Goal: Task Accomplishment & Management: Manage account settings

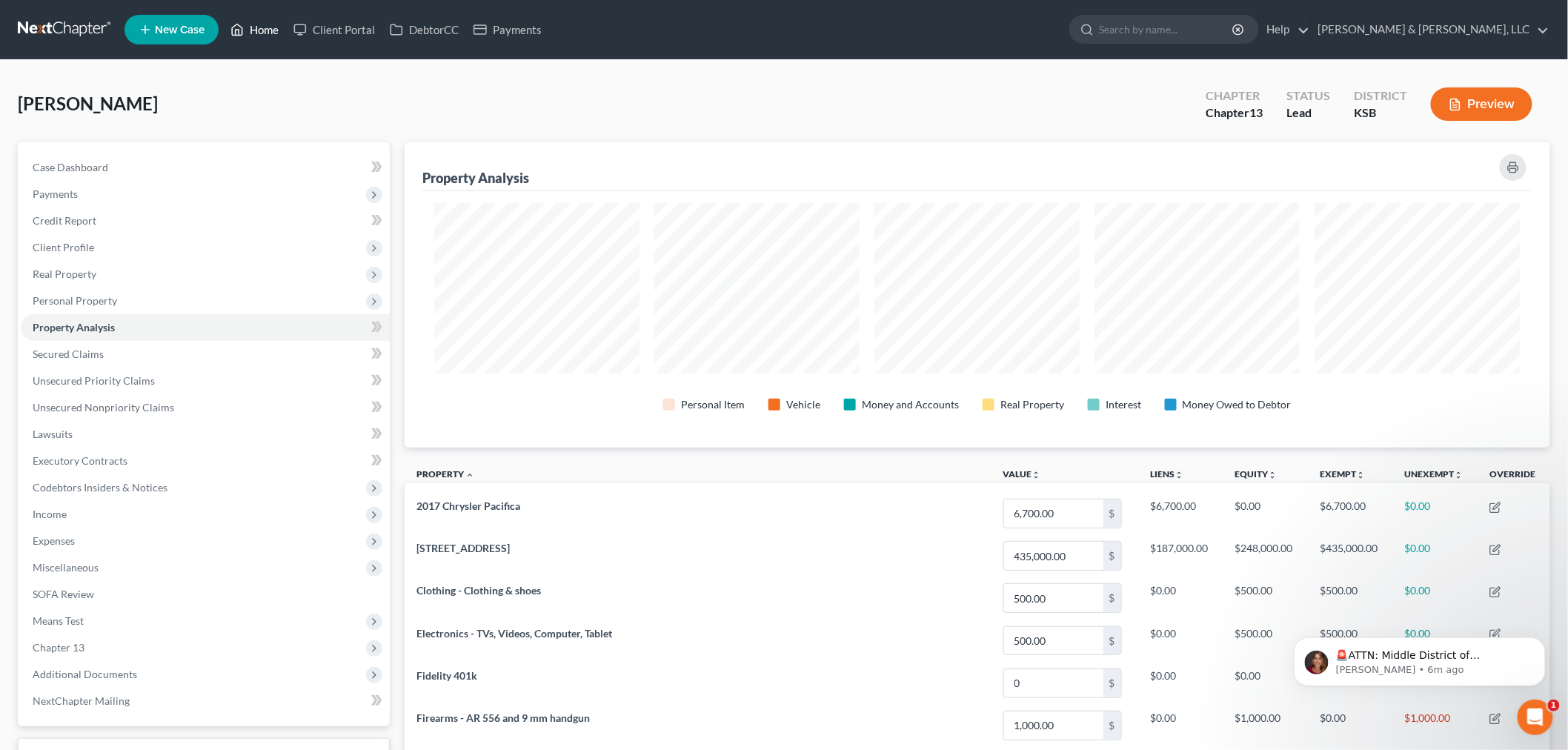
click at [251, 27] on link "Home" at bounding box center [254, 30] width 63 height 26
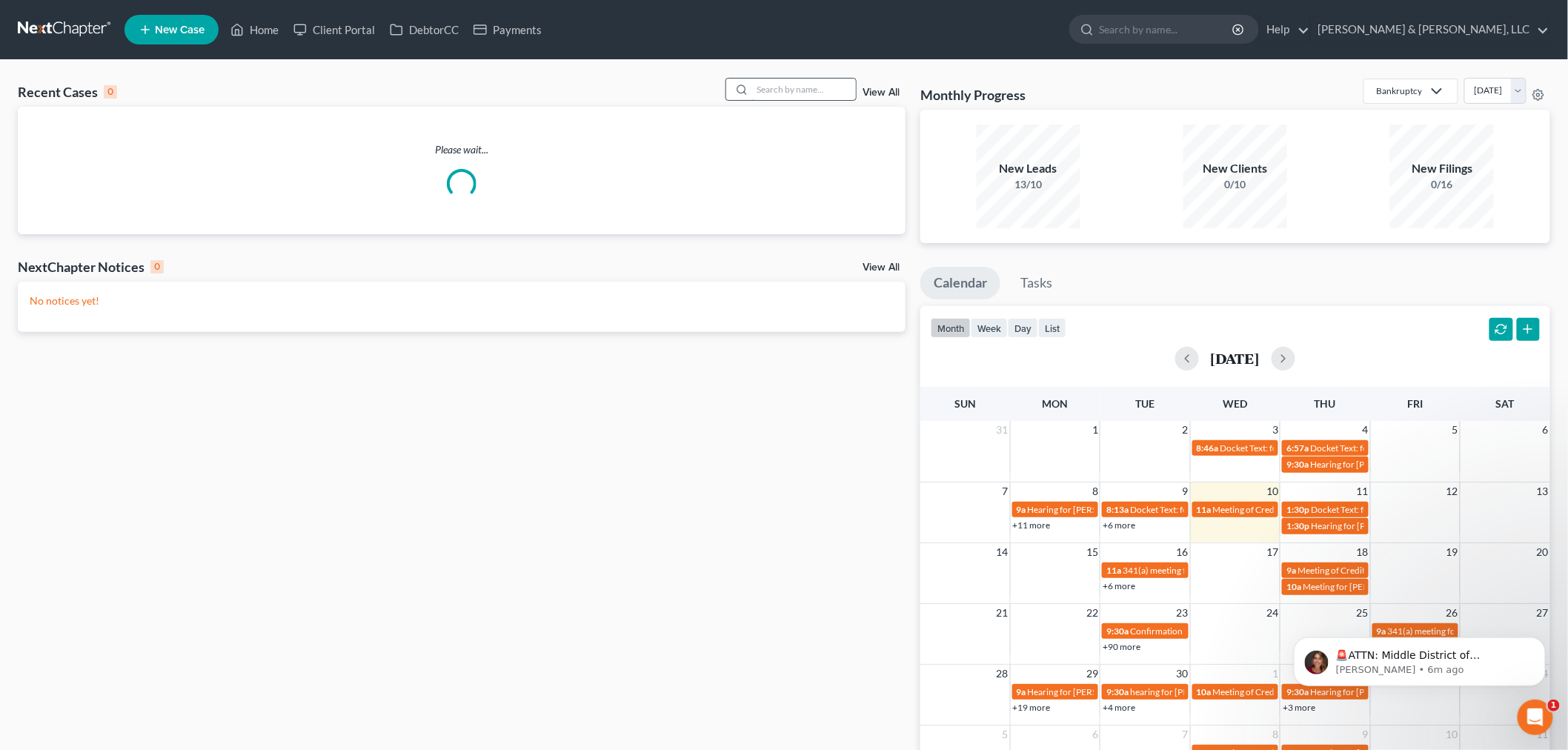
click at [826, 89] on input "search" at bounding box center [803, 89] width 103 height 22
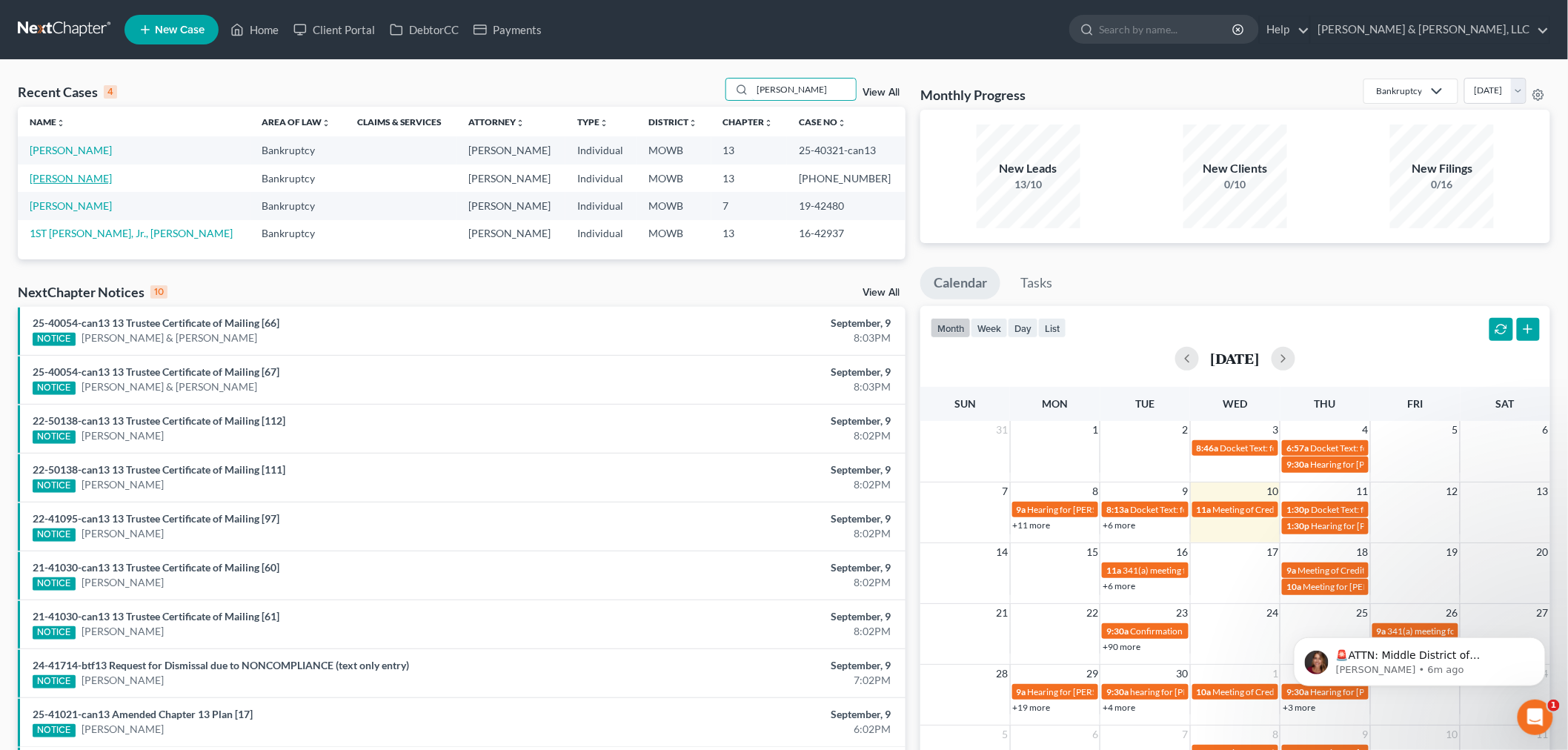
type input "warmack"
click at [56, 178] on link "[PERSON_NAME]" at bounding box center [71, 178] width 82 height 12
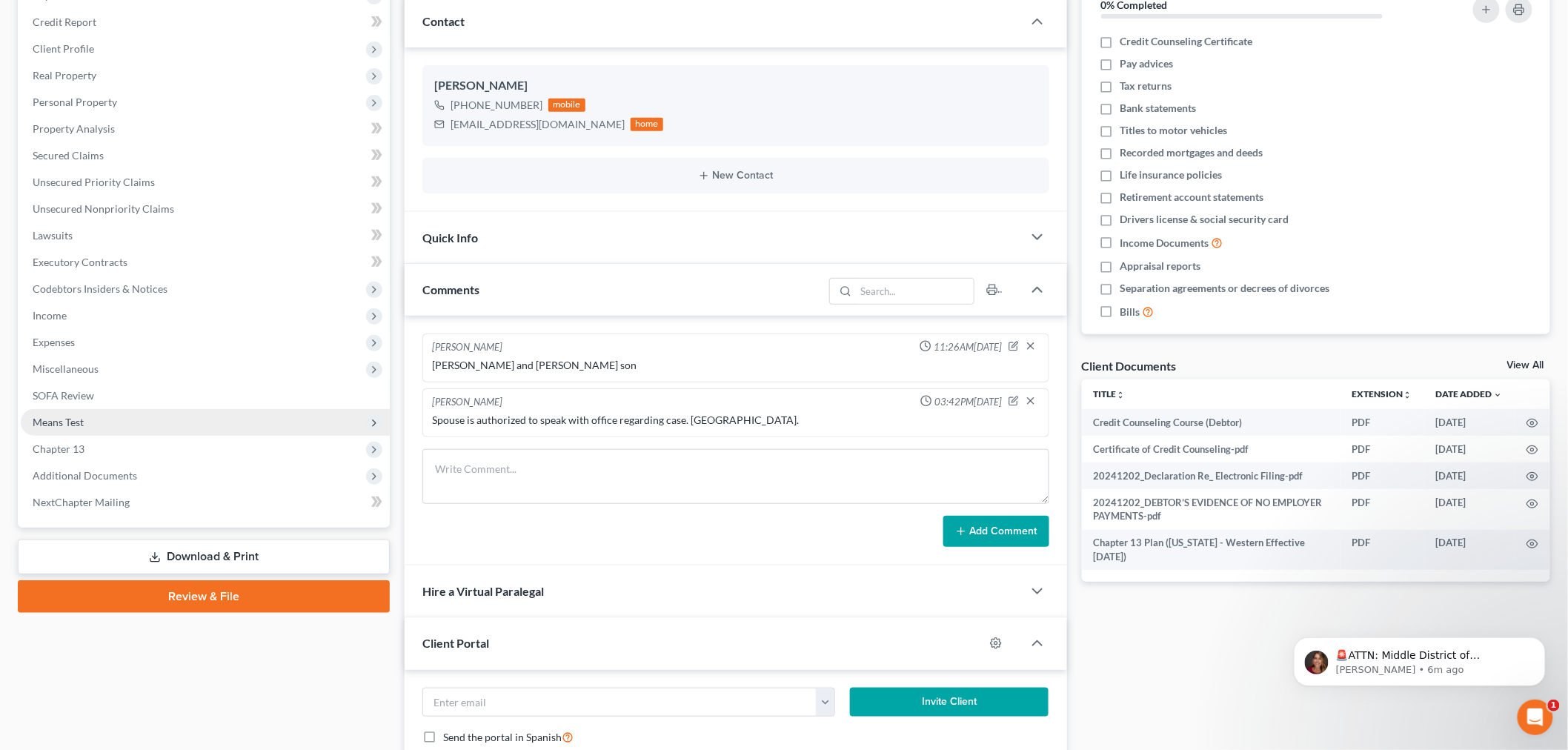
scroll to position [247, 0]
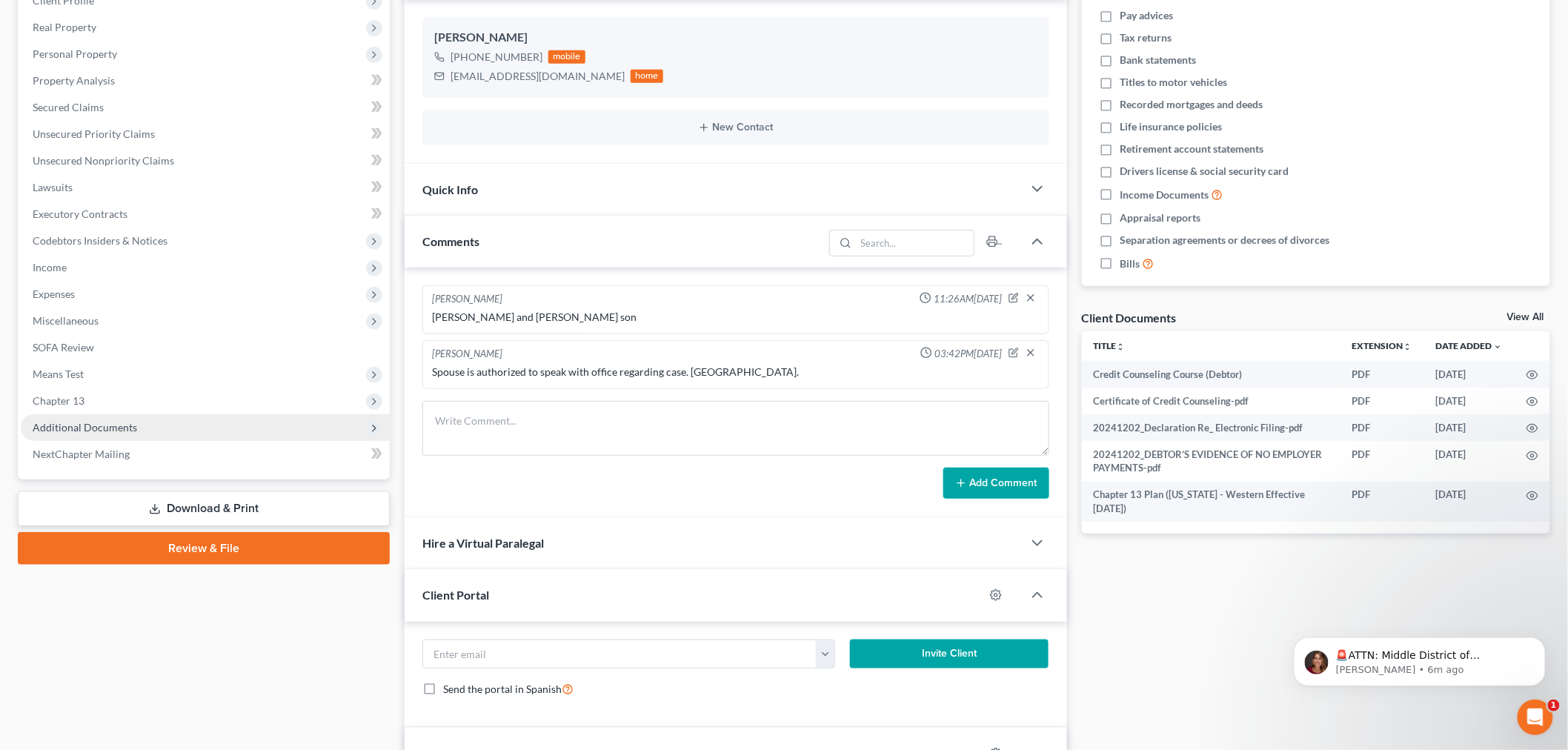
click at [93, 421] on span "Additional Documents" at bounding box center [85, 427] width 104 height 12
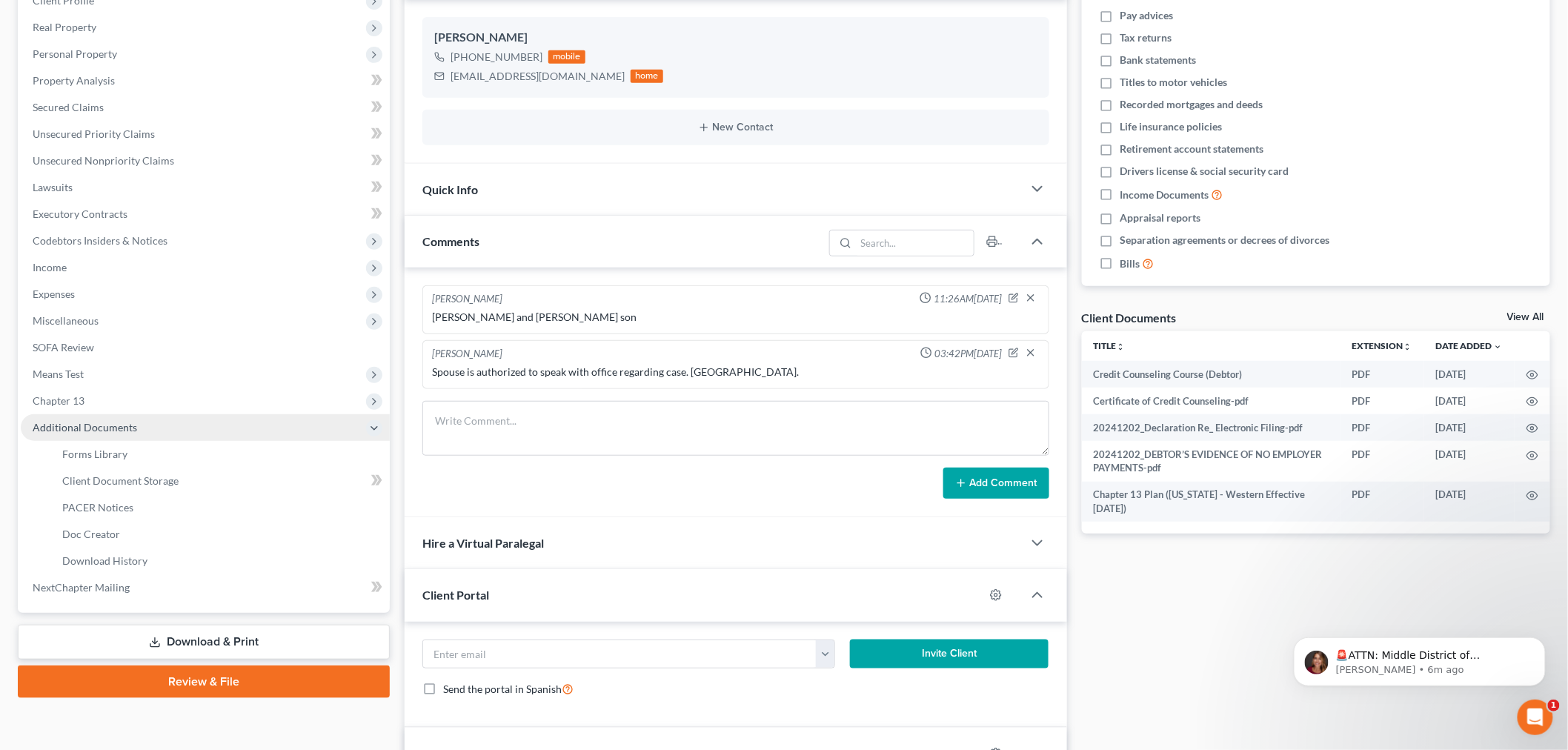
scroll to position [919, 0]
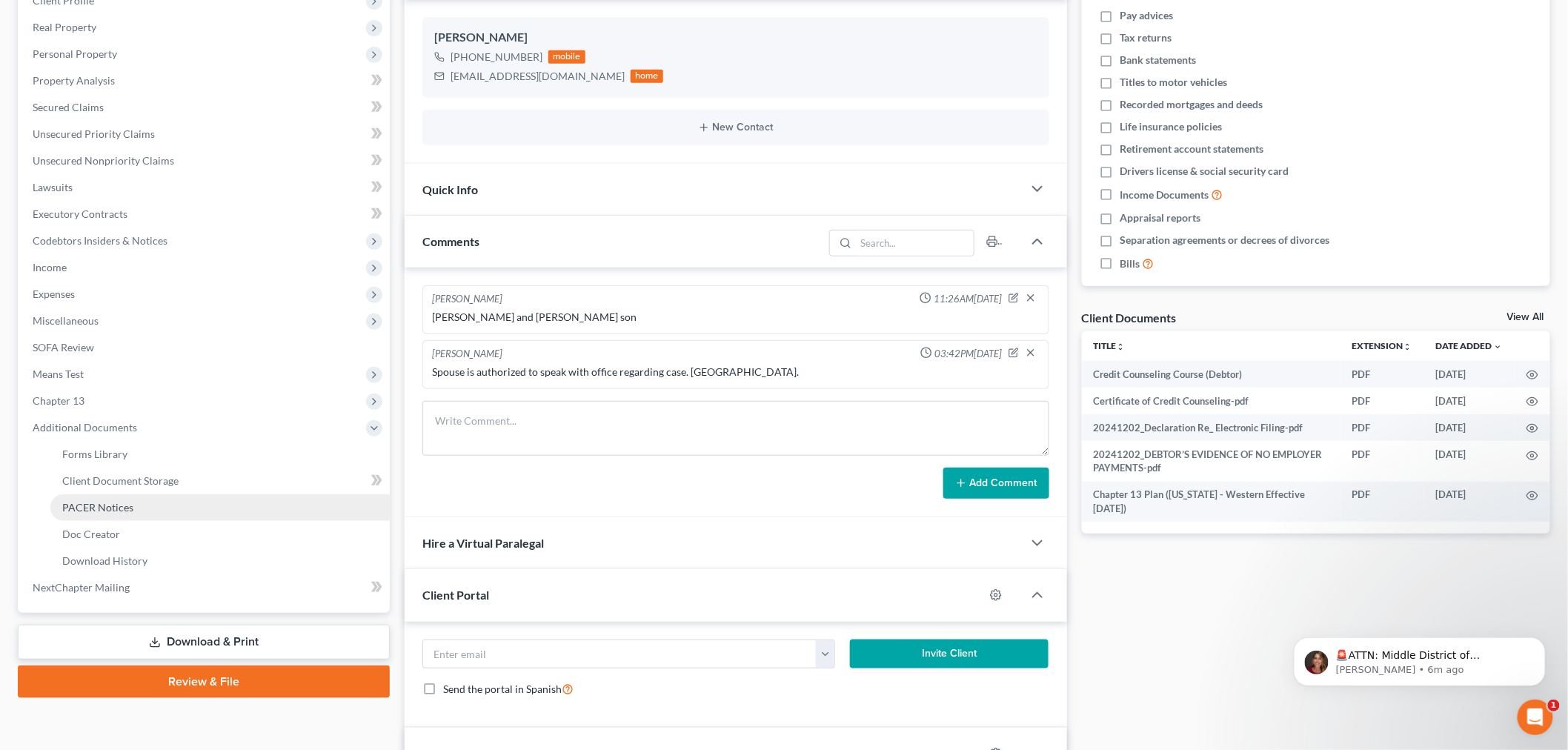
click at [64, 510] on span "PACER Notices" at bounding box center [97, 507] width 71 height 12
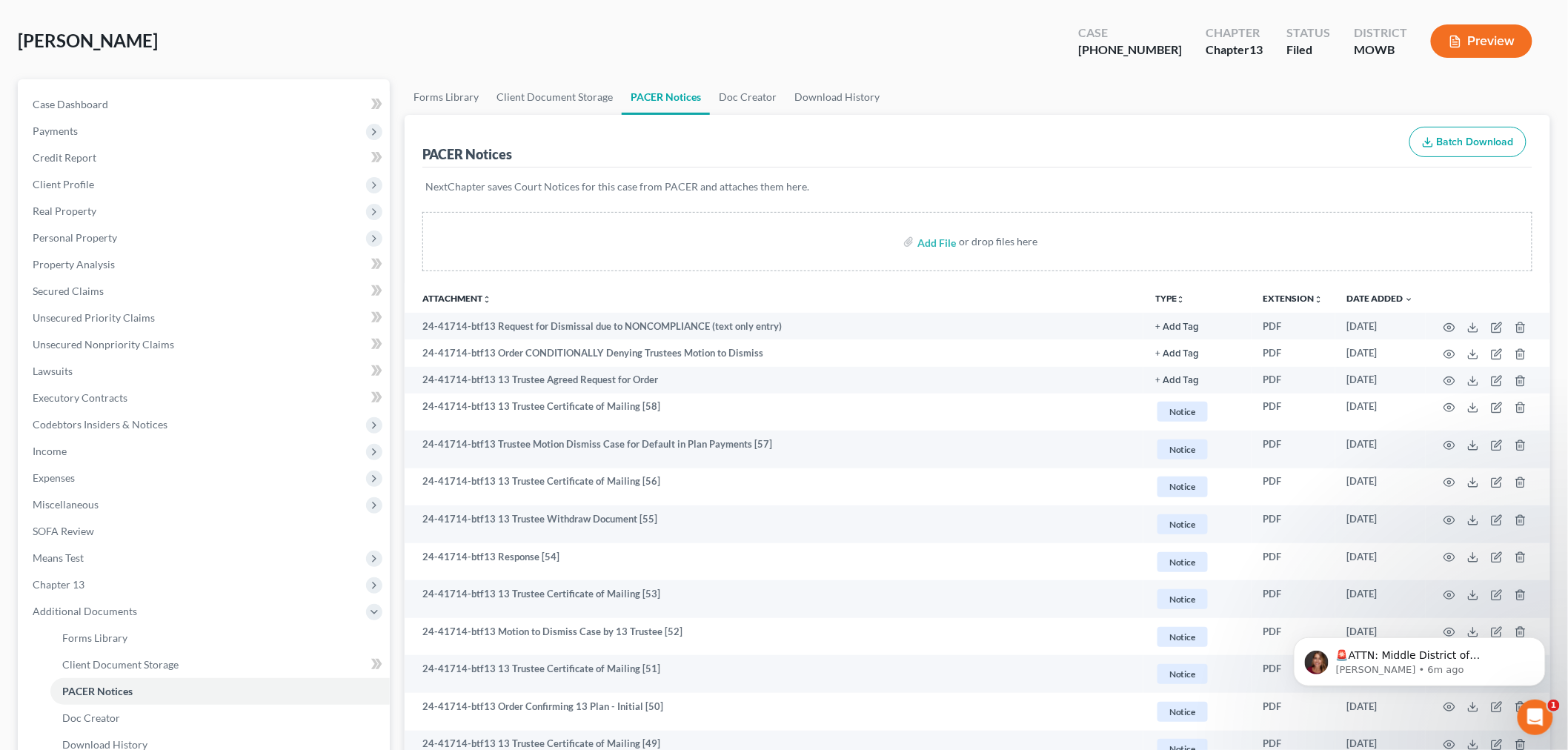
scroll to position [82, 0]
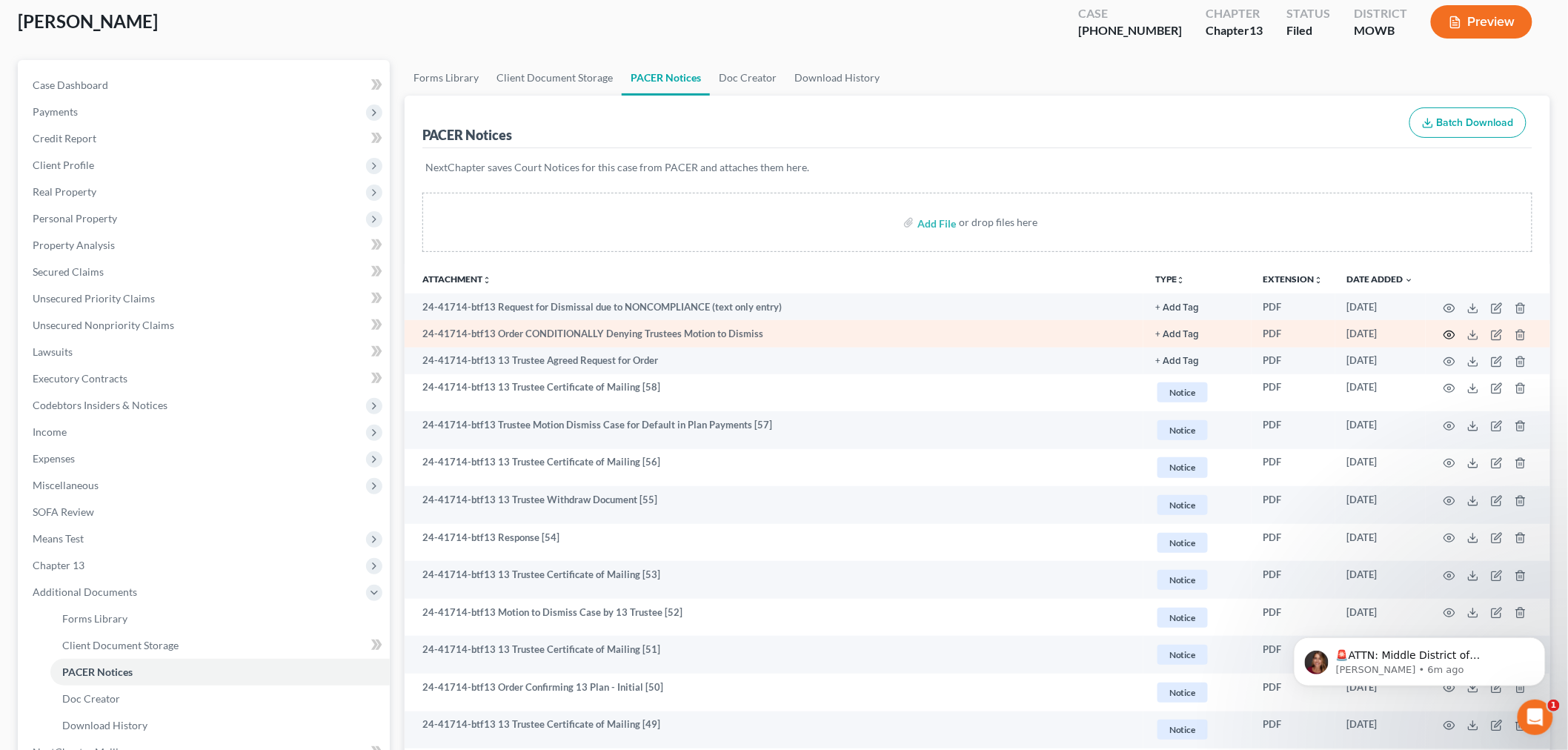
click at [1453, 333] on icon "button" at bounding box center [1449, 335] width 12 height 12
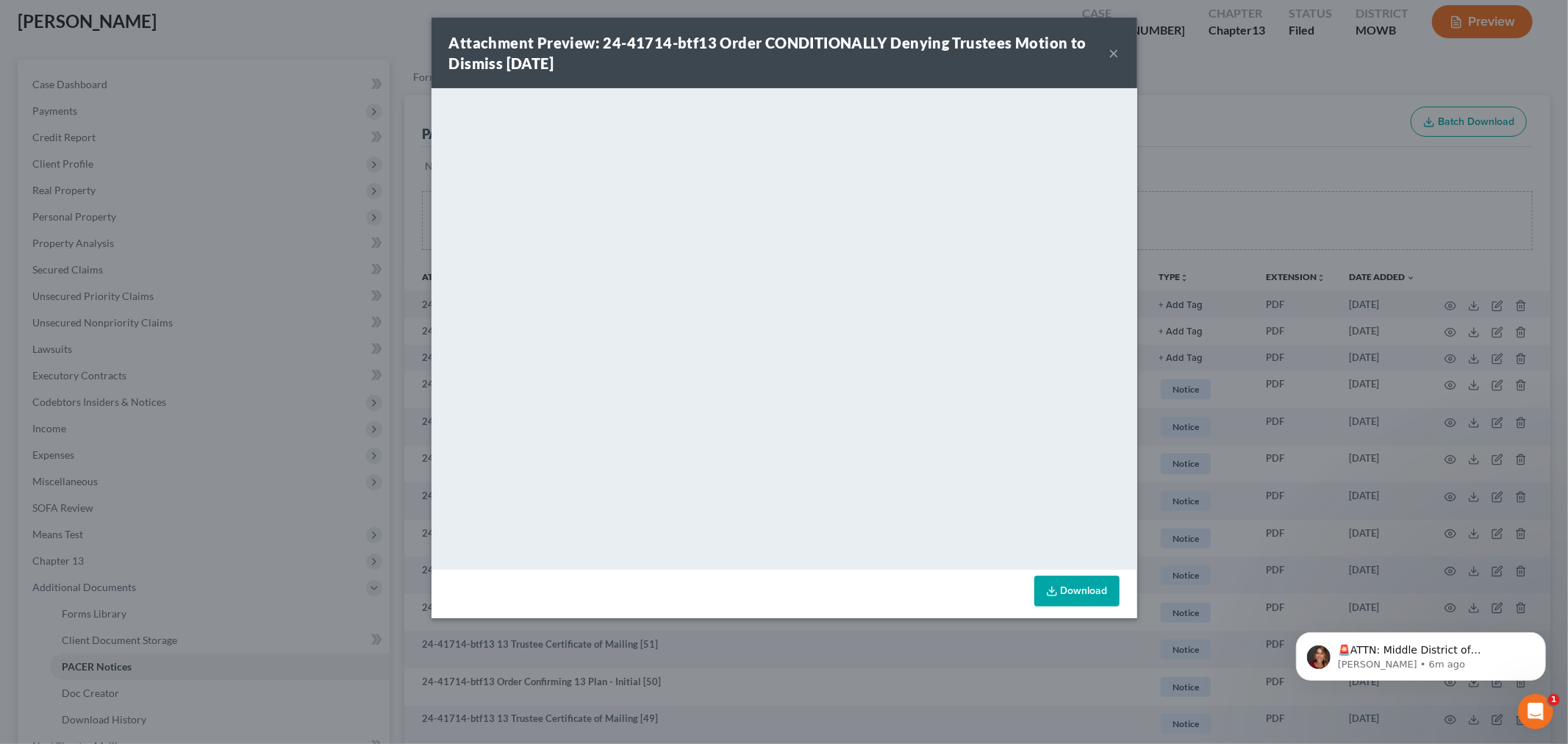
click at [1109, 48] on button "×" at bounding box center [1114, 52] width 10 height 18
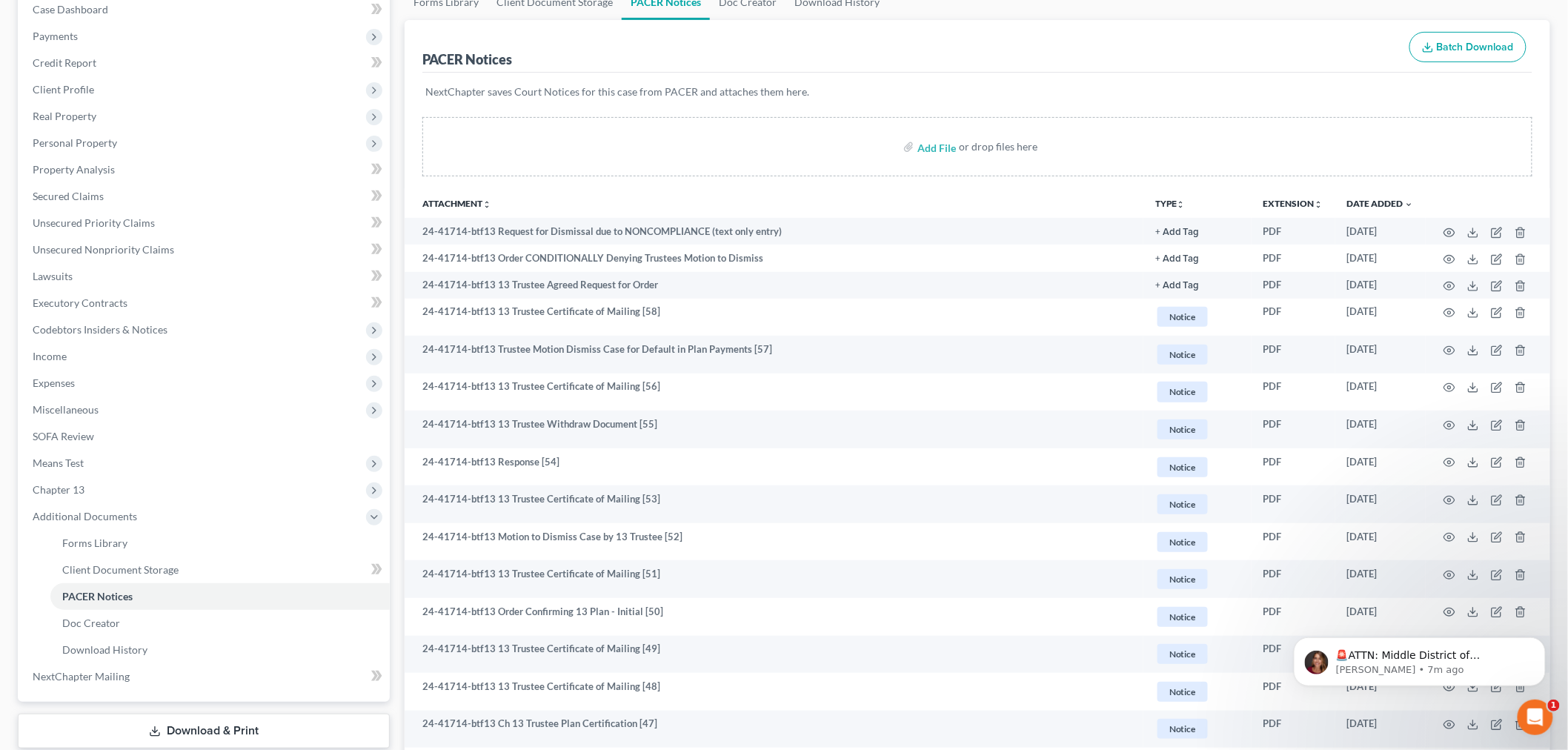
scroll to position [0, 0]
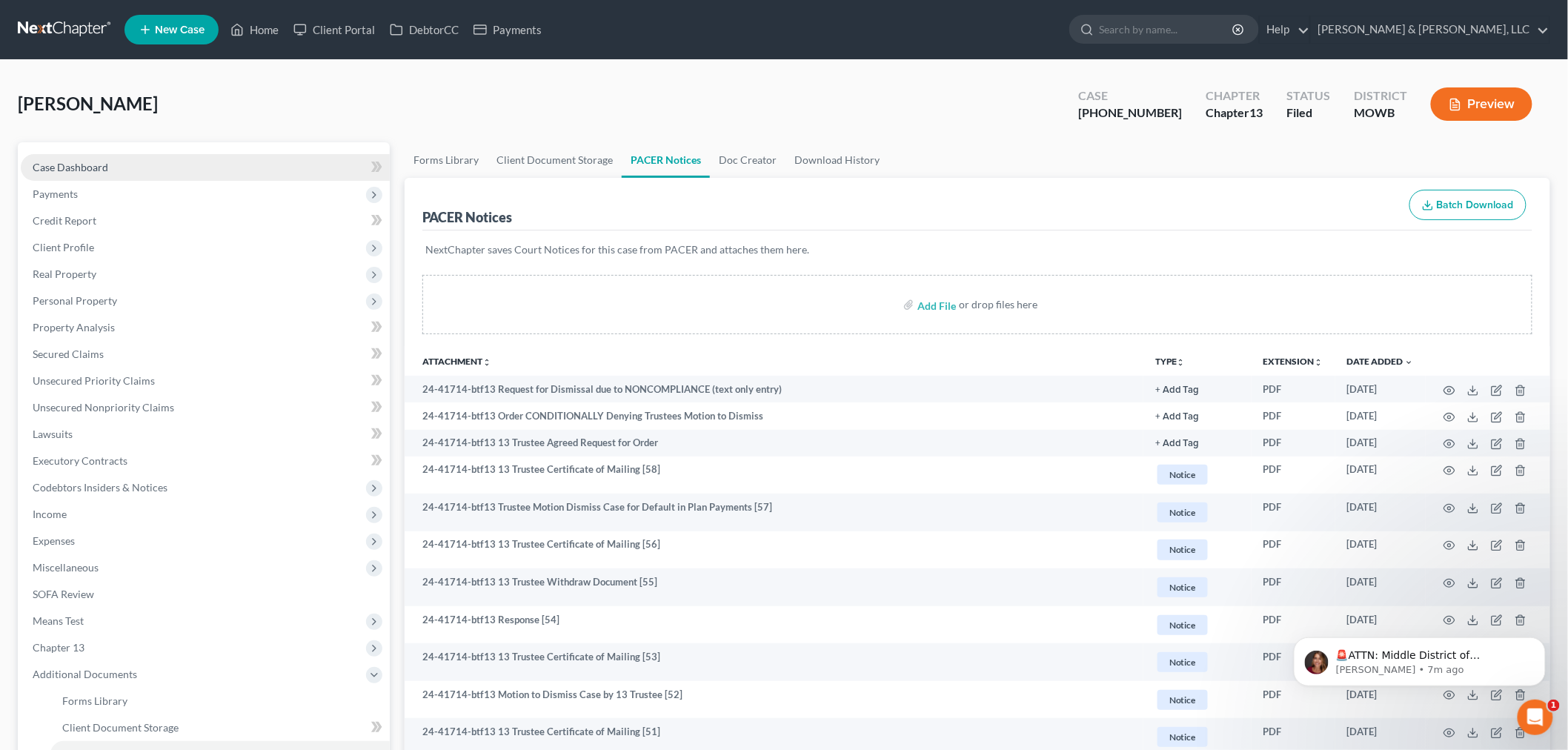
click at [71, 165] on span "Case Dashboard" at bounding box center [70, 167] width 75 height 12
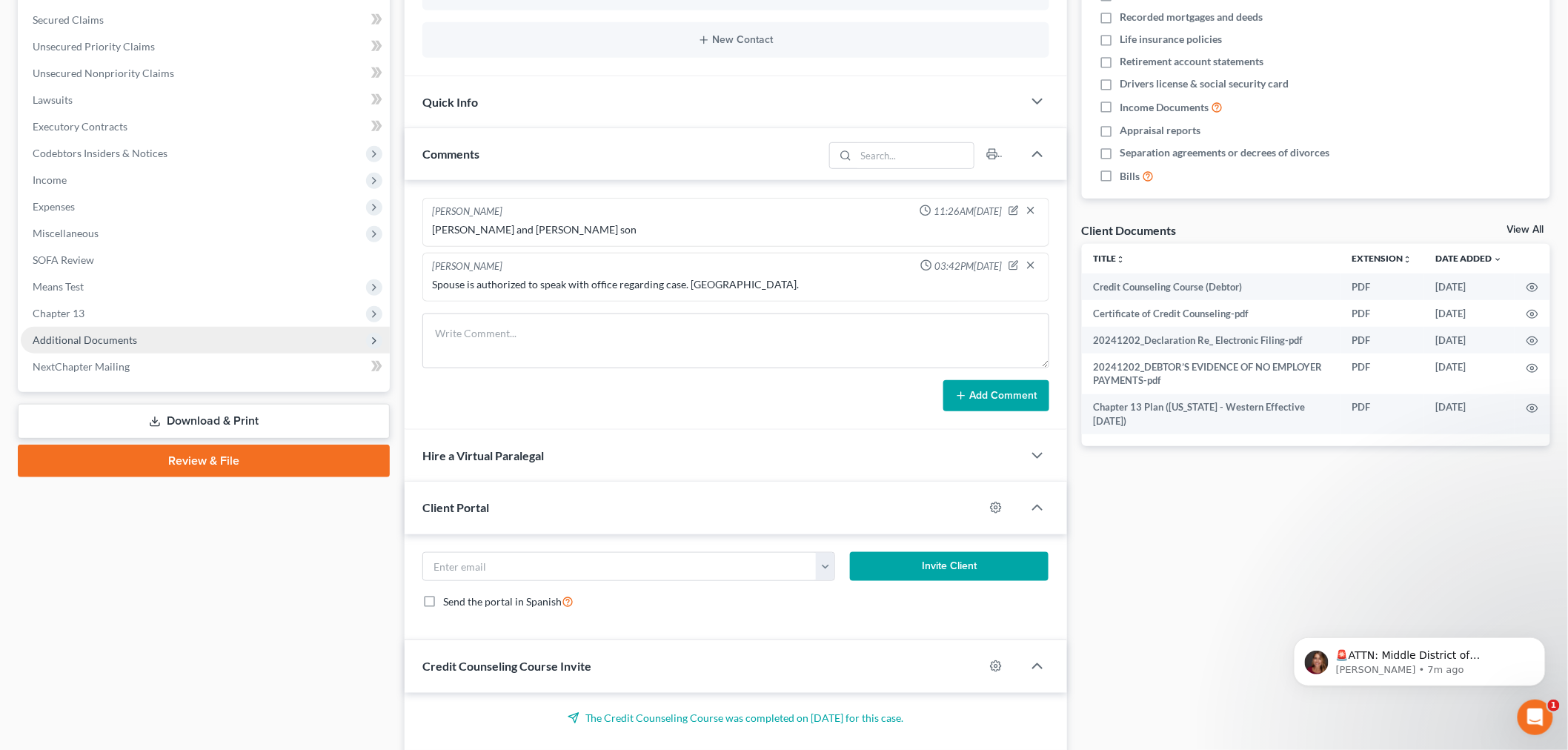
scroll to position [329, 0]
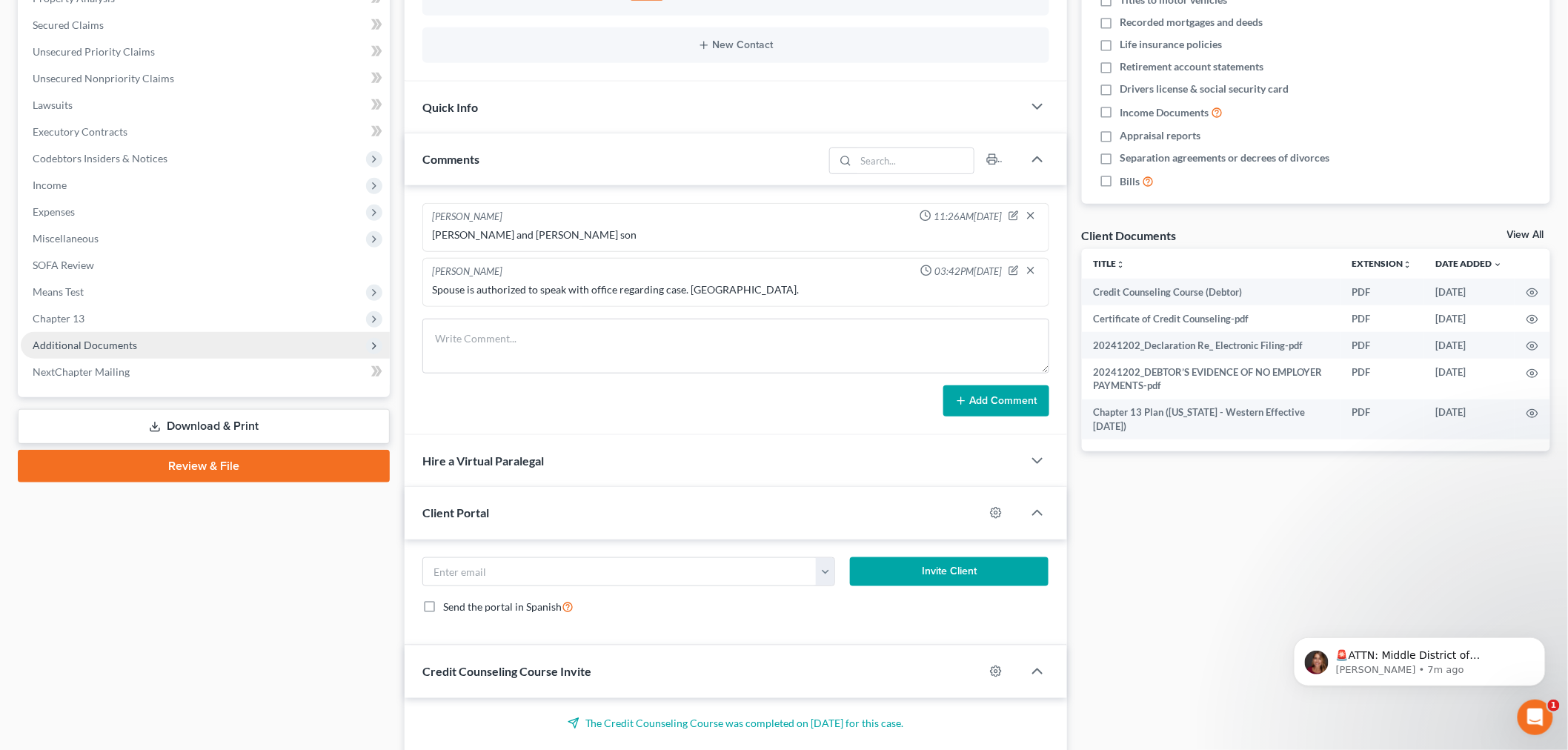
click at [65, 349] on span "Additional Documents" at bounding box center [205, 345] width 369 height 26
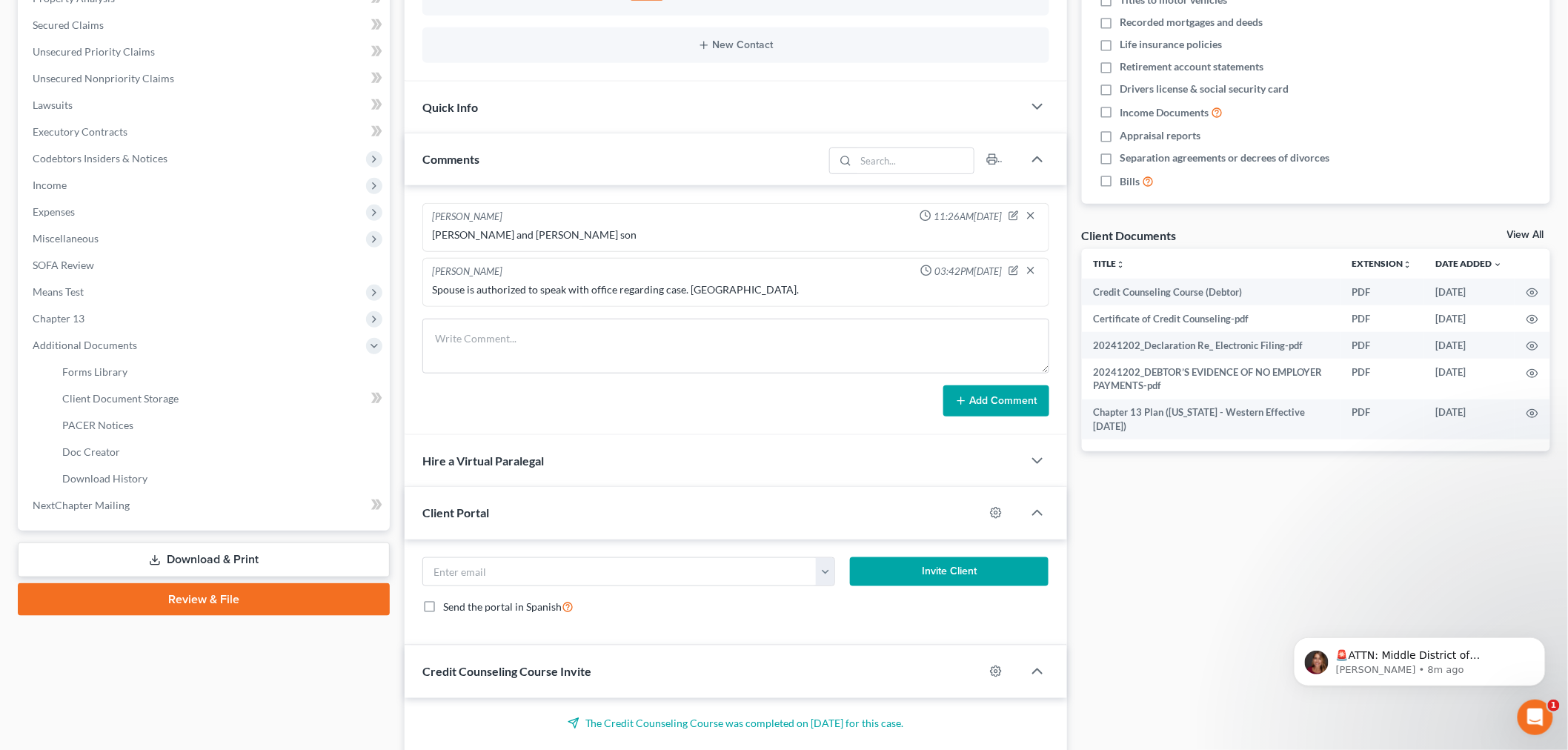
scroll to position [0, 0]
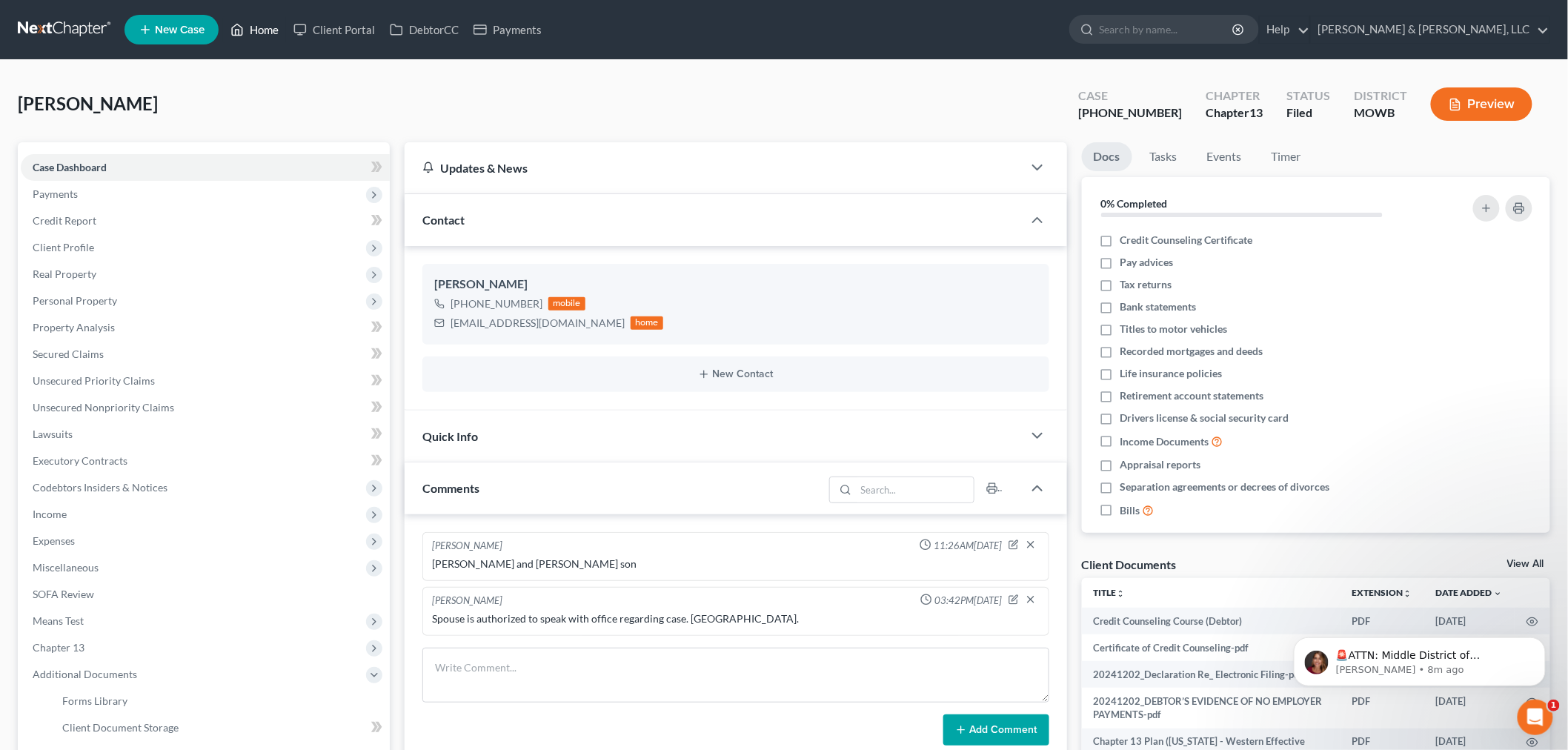
click at [259, 31] on link "Home" at bounding box center [254, 30] width 63 height 26
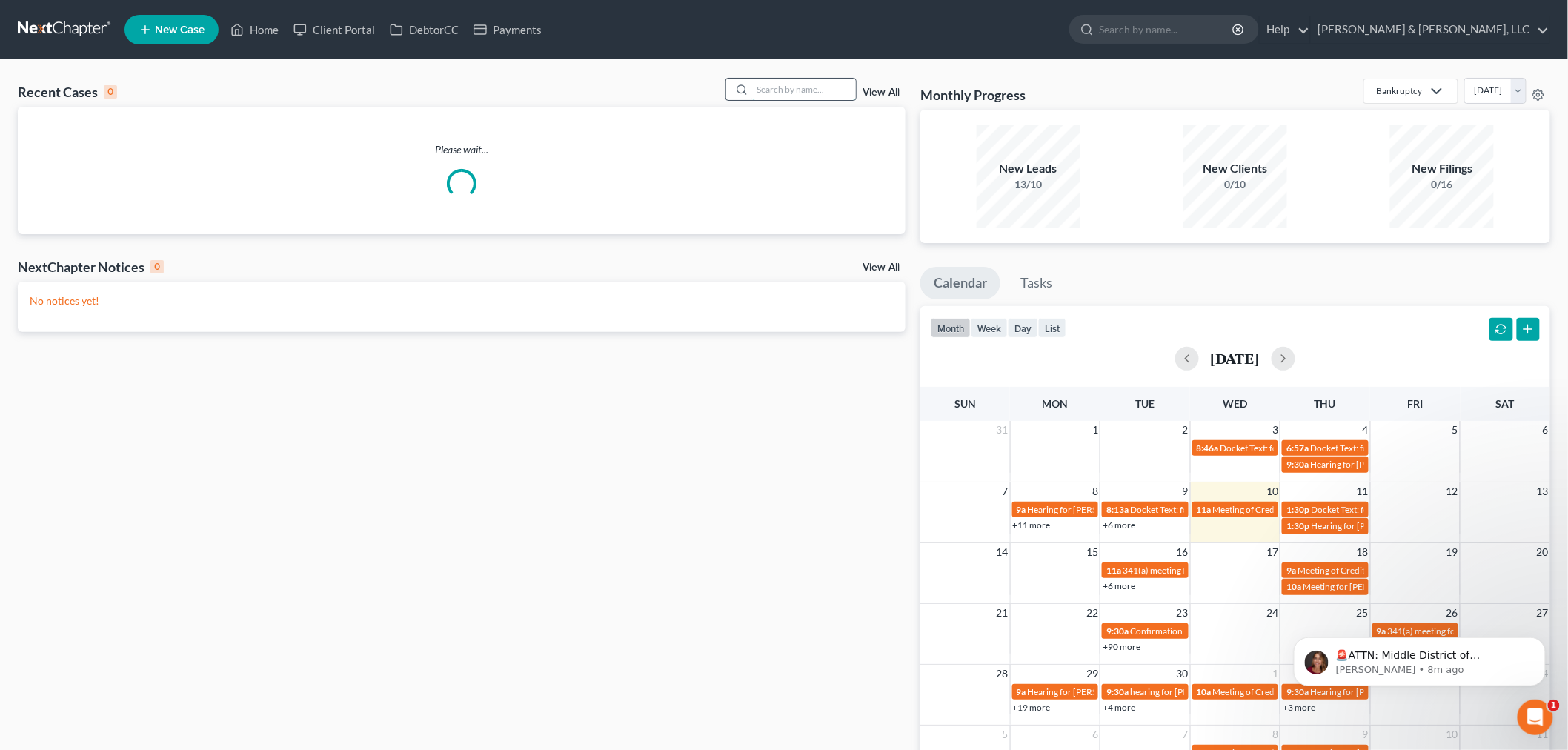
click at [771, 93] on input "search" at bounding box center [803, 89] width 103 height 22
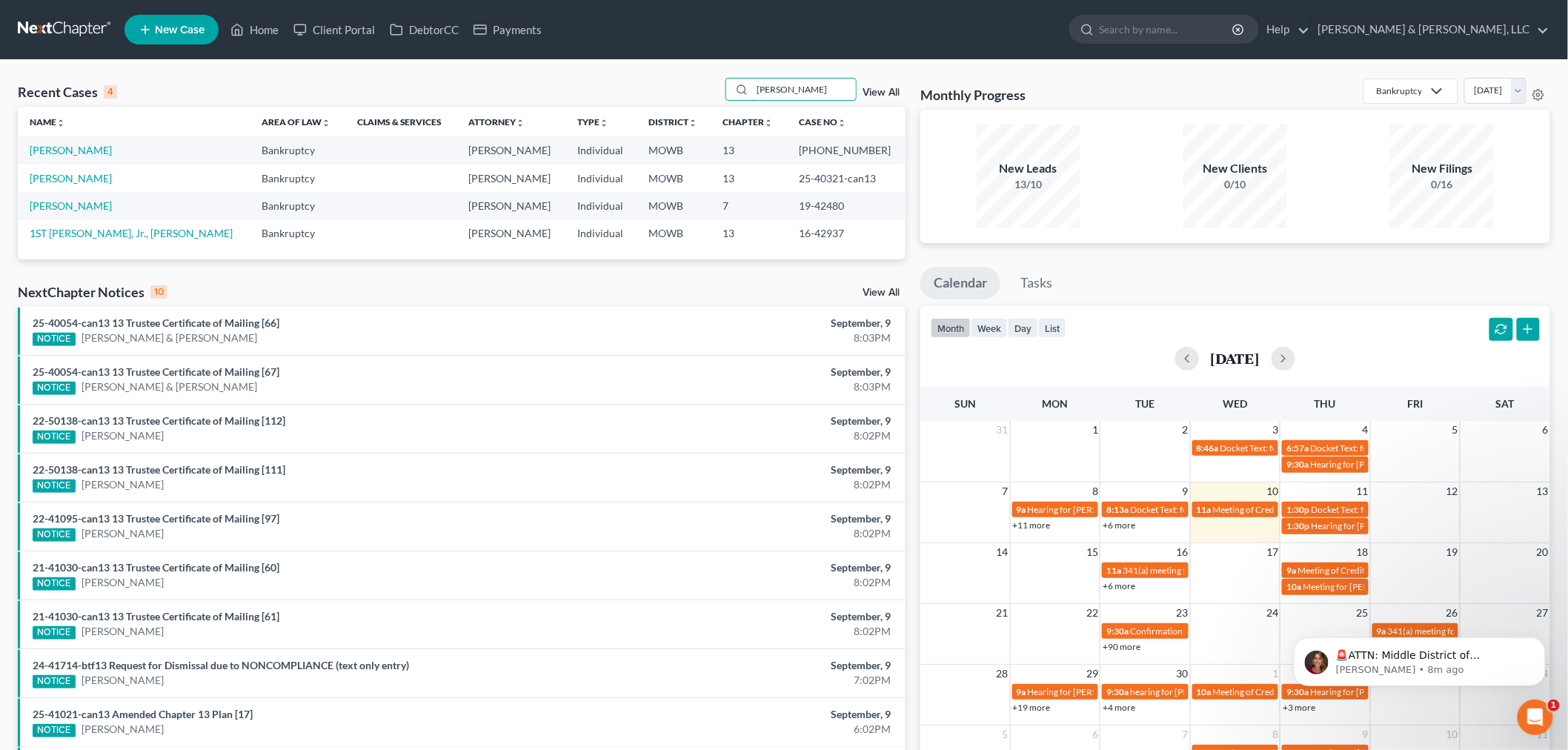
type input "warmack"
click at [876, 286] on div "NextChapter Notices 10 View All" at bounding box center [461, 295] width 888 height 23
click at [886, 290] on link "View All" at bounding box center [881, 292] width 37 height 10
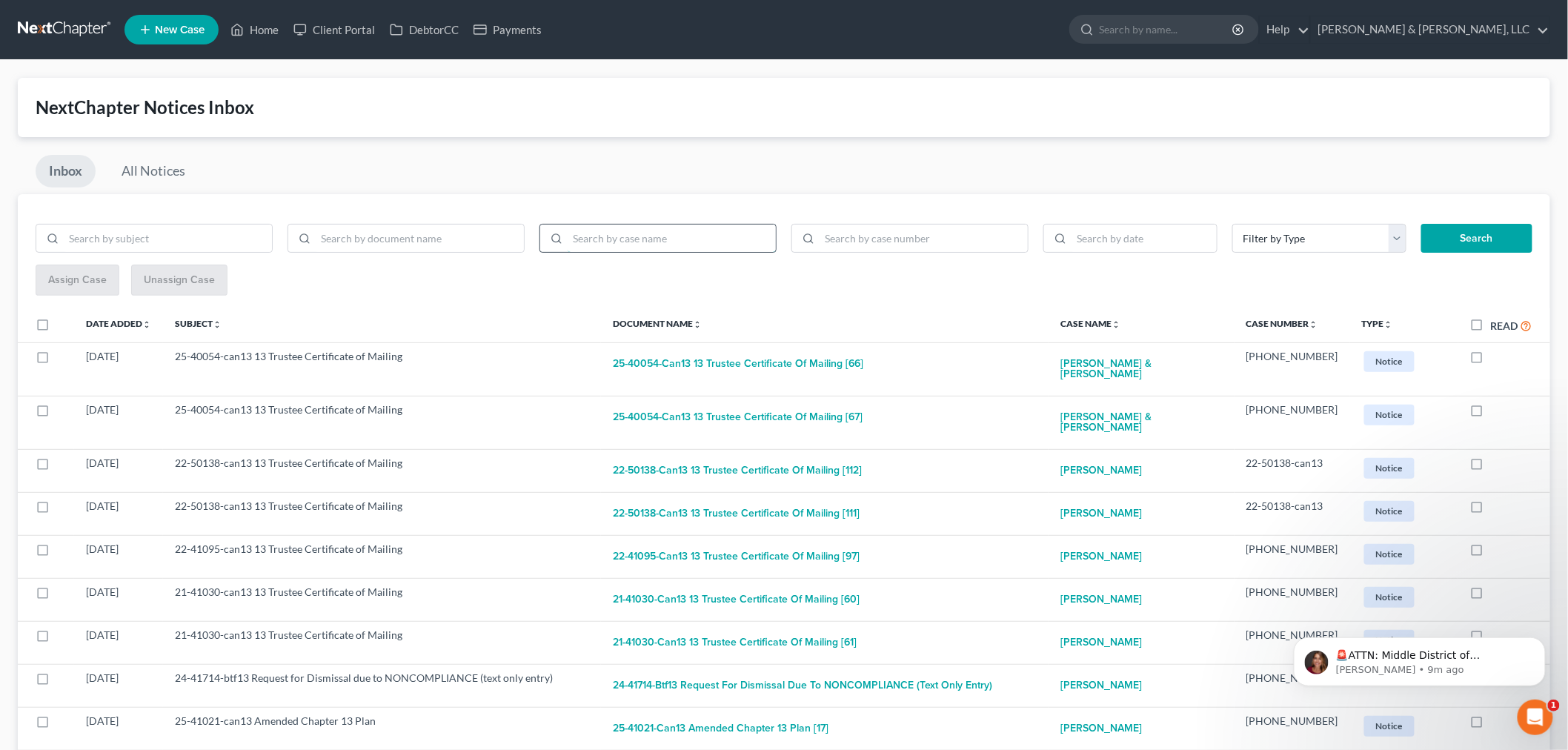
click at [644, 246] on input "search" at bounding box center [672, 239] width 209 height 28
type input "warmack"
click at [1458, 242] on button "Search" at bounding box center [1476, 239] width 111 height 30
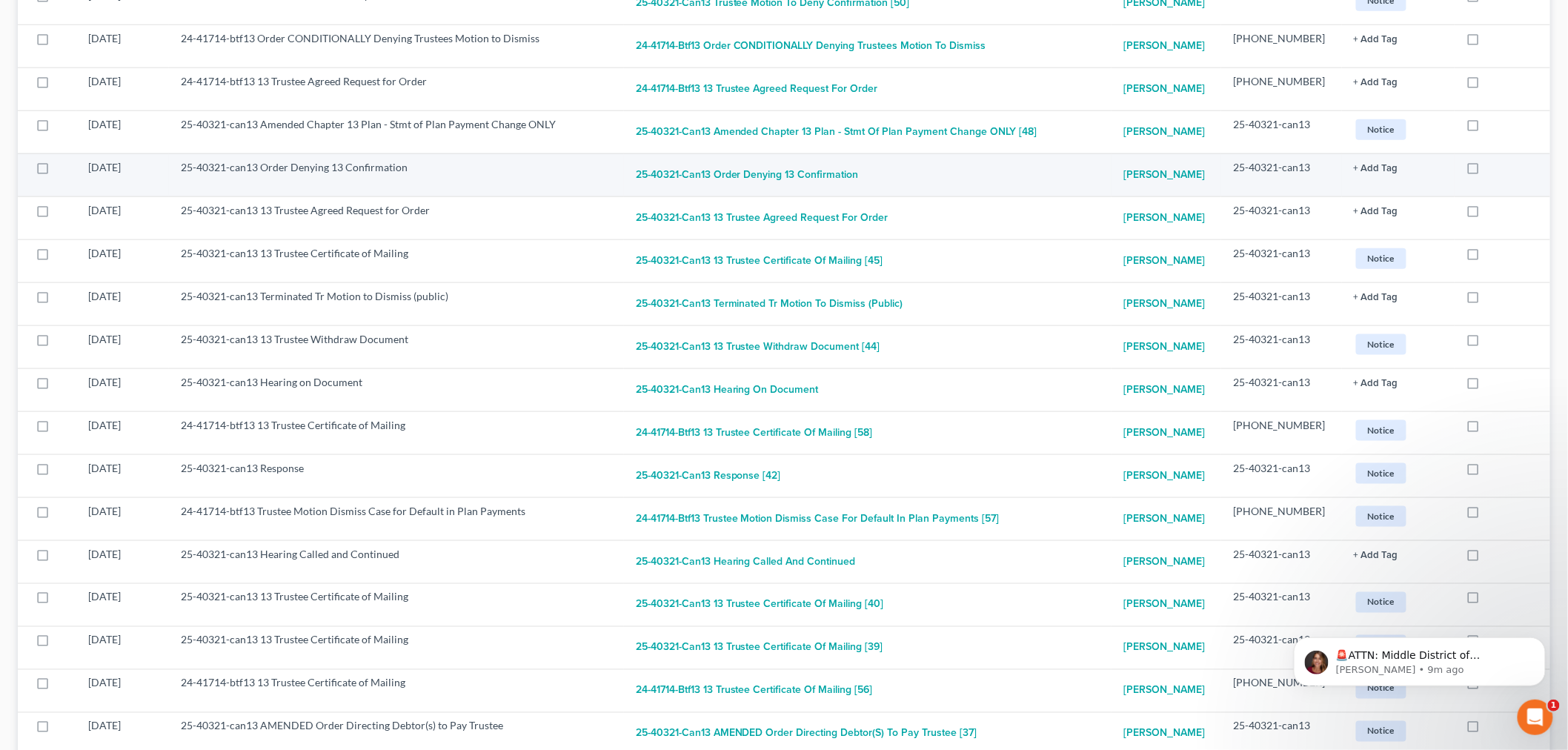
scroll to position [658, 0]
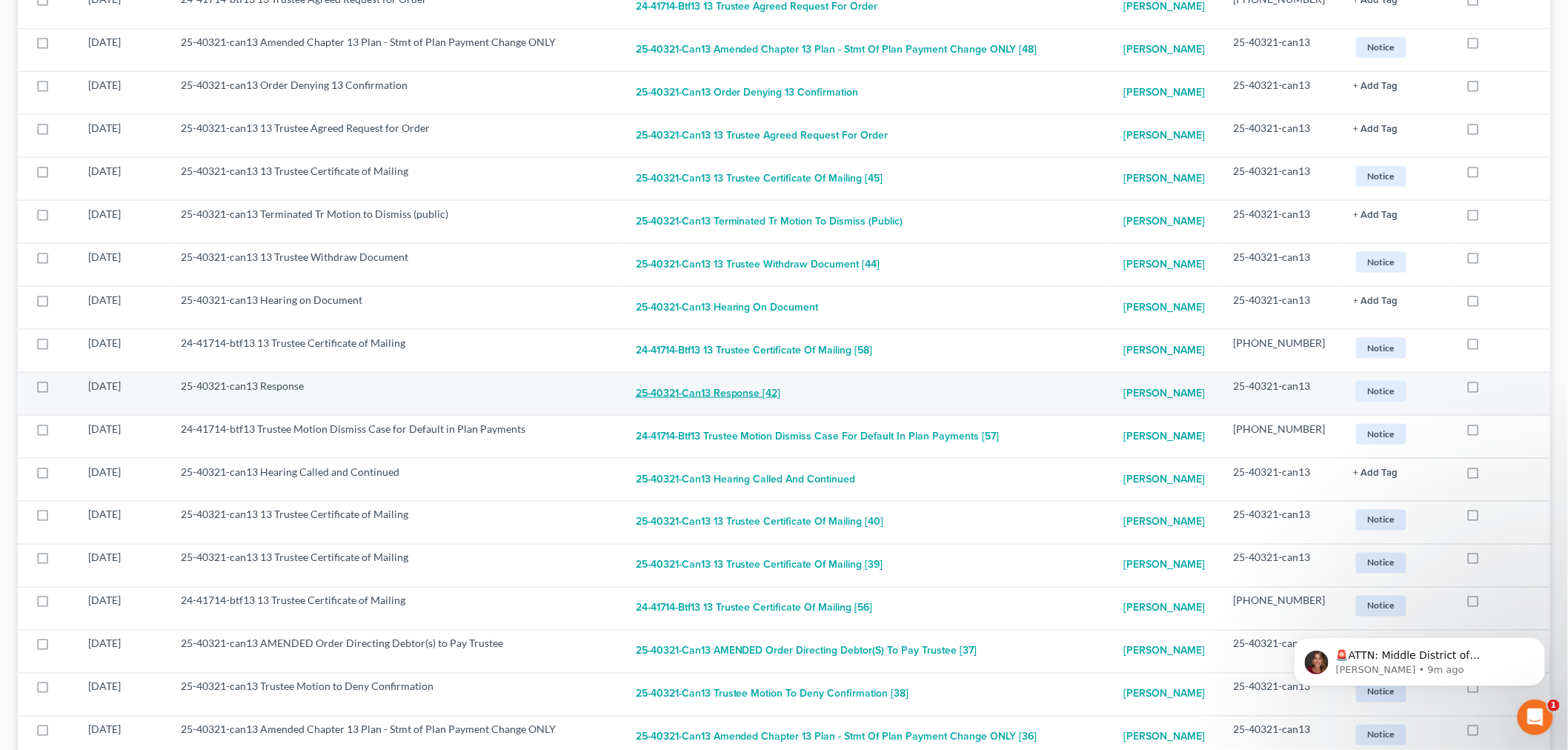
click at [716, 401] on button "25-40321-can13 Response [42]" at bounding box center [708, 394] width 146 height 30
checkbox input "true"
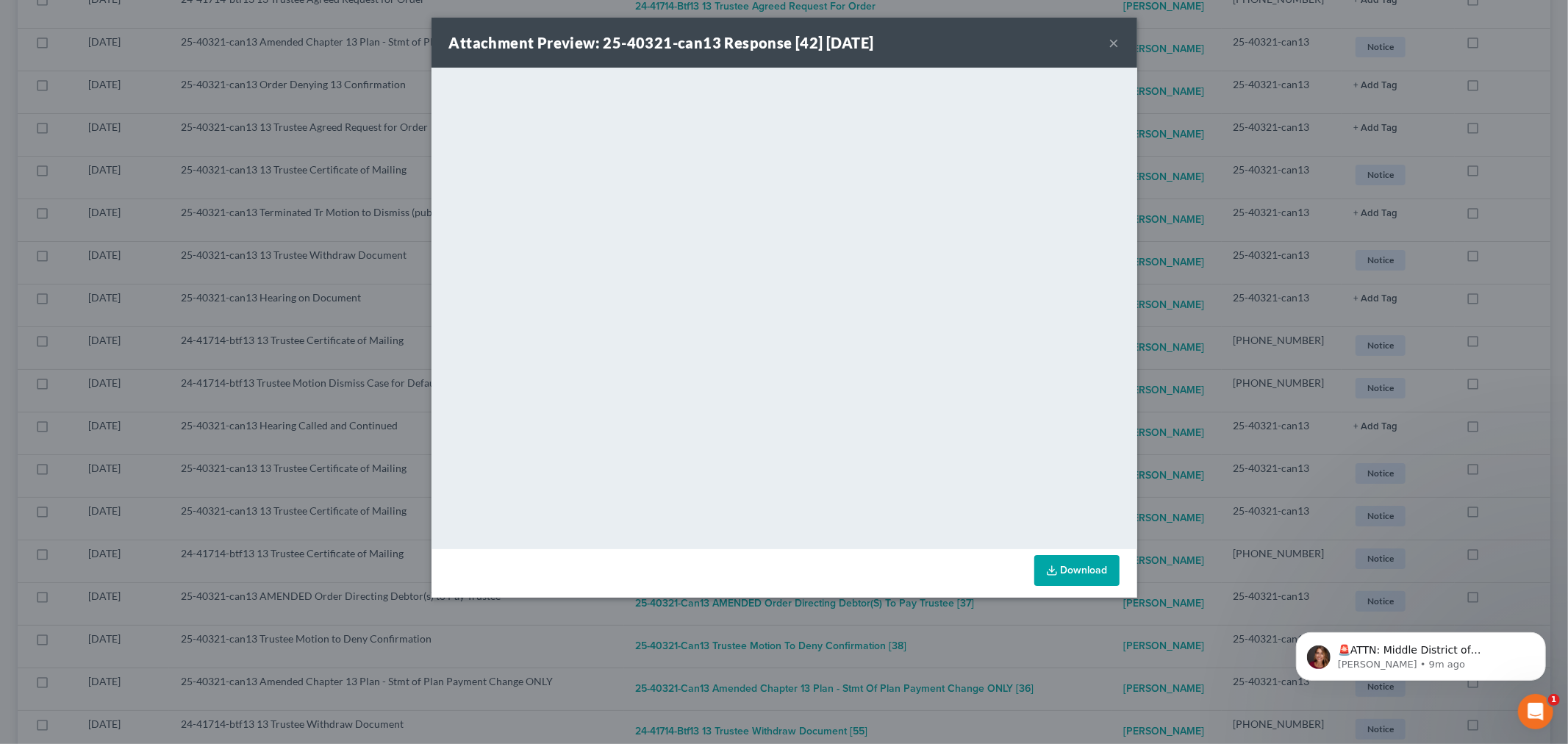
click at [1113, 42] on button "×" at bounding box center [1114, 42] width 10 height 18
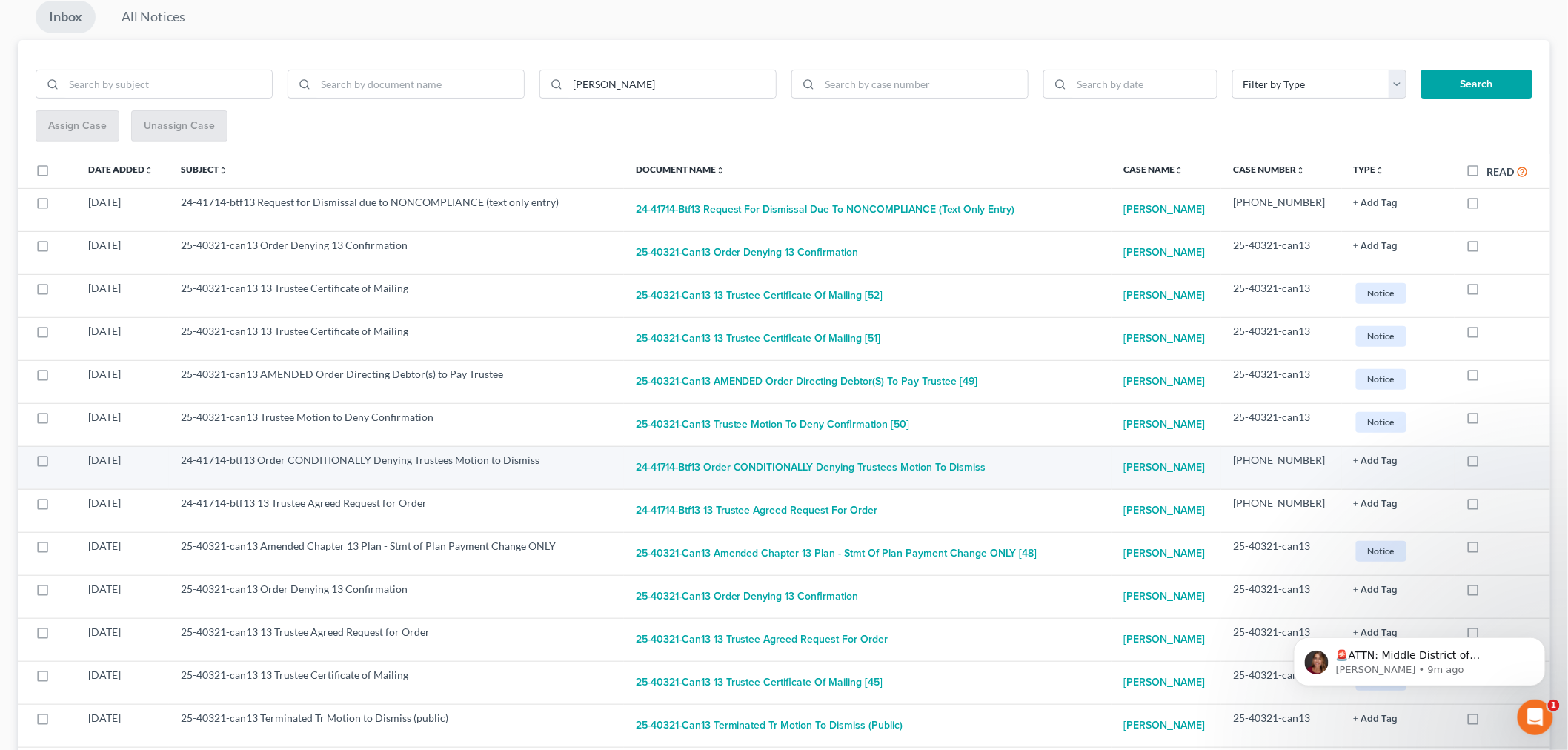
scroll to position [0, 0]
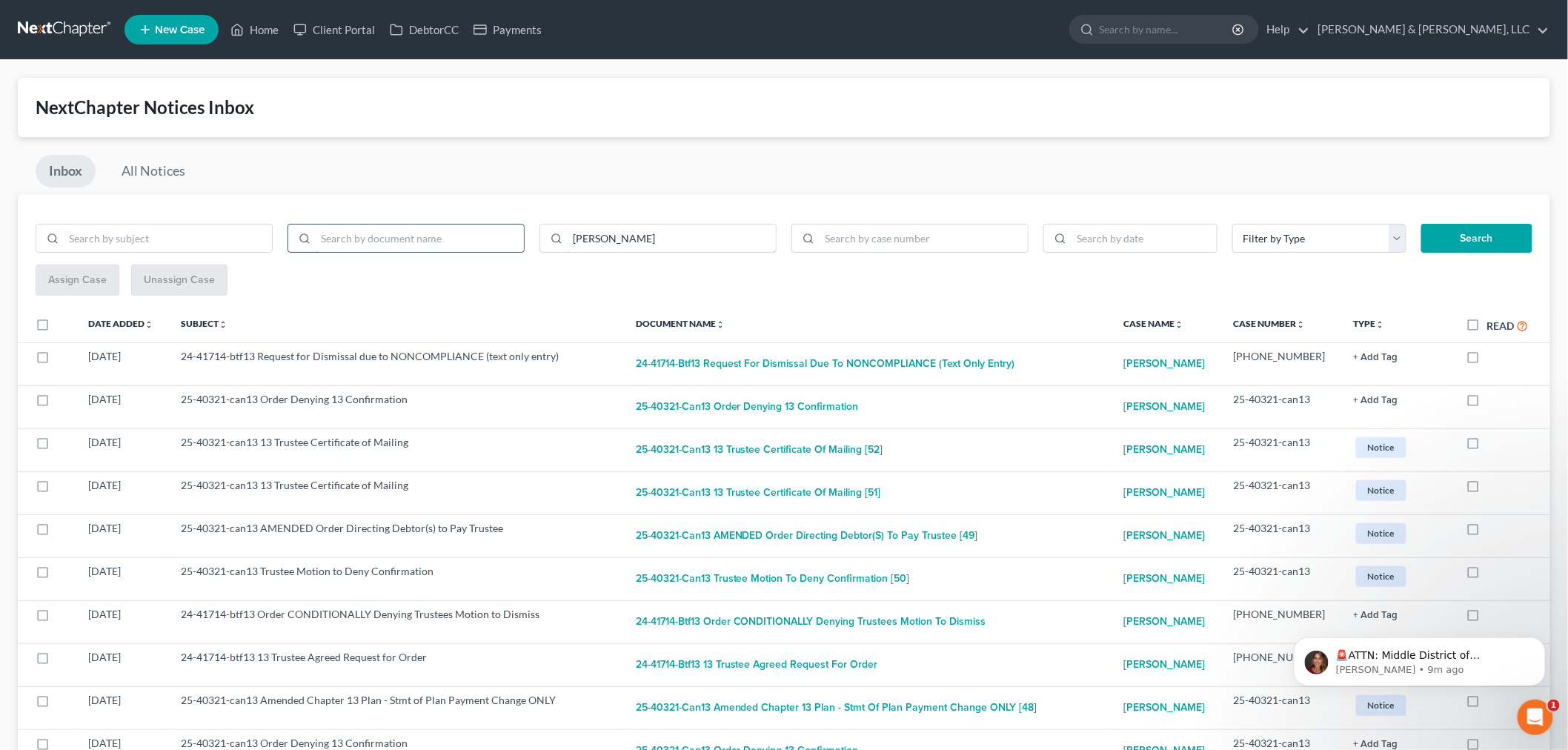
drag, startPoint x: 547, startPoint y: 245, endPoint x: 486, endPoint y: 240, distance: 61.2
click at [514, 242] on div "warmack" at bounding box center [405, 244] width 756 height 41
click at [865, 235] on input "search" at bounding box center [924, 239] width 209 height 28
type input "24-41714"
click at [1421, 224] on button "Search" at bounding box center [1476, 239] width 111 height 30
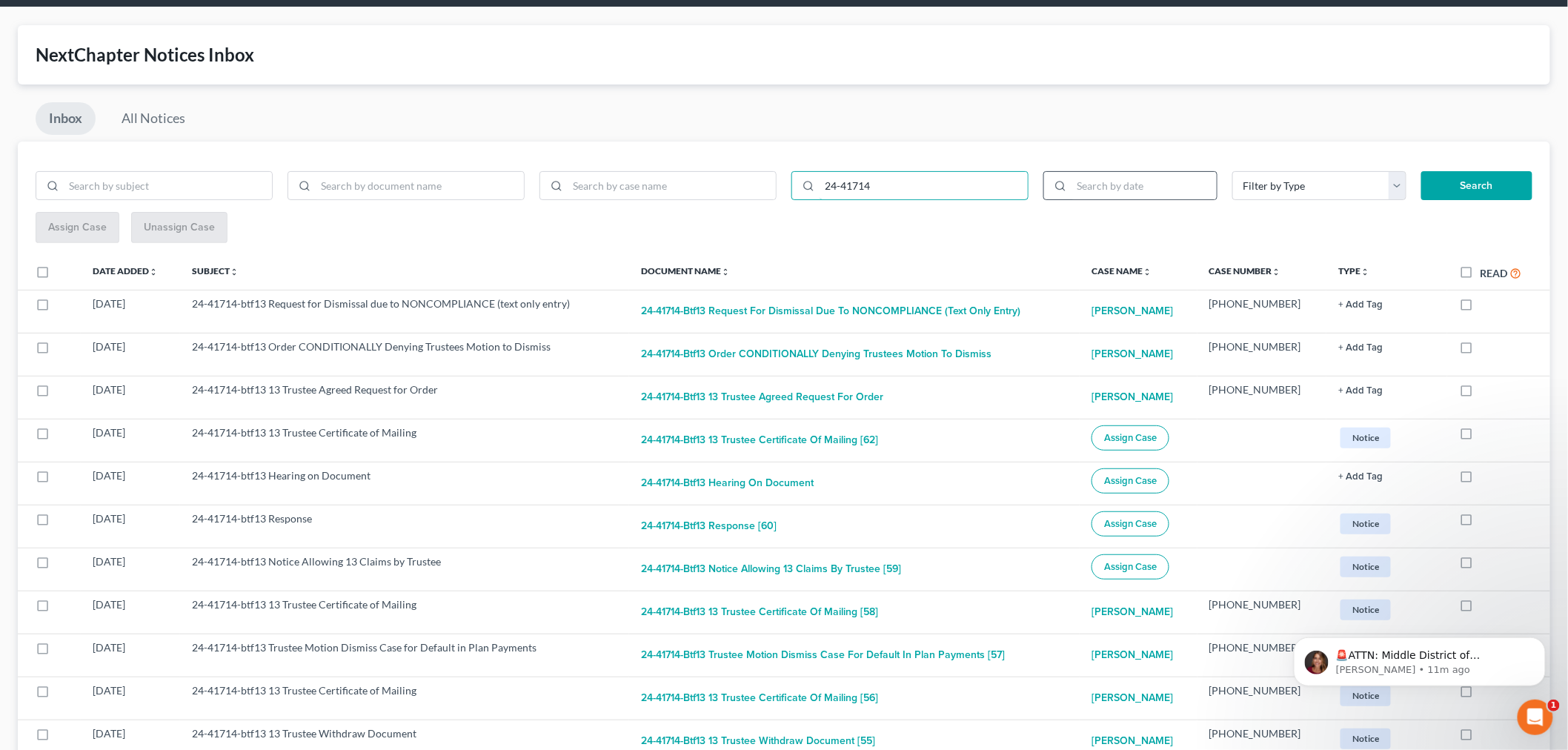
scroll to position [82, 0]
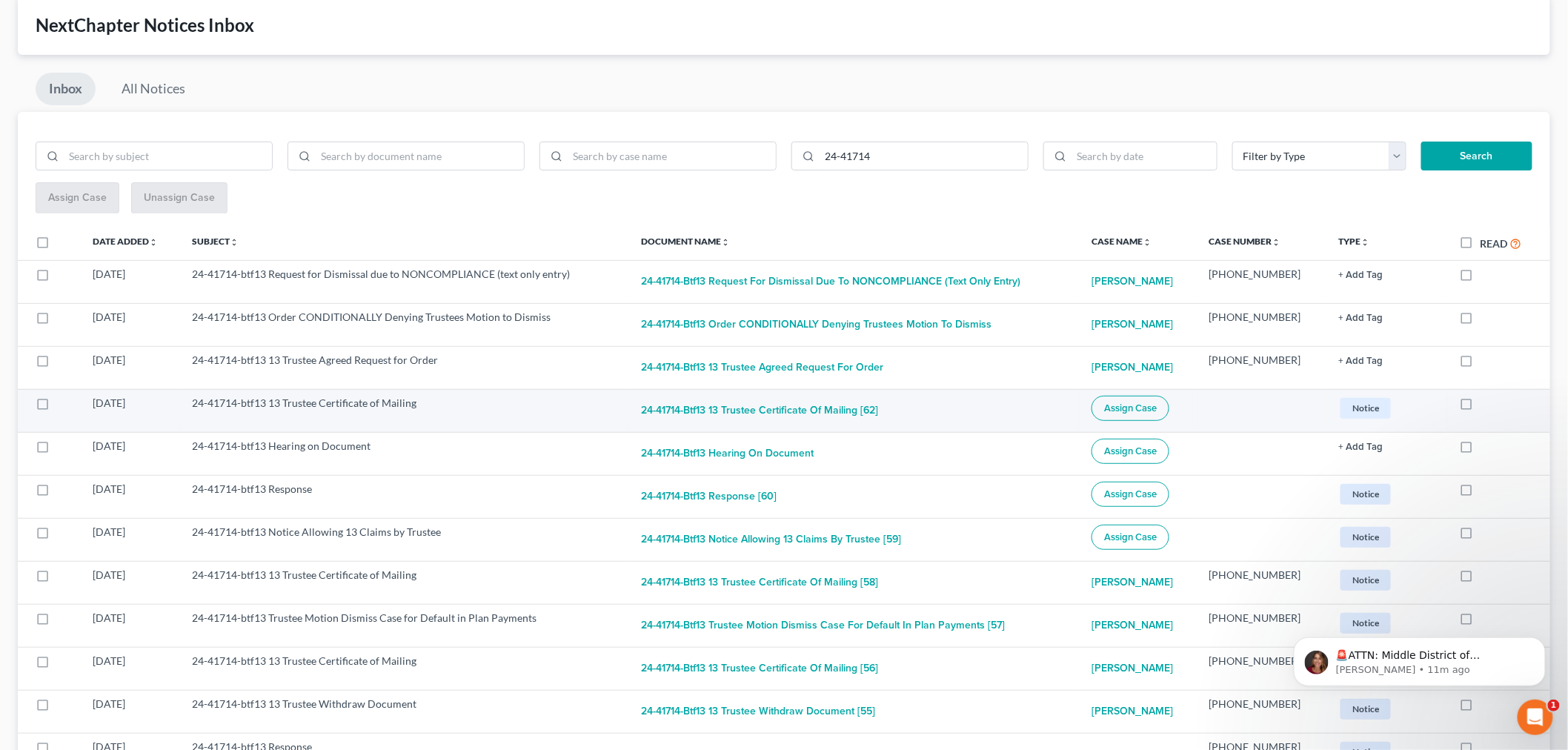
click at [56, 407] on label at bounding box center [56, 407] width 0 height 0
click at [62, 405] on input "checkbox" at bounding box center [67, 400] width 9 height 9
checkbox input "true"
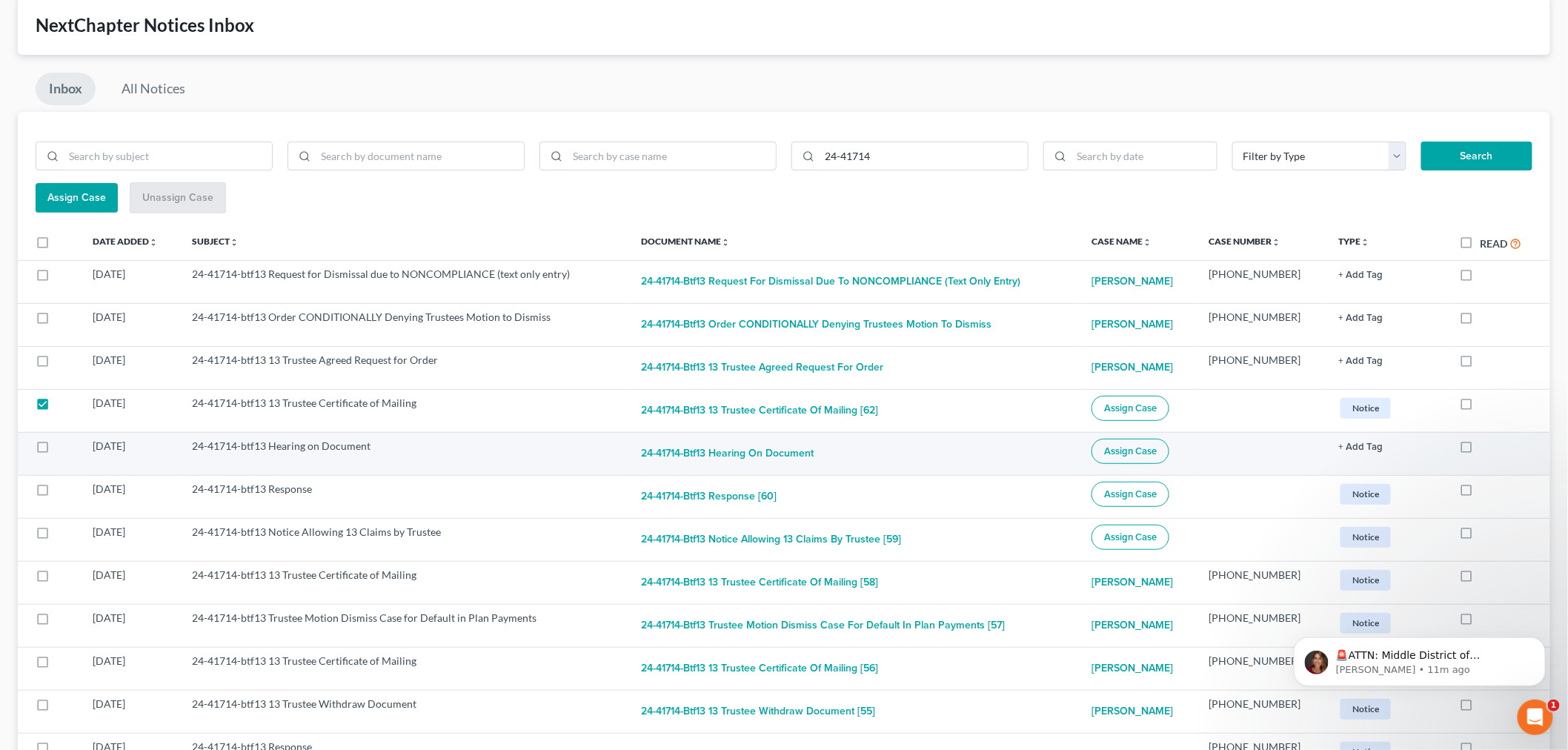
click at [56, 450] on label at bounding box center [56, 450] width 0 height 0
click at [62, 442] on input "checkbox" at bounding box center [67, 443] width 9 height 9
checkbox input "true"
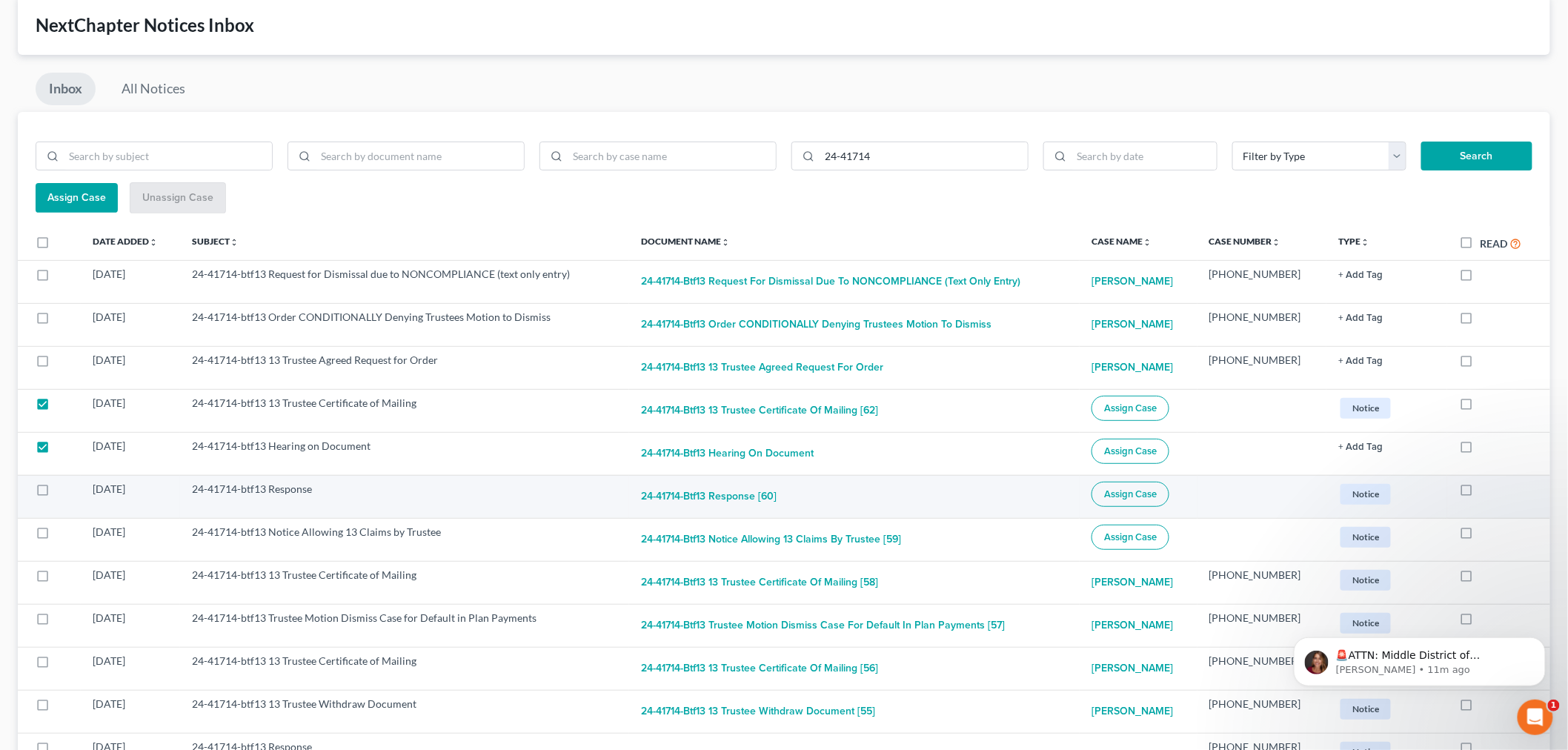
click at [56, 492] on label at bounding box center [56, 492] width 0 height 0
click at [62, 490] on input "checkbox" at bounding box center [67, 486] width 9 height 9
checkbox input "true"
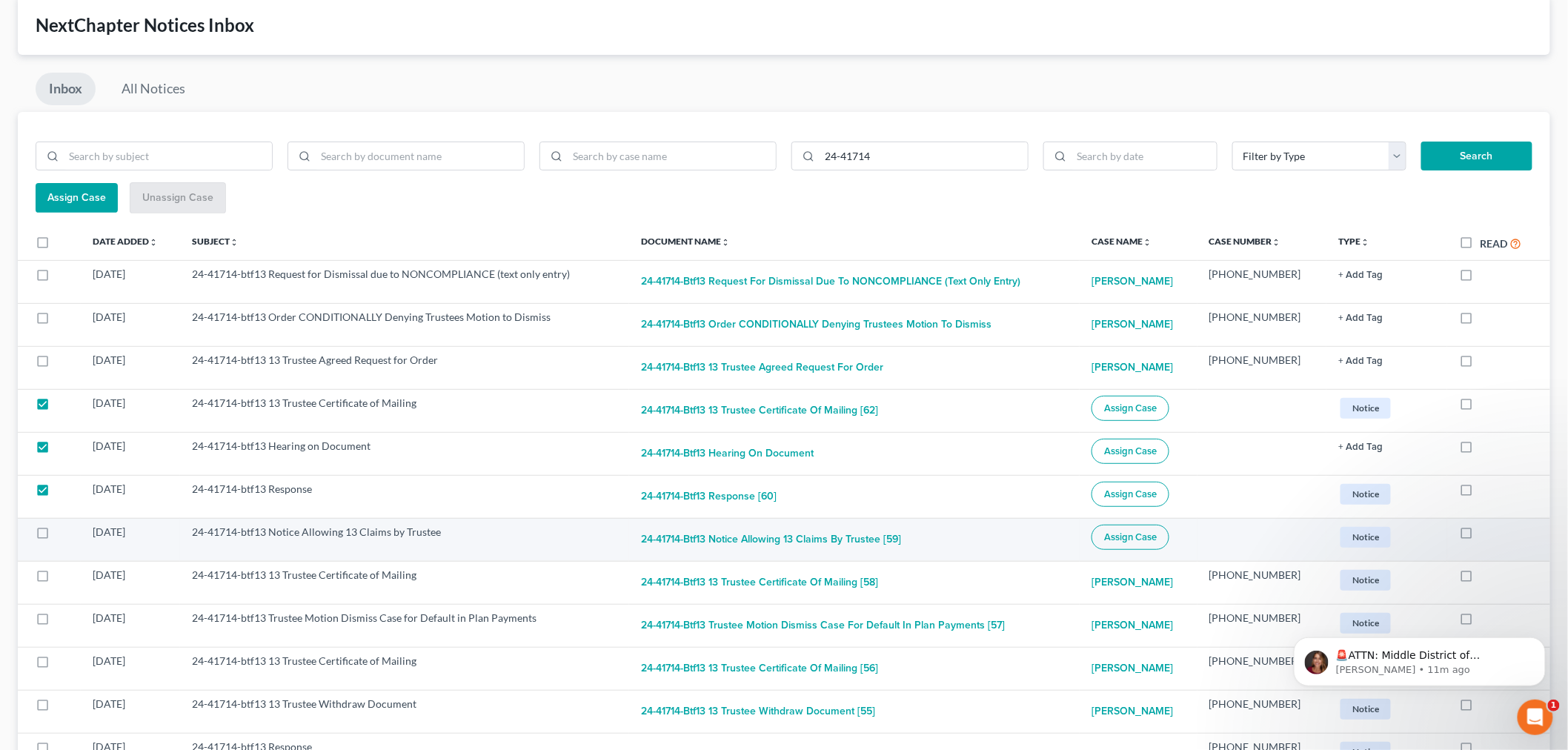
click at [56, 535] on label at bounding box center [56, 535] width 0 height 0
click at [62, 531] on input "checkbox" at bounding box center [67, 529] width 9 height 9
checkbox input "true"
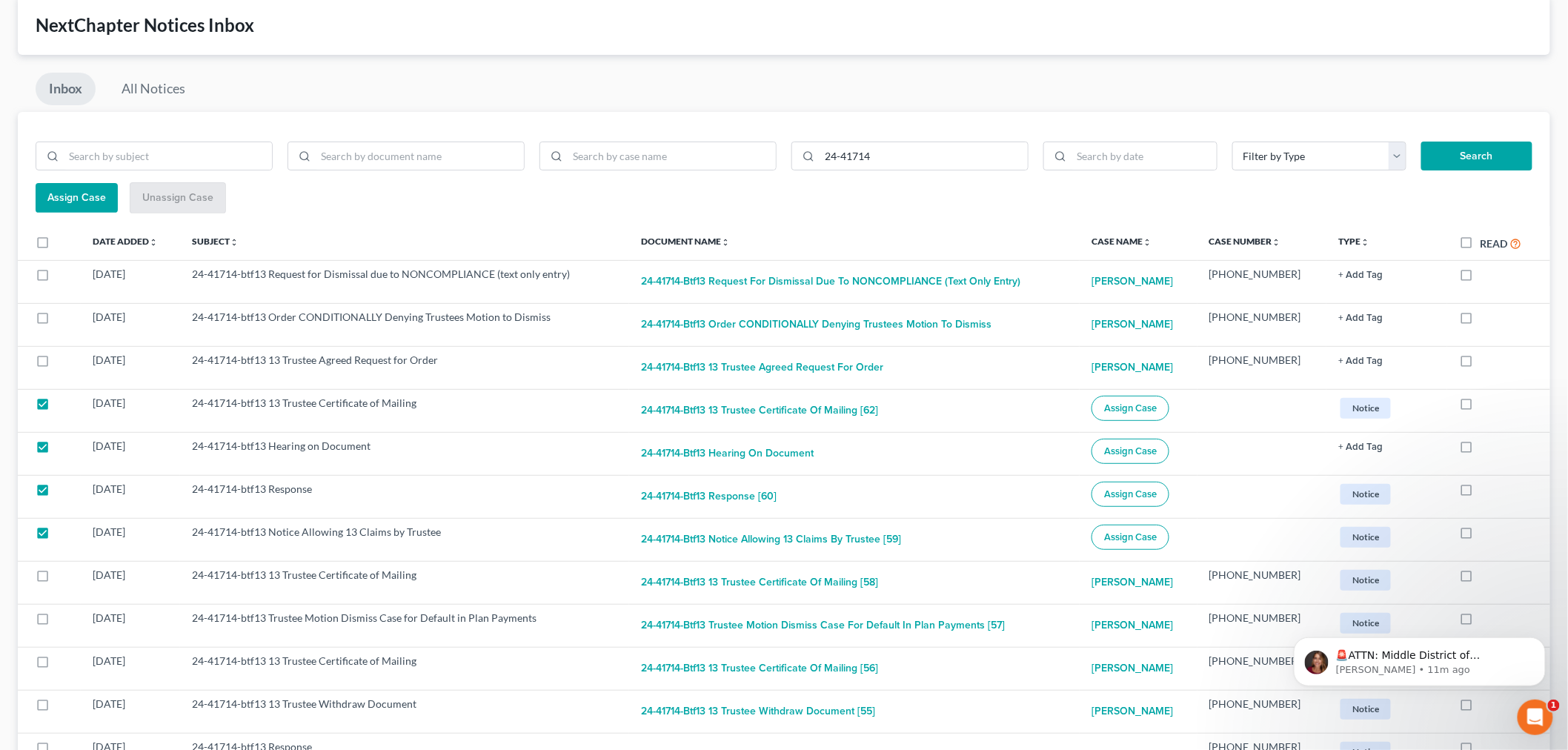
click at [71, 194] on span "Assign Case" at bounding box center [76, 198] width 58 height 12
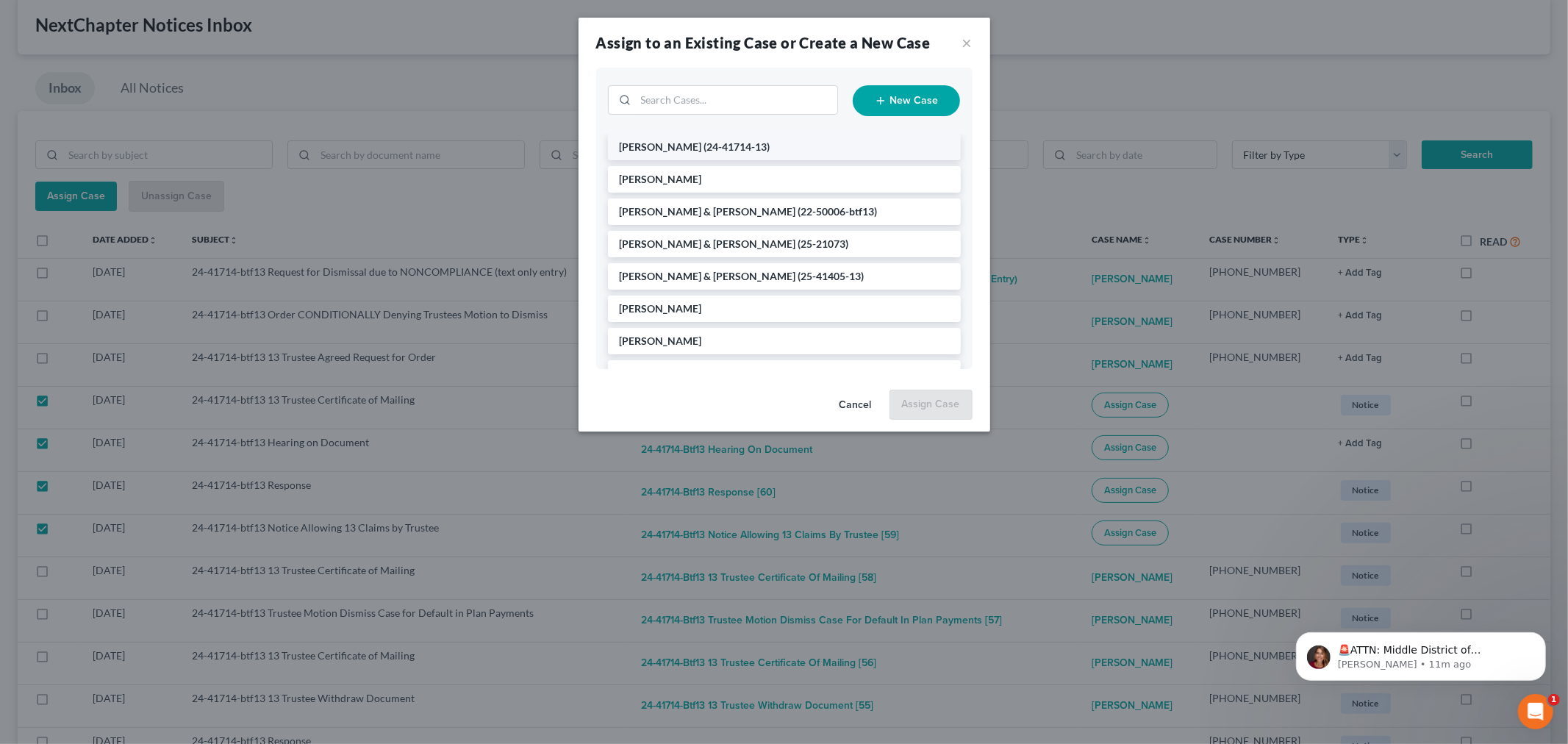
click at [700, 147] on li "Warmack, Trevon (24-41714-13)" at bounding box center [784, 147] width 353 height 26
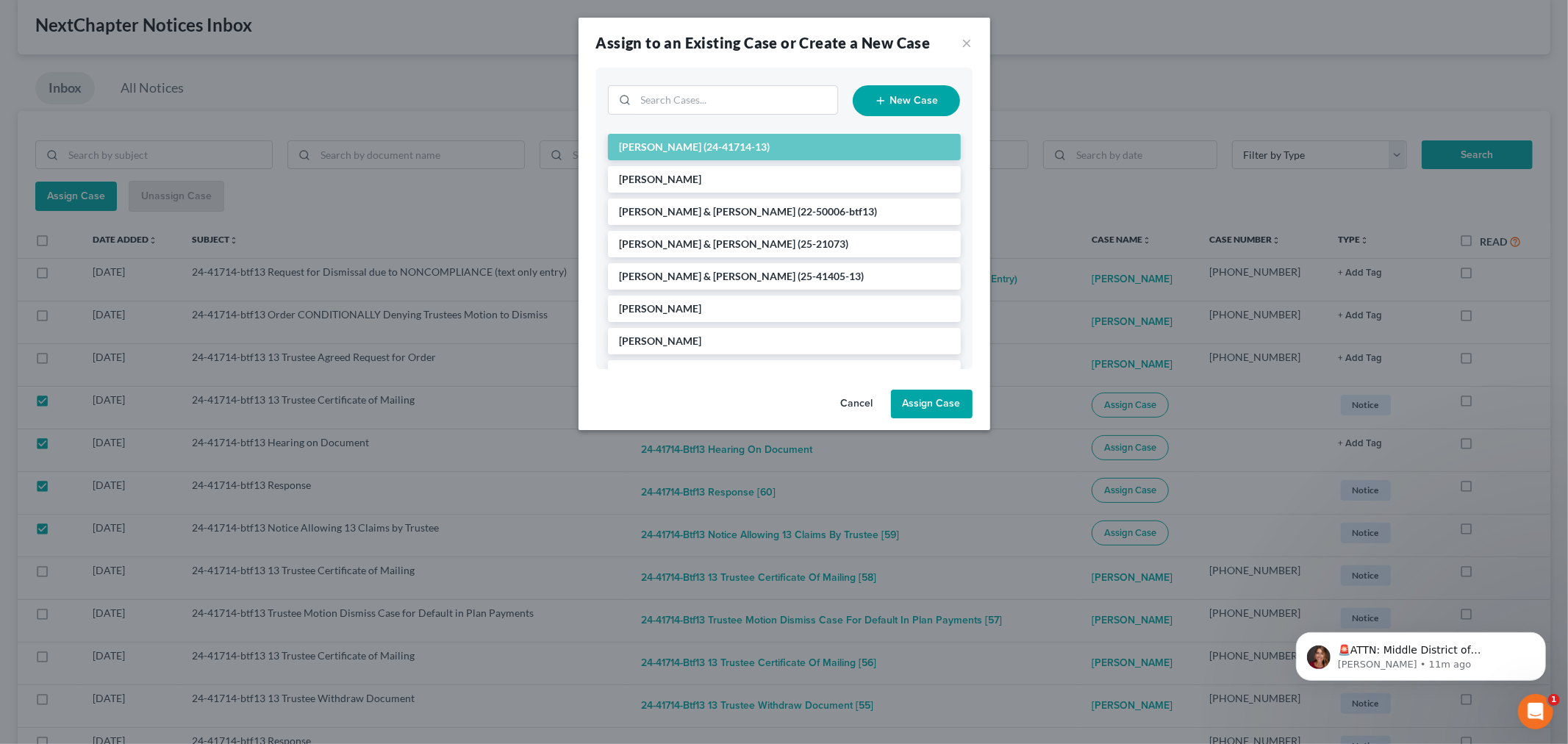
click at [921, 399] on button "Assign Case" at bounding box center [932, 404] width 82 height 29
checkbox input "false"
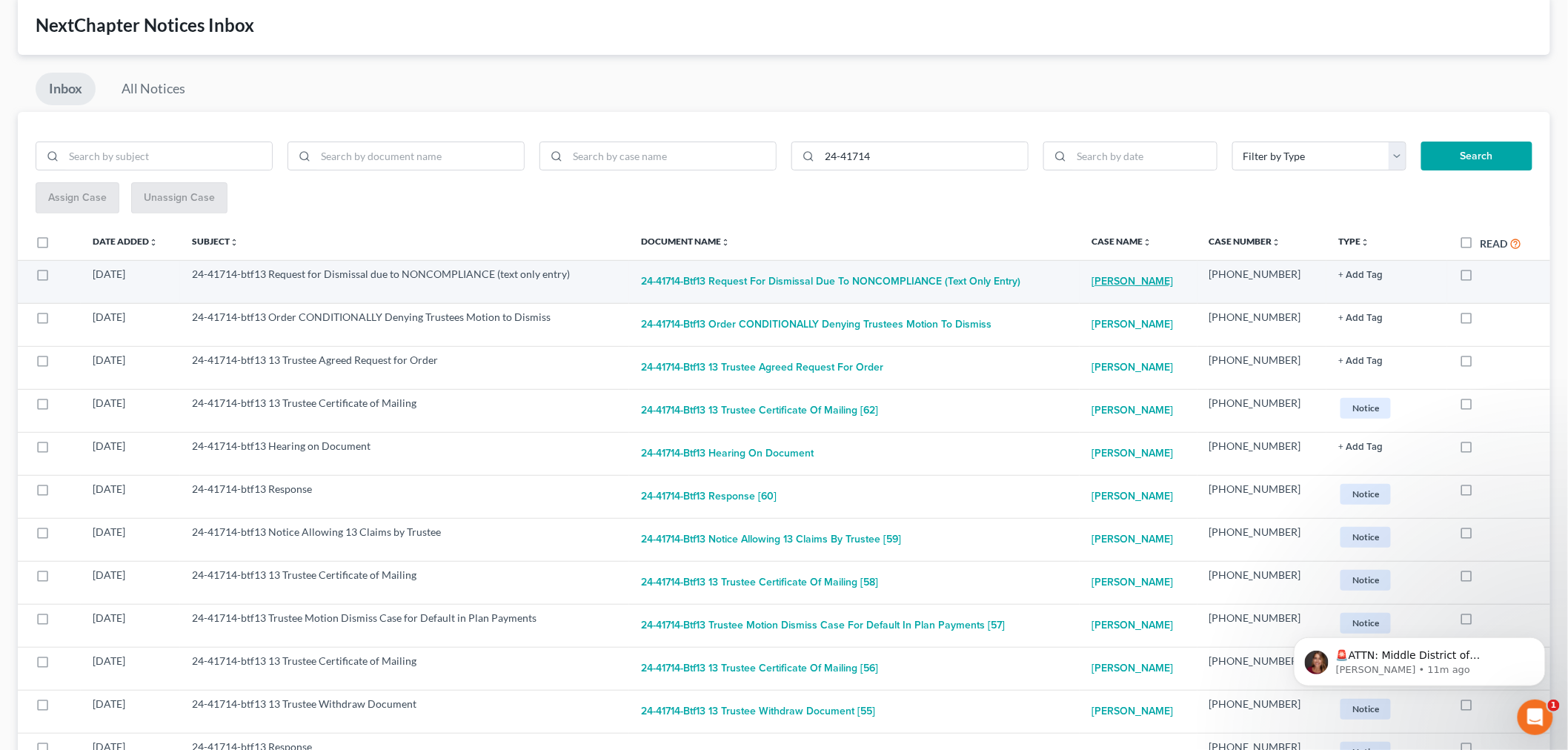
click at [1149, 278] on link "Trevon Warmack" at bounding box center [1132, 282] width 82 height 30
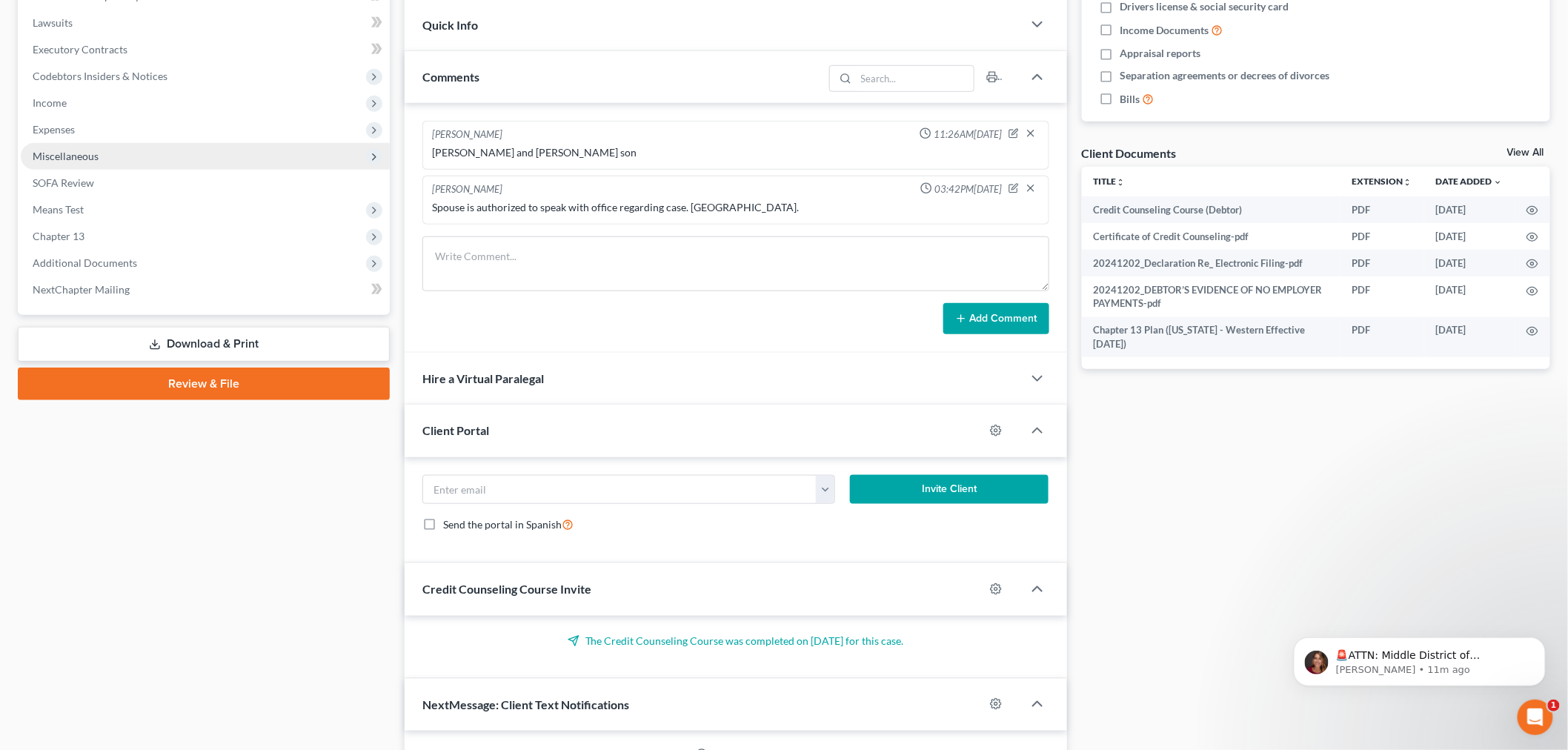
scroll to position [919, 0]
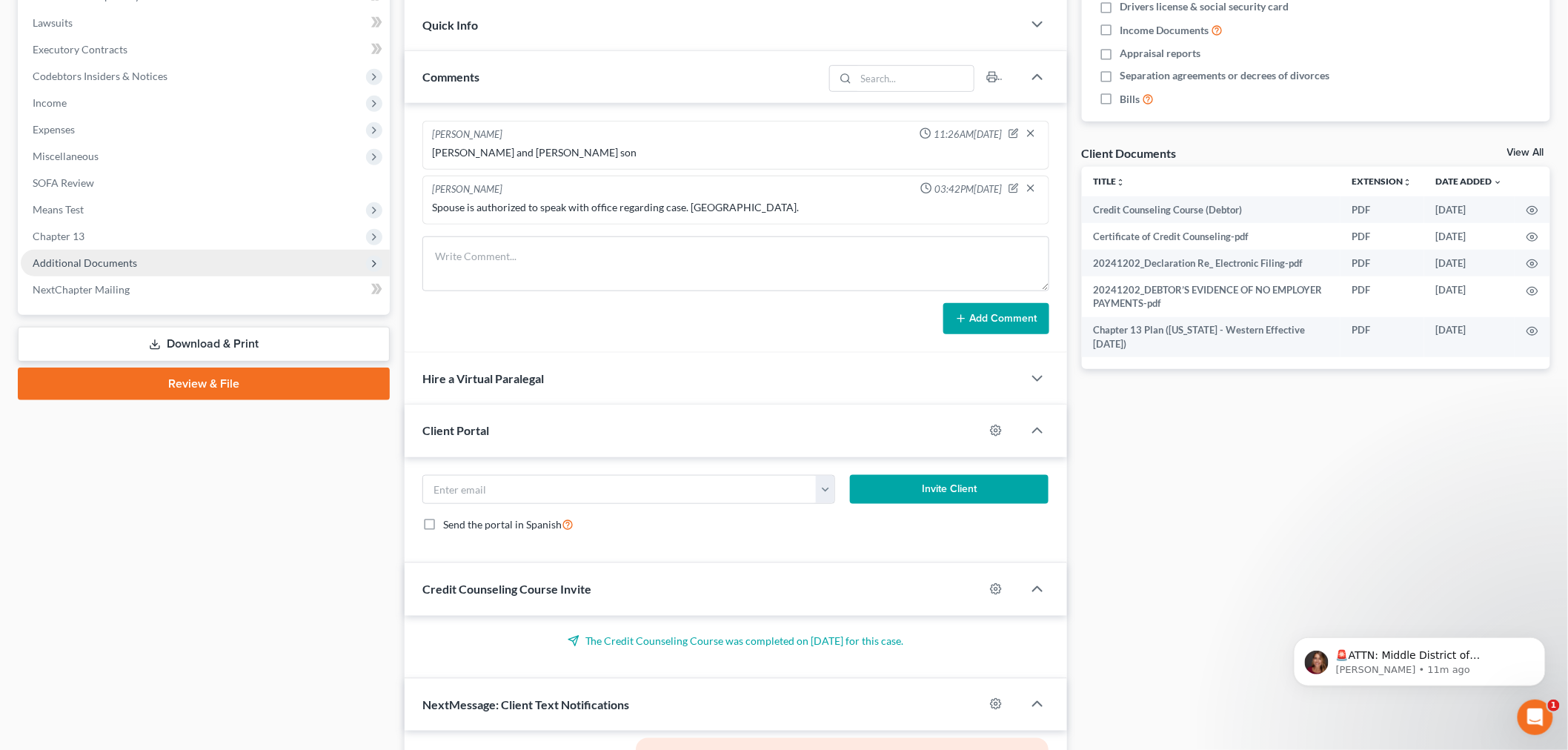
click at [113, 258] on span "Additional Documents" at bounding box center [85, 262] width 104 height 12
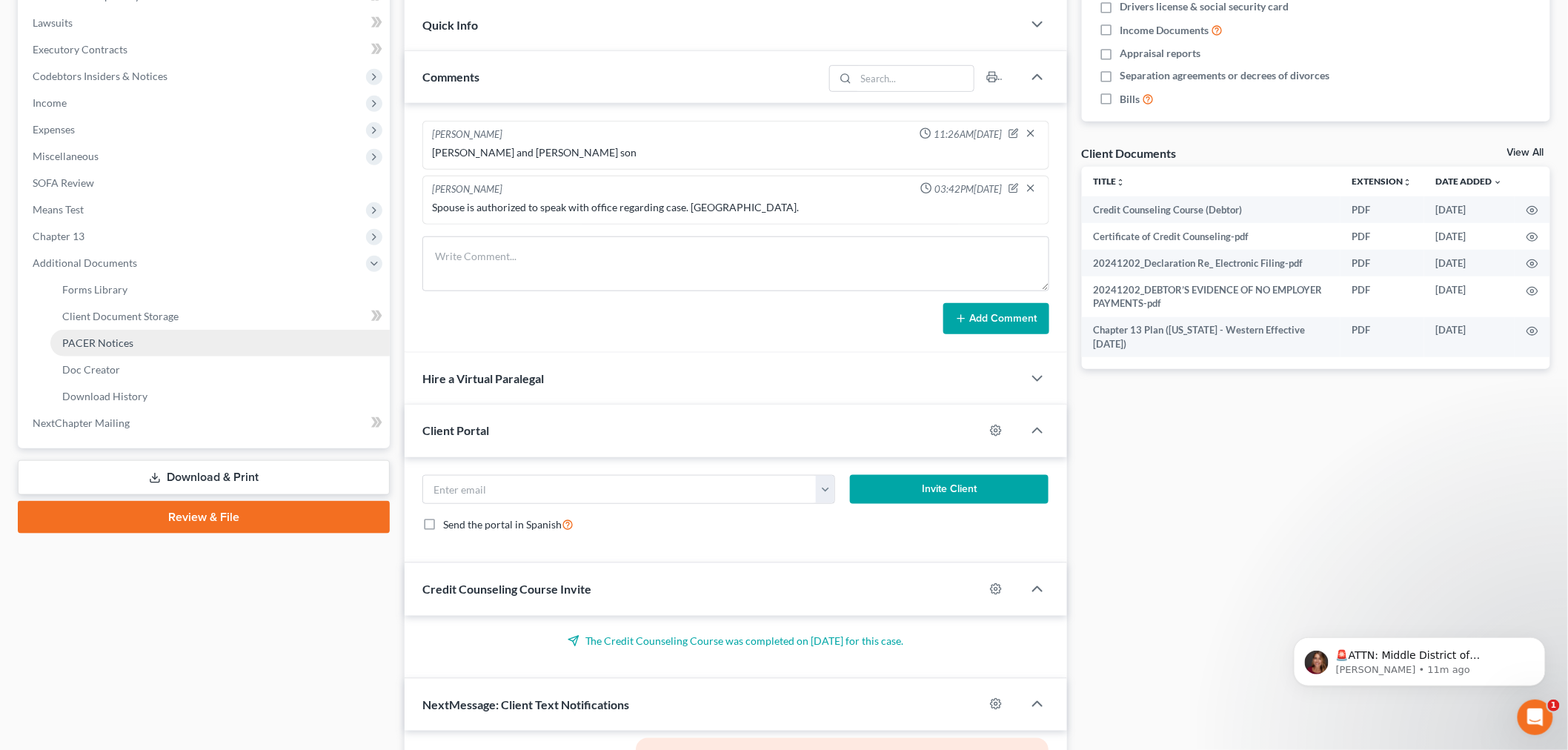
click at [117, 338] on span "PACER Notices" at bounding box center [97, 342] width 71 height 12
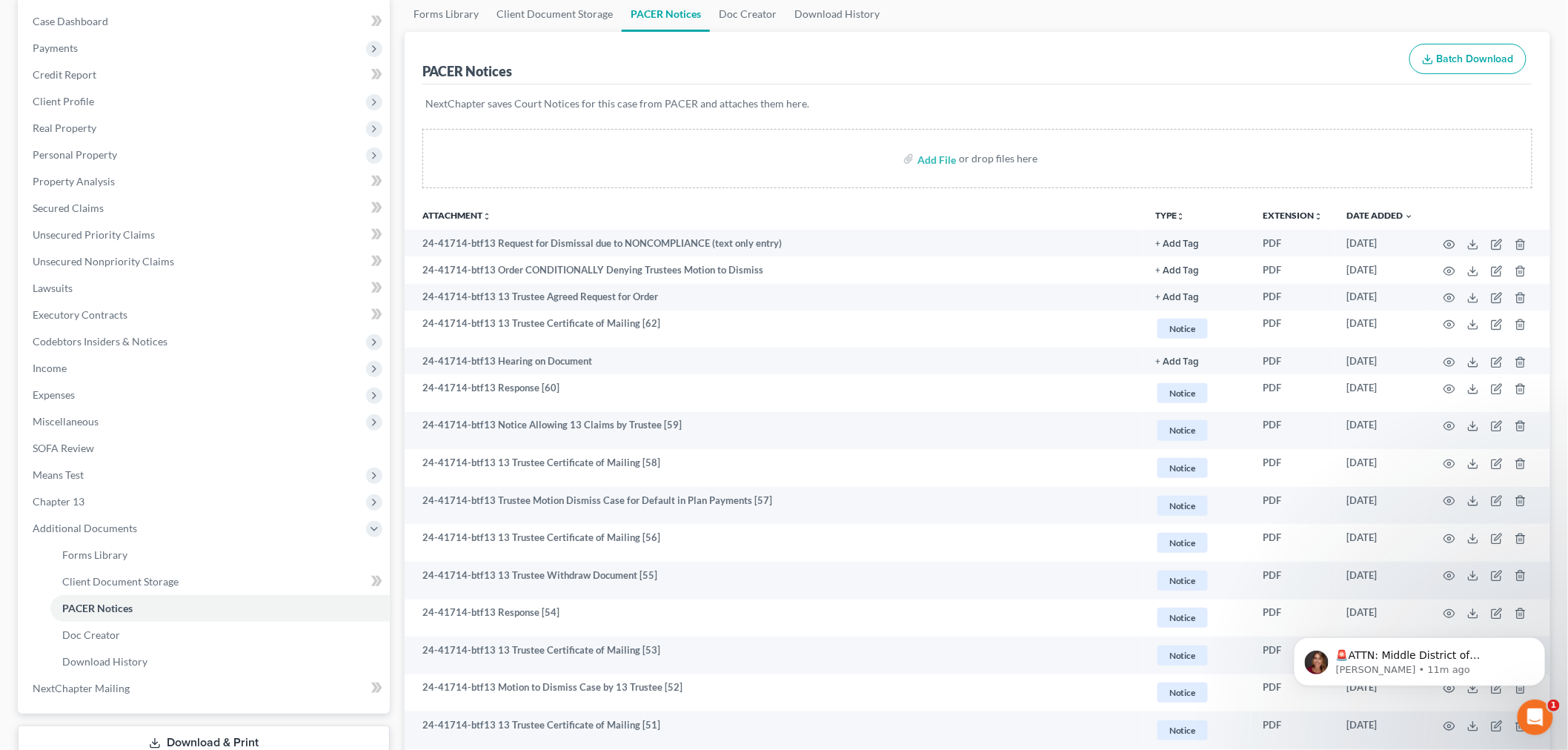
scroll to position [164, 0]
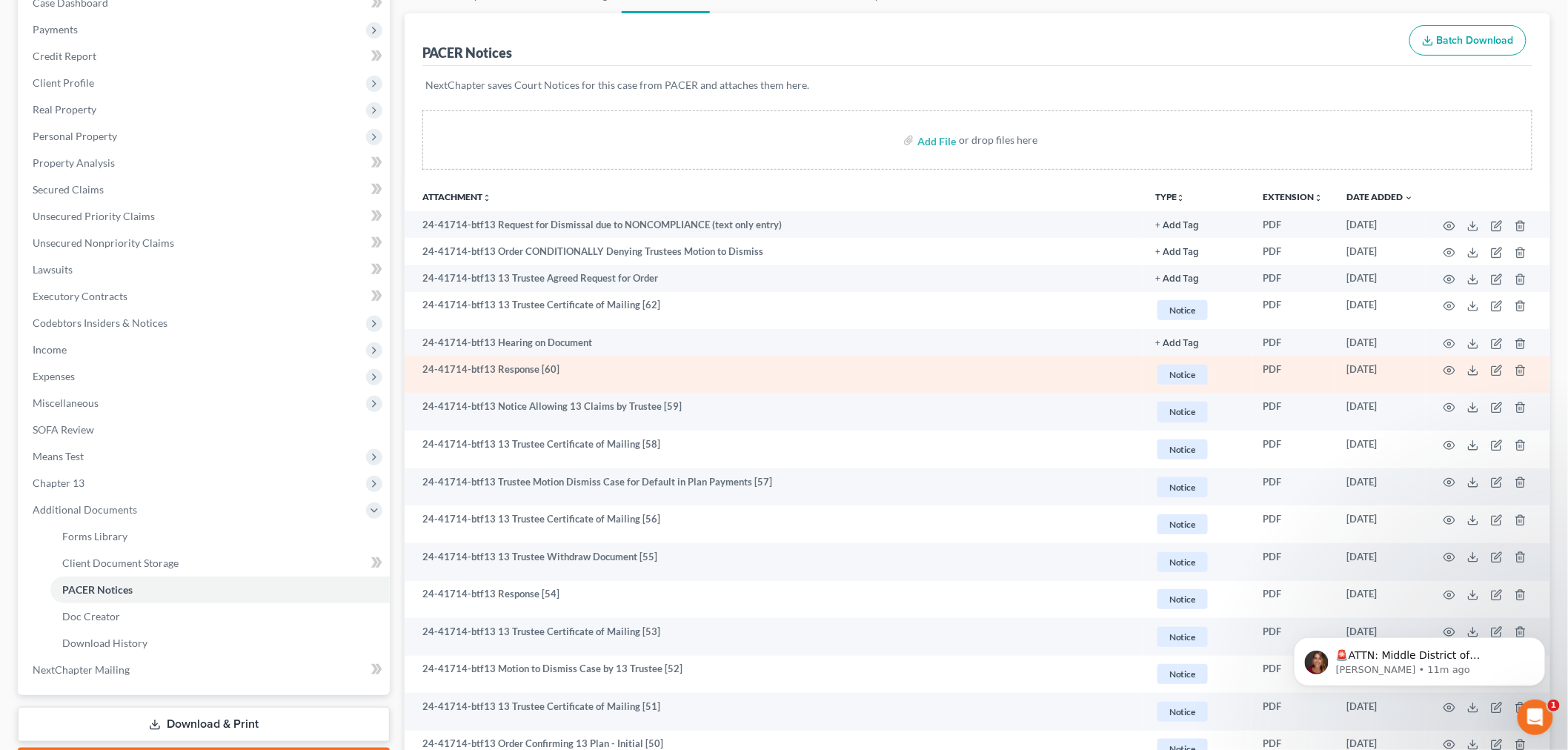
click at [1458, 366] on td at bounding box center [1488, 374] width 125 height 38
click at [1449, 370] on circle "button" at bounding box center [1450, 370] width 3 height 3
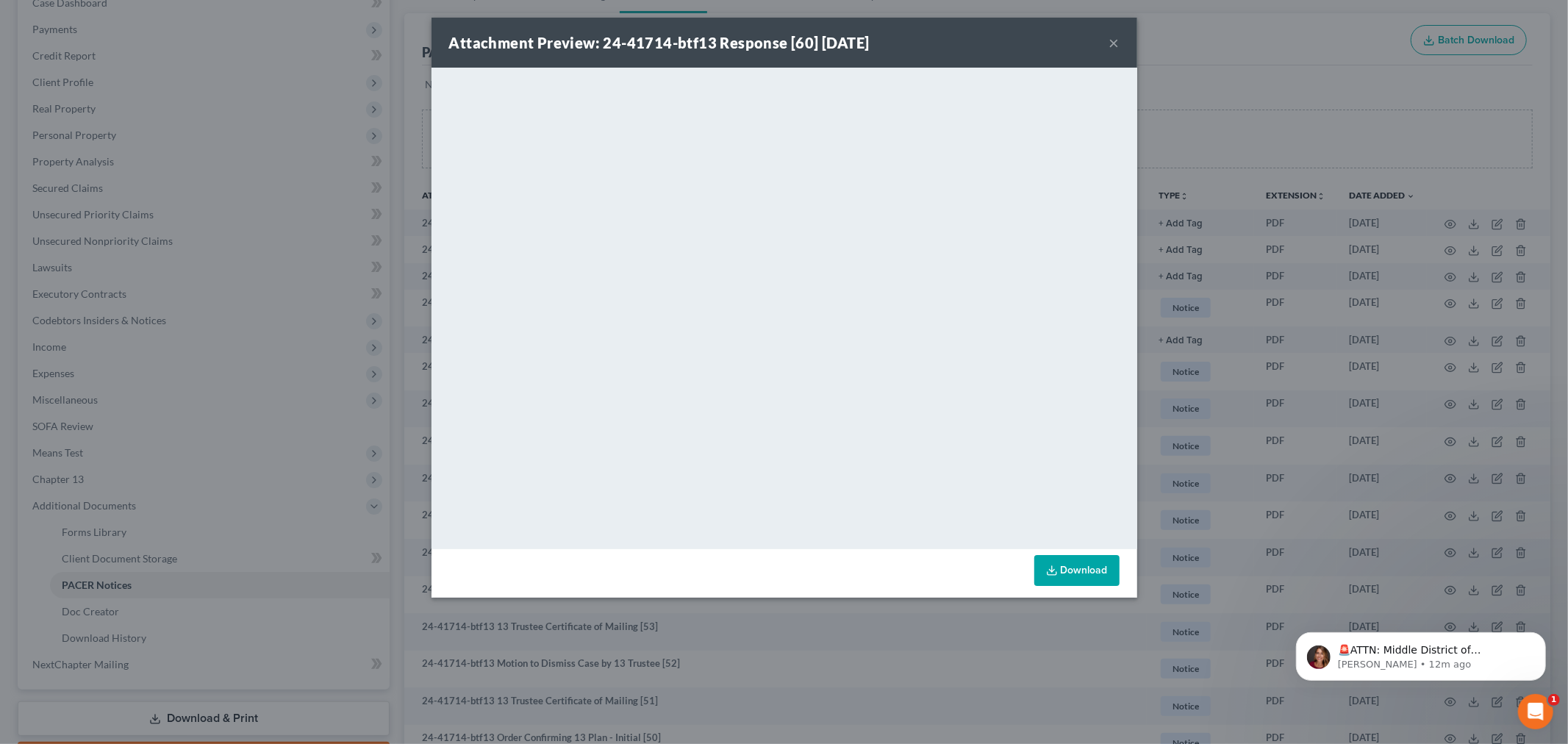
click at [1117, 39] on button "×" at bounding box center [1114, 42] width 10 height 18
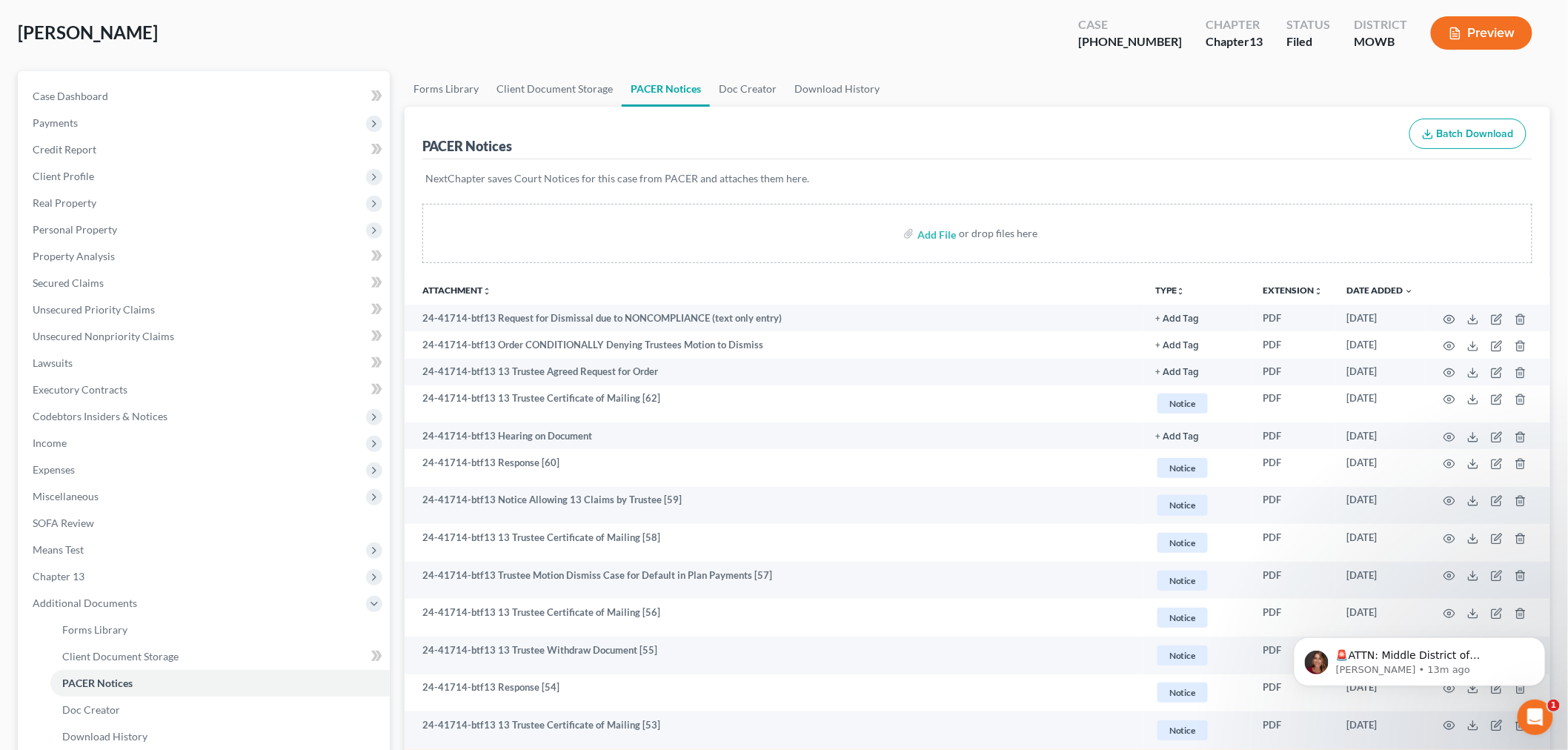
scroll to position [0, 0]
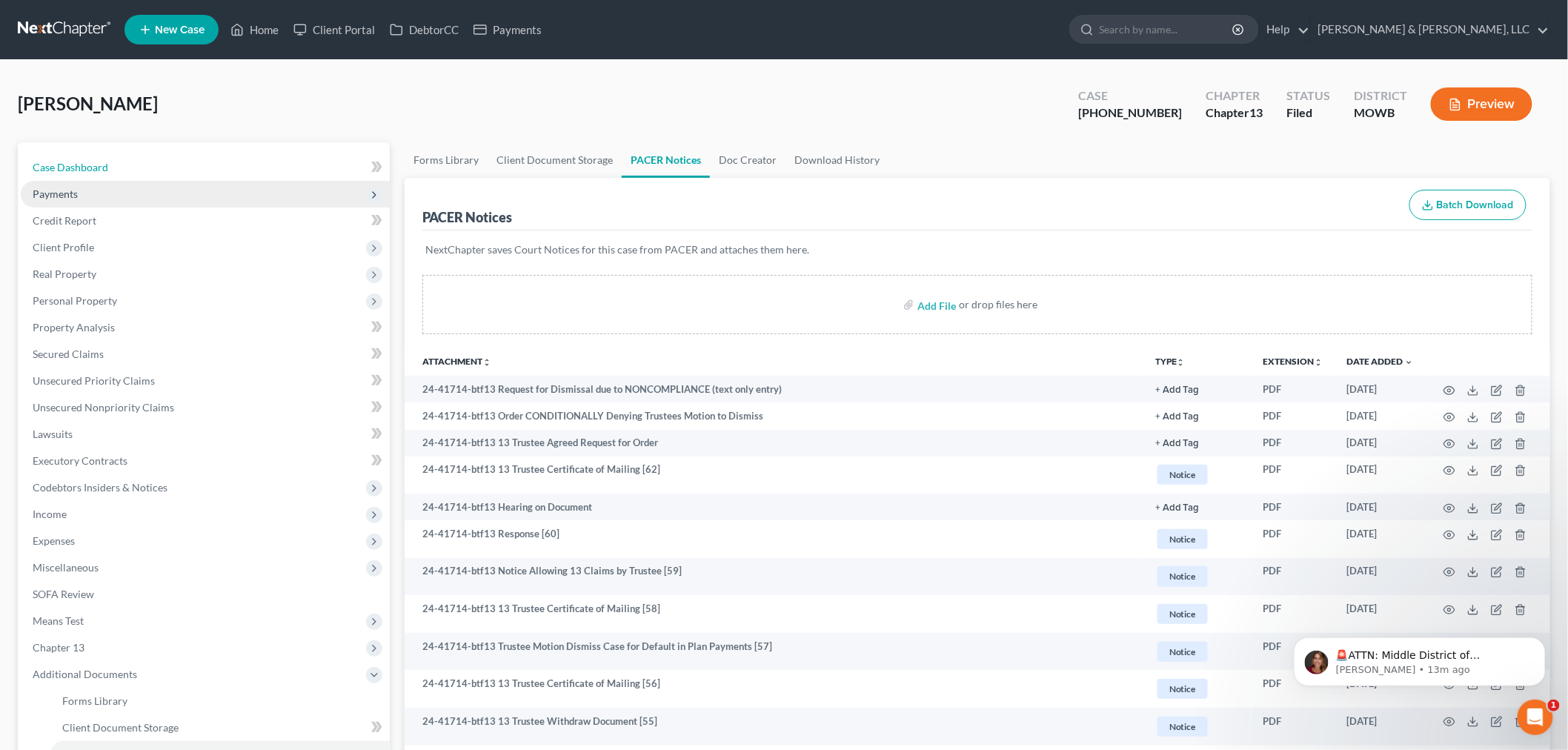
click at [105, 161] on span "Case Dashboard" at bounding box center [70, 167] width 75 height 12
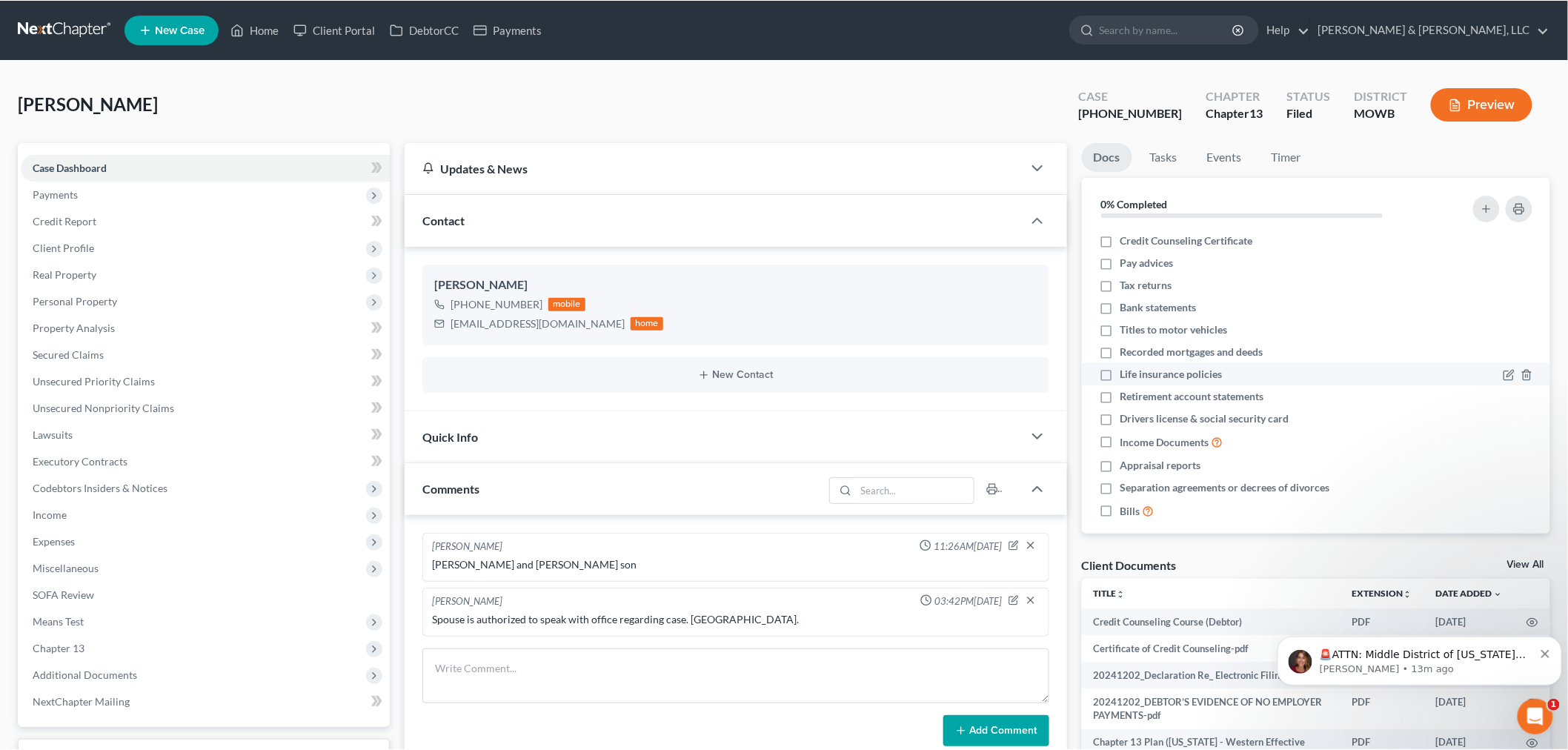
scroll to position [919, 0]
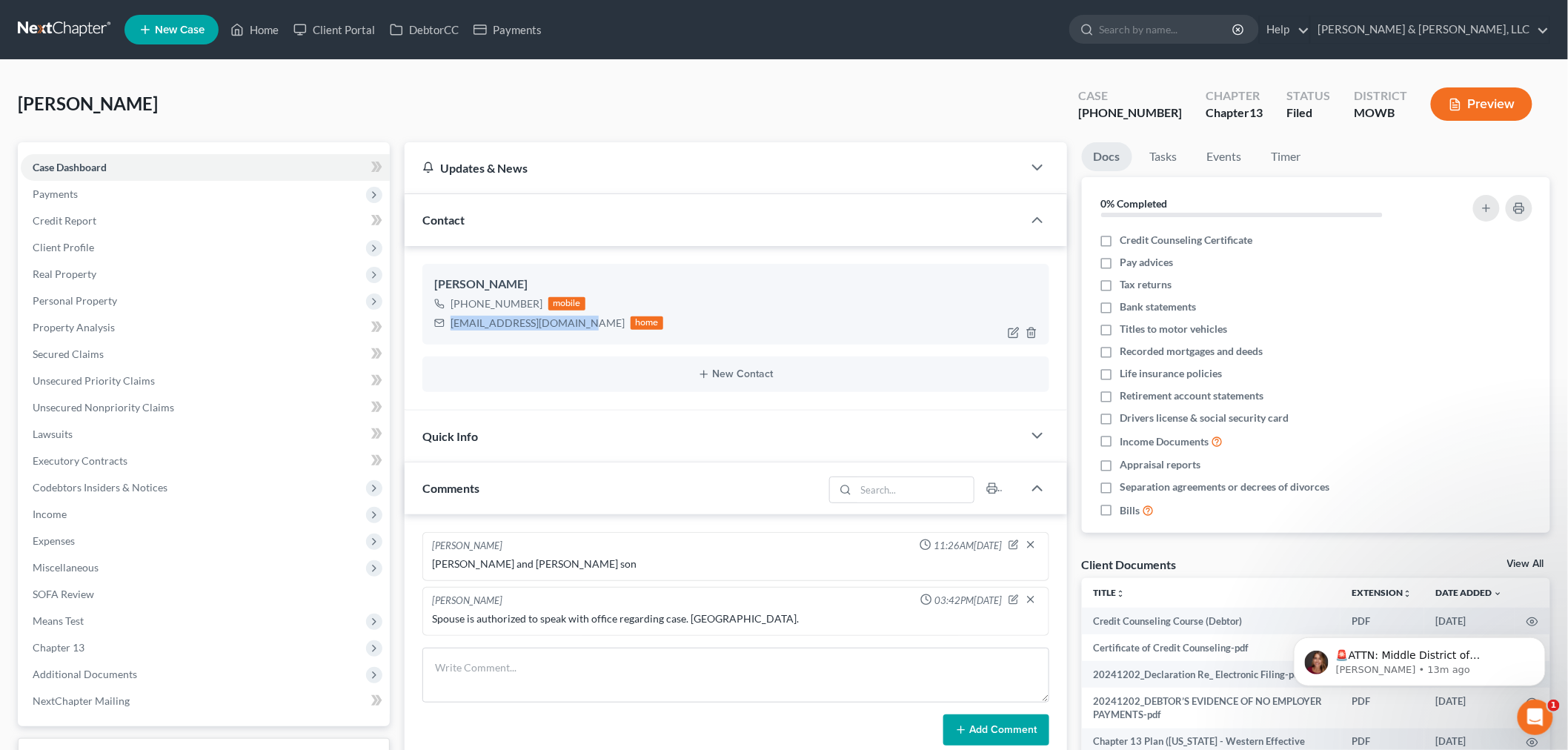
drag, startPoint x: 585, startPoint y: 317, endPoint x: 452, endPoint y: 330, distance: 133.6
click at [452, 330] on div "trevon_warmack@yahoo.com home" at bounding box center [549, 323] width 229 height 19
copy div "trevon_warmack@yahoo.com"
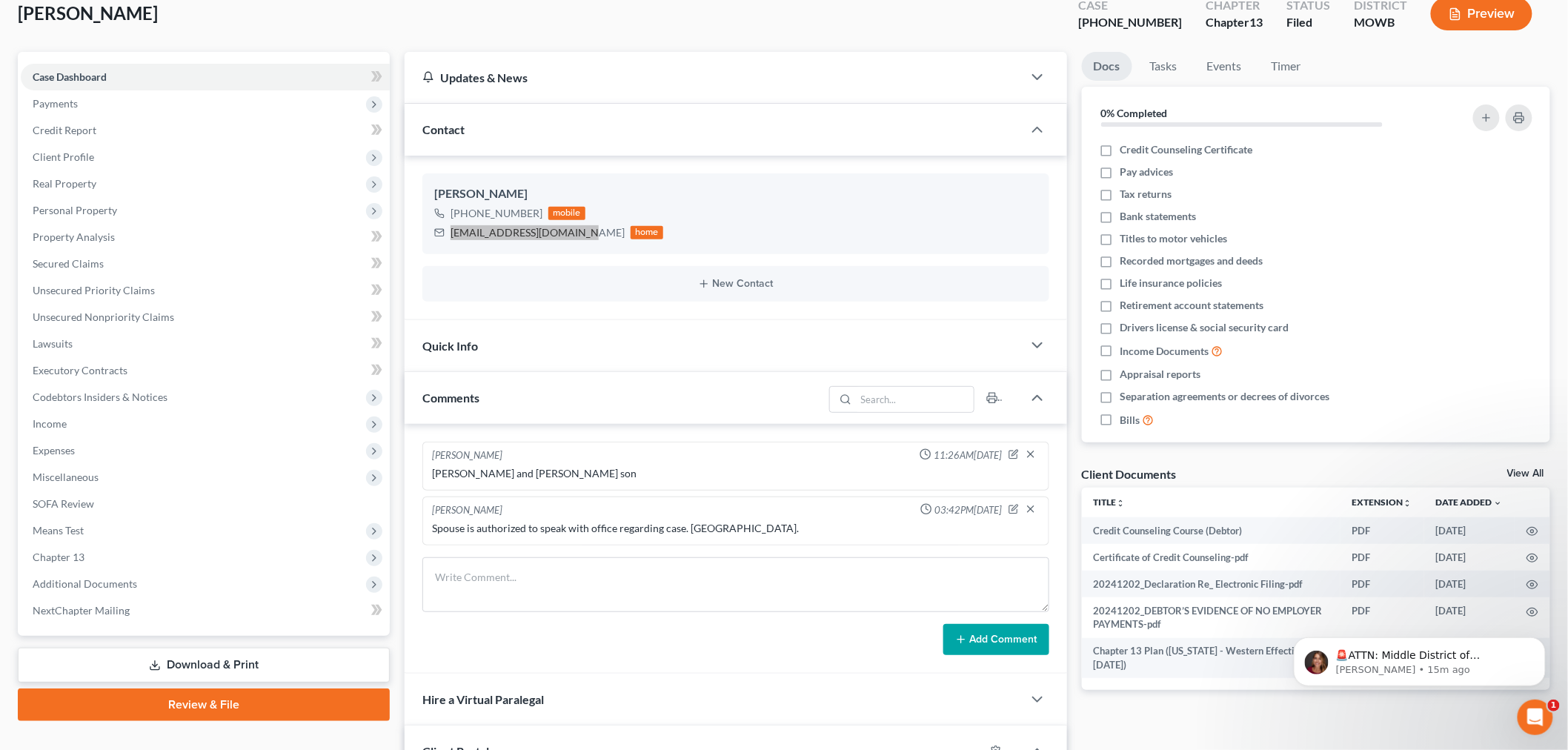
scroll to position [0, 0]
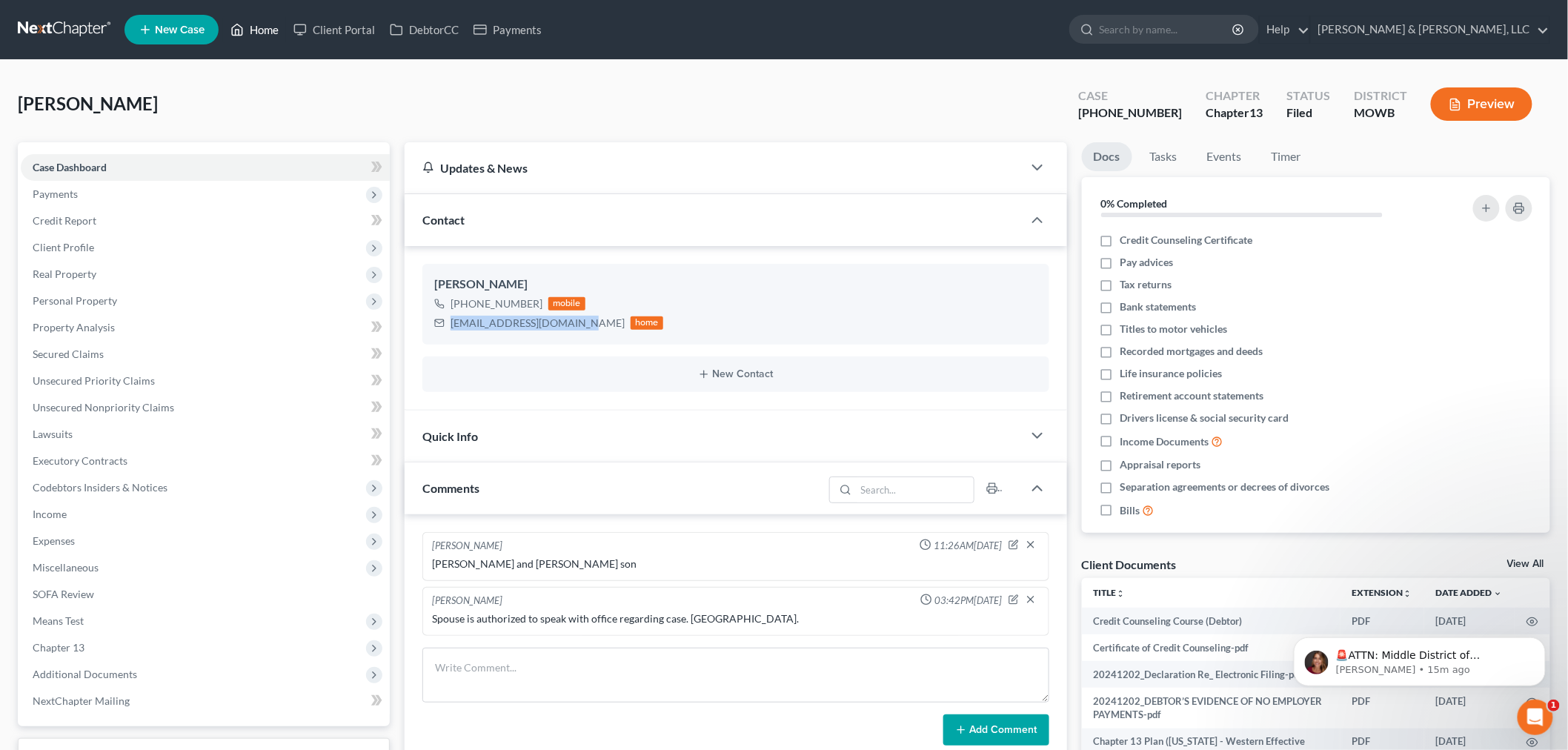
click at [265, 28] on link "Home" at bounding box center [254, 30] width 63 height 26
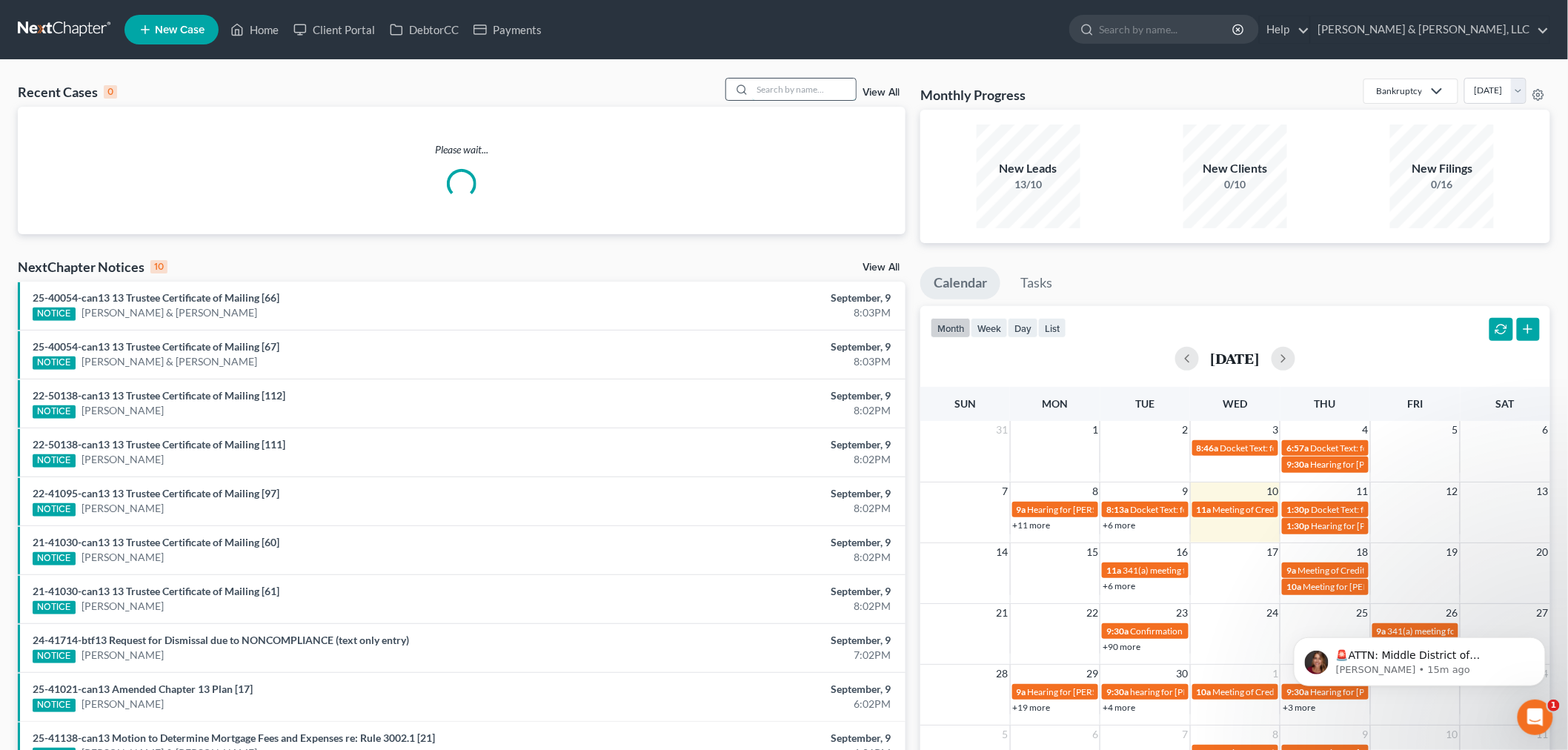
click at [802, 90] on input "search" at bounding box center [803, 89] width 103 height 22
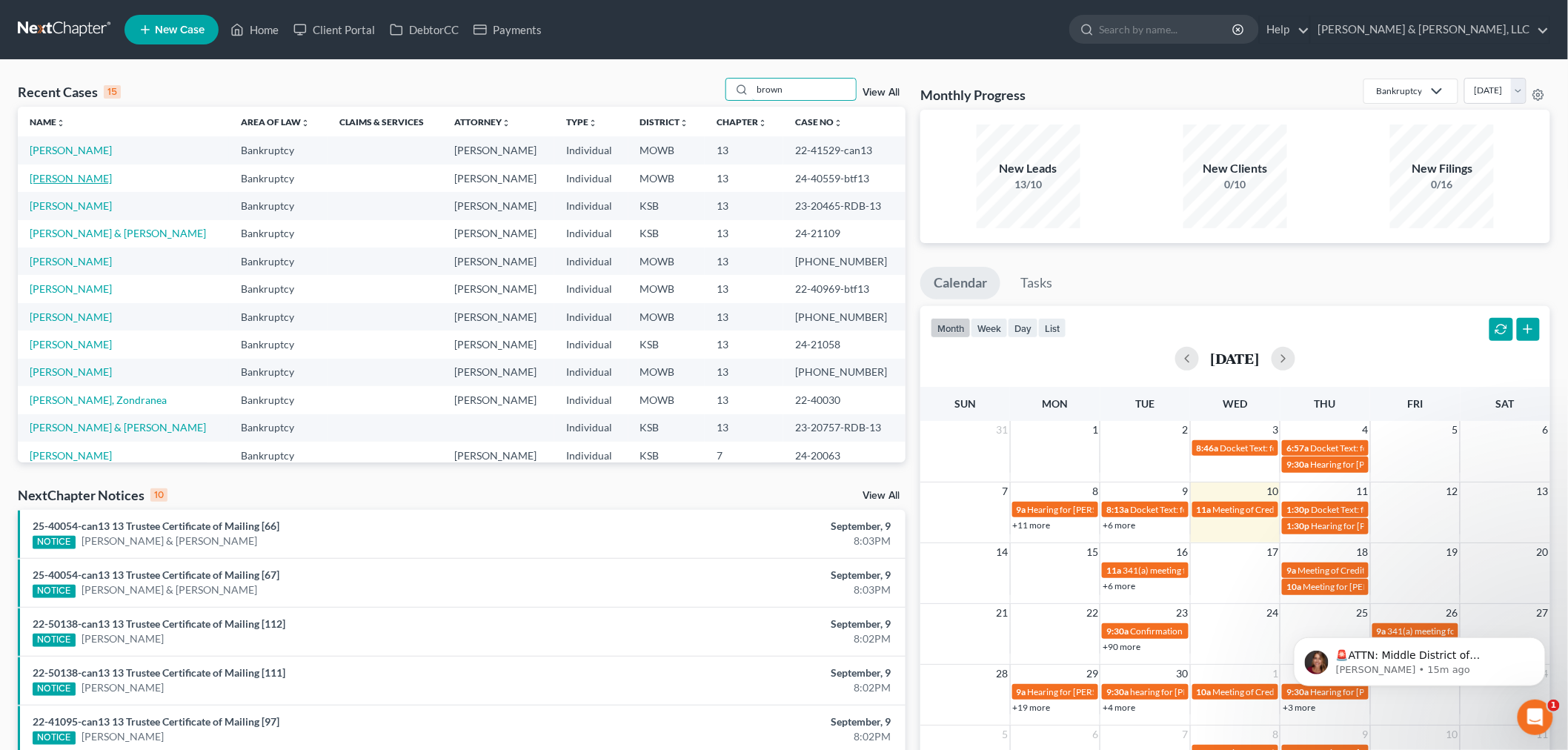
type input "brown"
click at [49, 180] on link "Brown, Julia" at bounding box center [71, 178] width 82 height 12
select select "6"
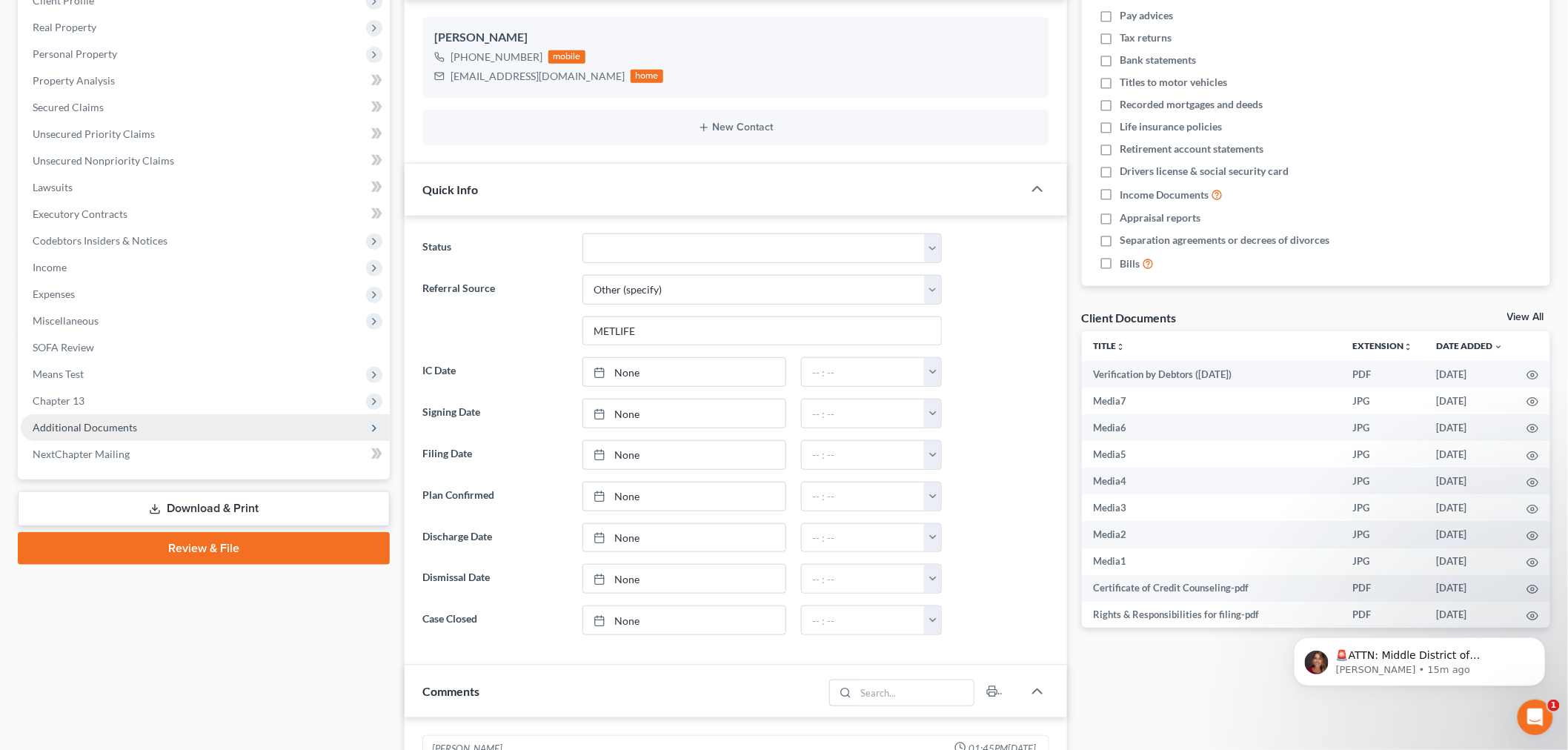
scroll to position [342, 0]
click at [100, 425] on span "Additional Documents" at bounding box center [85, 427] width 104 height 12
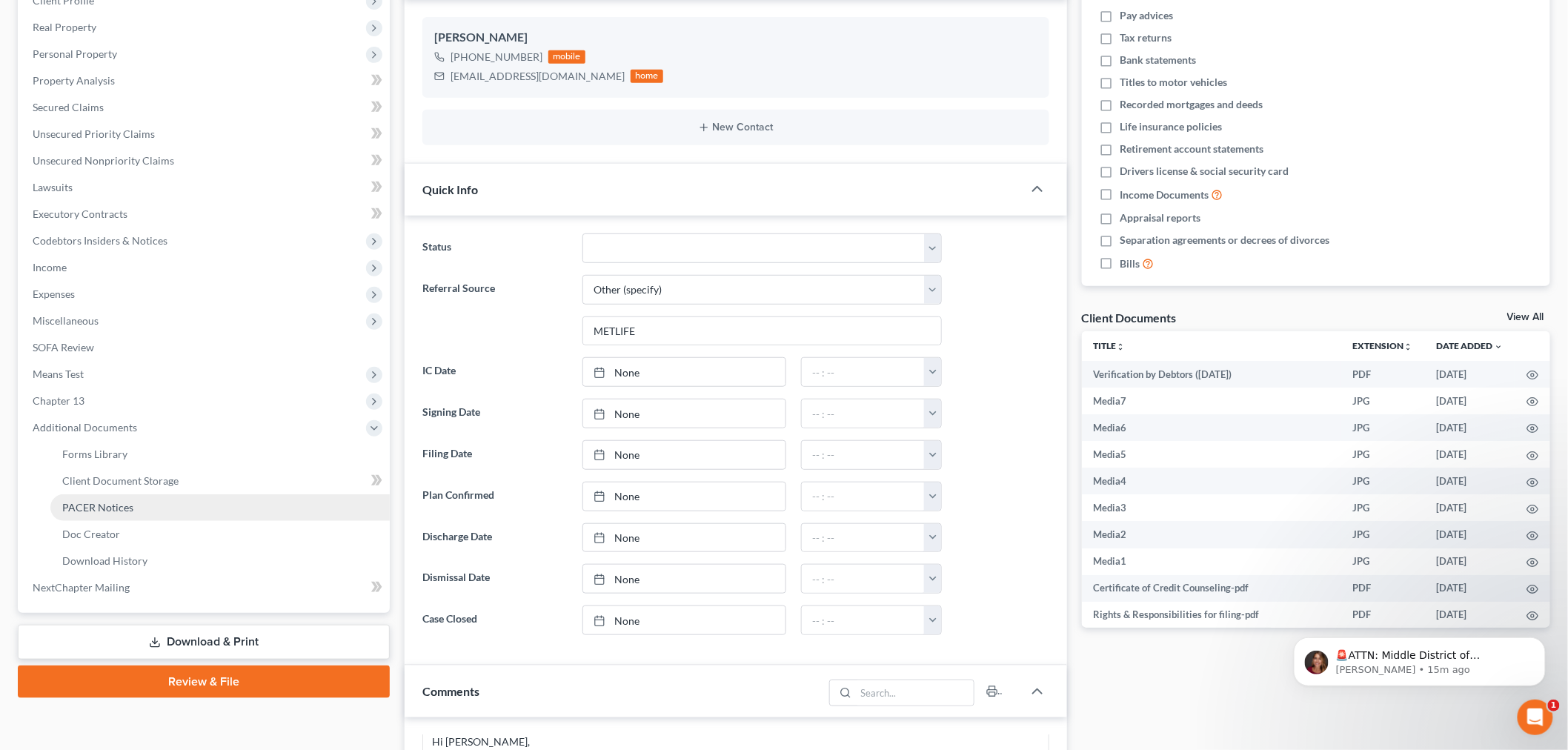
click at [100, 501] on span "PACER Notices" at bounding box center [97, 507] width 71 height 12
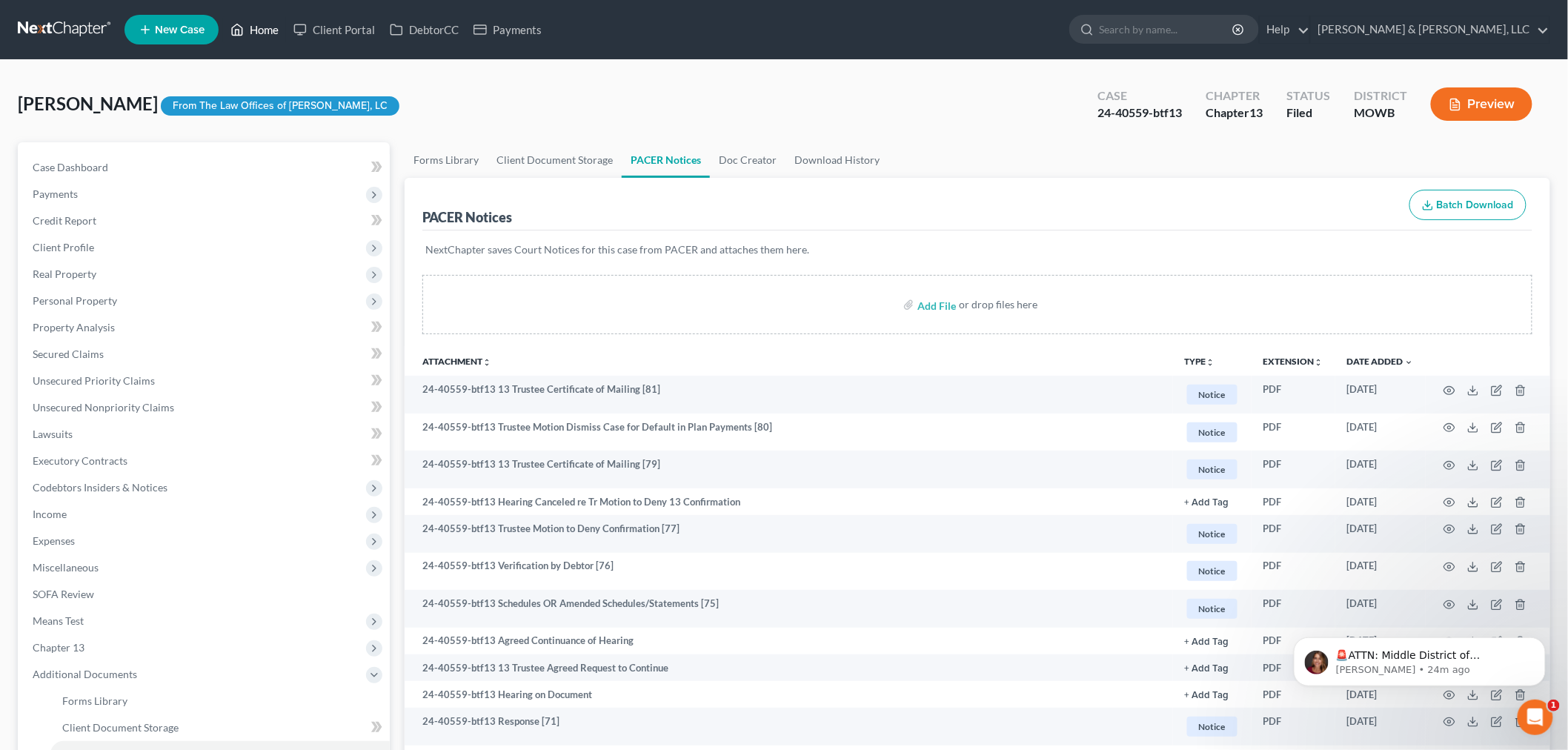
click at [251, 30] on link "Home" at bounding box center [254, 30] width 63 height 26
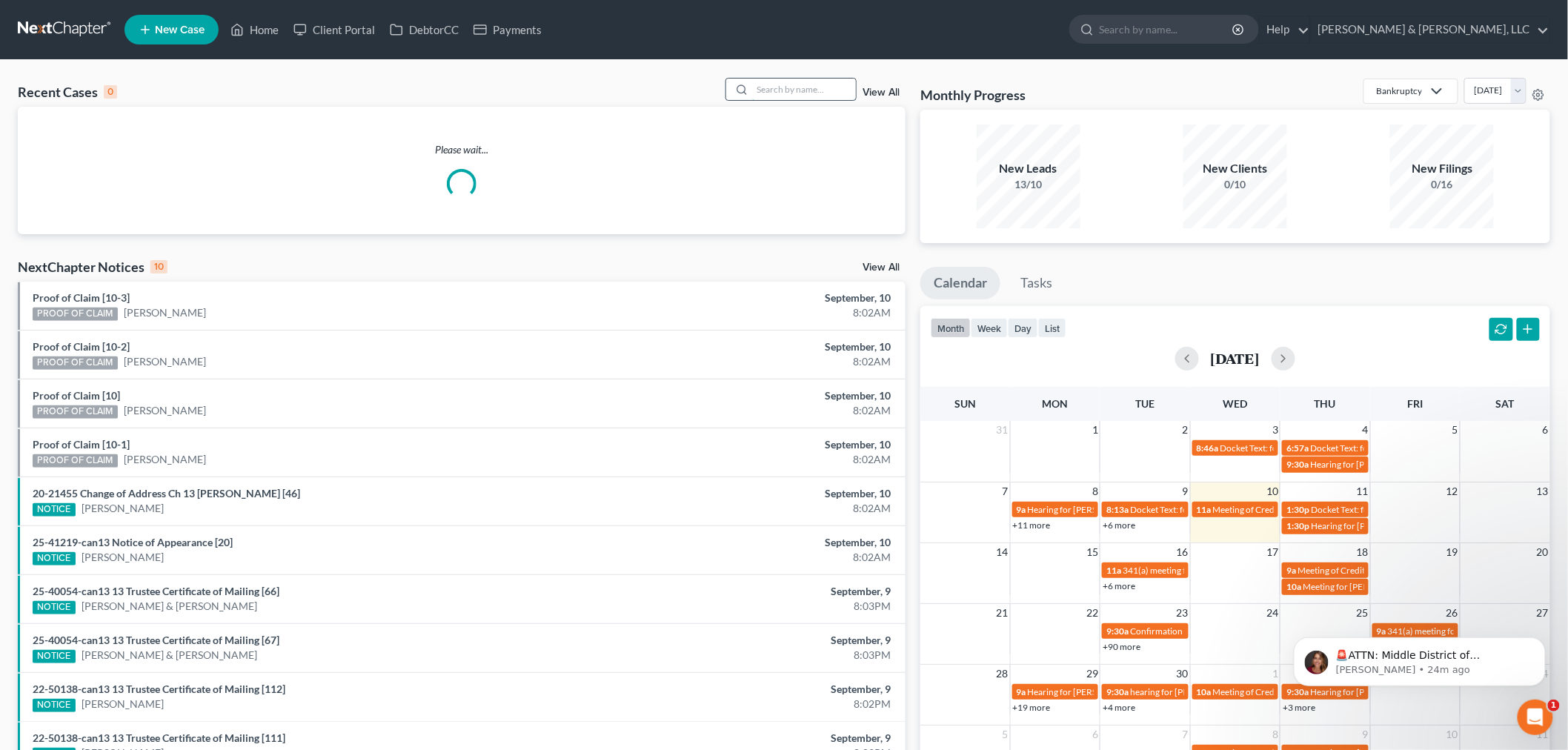
click at [810, 82] on input "search" at bounding box center [803, 89] width 103 height 22
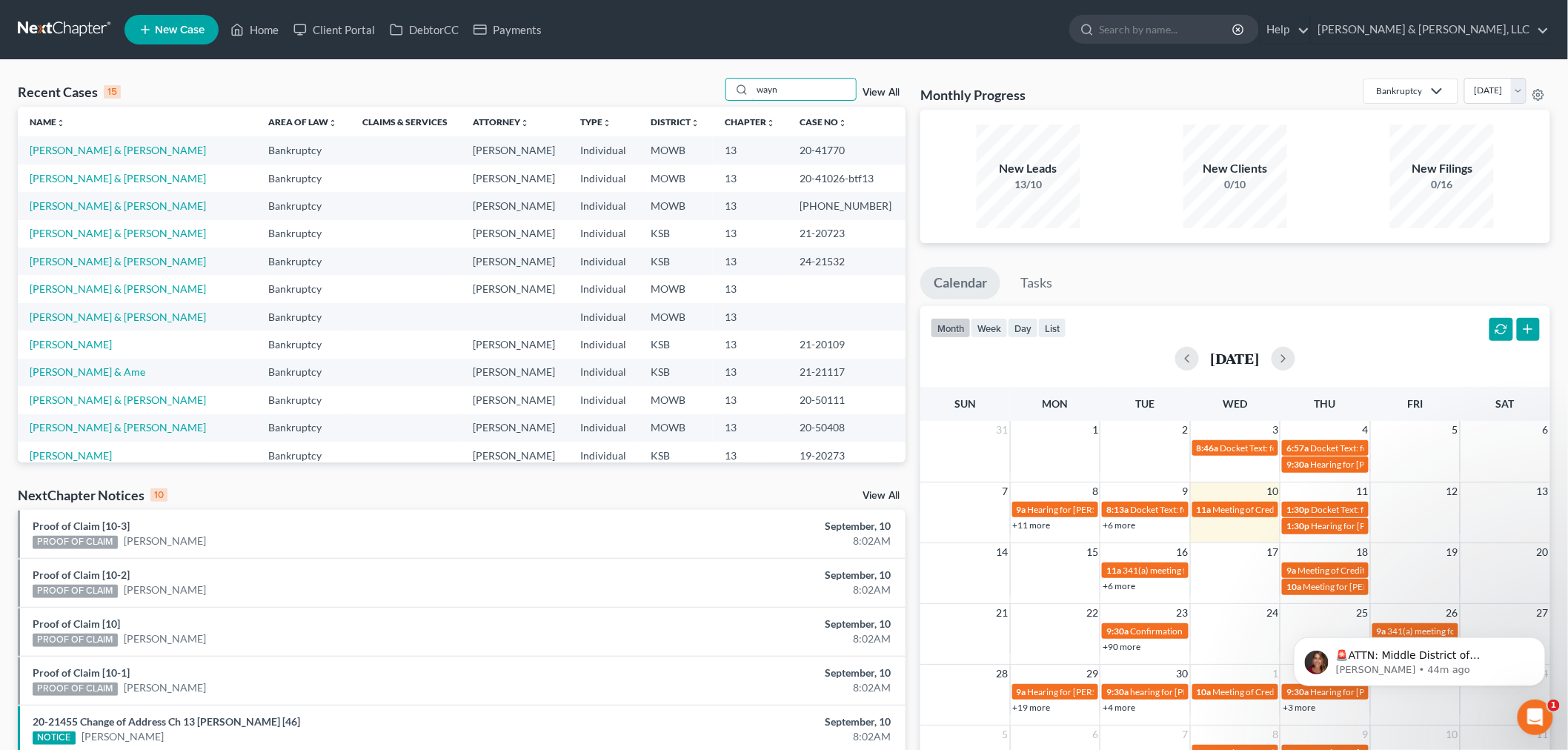
drag, startPoint x: 783, startPoint y: 86, endPoint x: 697, endPoint y: 70, distance: 87.5
click at [698, 70] on div "Recent Cases 15 wayn View All Name unfold_more expand_more expand_less Area of …" at bounding box center [784, 549] width 1568 height 980
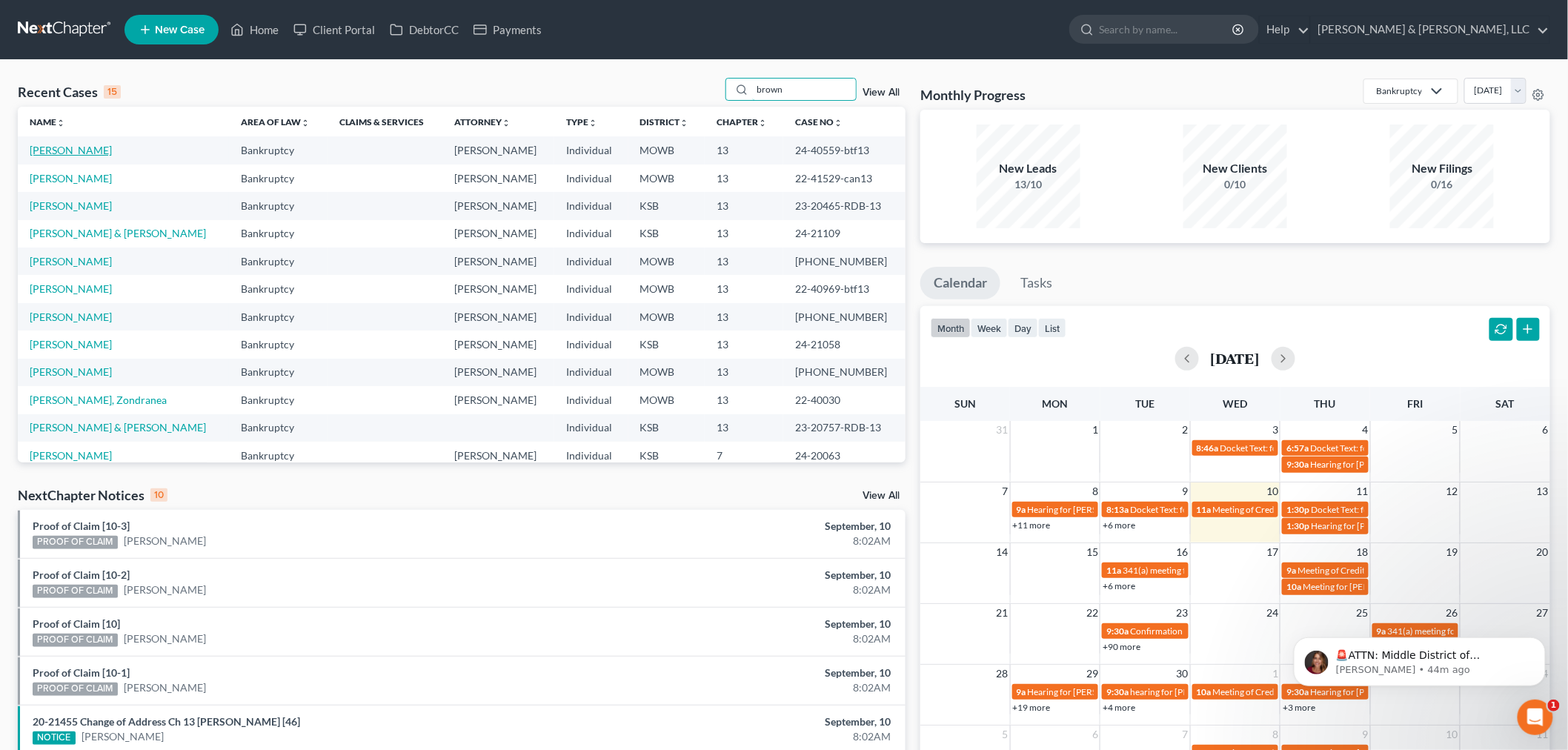
type input "brown"
click at [61, 153] on link "Brown, Julia" at bounding box center [71, 150] width 82 height 12
select select "6"
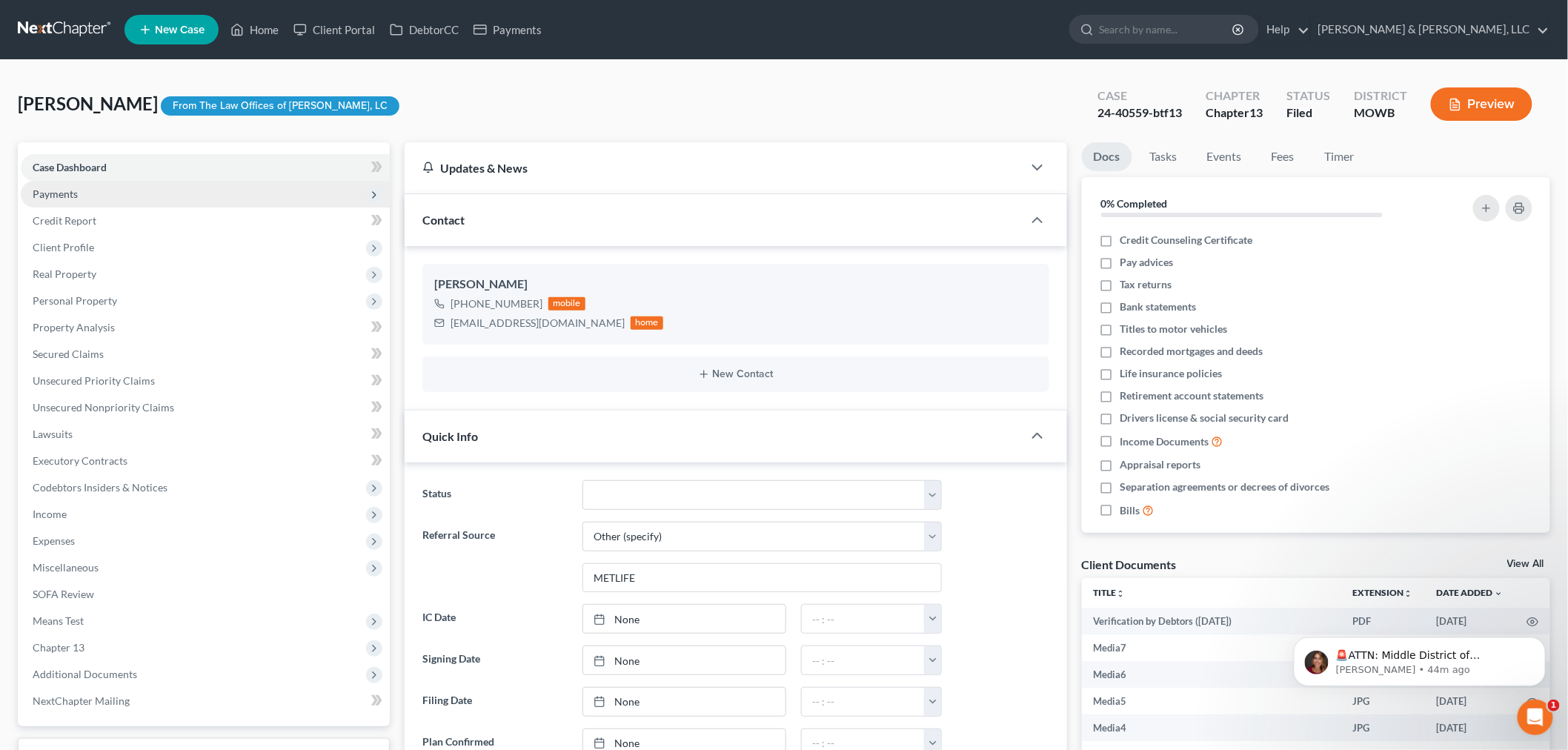
scroll to position [1937, 0]
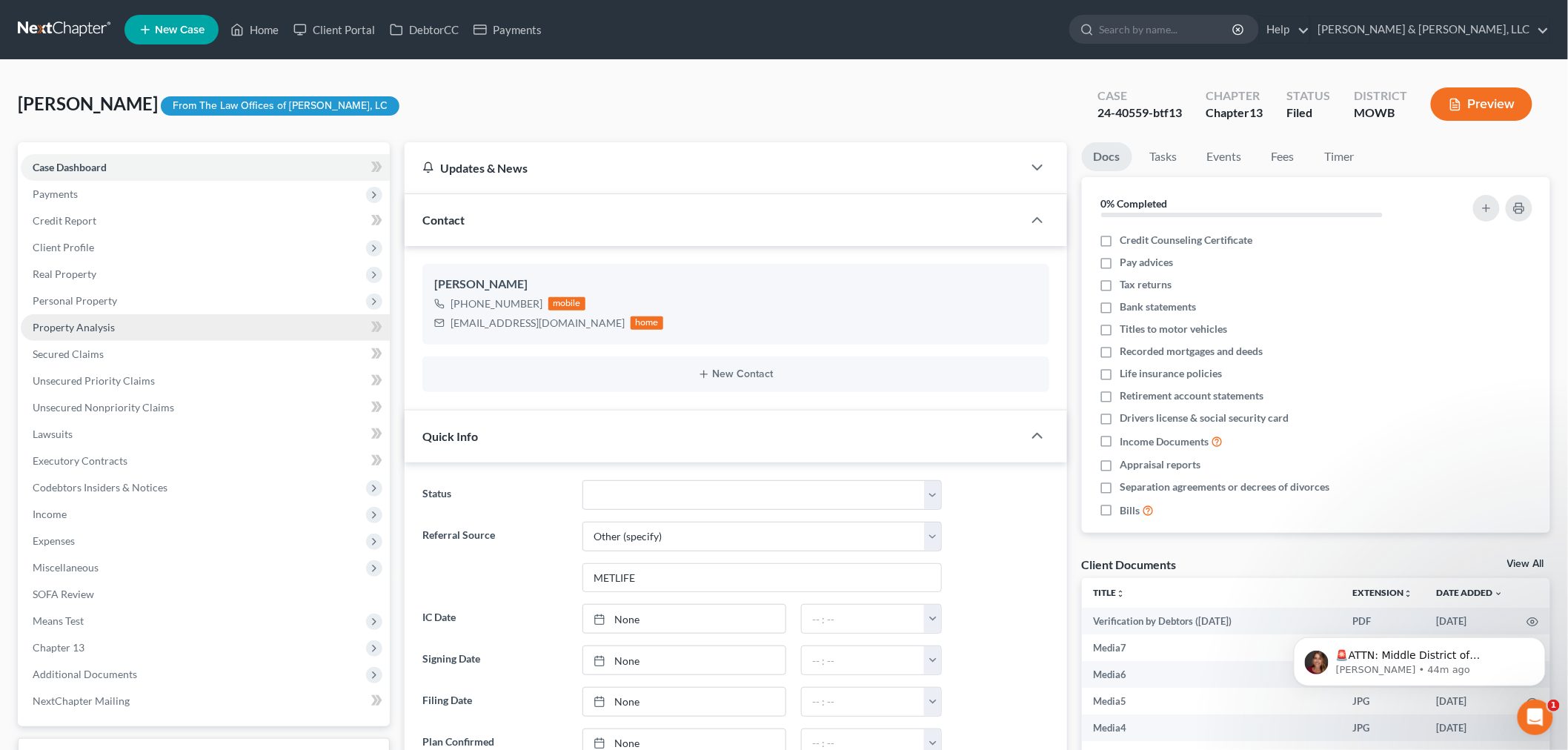
click at [77, 321] on span "Property Analysis" at bounding box center [74, 327] width 82 height 12
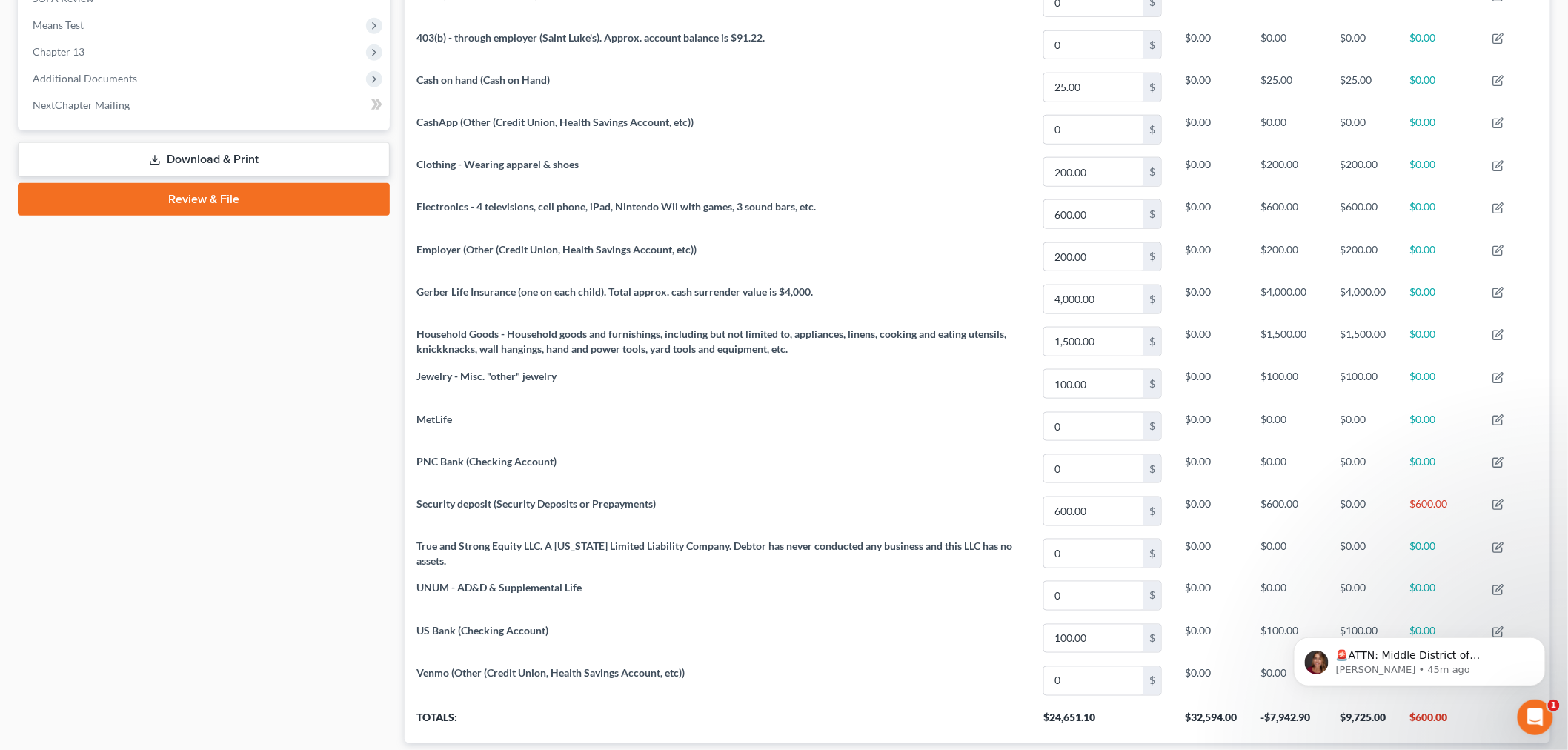
scroll to position [493, 0]
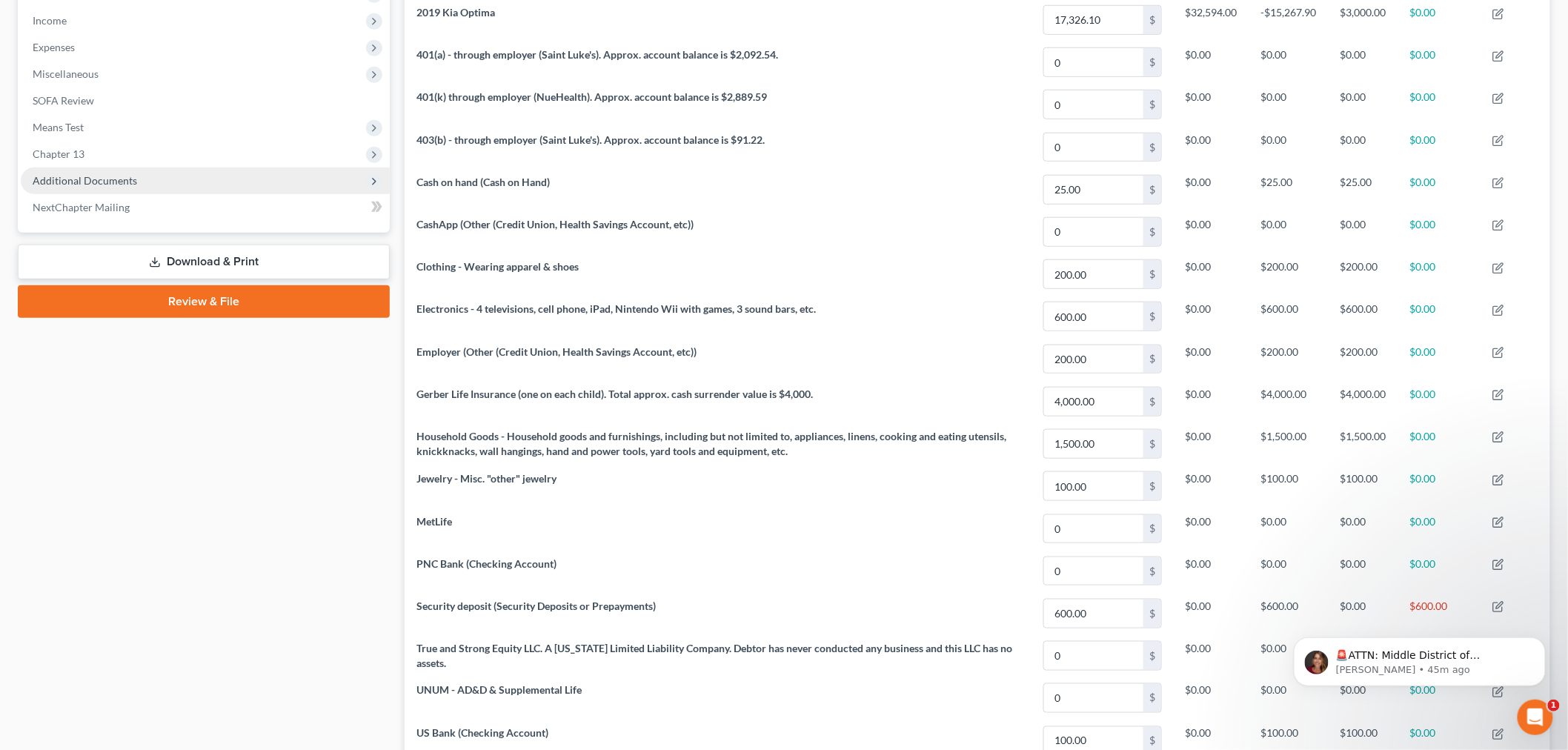
click at [96, 174] on span "Additional Documents" at bounding box center [85, 180] width 104 height 12
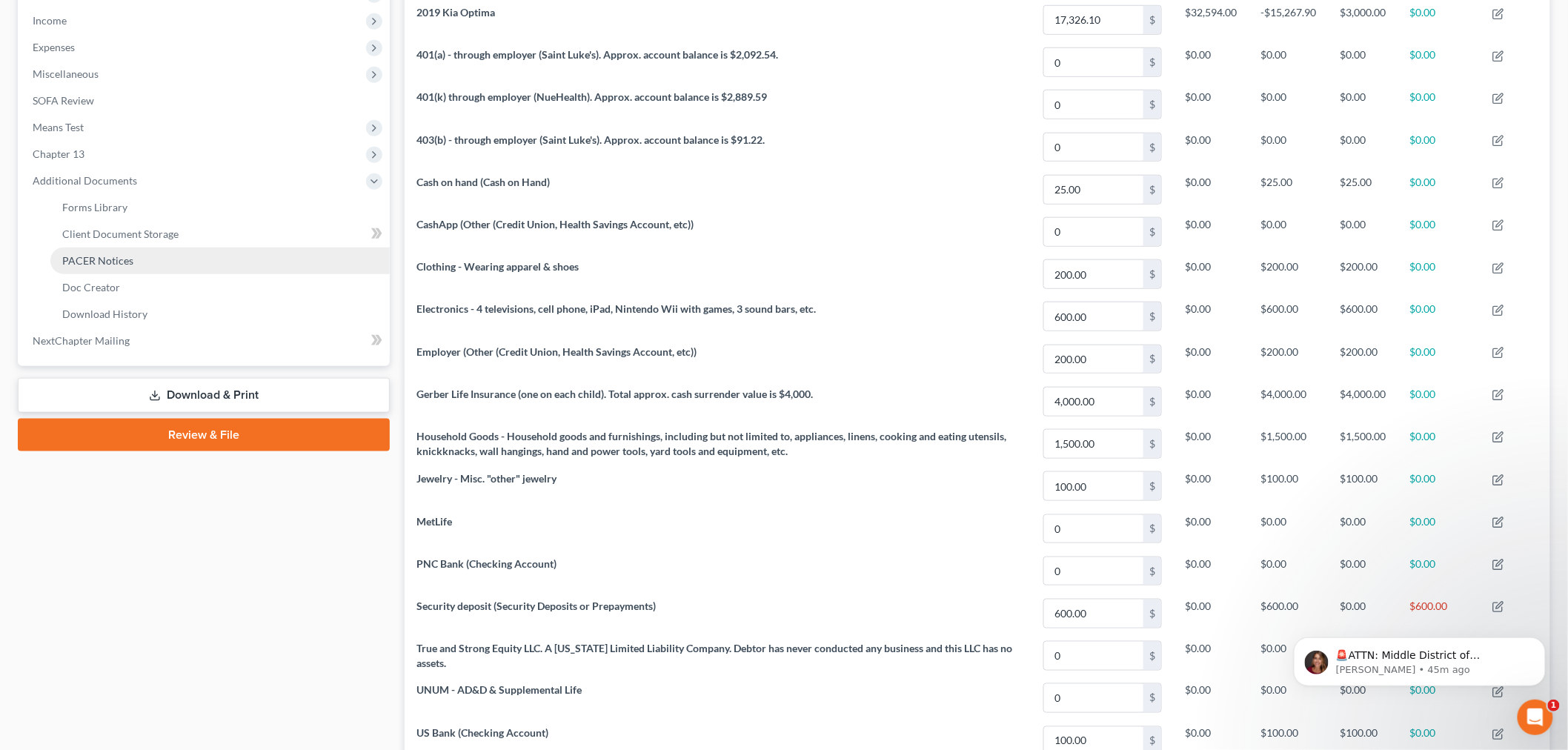
click at [96, 261] on span "PACER Notices" at bounding box center [97, 261] width 71 height 12
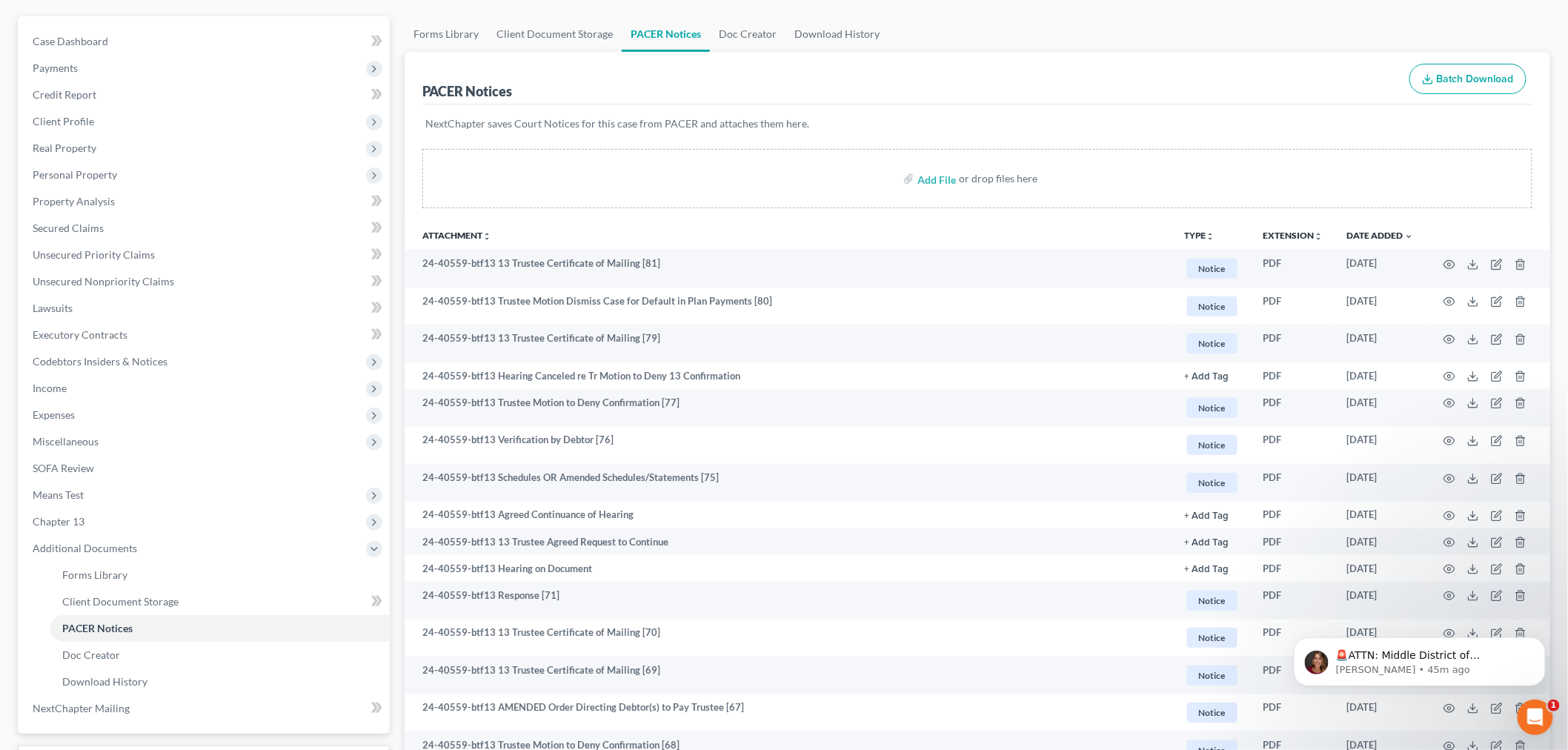
scroll to position [164, 0]
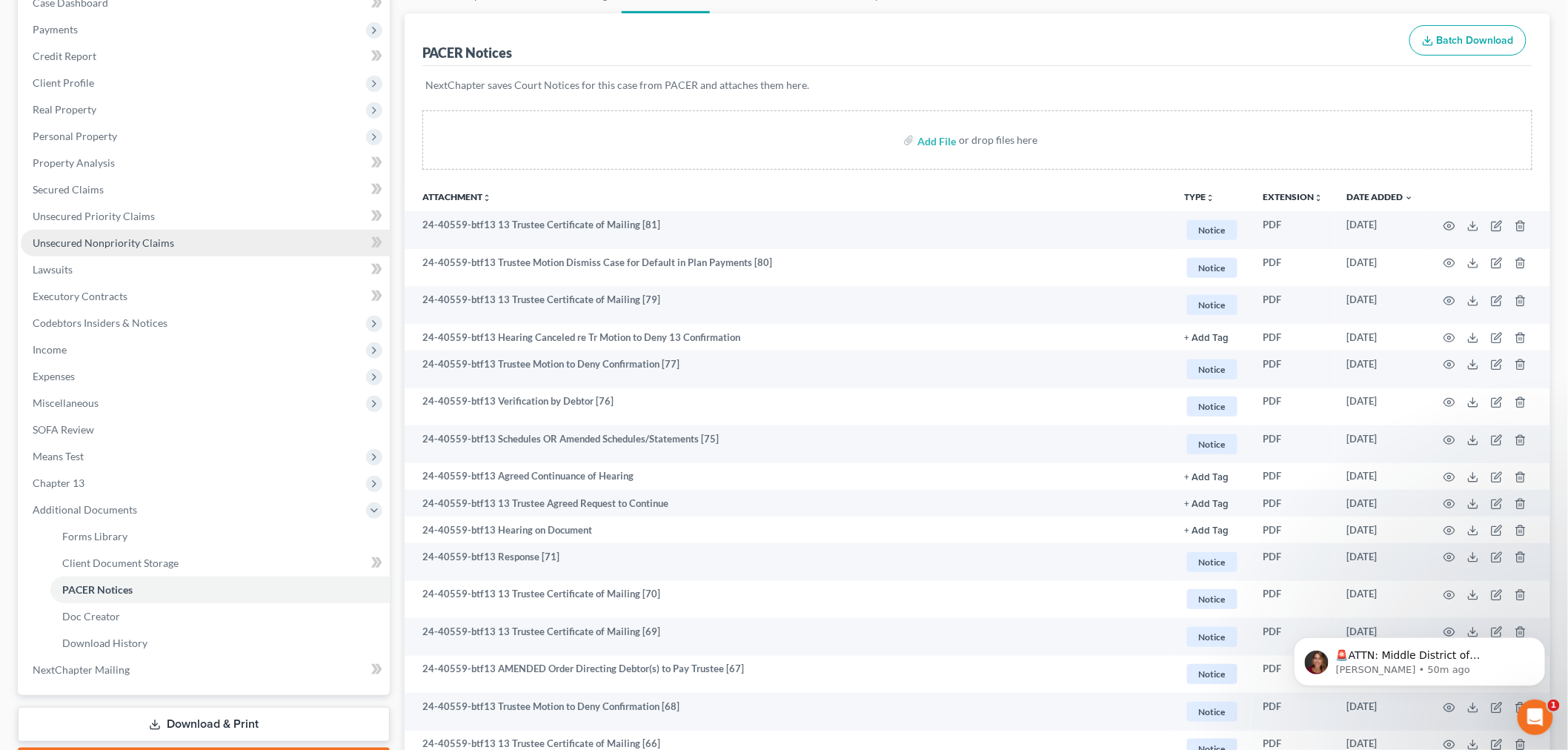
drag, startPoint x: 75, startPoint y: 232, endPoint x: 136, endPoint y: 240, distance: 61.5
click at [75, 232] on link "Unsecured Nonpriority Claims" at bounding box center [205, 243] width 369 height 26
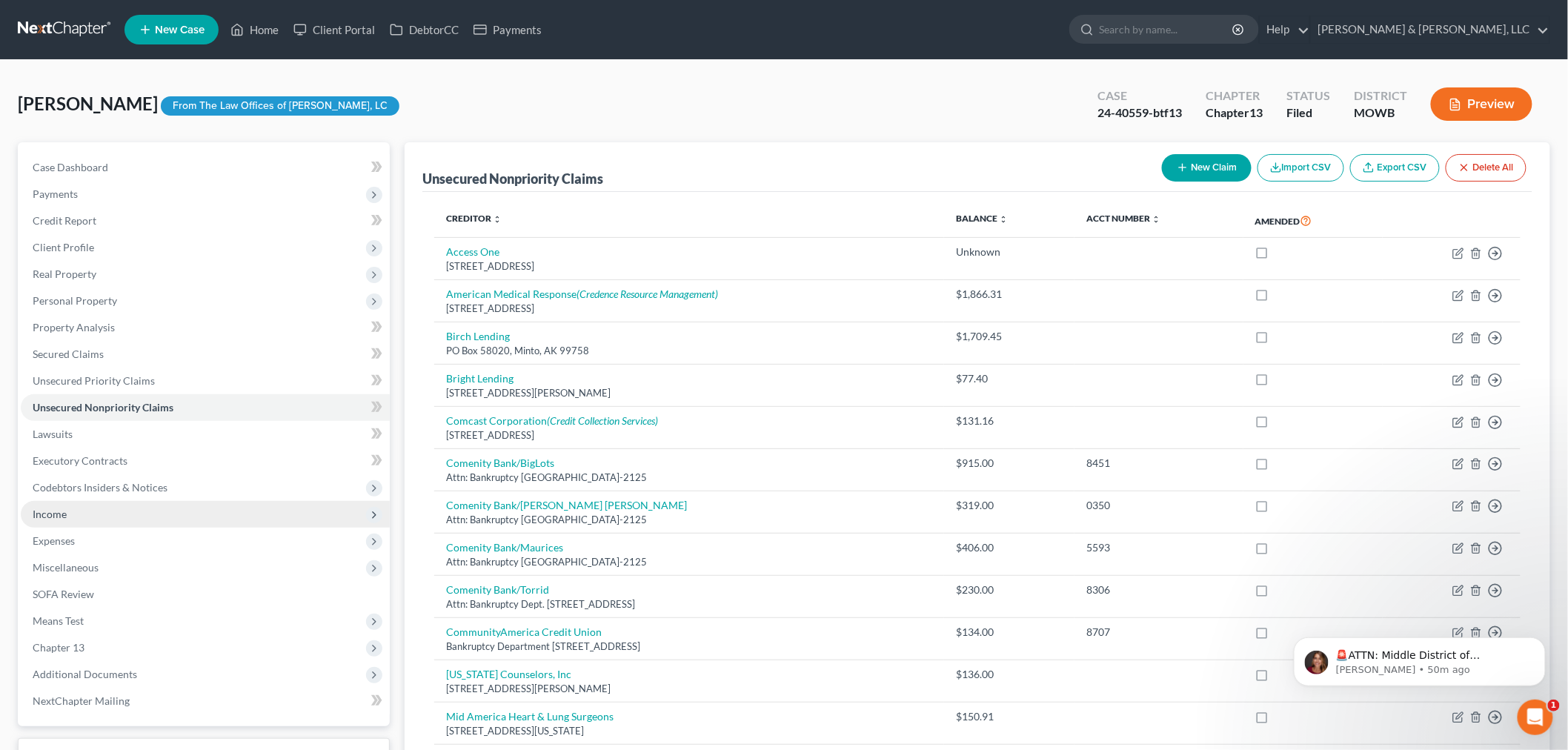
click at [142, 513] on span "Income" at bounding box center [205, 514] width 369 height 26
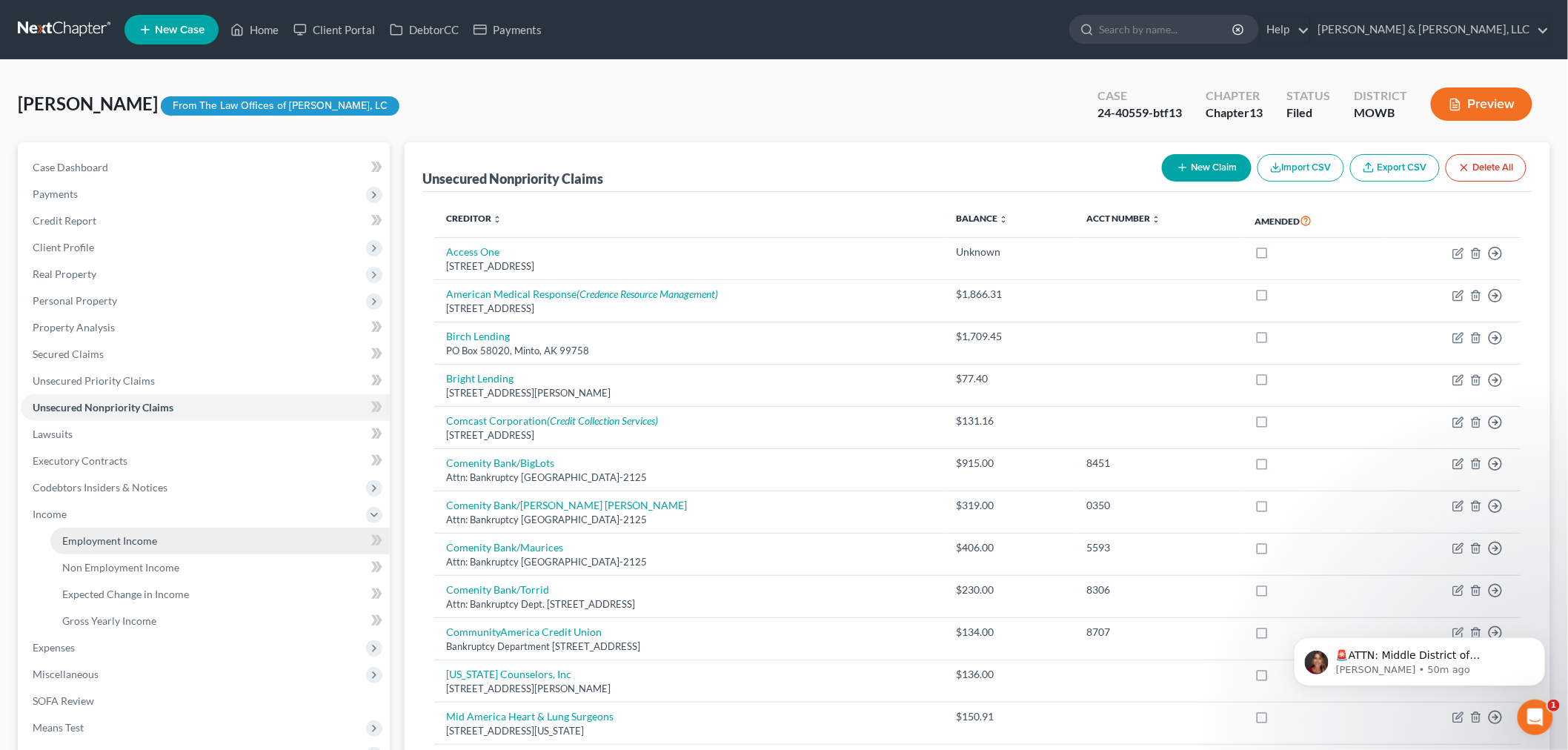
click at [121, 534] on span "Employment Income" at bounding box center [110, 541] width 95 height 12
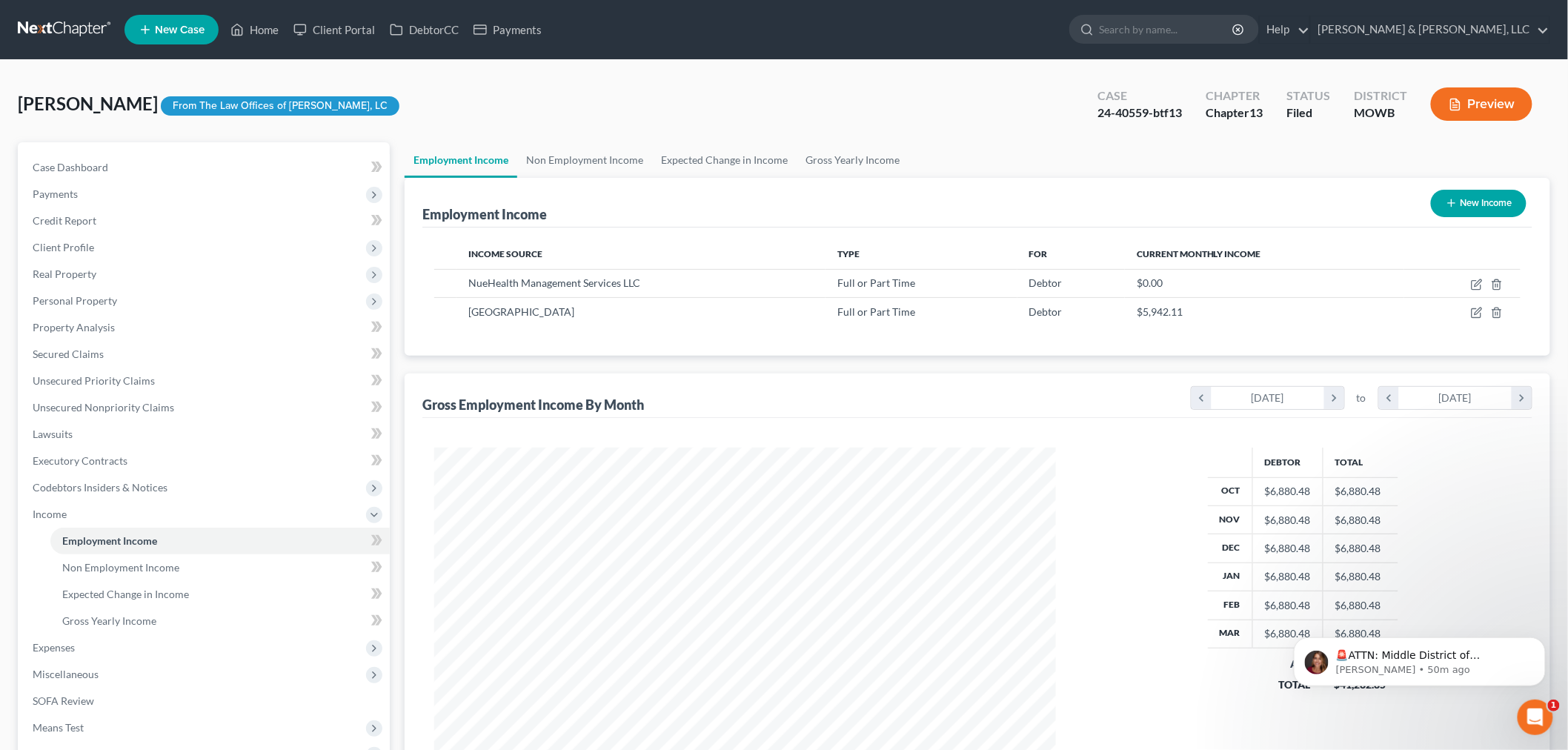
scroll to position [310, 651]
click at [74, 324] on span "Property Analysis" at bounding box center [74, 327] width 82 height 12
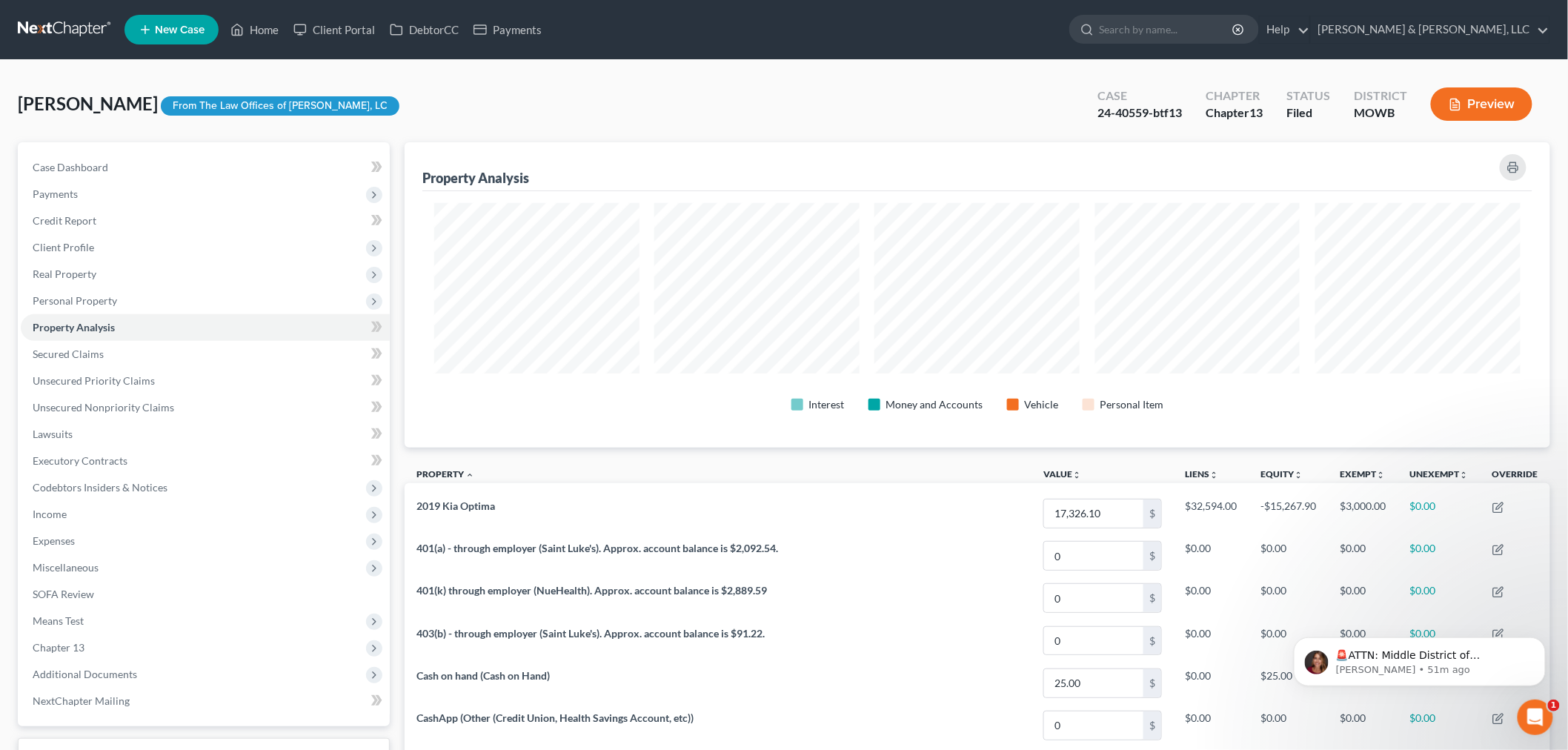
scroll to position [305, 1145]
click at [68, 503] on span "Income" at bounding box center [205, 514] width 369 height 26
click at [89, 545] on span "Employment Income" at bounding box center [110, 541] width 95 height 12
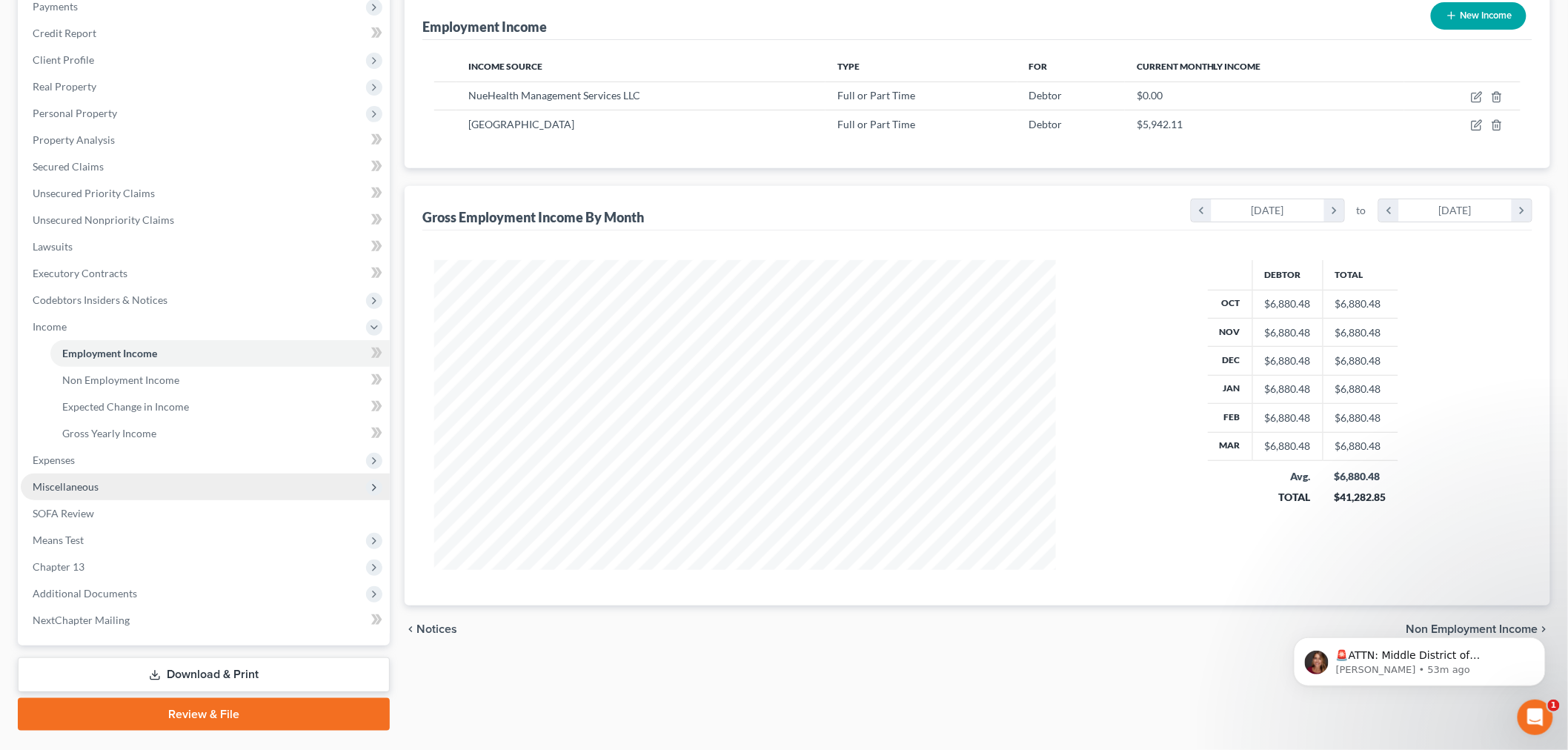
scroll to position [223, 0]
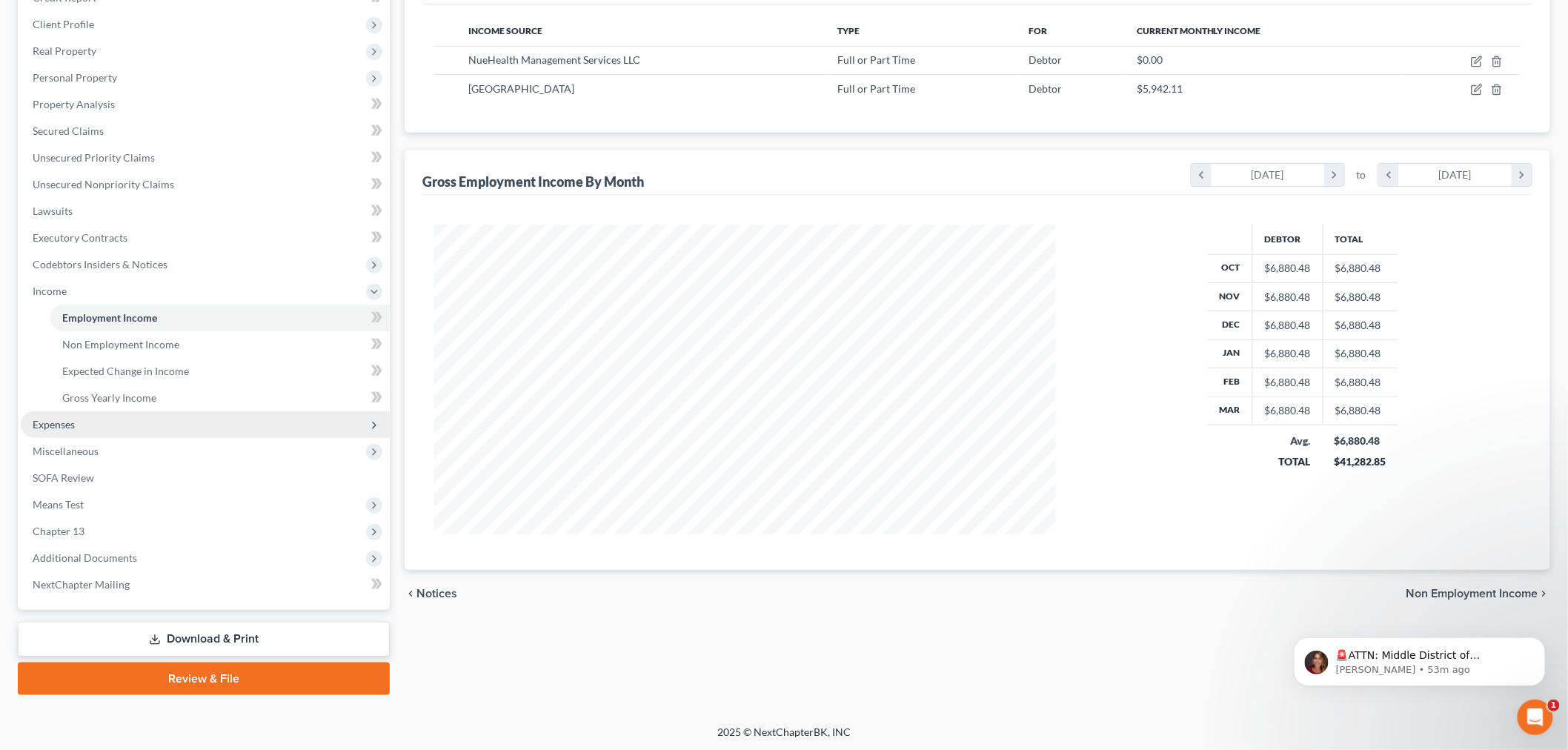
click at [68, 422] on span "Expenses" at bounding box center [54, 424] width 42 height 12
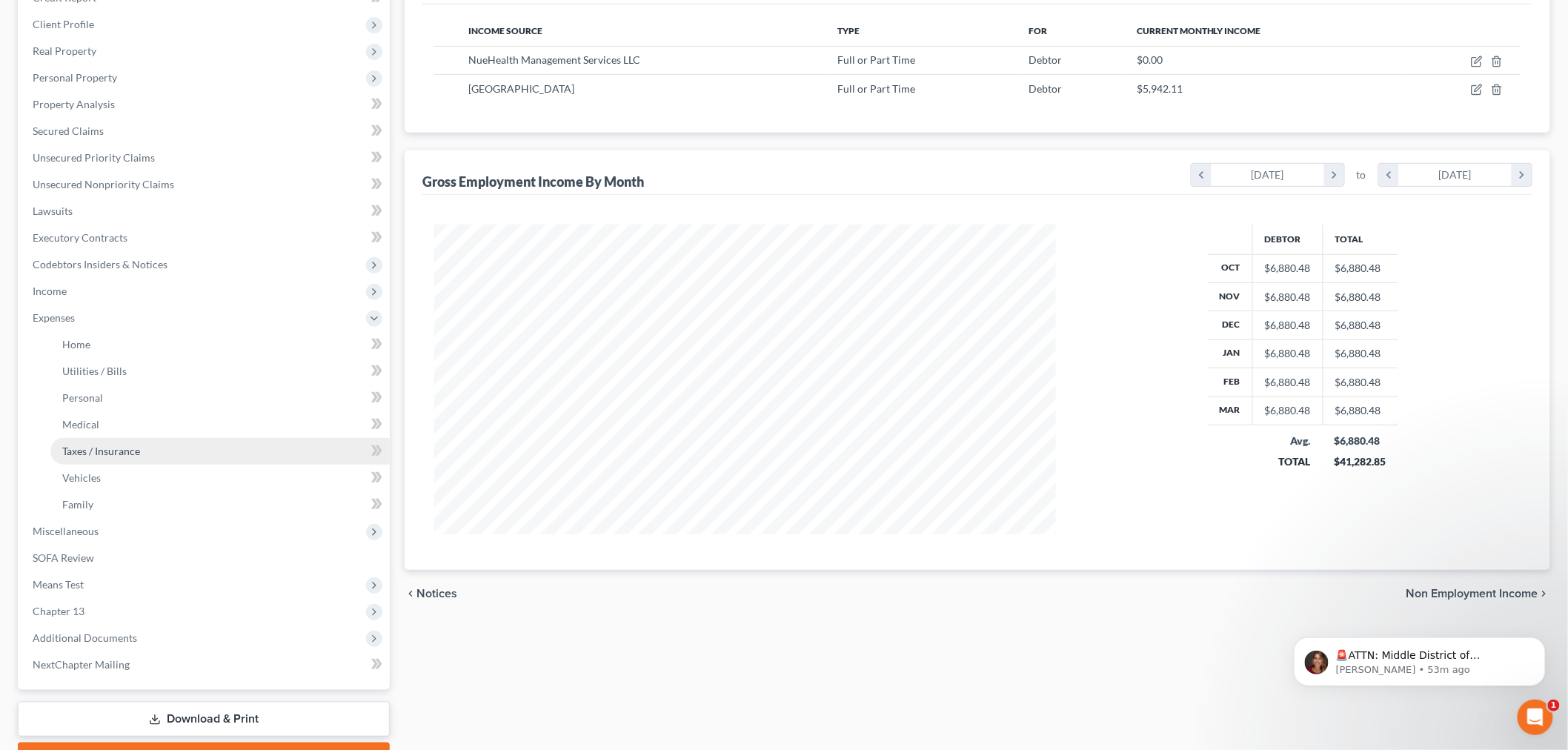
click at [98, 440] on link "Taxes / Insurance" at bounding box center [220, 451] width 339 height 26
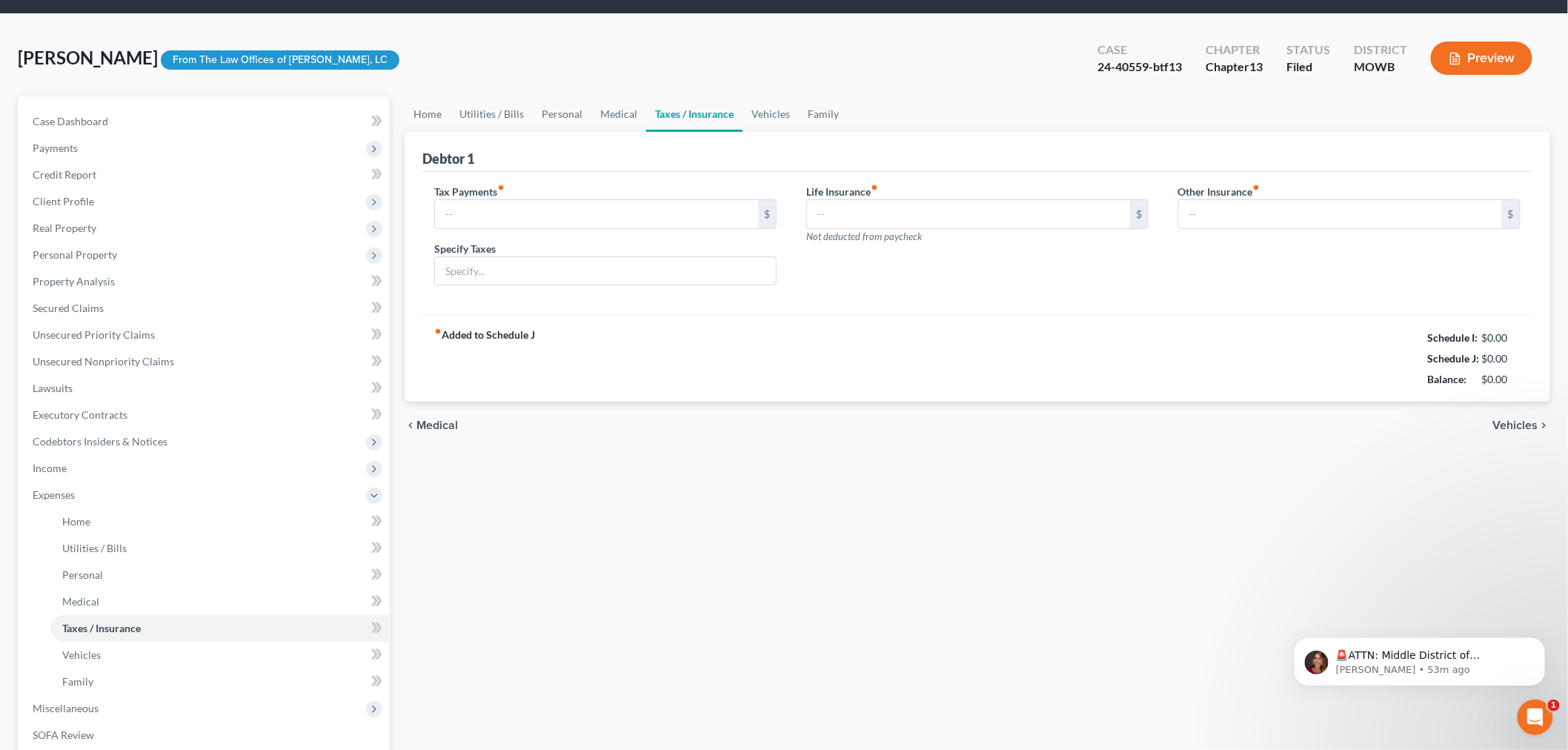
type input "75.00"
type input "Personal Property Taxes & Licenses"
type input "0.00"
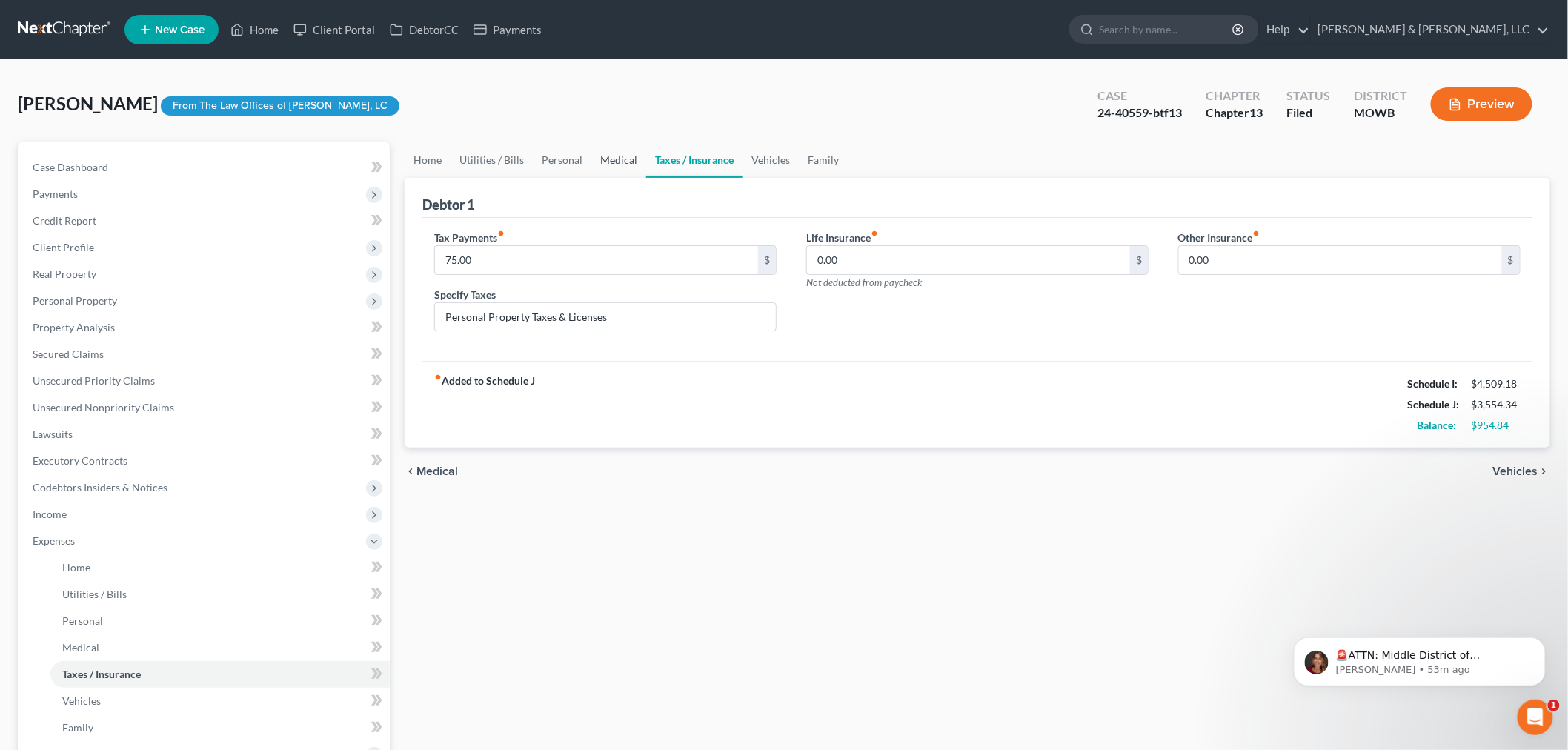
click at [610, 153] on link "Medical" at bounding box center [619, 160] width 54 height 36
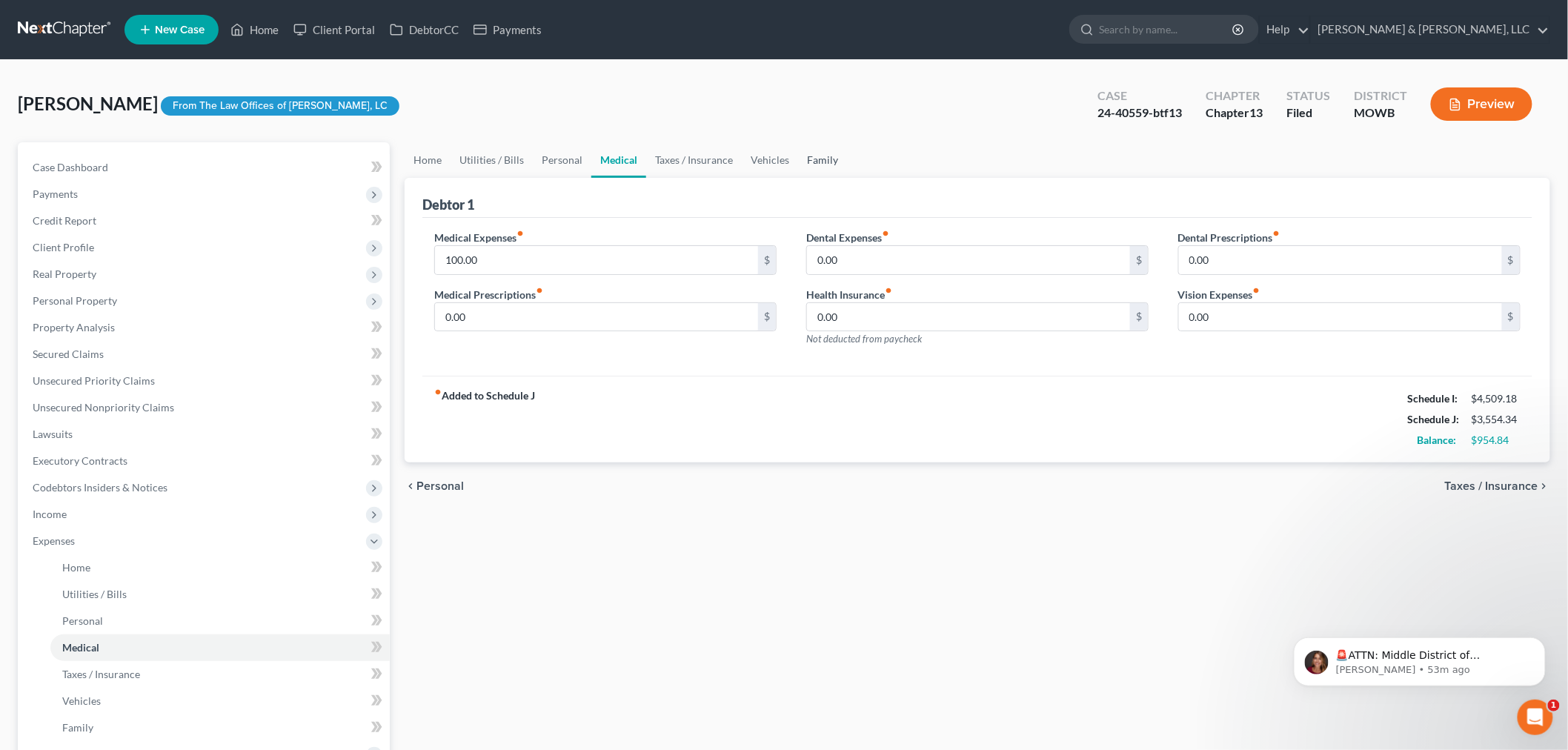
click at [825, 154] on link "Family" at bounding box center [823, 160] width 49 height 36
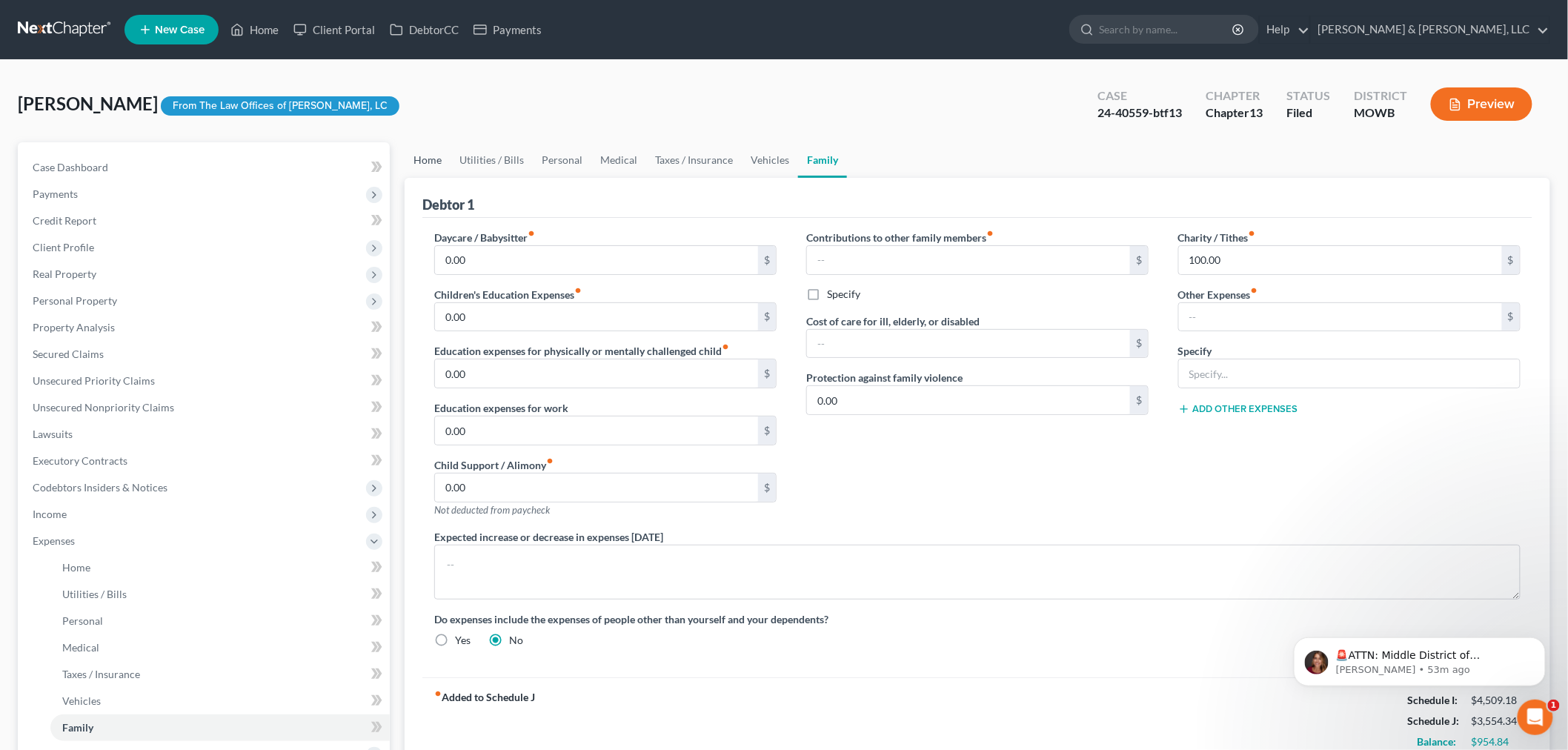
click at [430, 163] on link "Home" at bounding box center [427, 160] width 46 height 36
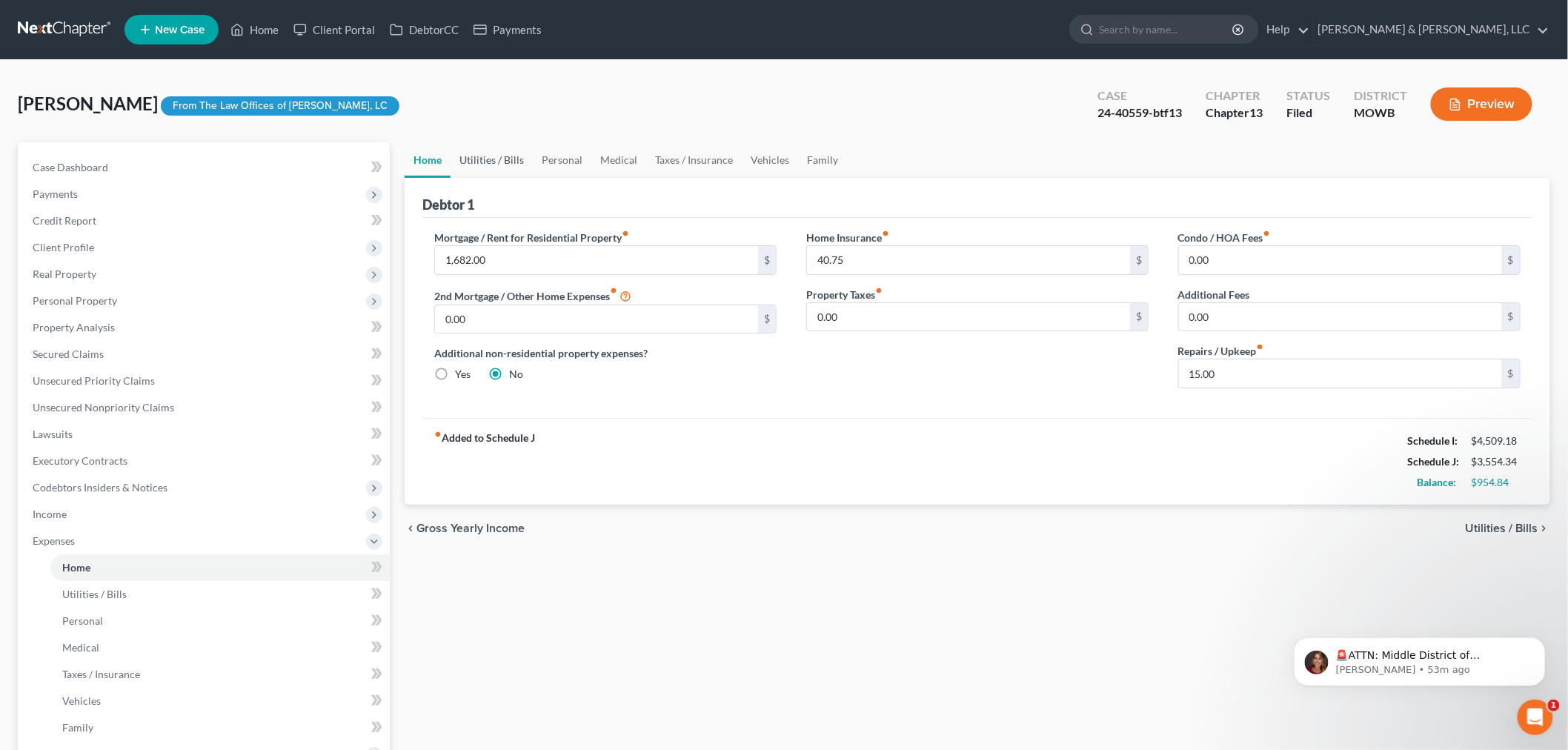
click at [487, 156] on link "Utilities / Bills" at bounding box center [492, 160] width 82 height 36
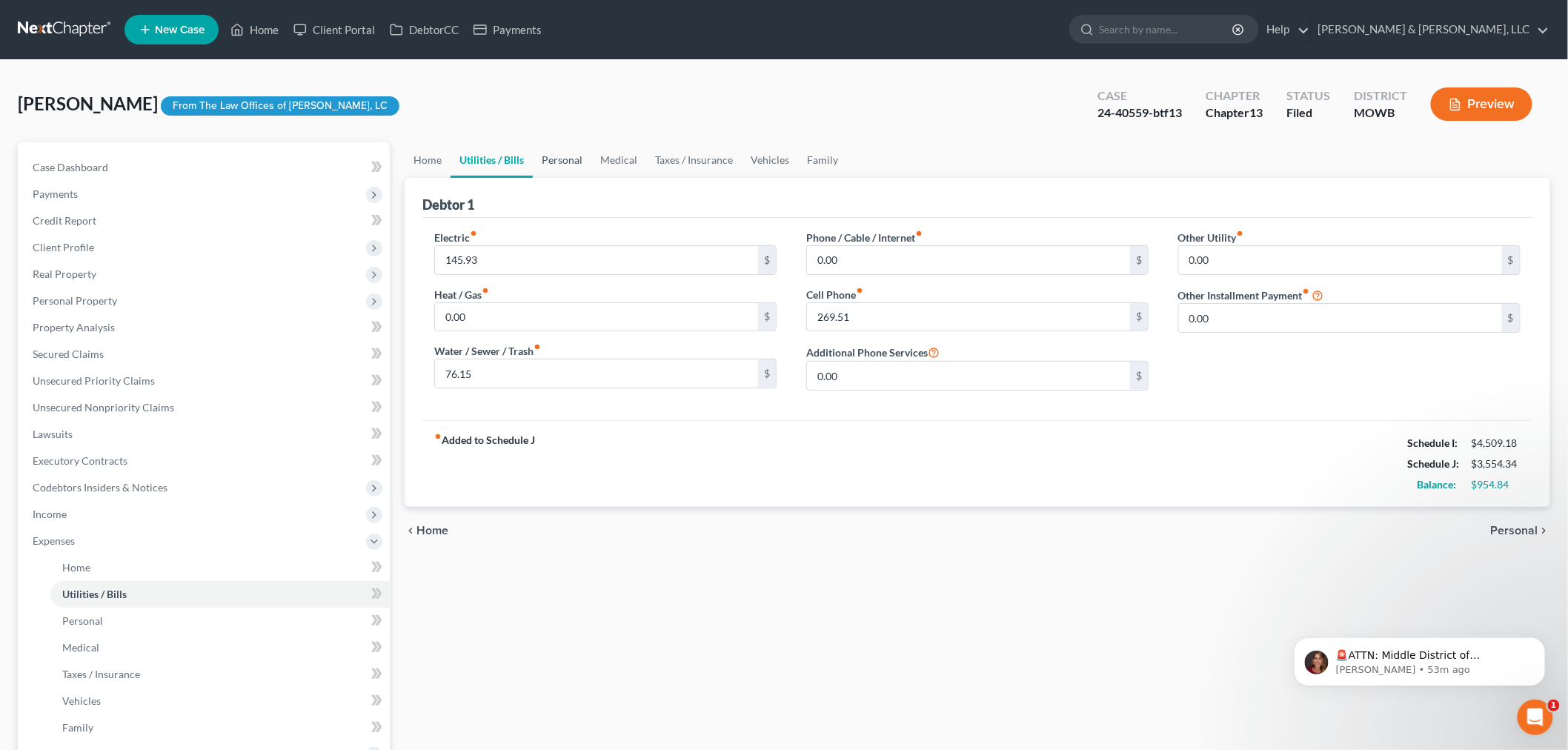
click at [561, 152] on link "Personal" at bounding box center [562, 160] width 58 height 36
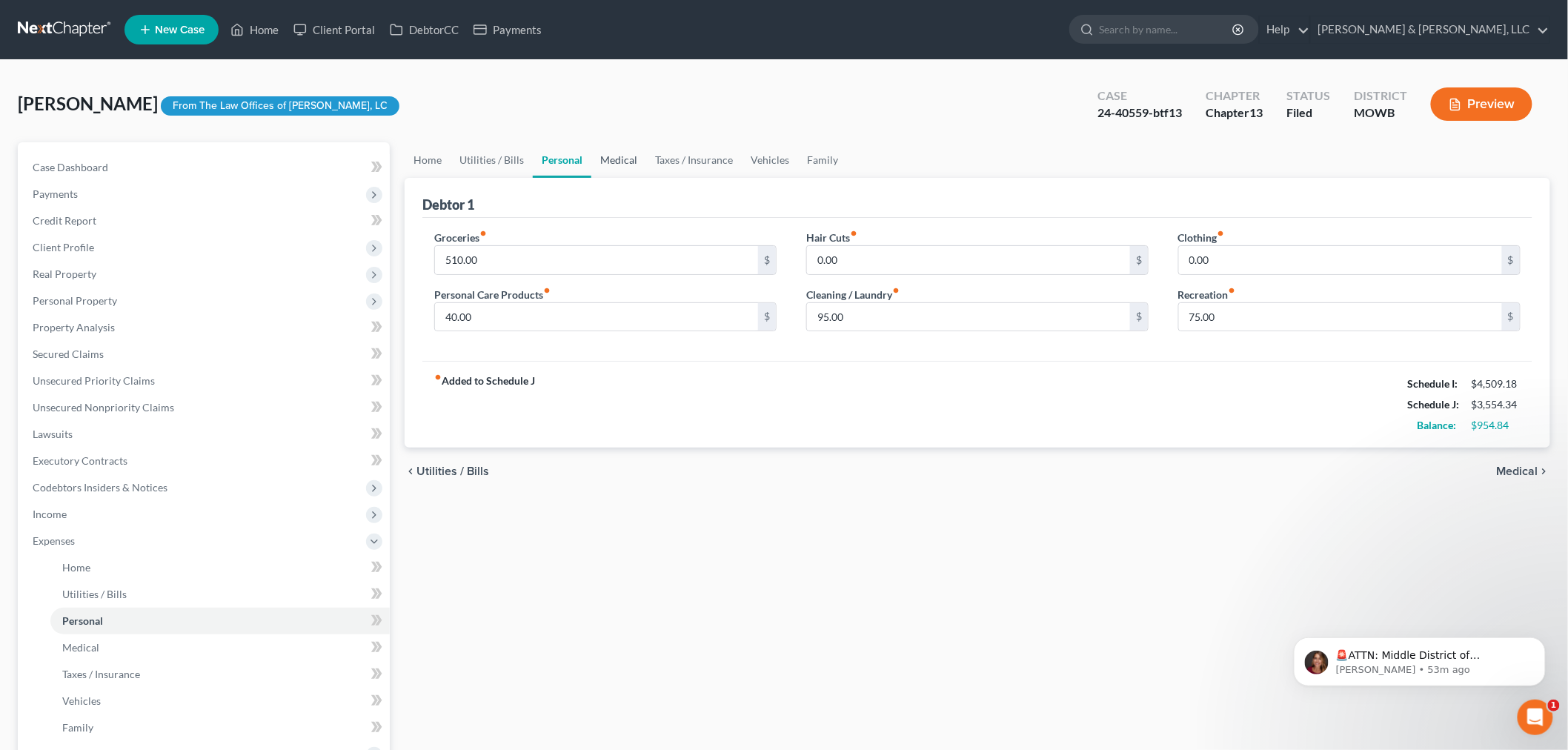
click at [615, 164] on link "Medical" at bounding box center [619, 160] width 54 height 36
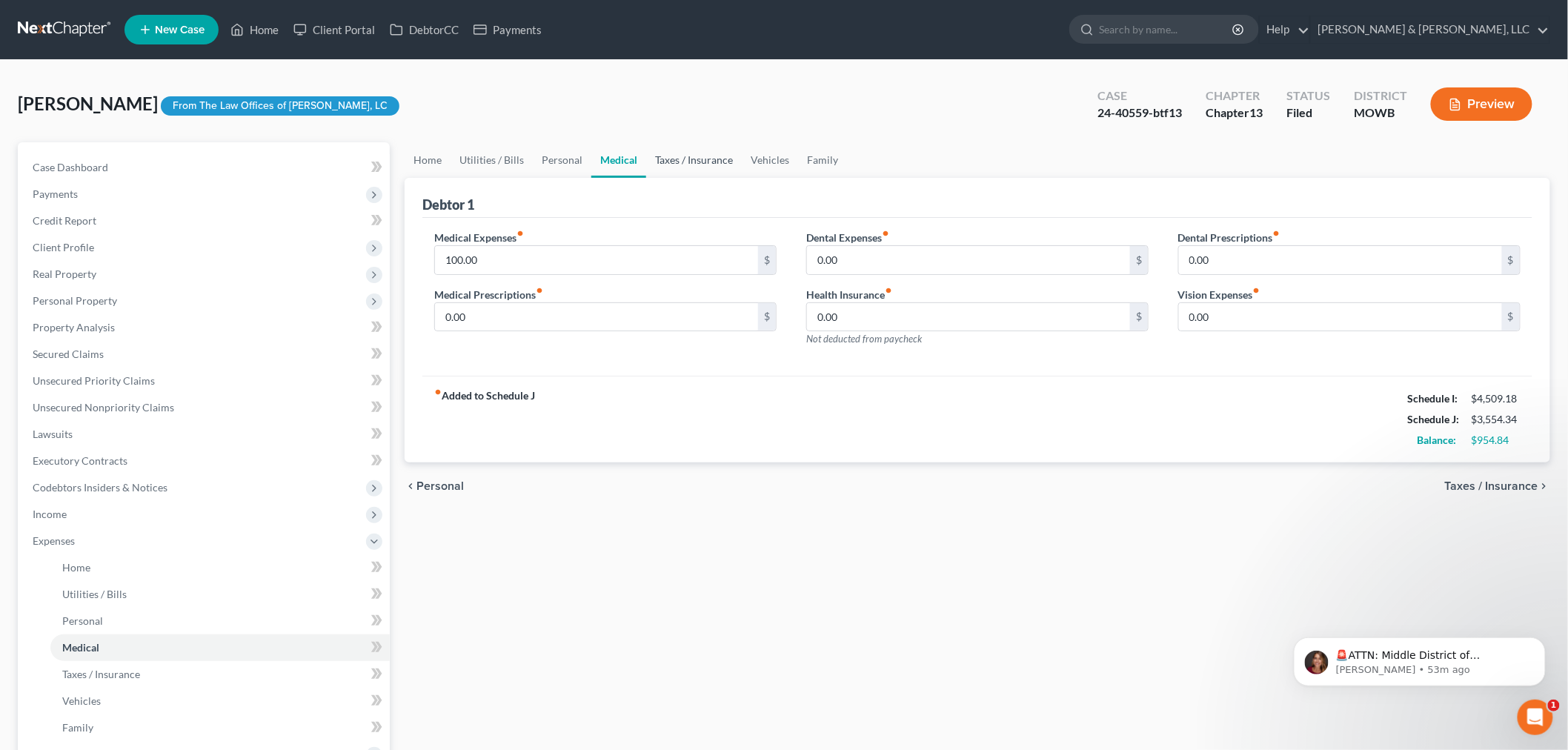
click at [682, 144] on link "Taxes / Insurance" at bounding box center [693, 160] width 96 height 36
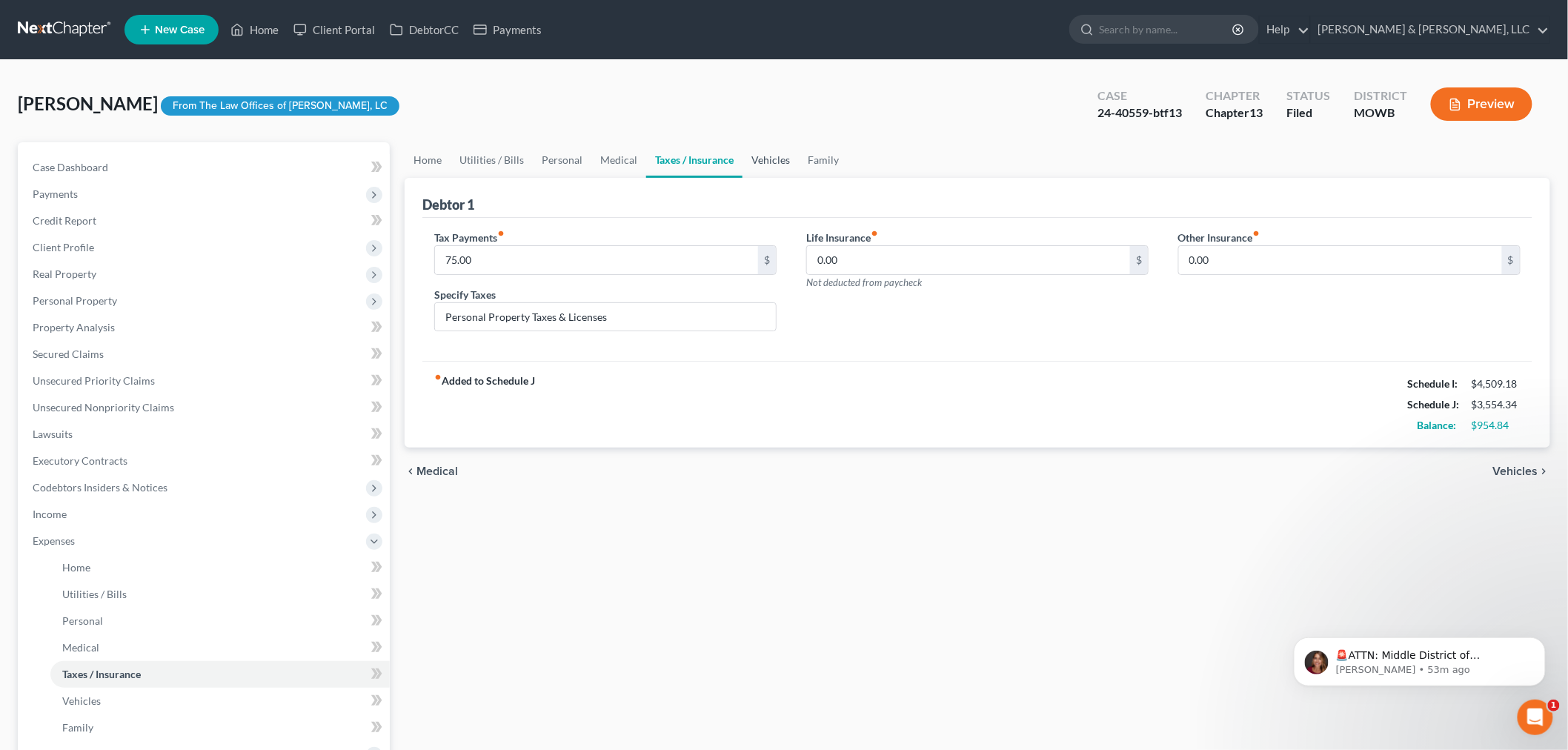
click at [768, 143] on link "Vehicles" at bounding box center [770, 160] width 56 height 36
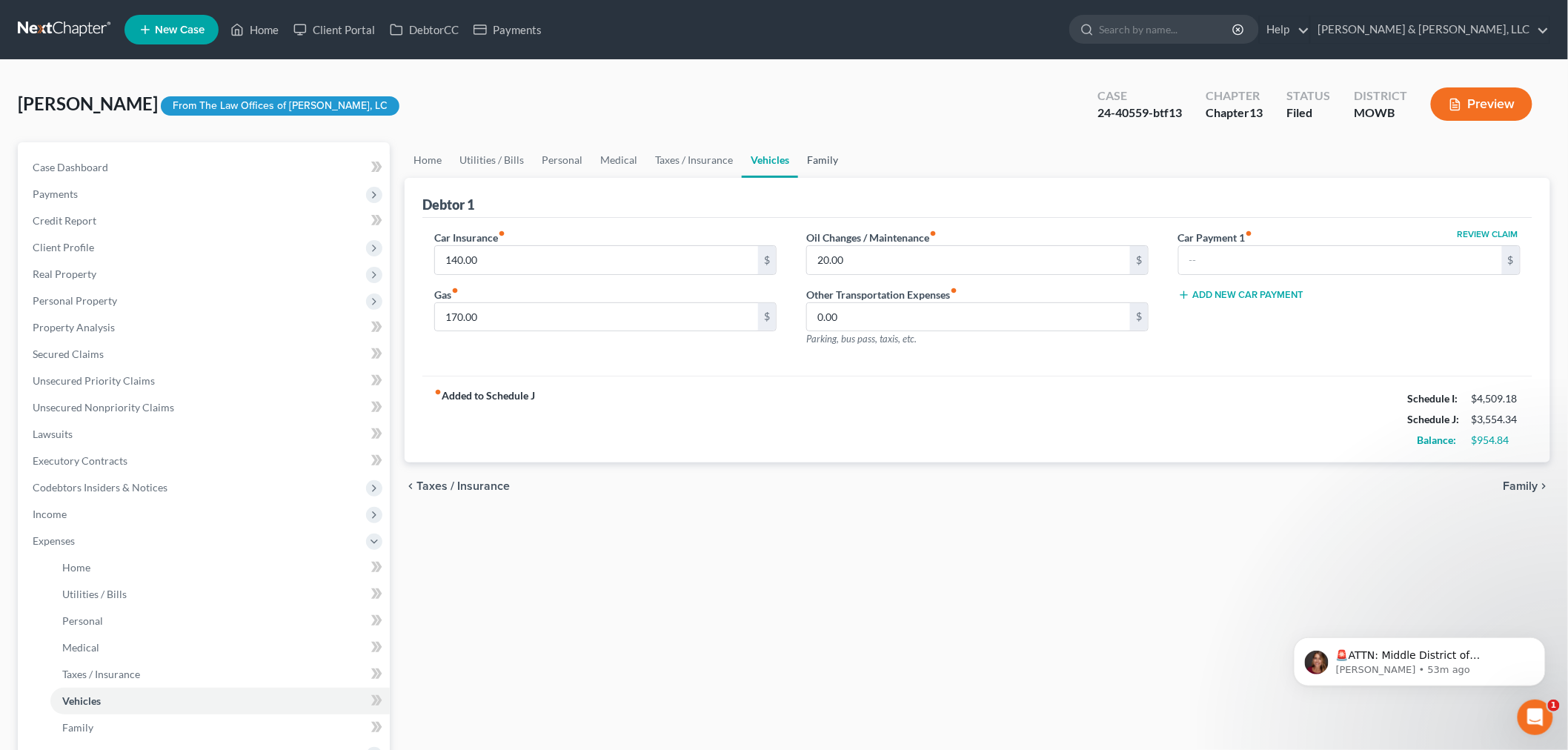
click at [829, 154] on link "Family" at bounding box center [823, 160] width 49 height 36
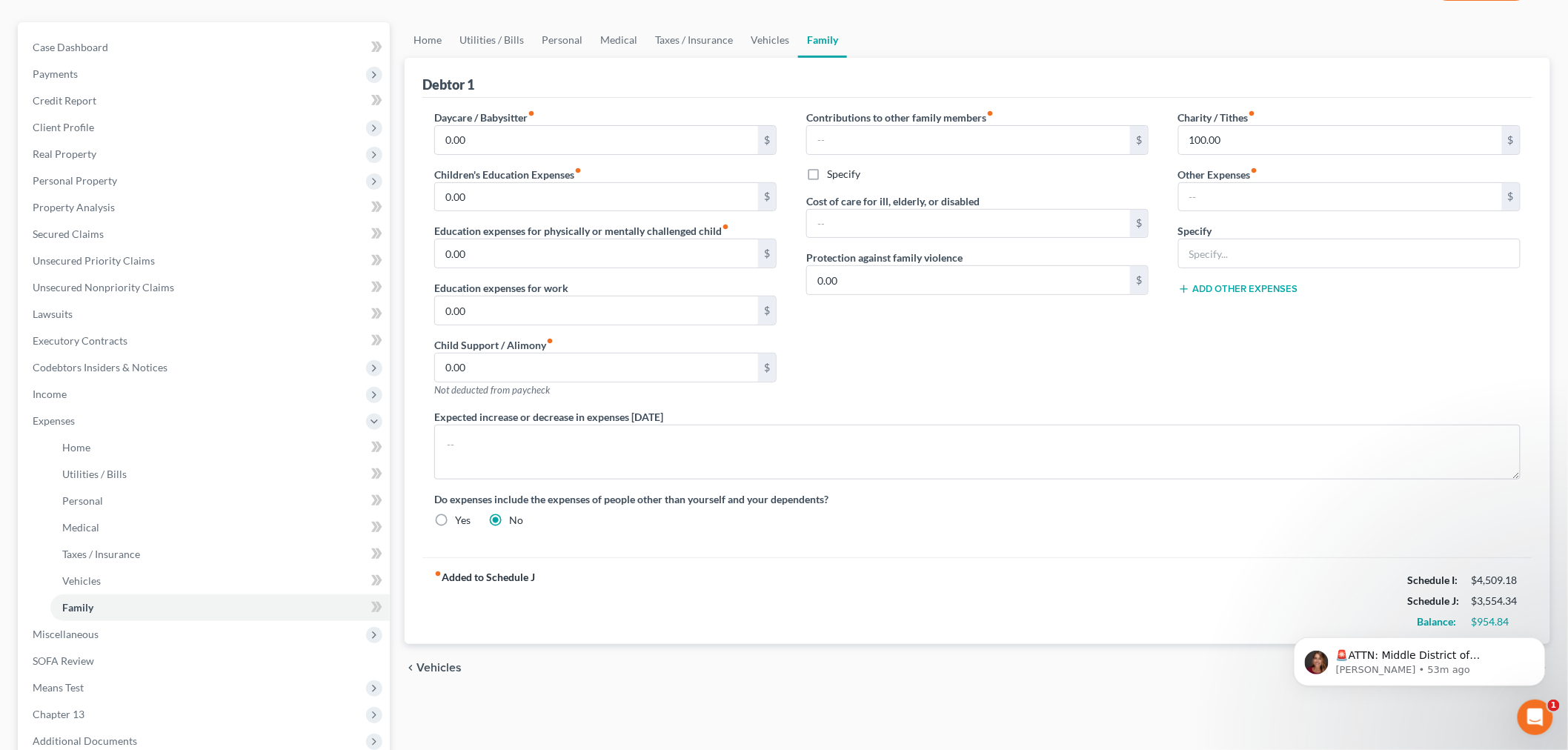
scroll to position [164, 0]
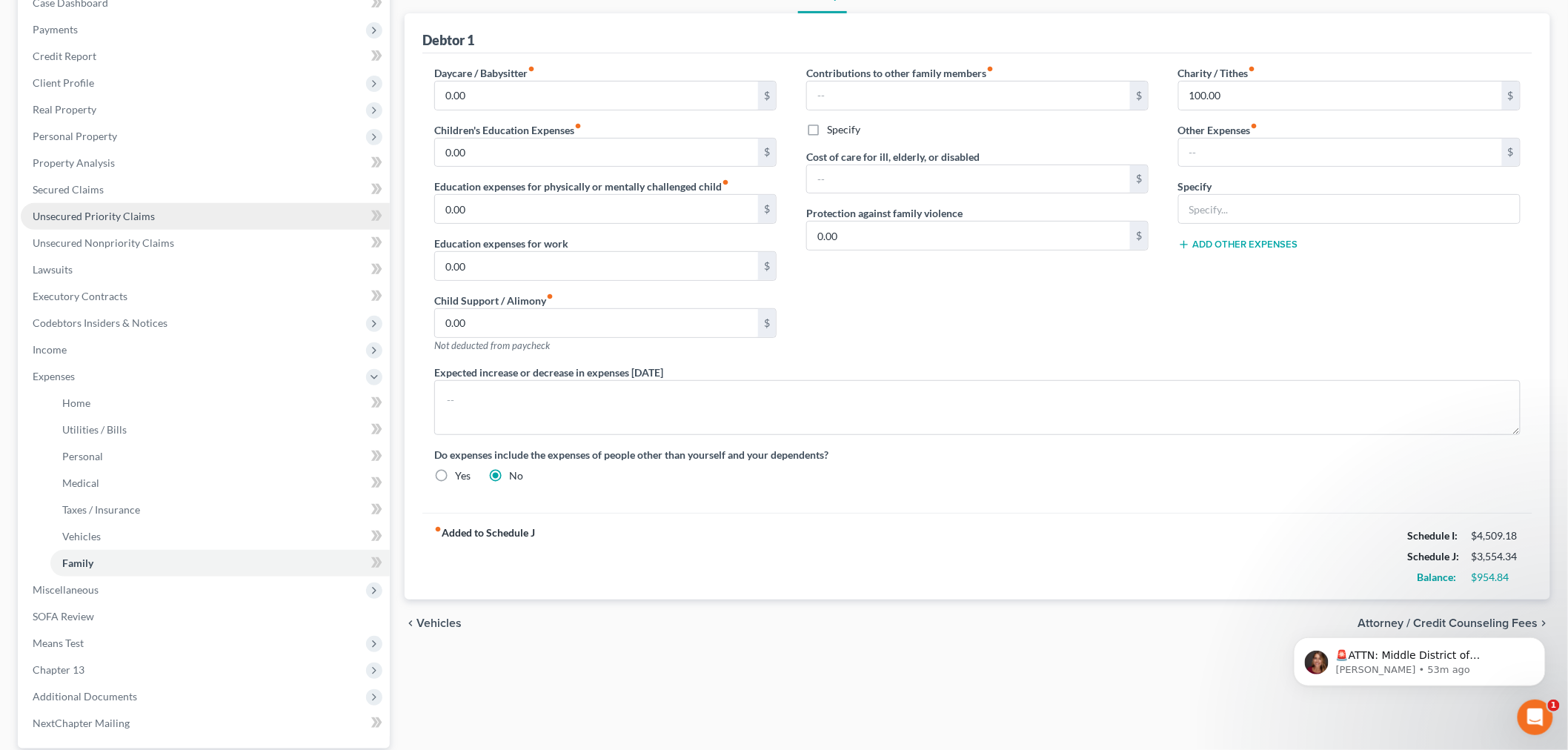
click at [106, 215] on span "Unsecured Priority Claims" at bounding box center [93, 216] width 122 height 12
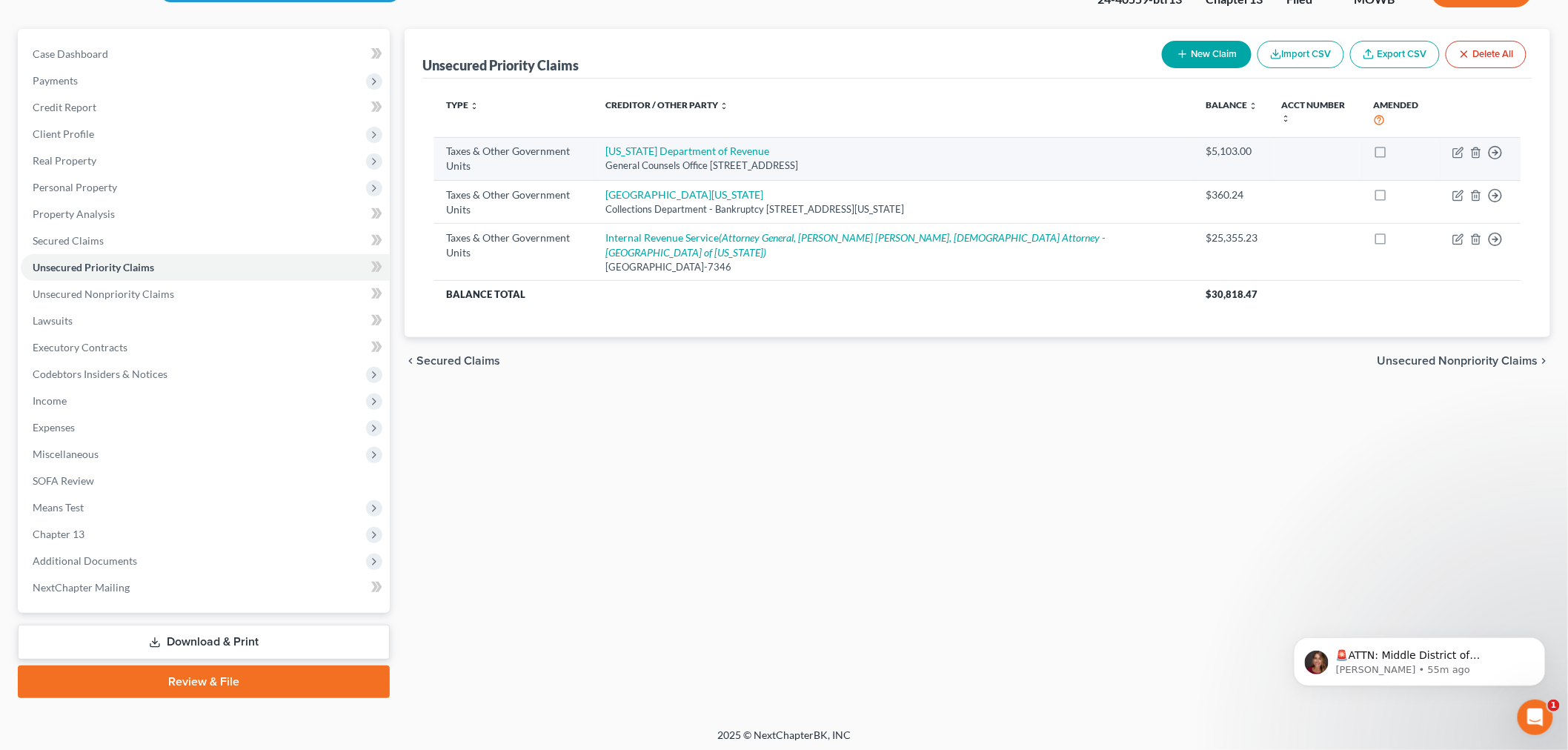
scroll to position [116, 0]
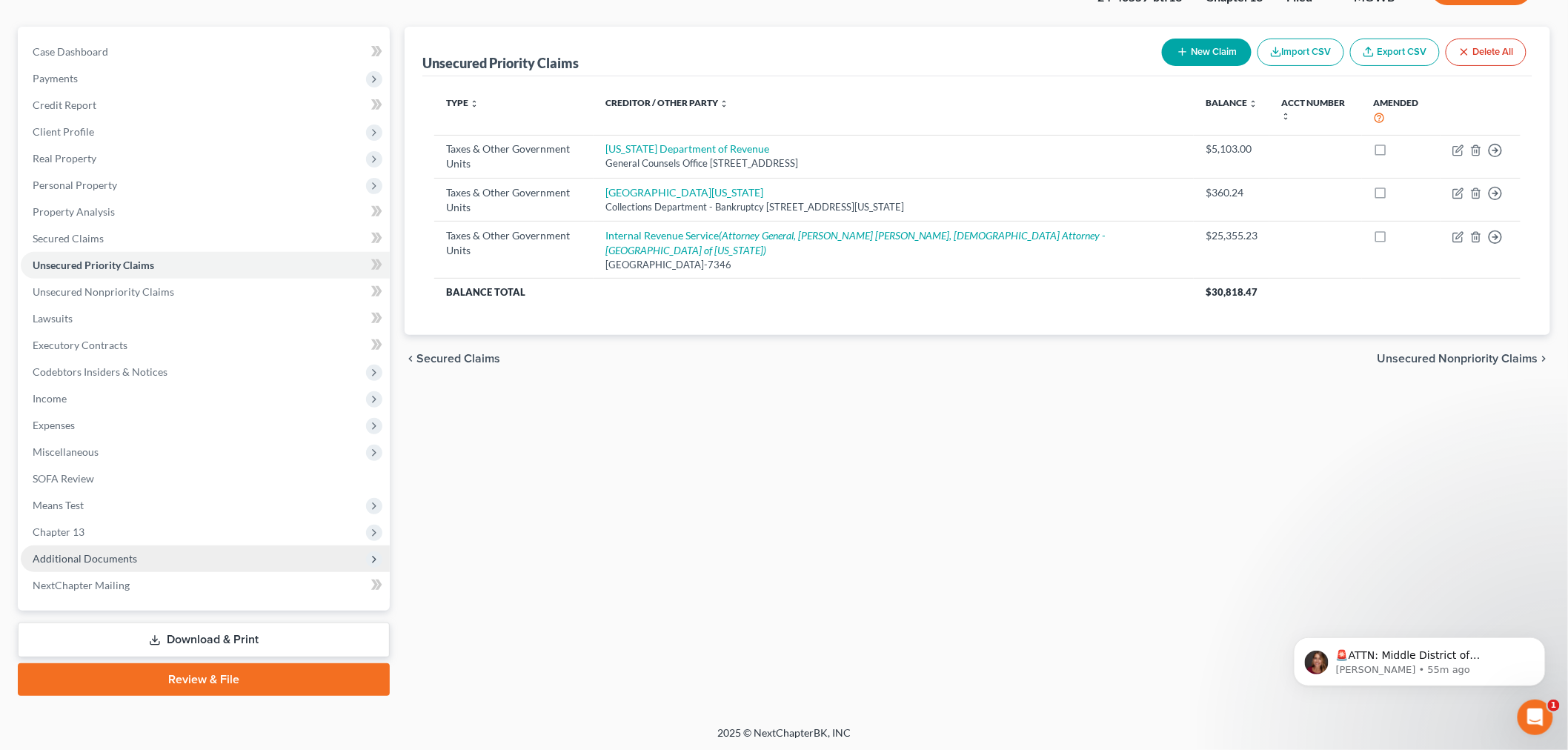
click at [102, 552] on span "Additional Documents" at bounding box center [85, 558] width 104 height 12
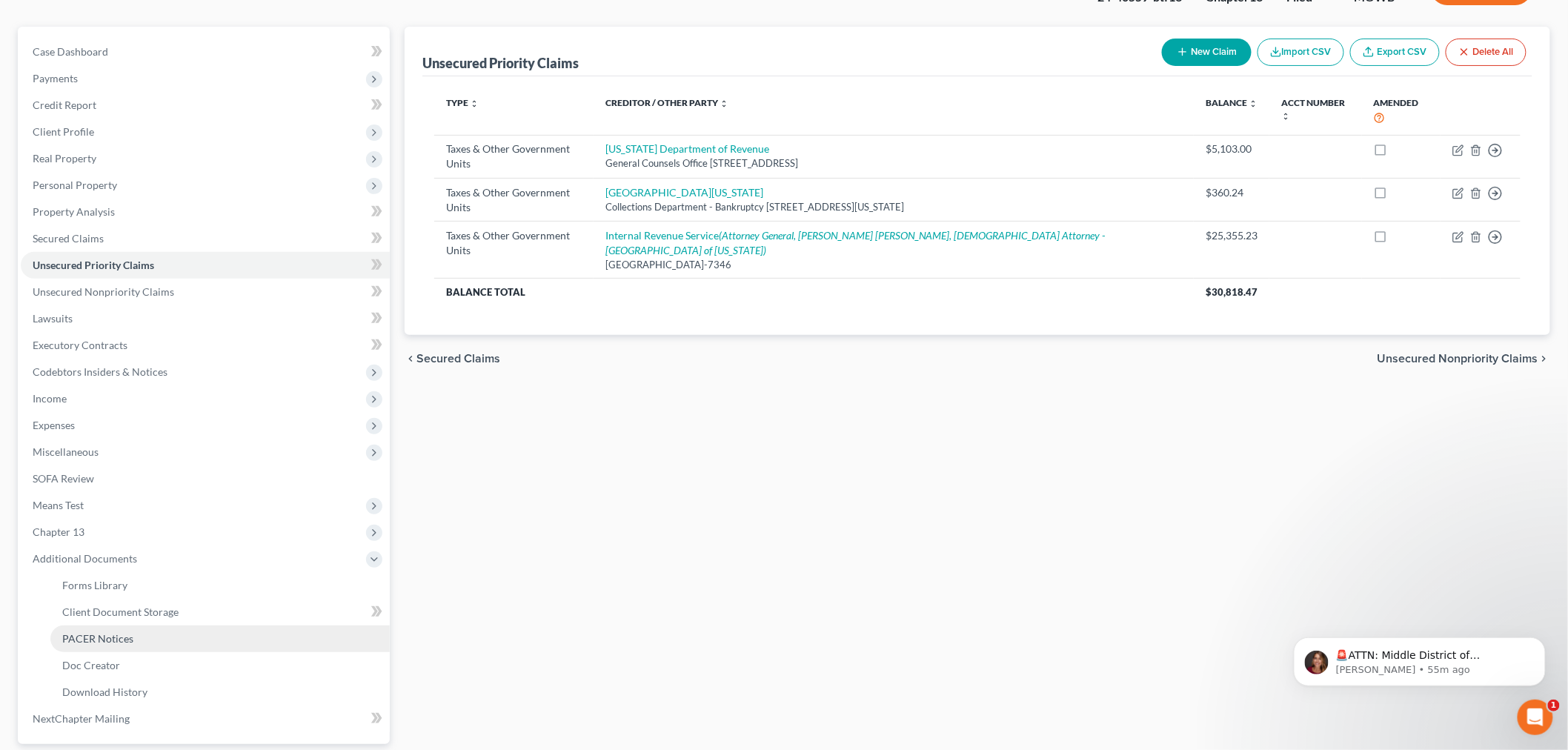
click at [98, 627] on link "PACER Notices" at bounding box center [220, 639] width 339 height 26
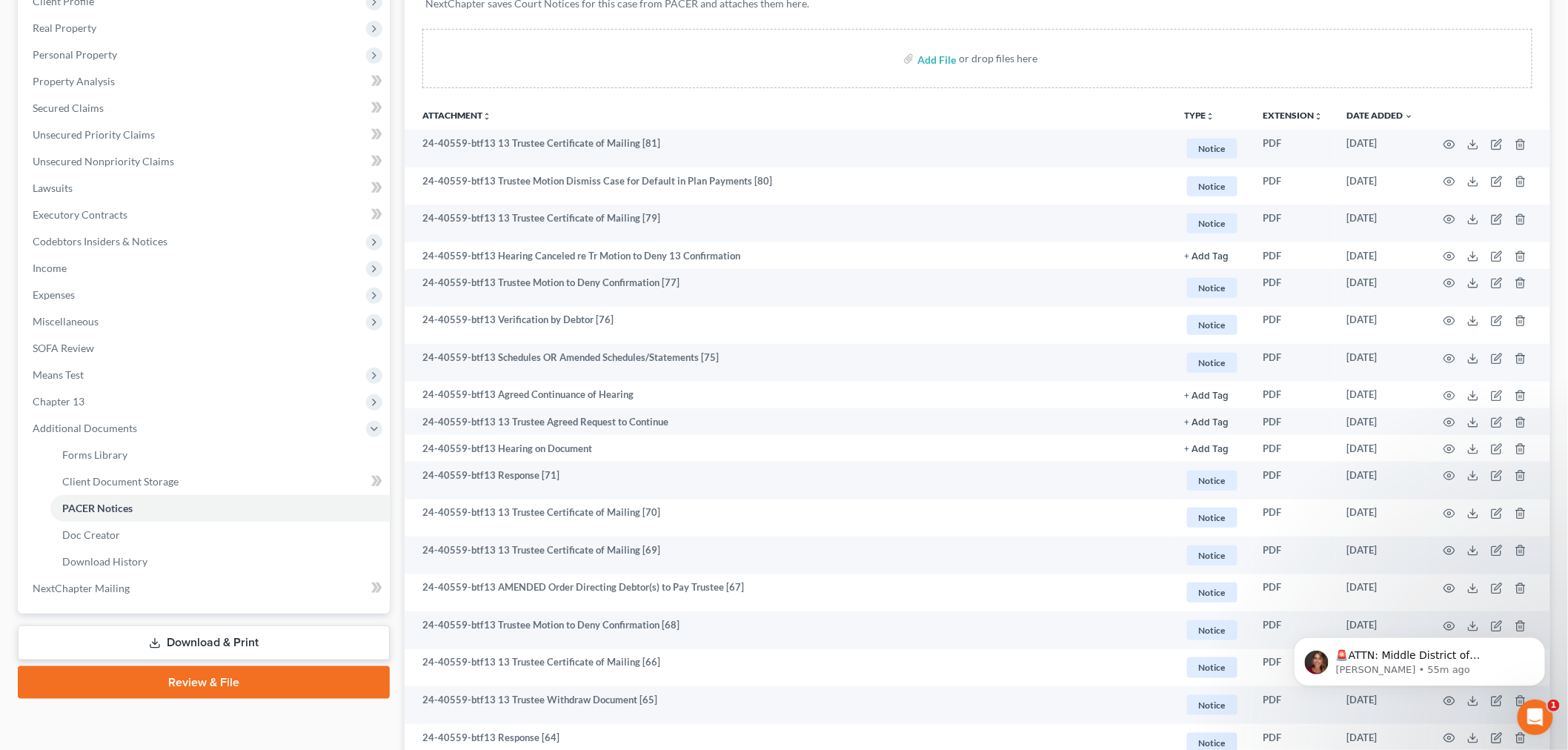
scroll to position [247, 0]
click at [59, 401] on span "Chapter 13" at bounding box center [58, 401] width 52 height 12
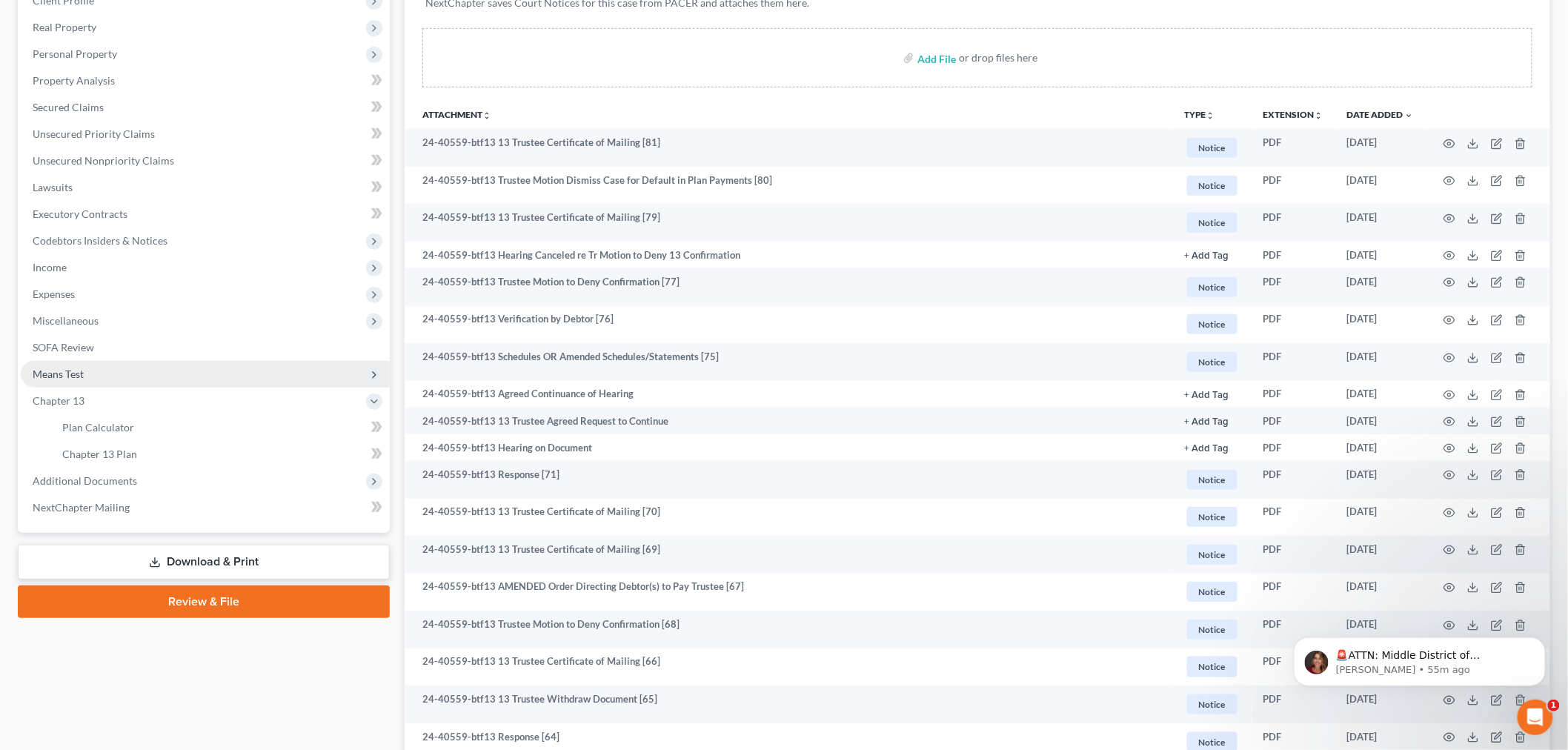
click at [67, 379] on span "Means Test" at bounding box center [205, 374] width 369 height 26
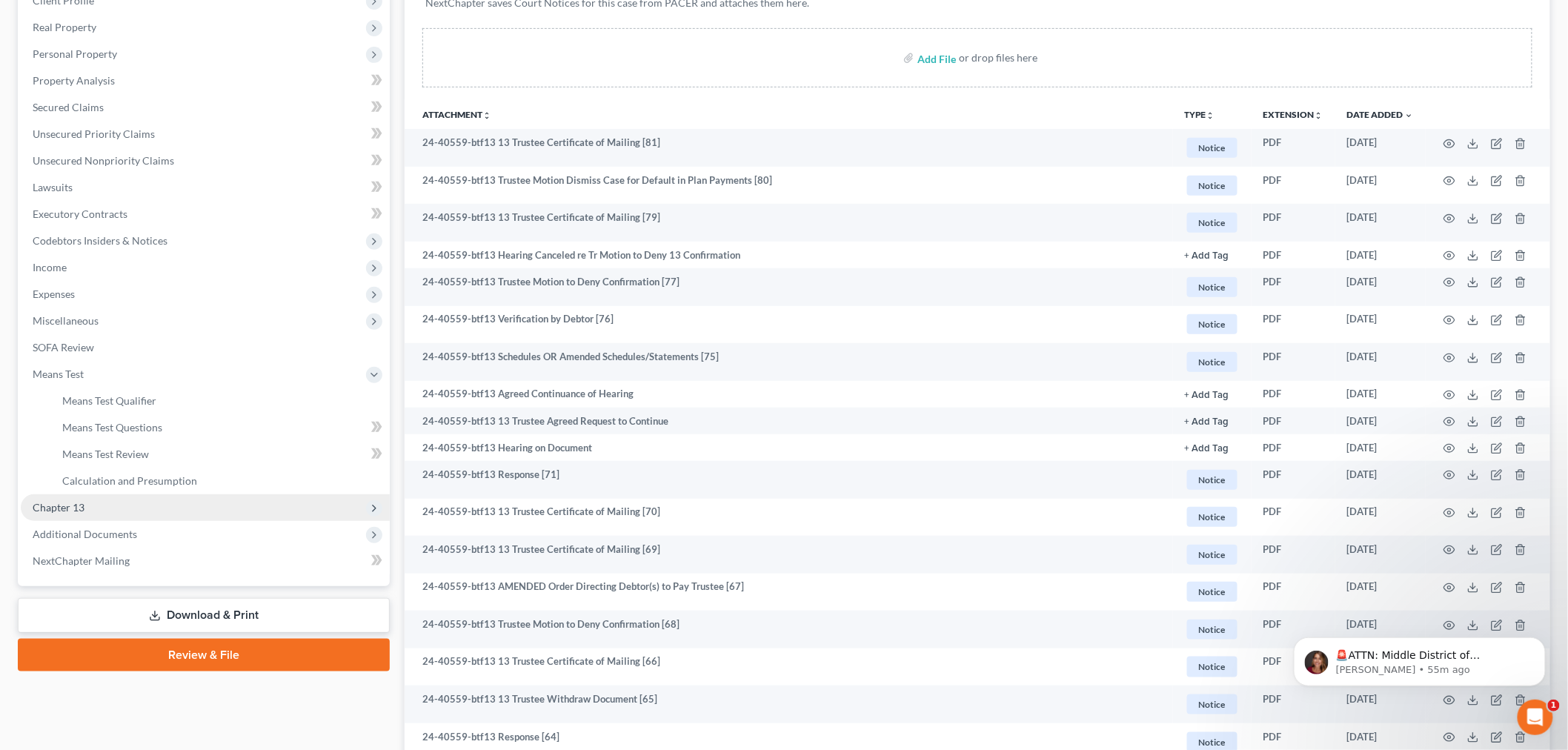
click at [67, 496] on span "Chapter 13" at bounding box center [205, 507] width 369 height 26
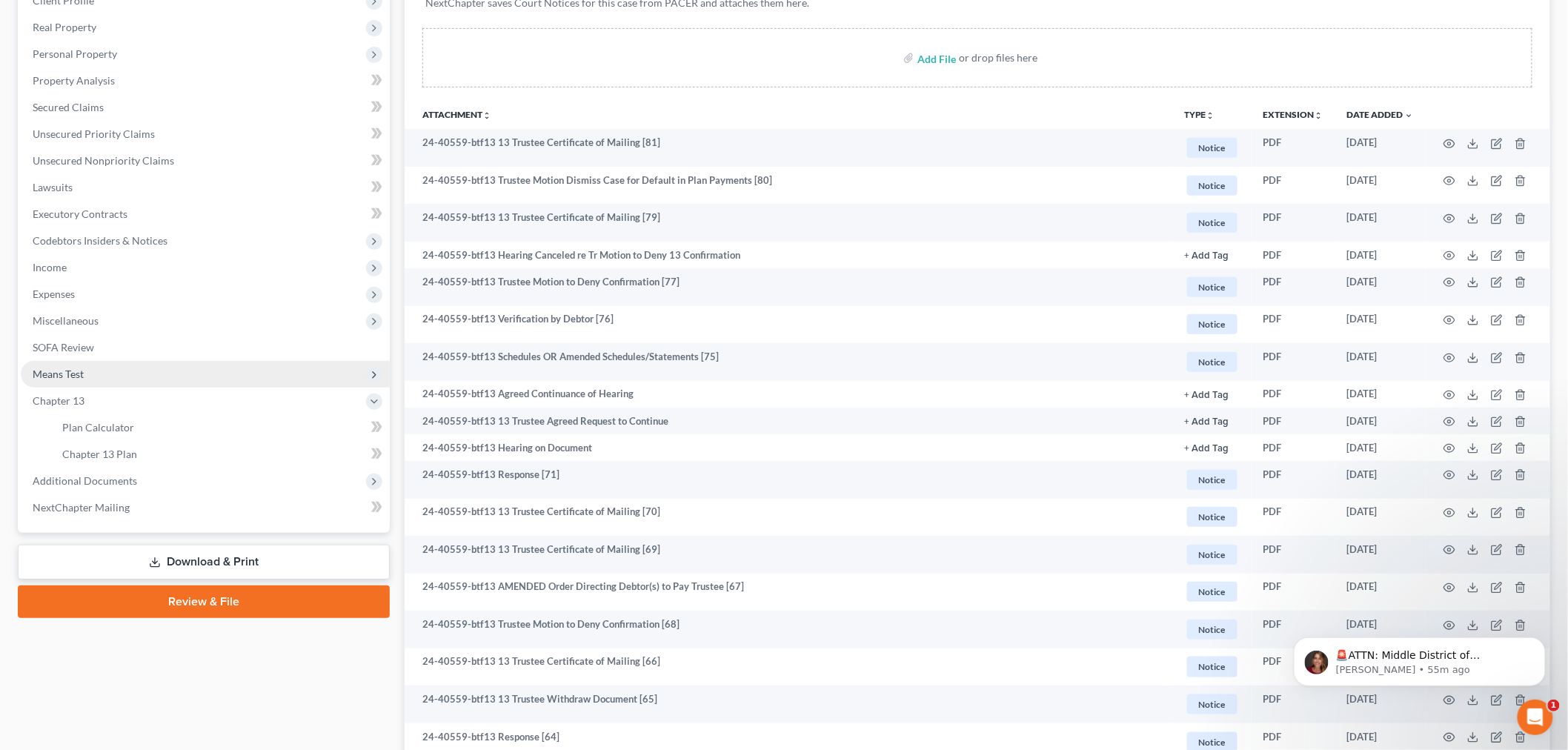
click at [65, 372] on span "Means Test" at bounding box center [58, 373] width 51 height 12
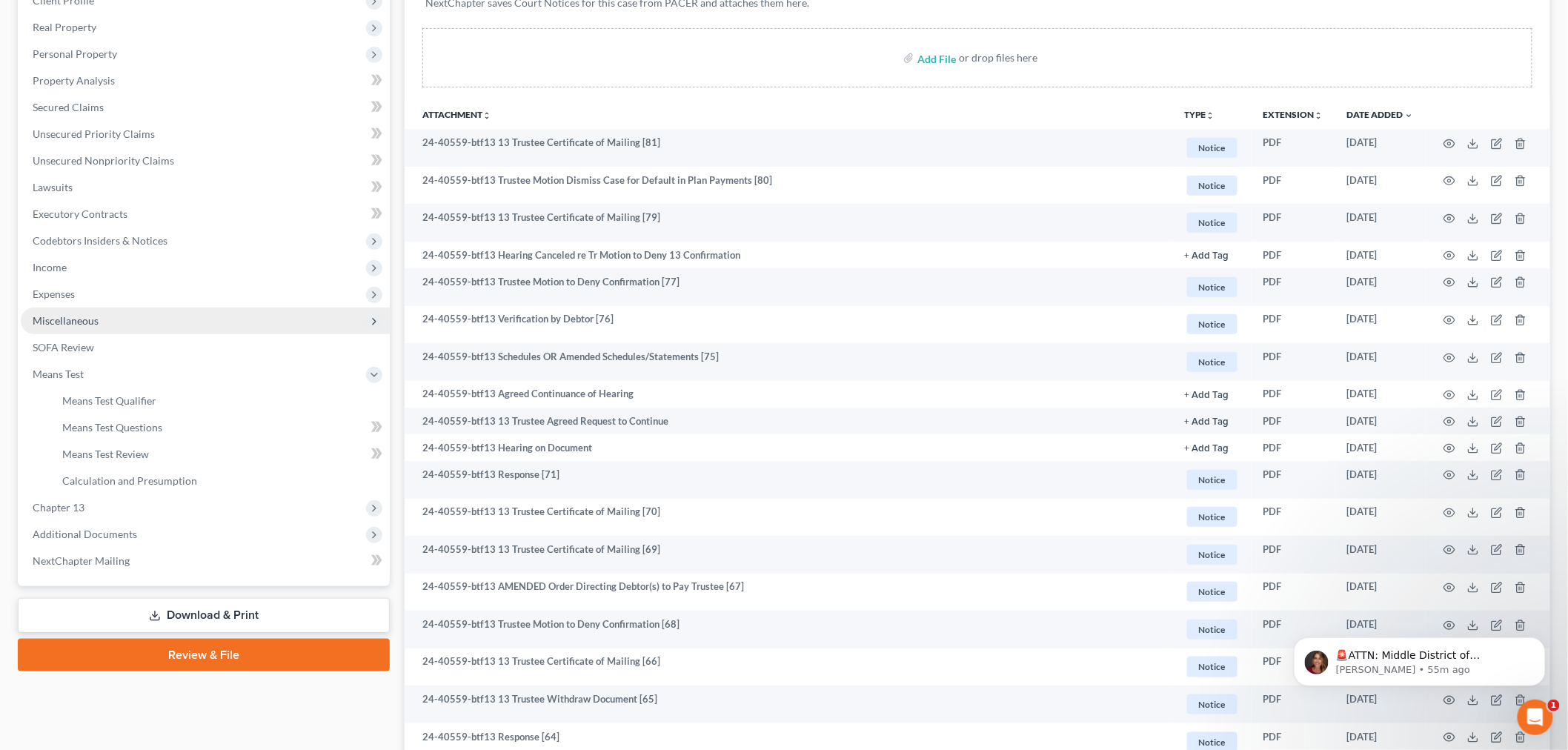
click at [86, 321] on span "Miscellaneous" at bounding box center [65, 321] width 66 height 12
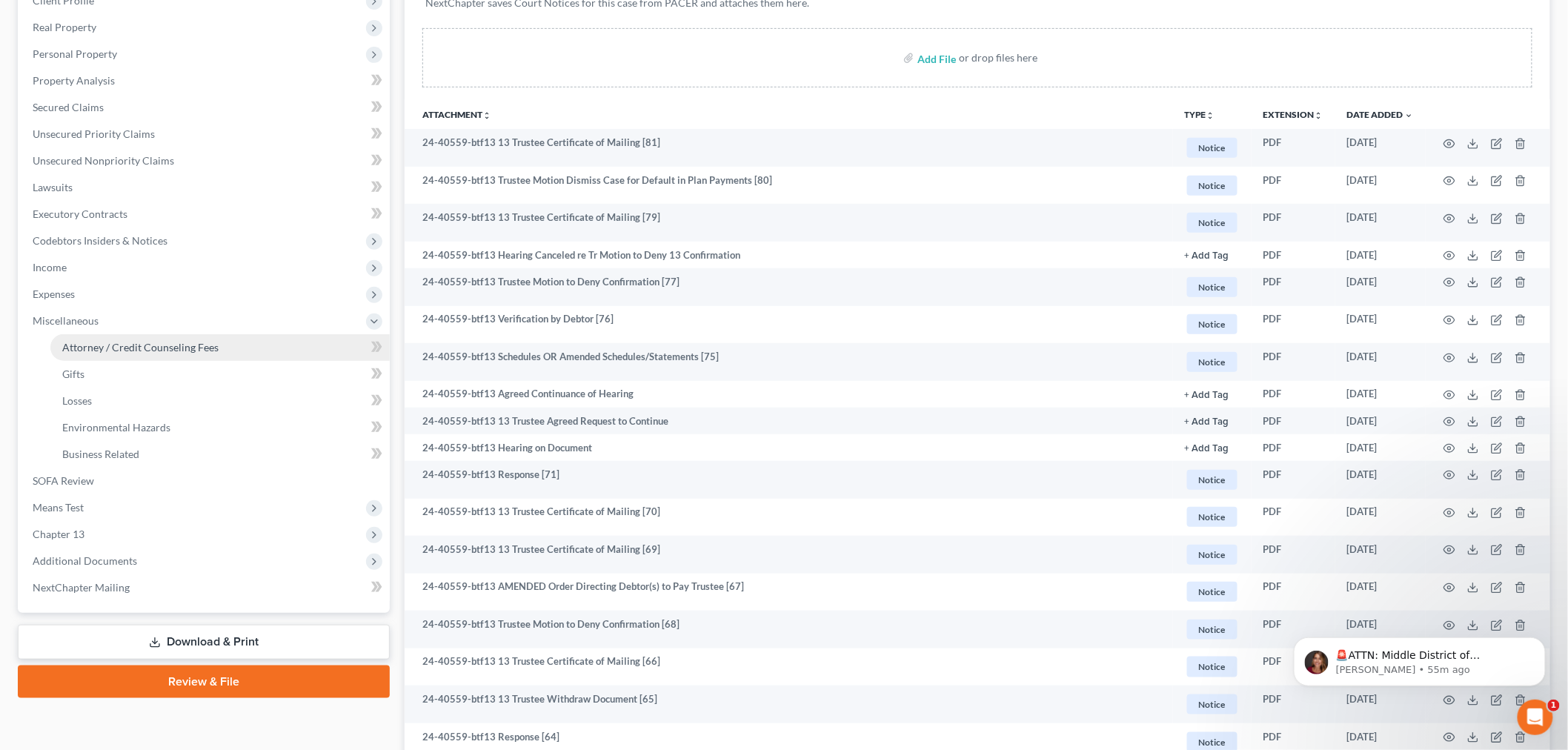
click at [115, 347] on span "Attorney / Credit Counseling Fees" at bounding box center [140, 347] width 156 height 12
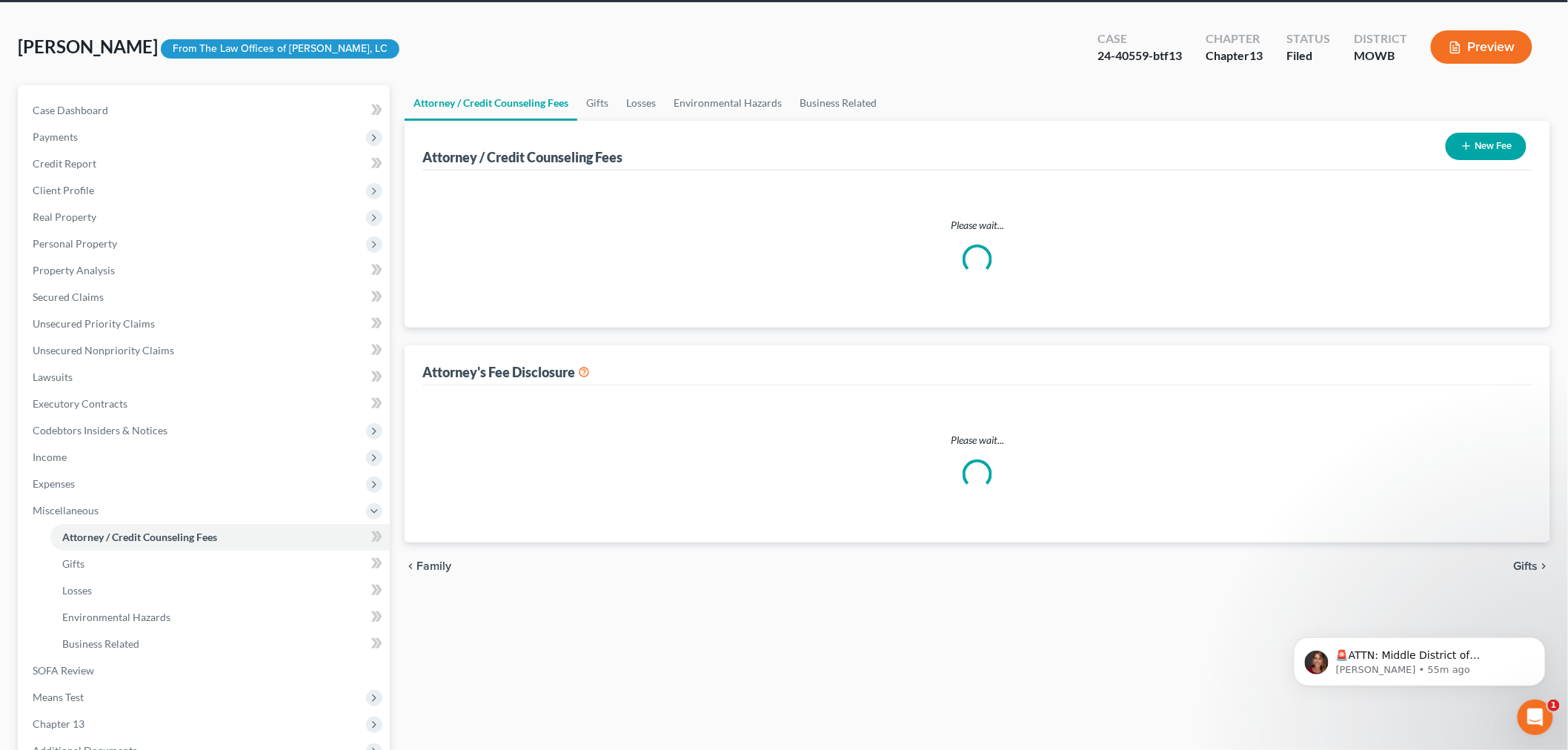
scroll to position [3, 0]
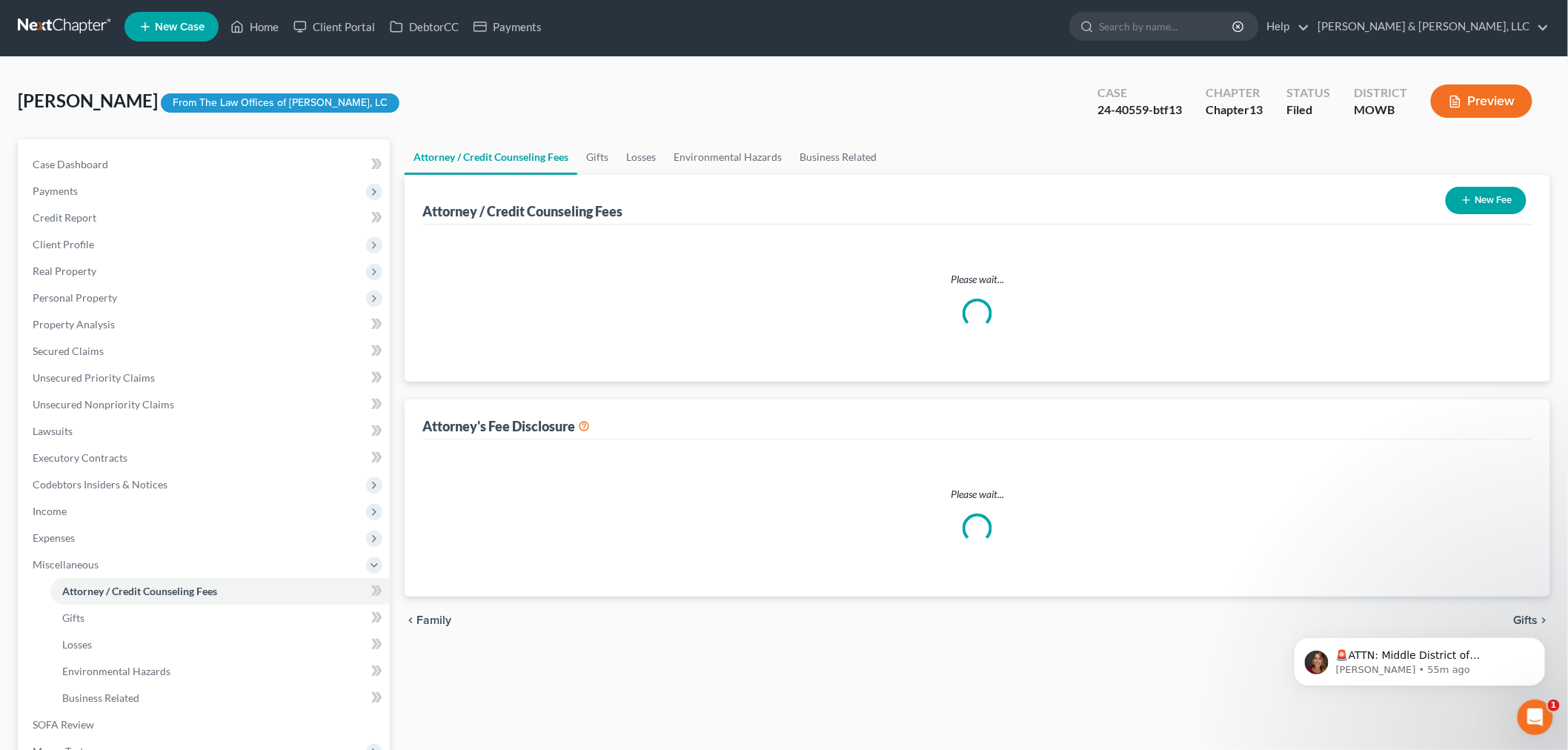
select select "0"
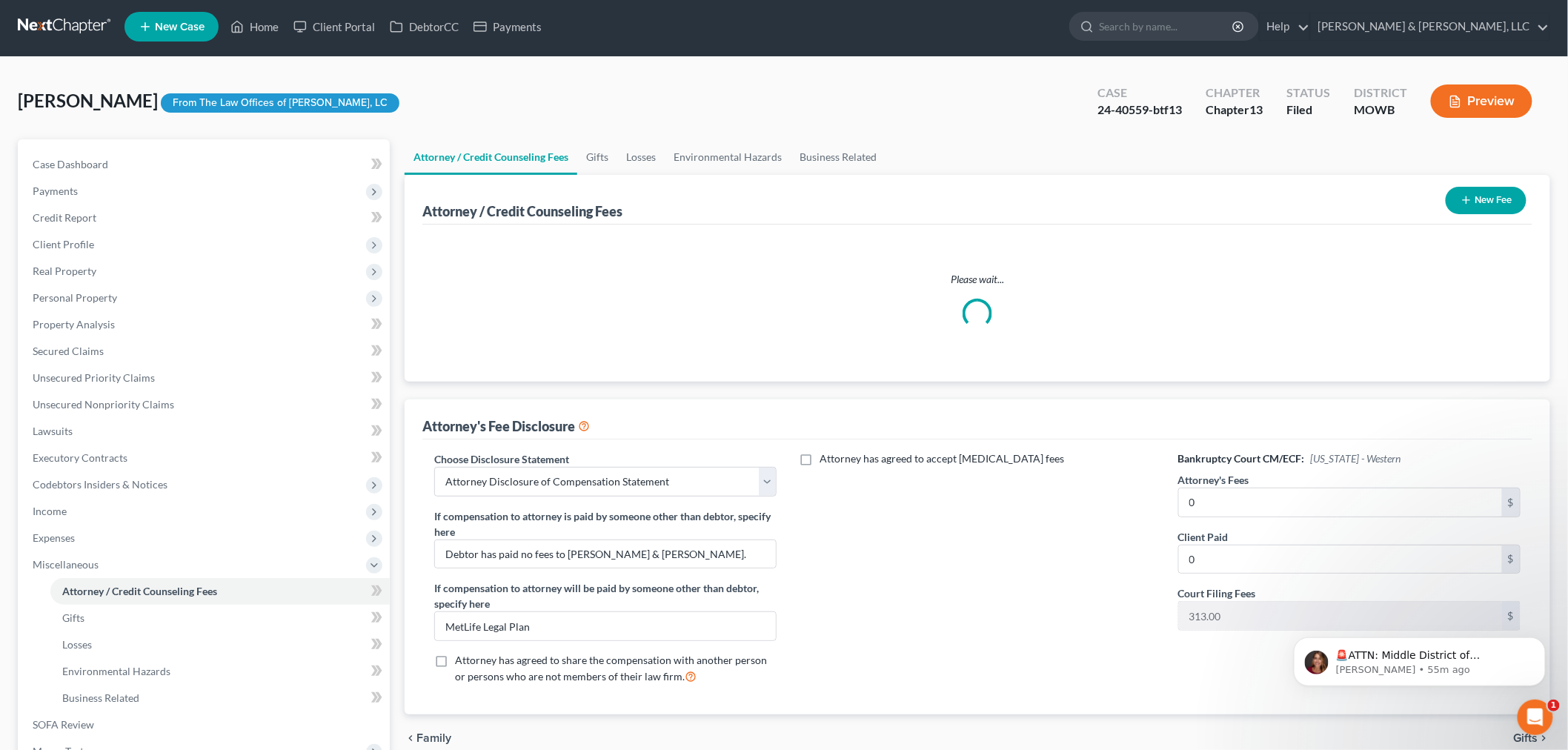
scroll to position [0, 0]
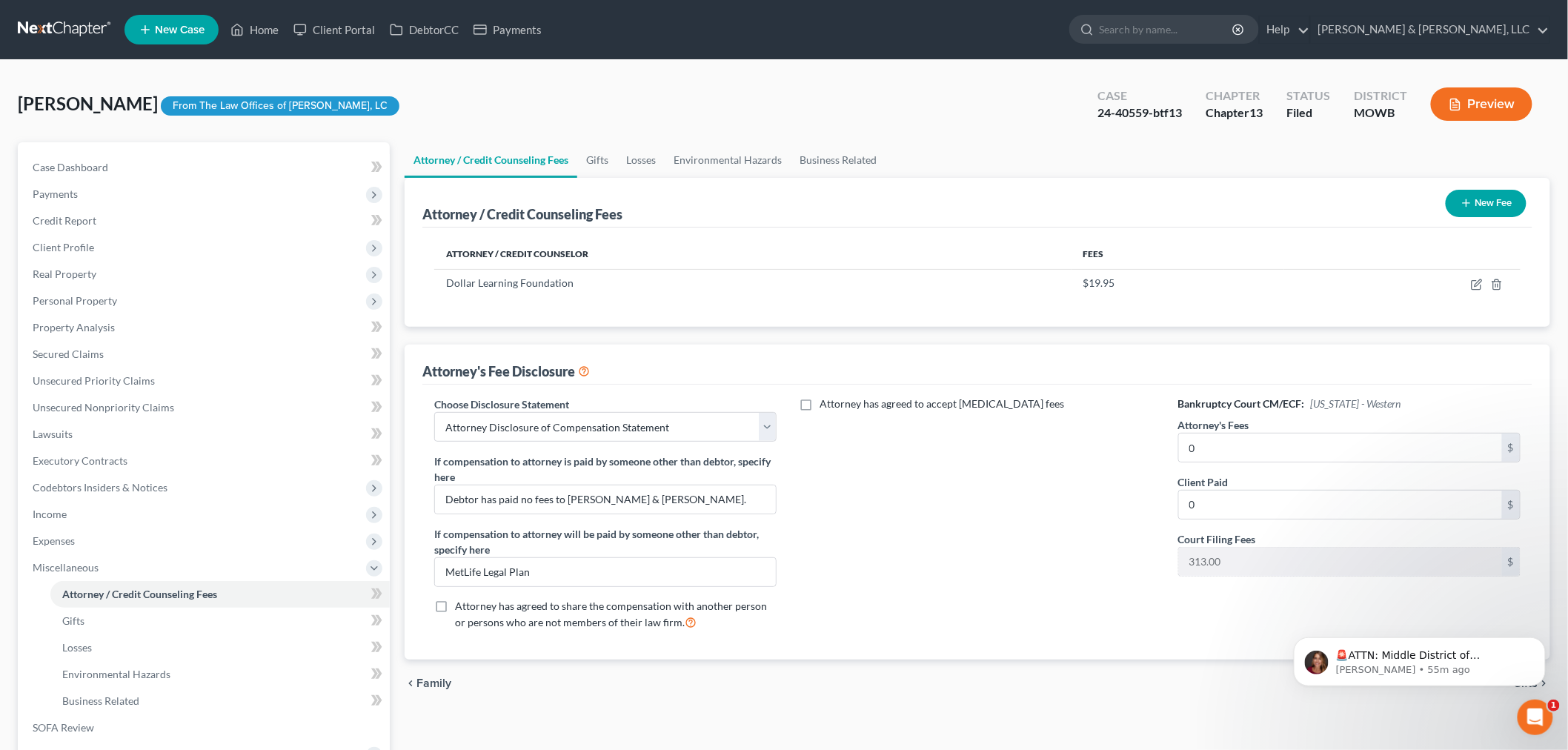
drag, startPoint x: 893, startPoint y: 359, endPoint x: 759, endPoint y: 383, distance: 136.1
click at [759, 383] on div "Attorney's Fee Disclosure" at bounding box center [977, 364] width 1110 height 40
click at [124, 170] on link "Case Dashboard" at bounding box center [205, 167] width 369 height 26
select select "6"
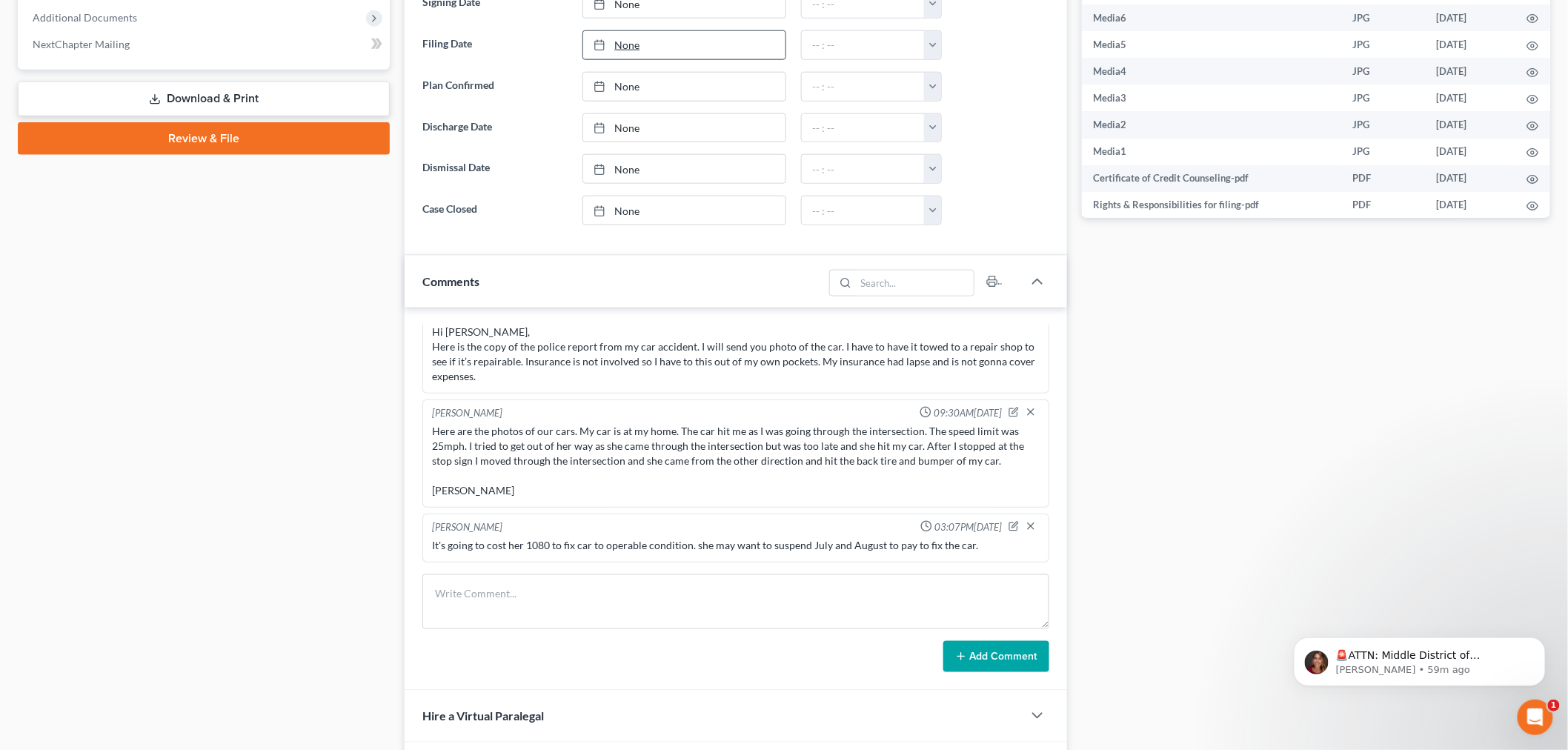
scroll to position [658, 0]
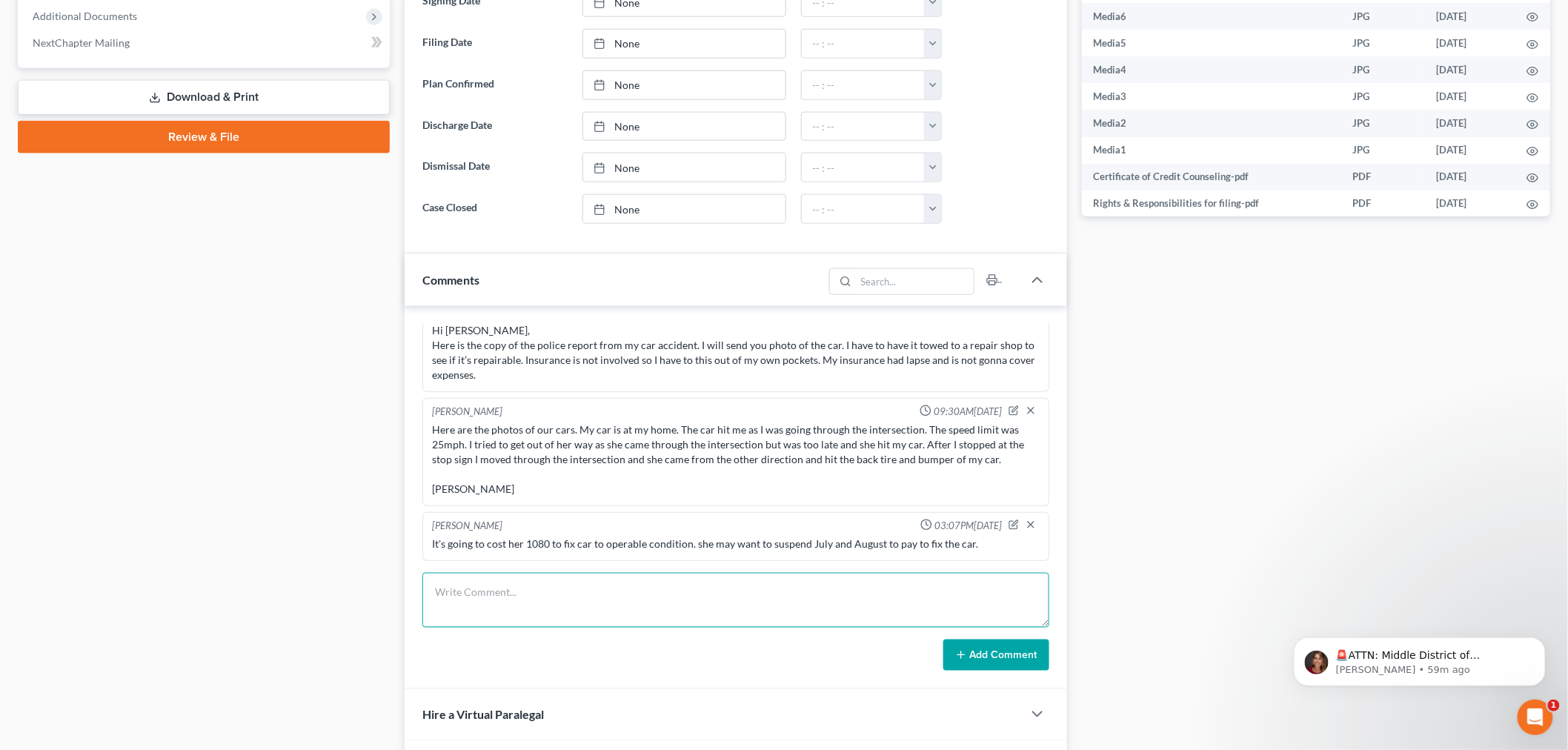
click at [498, 597] on textarea at bounding box center [736, 600] width 627 height 54
type textarea "She is going to refile due to the 12000 that's being claimed against her for th…"
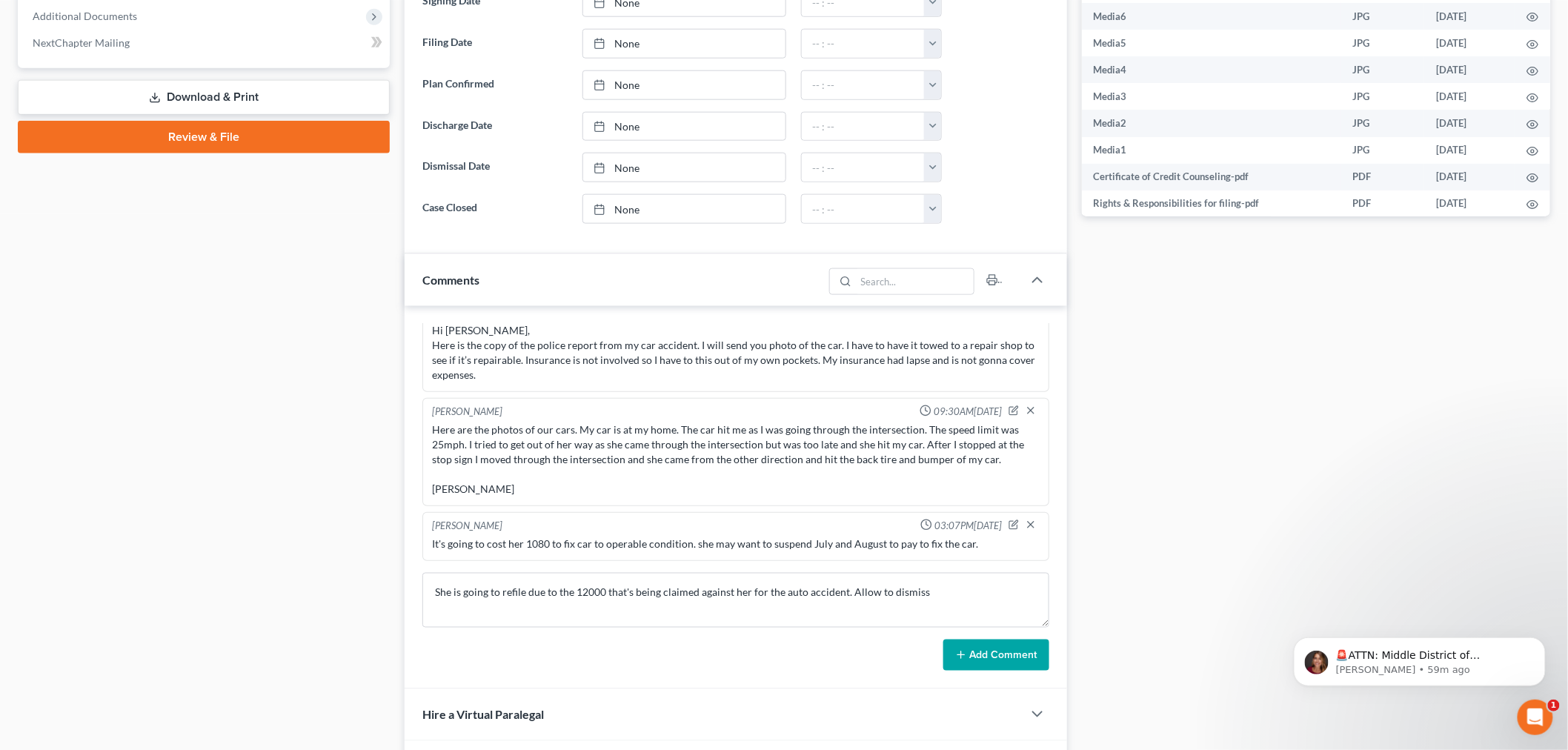
click at [983, 653] on button "Add Comment" at bounding box center [996, 655] width 106 height 31
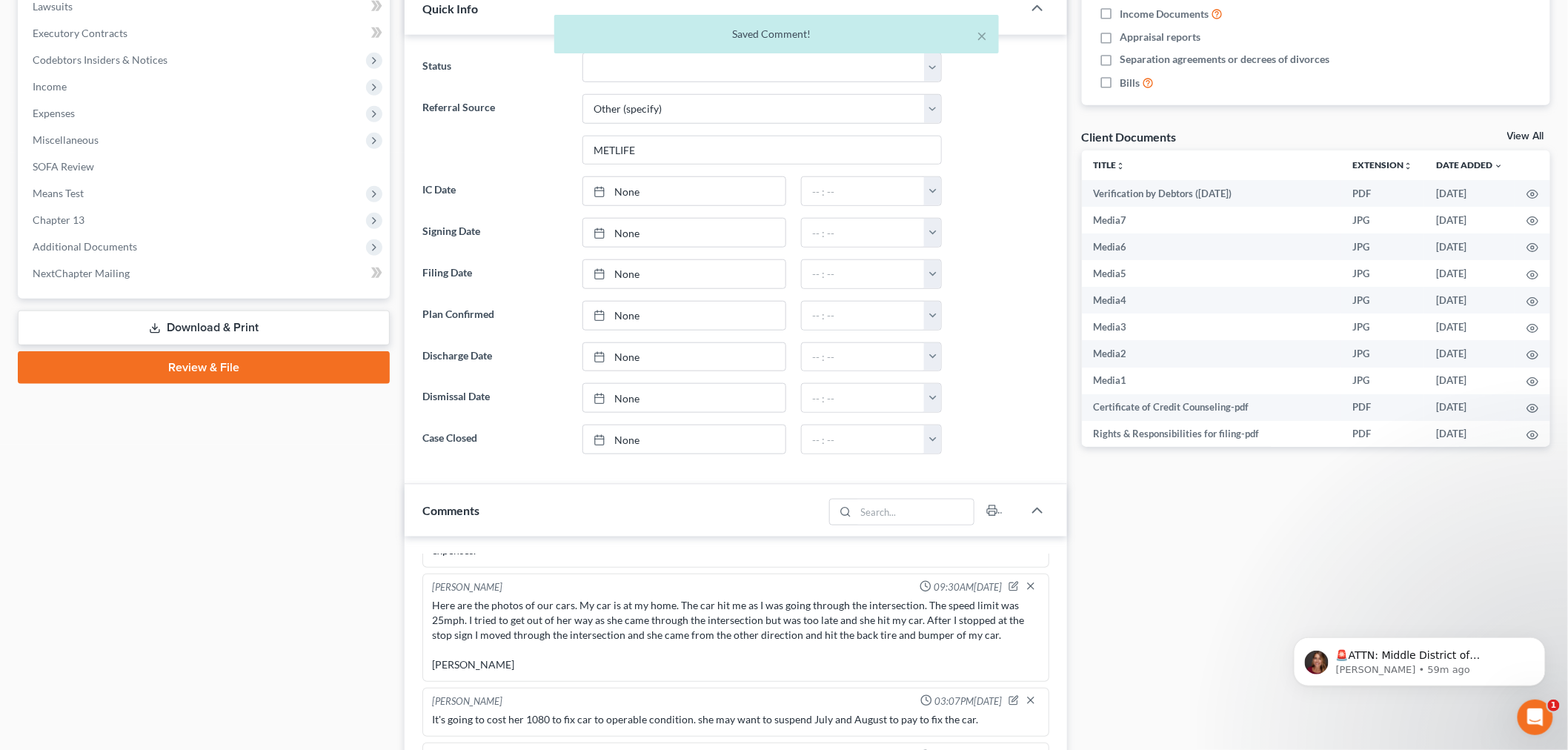
scroll to position [411, 0]
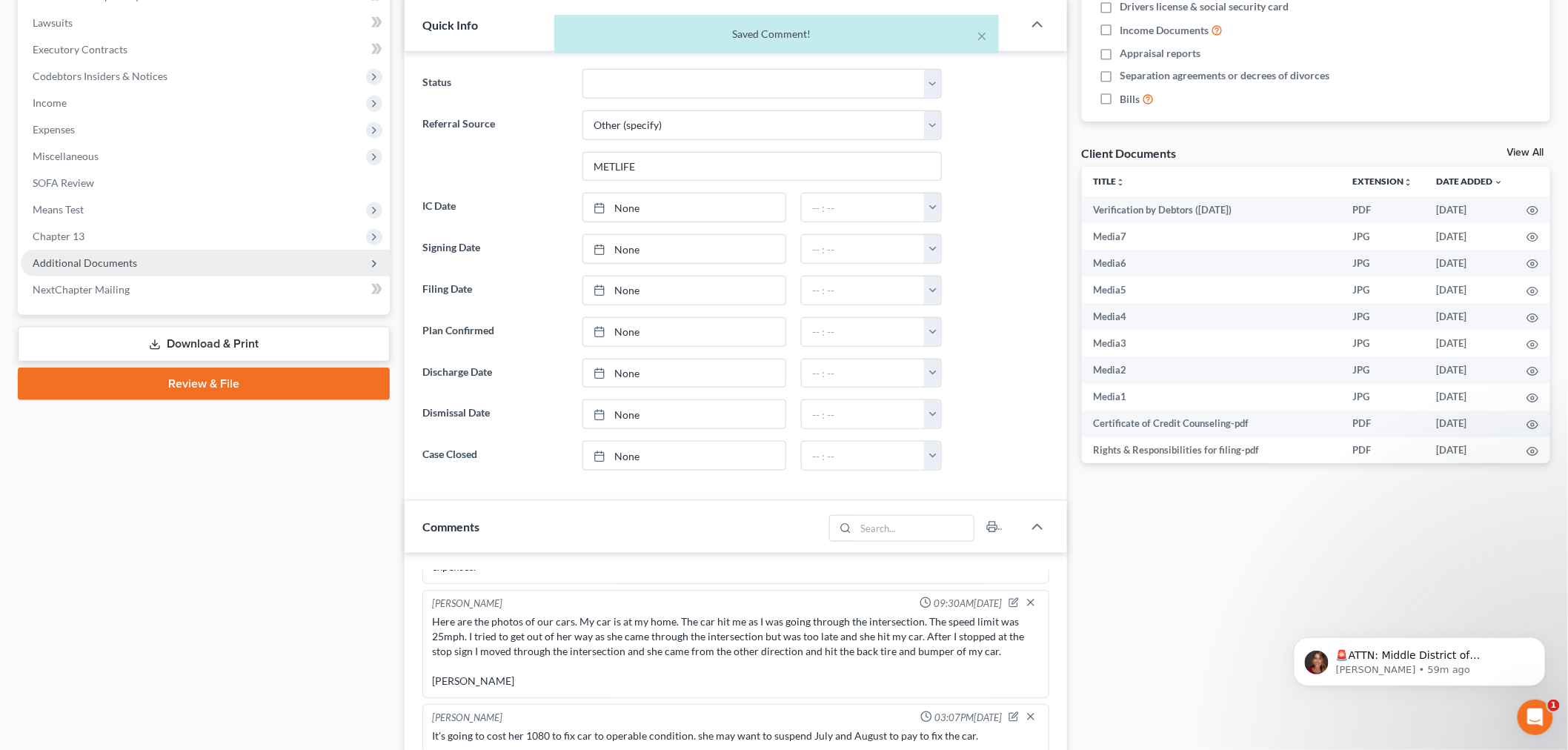
click at [90, 256] on span "Additional Documents" at bounding box center [85, 262] width 104 height 12
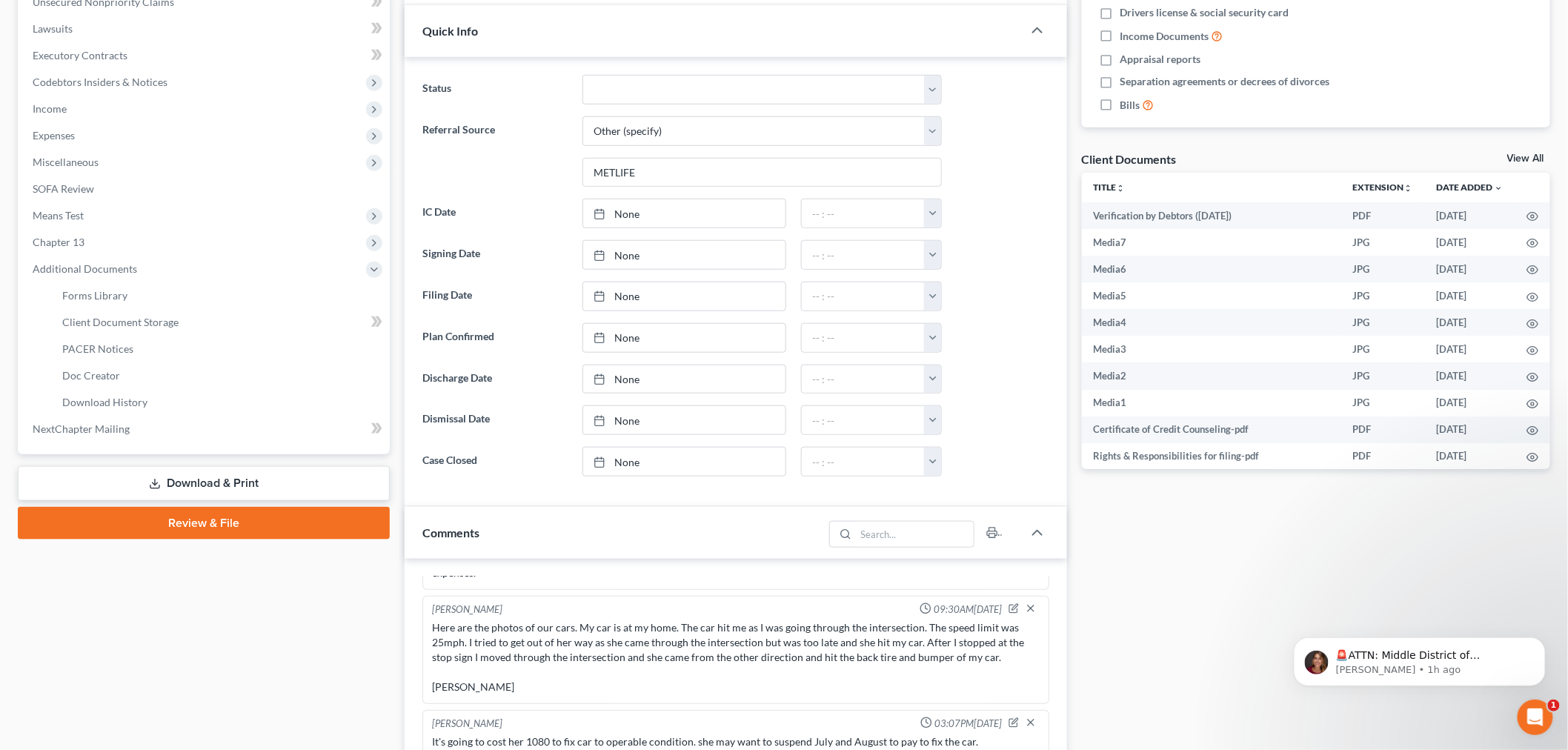
scroll to position [0, 0]
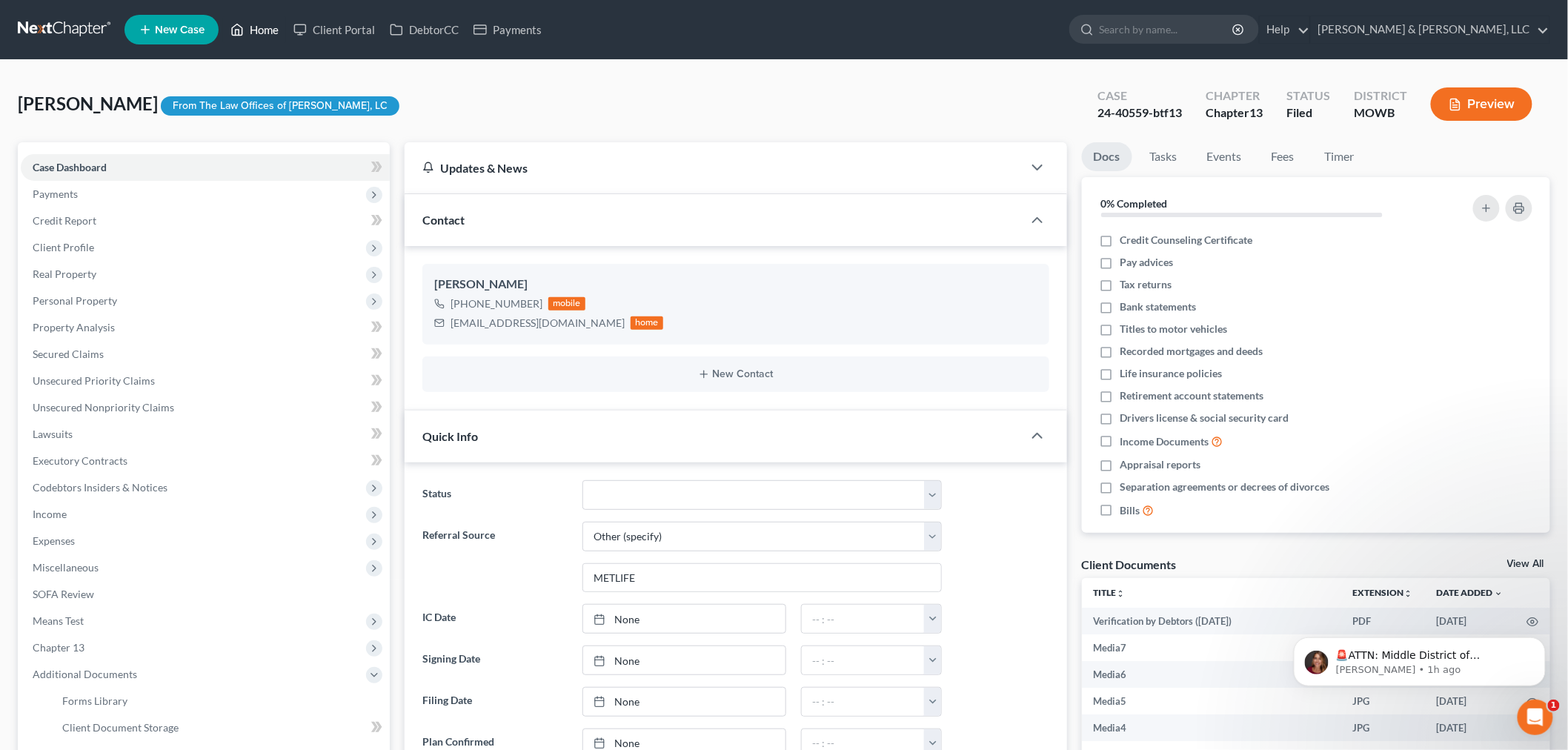
click at [258, 35] on link "Home" at bounding box center [254, 30] width 63 height 26
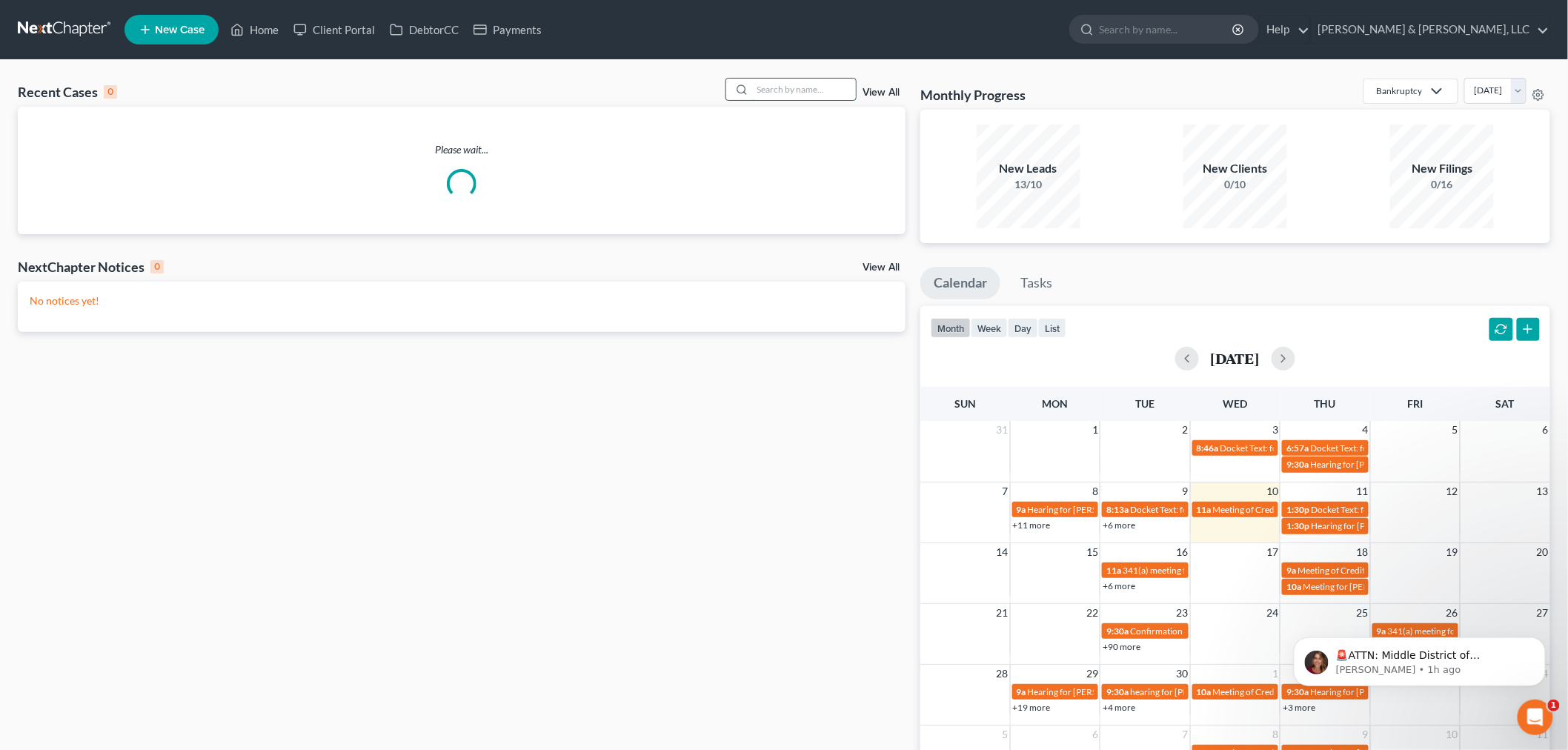
click at [805, 86] on input "search" at bounding box center [803, 89] width 103 height 22
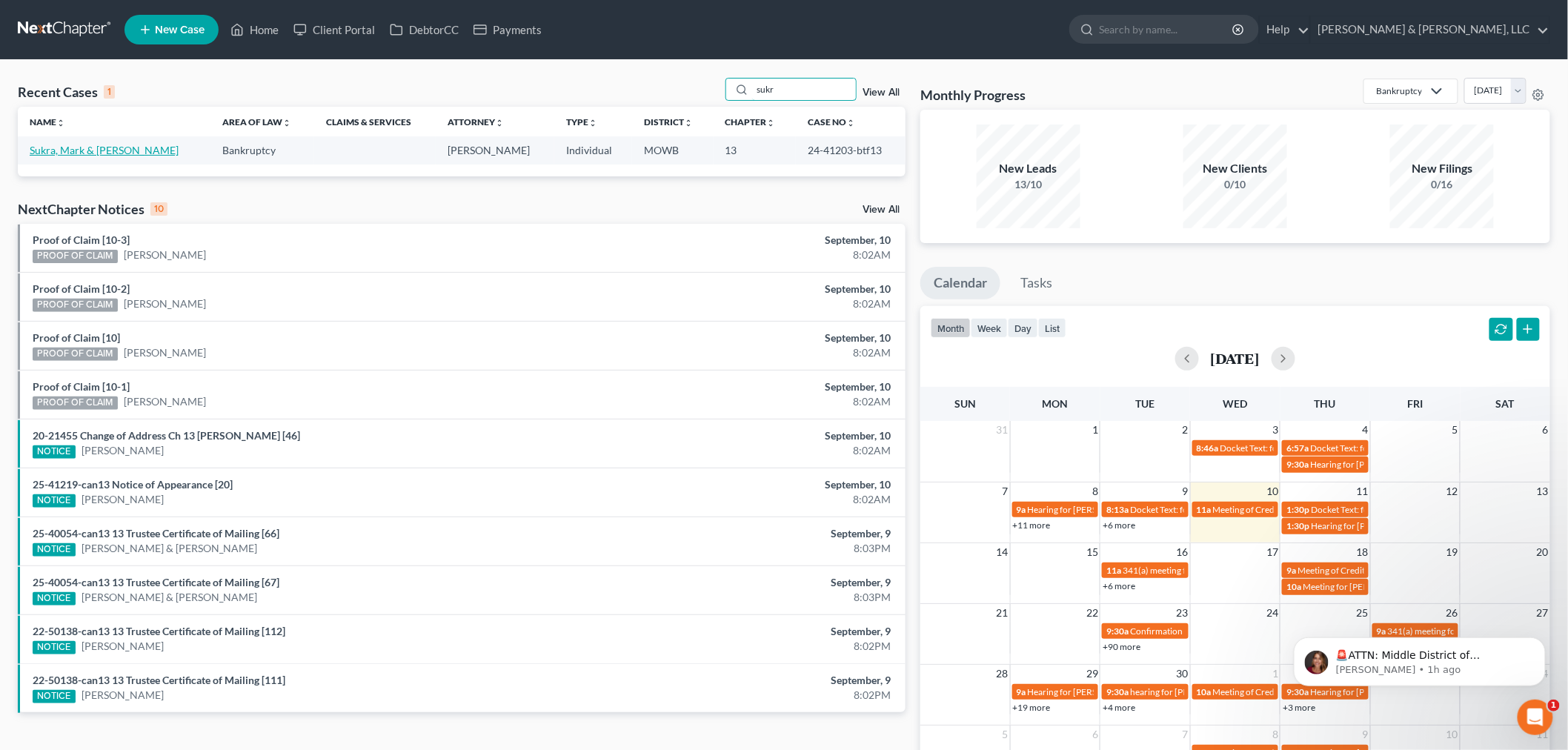
type input "sukr"
click at [47, 150] on link "Sukra, Mark & Delana" at bounding box center [103, 150] width 149 height 12
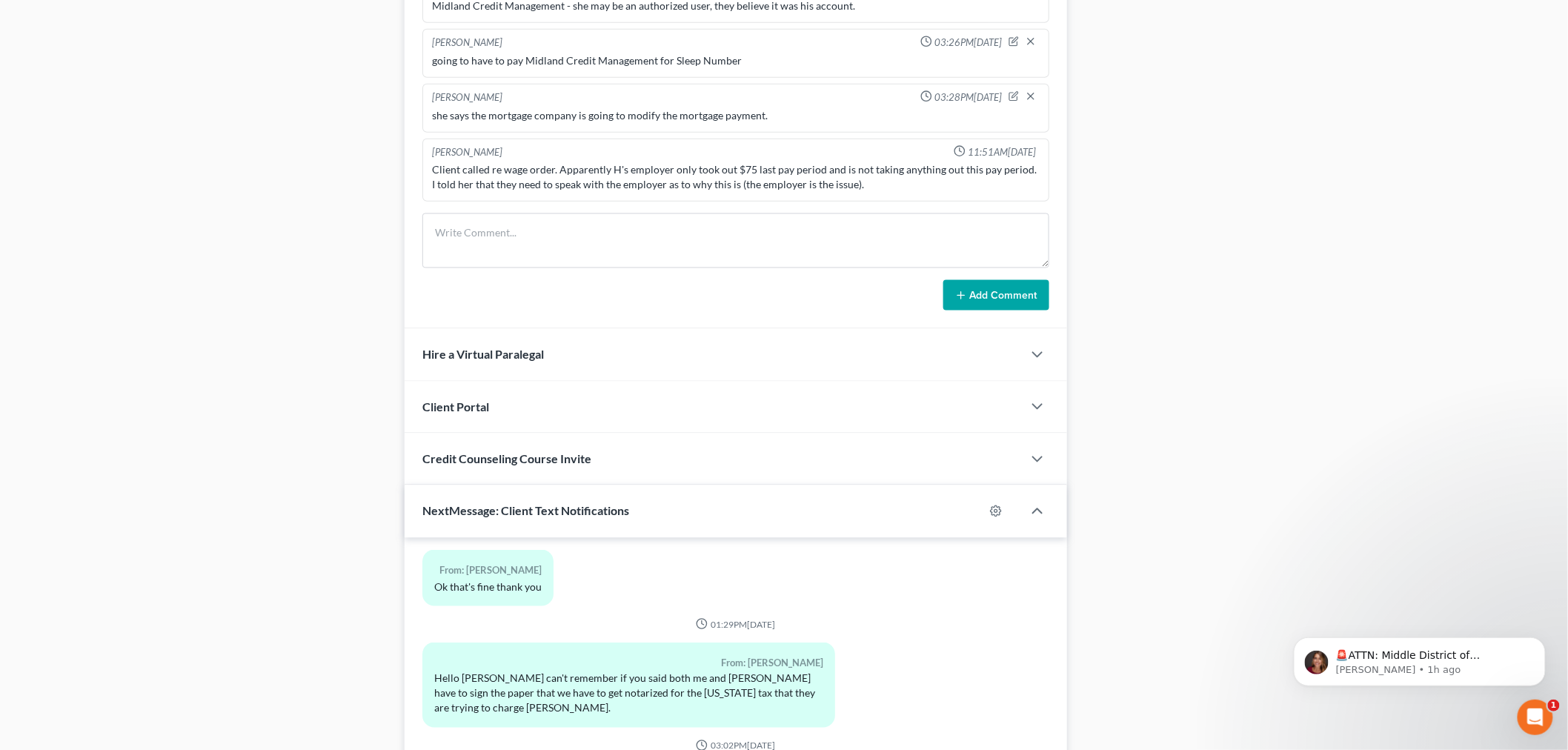
scroll to position [1246, 0]
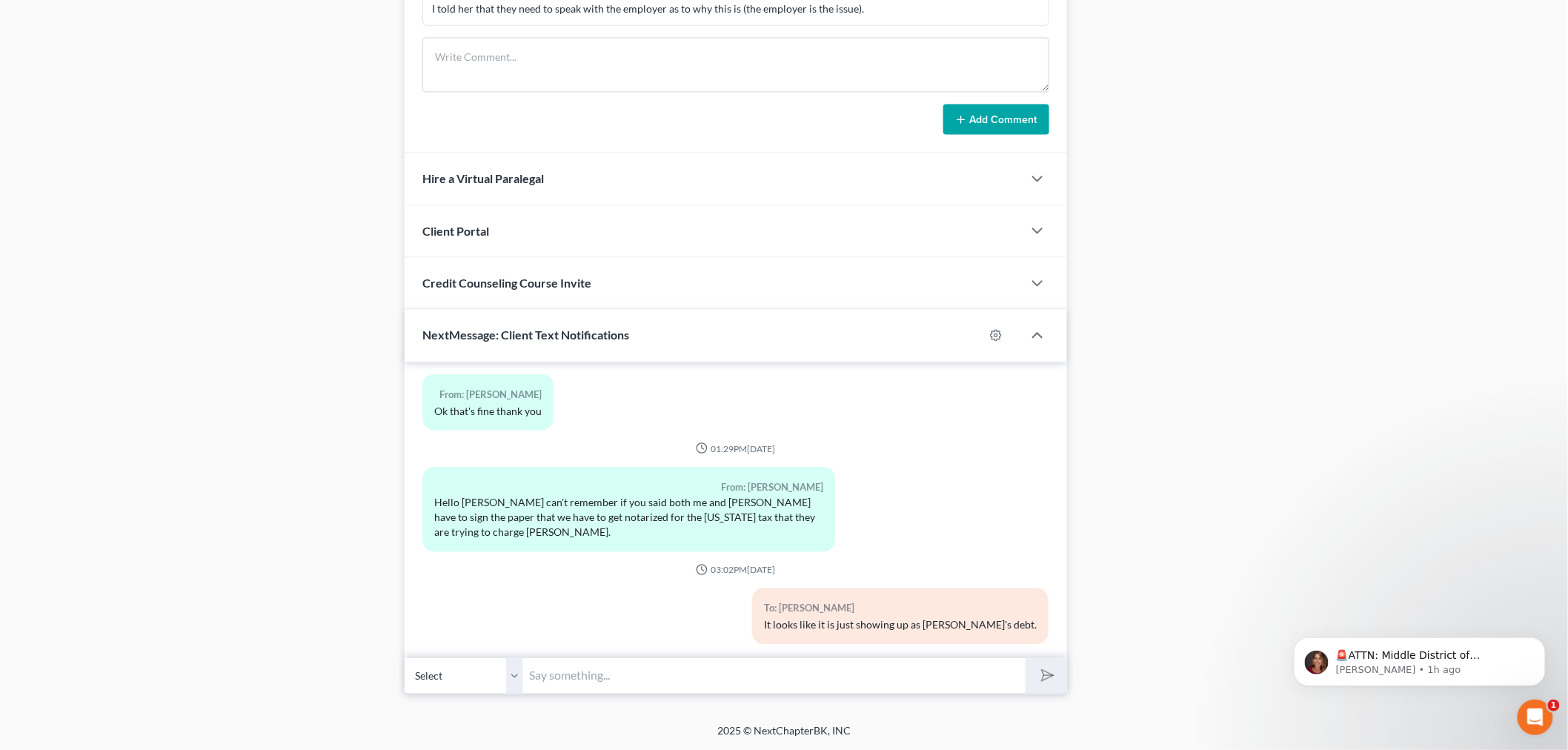
click at [620, 669] on input "text" at bounding box center [774, 675] width 503 height 37
click at [517, 671] on select "Select +1 (816) 612-1299 - Mark Sukra +1 (816) 612-1778 - Delana Sukra" at bounding box center [464, 675] width 118 height 37
select select "1"
click at [405, 657] on select "Select +1 (816) 612-1299 - Mark Sukra +1 (816) 612-1778 - Delana Sukra" at bounding box center [464, 675] width 118 height 37
click at [557, 673] on input "text" at bounding box center [774, 675] width 503 height 37
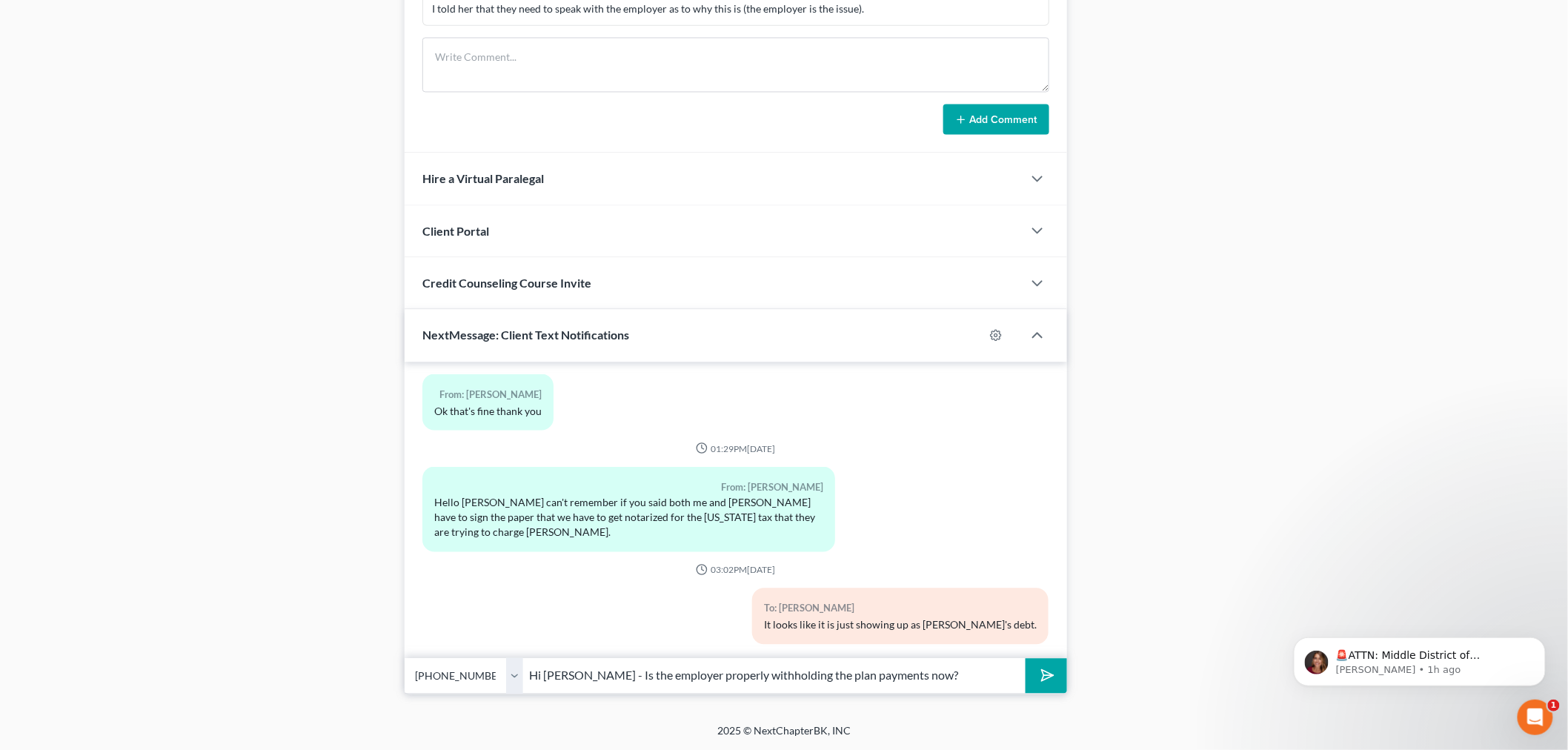
type input "Hi Delana - Is the employer properly withholding the plan payments now?"
click at [1026, 658] on button "submit" at bounding box center [1046, 675] width 40 height 35
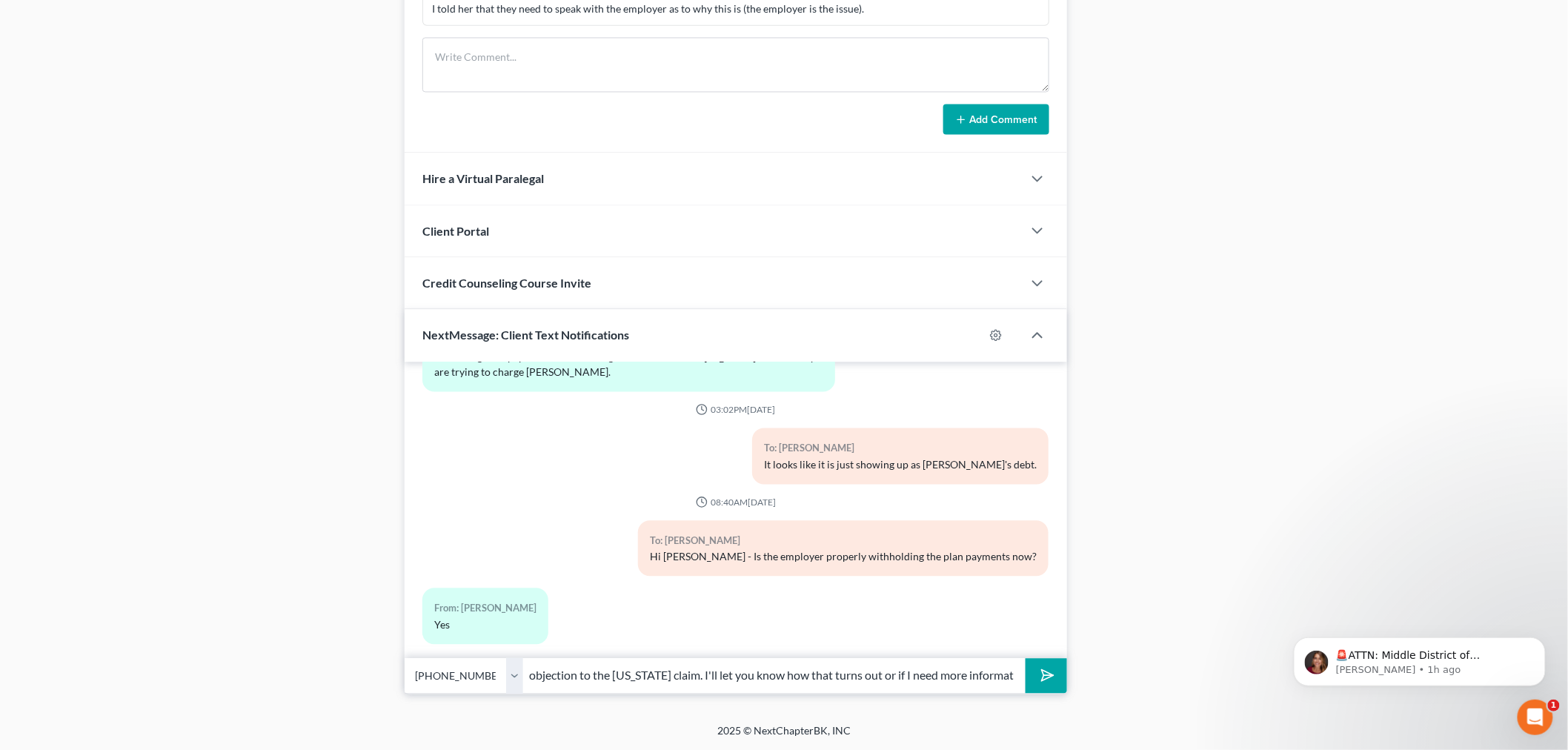
scroll to position [0, 114]
type input "Great! I have filed the objection to the Kansas claim. I'll let you know how th…"
click at [1026, 658] on button "submit" at bounding box center [1046, 675] width 40 height 35
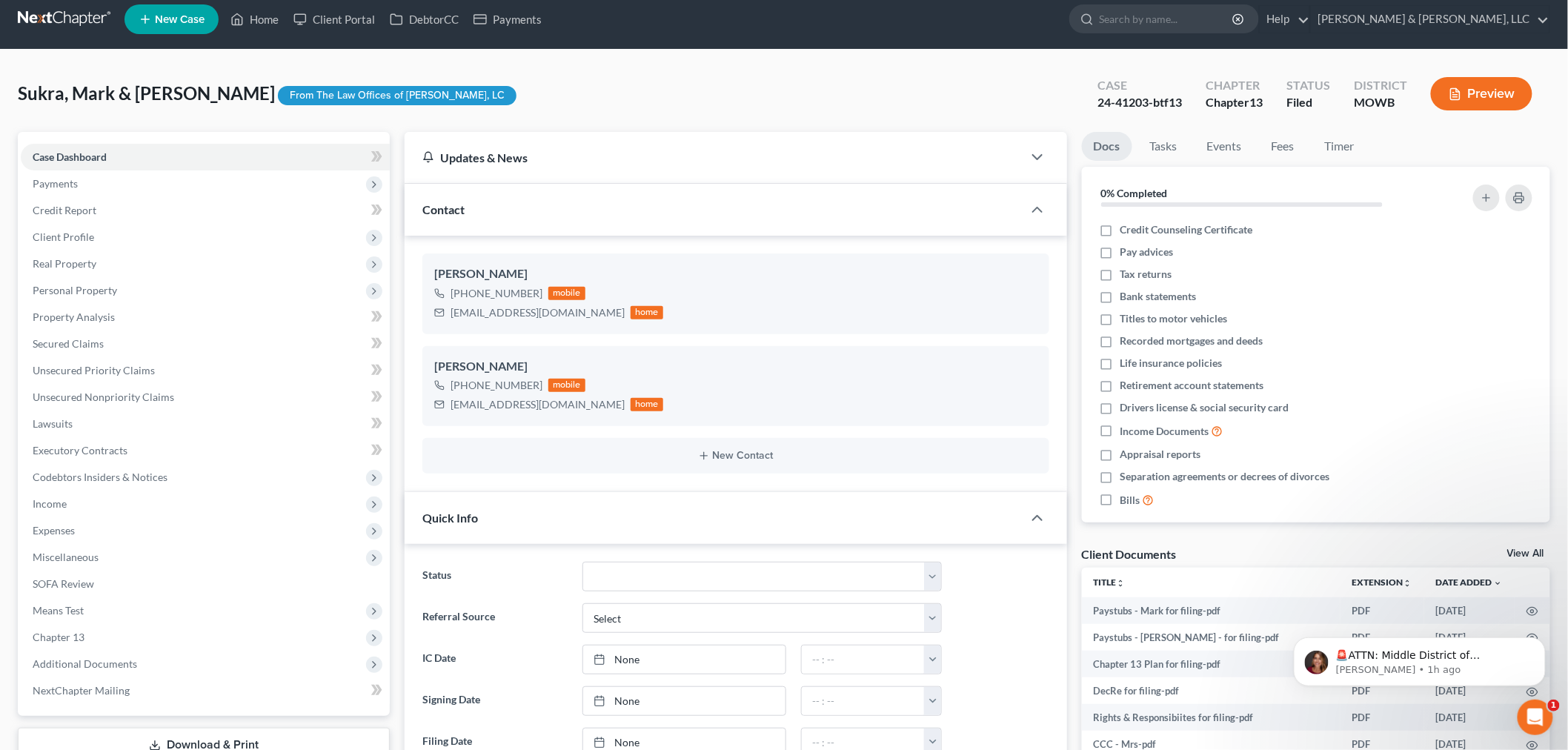
scroll to position [0, 0]
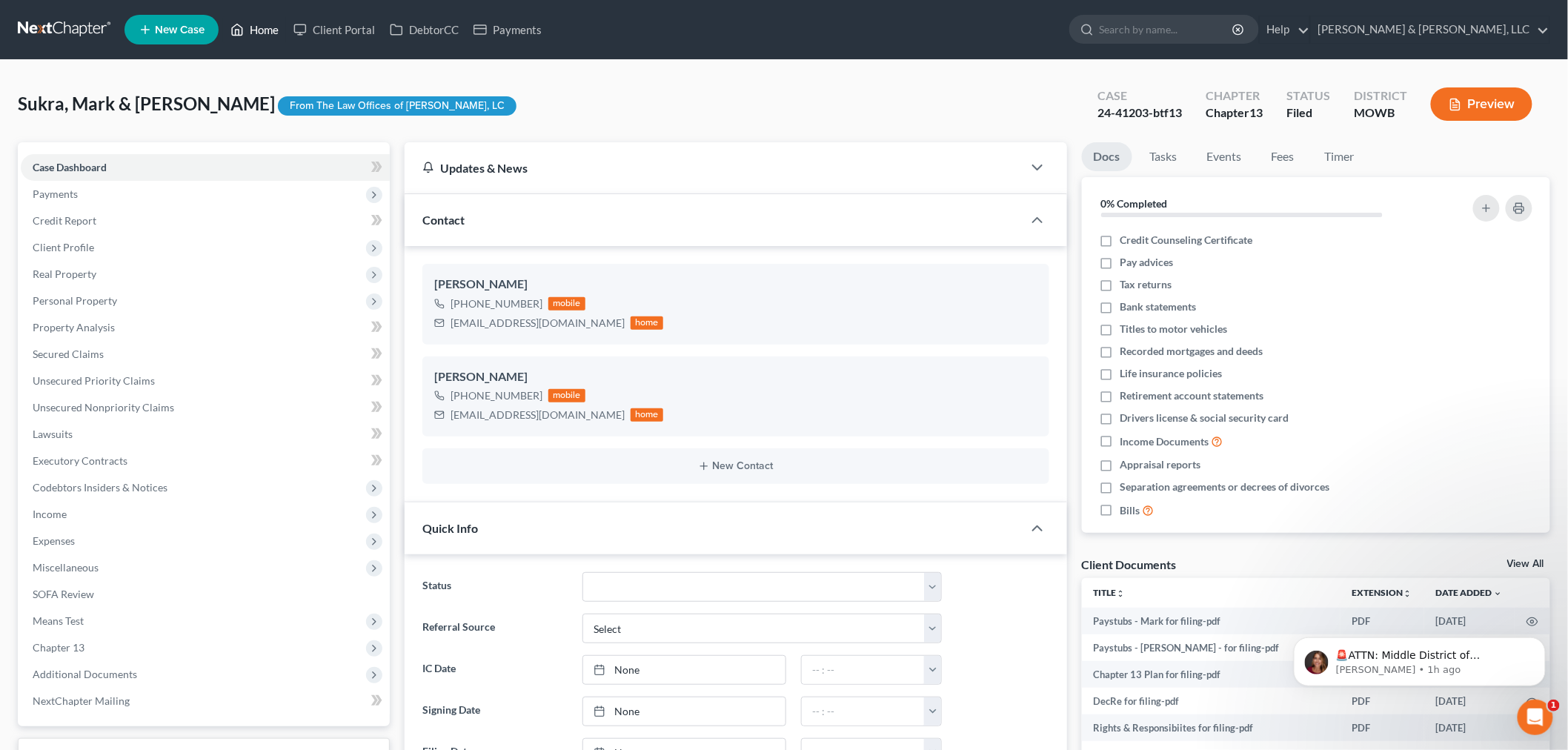
click at [261, 23] on link "Home" at bounding box center [254, 30] width 63 height 26
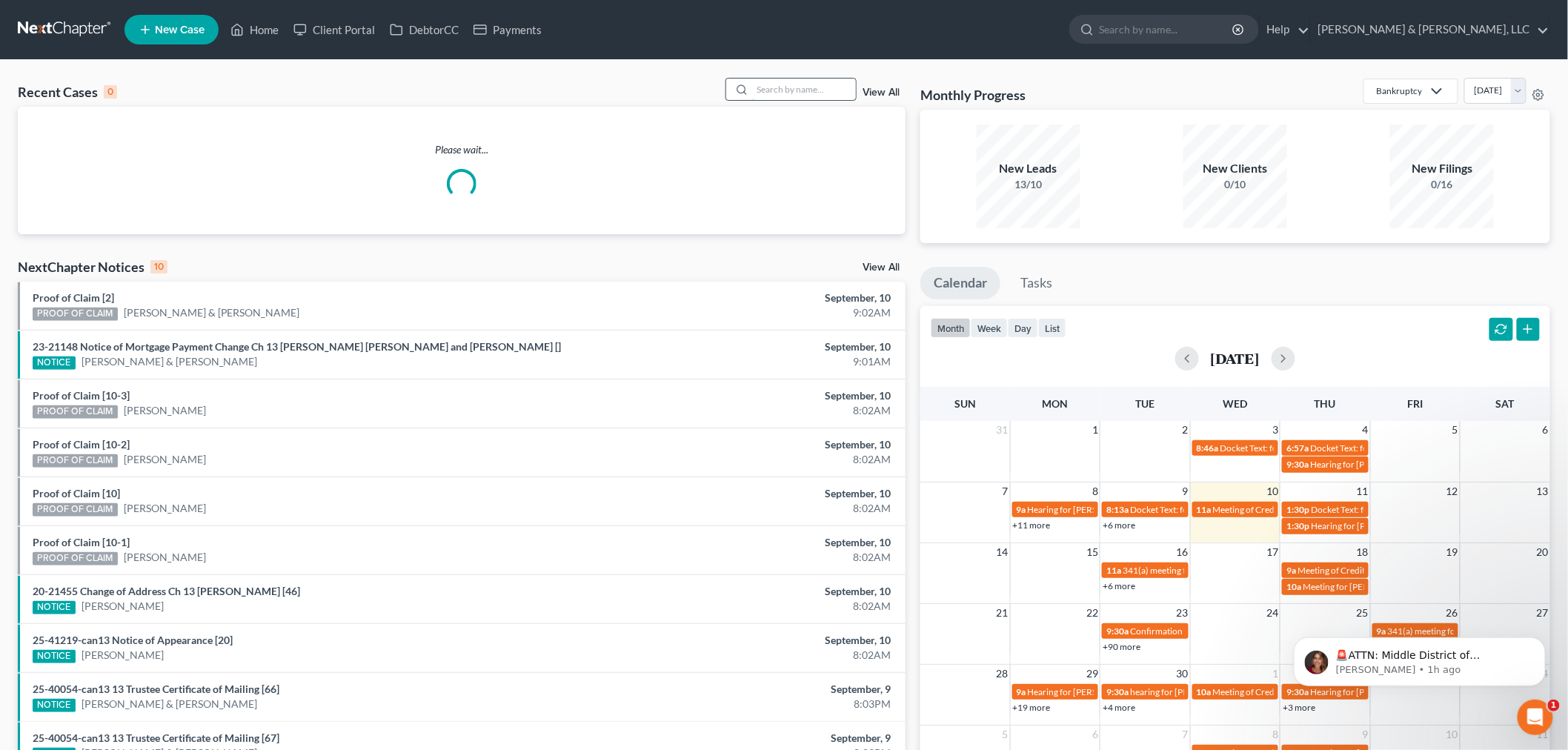
click at [797, 85] on input "search" at bounding box center [803, 89] width 103 height 22
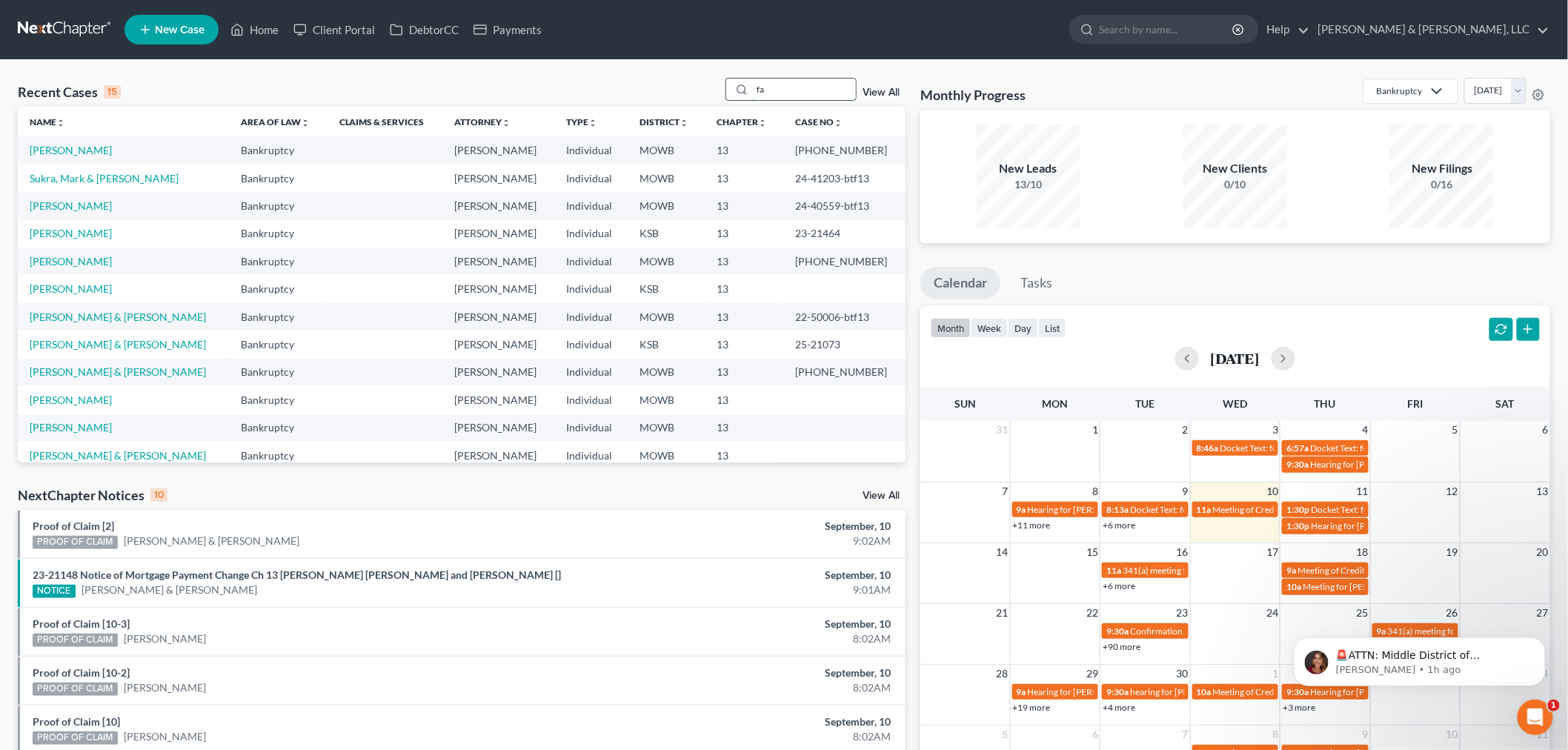
type input "f"
type input "wallace"
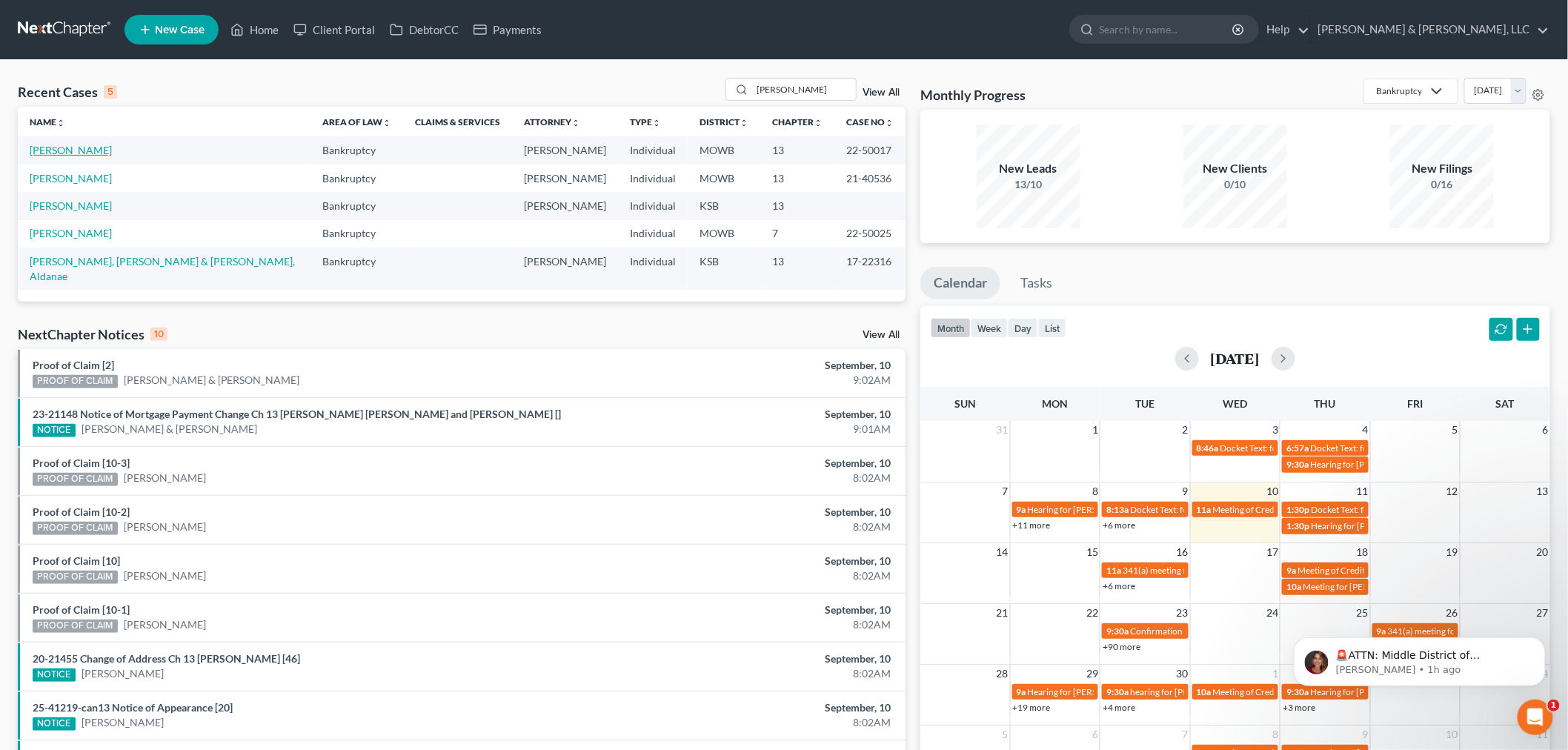
click at [51, 151] on link "[PERSON_NAME]" at bounding box center [71, 150] width 82 height 12
select select "2"
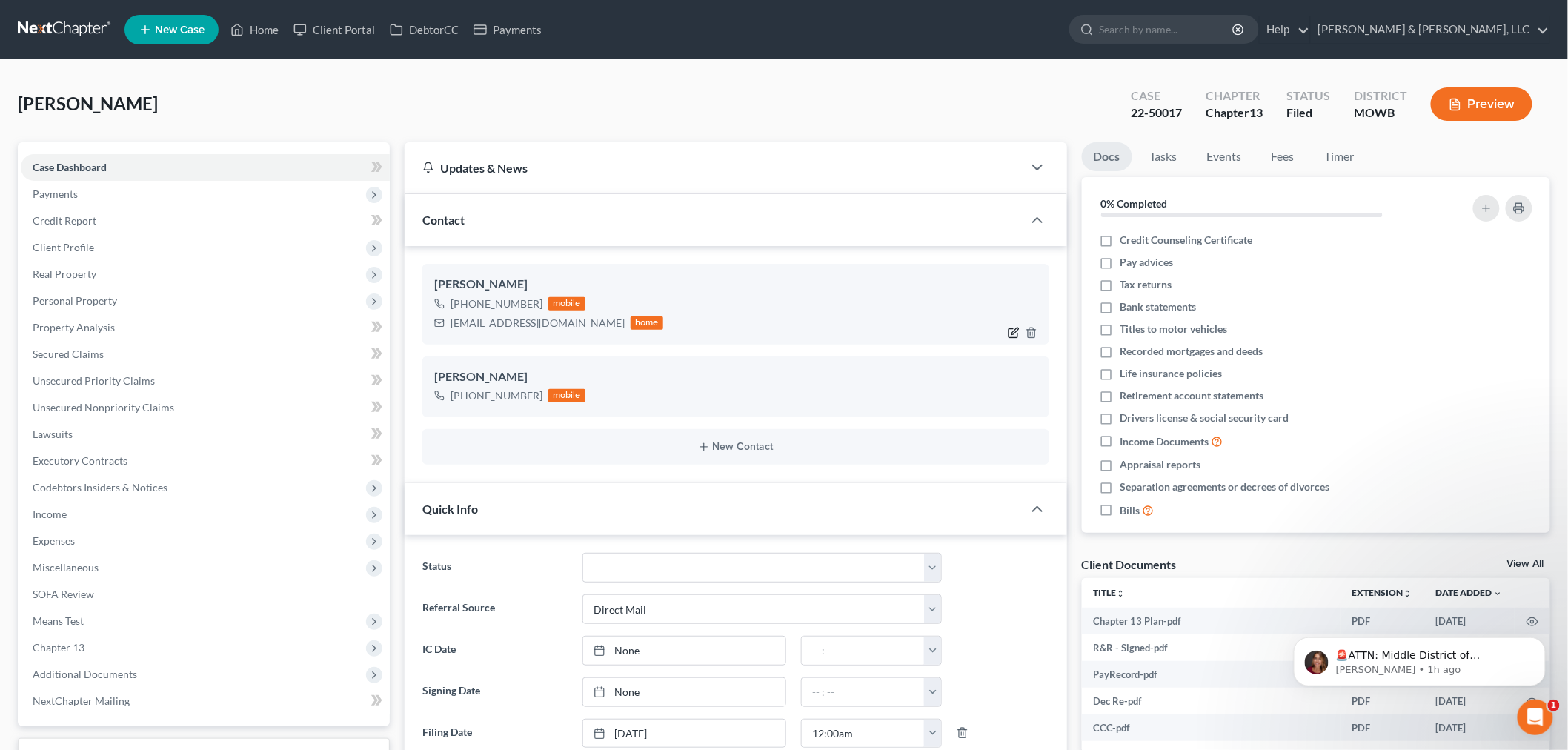
click at [1013, 328] on icon "button" at bounding box center [1012, 332] width 9 height 9
select select "0"
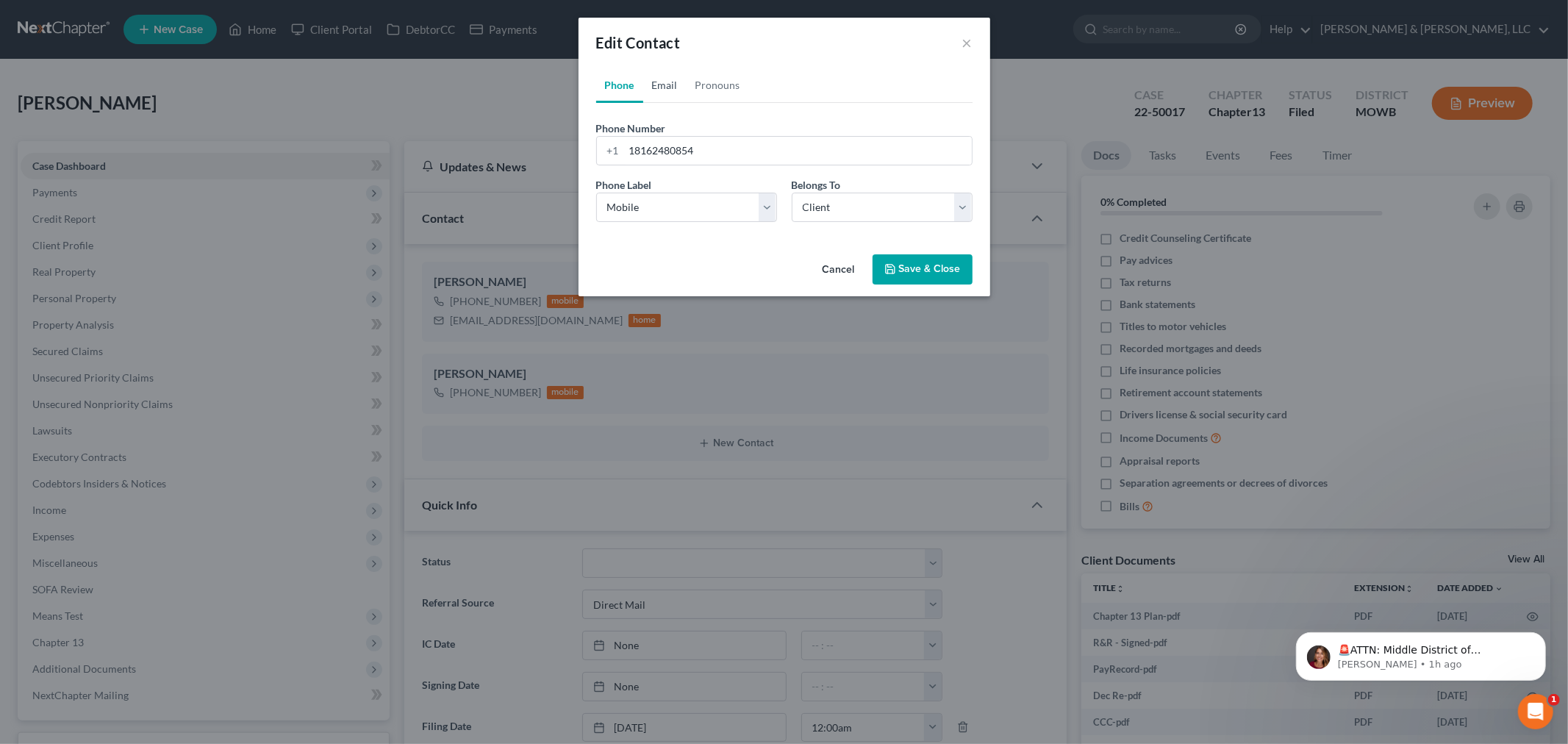
click at [662, 89] on link "Email" at bounding box center [665, 86] width 43 height 36
click at [694, 147] on input "faithwallace66@gmail.com" at bounding box center [798, 150] width 347 height 28
drag, startPoint x: 684, startPoint y: 145, endPoint x: 891, endPoint y: 28, distance: 237.8
click at [684, 146] on input "faithwallace66@gmail.com" at bounding box center [798, 150] width 347 height 28
drag, startPoint x: 761, startPoint y: 144, endPoint x: 571, endPoint y: 152, distance: 190.2
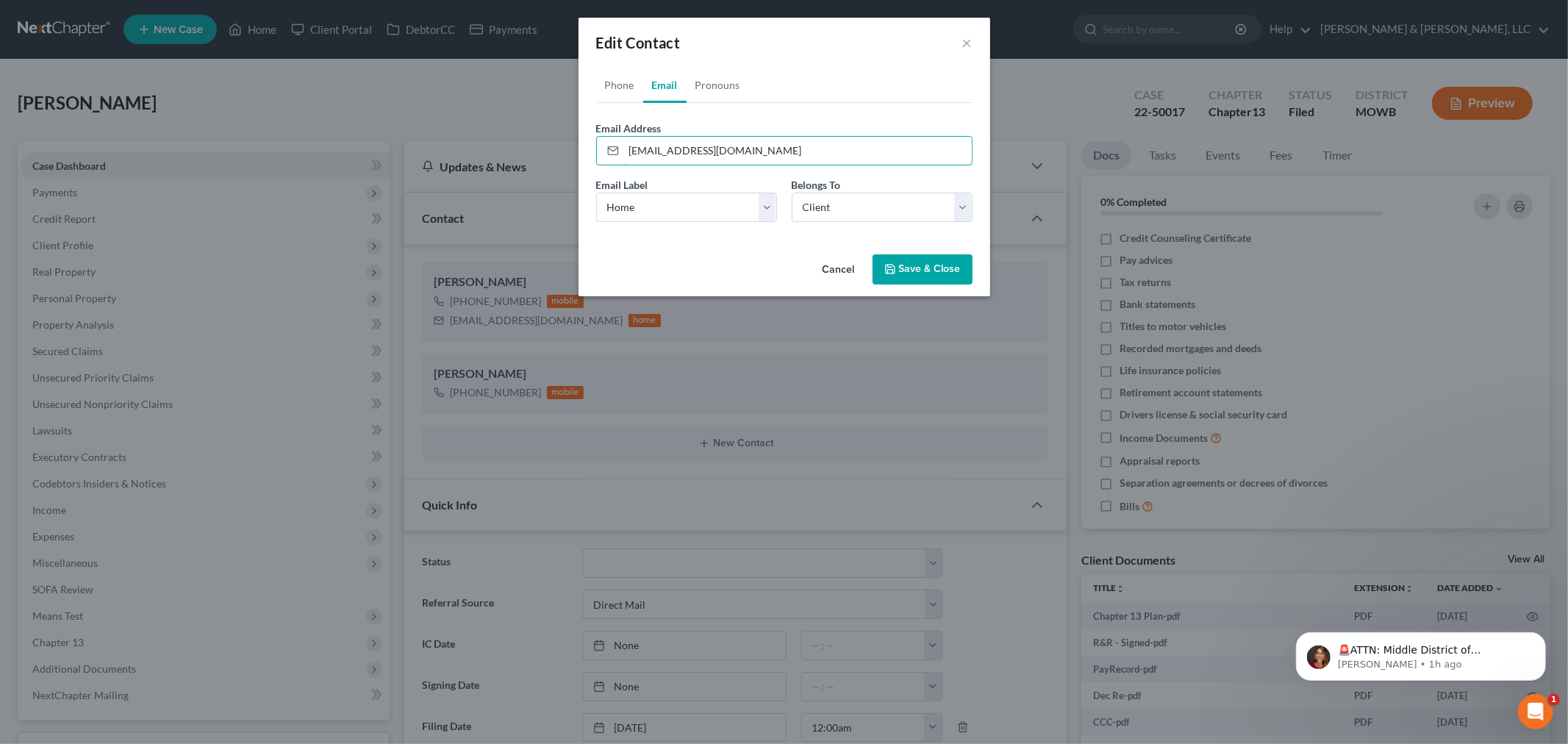
click at [531, 157] on div "Edit Contact × Phone Email Pronouns Phone Number * +1 18162480854 Ext. Phone La…" at bounding box center [784, 372] width 1568 height 744
type input "faithwallace1966@gmail.com"
click at [930, 277] on button "Save & Close" at bounding box center [922, 269] width 100 height 31
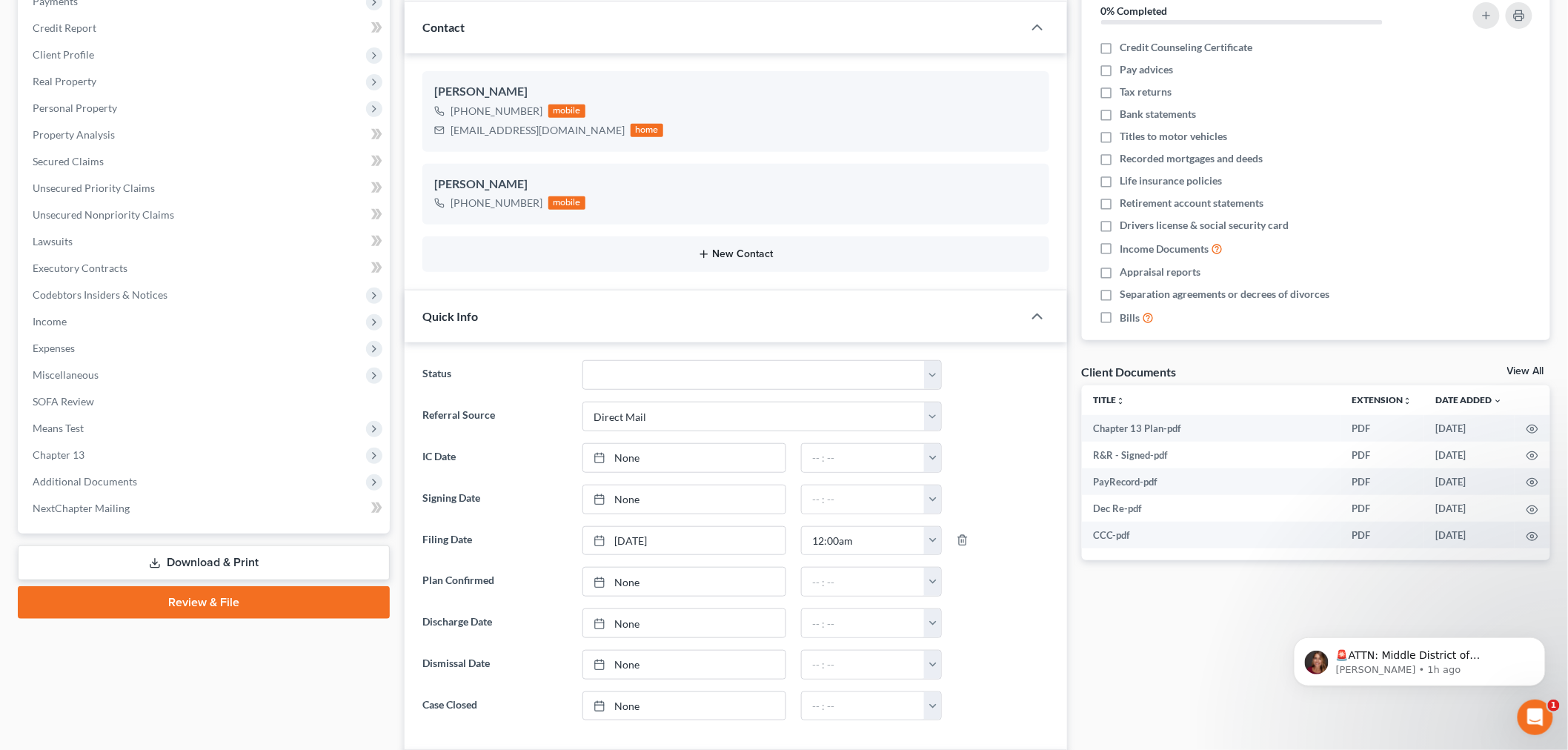
scroll to position [329, 0]
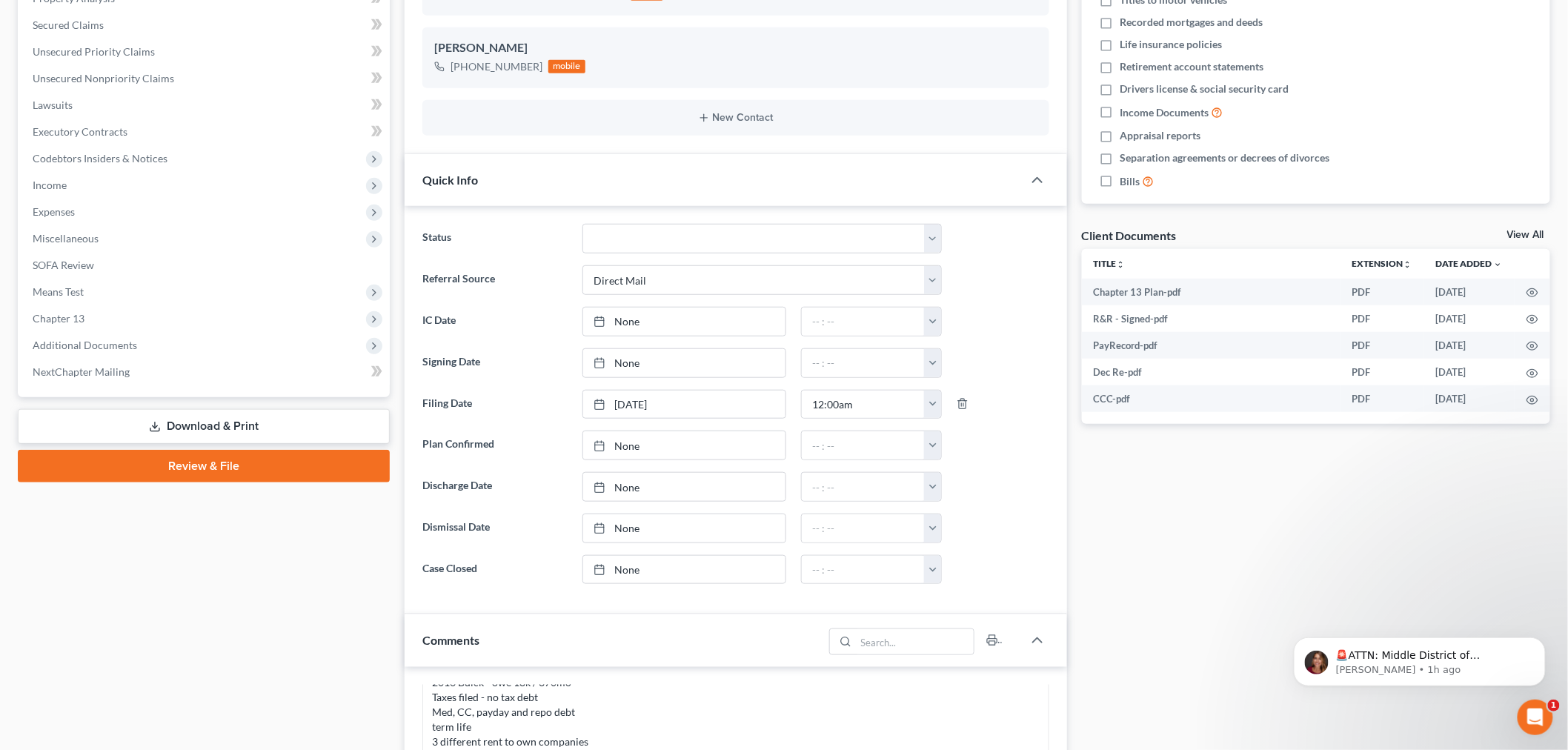
drag, startPoint x: 108, startPoint y: 335, endPoint x: 107, endPoint y: 396, distance: 61.0
click at [108, 335] on span "Additional Documents" at bounding box center [205, 345] width 369 height 26
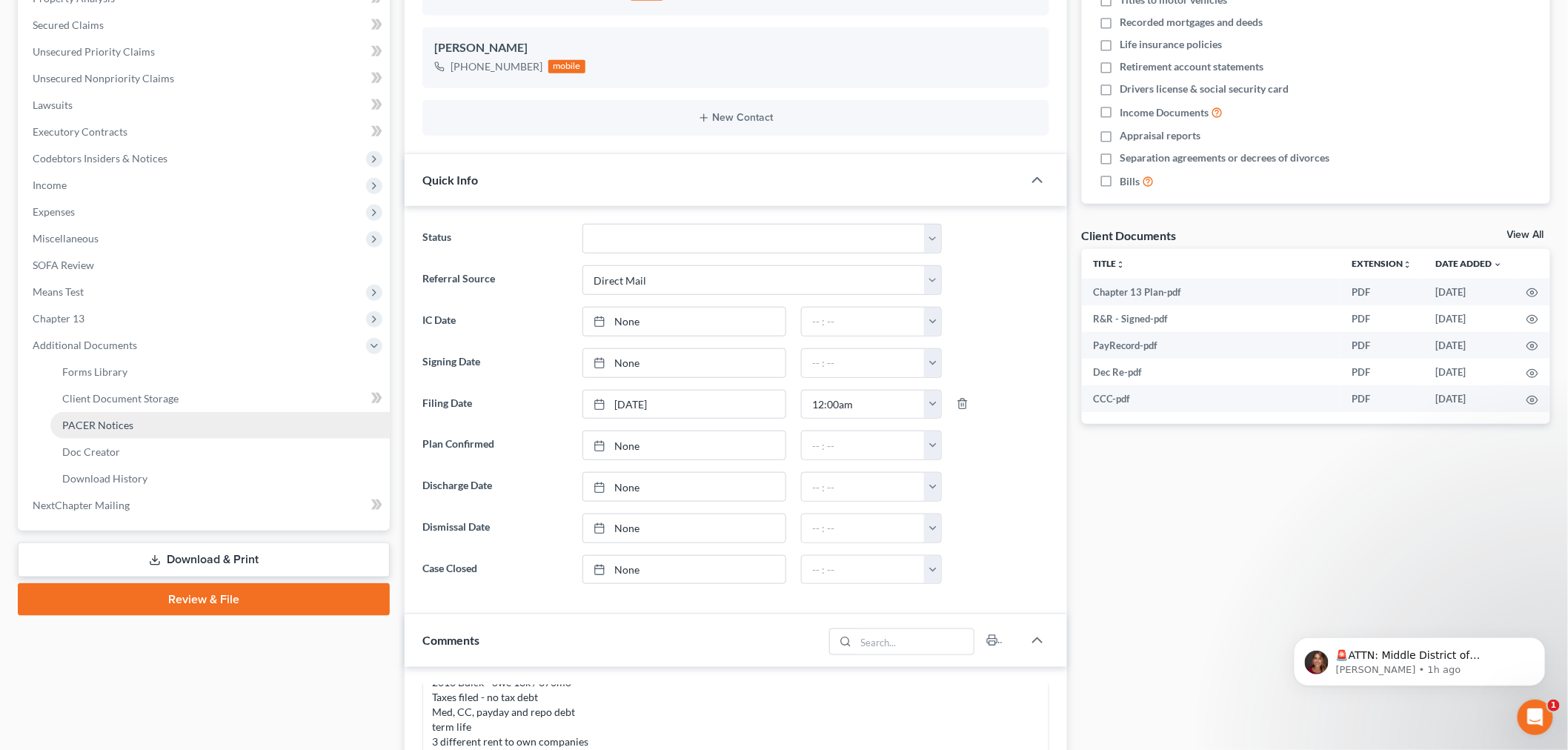
click at [102, 415] on link "PACER Notices" at bounding box center [220, 425] width 339 height 26
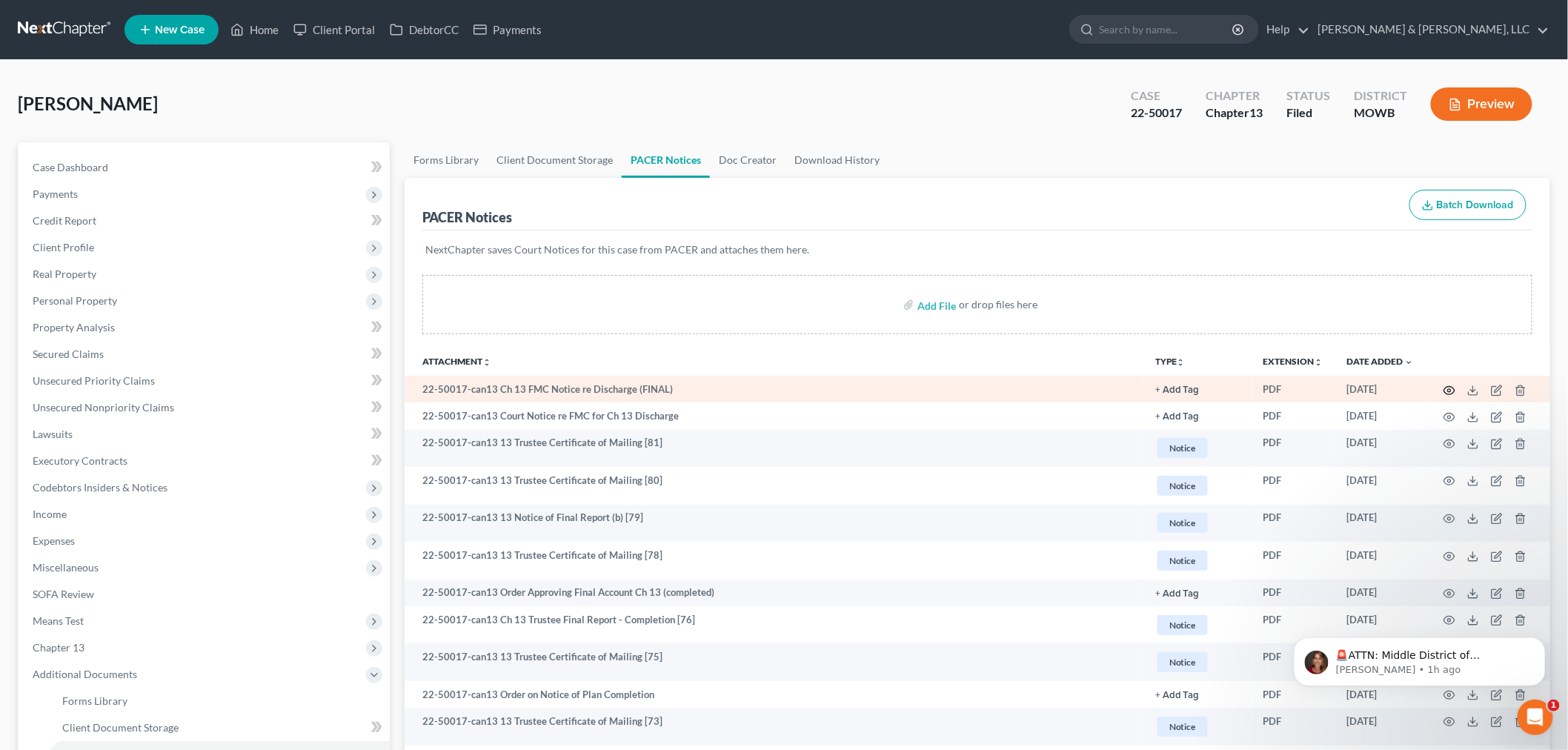
click at [1452, 387] on icon "button" at bounding box center [1449, 390] width 12 height 12
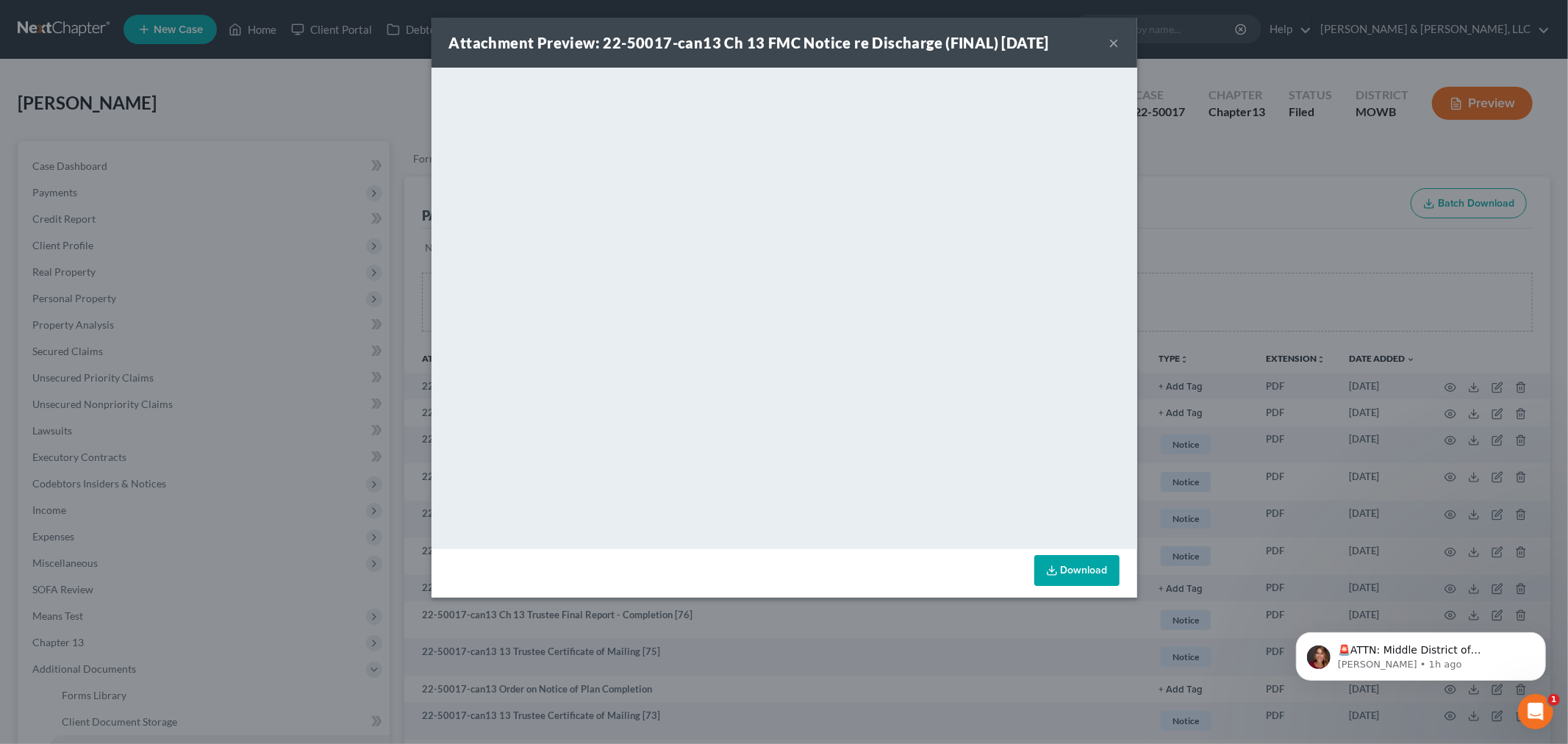
click at [1113, 39] on button "×" at bounding box center [1114, 42] width 10 height 18
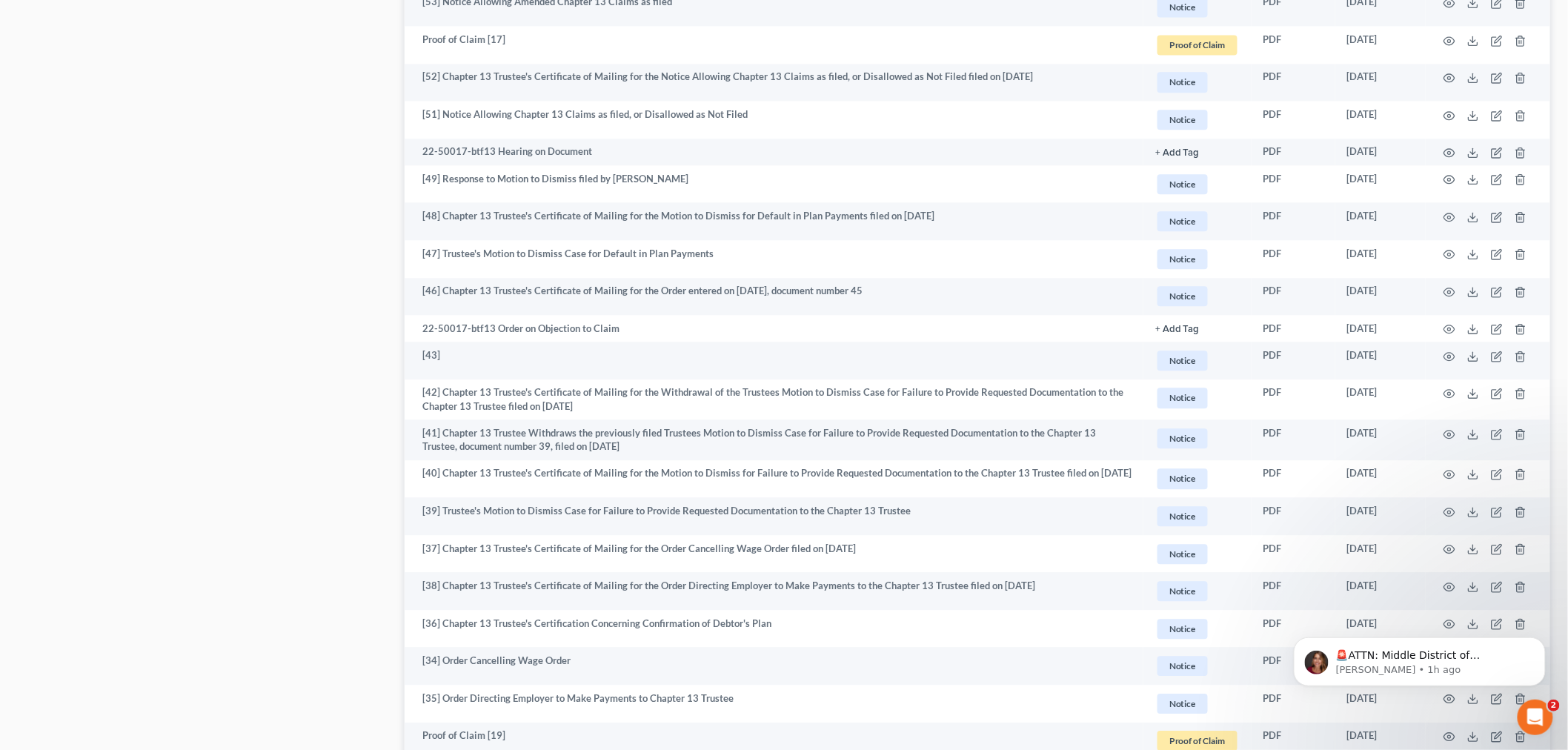
scroll to position [1316, 0]
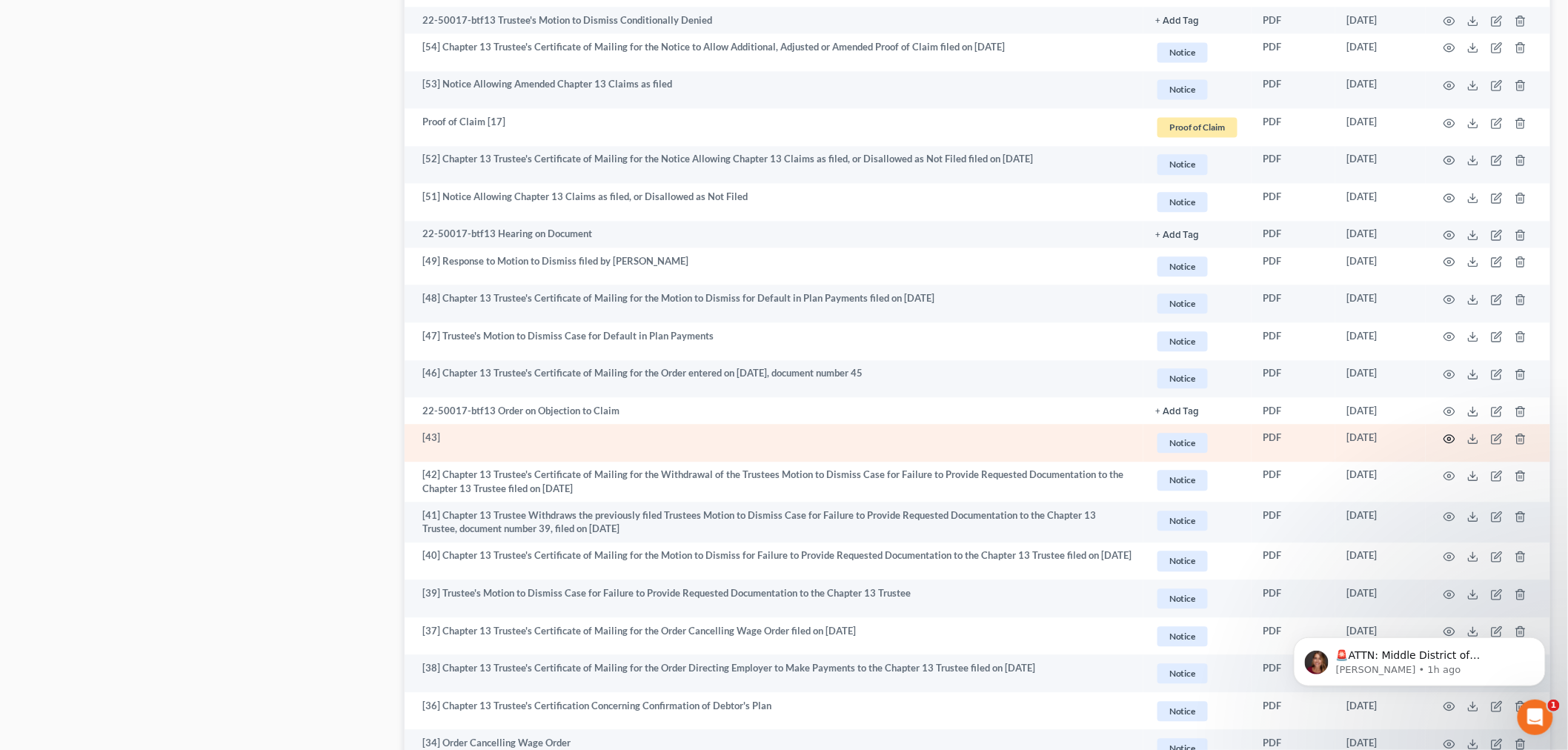
click at [1448, 442] on icon "button" at bounding box center [1449, 438] width 12 height 12
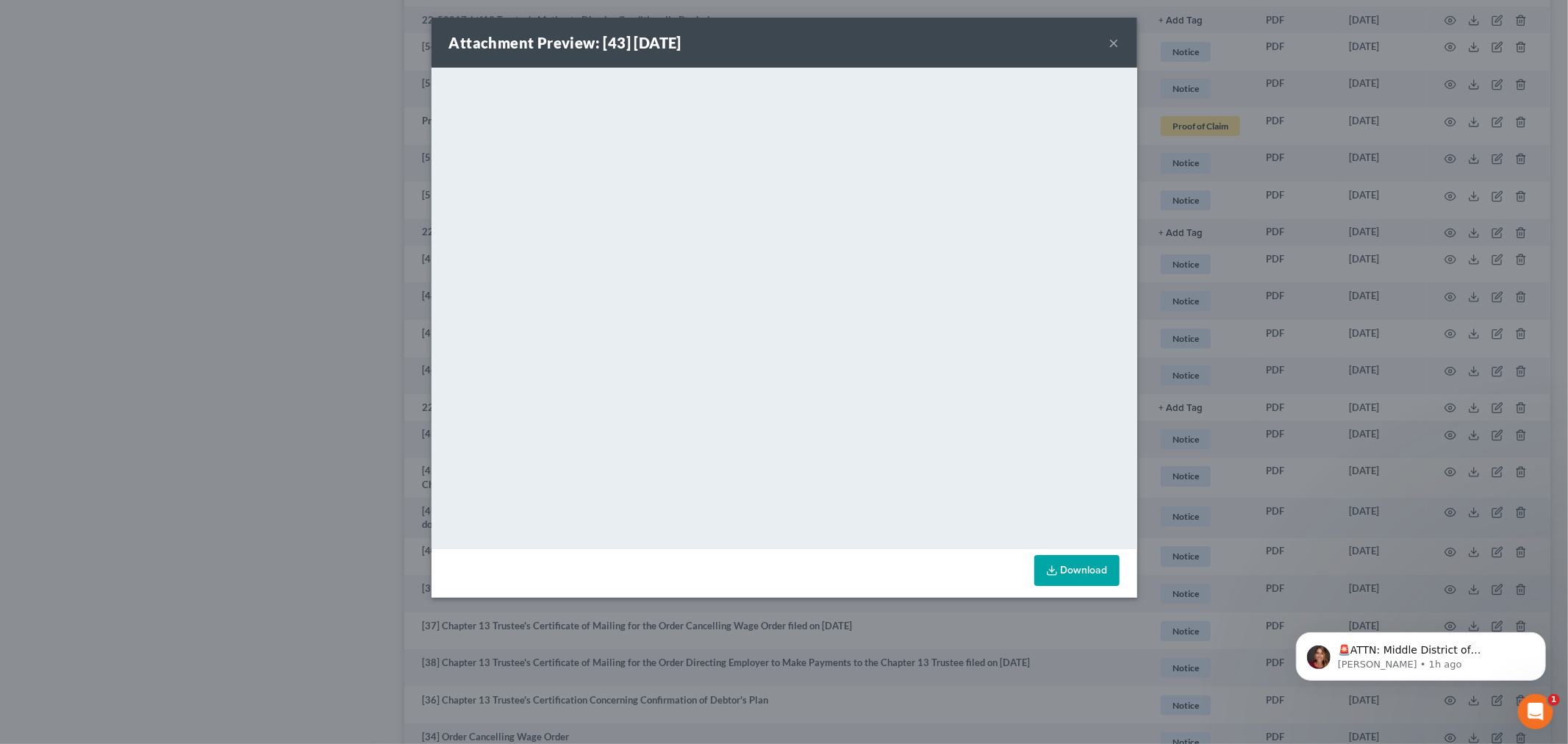
drag, startPoint x: 1105, startPoint y: 39, endPoint x: 1135, endPoint y: 60, distance: 36.6
click at [1105, 39] on div "Attachment Preview: [43] 06/03/2022 ×" at bounding box center [784, 42] width 706 height 50
click at [1114, 41] on button "×" at bounding box center [1114, 42] width 10 height 18
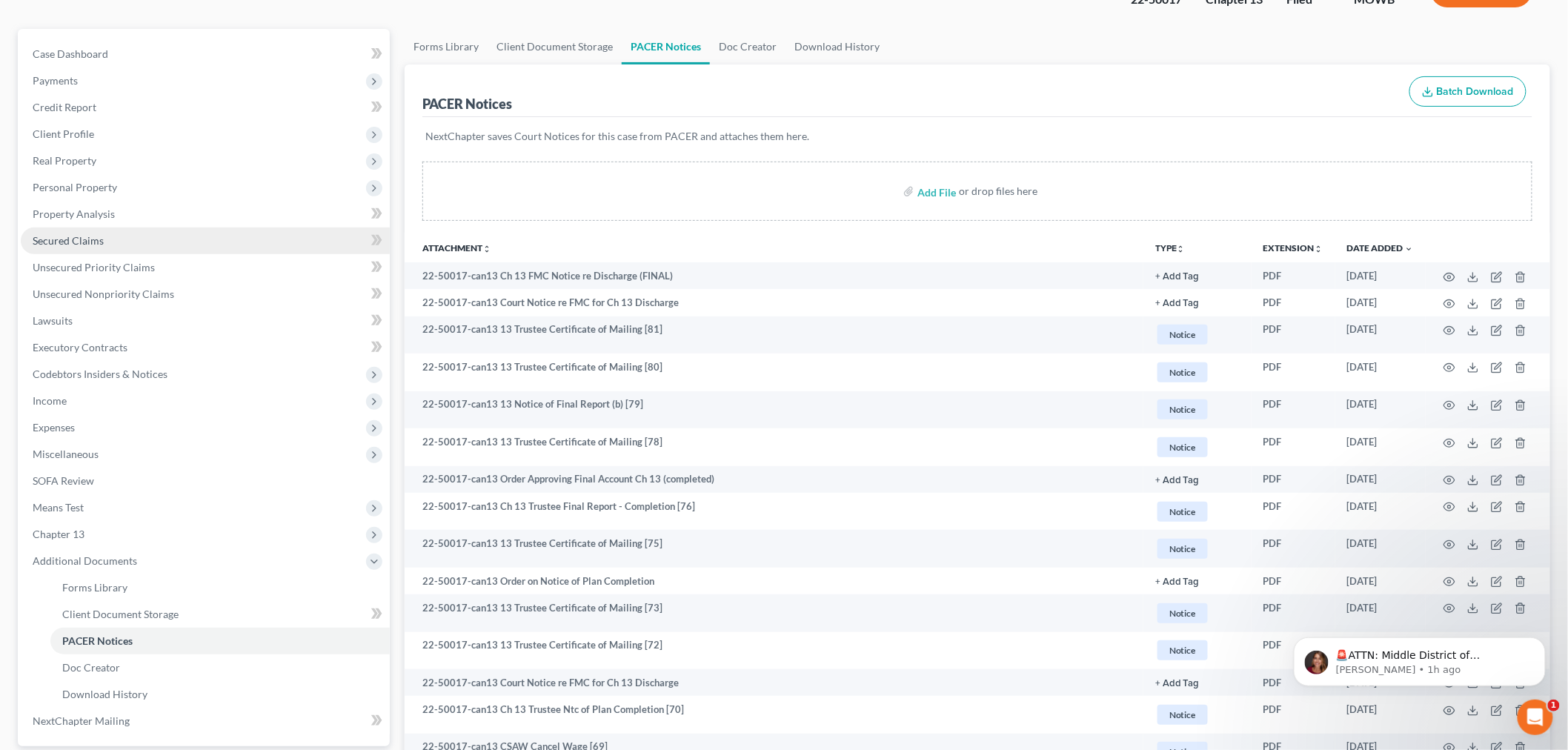
scroll to position [0, 0]
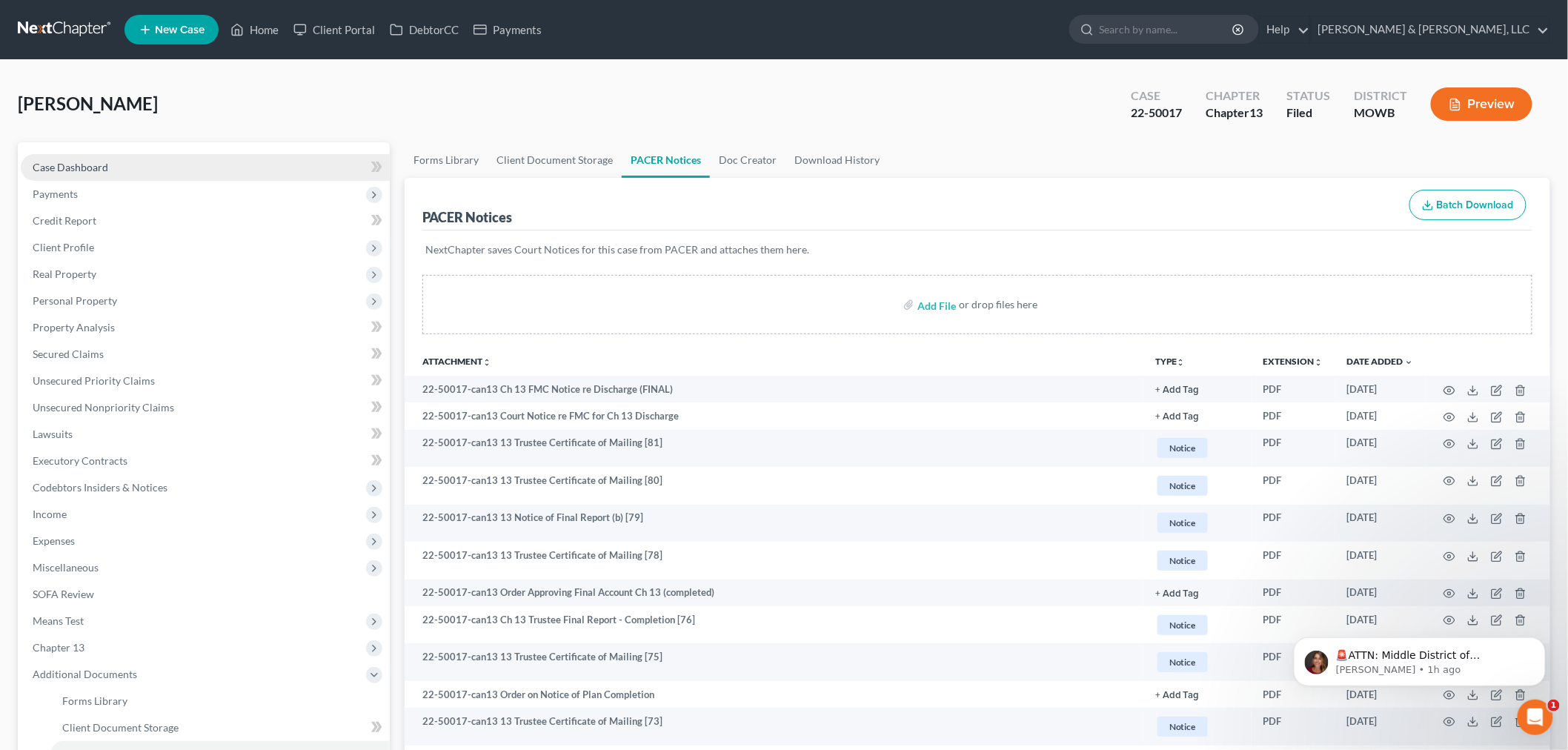
click at [71, 163] on span "Case Dashboard" at bounding box center [70, 167] width 75 height 12
select select "2"
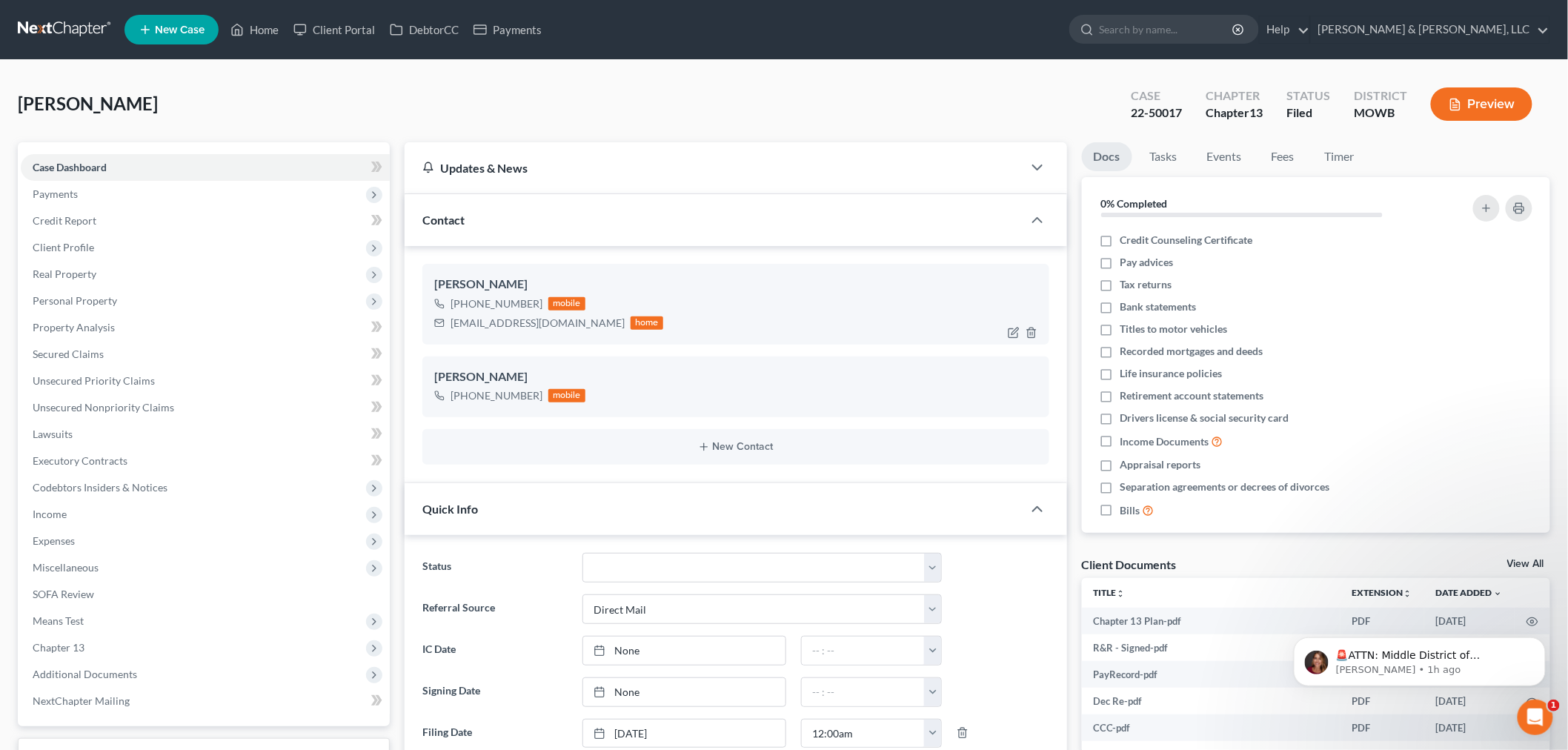
scroll to position [622, 0]
drag, startPoint x: 584, startPoint y: 320, endPoint x: 436, endPoint y: 341, distance: 149.5
click at [436, 341] on div "Faith Wallace +1 (816) 248-0854 mobile faithwallace1966@gmail.com home" at bounding box center [736, 303] width 627 height 80
copy div "faithwallace1966@gmail.com"
click at [265, 35] on link "Home" at bounding box center [254, 30] width 63 height 26
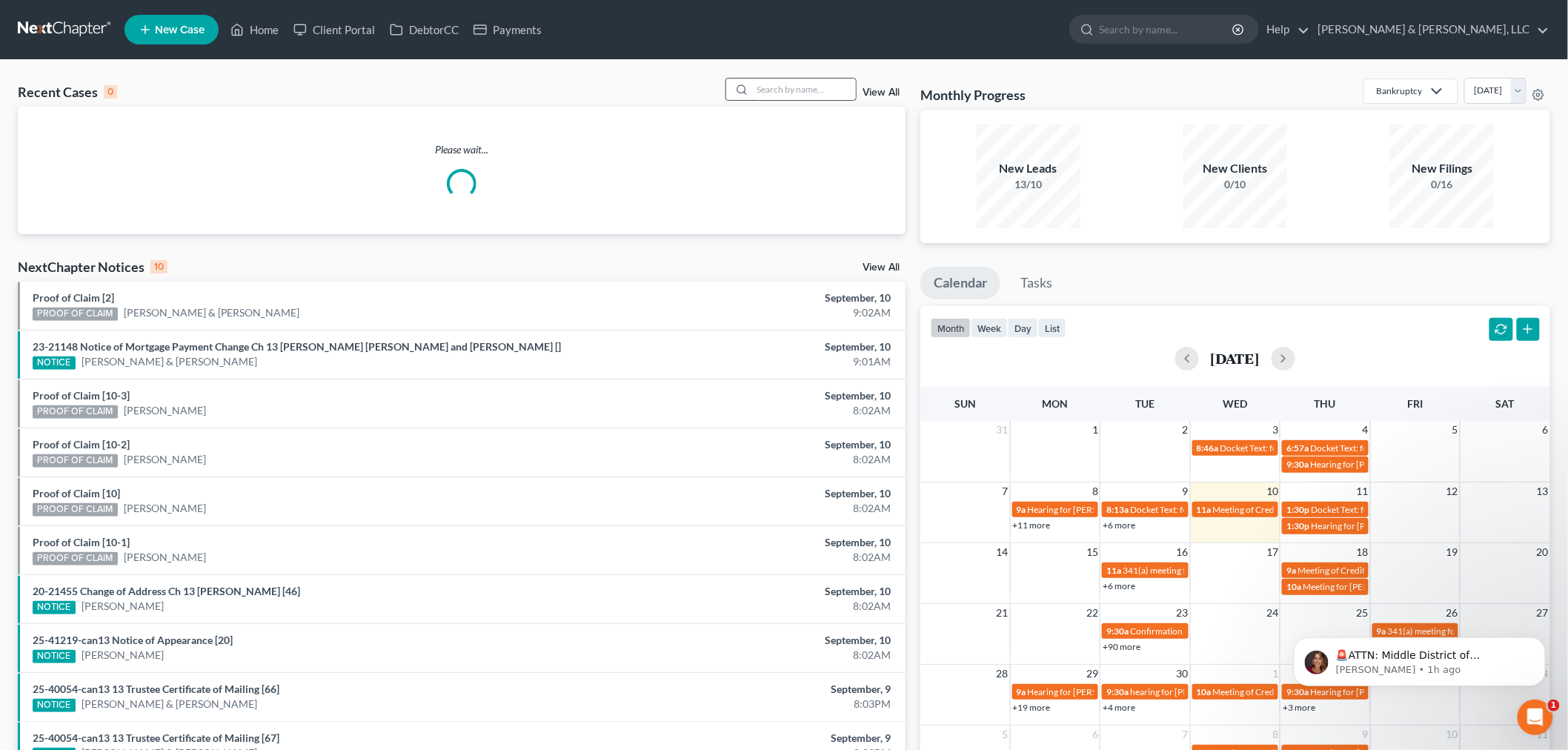
click at [823, 86] on input "search" at bounding box center [803, 89] width 103 height 22
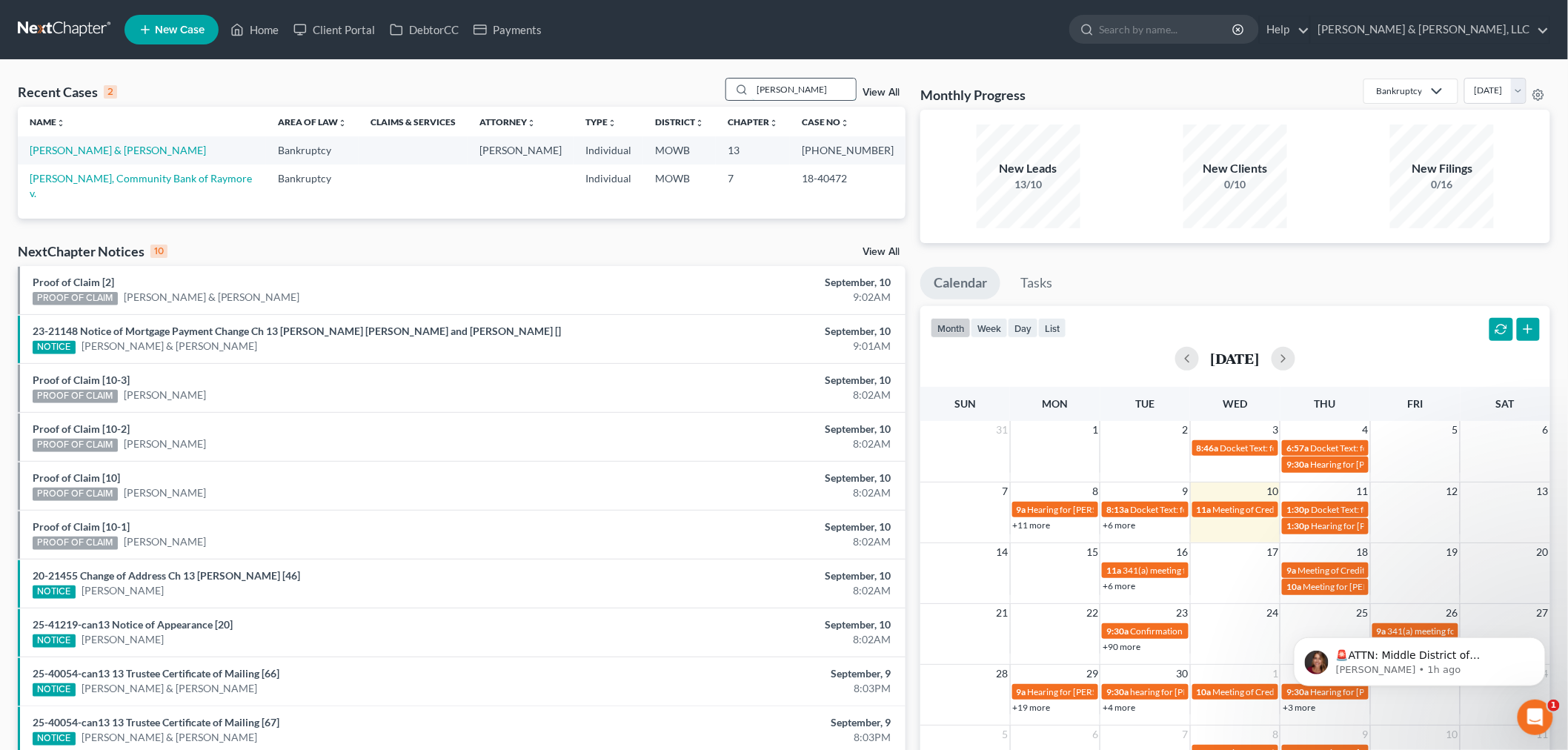
drag, startPoint x: 788, startPoint y: 94, endPoint x: 734, endPoint y: 83, distance: 55.1
click at [741, 85] on div "plunk" at bounding box center [791, 89] width 132 height 23
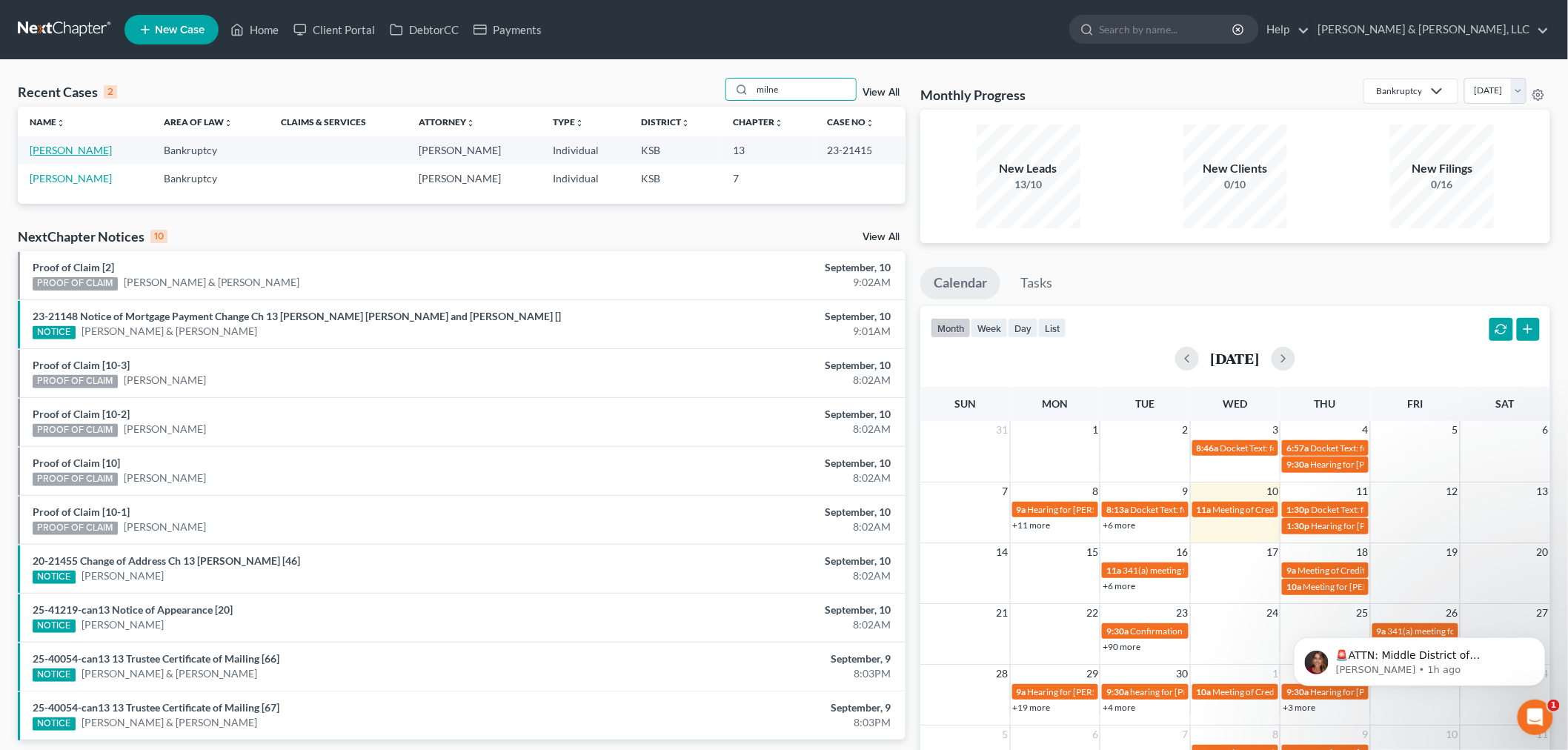
type input "milne"
click at [45, 150] on link "Milne, Shay" at bounding box center [71, 150] width 82 height 12
select select "2"
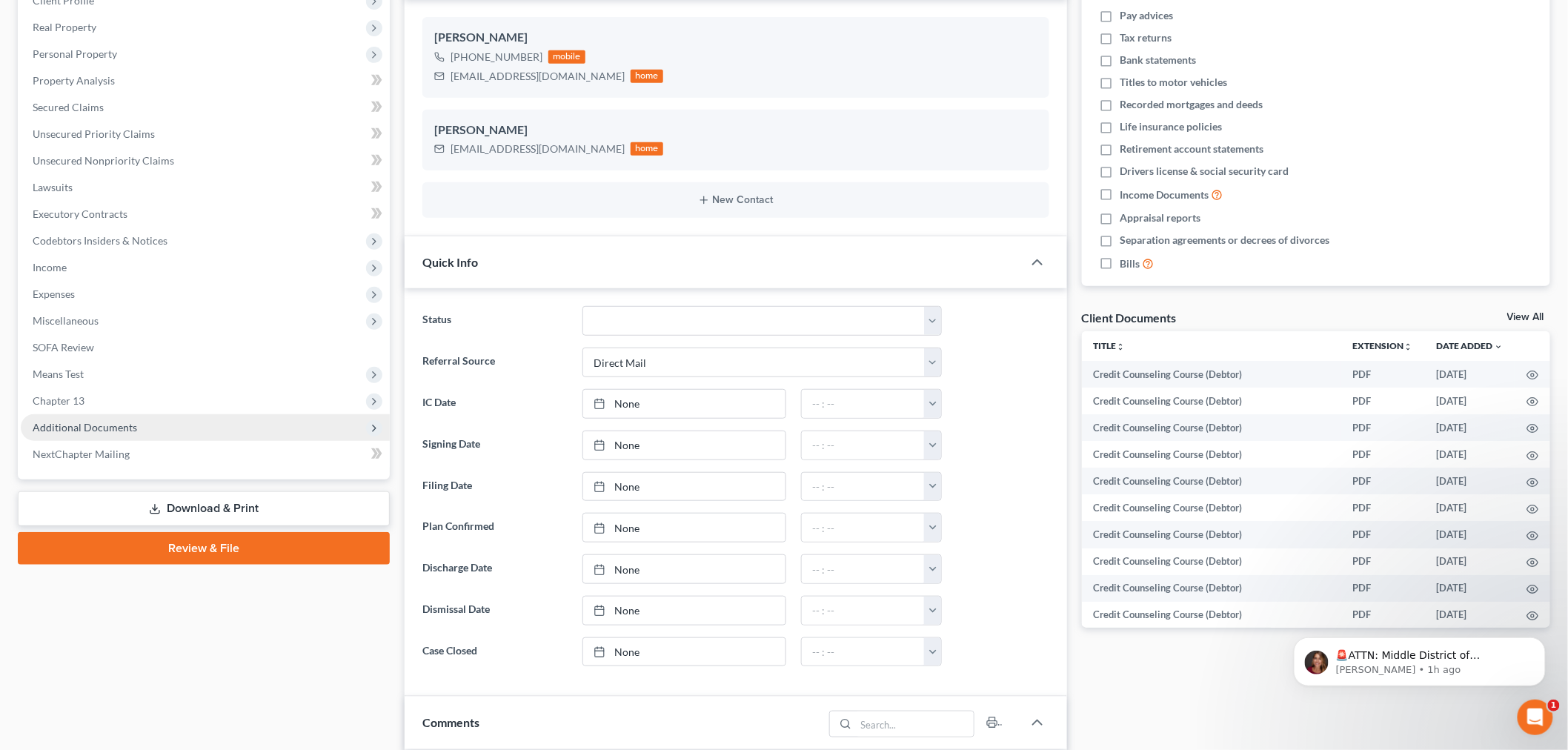
scroll to position [20, 0]
click at [114, 422] on span "Additional Documents" at bounding box center [85, 427] width 104 height 12
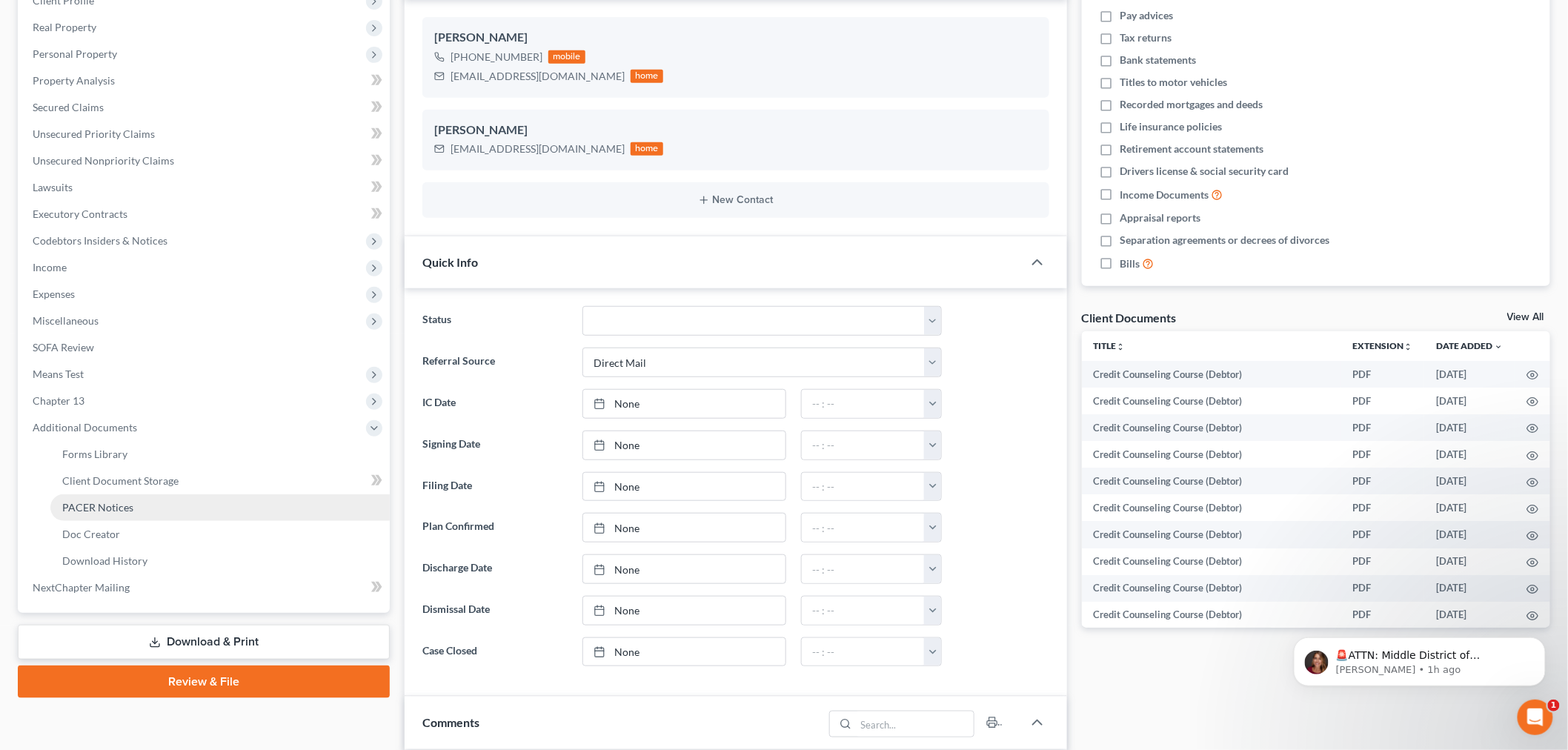
click at [103, 509] on span "PACER Notices" at bounding box center [97, 507] width 71 height 12
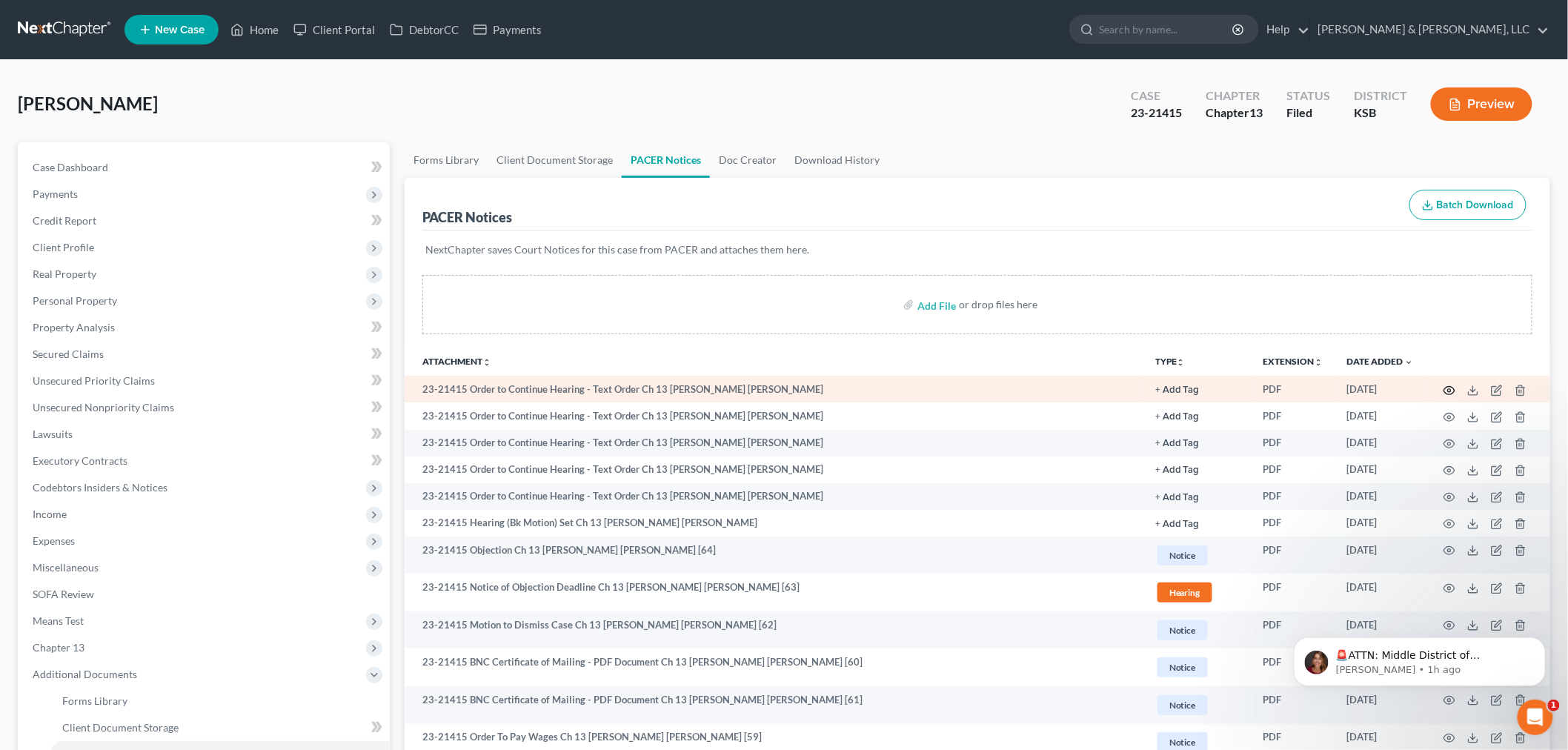
click at [1452, 391] on icon "button" at bounding box center [1449, 390] width 12 height 12
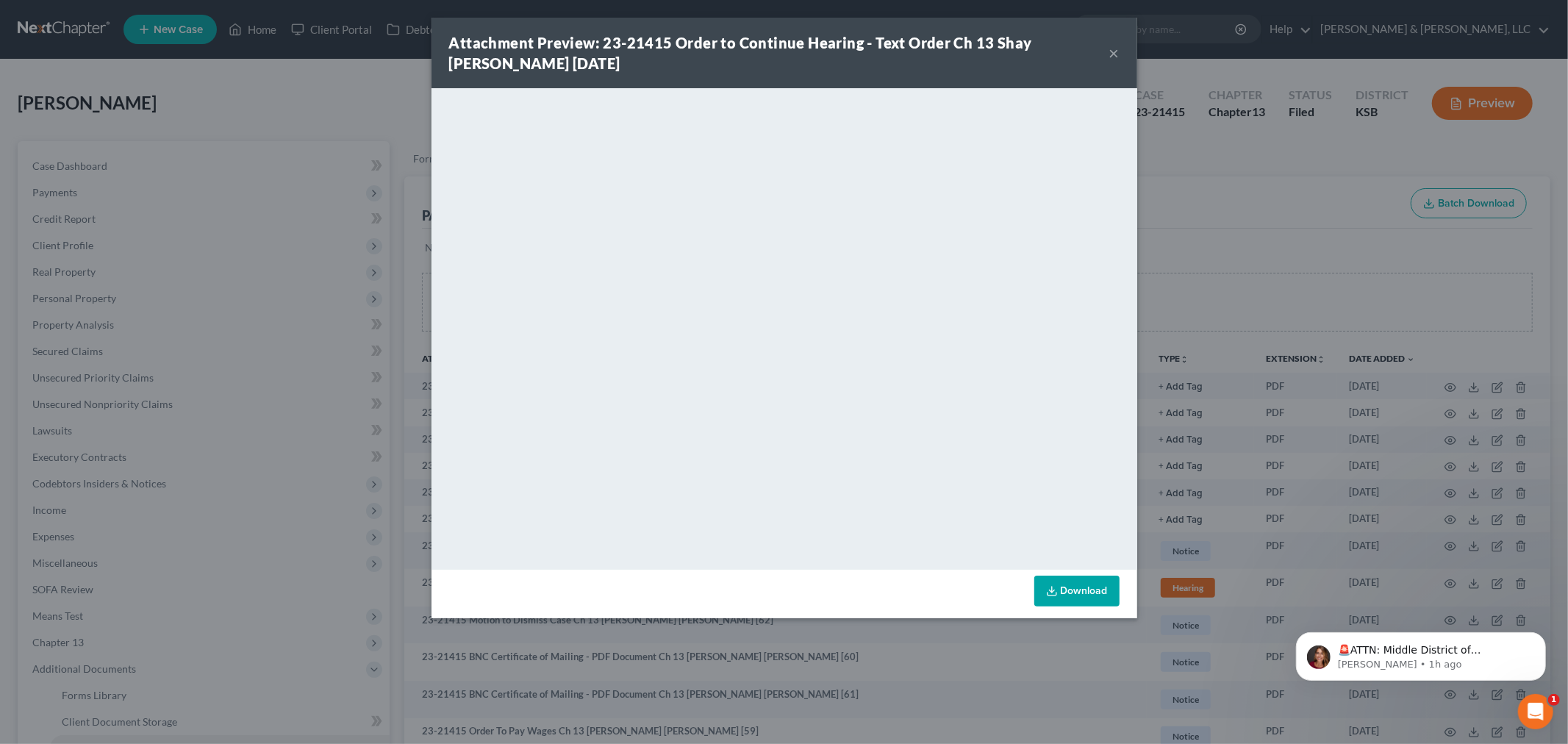
click at [1113, 52] on button "×" at bounding box center [1114, 52] width 10 height 18
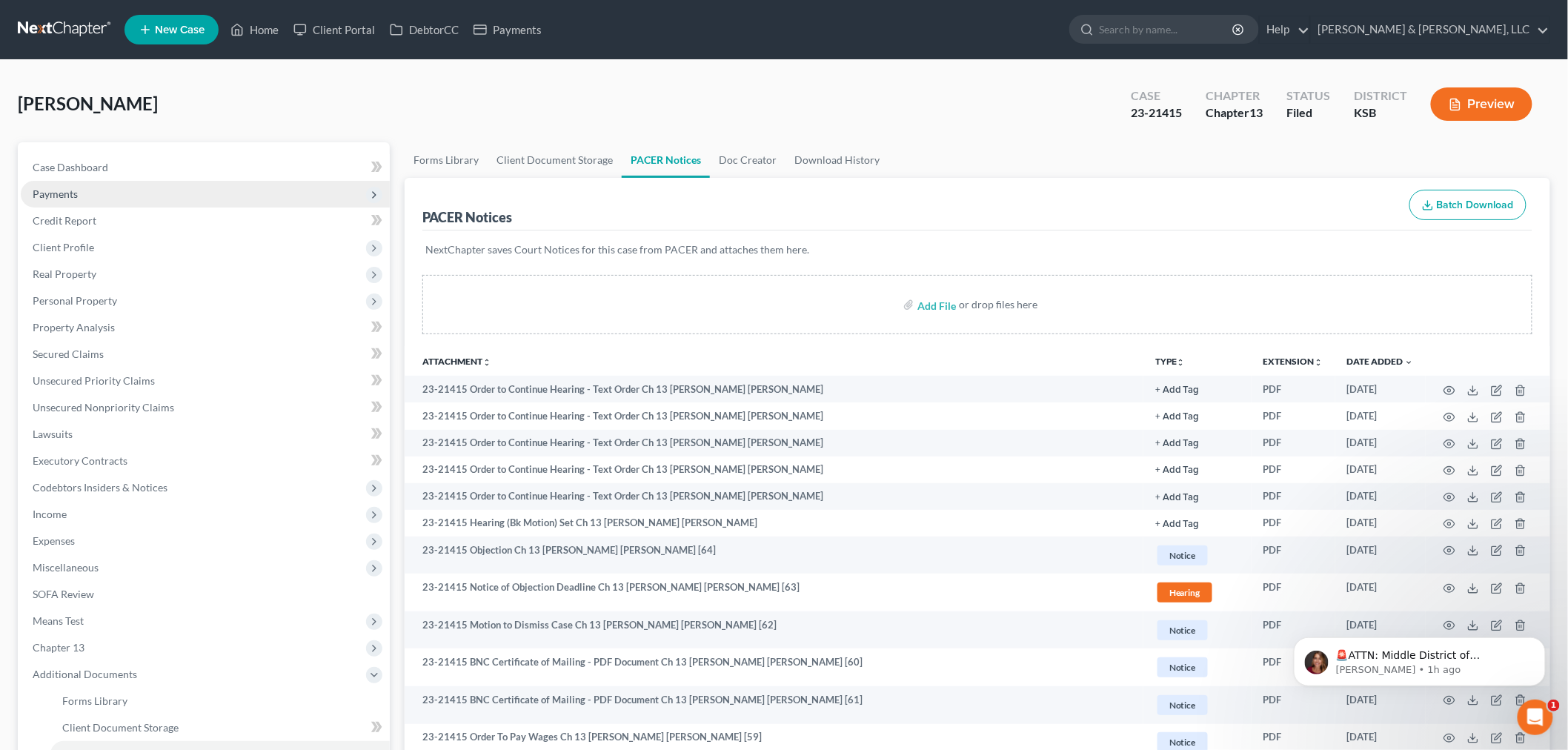
click at [76, 180] on span "Payments" at bounding box center [205, 194] width 369 height 26
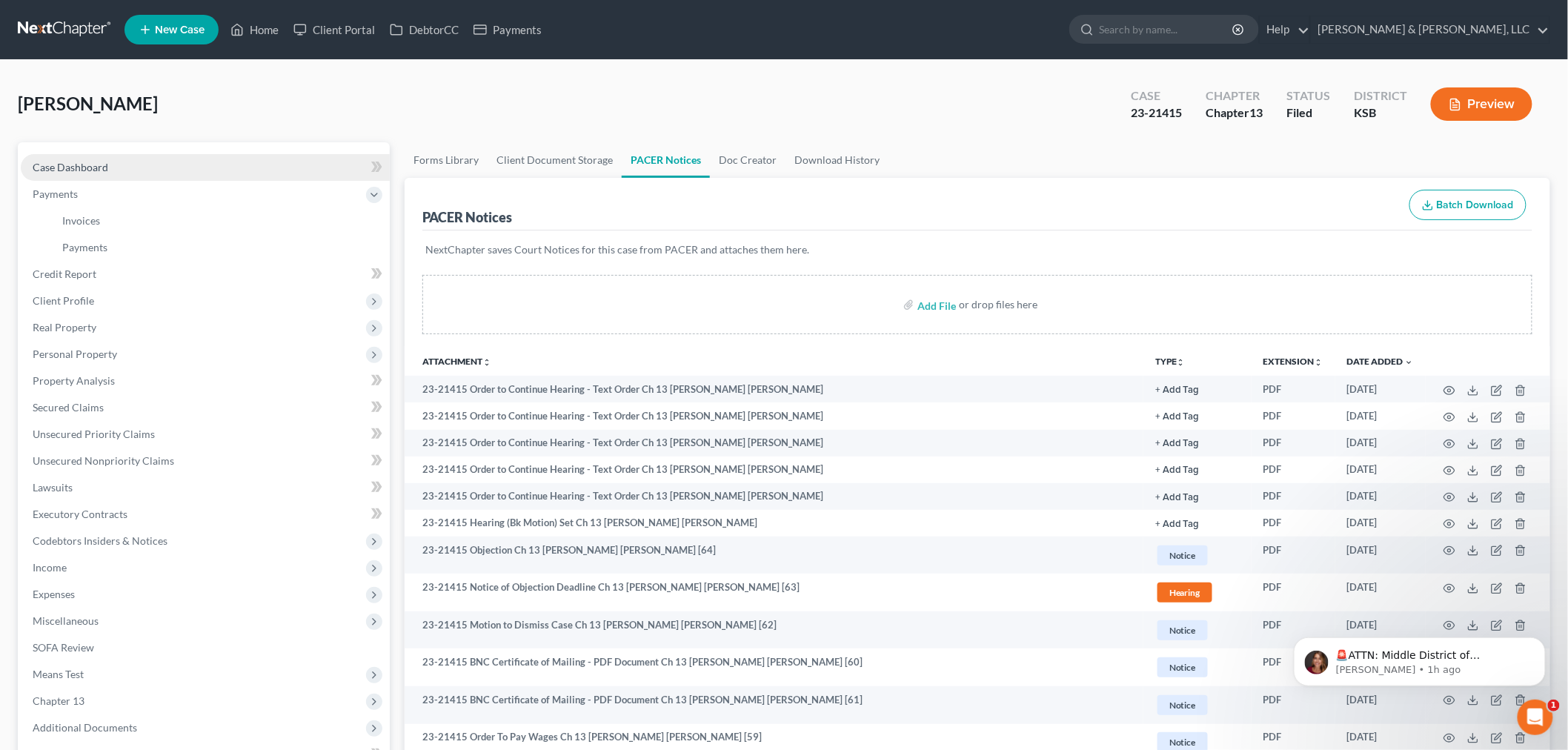
click at [76, 169] on span "Case Dashboard" at bounding box center [70, 167] width 75 height 12
select select "2"
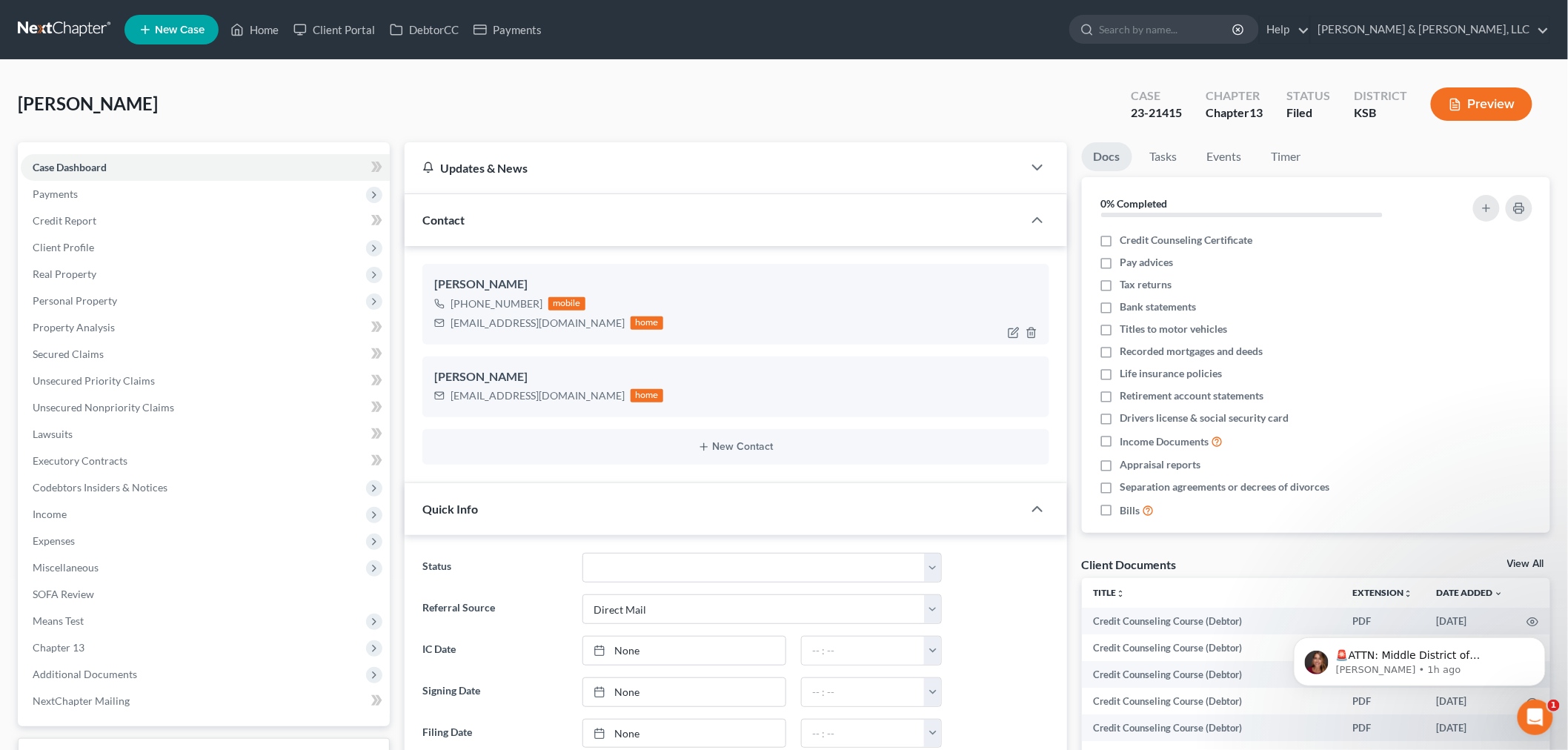
scroll to position [20, 0]
drag, startPoint x: 549, startPoint y: 322, endPoint x: 443, endPoint y: 338, distance: 107.2
click at [443, 338] on div "Shay Milne +1 (816) 519-6227 mobile milneshay@gmail.com home" at bounding box center [736, 303] width 627 height 80
copy div "milneshay@gmail.com"
click at [245, 31] on link "Home" at bounding box center [254, 30] width 63 height 26
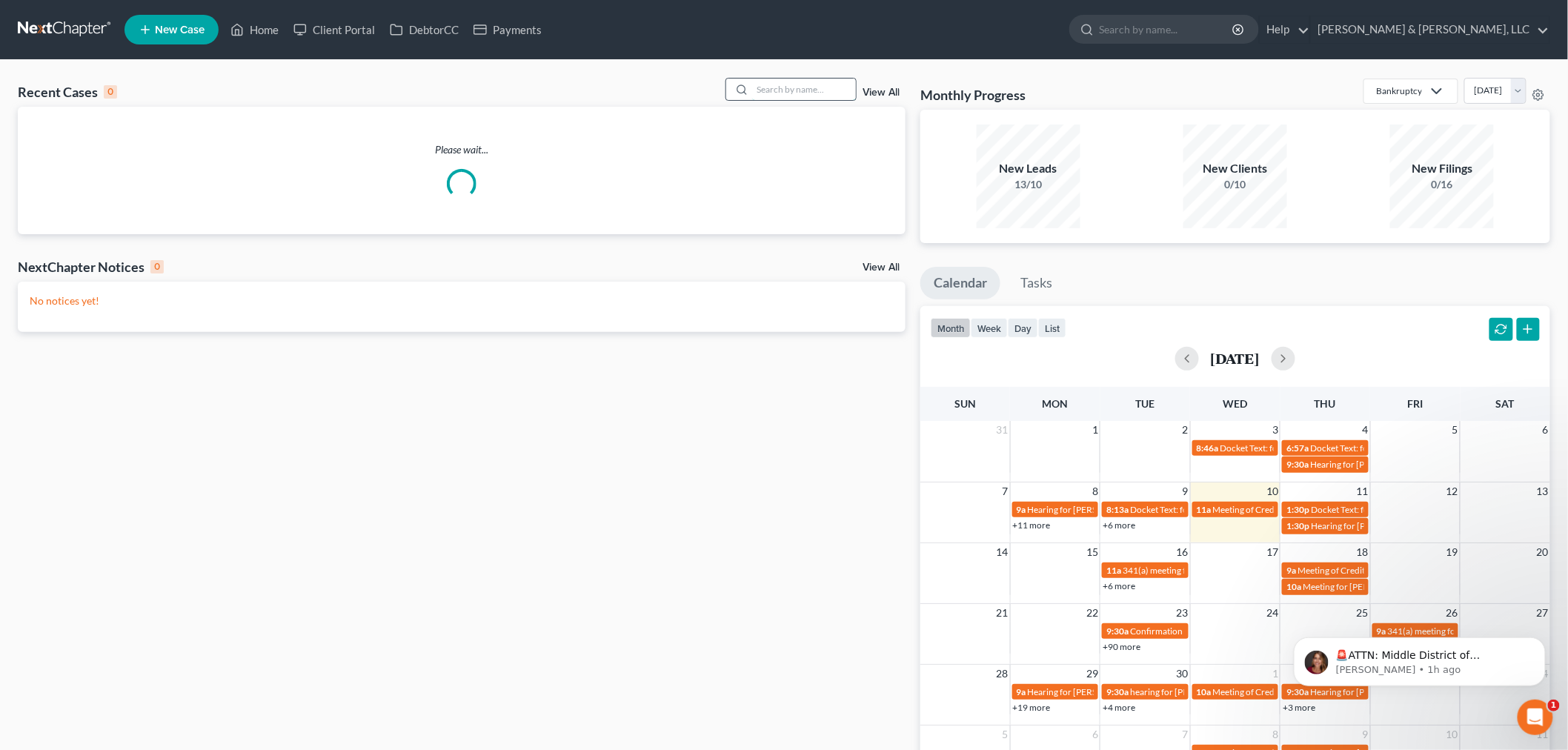
click at [796, 79] on input "search" at bounding box center [803, 89] width 103 height 22
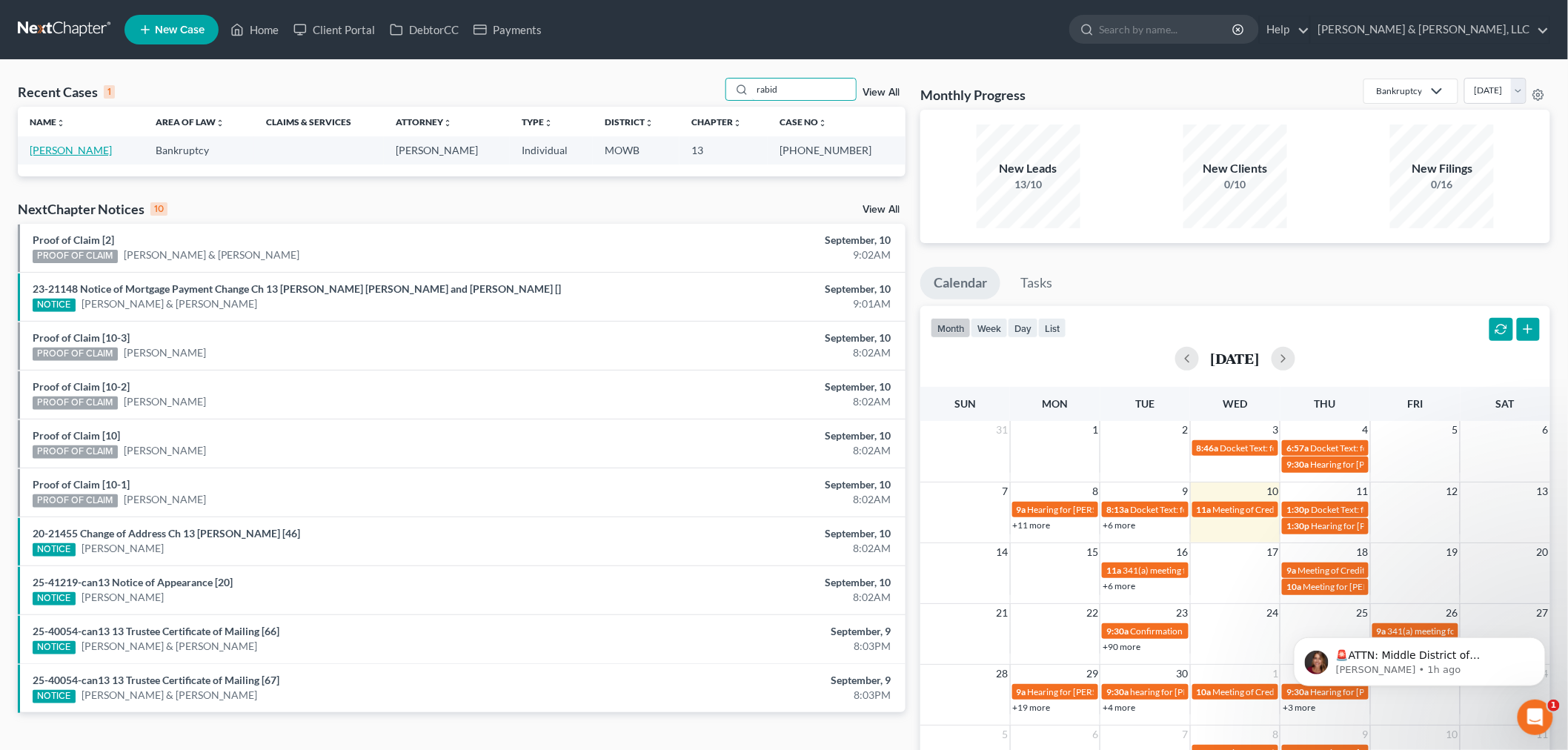
type input "rabid"
click at [54, 152] on link "Rabideaux, Heather" at bounding box center [71, 150] width 82 height 12
select select "4"
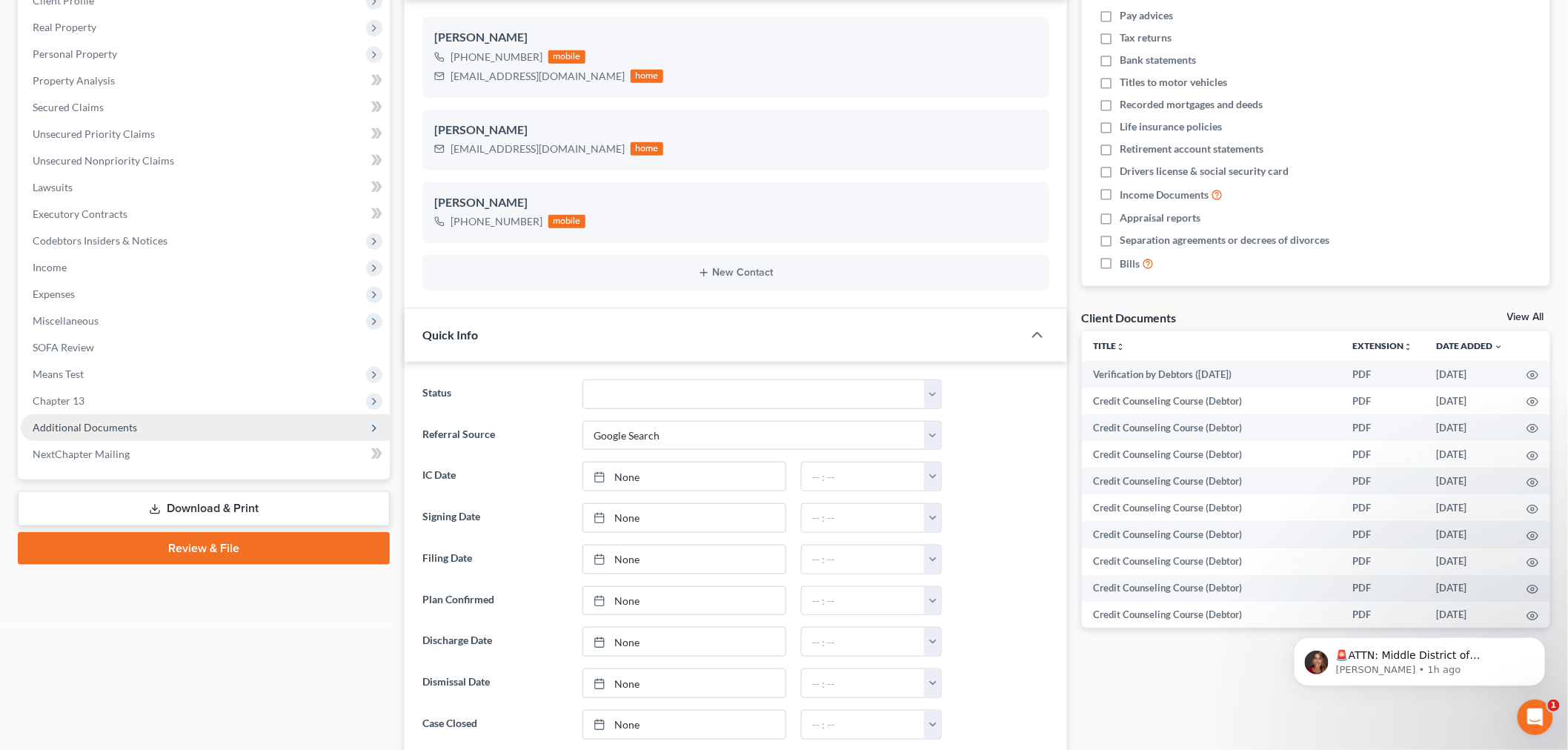
scroll to position [2158, 0]
click at [105, 421] on span "Additional Documents" at bounding box center [85, 427] width 104 height 12
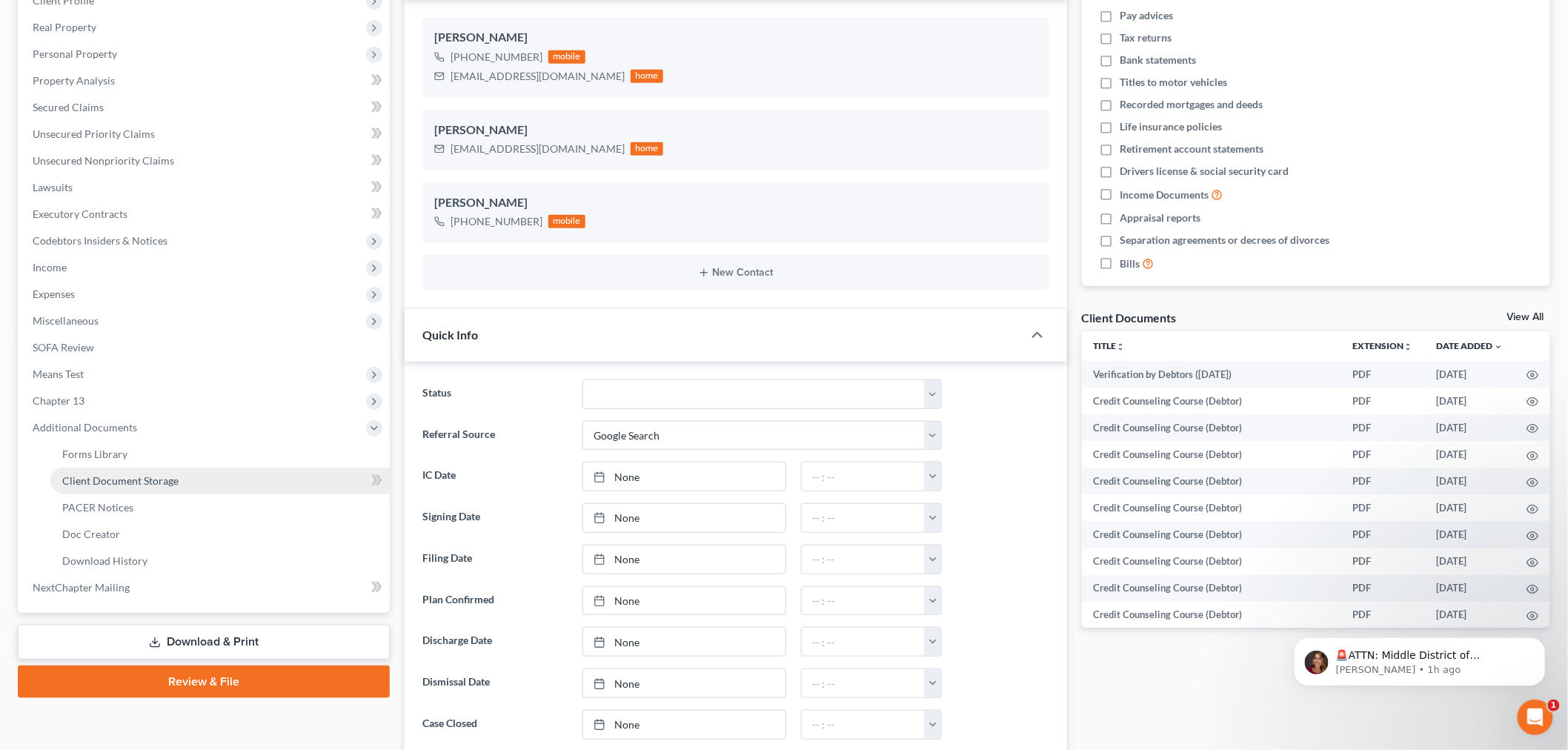
scroll to position [1097, 0]
drag, startPoint x: 97, startPoint y: 502, endPoint x: 1055, endPoint y: 444, distance: 959.8
click at [97, 503] on span "PACER Notices" at bounding box center [97, 507] width 71 height 12
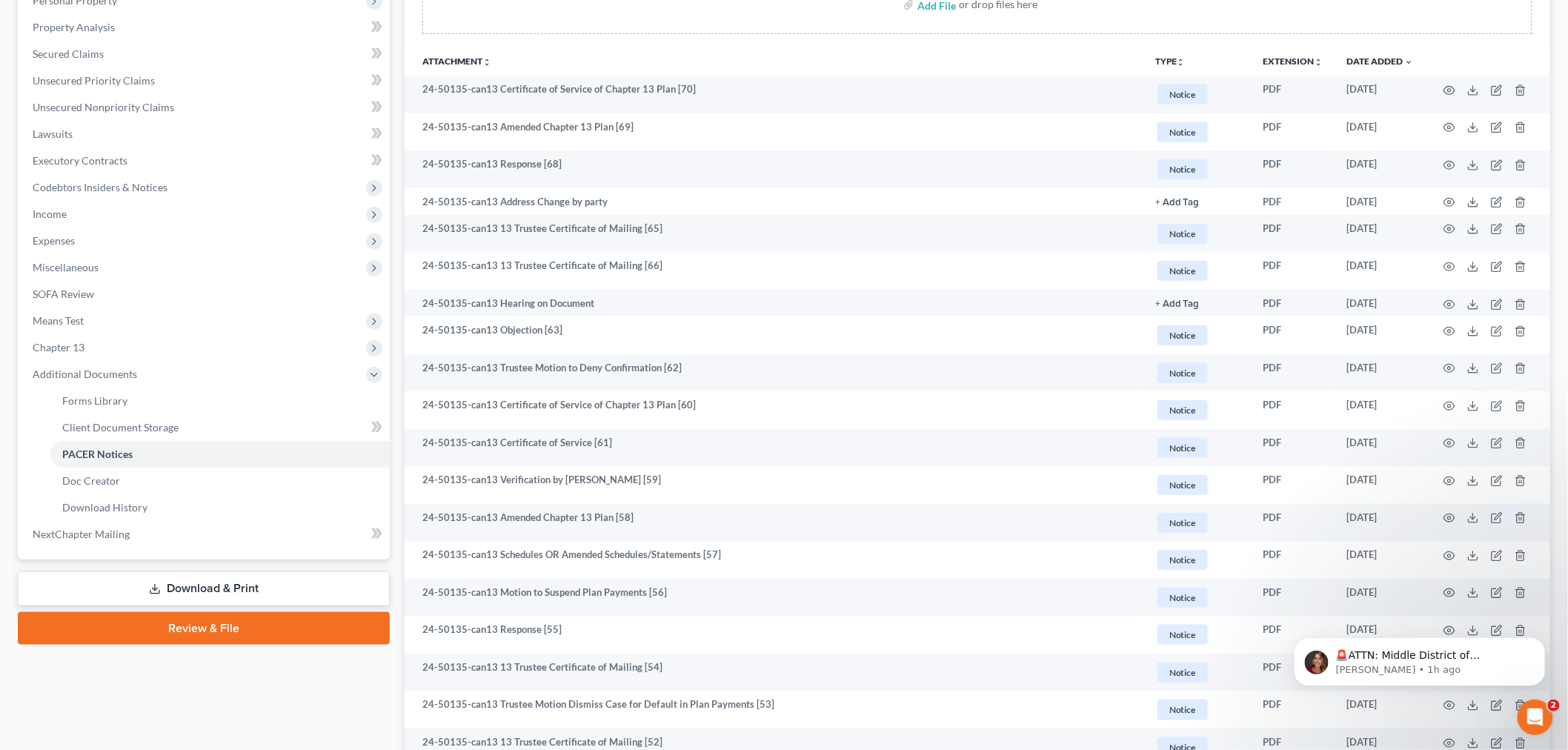
scroll to position [329, 0]
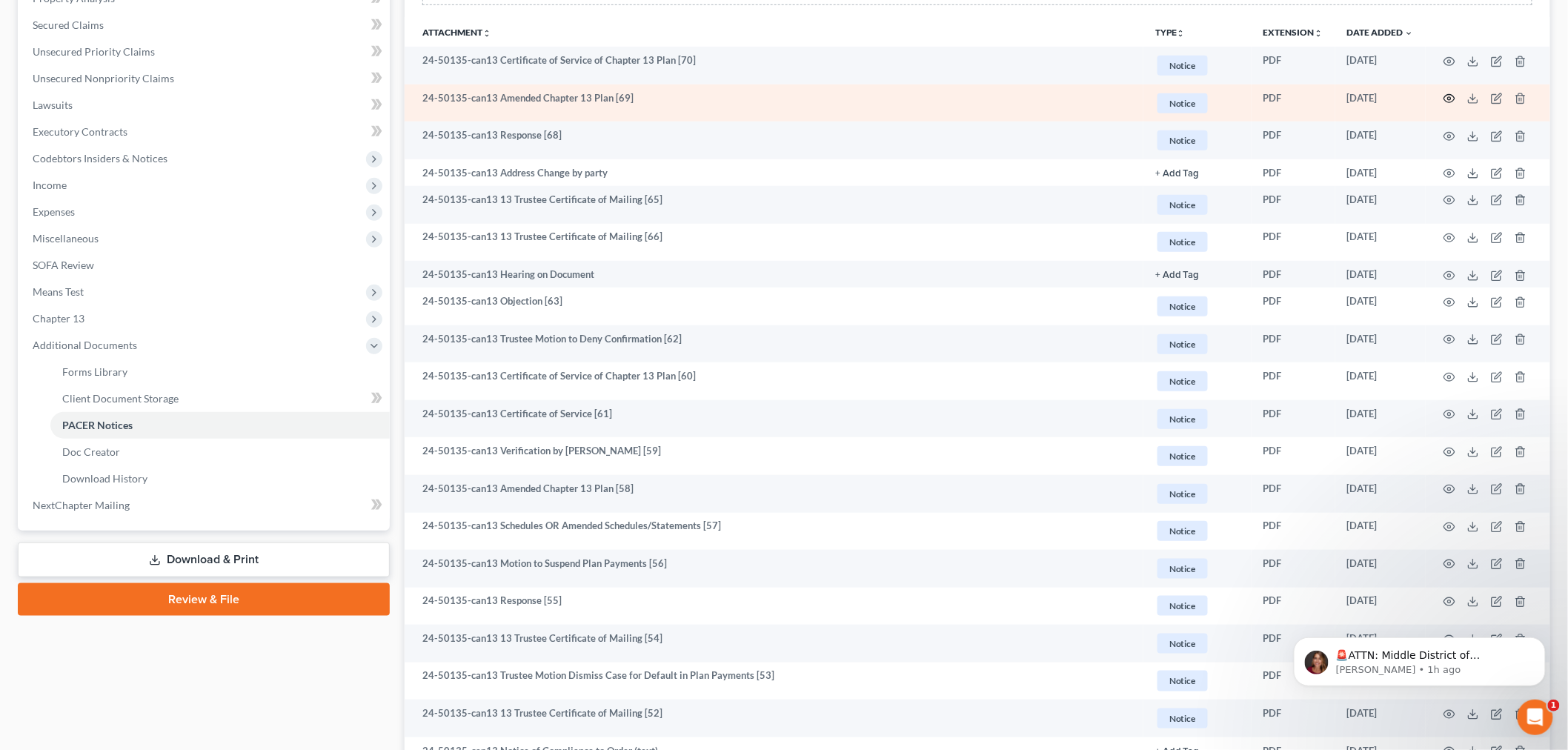
click at [1448, 98] on circle "button" at bounding box center [1450, 99] width 3 height 3
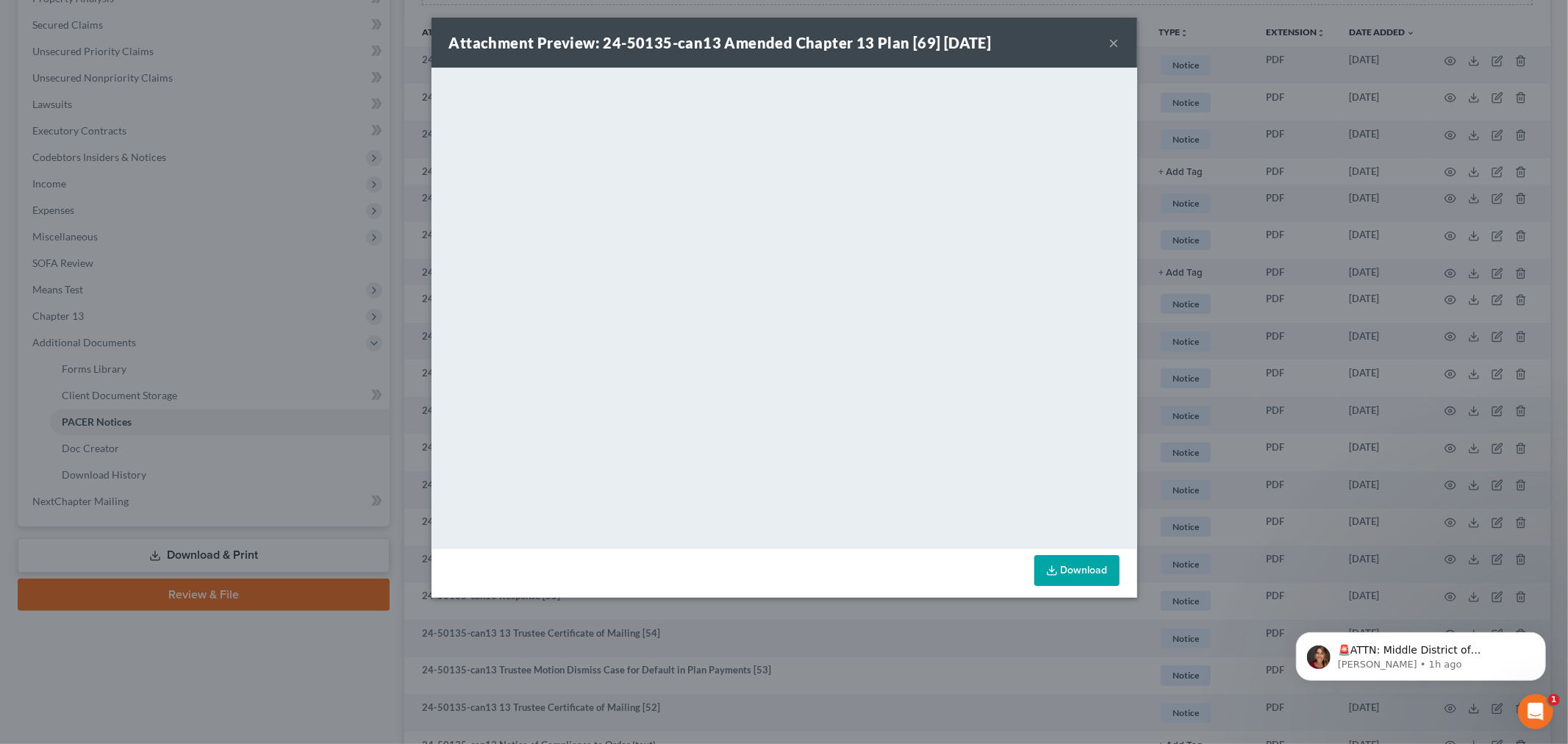
click at [1115, 36] on button "×" at bounding box center [1114, 42] width 10 height 18
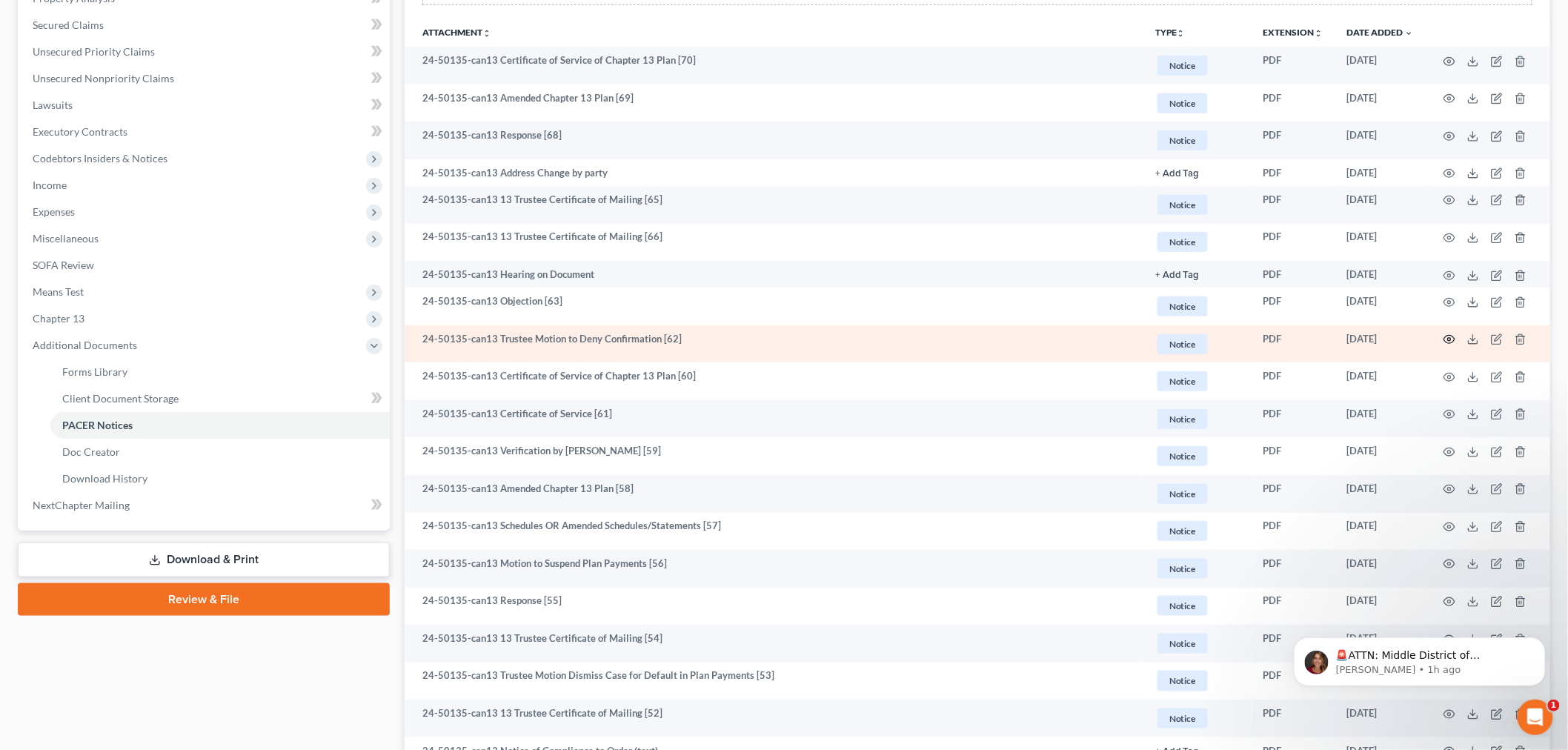
click at [1448, 341] on icon "button" at bounding box center [1449, 338] width 12 height 12
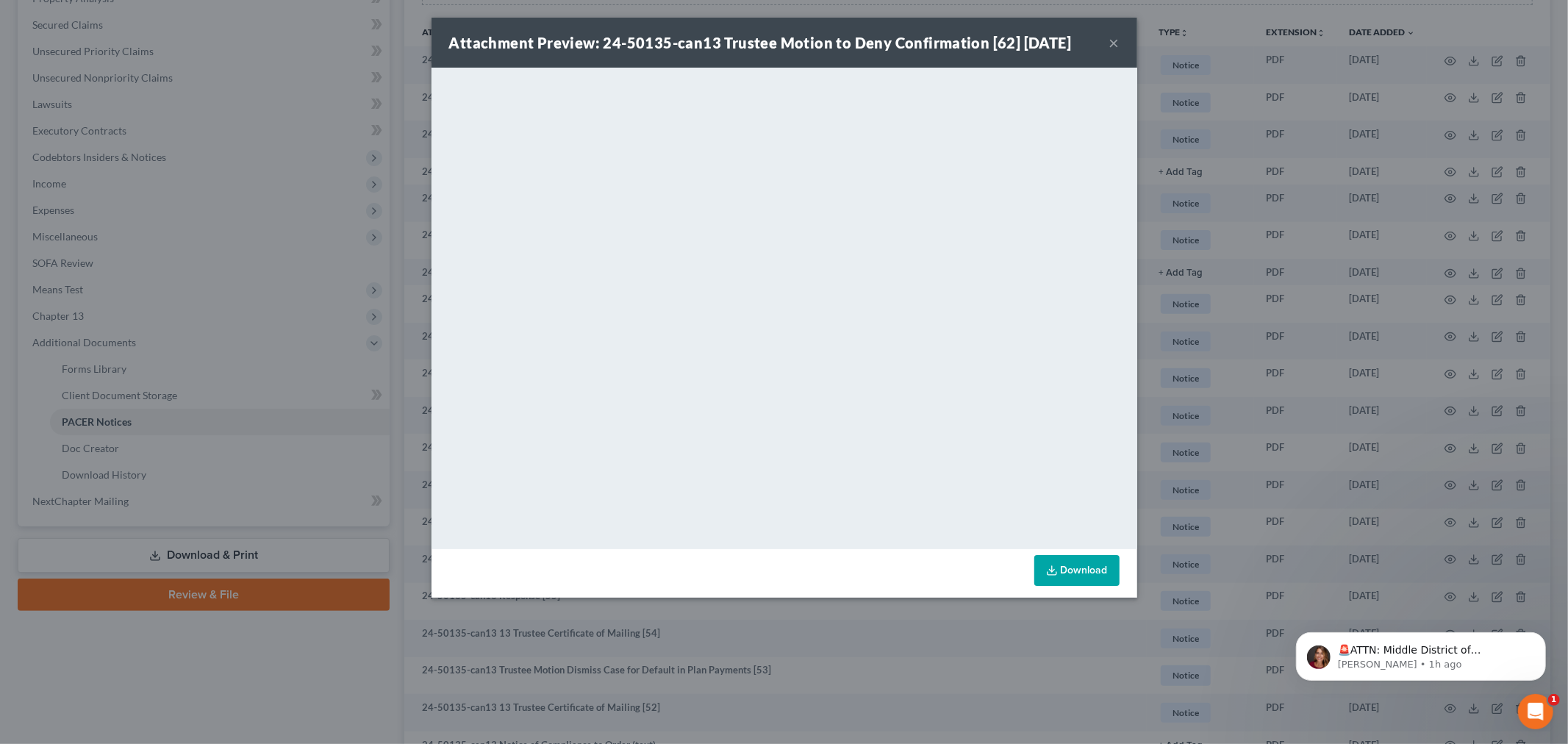
click at [1111, 39] on button "×" at bounding box center [1114, 42] width 10 height 18
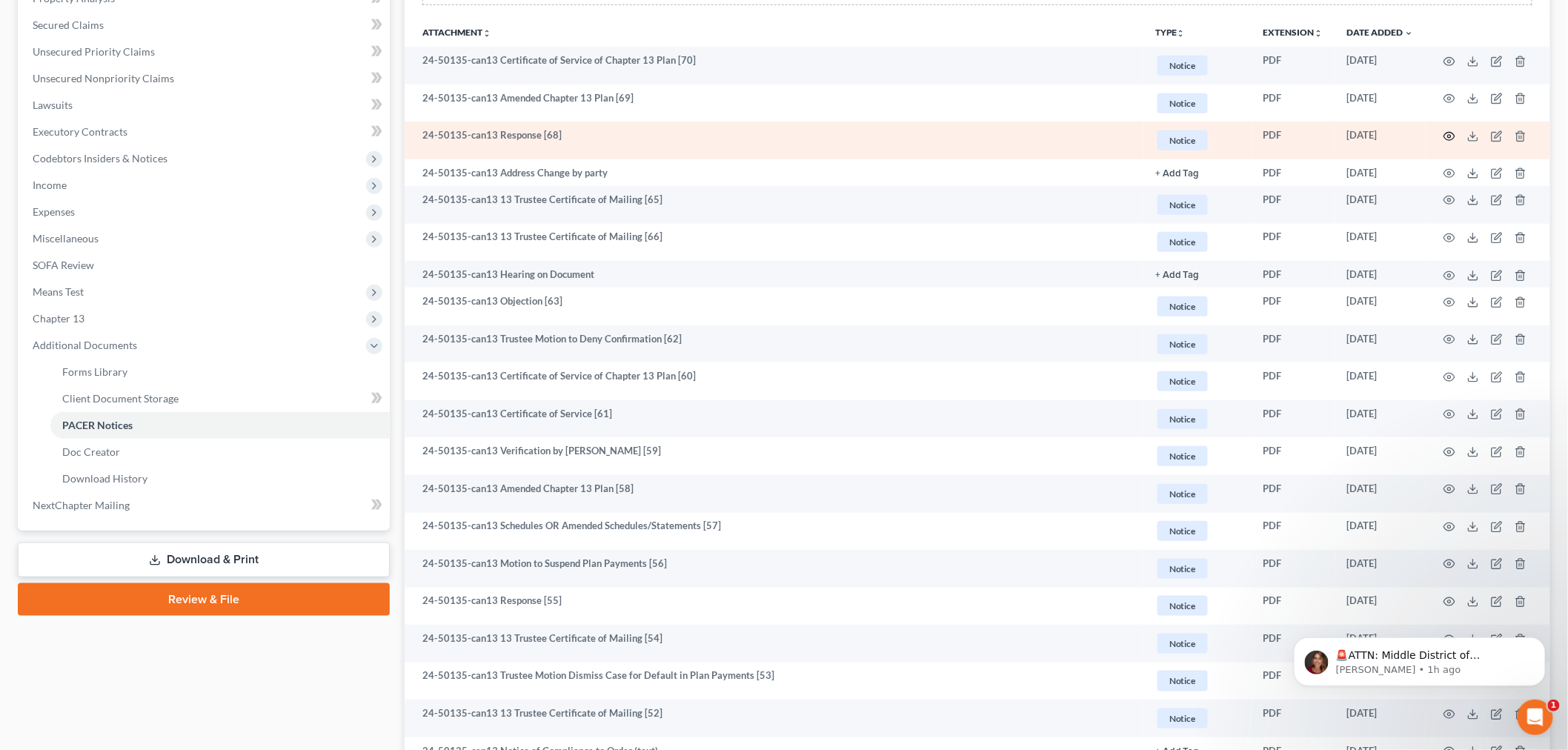
click at [1448, 133] on icon "button" at bounding box center [1449, 136] width 12 height 12
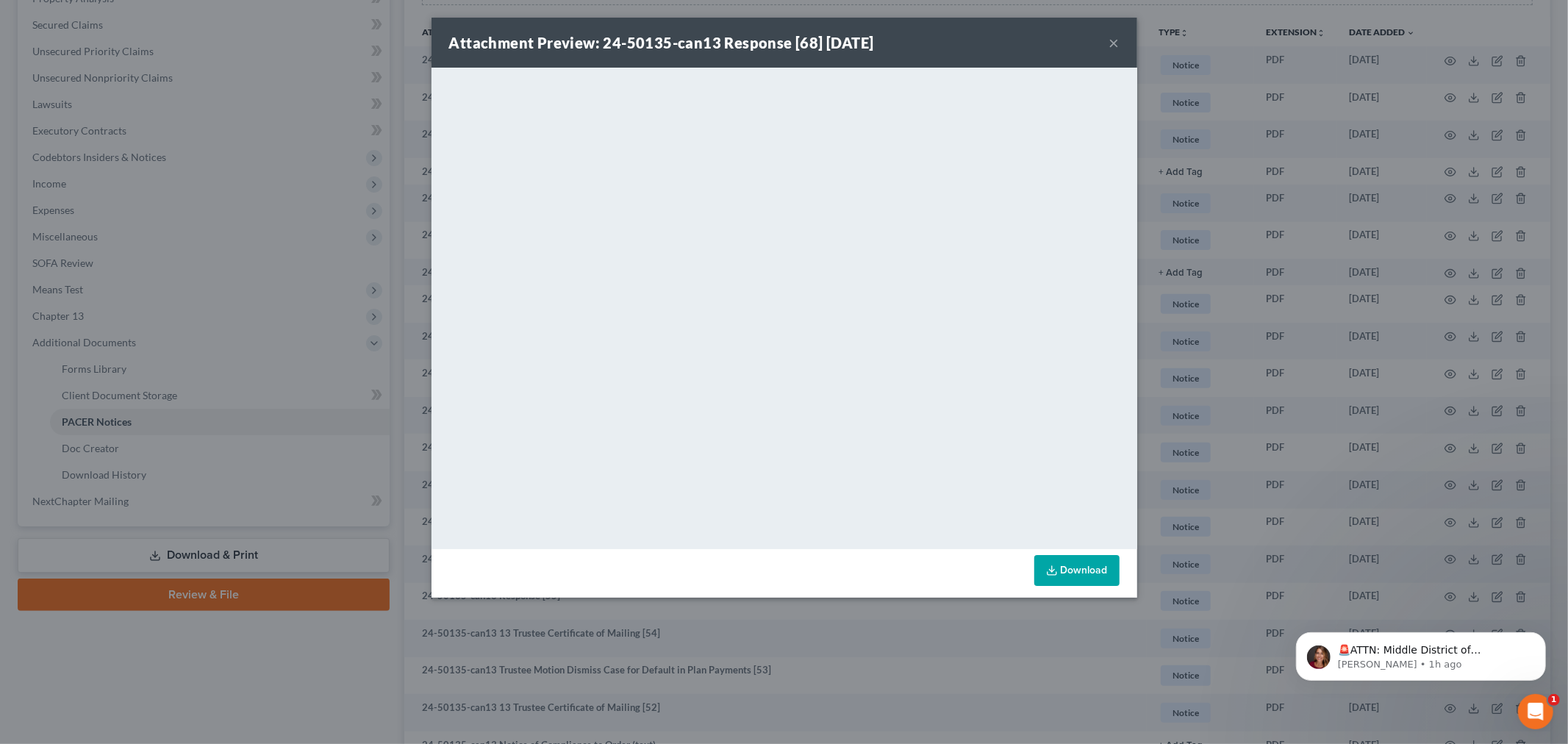
click at [1110, 40] on button "×" at bounding box center [1114, 42] width 10 height 18
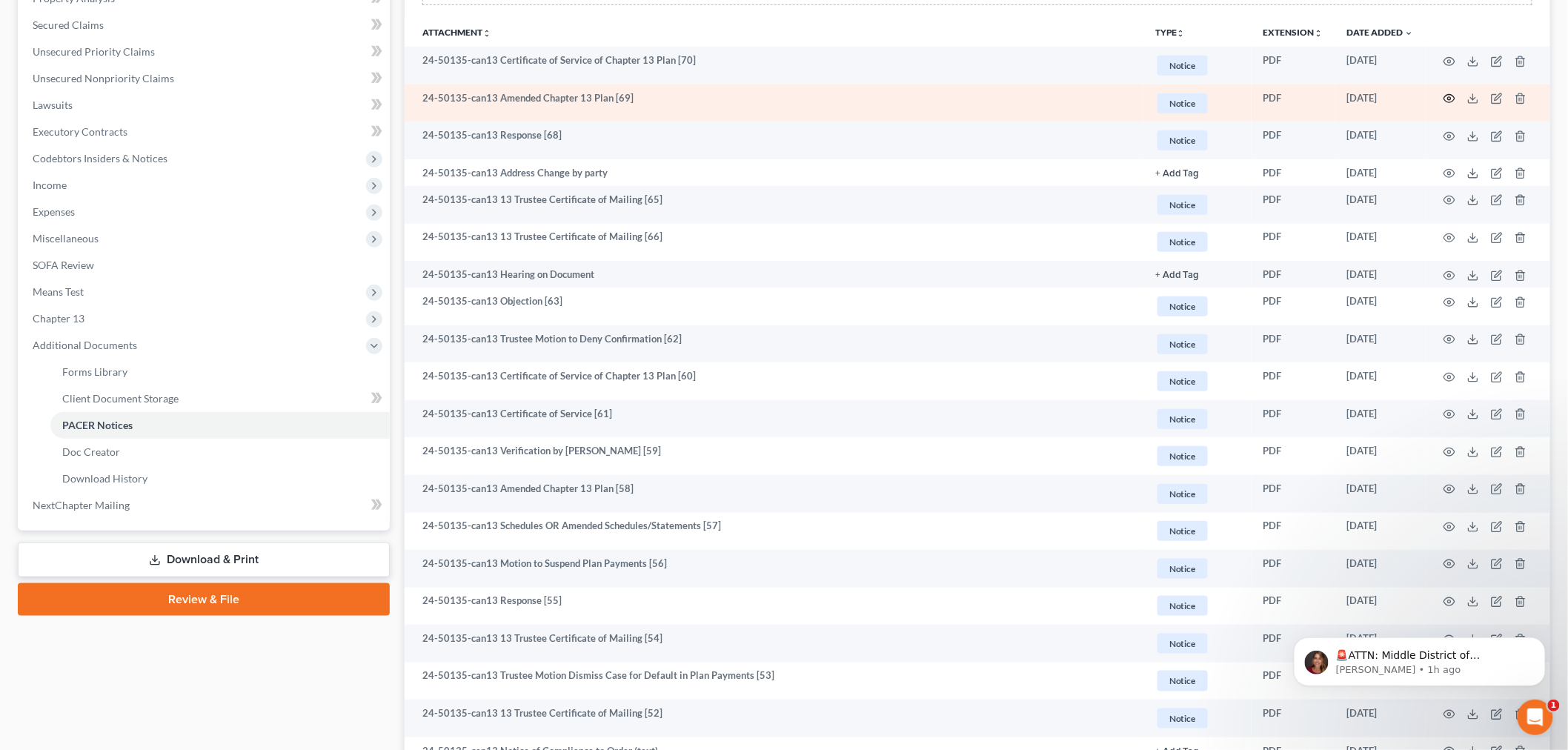
click at [1452, 96] on icon "button" at bounding box center [1449, 98] width 12 height 12
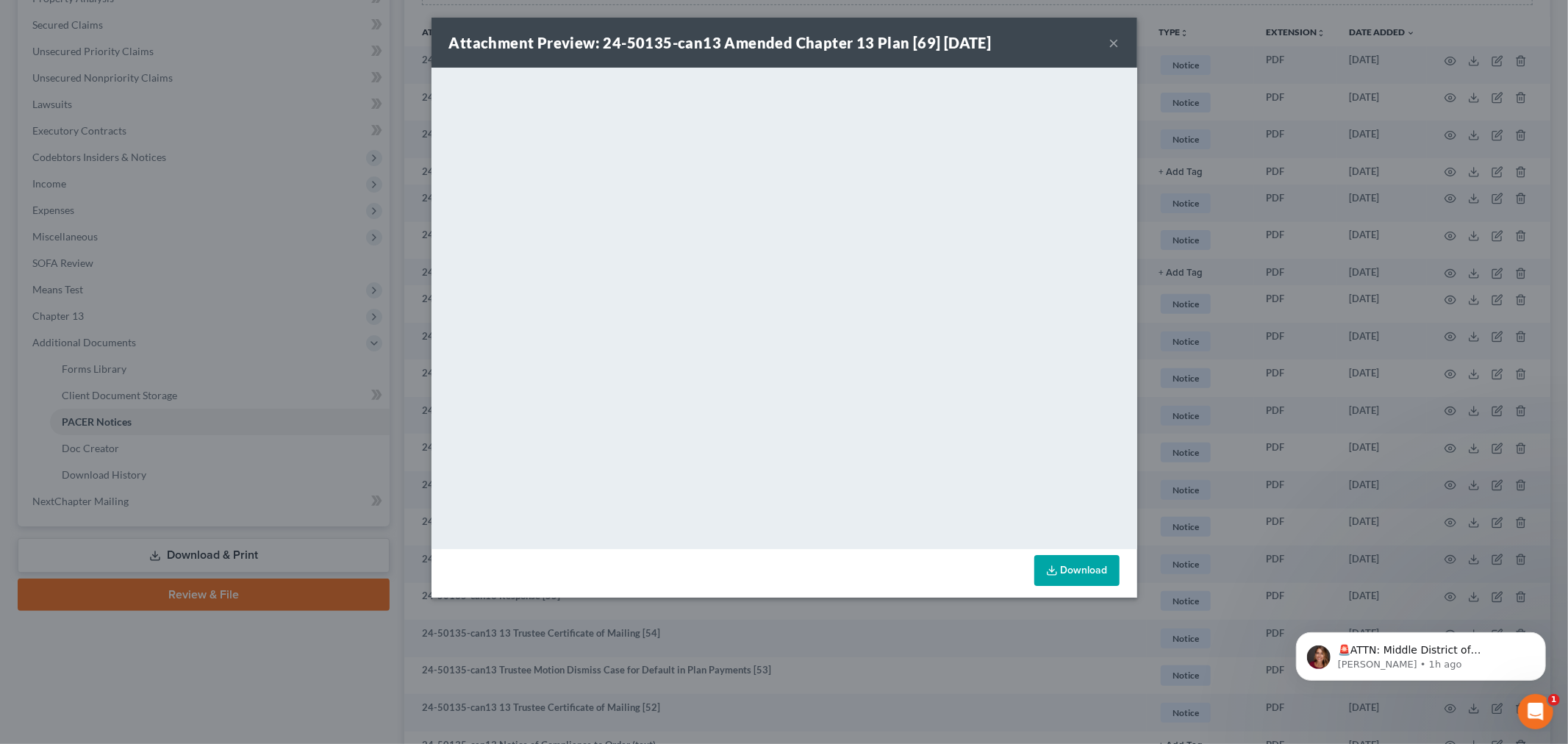
click at [1109, 41] on button "×" at bounding box center [1114, 42] width 10 height 18
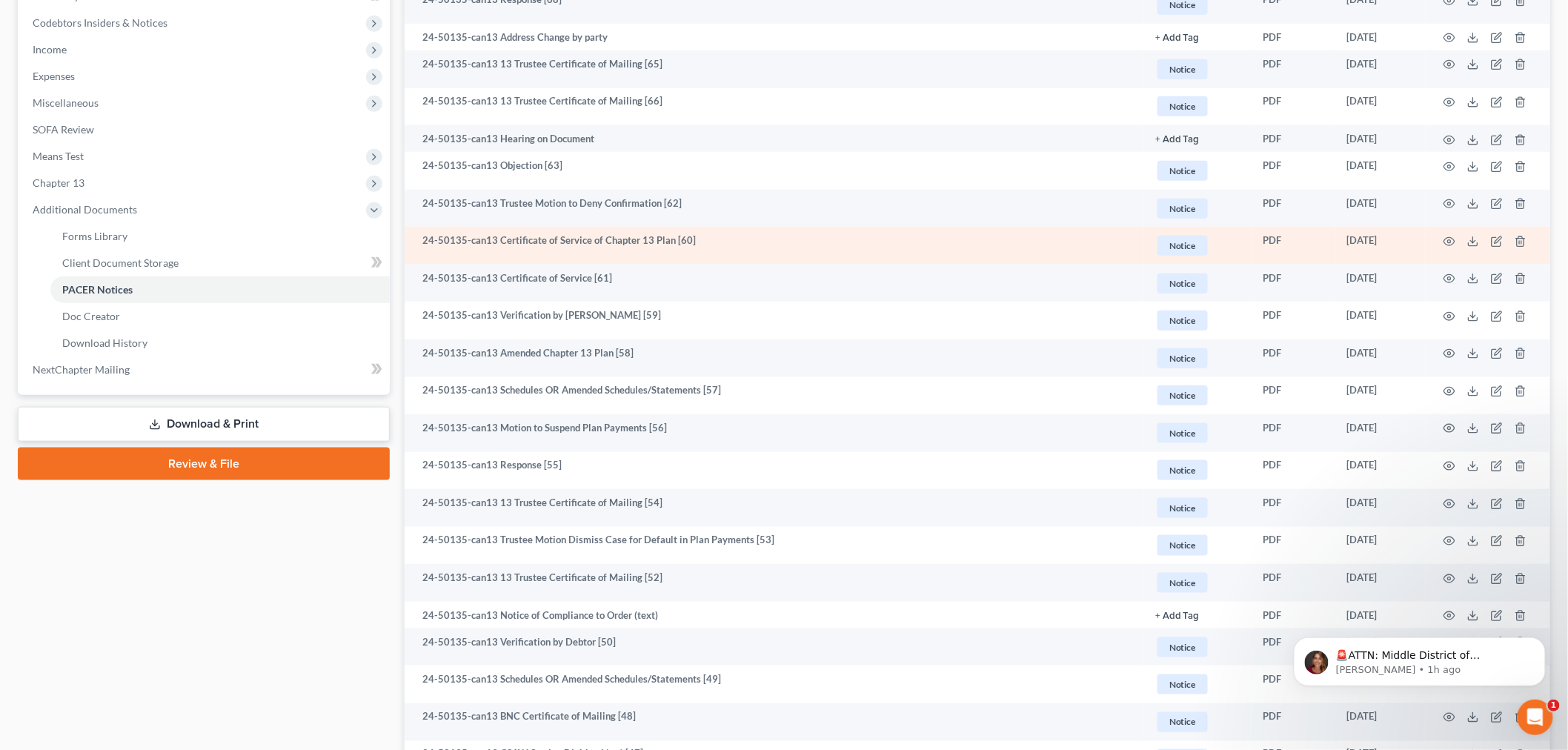
scroll to position [493, 0]
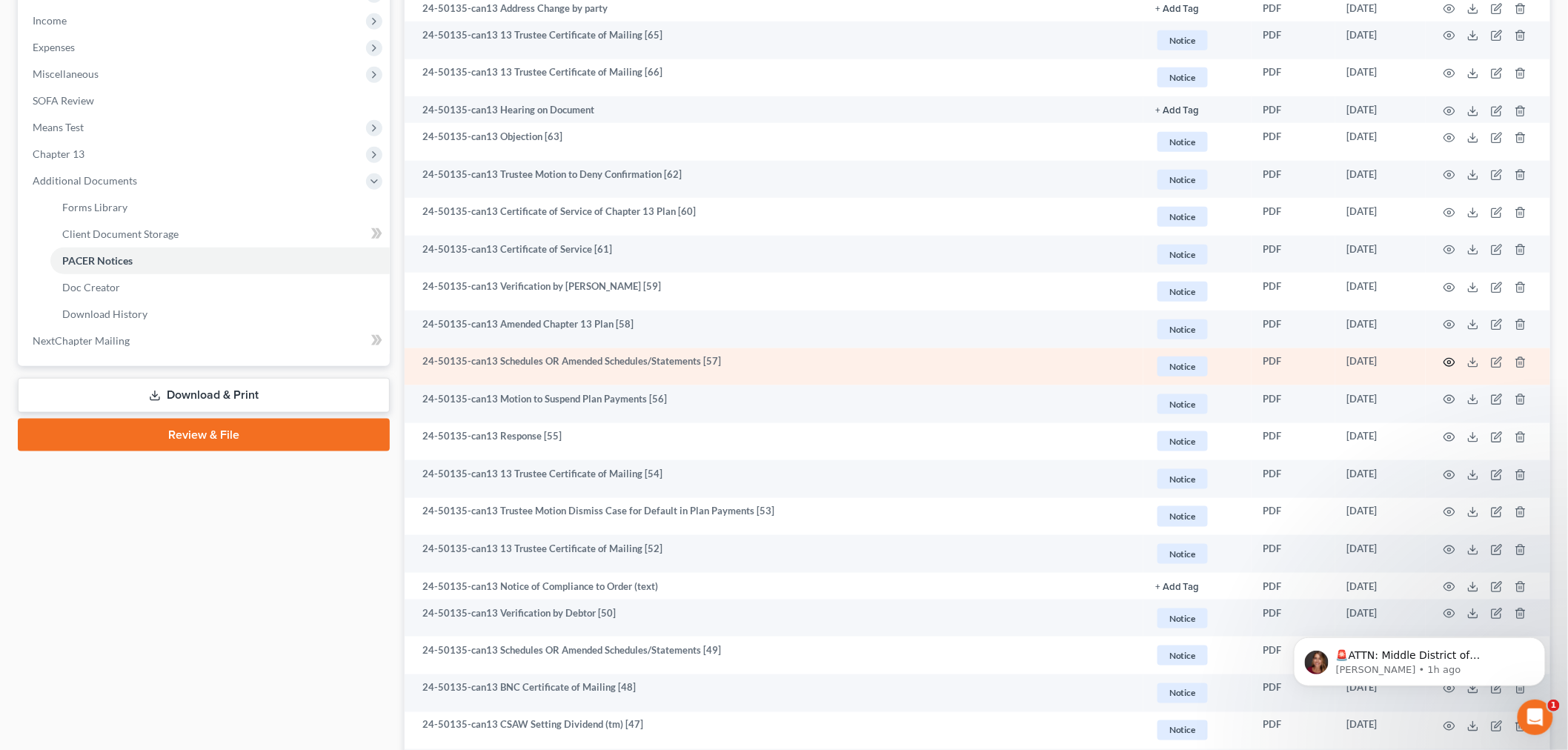
click at [1452, 362] on icon "button" at bounding box center [1449, 362] width 12 height 12
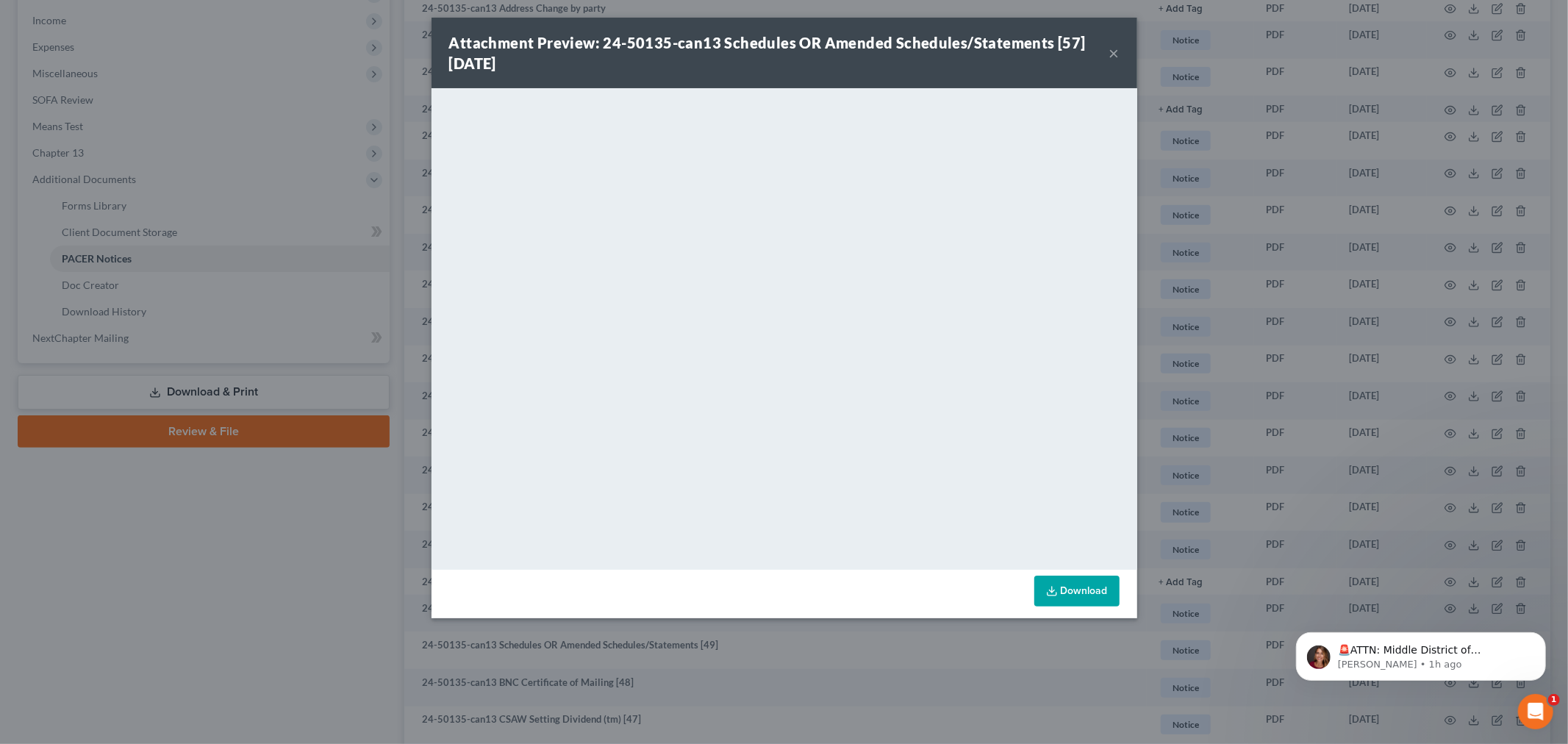
click at [1113, 50] on button "×" at bounding box center [1114, 52] width 10 height 18
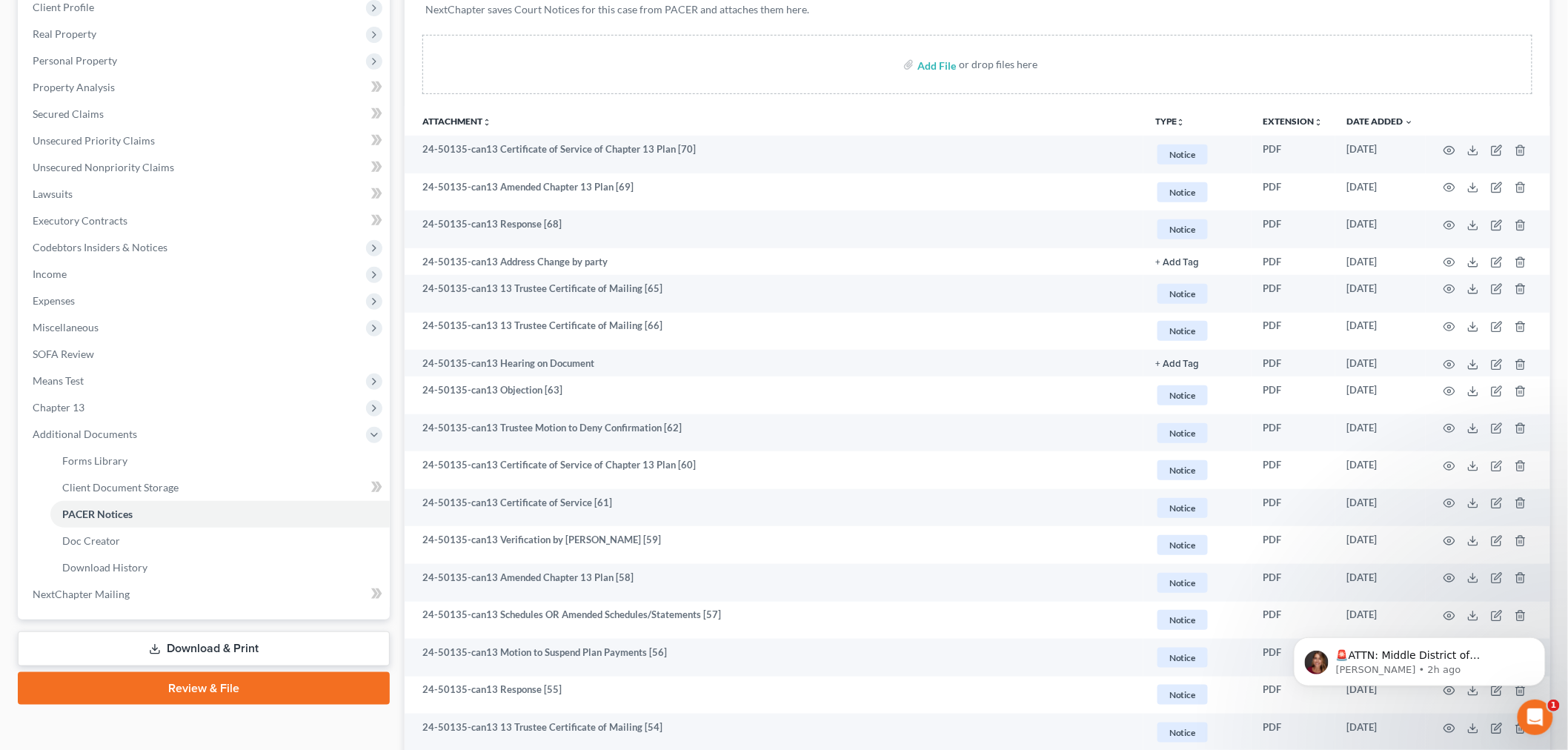
scroll to position [0, 0]
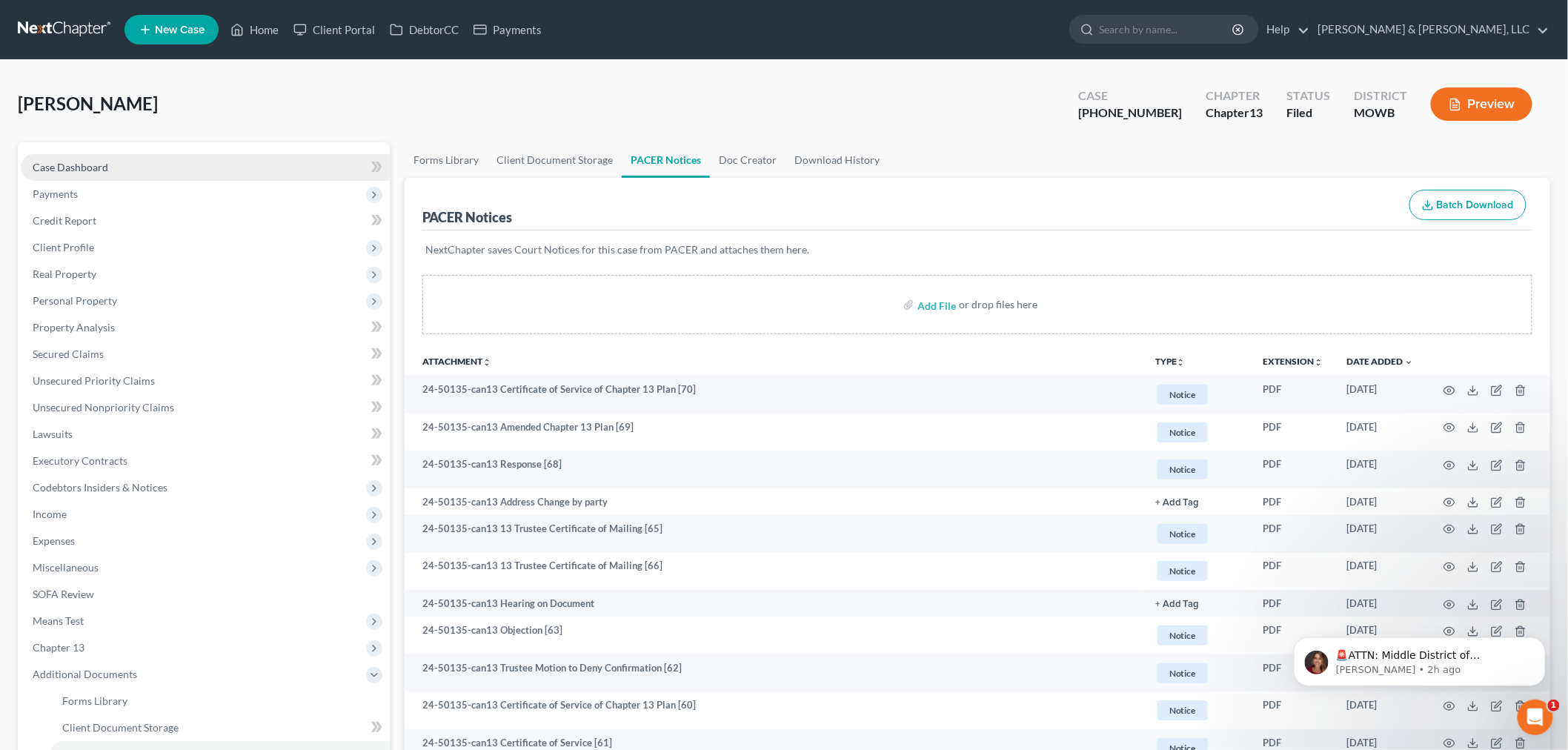
click at [51, 158] on link "Case Dashboard" at bounding box center [205, 167] width 369 height 26
select select "4"
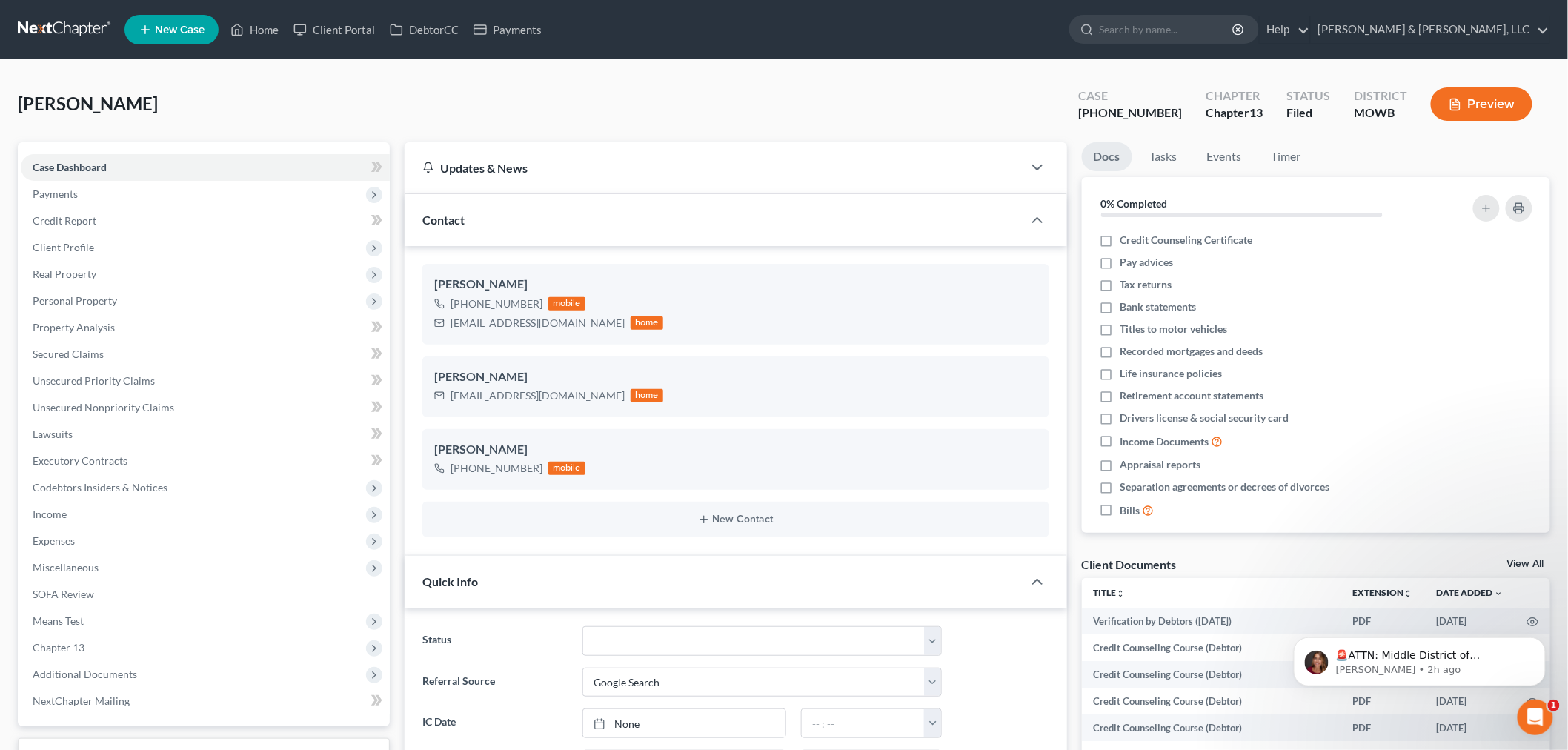
scroll to position [2158, 0]
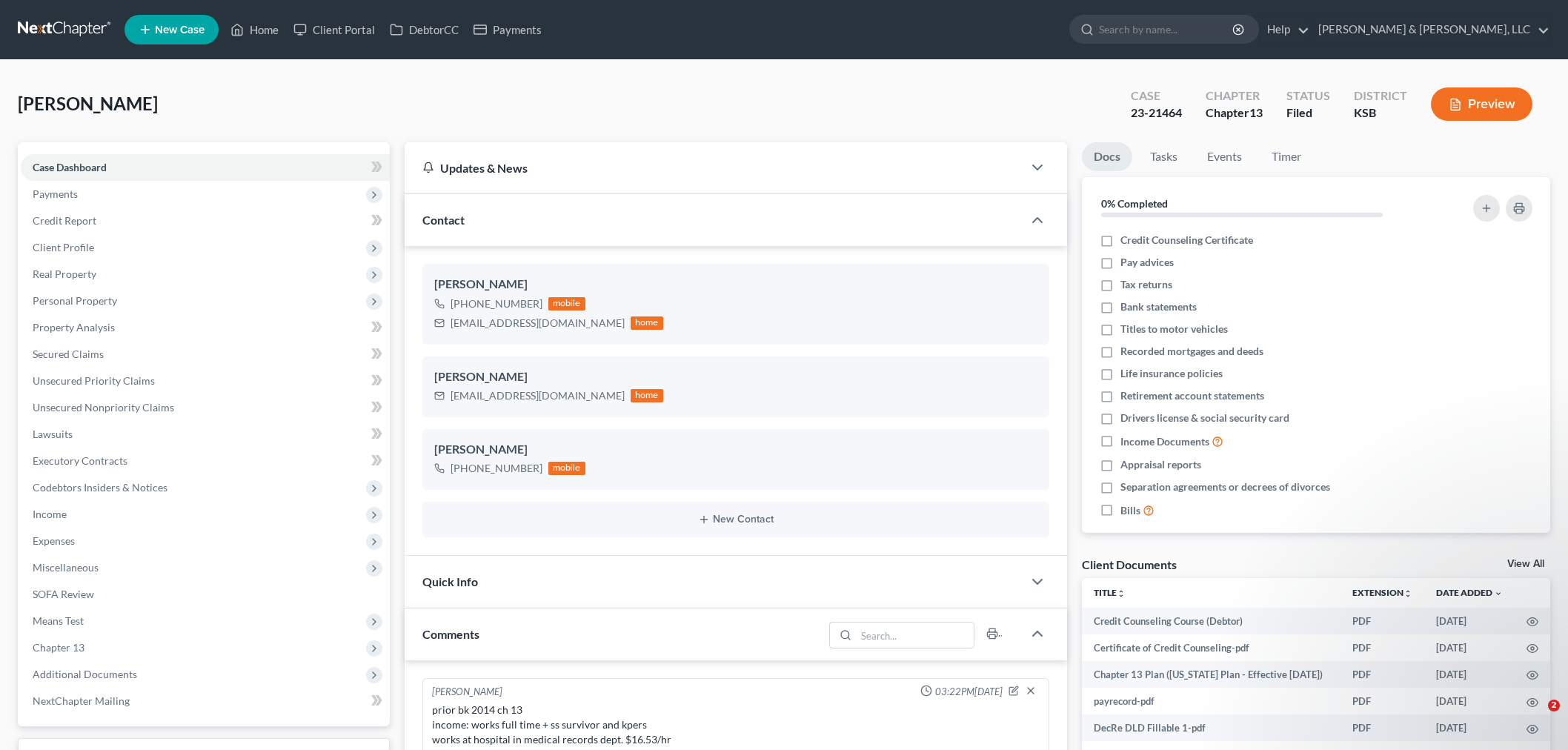
select select "0"
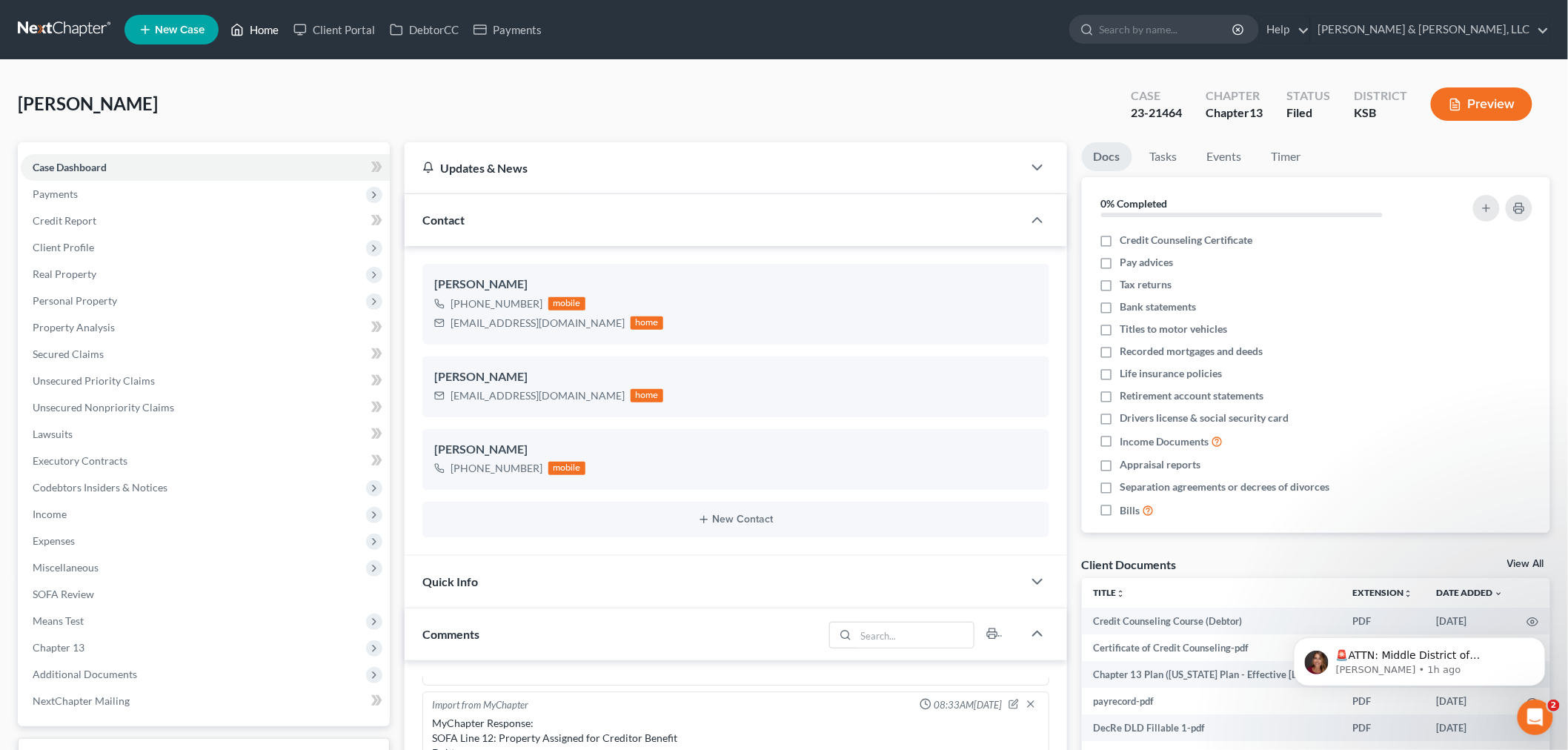
click at [268, 27] on link "Home" at bounding box center [254, 30] width 63 height 26
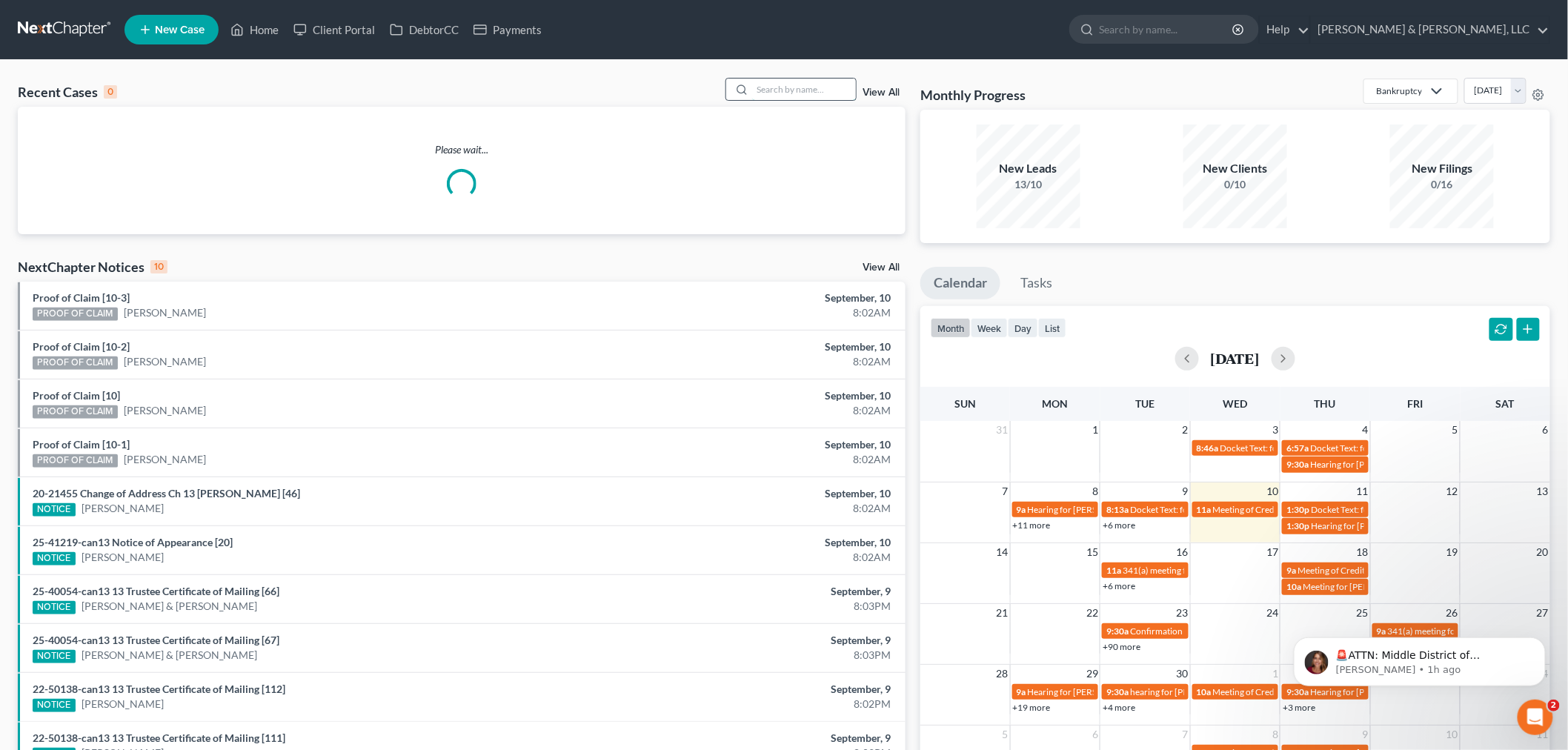
click at [811, 91] on input "search" at bounding box center [803, 89] width 103 height 22
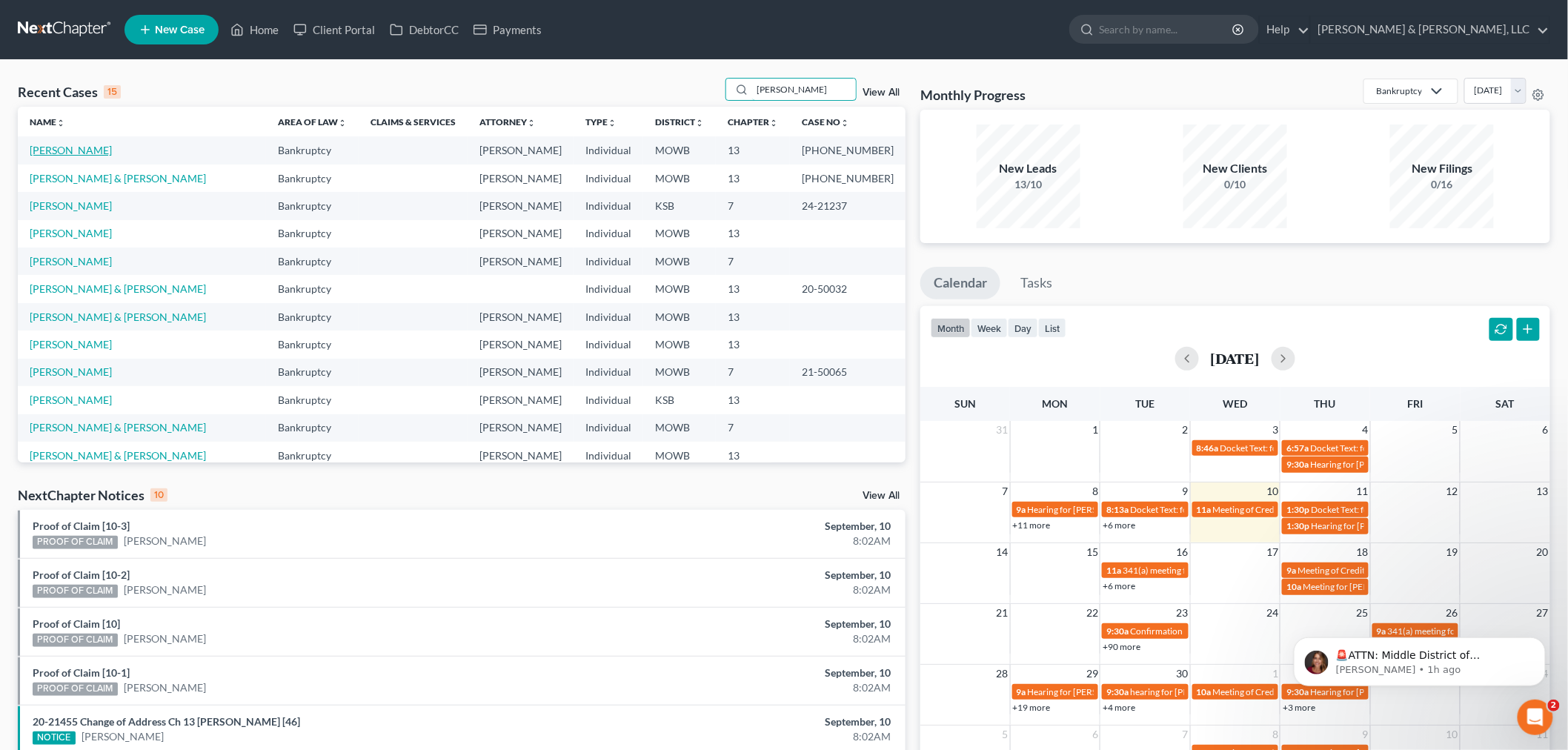
type input "heather"
click at [70, 148] on link "[PERSON_NAME]" at bounding box center [71, 150] width 82 height 12
select select "4"
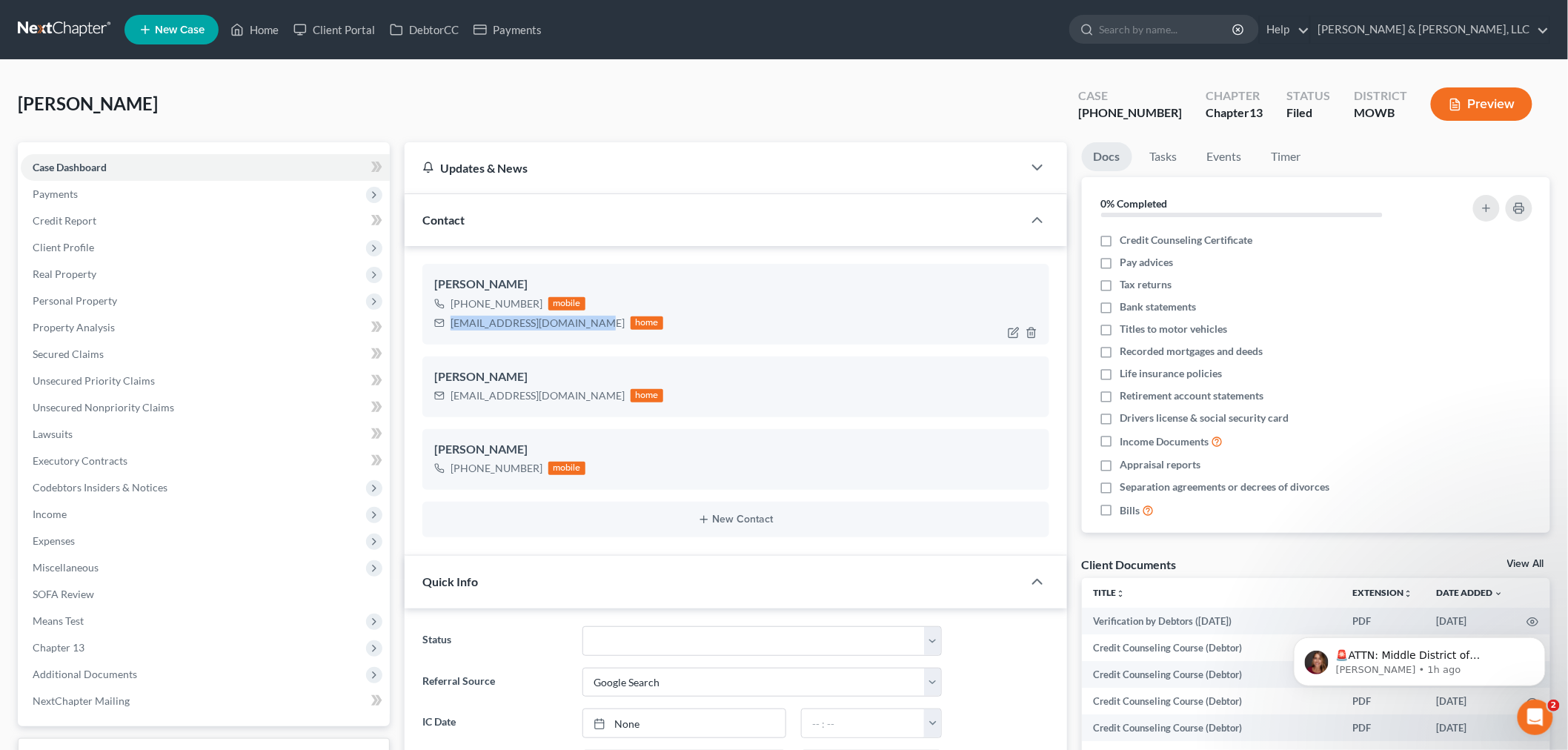
drag, startPoint x: 587, startPoint y: 321, endPoint x: 449, endPoint y: 330, distance: 138.3
click at [449, 330] on div "heatherrabideaux@gmail.com home" at bounding box center [549, 323] width 229 height 19
copy div "[EMAIL_ADDRESS][DOMAIN_NAME]"
click at [64, 516] on span "Income" at bounding box center [50, 513] width 34 height 12
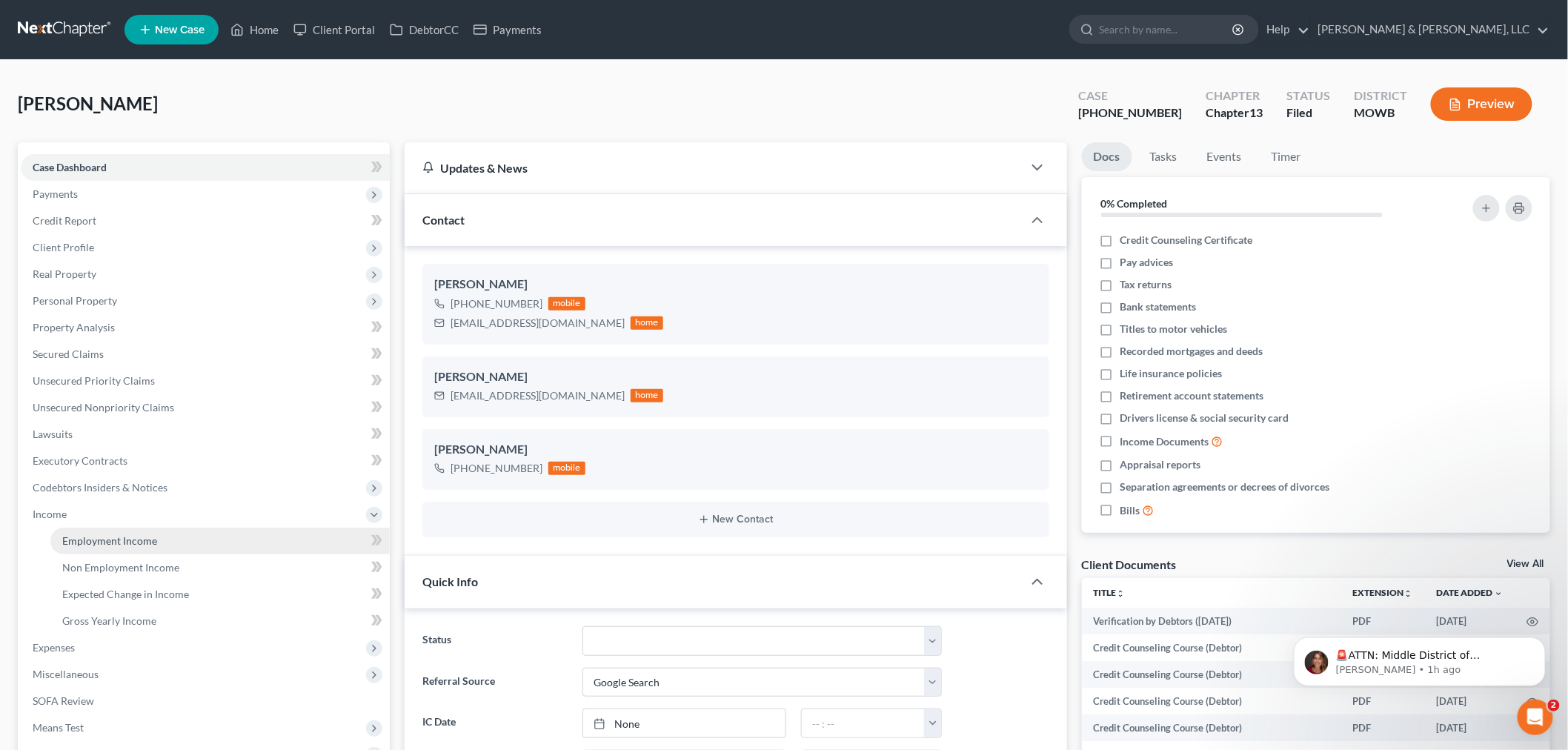
drag, startPoint x: 146, startPoint y: 545, endPoint x: 156, endPoint y: 541, distance: 10.8
click at [146, 545] on span "Employment Income" at bounding box center [110, 541] width 95 height 12
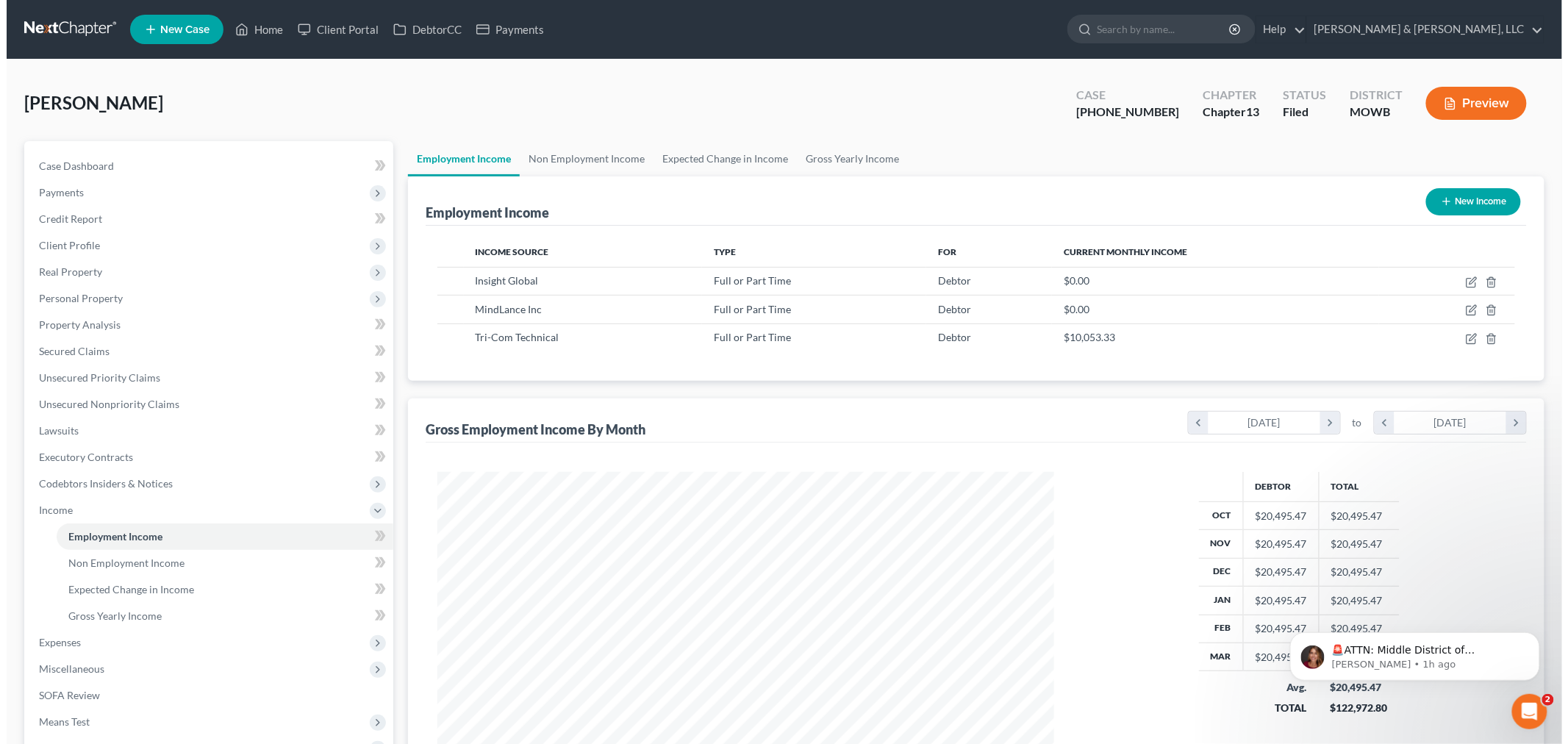
scroll to position [307, 645]
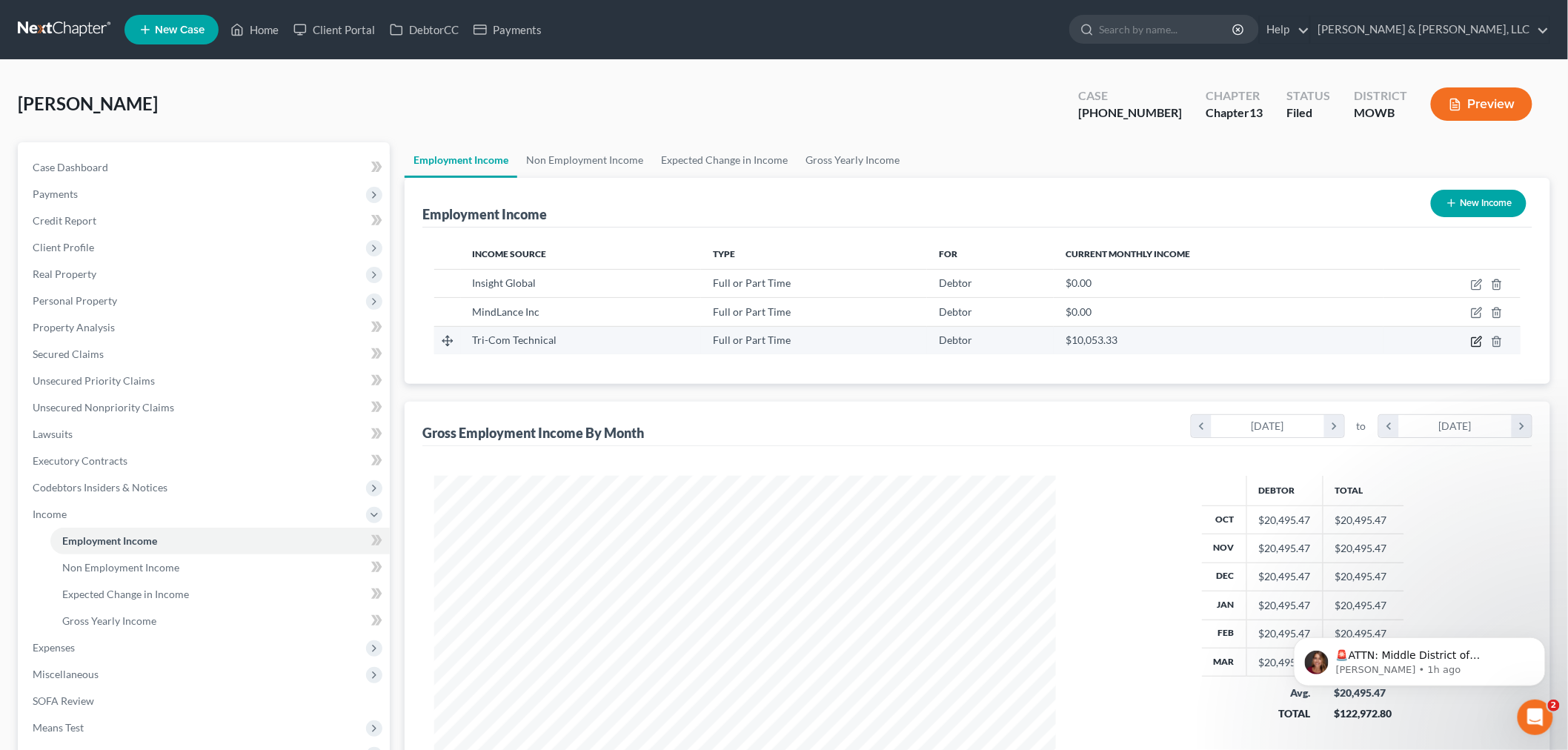
click at [1480, 336] on icon "button" at bounding box center [1478, 339] width 7 height 7
select select "0"
select select "17"
select select "2"
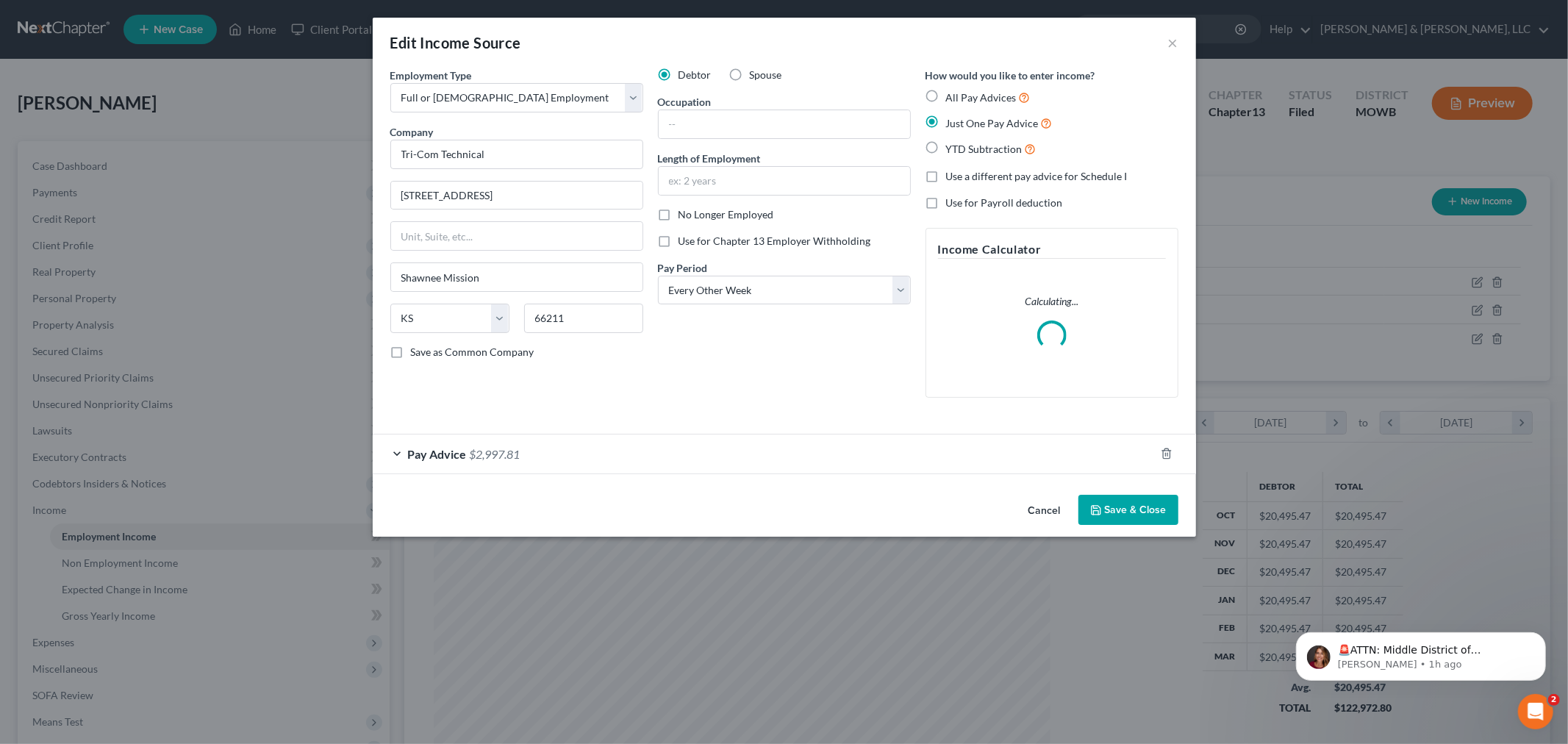
scroll to position [310, 652]
click at [472, 441] on div "Pay Advice $2,997.81" at bounding box center [764, 454] width 782 height 39
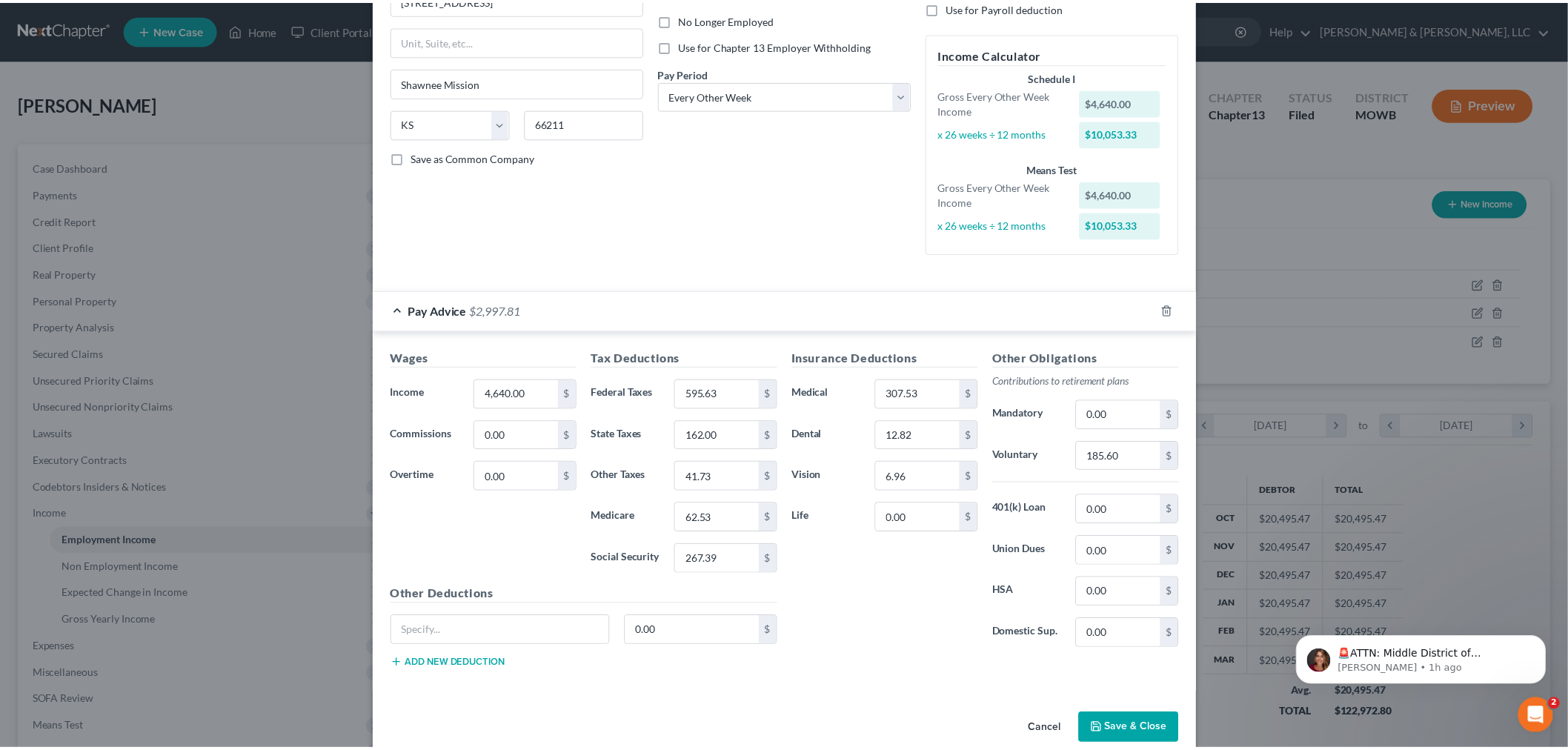
scroll to position [223, 0]
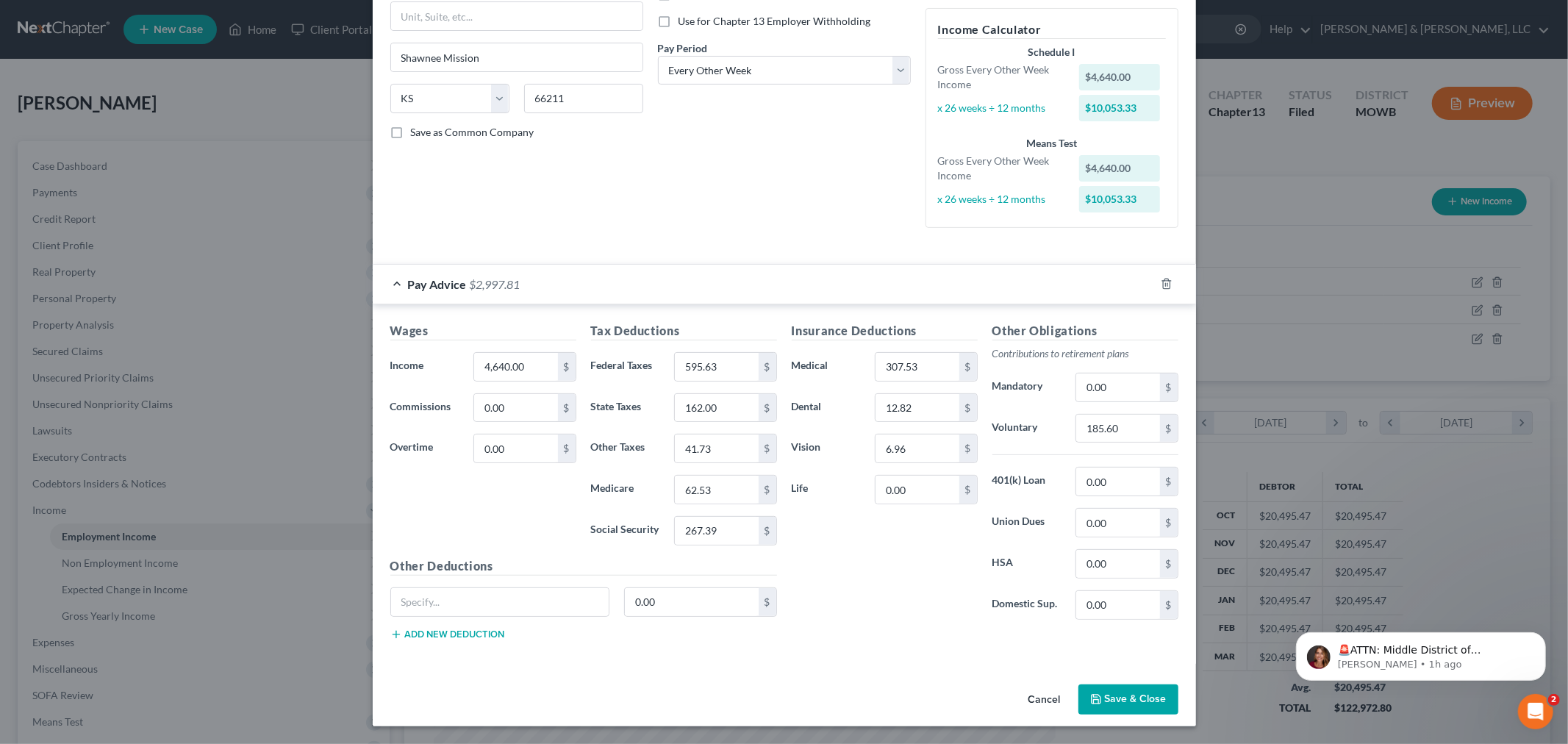
click at [1122, 694] on button "Save & Close" at bounding box center [1128, 699] width 100 height 31
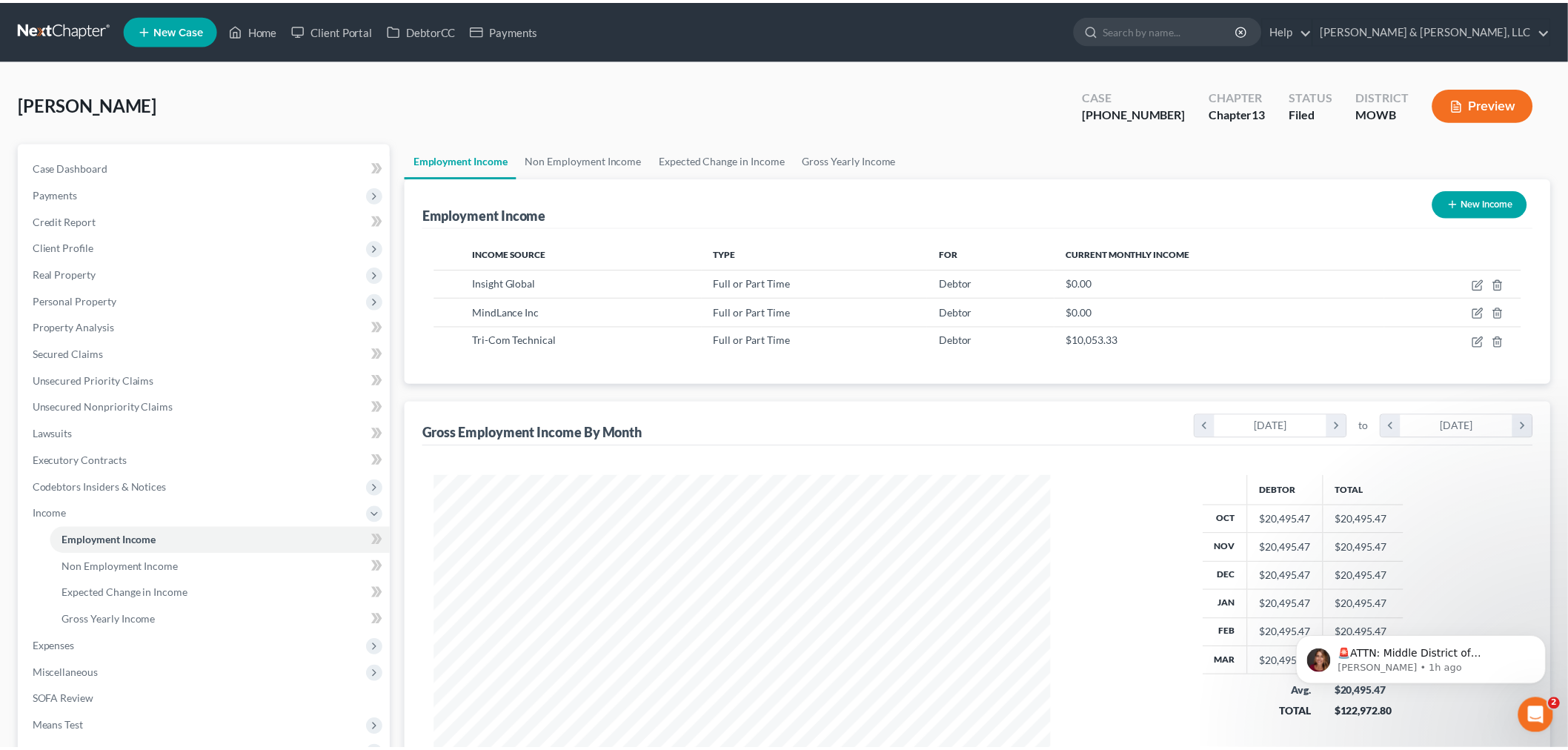
scroll to position [740509, 740316]
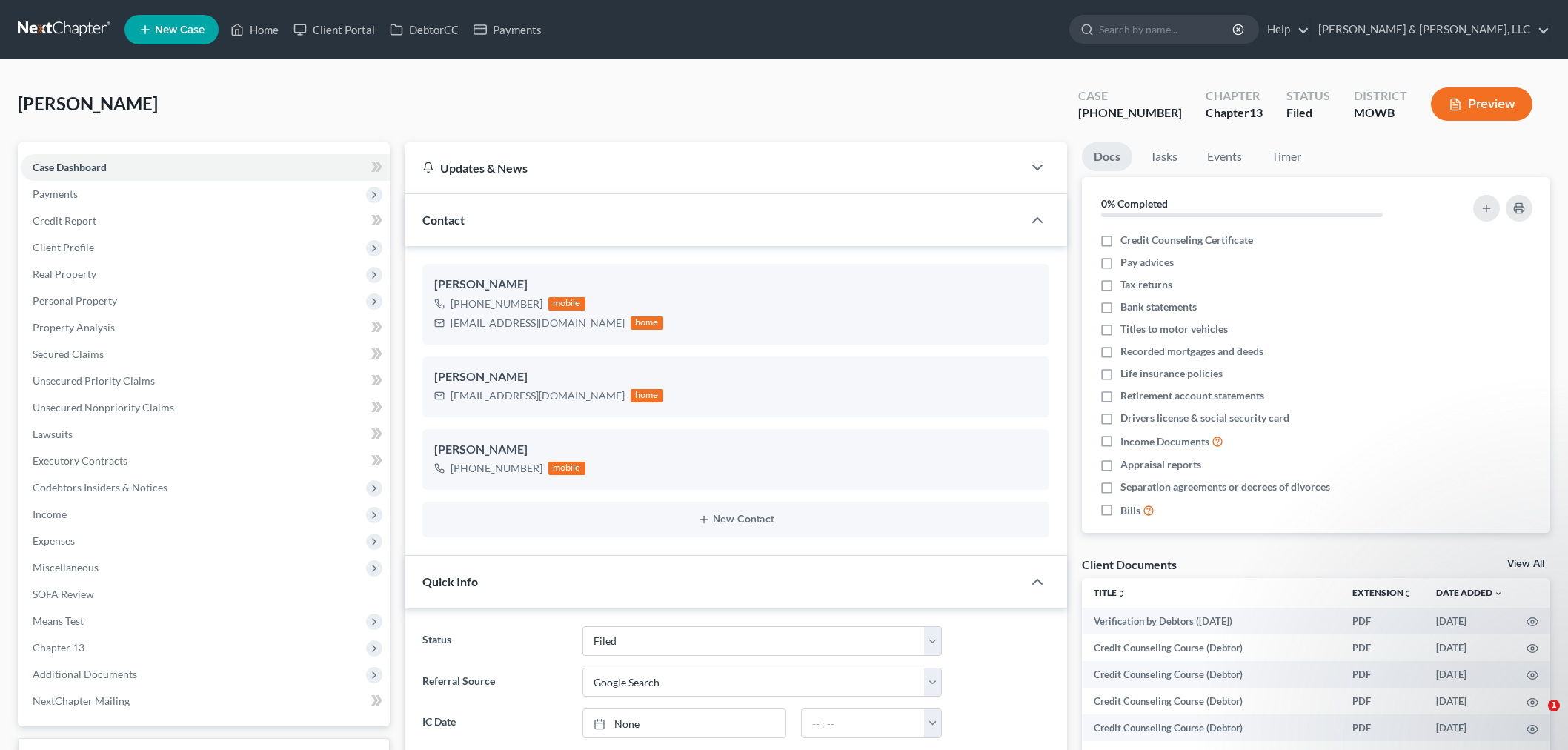
select select "6"
select select "4"
select select "0"
click at [275, 24] on link "Home" at bounding box center [254, 30] width 63 height 26
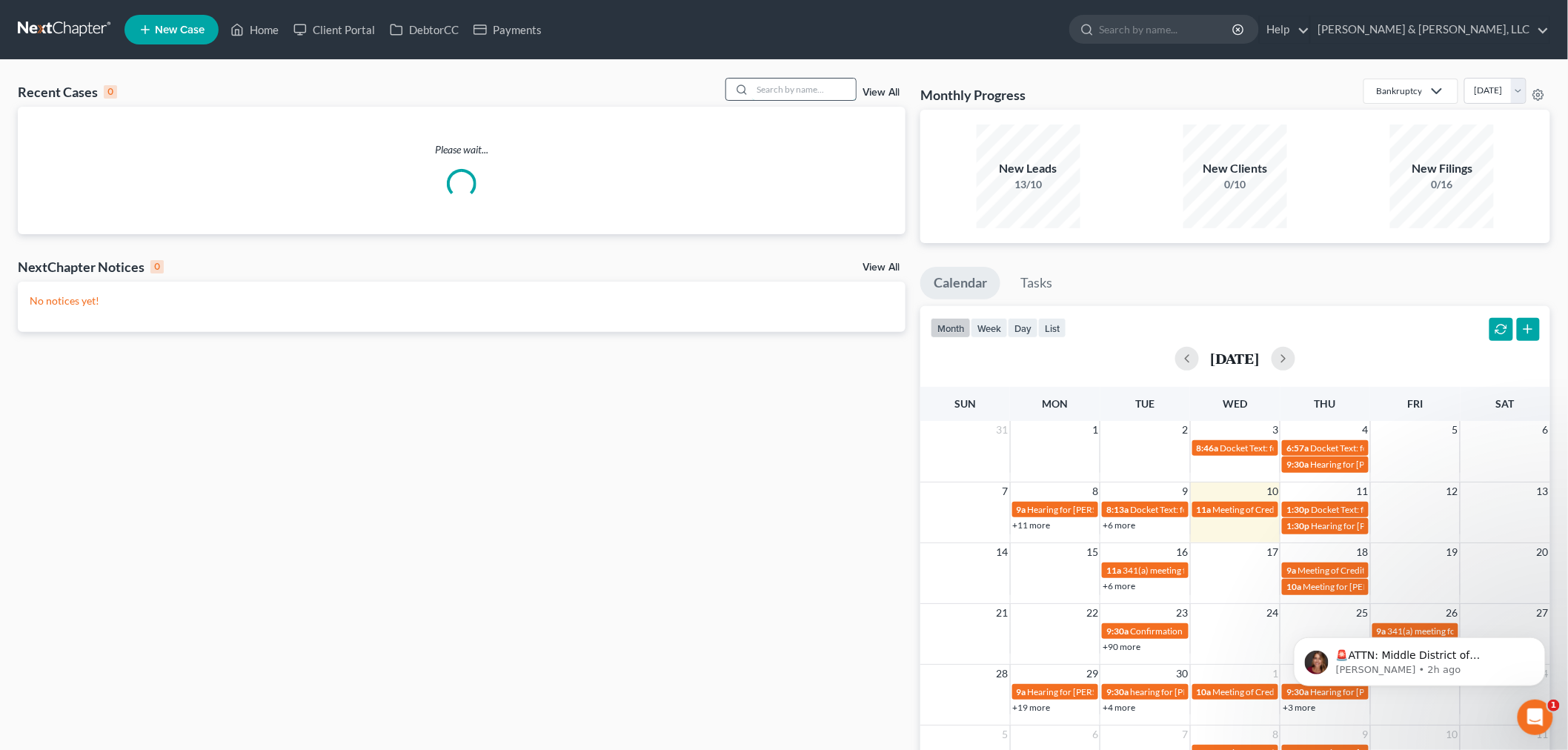
click at [813, 95] on input "search" at bounding box center [803, 89] width 103 height 22
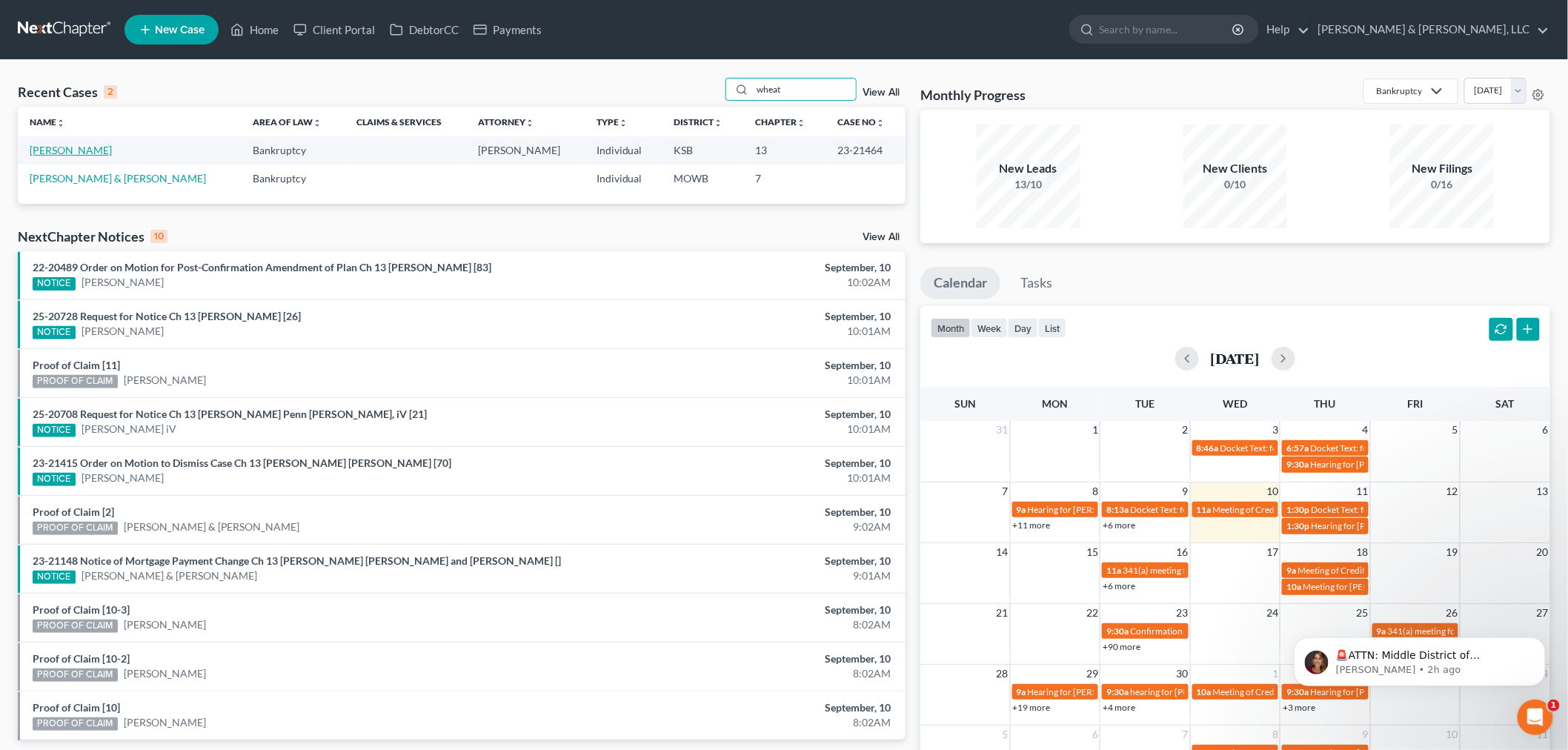
type input "wheat"
click at [54, 149] on link "[PERSON_NAME]" at bounding box center [71, 150] width 82 height 12
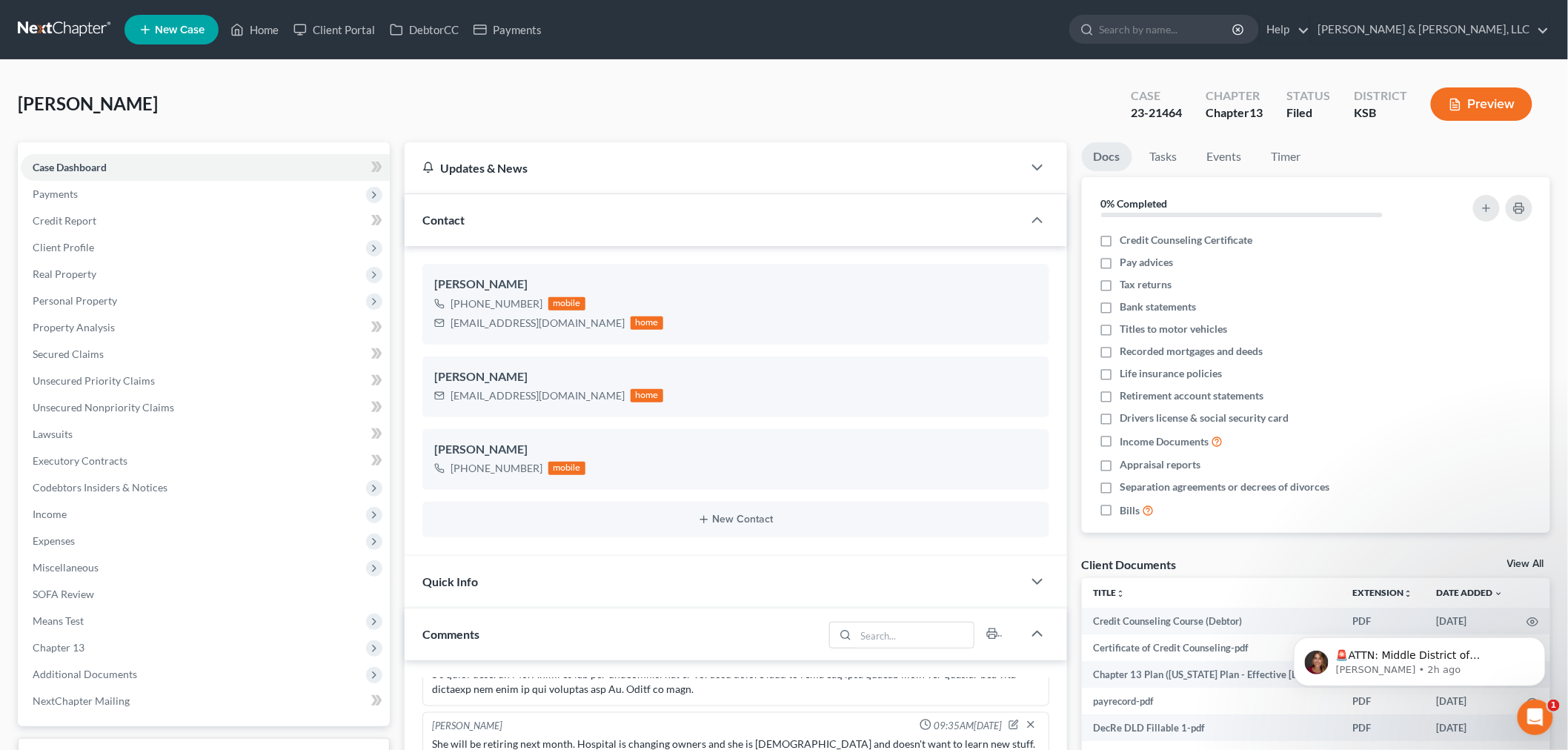
scroll to position [657, 0]
click at [265, 30] on link "Home" at bounding box center [254, 30] width 63 height 26
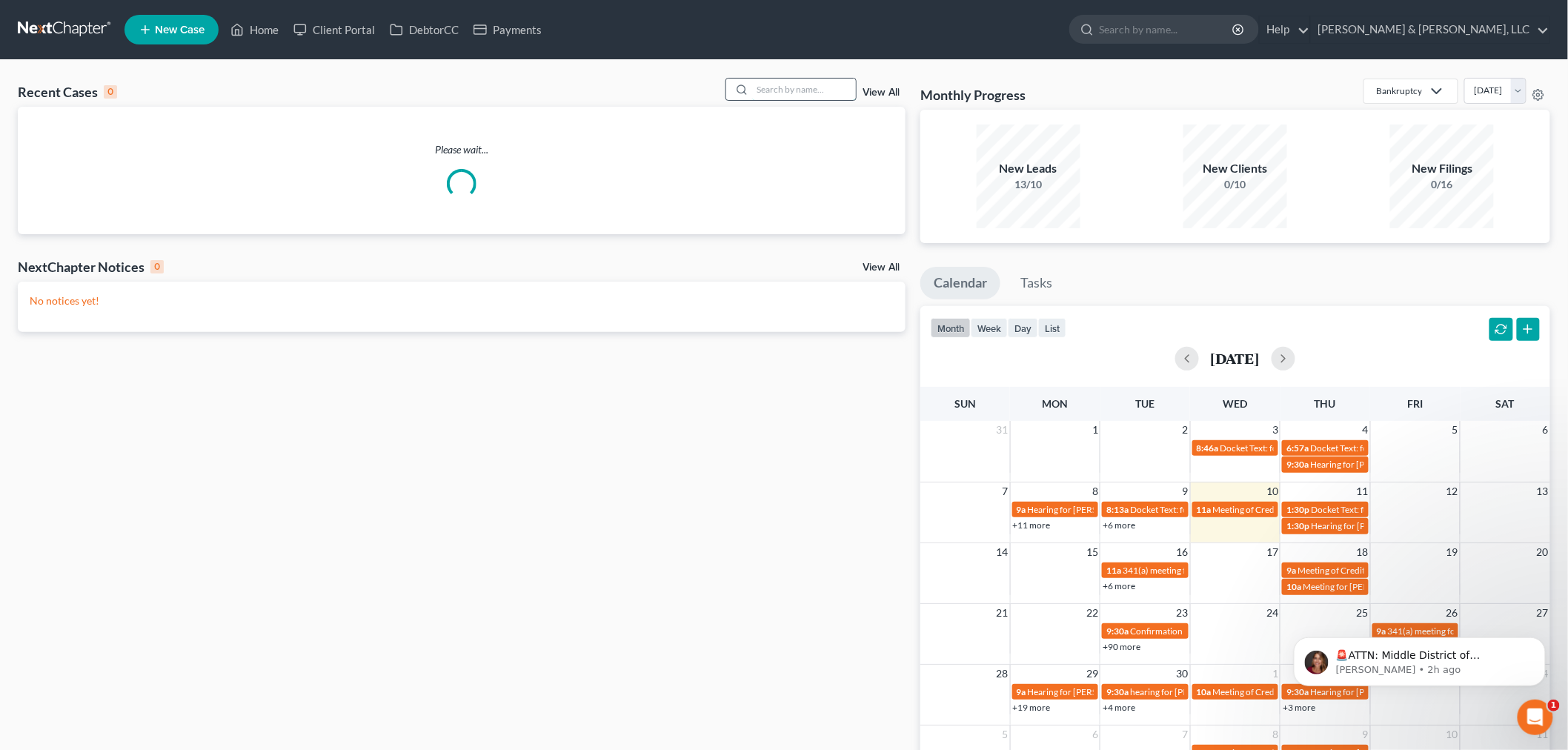
click at [805, 94] on input "search" at bounding box center [803, 89] width 103 height 22
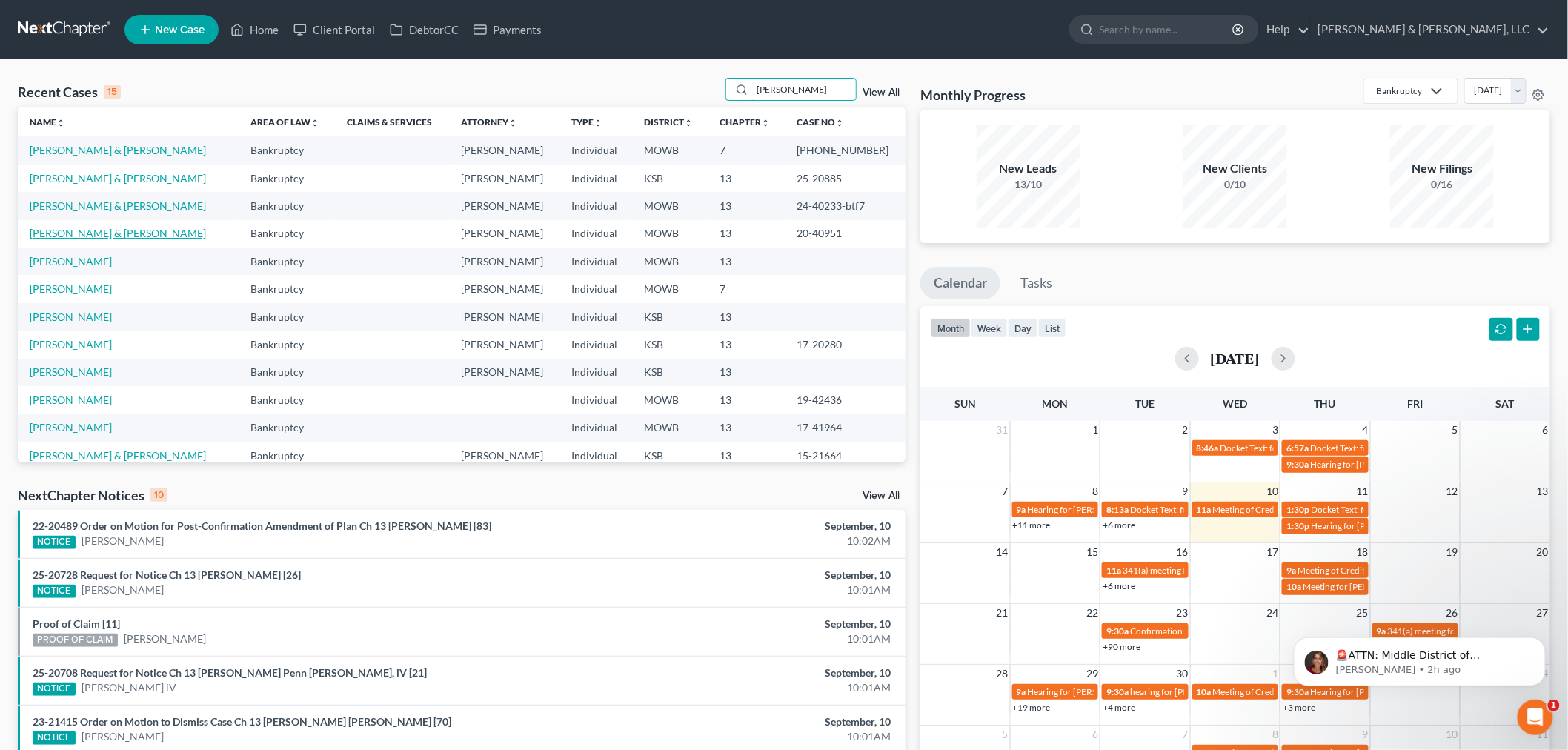
type input "stephens"
click at [69, 230] on link "Stephens, Michael & Latisha" at bounding box center [118, 233] width 177 height 12
select select "2"
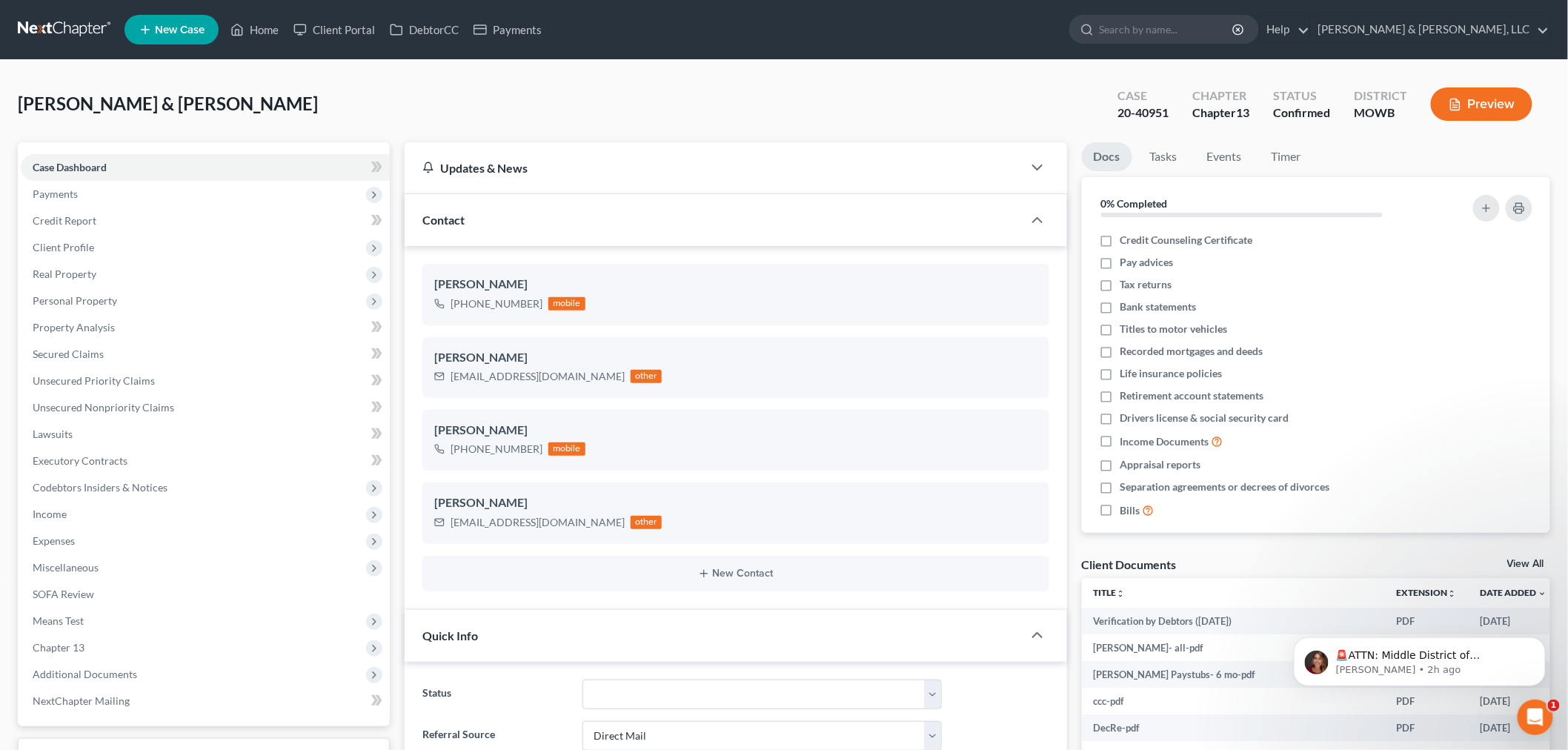
scroll to position [3539, 0]
drag, startPoint x: 257, startPoint y: 20, endPoint x: 632, endPoint y: 93, distance: 382.0
click at [257, 20] on link "Home" at bounding box center [254, 30] width 63 height 26
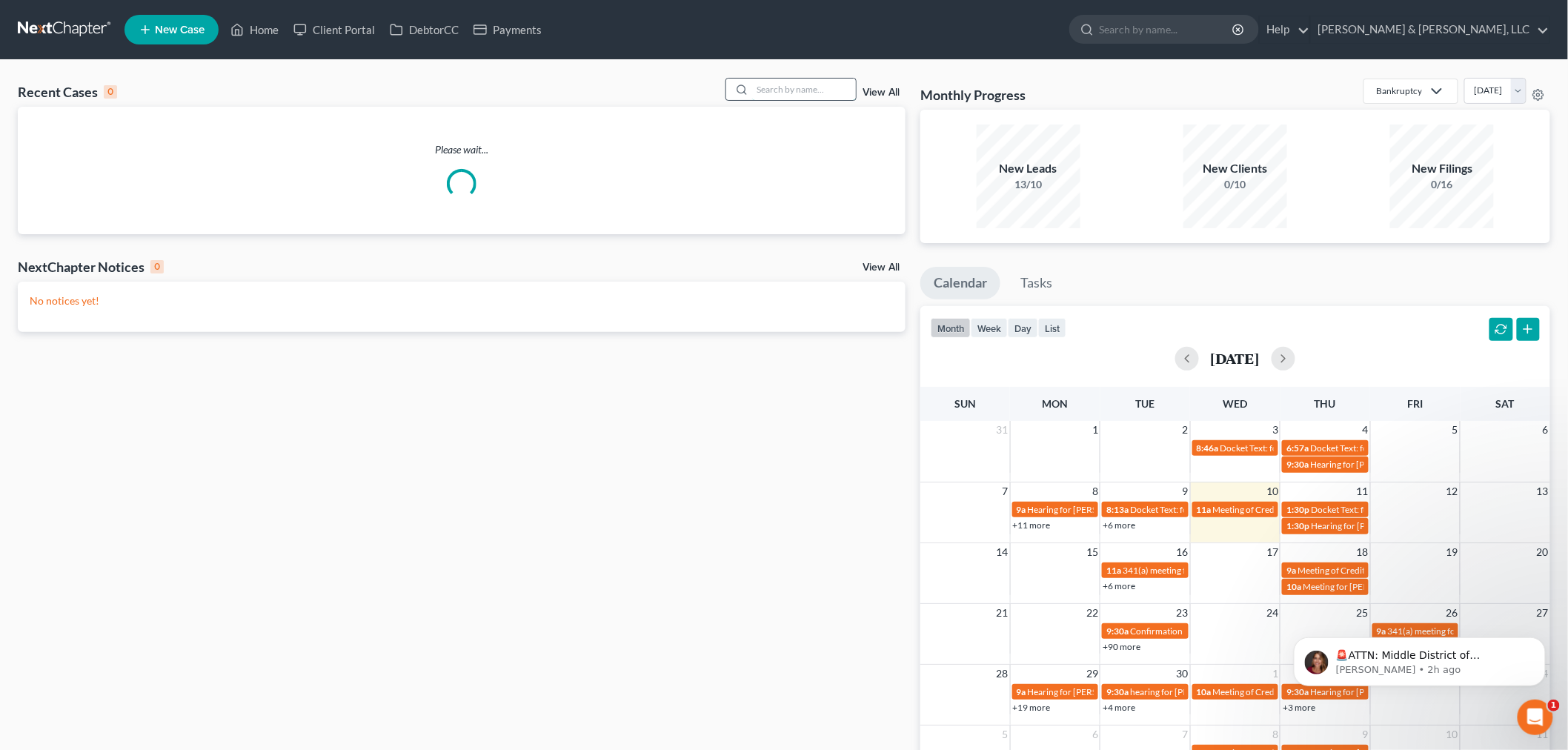
click at [786, 87] on input "search" at bounding box center [803, 89] width 103 height 22
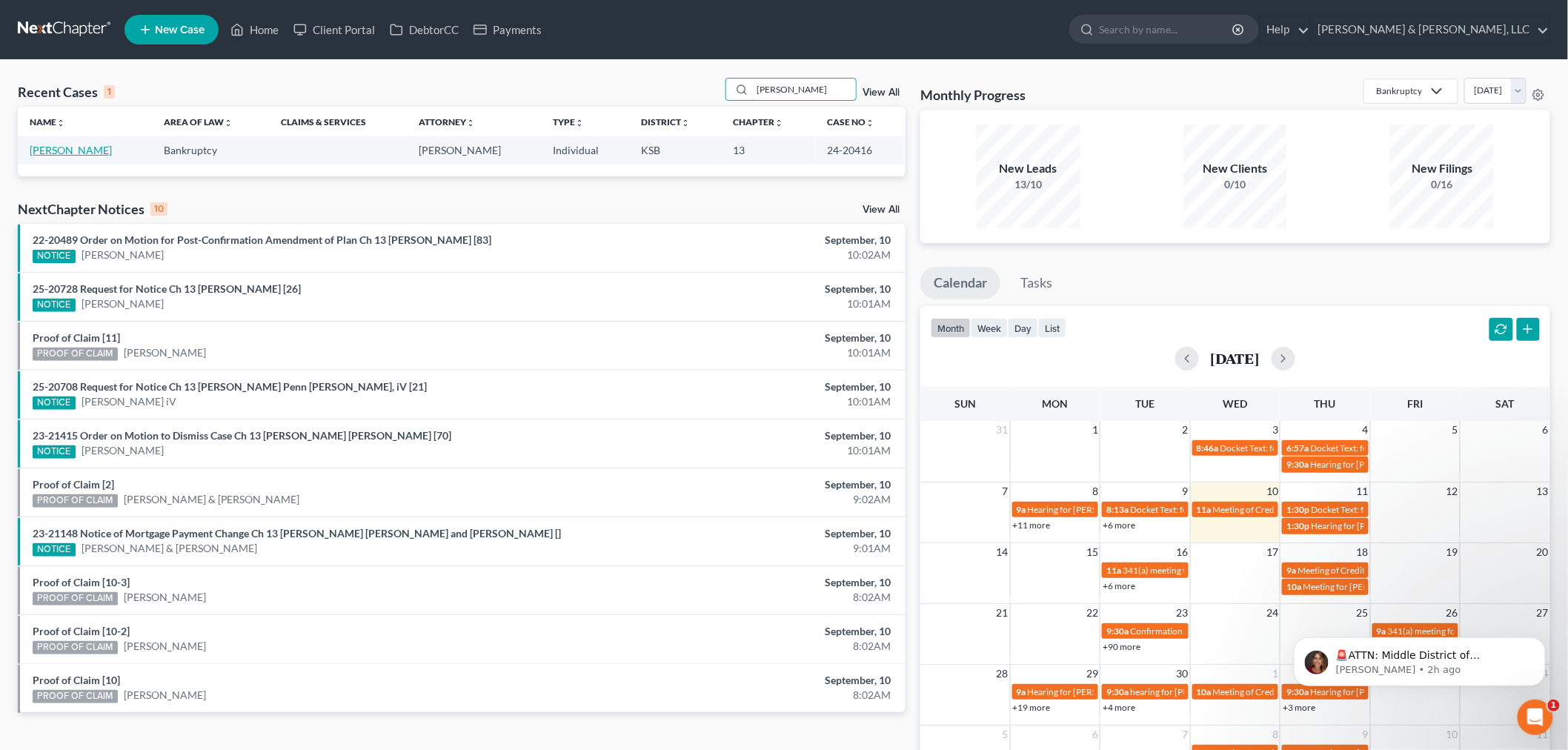
type input "dearinger"
click at [63, 152] on link "Dearinger, Teresa" at bounding box center [71, 150] width 82 height 12
select select "4"
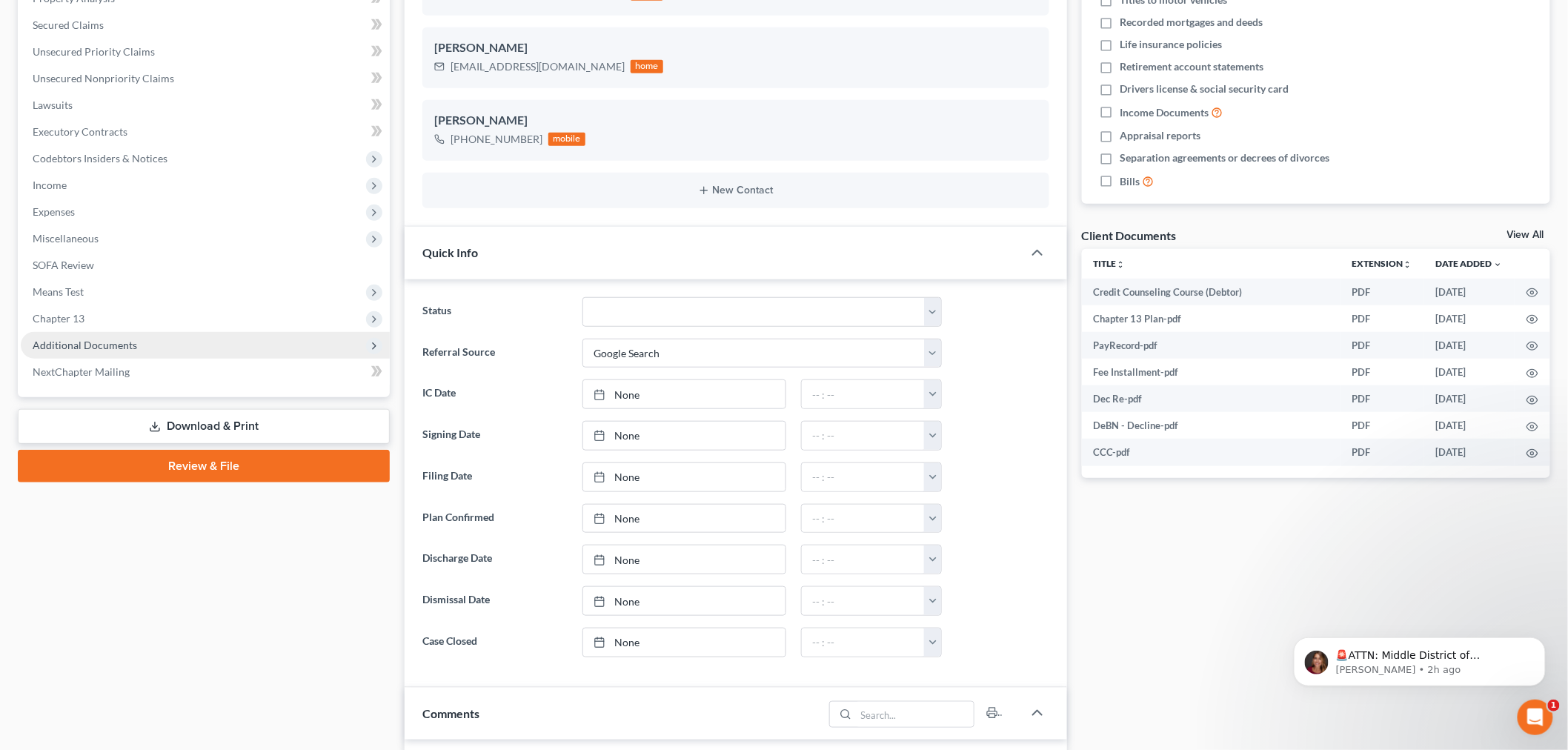
scroll to position [312, 0]
click at [107, 342] on span "Additional Documents" at bounding box center [85, 345] width 104 height 12
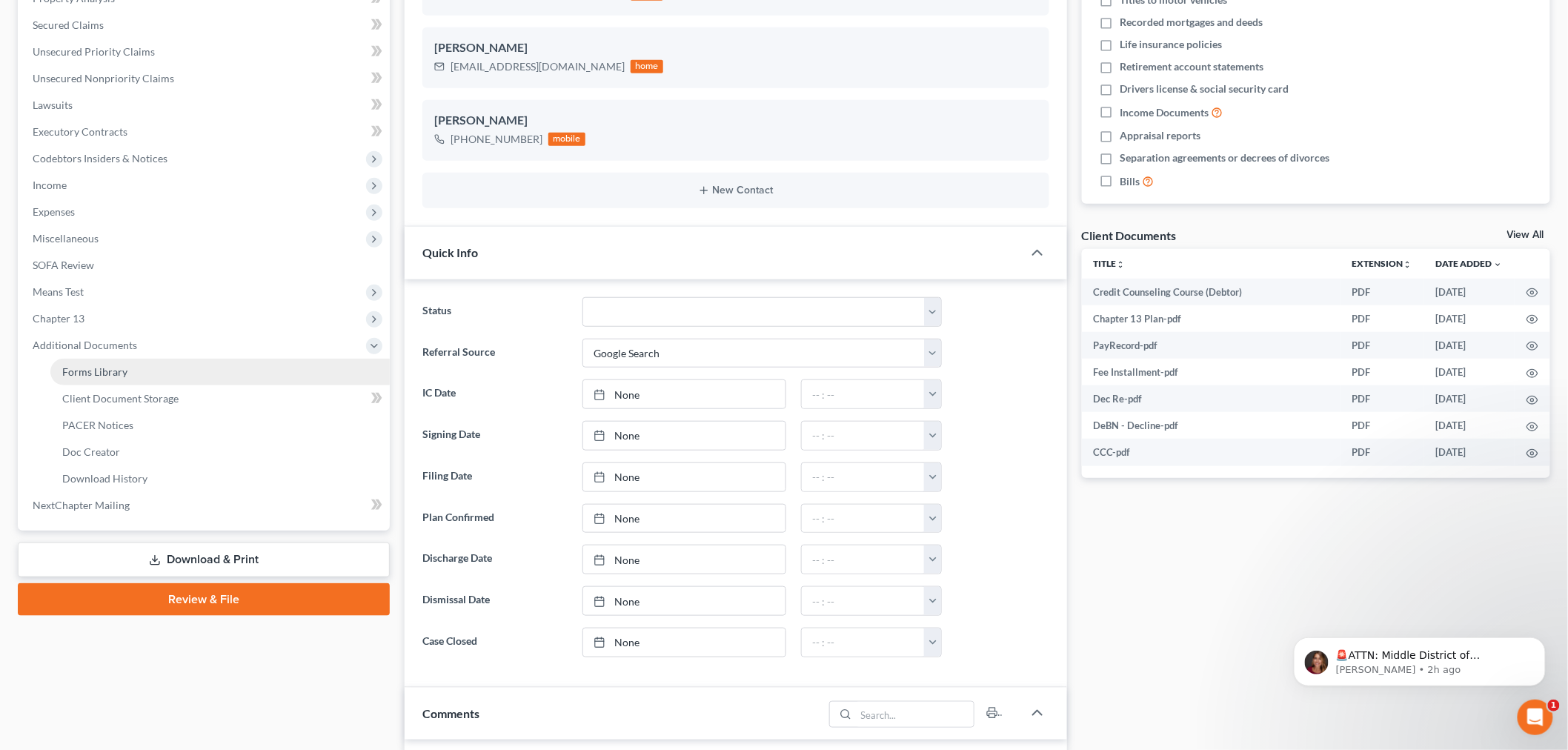
scroll to position [74, 0]
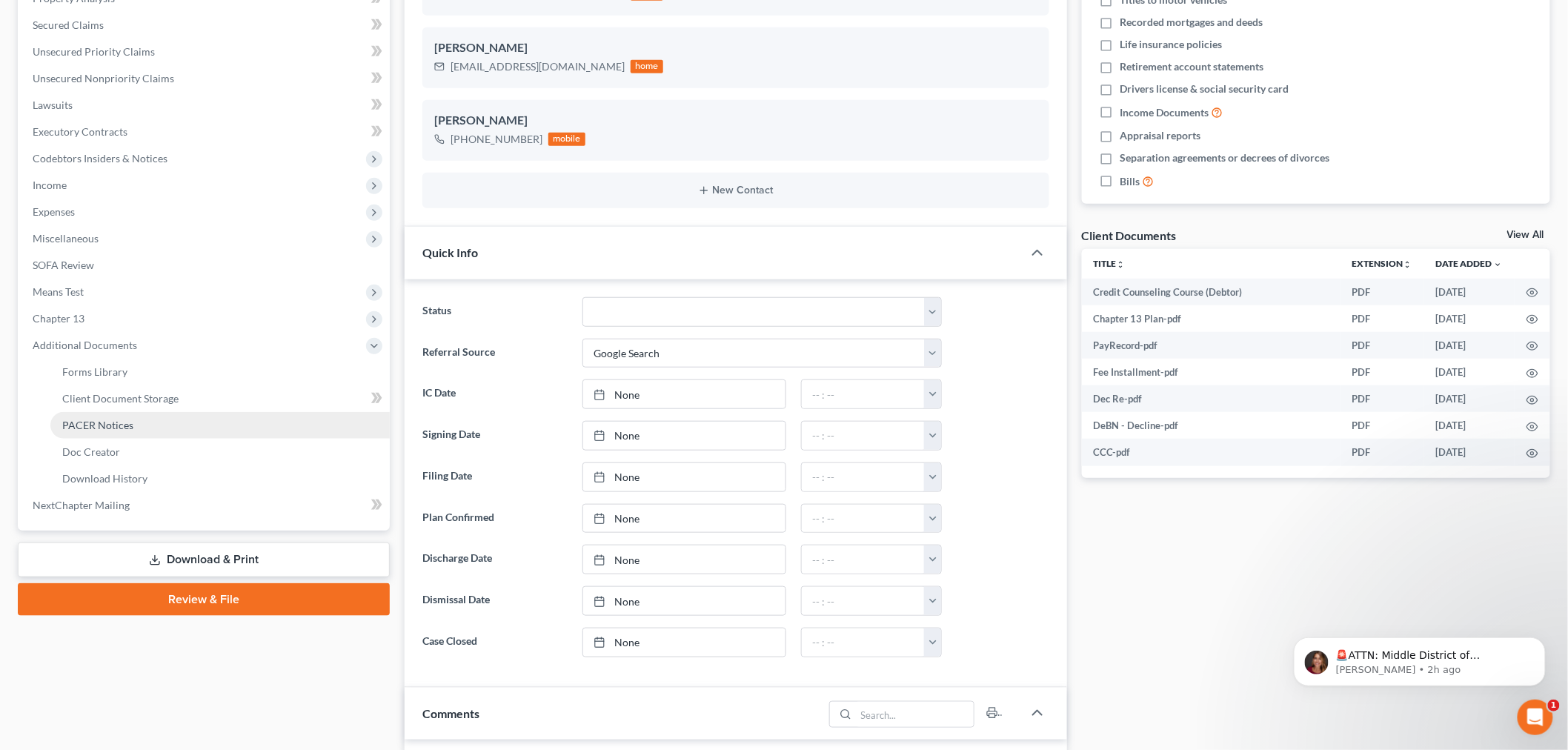
click at [107, 419] on span "PACER Notices" at bounding box center [97, 425] width 71 height 12
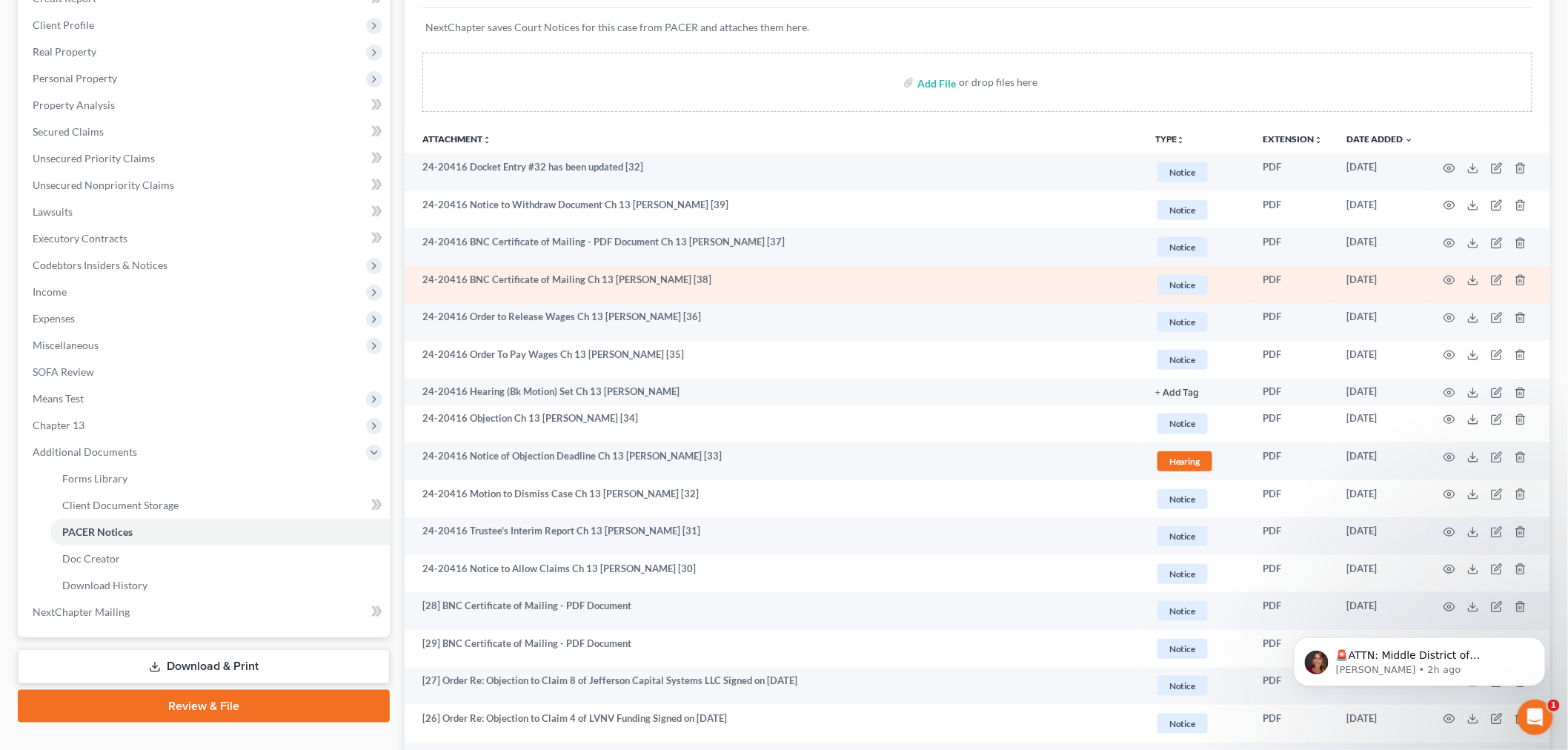
scroll to position [247, 0]
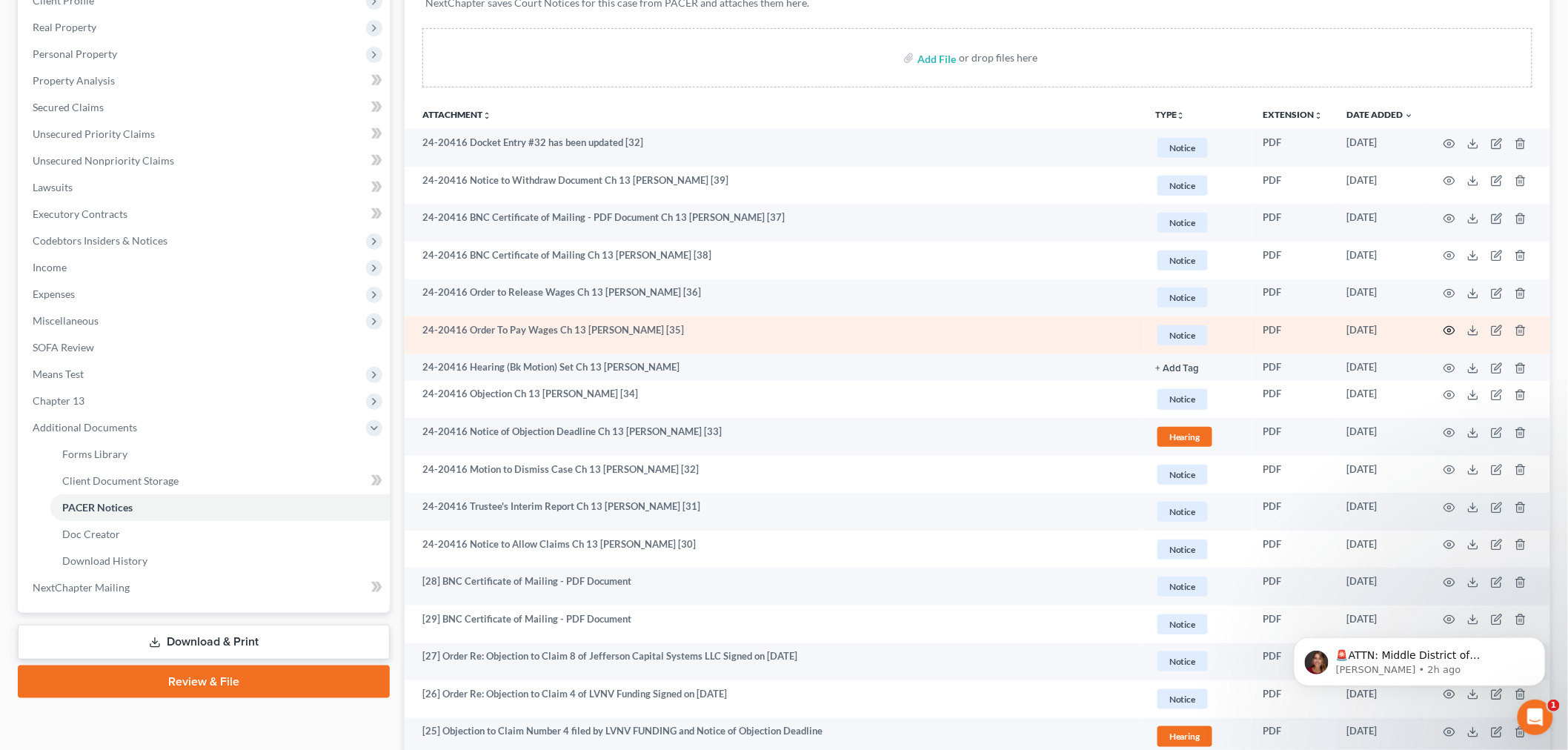
click at [1455, 326] on icon "button" at bounding box center [1449, 330] width 12 height 12
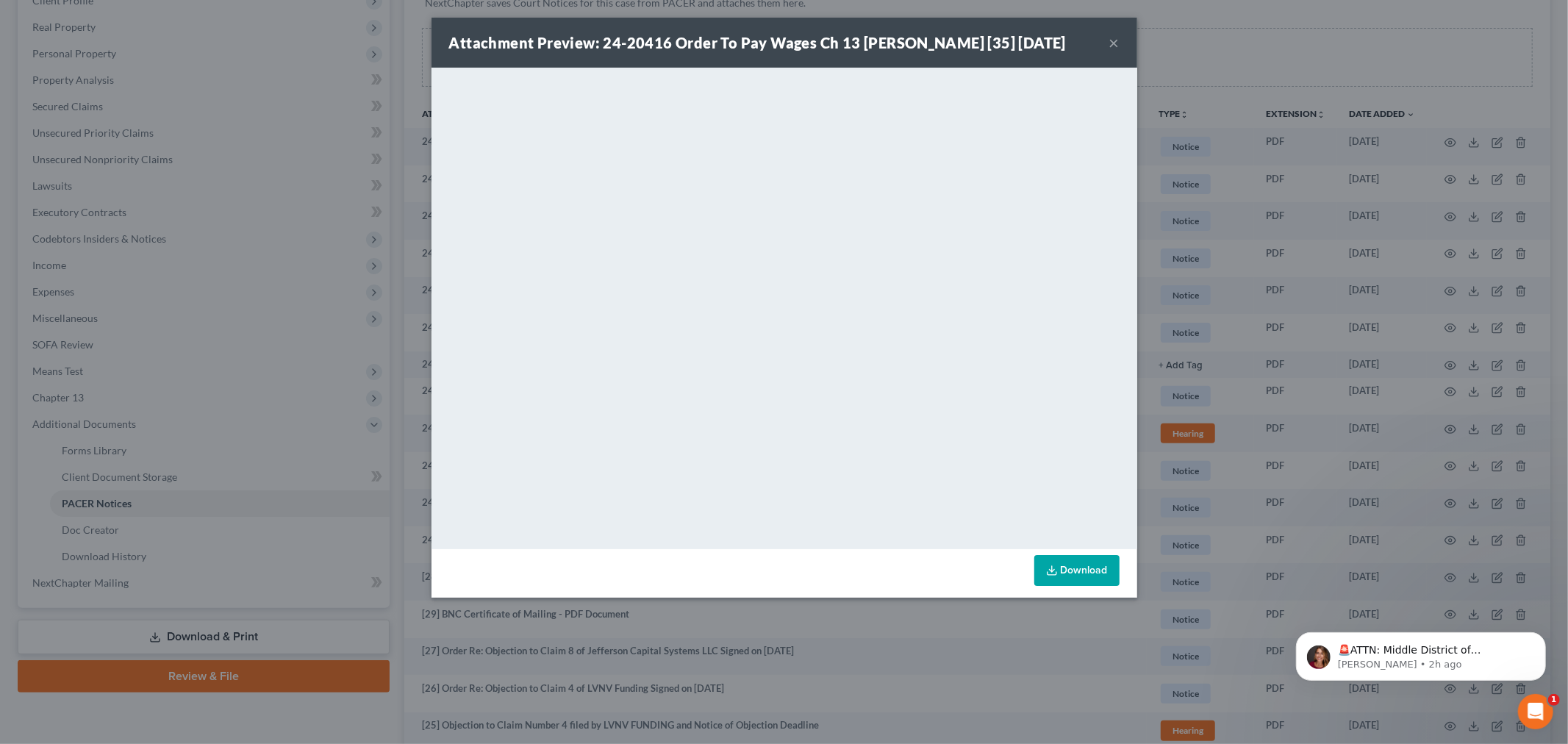
click at [1116, 44] on div "Attachment Preview: 24-20416 Order To Pay Wages Ch 13 Teresa Lynn Dearinger [35…" at bounding box center [784, 42] width 706 height 50
click at [1115, 47] on button "×" at bounding box center [1114, 42] width 10 height 18
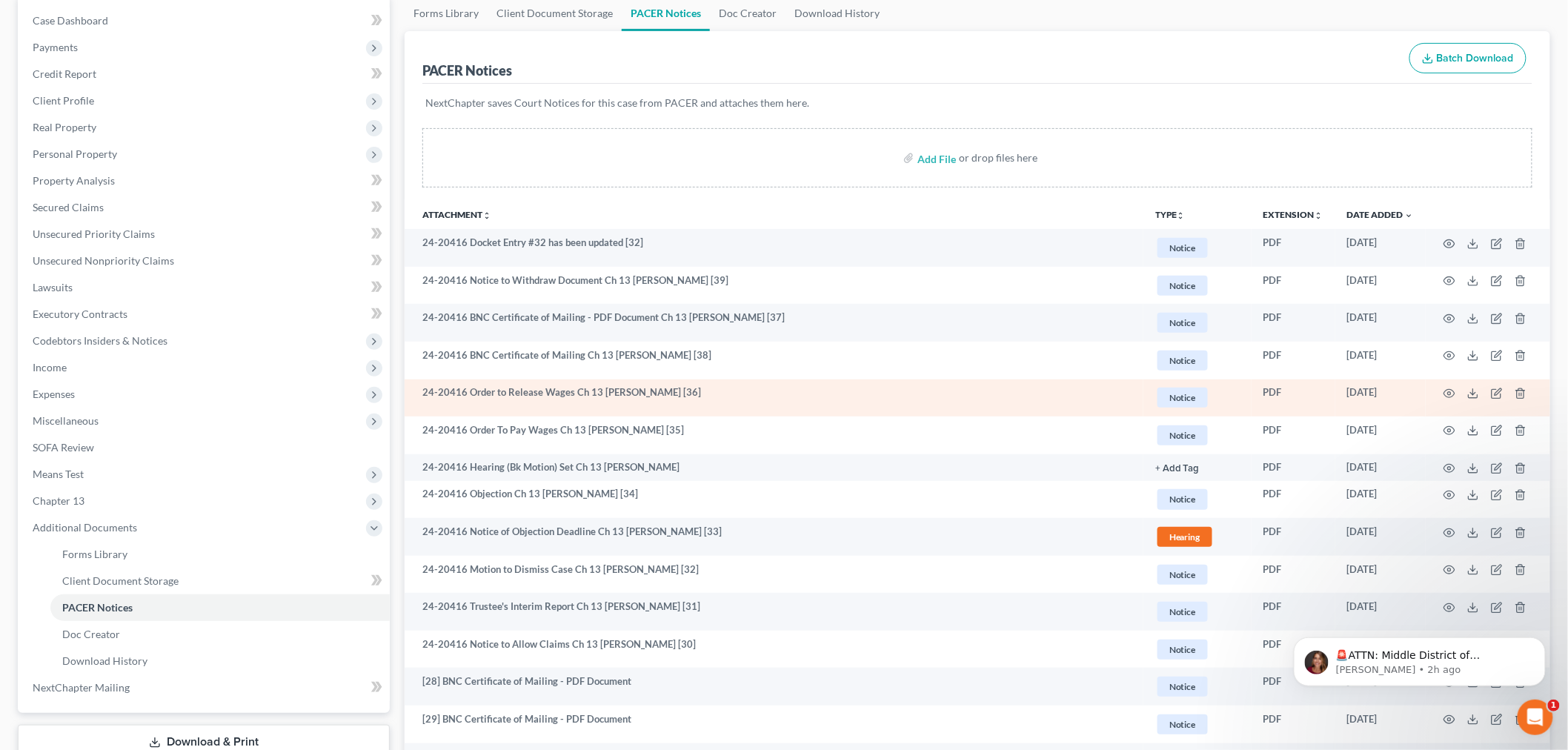
scroll to position [0, 0]
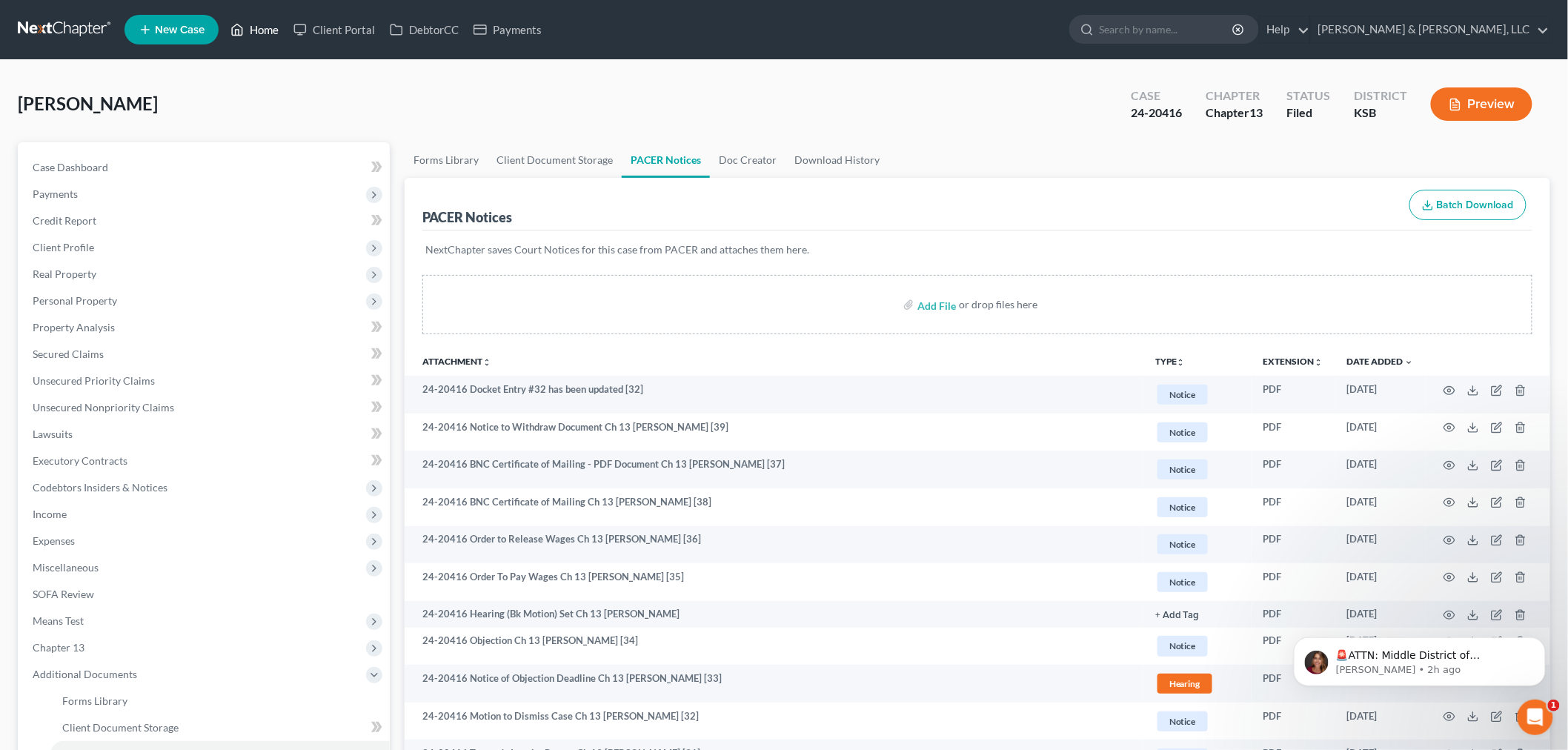
click at [265, 21] on link "Home" at bounding box center [254, 30] width 63 height 26
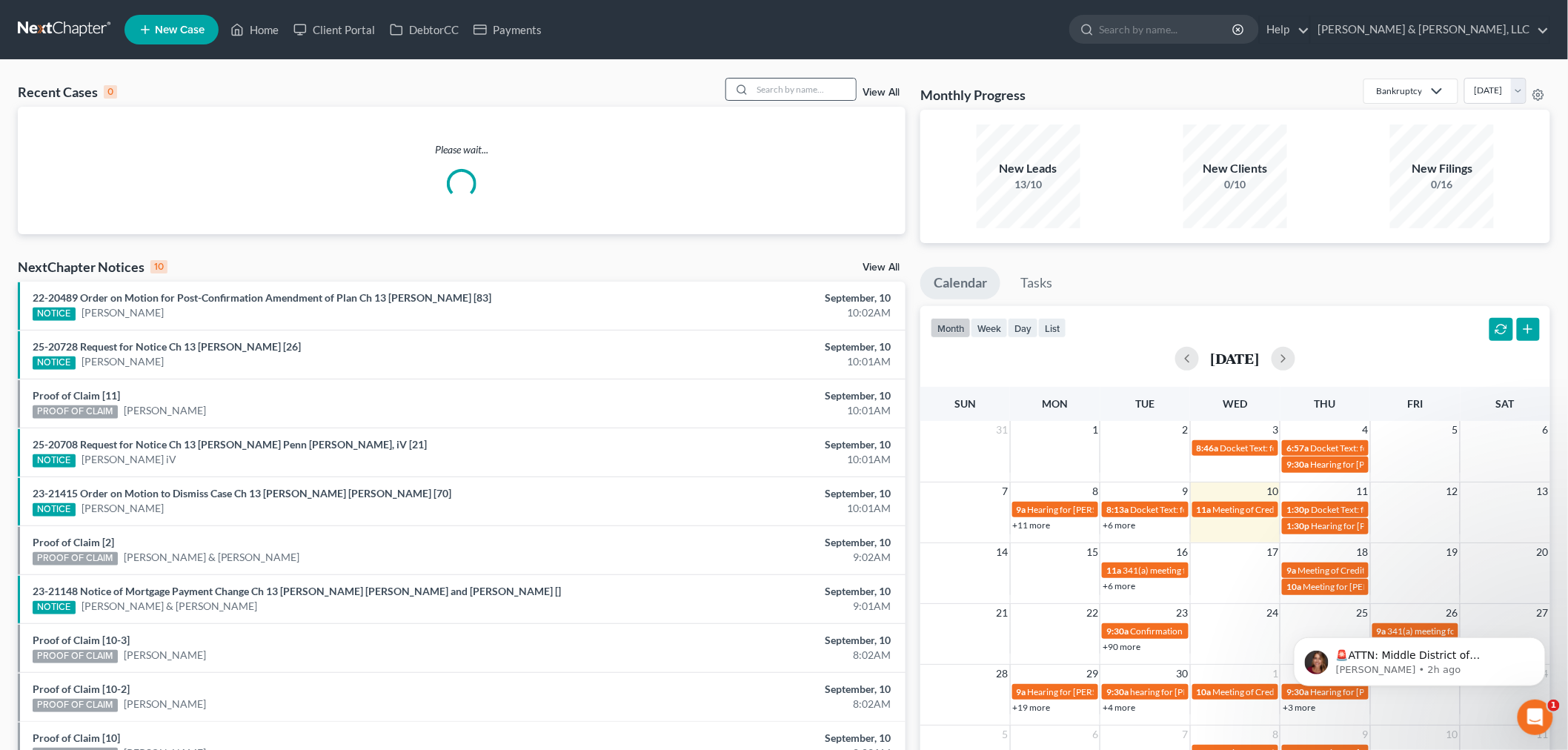
click at [809, 78] on div at bounding box center [791, 89] width 132 height 23
click at [805, 87] on input "search" at bounding box center [803, 89] width 103 height 22
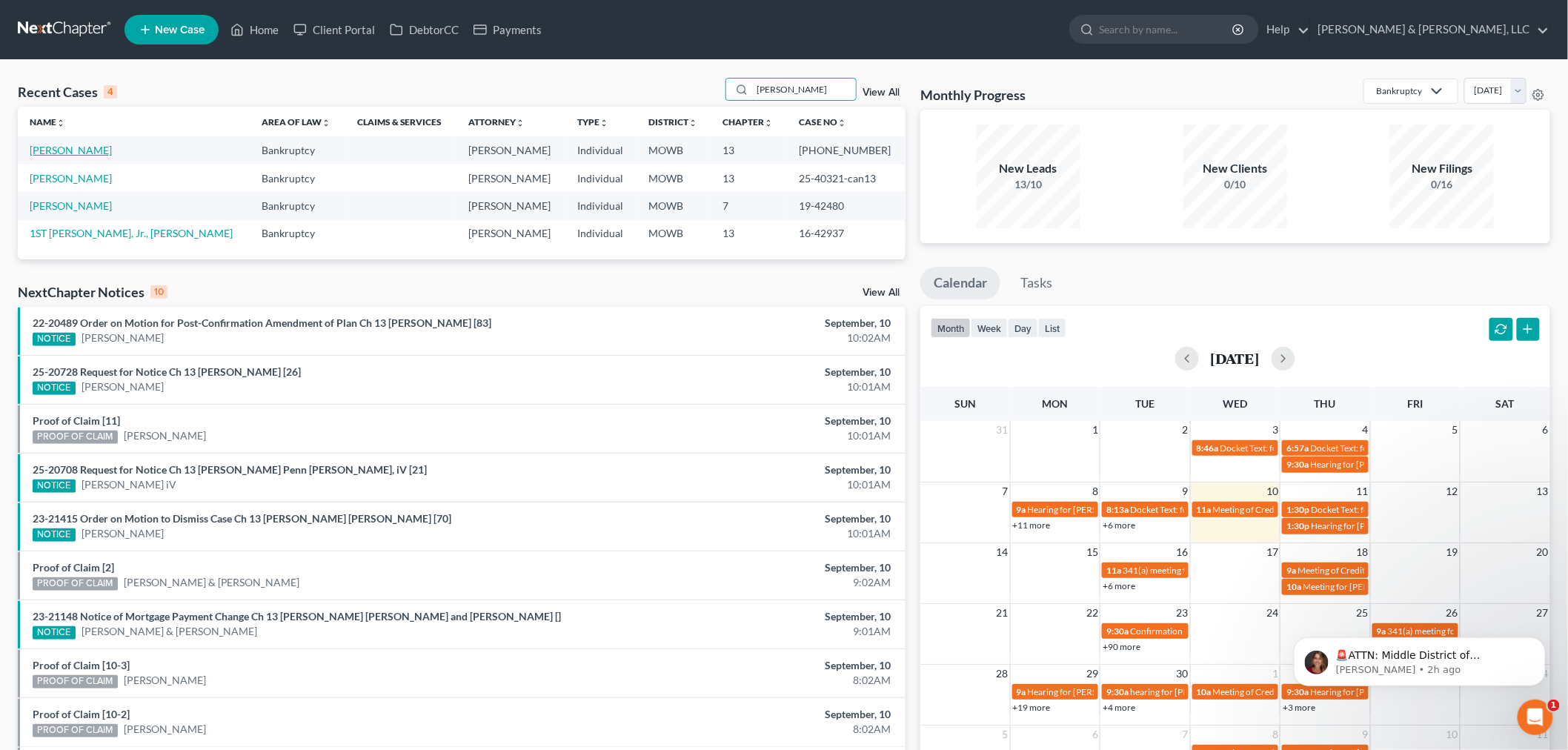
type input "warmack"
click at [43, 151] on link "[PERSON_NAME]" at bounding box center [71, 150] width 82 height 12
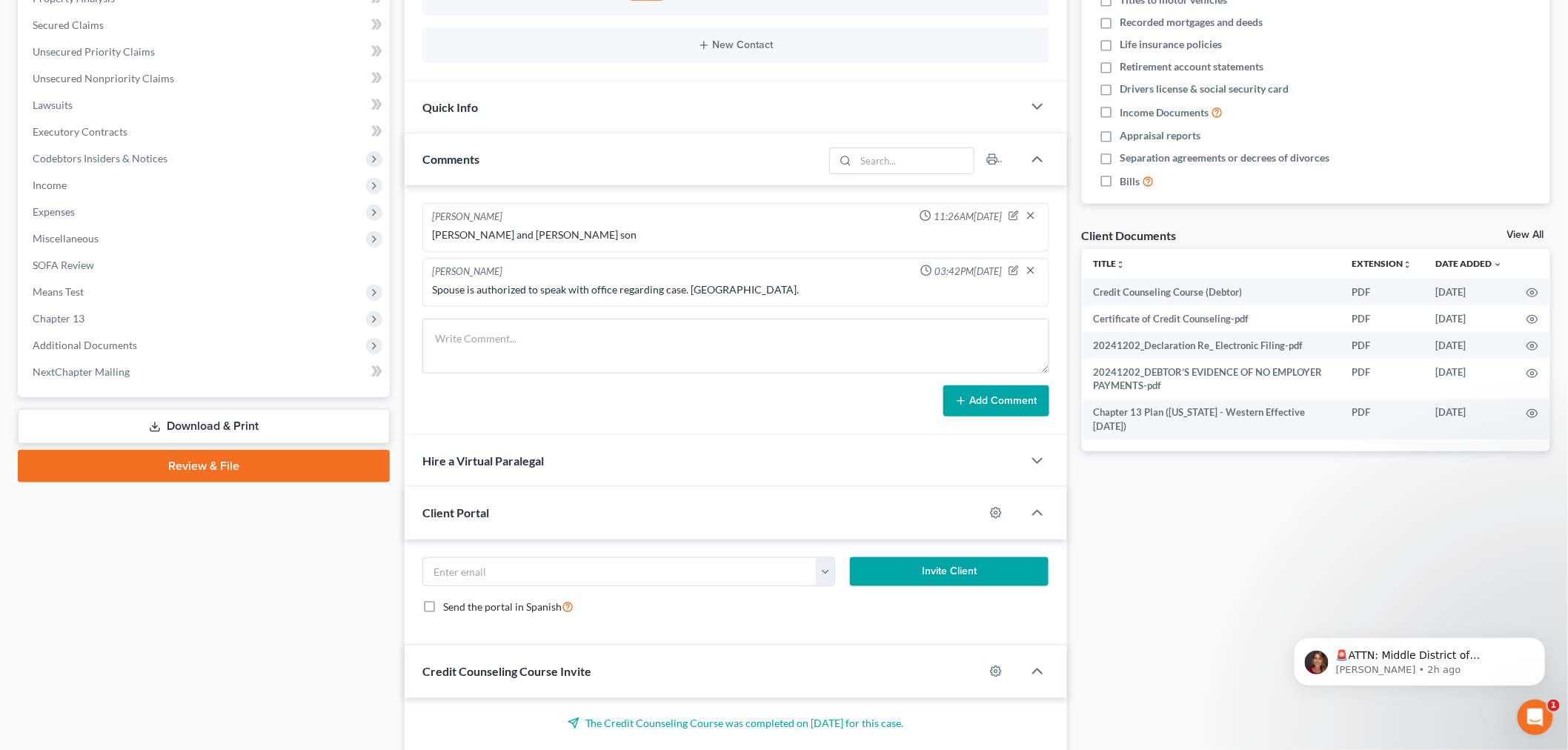
scroll to position [919, 0]
click at [95, 347] on span "Additional Documents" at bounding box center [85, 345] width 104 height 12
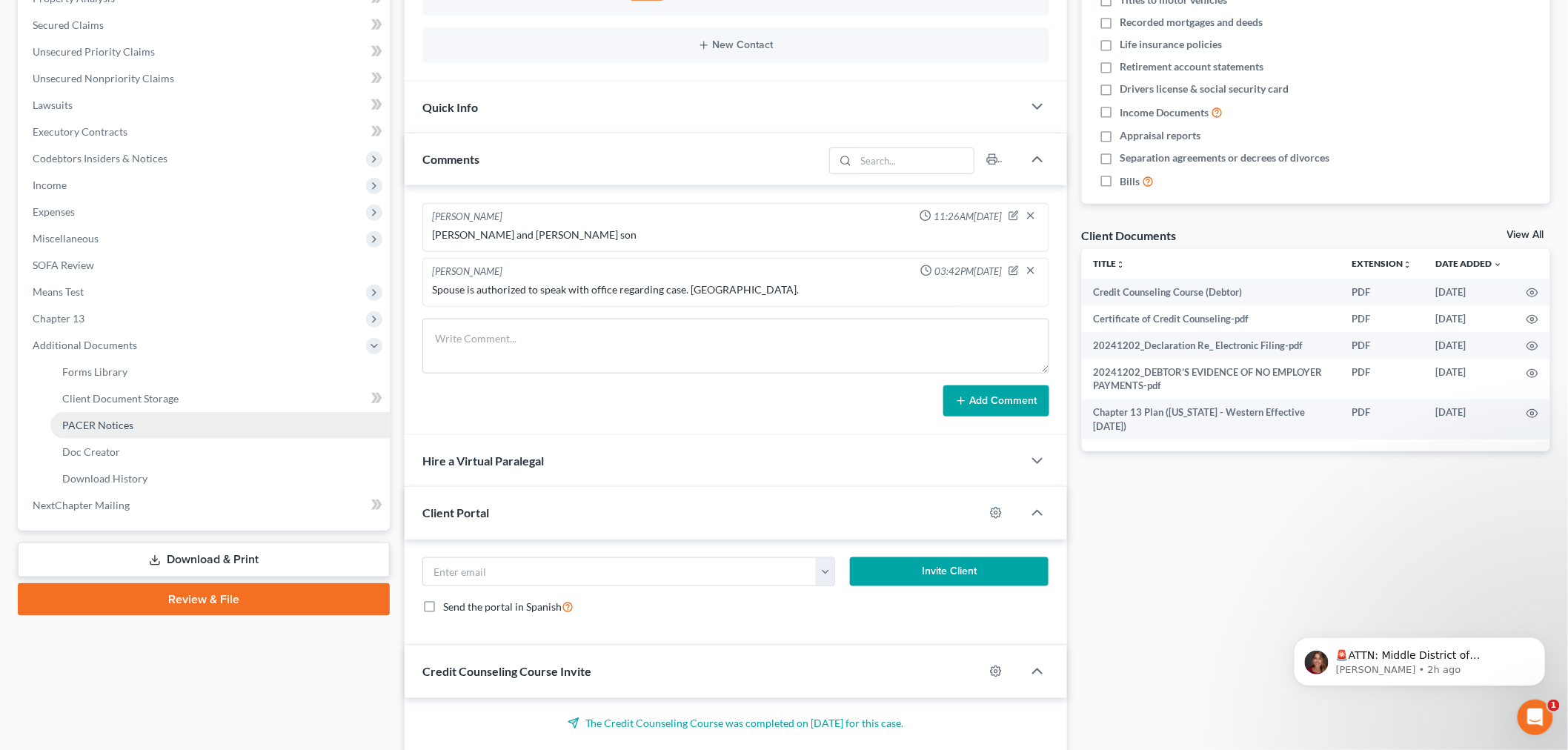
click at [100, 426] on span "PACER Notices" at bounding box center [97, 425] width 71 height 12
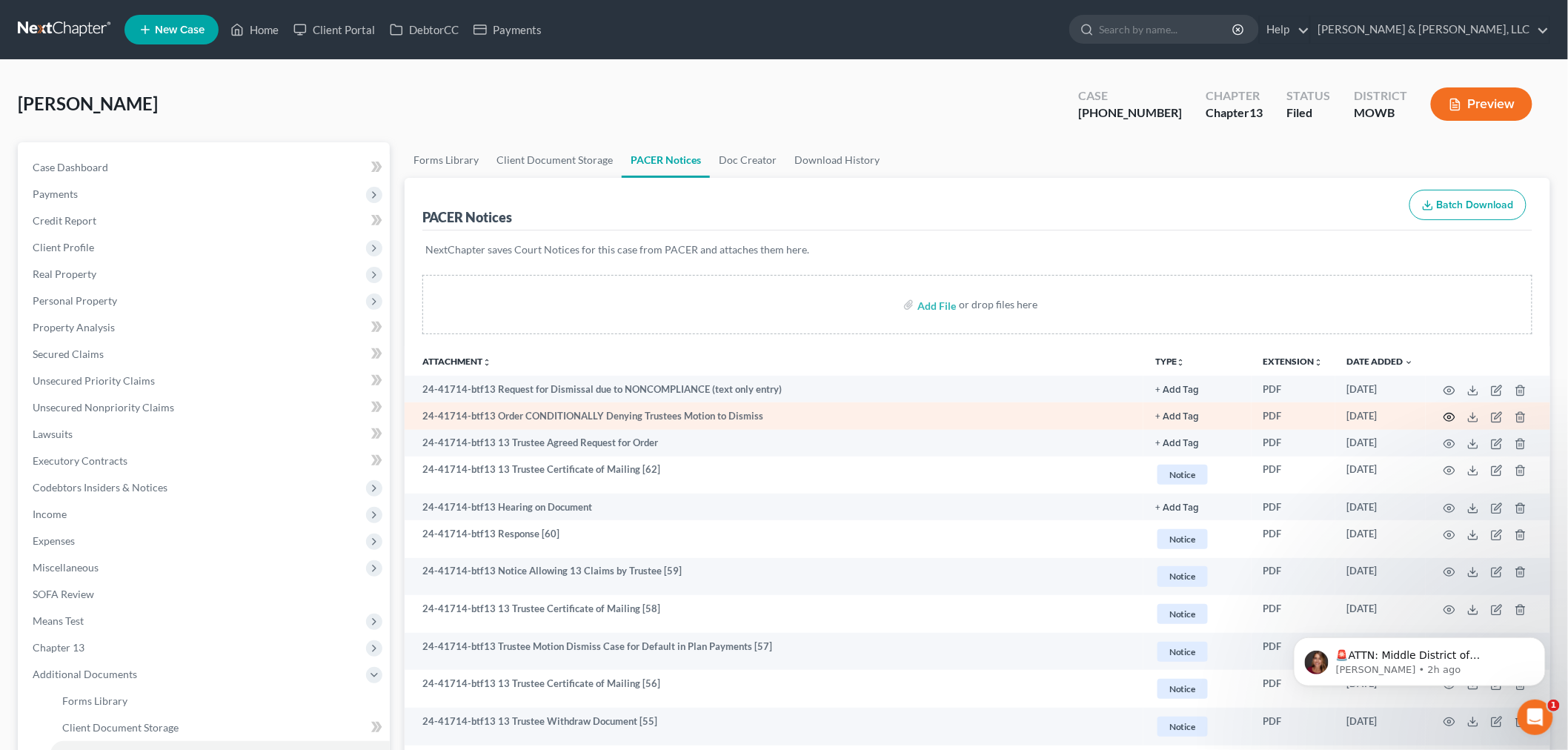
click at [1454, 412] on icon "button" at bounding box center [1449, 416] width 12 height 12
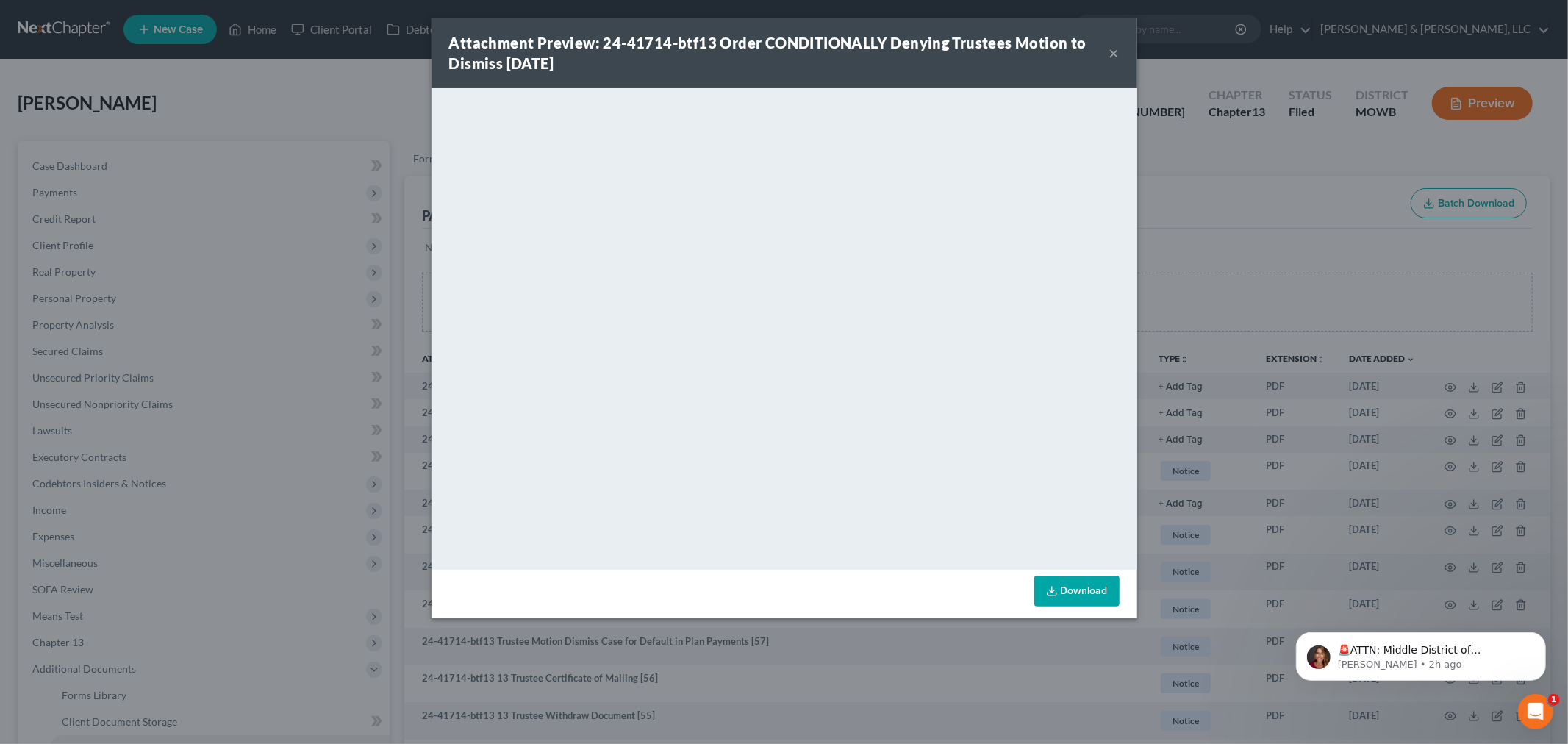
drag, startPoint x: 1110, startPoint y: 52, endPoint x: 1047, endPoint y: 91, distance: 74.1
click at [1110, 50] on button "×" at bounding box center [1114, 52] width 10 height 18
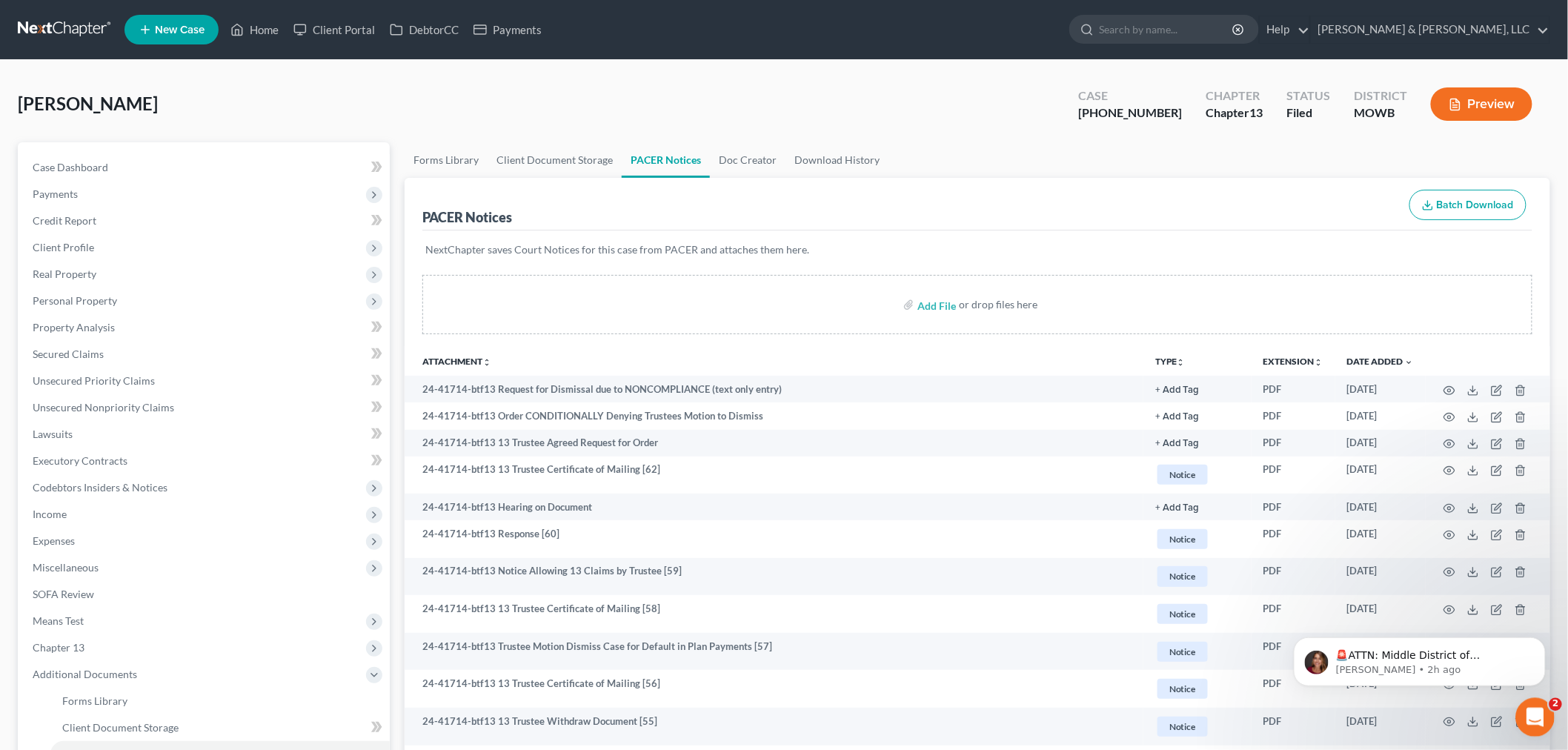
click at [1536, 706] on icon "Open Intercom Messenger" at bounding box center [1532, 715] width 24 height 24
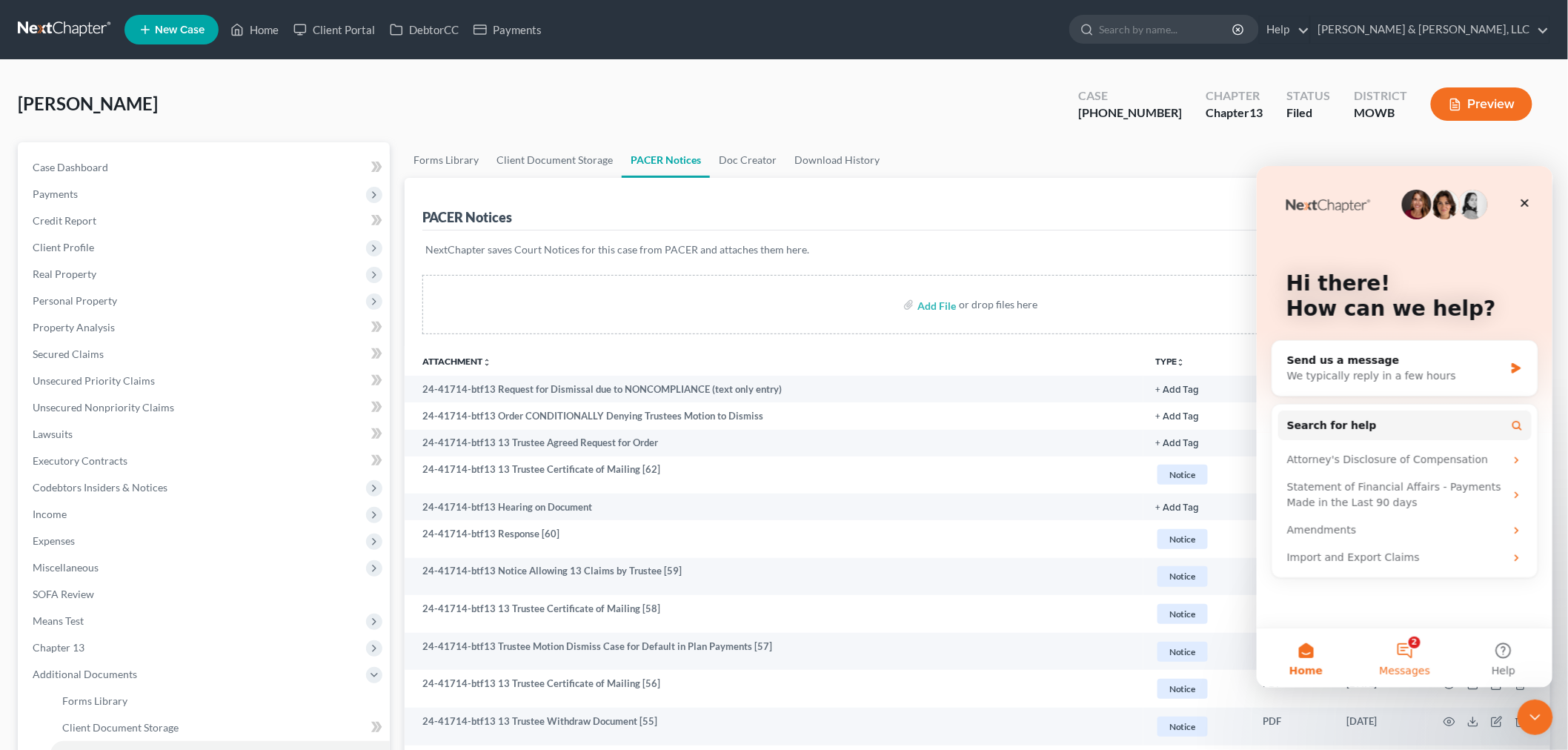
click at [1390, 650] on button "2 Messages" at bounding box center [1404, 657] width 99 height 59
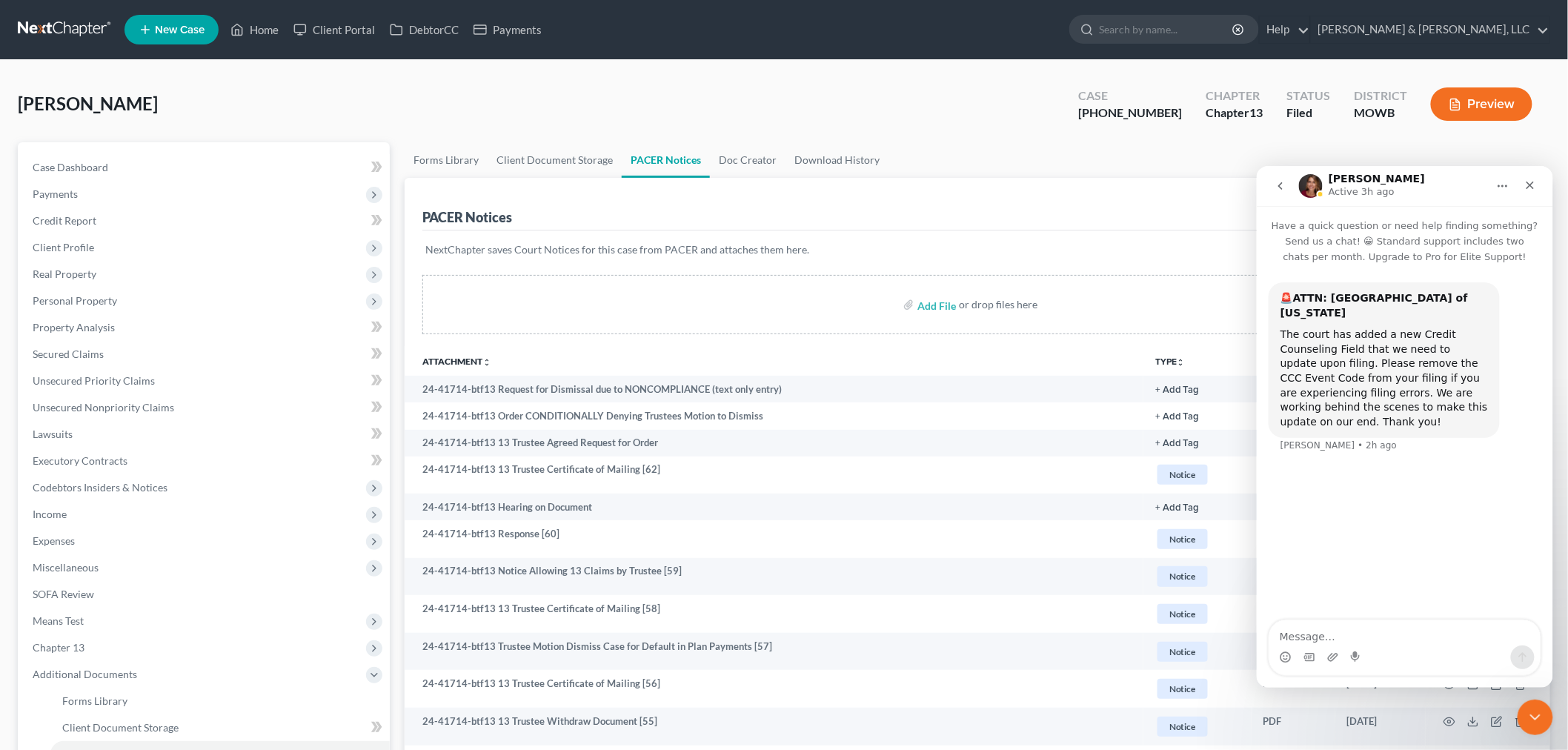
click at [563, 104] on div "Warmack, Trevon Upgraded Case 24-41714-13 Chapter Chapter 13 Status Filed Distr…" at bounding box center [784, 110] width 1532 height 65
click at [1534, 187] on icon "Close" at bounding box center [1529, 184] width 12 height 12
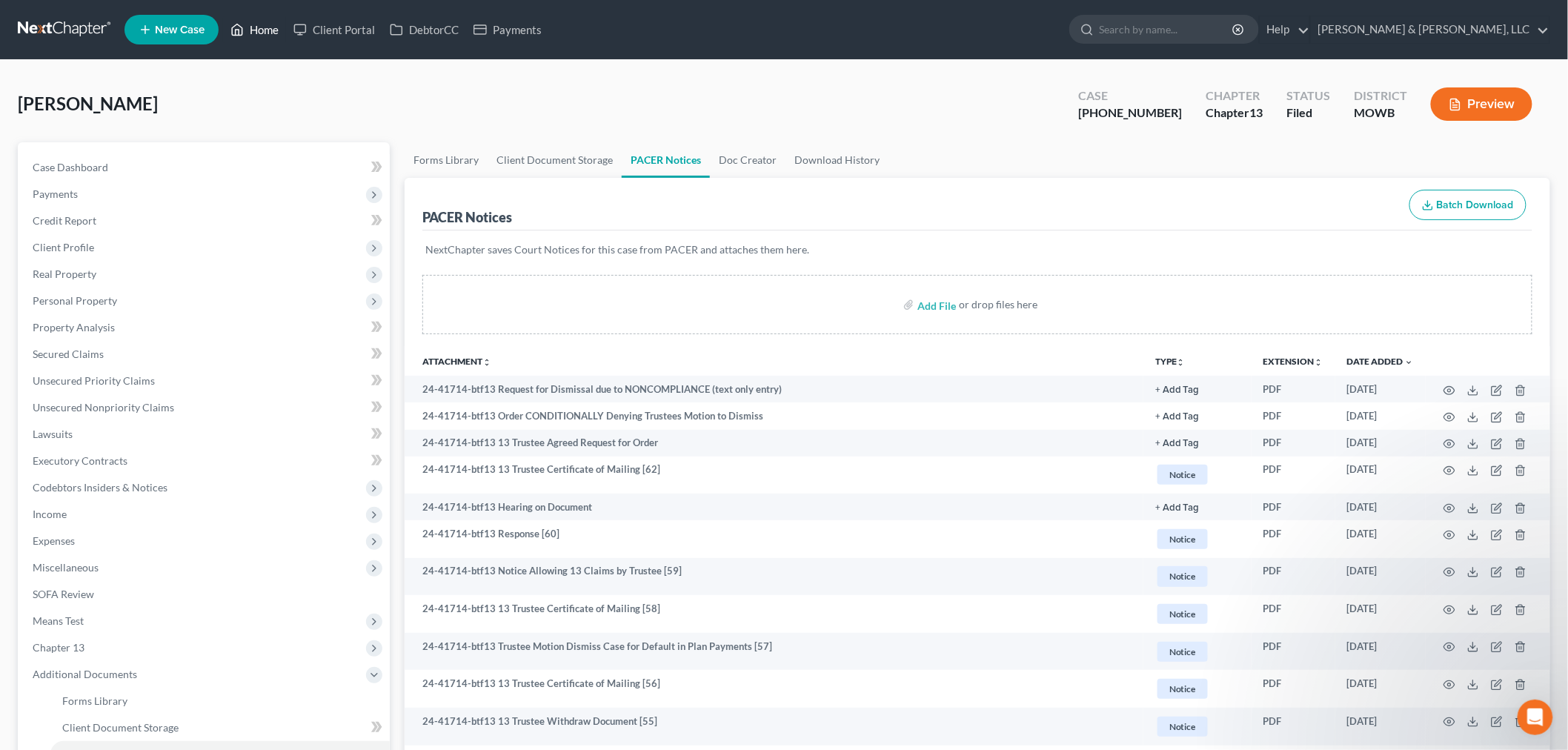
drag, startPoint x: 254, startPoint y: 25, endPoint x: 655, endPoint y: 108, distance: 409.5
click at [254, 25] on link "Home" at bounding box center [254, 30] width 63 height 26
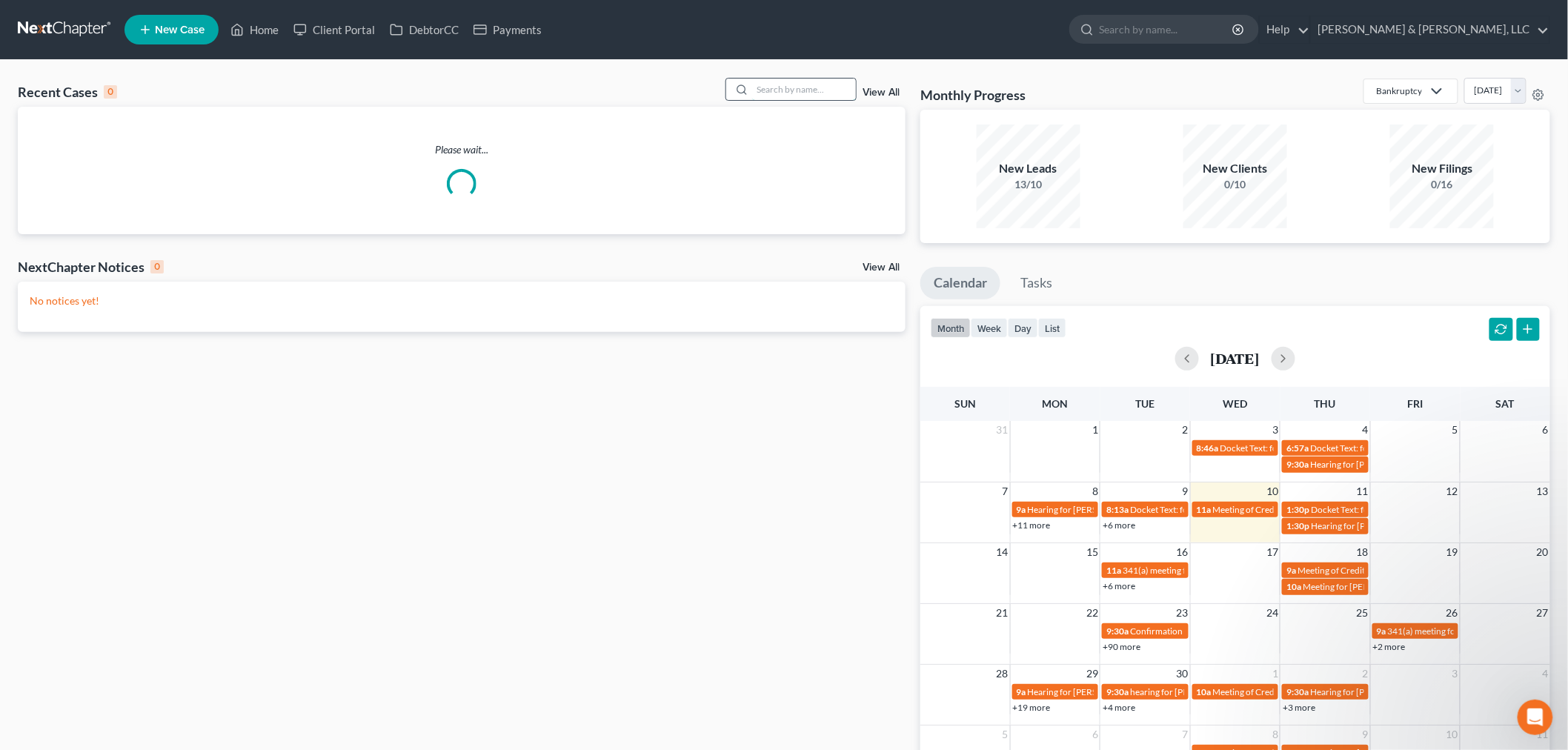
click at [788, 90] on input "search" at bounding box center [803, 89] width 103 height 22
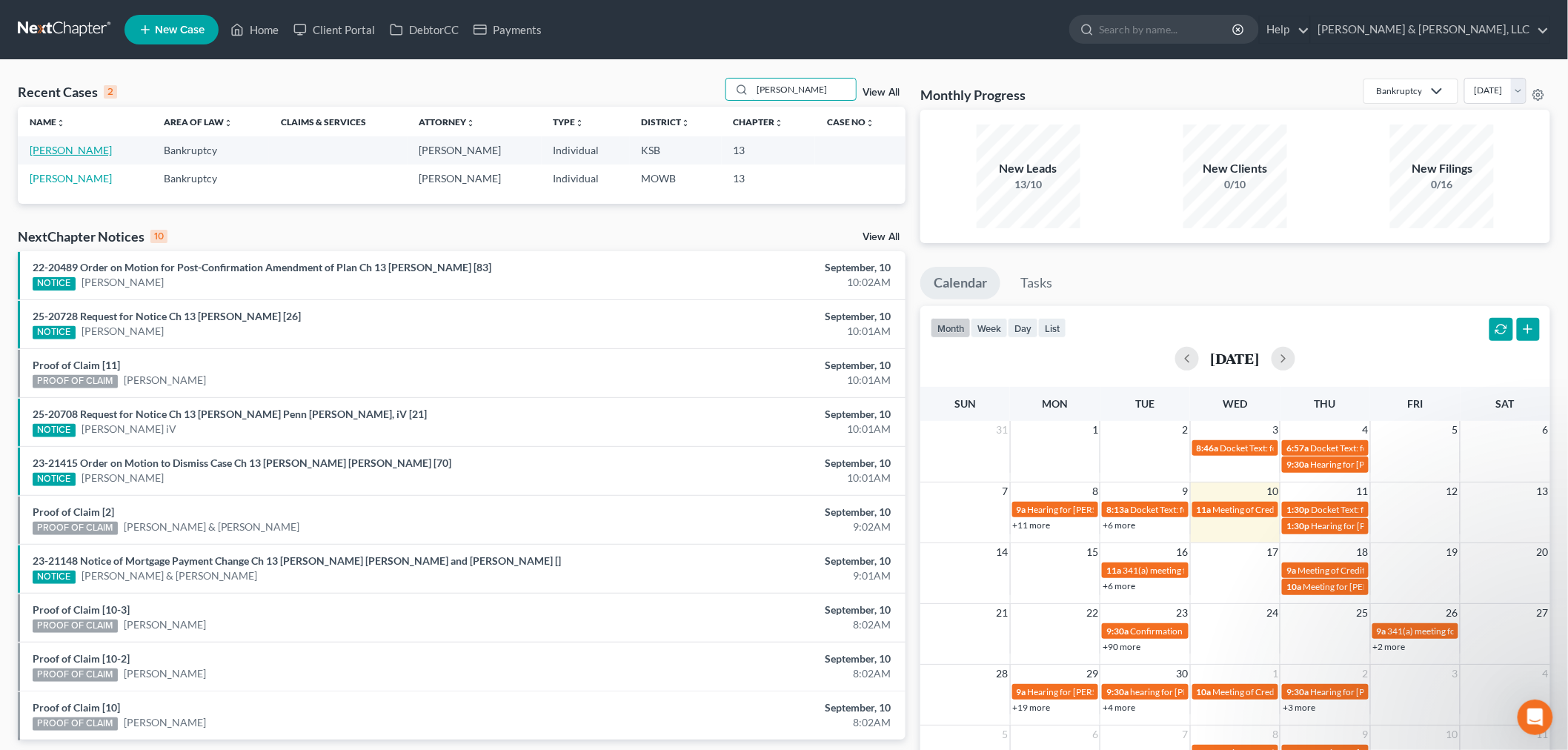
type input "duffe"
click at [53, 152] on link "[PERSON_NAME]" at bounding box center [71, 150] width 82 height 12
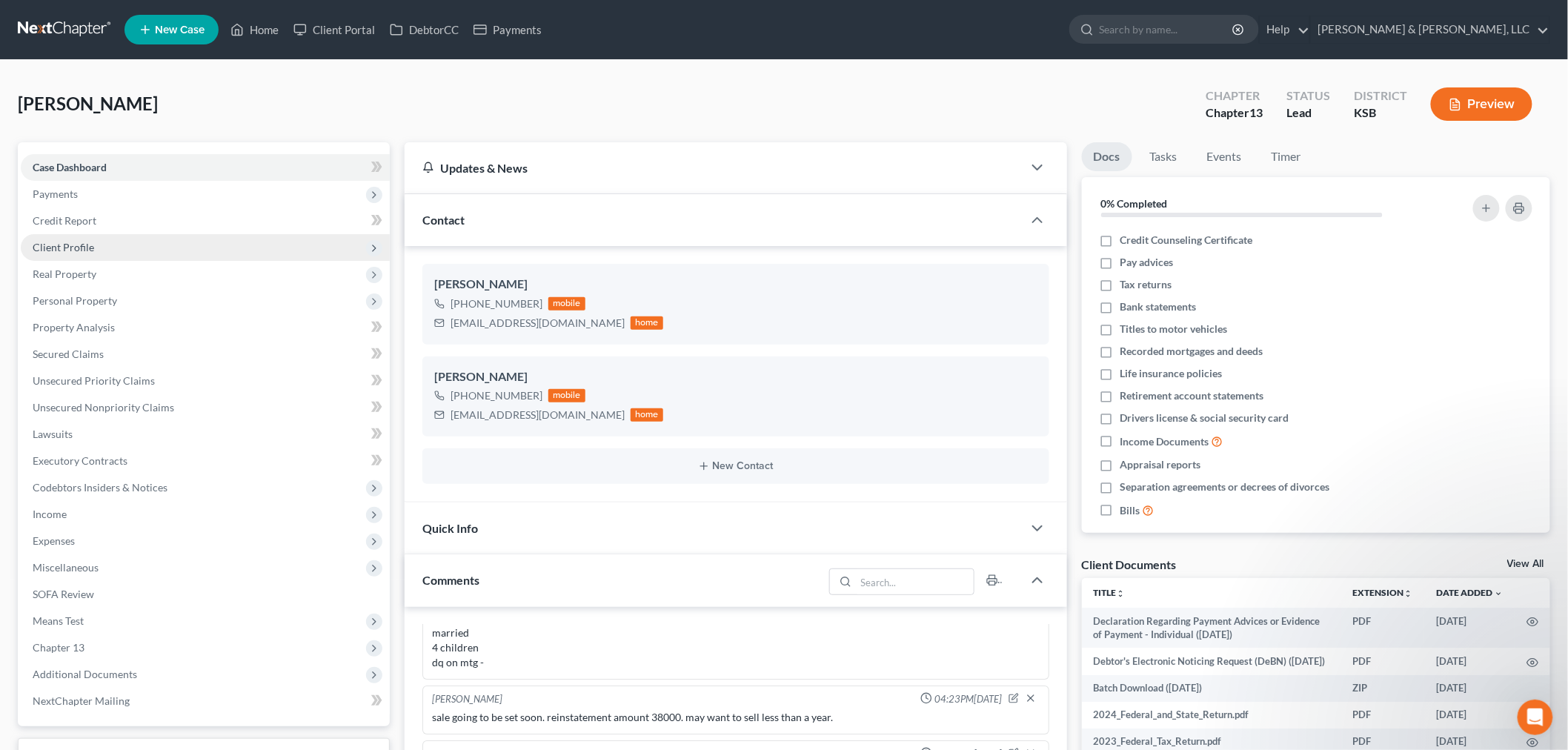
click at [63, 240] on span "Client Profile" at bounding box center [63, 247] width 61 height 12
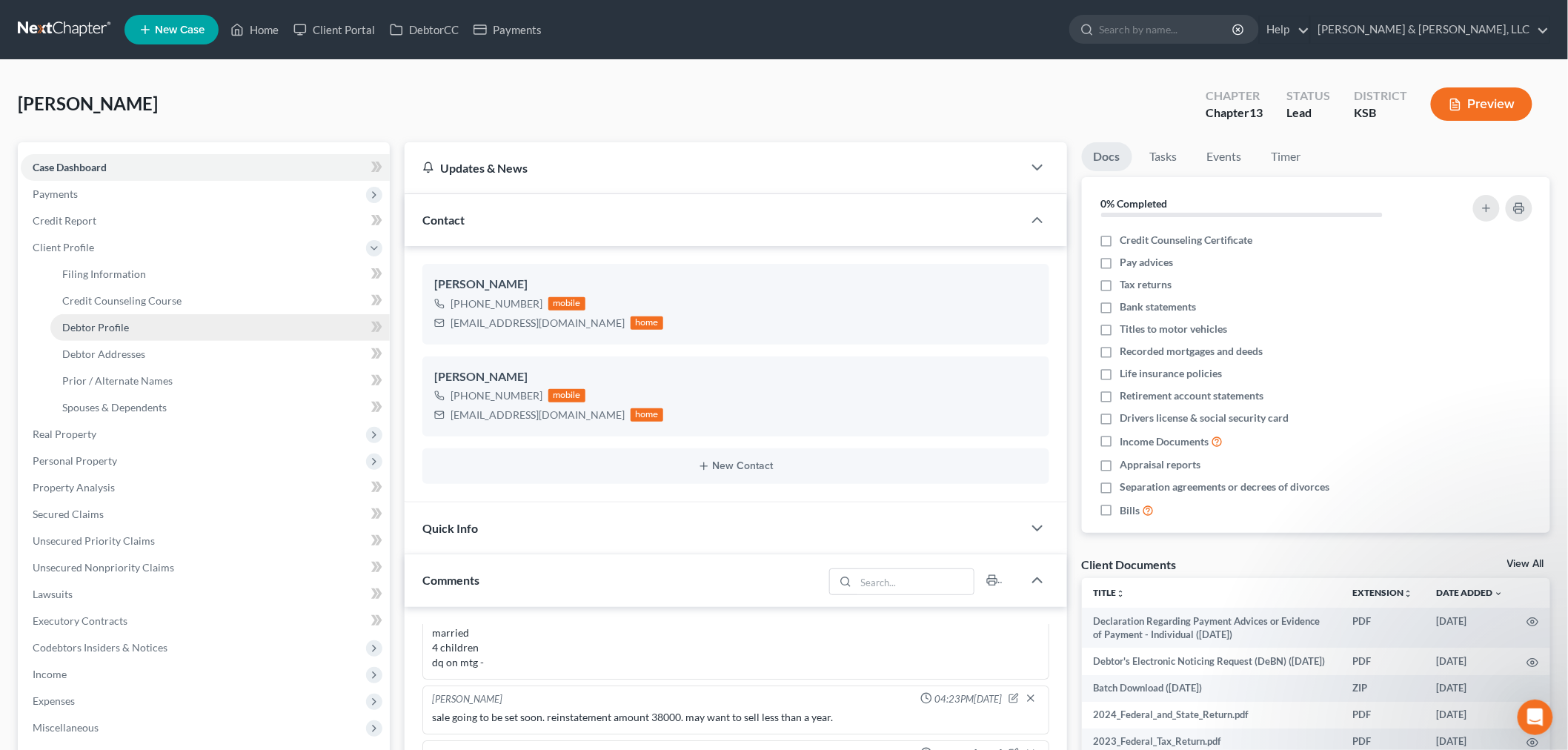
click at [127, 331] on span "Debtor Profile" at bounding box center [96, 327] width 67 height 12
select select "1"
select select "5"
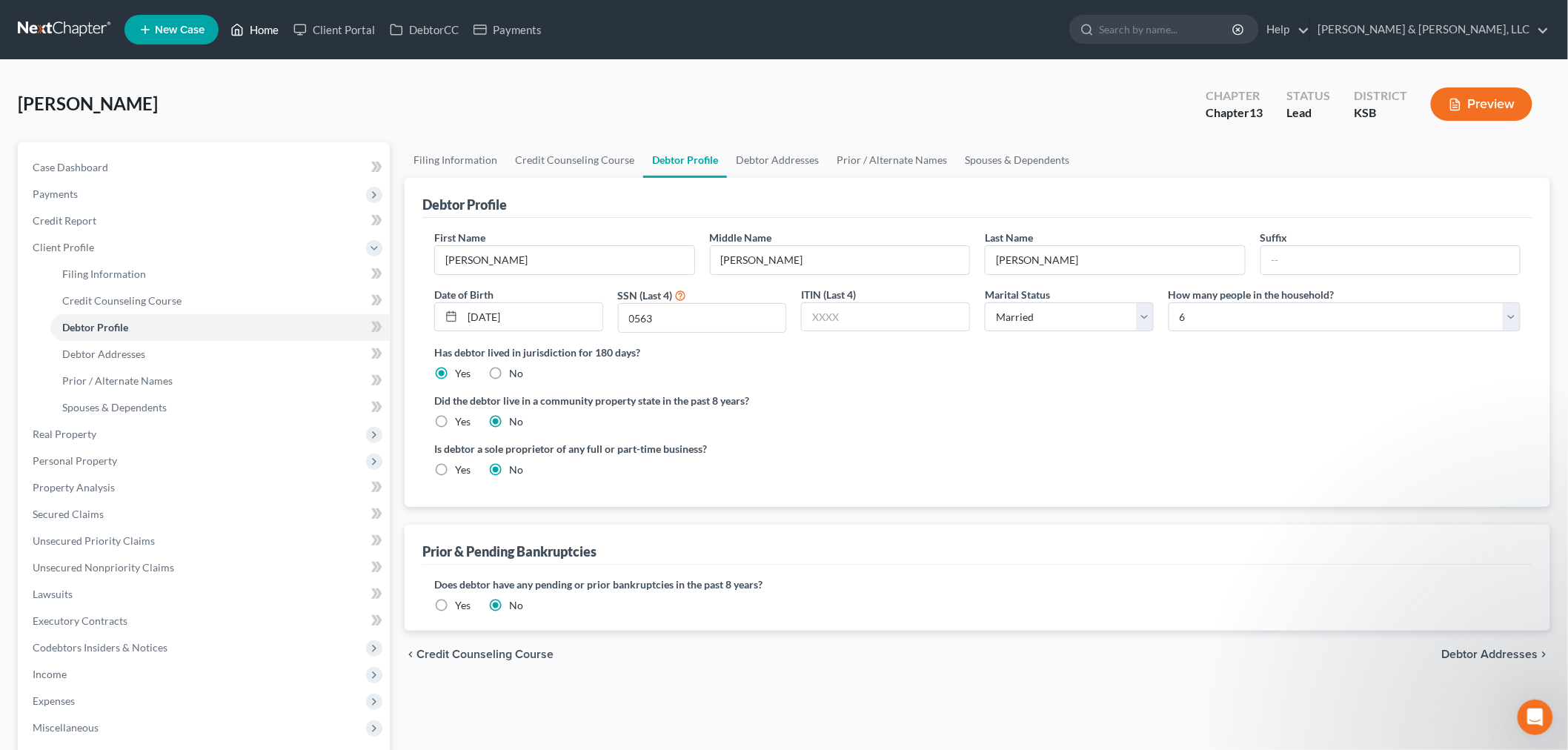
click at [265, 30] on link "Home" at bounding box center [254, 30] width 63 height 26
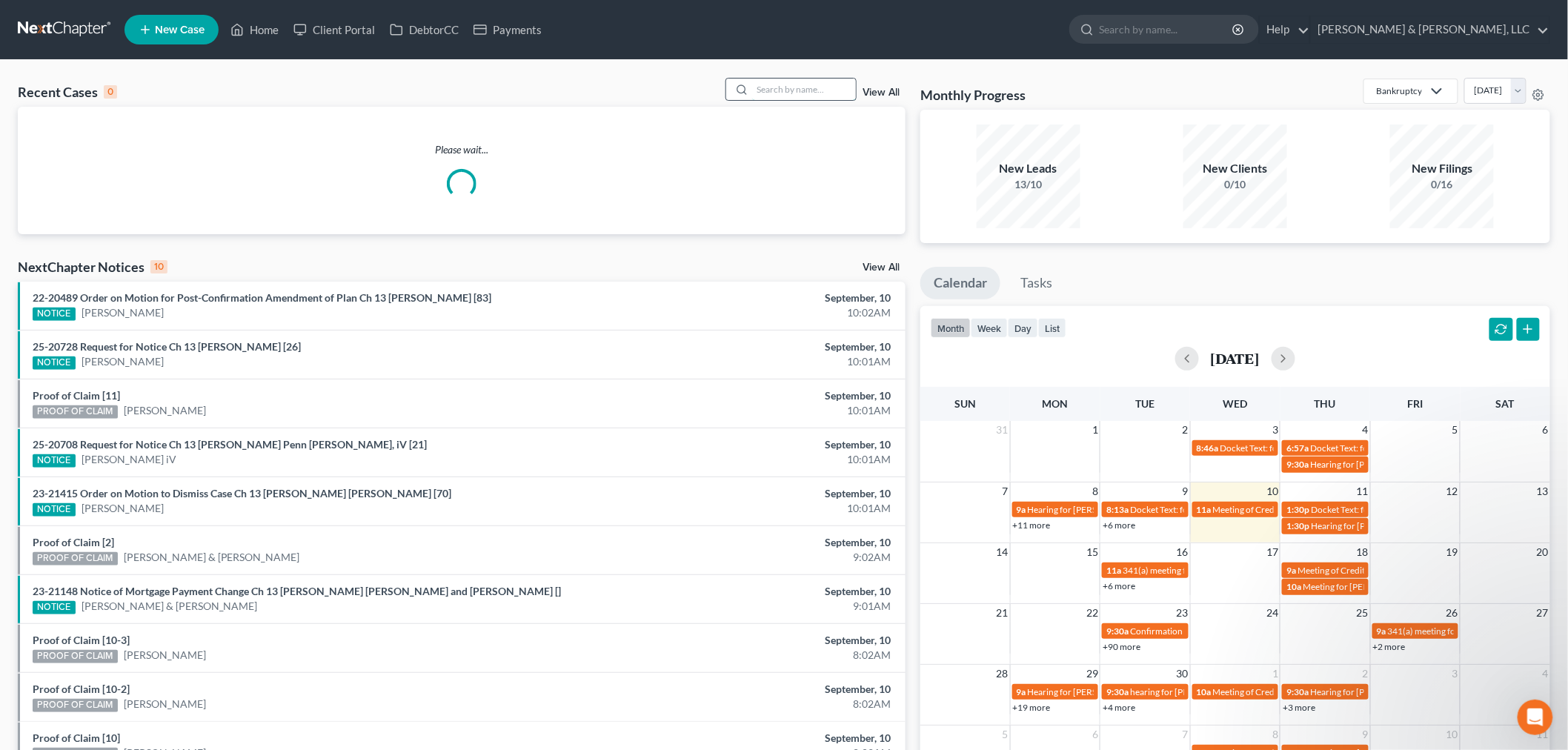
click at [791, 93] on input "search" at bounding box center [803, 89] width 103 height 22
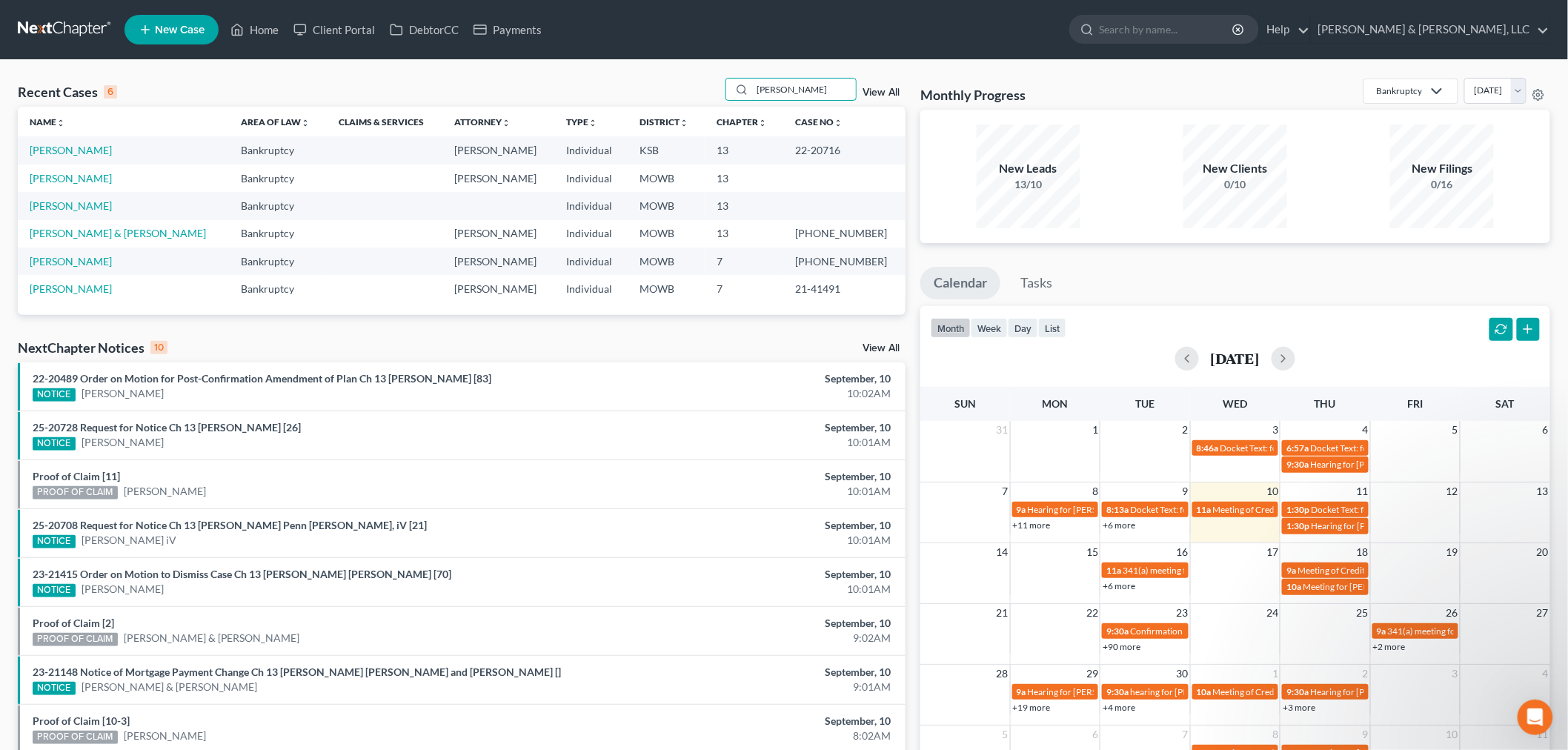
type input "campbell"
click at [63, 138] on td "[PERSON_NAME]" at bounding box center [123, 149] width 211 height 27
click at [56, 145] on link "[PERSON_NAME]" at bounding box center [71, 150] width 82 height 12
select select "4"
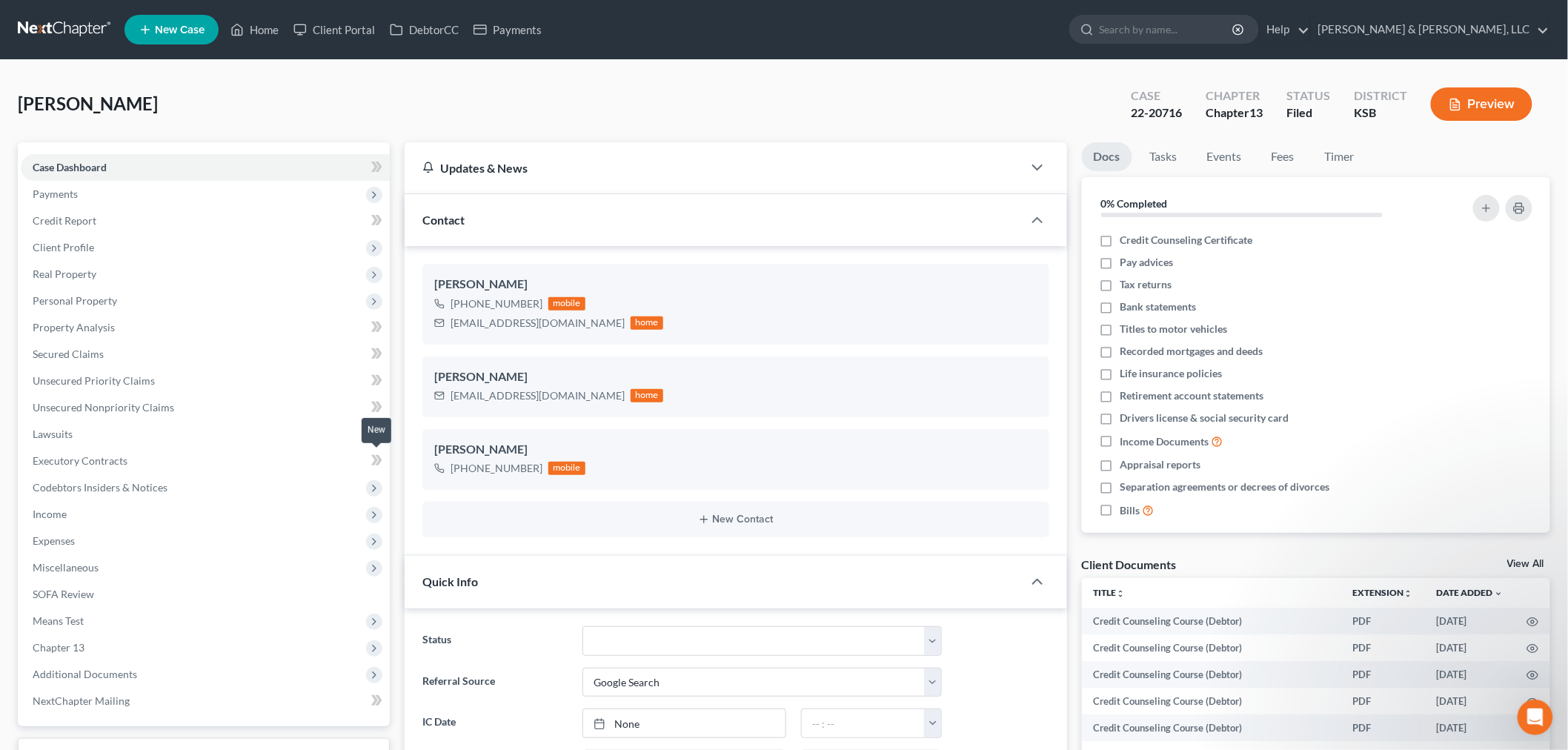
scroll to position [329, 0]
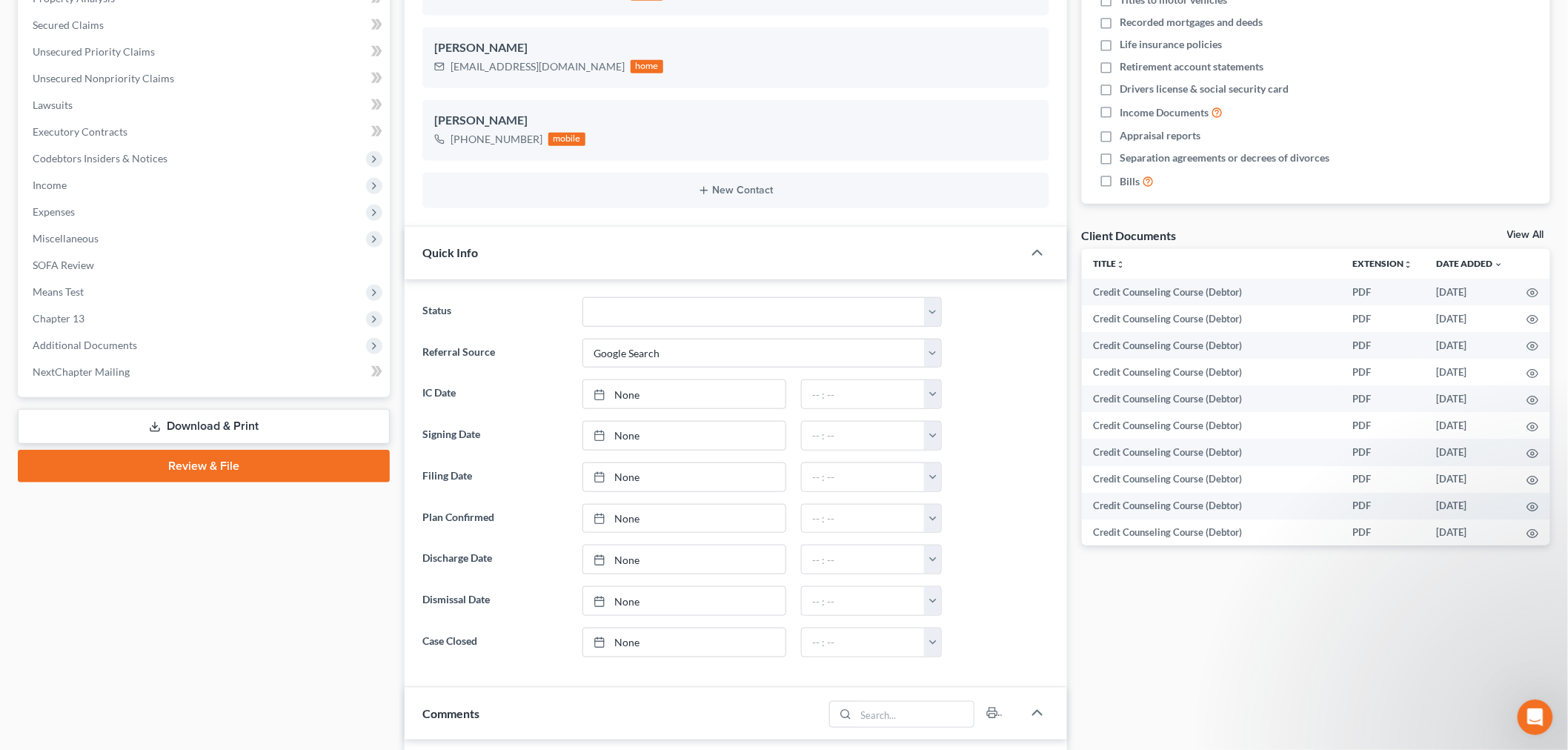
drag, startPoint x: 96, startPoint y: 342, endPoint x: 103, endPoint y: 400, distance: 58.4
click at [96, 342] on span "Additional Documents" at bounding box center [85, 345] width 104 height 12
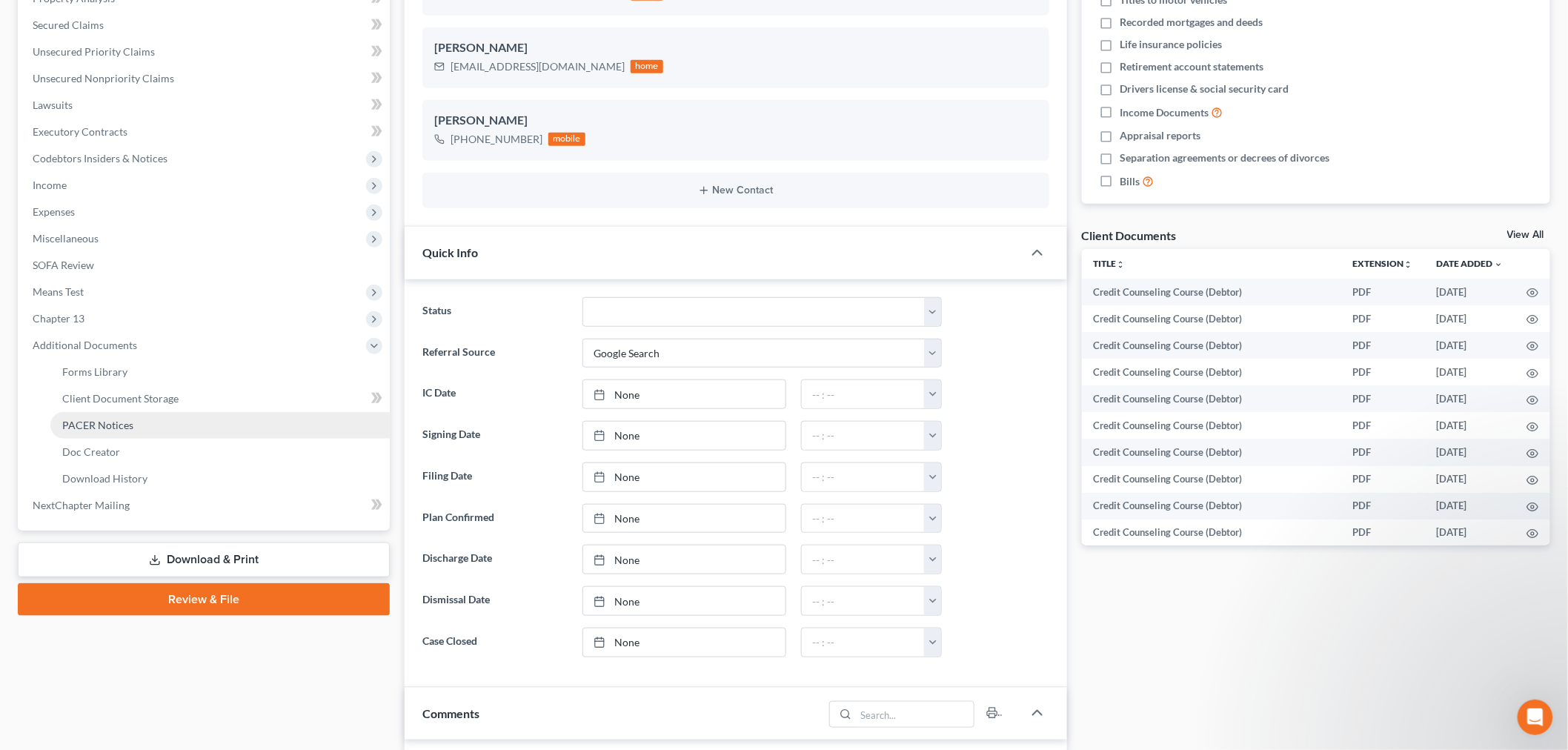
click at [93, 421] on span "PACER Notices" at bounding box center [97, 425] width 71 height 12
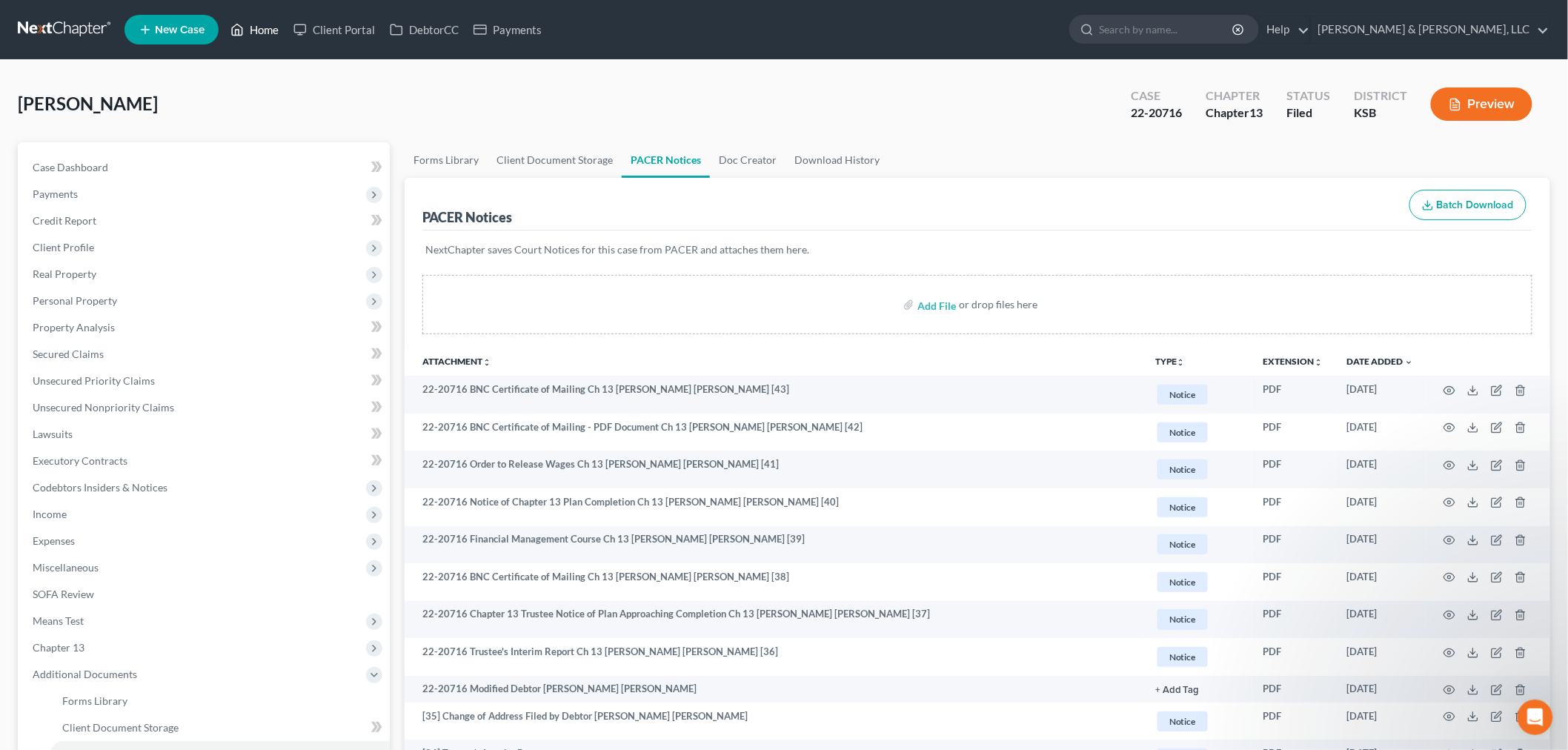
click at [254, 23] on link "Home" at bounding box center [254, 30] width 63 height 26
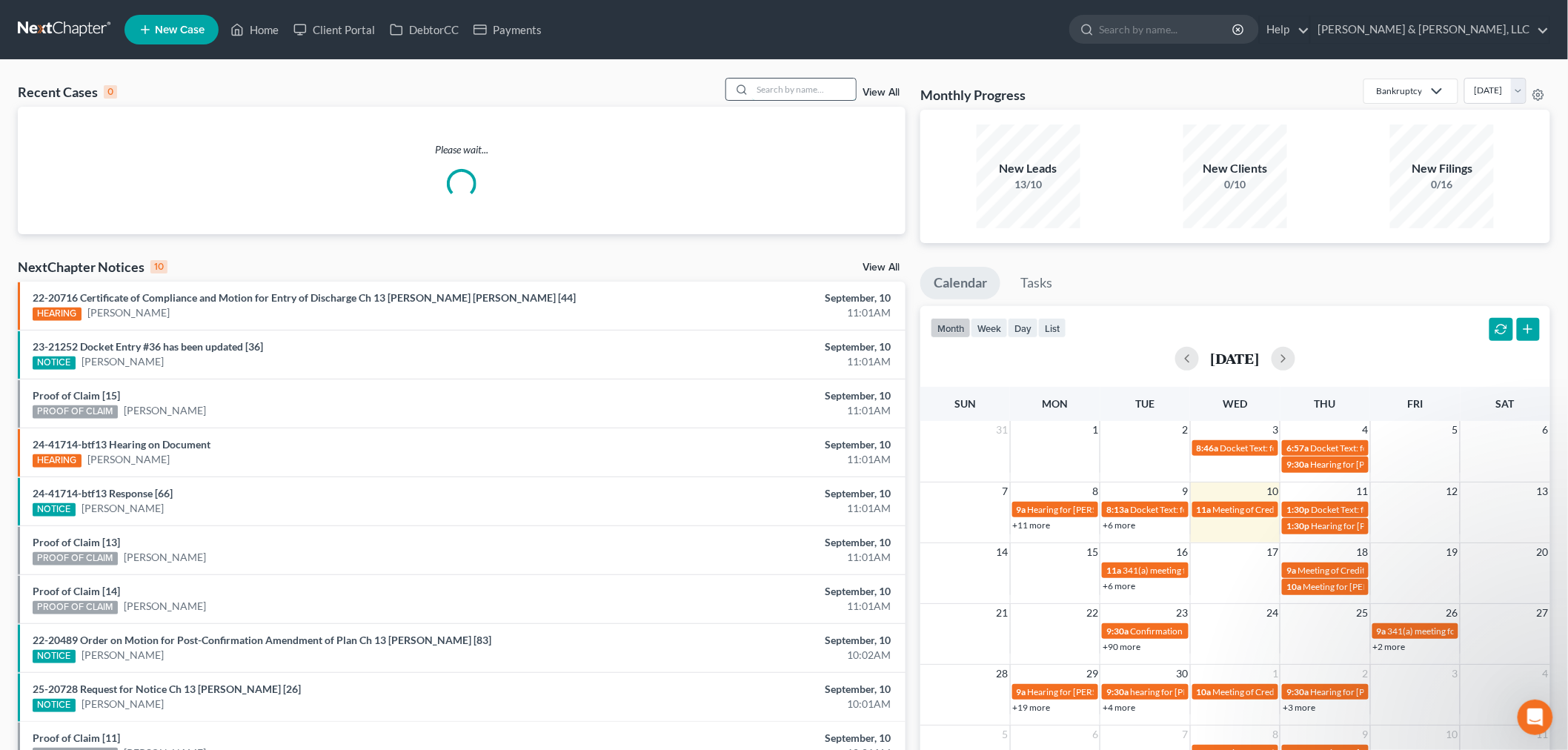
click at [782, 93] on input "search" at bounding box center [803, 89] width 103 height 22
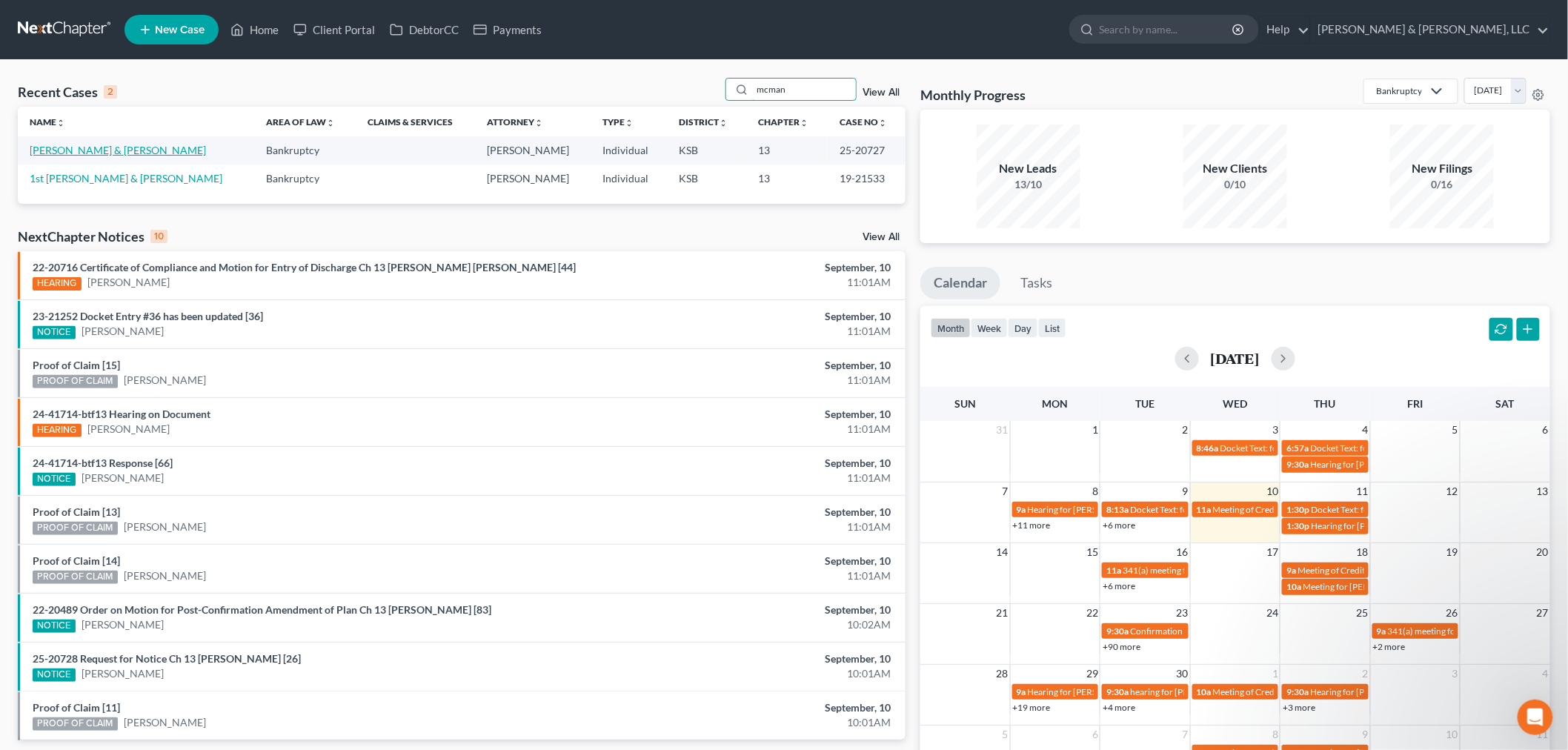
type input "mcman"
click at [91, 154] on link "McManus, Jason & Kimberly" at bounding box center [118, 150] width 177 height 12
select select "1"
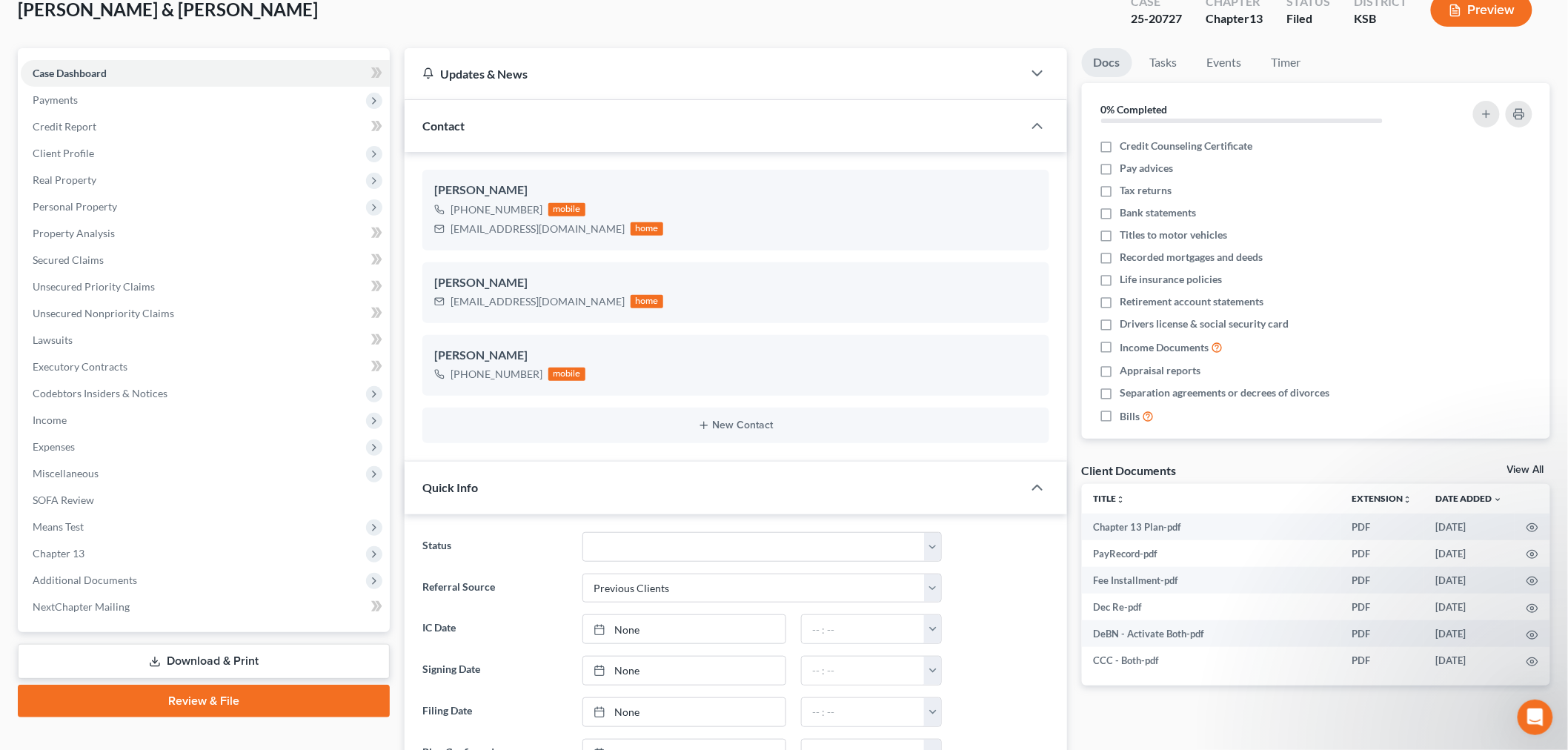
scroll to position [411, 0]
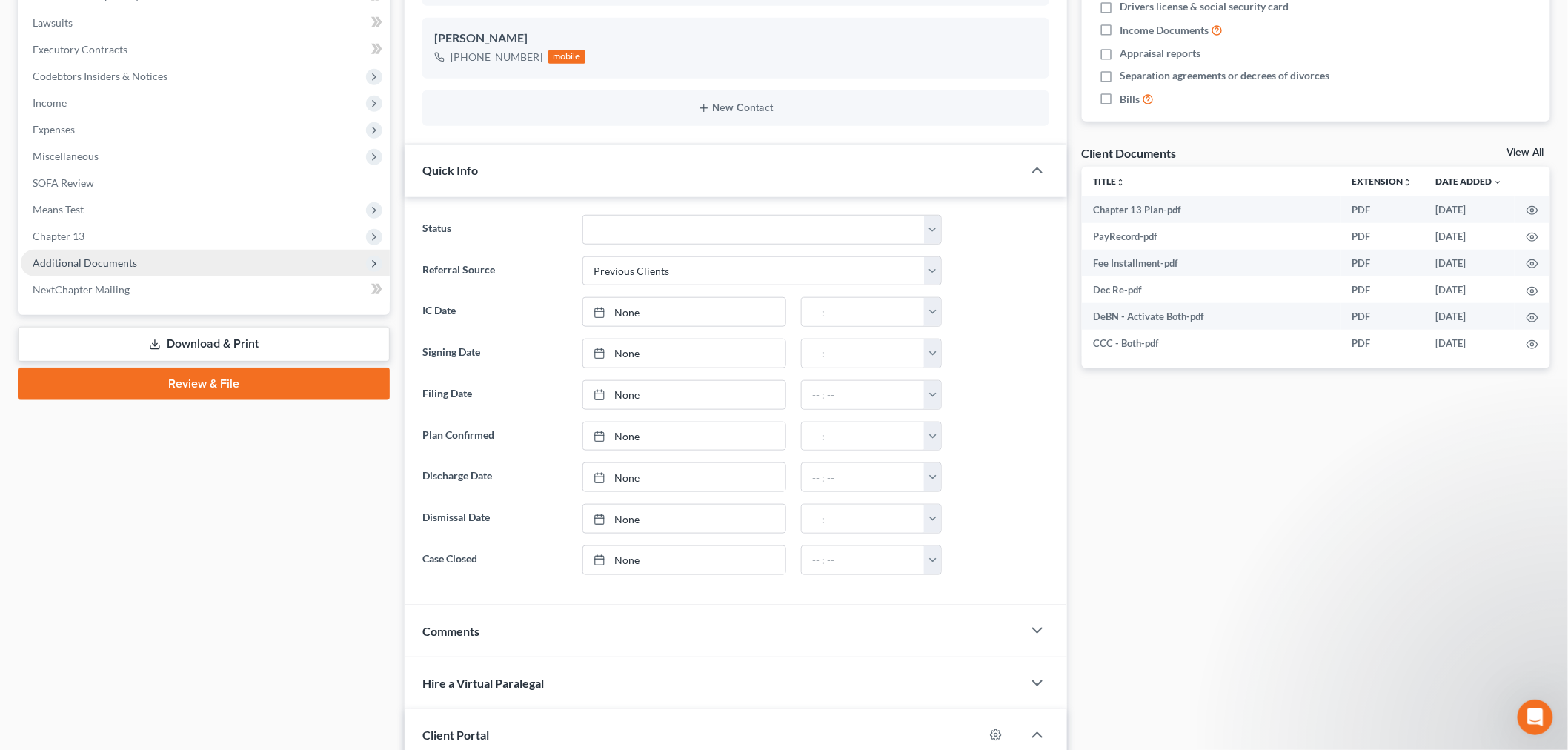
click at [106, 262] on span "Additional Documents" at bounding box center [85, 262] width 104 height 12
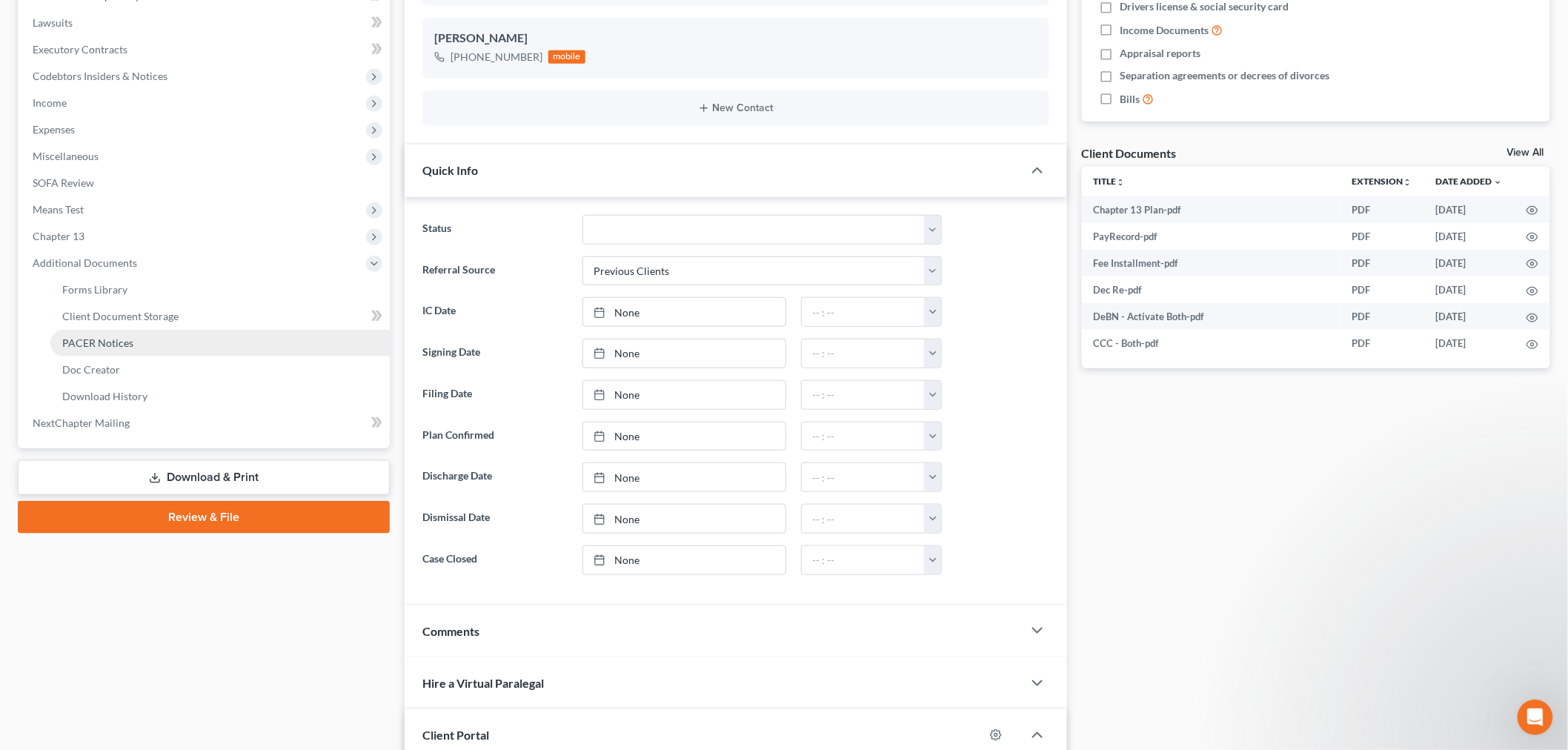
click at [84, 343] on span "PACER Notices" at bounding box center [97, 342] width 71 height 12
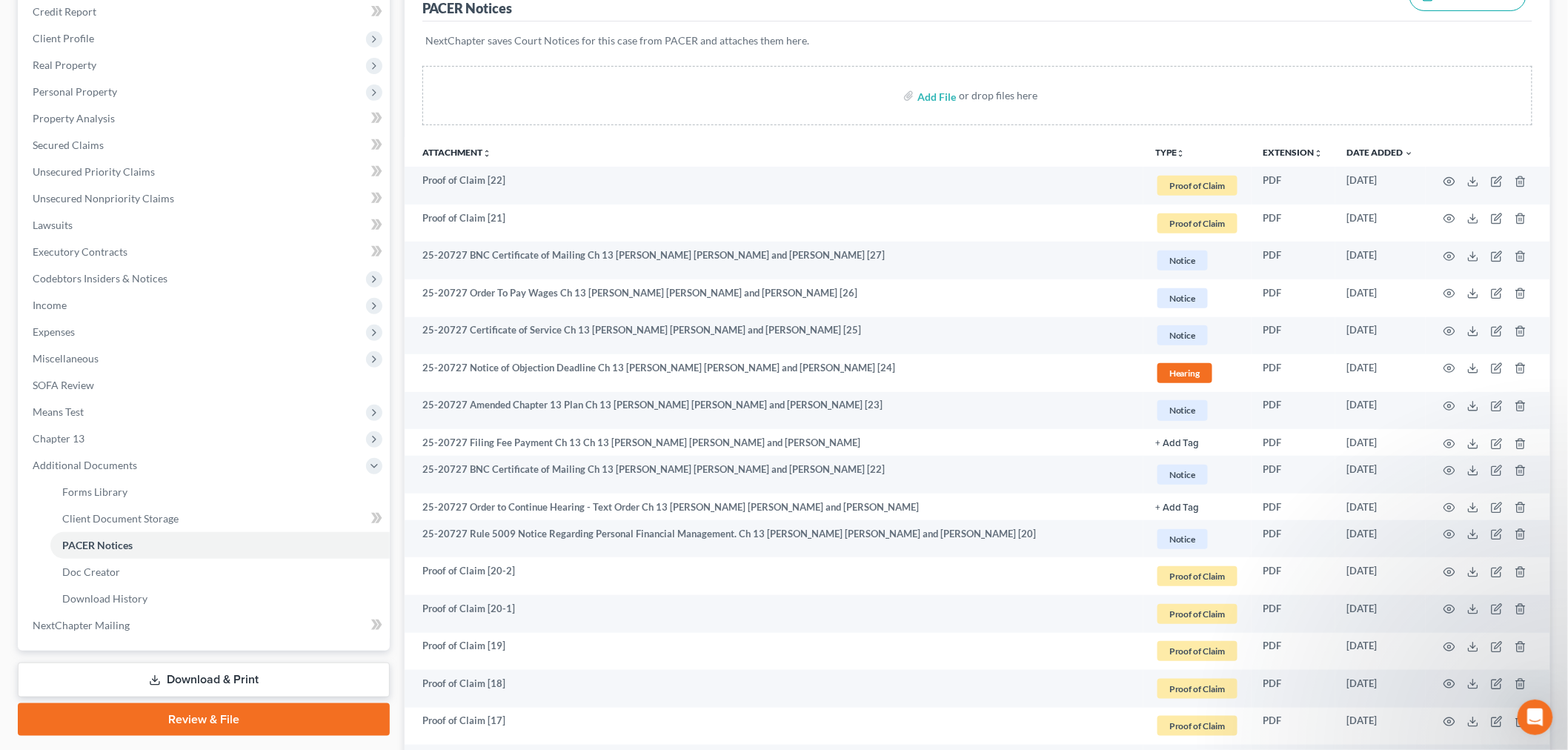
scroll to position [247, 0]
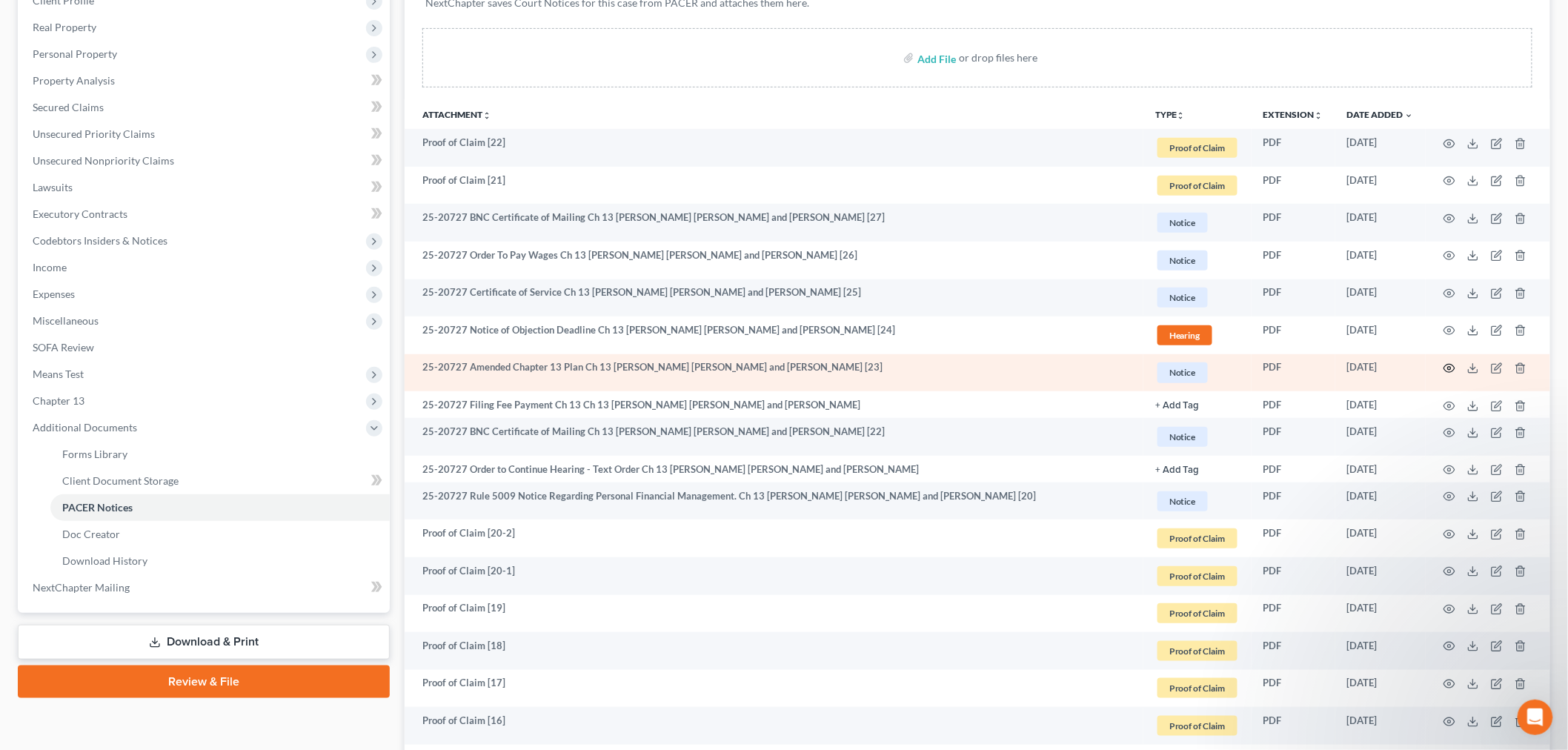
click at [1450, 364] on icon "button" at bounding box center [1449, 368] width 12 height 12
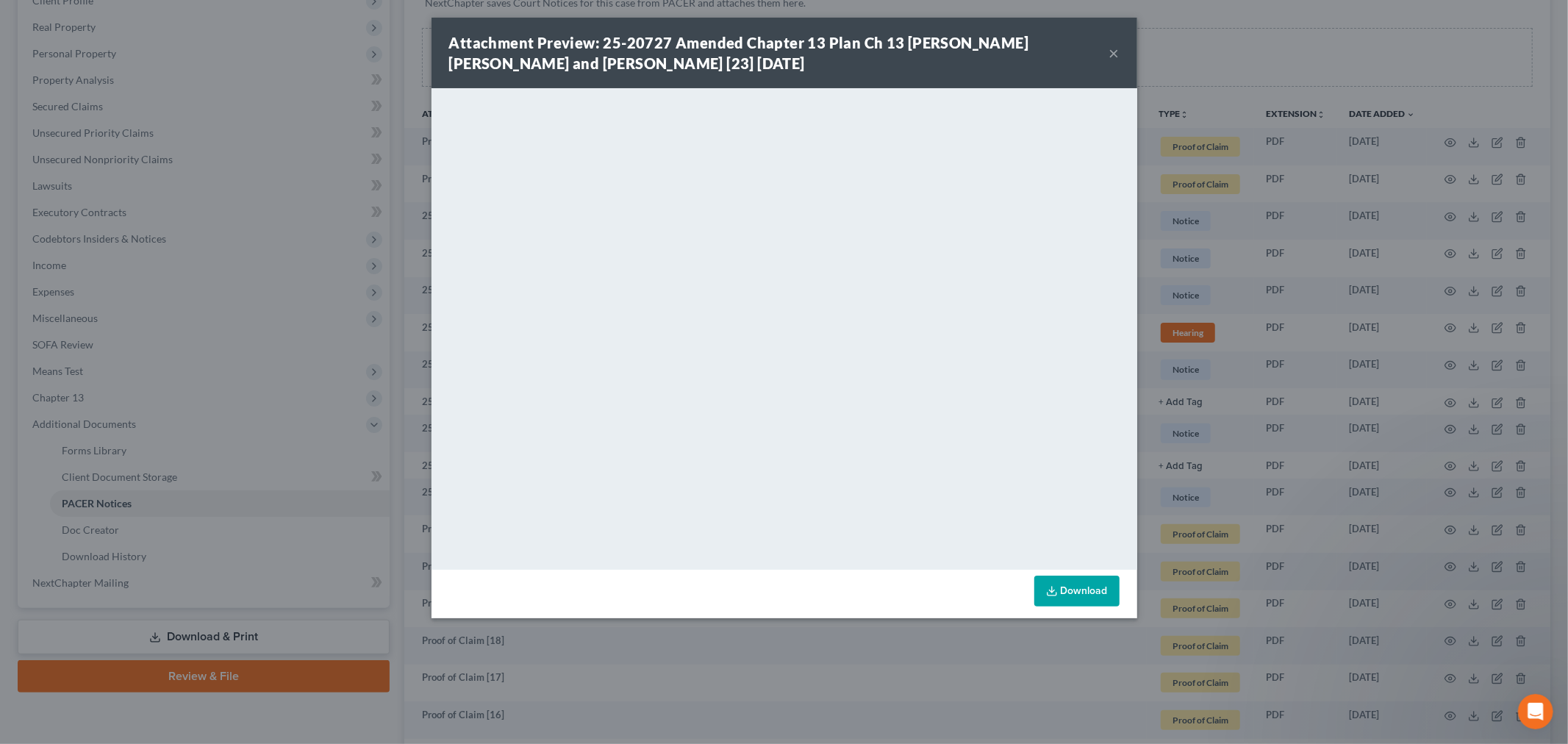
drag, startPoint x: 1127, startPoint y: 42, endPoint x: 1118, endPoint y: 53, distance: 14.2
click at [1123, 47] on div "Attachment Preview: 25-20727 Amended Chapter 13 Plan Ch 13 Jason Michael McManu…" at bounding box center [784, 52] width 706 height 70
click at [1118, 53] on button "×" at bounding box center [1114, 52] width 10 height 18
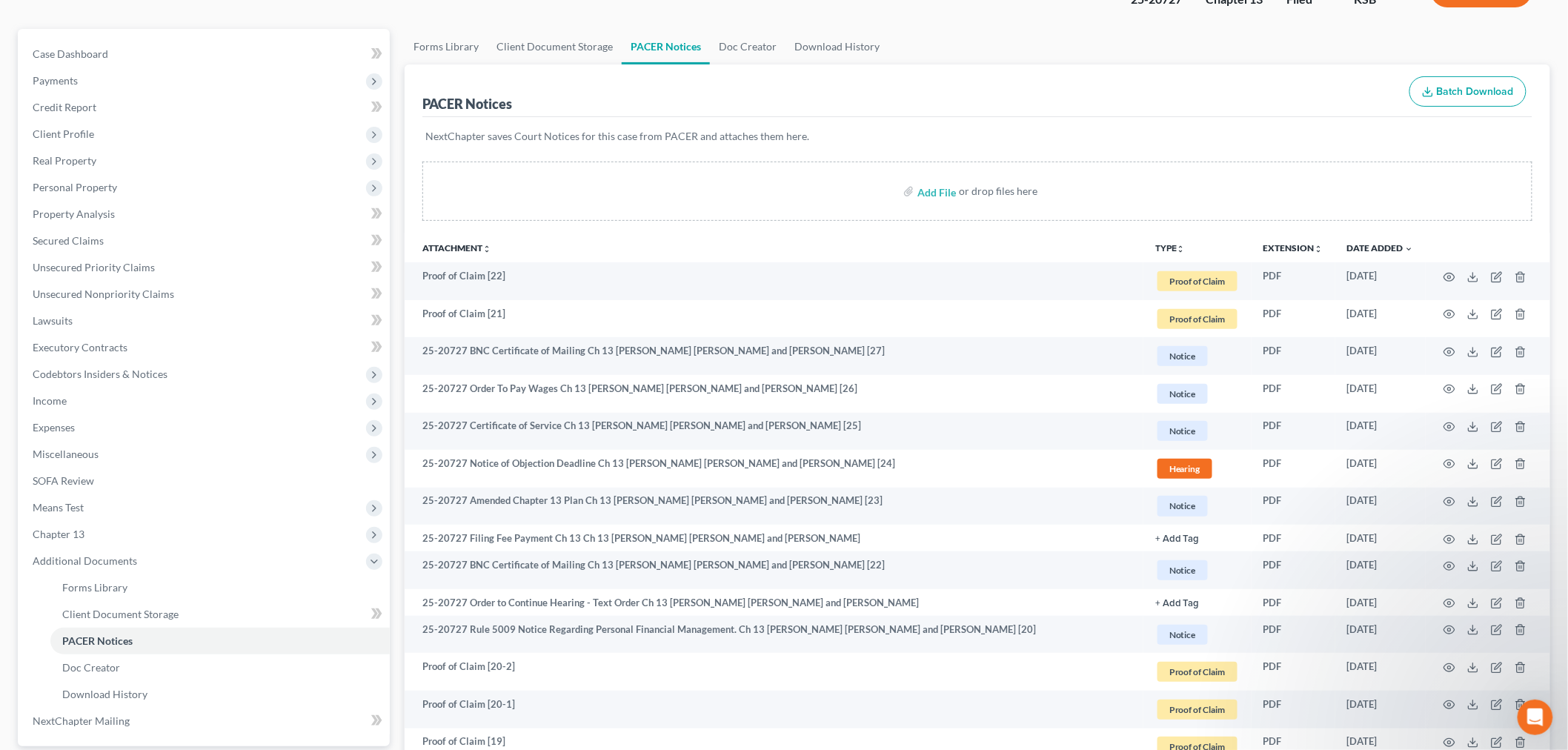
scroll to position [82, 0]
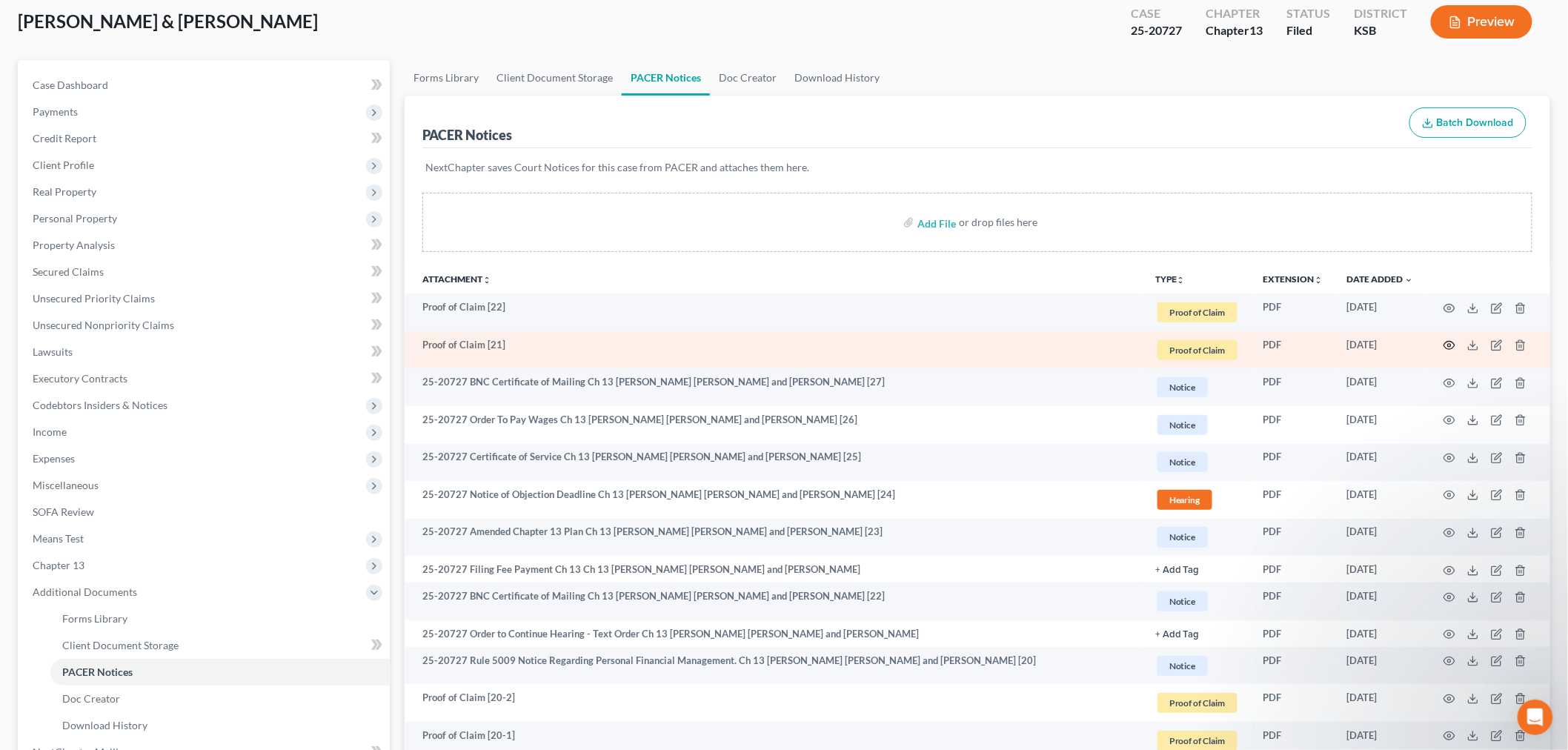
click at [1450, 343] on icon "button" at bounding box center [1449, 345] width 12 height 12
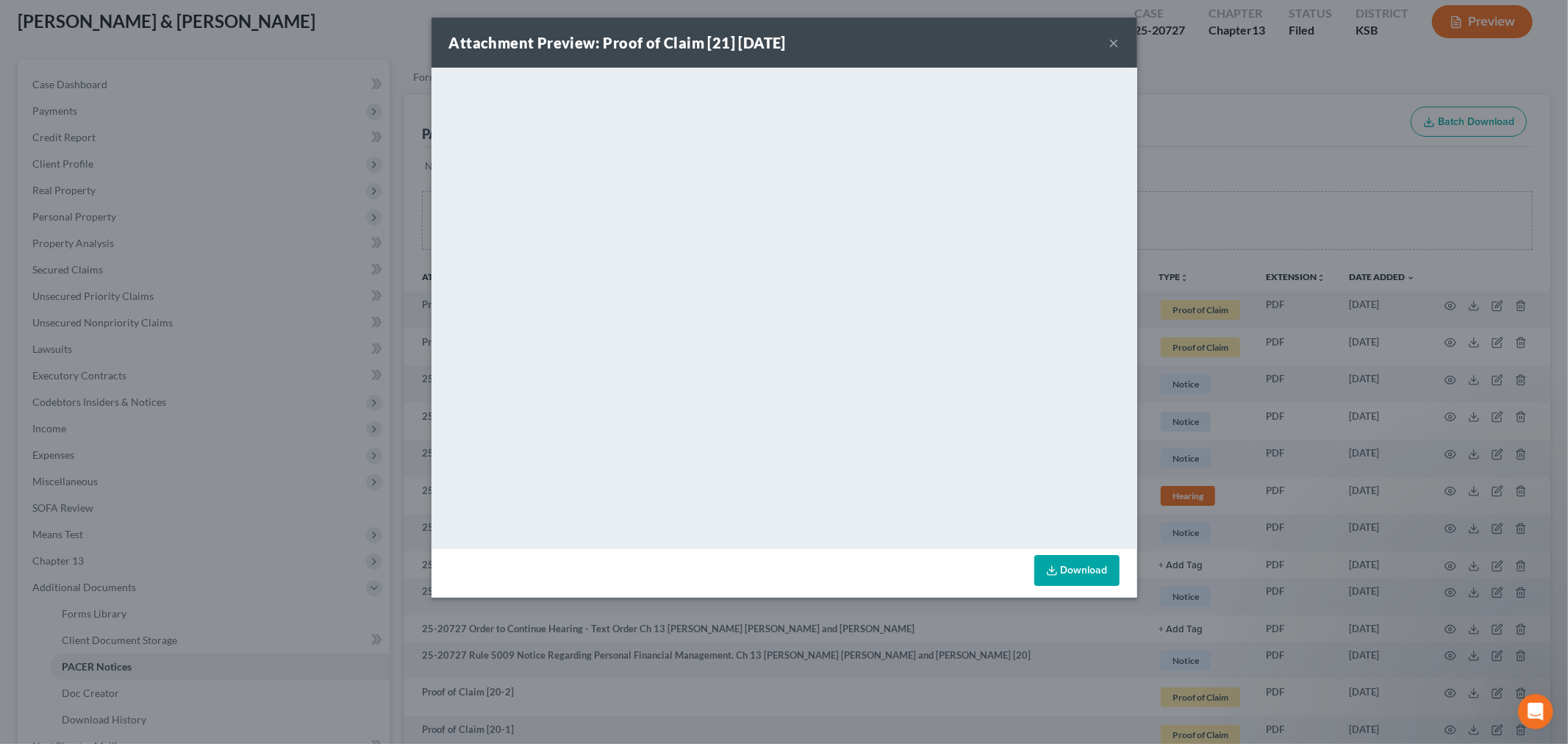
click at [1112, 44] on button "×" at bounding box center [1114, 42] width 10 height 18
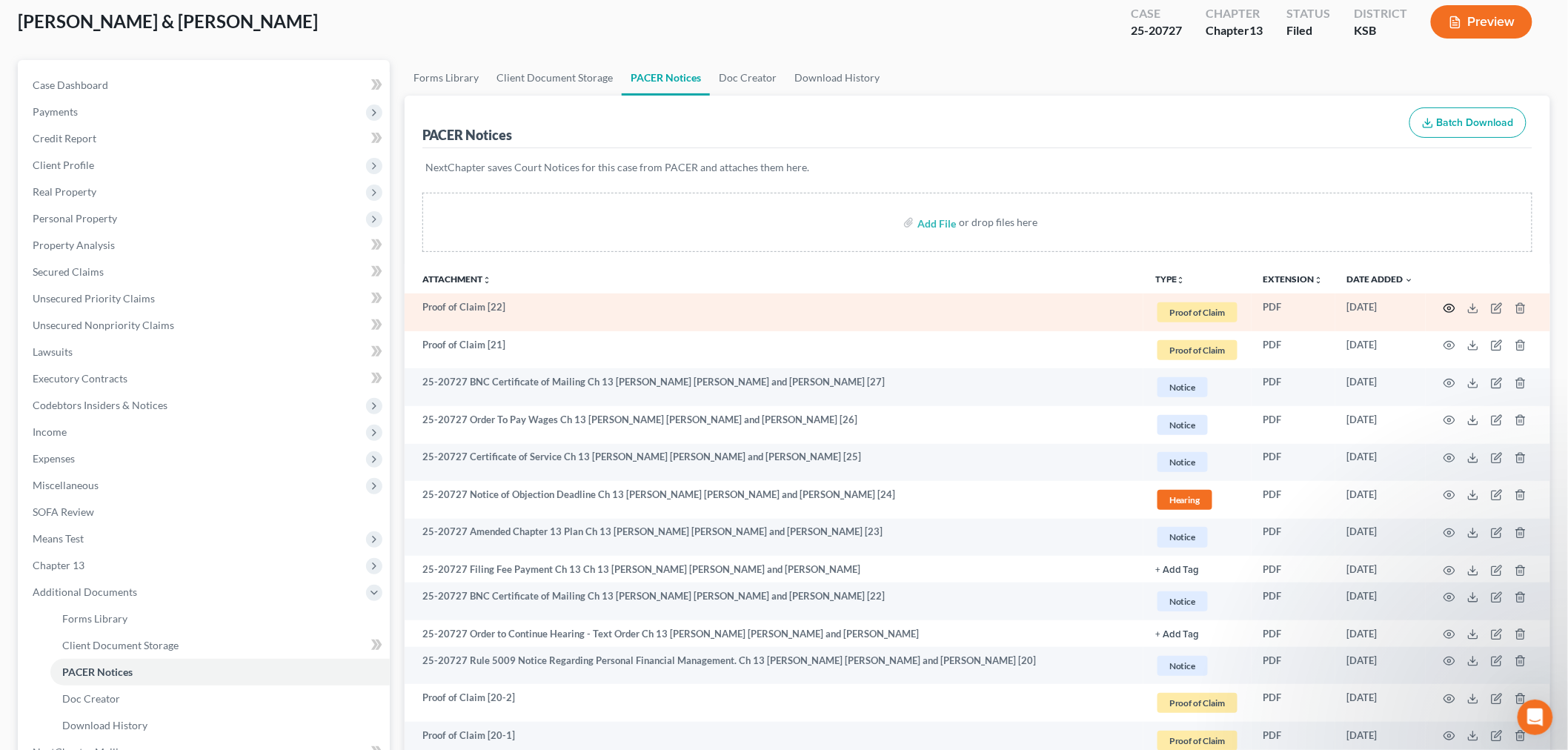
click at [1445, 307] on icon "button" at bounding box center [1450, 307] width 11 height 8
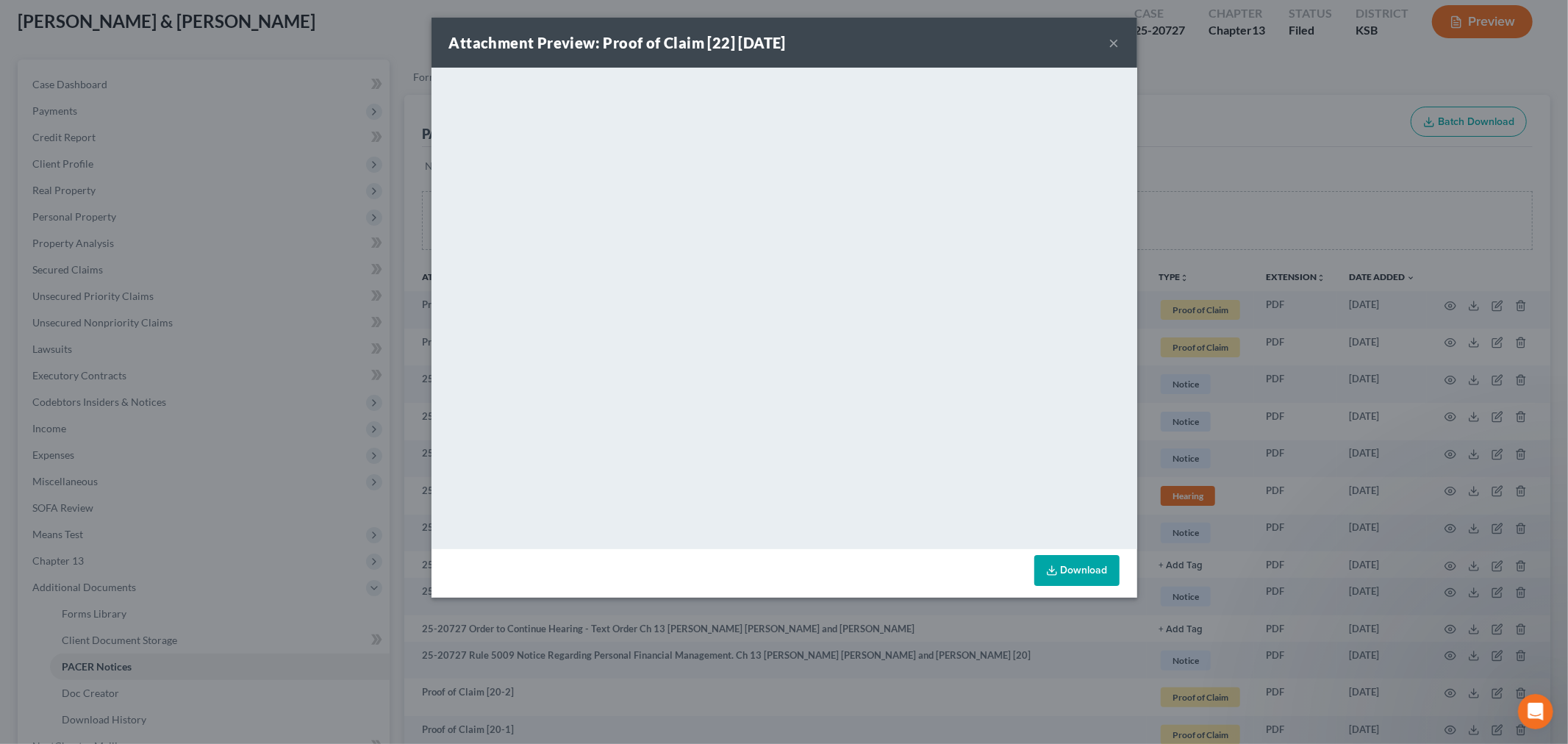
click at [1115, 39] on button "×" at bounding box center [1114, 42] width 10 height 18
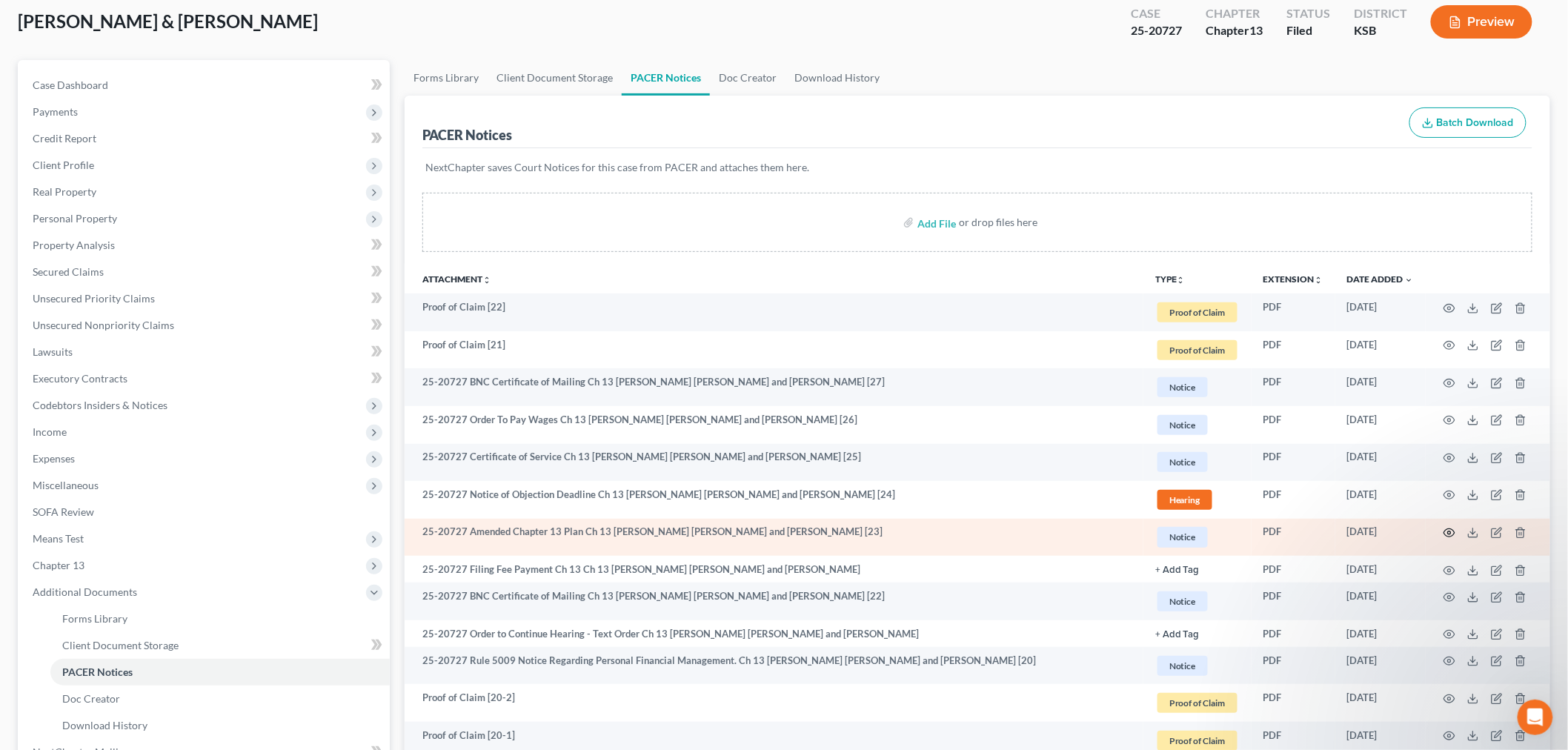
click at [1447, 531] on icon "button" at bounding box center [1449, 532] width 12 height 12
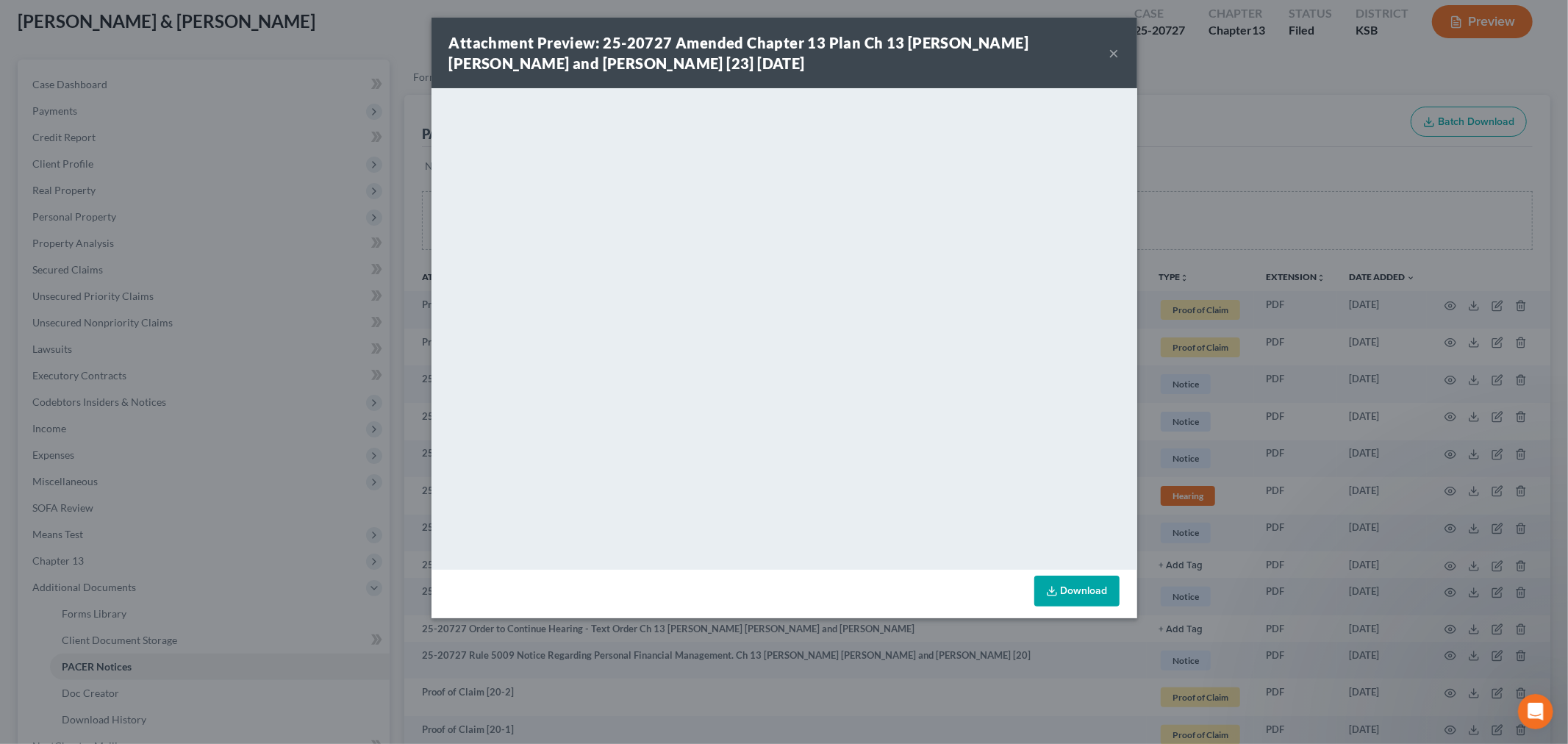
click at [1116, 52] on button "×" at bounding box center [1114, 52] width 10 height 18
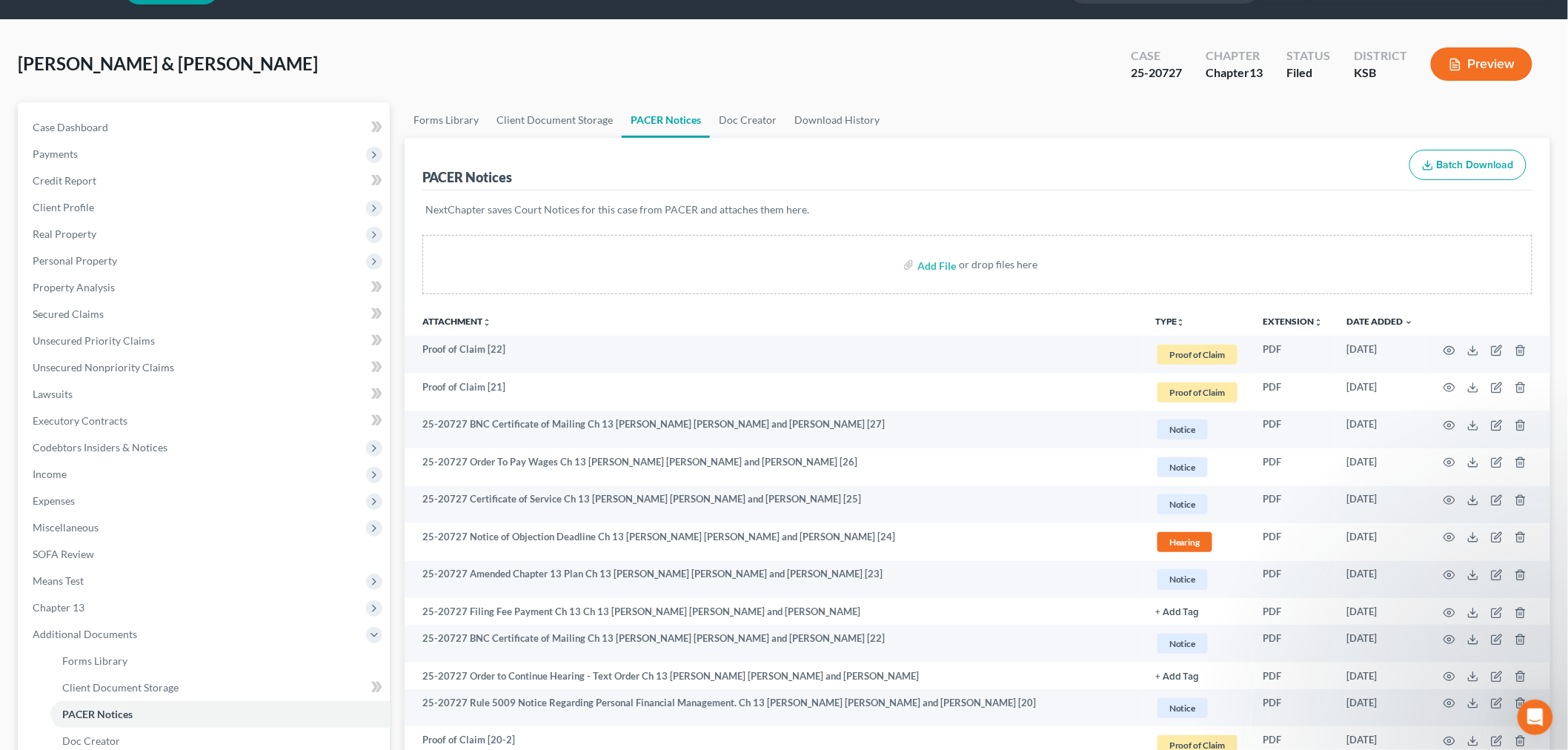
scroll to position [0, 0]
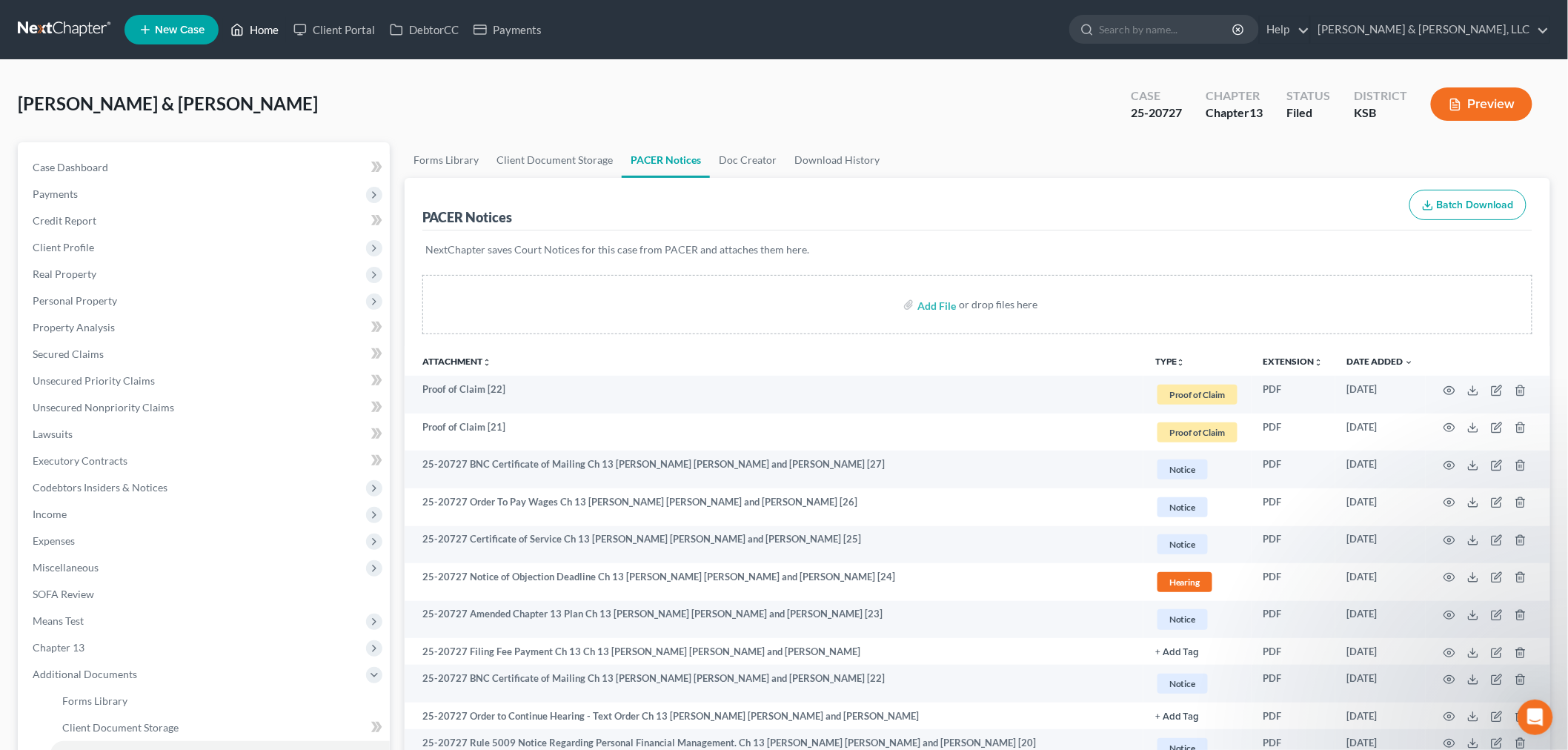
click at [277, 24] on link "Home" at bounding box center [254, 30] width 63 height 26
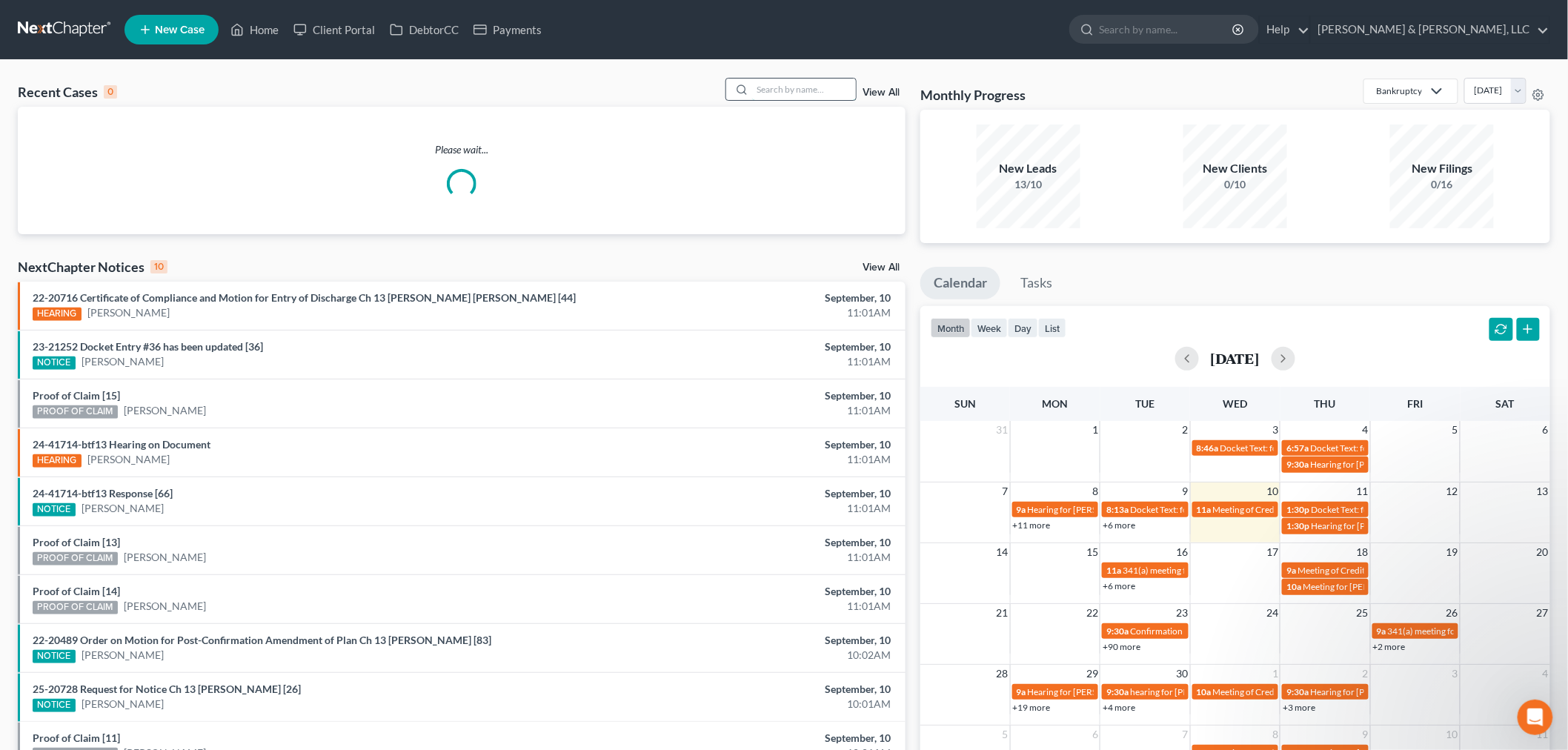
click at [759, 86] on input "search" at bounding box center [803, 89] width 103 height 22
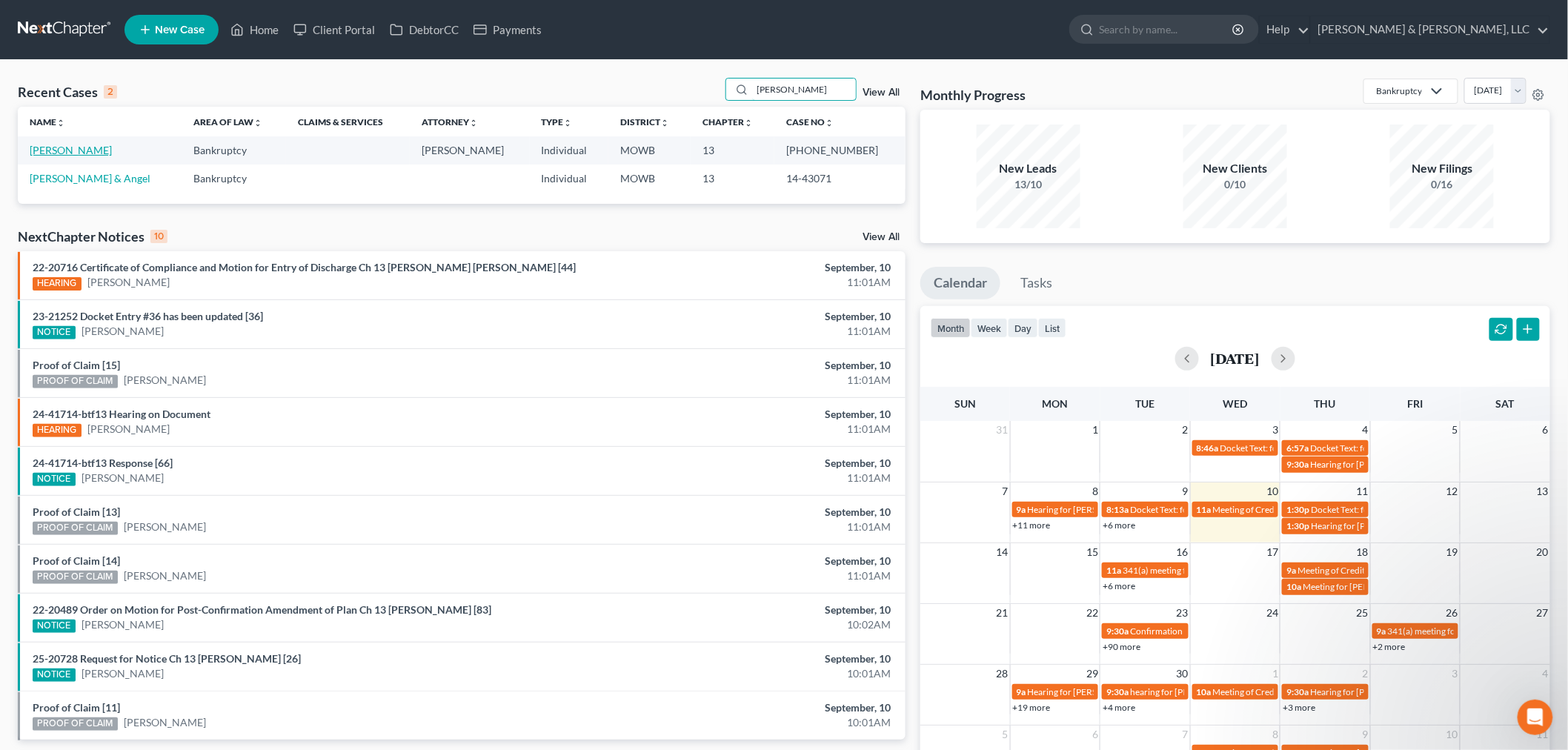
type input "reeves"
click at [78, 152] on link "[PERSON_NAME]" at bounding box center [71, 150] width 82 height 12
select select "4"
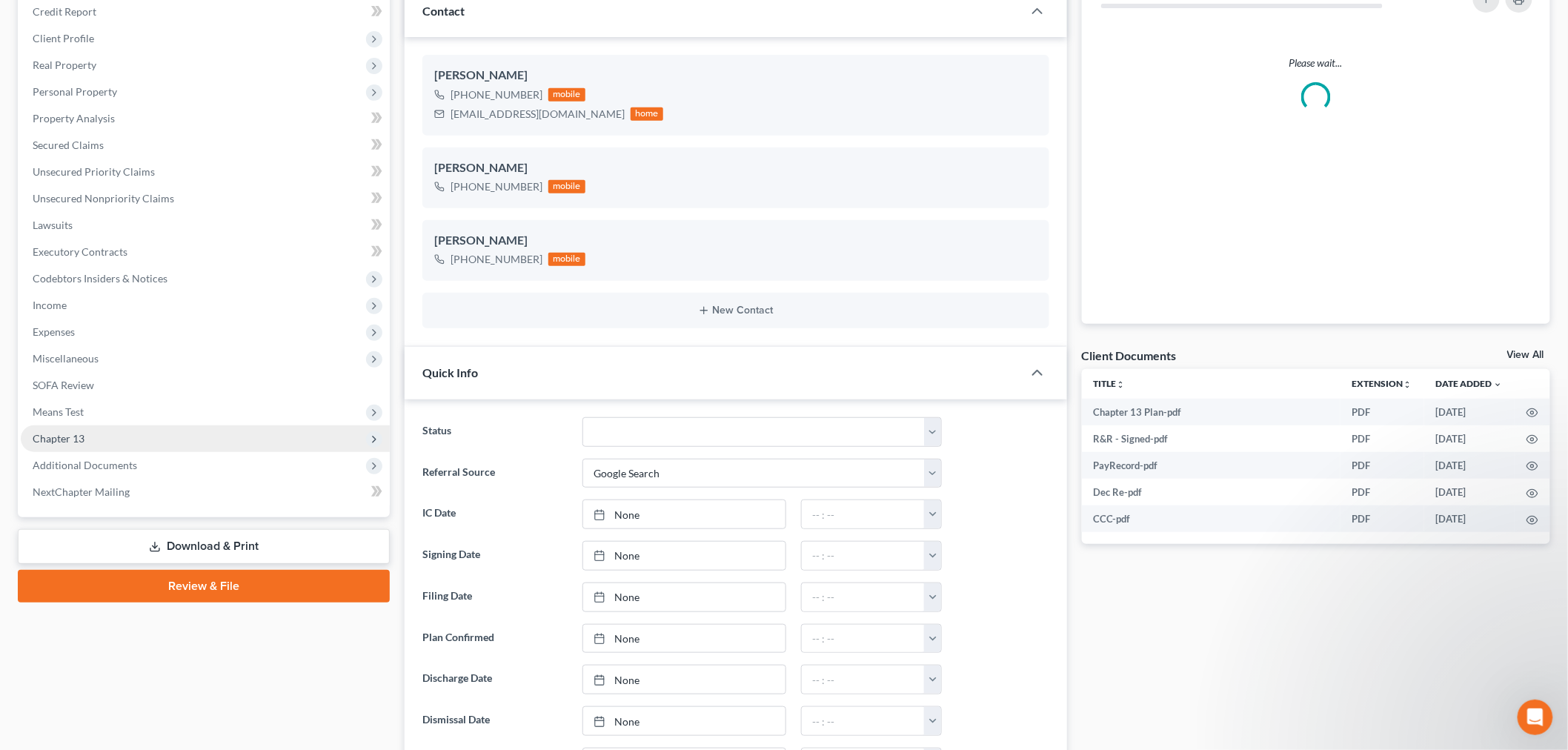
scroll to position [247, 0]
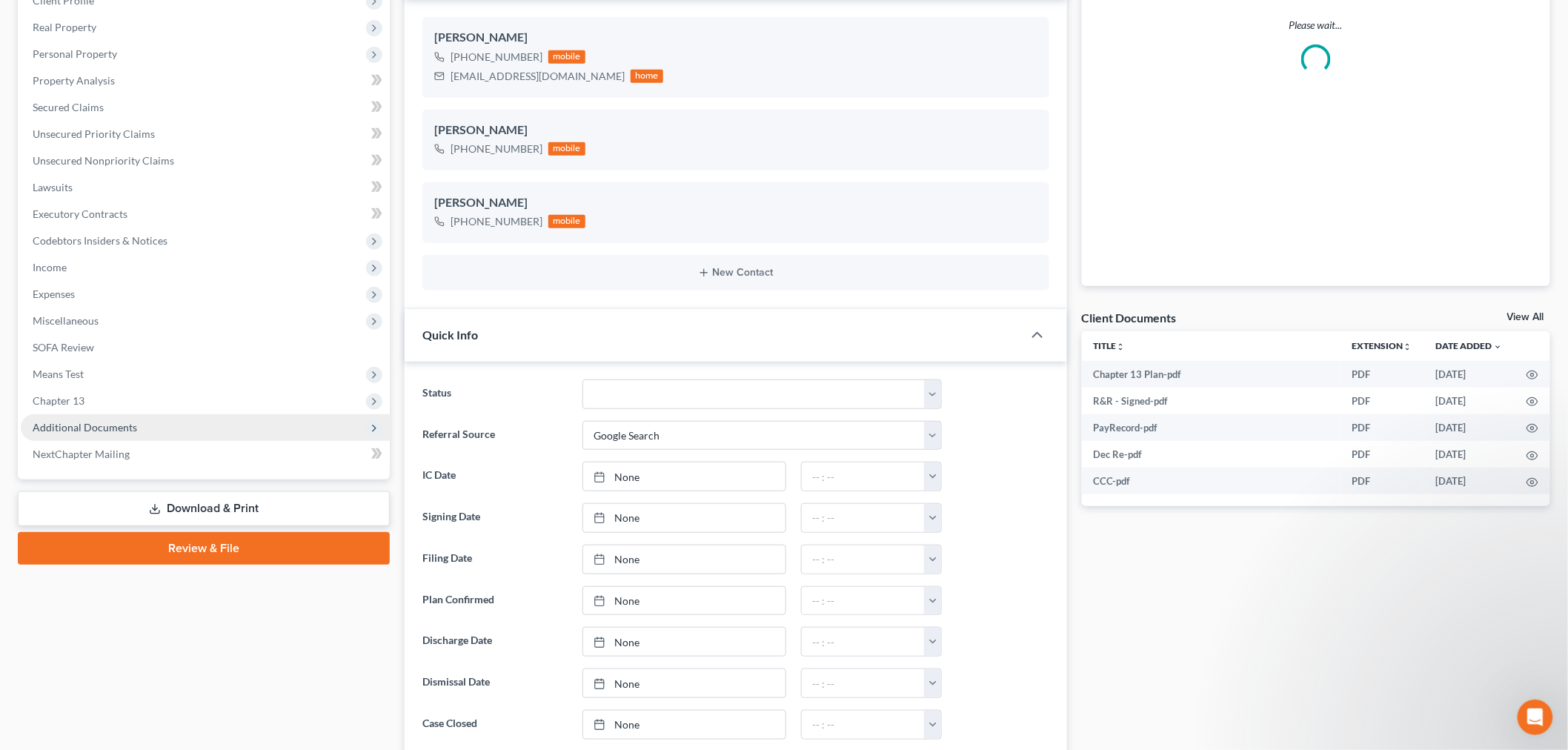
click at [79, 425] on span "Additional Documents" at bounding box center [85, 427] width 104 height 12
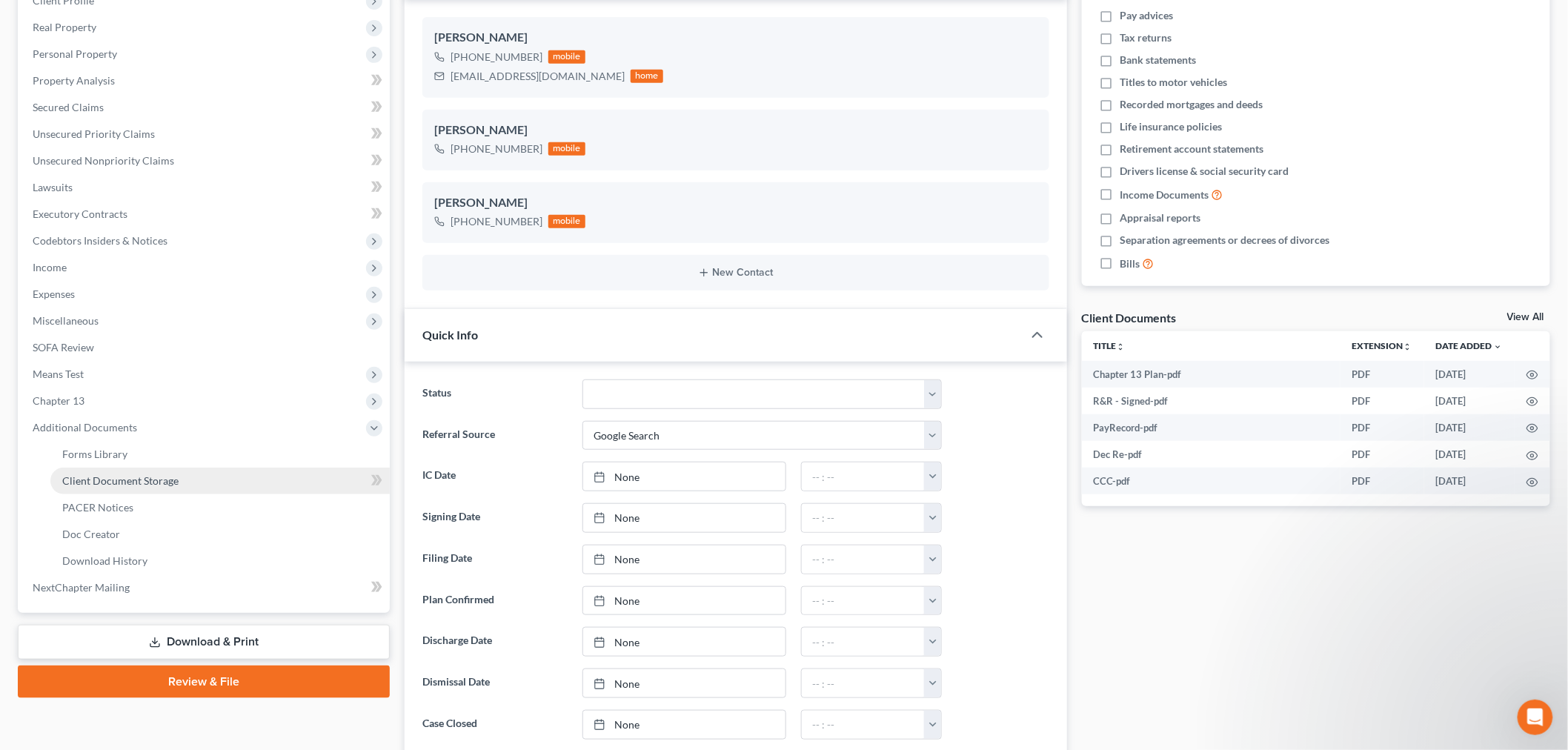
scroll to position [812, 0]
click at [104, 511] on span "PACER Notices" at bounding box center [97, 507] width 71 height 12
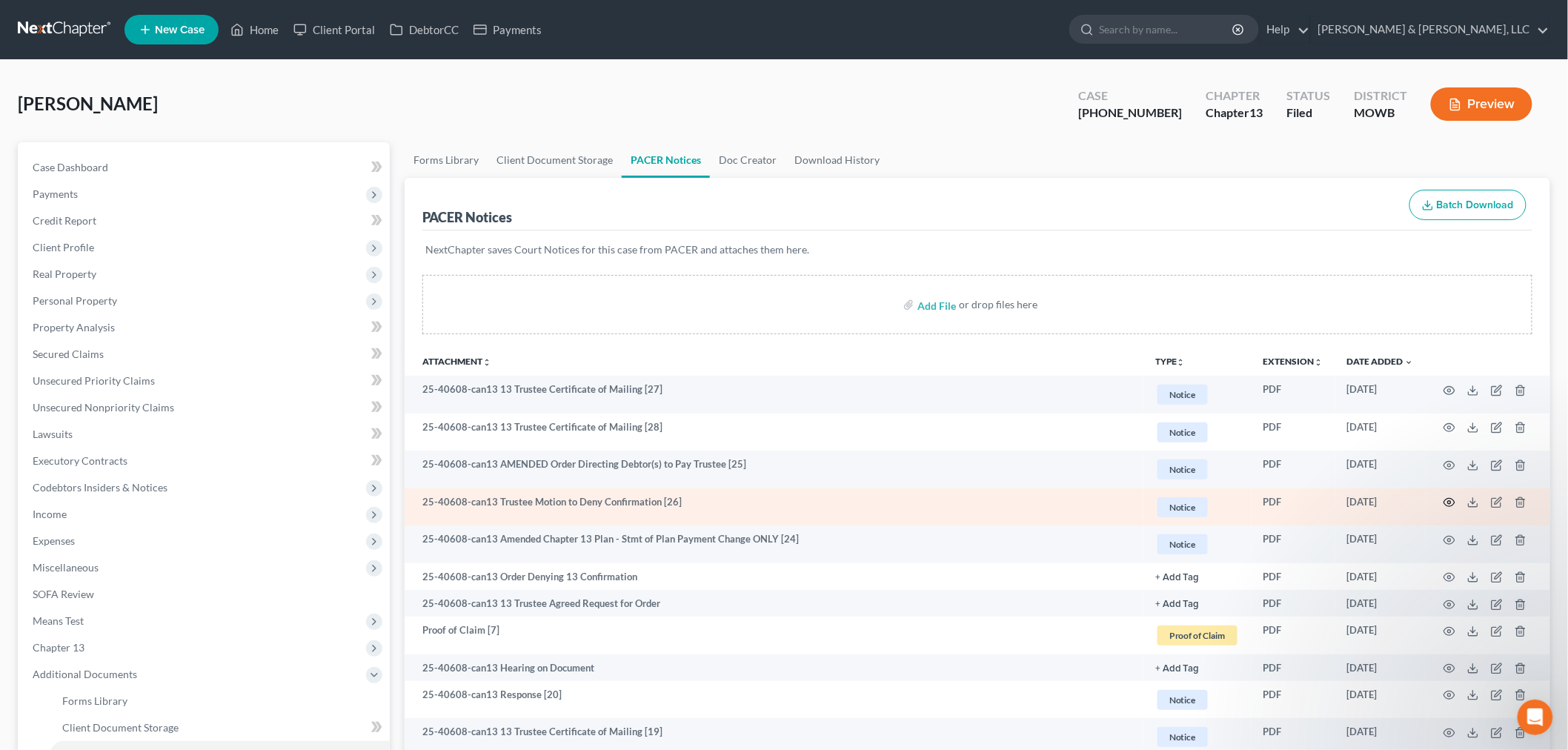
click at [1447, 502] on icon "button" at bounding box center [1449, 502] width 12 height 12
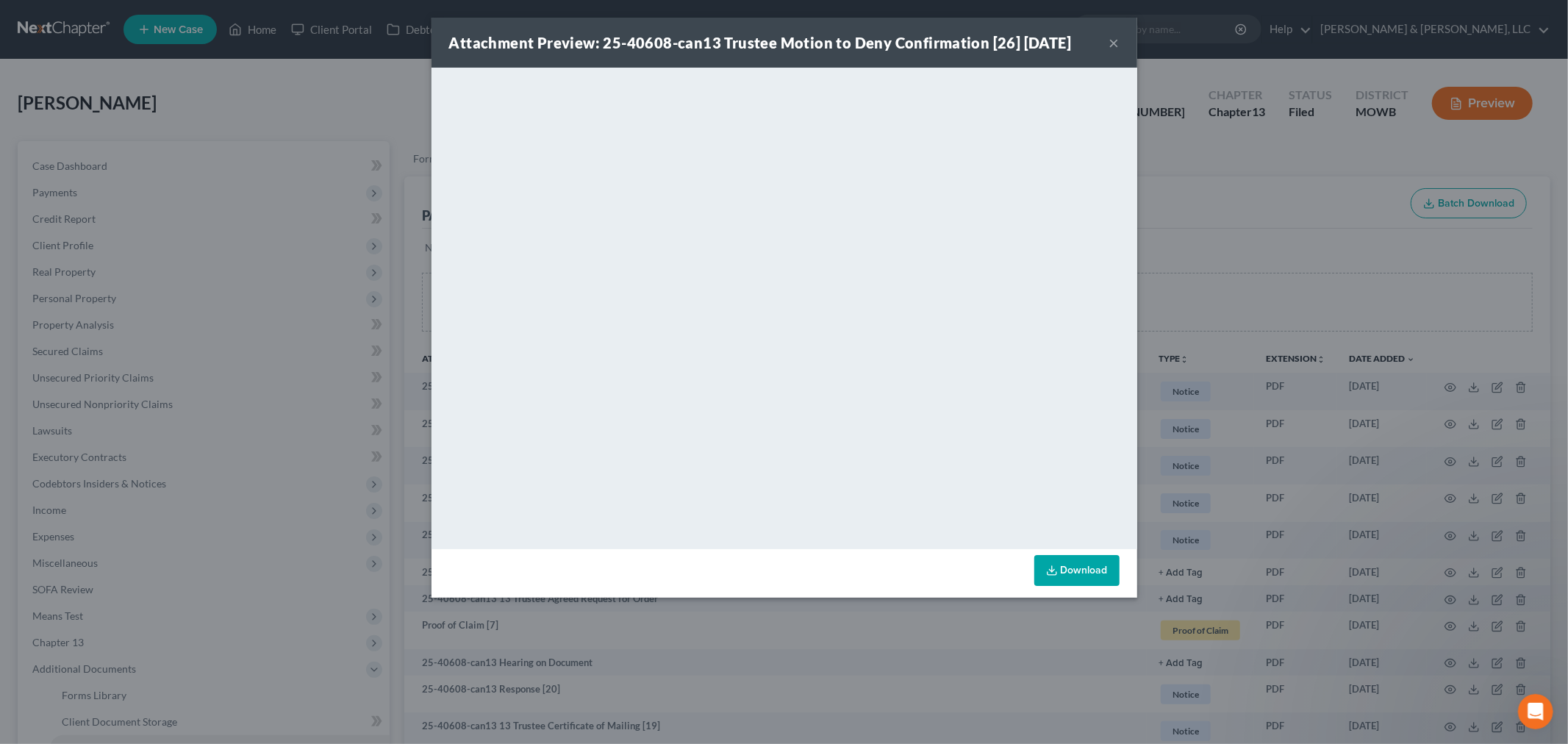
click at [1114, 38] on button "×" at bounding box center [1114, 42] width 10 height 18
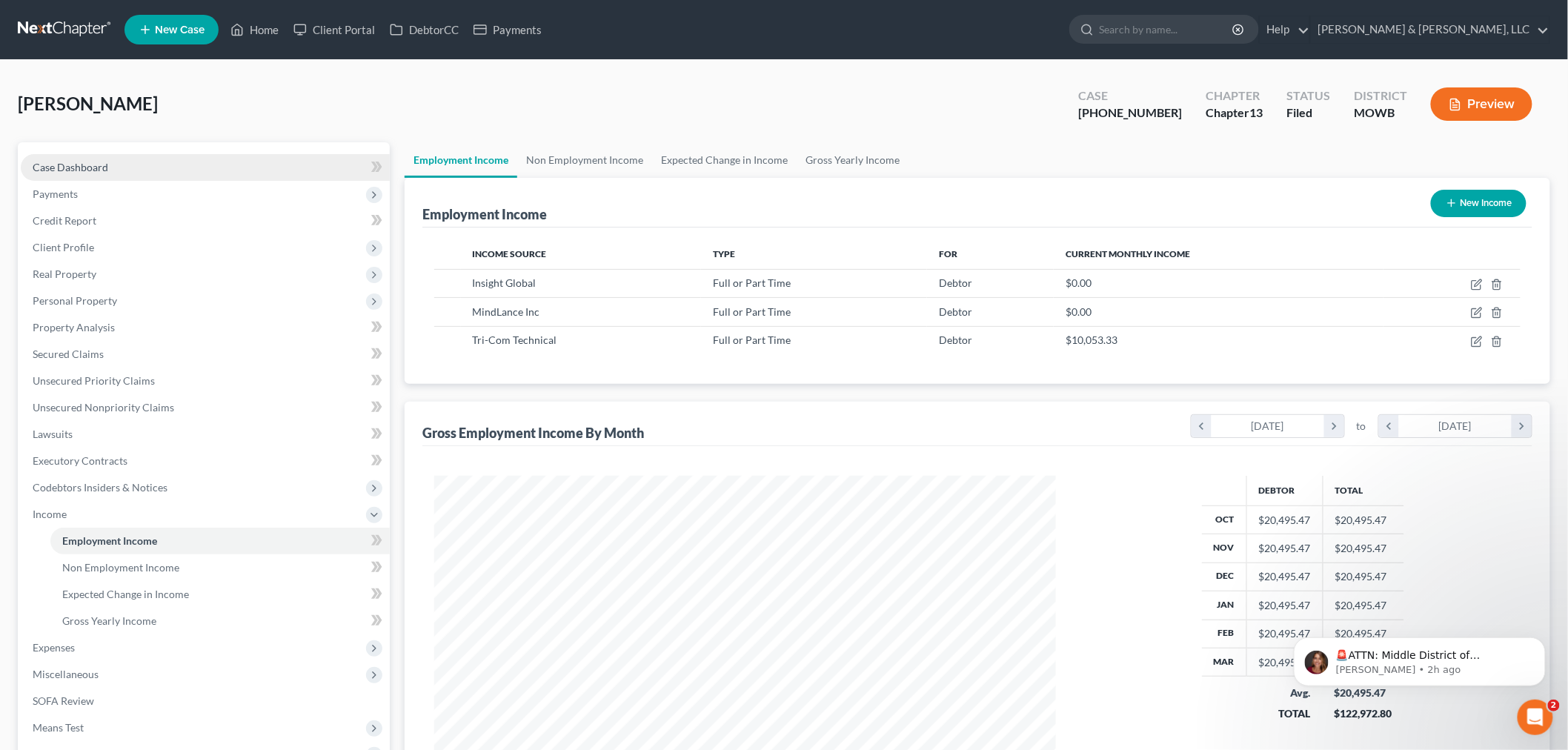
scroll to position [310, 651]
click at [52, 173] on link "Case Dashboard" at bounding box center [205, 167] width 369 height 26
select select "4"
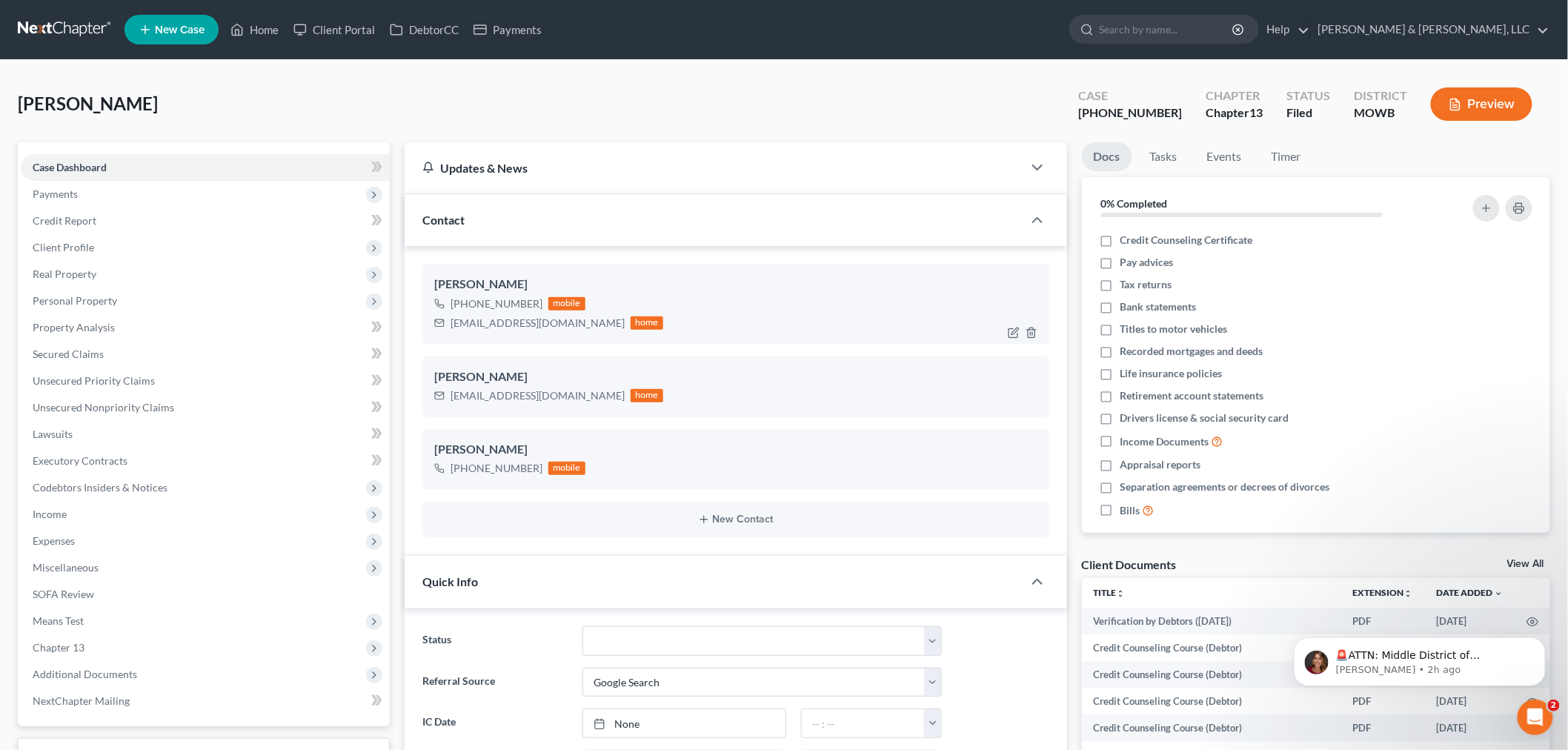
scroll to position [1097, 0]
click at [1010, 335] on icon "button" at bounding box center [1013, 332] width 12 height 12
select select "0"
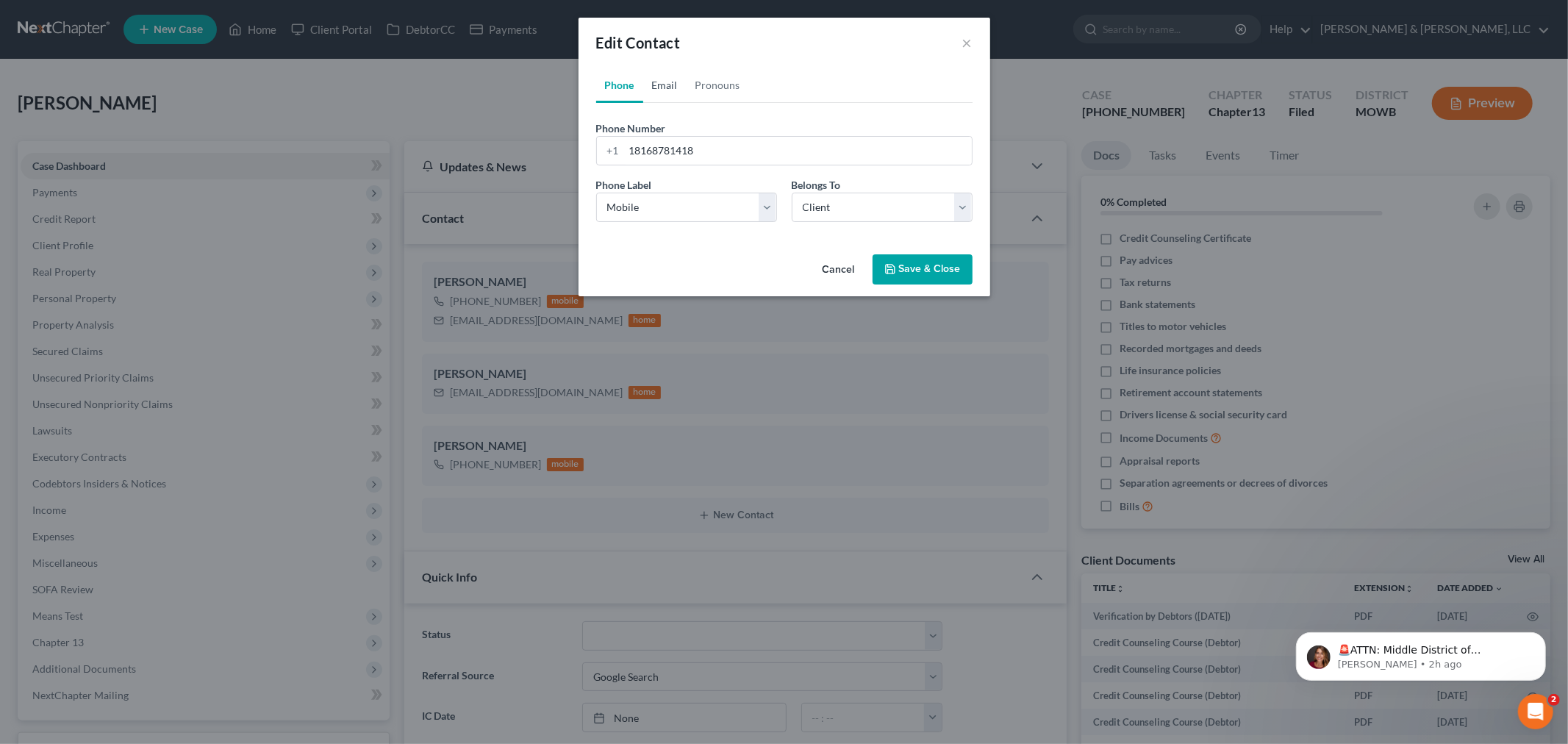
click at [664, 88] on link "Email" at bounding box center [665, 86] width 43 height 36
drag, startPoint x: 816, startPoint y: 144, endPoint x: 456, endPoint y: 182, distance: 362.0
click at [454, 186] on div "Edit Contact × Phone Email Pronouns Phone Number * +1 18168781418 Ext. Phone La…" at bounding box center [784, 372] width 1568 height 744
paste input ".d.r.950"
type input "heather.d.r.950@gmail.com"
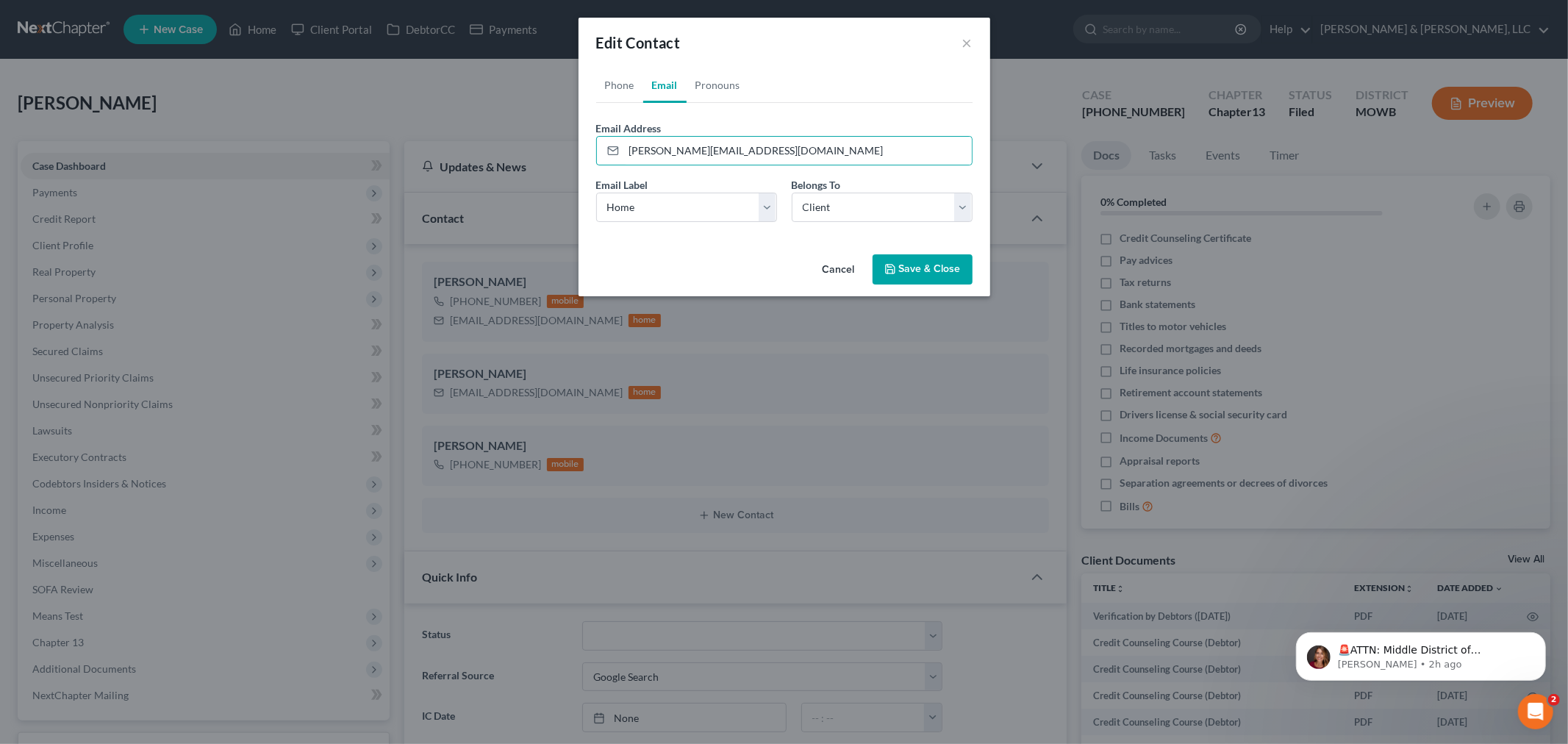
click at [922, 270] on button "Save & Close" at bounding box center [922, 269] width 100 height 31
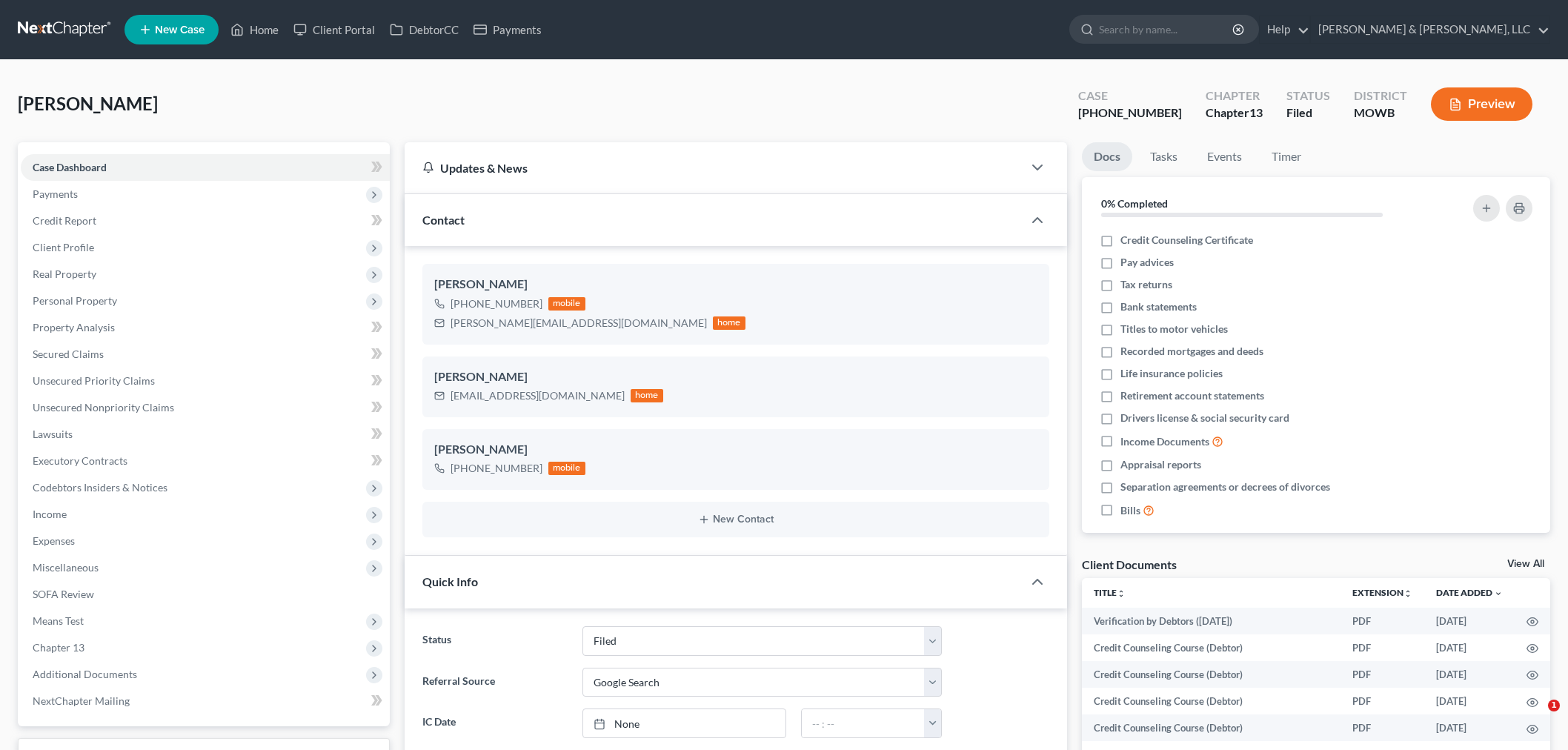
select select "6"
select select "4"
select select "0"
drag, startPoint x: 254, startPoint y: 27, endPoint x: 308, endPoint y: 32, distance: 54.2
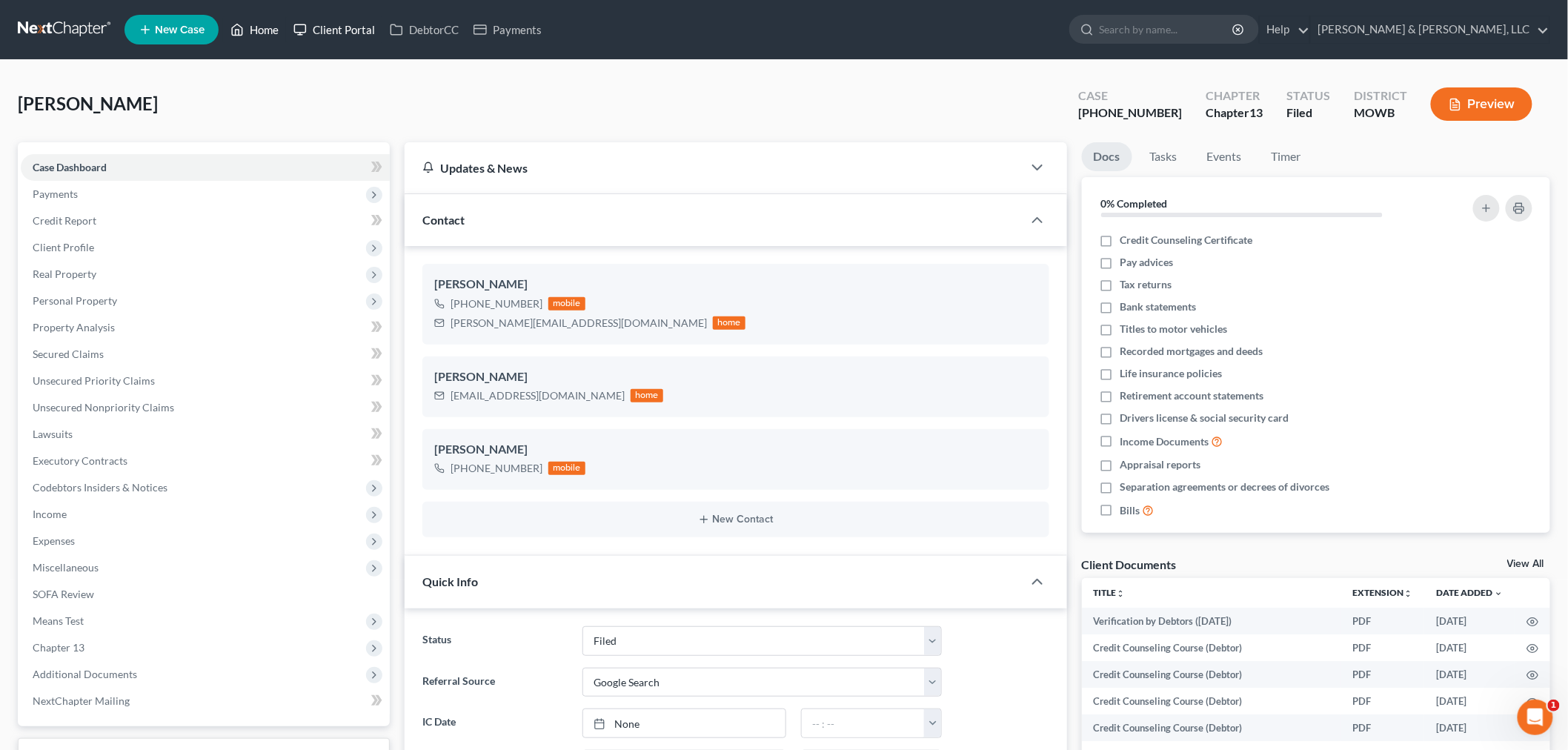
click at [254, 27] on link "Home" at bounding box center [254, 30] width 63 height 26
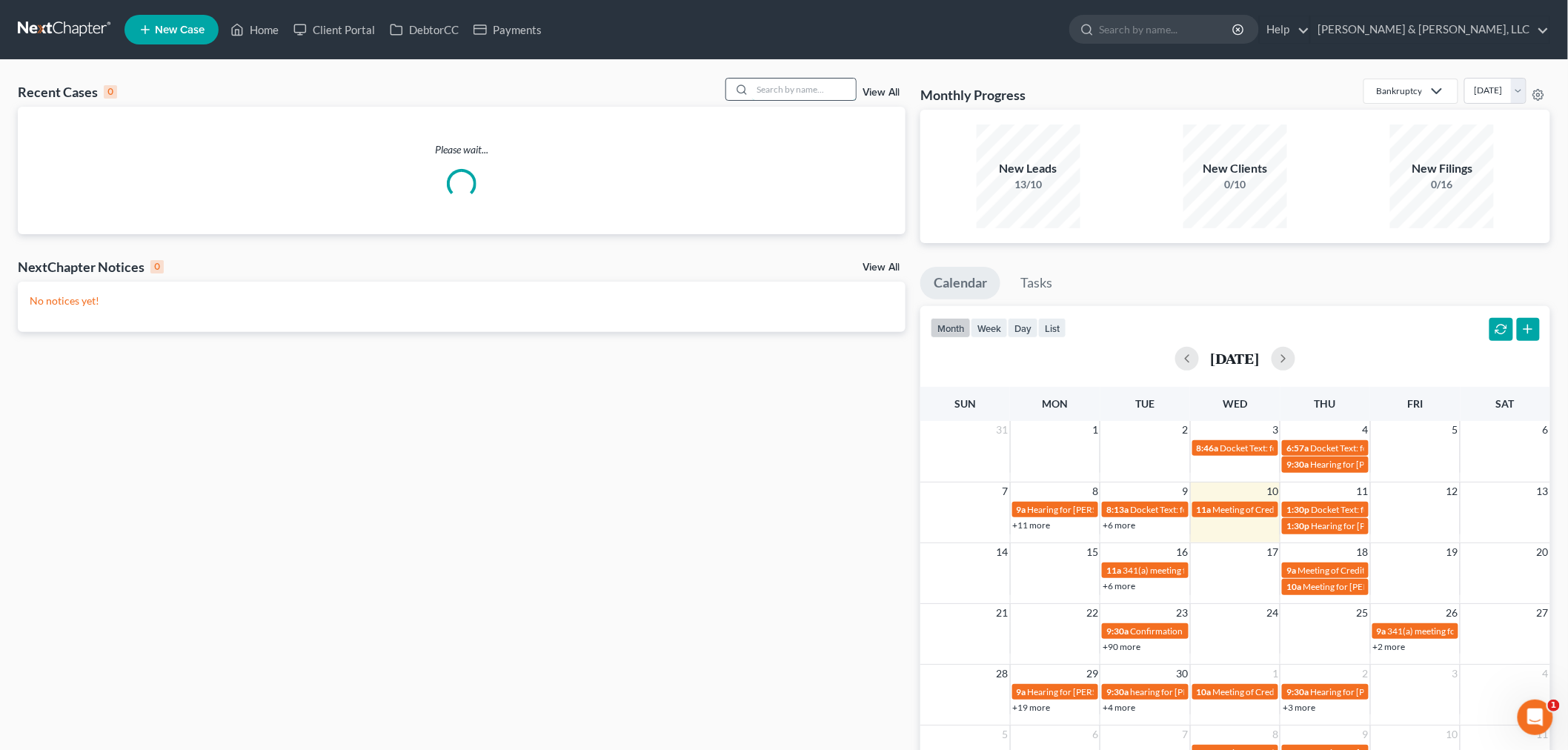
click at [782, 86] on input "search" at bounding box center [803, 89] width 103 height 22
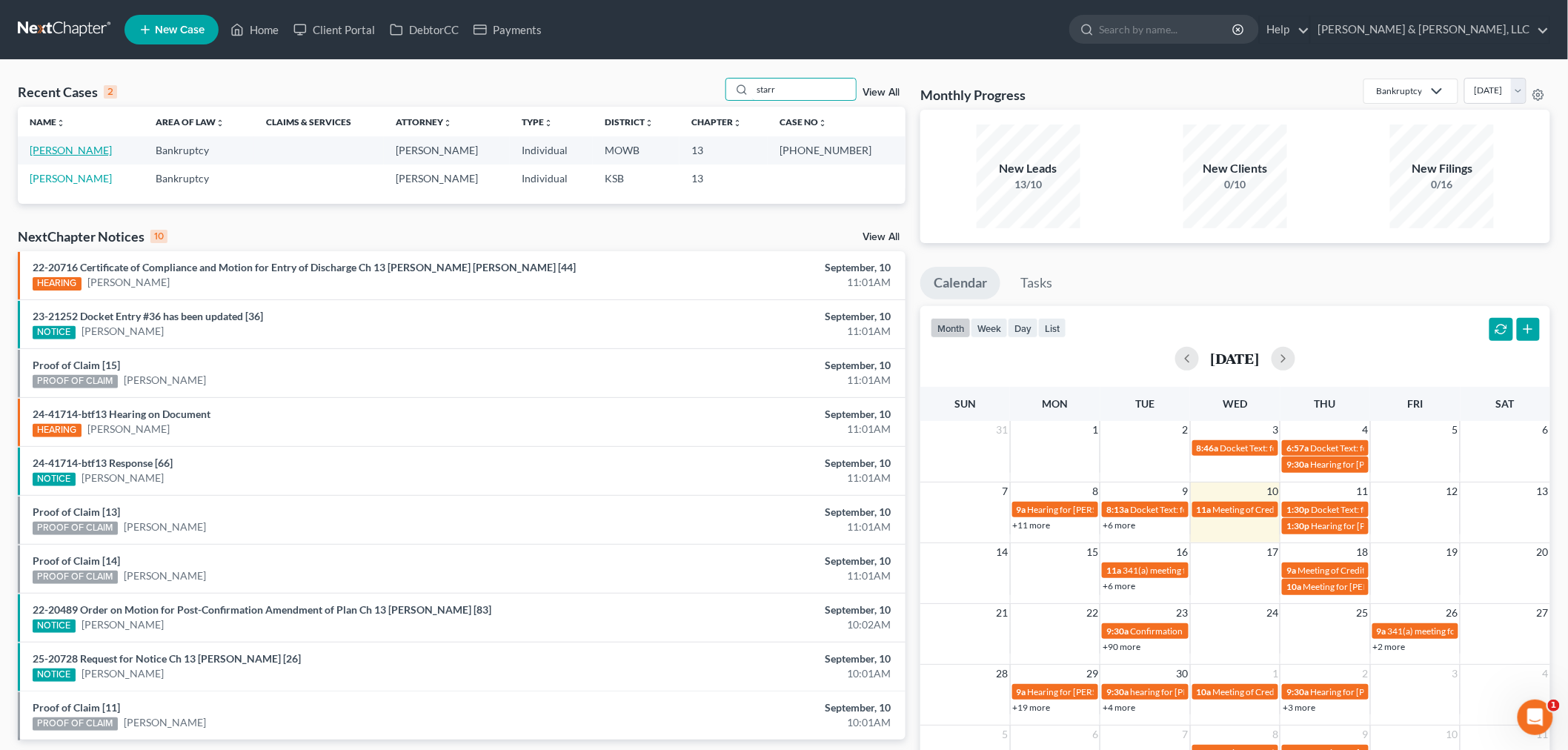
type input "starr"
click at [46, 152] on link "[PERSON_NAME]" at bounding box center [71, 150] width 82 height 12
select select "2"
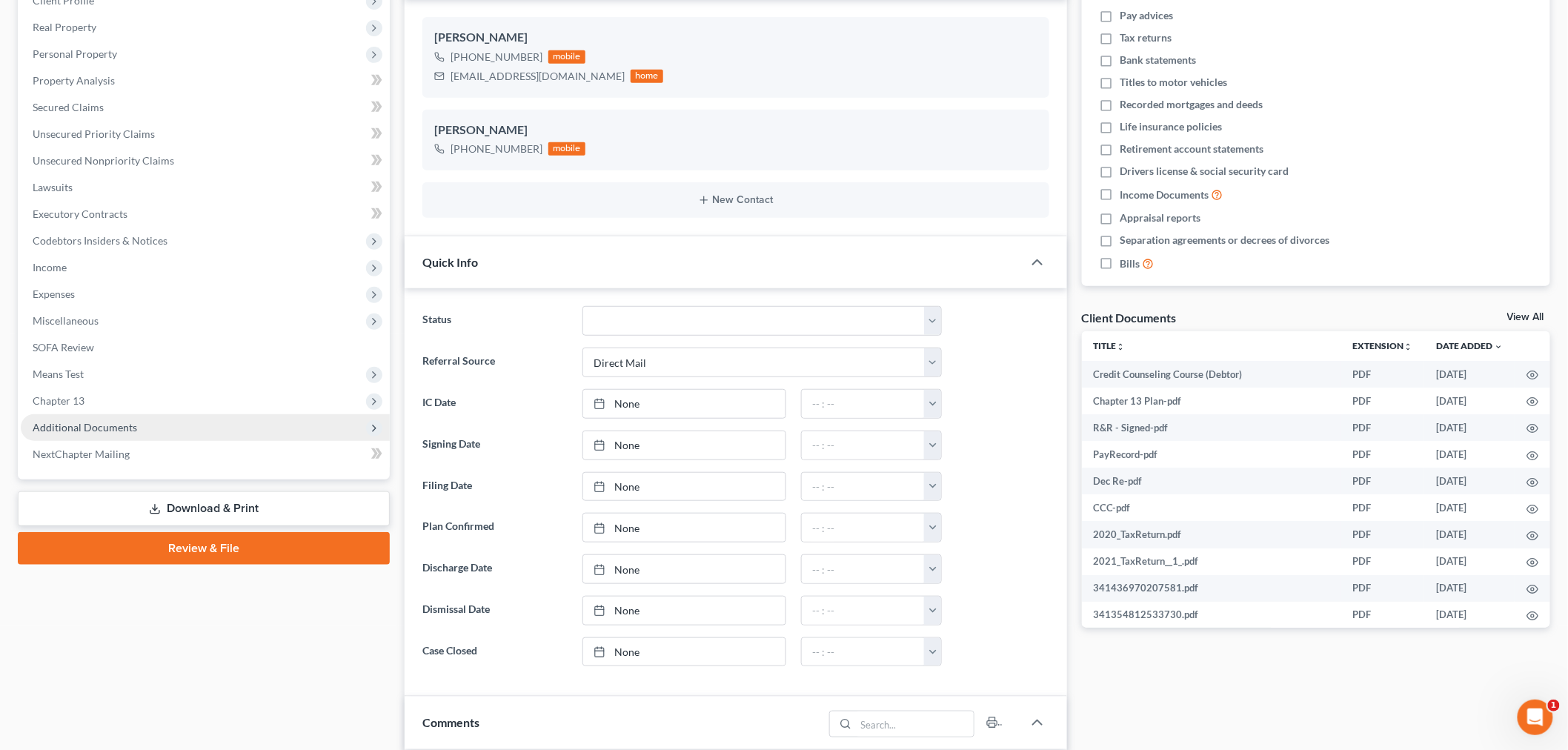
scroll to position [435, 0]
click at [55, 428] on span "Additional Documents" at bounding box center [85, 427] width 104 height 12
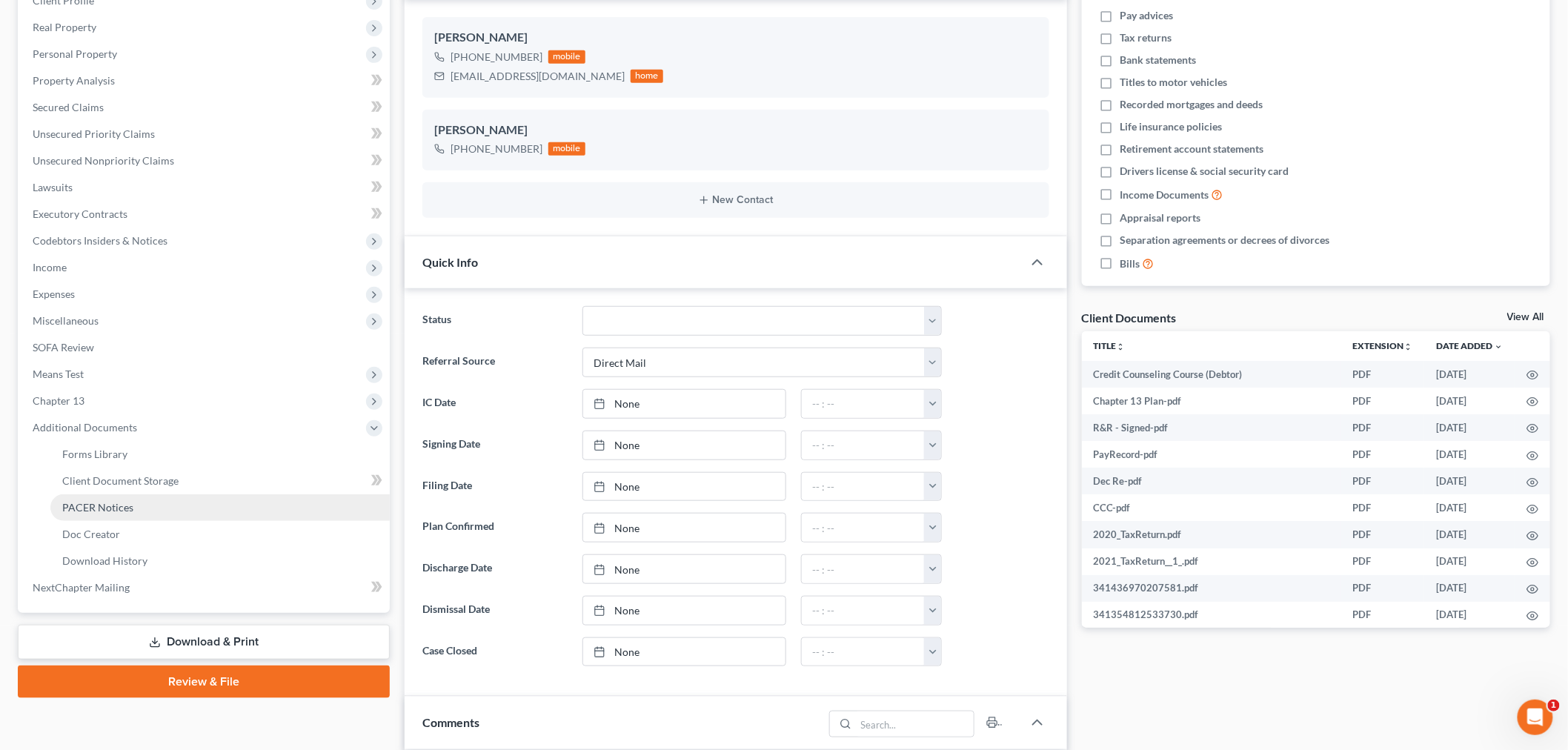
click at [100, 505] on span "PACER Notices" at bounding box center [97, 507] width 71 height 12
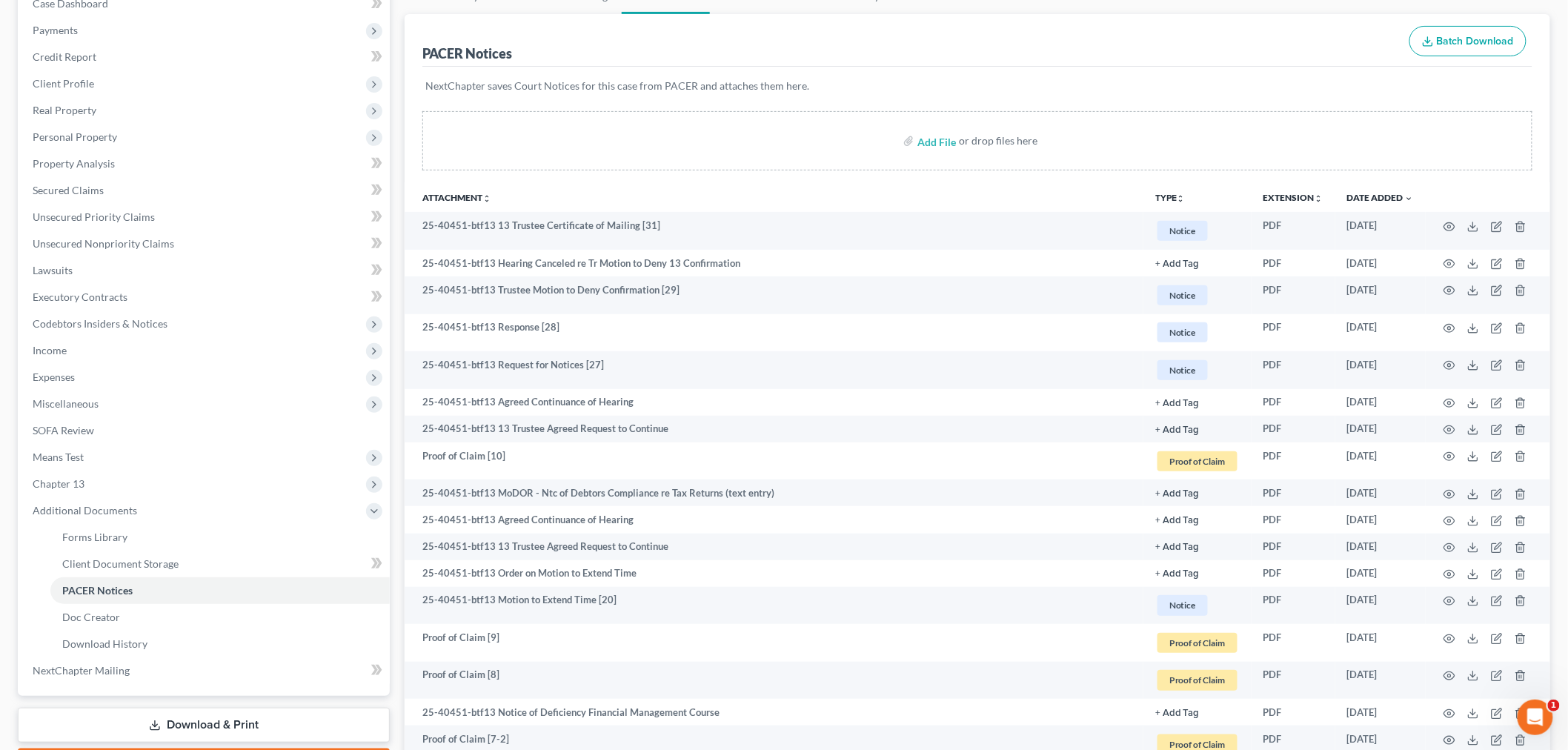
scroll to position [164, 0]
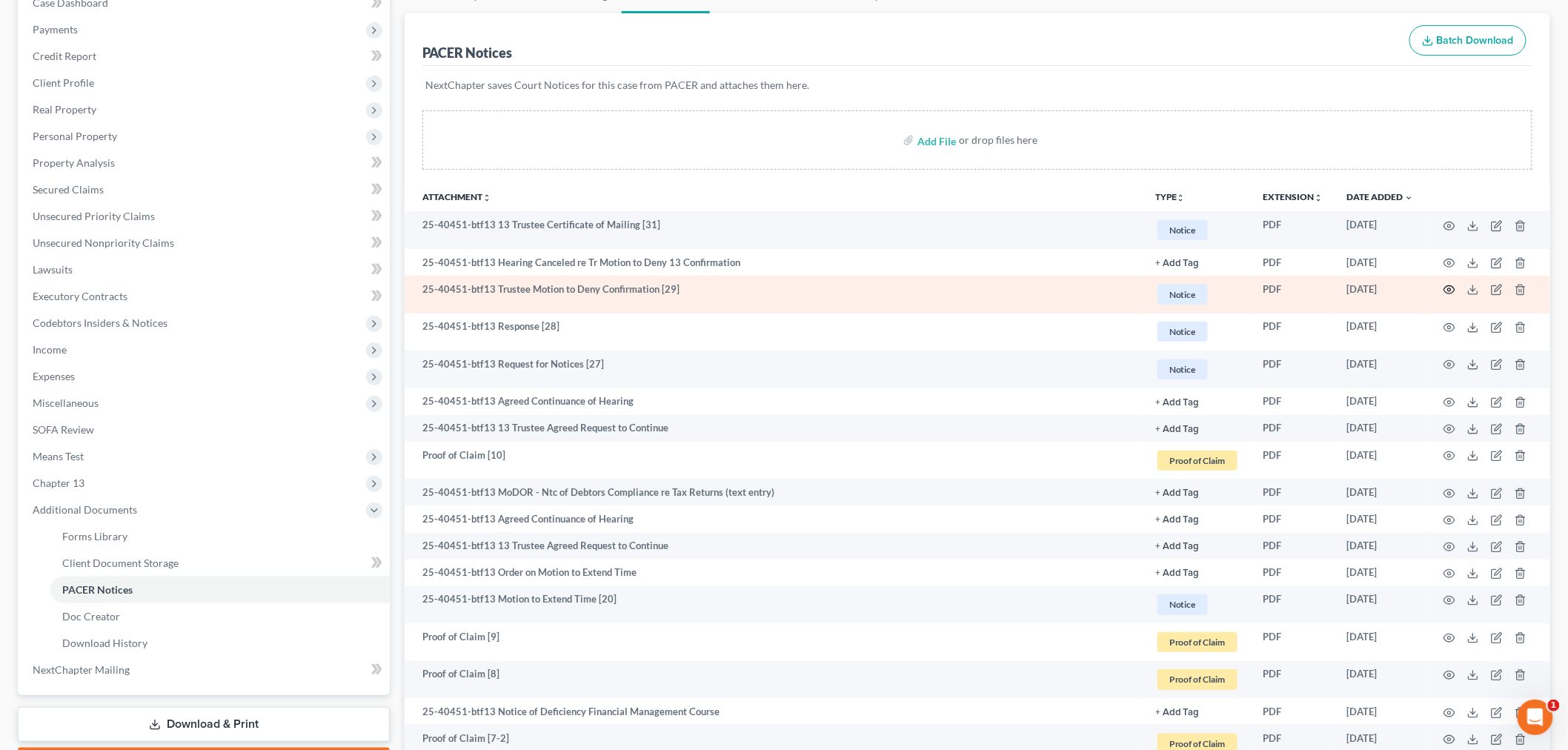
click at [1447, 289] on icon "button" at bounding box center [1449, 289] width 12 height 12
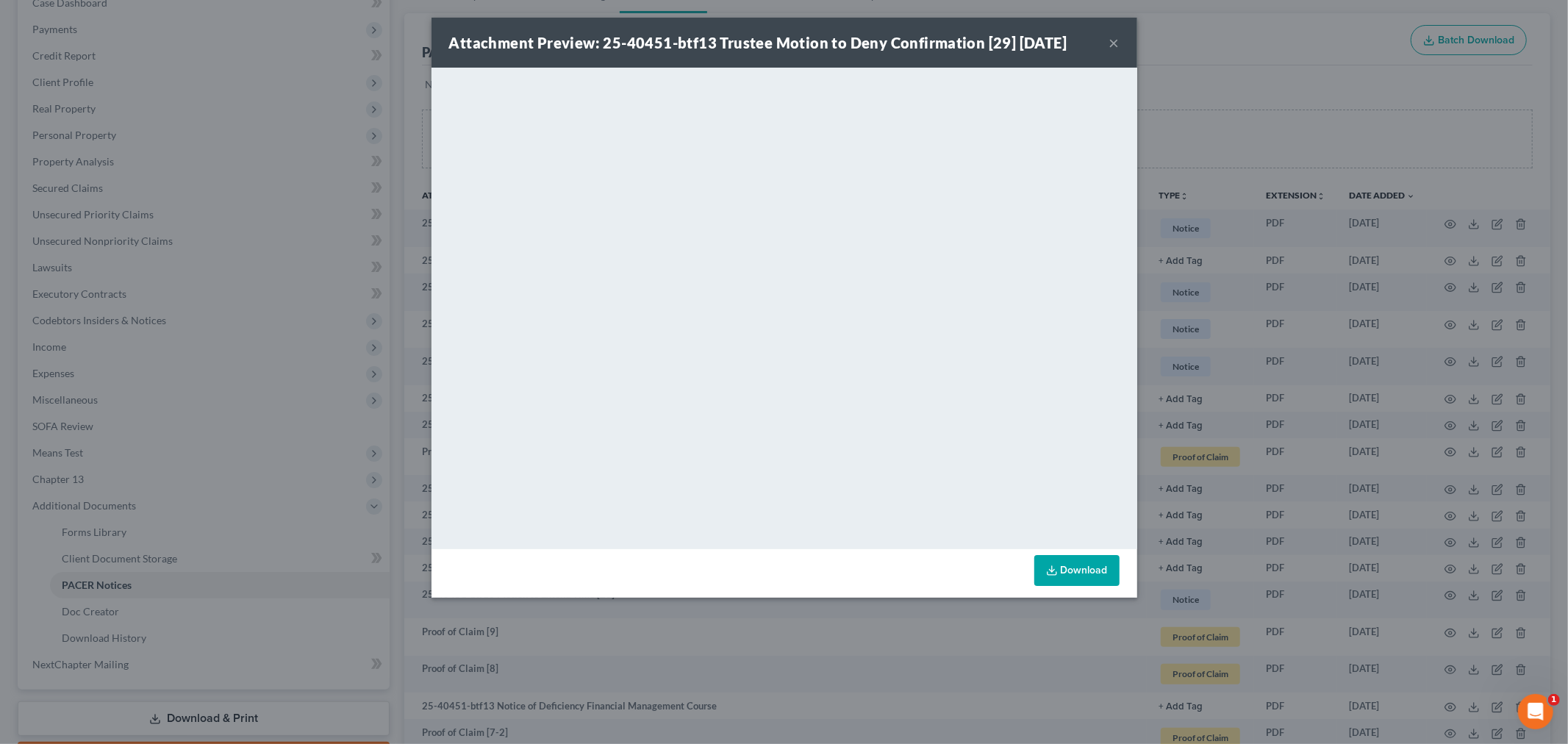
click at [1115, 39] on button "×" at bounding box center [1114, 42] width 10 height 18
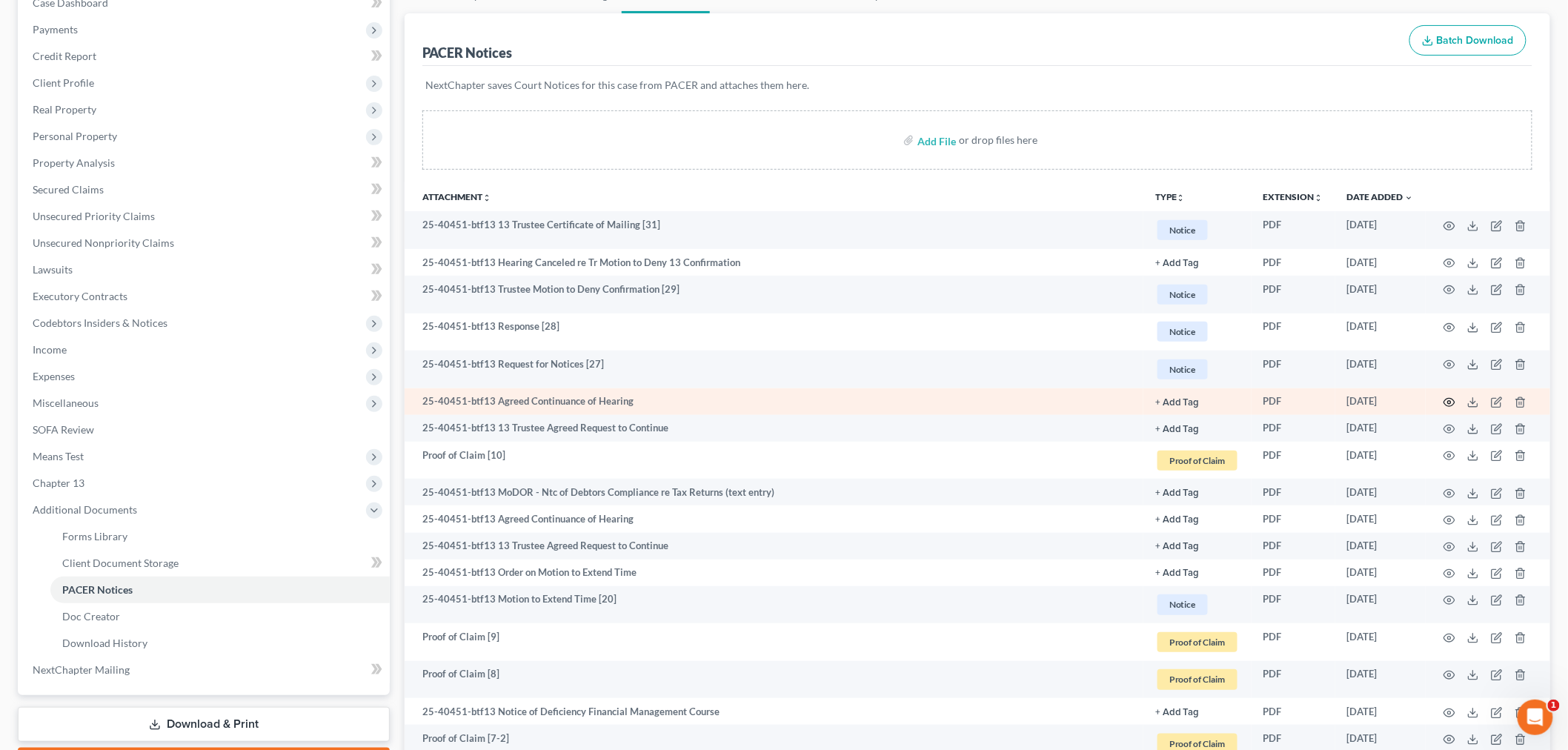
click at [1447, 401] on icon "button" at bounding box center [1449, 401] width 12 height 12
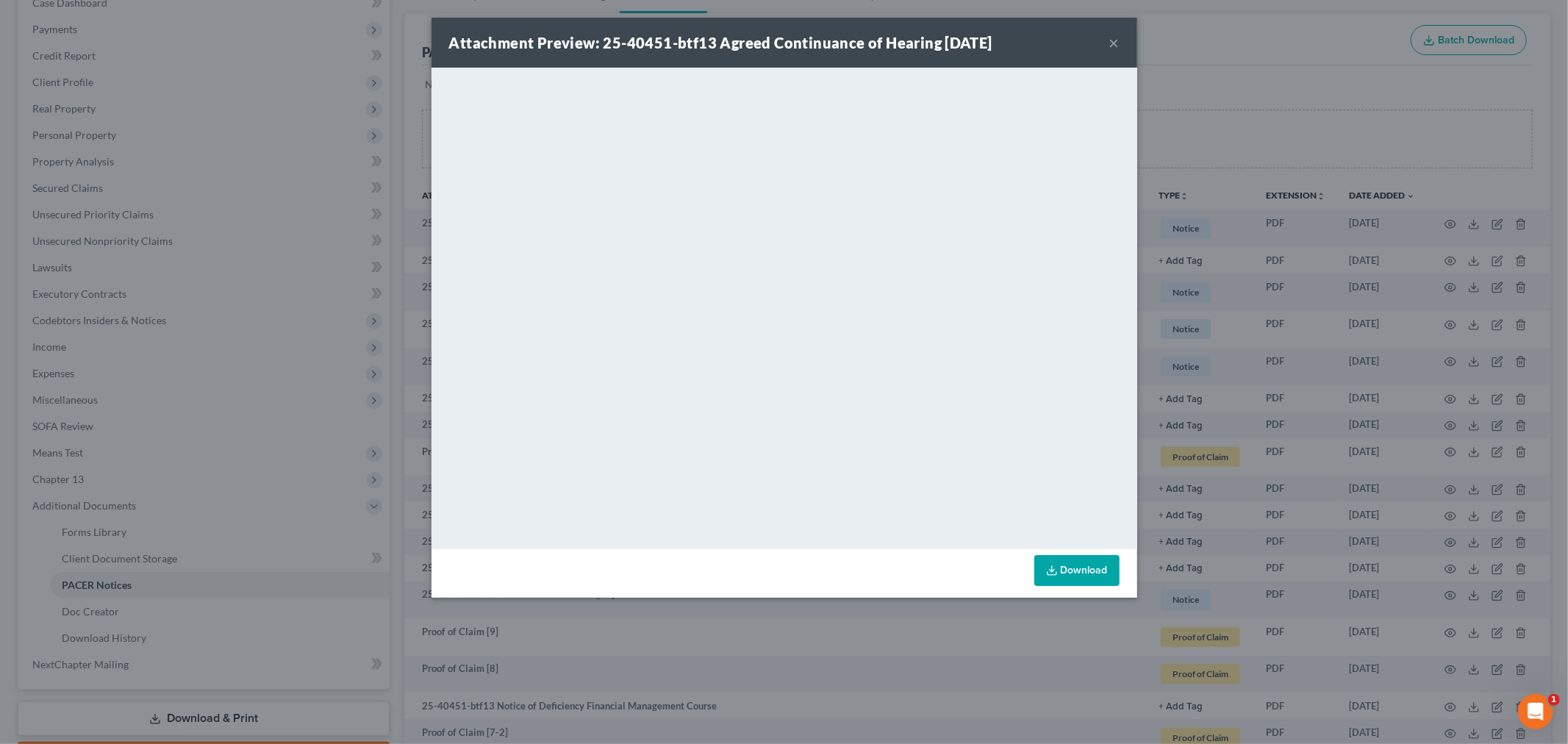
click at [1115, 42] on button "×" at bounding box center [1114, 42] width 10 height 18
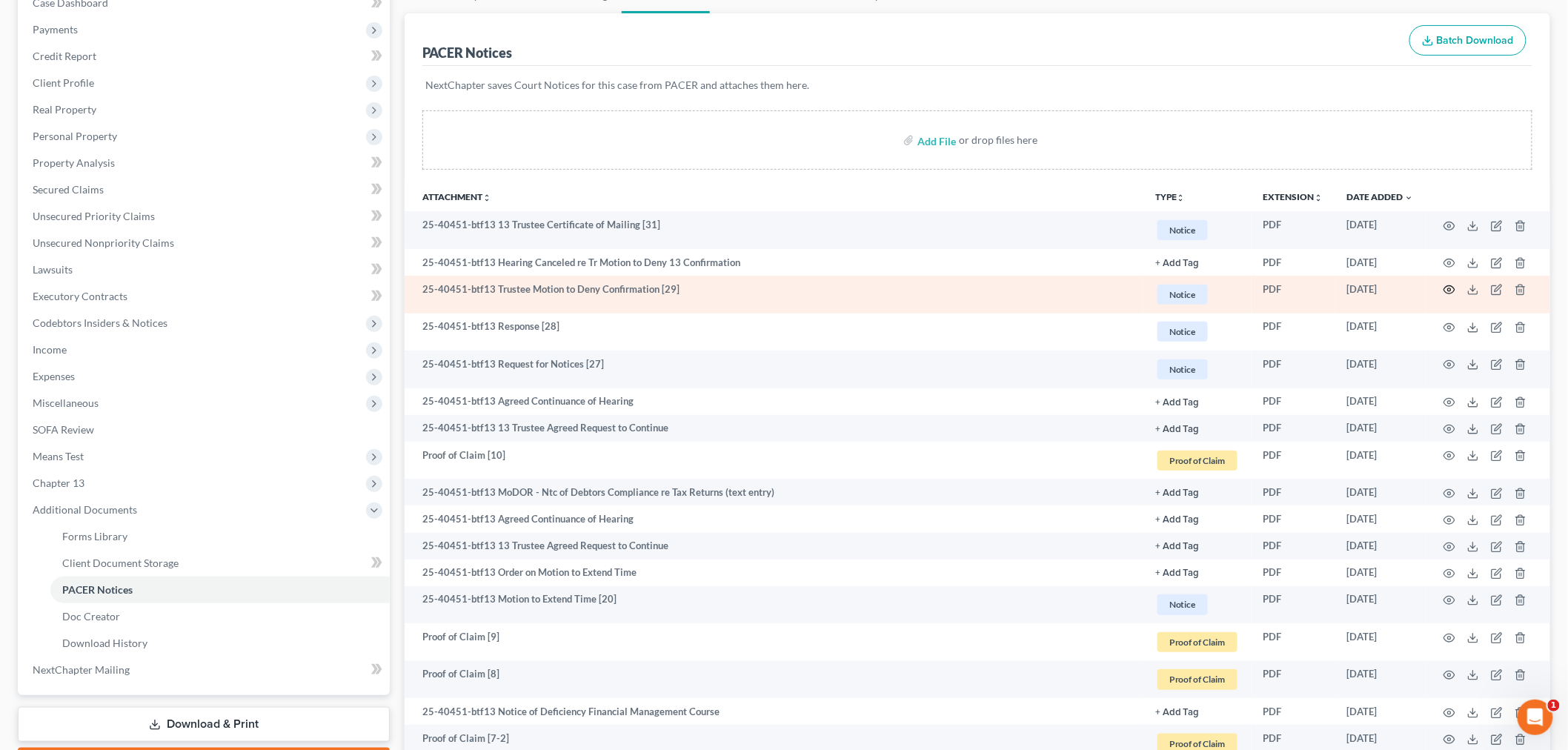
click at [1450, 286] on icon "button" at bounding box center [1450, 290] width 11 height 8
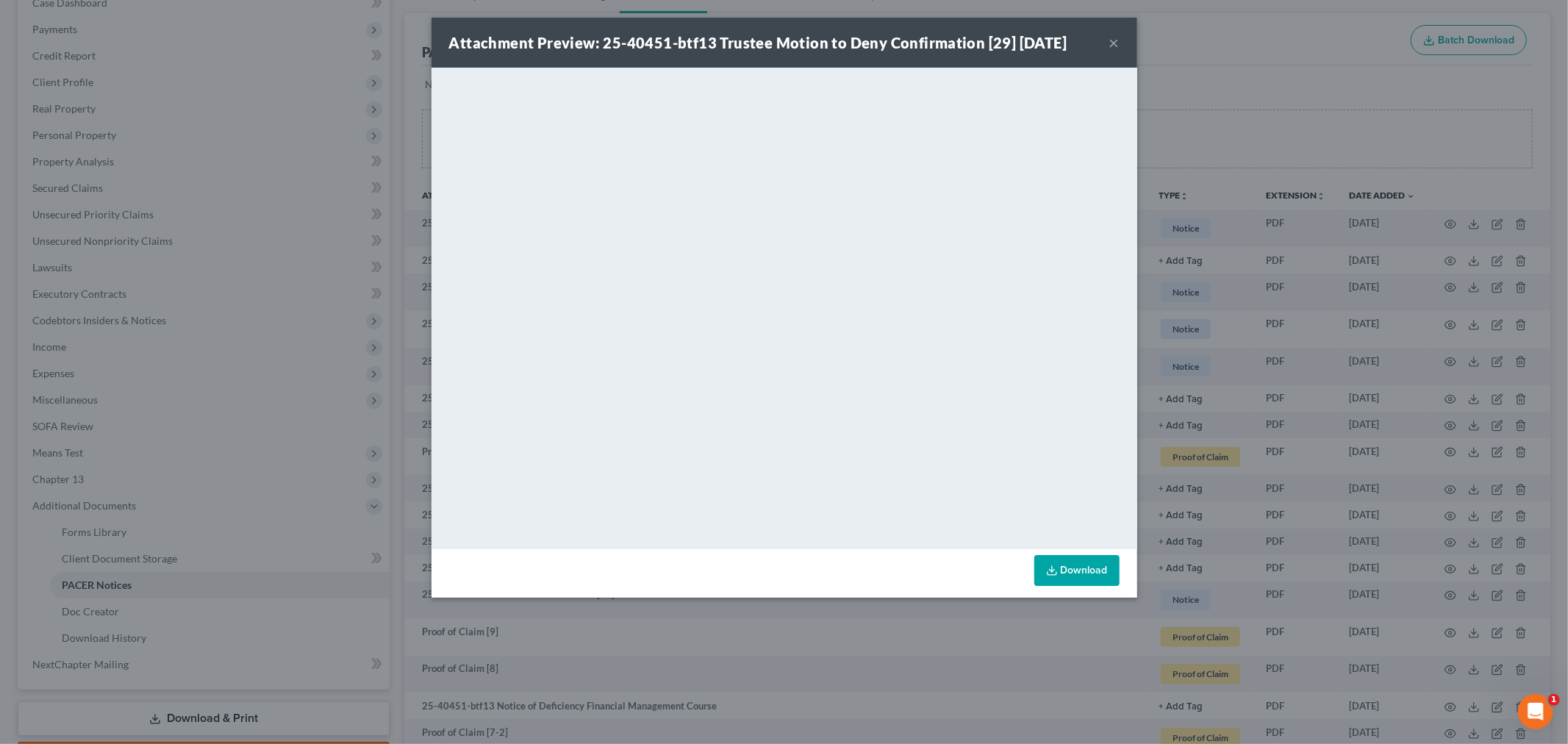
click at [1120, 37] on div "Attachment Preview: 25-40451-btf13 Trustee Motion to Deny Confirmation [29] [DA…" at bounding box center [784, 42] width 706 height 50
click at [1118, 39] on button "×" at bounding box center [1114, 42] width 10 height 18
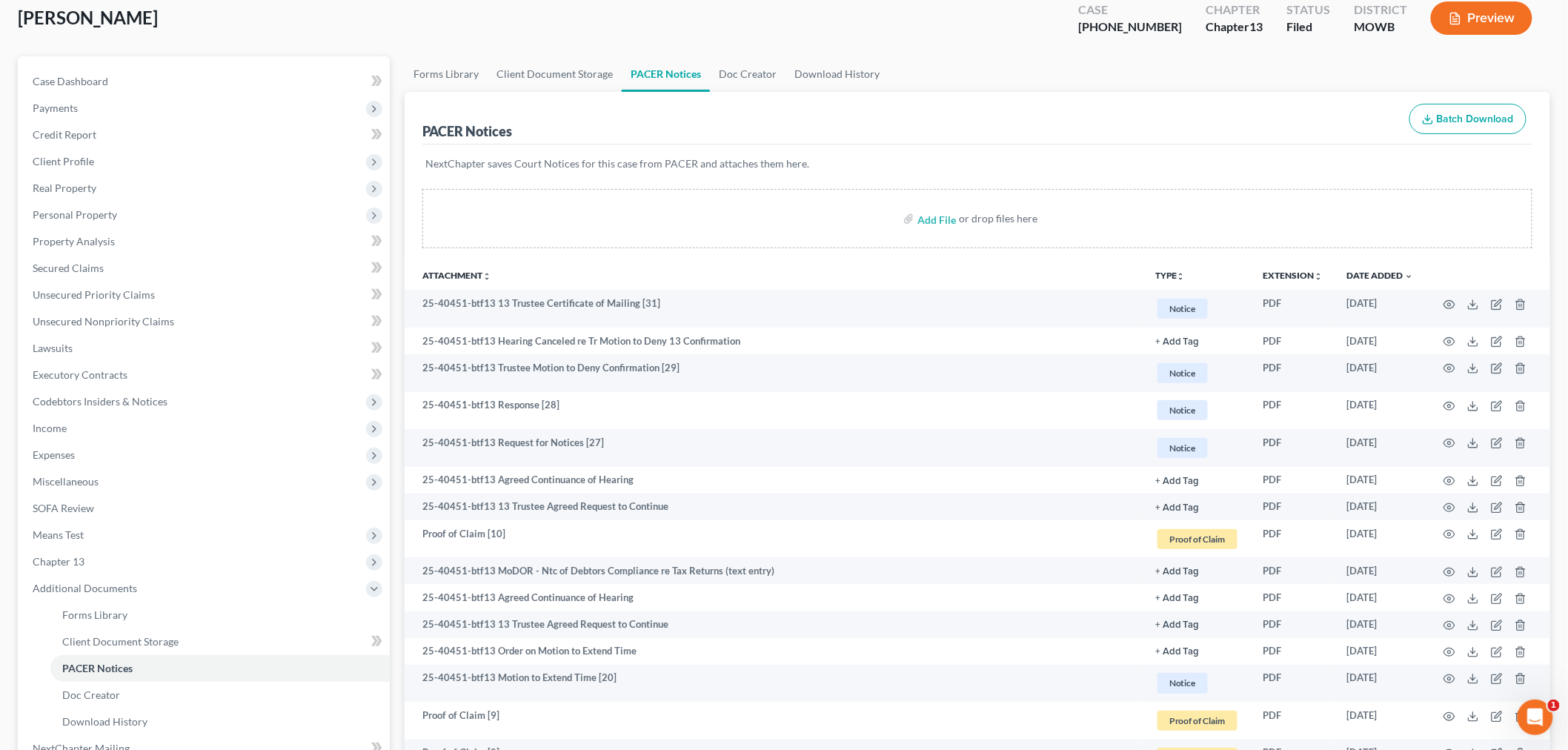
scroll to position [0, 0]
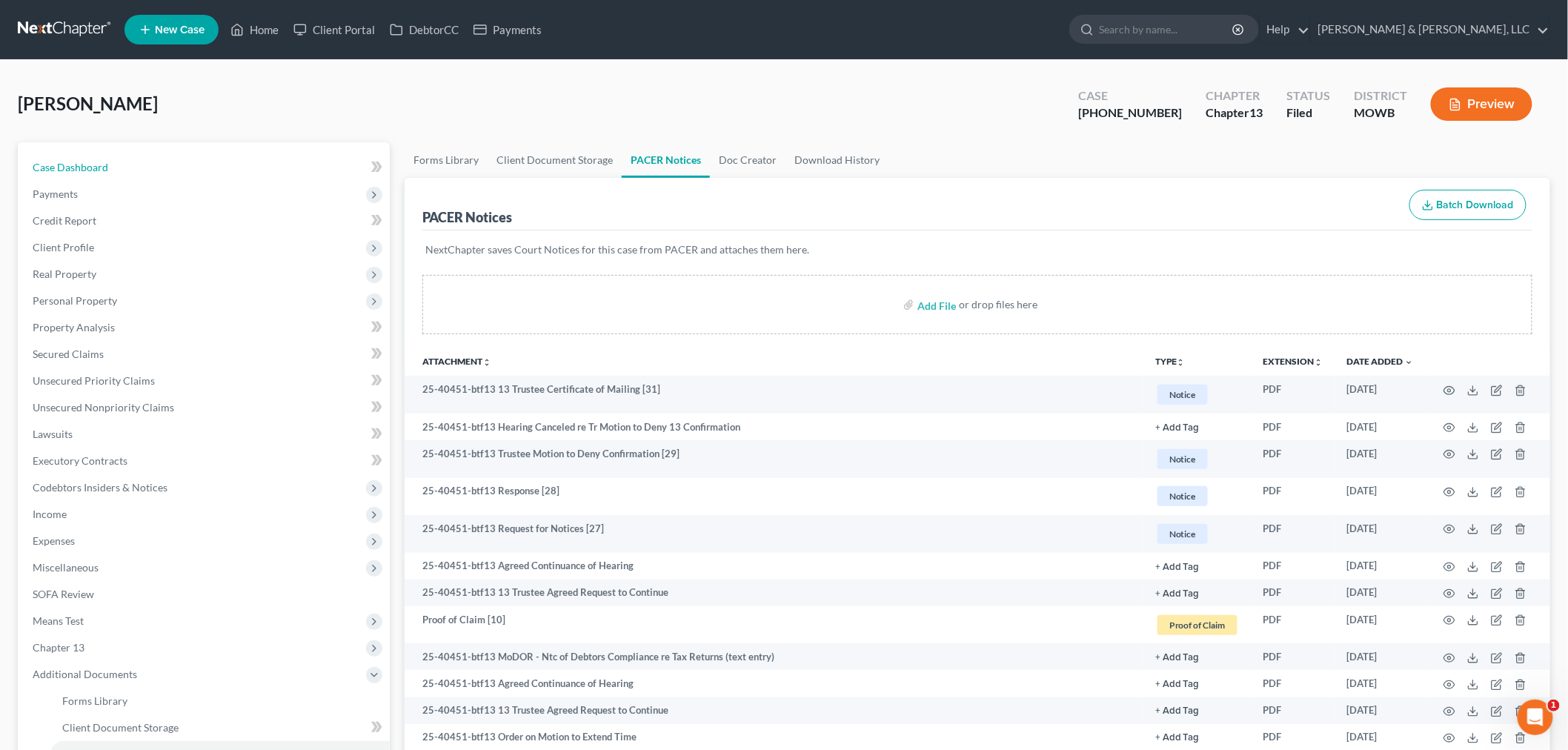
drag, startPoint x: 78, startPoint y: 164, endPoint x: 503, endPoint y: 70, distance: 435.3
click at [78, 164] on span "Case Dashboard" at bounding box center [70, 167] width 75 height 12
select select "2"
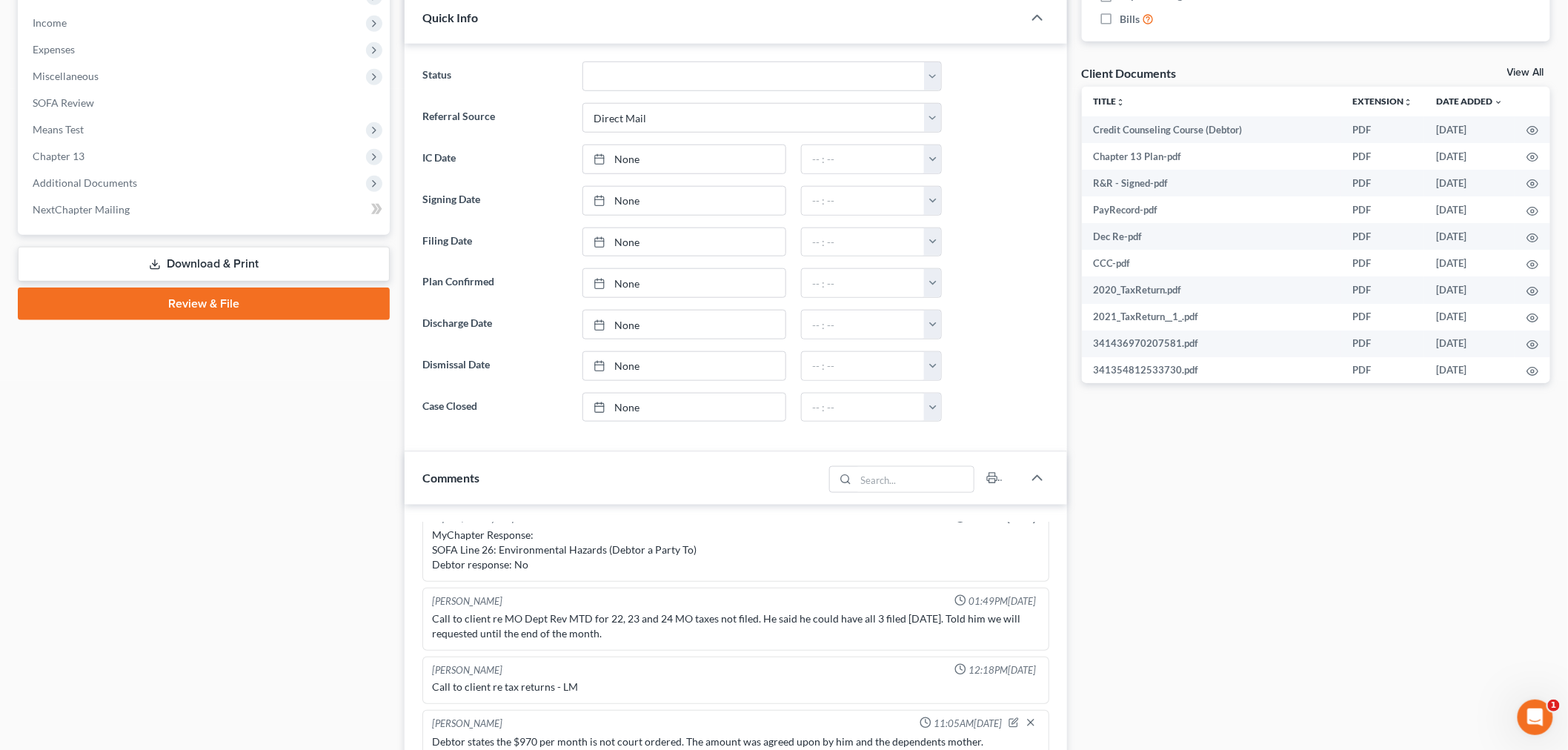
scroll to position [464, 0]
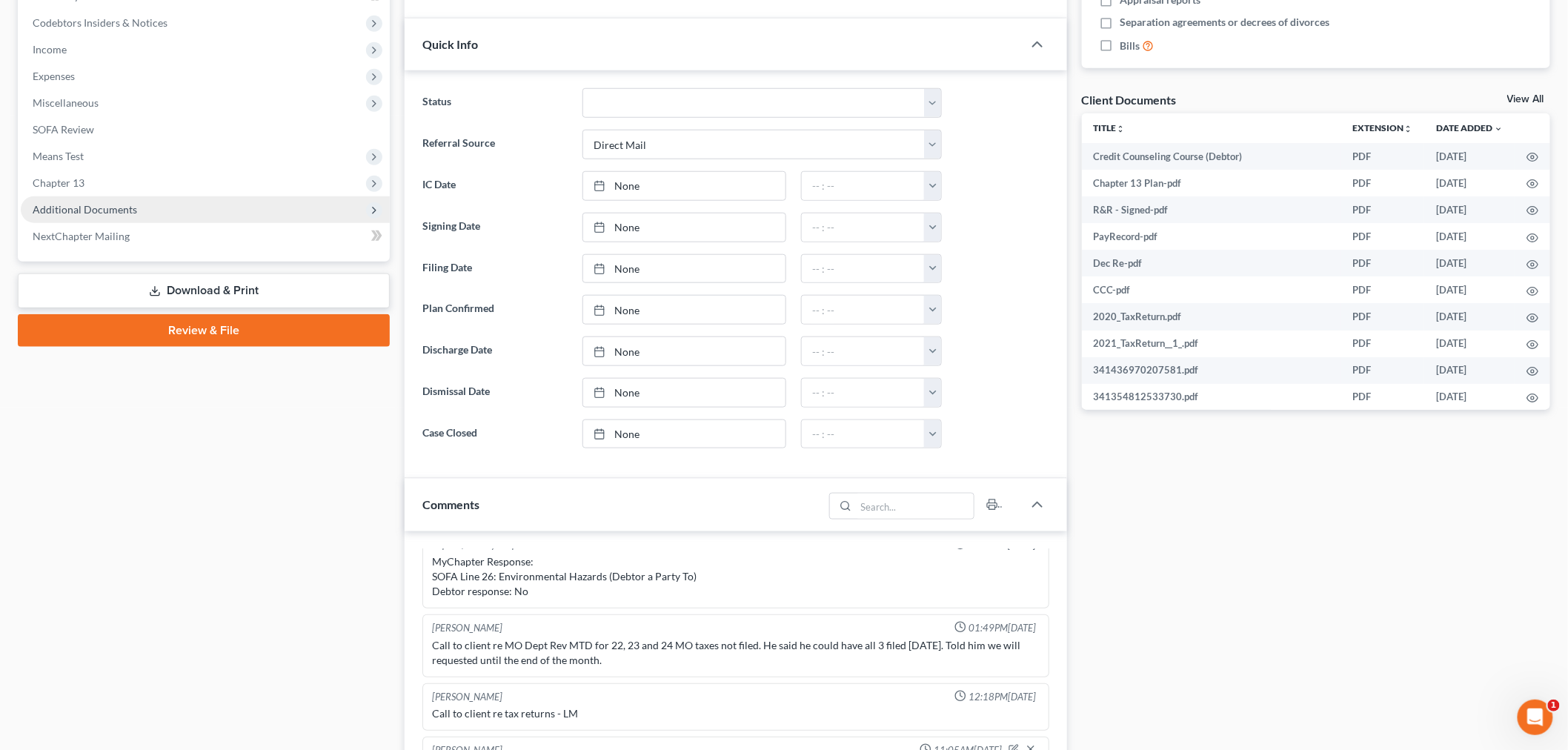
click at [97, 212] on span "Additional Documents" at bounding box center [85, 209] width 104 height 12
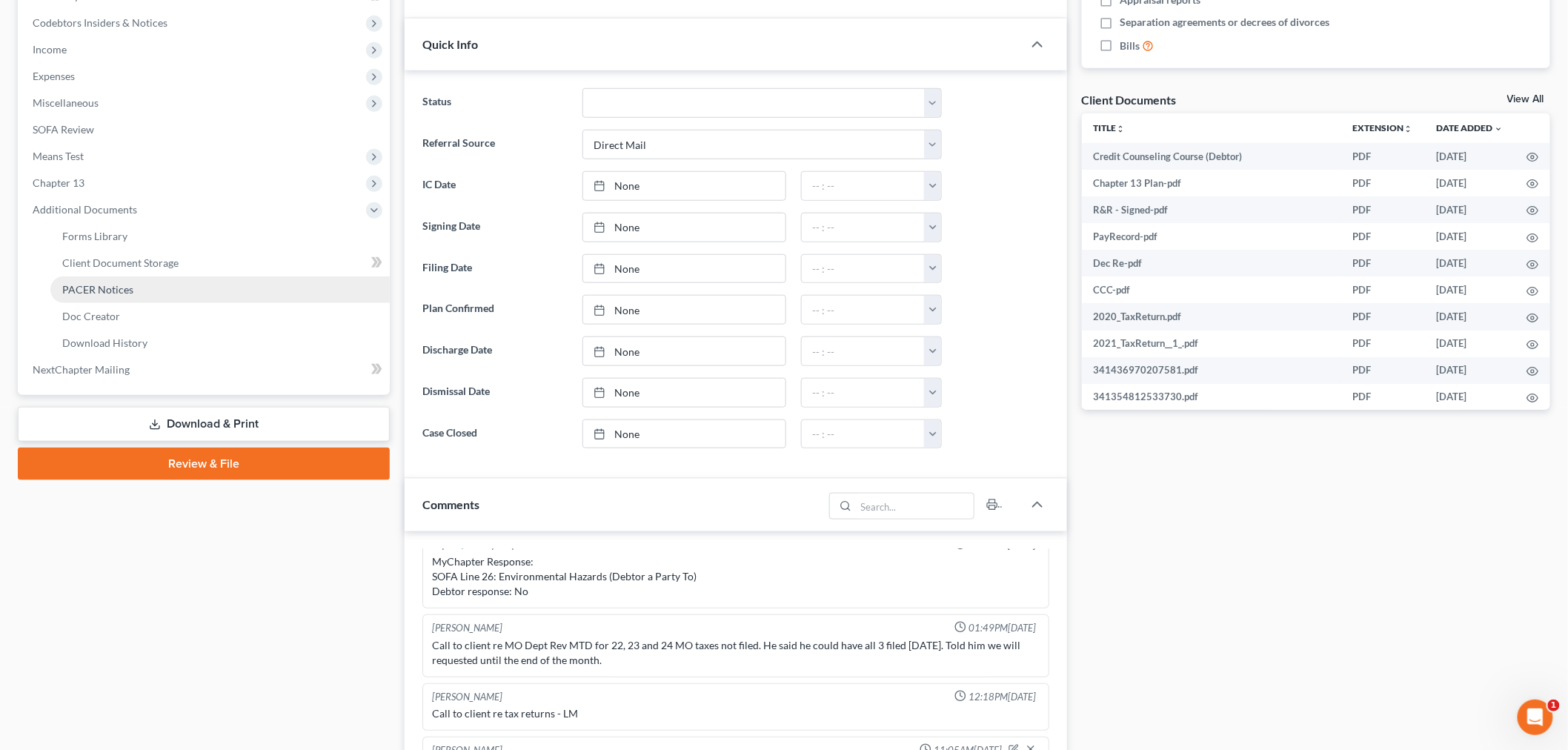
click at [111, 293] on link "PACER Notices" at bounding box center [220, 289] width 339 height 26
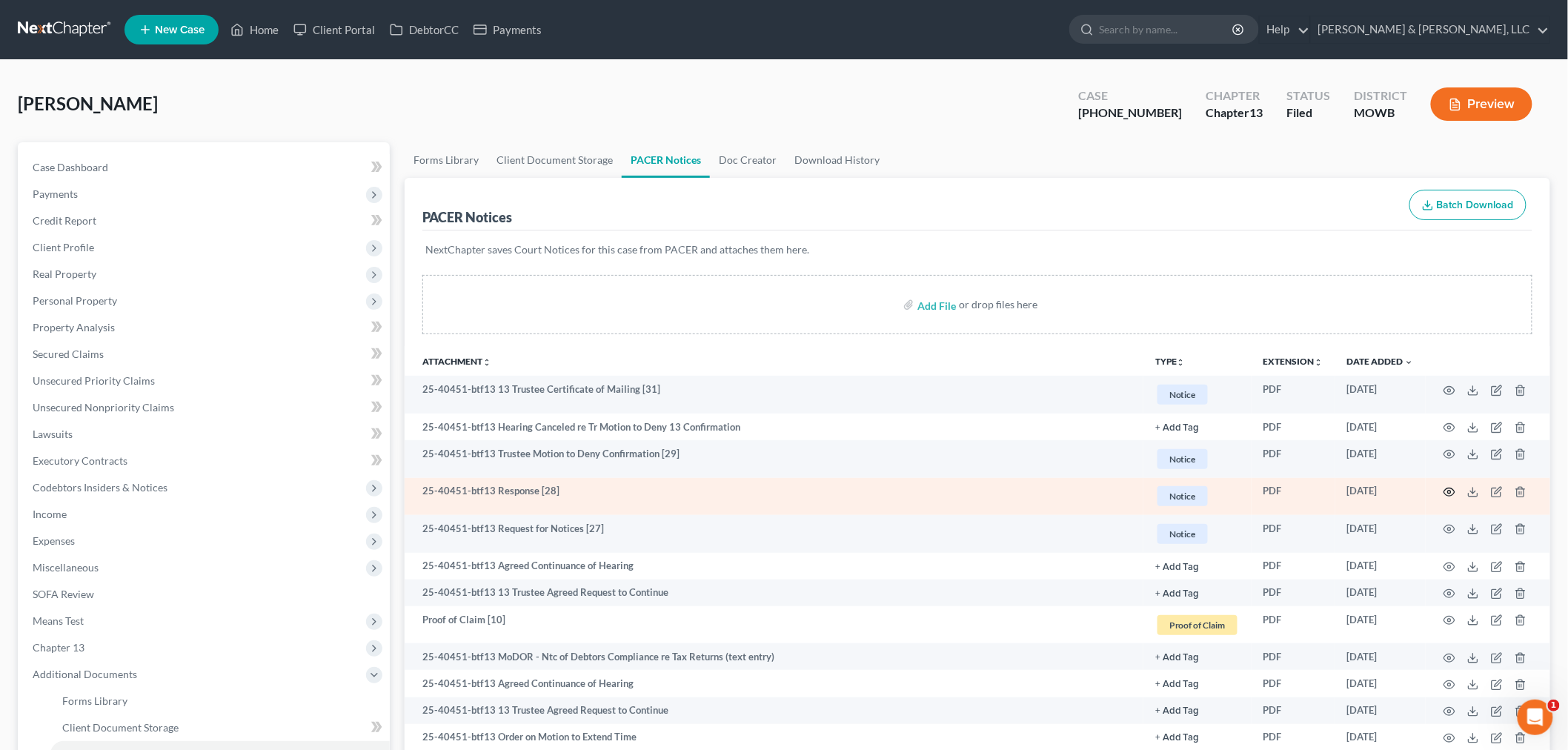
click at [1450, 489] on icon "button" at bounding box center [1449, 492] width 12 height 12
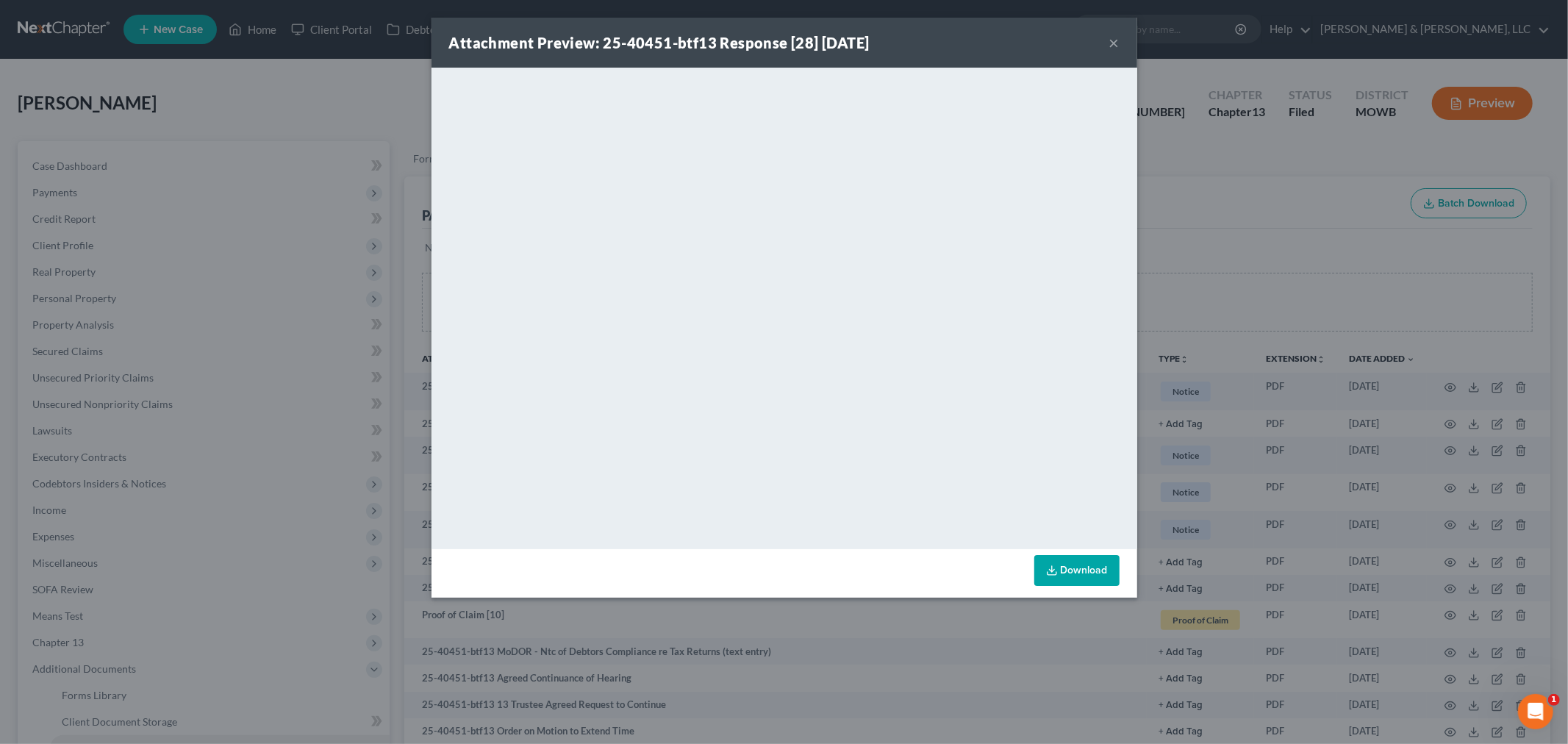
click at [1112, 38] on button "×" at bounding box center [1114, 42] width 10 height 18
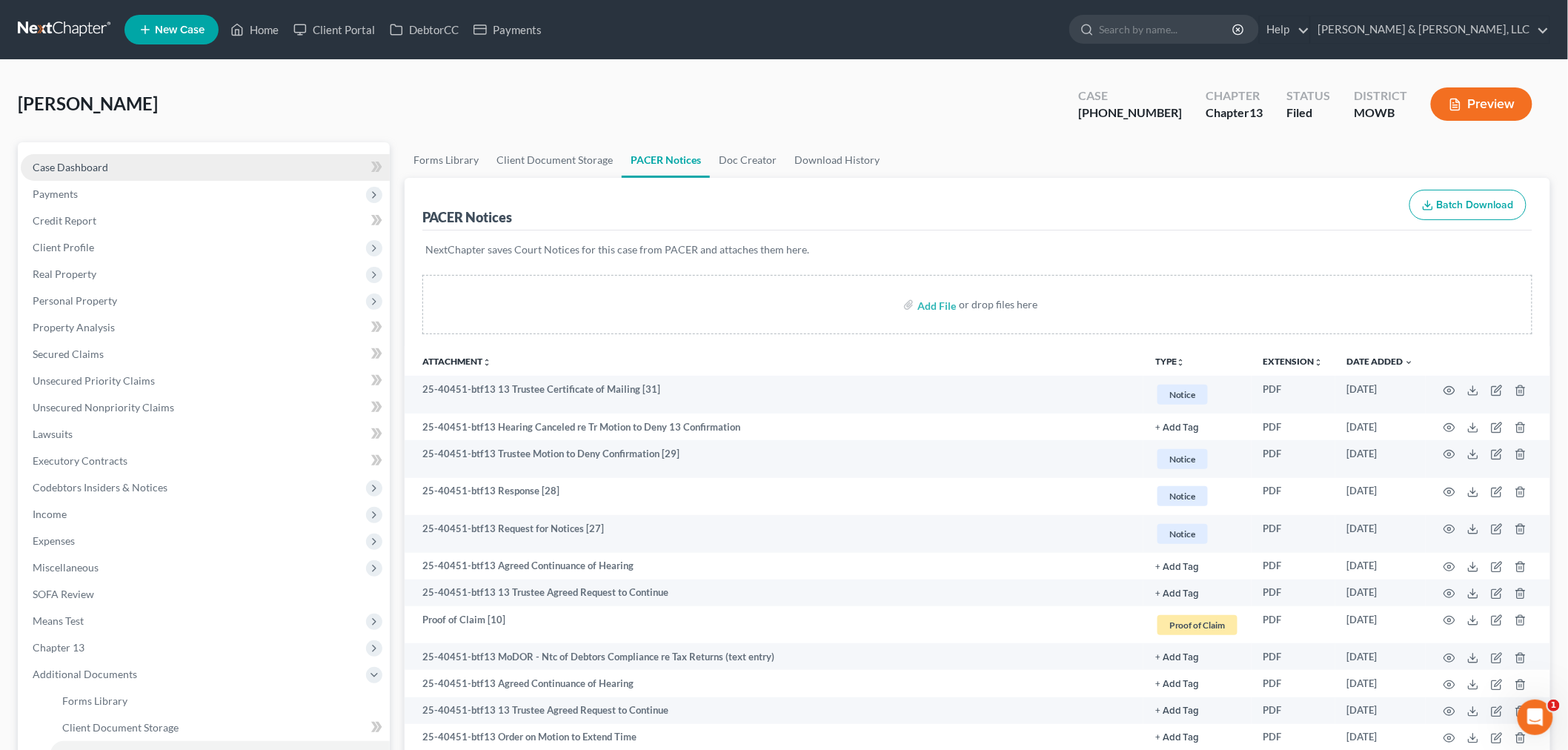
click at [54, 166] on span "Case Dashboard" at bounding box center [70, 167] width 75 height 12
select select "2"
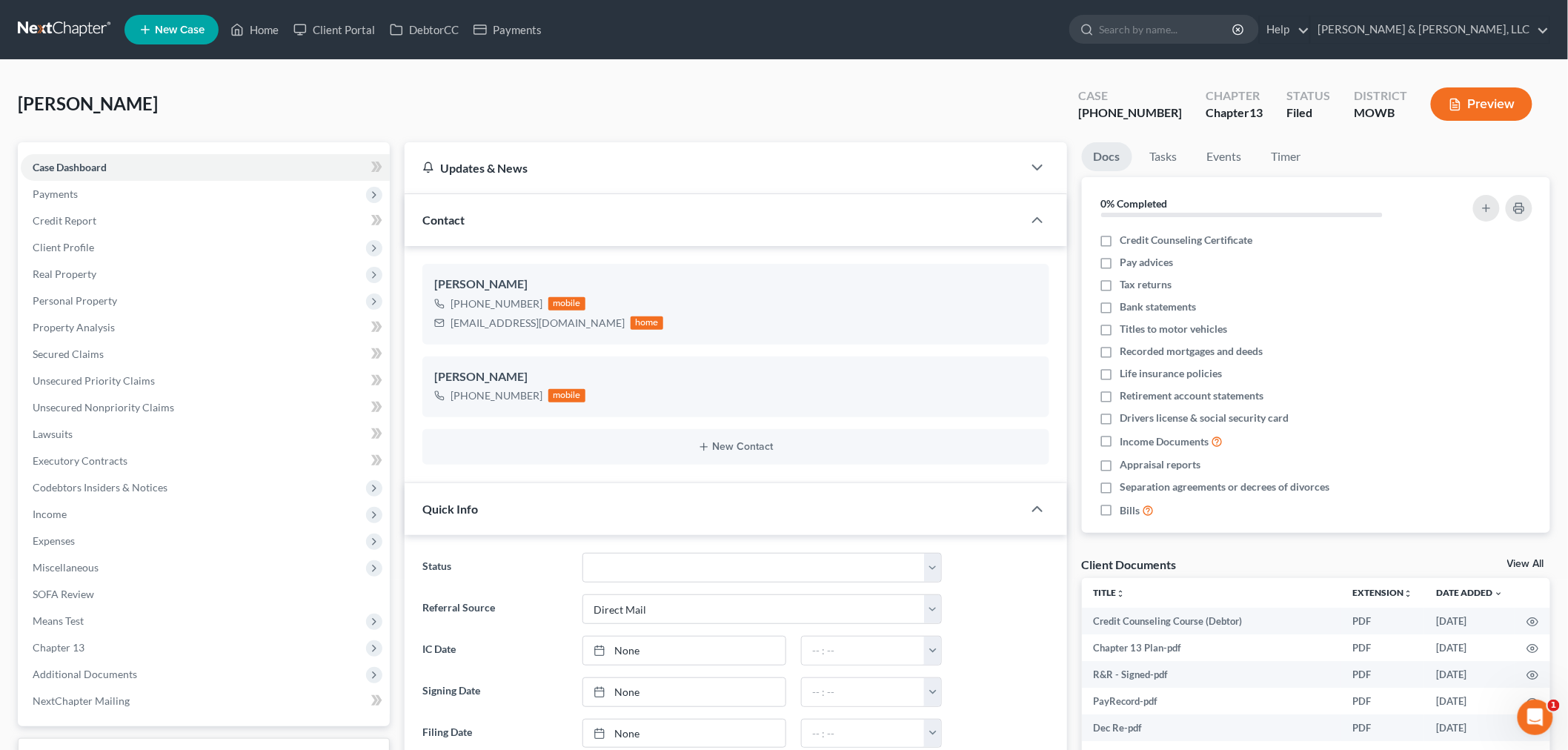
scroll to position [435, 0]
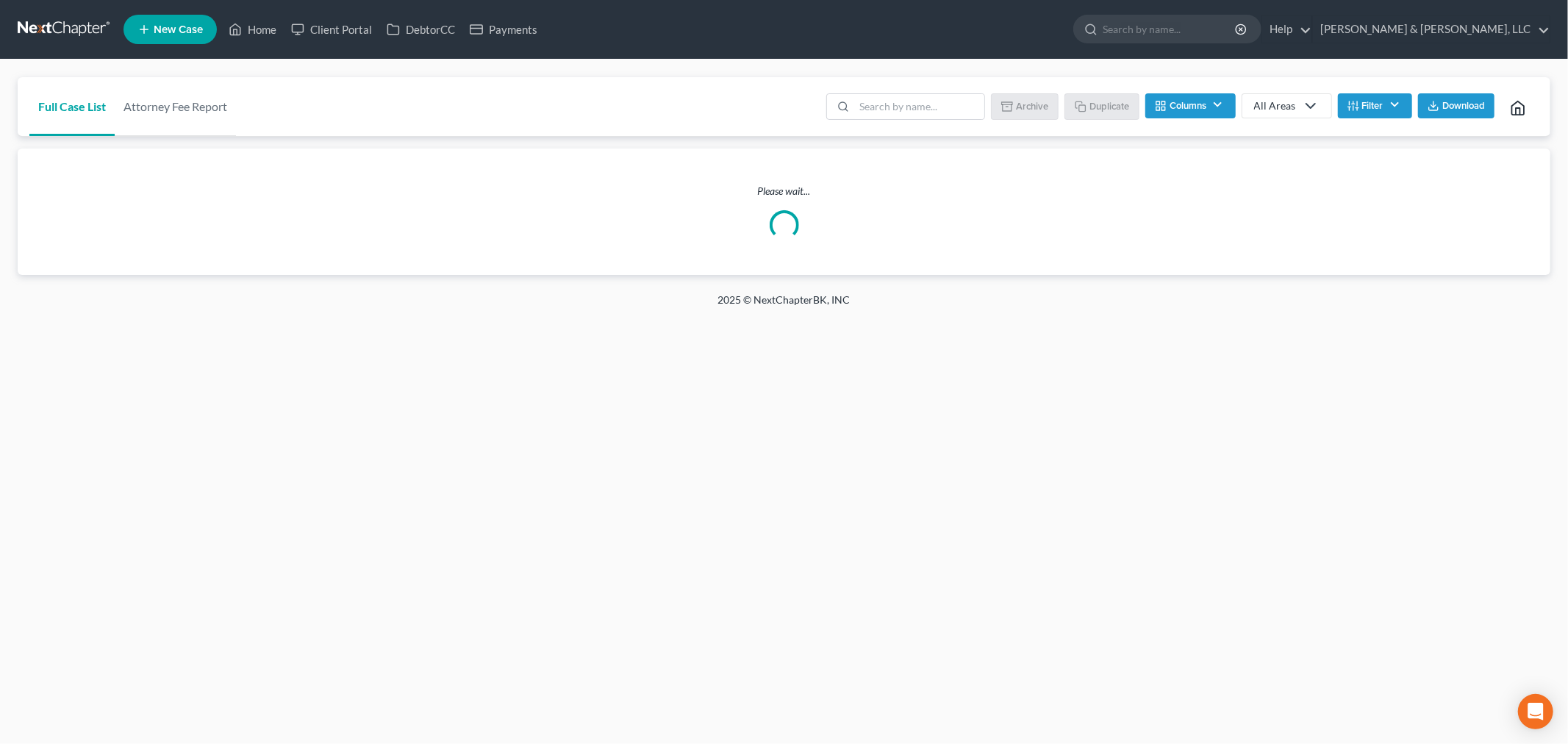
click at [180, 24] on span "New Case" at bounding box center [178, 29] width 49 height 11
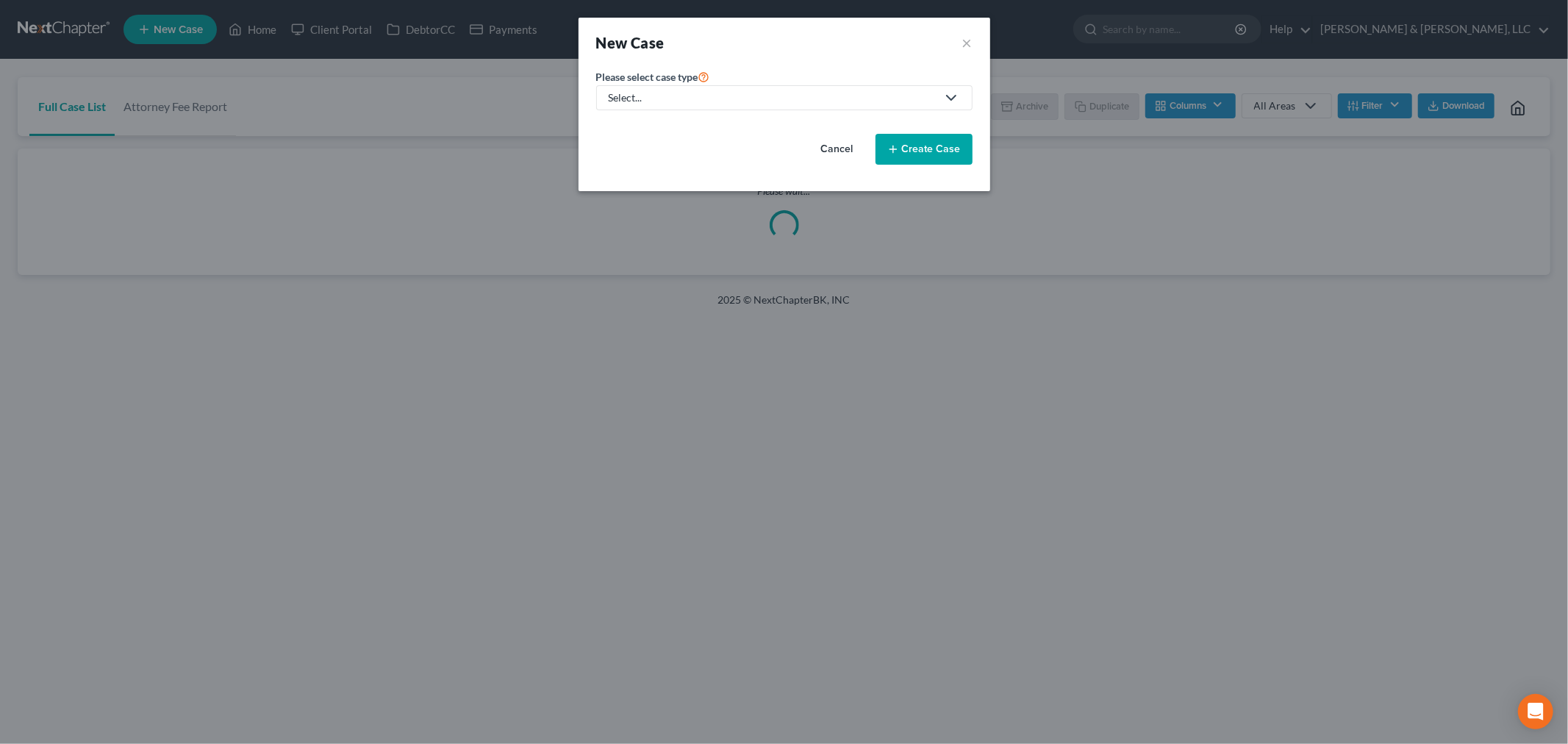
click at [672, 93] on div "Select..." at bounding box center [772, 97] width 328 height 15
click at [665, 122] on div "Bankruptcy" at bounding box center [679, 127] width 140 height 15
select select "46"
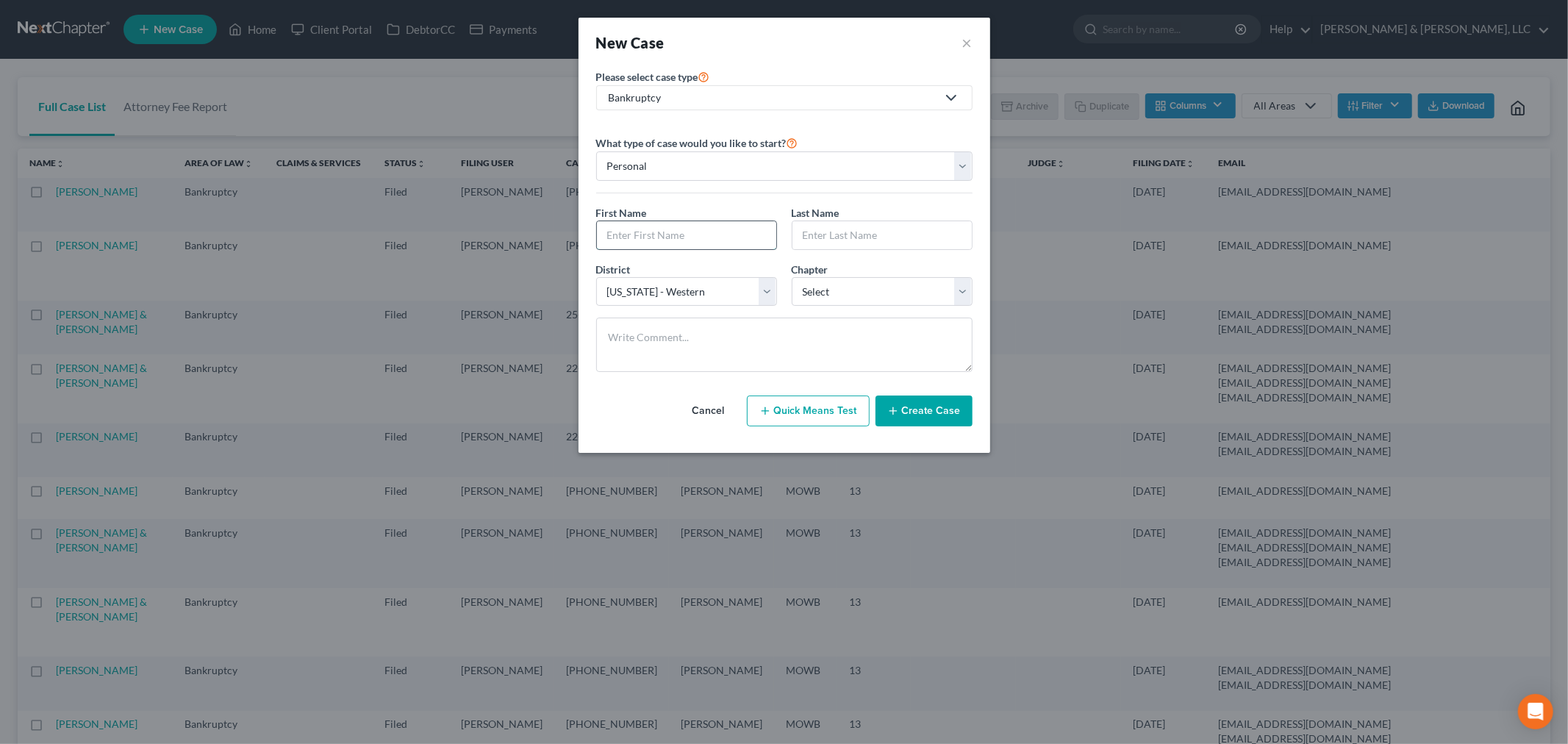
click at [649, 228] on input "text" at bounding box center [686, 235] width 179 height 28
type input "Rocky"
type input "[PERSON_NAME]"
select select "31"
select select "0"
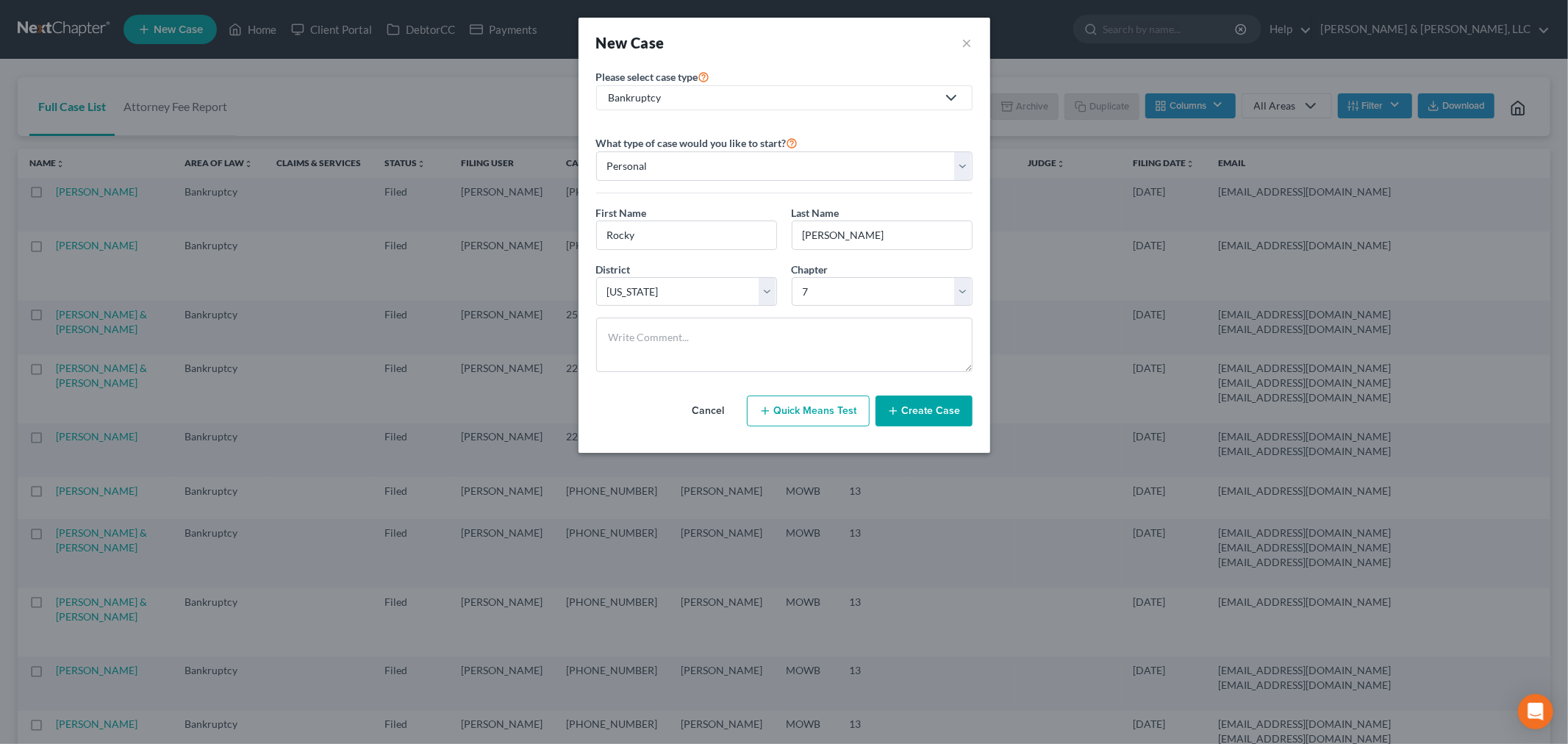
click at [908, 417] on button "Create Case" at bounding box center [924, 411] width 97 height 31
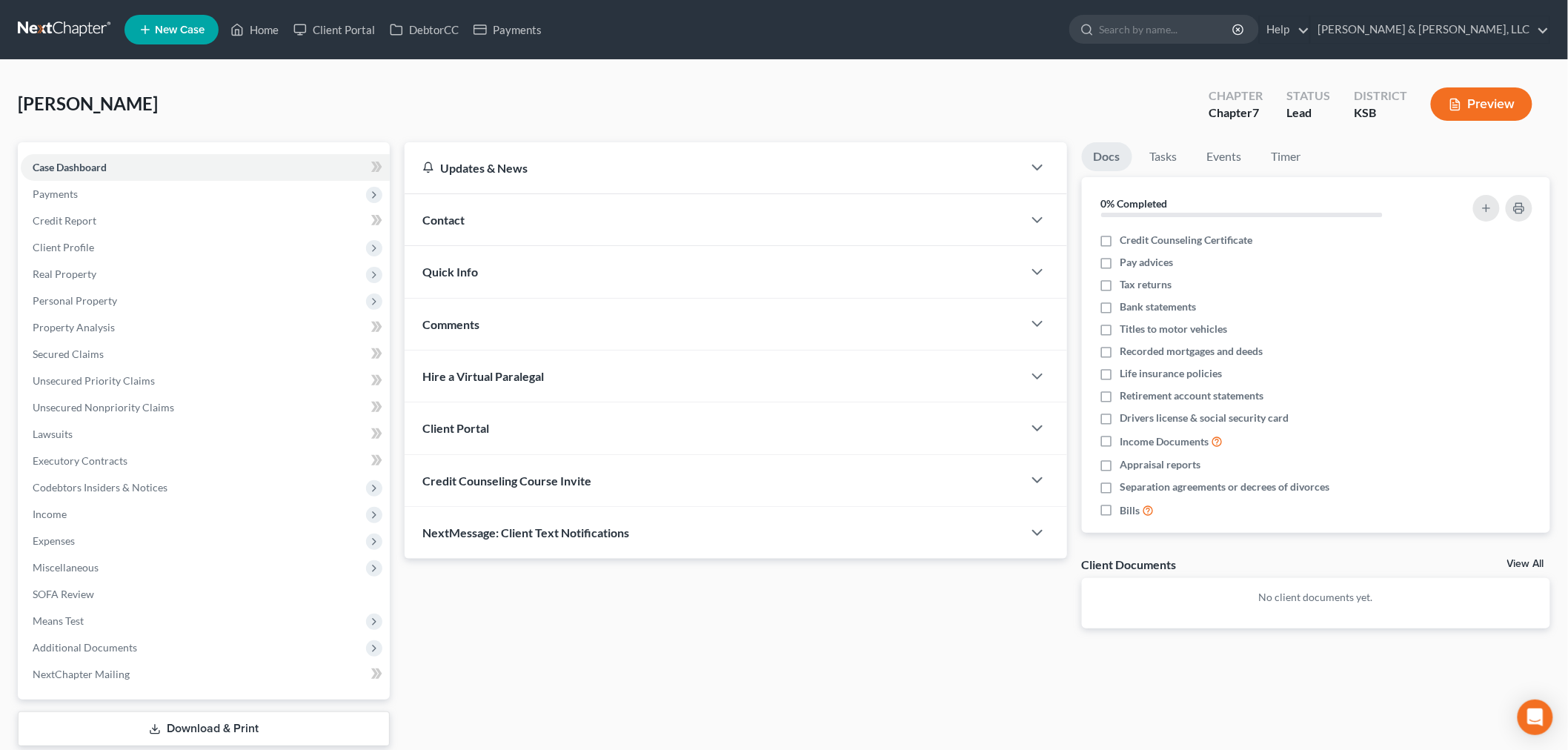
click at [455, 212] on span "Contact" at bounding box center [444, 219] width 42 height 14
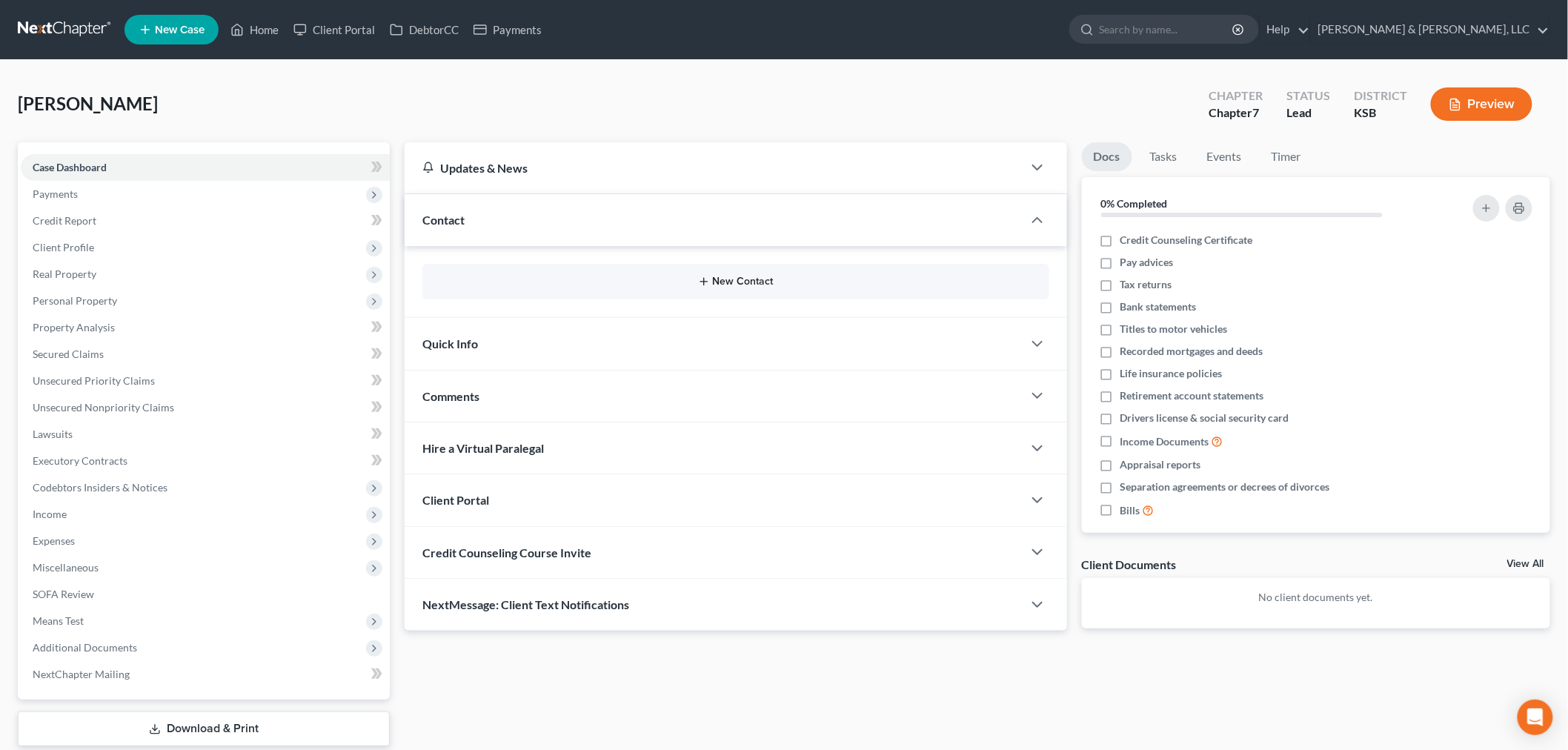
click at [711, 280] on button "New Contact" at bounding box center [735, 281] width 603 height 12
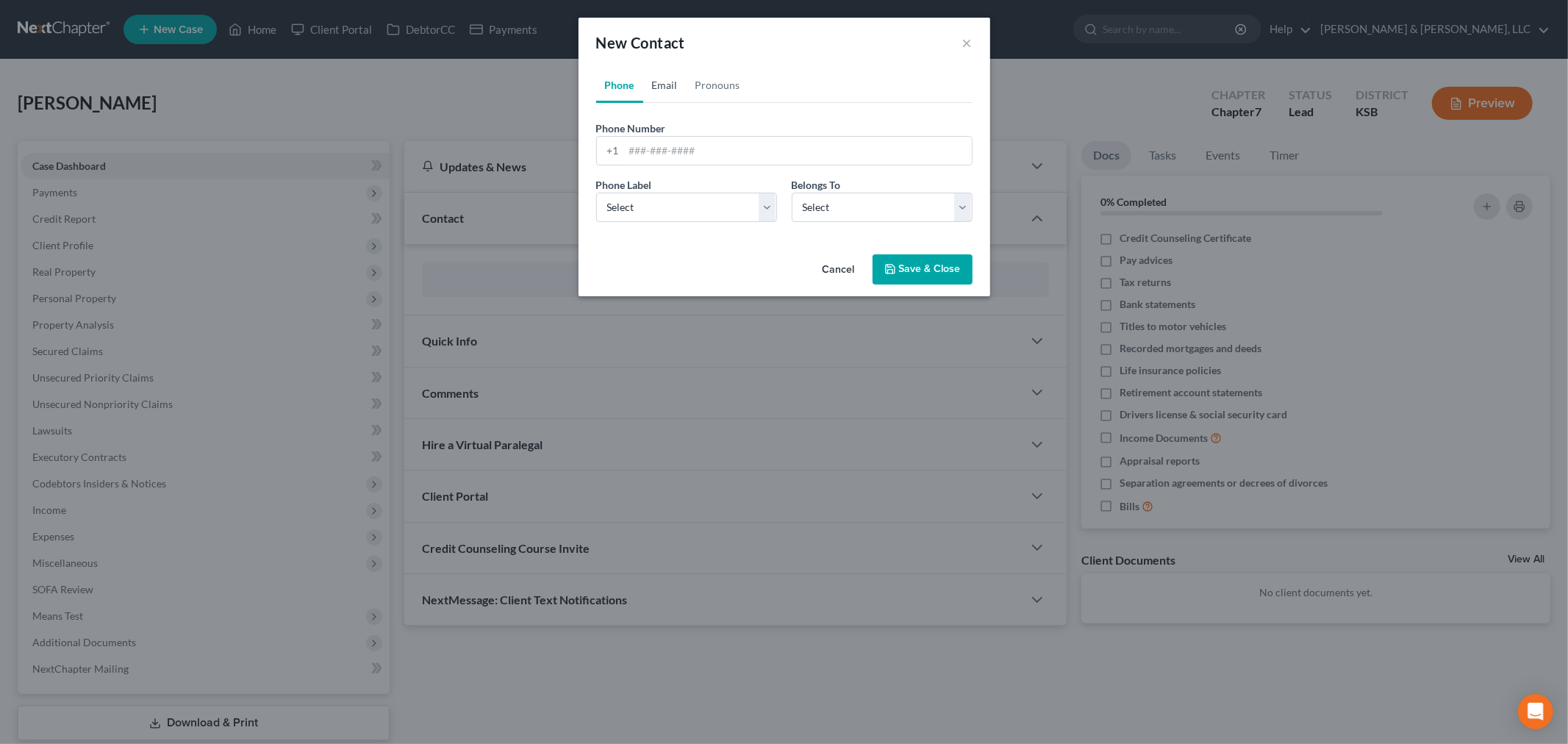
drag, startPoint x: 671, startPoint y: 82, endPoint x: 672, endPoint y: 96, distance: 14.0
click at [671, 82] on link "Email" at bounding box center [665, 86] width 43 height 36
click at [680, 151] on input "email" at bounding box center [798, 150] width 347 height 28
paste input "[EMAIL_ADDRESS][DOMAIN_NAME]"
type input "[EMAIL_ADDRESS][DOMAIN_NAME]"
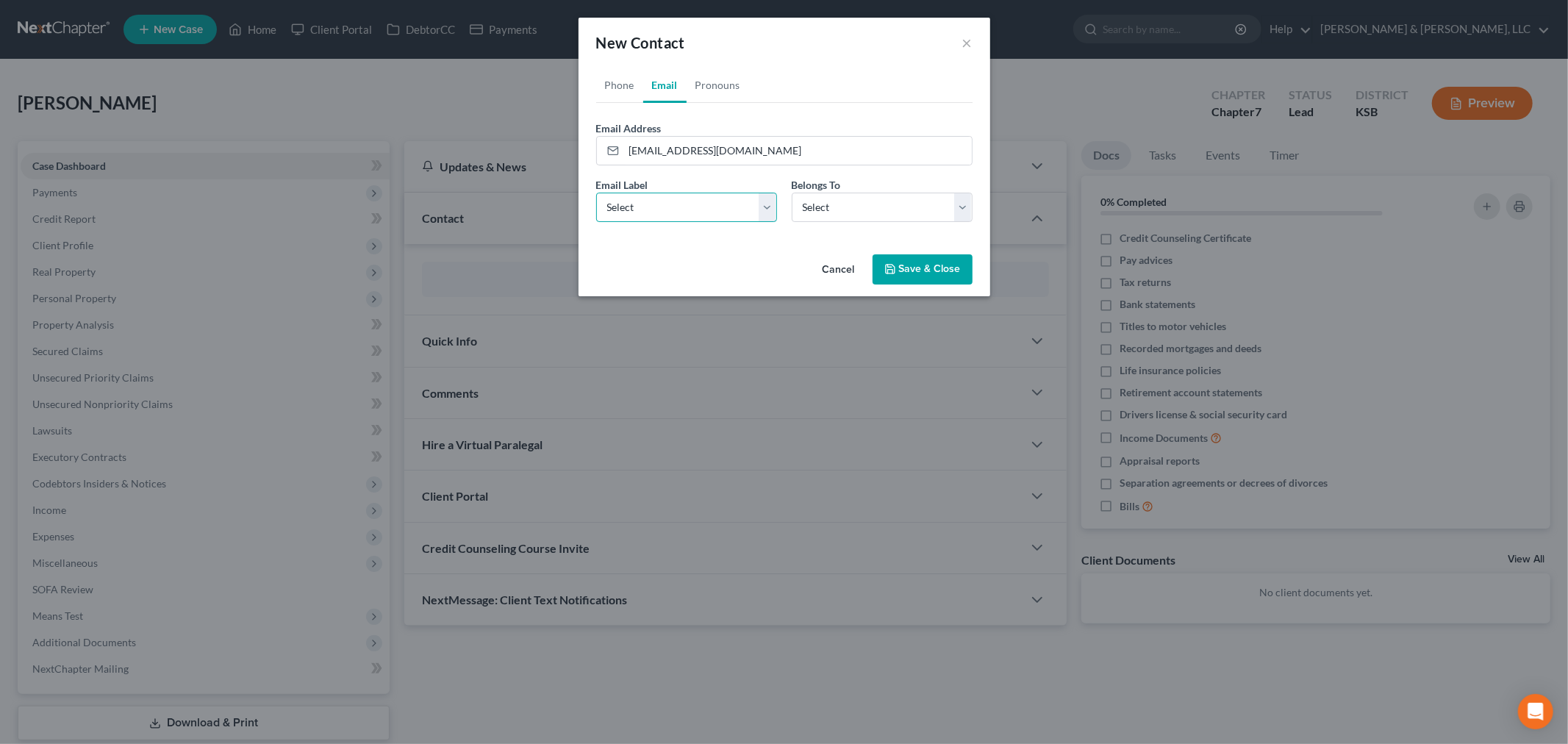
click at [654, 207] on select "Select Home Work Other" at bounding box center [686, 207] width 181 height 29
select select "0"
click at [596, 192] on select "Select Home Work Other" at bounding box center [686, 207] width 181 height 29
click at [828, 208] on select "Select Client Other" at bounding box center [882, 207] width 181 height 29
select select "0"
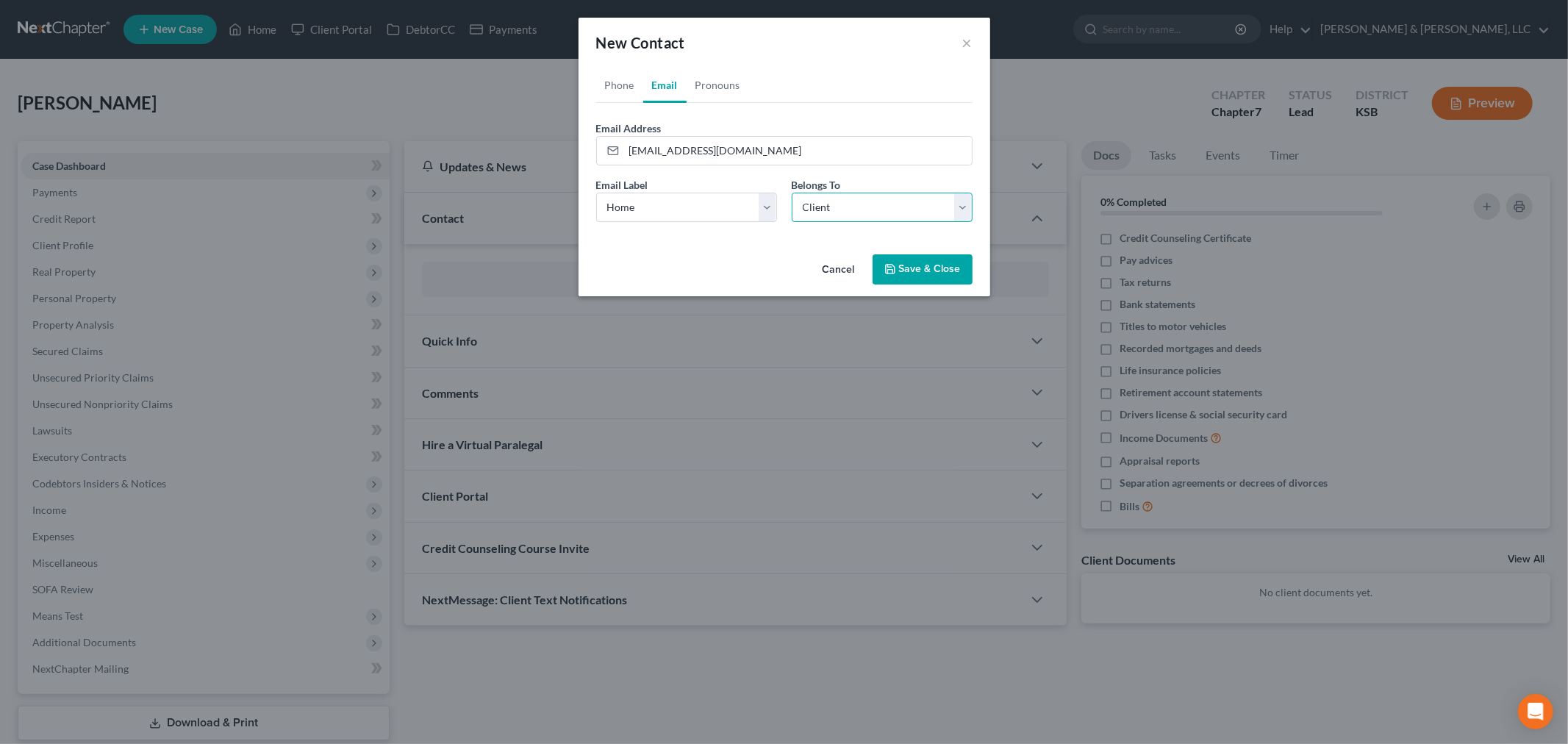
click at [792, 192] on select "Select Client Other" at bounding box center [882, 207] width 181 height 29
select select "0"
click at [613, 92] on link "Phone" at bounding box center [619, 86] width 47 height 36
click at [664, 142] on input "tel" at bounding box center [798, 150] width 347 height 28
paste input "405-659-9890"
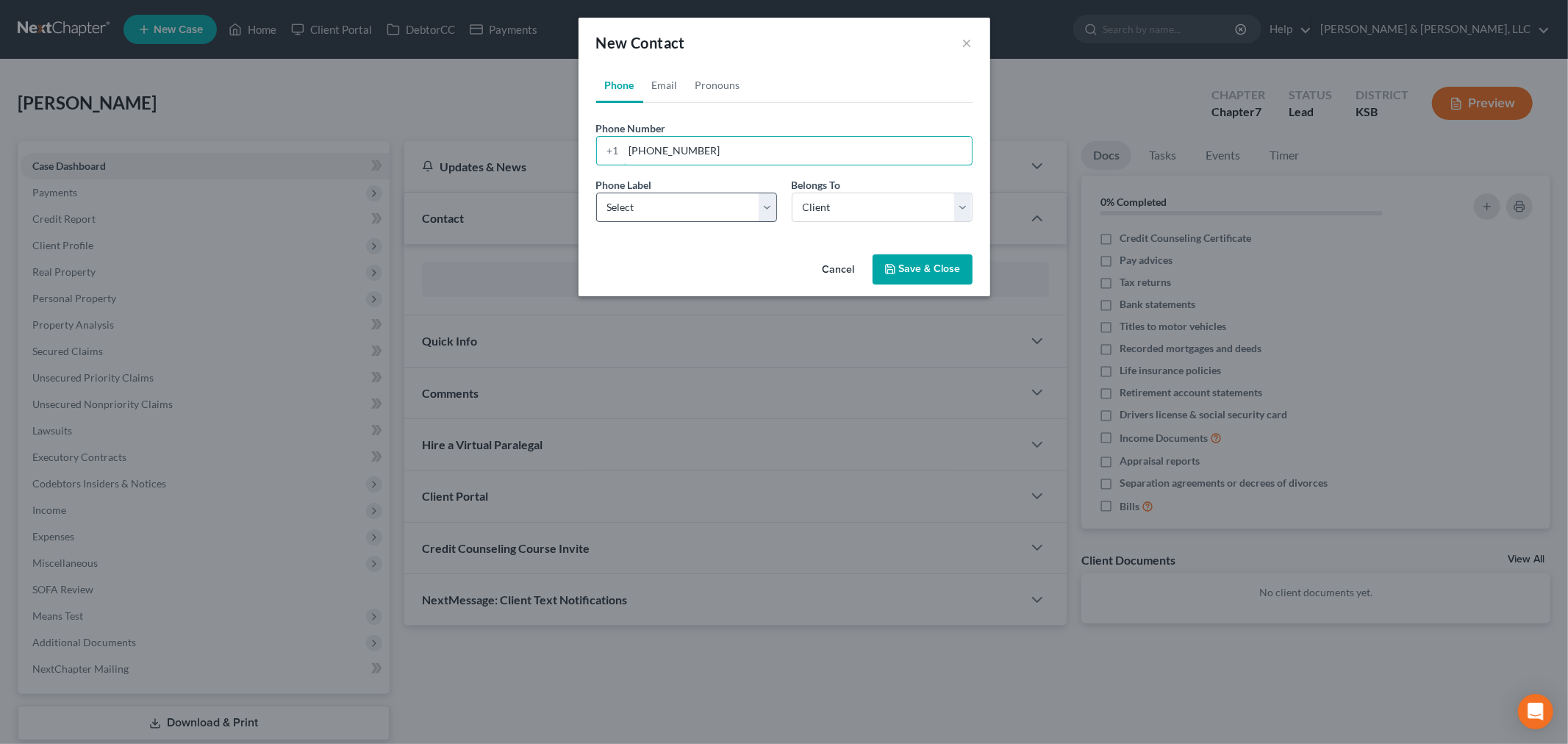
type input "405-659-9890"
click at [659, 206] on select "Select Mobile Home Work Other" at bounding box center [686, 207] width 181 height 29
select select "0"
click at [596, 192] on select "Select Mobile Home Work Other" at bounding box center [686, 207] width 181 height 29
click at [910, 269] on button "Save & Close" at bounding box center [922, 269] width 100 height 31
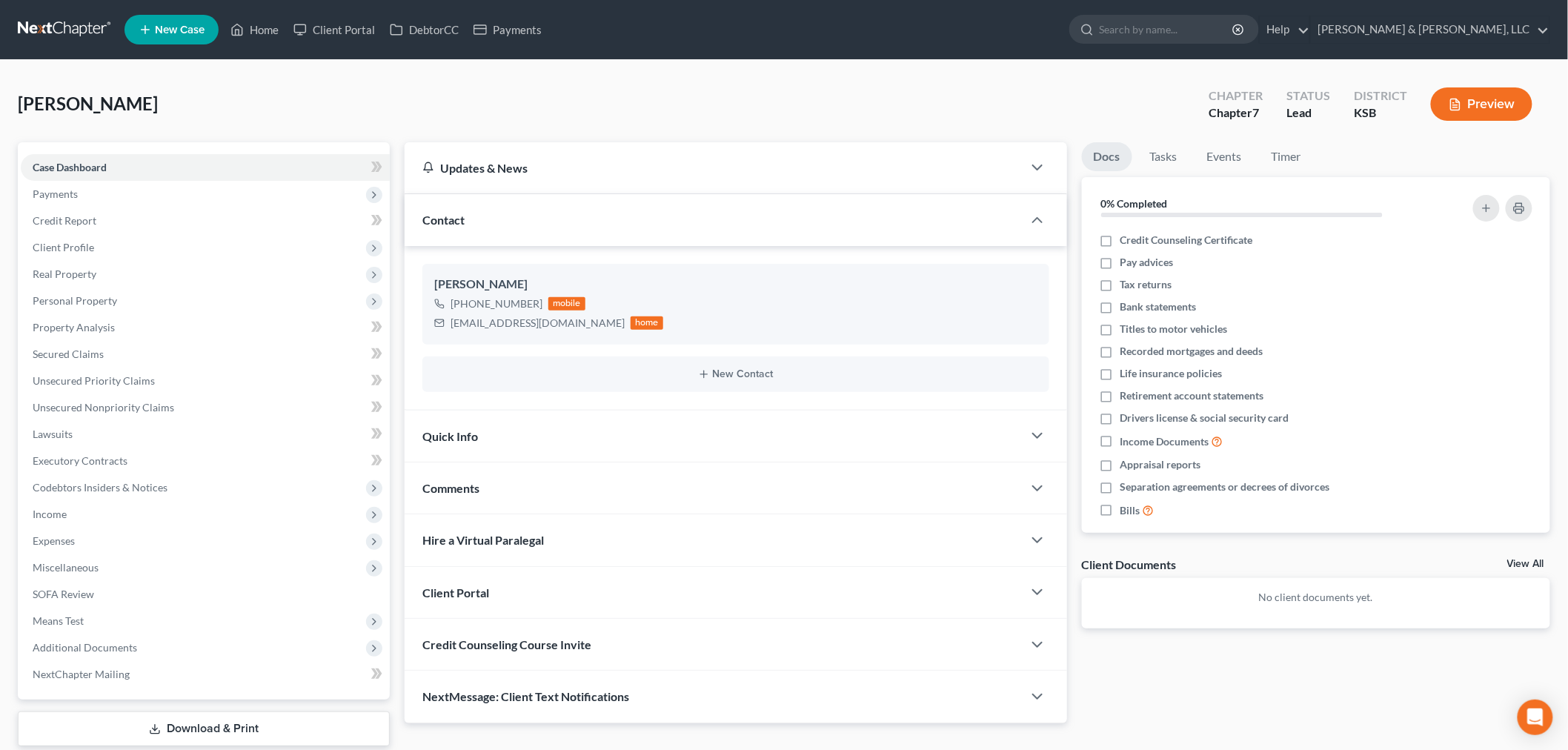
click at [458, 474] on div "Comments" at bounding box center [714, 488] width 618 height 51
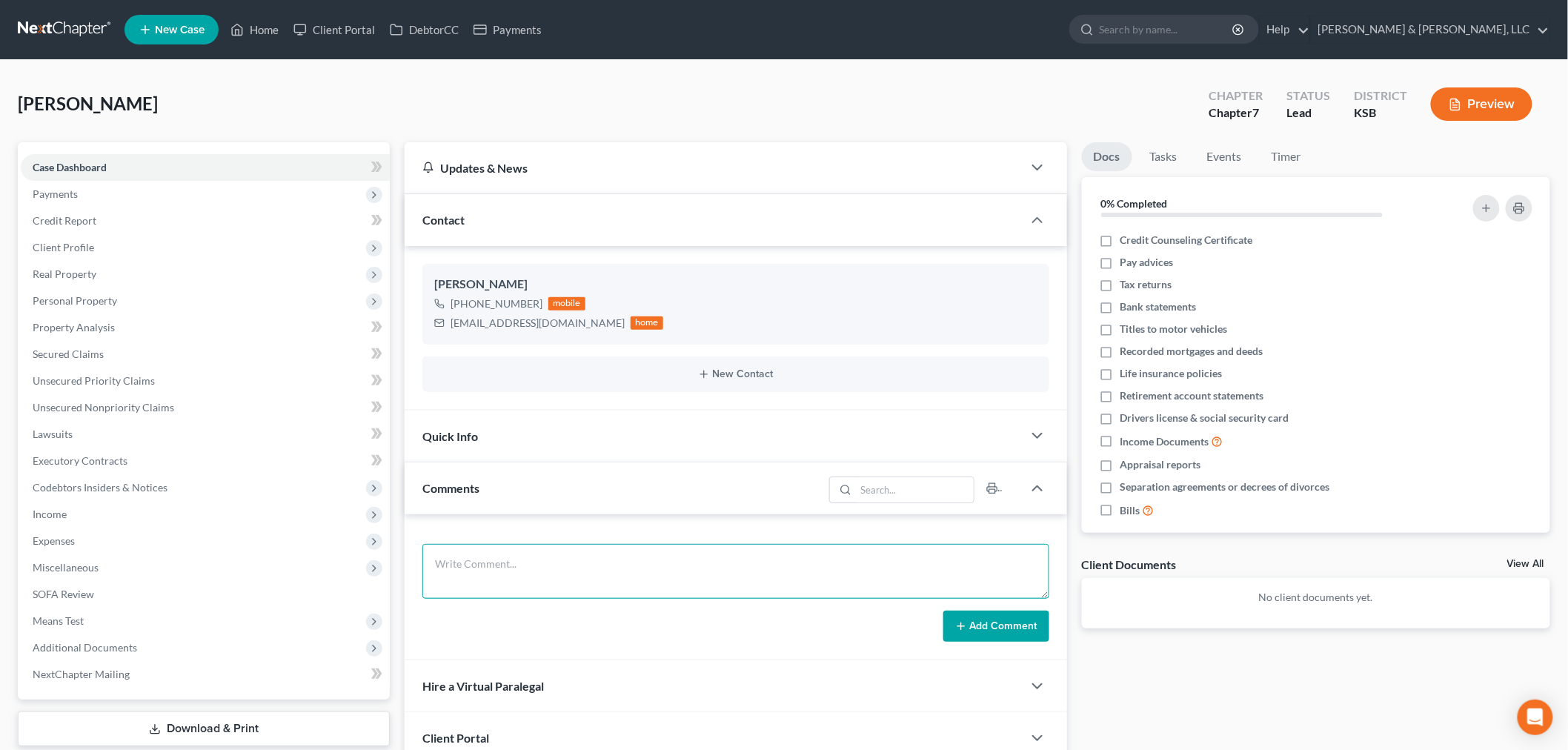
click at [527, 567] on textarea at bounding box center [736, 571] width 627 height 54
paste textarea "Runs a construction business – has SBA loan – on hardship plan // paying 25-50%…"
type textarea "Runs a construction business – has SBA loan – on hardship plan // paying 25-50%…"
click at [971, 629] on button "Add Comment" at bounding box center [996, 626] width 106 height 31
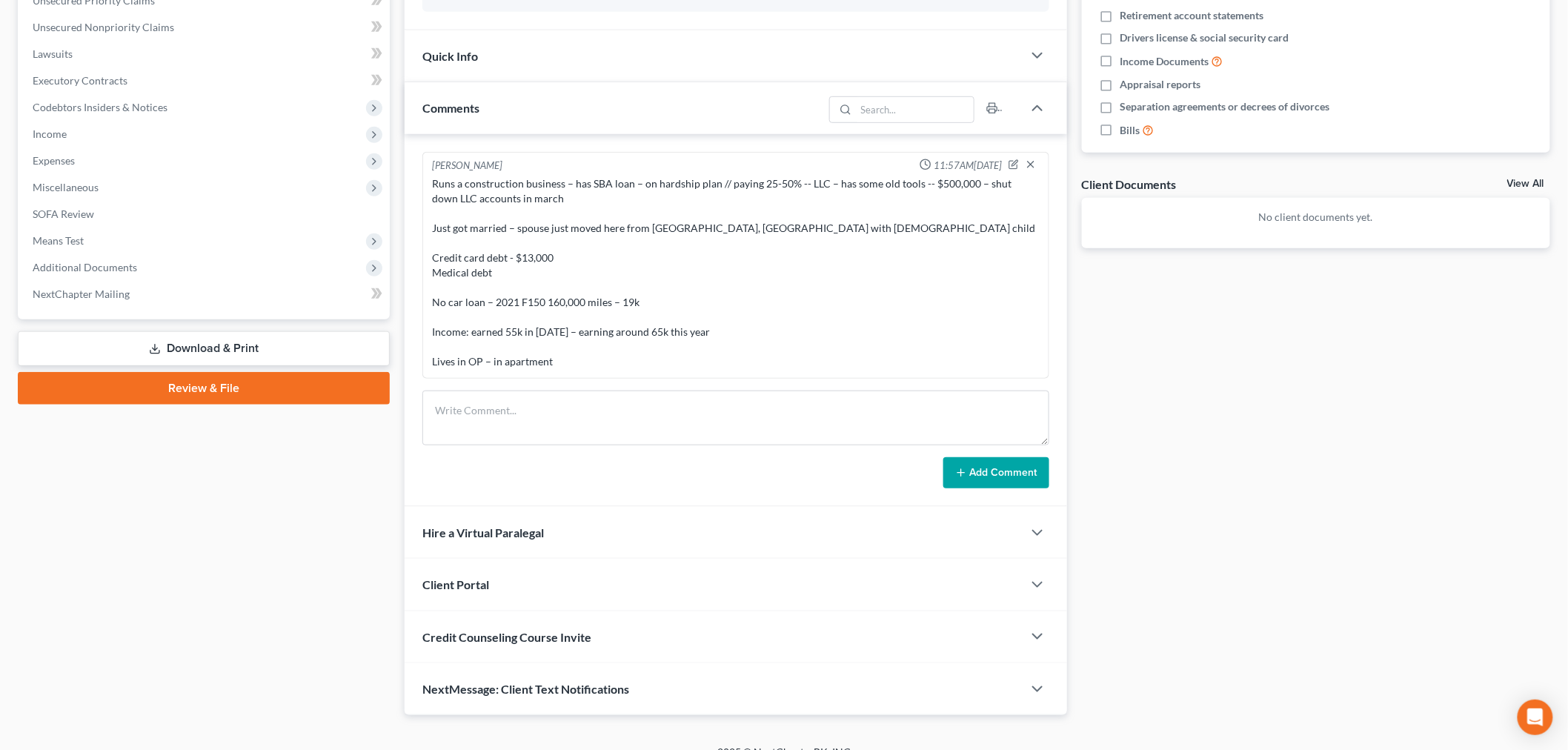
scroll to position [401, 0]
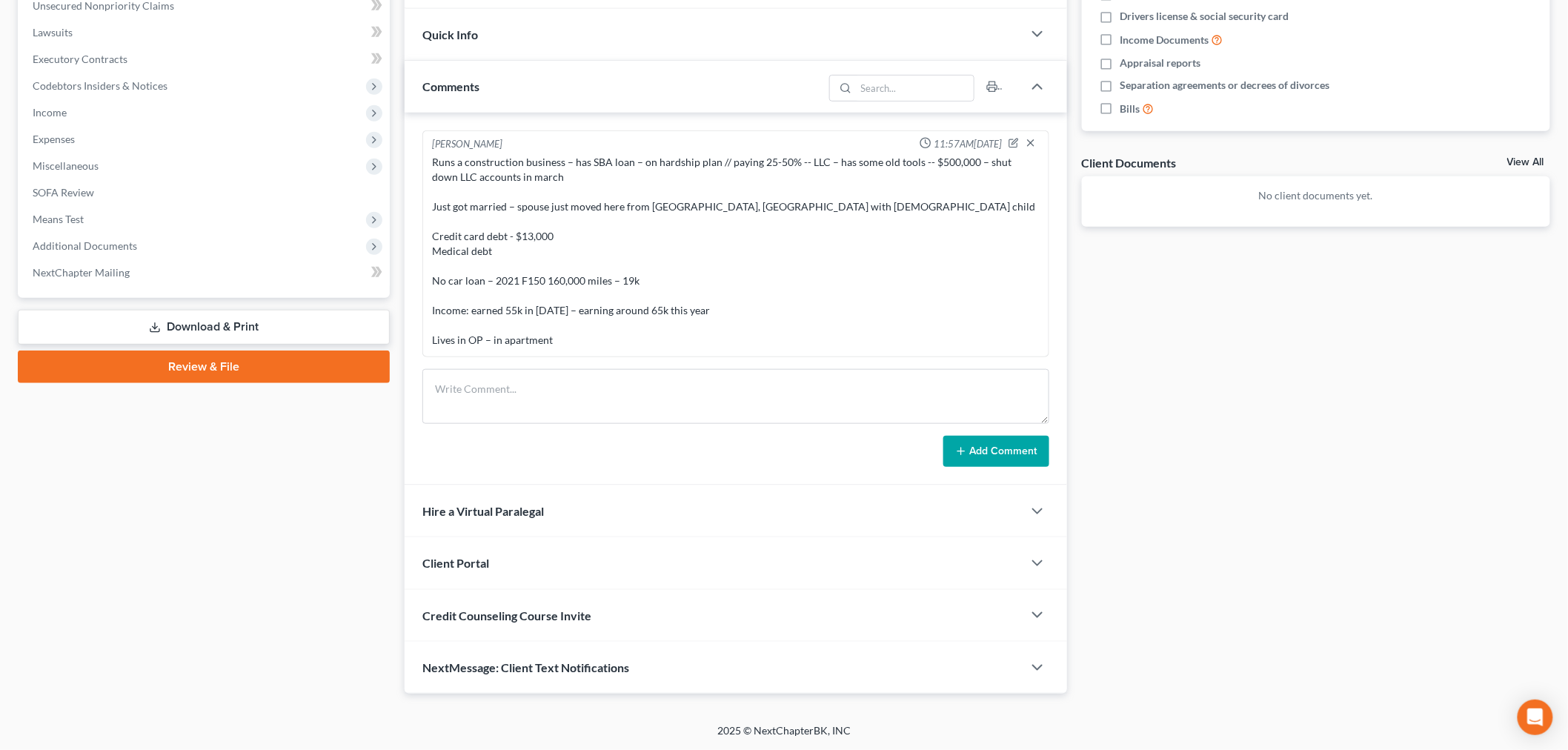
click at [458, 553] on div "Client Portal" at bounding box center [714, 562] width 618 height 51
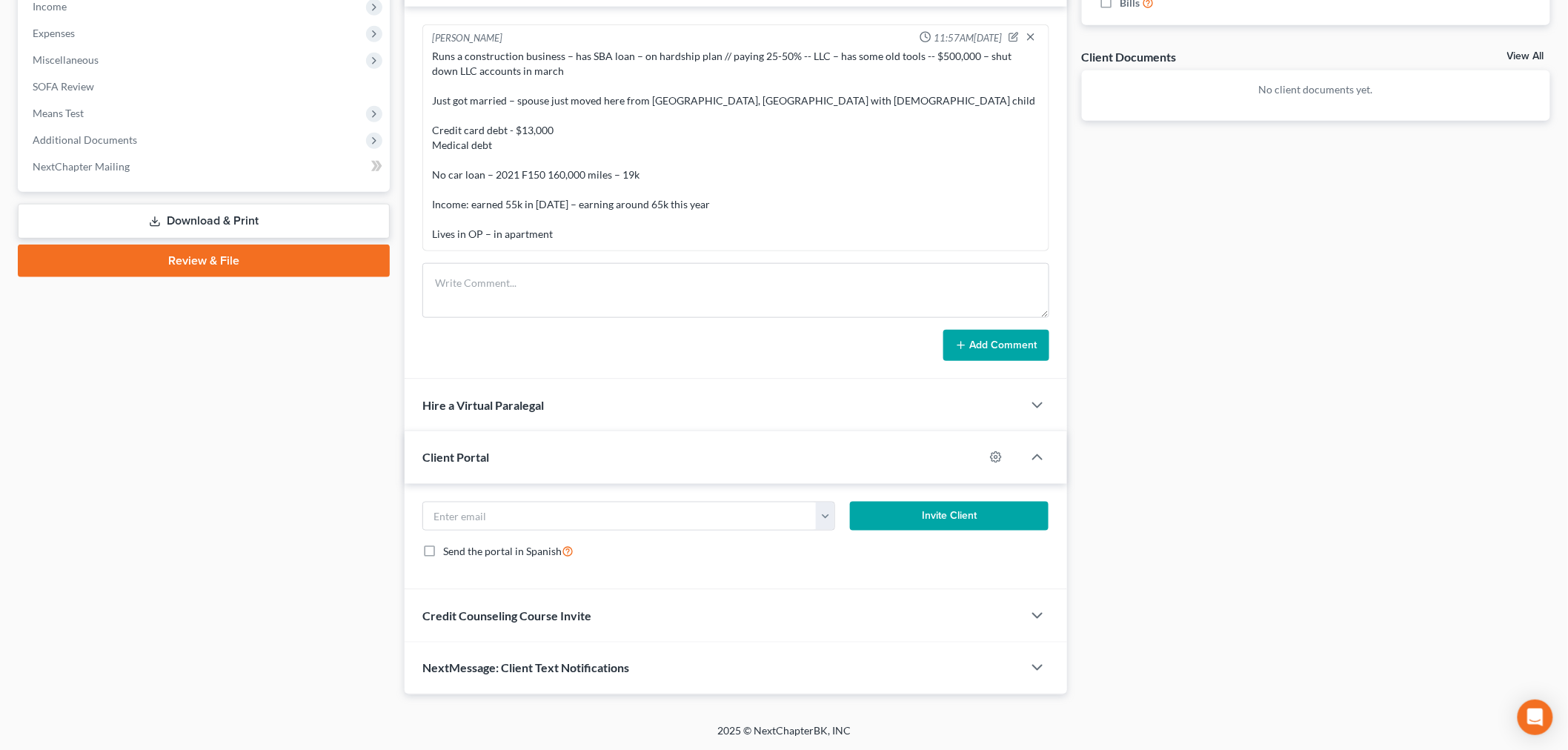
scroll to position [508, 0]
click at [828, 507] on button "button" at bounding box center [825, 516] width 19 height 28
click at [846, 543] on link "[EMAIL_ADDRESS][DOMAIN_NAME]" at bounding box center [917, 548] width 202 height 25
type input "[EMAIL_ADDRESS][DOMAIN_NAME]"
click at [931, 512] on button "Invite Client" at bounding box center [949, 516] width 198 height 30
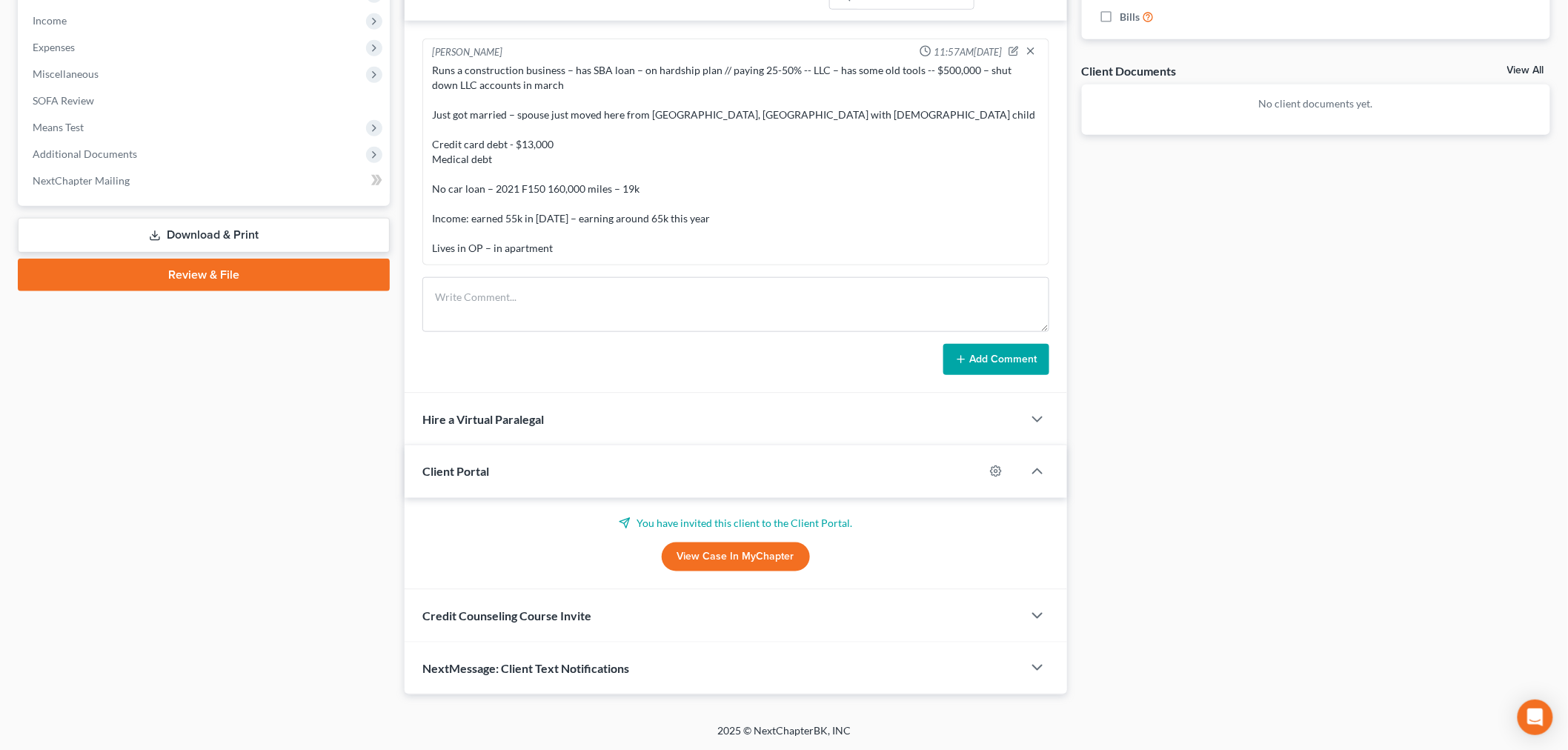
click at [532, 612] on span "Credit Counseling Course Invite" at bounding box center [507, 615] width 169 height 14
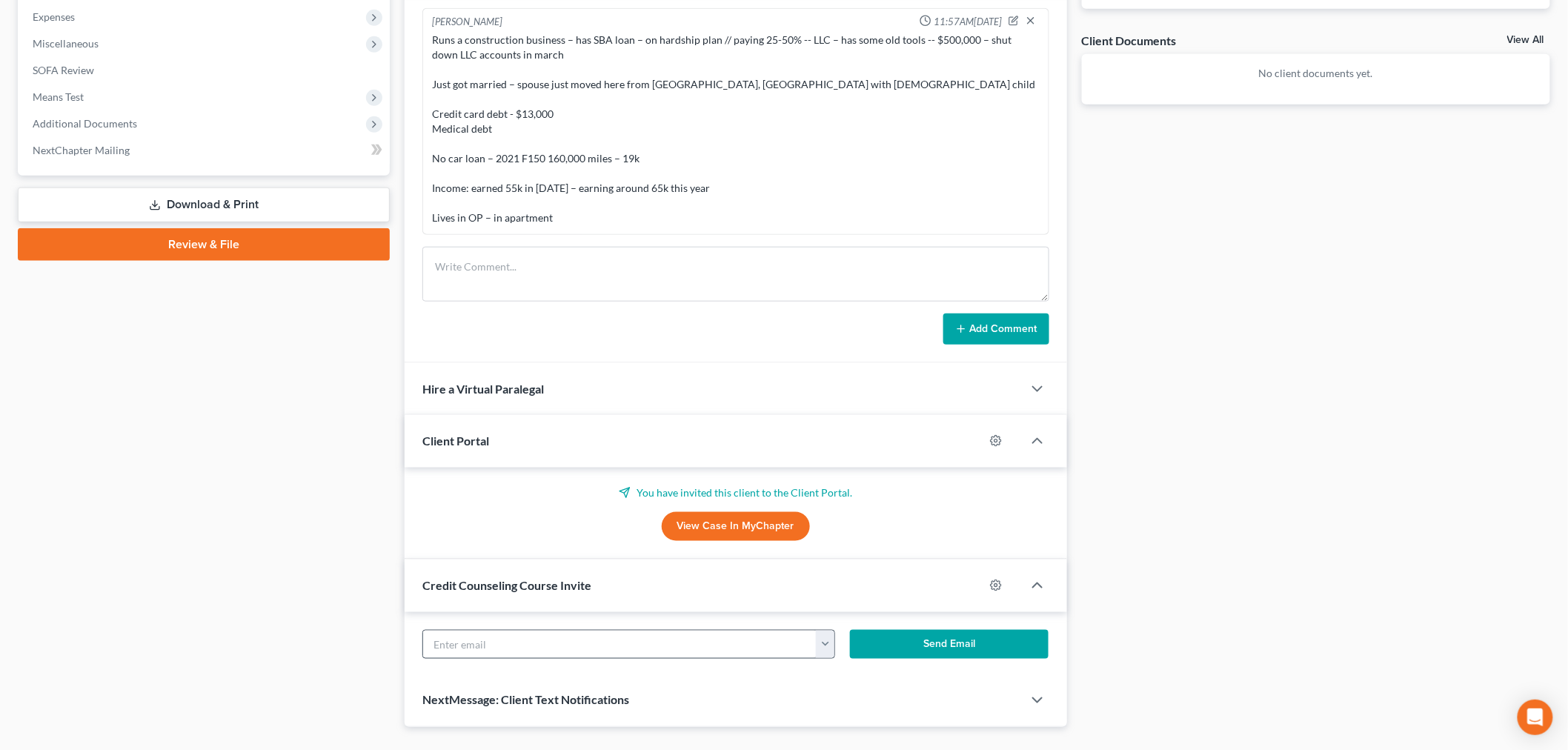
scroll to position [552, 0]
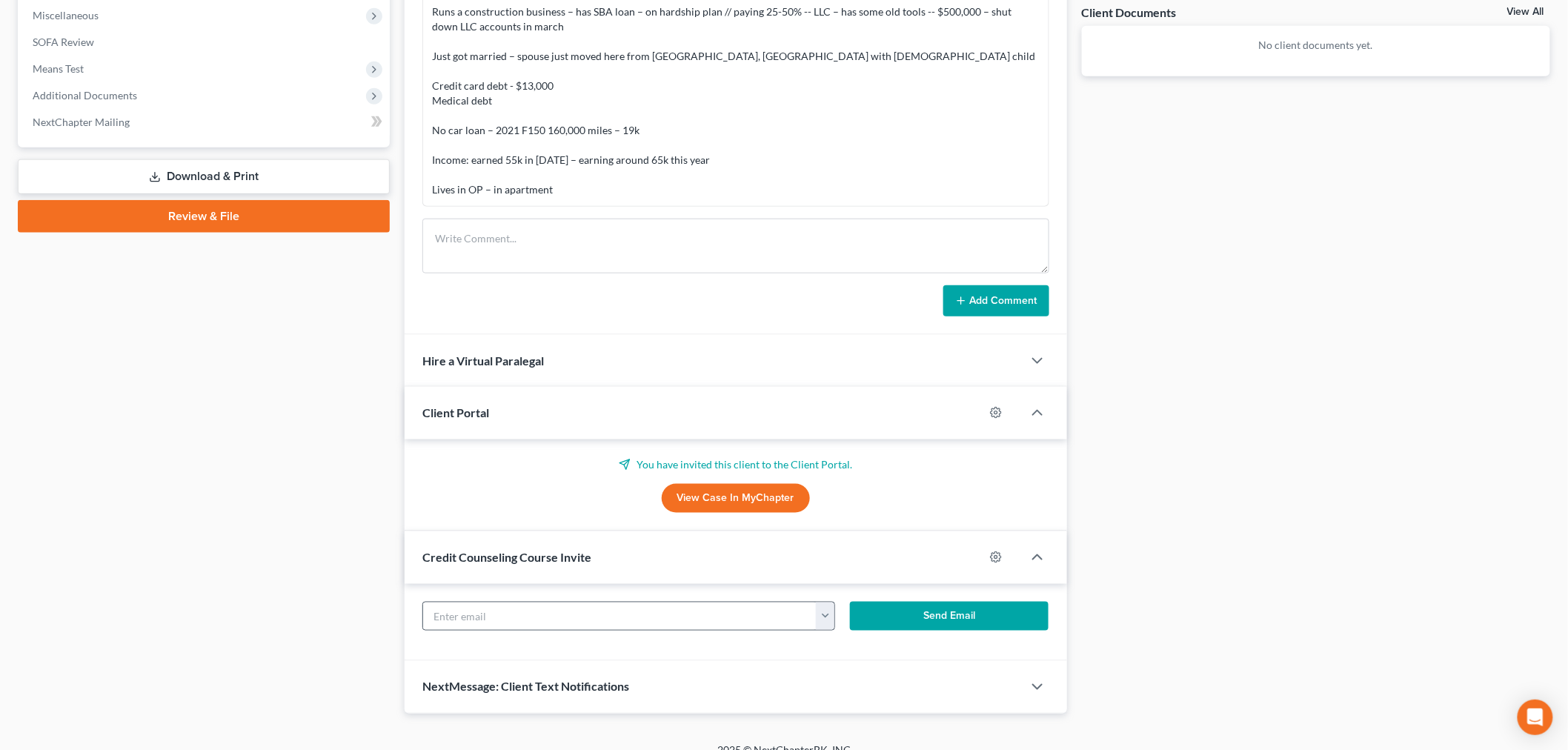
click at [830, 617] on button "button" at bounding box center [825, 616] width 19 height 28
click at [861, 650] on link "[EMAIL_ADDRESS][DOMAIN_NAME]" at bounding box center [917, 649] width 202 height 25
type input "[EMAIL_ADDRESS][DOMAIN_NAME]"
click at [903, 626] on button "Send Email" at bounding box center [949, 616] width 198 height 30
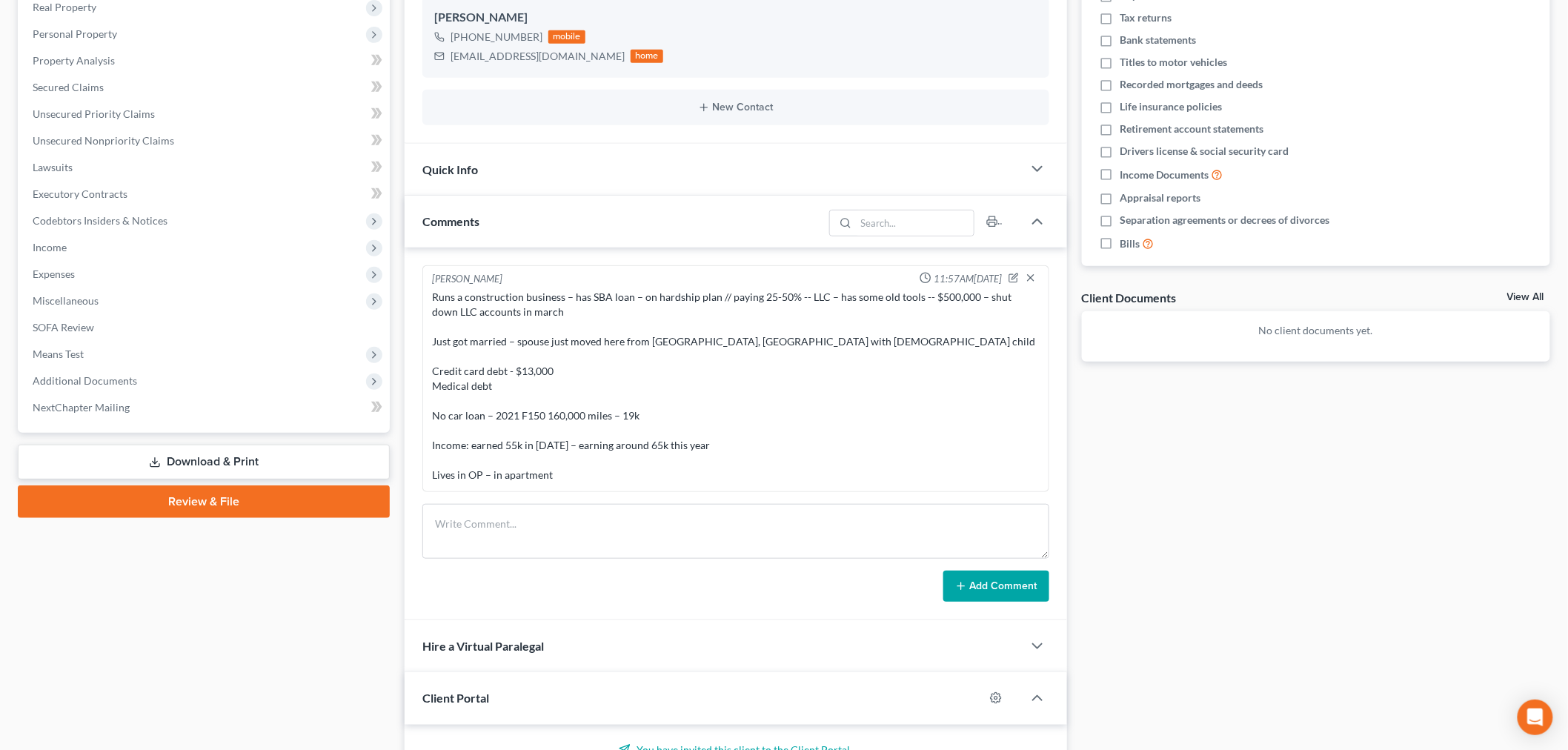
scroll to position [329, 0]
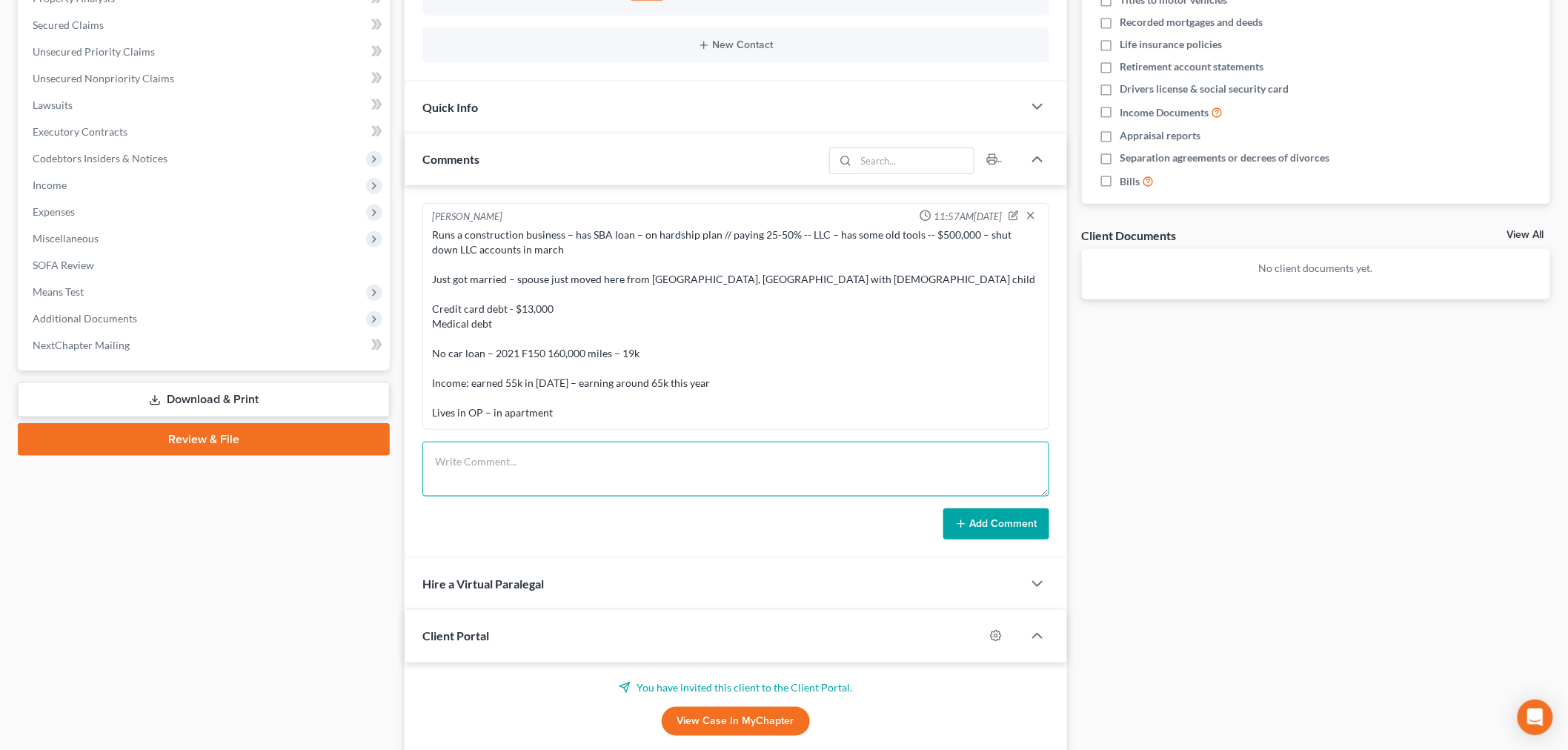
click at [522, 469] on textarea at bounding box center [736, 469] width 627 height 54
type textarea "has a junker vehicle that son drives"
click at [976, 534] on button "Add Comment" at bounding box center [996, 524] width 106 height 31
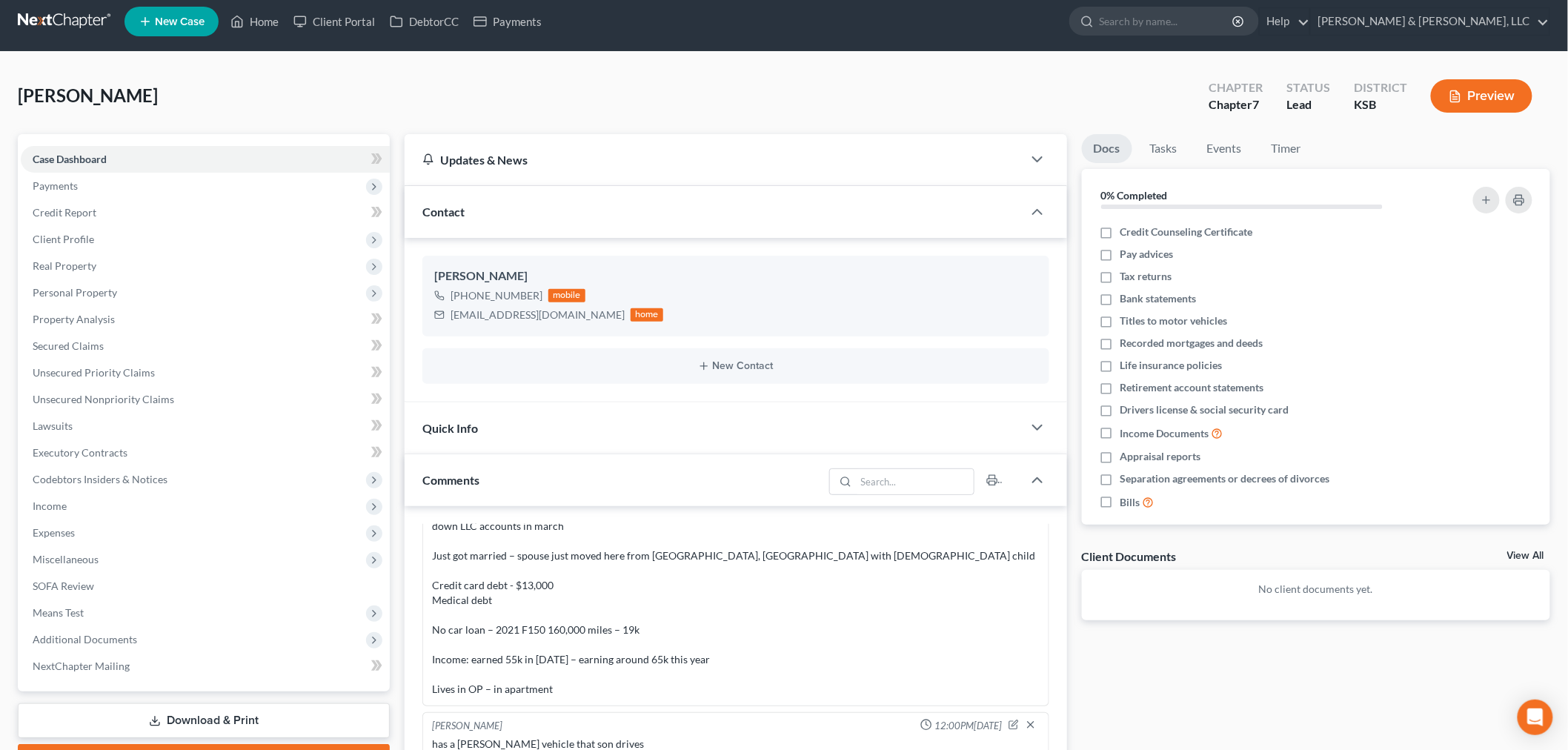
scroll to position [0, 0]
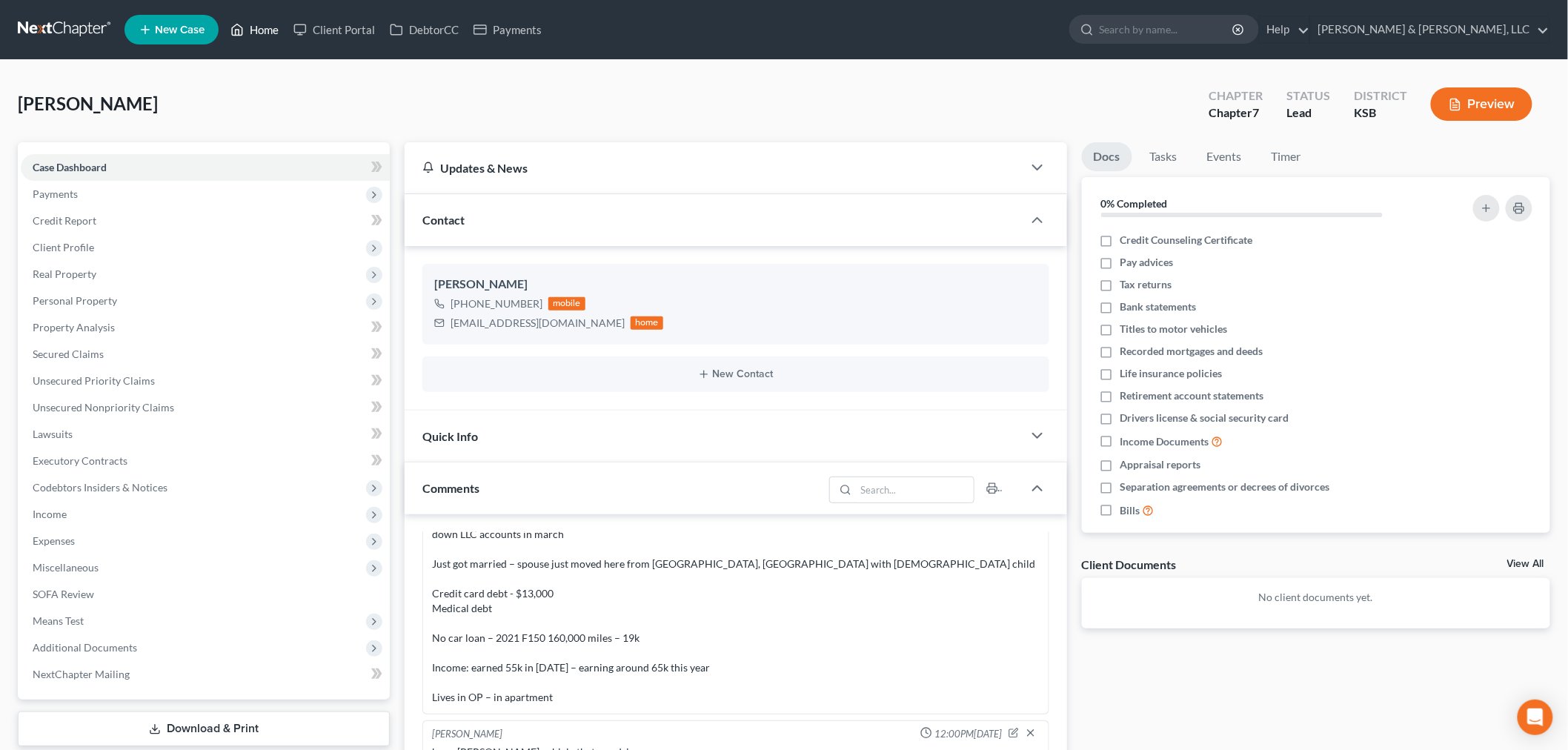
click at [255, 30] on link "Home" at bounding box center [254, 30] width 63 height 26
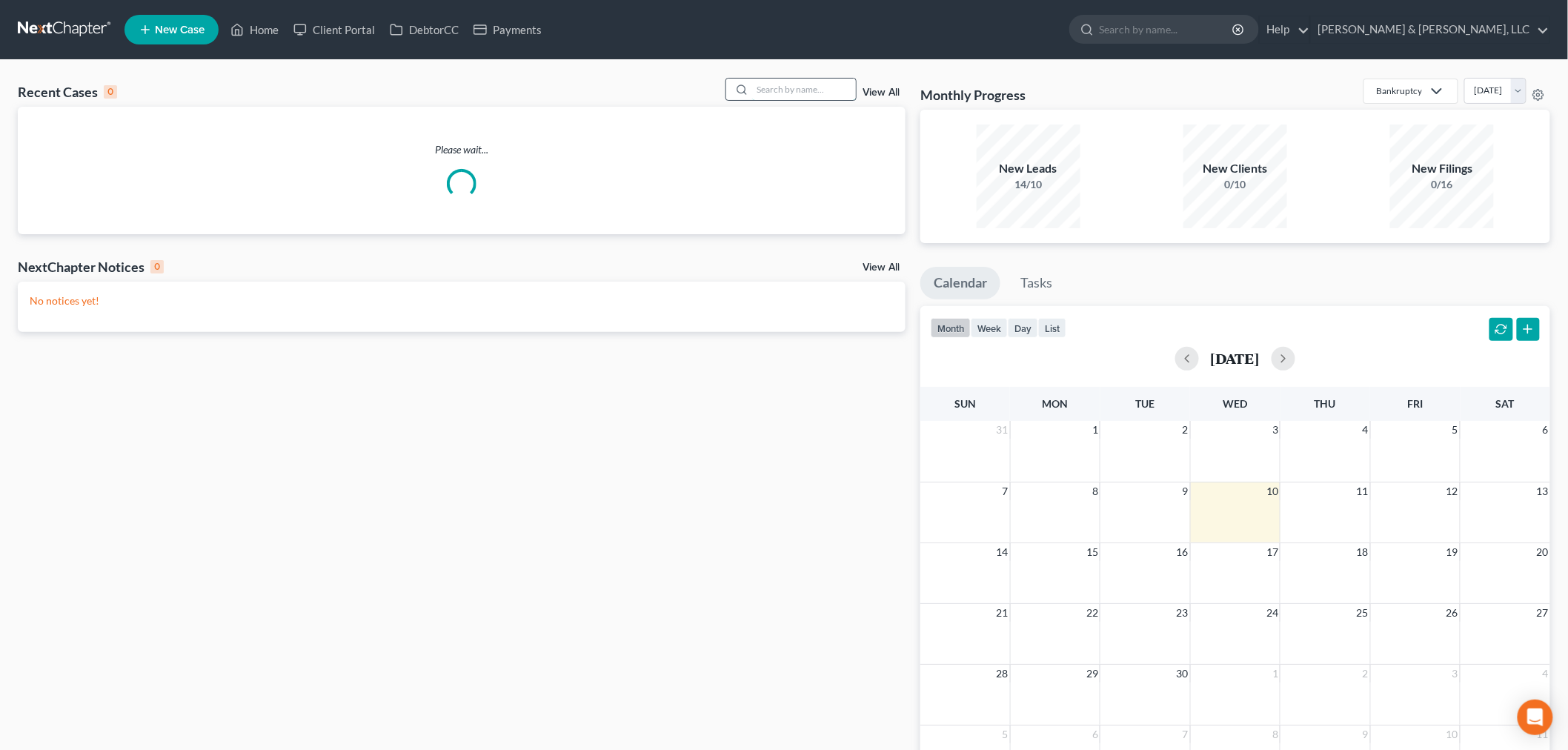
click at [815, 89] on input "search" at bounding box center [803, 89] width 103 height 22
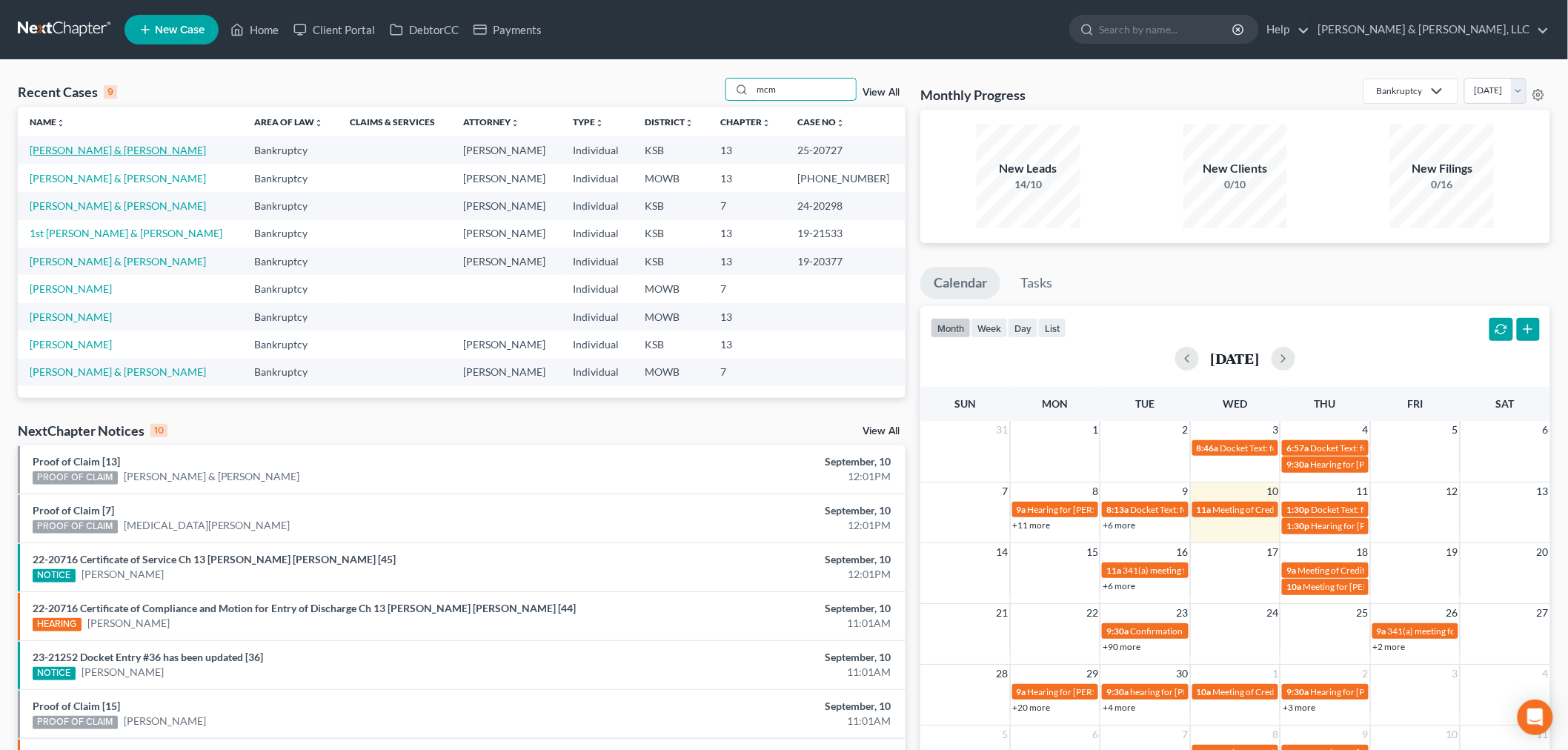
type input "mcm"
click at [86, 145] on link "[PERSON_NAME] & [PERSON_NAME]" at bounding box center [118, 150] width 177 height 12
select select "1"
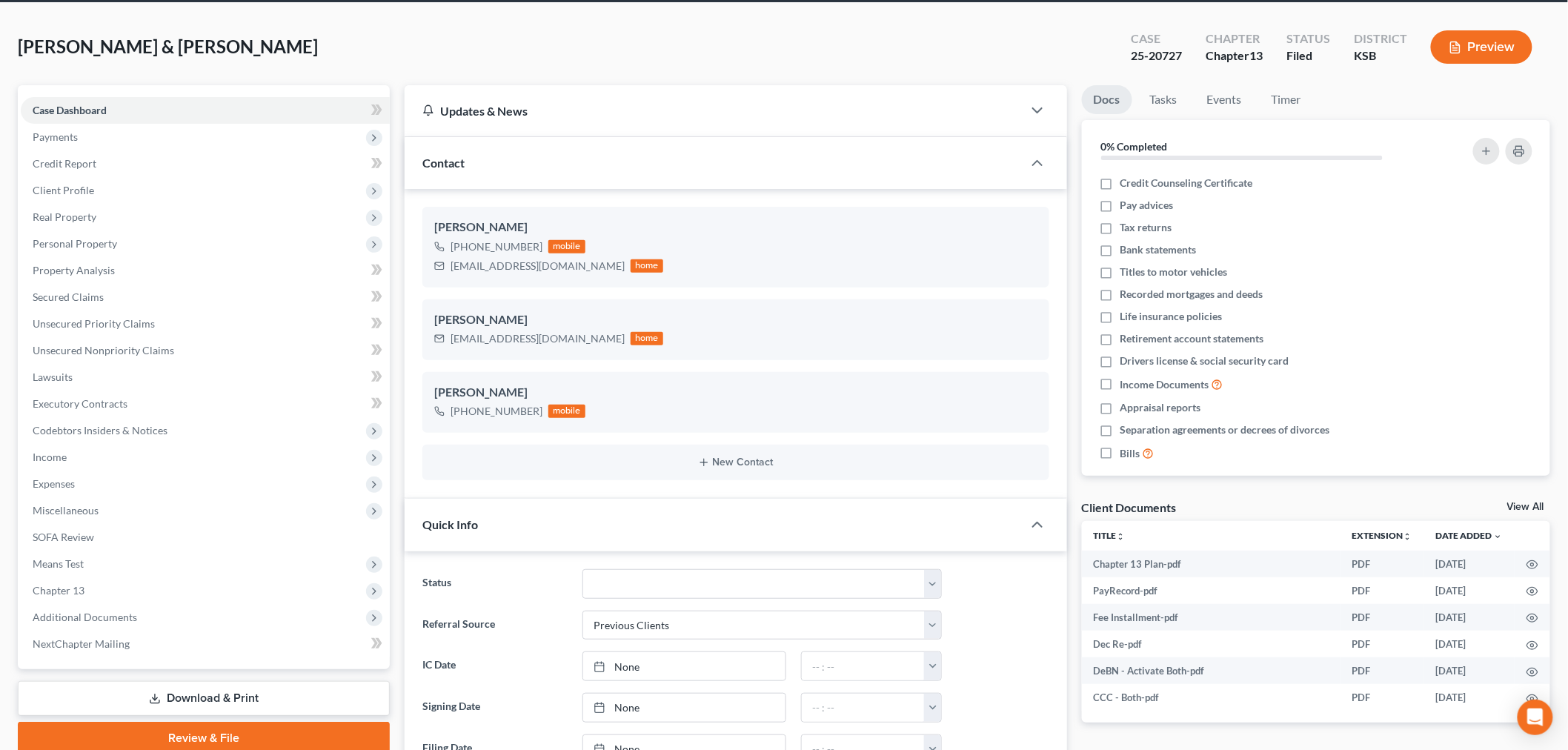
scroll to position [164, 0]
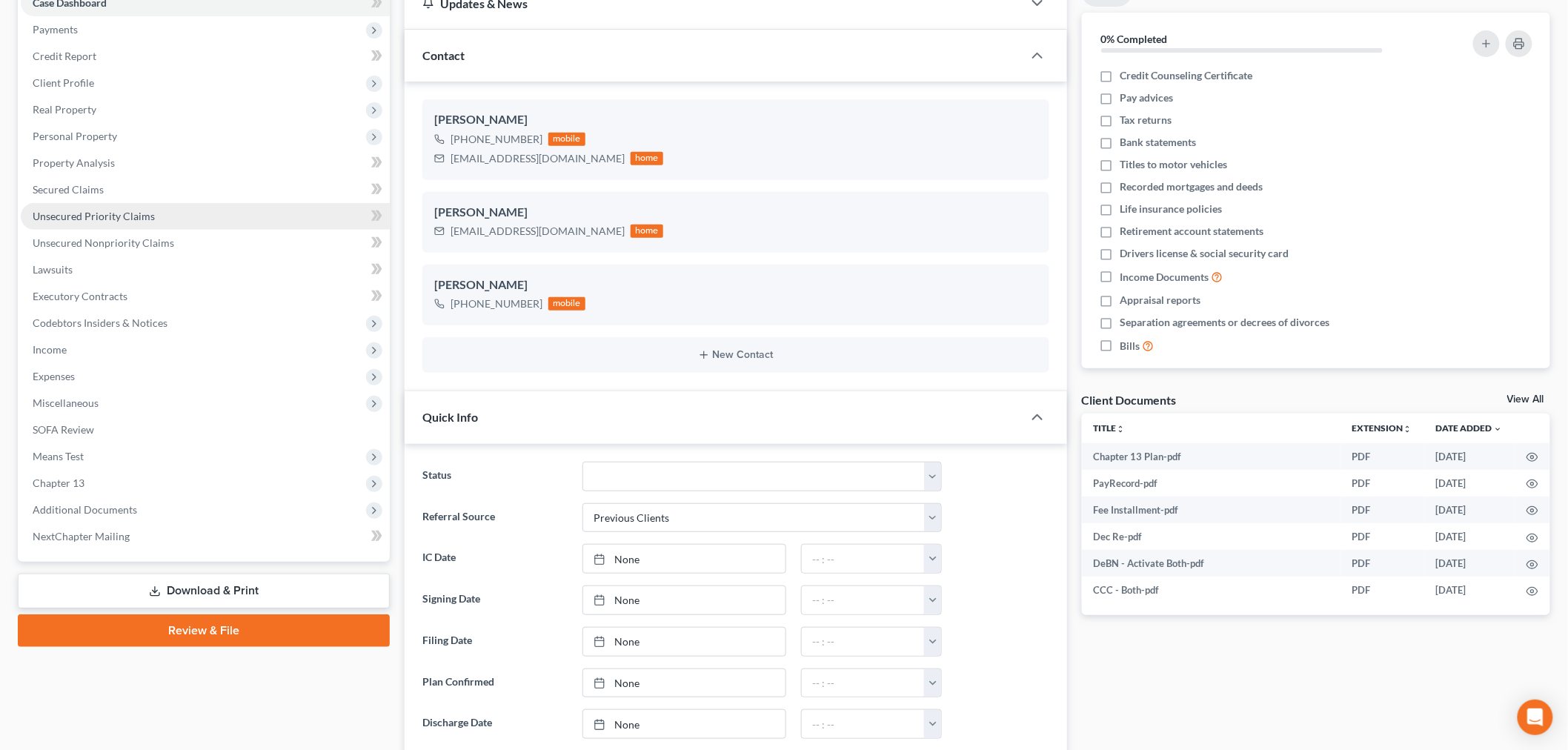
click at [114, 221] on link "Unsecured Priority Claims" at bounding box center [205, 216] width 369 height 26
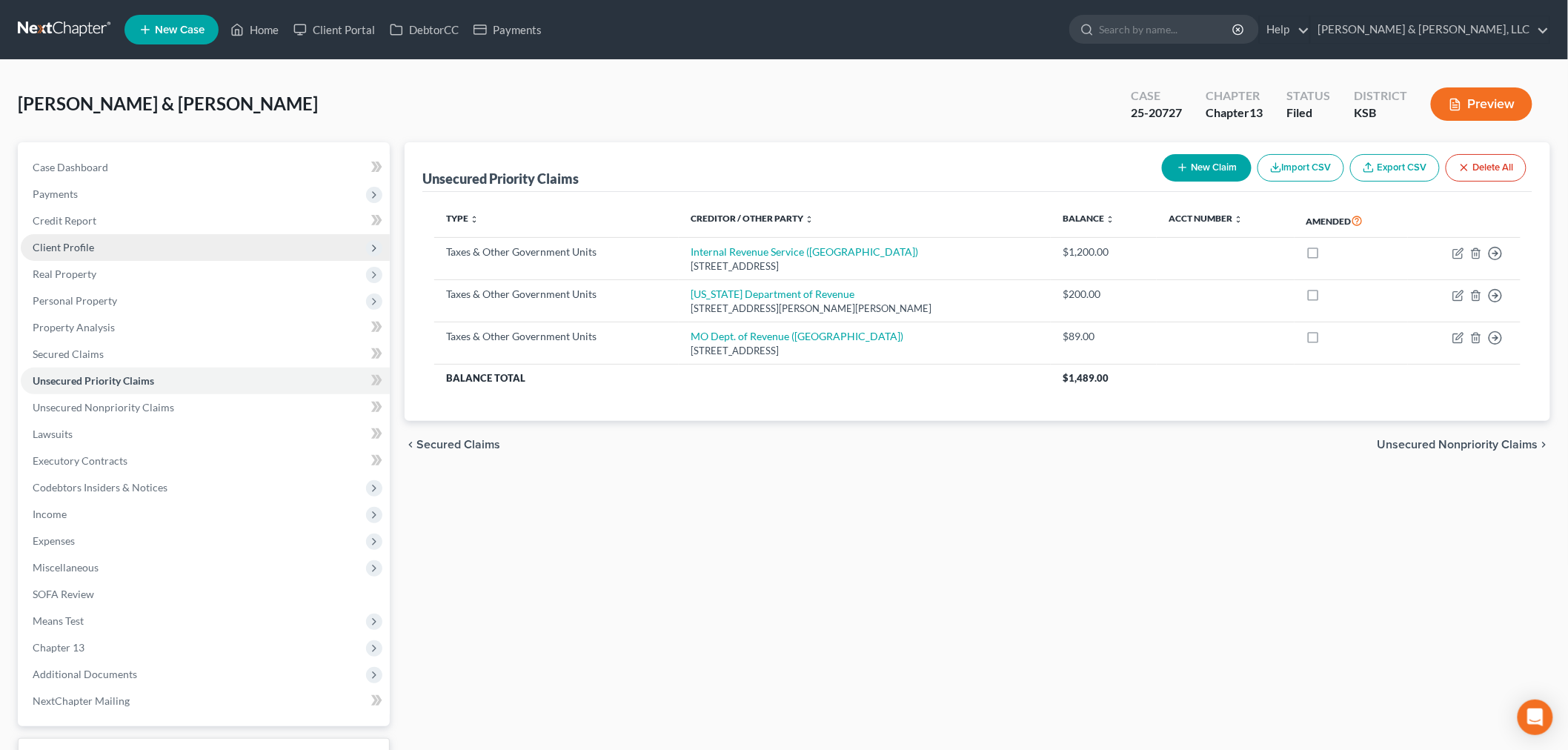
click at [47, 247] on span "Client Profile" at bounding box center [63, 247] width 61 height 12
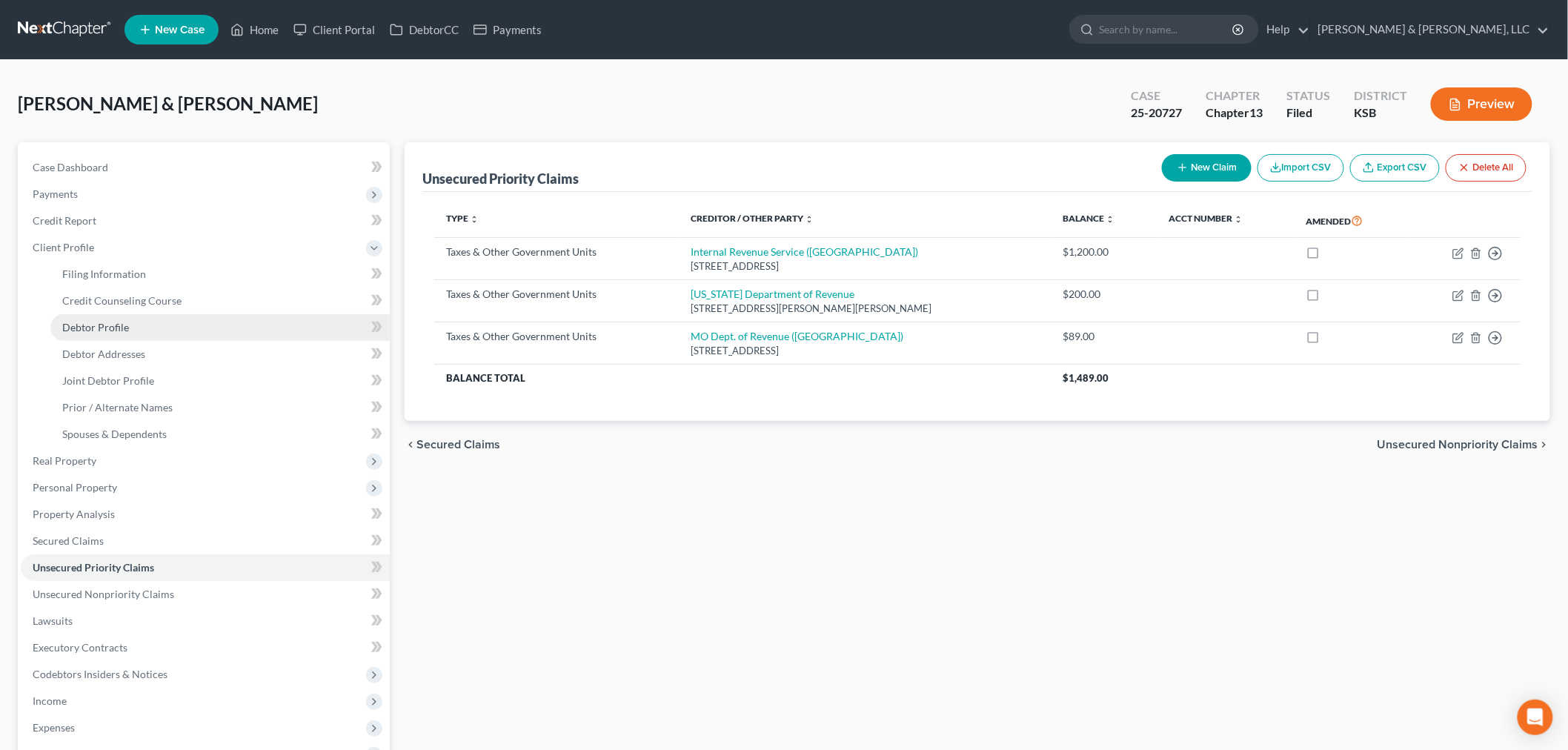
click at [93, 330] on span "Debtor Profile" at bounding box center [96, 327] width 67 height 12
select select "1"
select select "2"
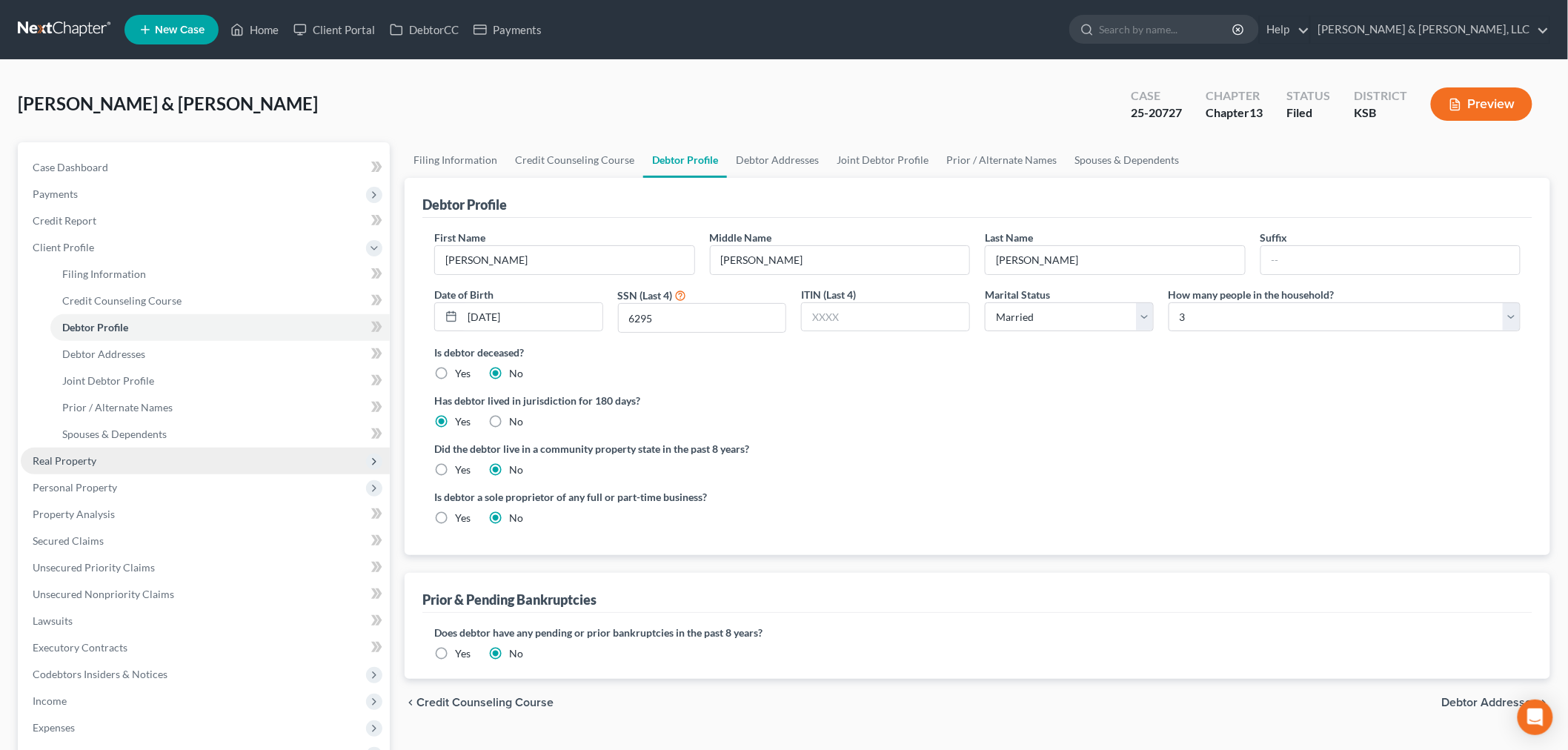
radio input "true"
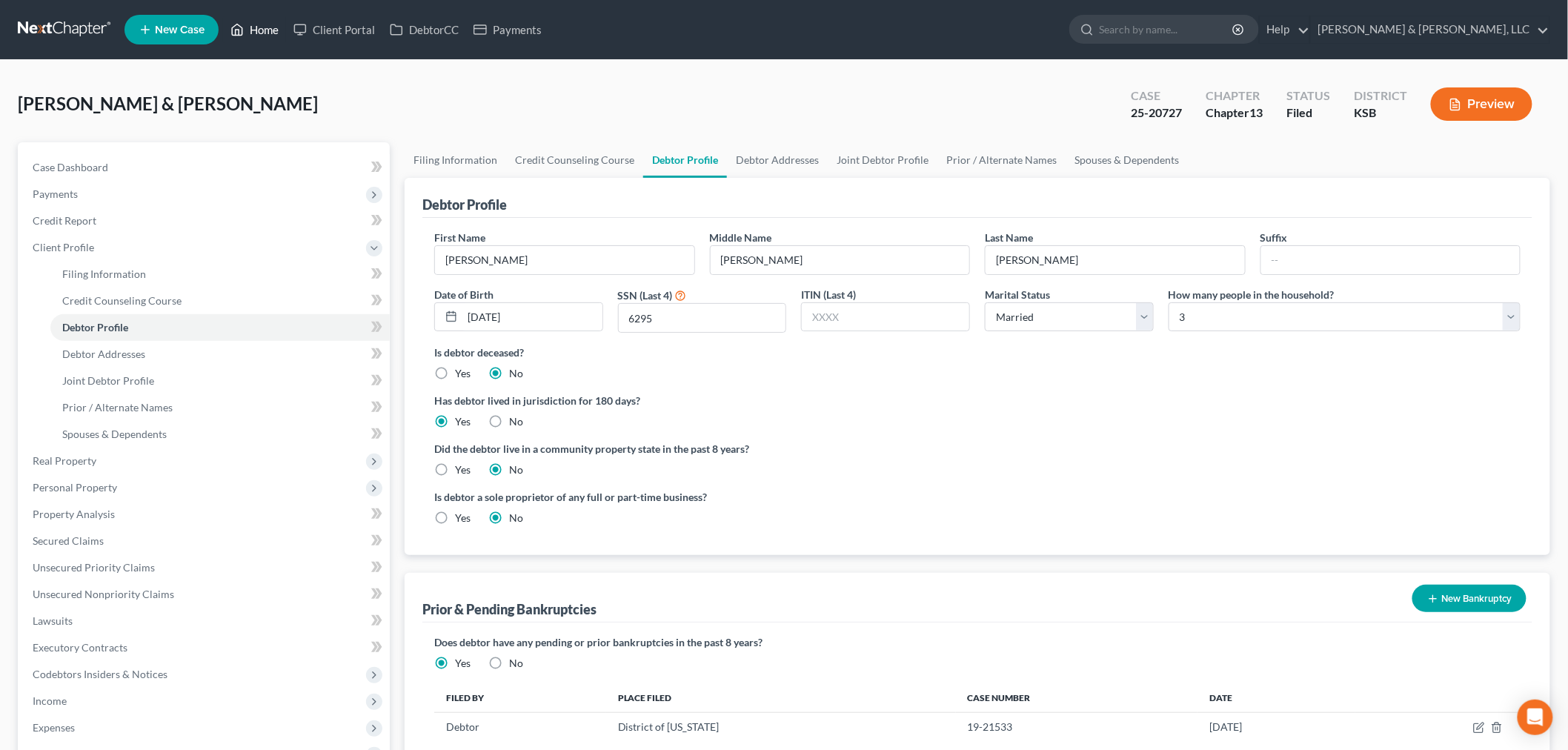
click at [275, 21] on link "Home" at bounding box center [254, 30] width 63 height 26
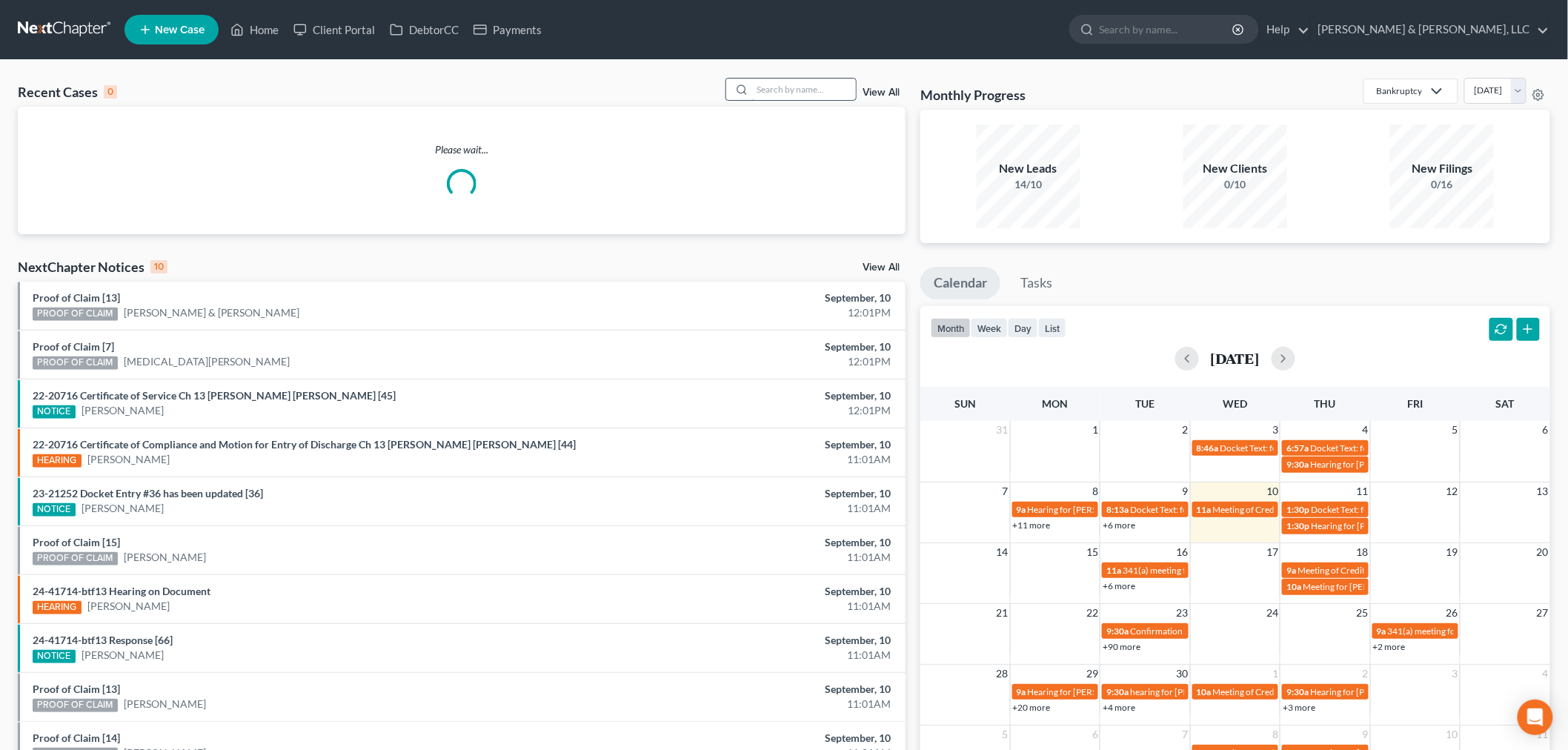
click at [789, 86] on input "search" at bounding box center [803, 89] width 103 height 22
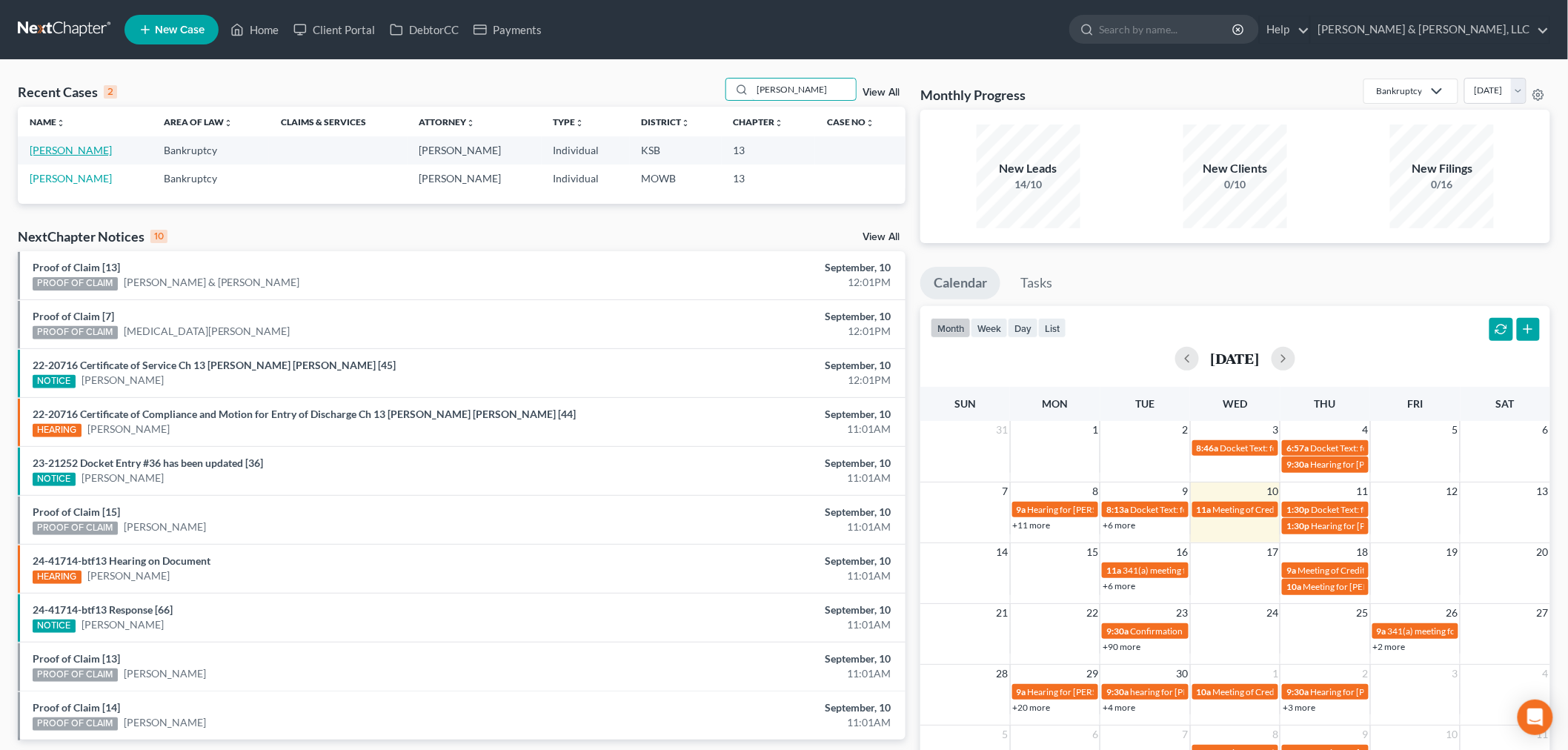
type input "duffey"
click at [54, 152] on link "[PERSON_NAME]" at bounding box center [71, 150] width 82 height 12
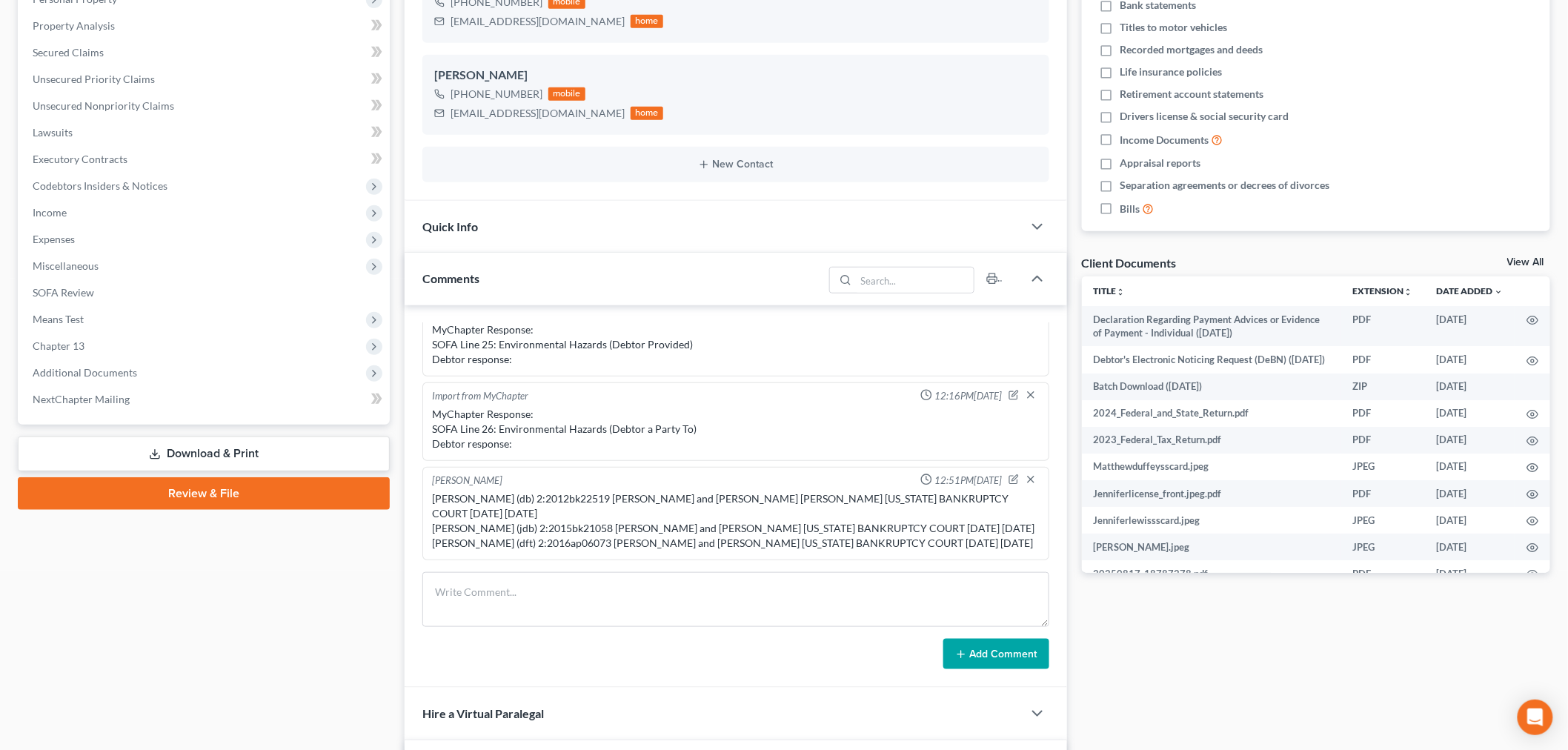
scroll to position [329, 0]
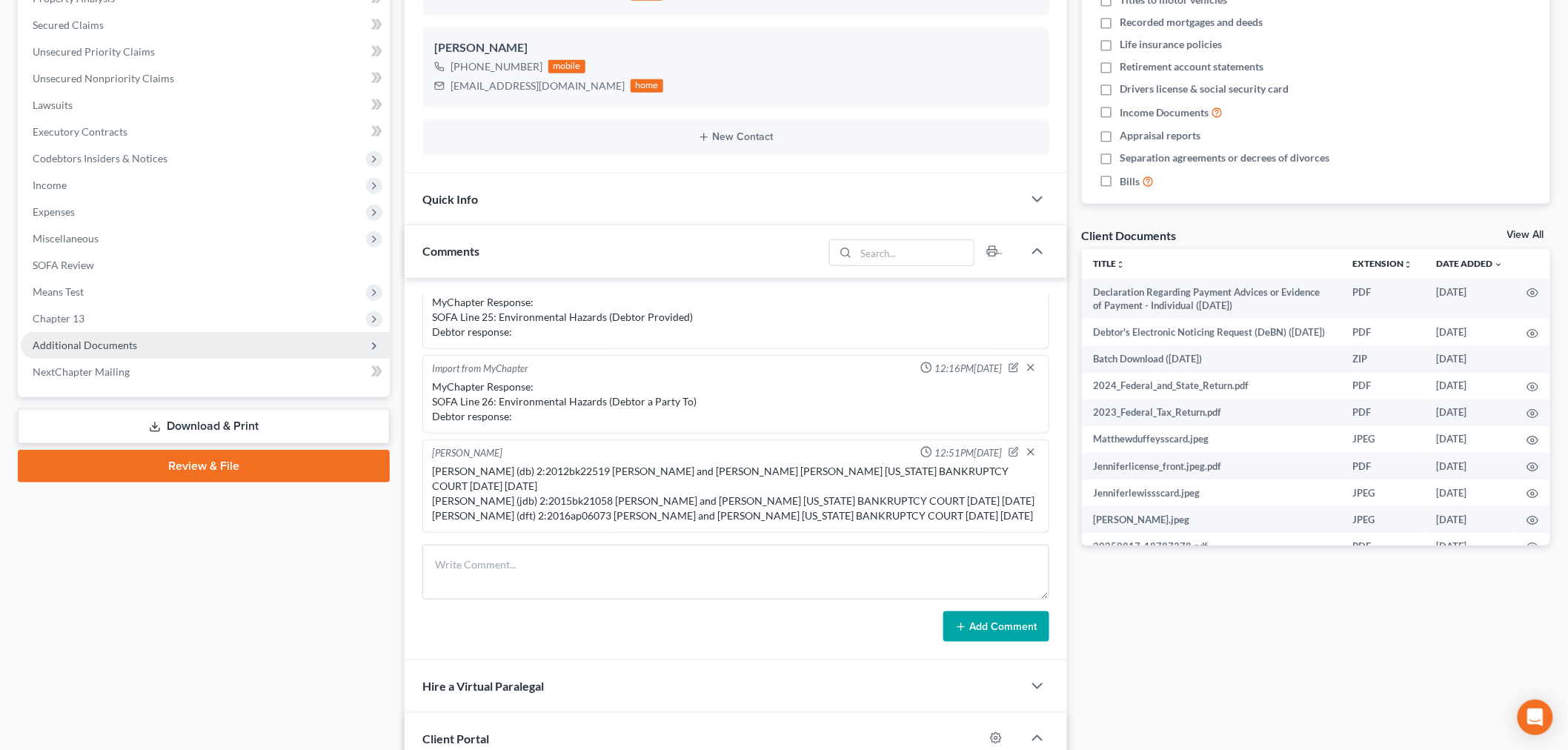
click at [61, 343] on span "Additional Documents" at bounding box center [85, 345] width 104 height 12
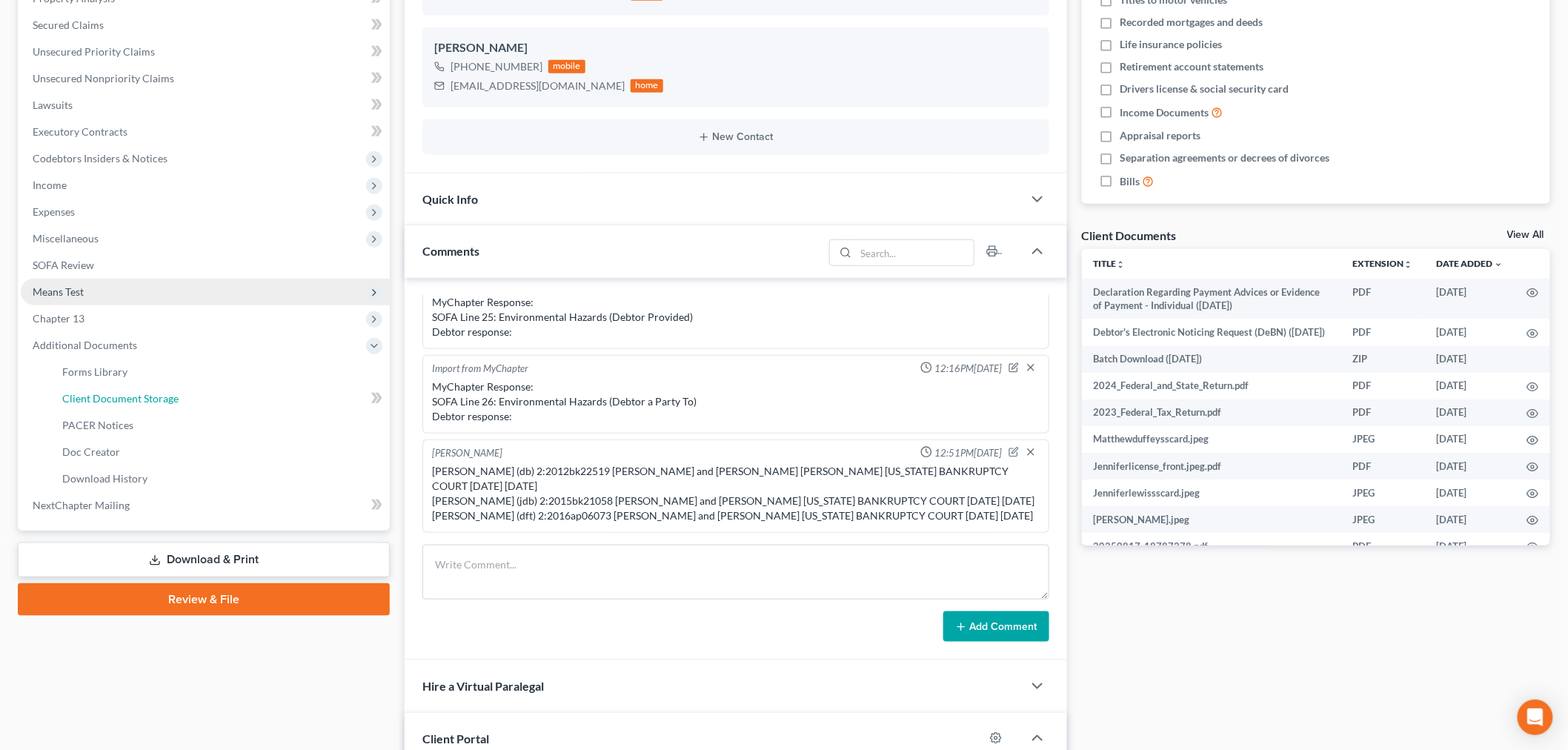
drag, startPoint x: 79, startPoint y: 386, endPoint x: 243, endPoint y: 373, distance: 164.5
click at [79, 386] on link "Client Document Storage" at bounding box center [220, 398] width 339 height 26
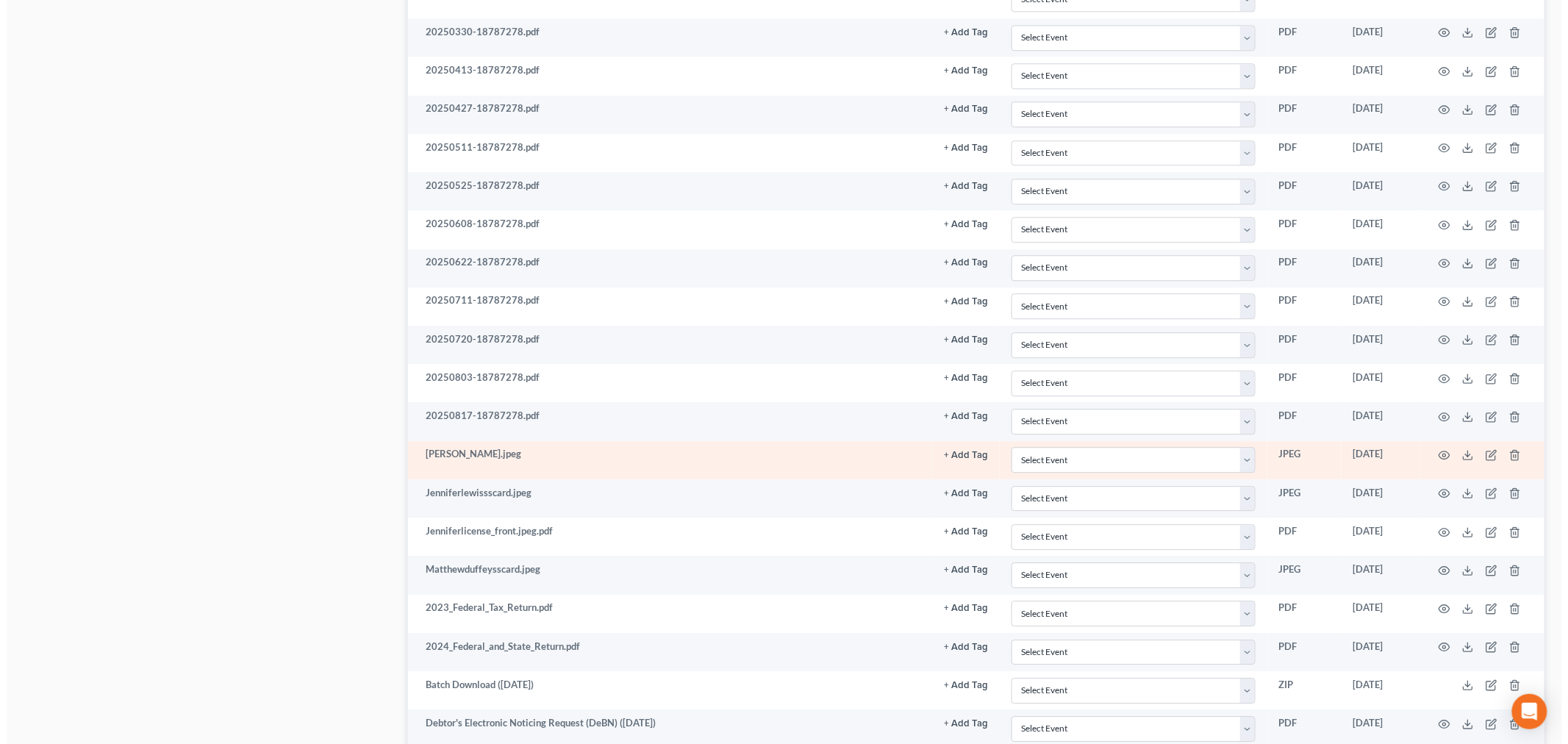
scroll to position [1674, 0]
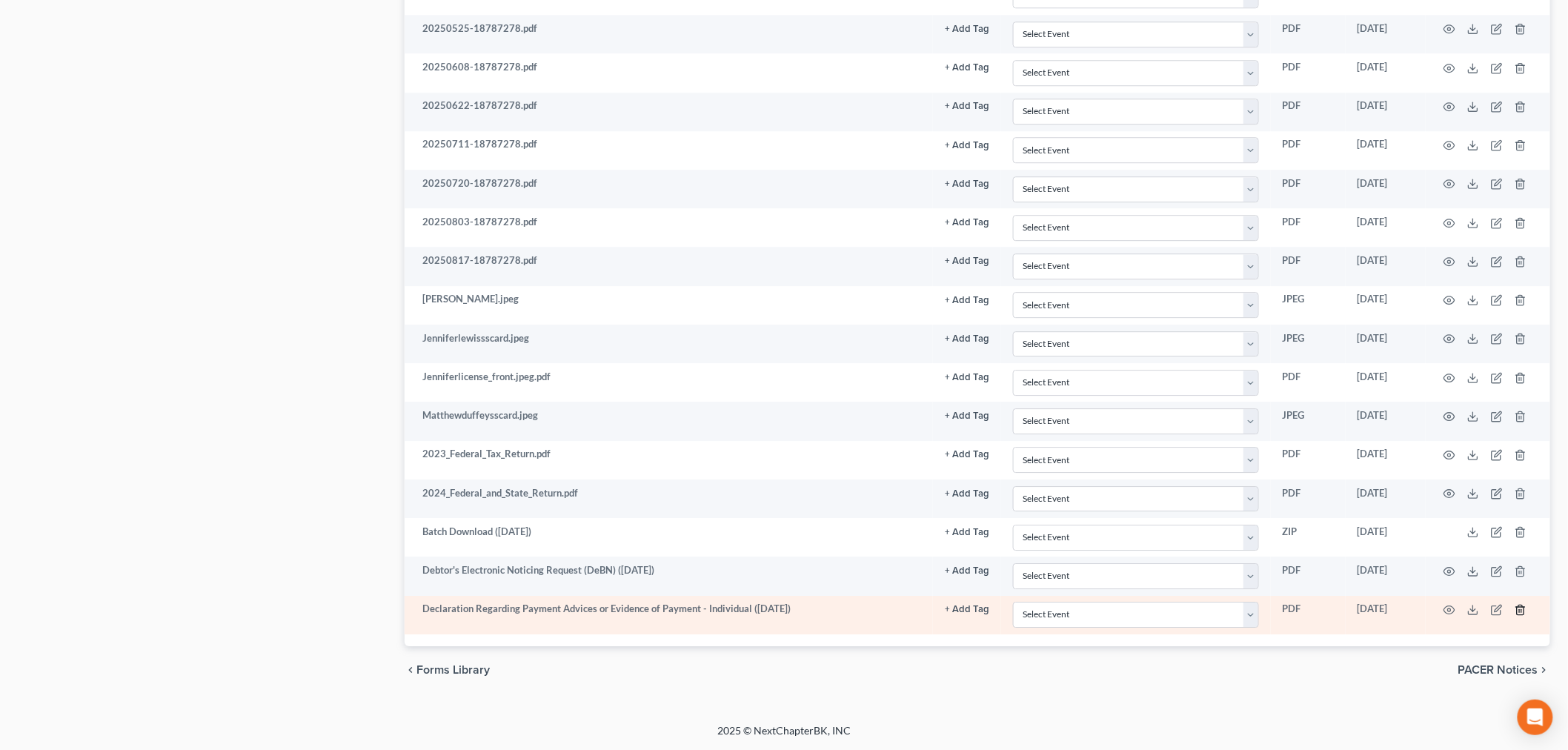
click at [1521, 611] on icon "button" at bounding box center [1520, 609] width 12 height 12
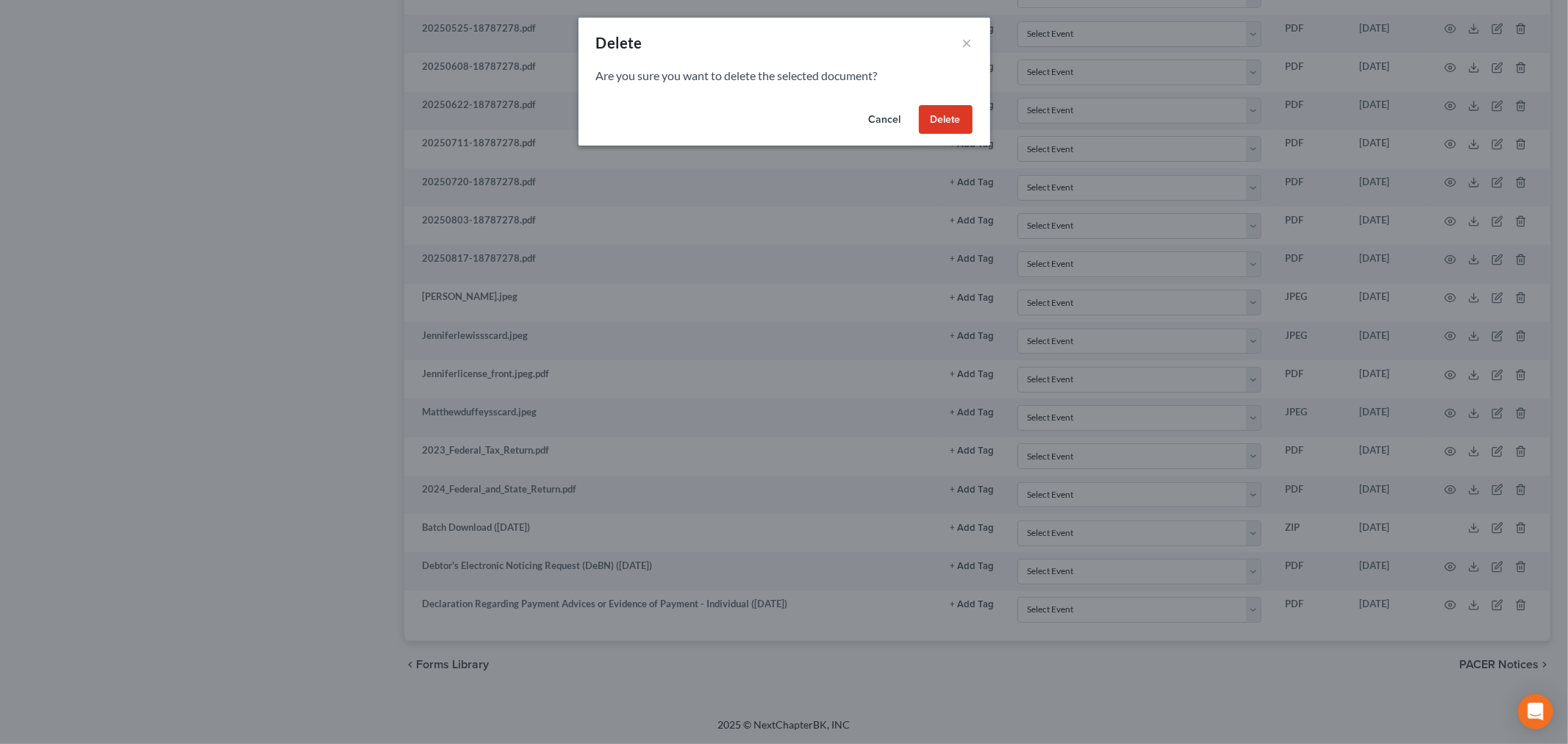
click at [954, 111] on button "Delete" at bounding box center [946, 120] width 54 height 29
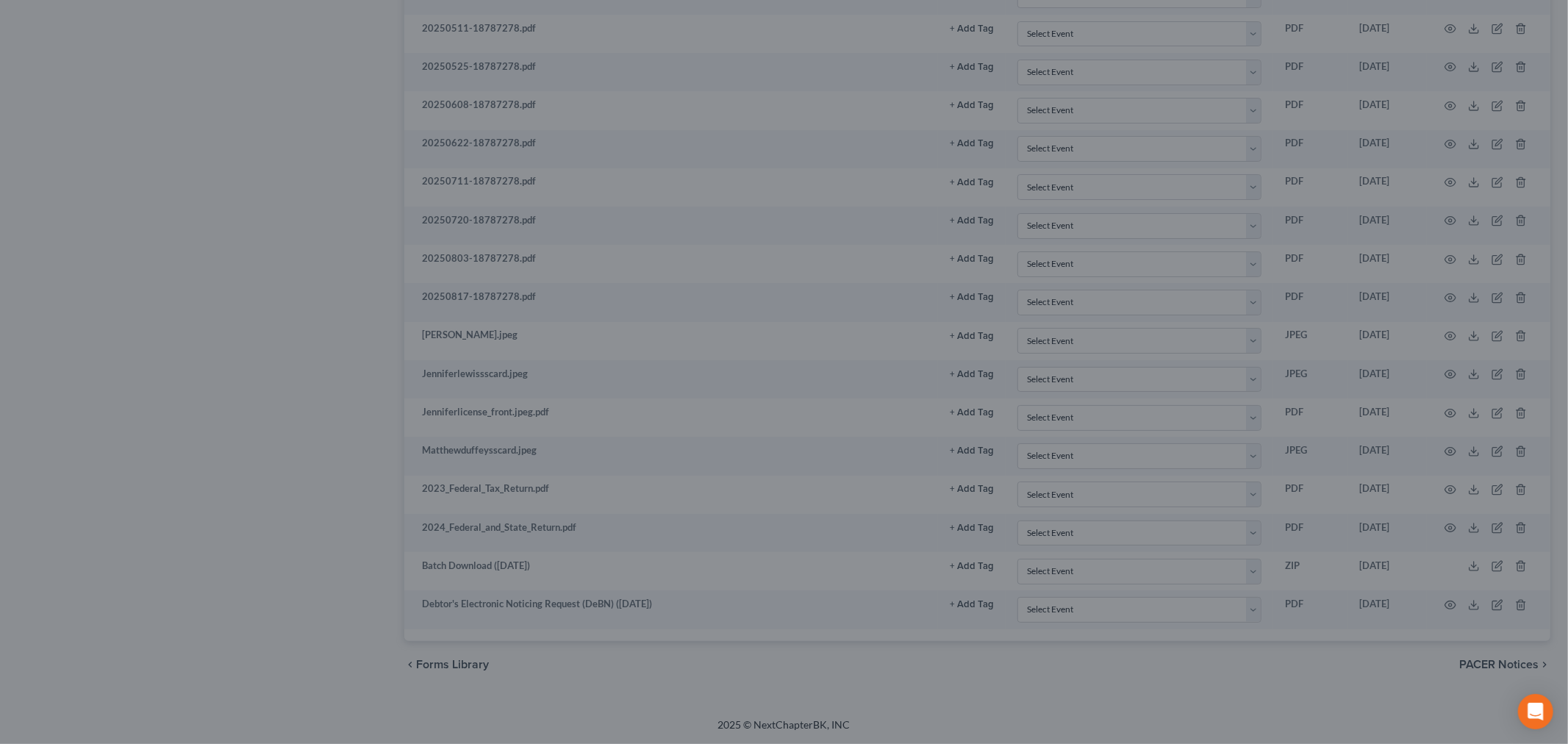
scroll to position [1636, 0]
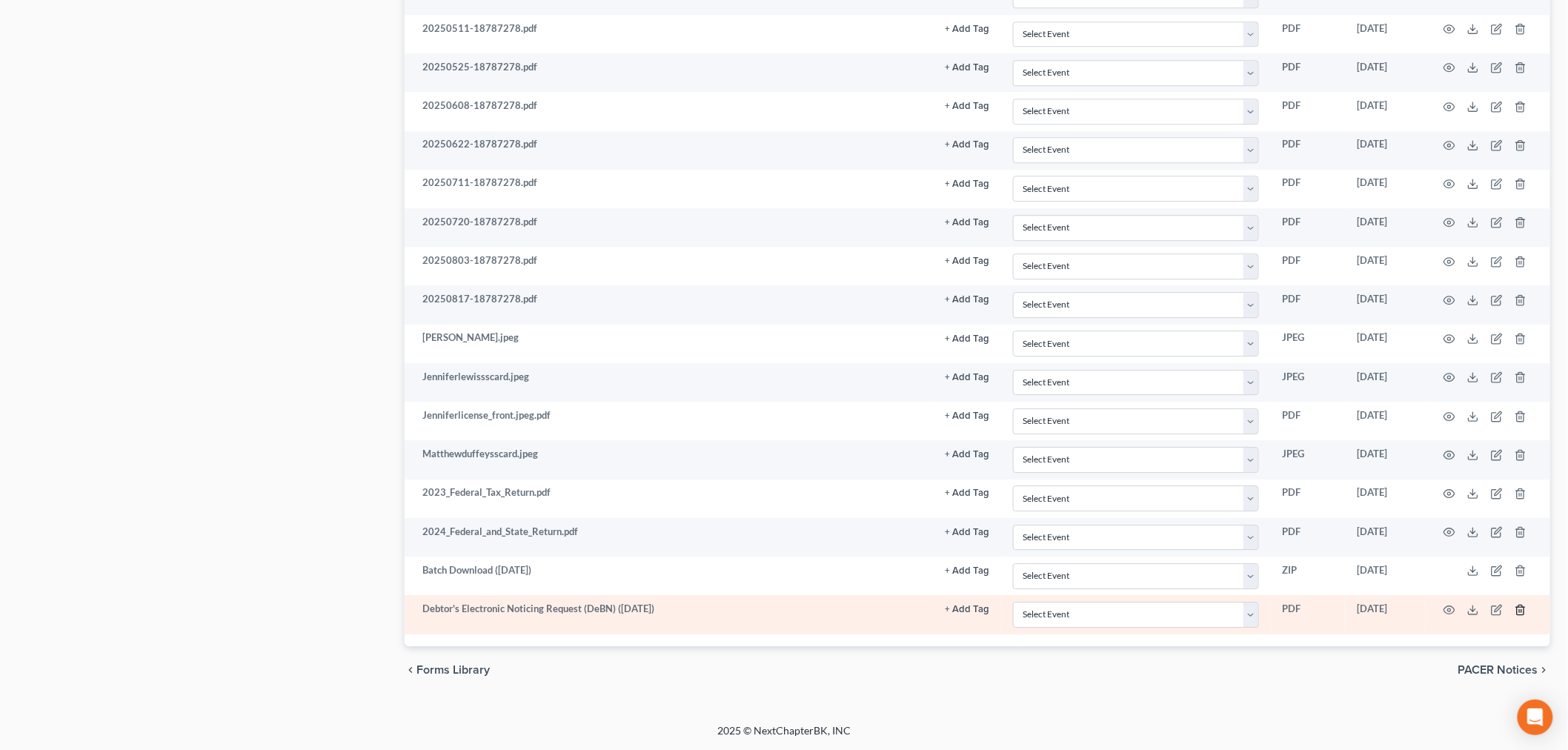
click at [1517, 612] on icon "button" at bounding box center [1520, 609] width 12 height 12
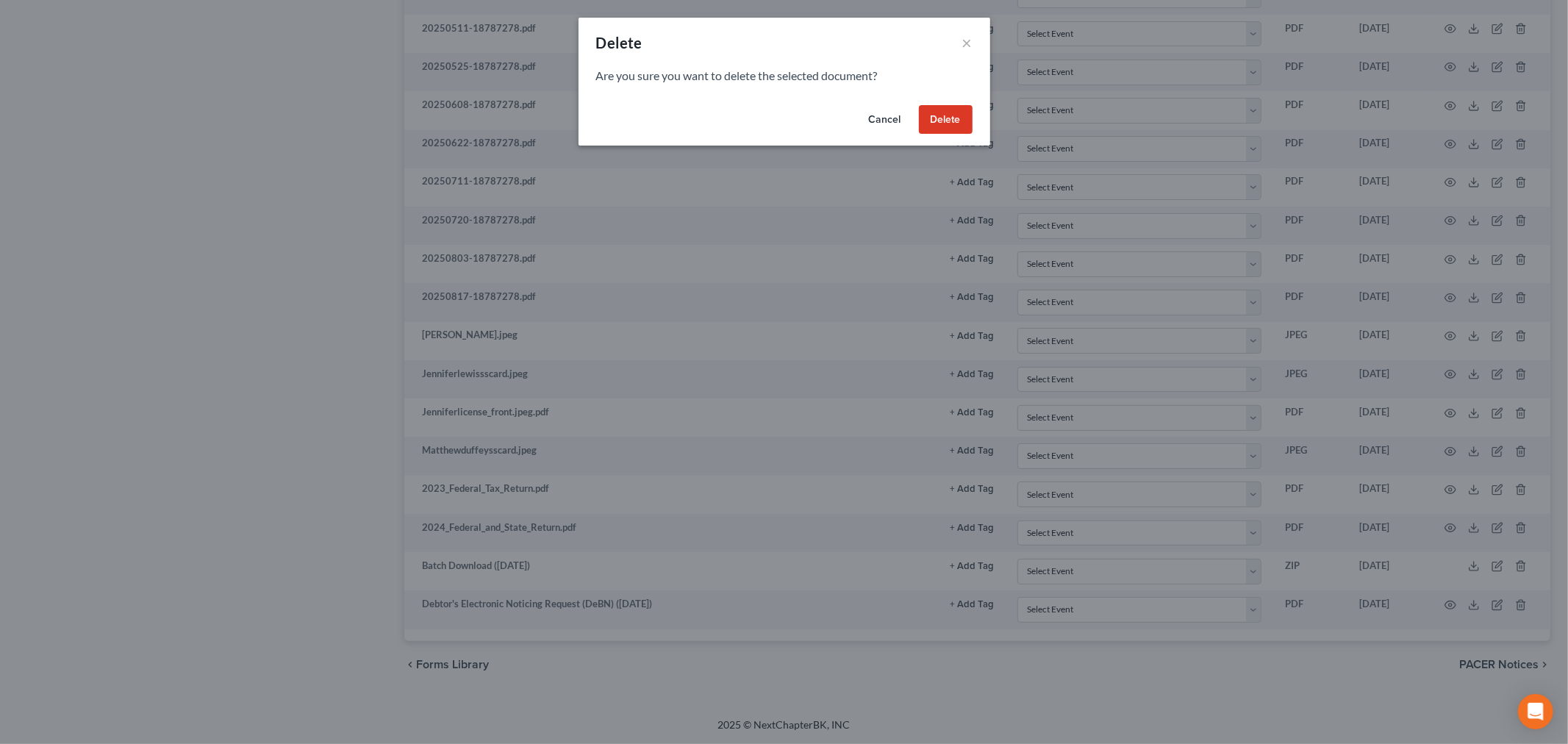
click at [950, 115] on button "Delete" at bounding box center [946, 120] width 54 height 29
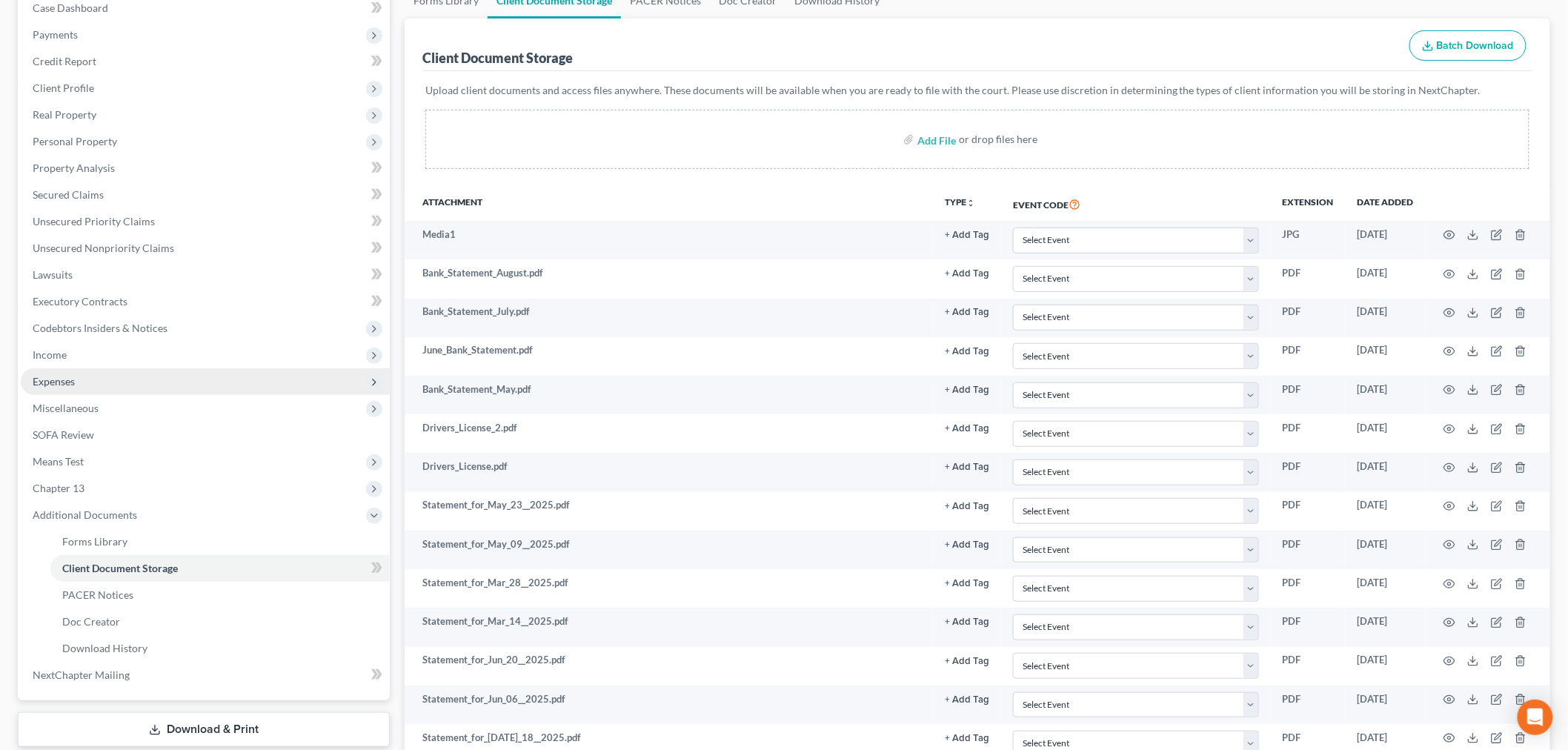
scroll to position [164, 0]
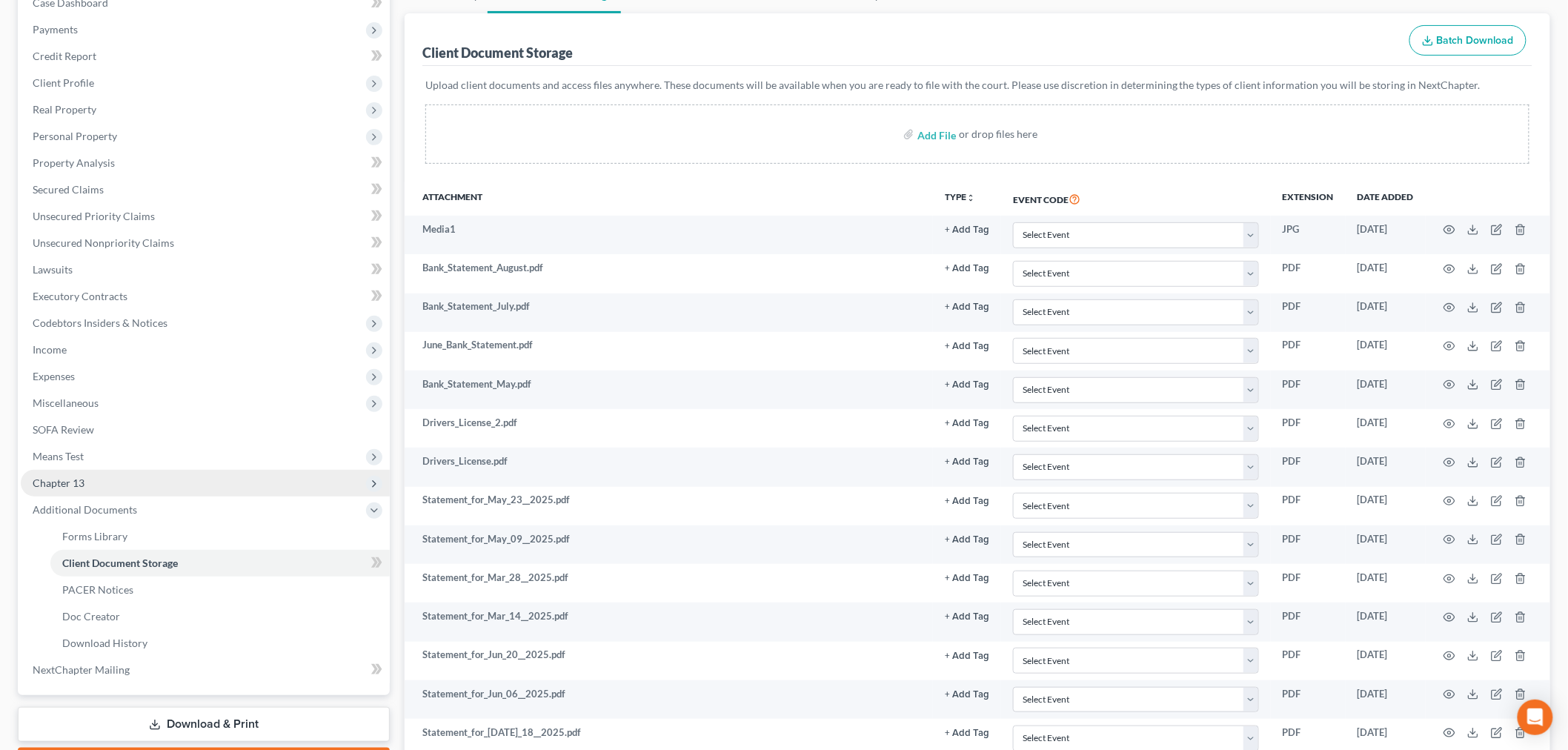
click at [98, 475] on span "Chapter 13" at bounding box center [205, 483] width 369 height 26
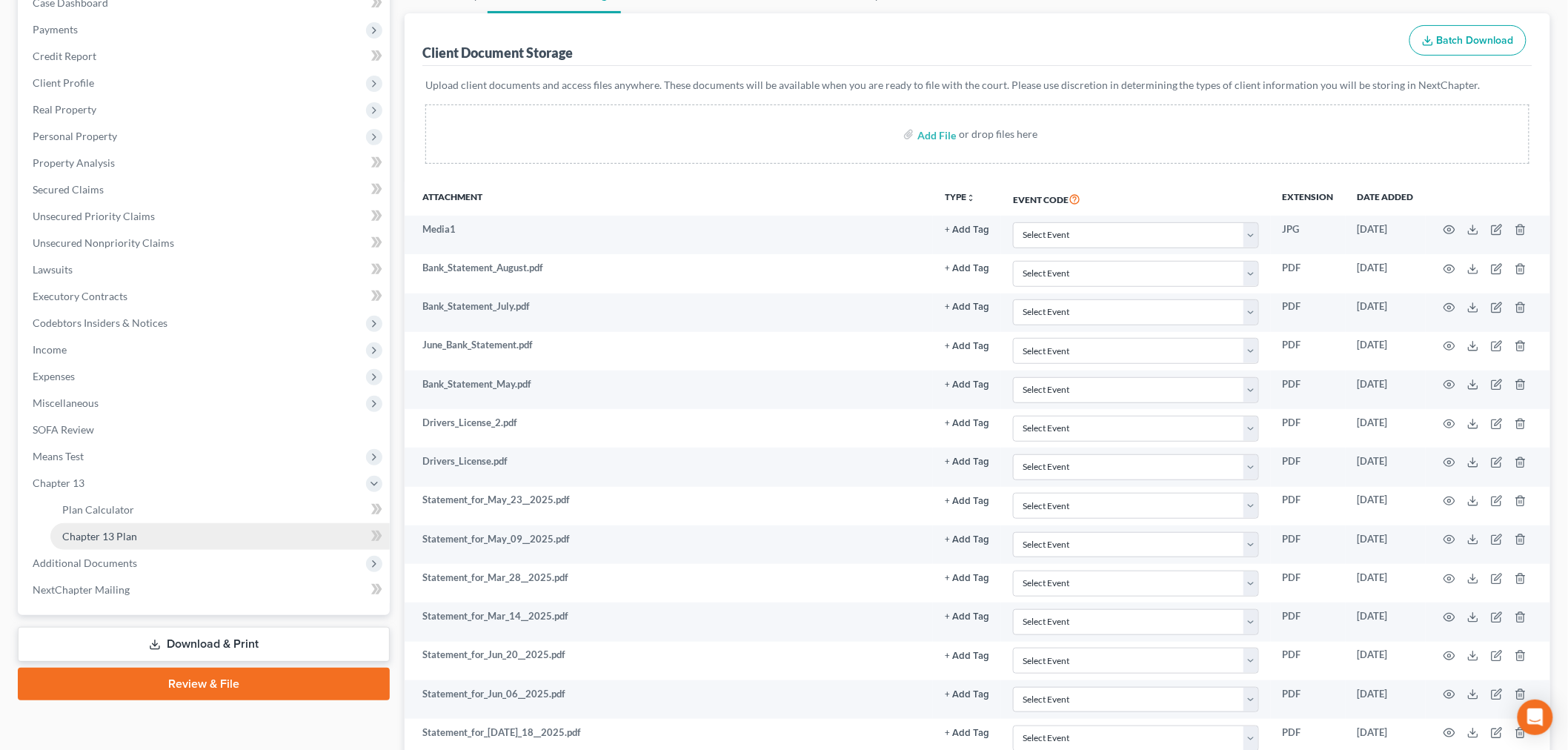
click at [102, 534] on span "Chapter 13 Plan" at bounding box center [100, 536] width 75 height 12
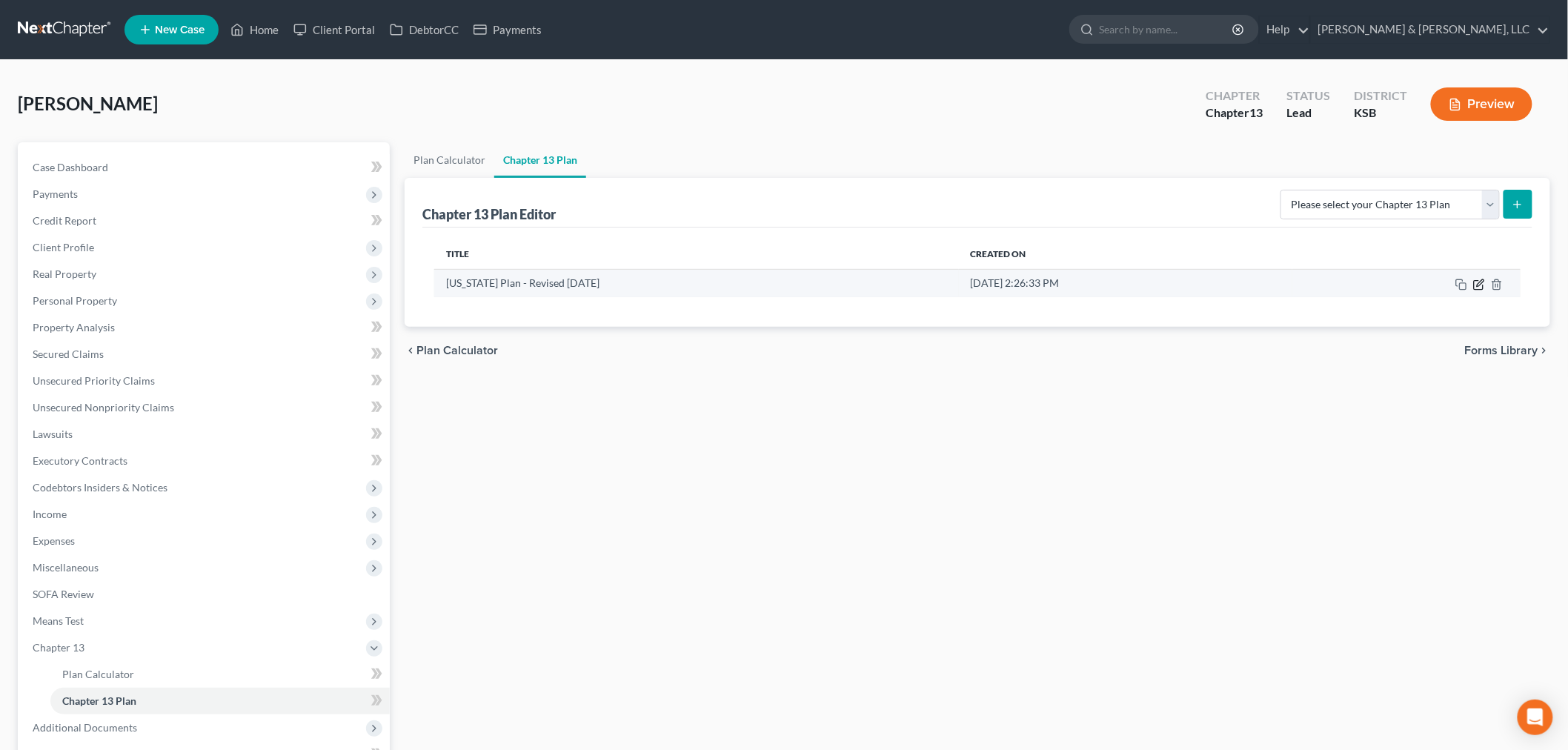
click at [1477, 286] on icon "button" at bounding box center [1479, 284] width 12 height 12
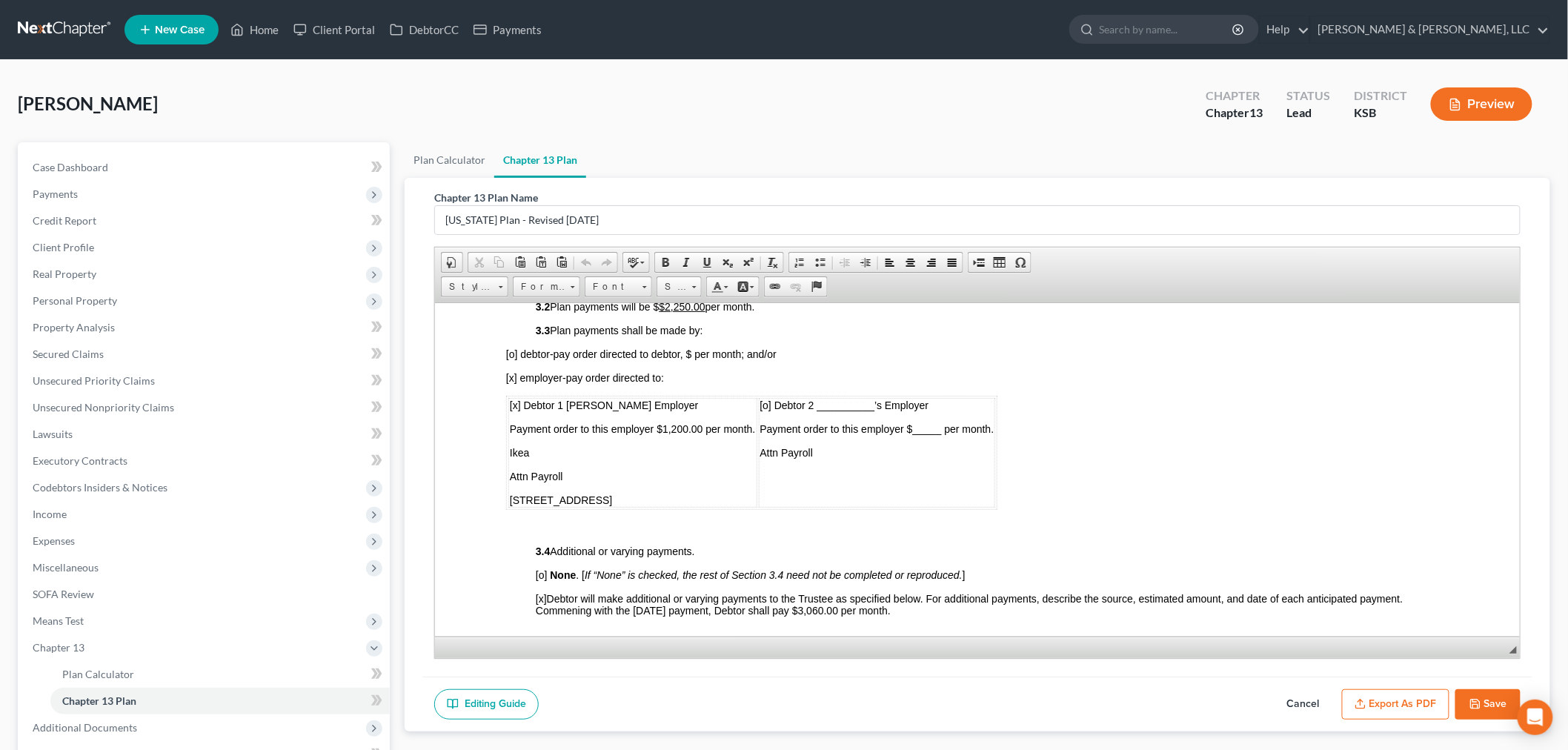
scroll to position [741, 0]
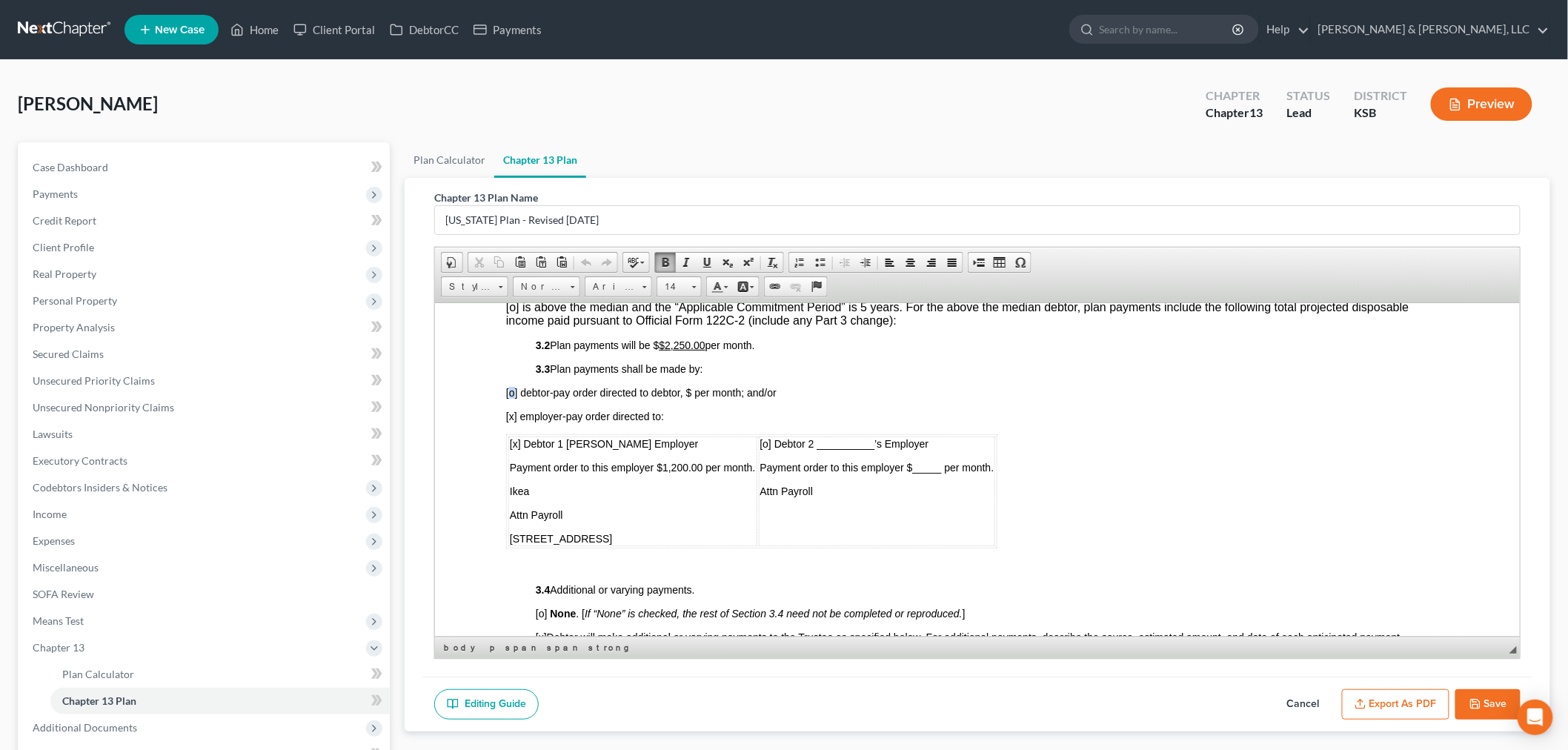
click at [507, 386] on span "[o] debtor-pay order directed to debtor, $ per month; and/or" at bounding box center [640, 391] width 271 height 12
click at [692, 386] on span "[x ] debtor-pay order directed to debtor, $ per month; and/or" at bounding box center [640, 391] width 270 height 12
click at [690, 386] on span "[x ] debtor-pay order directed to debtor, $ per month; and/or" at bounding box center [640, 391] width 270 height 12
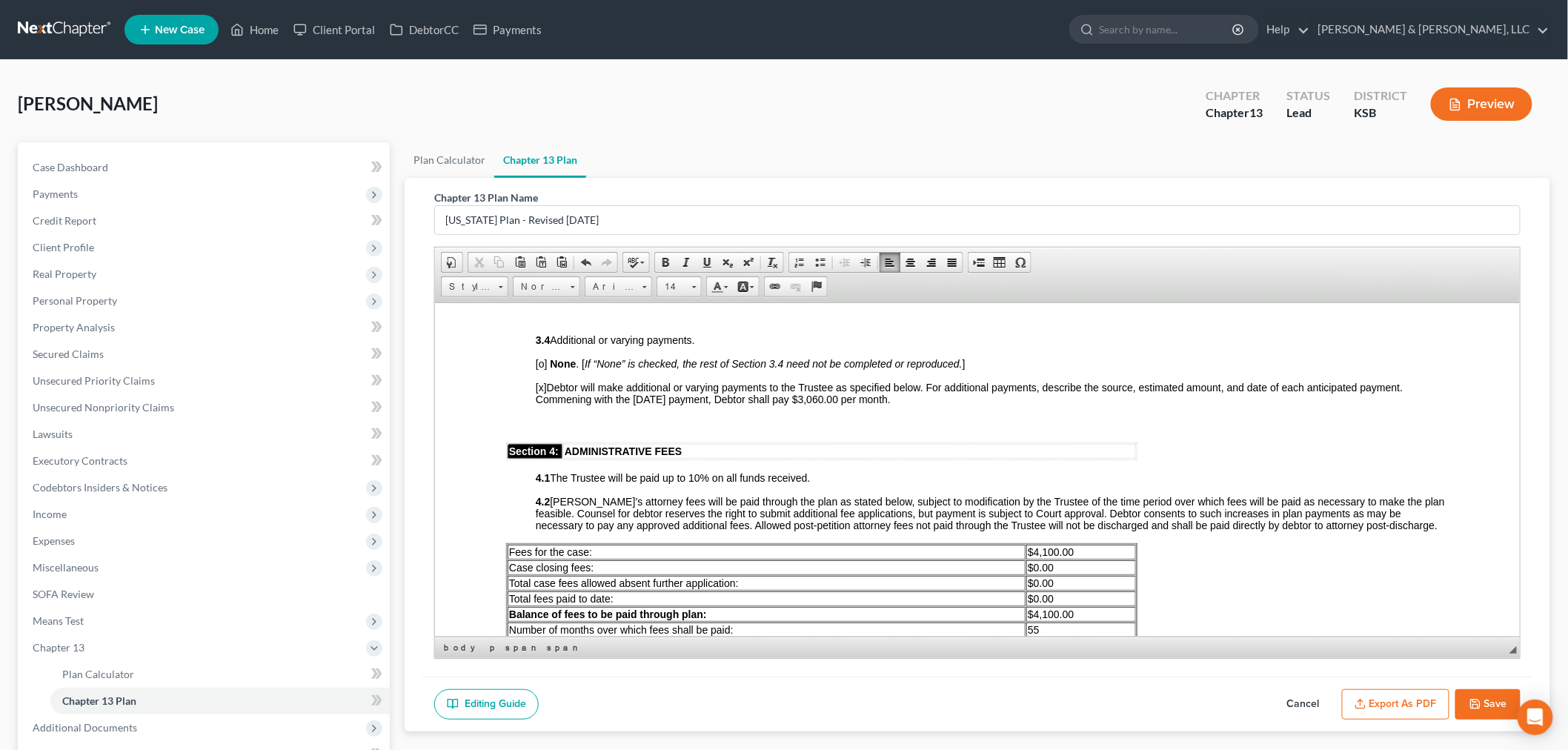
scroll to position [1070, 0]
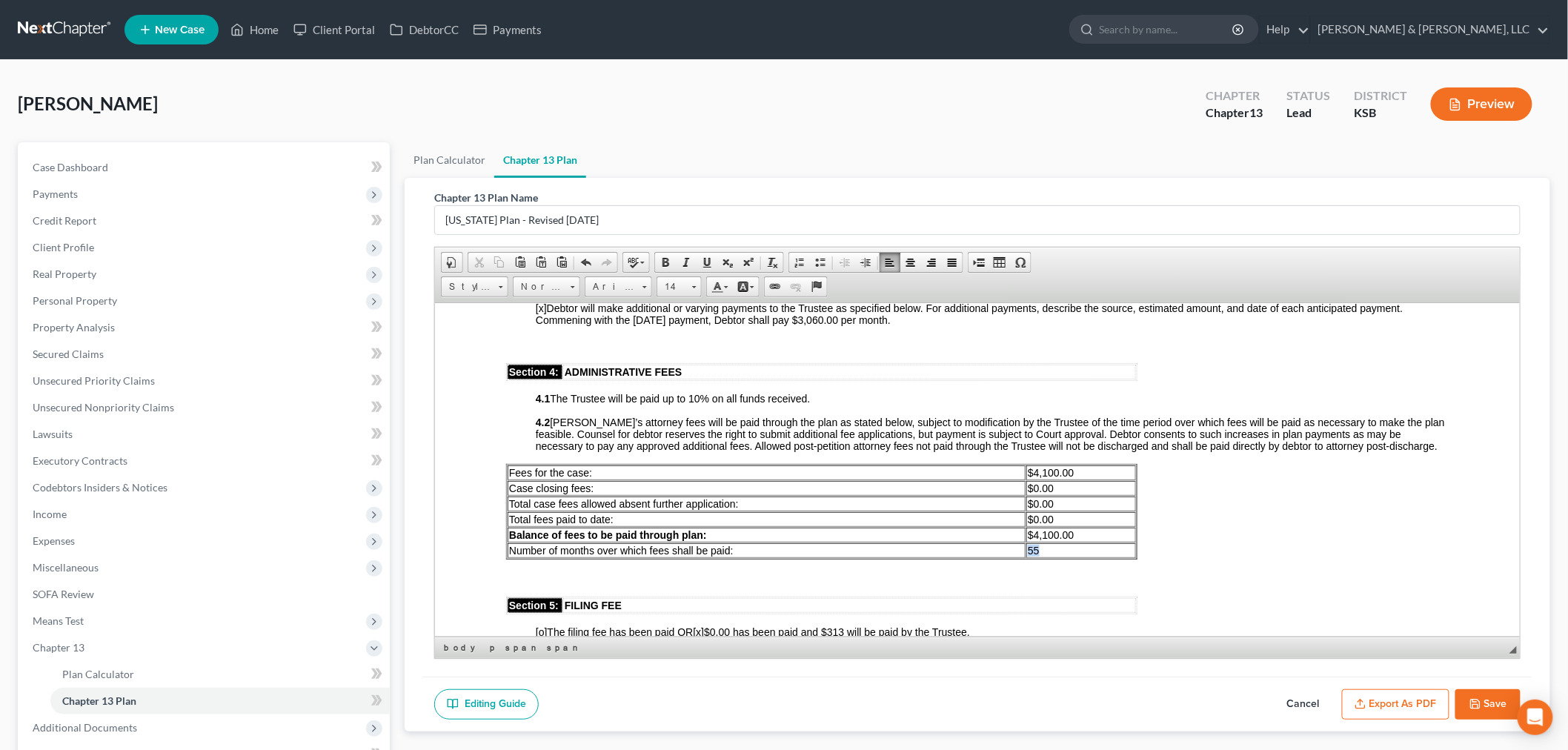
drag, startPoint x: 1040, startPoint y: 520, endPoint x: 1028, endPoint y: 515, distance: 13.0
click at [1028, 542] on td "55" at bounding box center [1080, 549] width 110 height 15
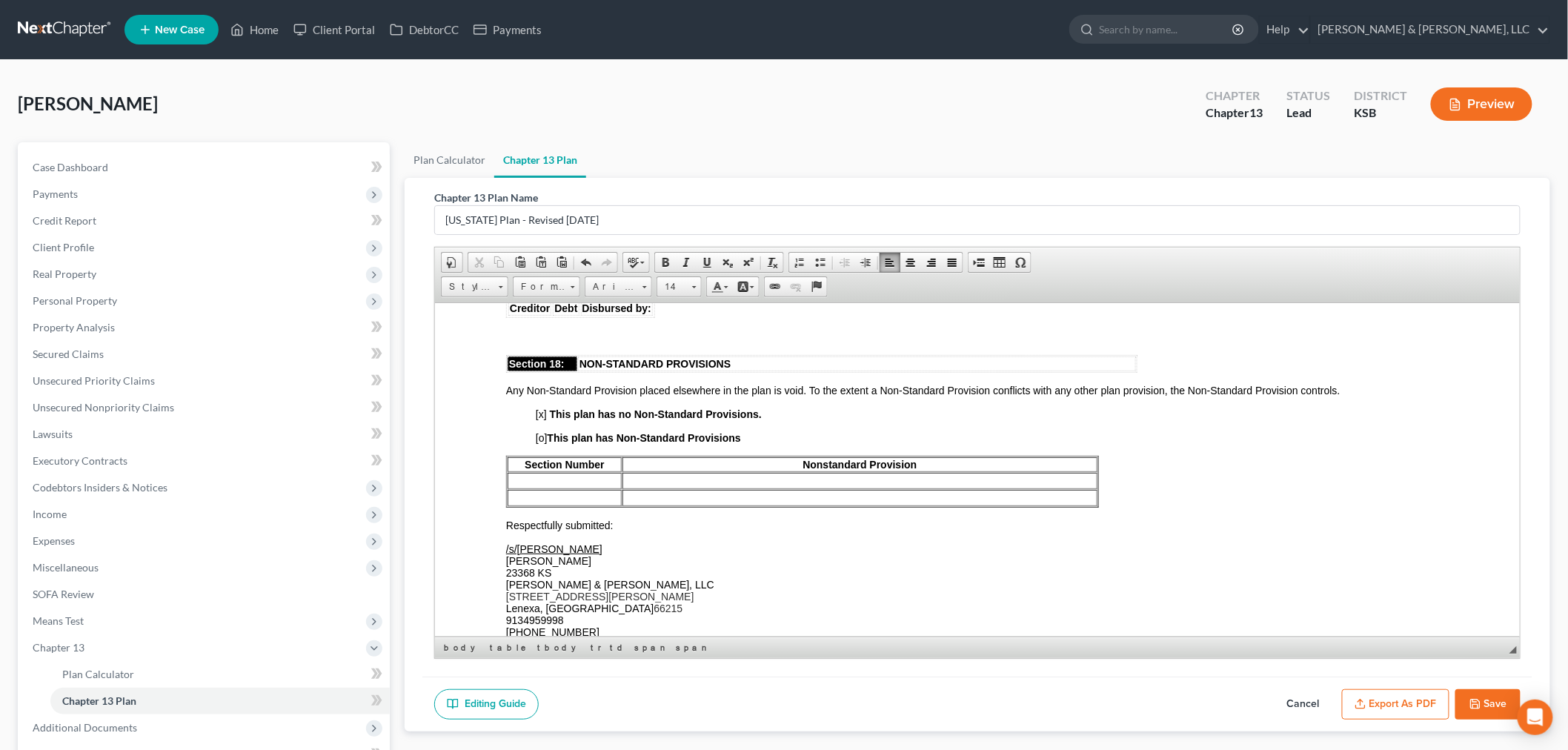
scroll to position [4197, 0]
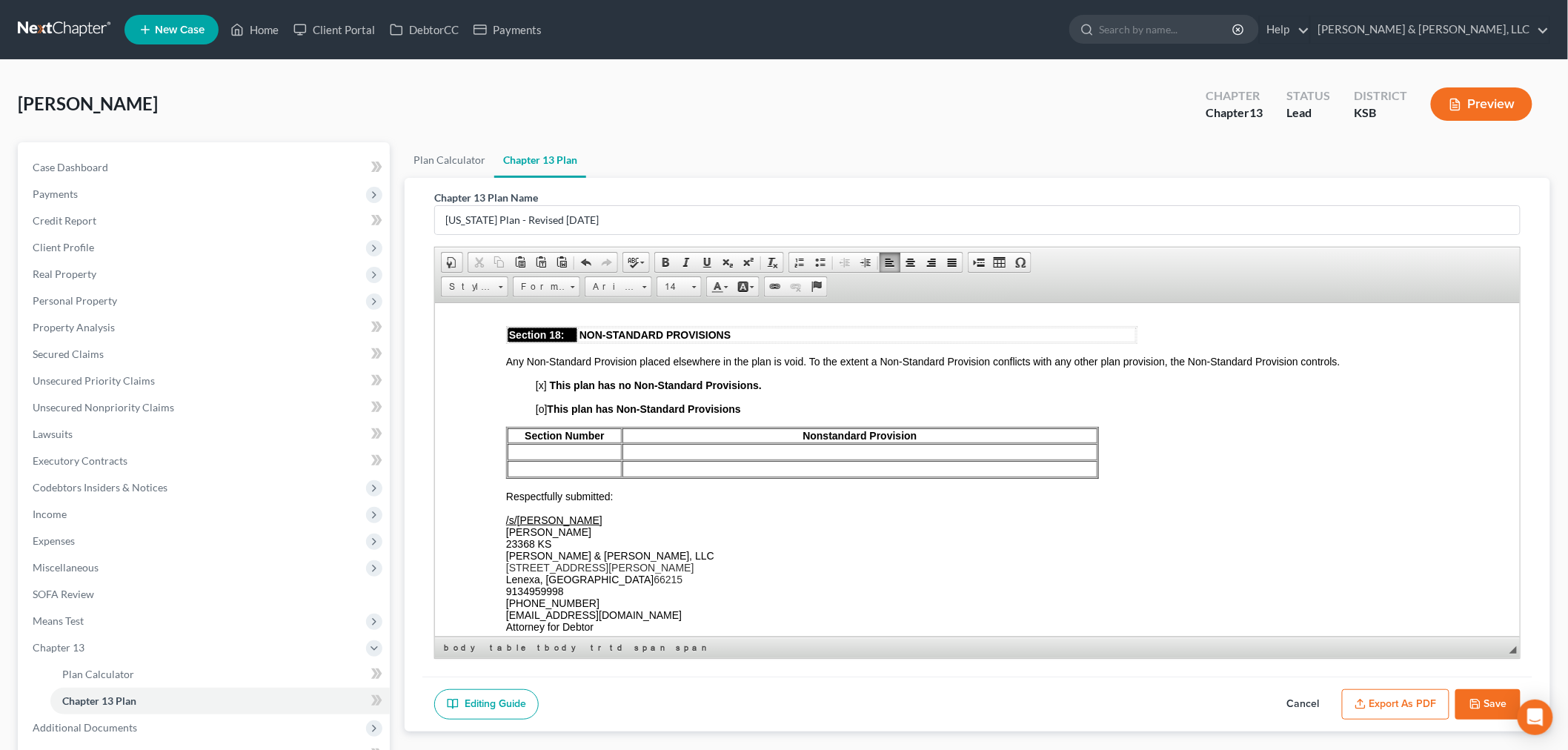
click at [1377, 709] on button "Export as PDF" at bounding box center [1395, 705] width 107 height 31
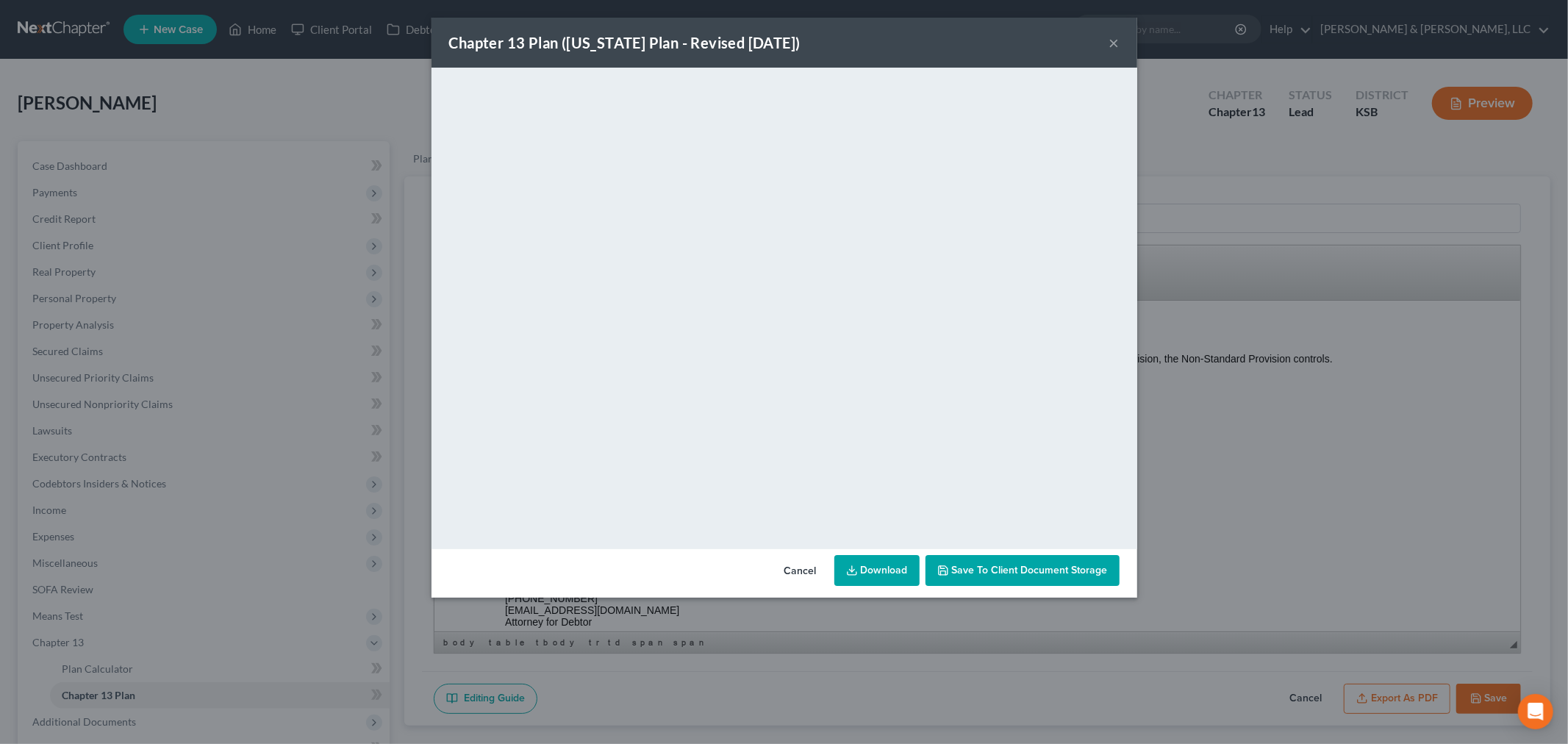
click at [1008, 570] on span "Save to Client Document Storage" at bounding box center [1030, 570] width 156 height 12
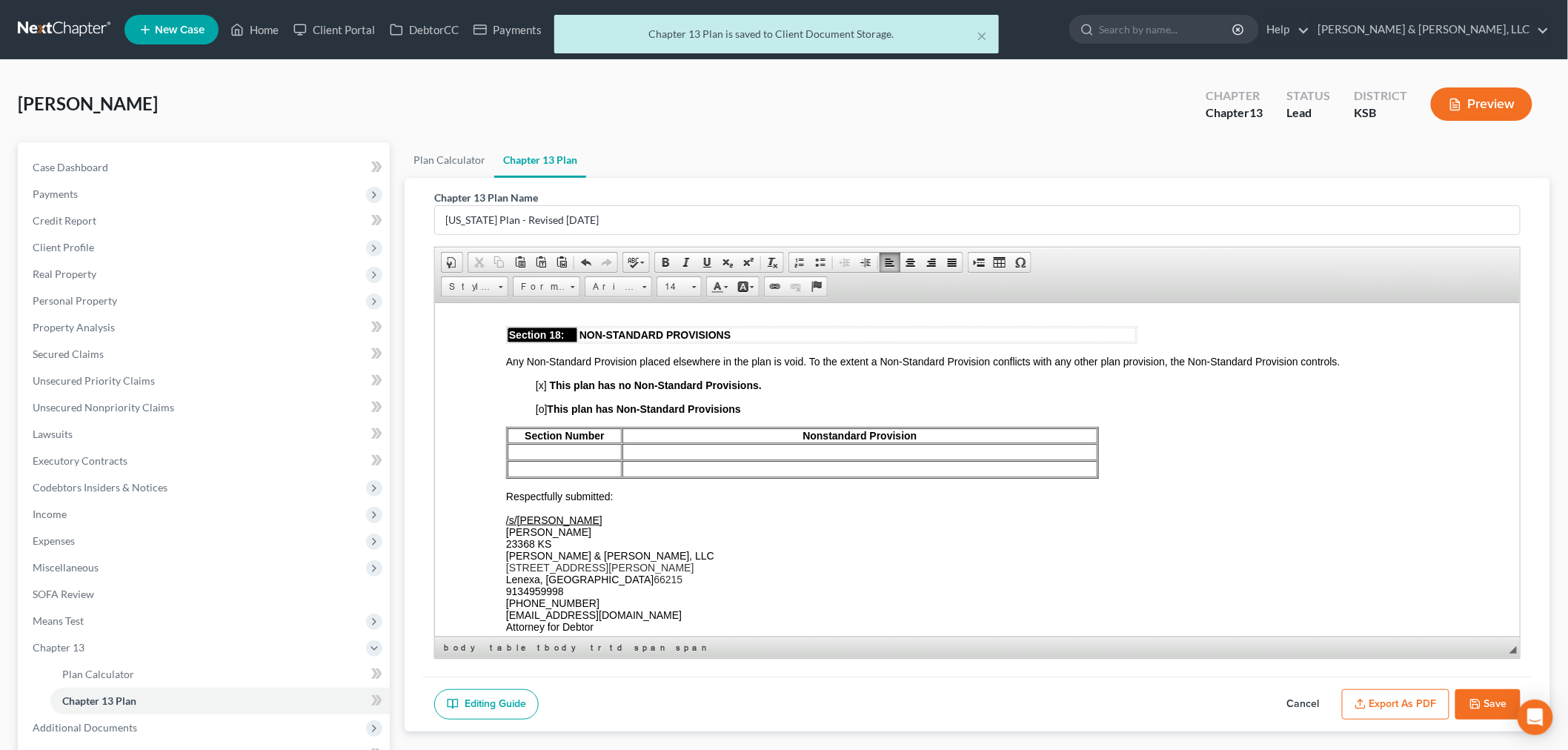
click at [1505, 704] on button "Save" at bounding box center [1488, 705] width 65 height 31
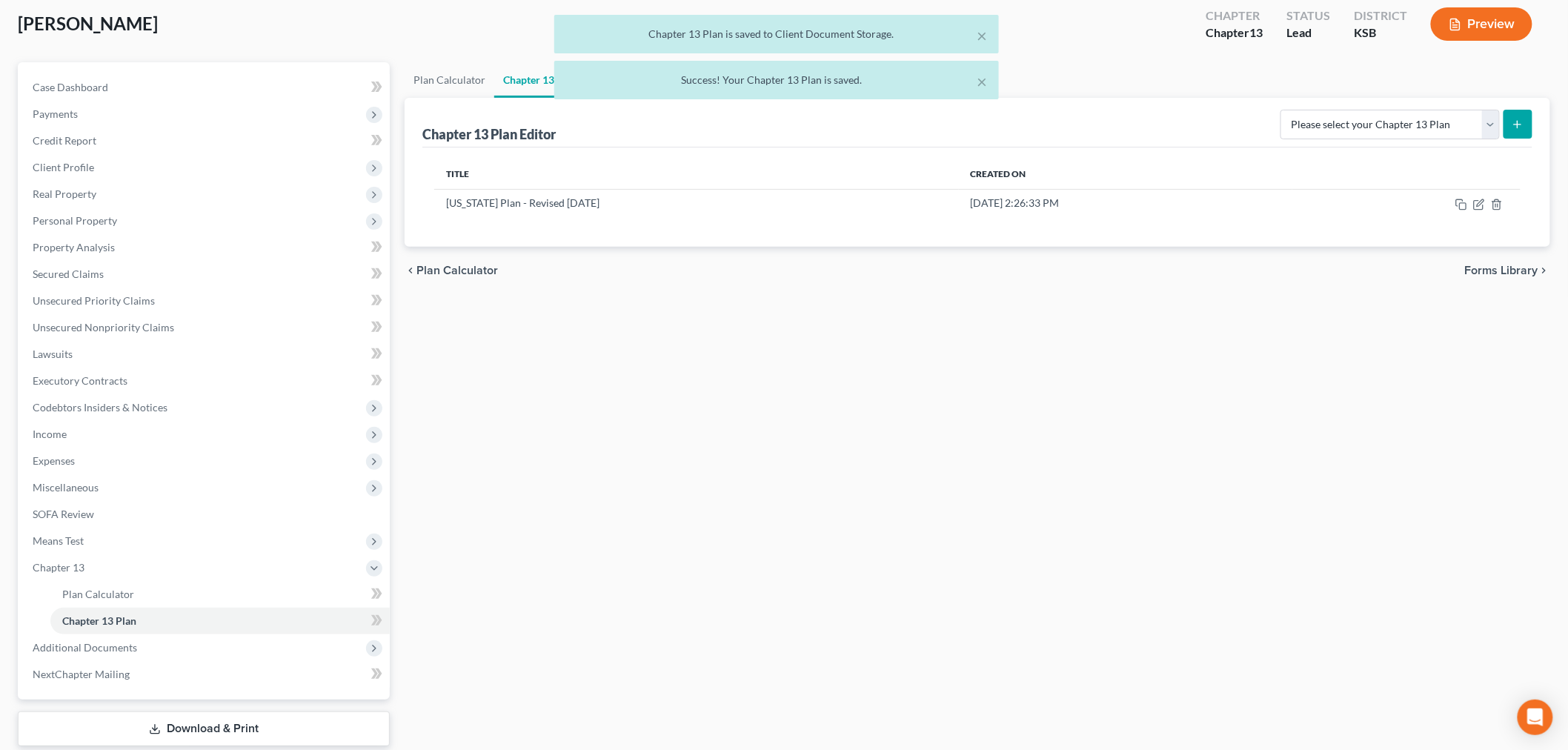
scroll to position [169, 0]
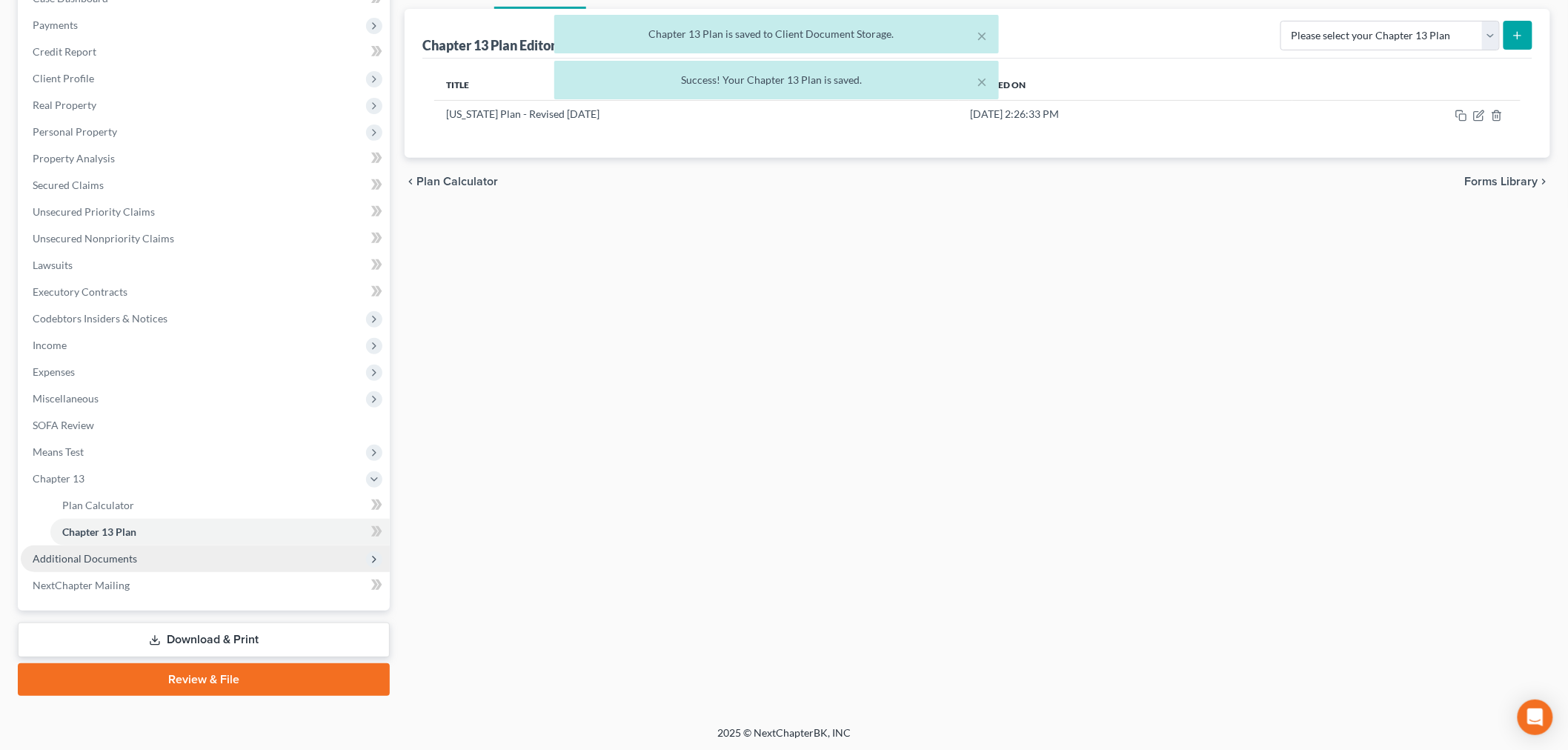
click at [97, 552] on span "Additional Documents" at bounding box center [85, 558] width 104 height 12
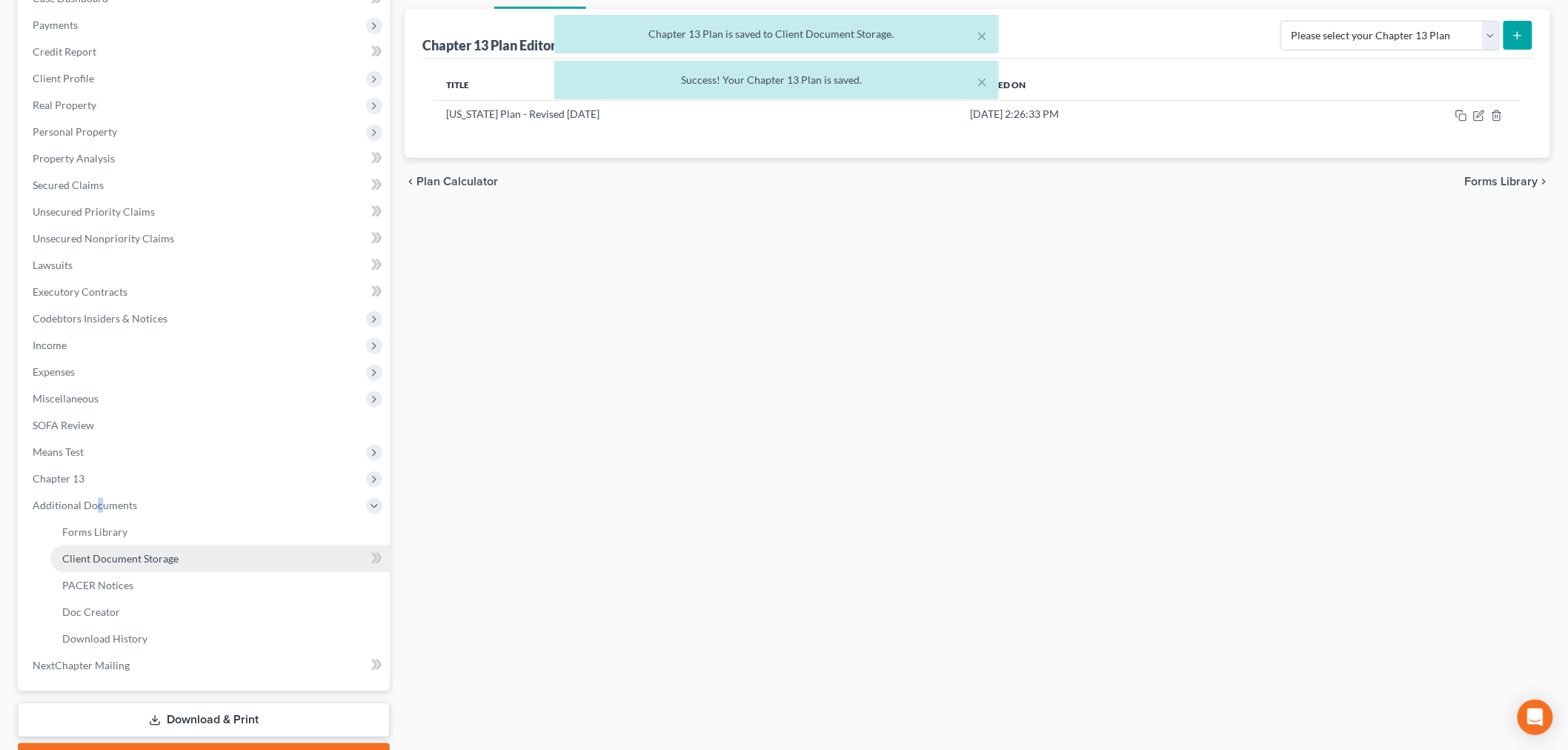
click at [96, 560] on span "Client Document Storage" at bounding box center [120, 558] width 116 height 12
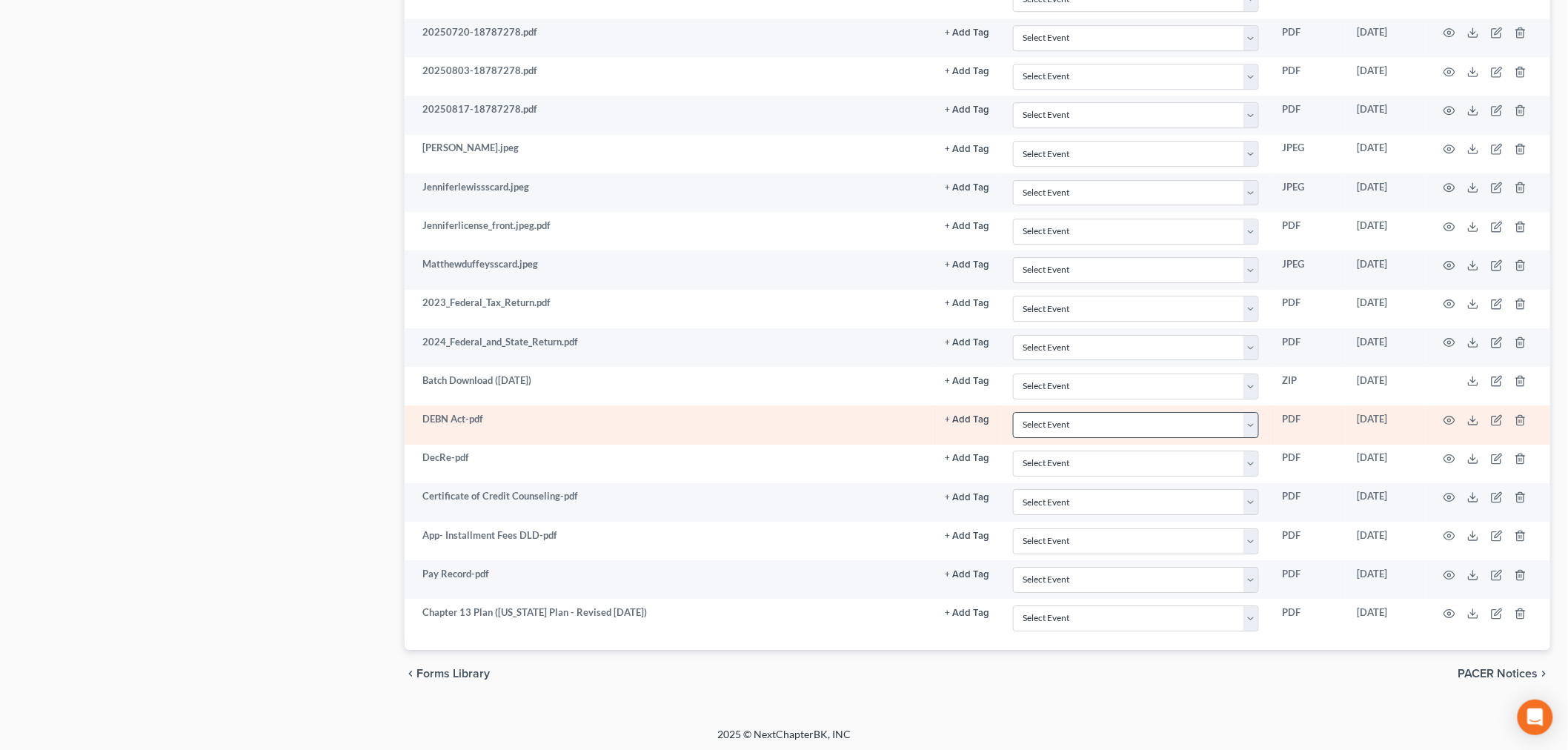
scroll to position [1843, 0]
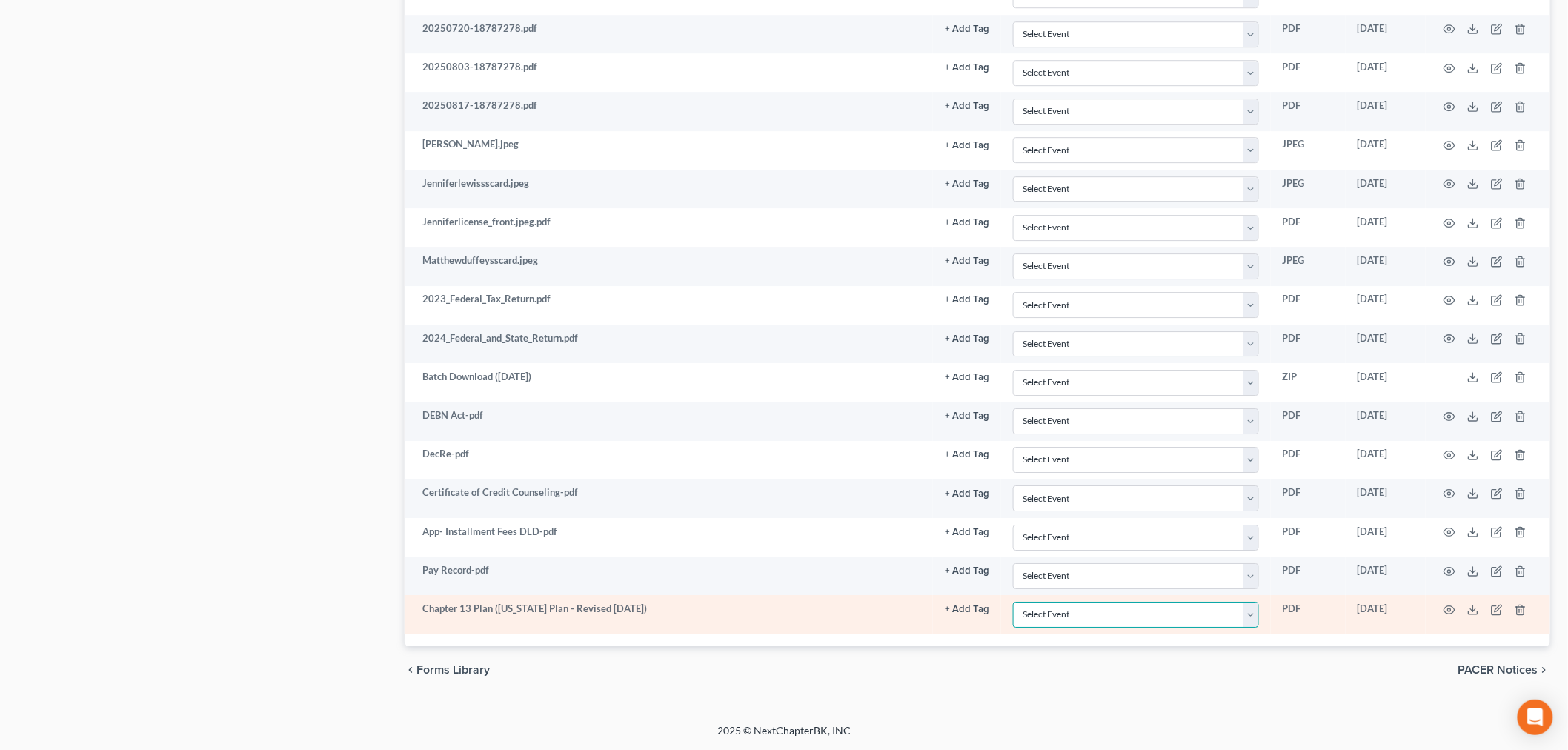
click at [1259, 611] on select "Select Event Certificate of Credit Counseling Chapter 13 Plan DeBN Request Form…" at bounding box center [1136, 614] width 246 height 26
select select "1"
click at [1018, 601] on select "Select Event Certificate of Credit Counseling Chapter 13 Plan DeBN Request Form…" at bounding box center [1136, 614] width 246 height 26
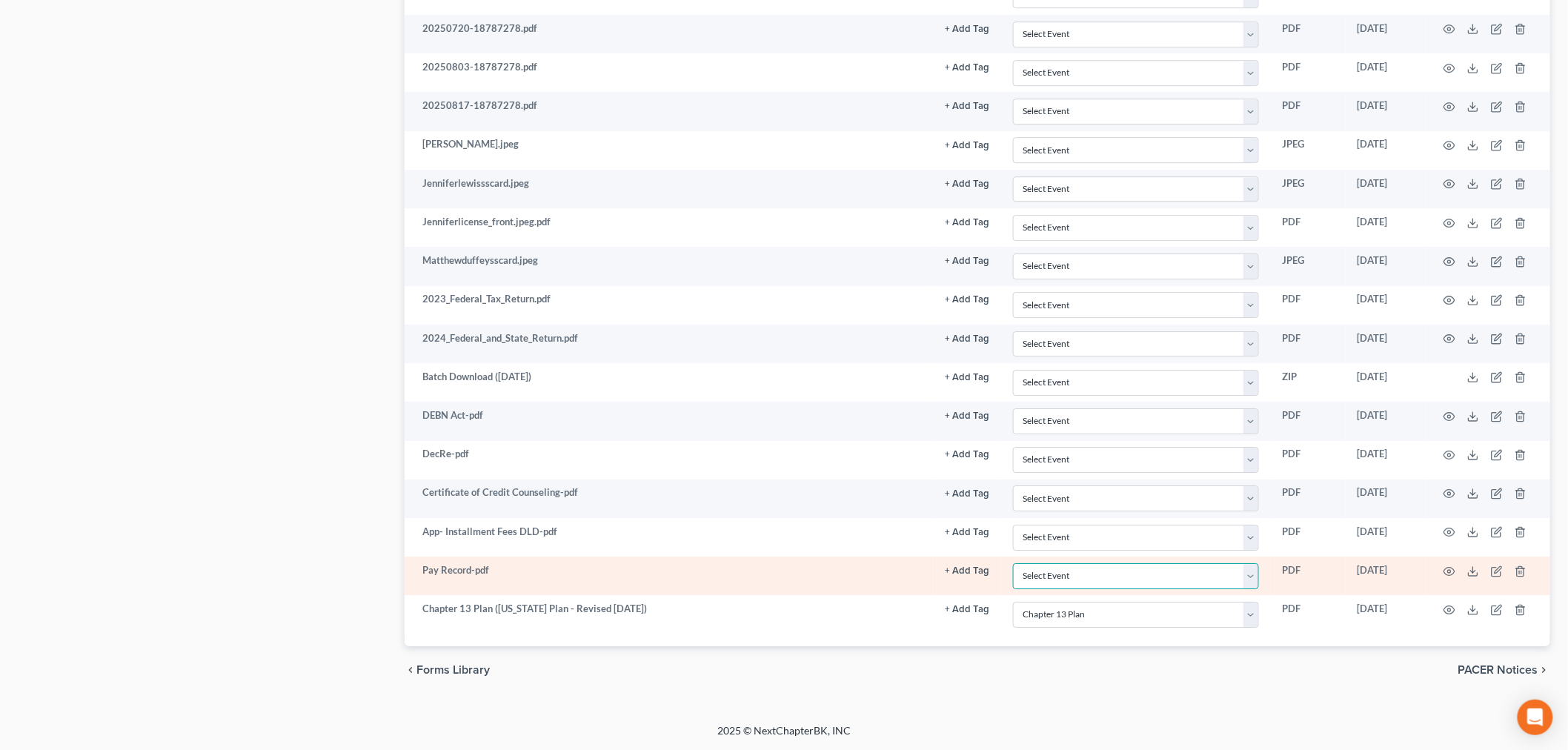
click at [1245, 568] on select "Select Event Certificate of Credit Counseling Chapter 13 Plan DeBN Request Form…" at bounding box center [1136, 576] width 246 height 26
select select "4"
click at [1018, 563] on select "Select Event Certificate of Credit Counseling Chapter 13 Plan DeBN Request Form…" at bounding box center [1136, 576] width 246 height 26
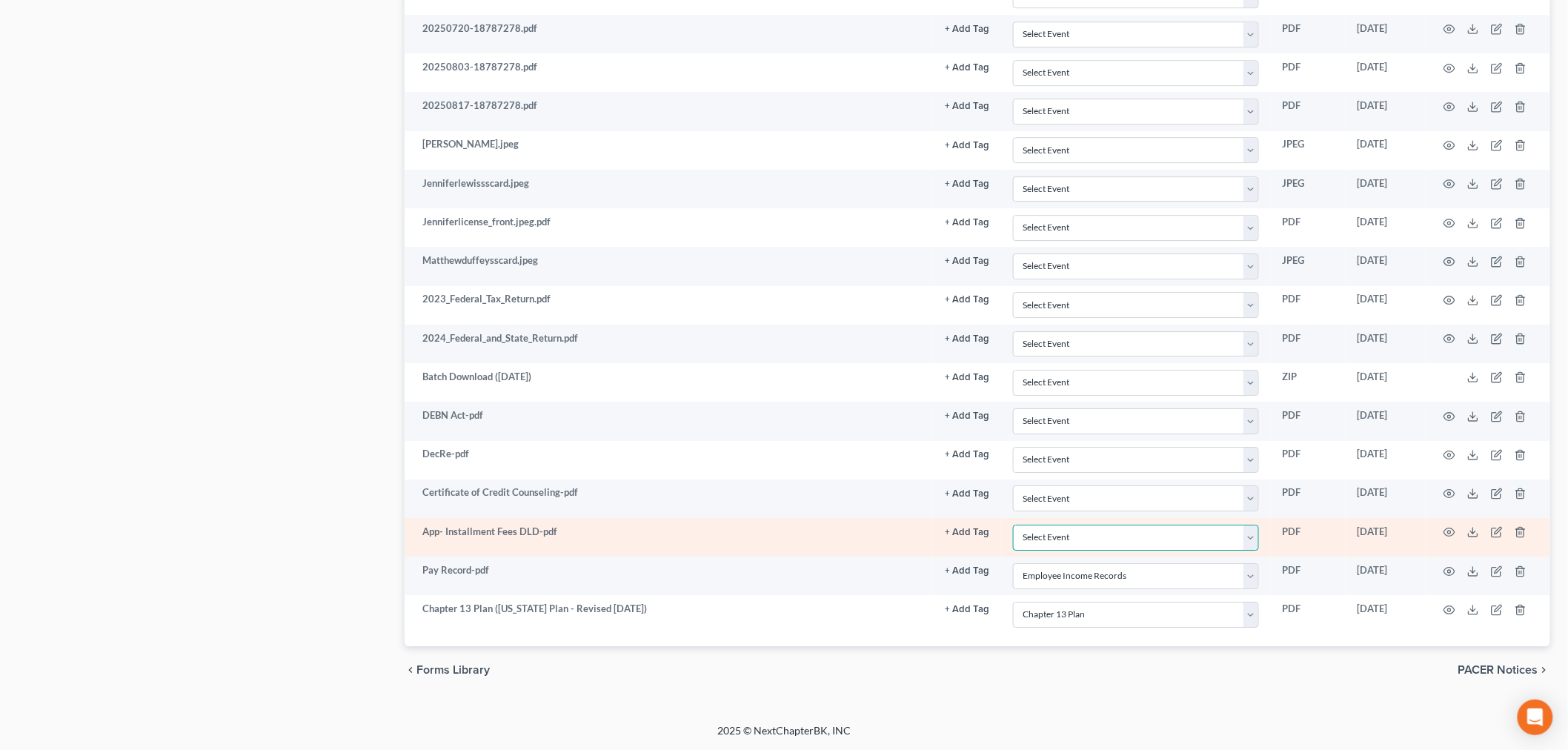
click at [1254, 537] on select "Select Event Certificate of Credit Counseling Chapter 13 Plan DeBN Request Form…" at bounding box center [1136, 537] width 246 height 26
select select "5"
click at [1018, 524] on select "Select Event Certificate of Credit Counseling Chapter 13 Plan DeBN Request Form…" at bounding box center [1136, 537] width 246 height 26
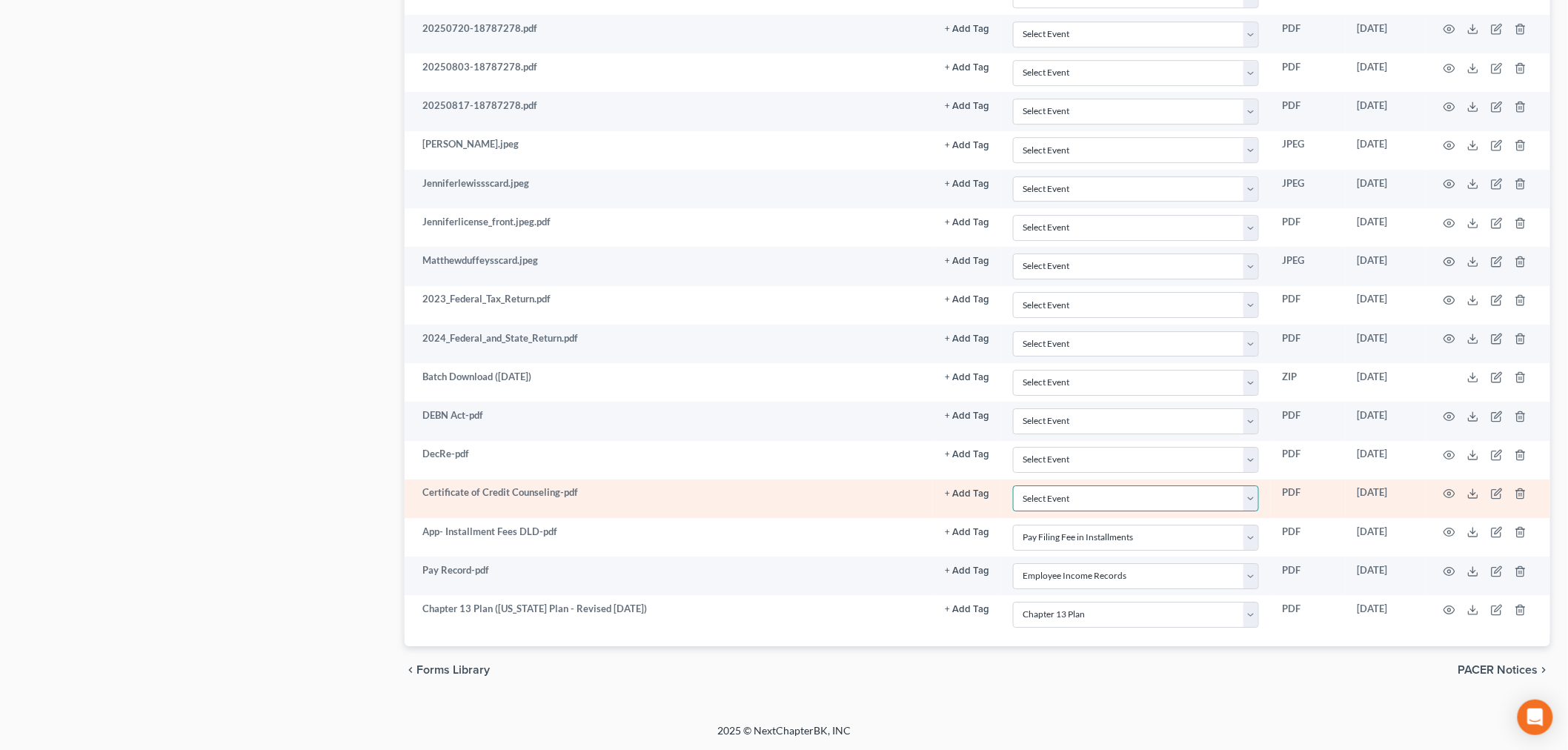
click at [1131, 494] on select "Select Event Certificate of Credit Counseling Chapter 13 Plan DeBN Request Form…" at bounding box center [1136, 498] width 246 height 26
select select "0"
click at [1018, 485] on select "Select Event Certificate of Credit Counseling Chapter 13 Plan DeBN Request Form…" at bounding box center [1136, 498] width 246 height 26
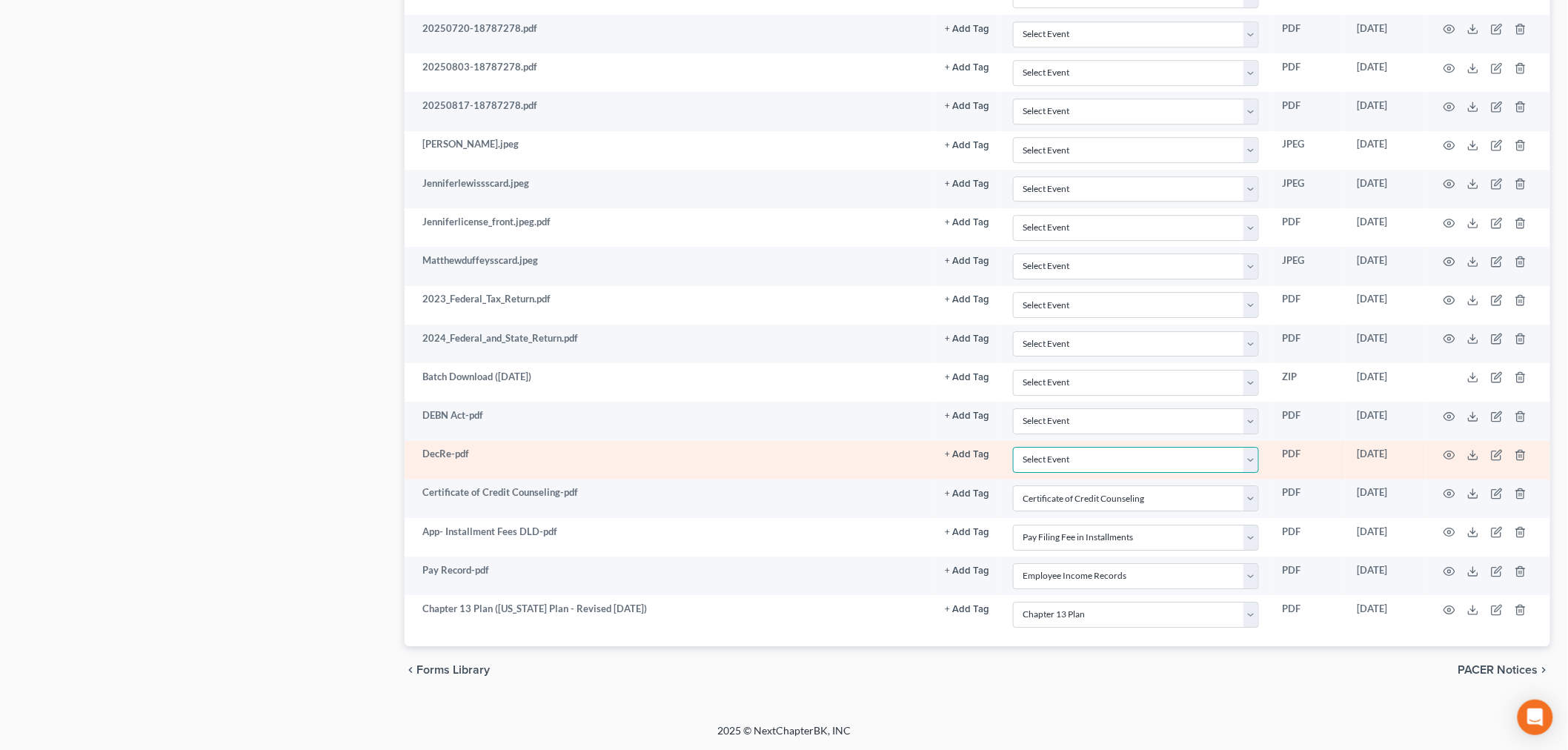
click at [1095, 459] on select "Select Event Certificate of Credit Counseling Chapter 13 Plan DeBN Request Form…" at bounding box center [1136, 459] width 246 height 26
select select "3"
click at [1018, 447] on select "Select Event Certificate of Credit Counseling Chapter 13 Plan DeBN Request Form…" at bounding box center [1136, 459] width 246 height 26
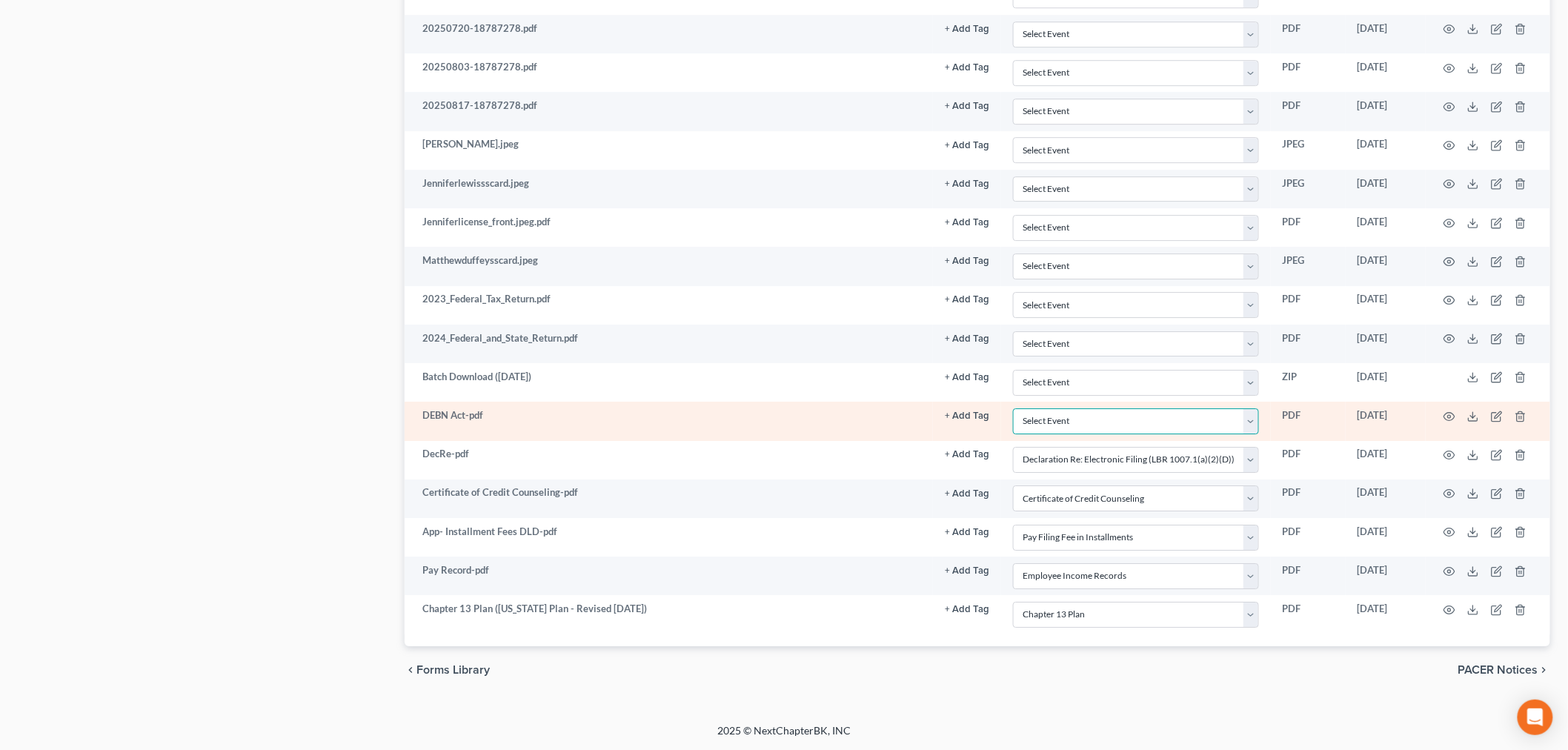
click at [1145, 420] on select "Select Event Certificate of Credit Counseling Chapter 13 Plan DeBN Request Form…" at bounding box center [1136, 421] width 246 height 26
select select "2"
click at [1018, 408] on select "Select Event Certificate of Credit Counseling Chapter 13 Plan DeBN Request Form…" at bounding box center [1136, 421] width 246 height 26
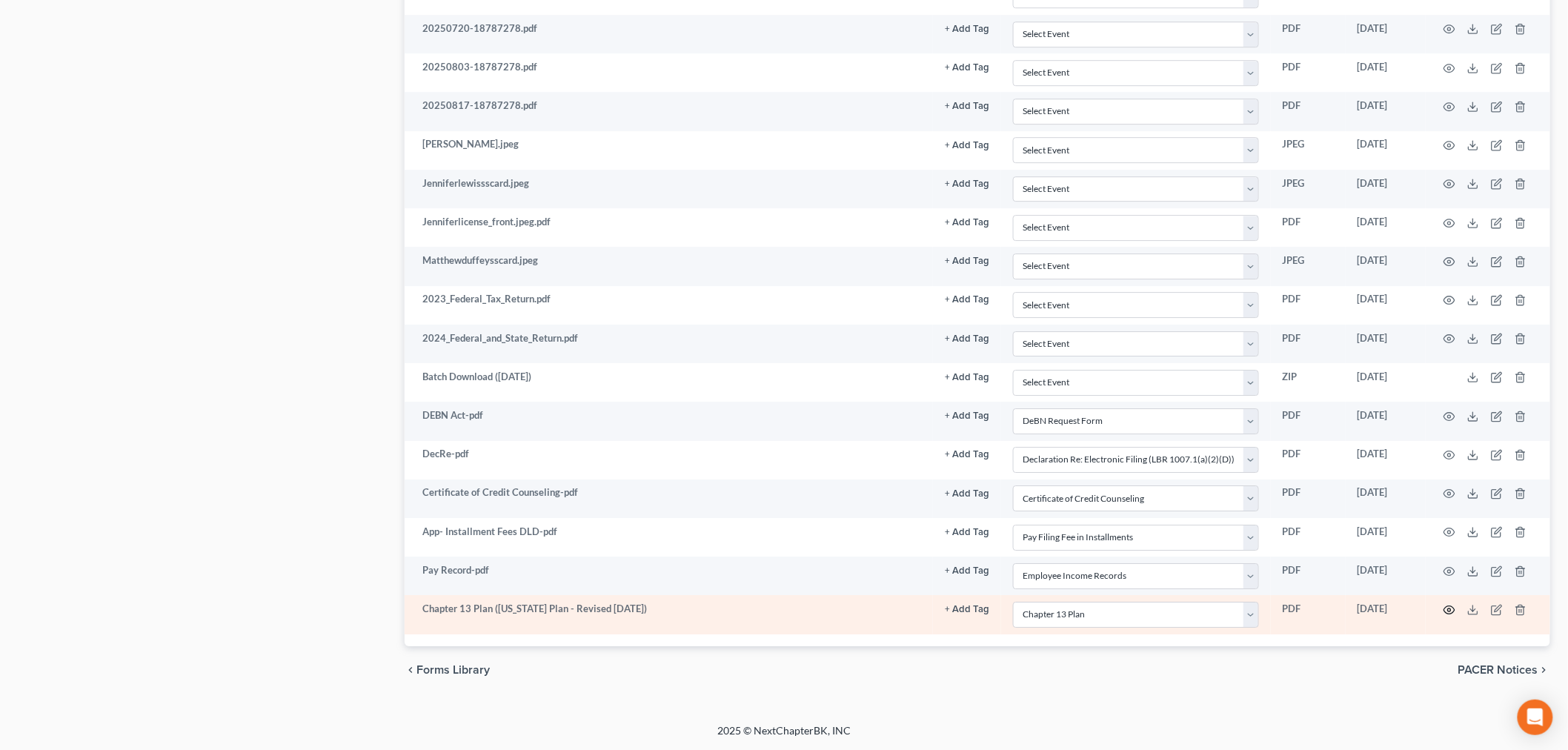
click at [1449, 612] on circle "button" at bounding box center [1450, 610] width 3 height 3
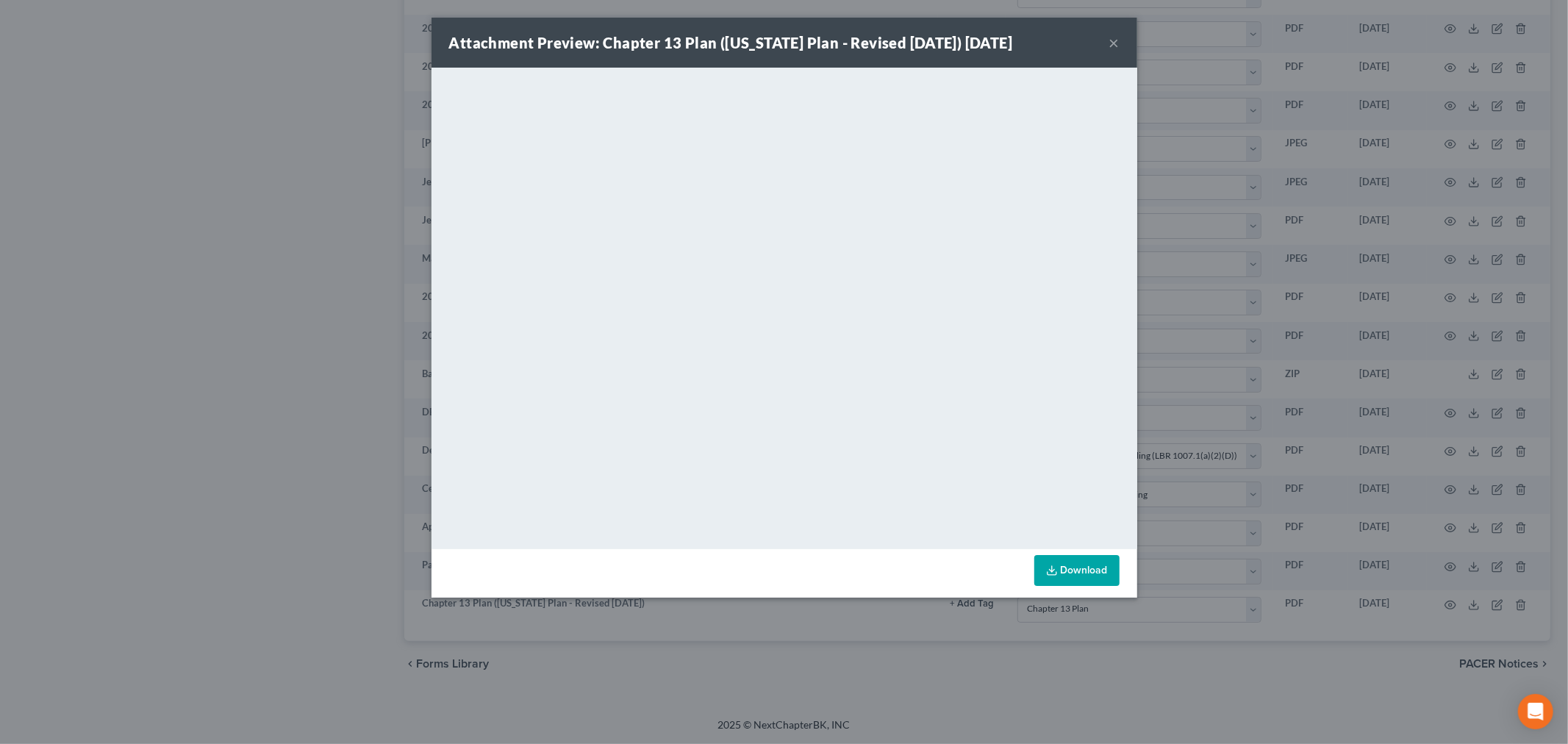
click at [1109, 45] on button "×" at bounding box center [1114, 42] width 10 height 18
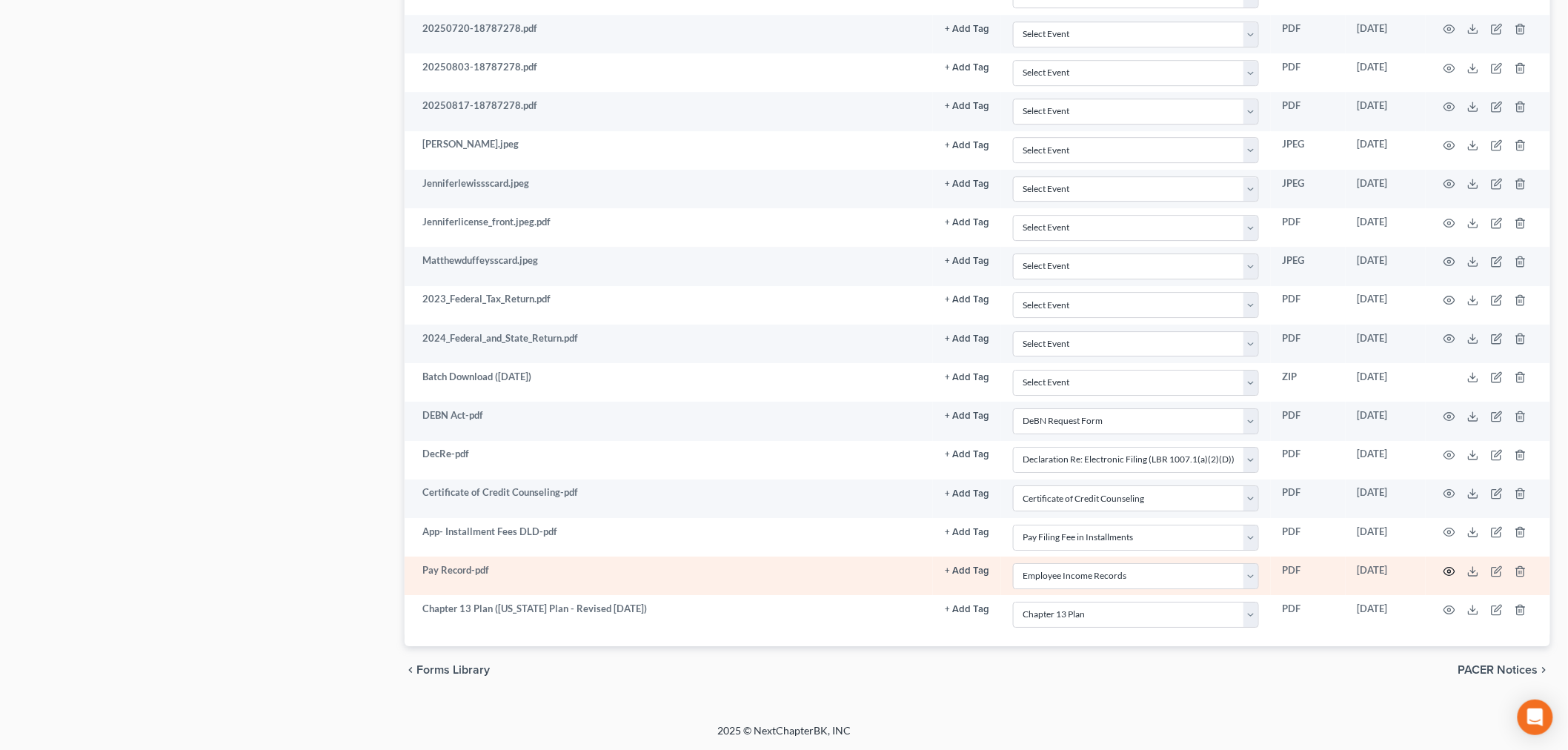
click at [1450, 573] on icon "button" at bounding box center [1449, 571] width 12 height 12
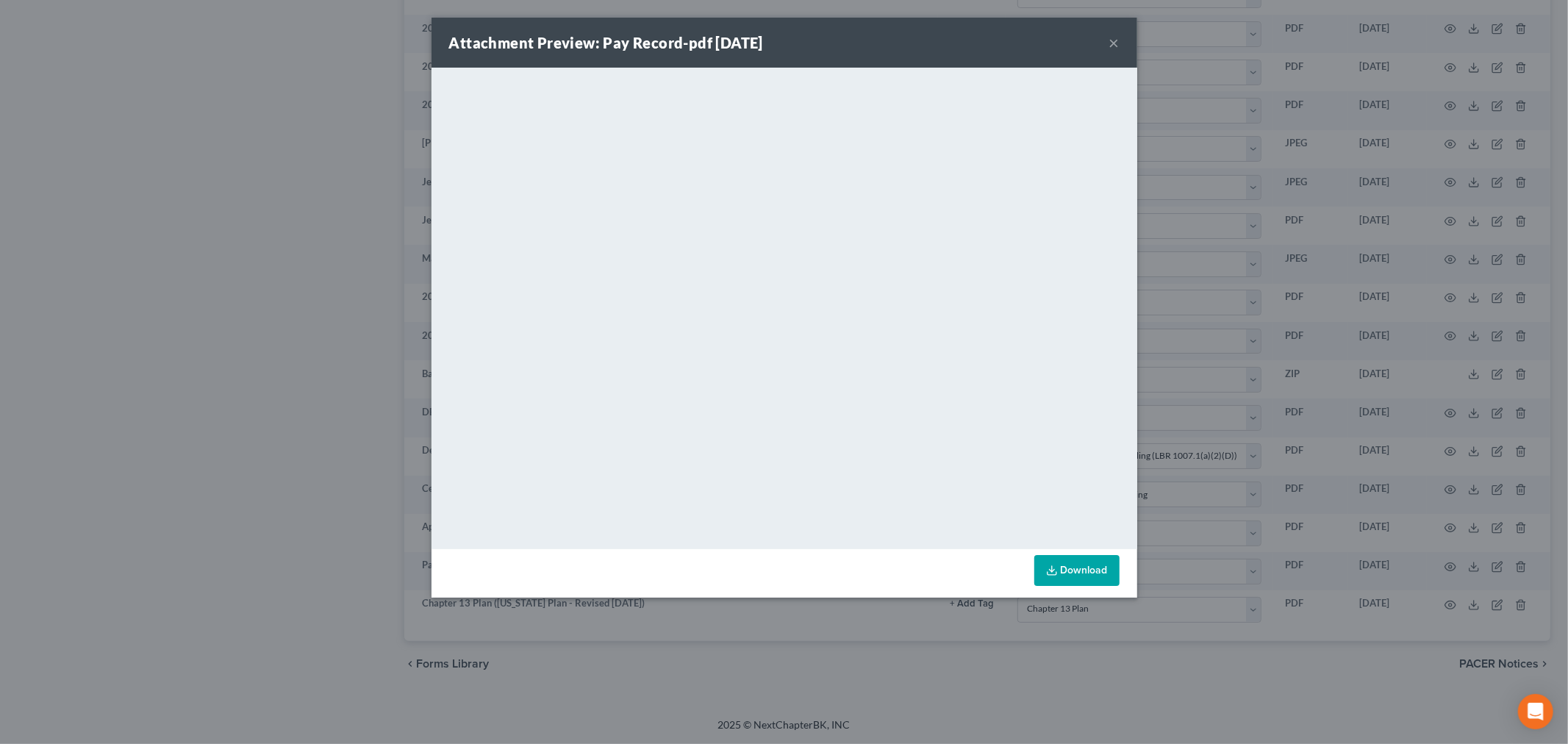
click at [1119, 39] on div "Attachment Preview: Pay Record-pdf 09/10/2025 ×" at bounding box center [784, 42] width 706 height 50
click at [1111, 34] on button "×" at bounding box center [1114, 42] width 10 height 18
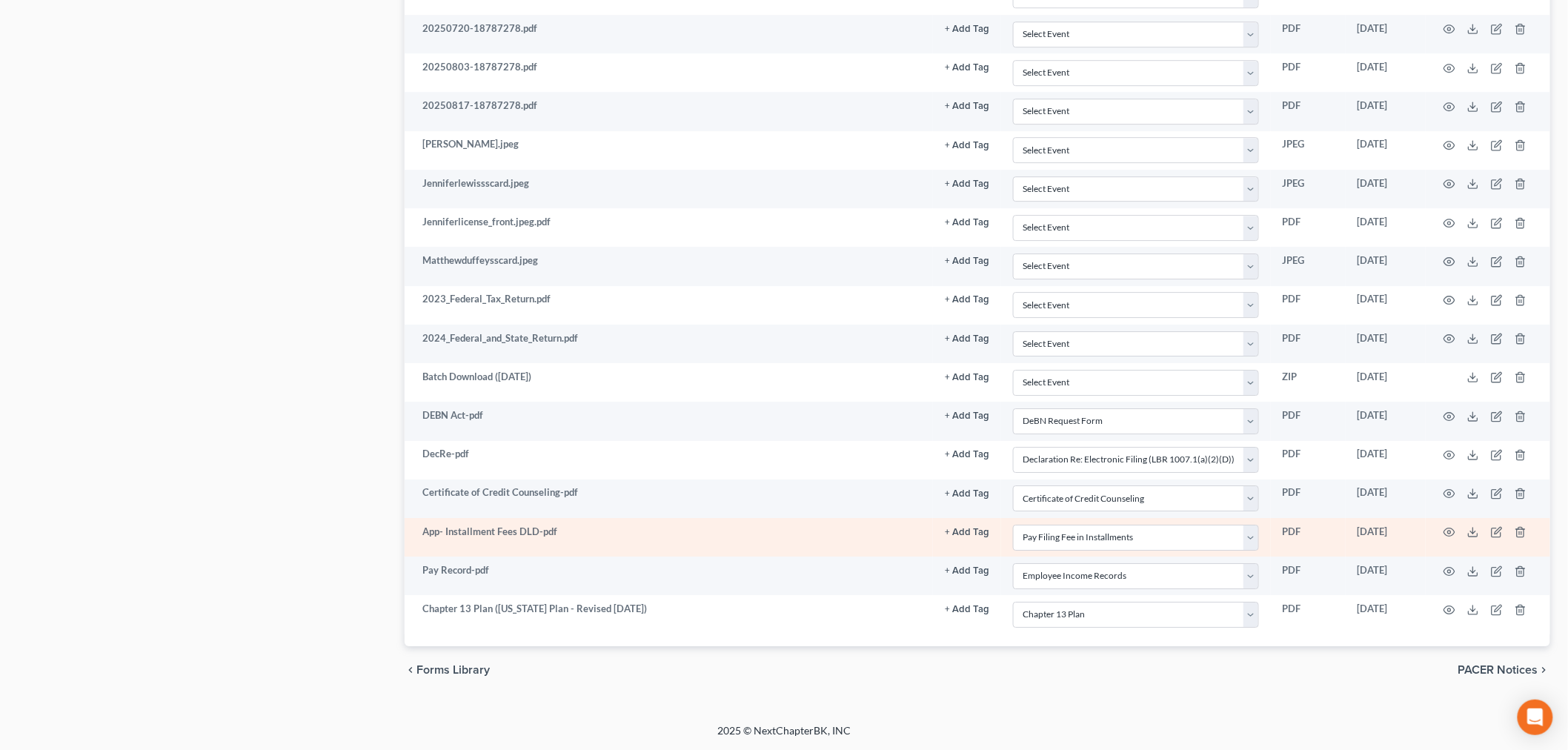
click at [1461, 530] on td at bounding box center [1488, 538] width 125 height 39
click at [1447, 527] on icon "button" at bounding box center [1449, 531] width 12 height 12
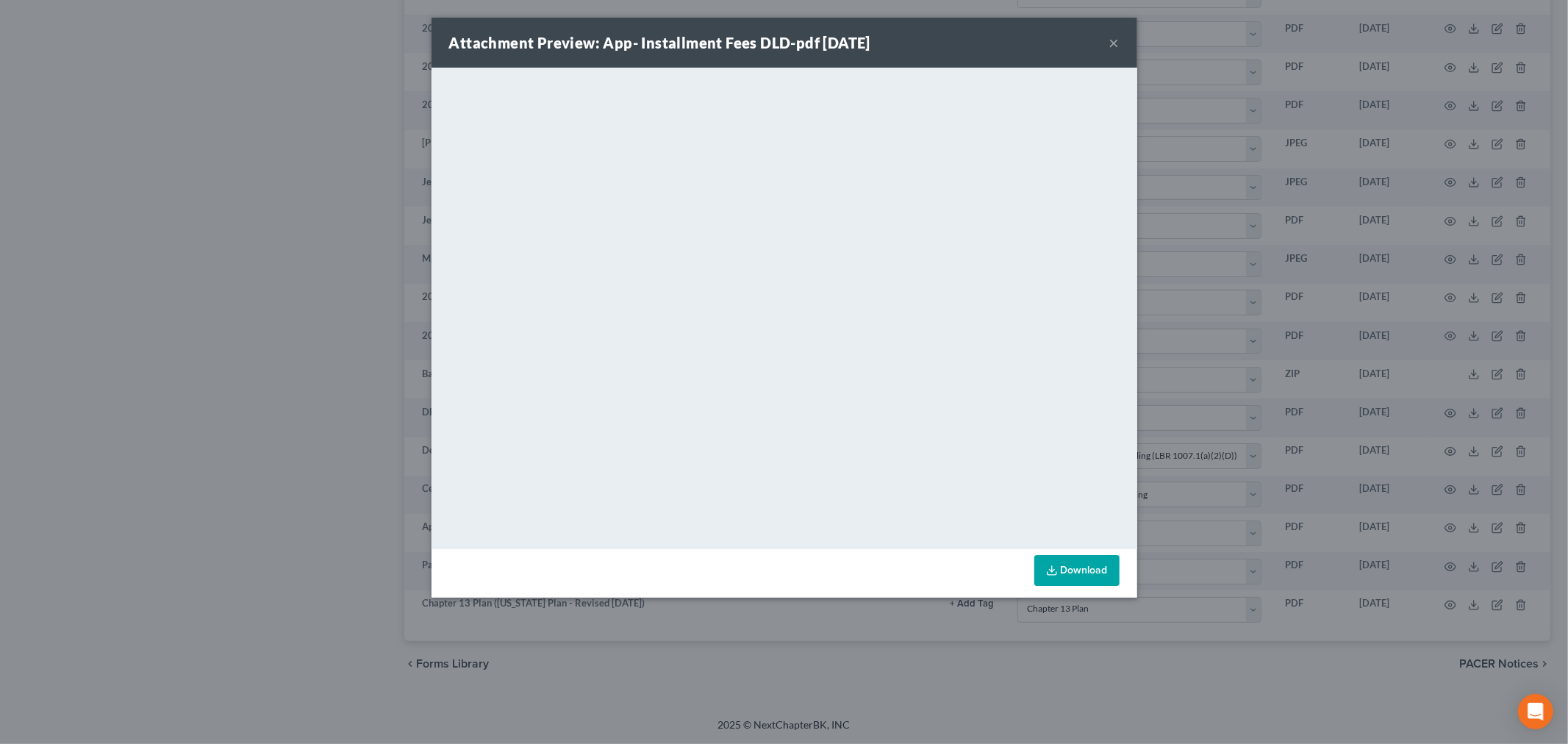
click at [1114, 40] on button "×" at bounding box center [1114, 42] width 10 height 18
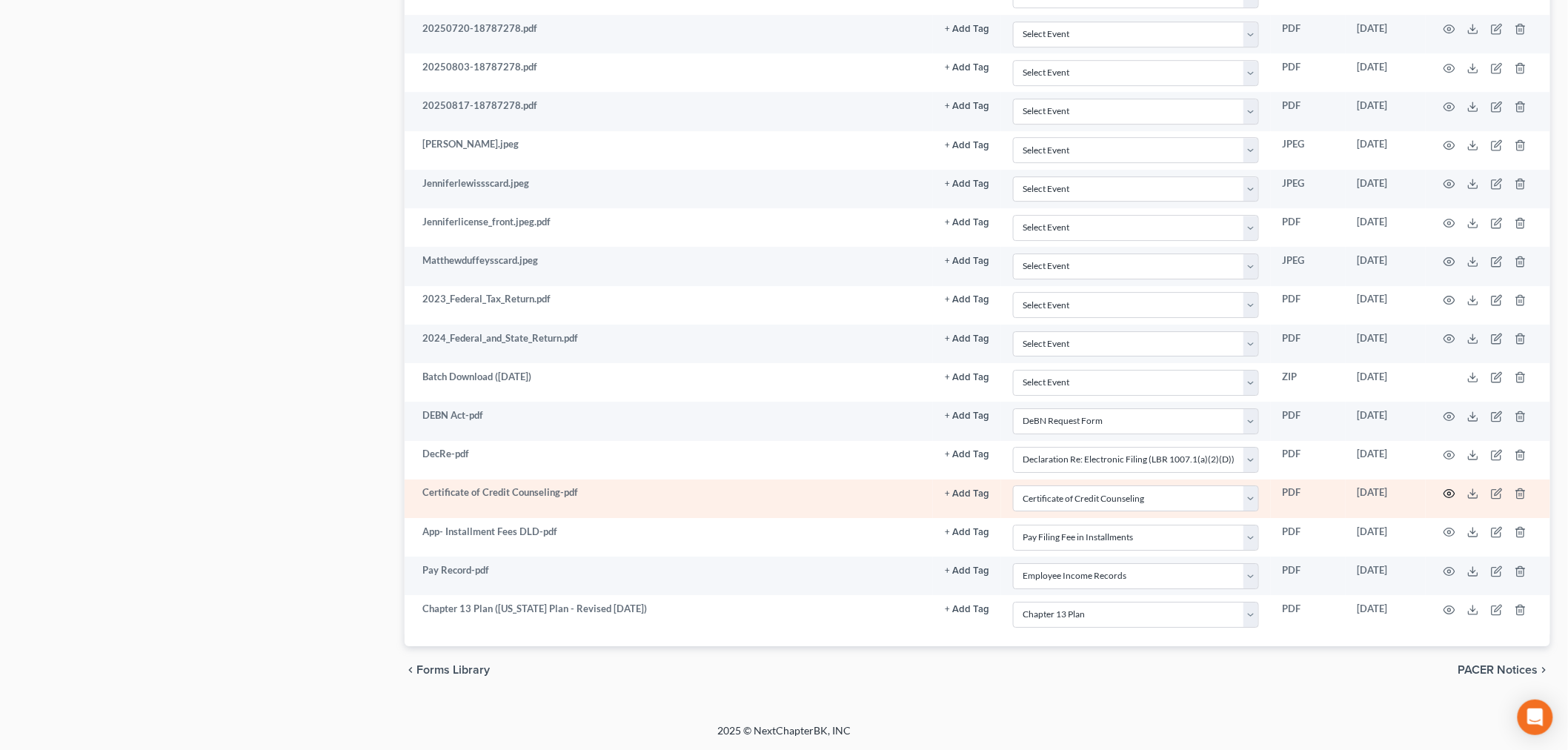
click at [1450, 489] on icon "button" at bounding box center [1450, 493] width 11 height 8
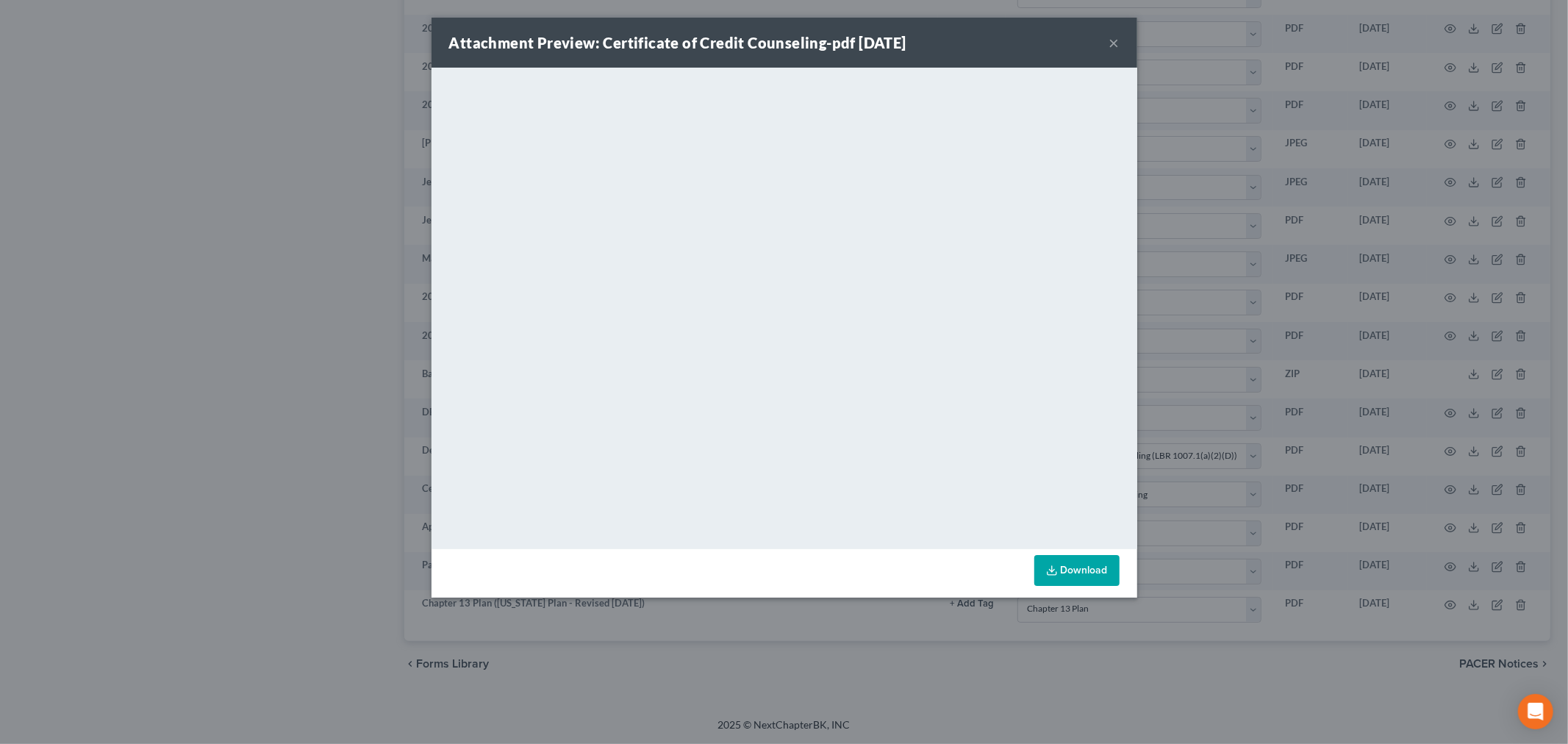
click at [1110, 39] on button "×" at bounding box center [1114, 42] width 10 height 18
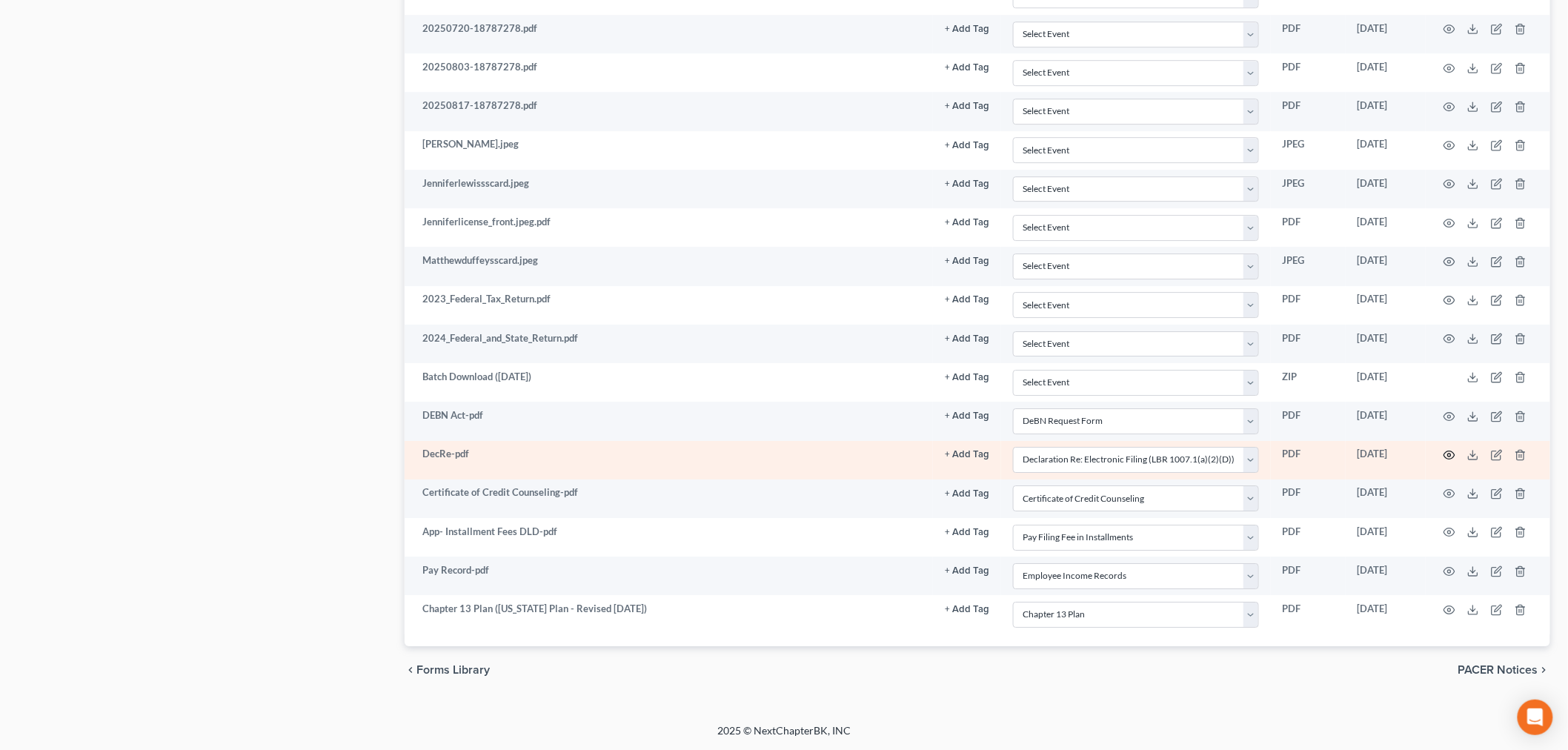
click at [1453, 454] on icon "button" at bounding box center [1449, 454] width 12 height 12
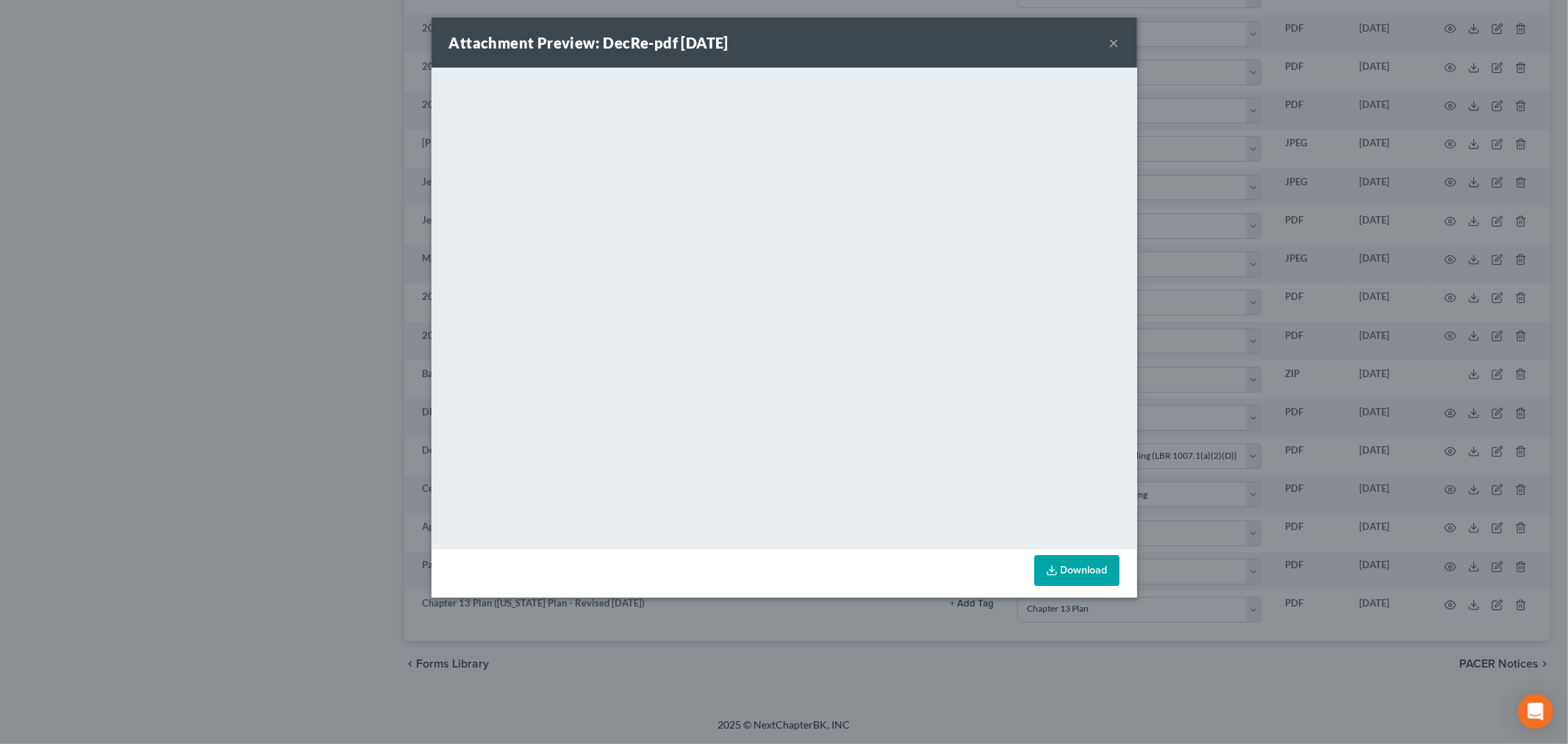
click at [1118, 39] on button "×" at bounding box center [1114, 42] width 10 height 18
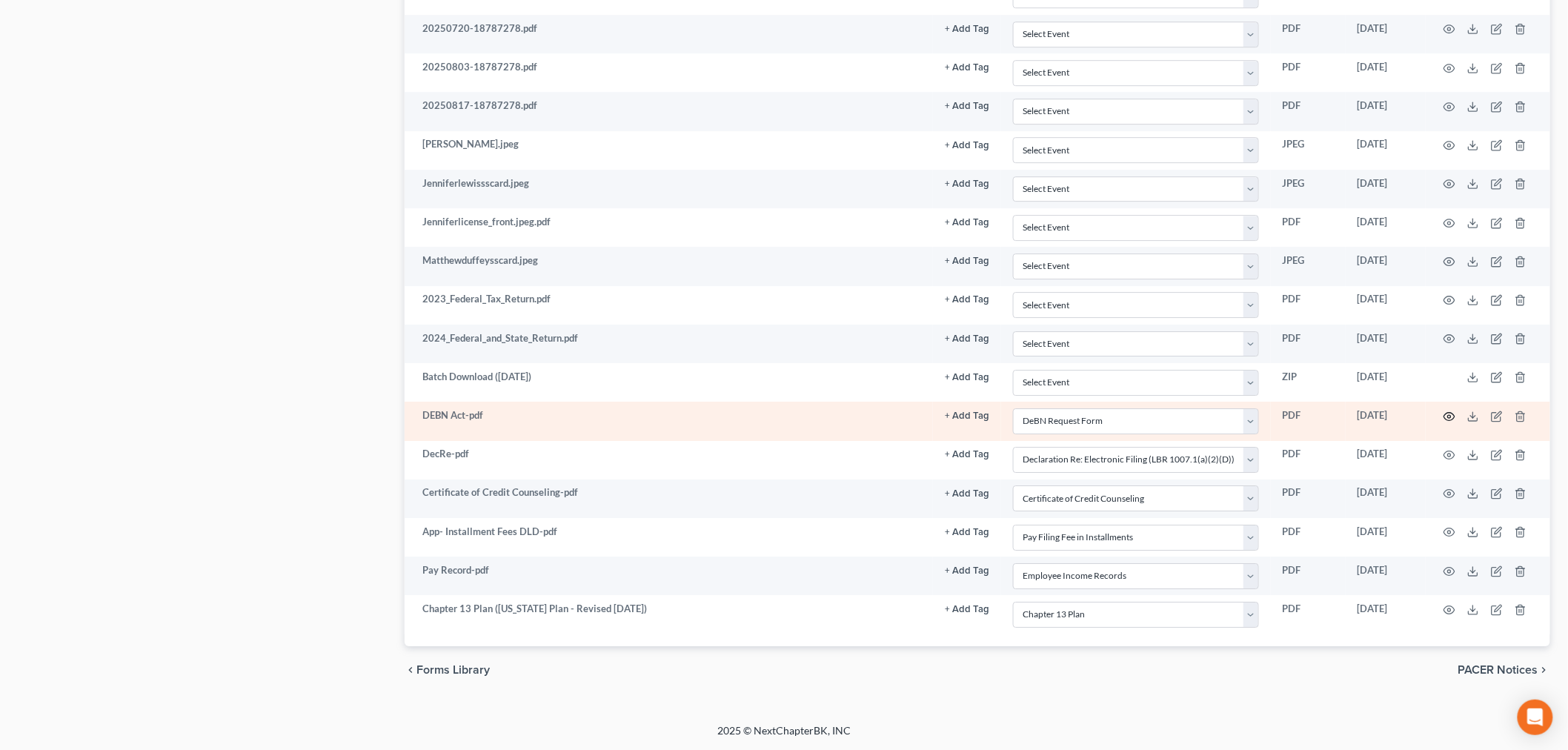
click at [1453, 412] on icon "button" at bounding box center [1450, 415] width 11 height 8
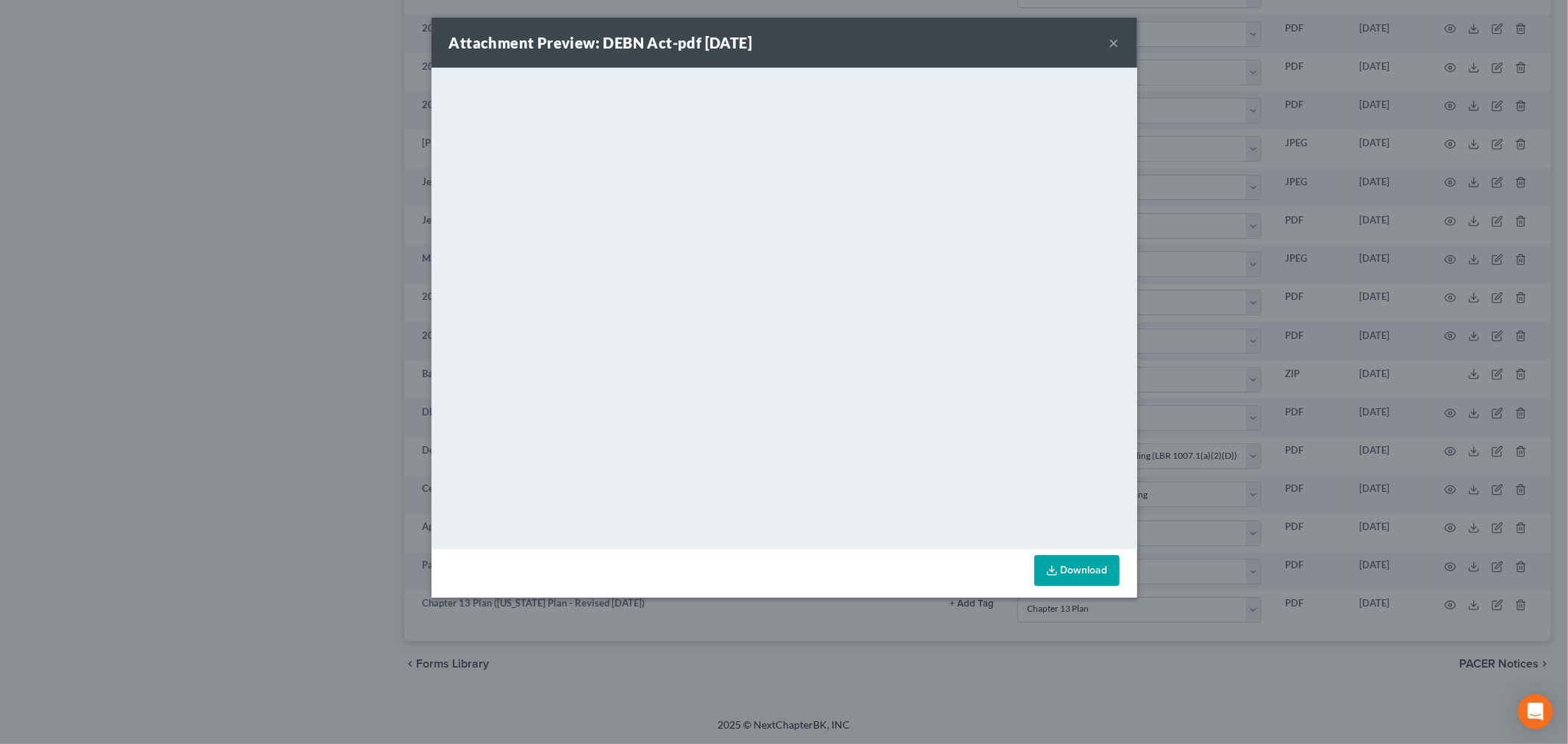
click at [1110, 40] on button "×" at bounding box center [1114, 42] width 10 height 18
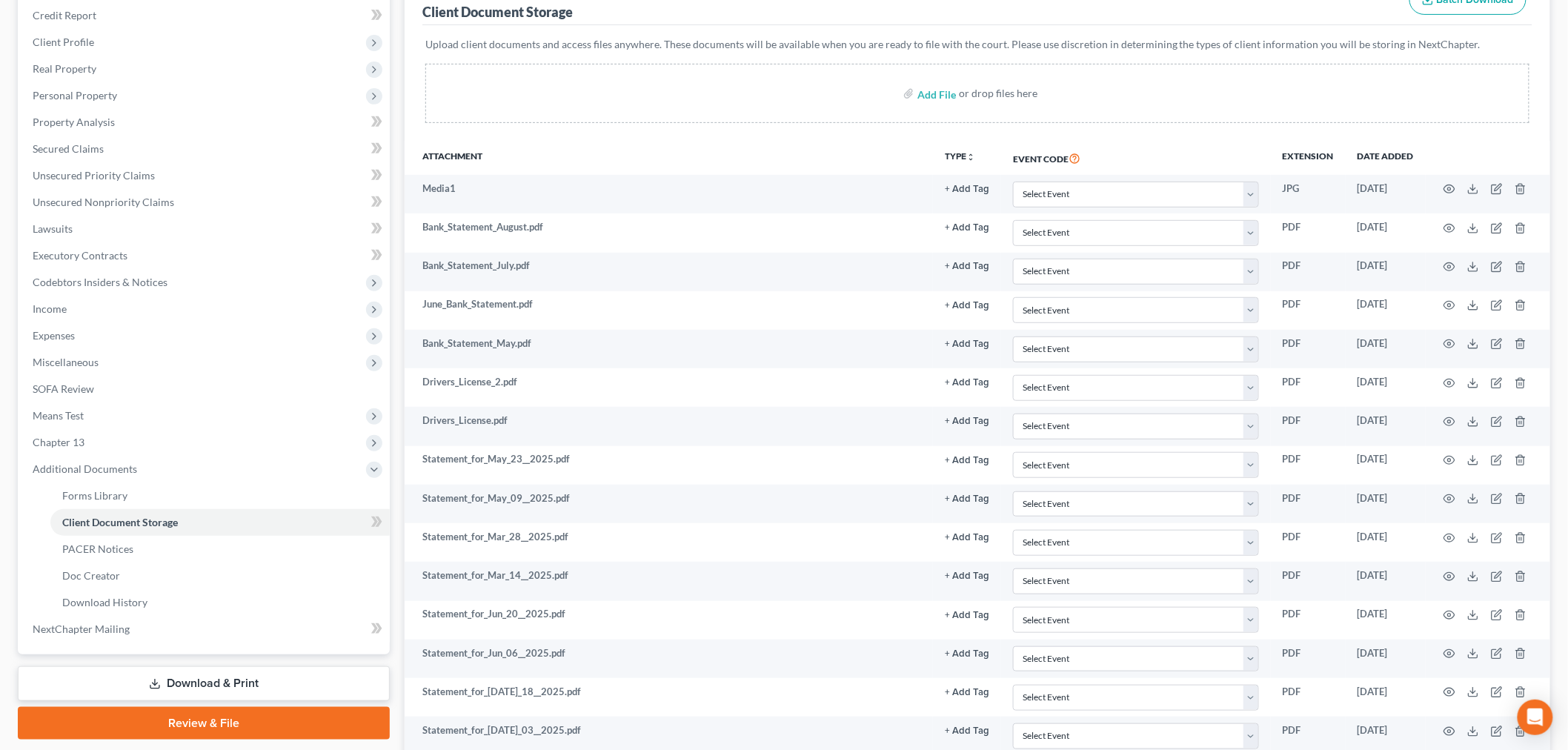
scroll to position [0, 0]
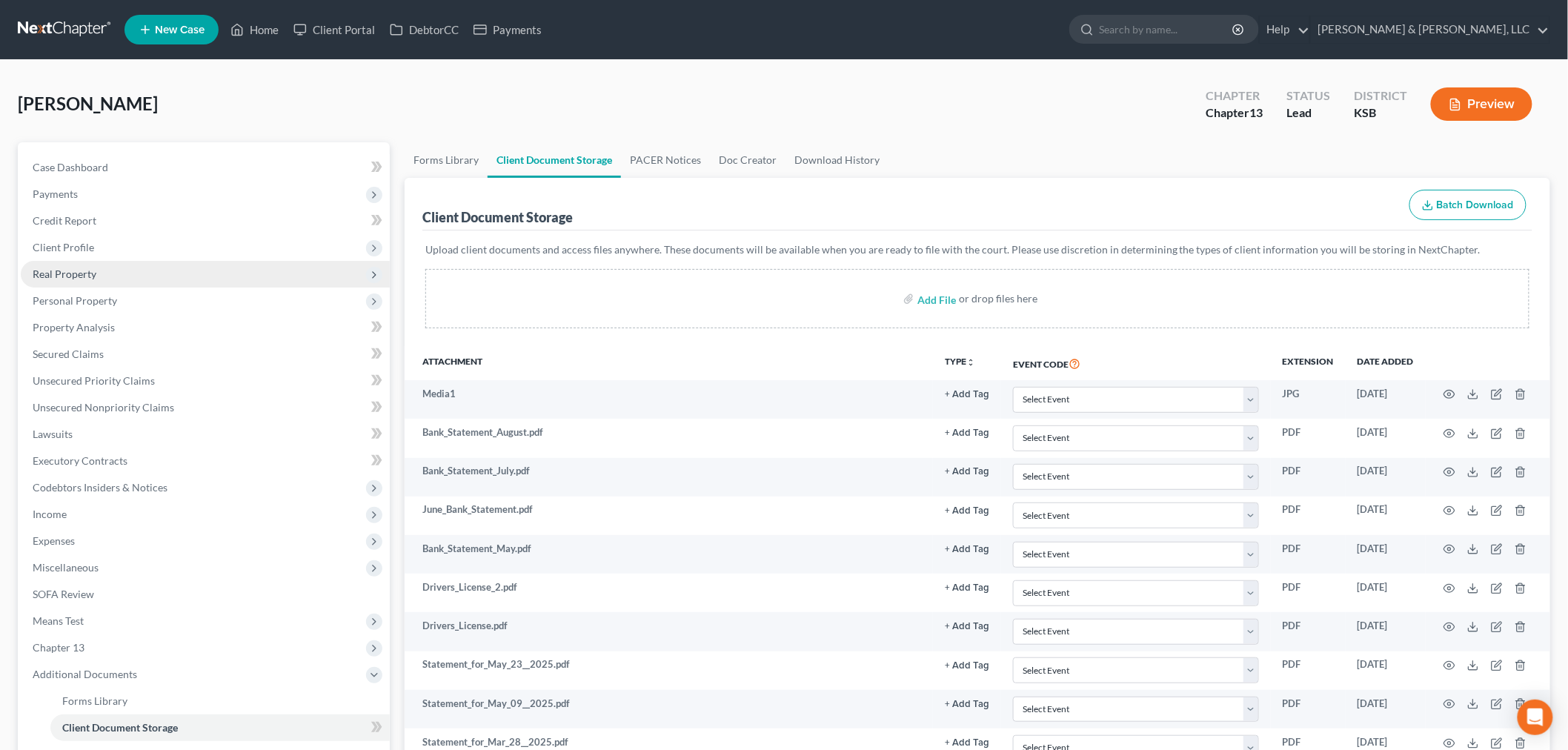
click at [76, 265] on span "Real Property" at bounding box center [205, 274] width 369 height 26
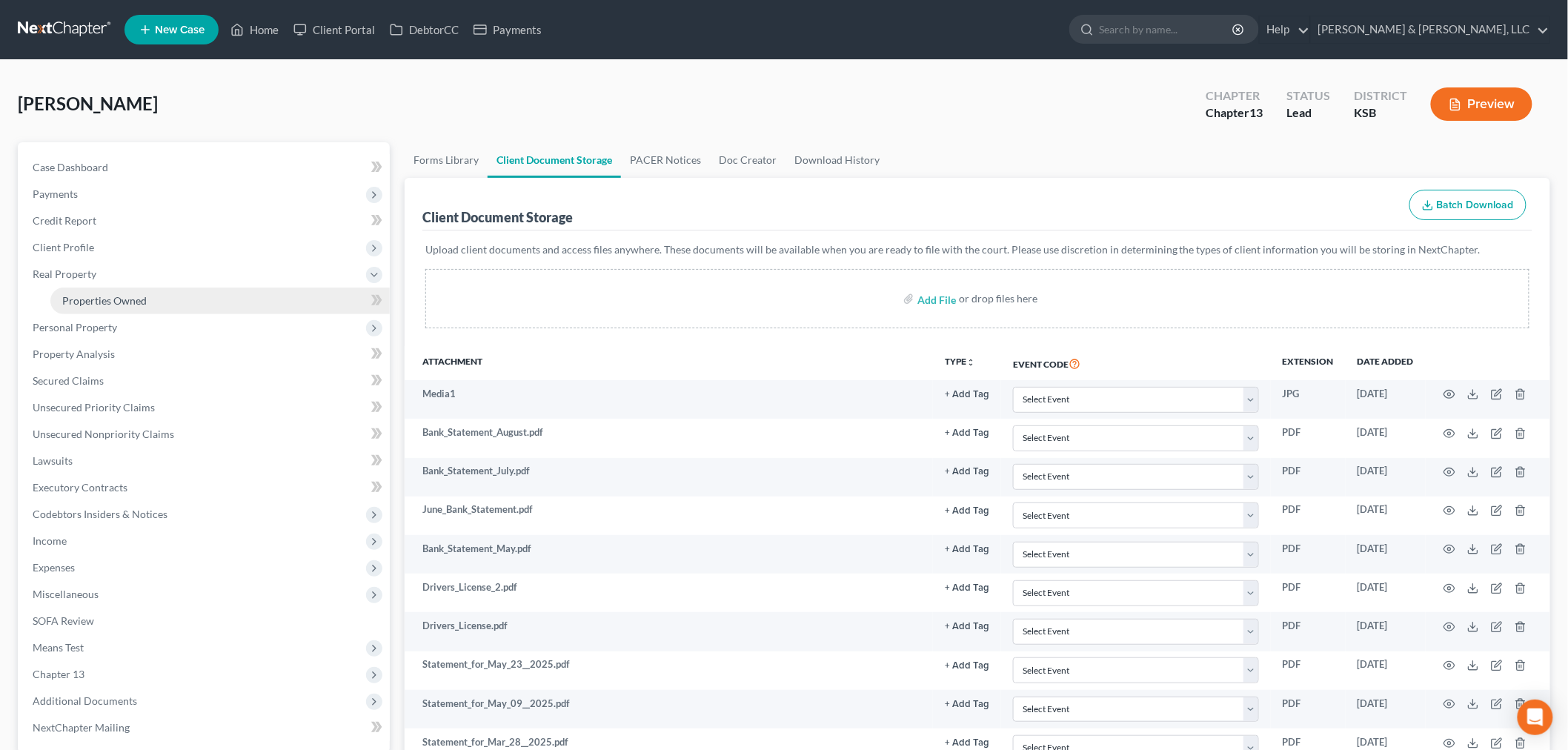
click at [101, 295] on span "Properties Owned" at bounding box center [104, 300] width 85 height 12
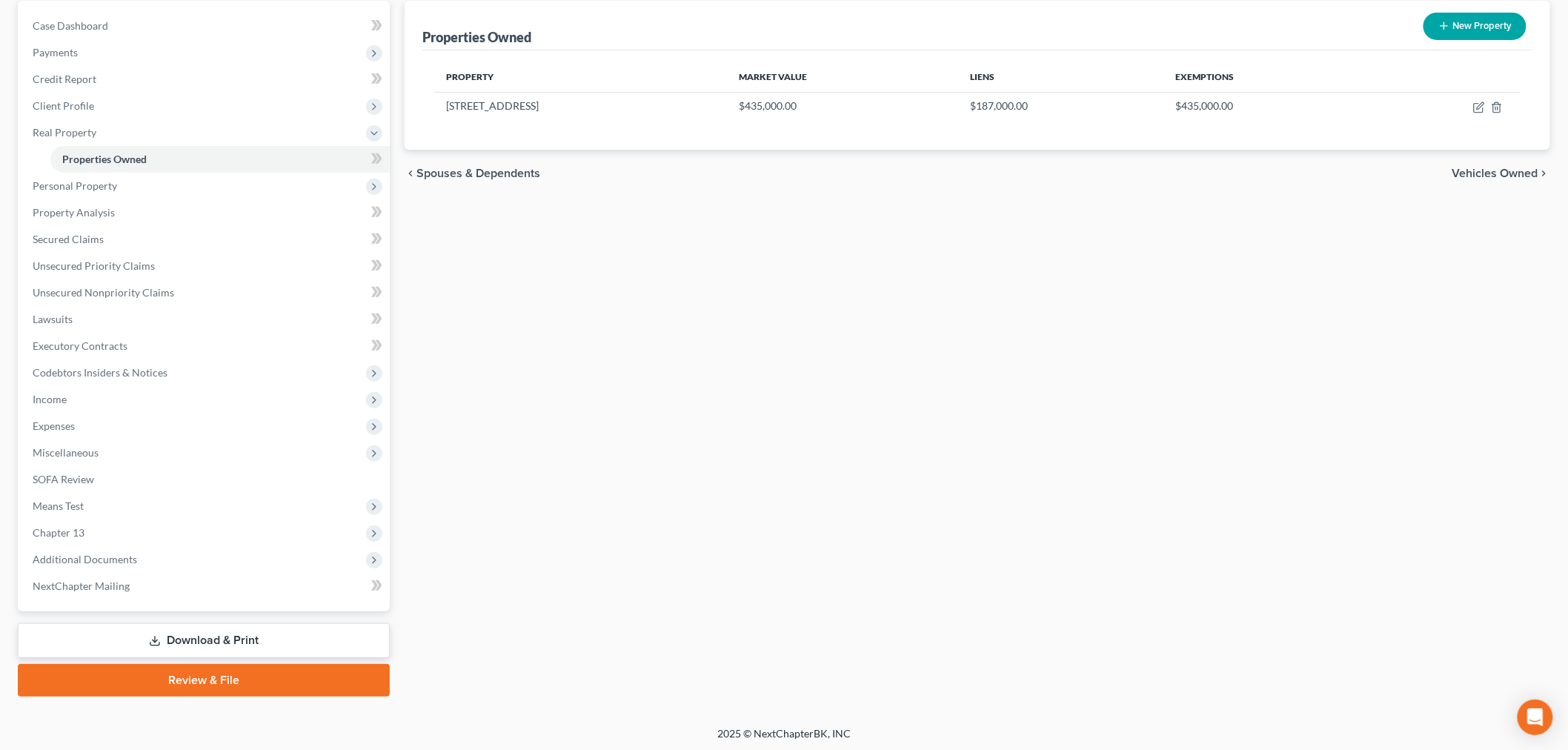
scroll to position [142, 0]
click at [100, 213] on span "Property Analysis" at bounding box center [74, 212] width 82 height 12
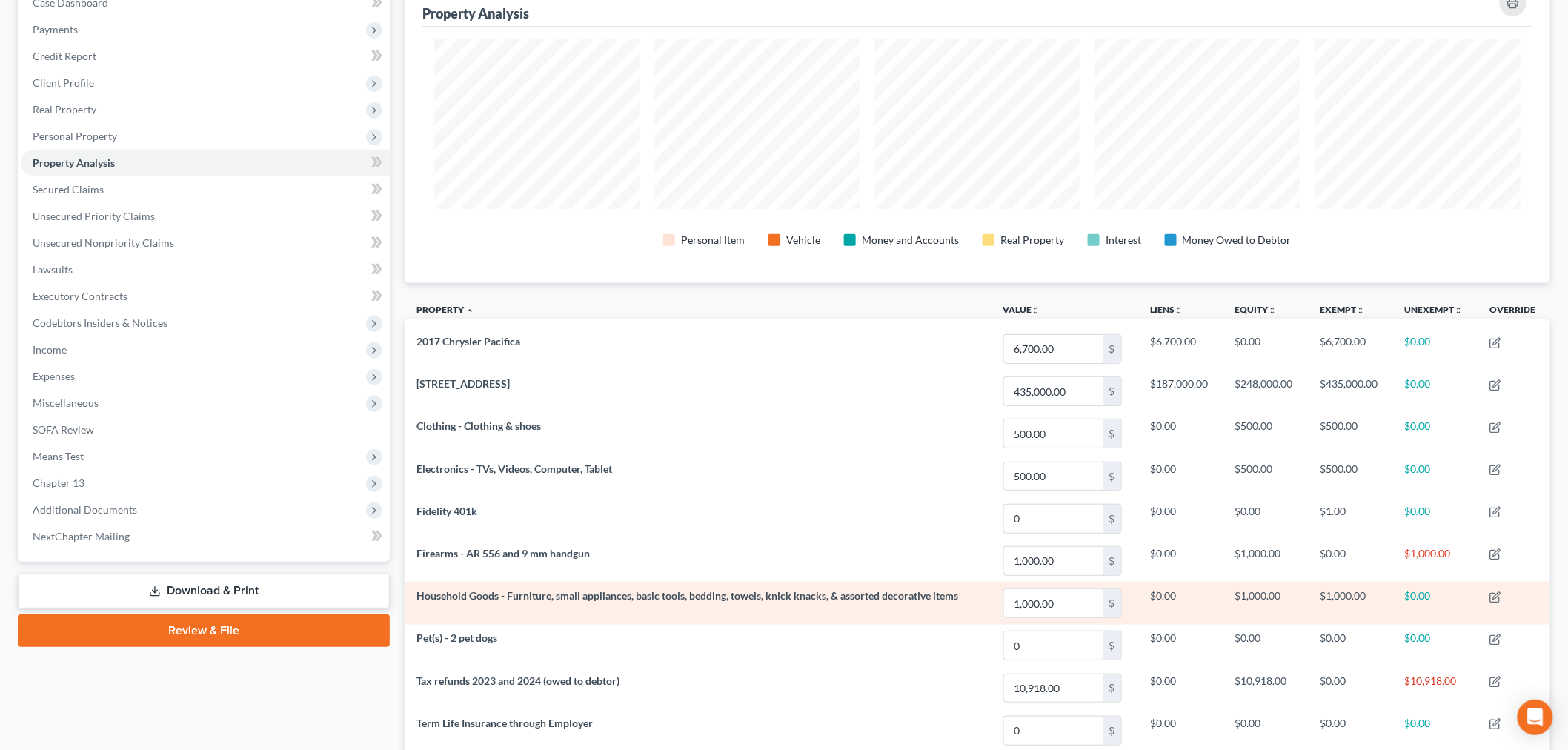
scroll to position [107, 0]
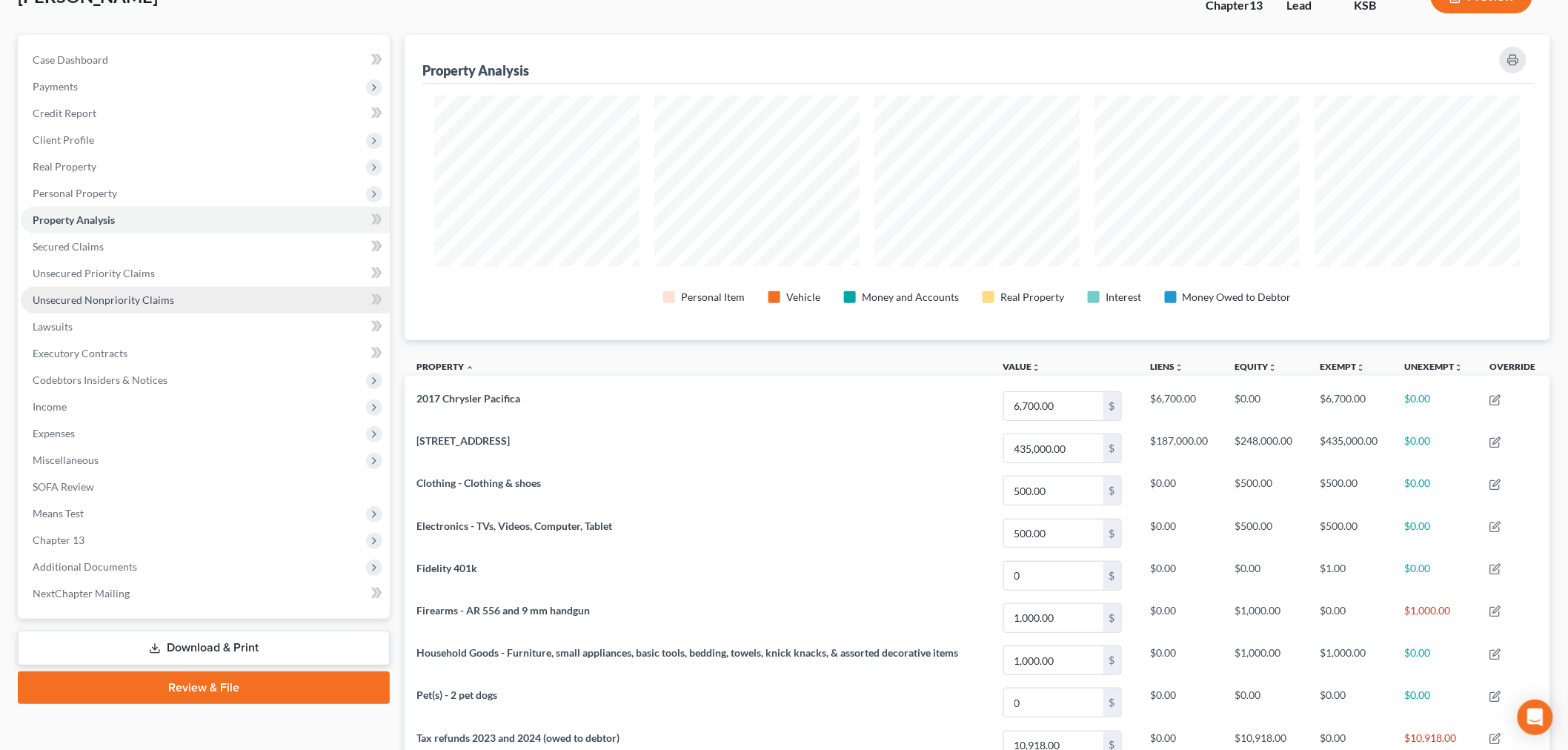
click at [117, 295] on span "Unsecured Nonpriority Claims" at bounding box center [103, 300] width 142 height 12
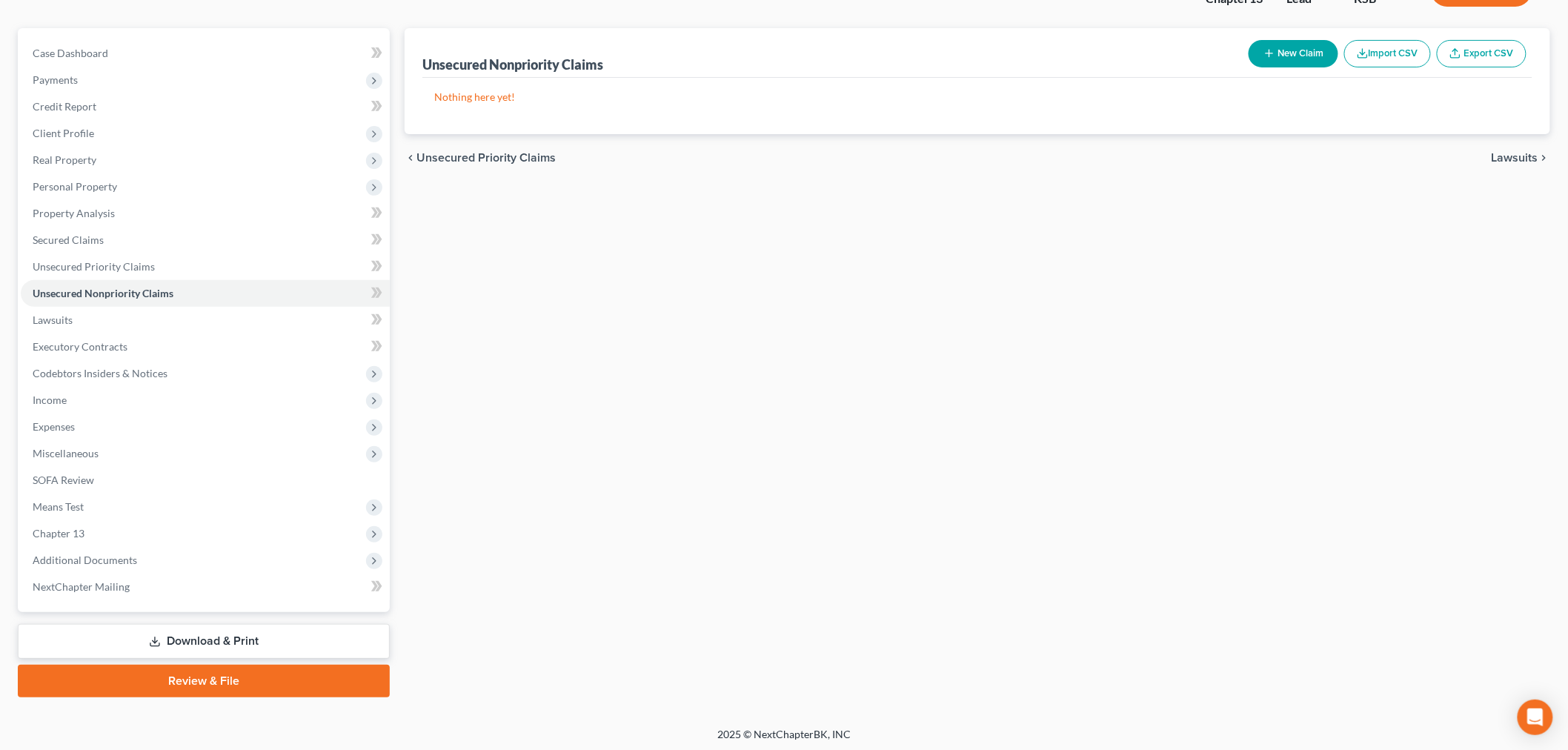
scroll to position [116, 0]
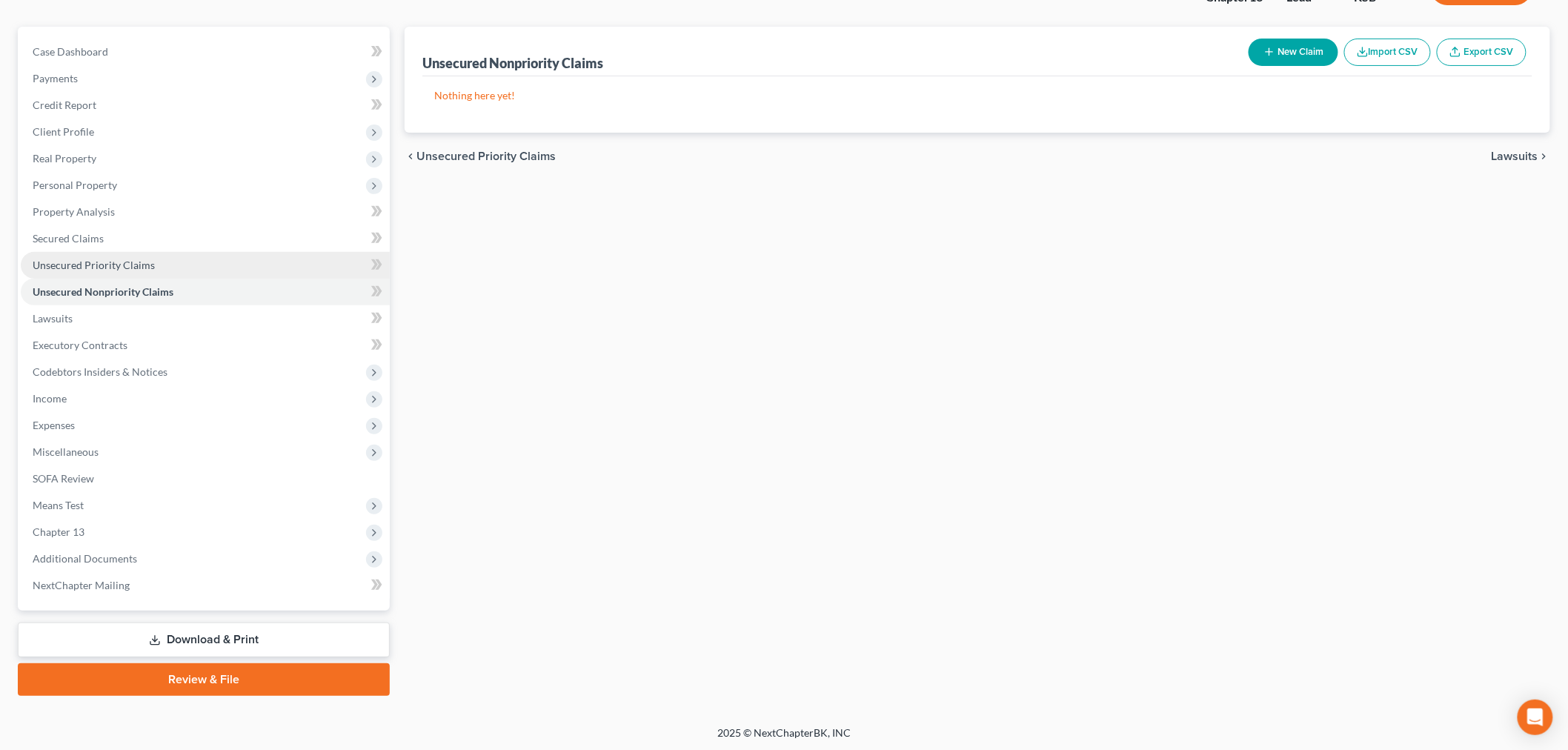
click at [93, 253] on link "Unsecured Priority Claims" at bounding box center [205, 265] width 369 height 26
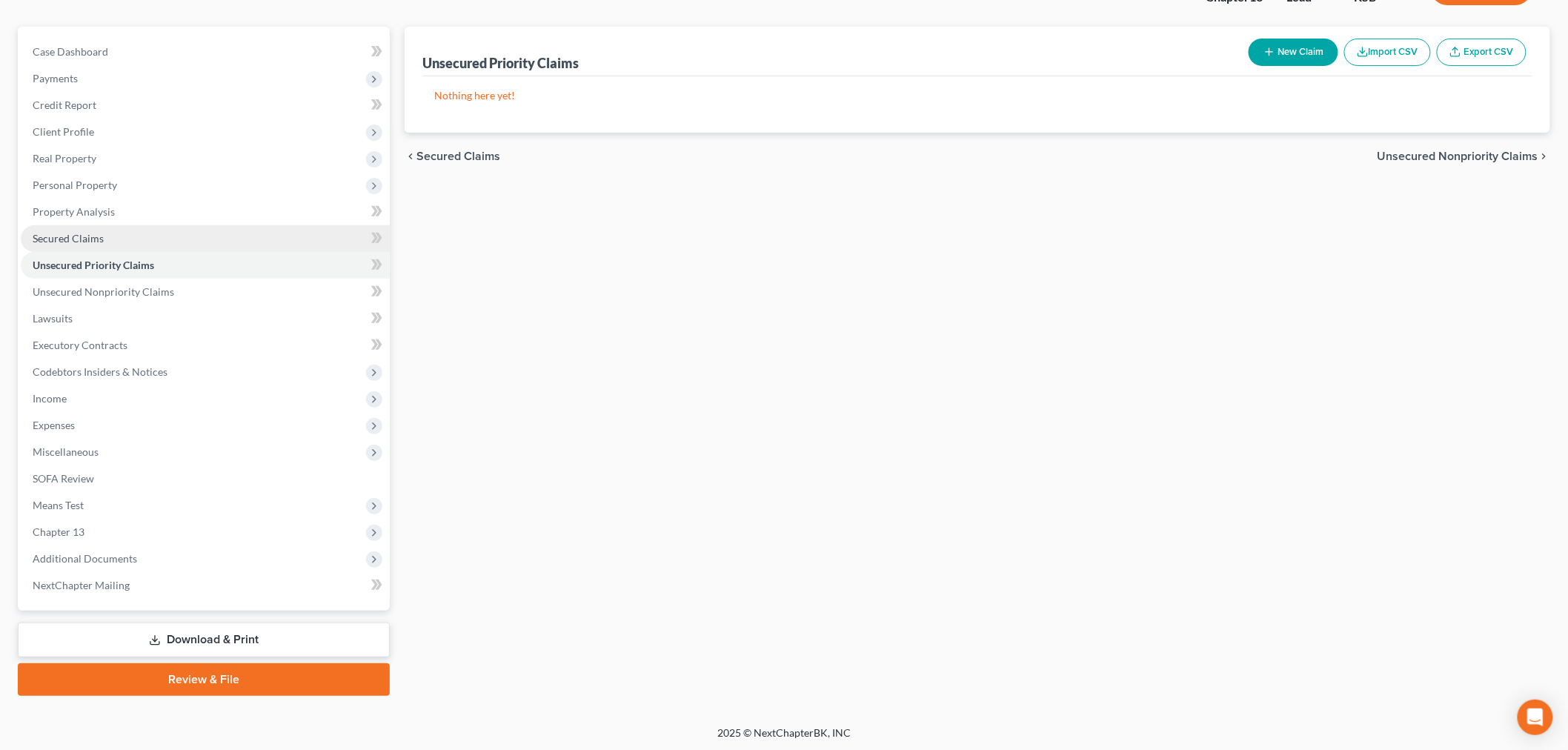
click at [75, 232] on span "Secured Claims" at bounding box center [68, 238] width 71 height 12
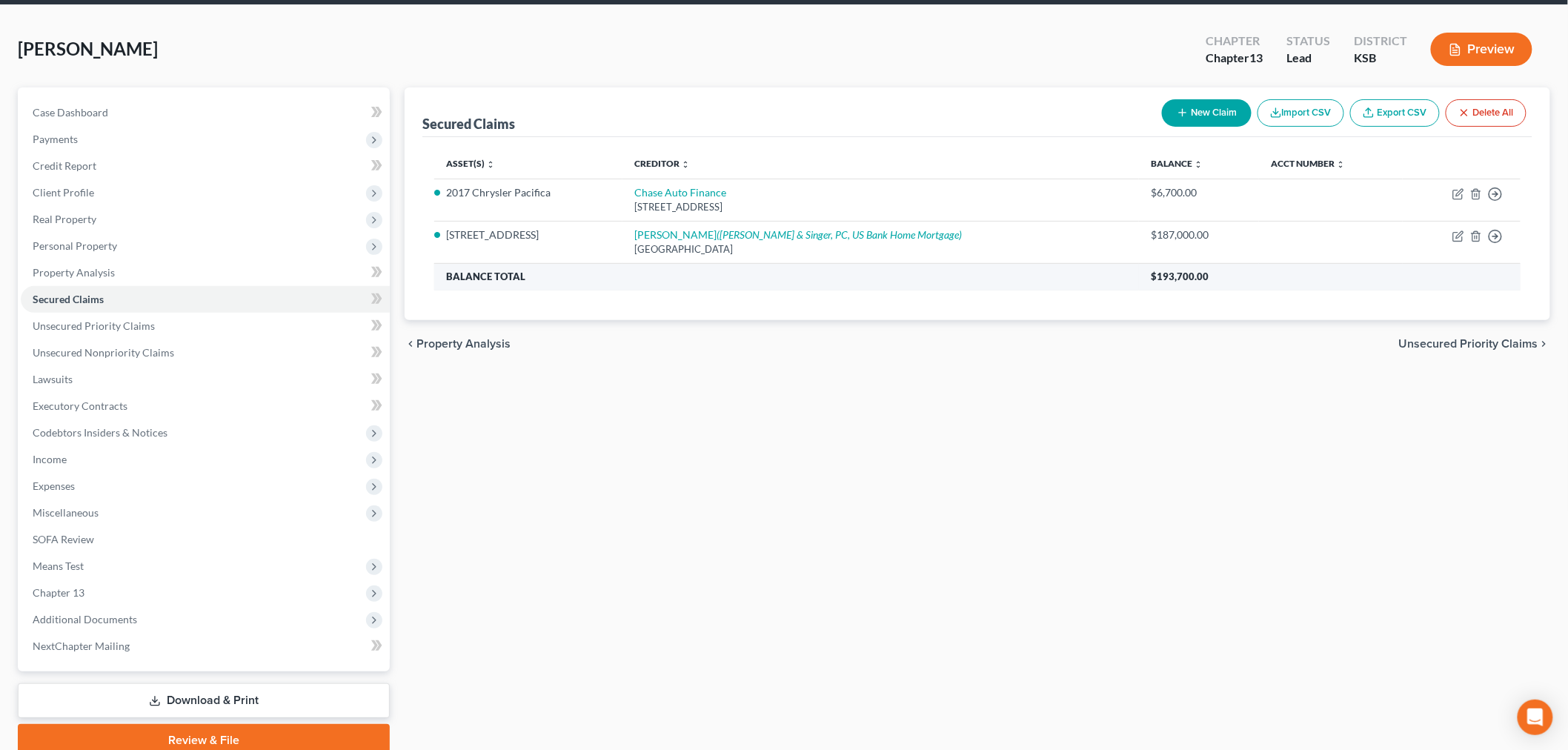
scroll to position [116, 0]
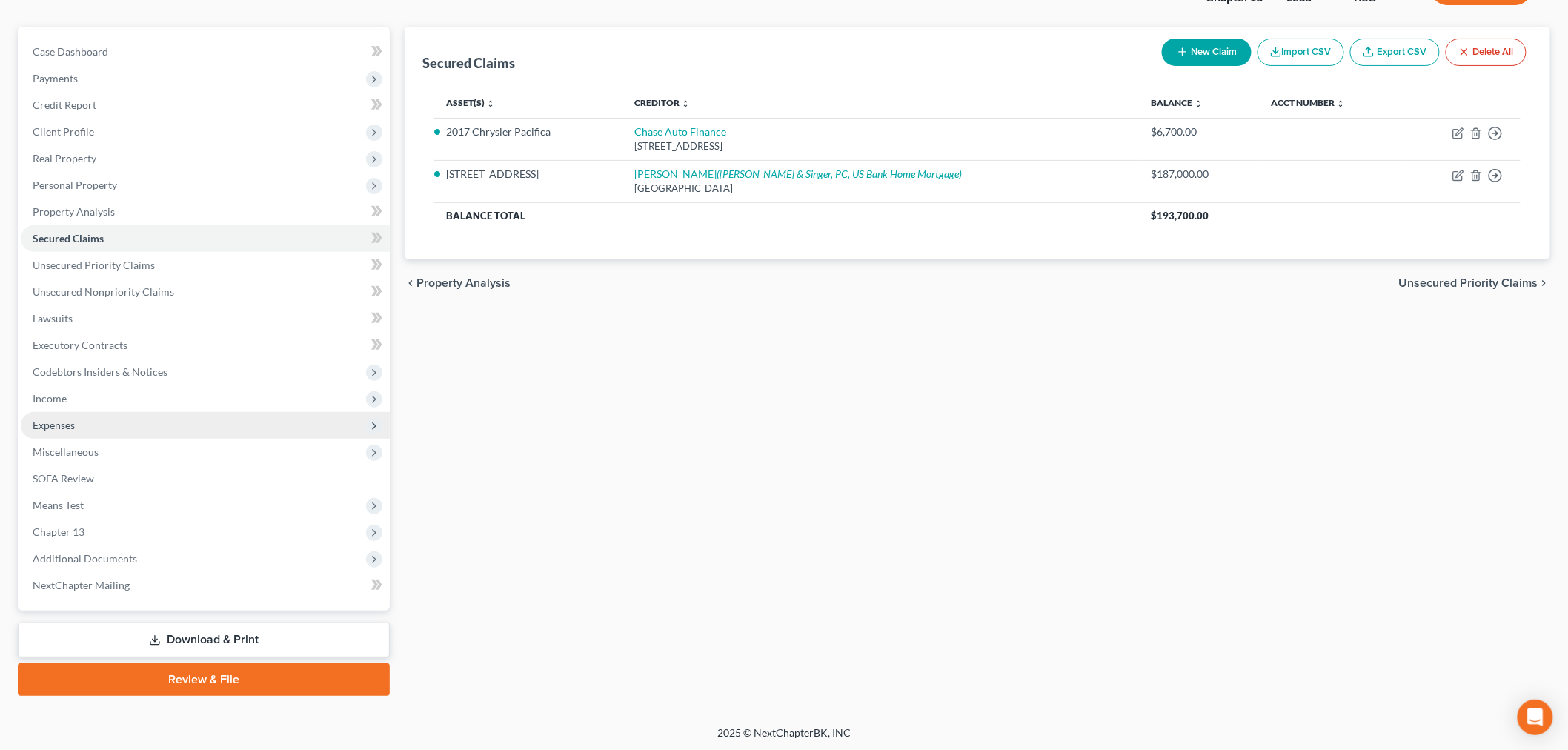
click at [77, 425] on span "Expenses" at bounding box center [205, 425] width 369 height 26
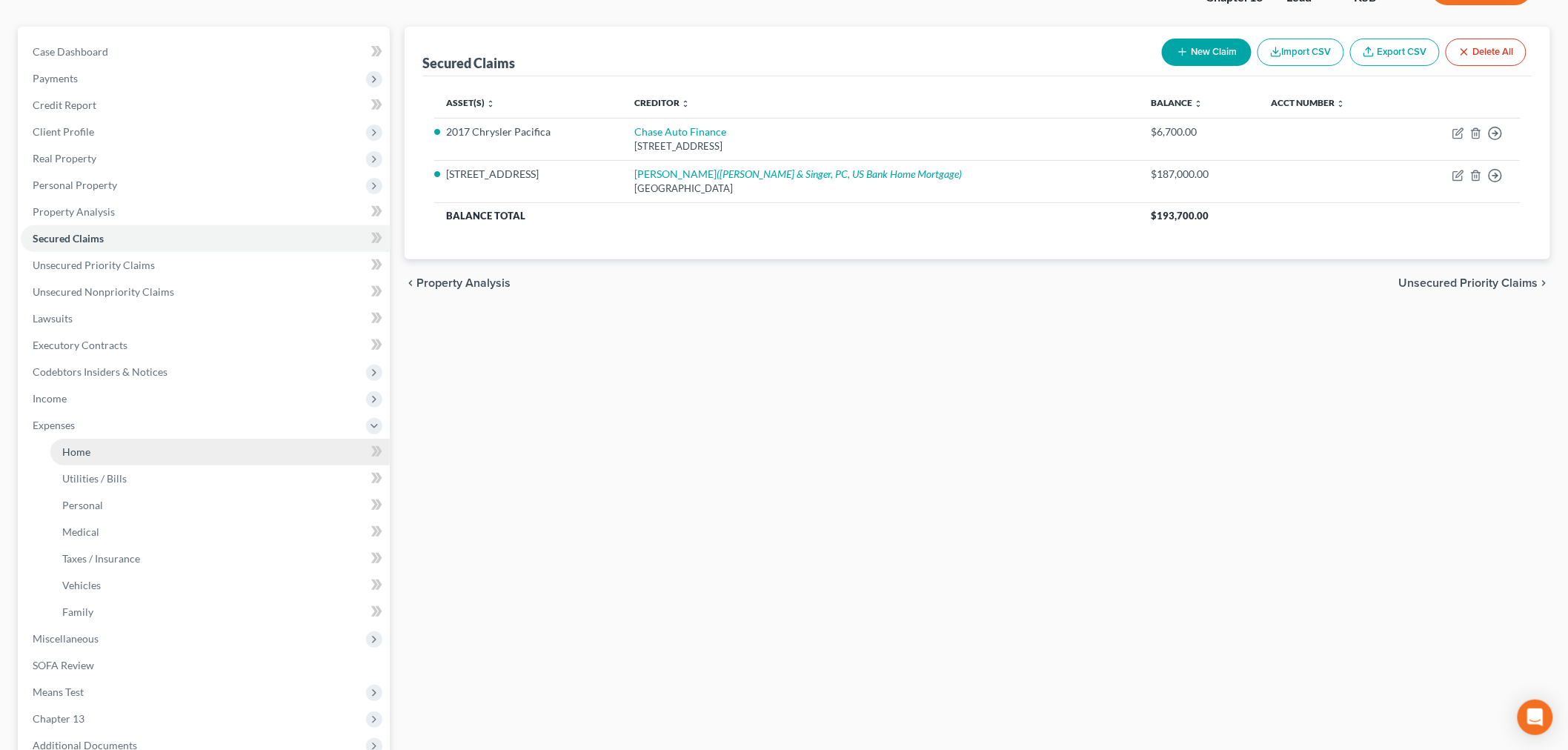
click at [90, 453] on link "Home" at bounding box center [220, 452] width 339 height 26
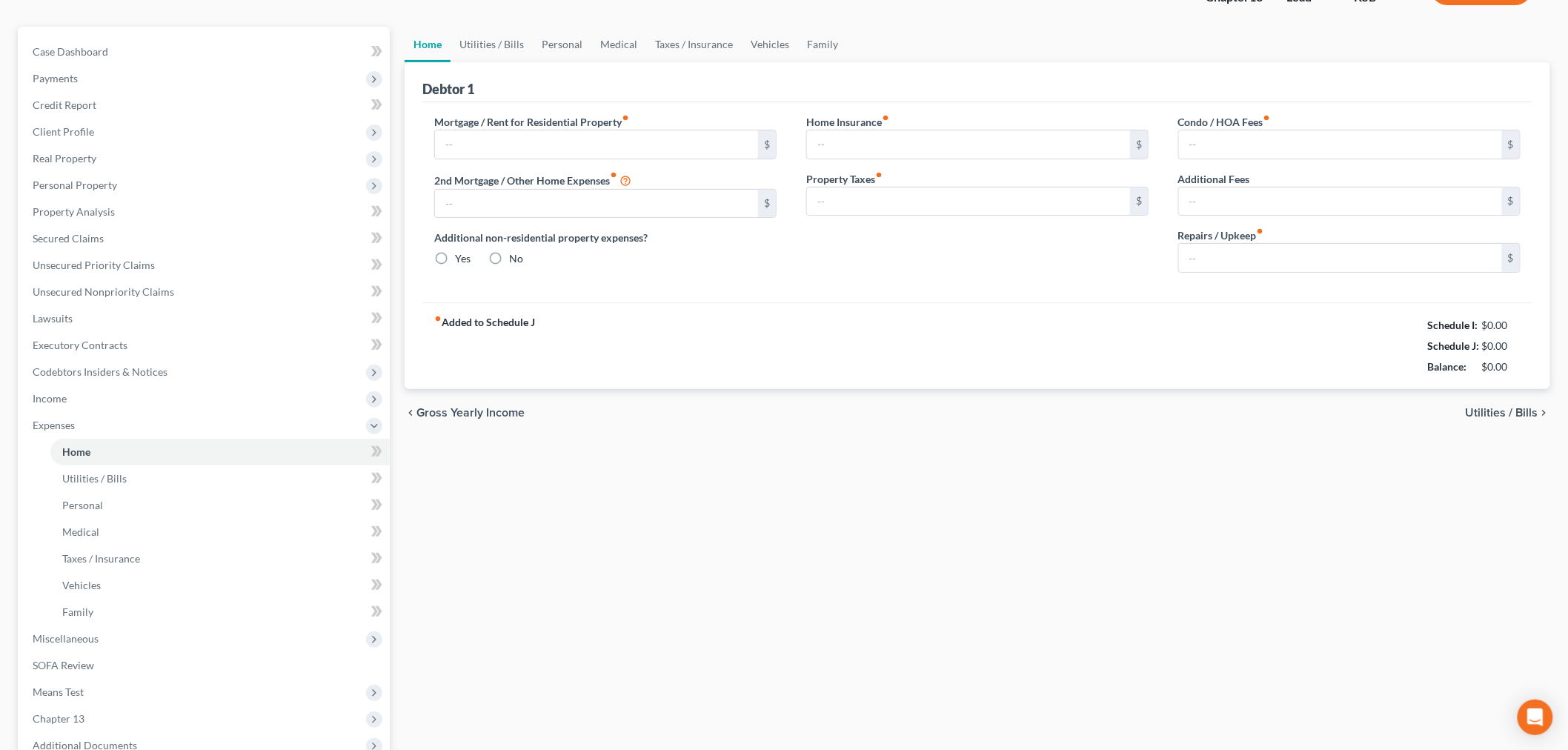
scroll to position [9, 0]
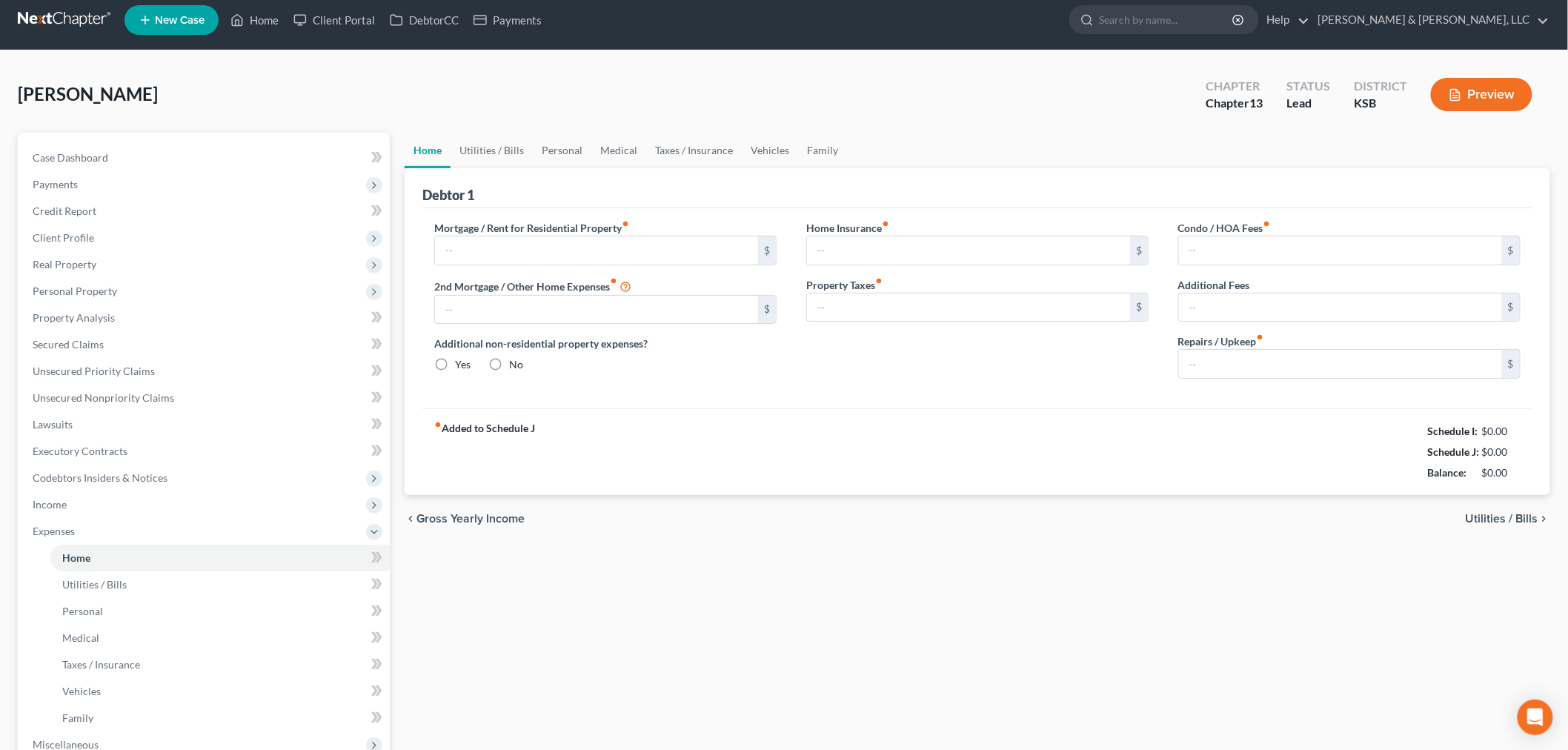
type input "0.00"
radio input "true"
type input "0.00"
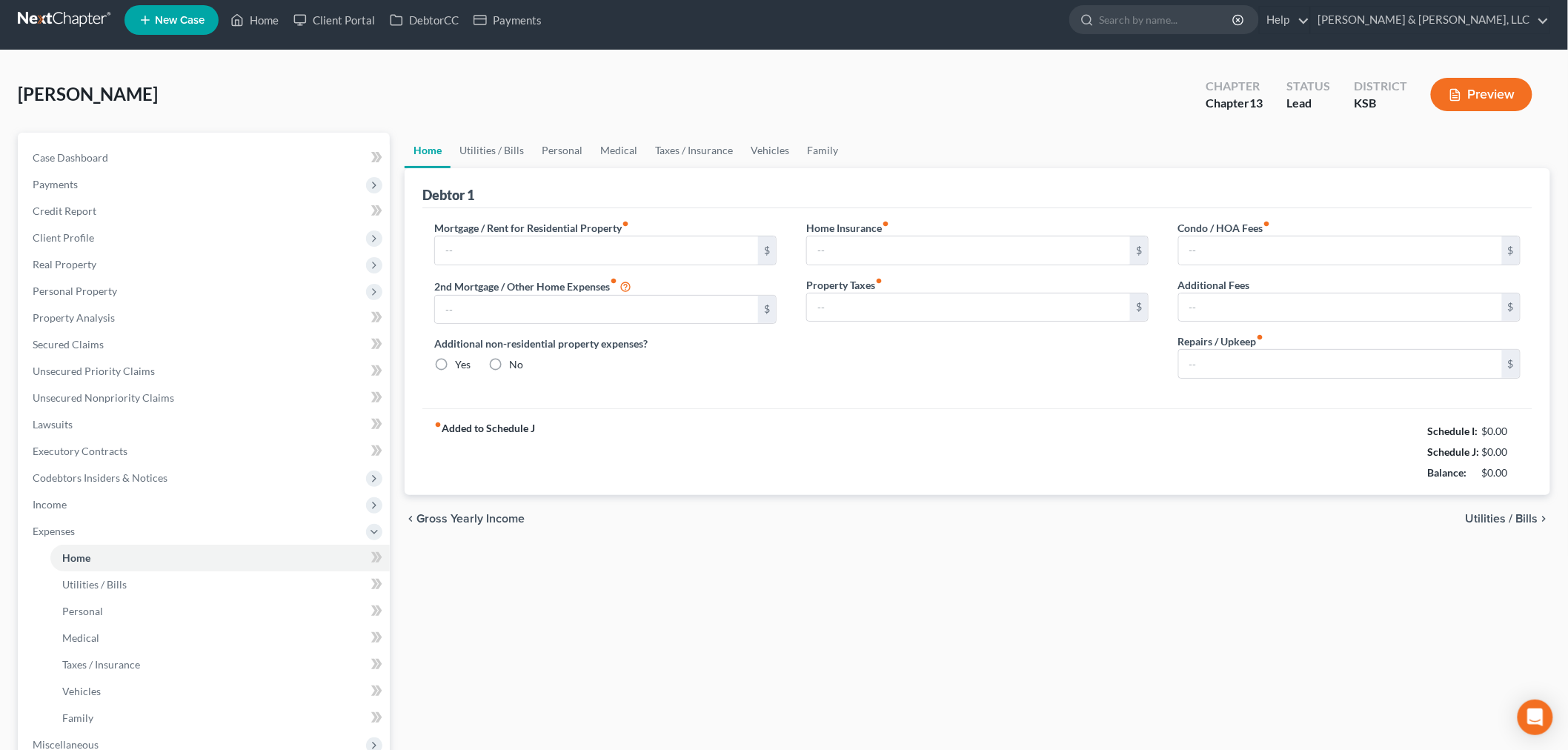
type input "0.00"
type input "200.00"
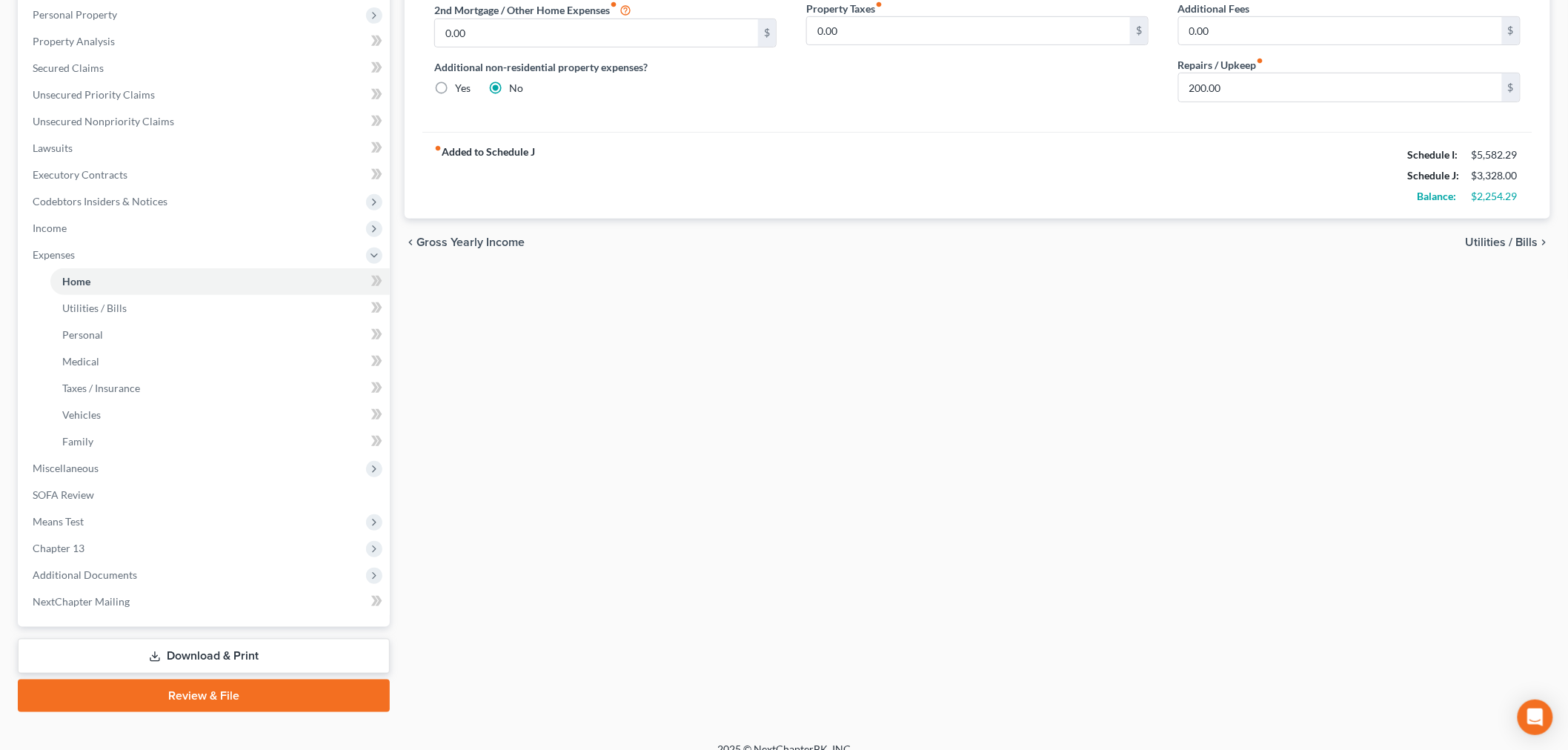
scroll to position [302, 0]
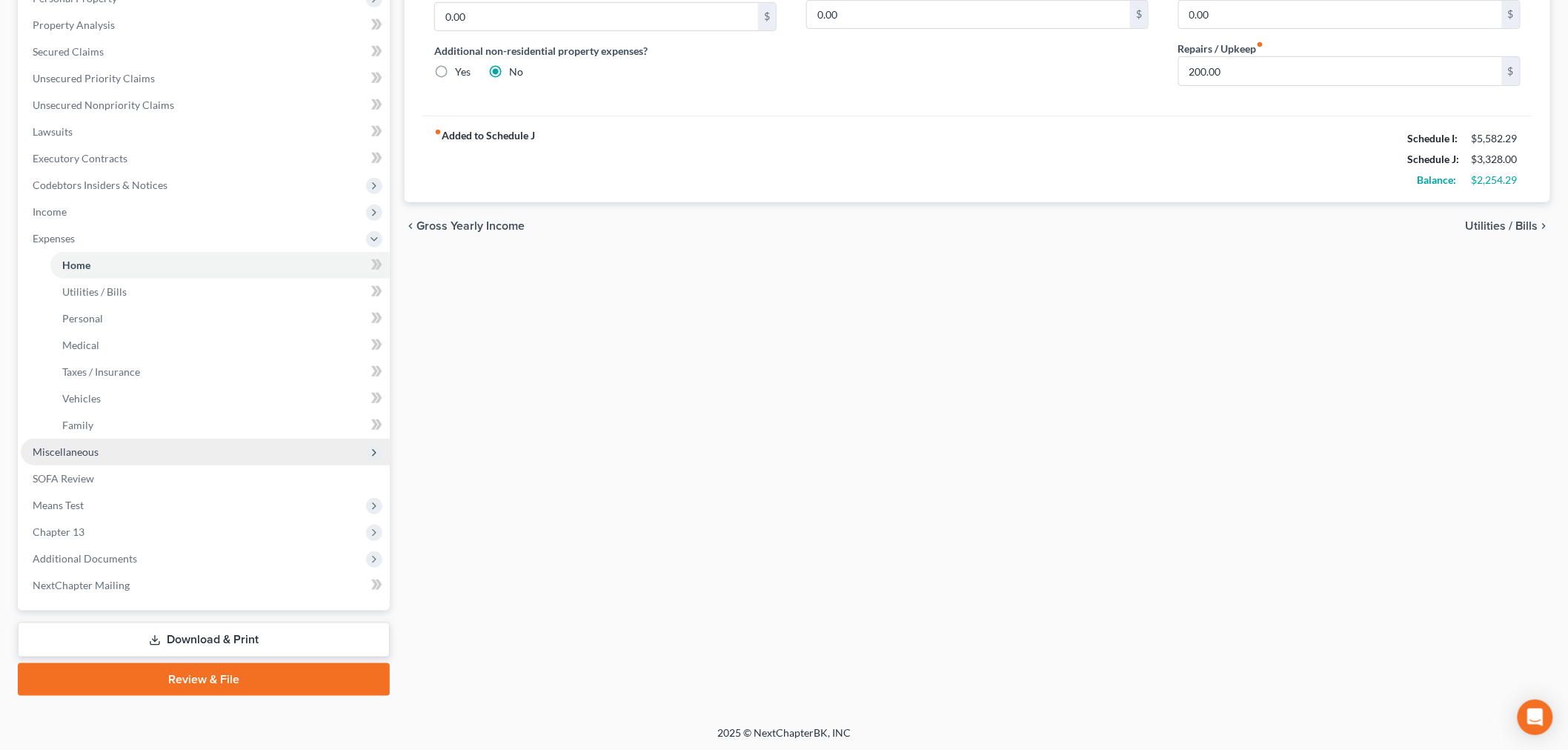
click at [70, 457] on span "Miscellaneous" at bounding box center [205, 452] width 369 height 26
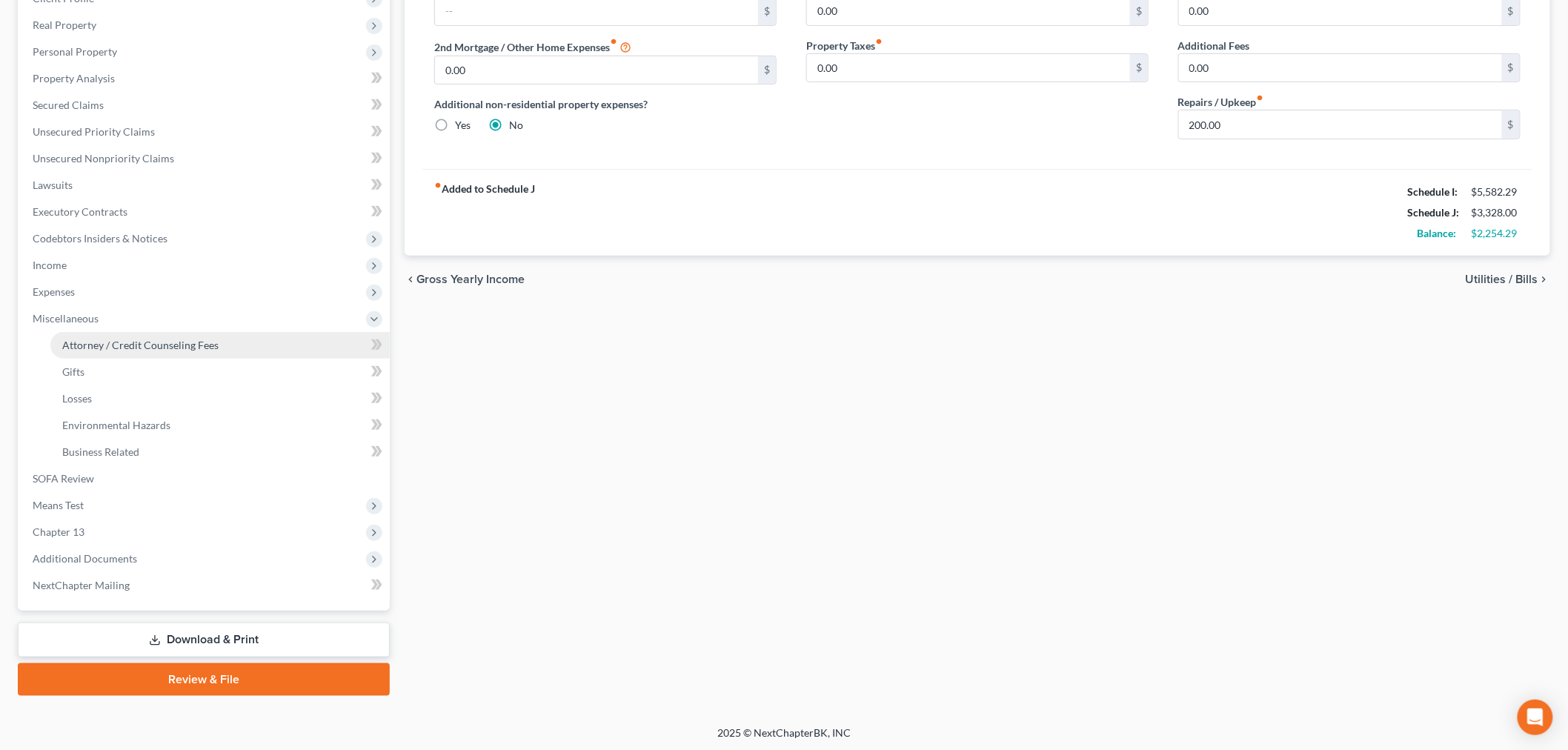
click at [147, 346] on span "Attorney / Credit Counseling Fees" at bounding box center [140, 345] width 156 height 12
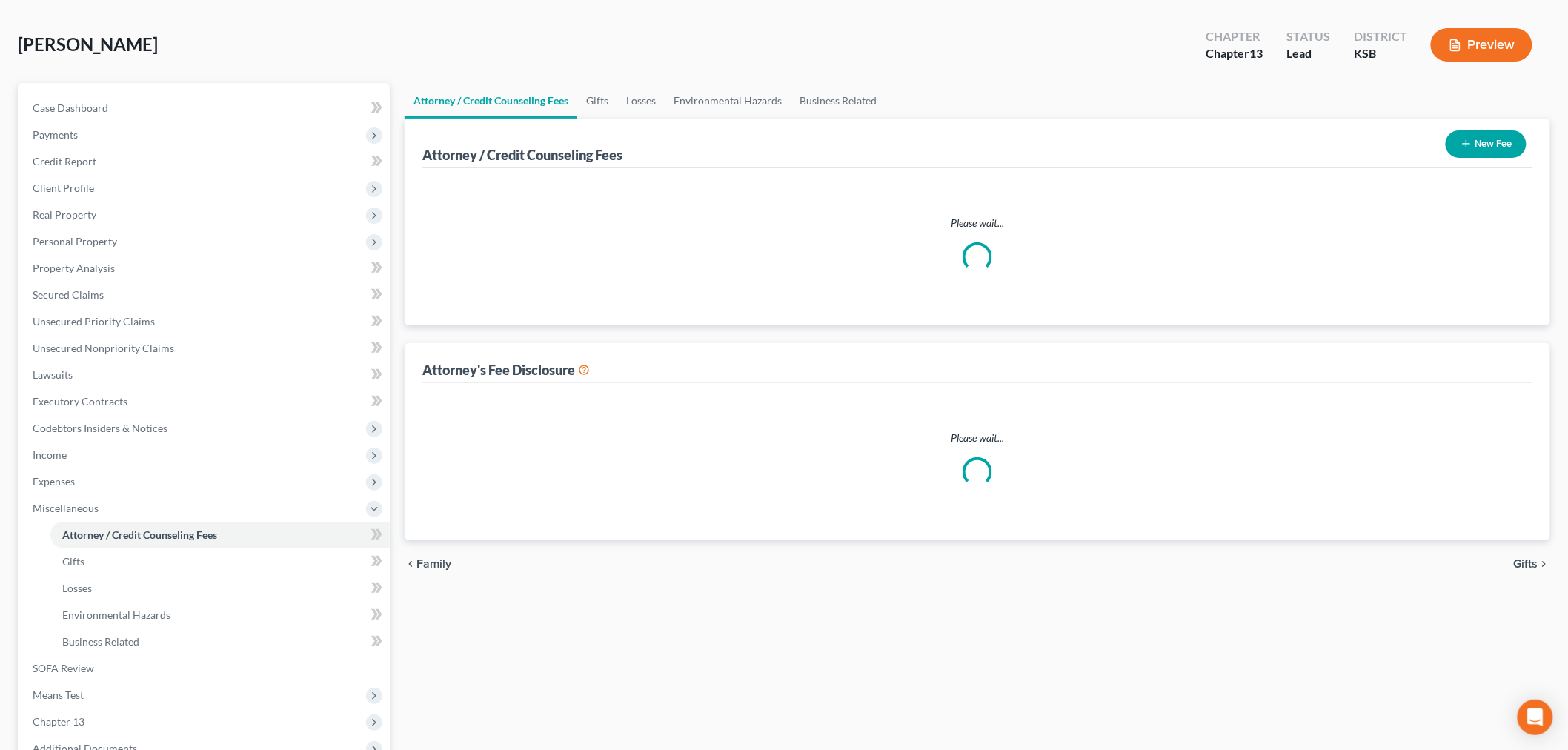
select select "0"
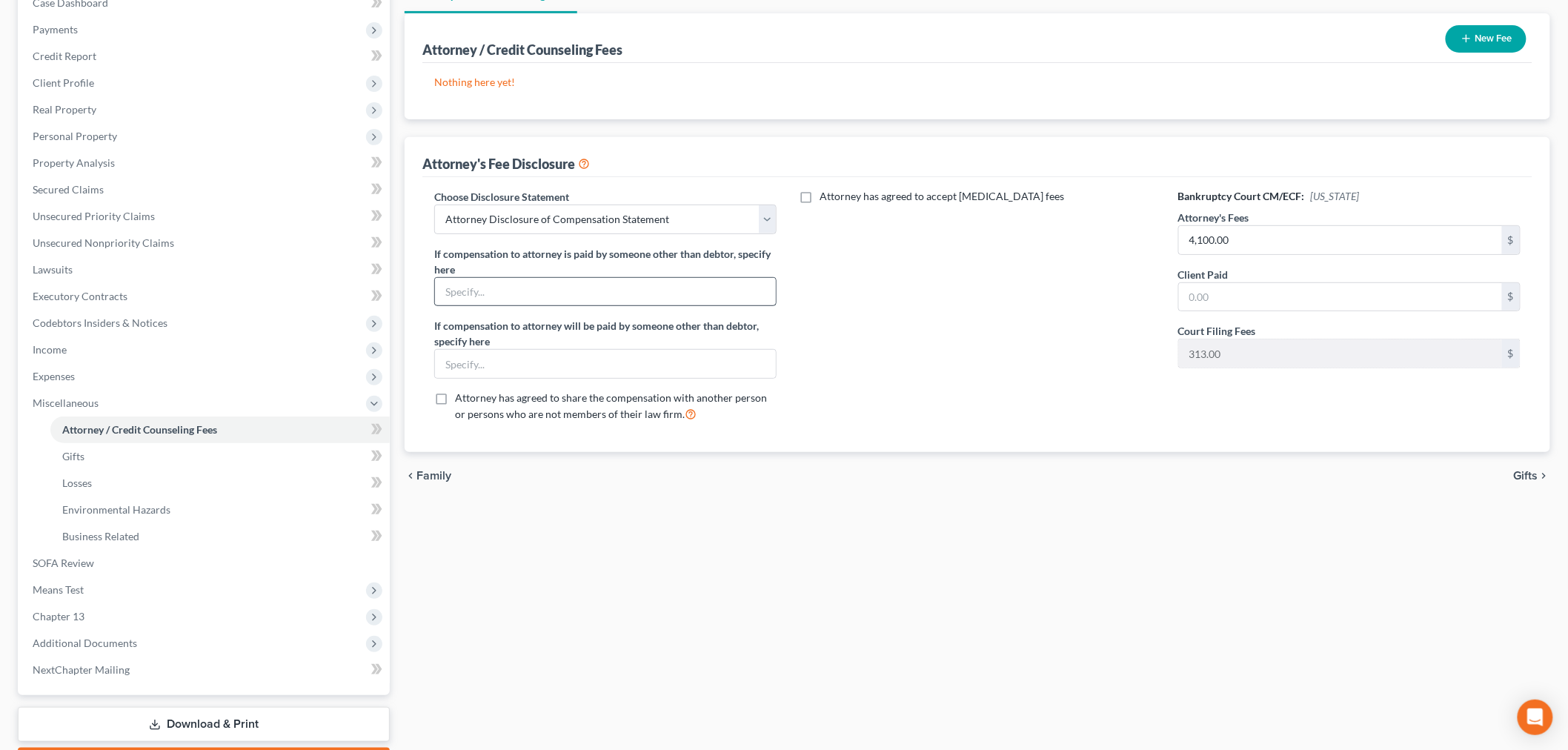
scroll to position [247, 0]
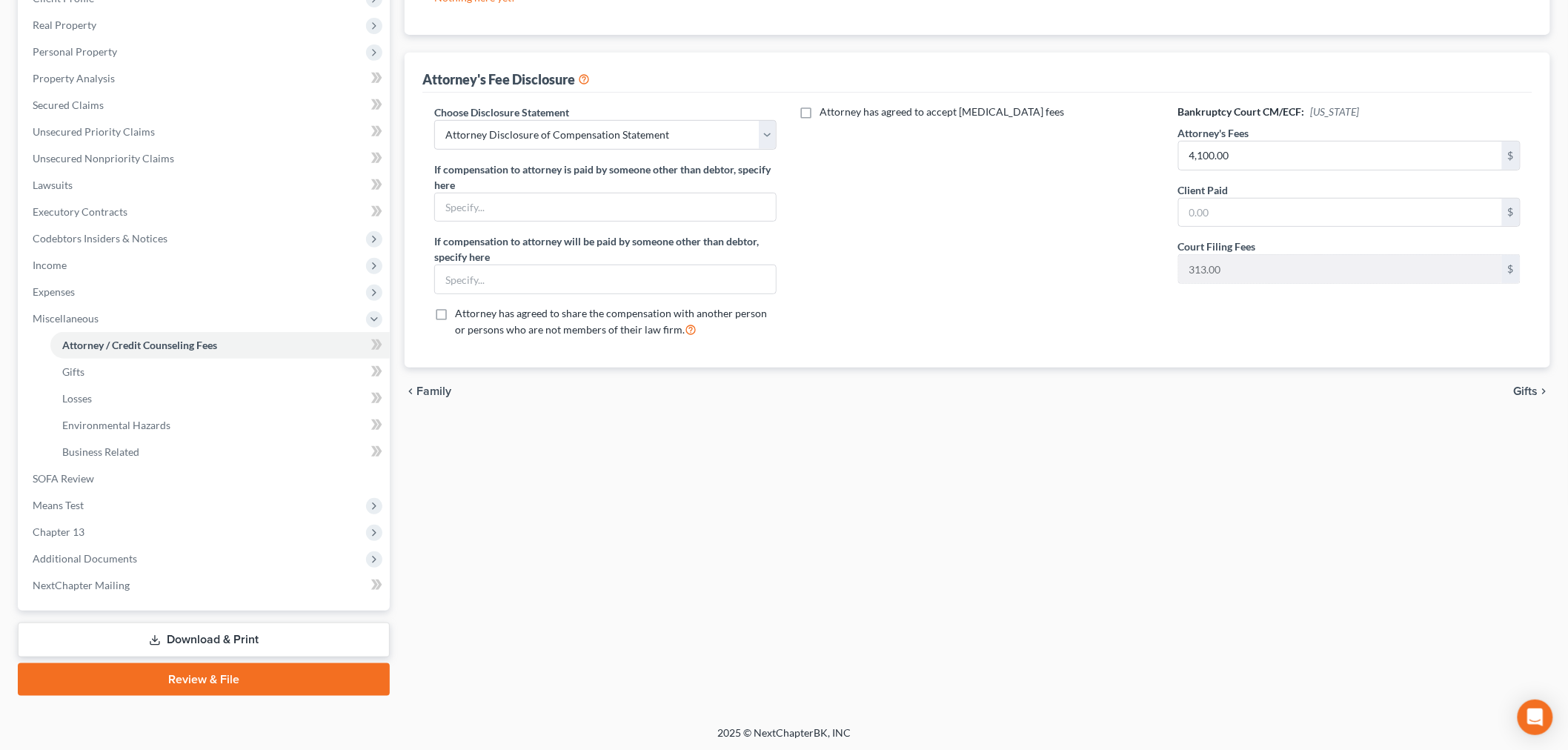
click at [195, 675] on link "Review & File" at bounding box center [204, 679] width 372 height 33
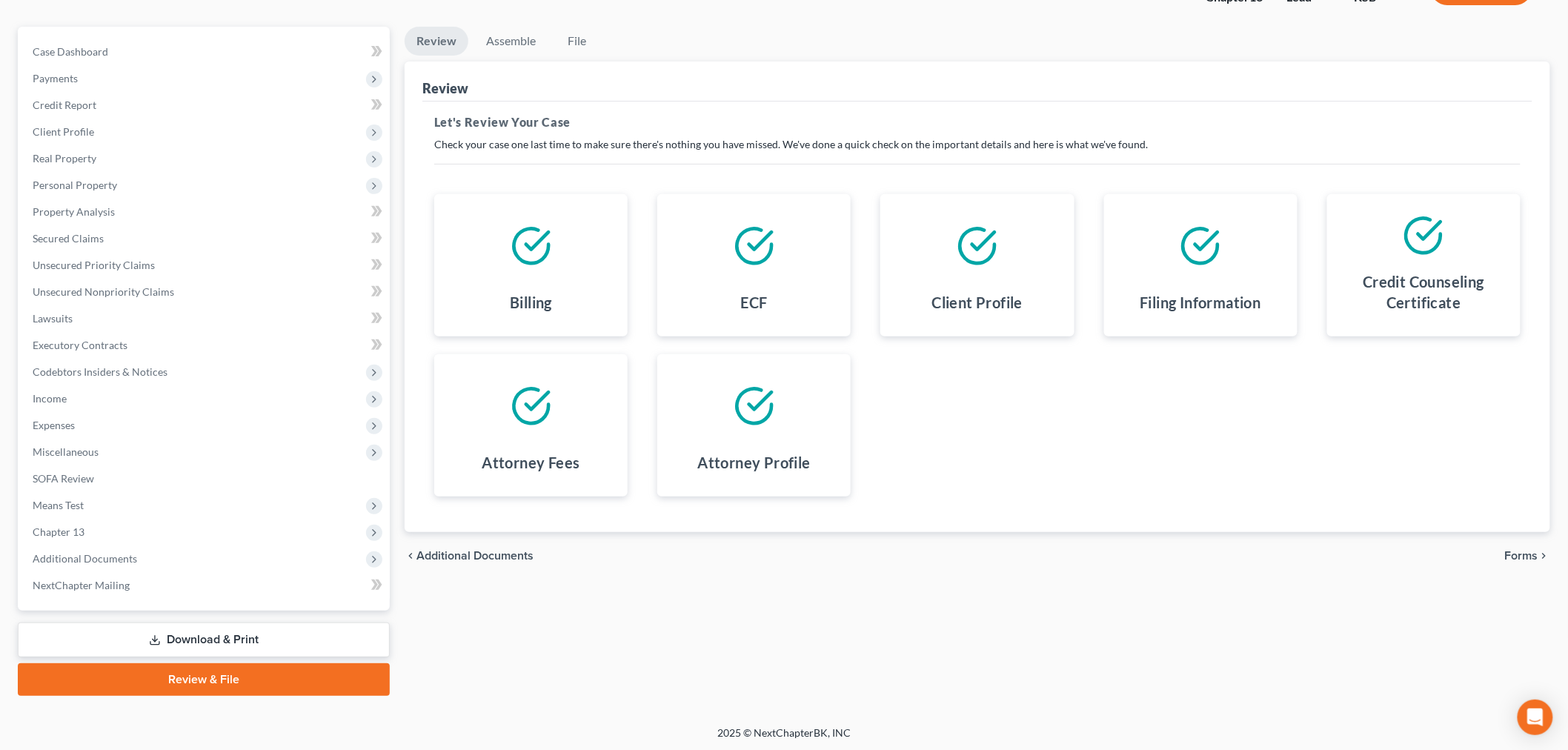
click at [1534, 555] on span "Forms" at bounding box center [1521, 555] width 33 height 12
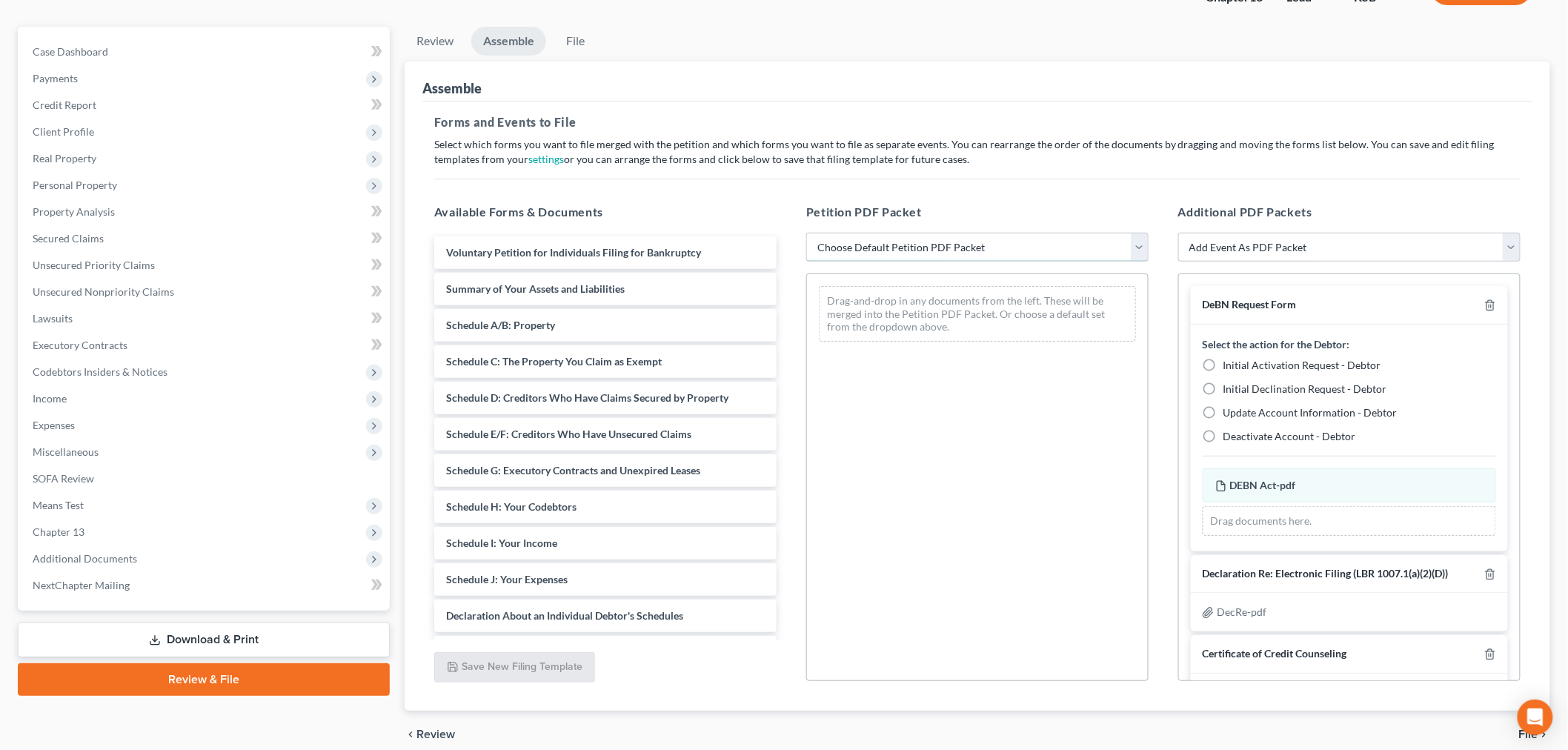
click at [921, 240] on select "Choose Default Petition PDF Packet Complete Bankruptcy Petition (all forms and …" at bounding box center [977, 247] width 342 height 30
select select "0"
click at [806, 233] on select "Choose Default Petition PDF Packet Complete Bankruptcy Petition (all forms and …" at bounding box center [977, 247] width 342 height 30
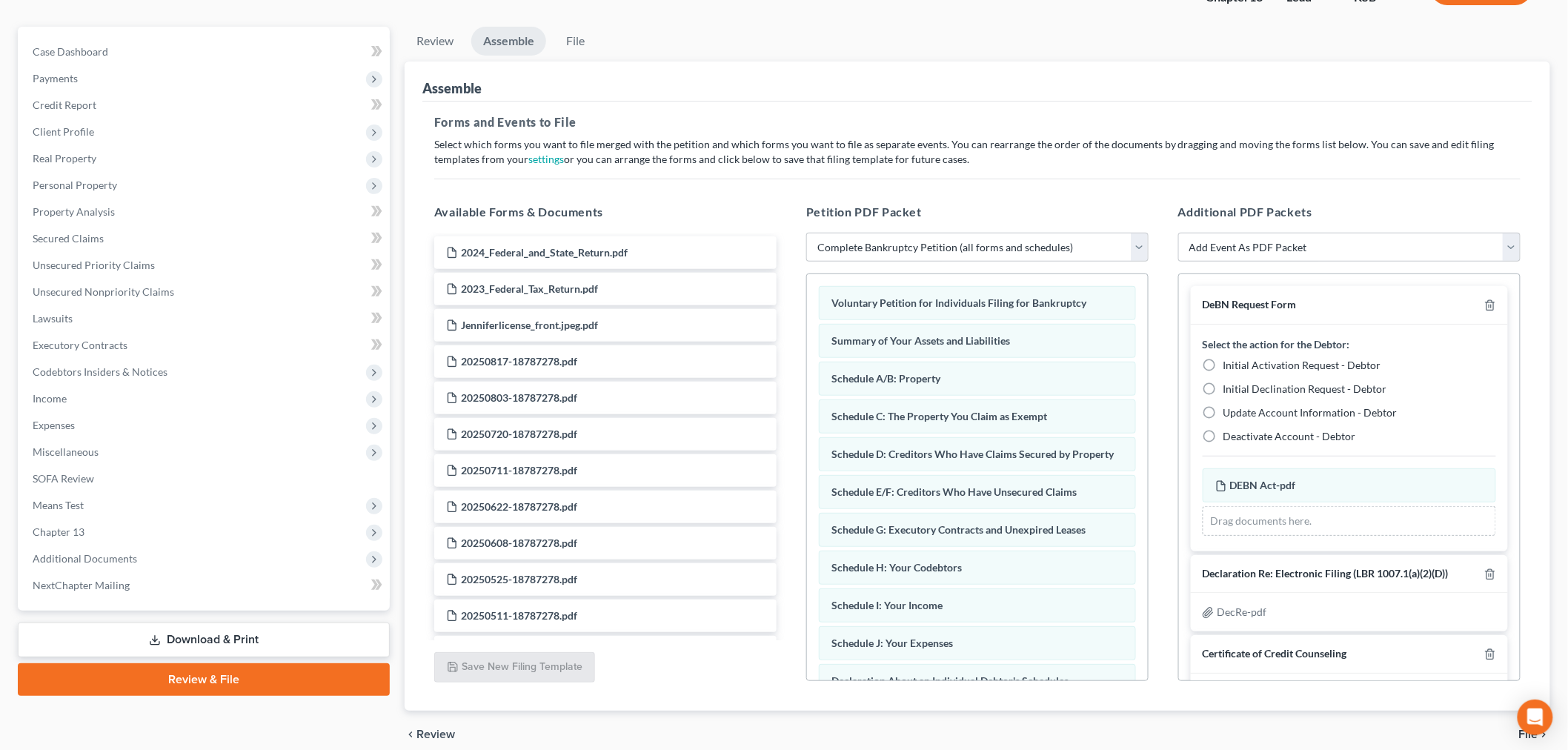
click at [1223, 359] on label "Initial Activation Request - Debtor" at bounding box center [1302, 365] width 158 height 15
click at [1229, 359] on input "Initial Activation Request - Debtor" at bounding box center [1234, 363] width 9 height 9
radio input "true"
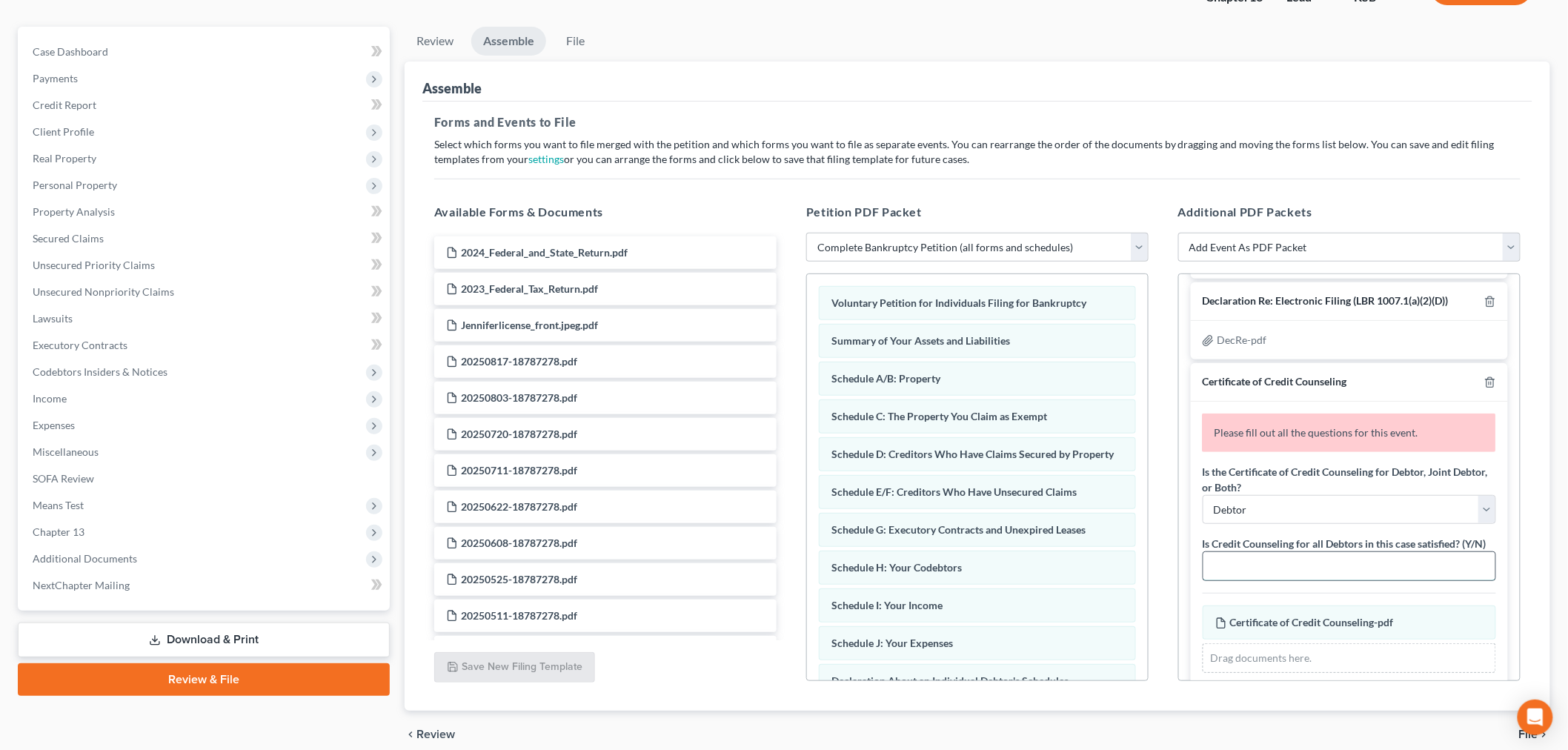
click at [1269, 580] on input "text" at bounding box center [1349, 566] width 292 height 28
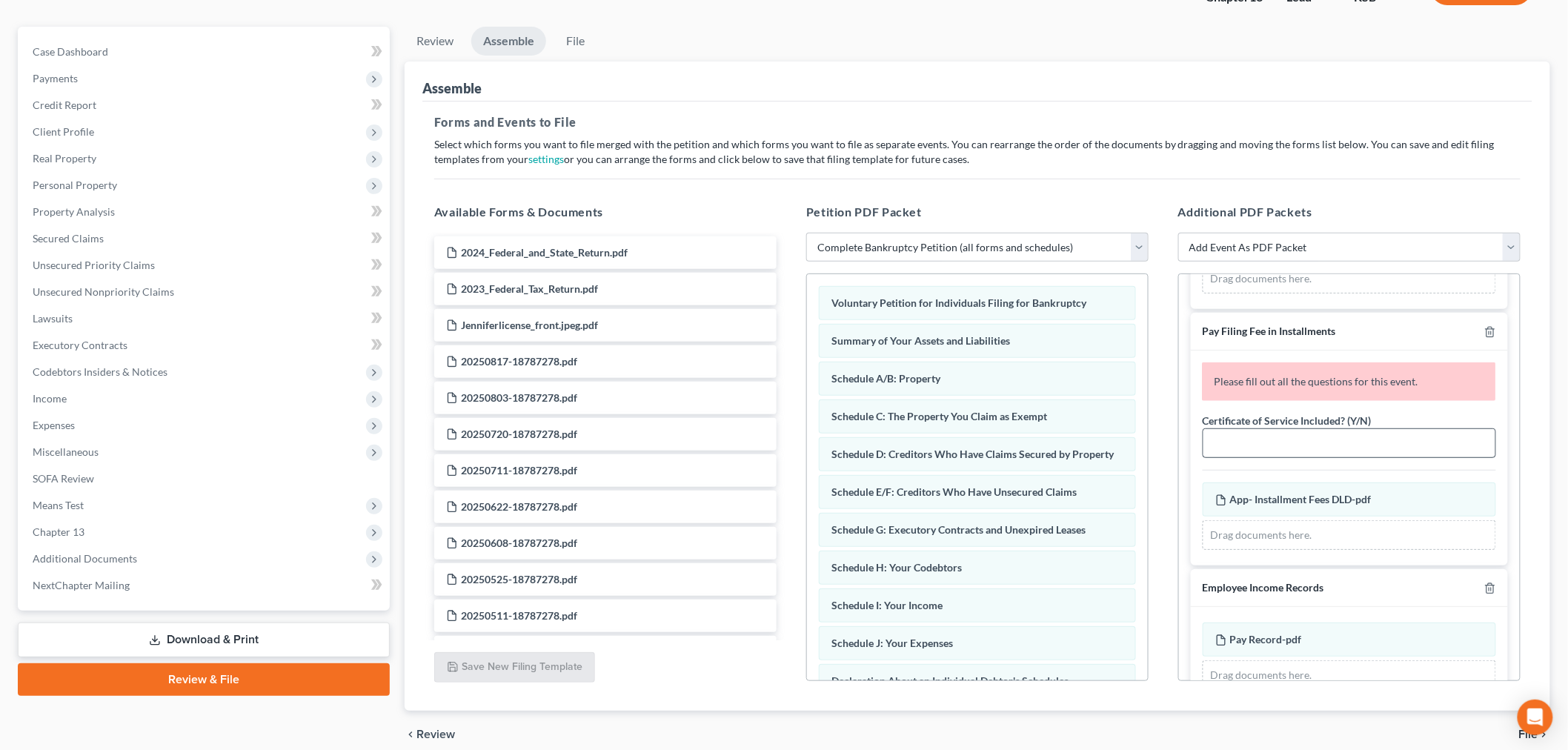
type input "Y"
click at [1279, 457] on input "text" at bounding box center [1349, 443] width 292 height 28
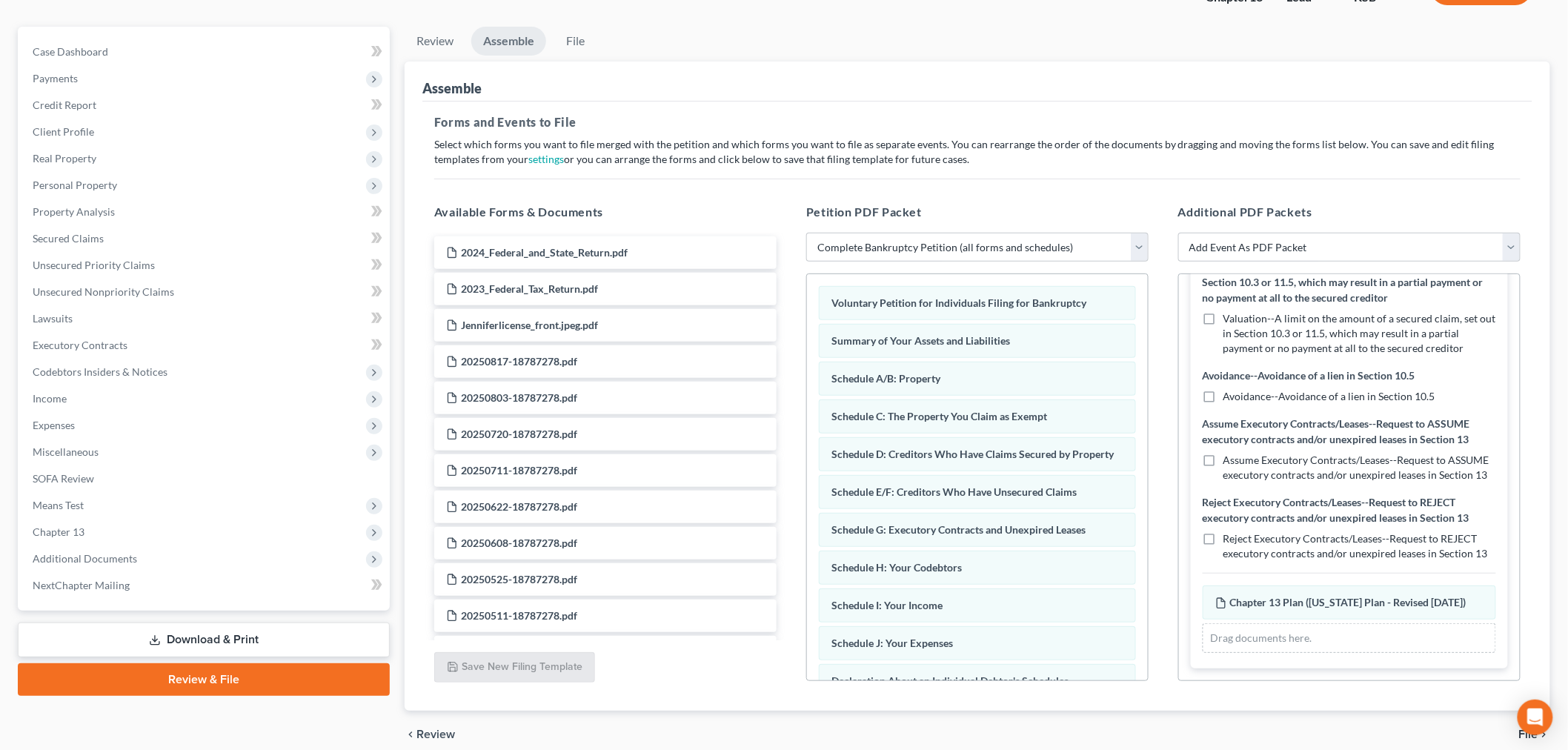
type input "N"
click at [1223, 311] on label "Valuation--A limit on the amount of a secured claim, set out in Section 10.3 or…" at bounding box center [1359, 333] width 272 height 44
click at [1229, 311] on input "Valuation--A limit on the amount of a secured claim, set out in Section 10.3 or…" at bounding box center [1234, 316] width 9 height 9
checkbox input "true"
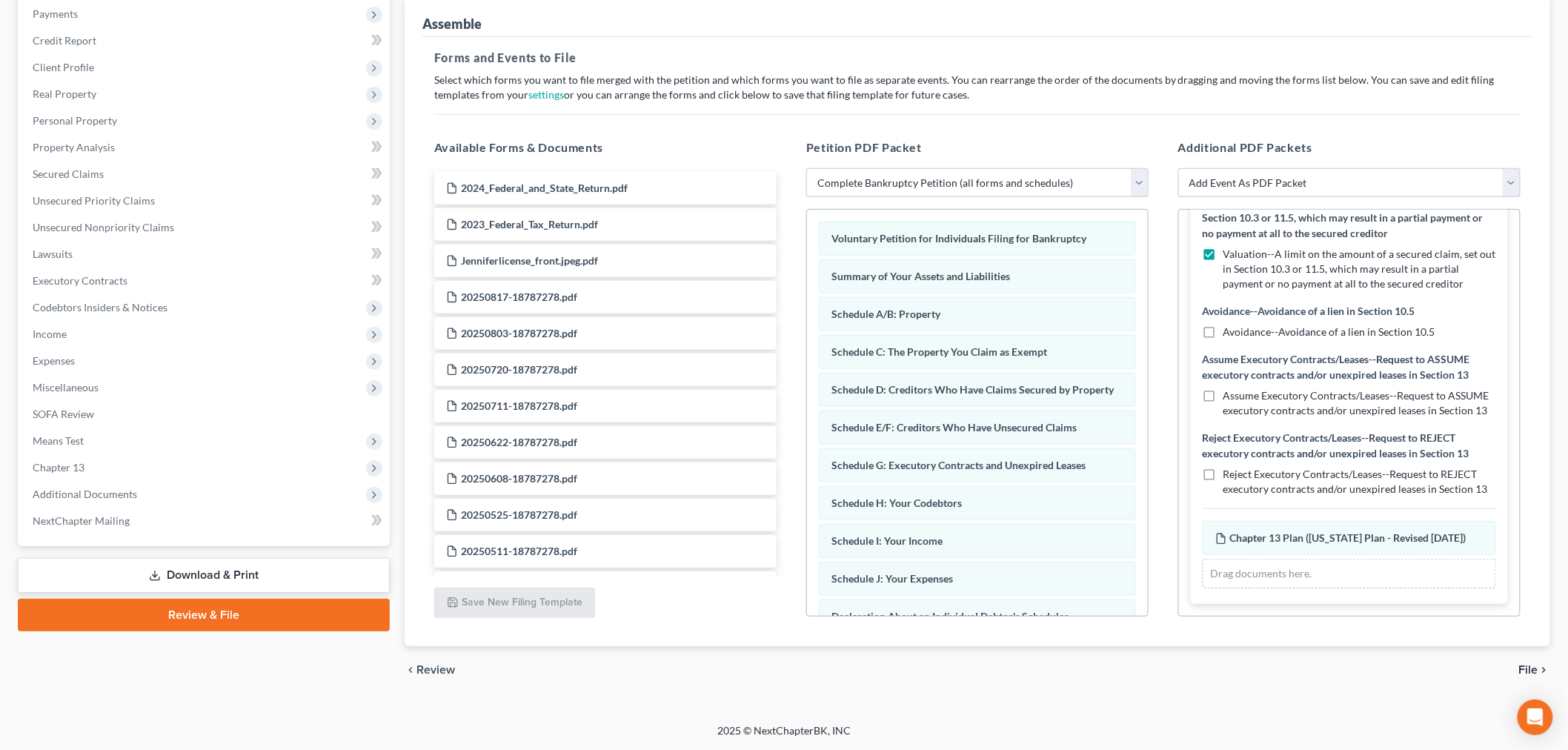
click at [1527, 672] on span "File" at bounding box center [1528, 669] width 19 height 12
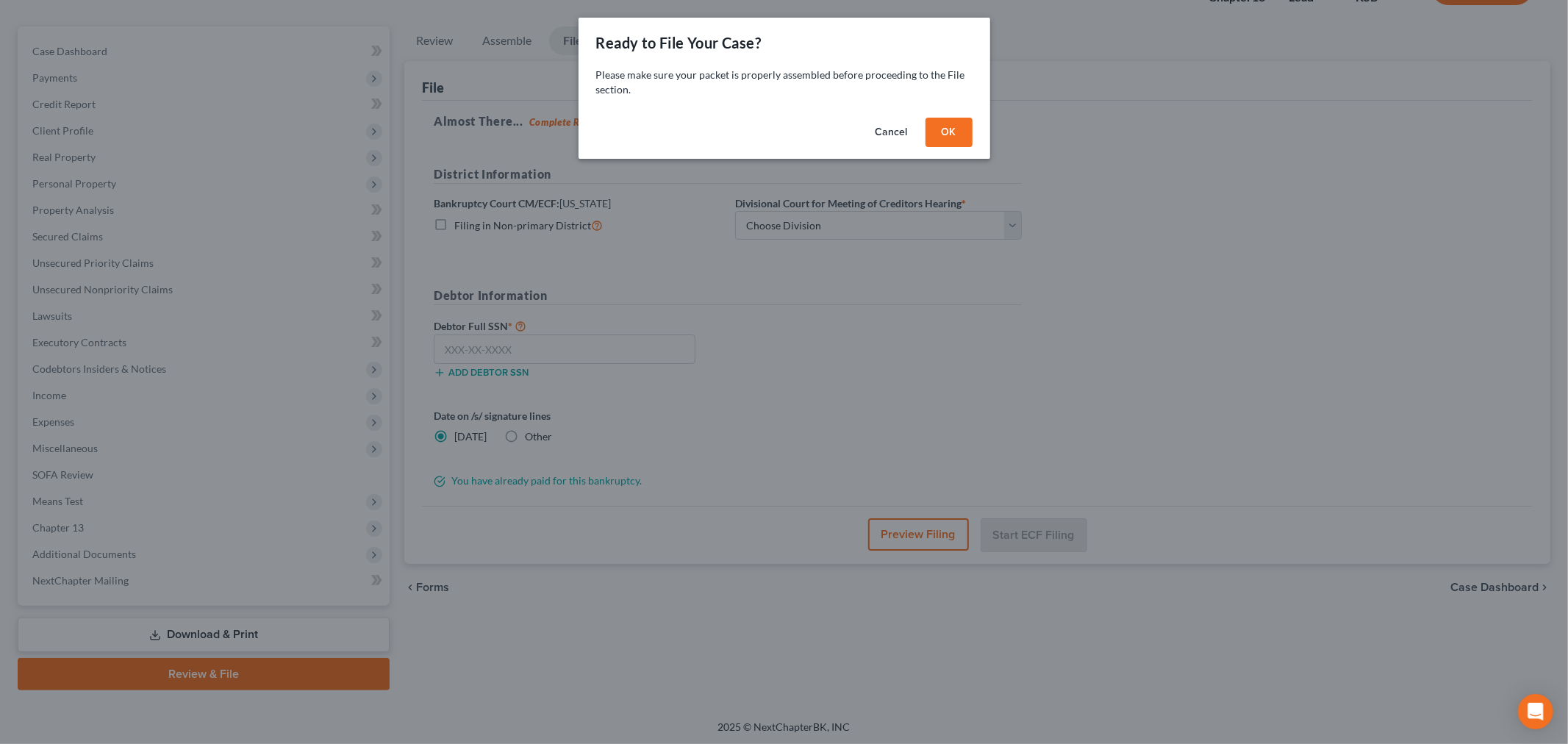
click at [952, 130] on button "OK" at bounding box center [949, 132] width 47 height 29
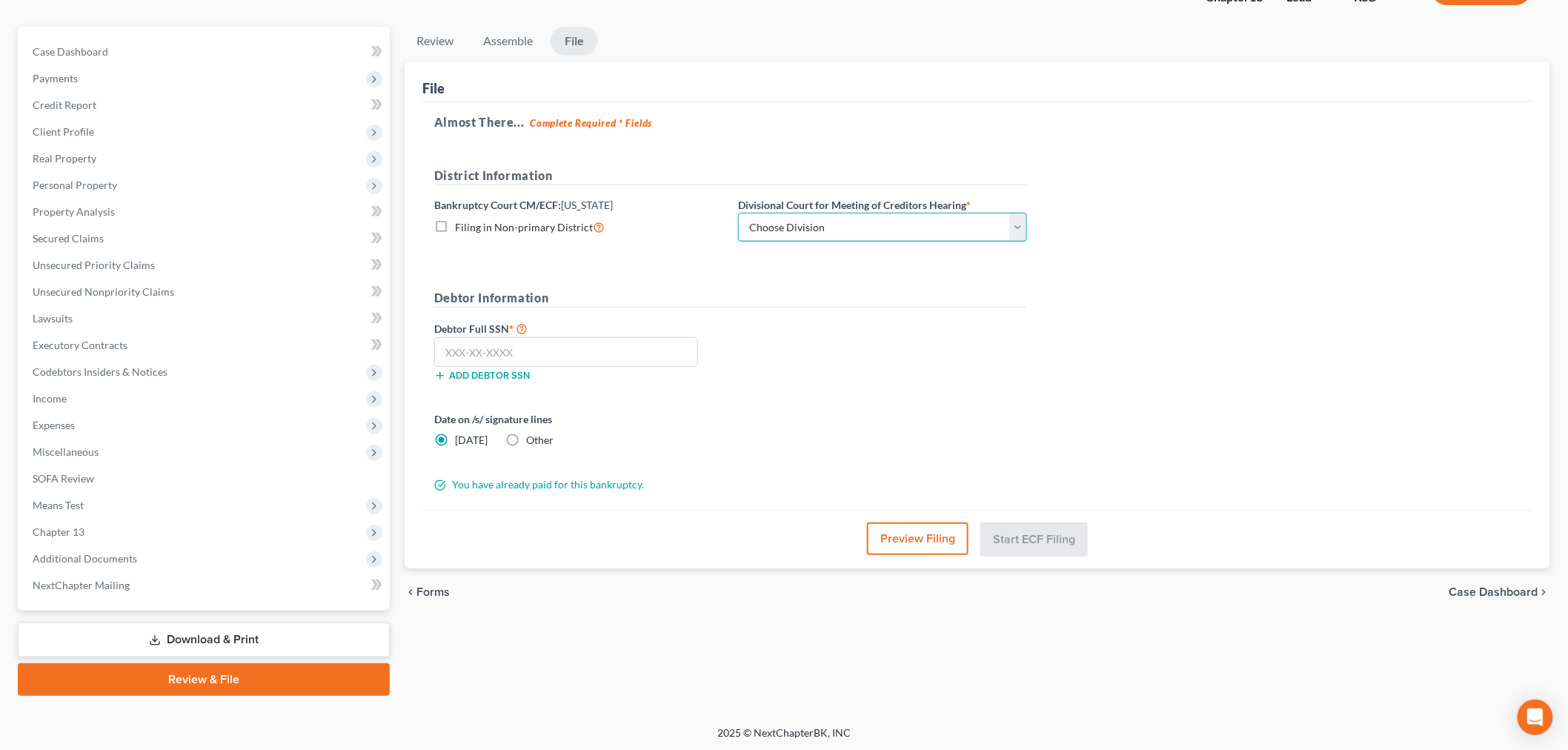
click at [853, 224] on select "Choose Division Kansas City Topeka Wichita" at bounding box center [882, 227] width 289 height 30
select select "0"
click at [738, 212] on select "Choose Division Kansas City Topeka Wichita" at bounding box center [882, 227] width 289 height 30
click at [526, 442] on label "Other" at bounding box center [539, 440] width 27 height 15
click at [532, 442] on input "Other" at bounding box center [537, 437] width 9 height 9
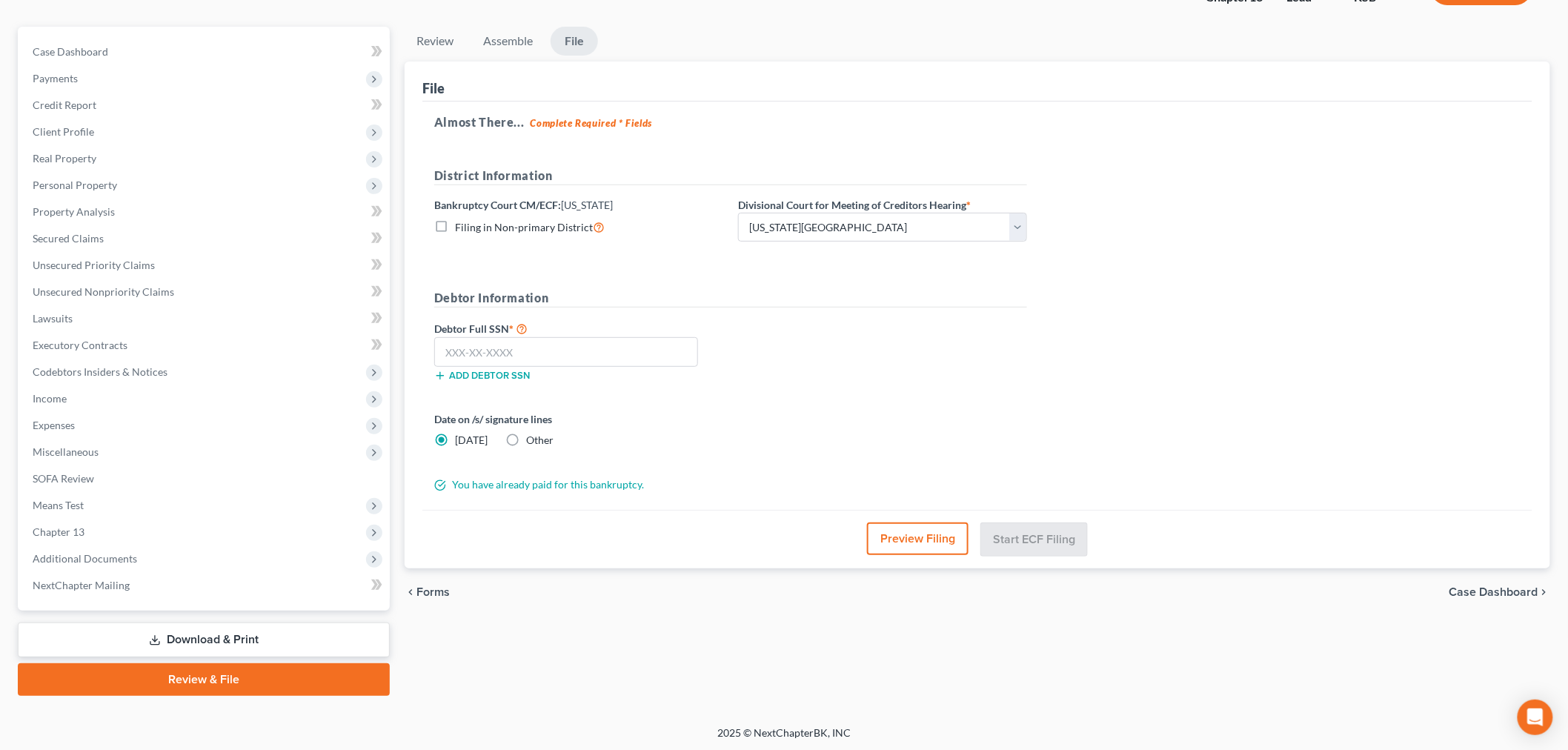
radio input "true"
radio input "false"
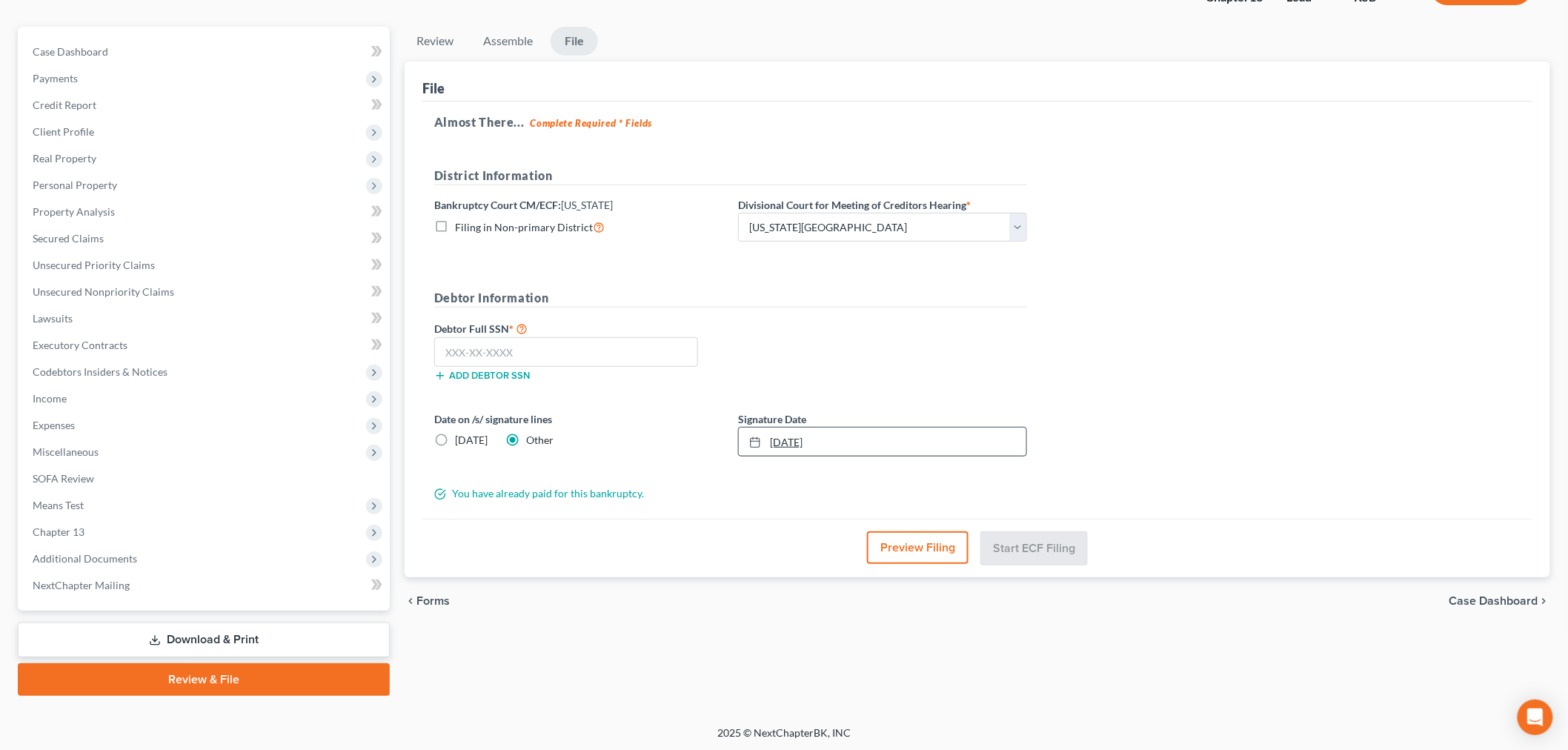
click at [767, 443] on div at bounding box center [759, 442] width 21 height 12
click at [519, 344] on input "text" at bounding box center [566, 352] width 264 height 30
click at [494, 350] on input "text" at bounding box center [566, 352] width 264 height 30
type input "514-96-0563"
click at [1052, 543] on button "Start ECF Filing" at bounding box center [1034, 548] width 106 height 33
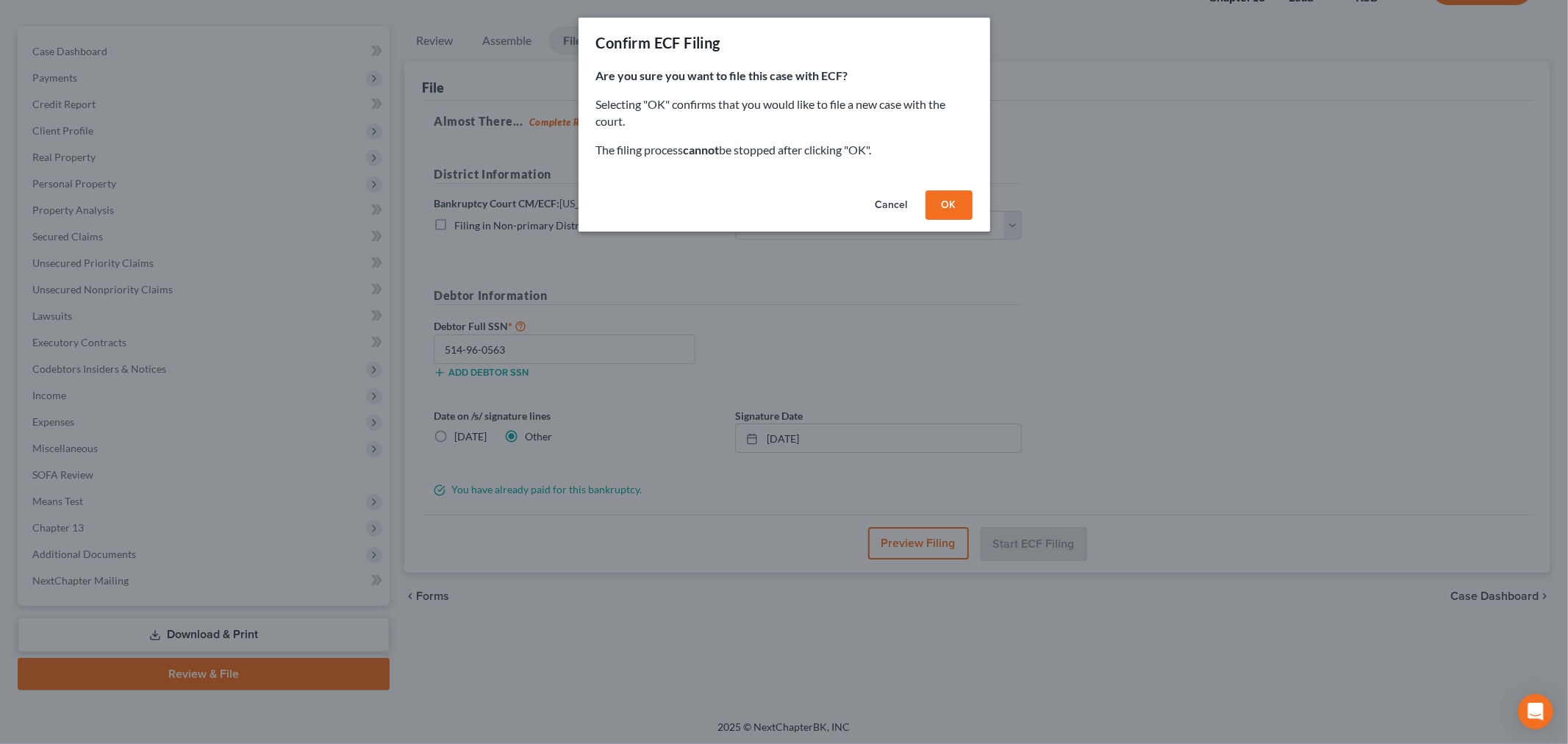
click at [946, 201] on button "OK" at bounding box center [949, 205] width 47 height 29
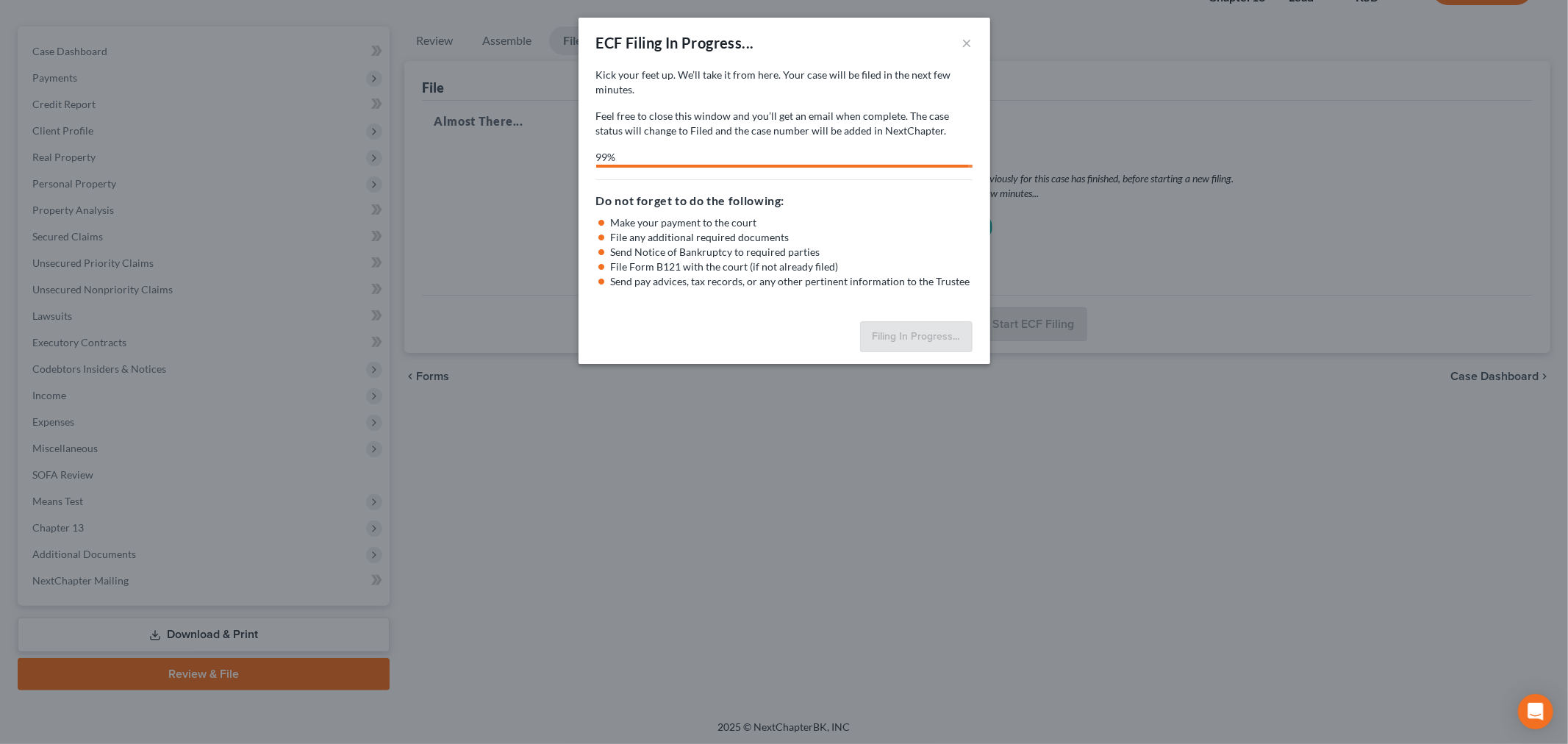
select select "0"
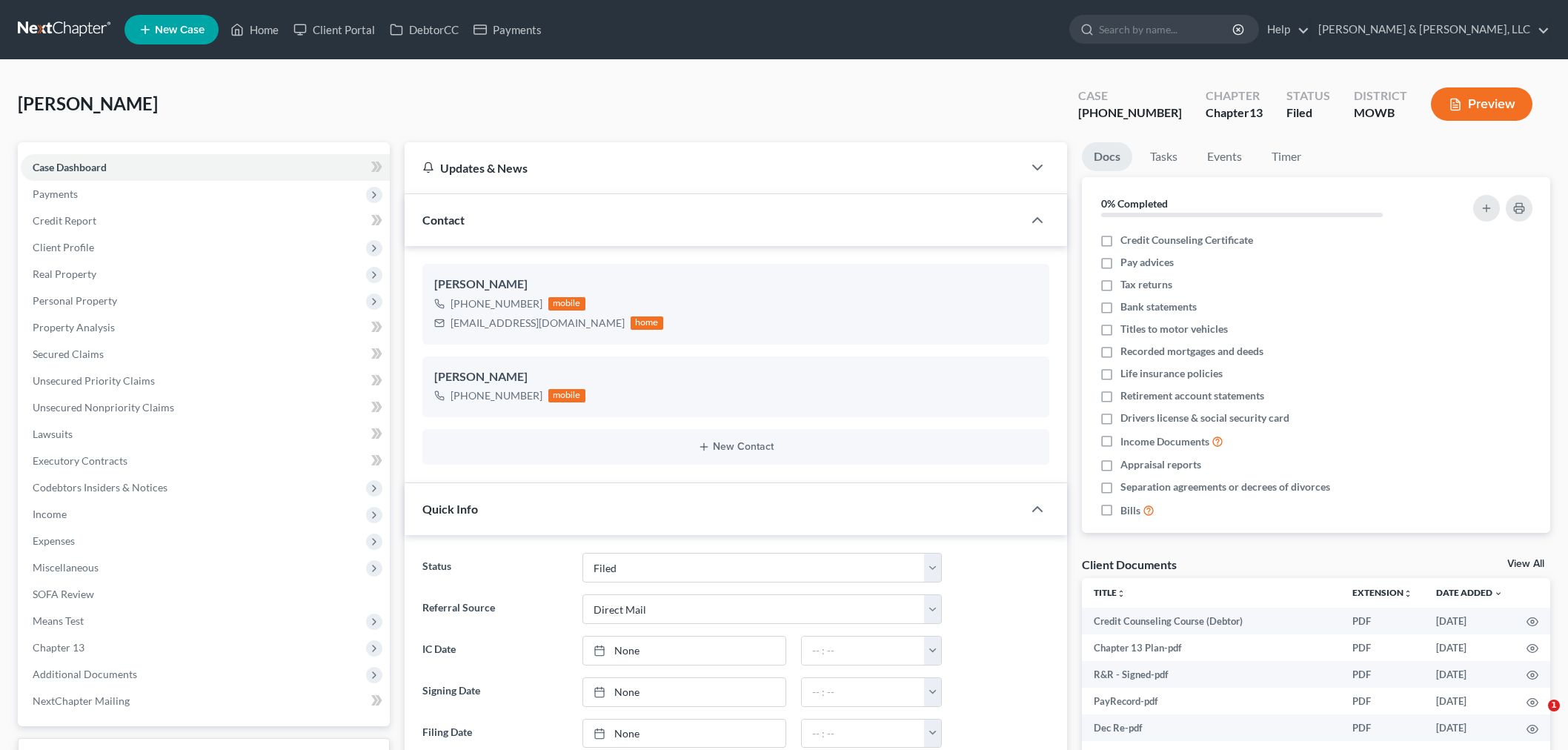
select select "6"
select select "2"
select select "0"
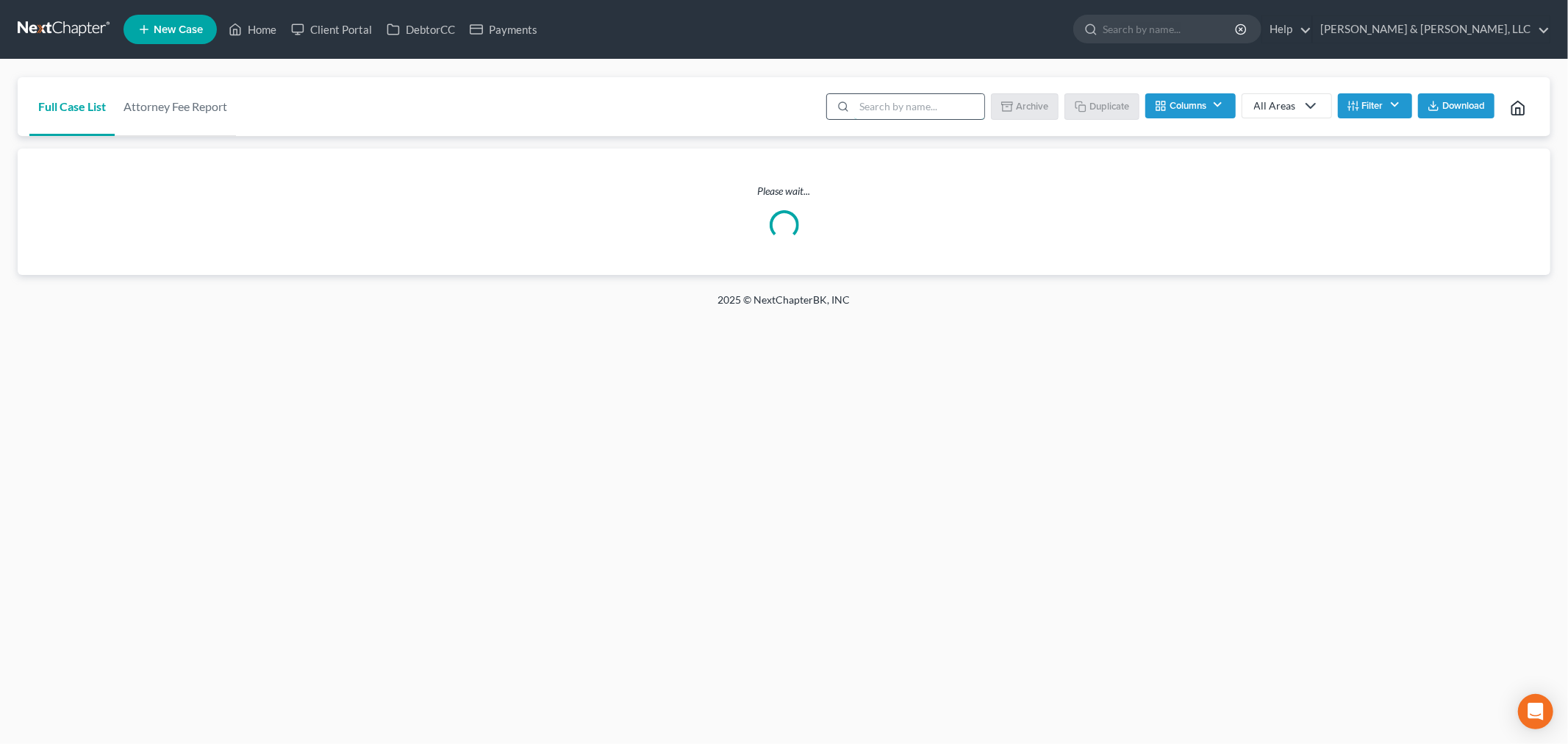
click at [872, 110] on input "search" at bounding box center [919, 107] width 130 height 25
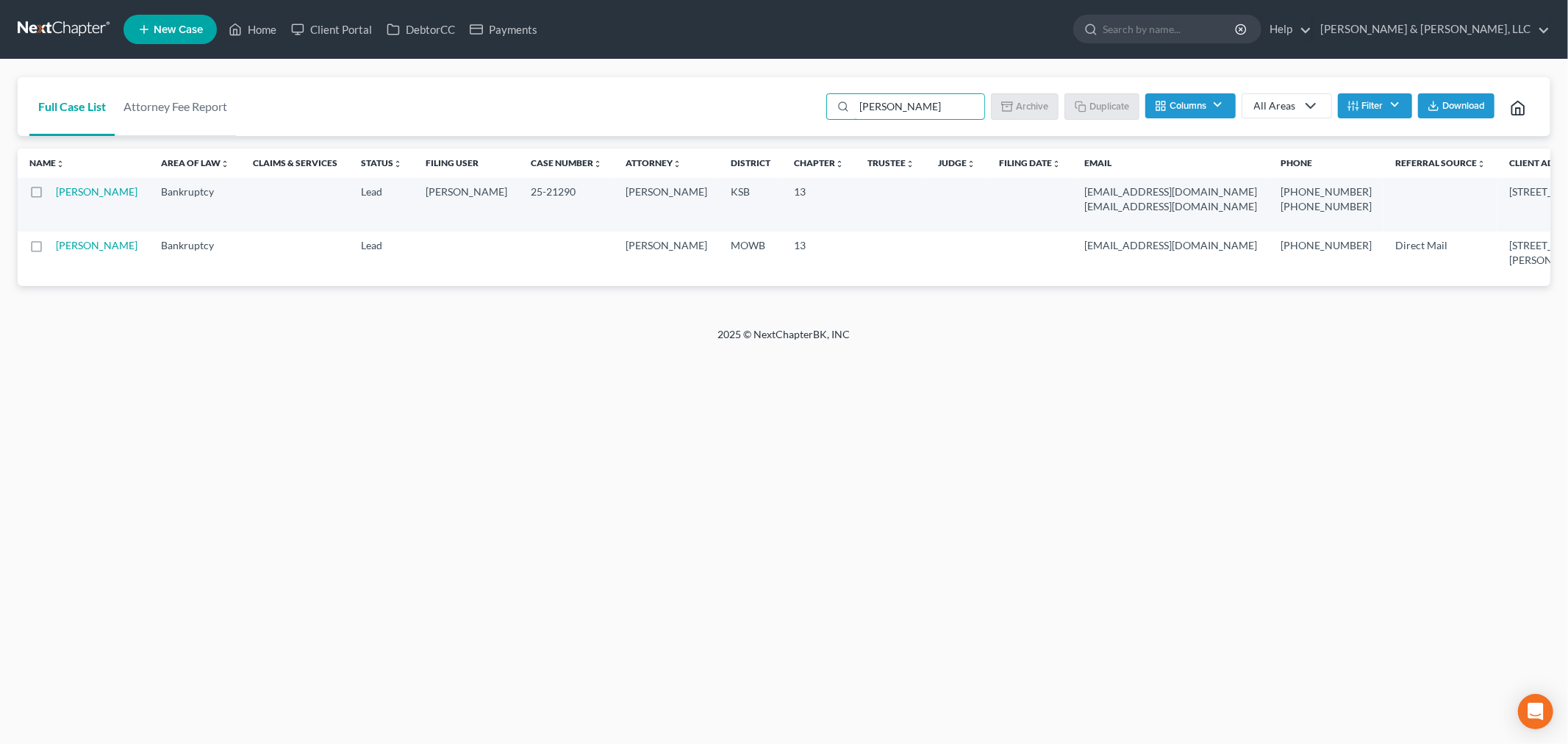
click at [74, 217] on td "[PERSON_NAME]" at bounding box center [102, 205] width 93 height 54
type input "[PERSON_NAME]"
click at [74, 198] on td "[PERSON_NAME]" at bounding box center [102, 205] width 93 height 54
click at [74, 198] on link "[PERSON_NAME]" at bounding box center [97, 191] width 82 height 12
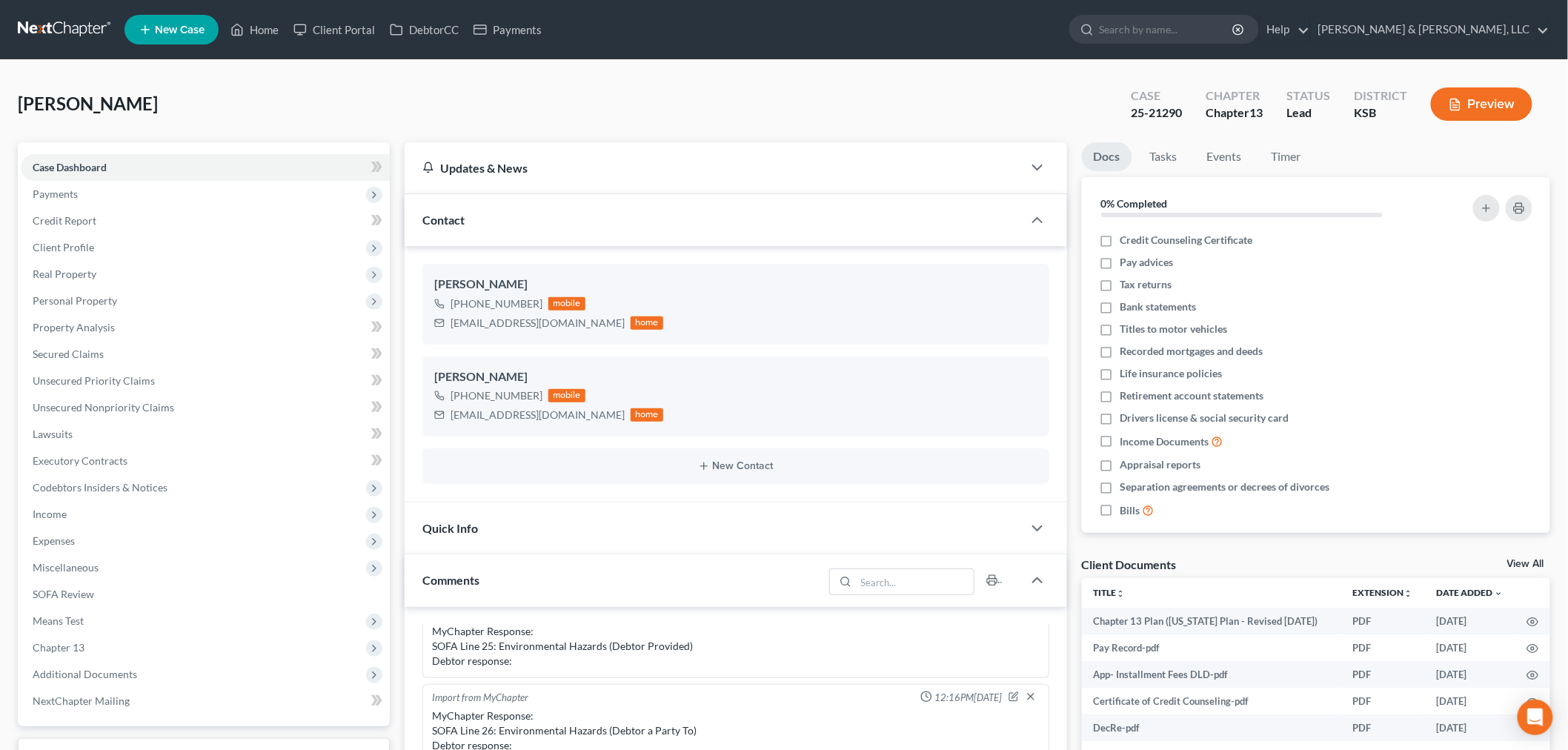
scroll to position [1964, 0]
click at [71, 270] on span "Real Property" at bounding box center [65, 274] width 64 height 12
click at [111, 303] on span "Properties Owned" at bounding box center [104, 300] width 85 height 12
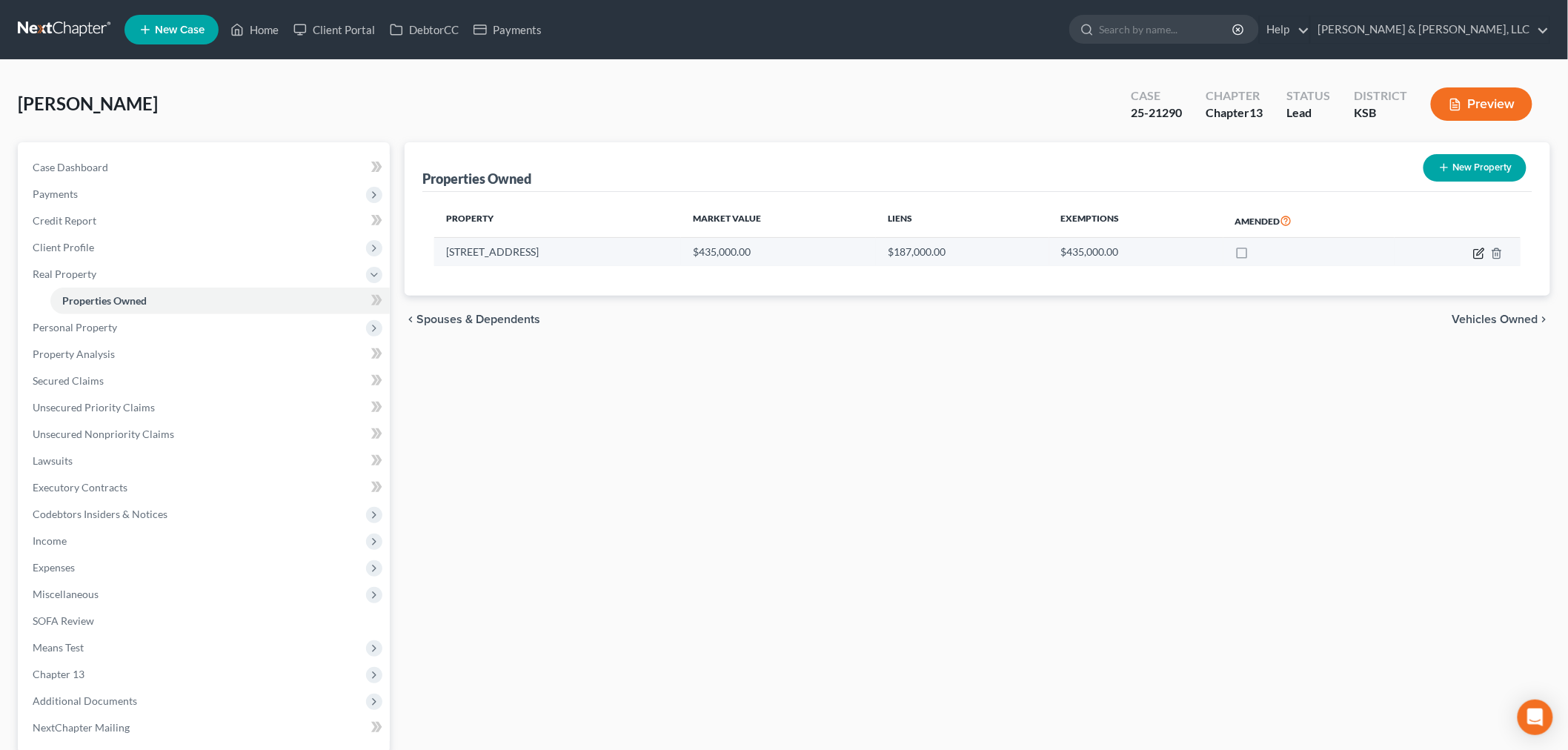
click at [1479, 251] on icon "button" at bounding box center [1479, 253] width 12 height 12
select select "17"
select select "2"
select select "1"
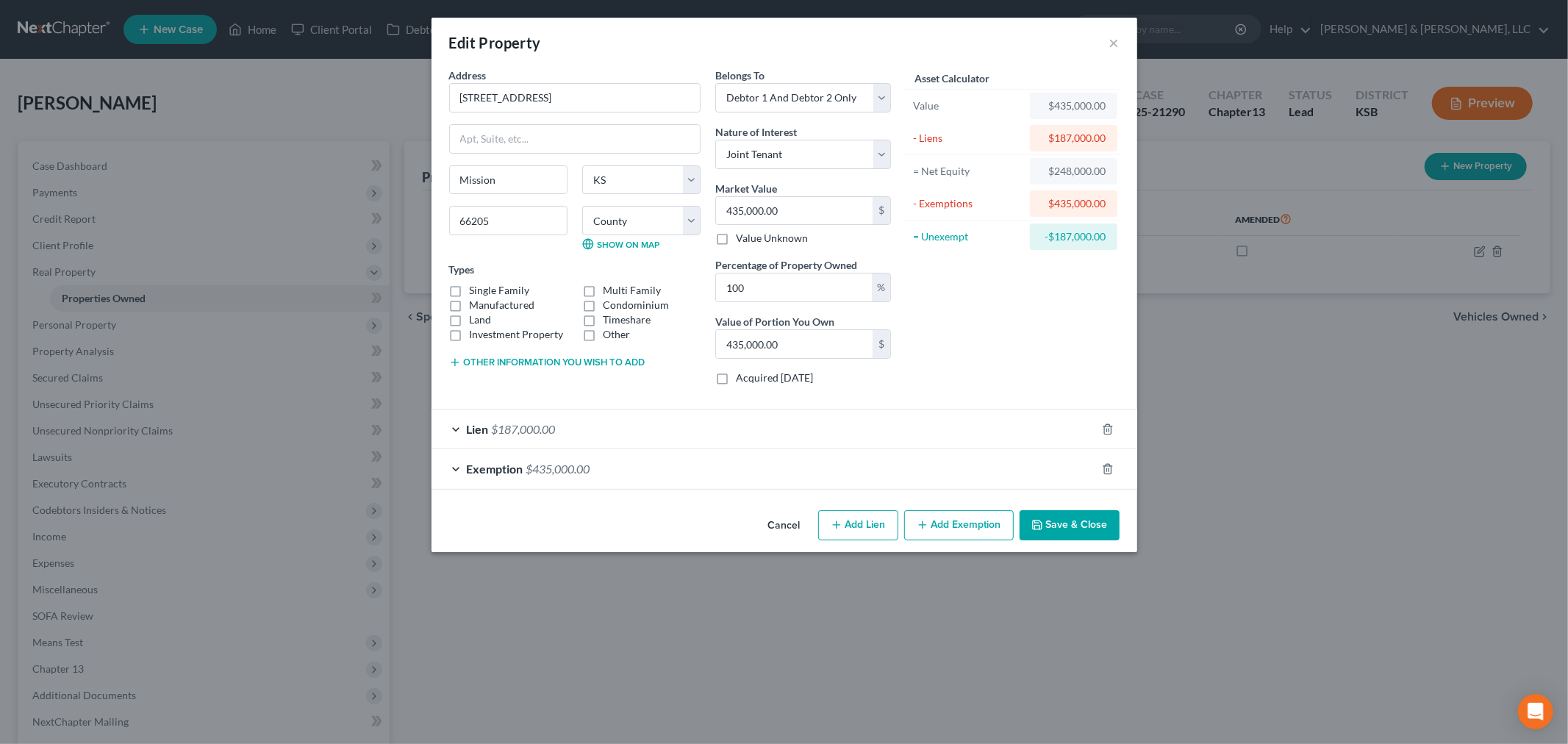
click at [1079, 526] on button "Save & Close" at bounding box center [1069, 526] width 100 height 31
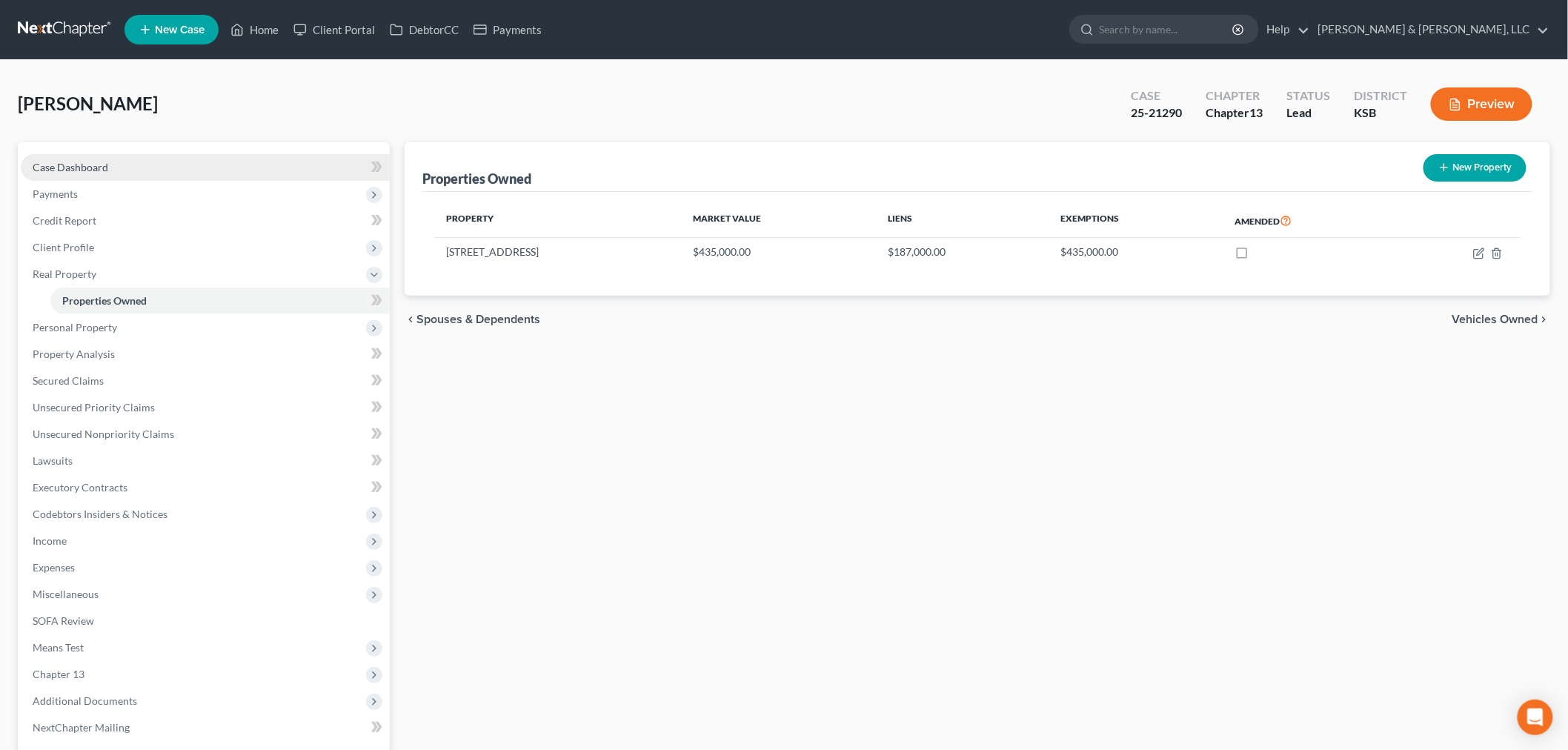
click at [99, 163] on span "Case Dashboard" at bounding box center [70, 167] width 75 height 12
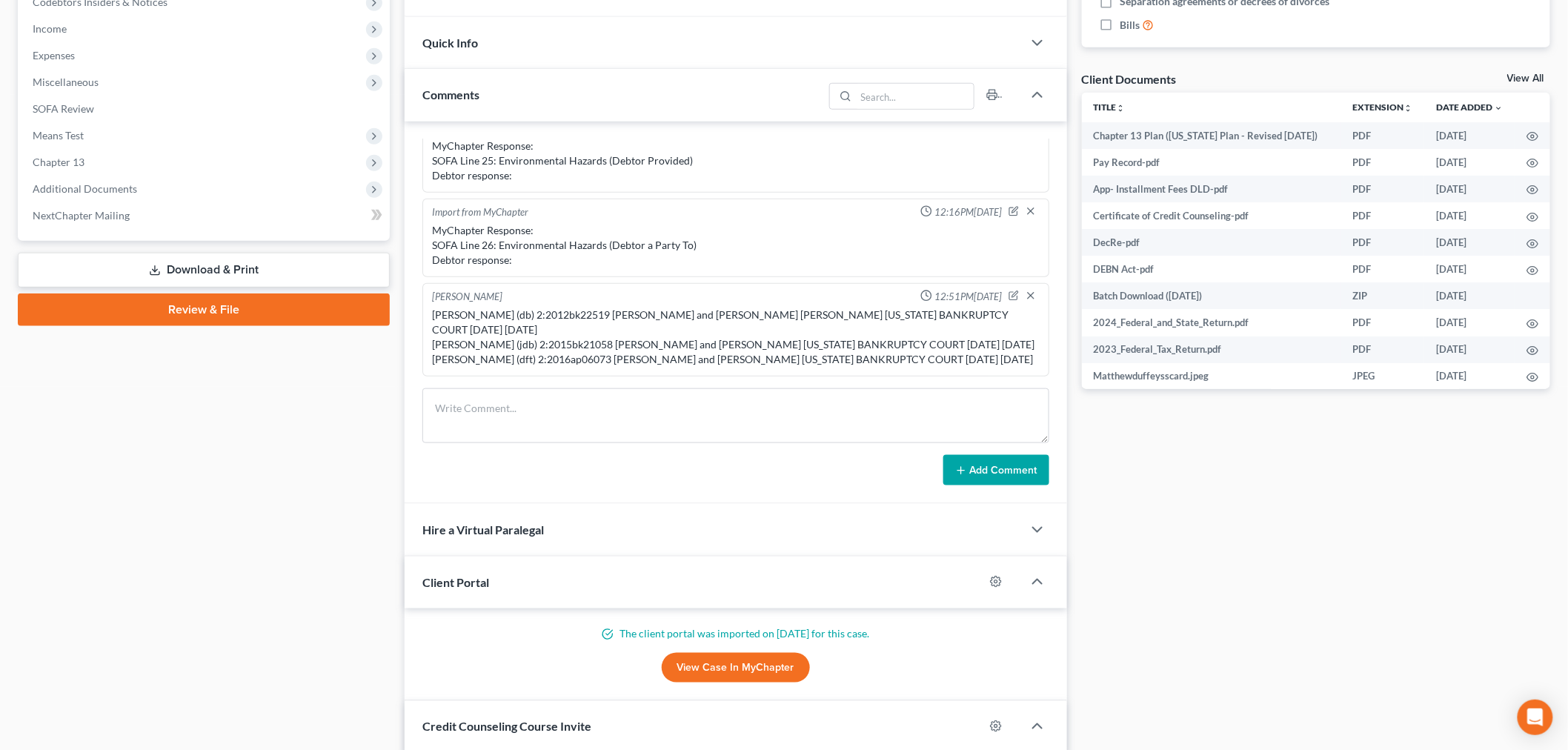
scroll to position [493, 0]
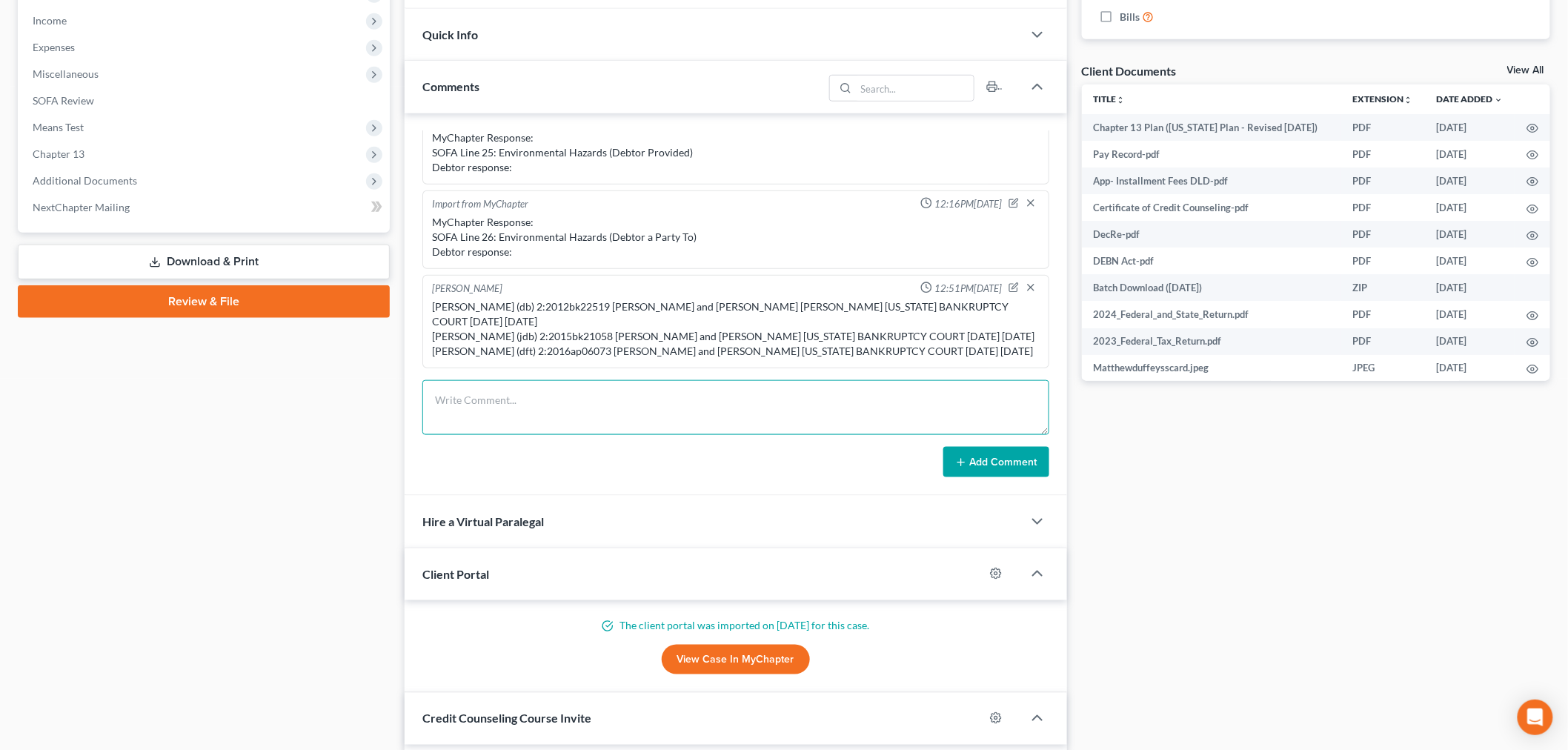
click at [561, 396] on textarea at bounding box center [736, 407] width 627 height 54
drag, startPoint x: 668, startPoint y: 398, endPoint x: 628, endPoint y: 398, distance: 40.0
click at [628, 398] on textarea "Called [PERSON_NAME] to report bk and faxed notice to" at bounding box center [736, 407] width 627 height 54
paste textarea "Phone: [PHONE_NUMBER] Fax: [PHONE_NUMBER]"
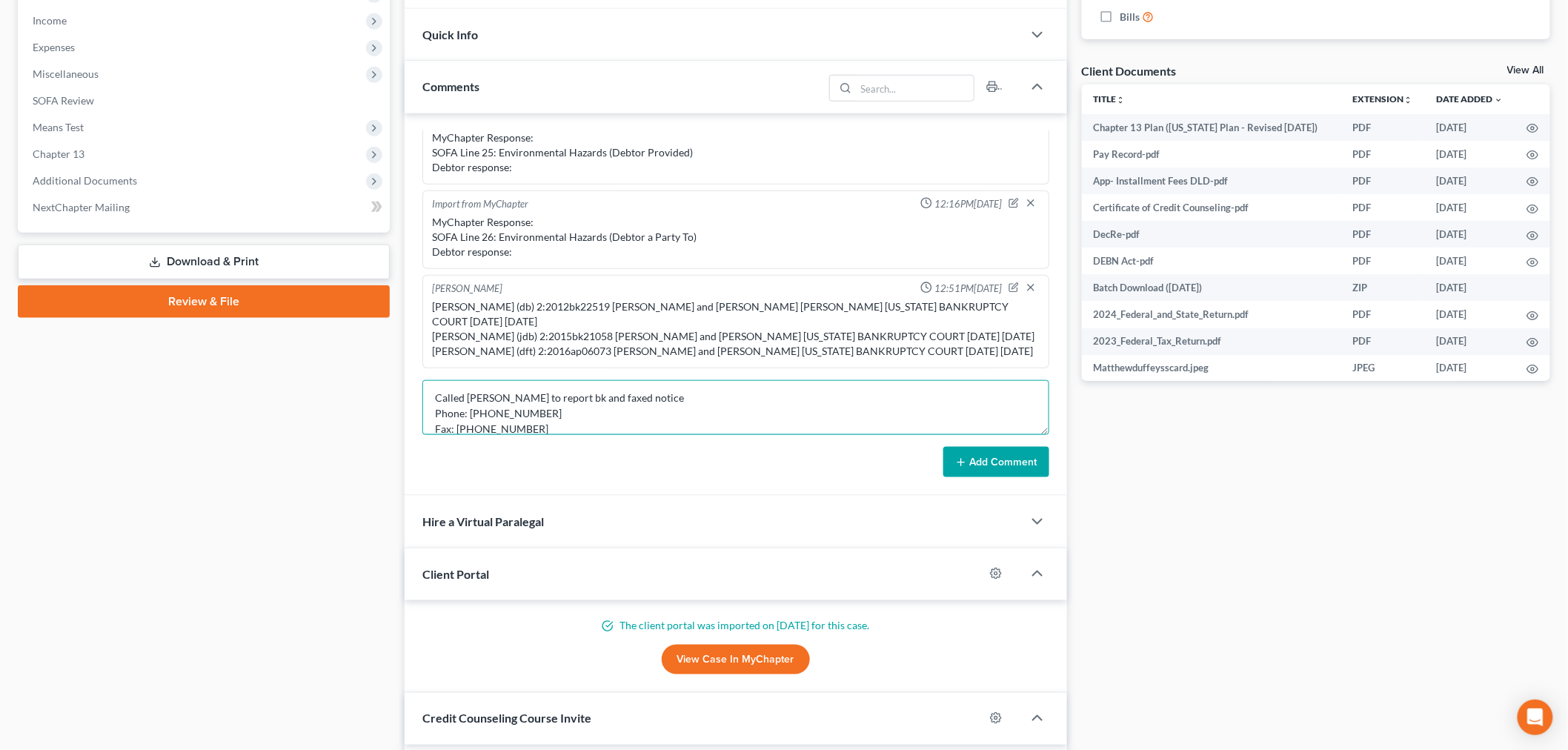
type textarea "Called [PERSON_NAME] to report bk and faxed notice Phone: [PHONE_NUMBER] Fax: […"
click at [983, 469] on button "Add Comment" at bounding box center [996, 462] width 106 height 31
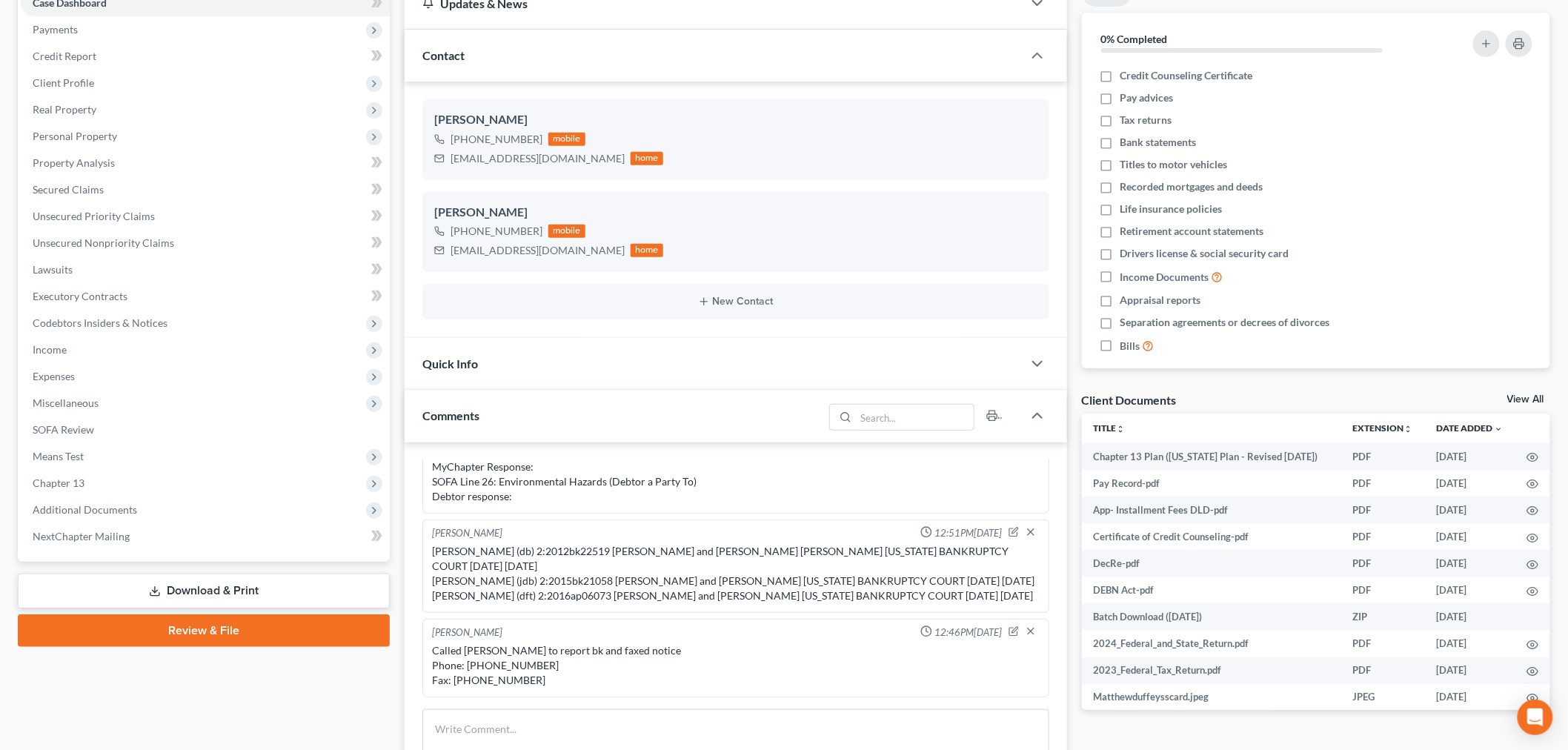
scroll to position [0, 0]
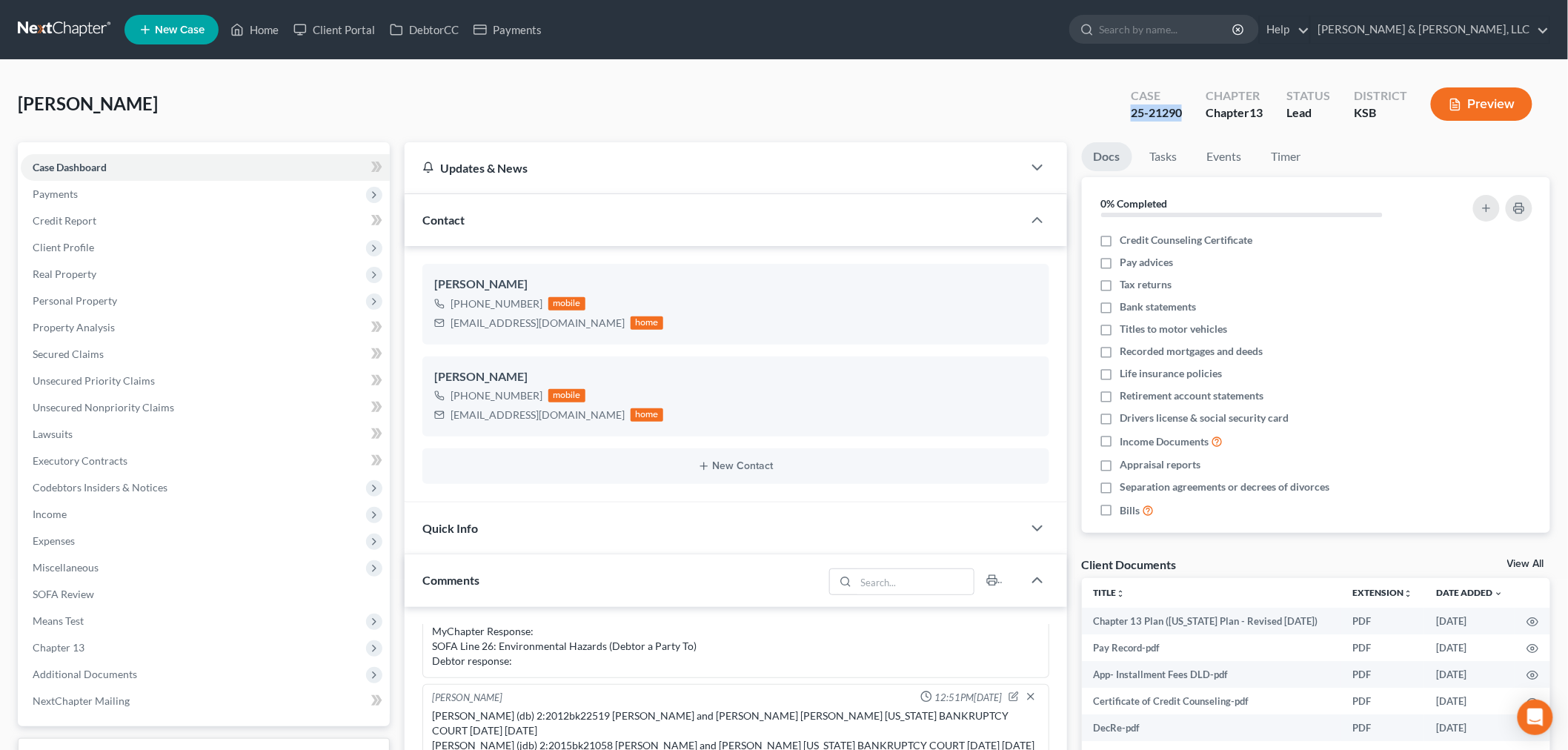
drag, startPoint x: 1184, startPoint y: 107, endPoint x: 1131, endPoint y: 114, distance: 53.5
click at [1131, 114] on div "Case 25-21290" at bounding box center [1156, 106] width 75 height 44
copy div "25-21290"
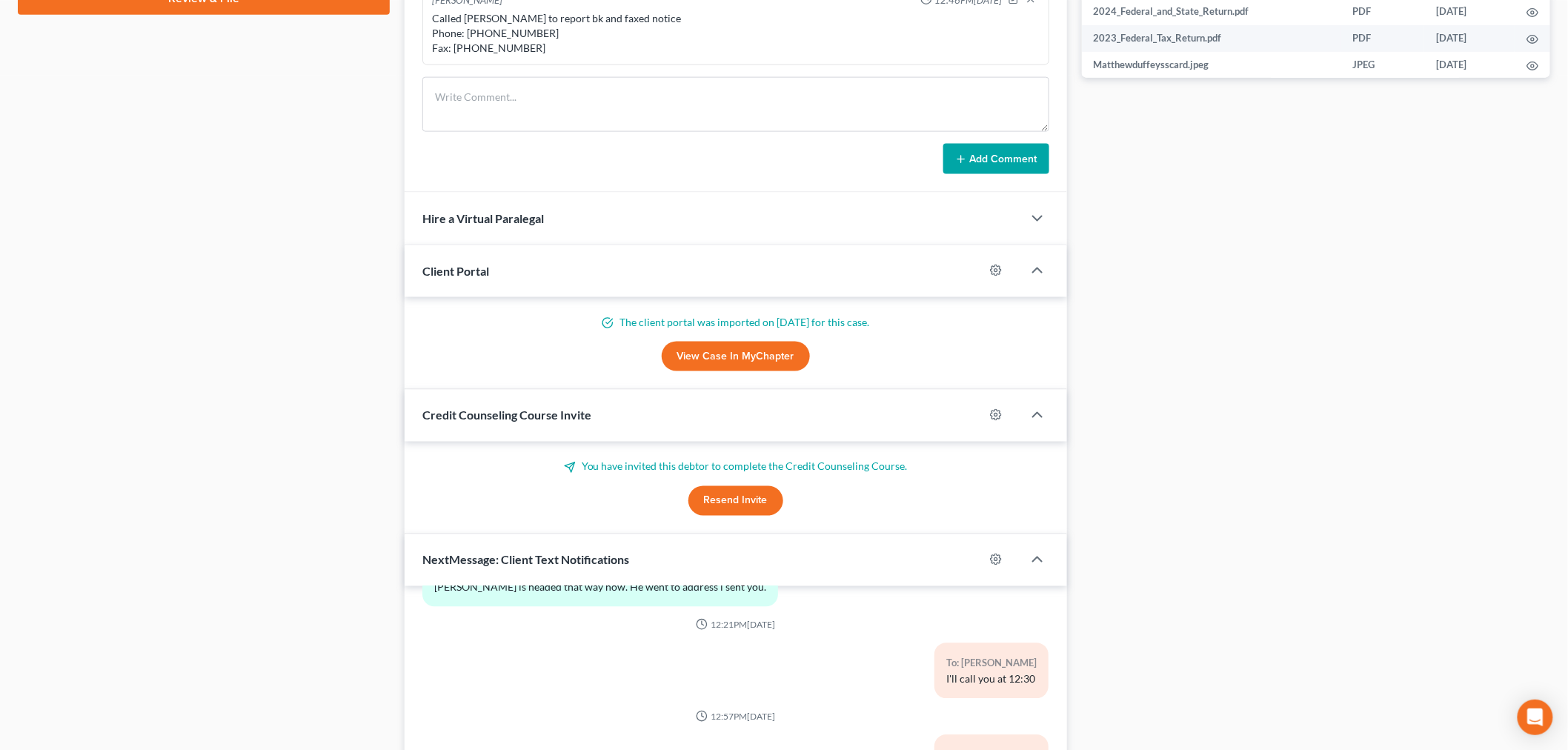
scroll to position [1020, 0]
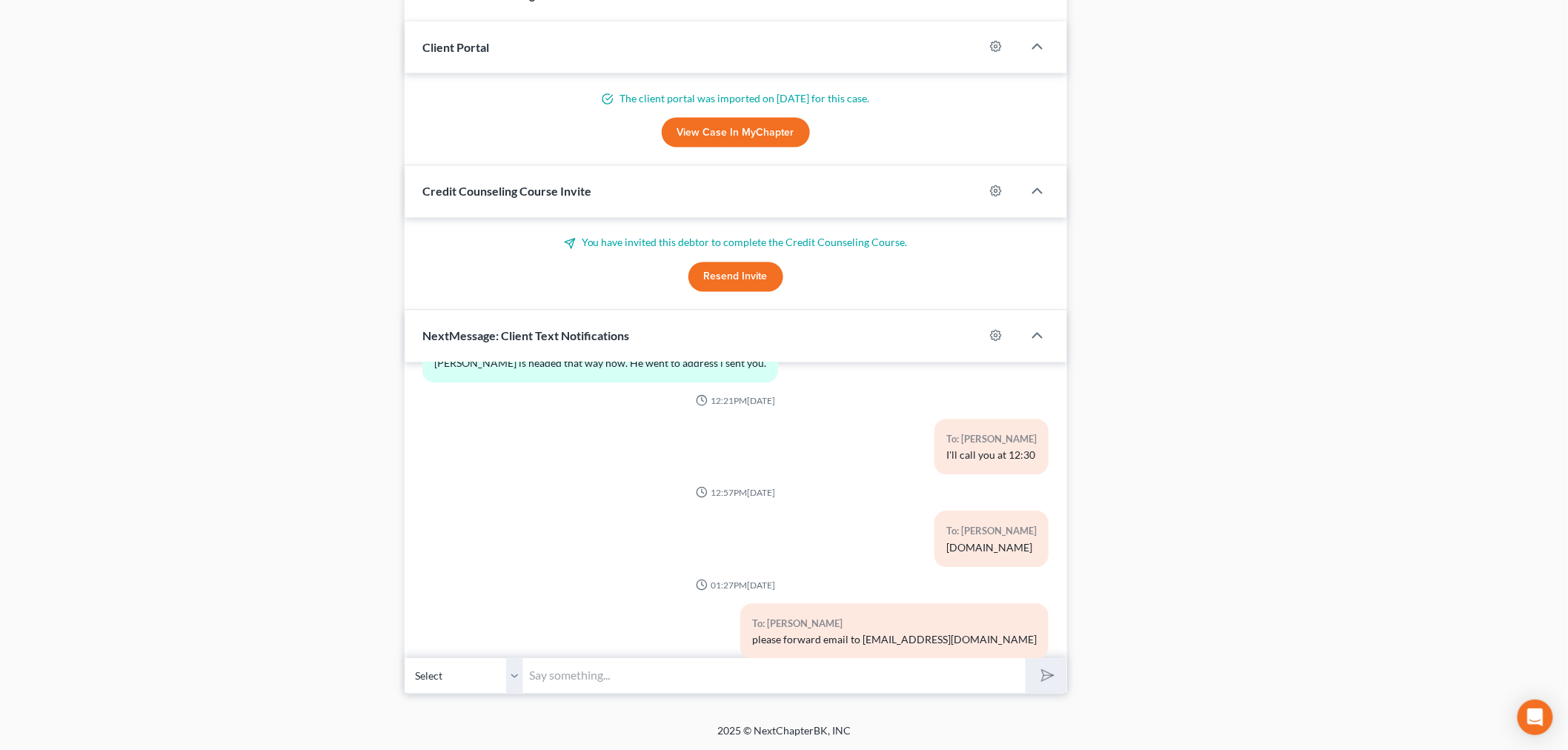
click at [608, 687] on input "text" at bounding box center [774, 676] width 503 height 37
paste input "25-21290"
type input "[PERSON_NAME] - your bankruptcy is on file. case number 25-21290 I have notifie…"
click at [1026, 659] on button "submit" at bounding box center [1046, 676] width 40 height 35
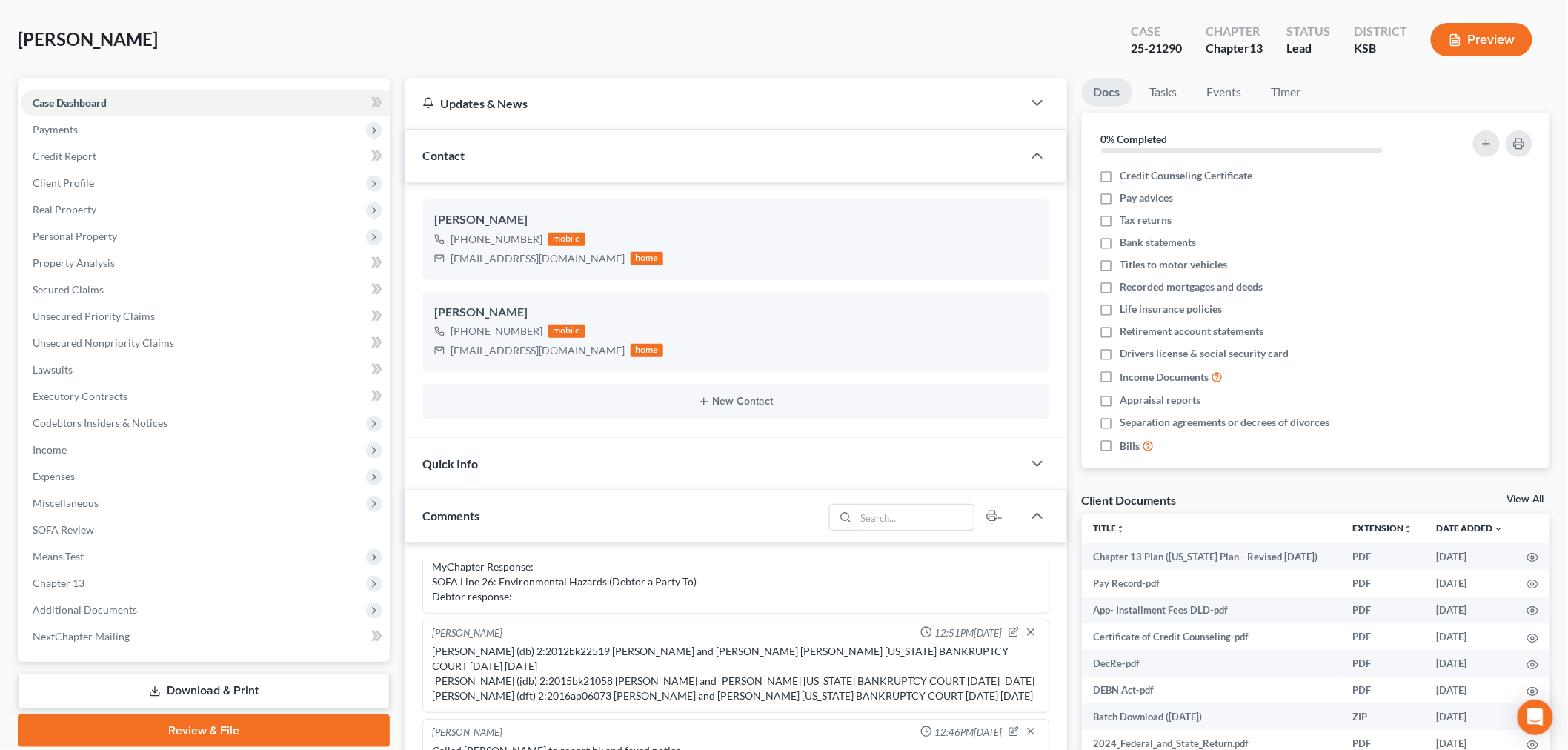
scroll to position [0, 0]
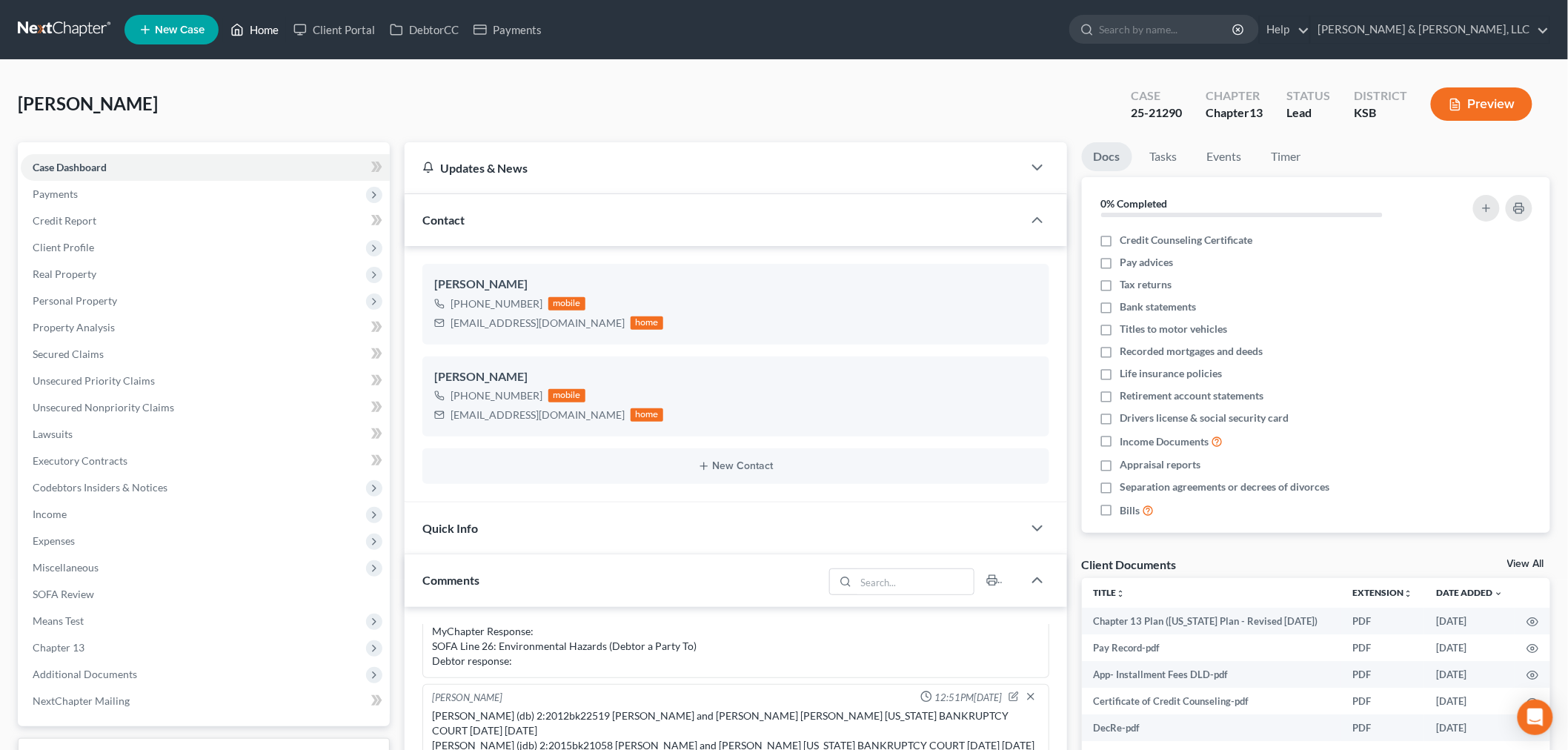
click at [258, 30] on link "Home" at bounding box center [254, 30] width 63 height 26
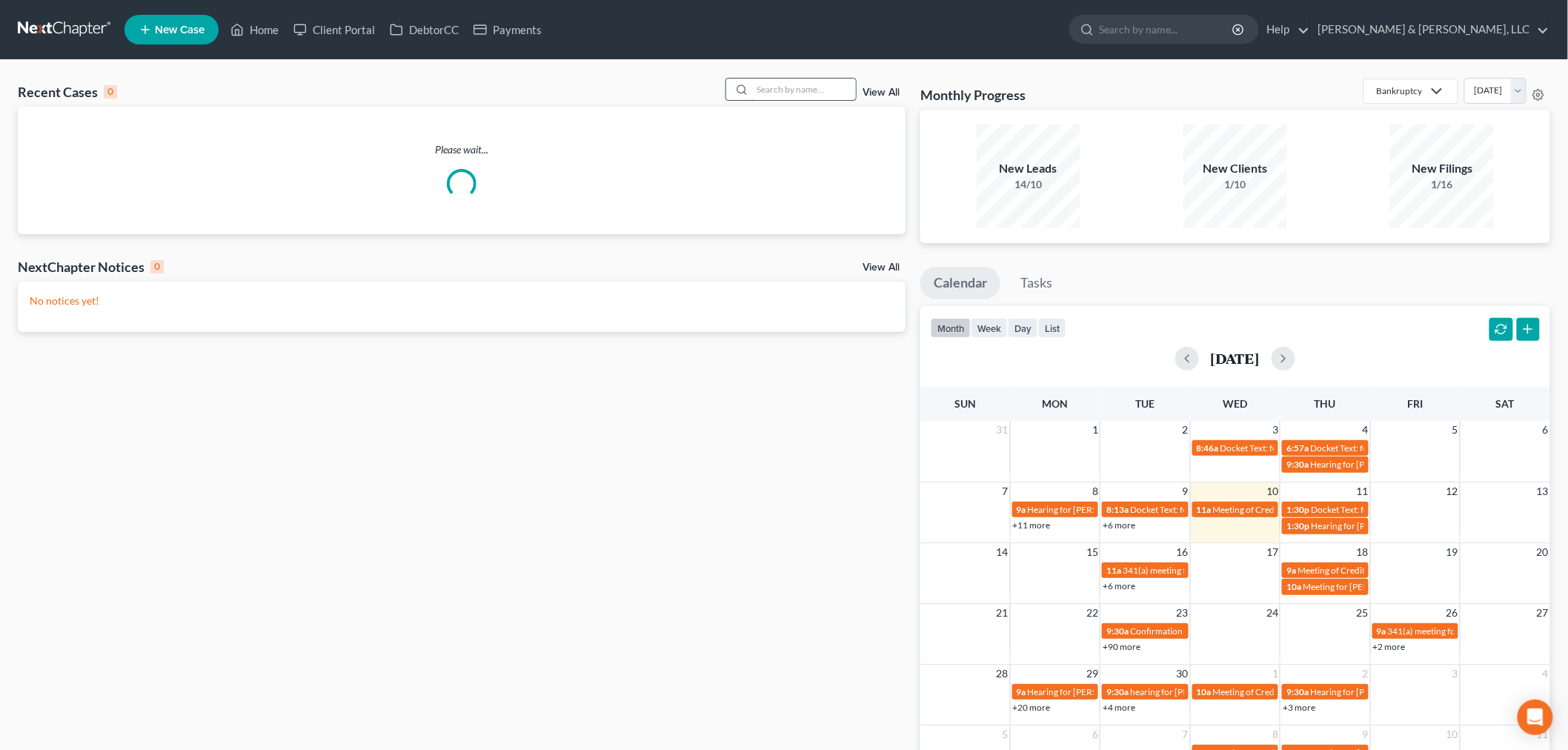
click at [791, 90] on input "search" at bounding box center [803, 89] width 103 height 22
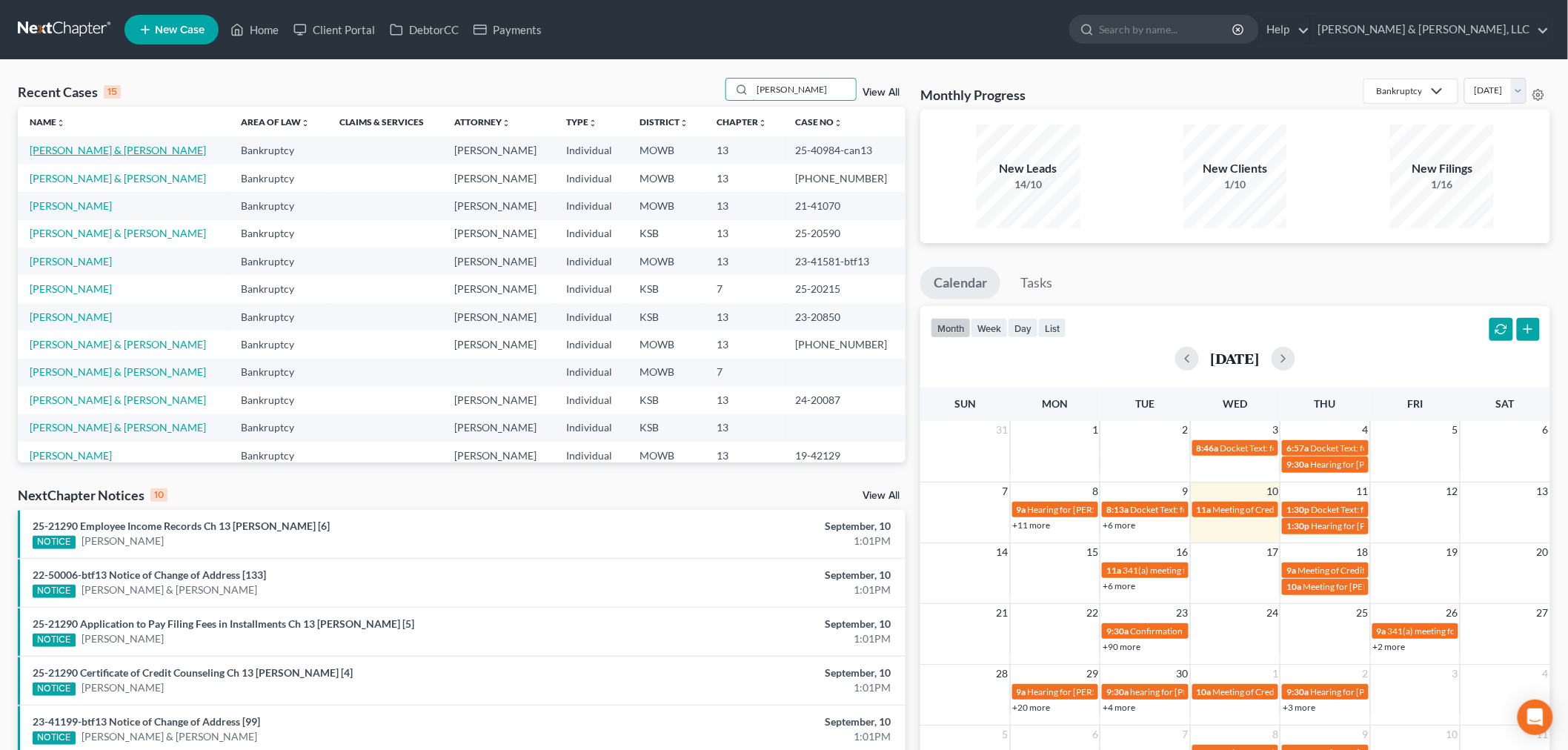
type input "[PERSON_NAME]"
click at [59, 153] on link "[PERSON_NAME] & [PERSON_NAME]" at bounding box center [118, 150] width 177 height 12
select select "2"
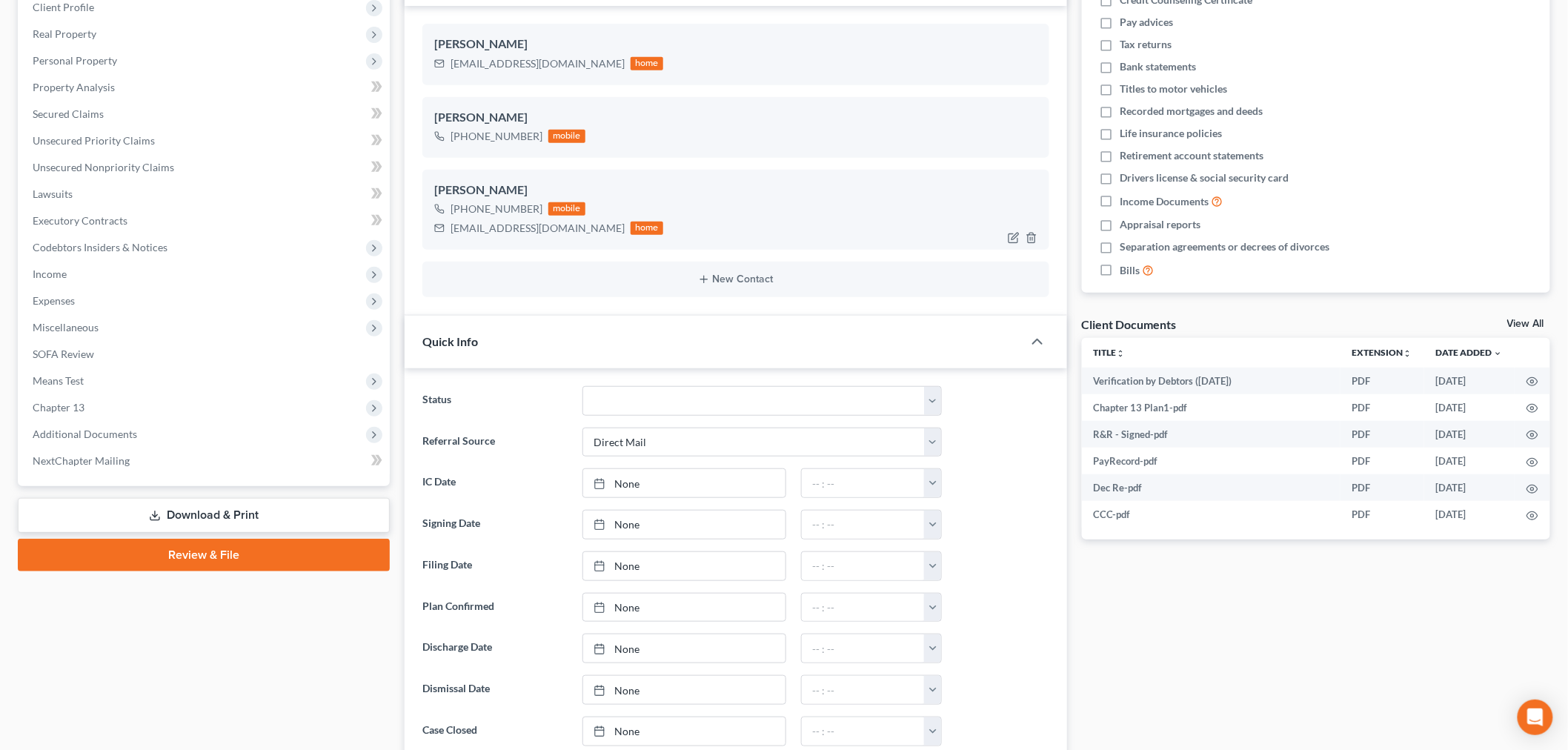
scroll to position [247, 0]
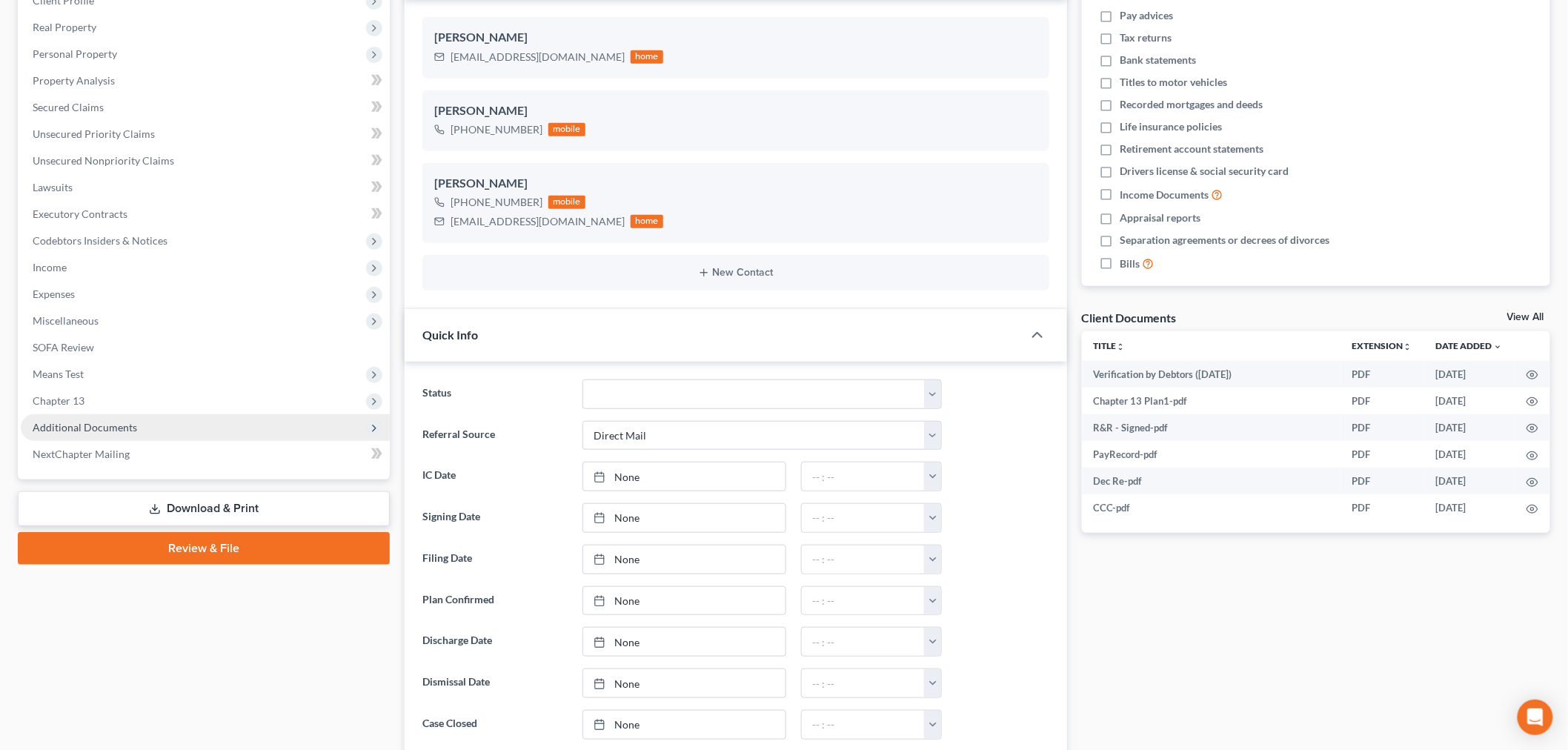
click at [84, 426] on span "Additional Documents" at bounding box center [85, 427] width 104 height 12
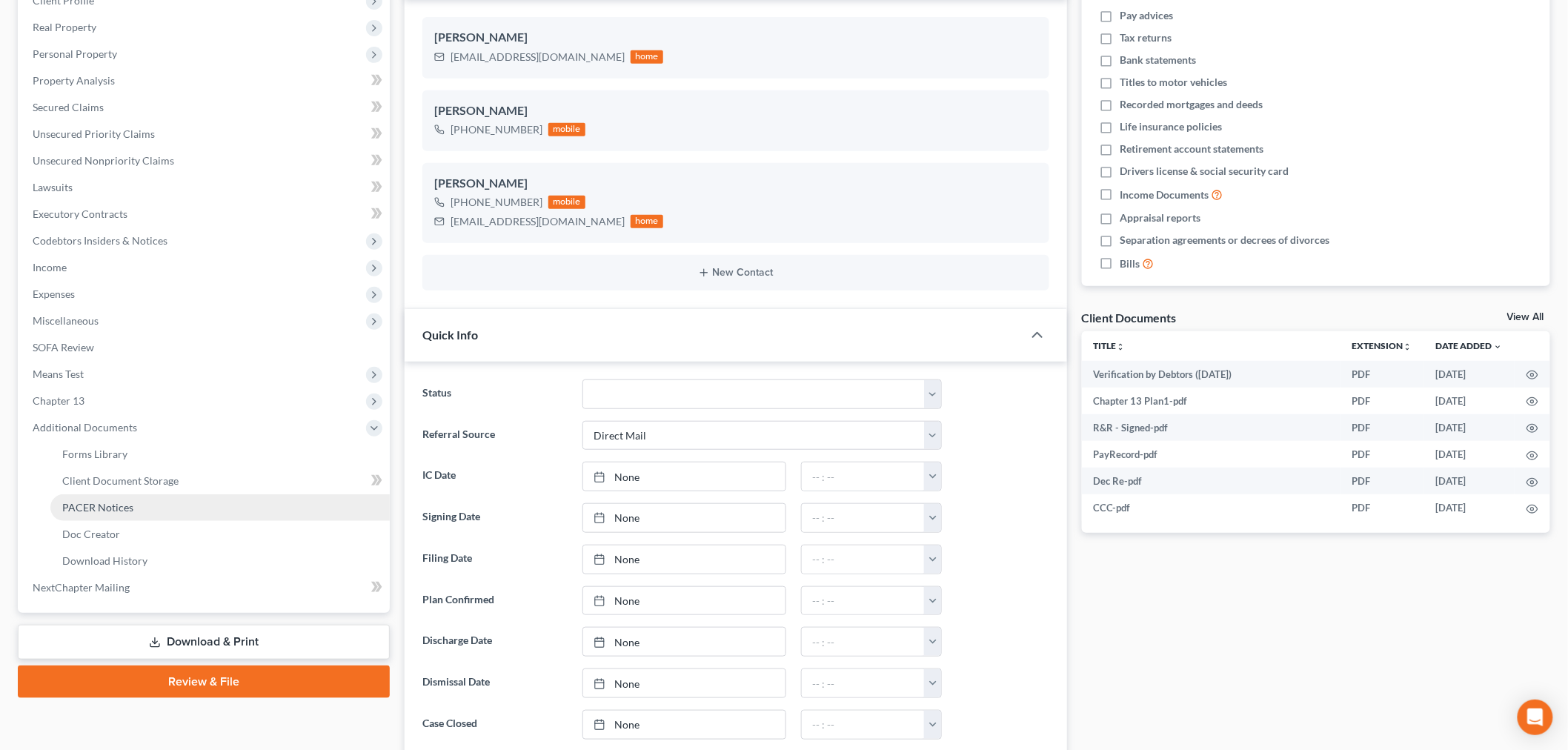
click at [96, 498] on link "PACER Notices" at bounding box center [220, 507] width 339 height 26
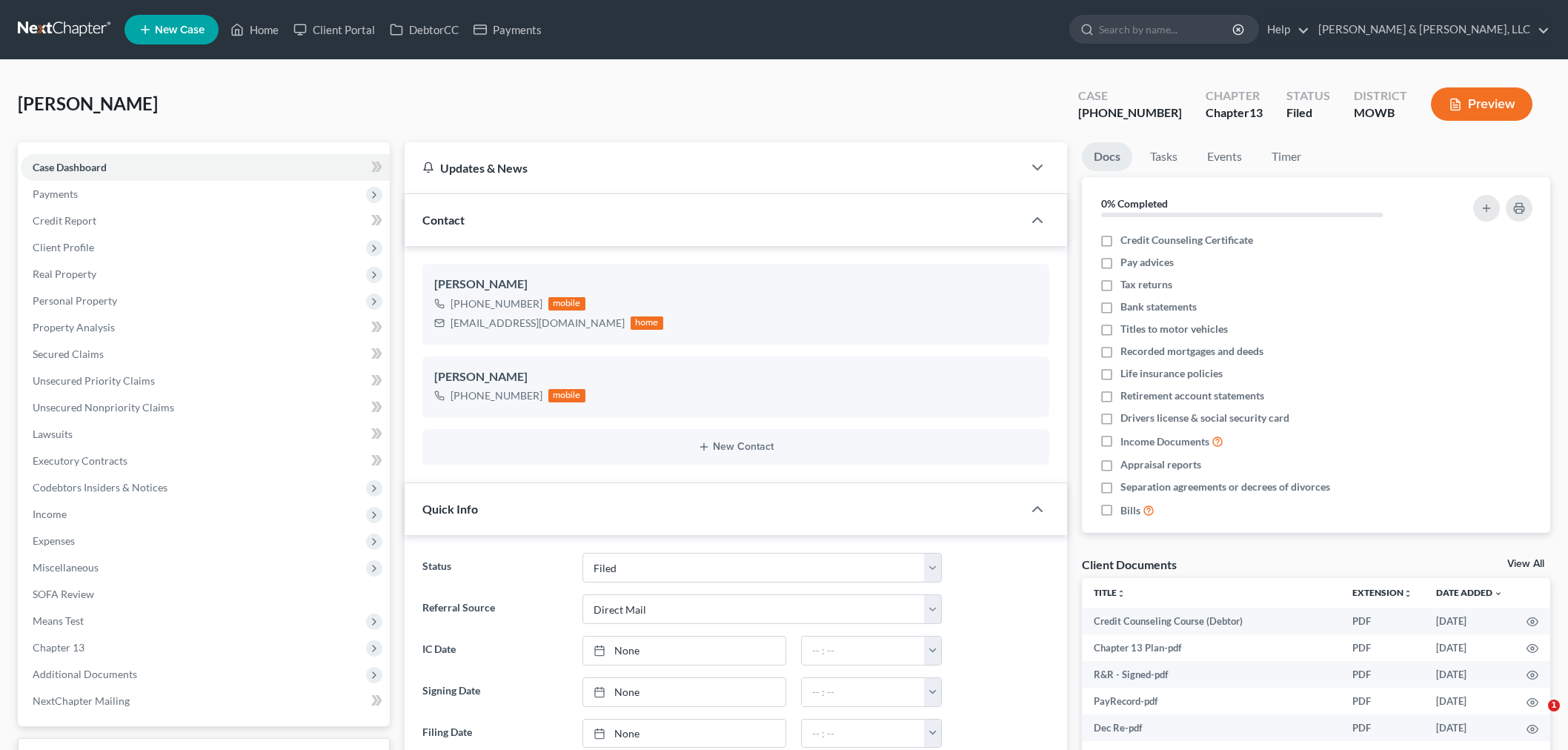
select select "6"
select select "2"
select select "0"
click at [267, 23] on link "Home" at bounding box center [254, 30] width 63 height 26
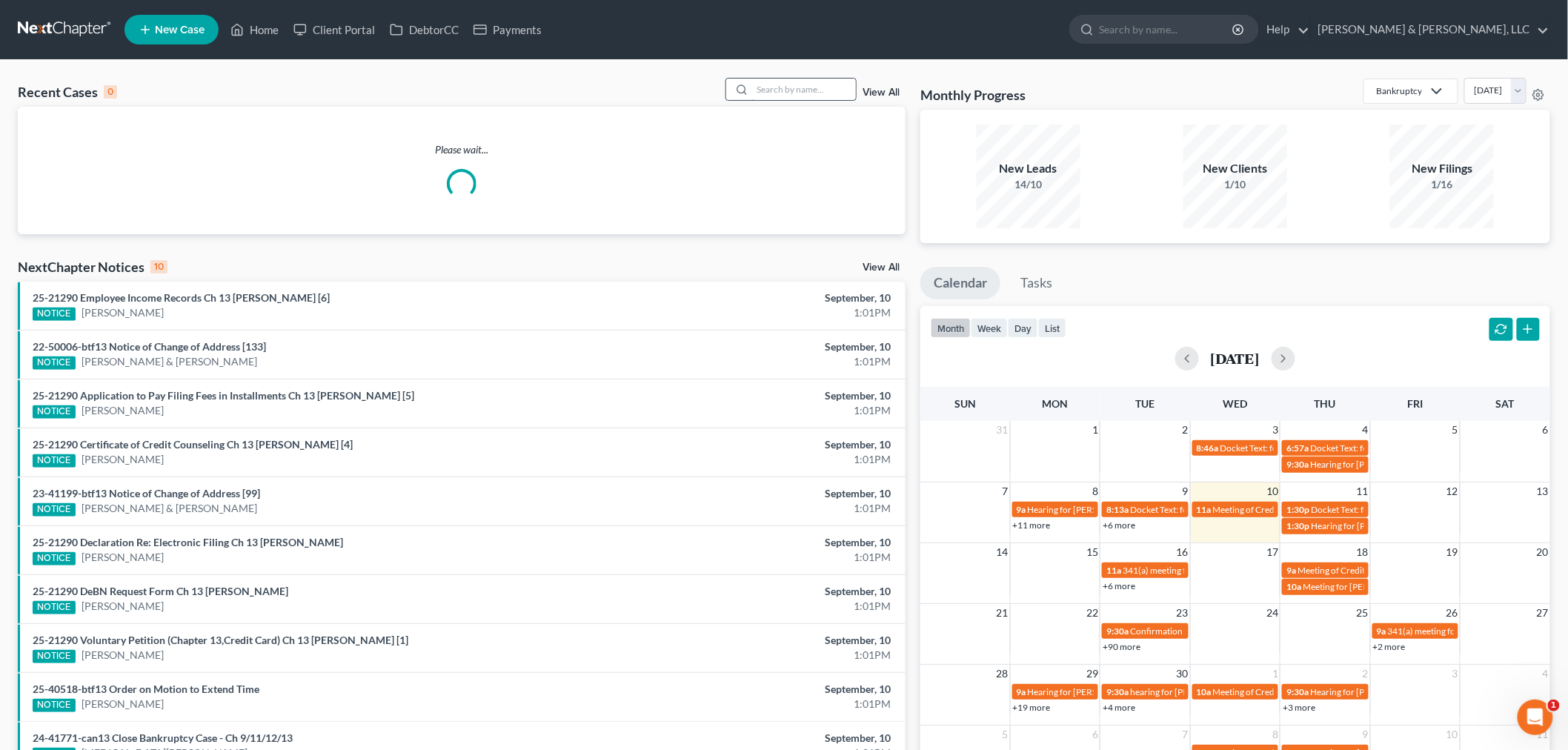
click at [803, 89] on input "search" at bounding box center [803, 89] width 103 height 22
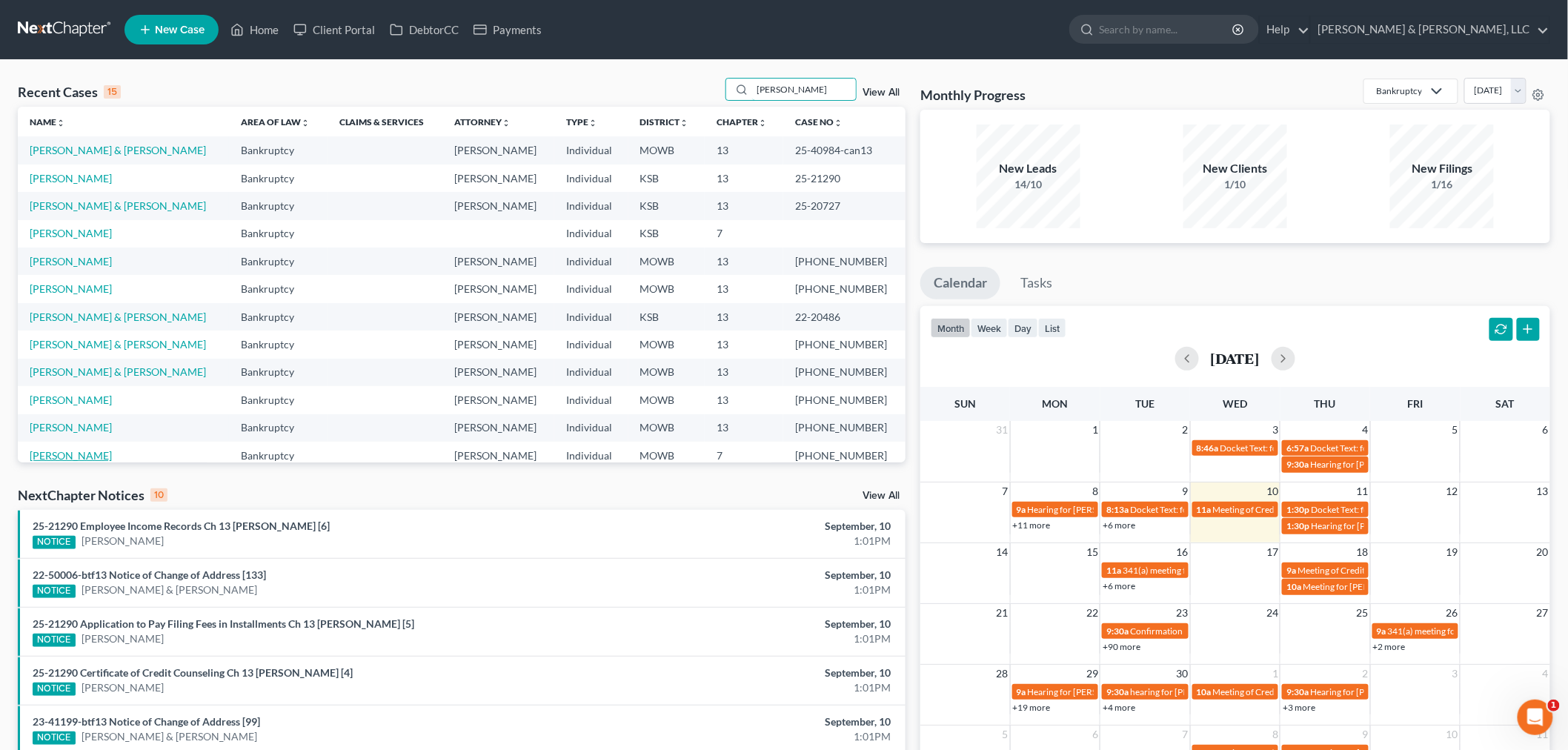
type input "reitz"
click at [51, 450] on link "[PERSON_NAME]" at bounding box center [71, 455] width 82 height 12
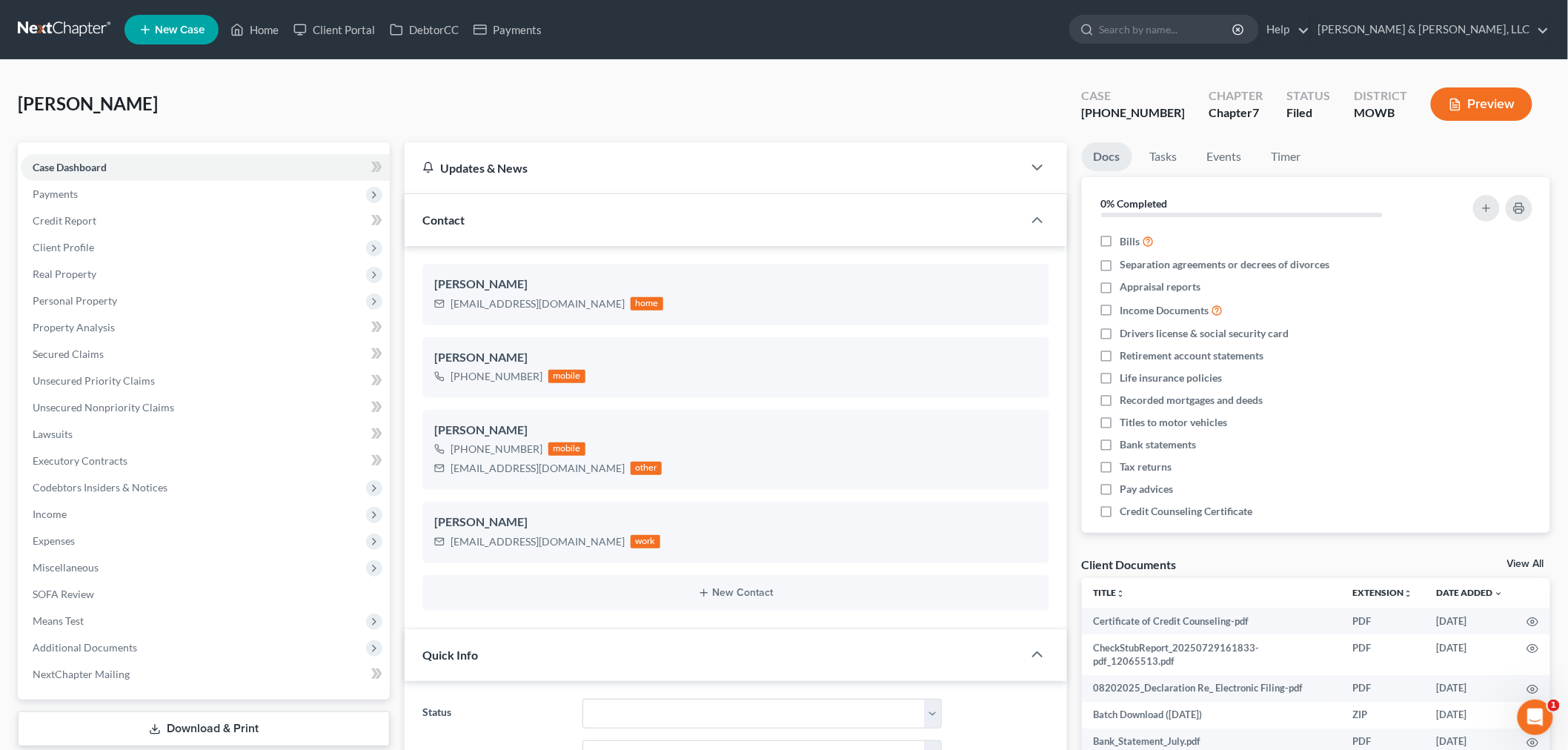
scroll to position [1773, 0]
click at [71, 489] on span "Codebtors Insiders & Notices" at bounding box center [100, 487] width 135 height 12
click at [93, 517] on span "Codebtors" at bounding box center [86, 513] width 49 height 12
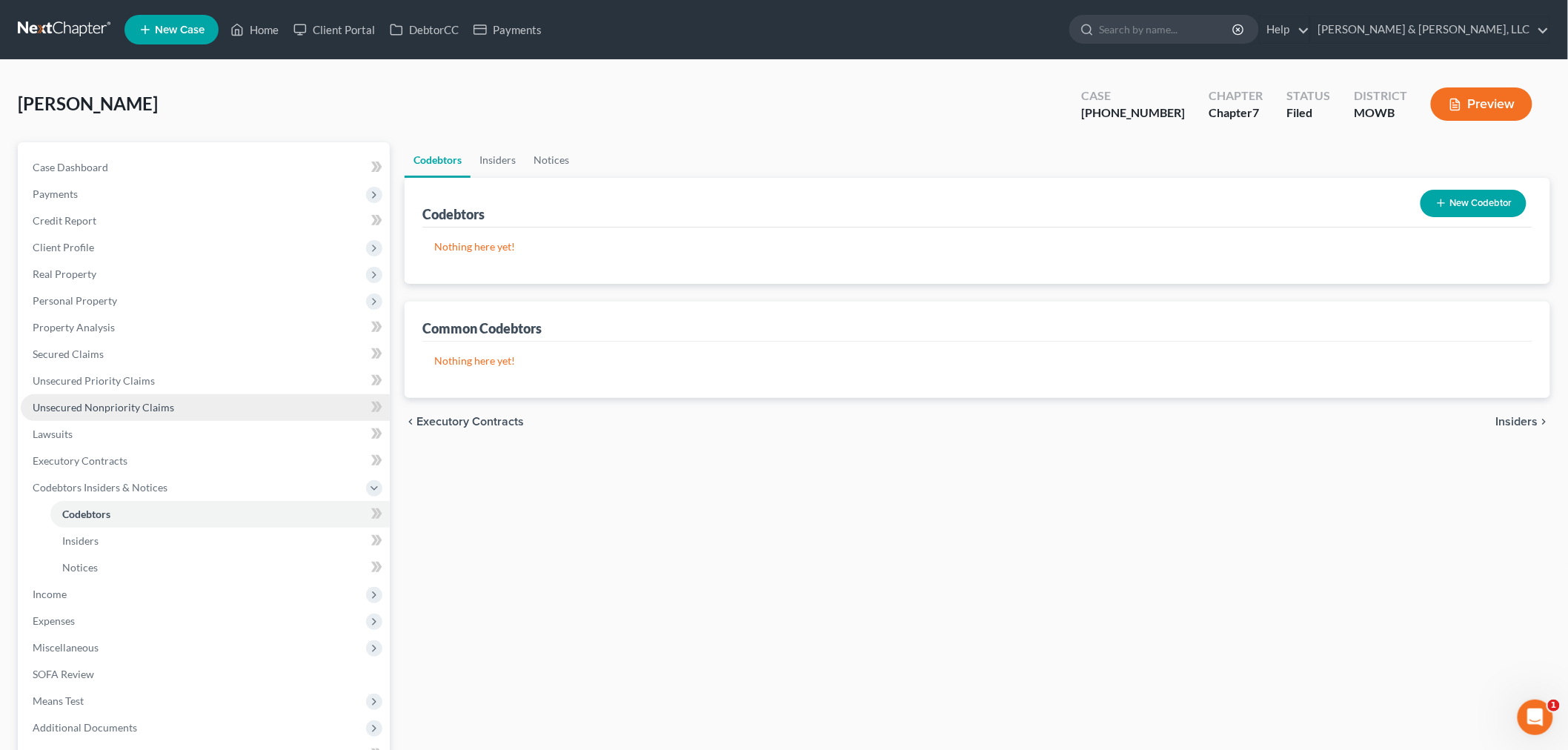
click at [114, 405] on span "Unsecured Nonpriority Claims" at bounding box center [103, 407] width 142 height 12
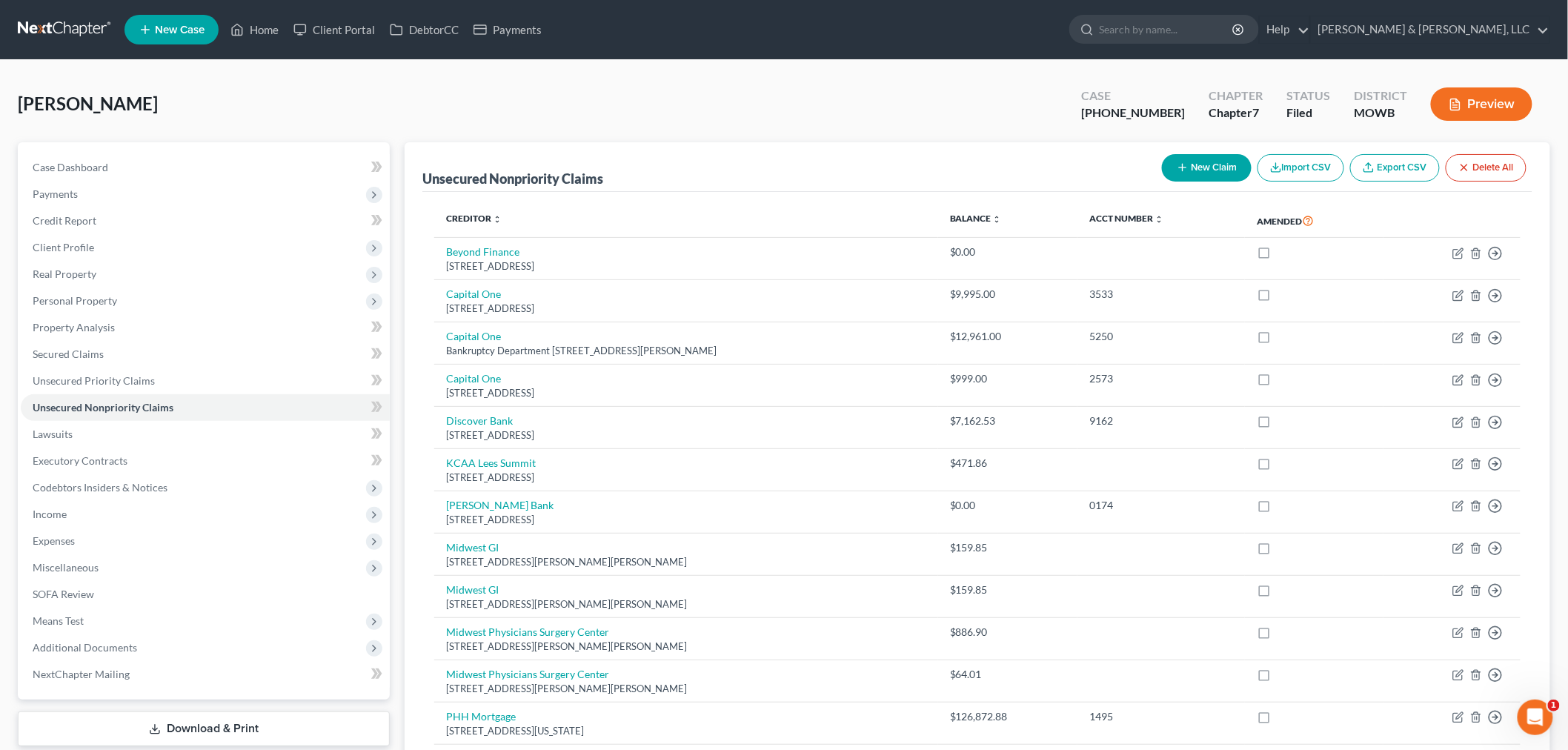
drag, startPoint x: 398, startPoint y: 98, endPoint x: 374, endPoint y: 101, distance: 24.2
click at [374, 101] on div "Reitz, Travis Upgraded Case 25-41328-7 Chapter Chapter 7 Status Filed District …" at bounding box center [784, 110] width 1532 height 65
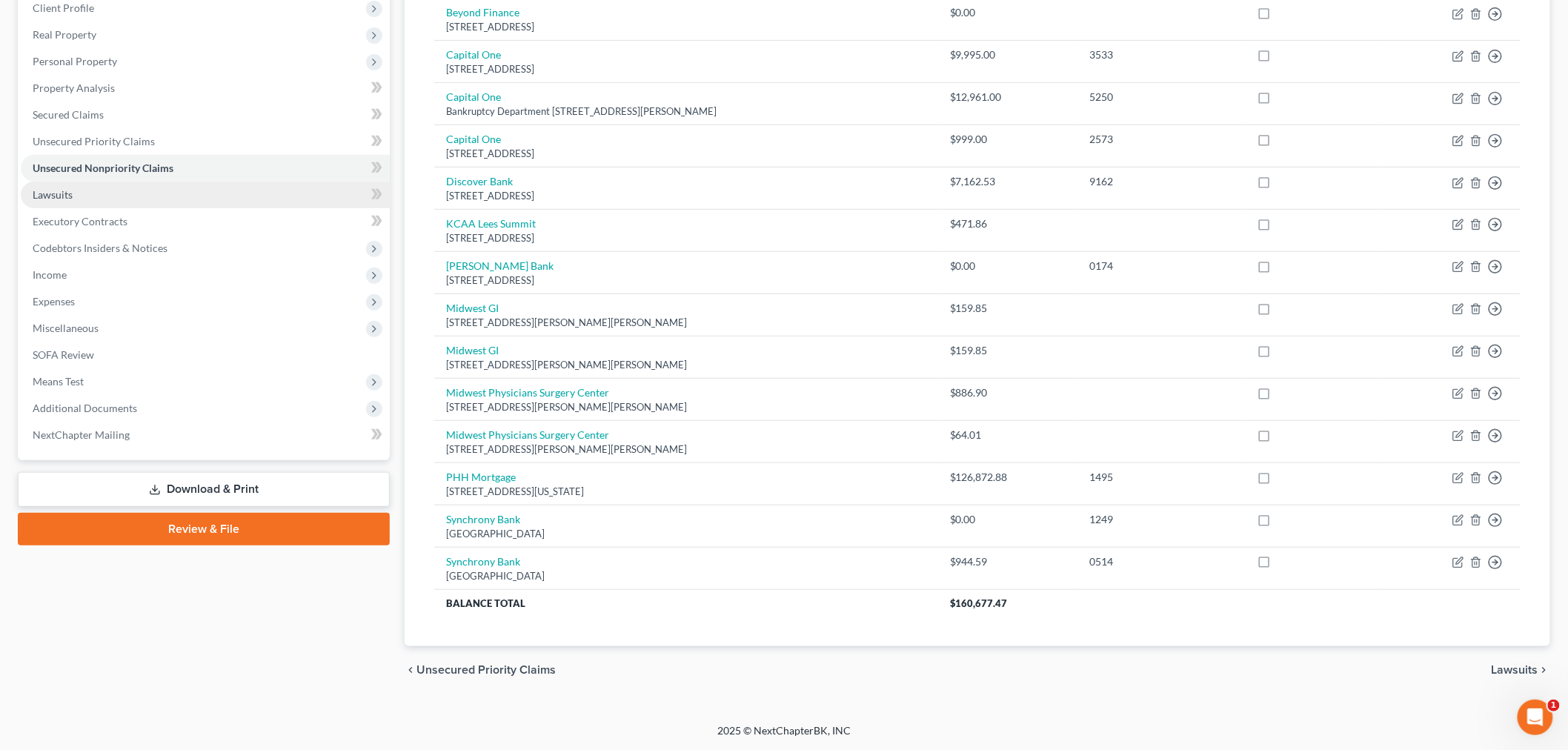
scroll to position [158, 0]
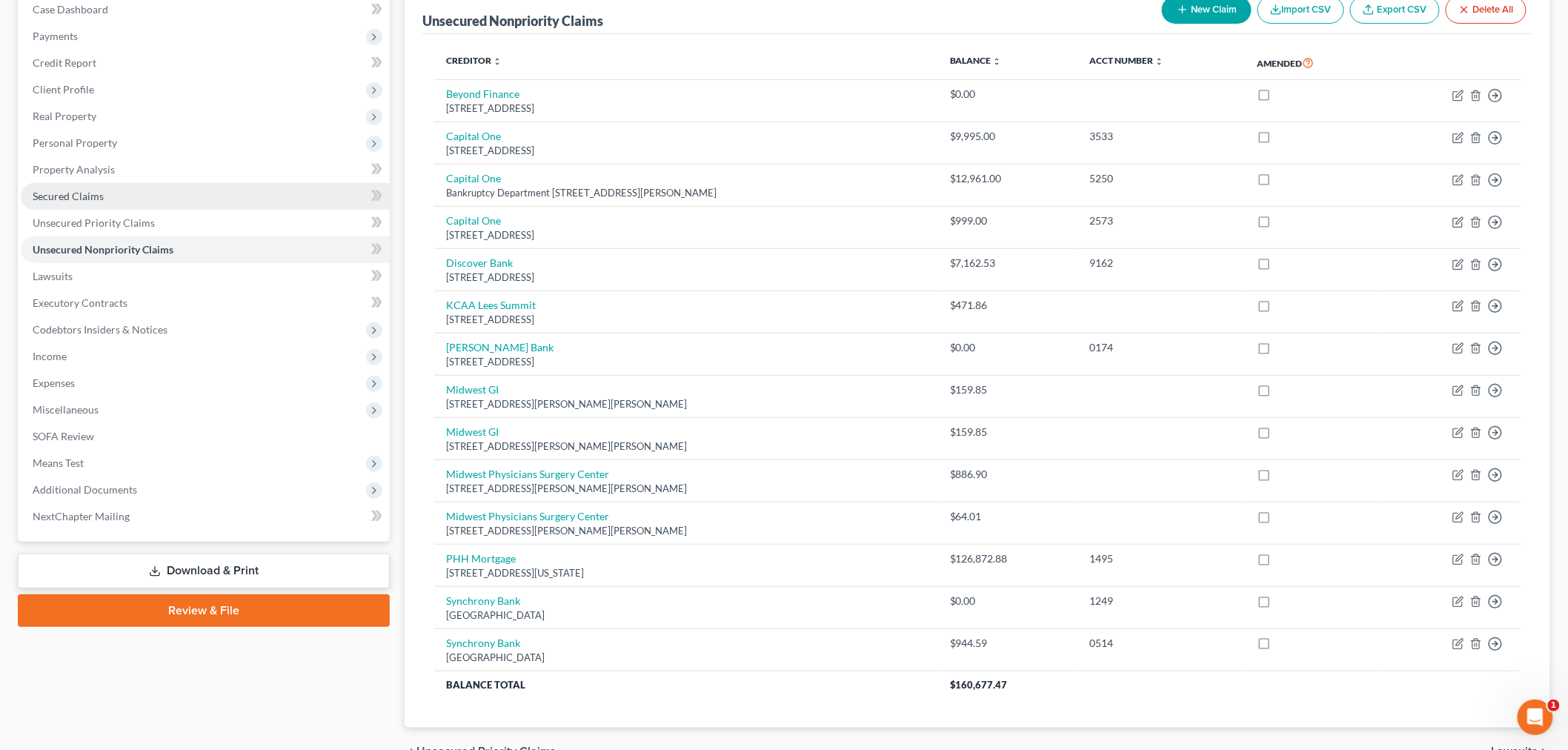
click link "Secured Claims"
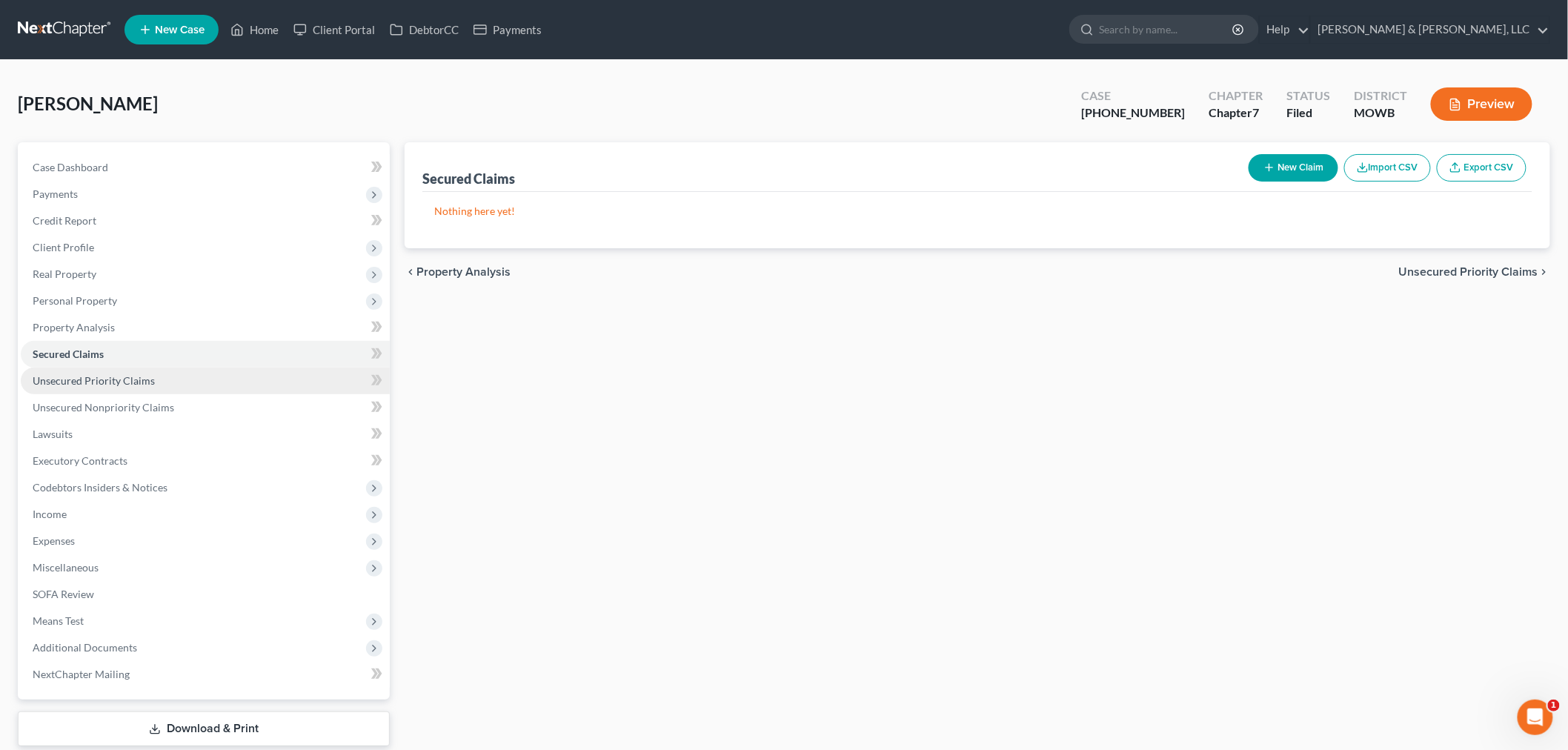
click span "Unsecured Priority Claims"
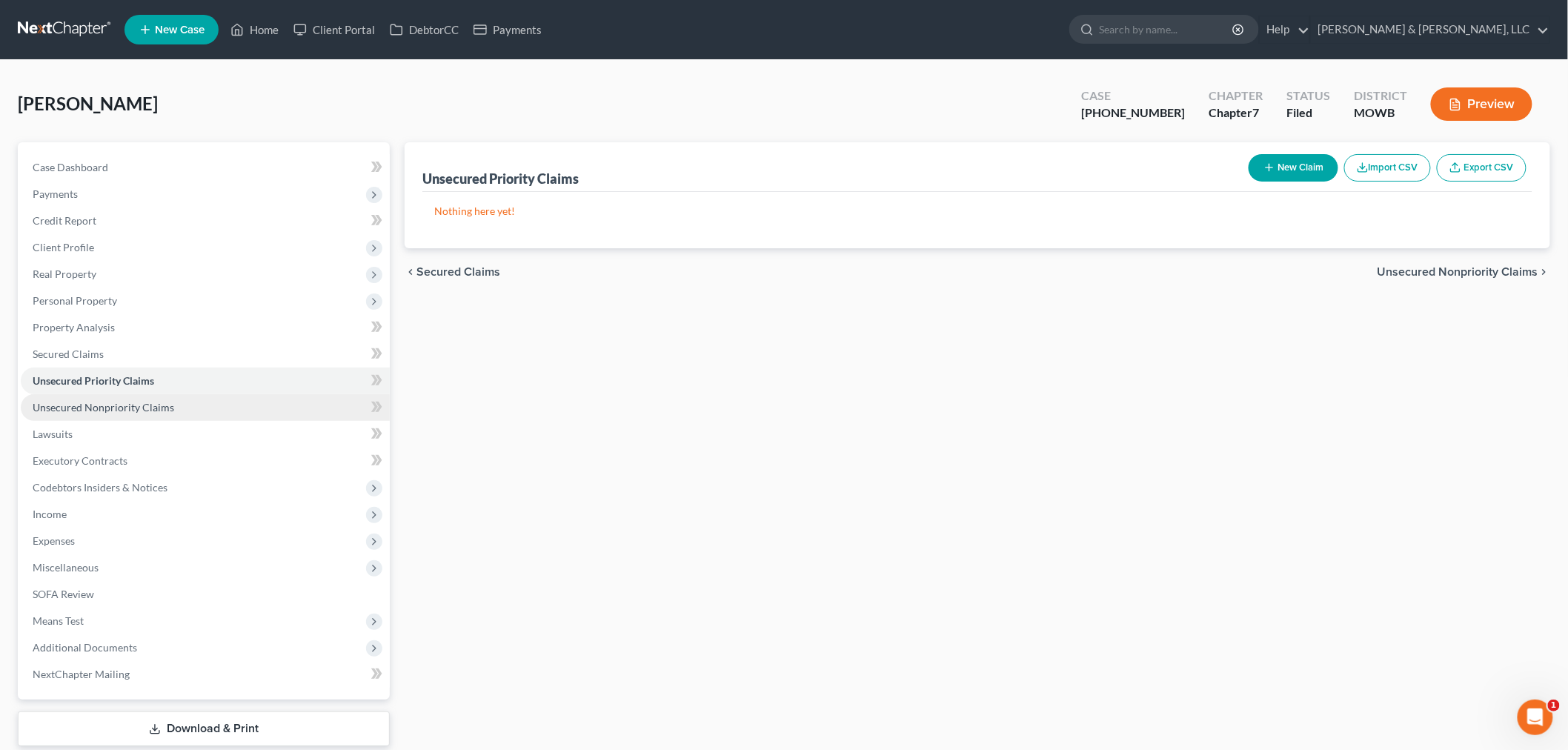
click link "Unsecured Nonpriority Claims"
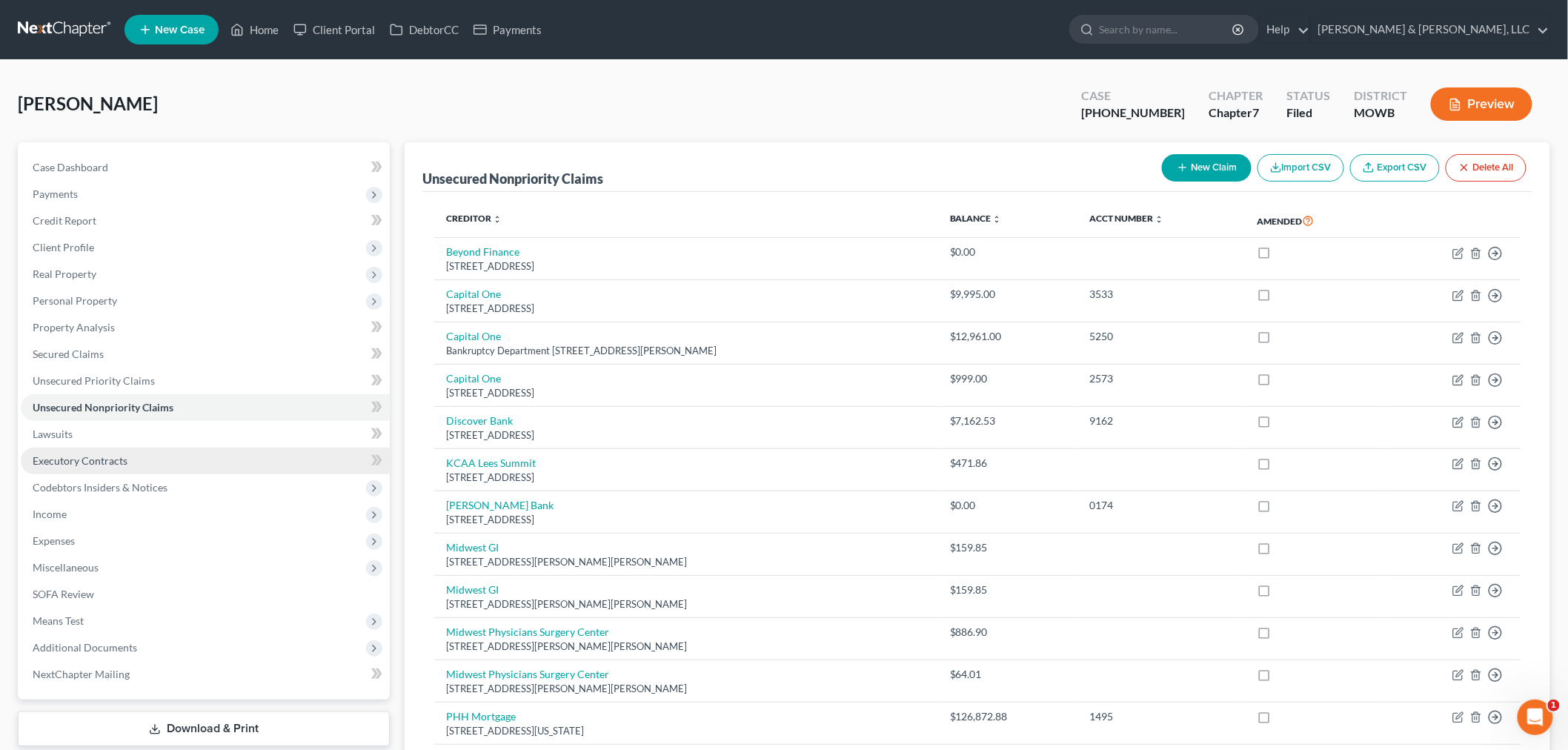
click link "Executory Contracts"
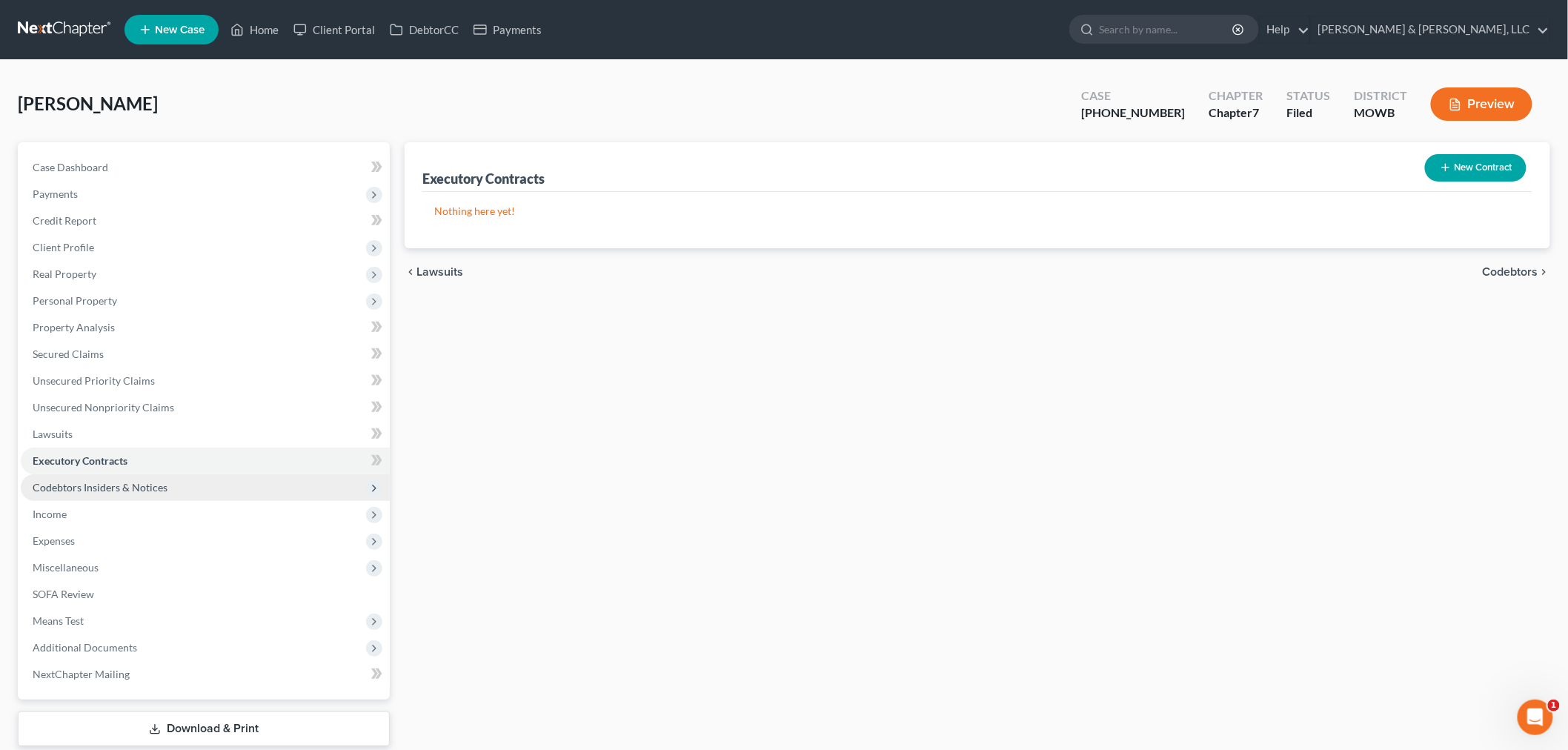
click span "Codebtors Insiders & Notices"
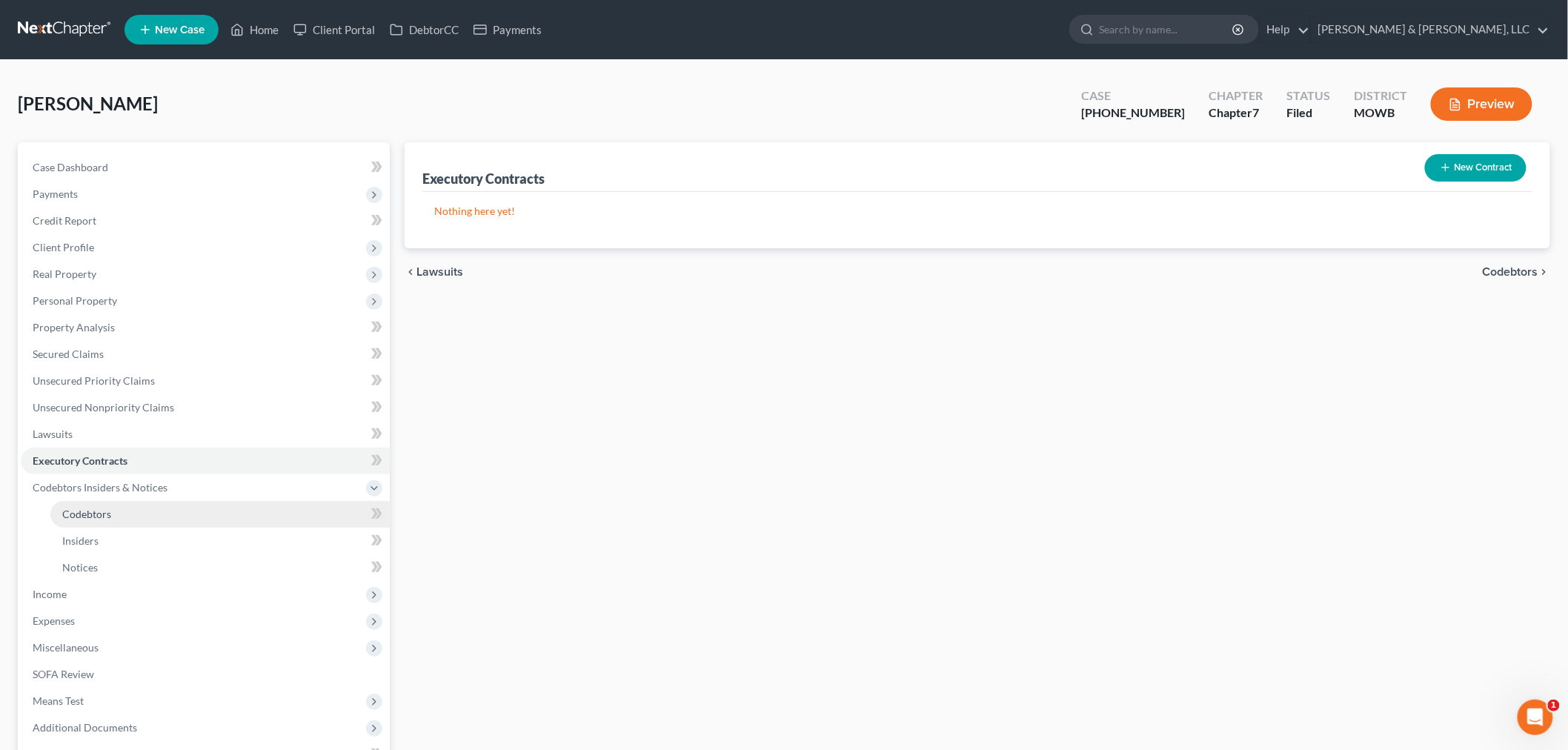
click span "Codebtors"
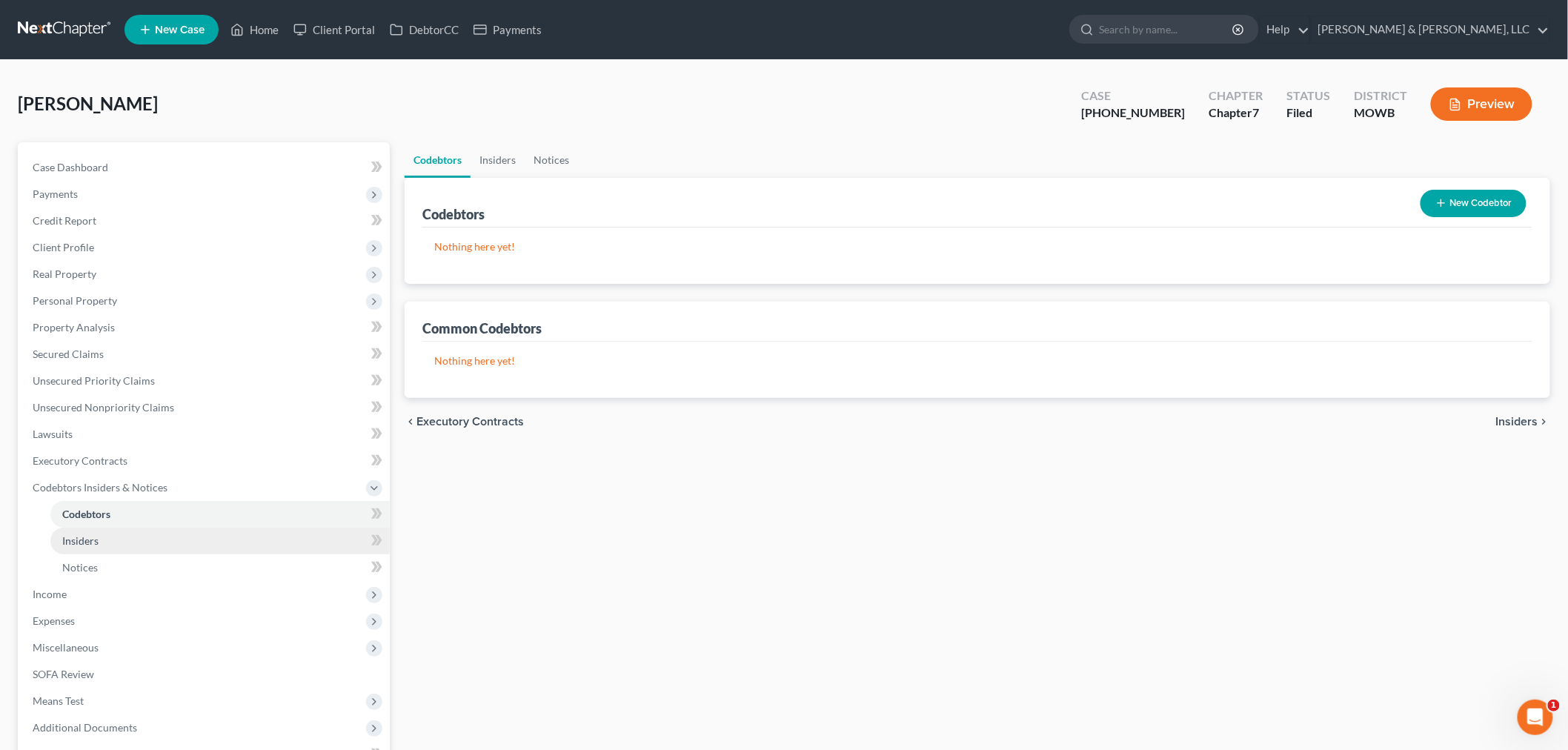
click ul "Codebtors Insiders Notices"
click span "Insiders"
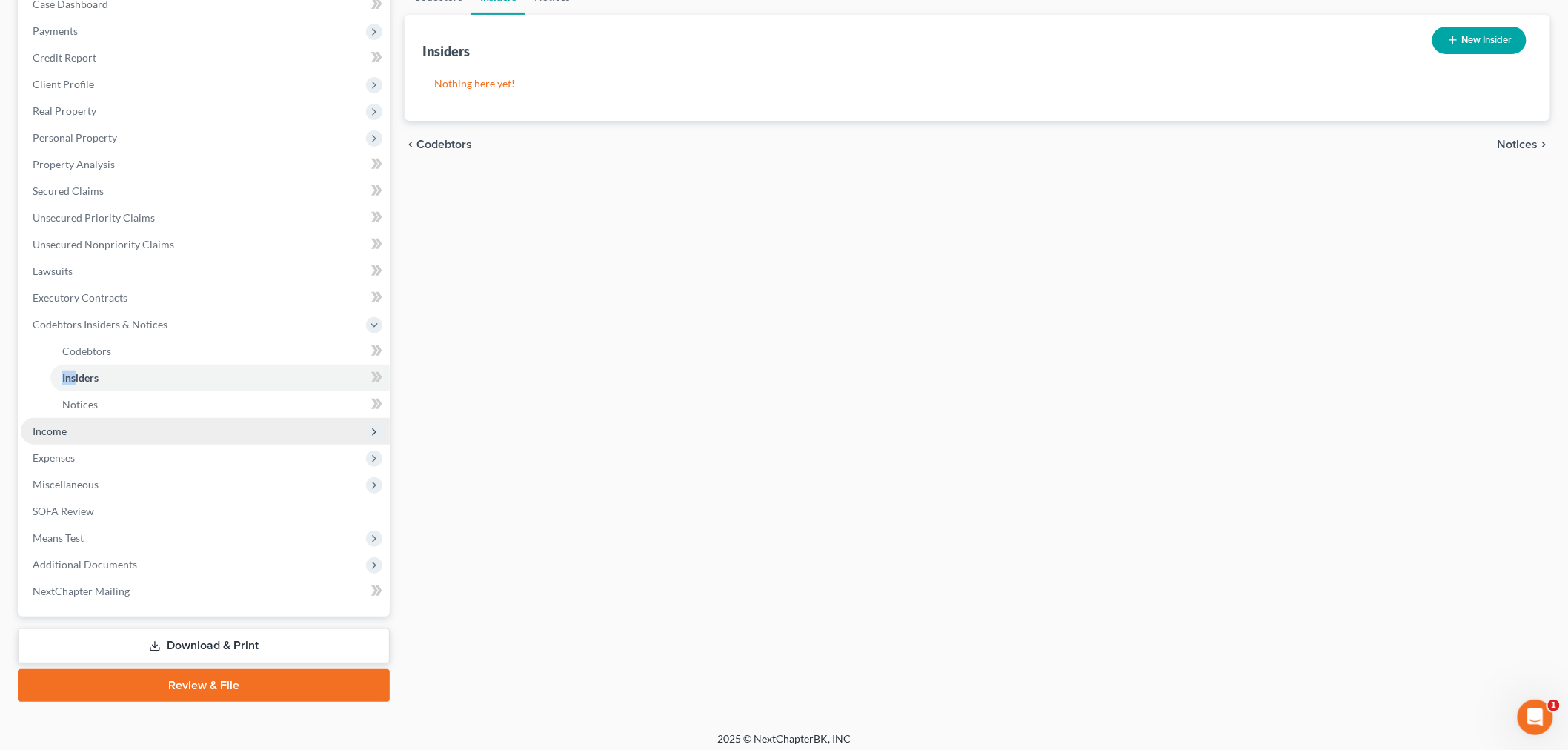
scroll to position [169, 0]
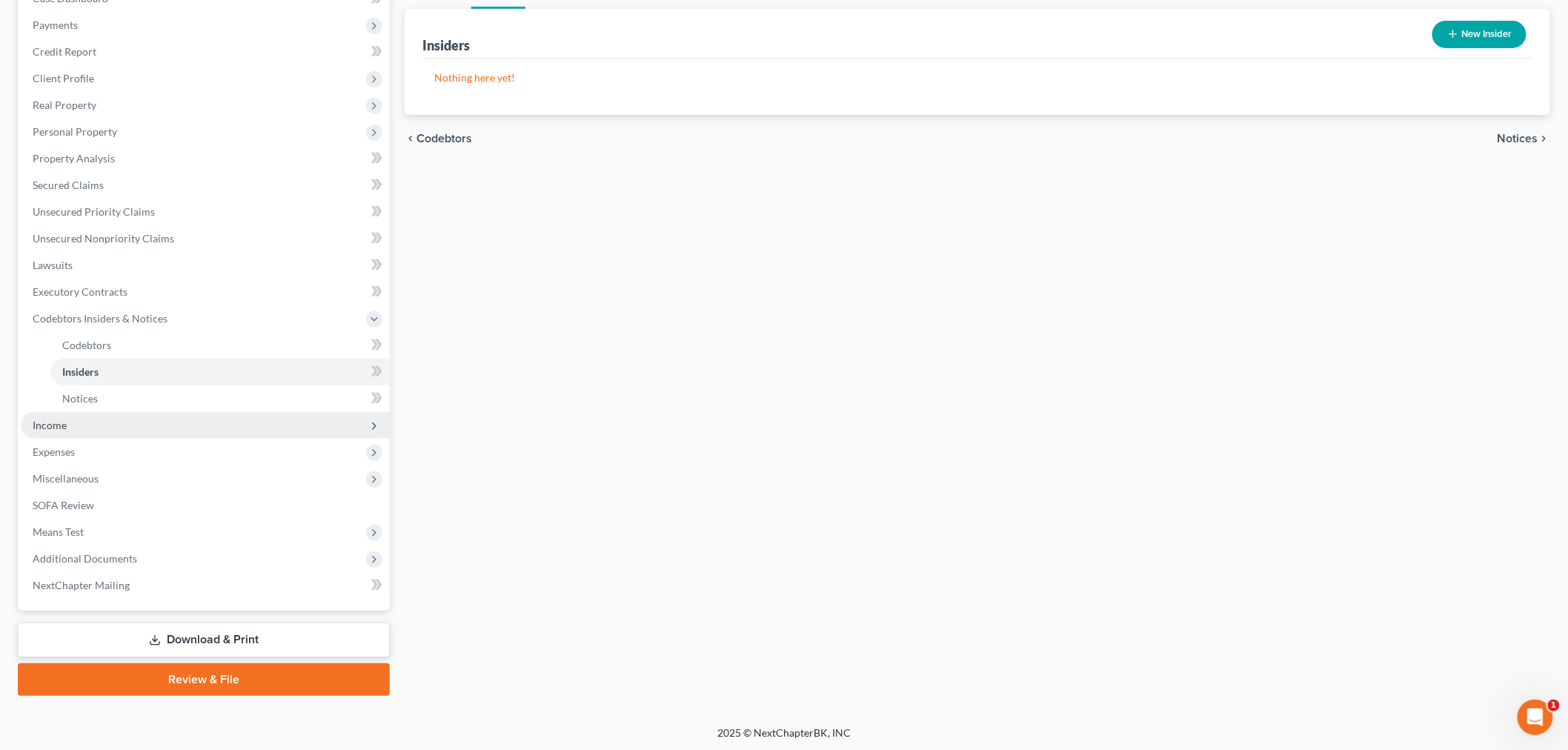
click span "Income"
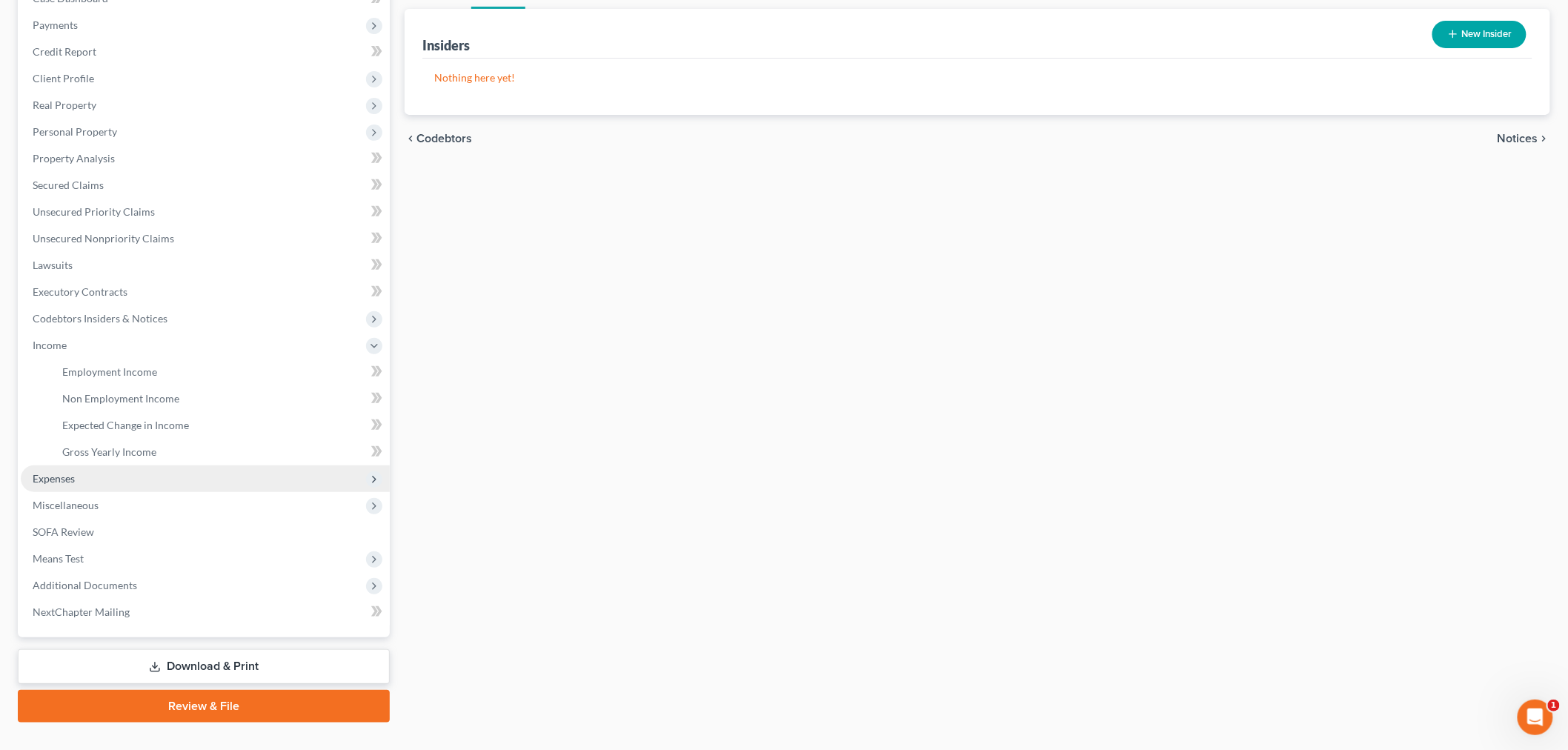
click span "Expenses"
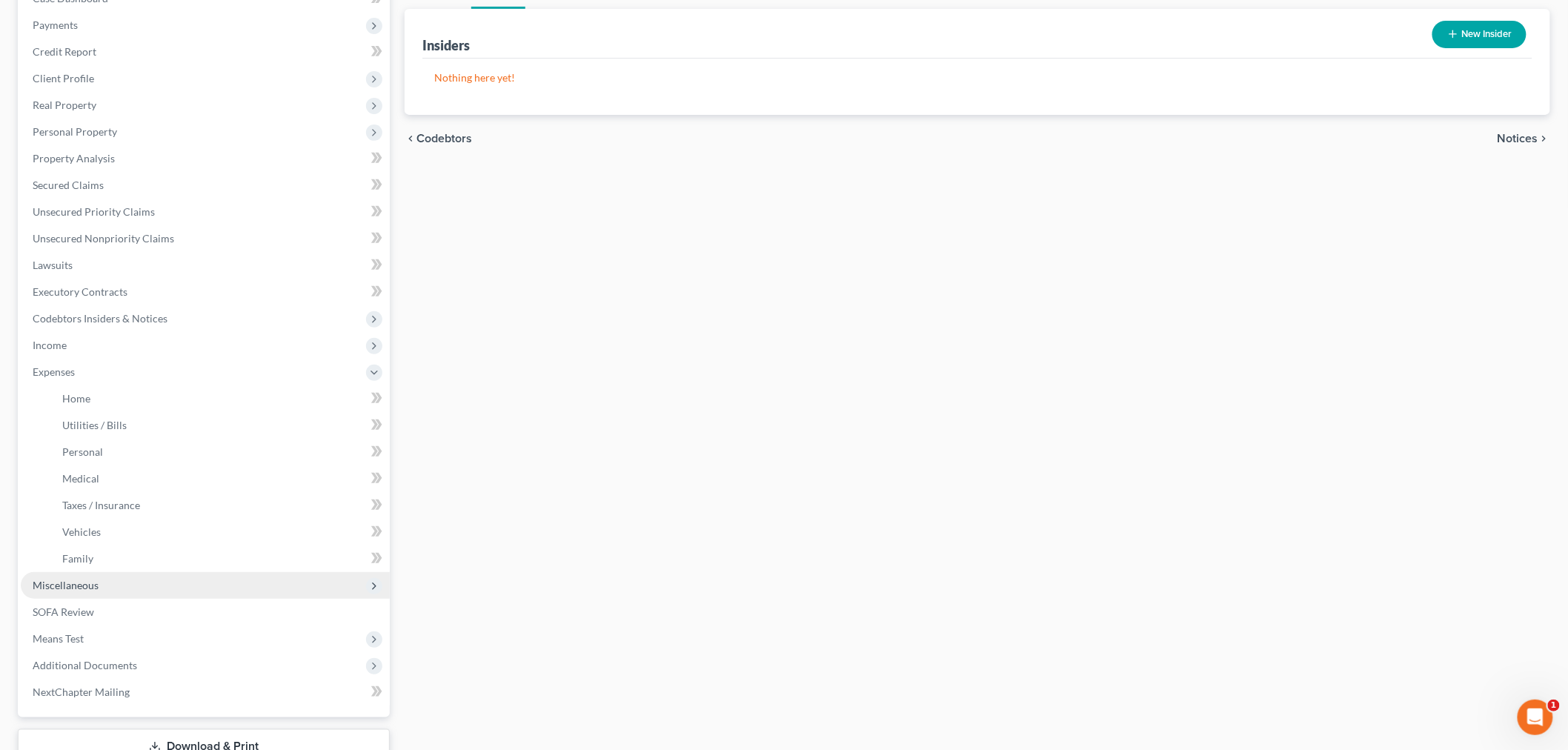
click span "Miscellaneous"
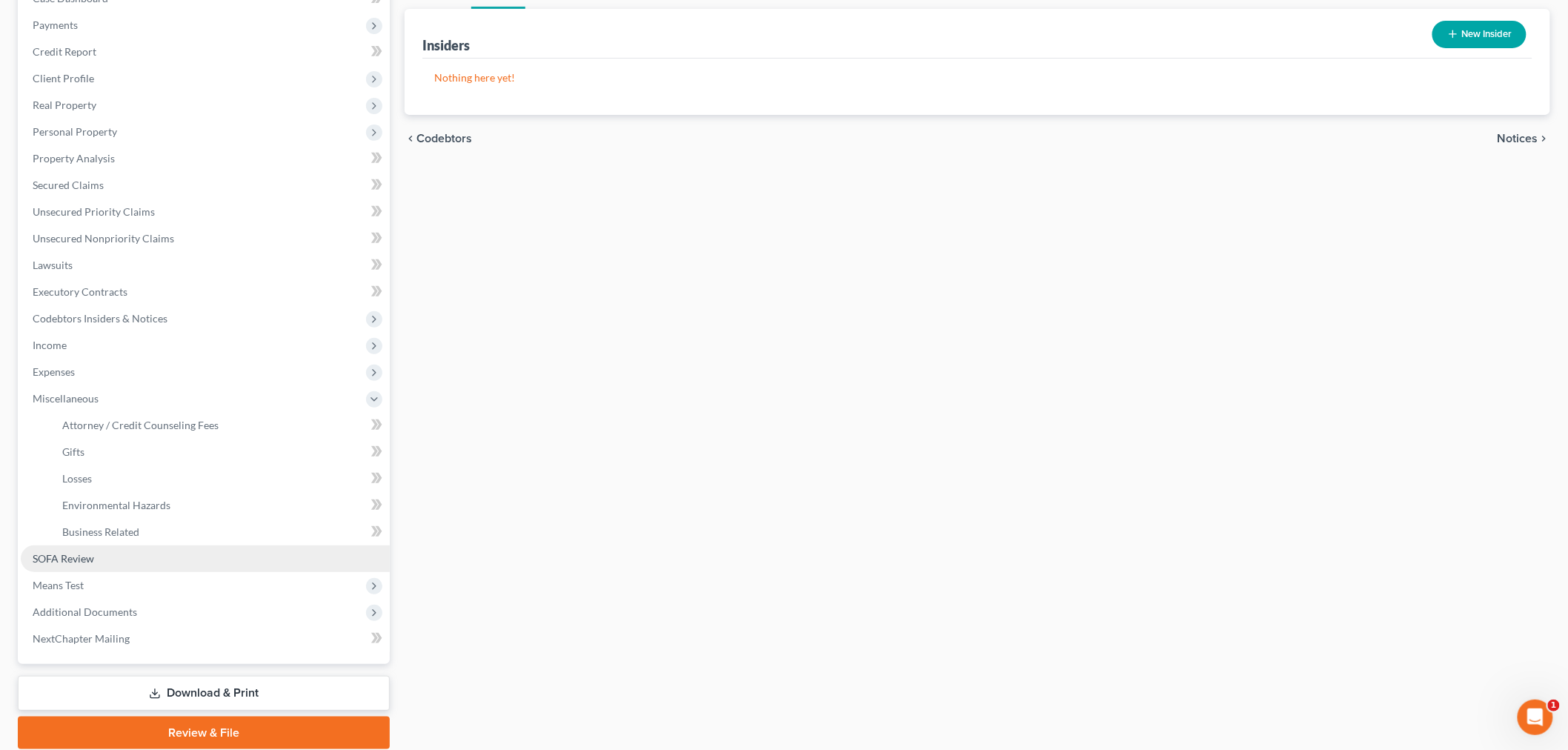
click link "SOFA Review"
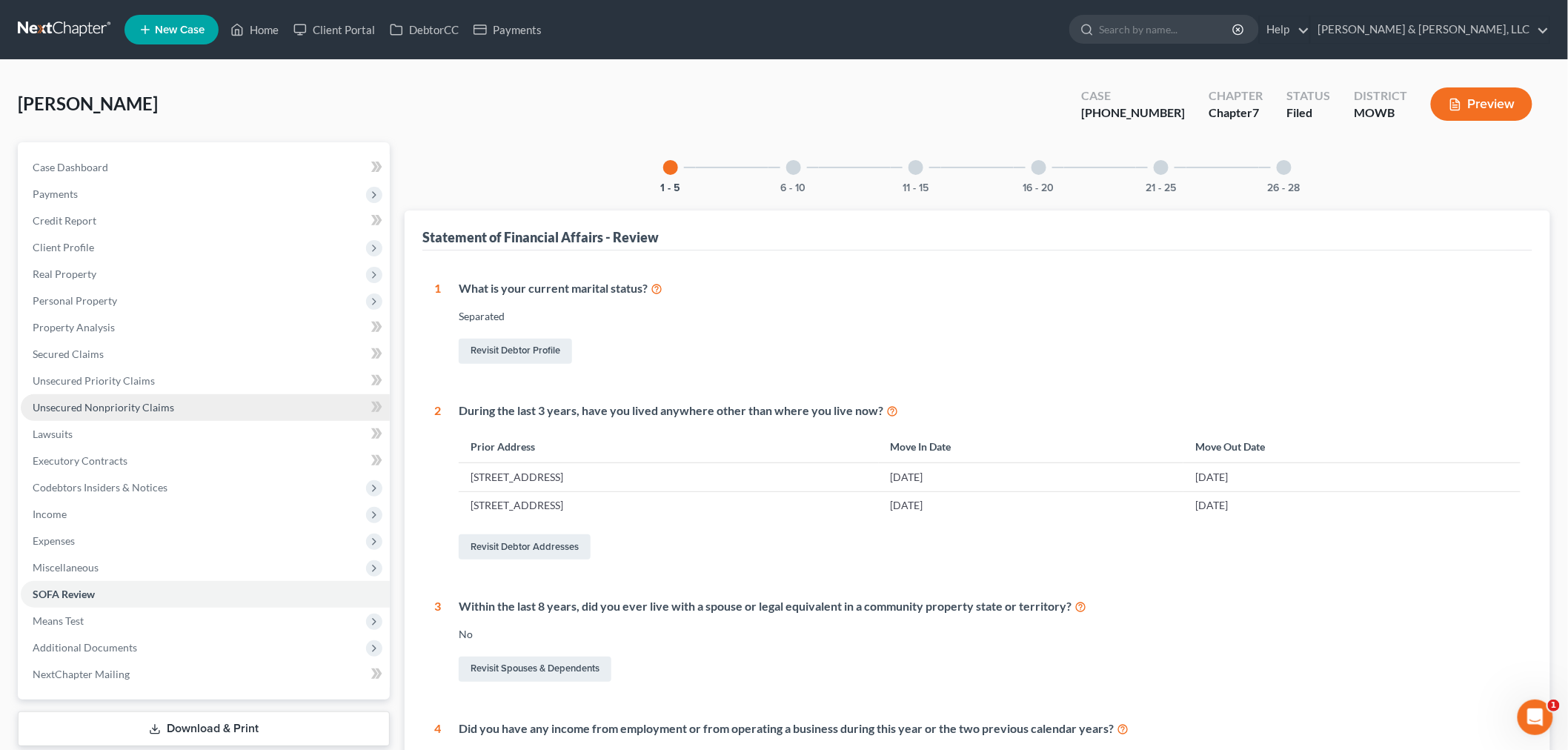
click span "Unsecured Nonpriority Claims"
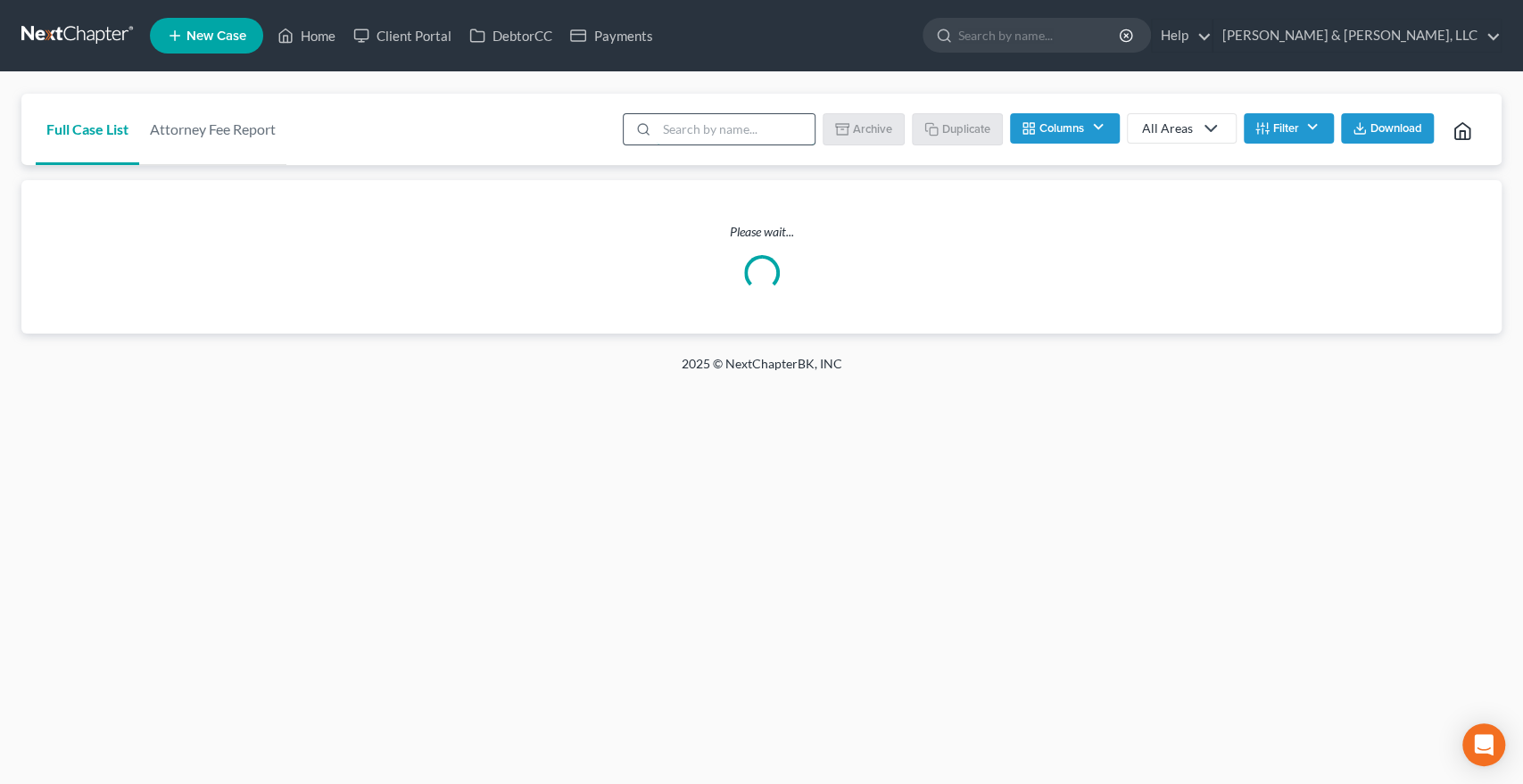
click at [693, 126] on input "search" at bounding box center [736, 129] width 158 height 30
type input "[PERSON_NAME]"
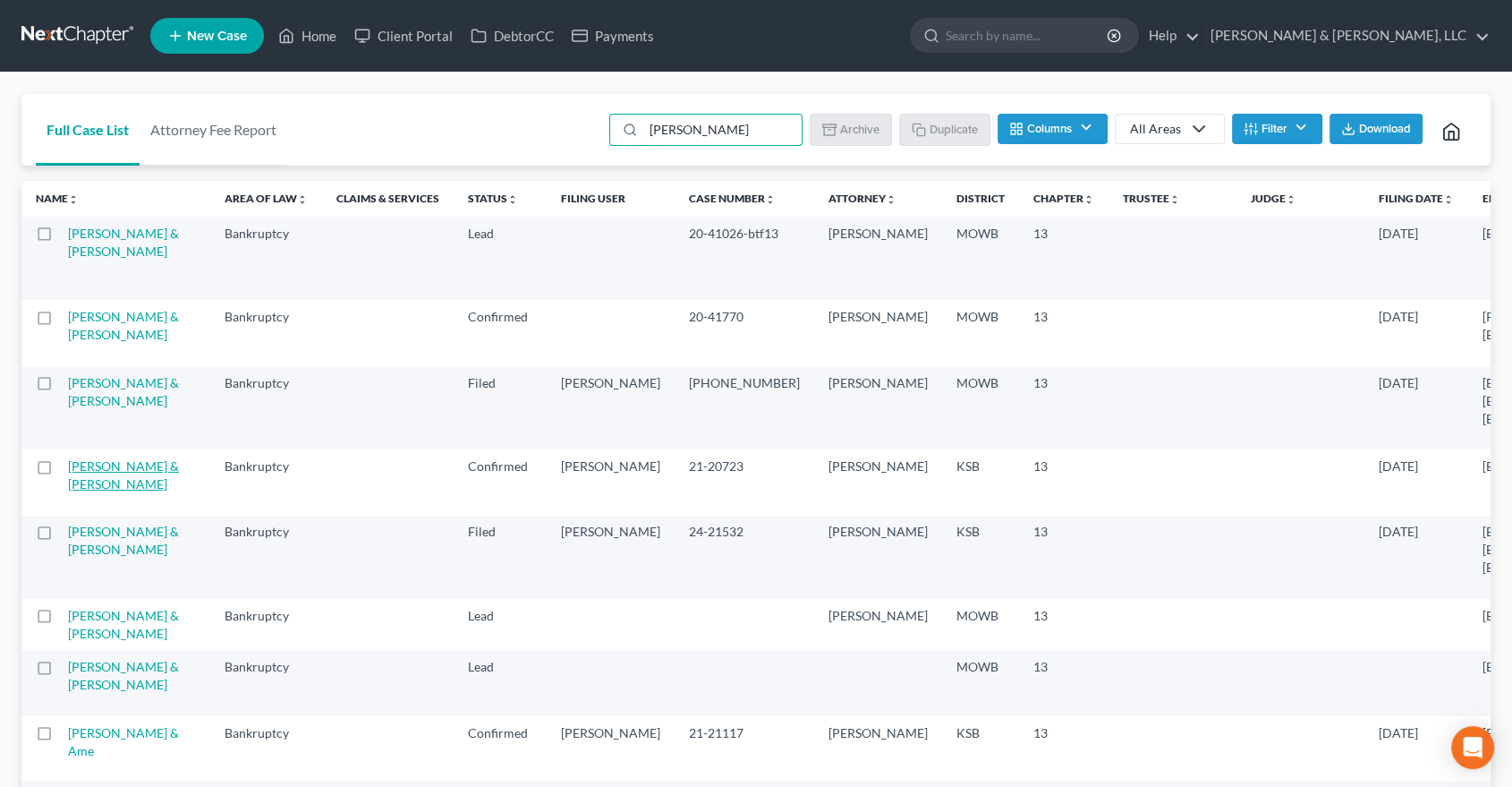
click at [85, 490] on link "[PERSON_NAME] & [PERSON_NAME]" at bounding box center [123, 475] width 111 height 33
select select "6"
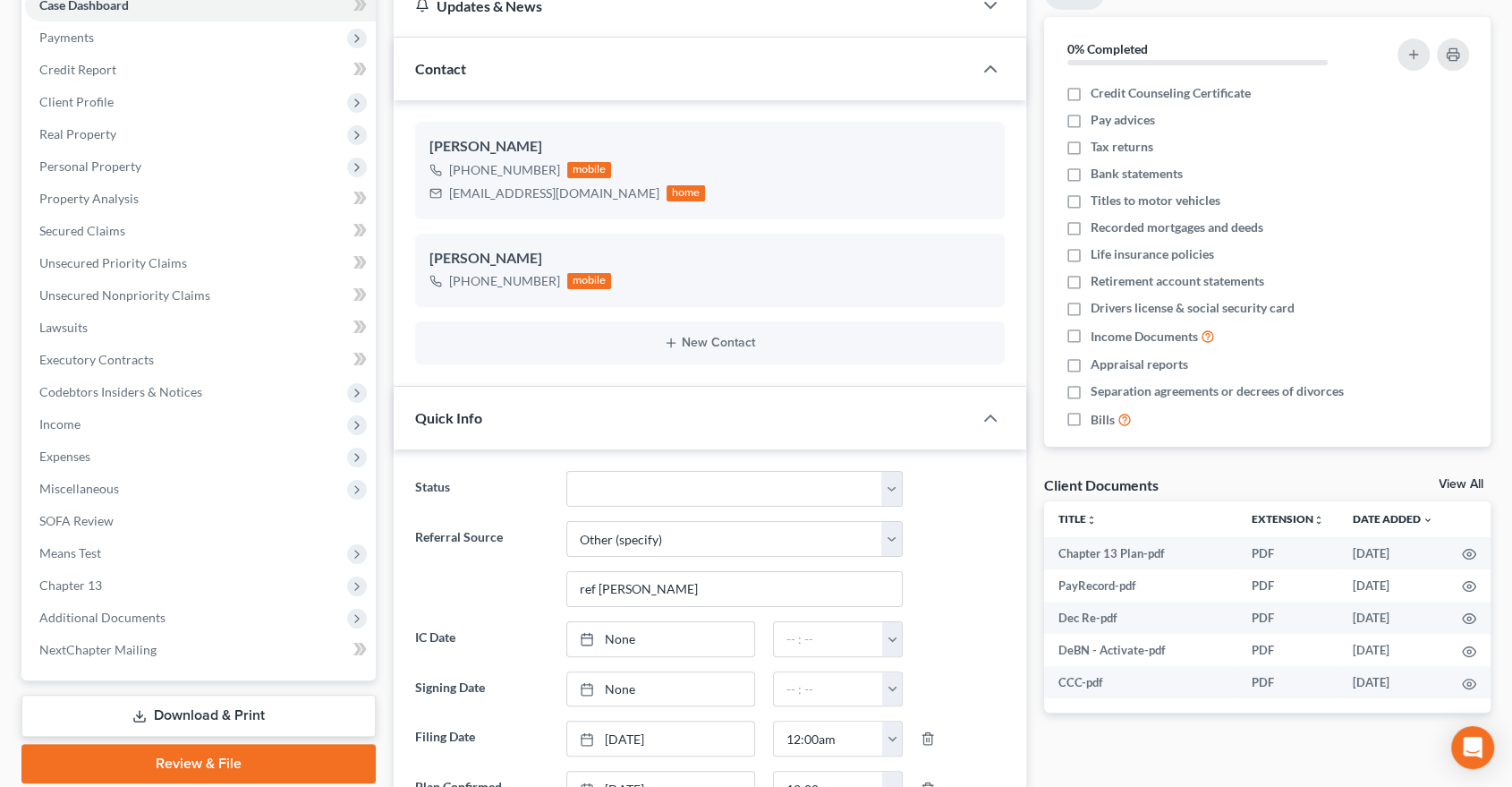
scroll to position [198, 0]
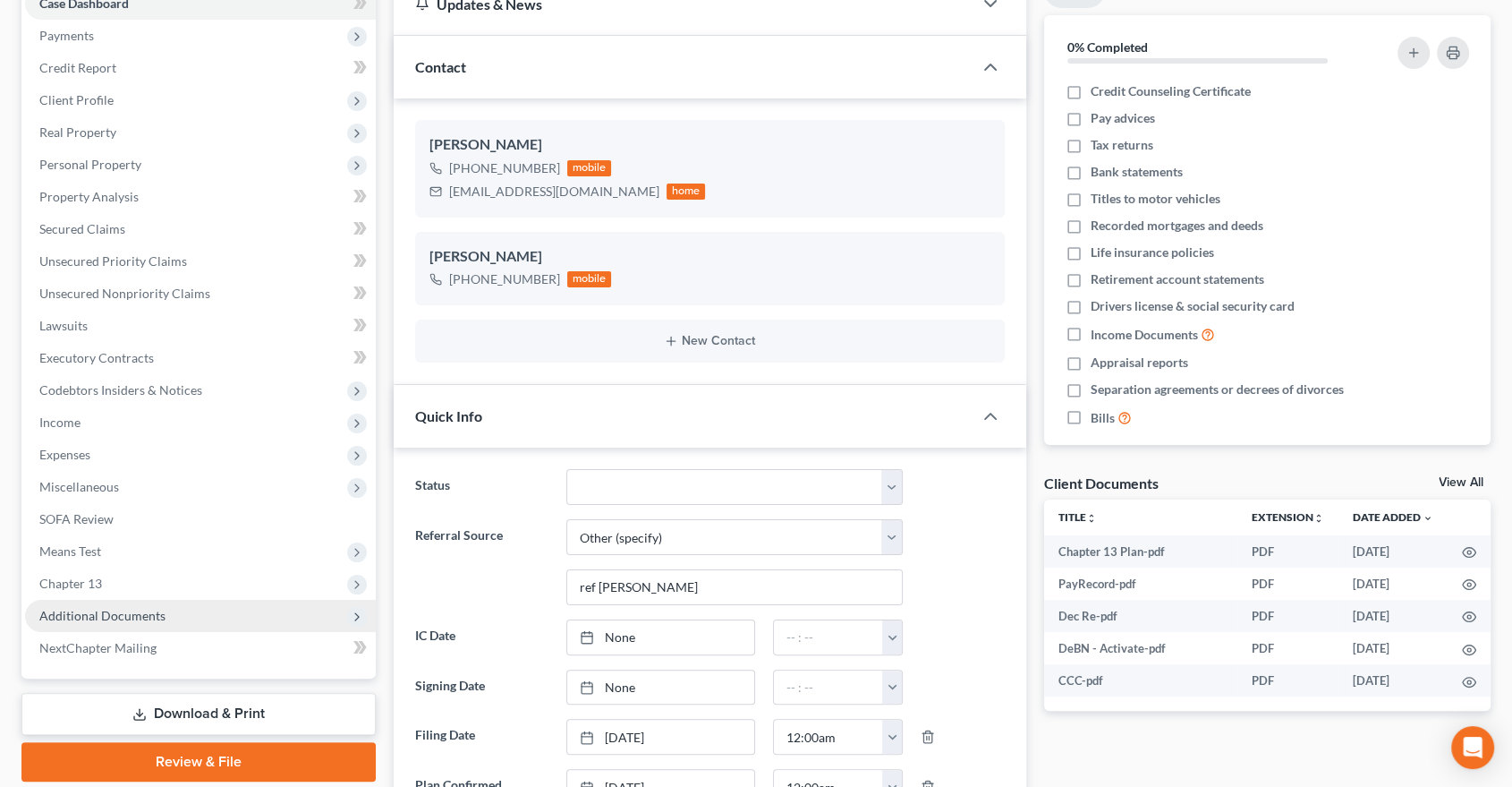
click at [87, 614] on span "Additional Documents" at bounding box center [102, 616] width 126 height 15
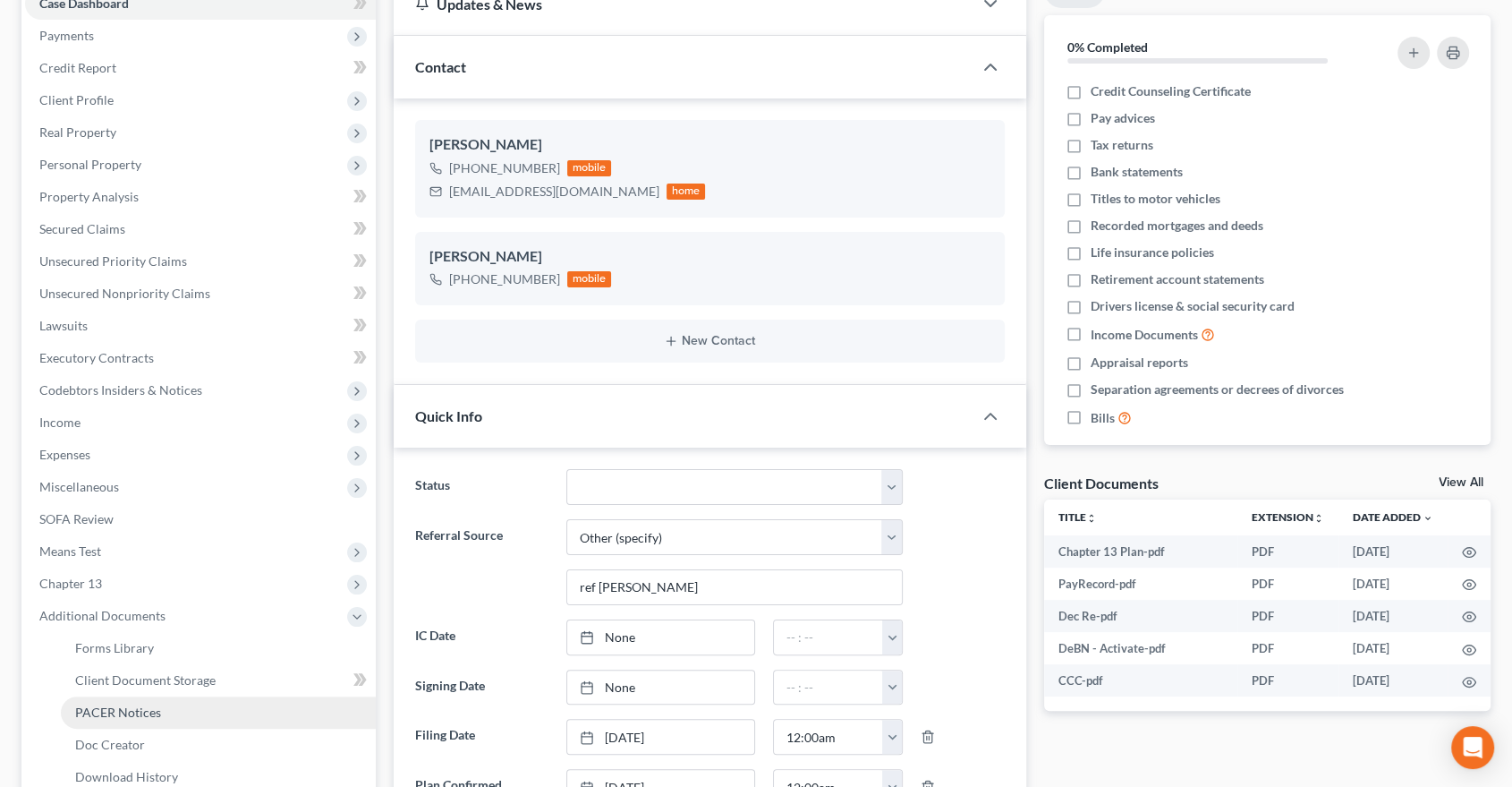
click at [109, 701] on link "PACER Notices" at bounding box center [218, 713] width 315 height 32
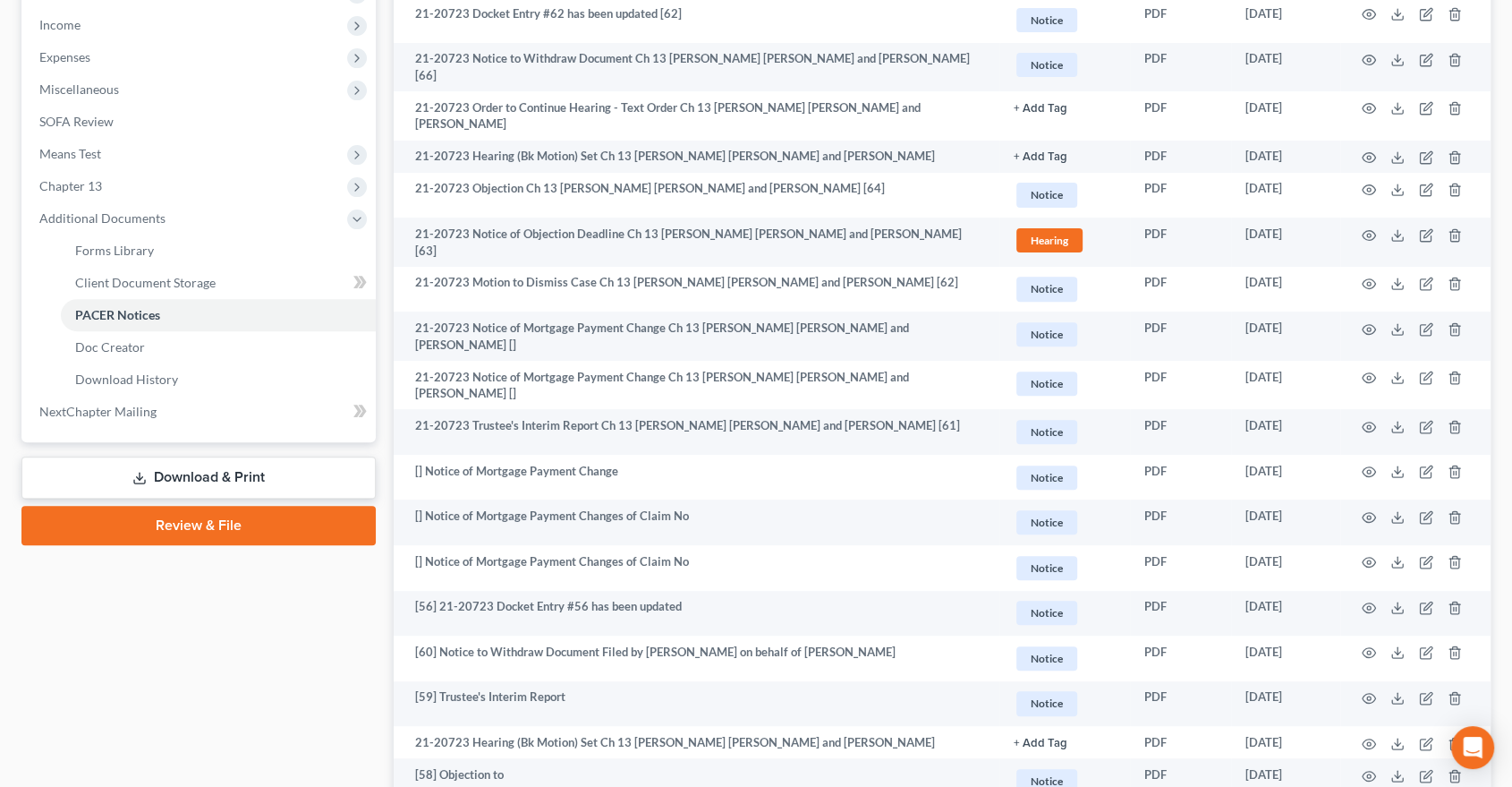
scroll to position [496, 0]
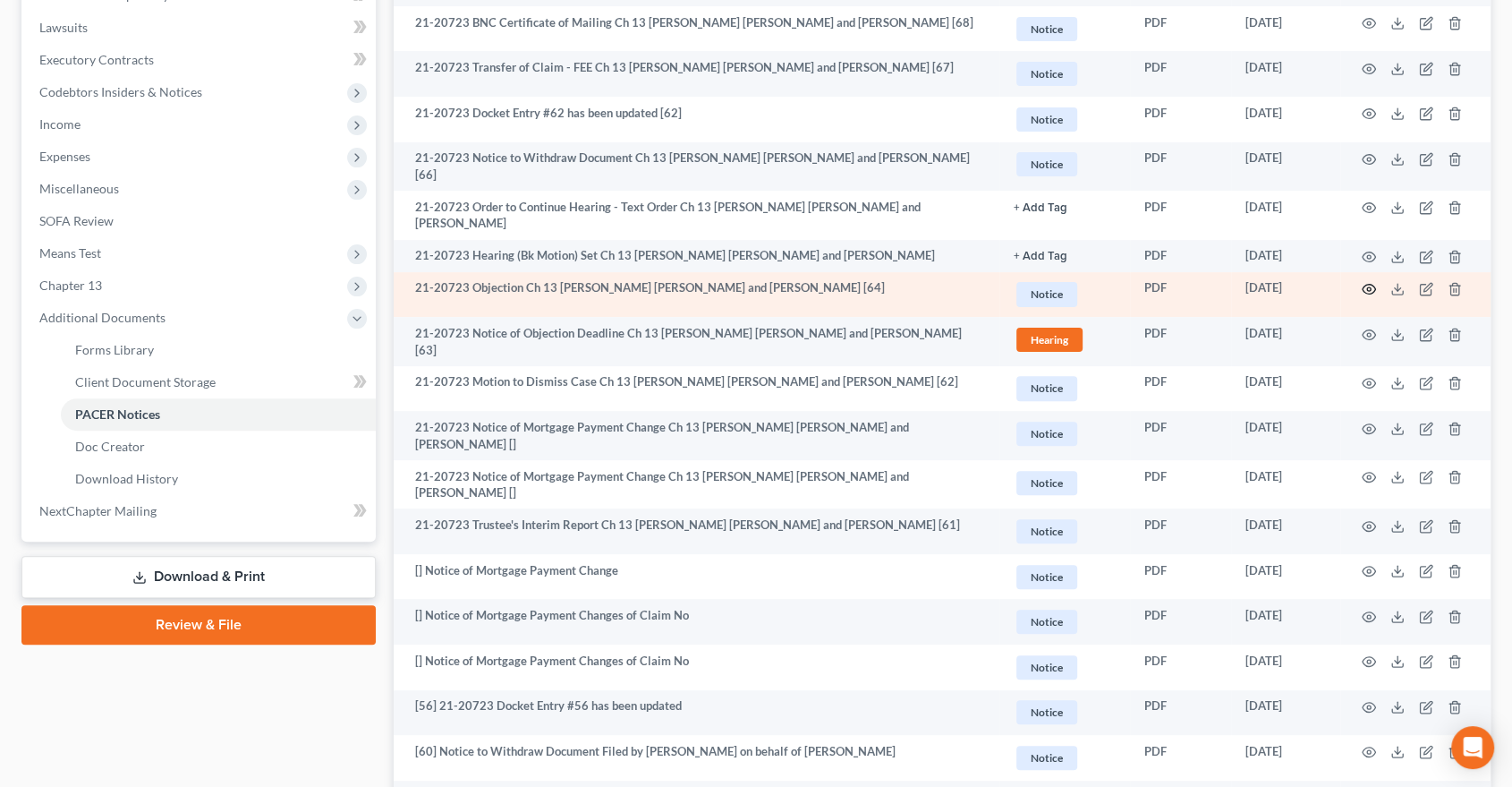
click at [1374, 282] on icon "button" at bounding box center [1368, 289] width 14 height 14
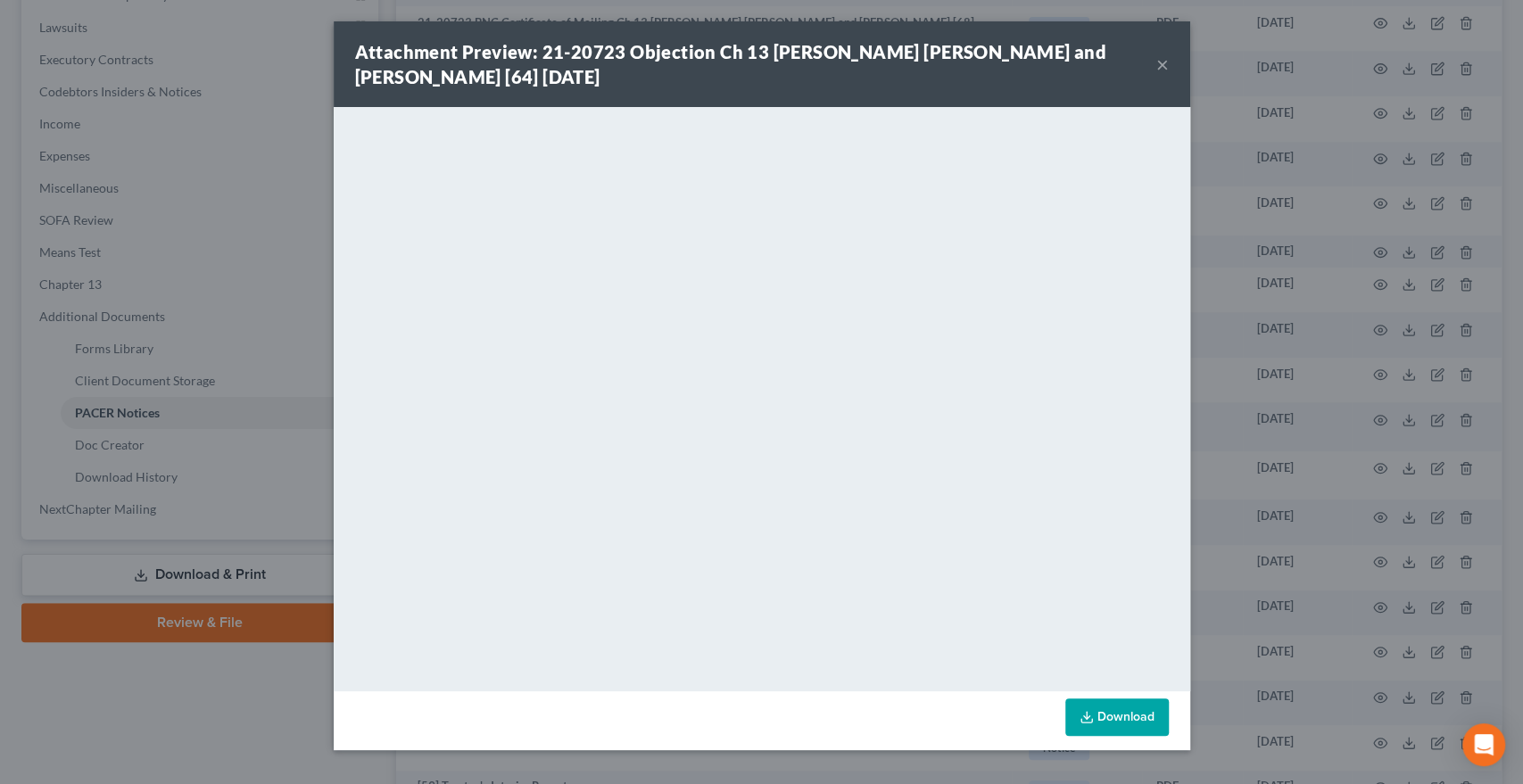
click at [1165, 63] on button "×" at bounding box center [1162, 64] width 12 height 22
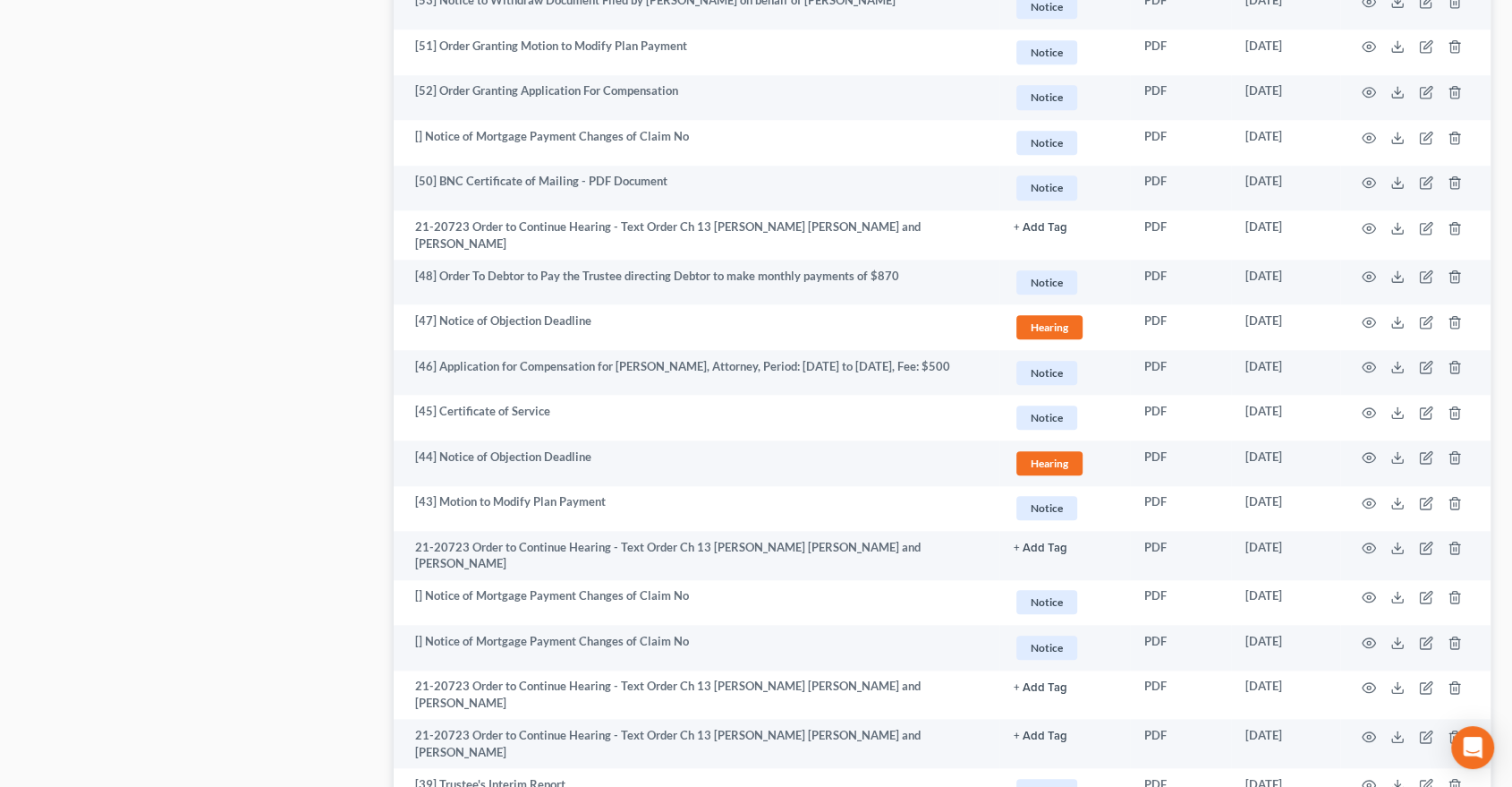
scroll to position [1691, 0]
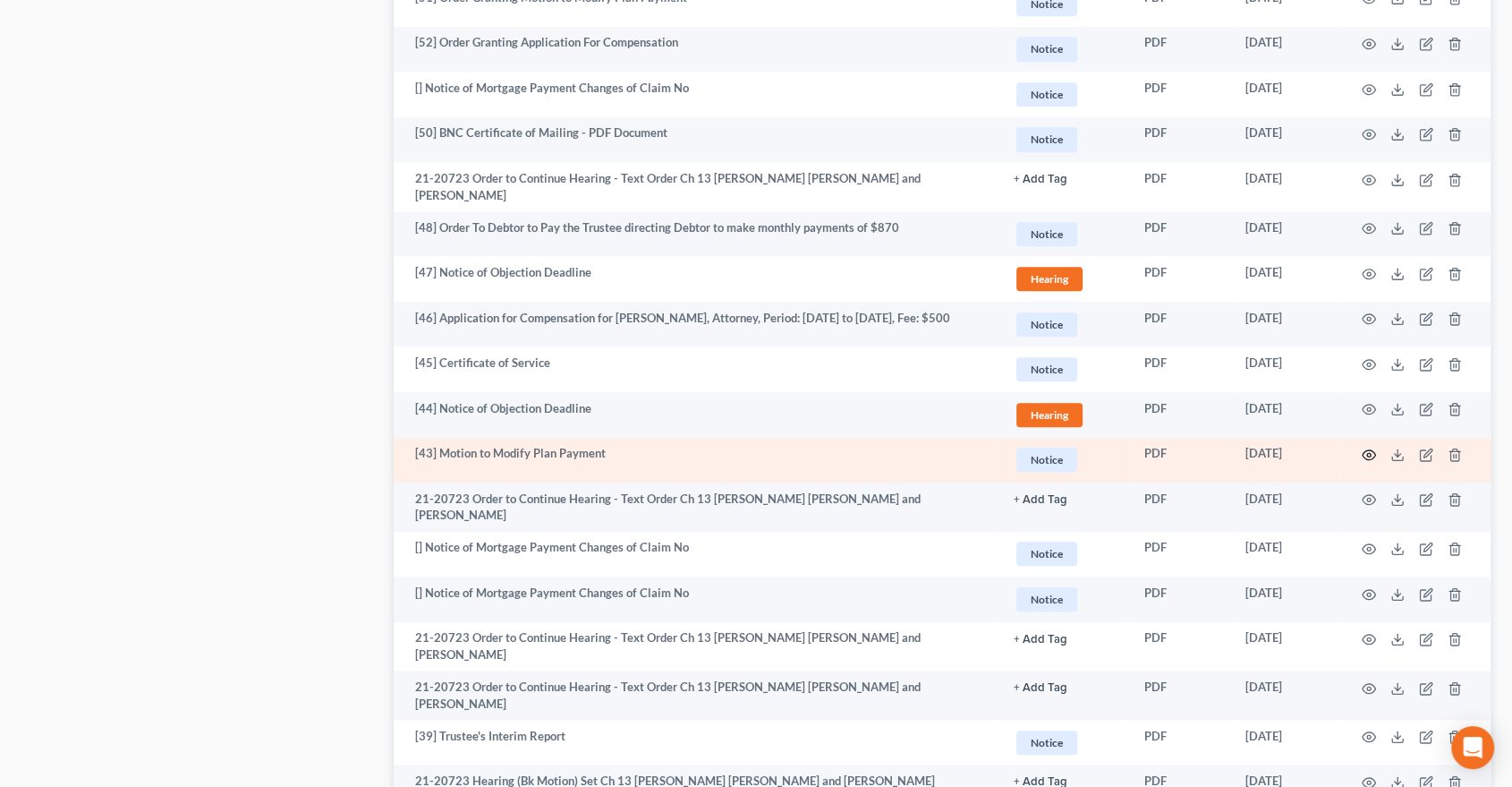
click at [1369, 448] on icon "button" at bounding box center [1368, 454] width 14 height 14
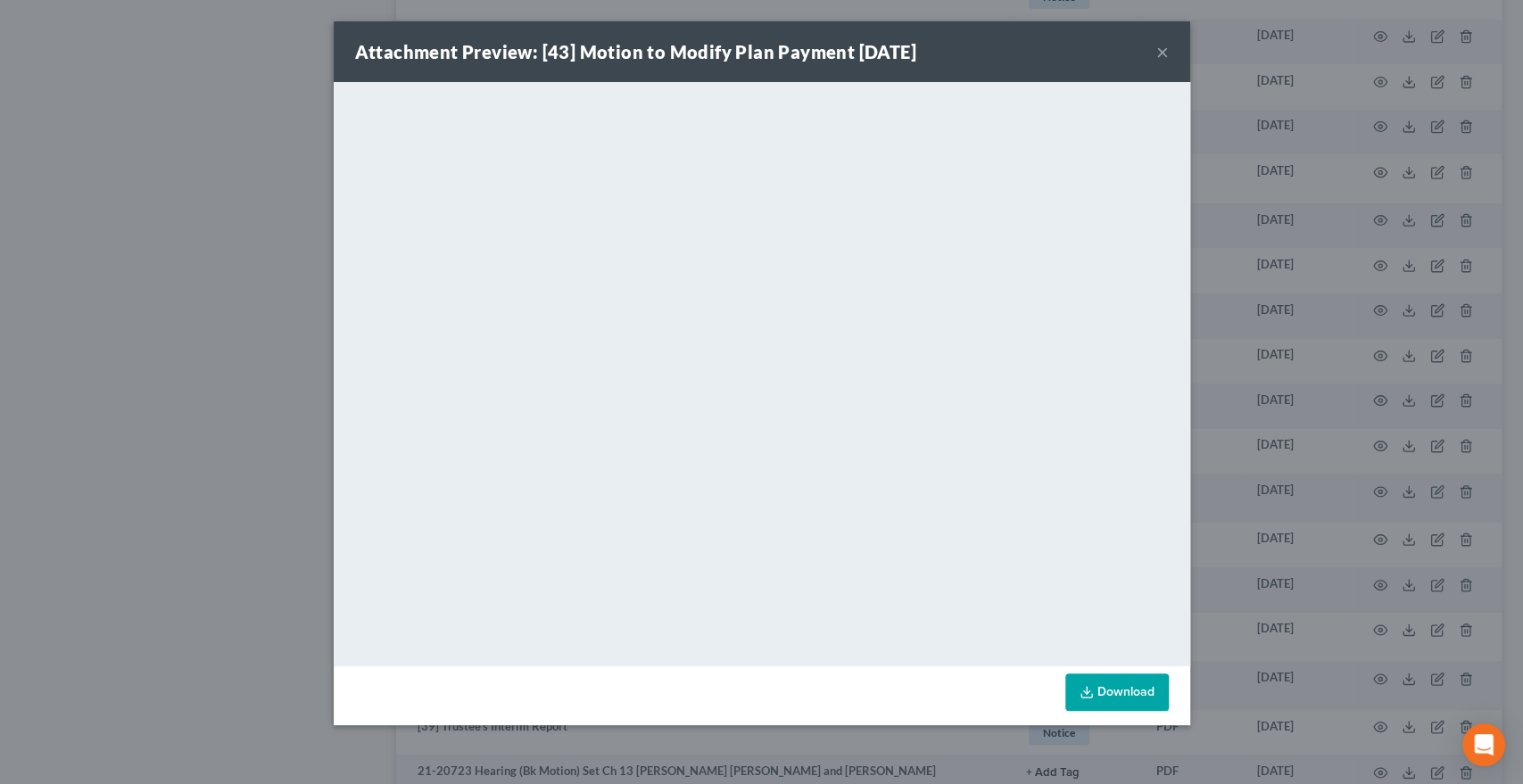
click at [1159, 52] on button "×" at bounding box center [1162, 52] width 12 height 22
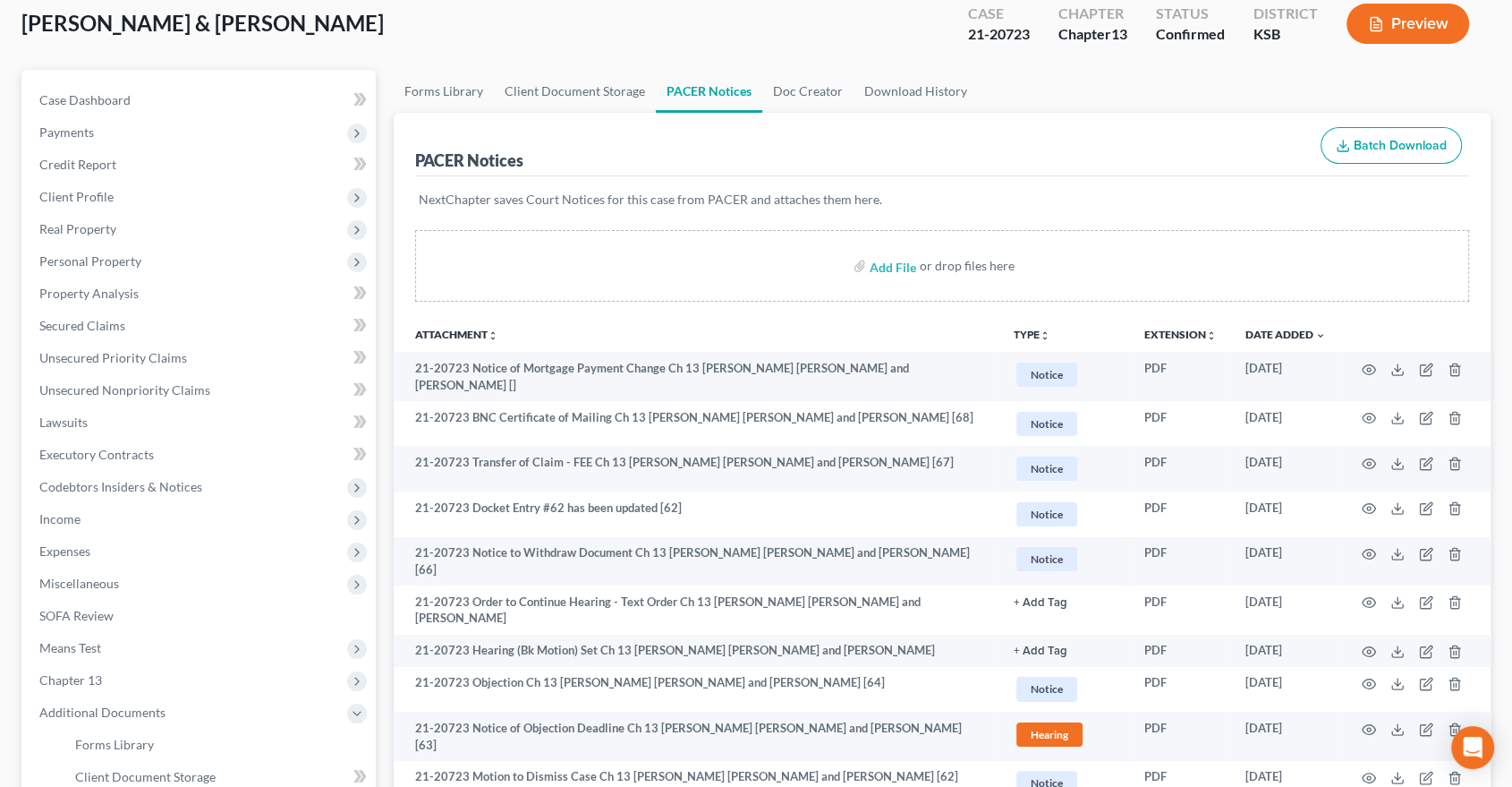
scroll to position [0, 0]
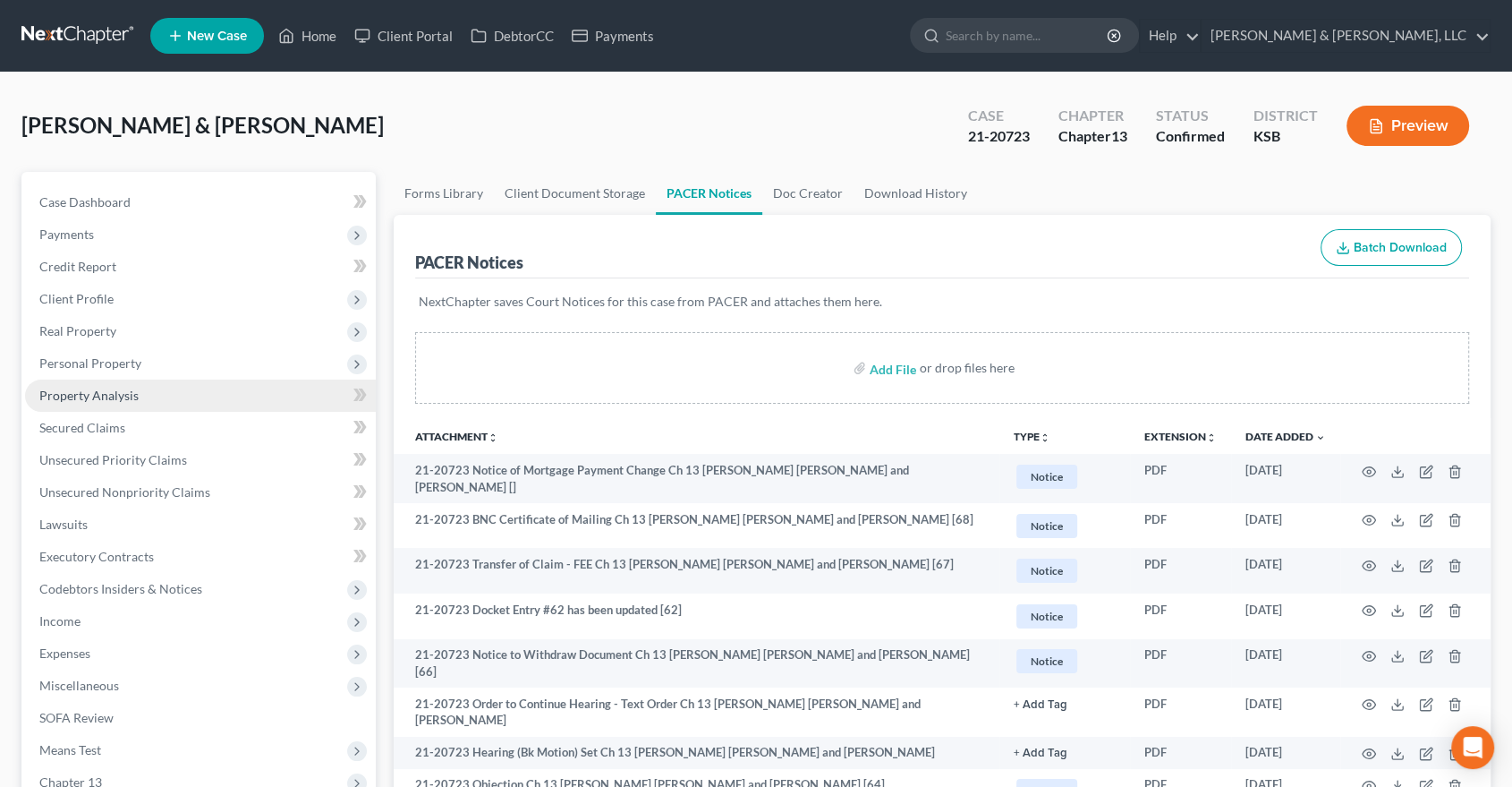
click at [83, 385] on link "Property Analysis" at bounding box center [200, 396] width 351 height 32
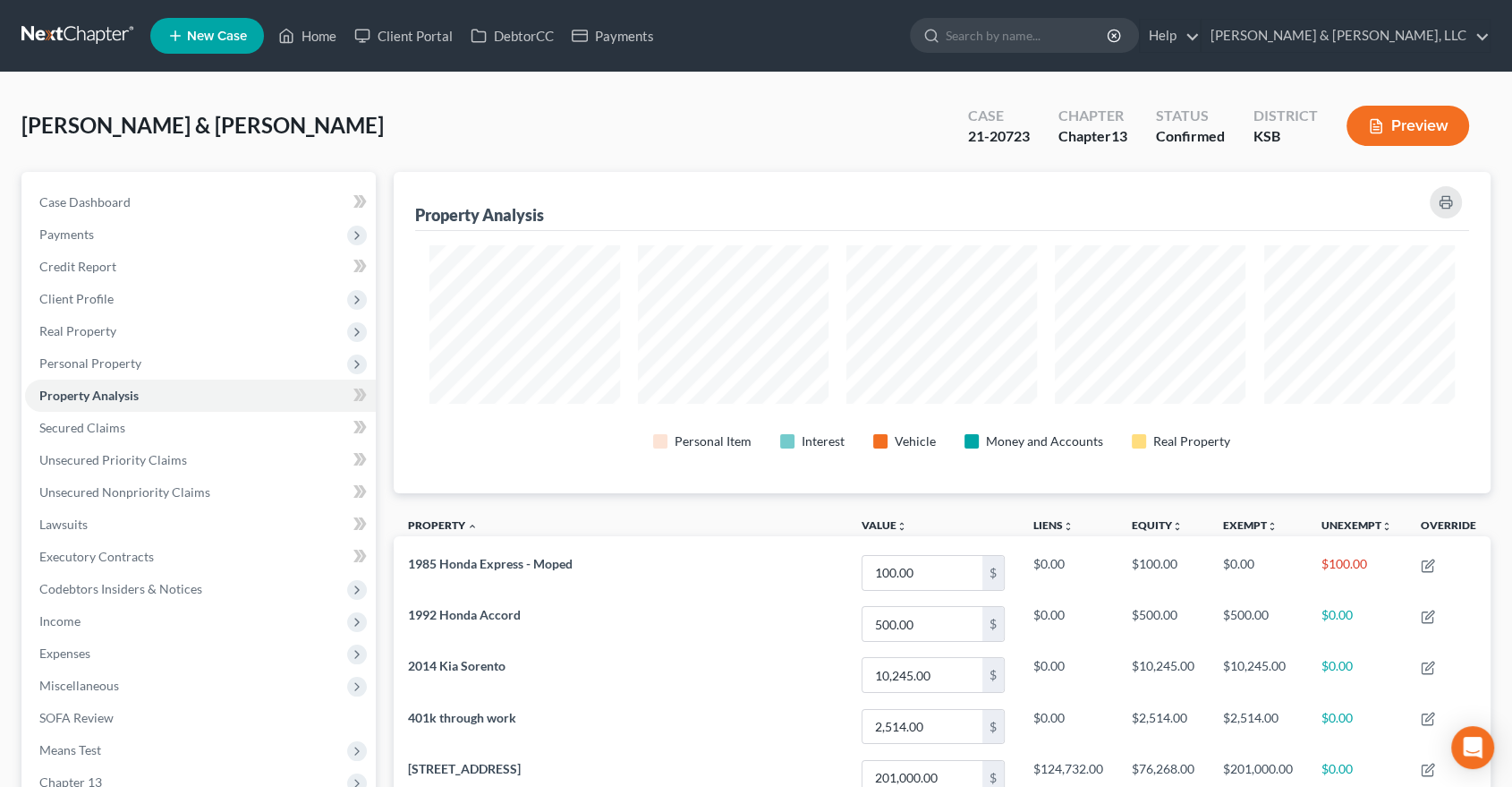
scroll to position [298, 0]
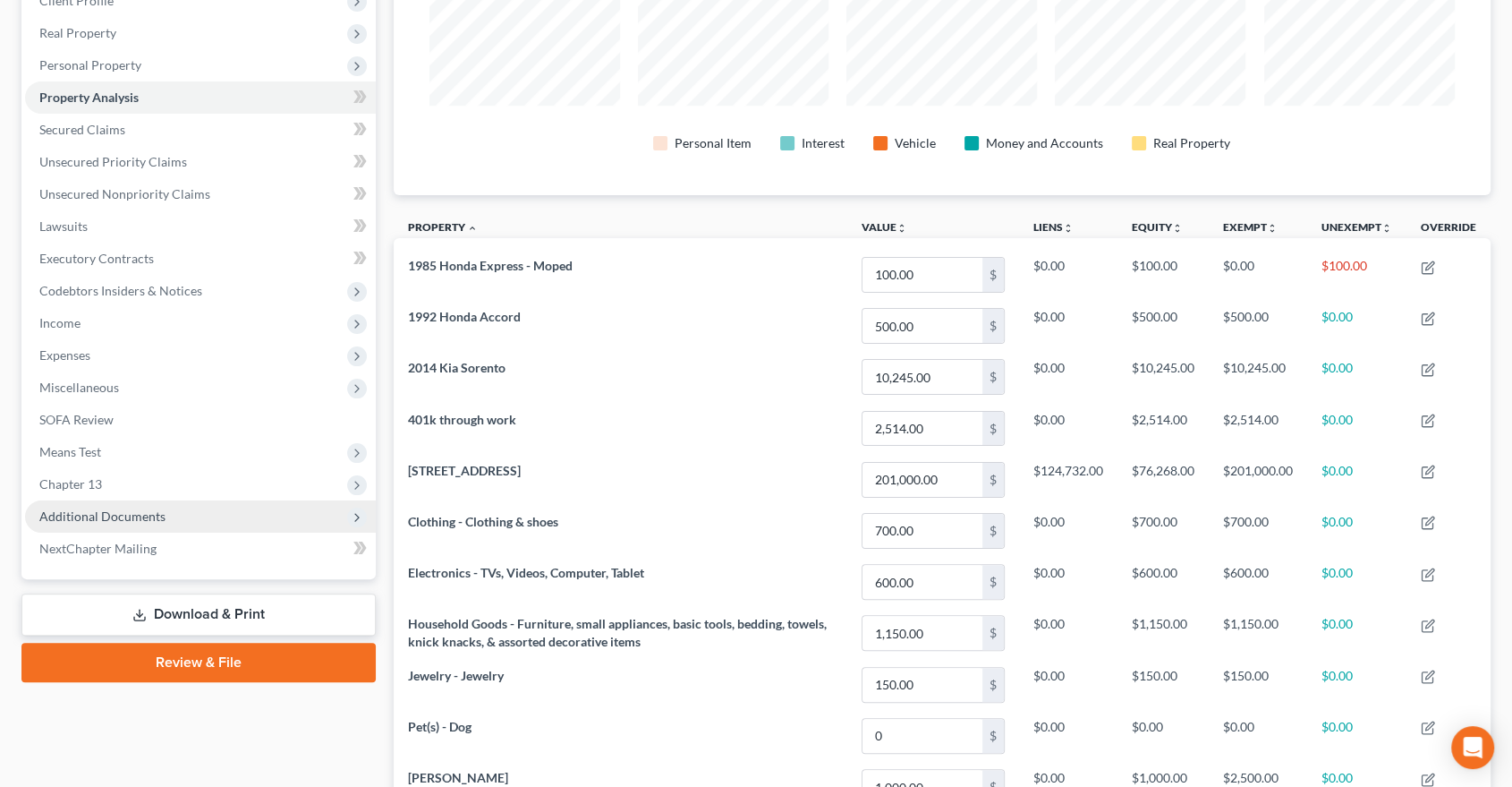
click at [148, 505] on span "Additional Documents" at bounding box center [200, 516] width 351 height 32
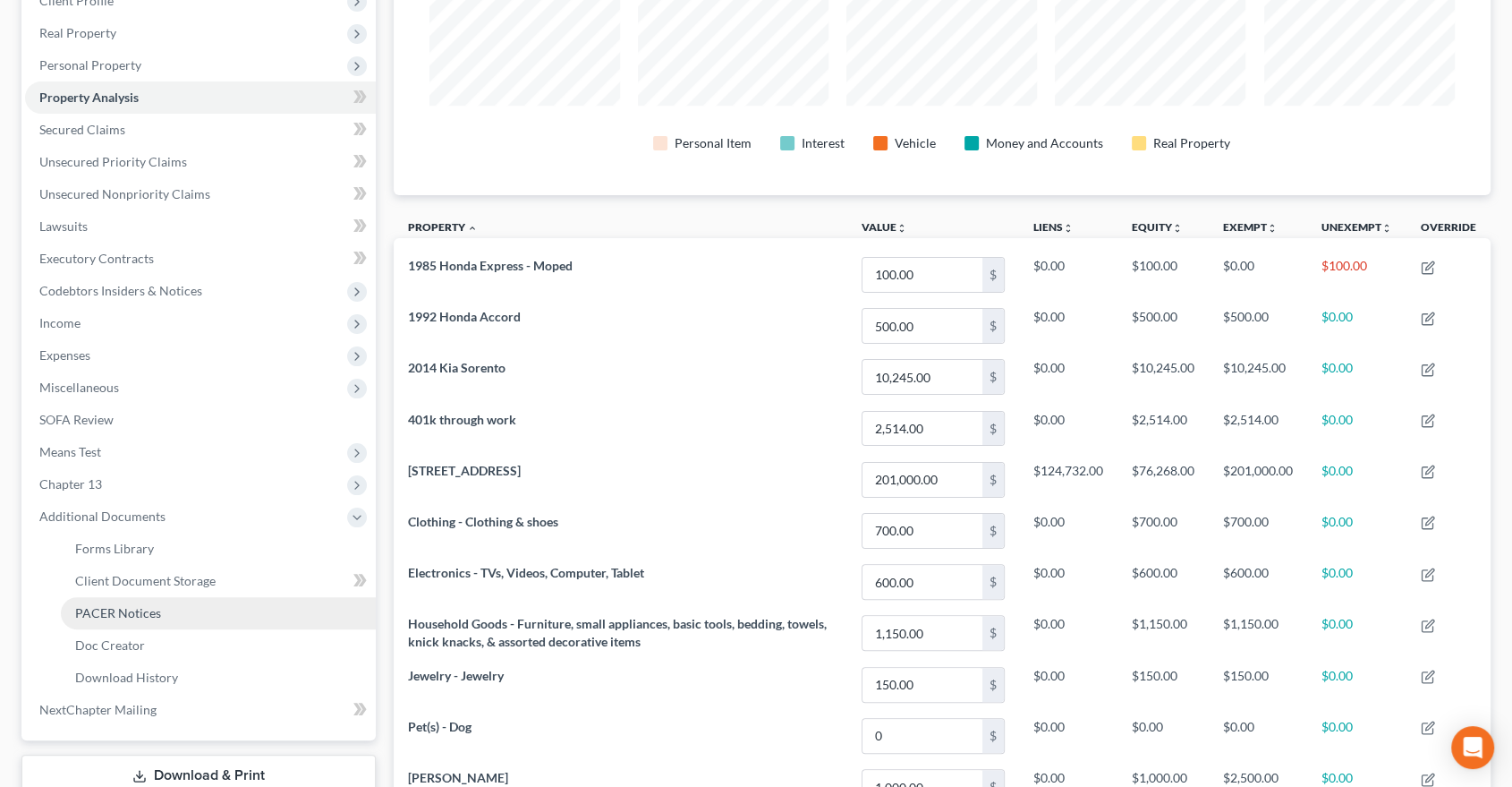
click at [151, 613] on span "PACER Notices" at bounding box center [117, 613] width 86 height 15
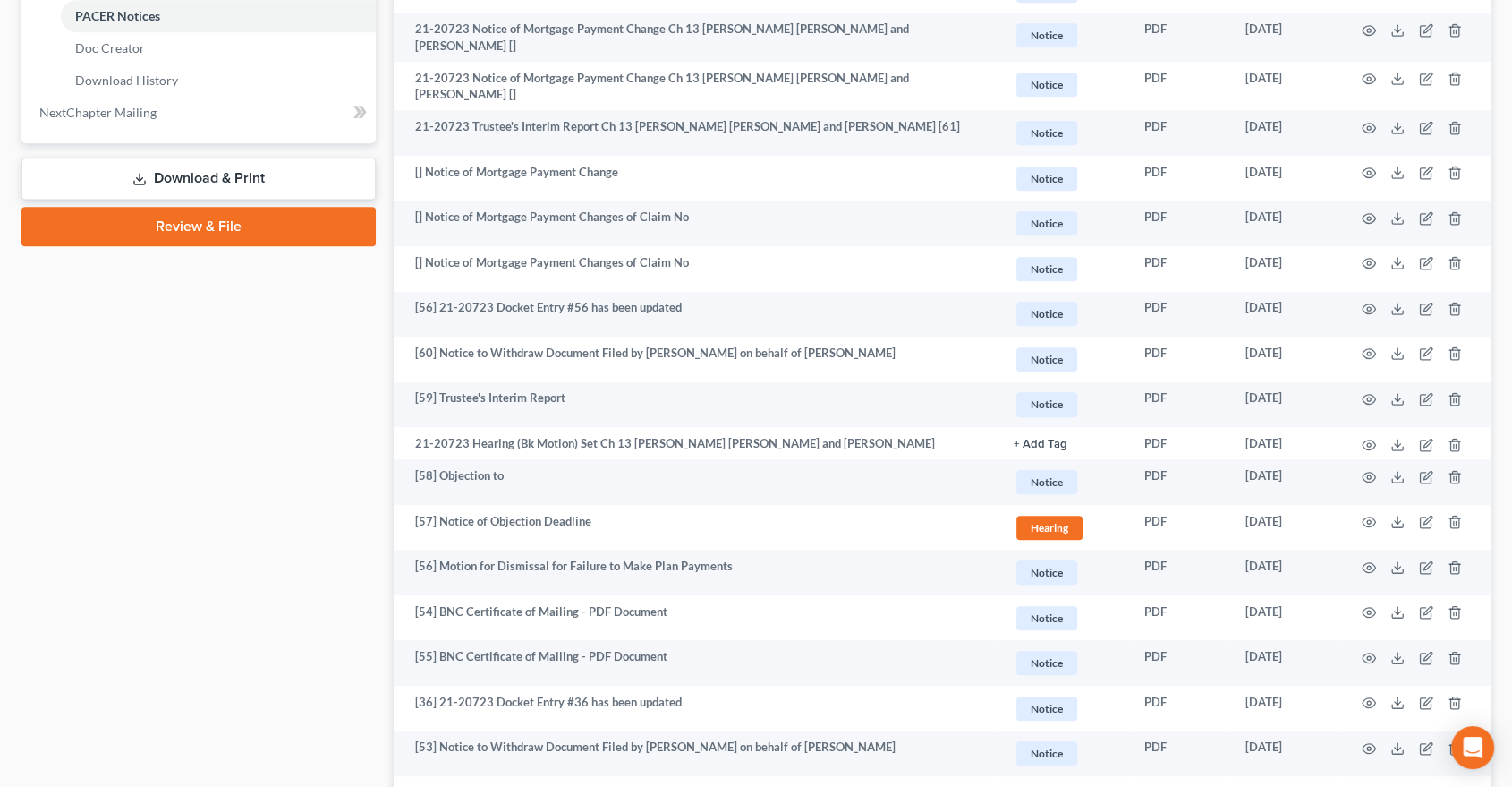
scroll to position [995, 0]
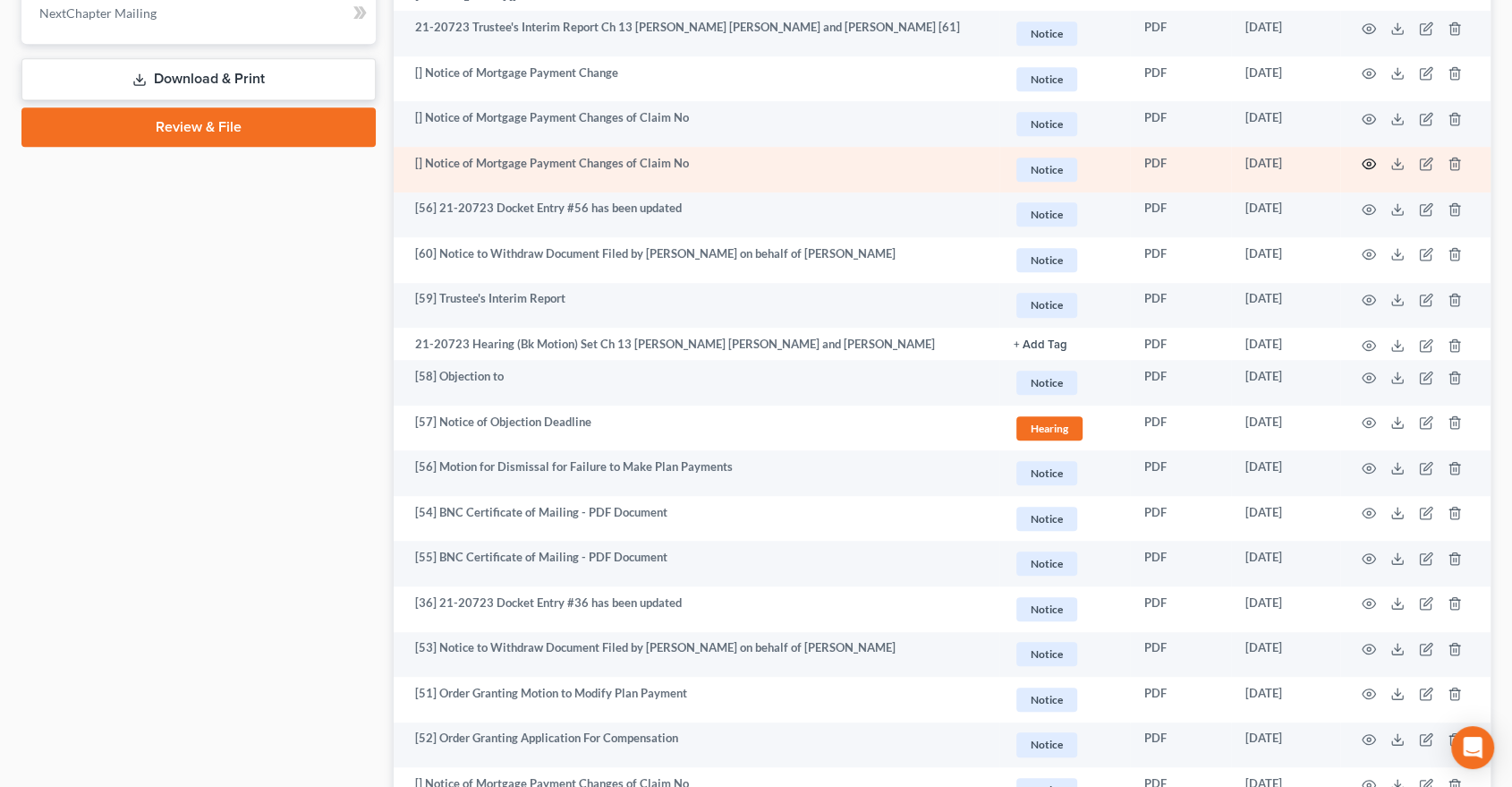
click at [1365, 157] on icon "button" at bounding box center [1368, 164] width 14 height 14
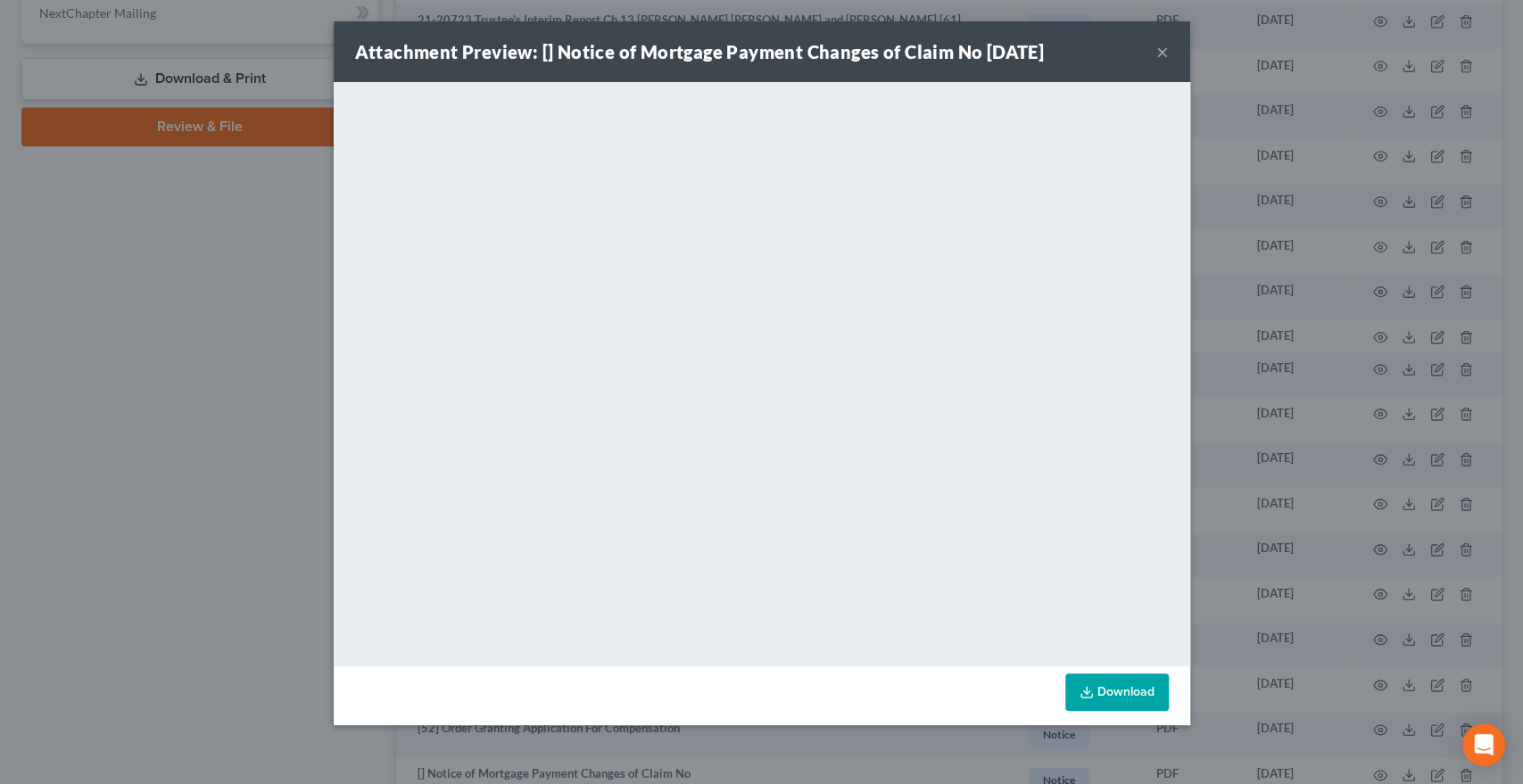
click at [1163, 54] on button "×" at bounding box center [1162, 52] width 12 height 22
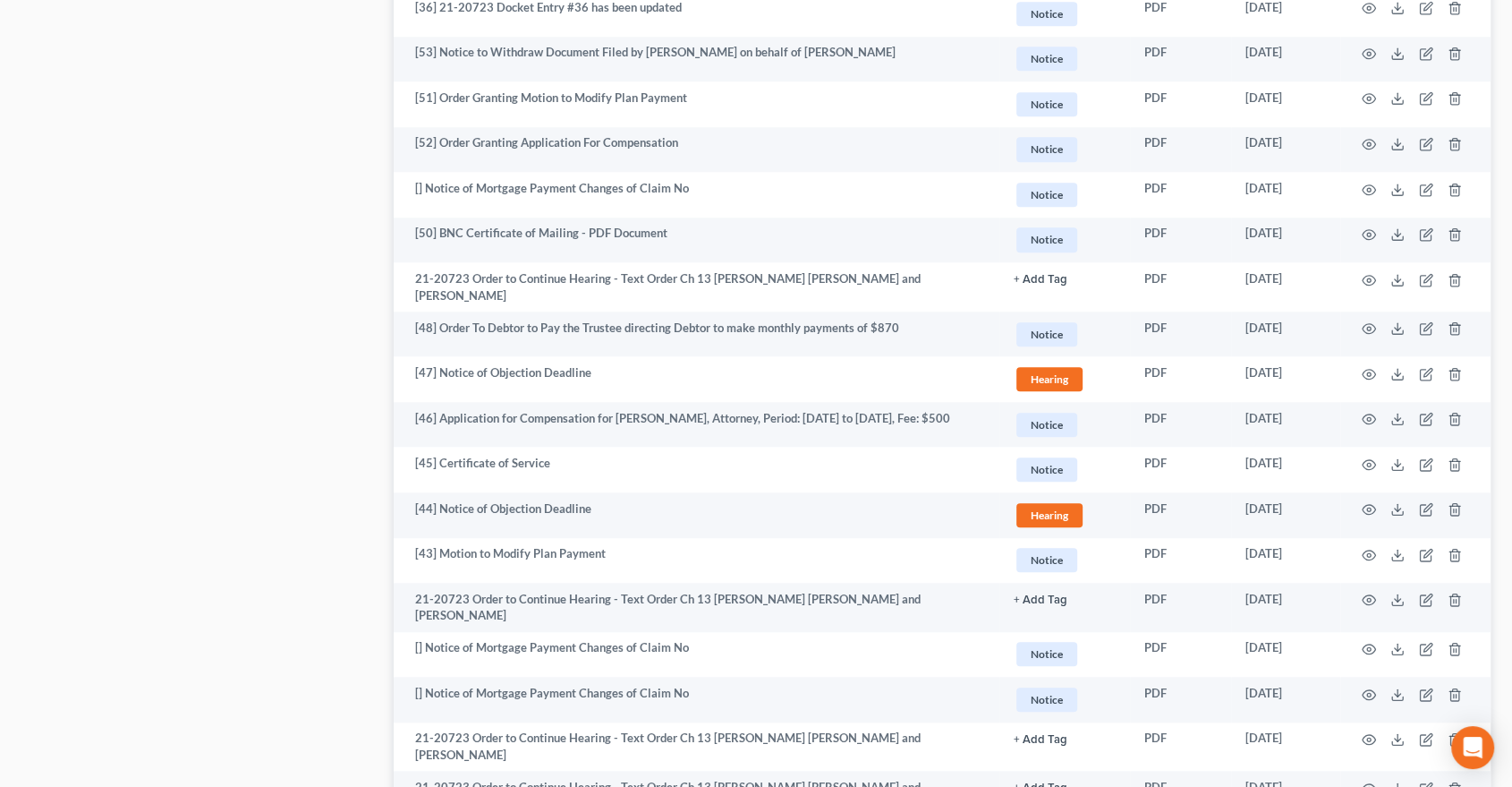
scroll to position [1591, 0]
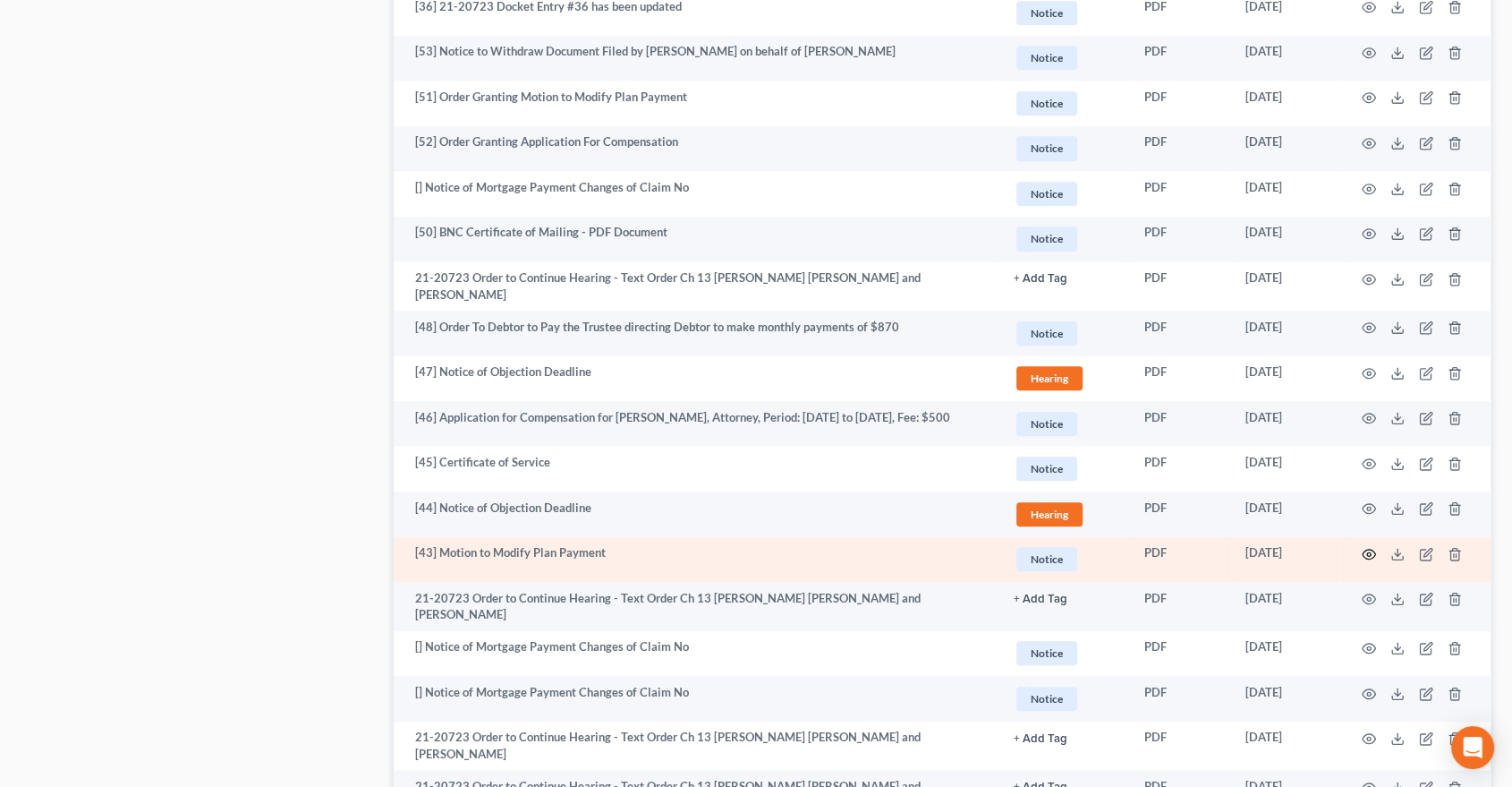
click at [1375, 547] on icon "button" at bounding box center [1368, 554] width 14 height 14
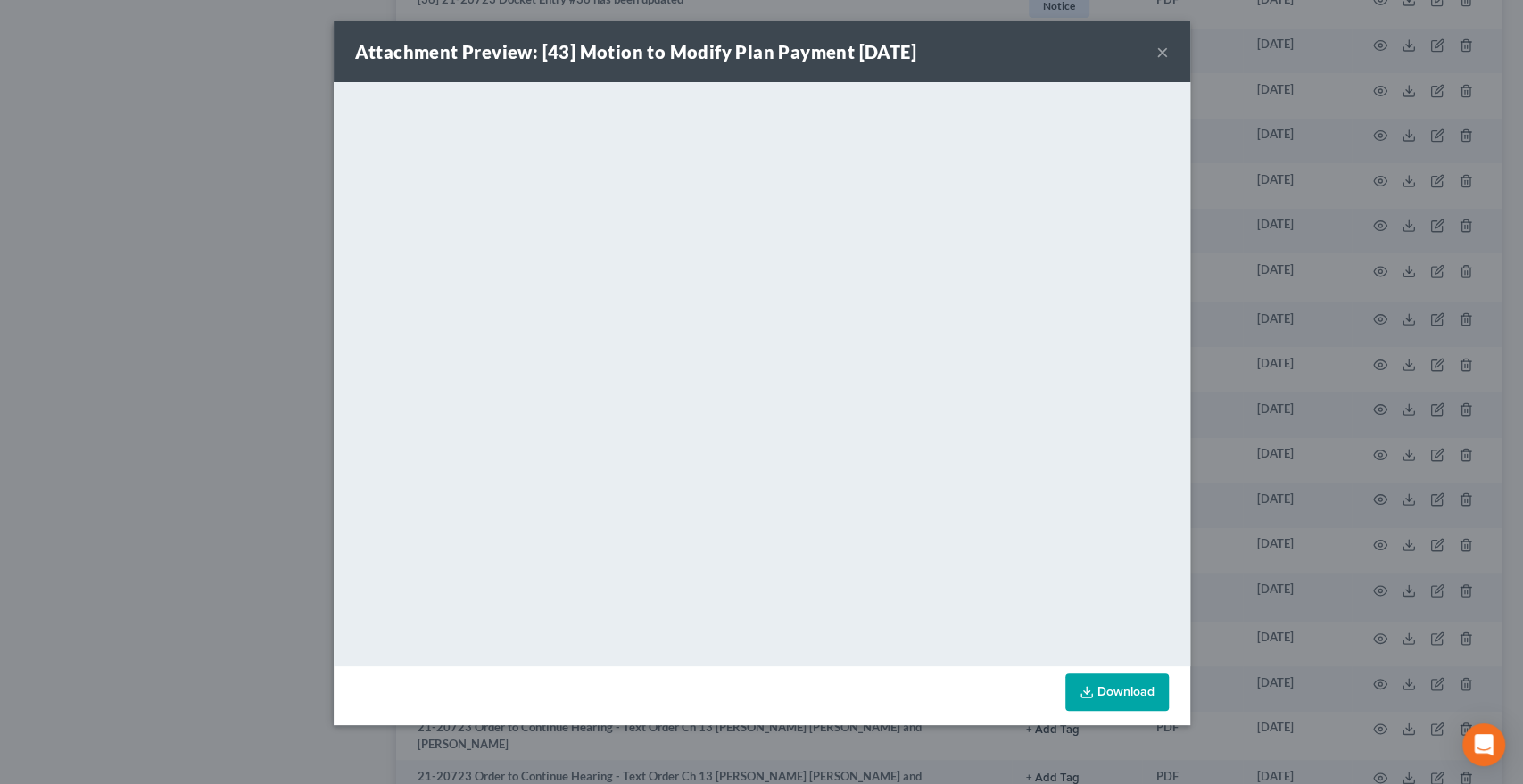
click at [1159, 51] on button "×" at bounding box center [1162, 52] width 12 height 22
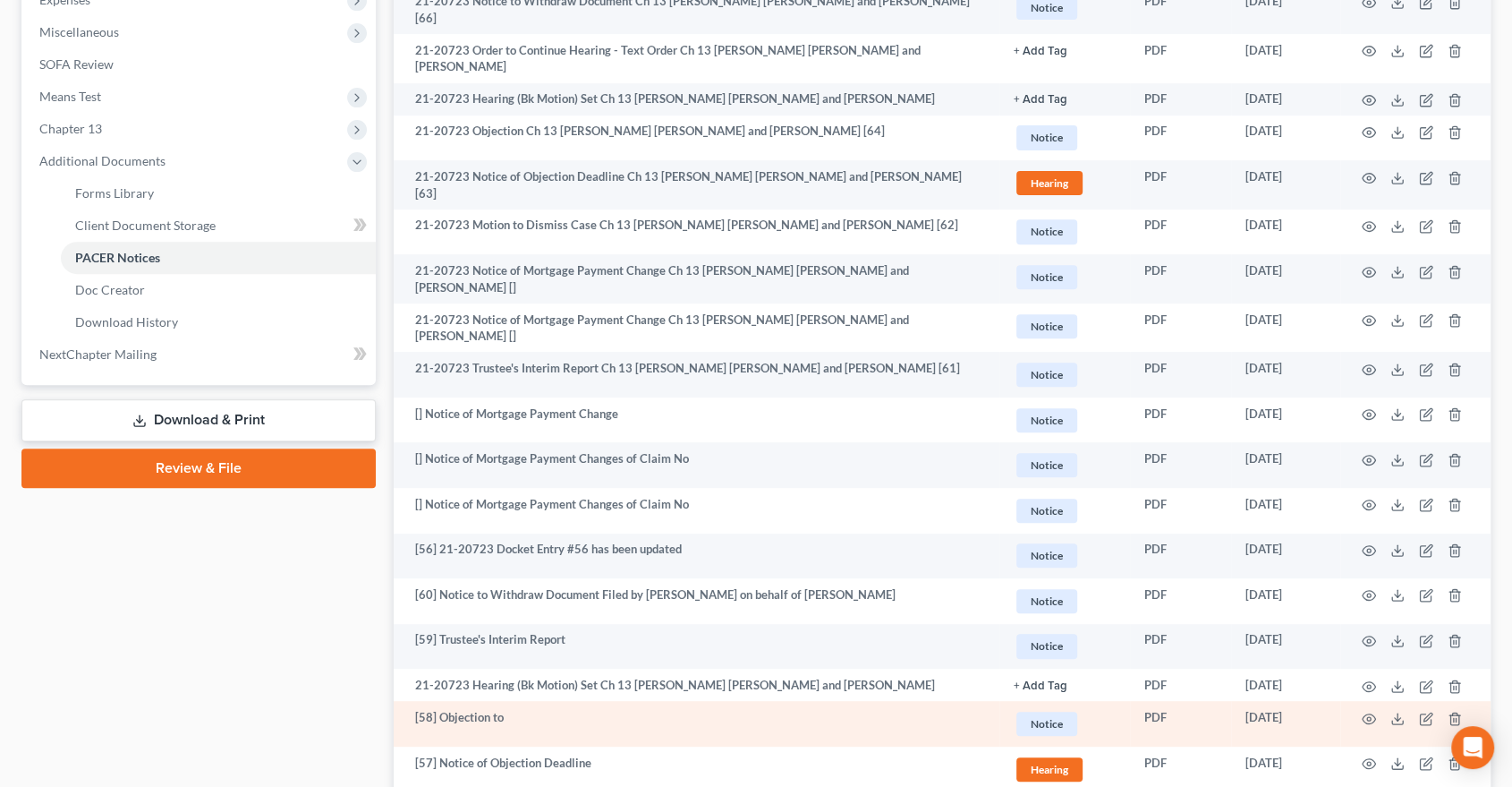
scroll to position [298, 0]
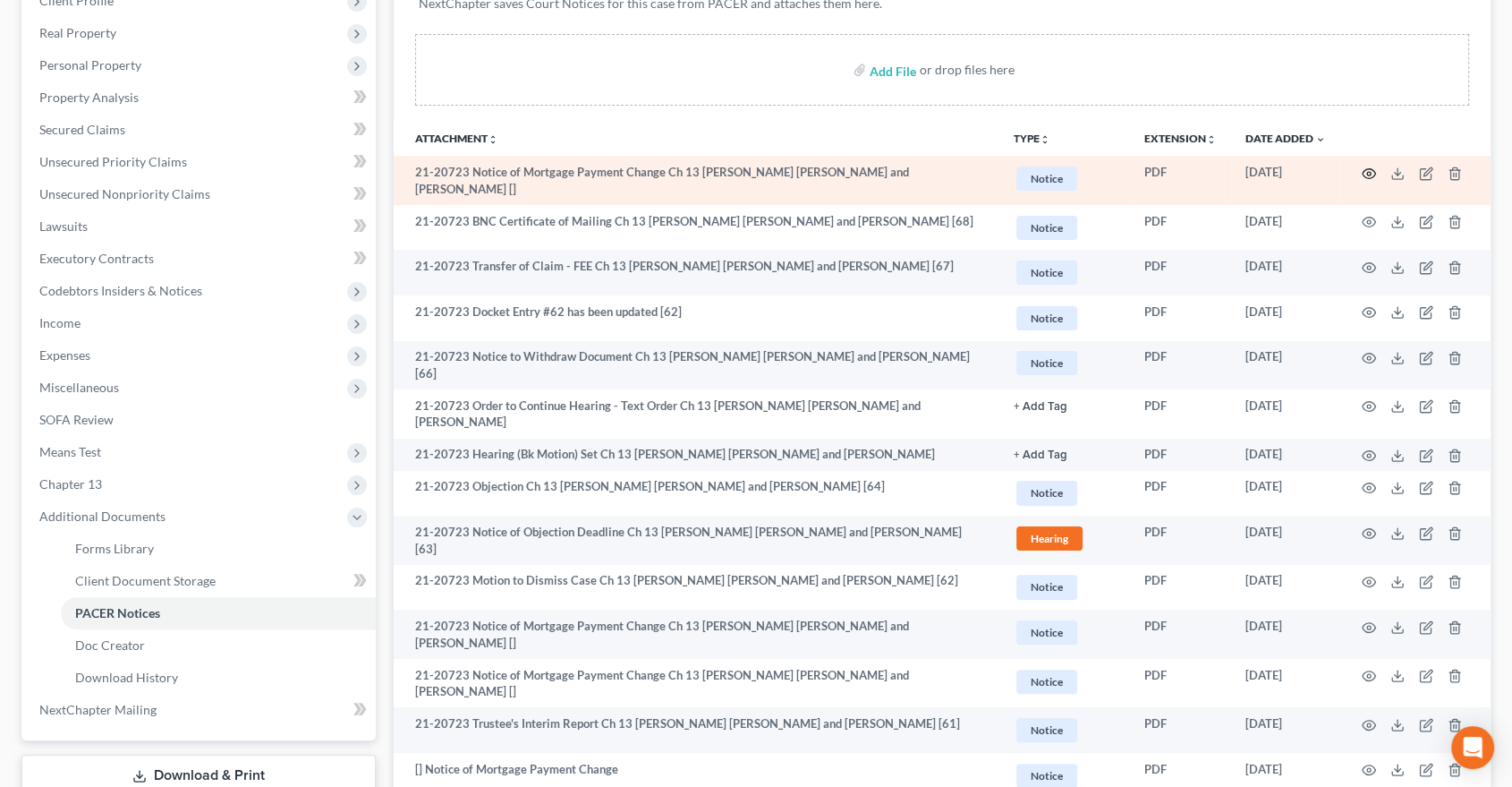
click at [1368, 178] on icon "button" at bounding box center [1368, 173] width 14 height 14
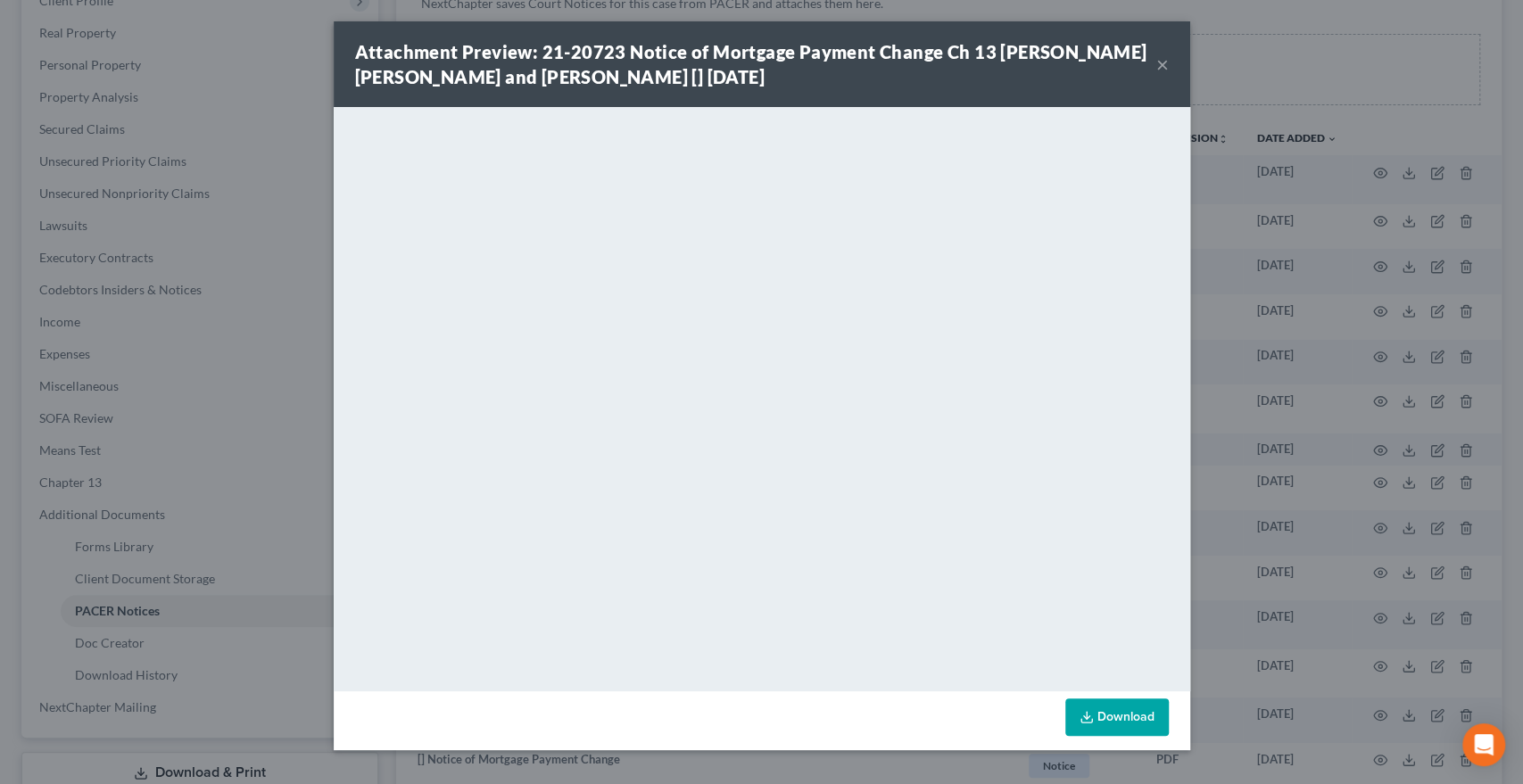
click at [1159, 69] on button "×" at bounding box center [1162, 64] width 12 height 22
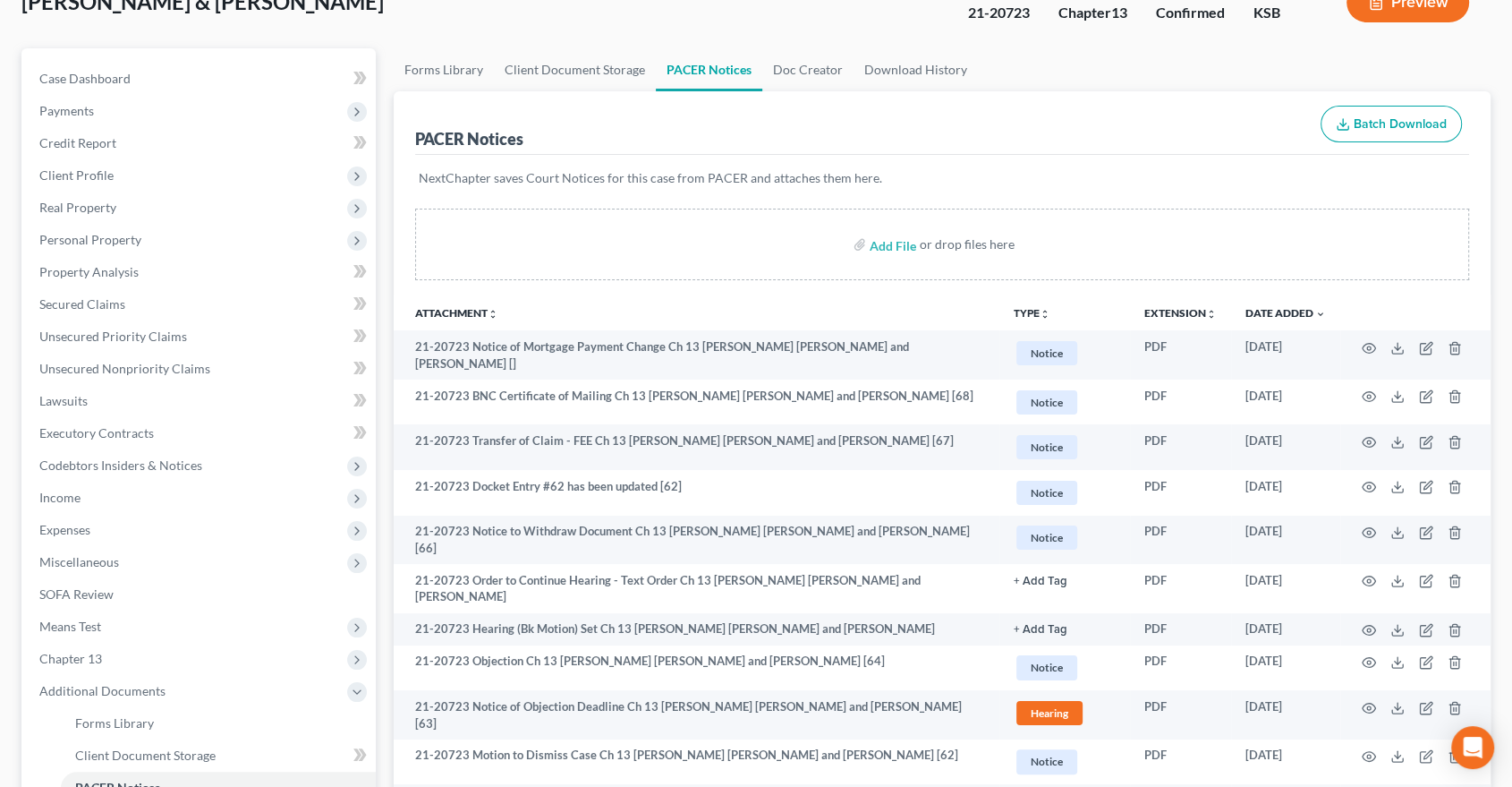
scroll to position [0, 0]
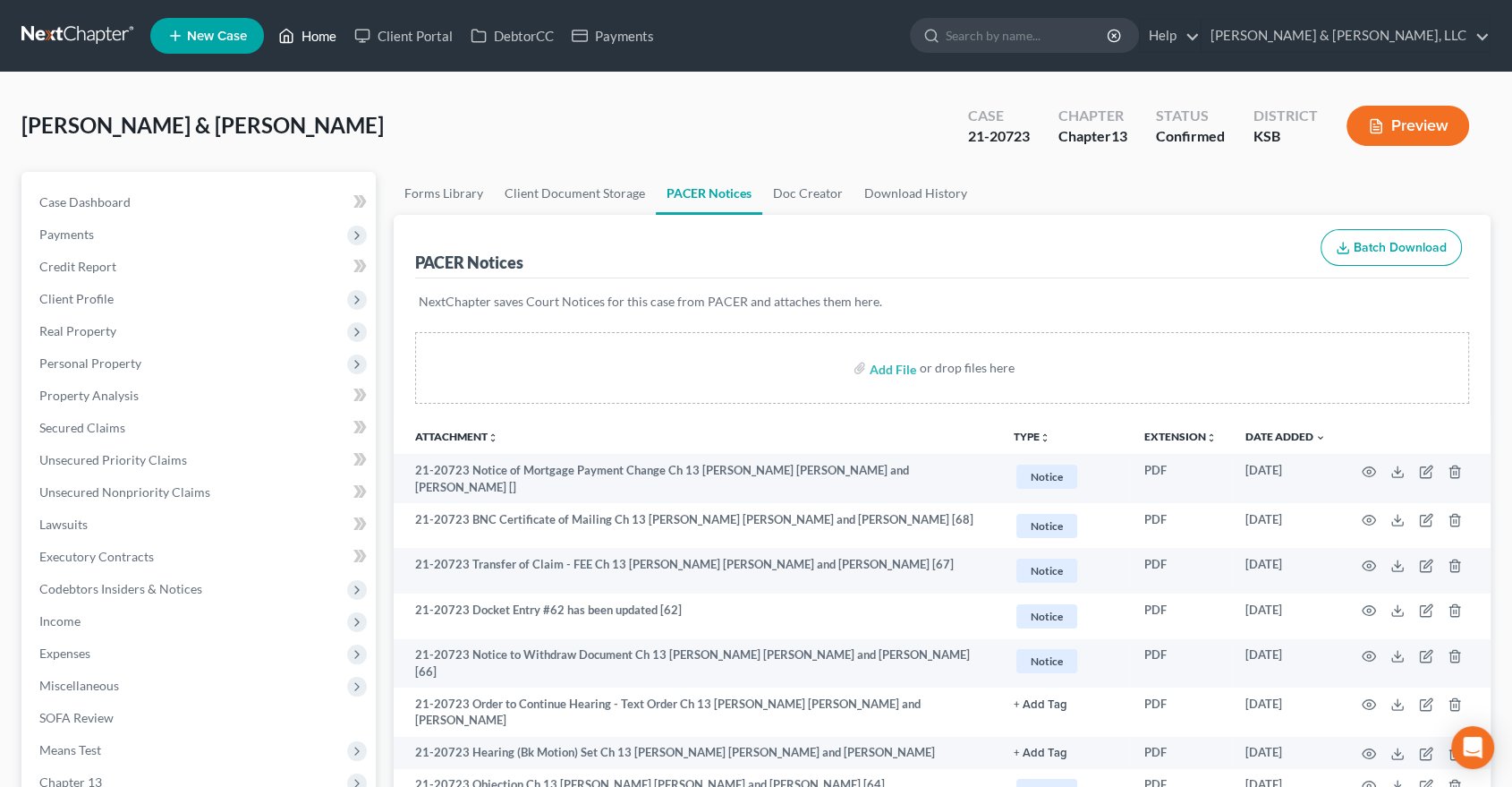
click at [308, 32] on link "Home" at bounding box center [307, 36] width 76 height 32
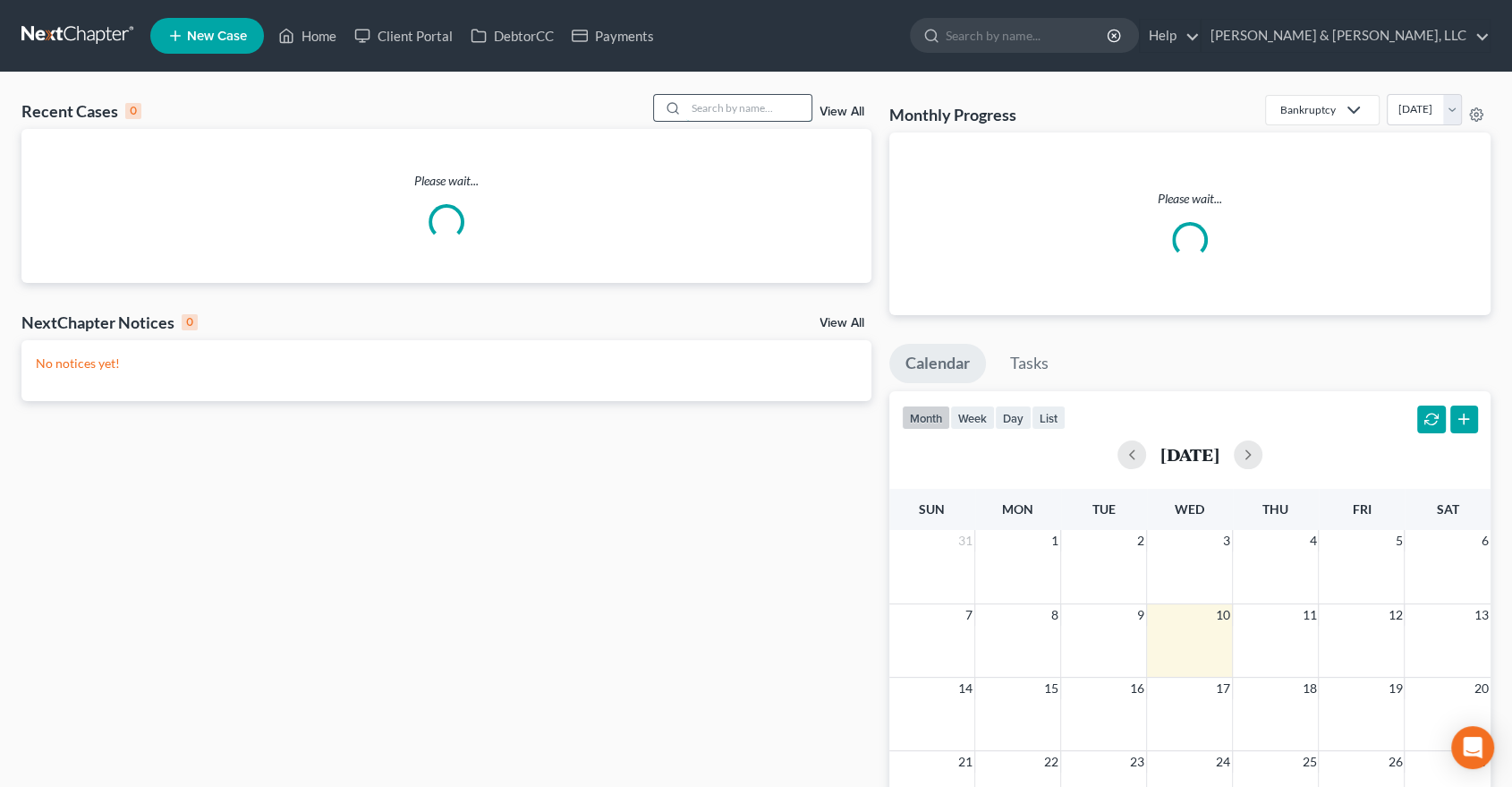
click at [768, 107] on input "search" at bounding box center [748, 108] width 125 height 26
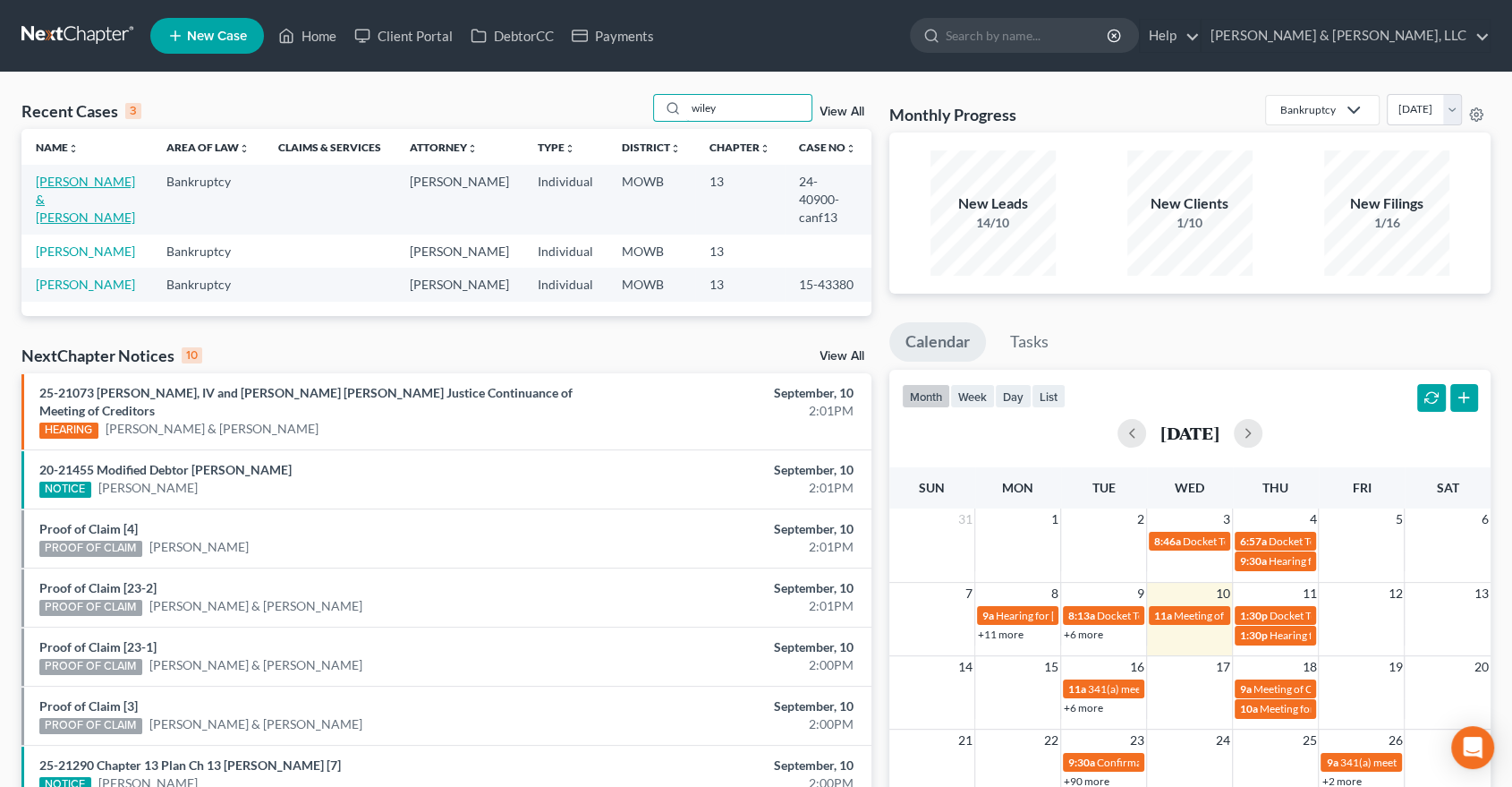
type input "wiley"
click at [62, 178] on link "[PERSON_NAME] & [PERSON_NAME]" at bounding box center [86, 199] width 100 height 51
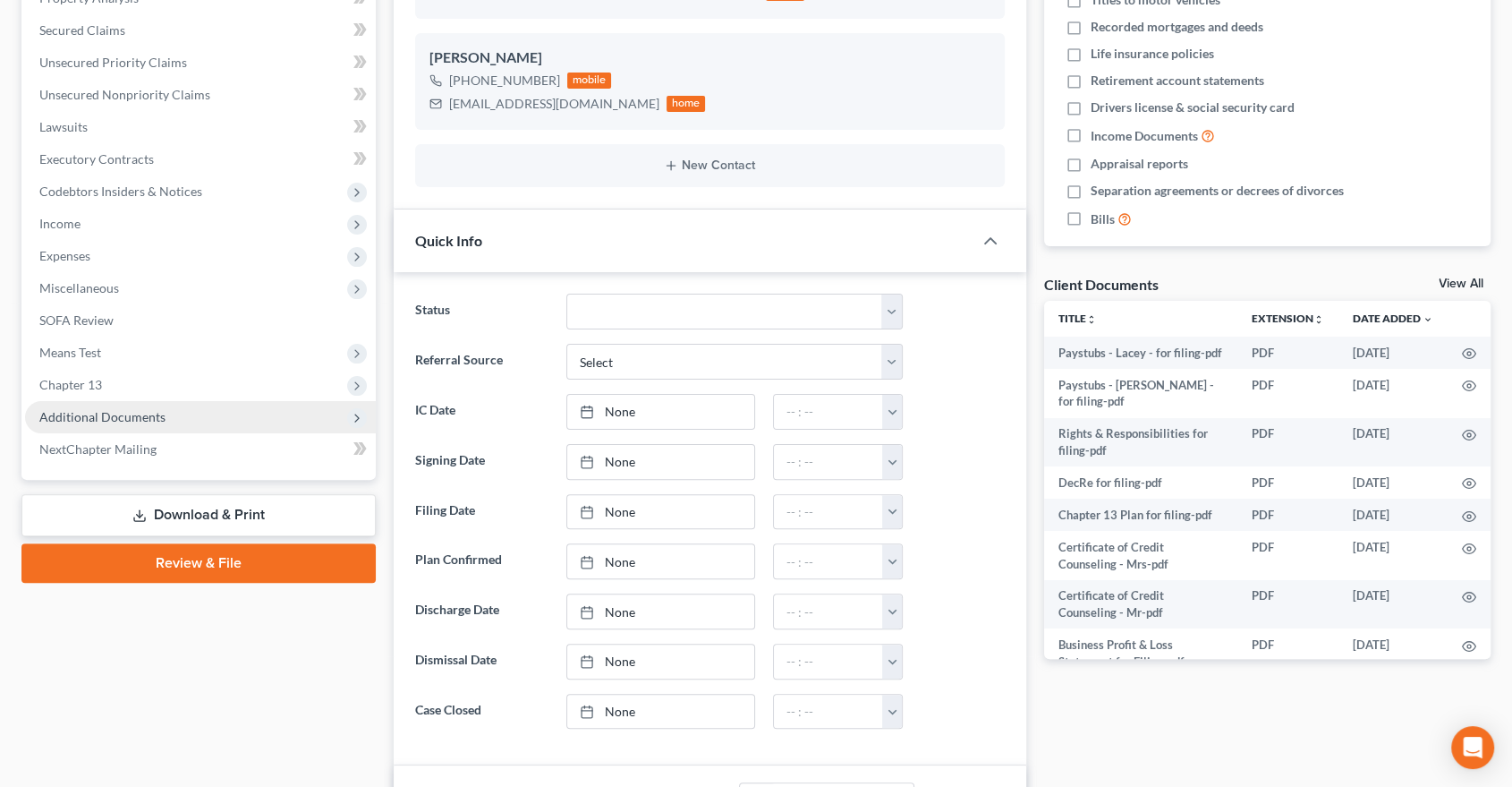
scroll to position [141, 0]
click at [111, 410] on span "Additional Documents" at bounding box center [102, 417] width 126 height 15
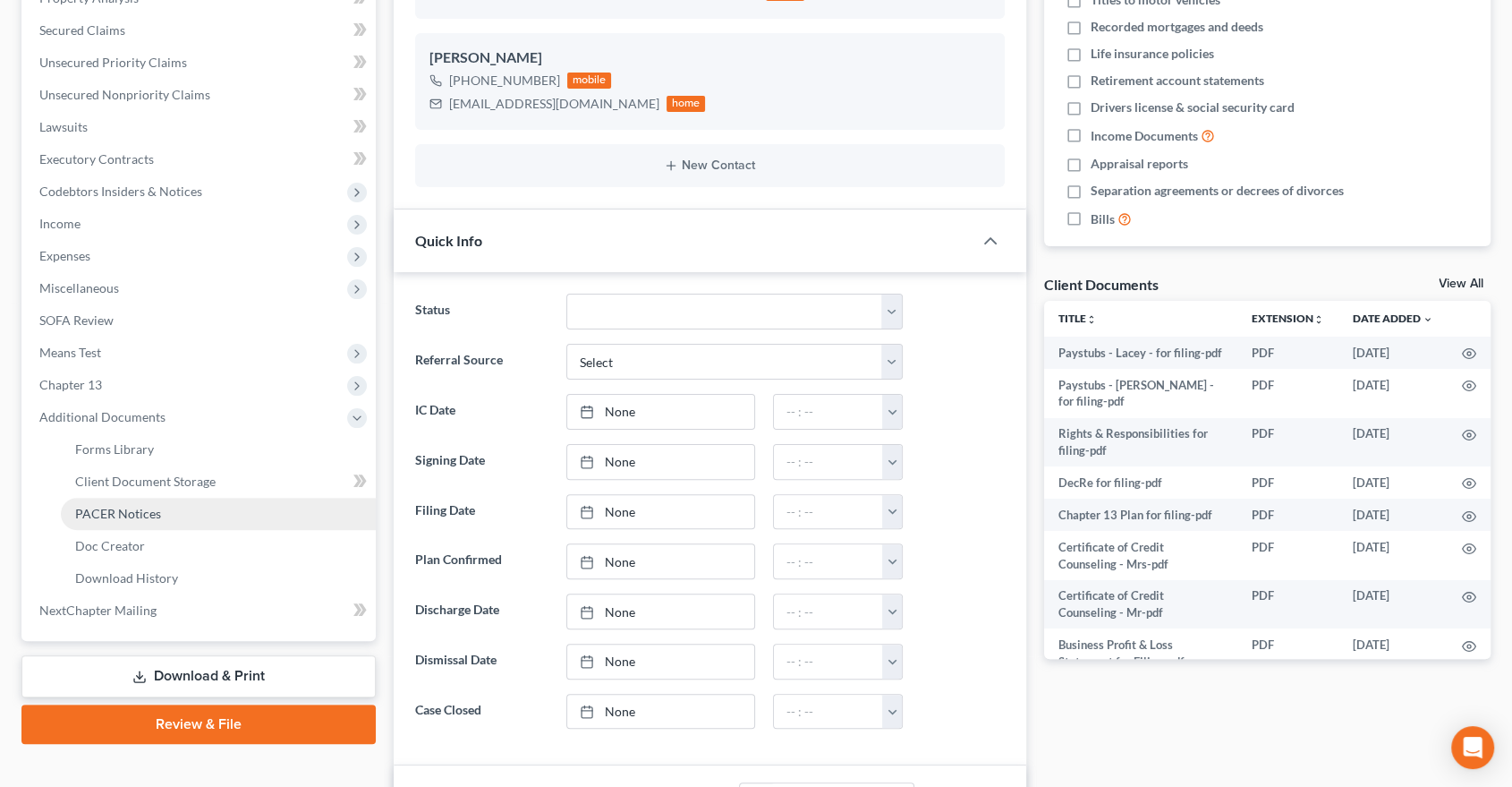
click at [115, 512] on span "PACER Notices" at bounding box center [117, 513] width 86 height 15
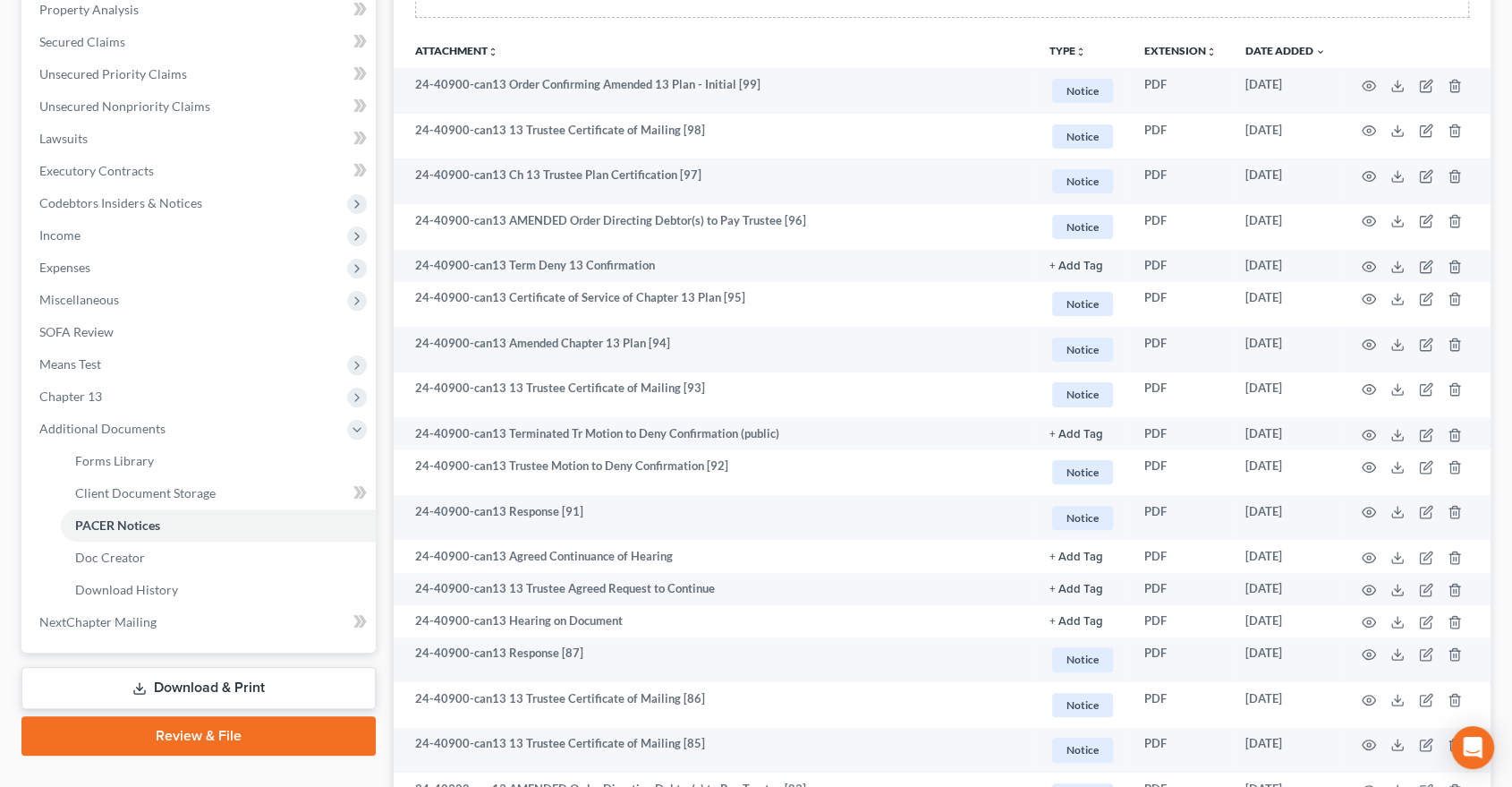
scroll to position [398, 0]
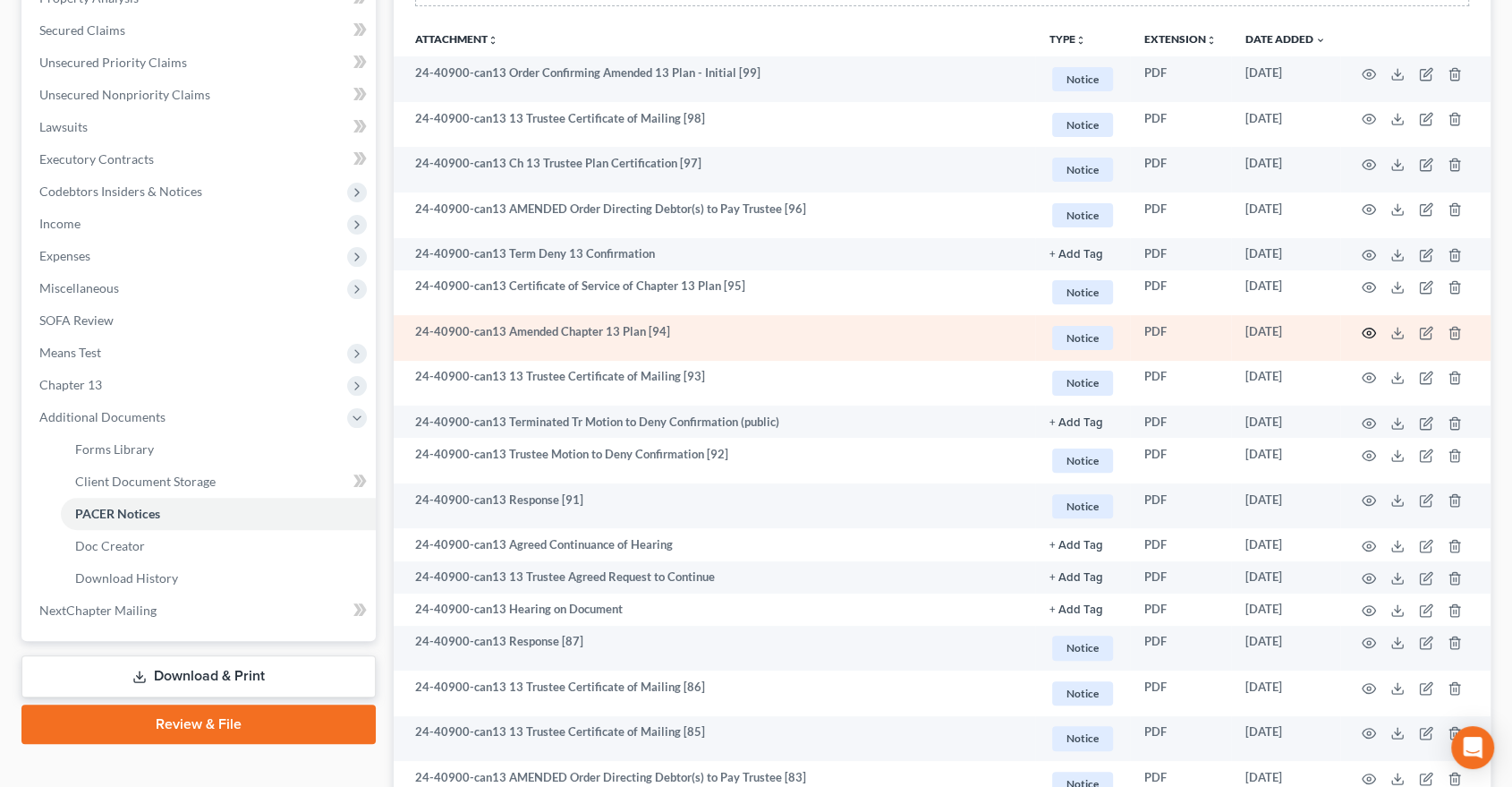
click at [1369, 331] on circle "button" at bounding box center [1369, 333] width 4 height 4
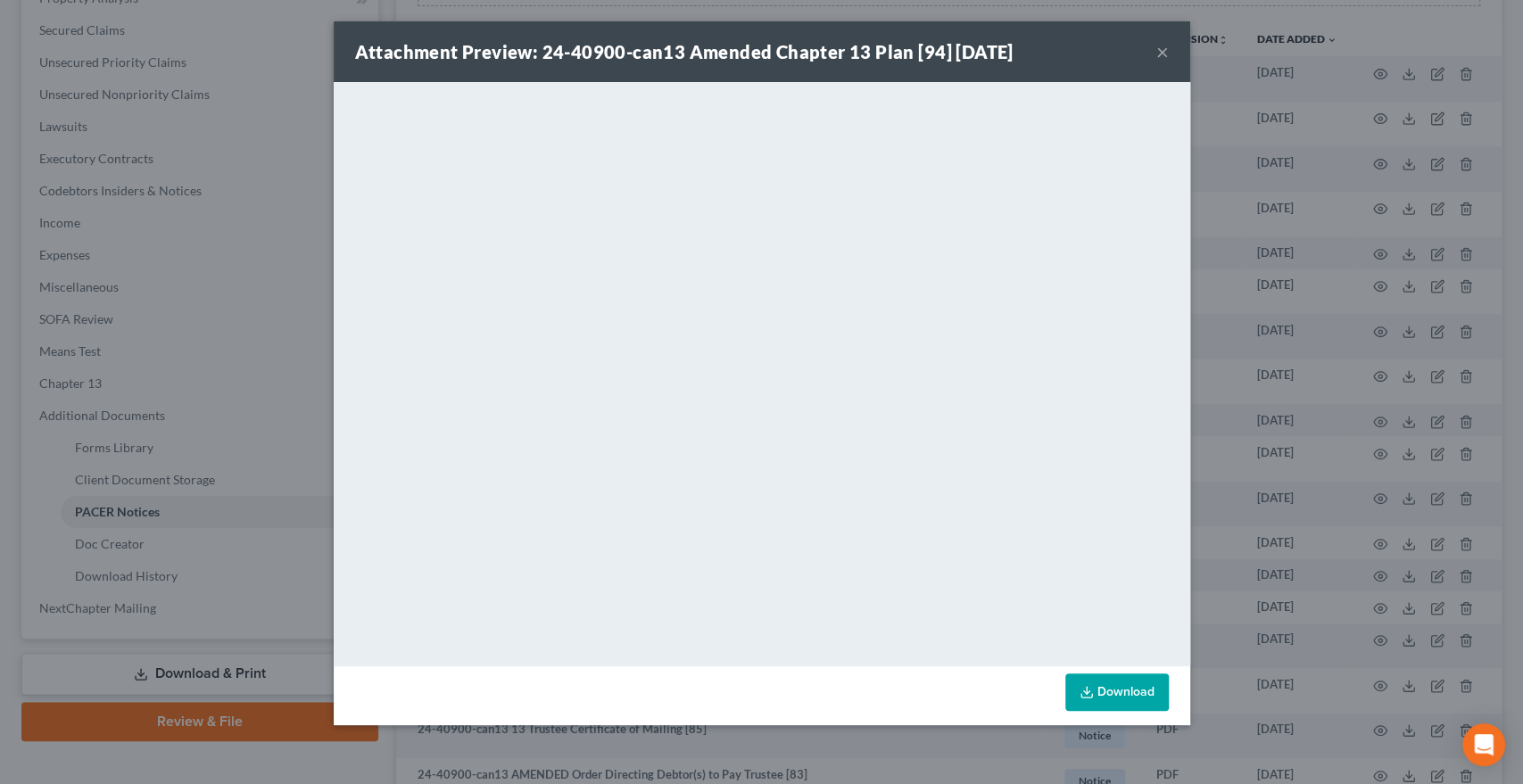
click at [1159, 54] on button "×" at bounding box center [1162, 52] width 12 height 22
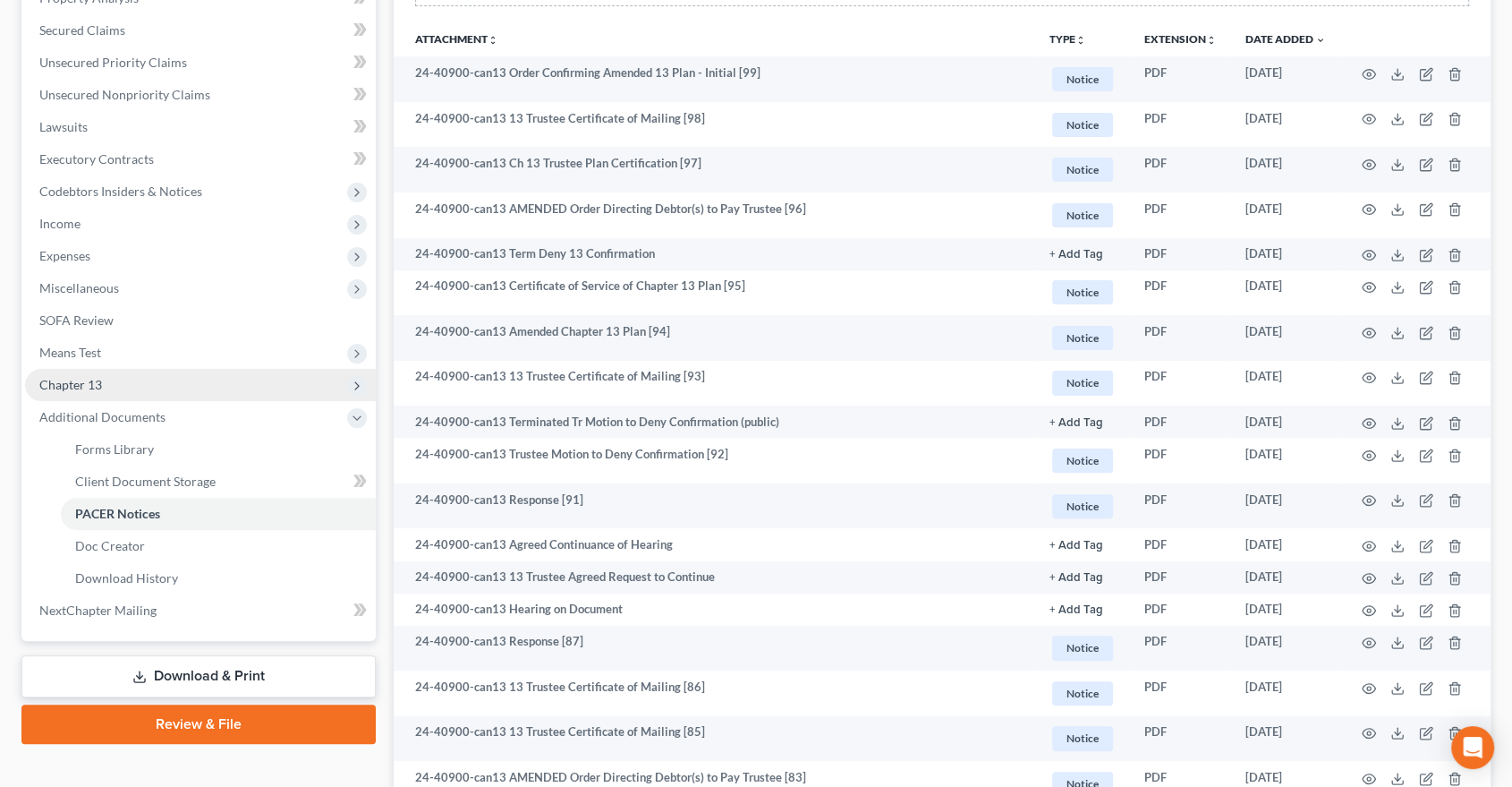
click at [76, 377] on span "Chapter 13" at bounding box center [70, 385] width 63 height 15
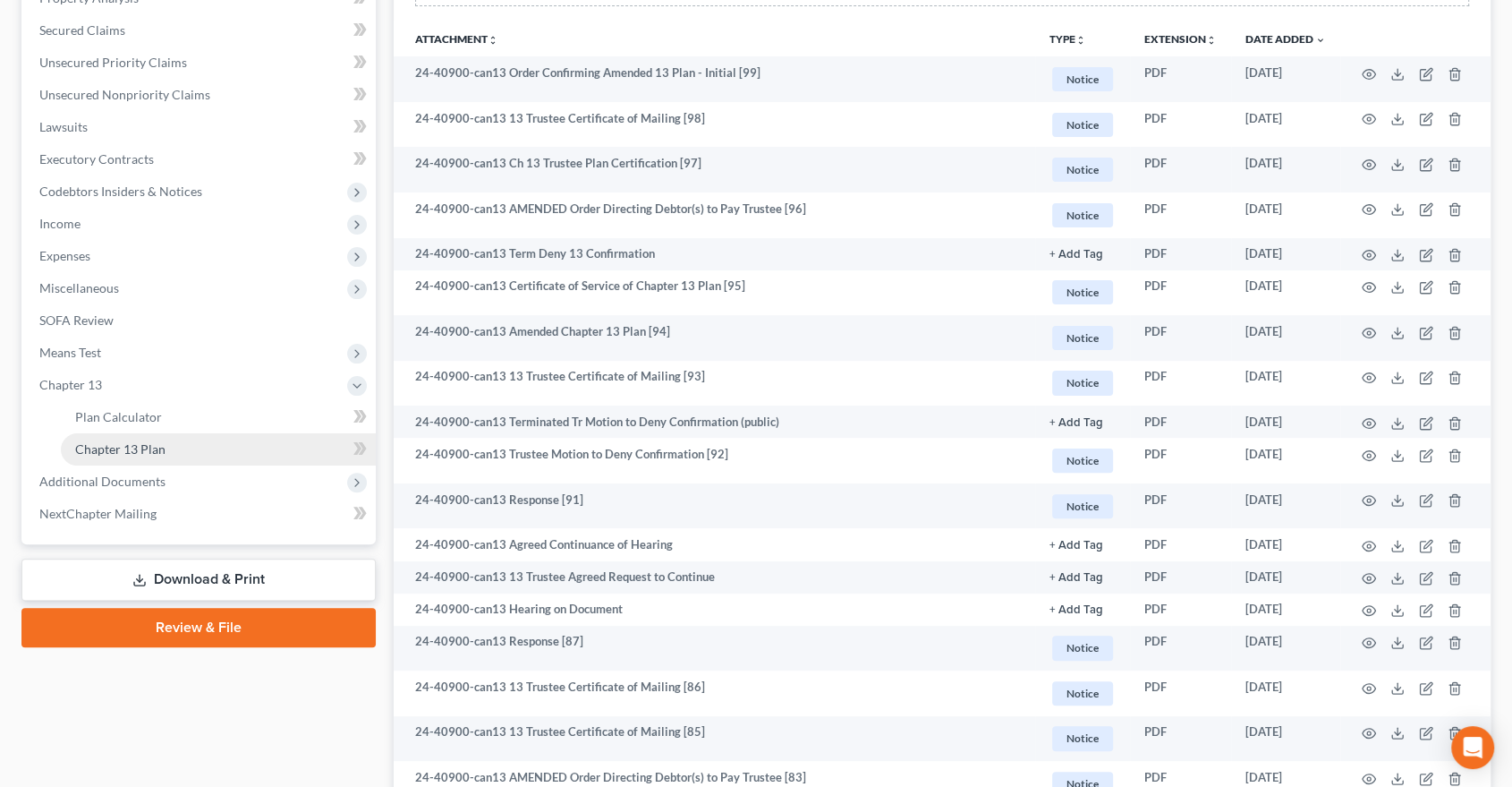
click at [118, 447] on span "Chapter 13 Plan" at bounding box center [120, 449] width 90 height 15
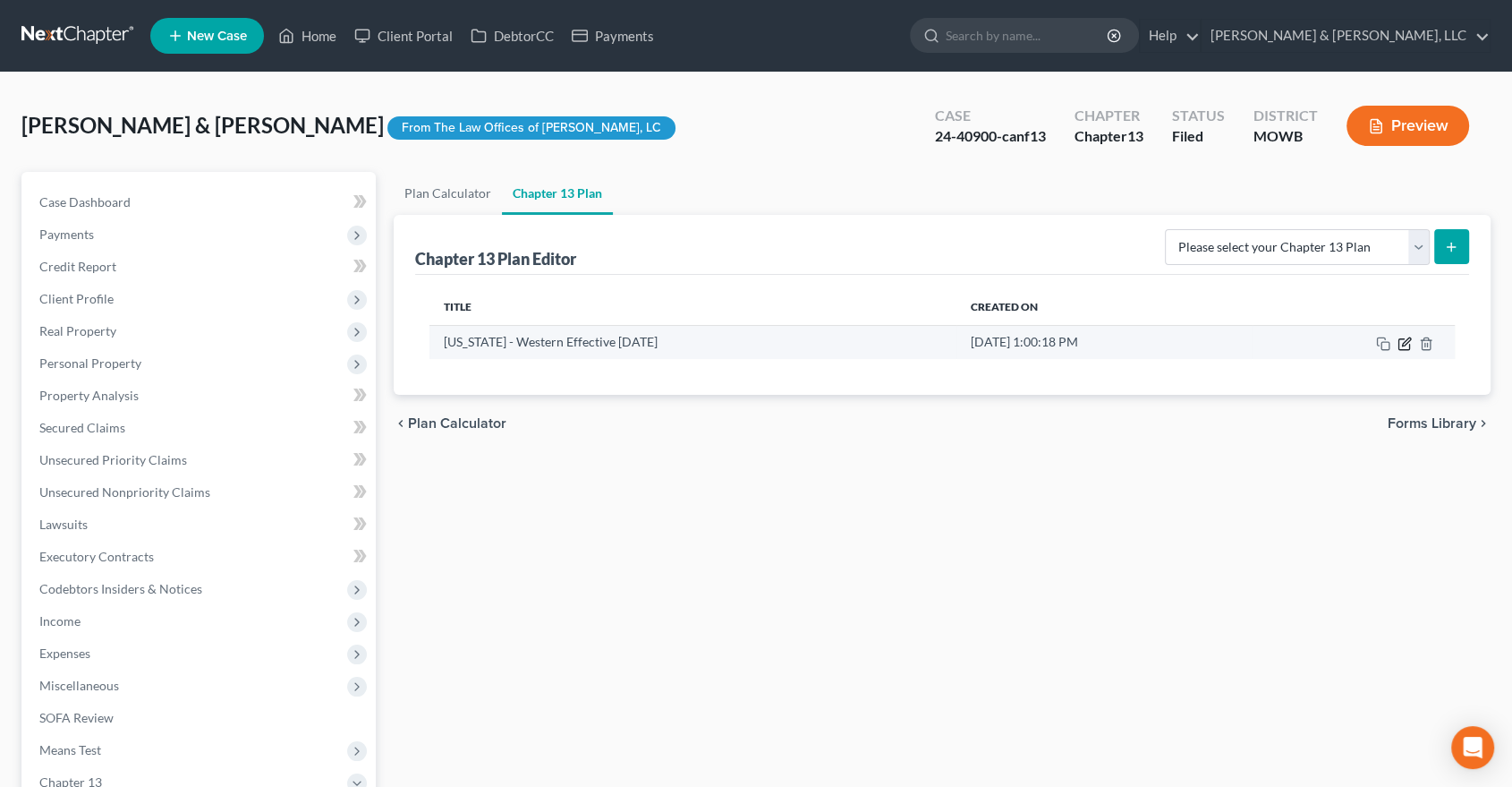
click at [1409, 341] on icon "button" at bounding box center [1404, 343] width 14 height 14
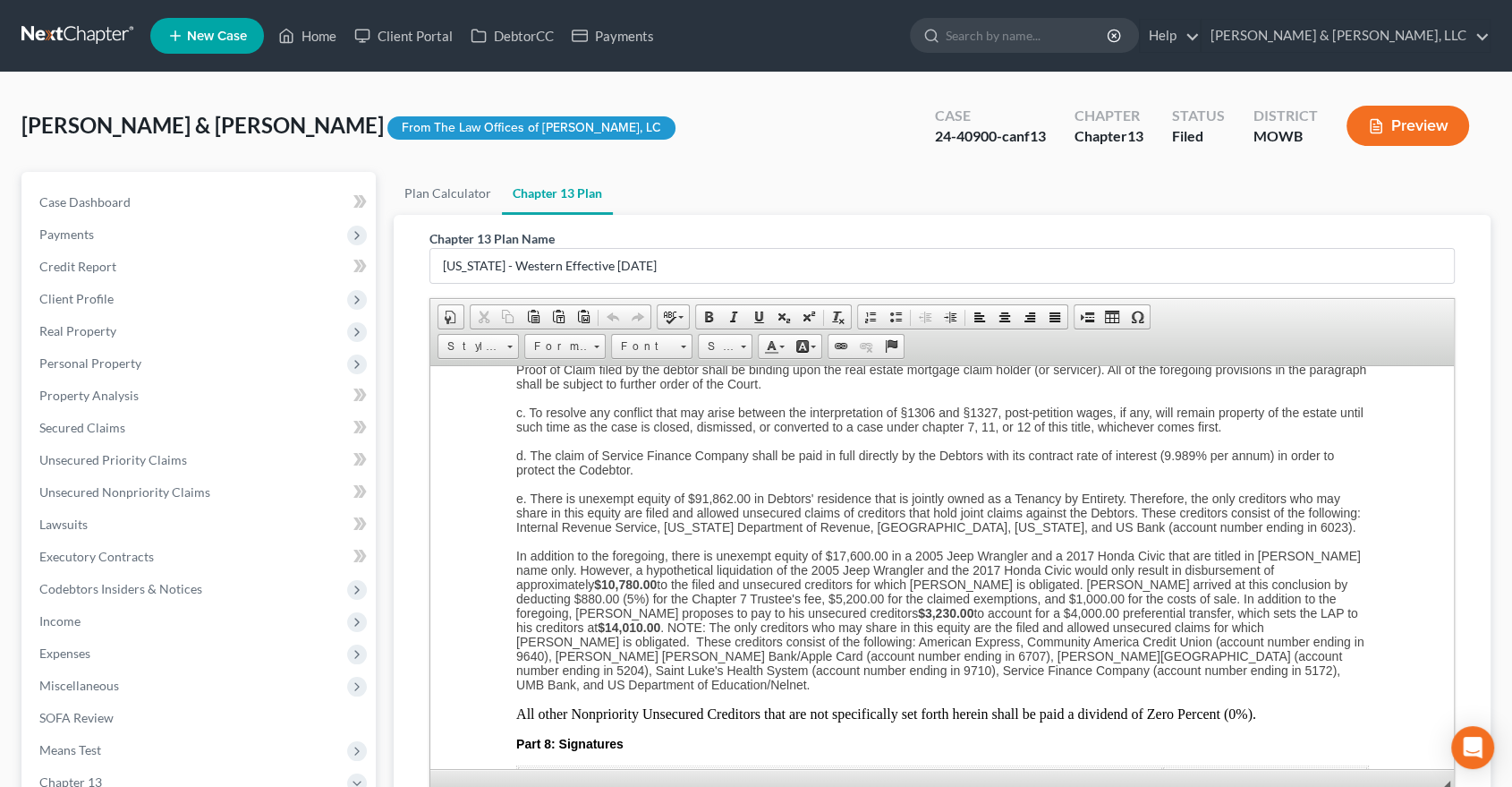
scroll to position [4775, 0]
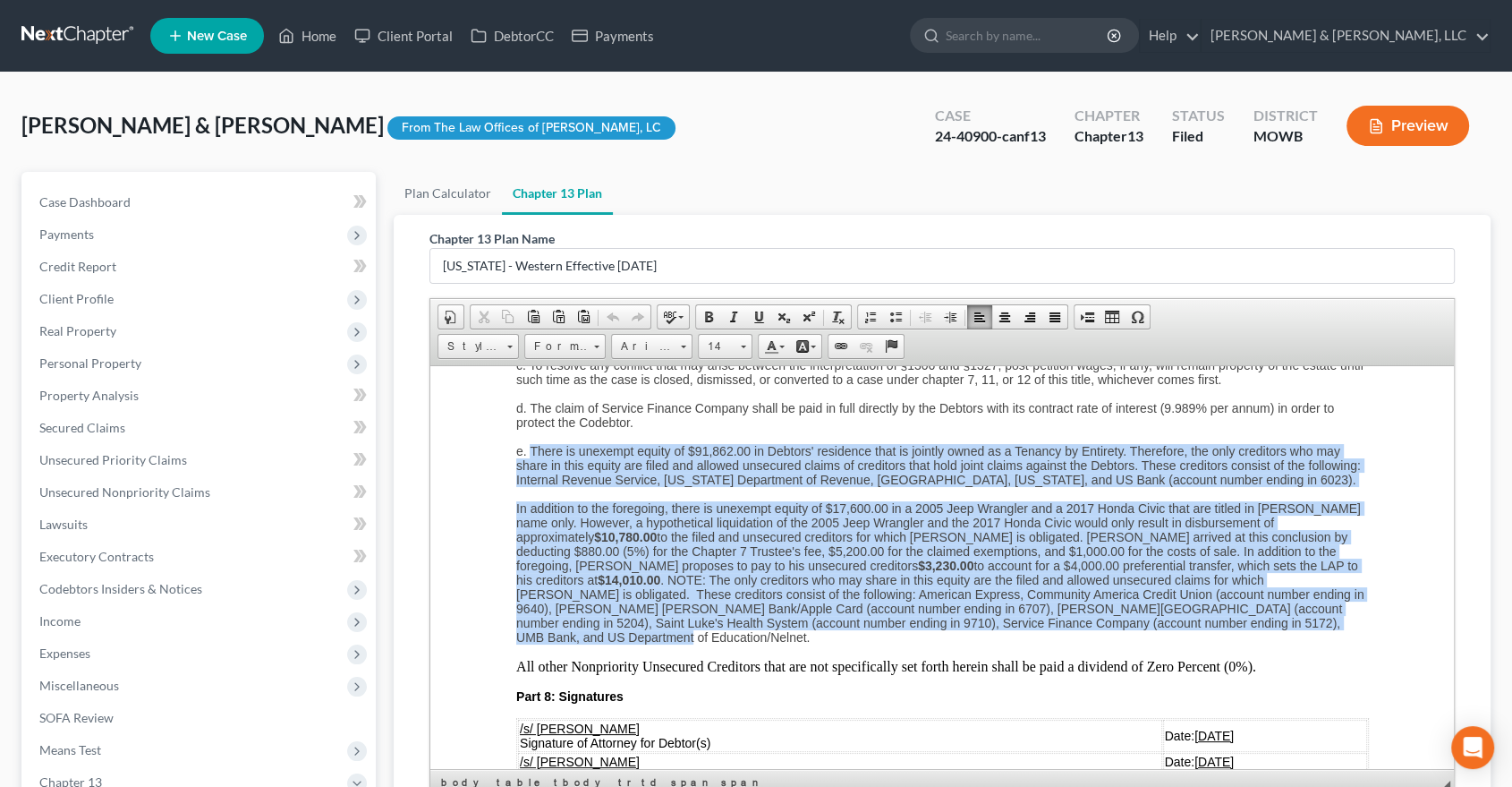
drag, startPoint x: 1163, startPoint y: 637, endPoint x: 533, endPoint y: 451, distance: 656.9
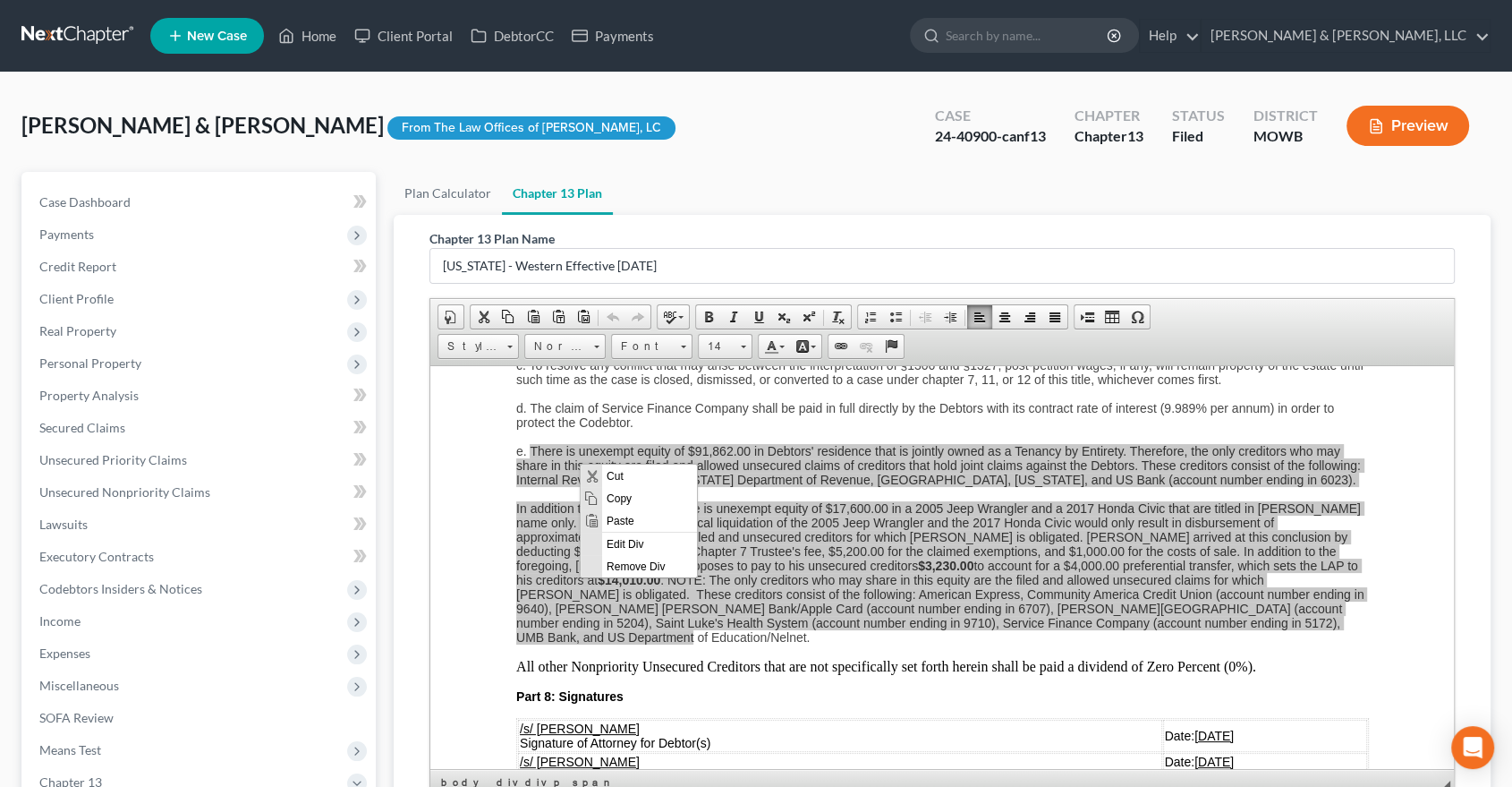
scroll to position [0, 0]
click at [614, 496] on span "Copy" at bounding box center [649, 497] width 95 height 23
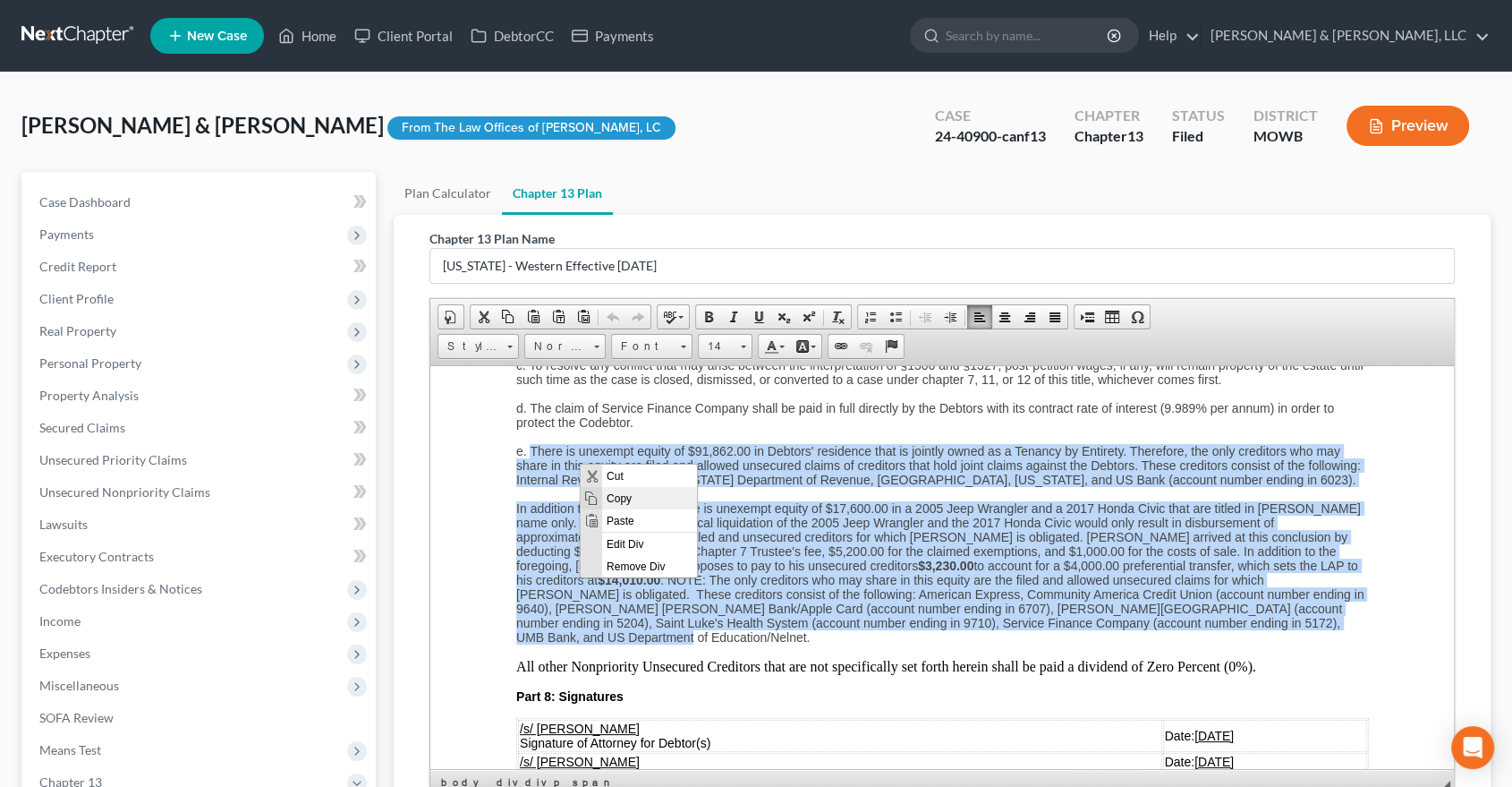
copy div "There is unexempt equity of $91,862.00 in Debtors' residence that is jointly ow…"
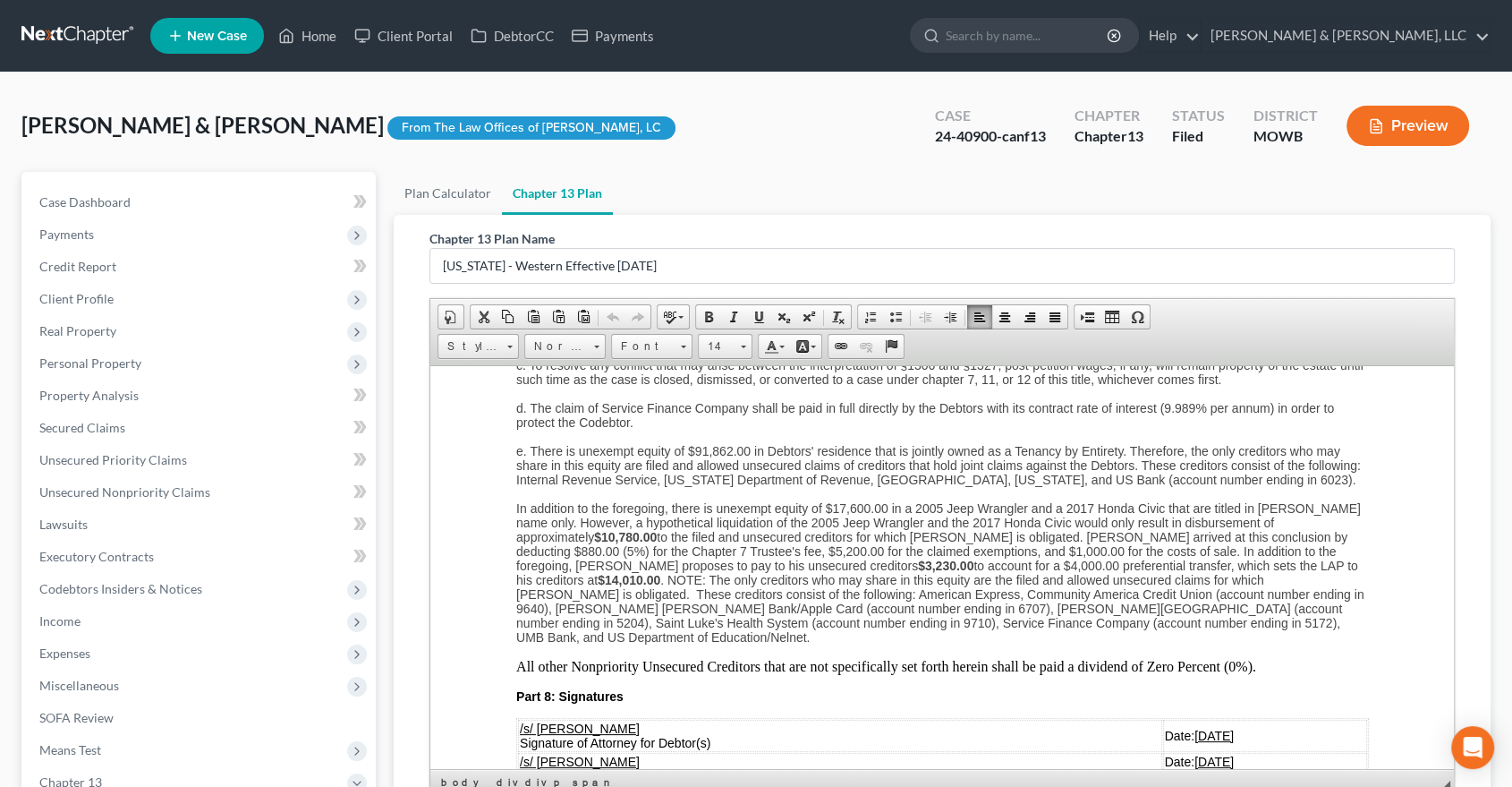
click at [1172, 637] on p "In addition to the foregoing, there is unexempt equity of $17,600.00 in a 2005 …" at bounding box center [941, 572] width 852 height 143
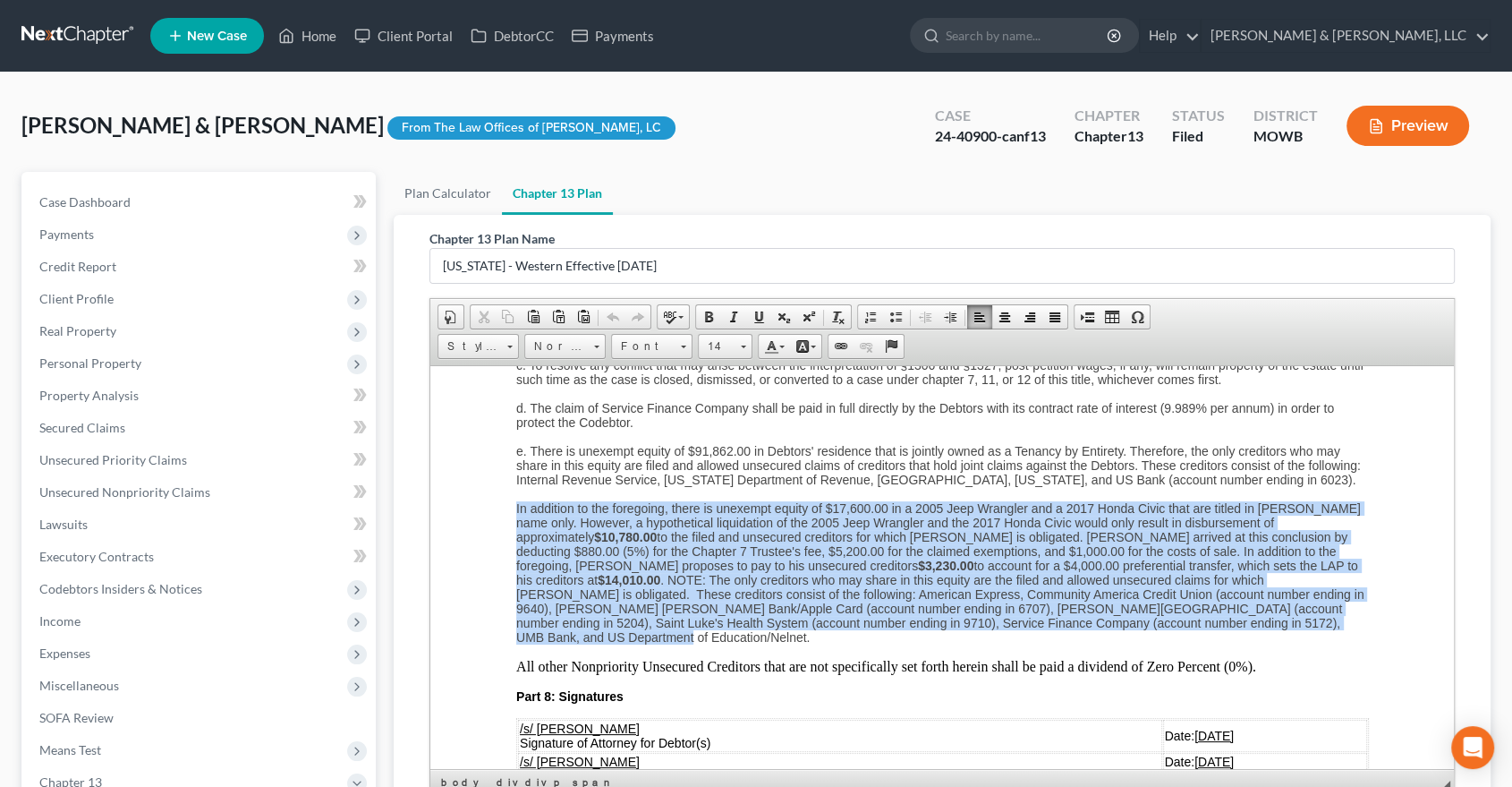
drag, startPoint x: 1172, startPoint y: 637, endPoint x: 514, endPoint y: 521, distance: 668.1
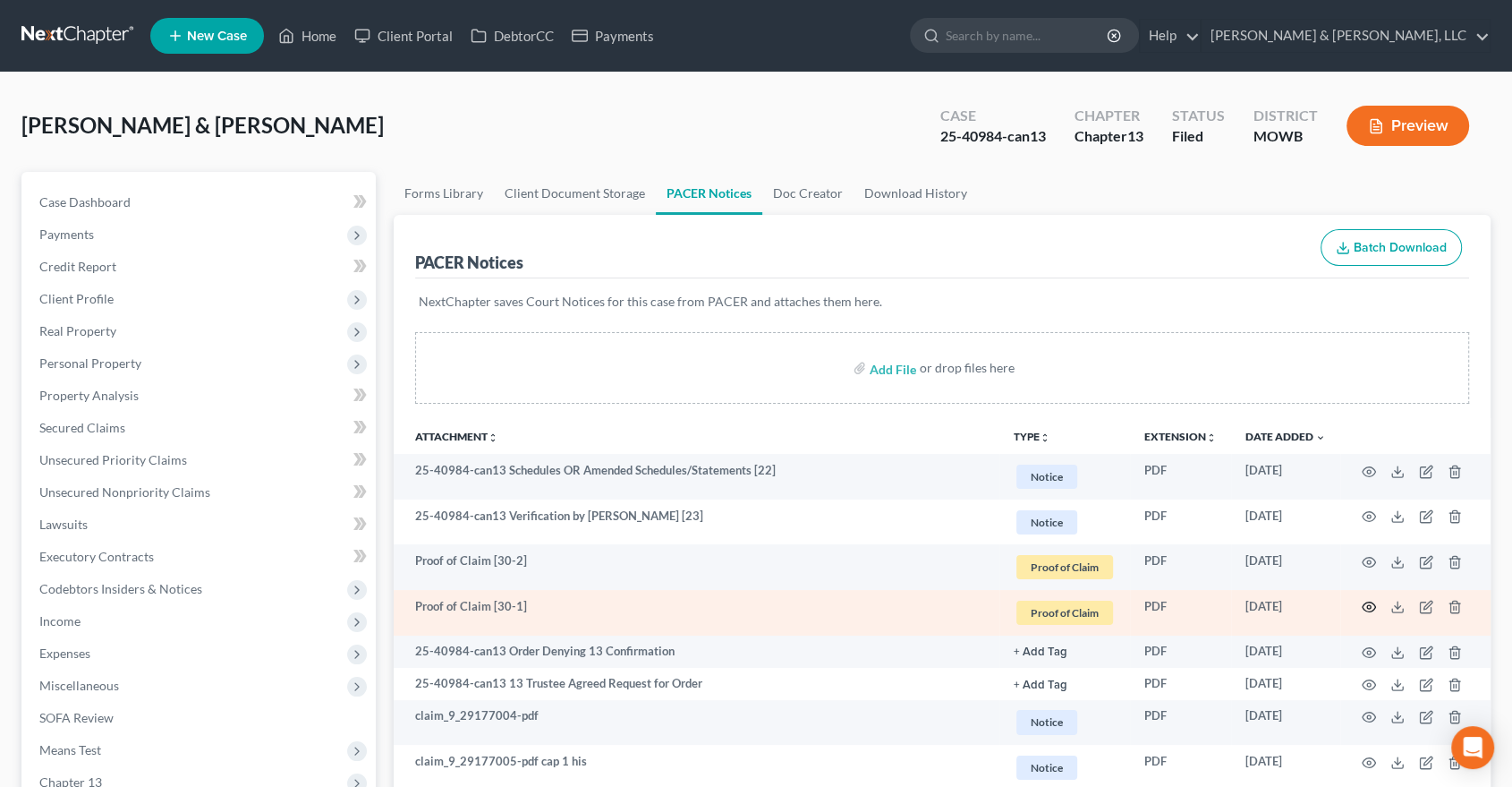
click at [1368, 606] on icon "button" at bounding box center [1368, 606] width 14 height 14
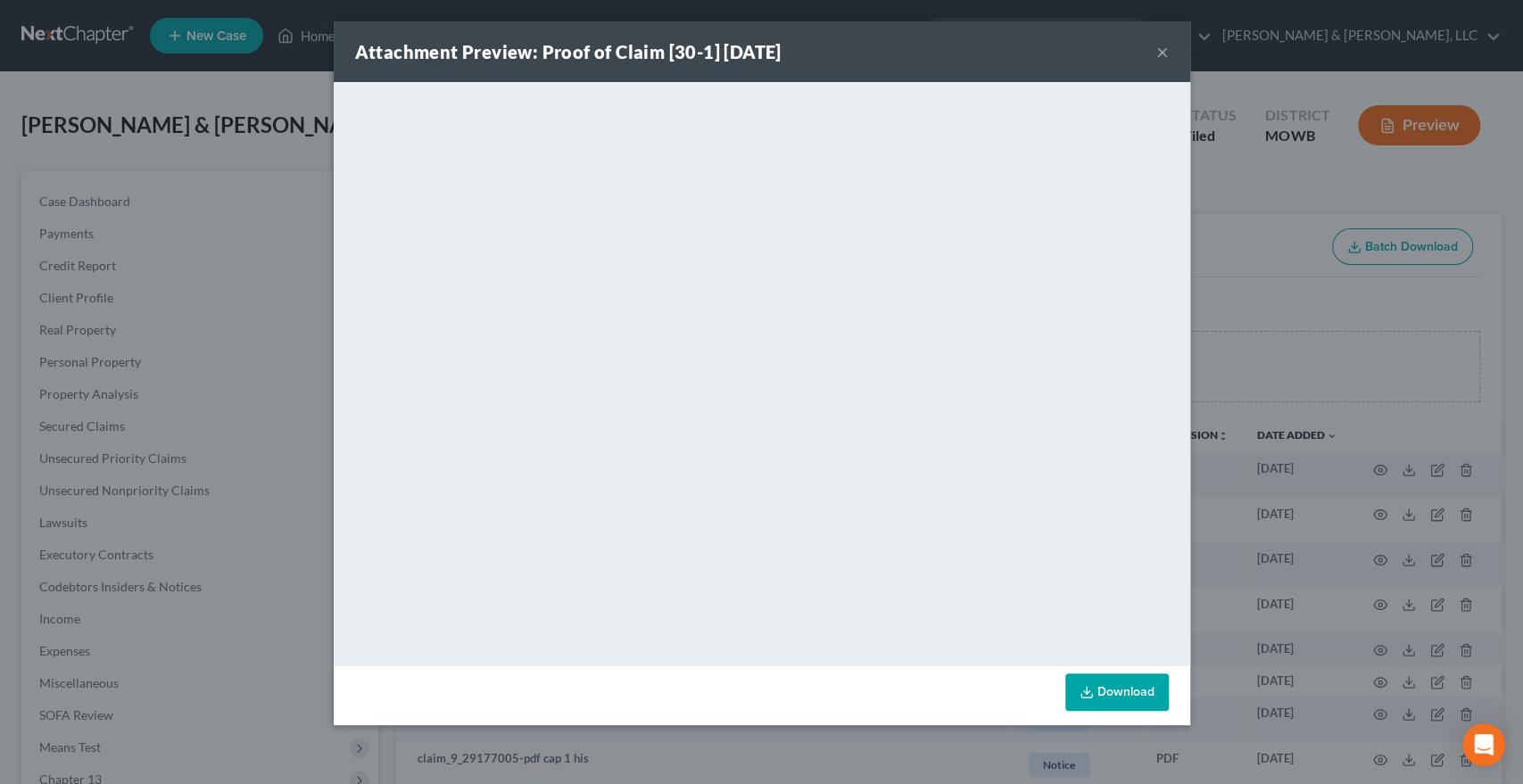
click at [1162, 54] on button "×" at bounding box center [1162, 52] width 12 height 22
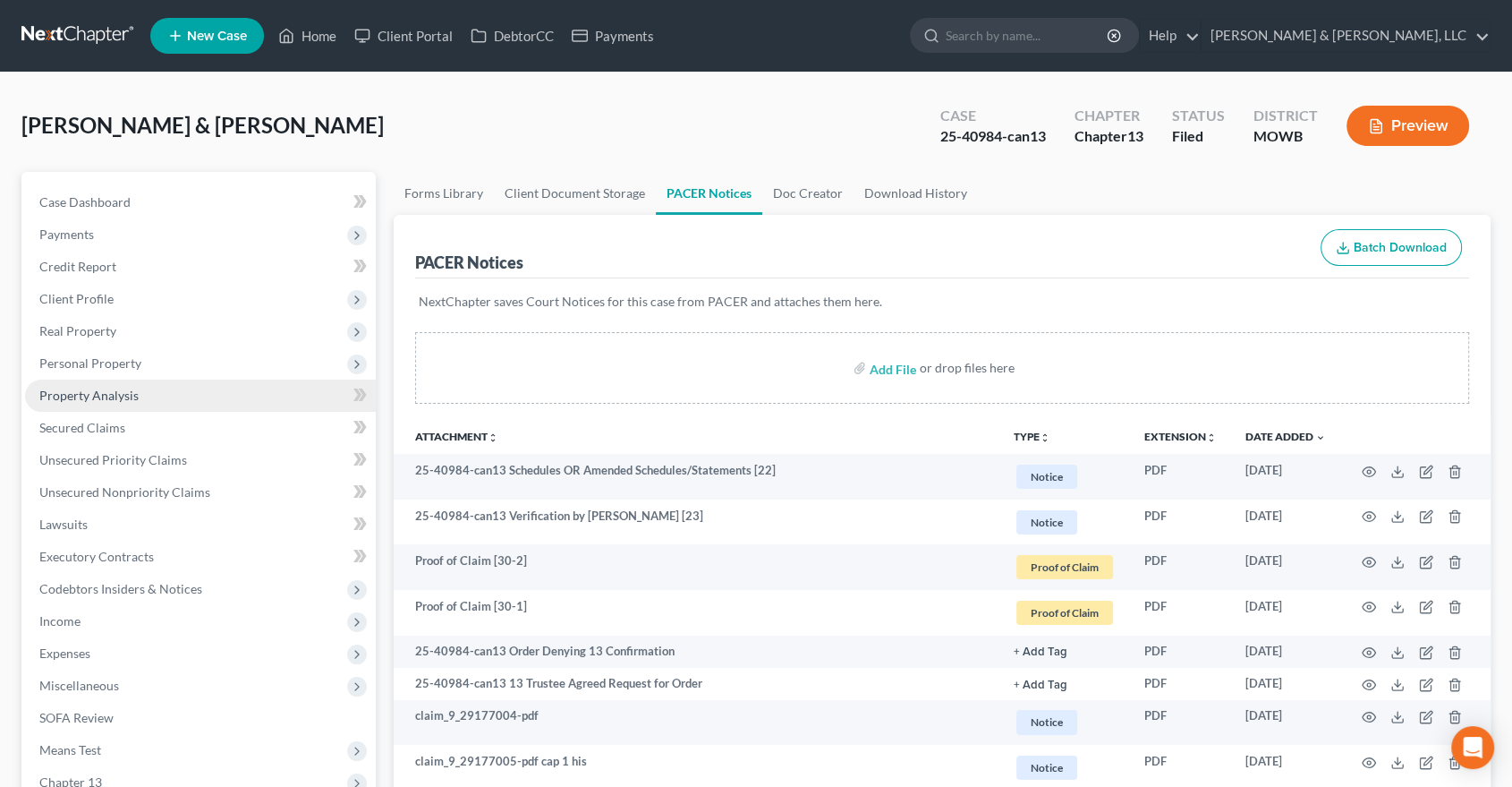
click at [84, 392] on span "Property Analysis" at bounding box center [89, 395] width 100 height 15
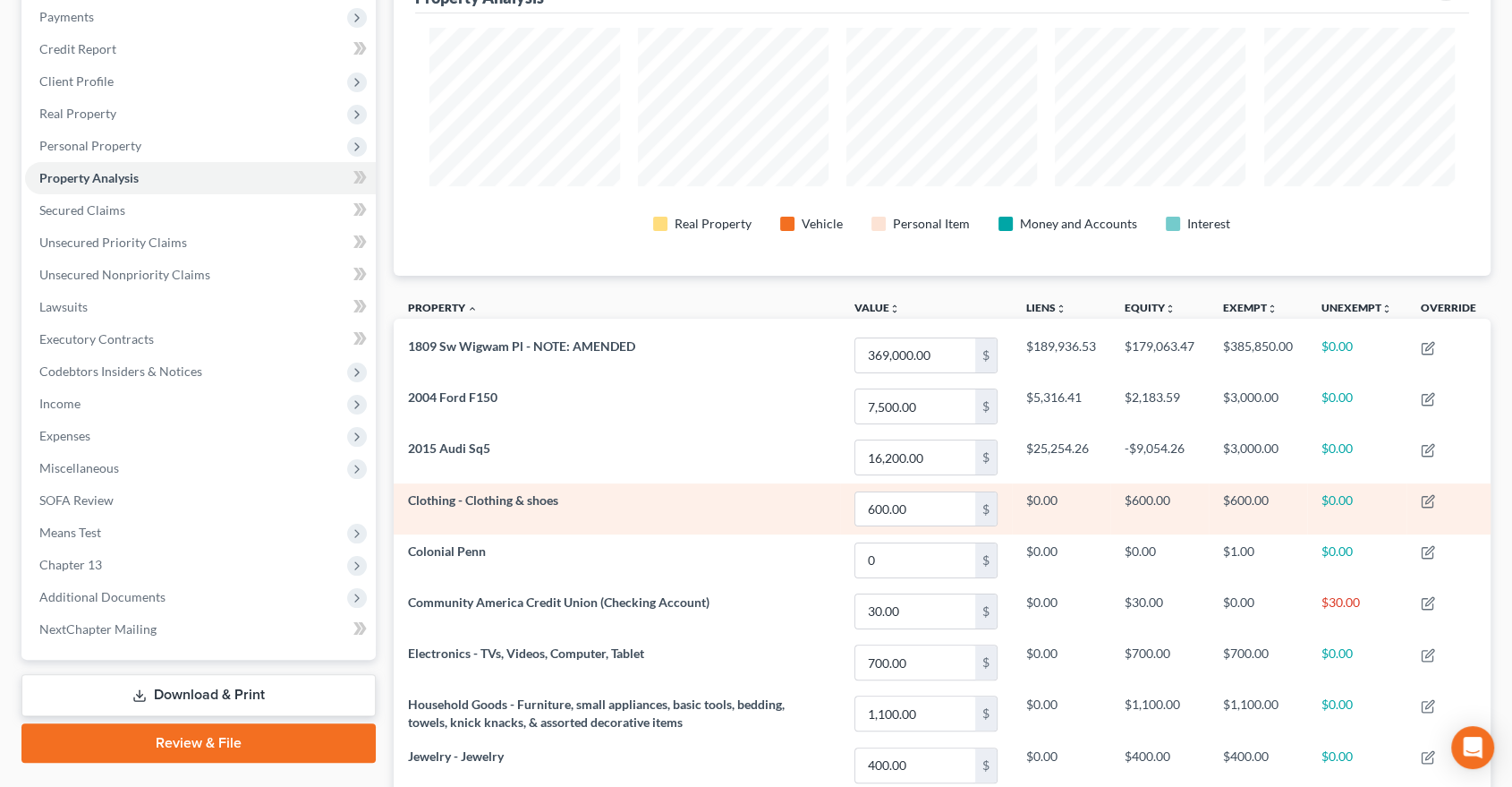
scroll to position [394, 0]
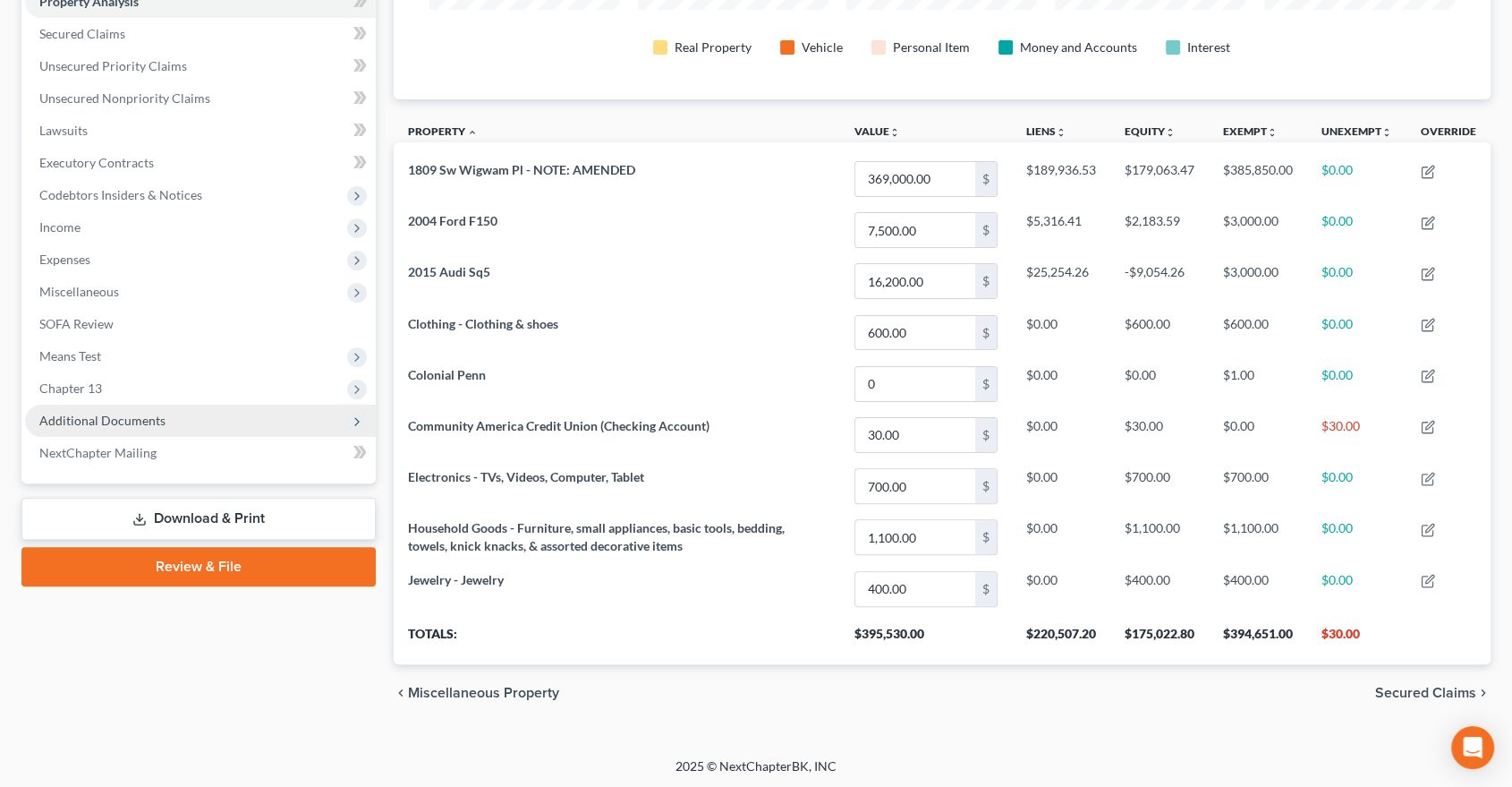
click at [131, 421] on span "Additional Documents" at bounding box center [102, 420] width 126 height 15
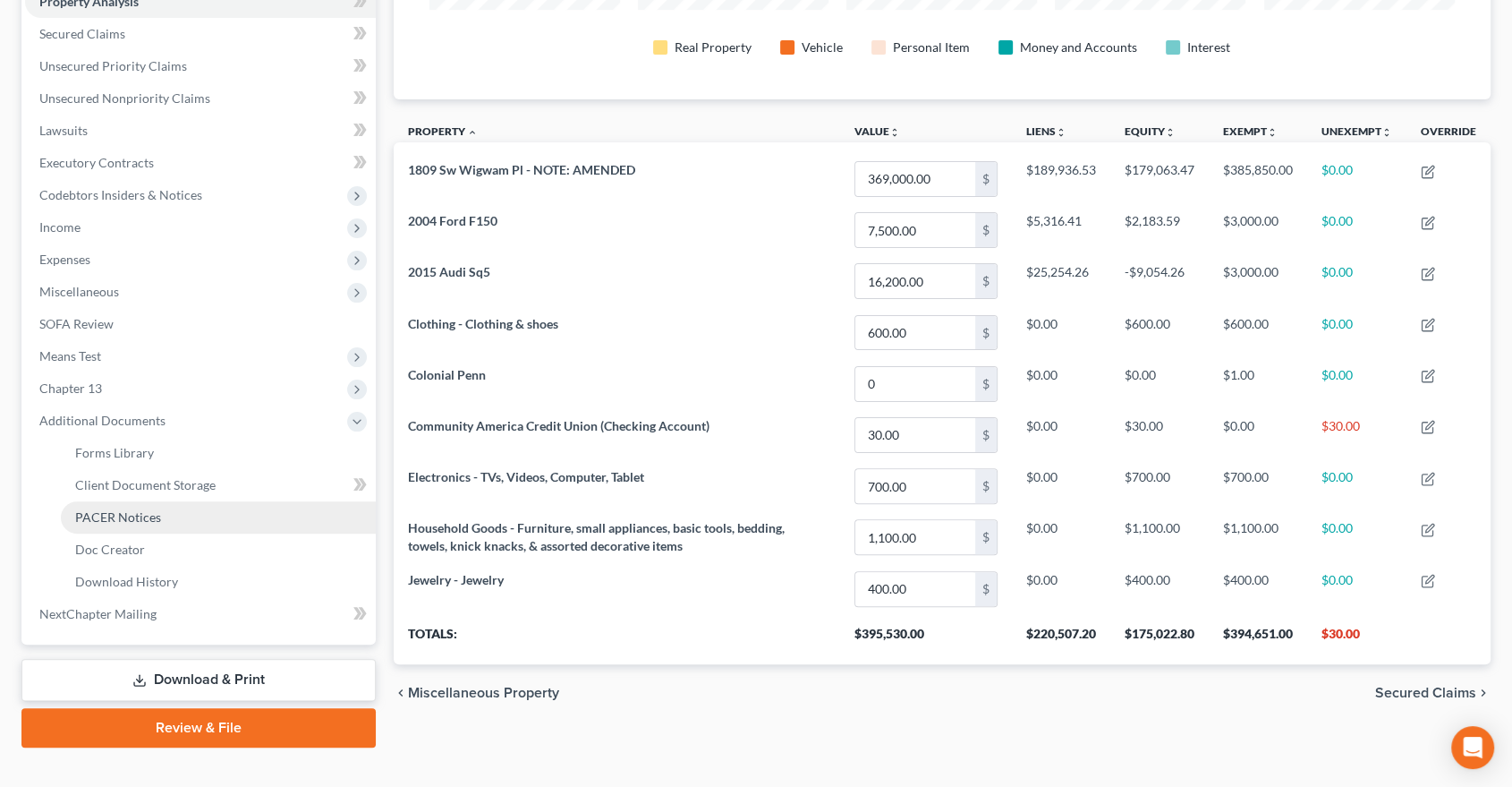
click at [121, 524] on link "PACER Notices" at bounding box center [218, 517] width 315 height 32
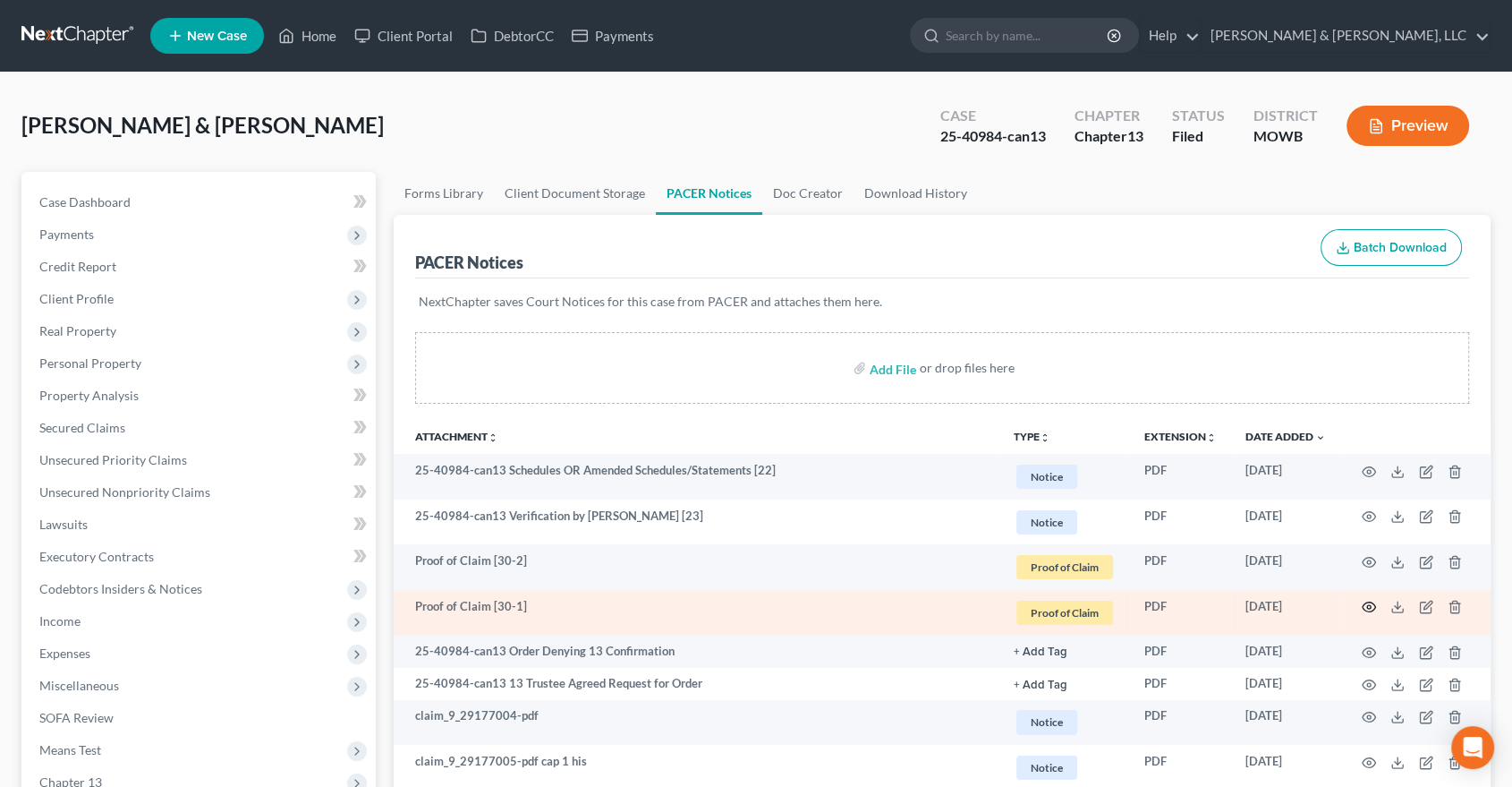
click at [1369, 606] on circle "button" at bounding box center [1369, 607] width 4 height 4
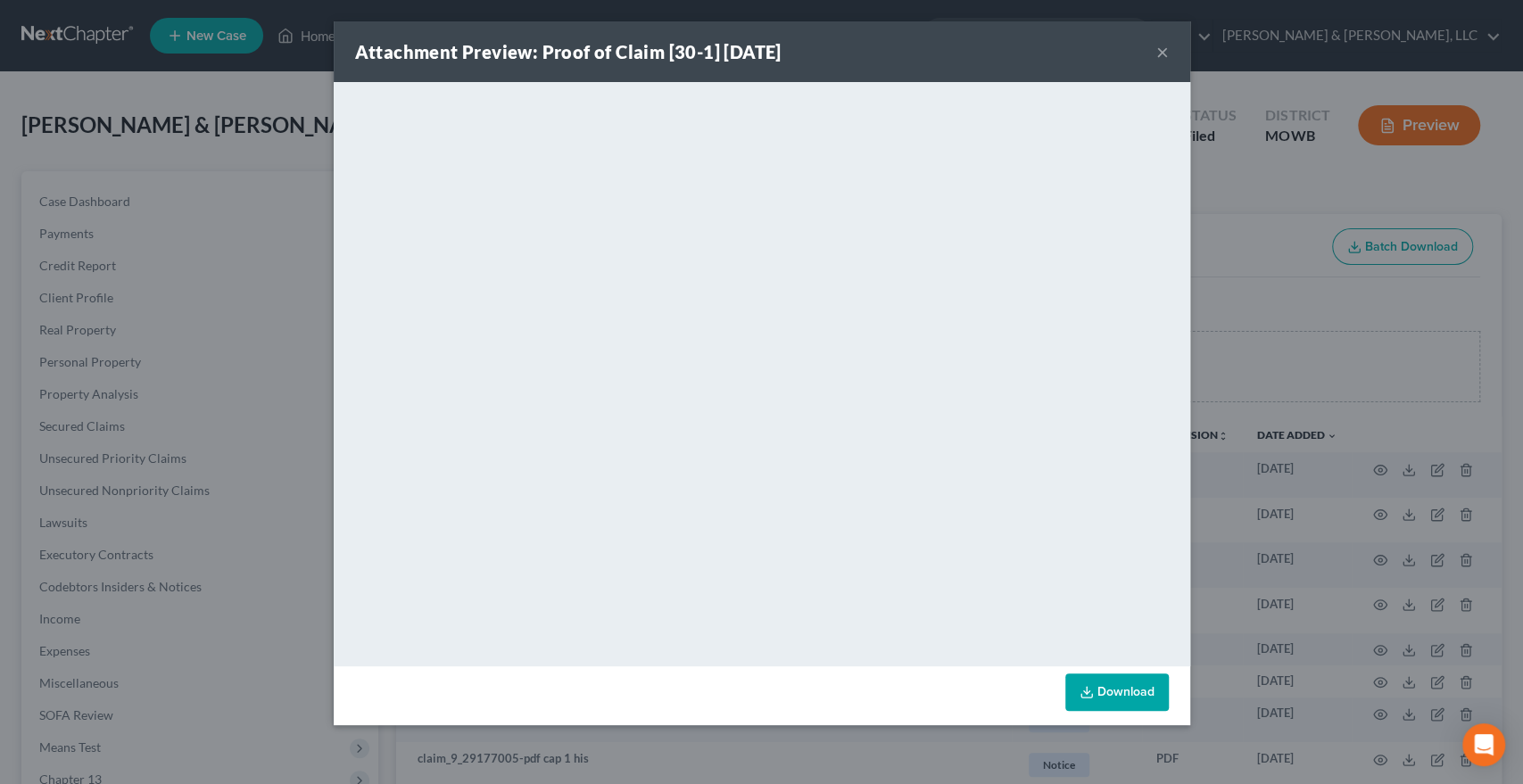
click at [1167, 41] on button "×" at bounding box center [1162, 52] width 12 height 22
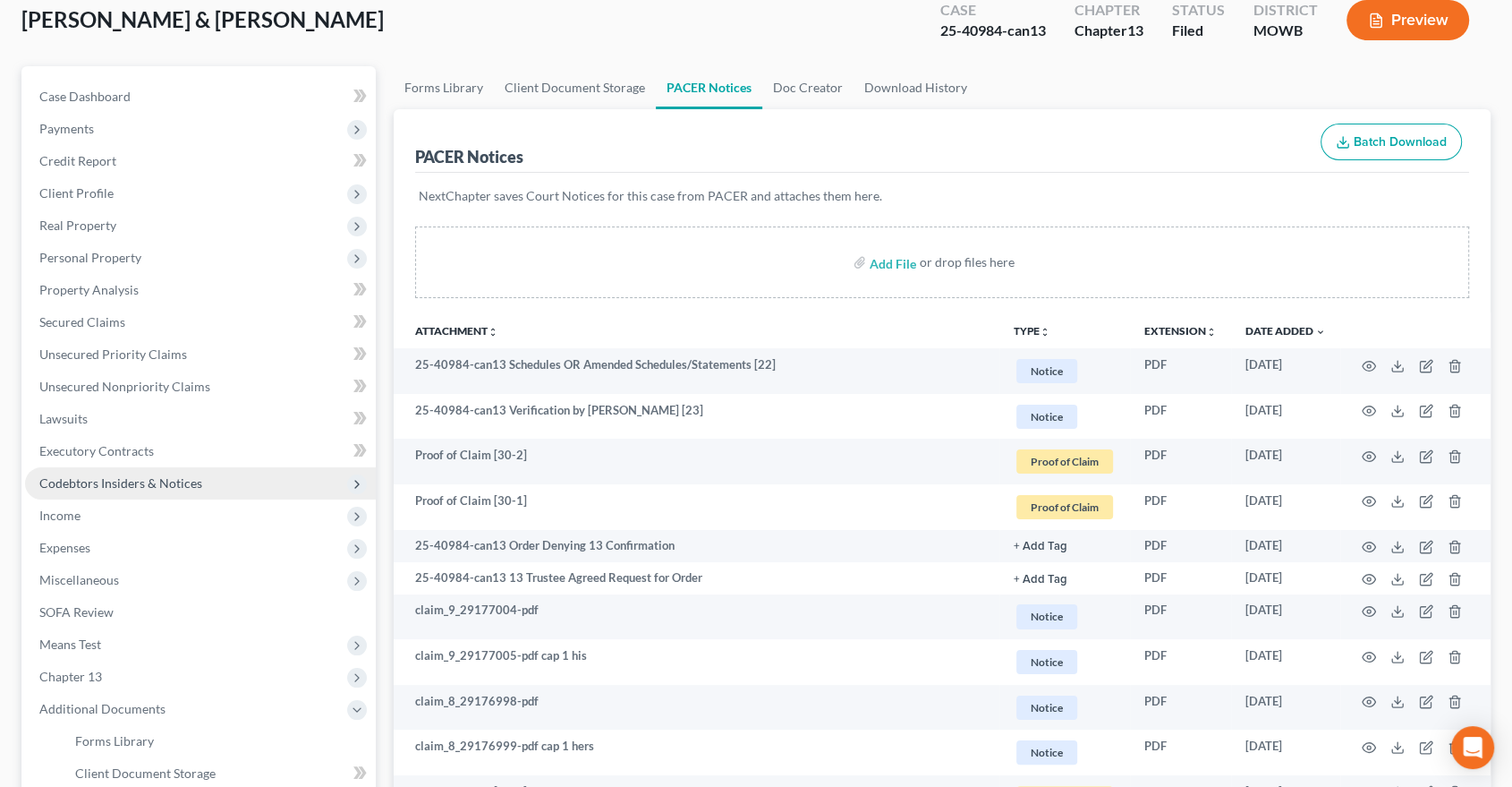
scroll to position [298, 0]
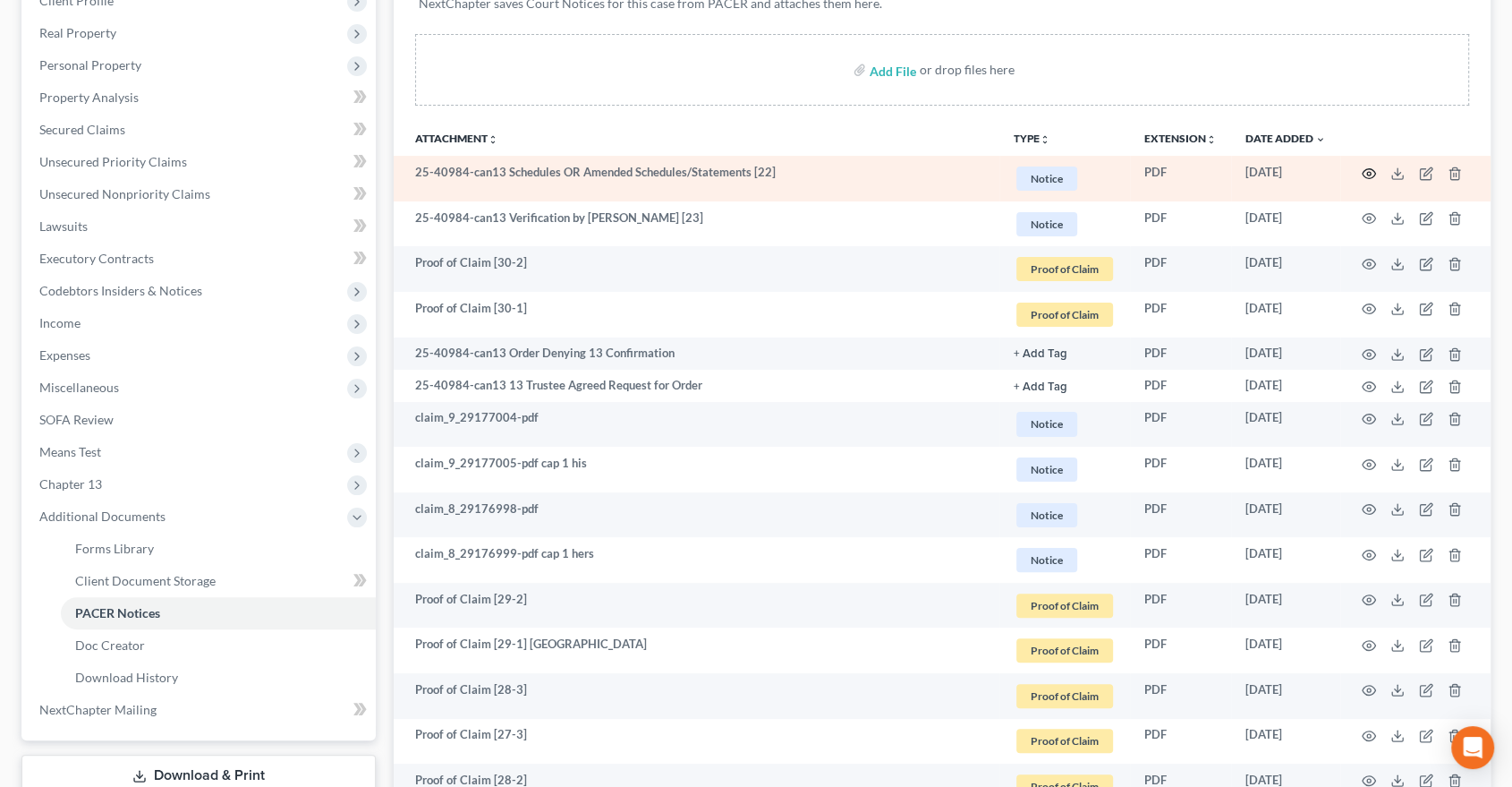
click at [1369, 168] on icon "button" at bounding box center [1368, 173] width 14 height 14
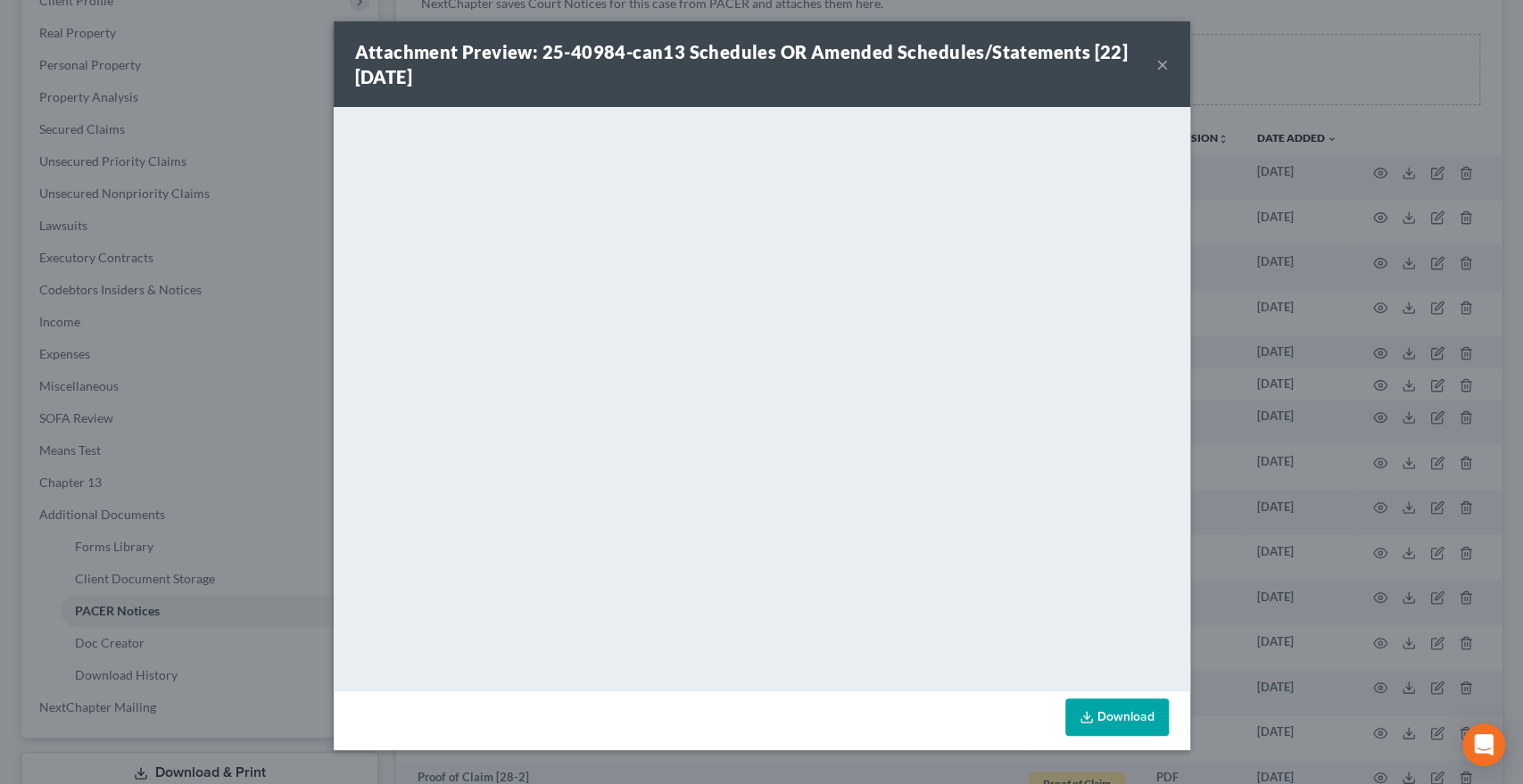
click at [1163, 67] on button "×" at bounding box center [1162, 64] width 12 height 22
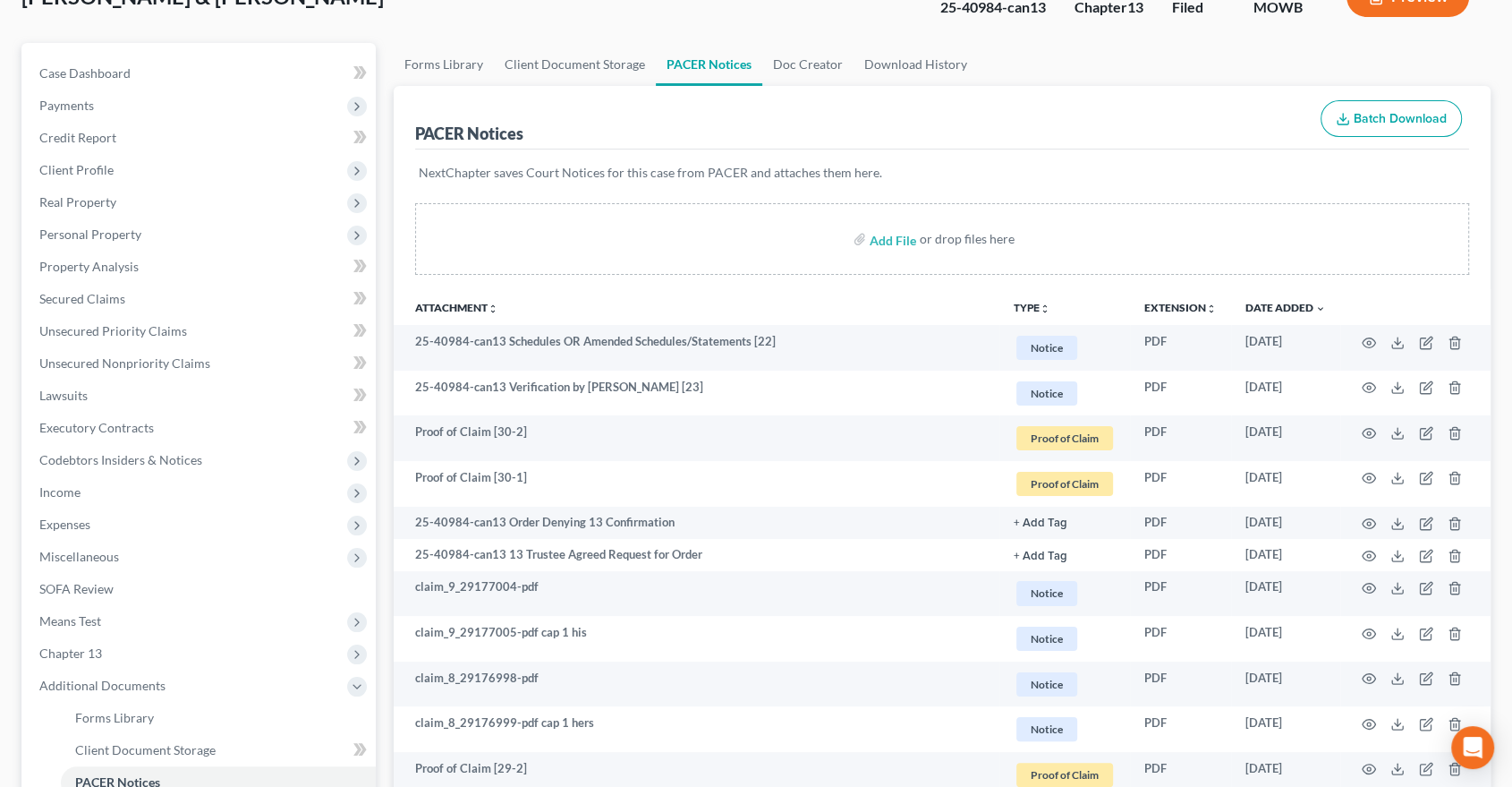
scroll to position [0, 0]
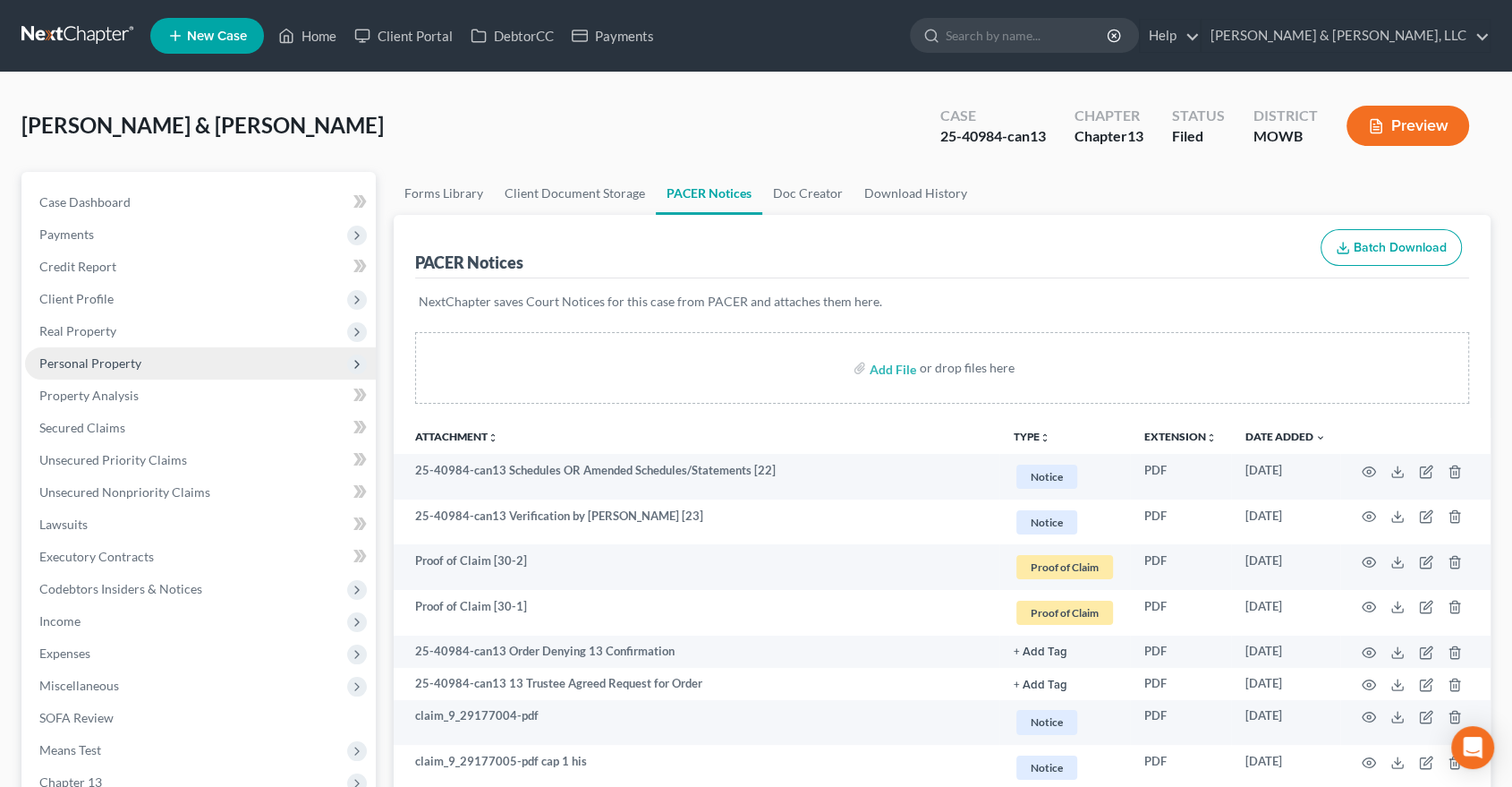
click at [59, 358] on span "Personal Property" at bounding box center [90, 363] width 102 height 15
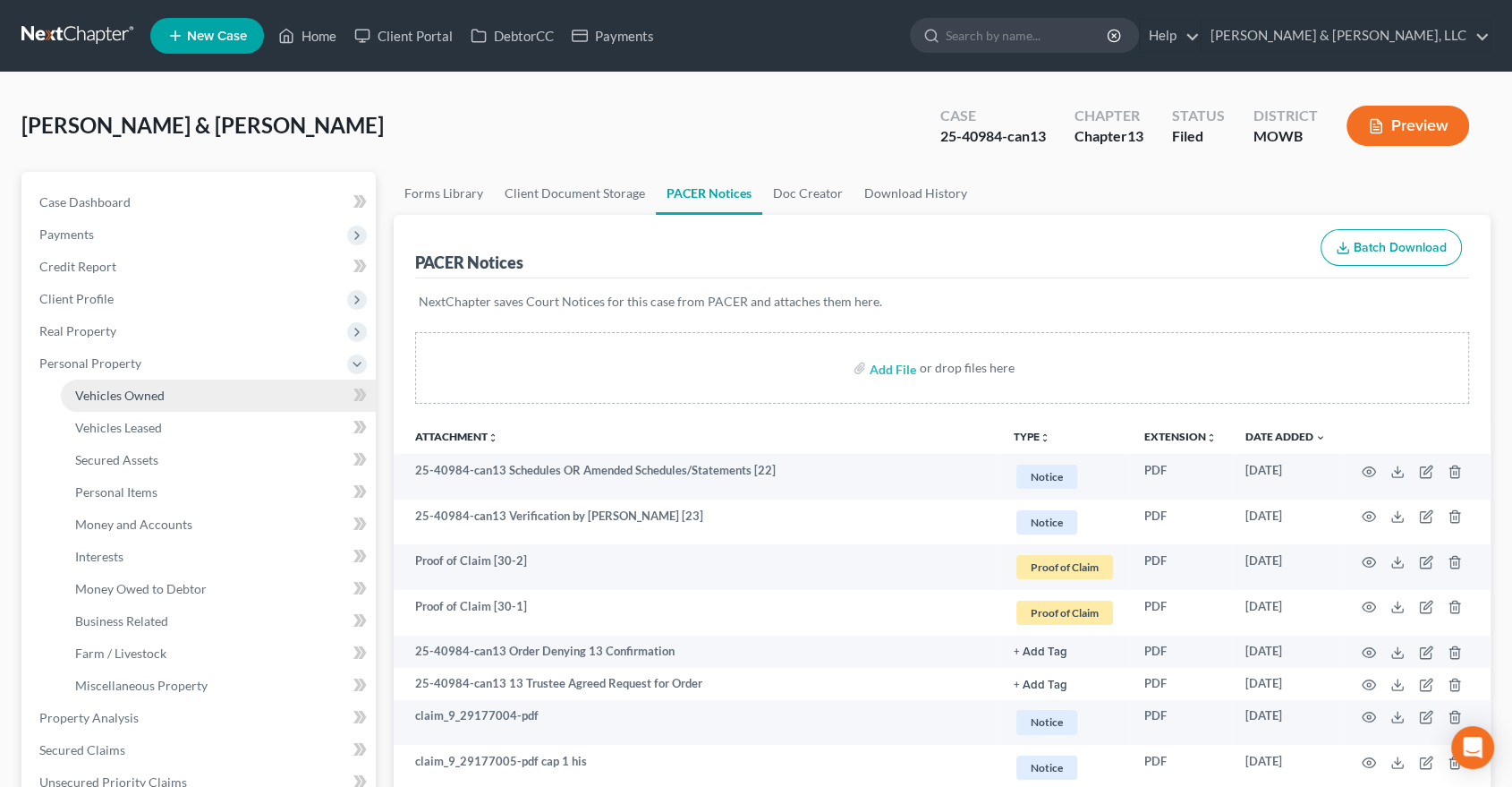
click at [98, 396] on span "Vehicles Owned" at bounding box center [119, 395] width 89 height 15
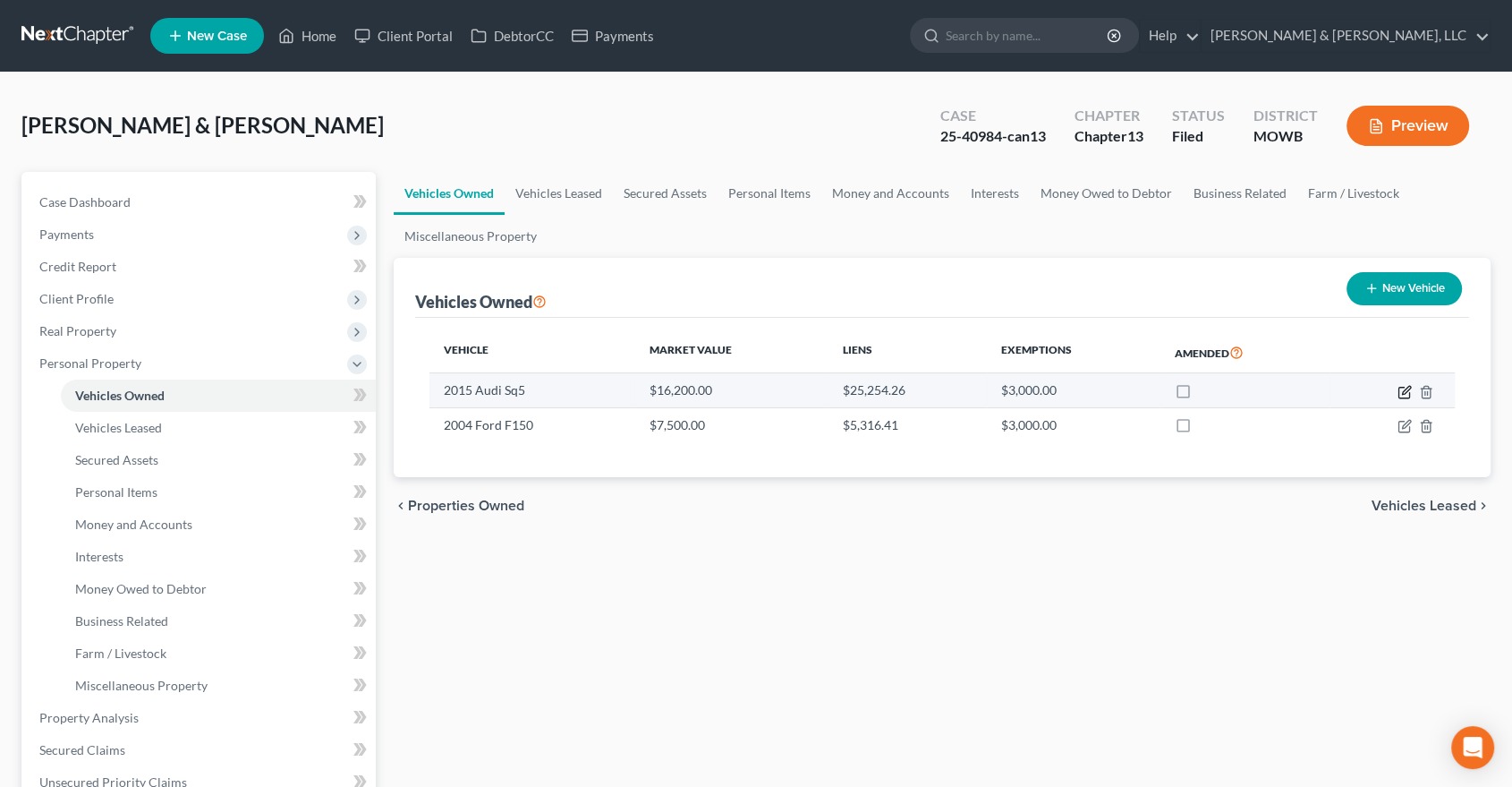
click at [1403, 386] on icon "button" at bounding box center [1404, 391] width 14 height 14
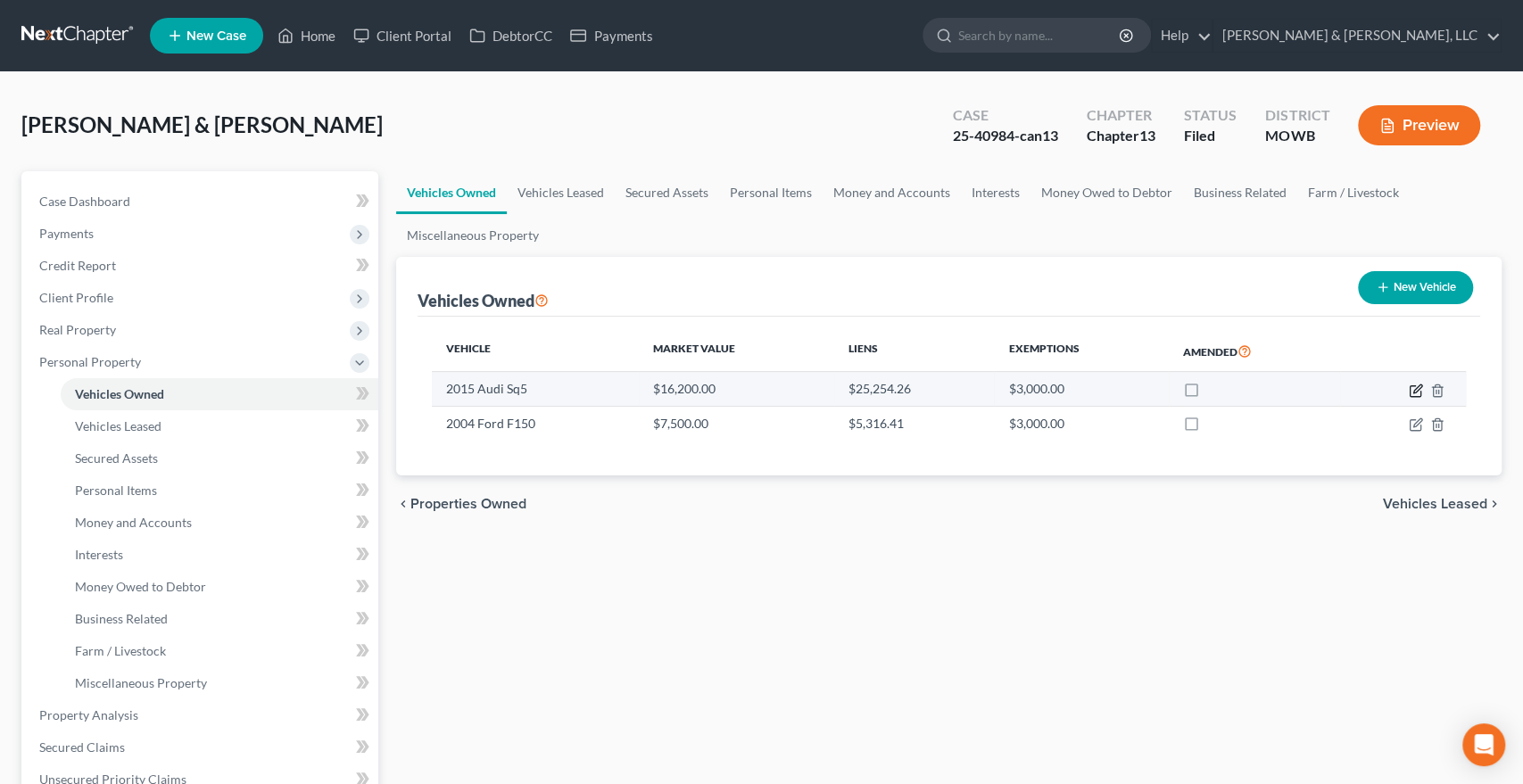
select select "0"
select select "11"
select select "2"
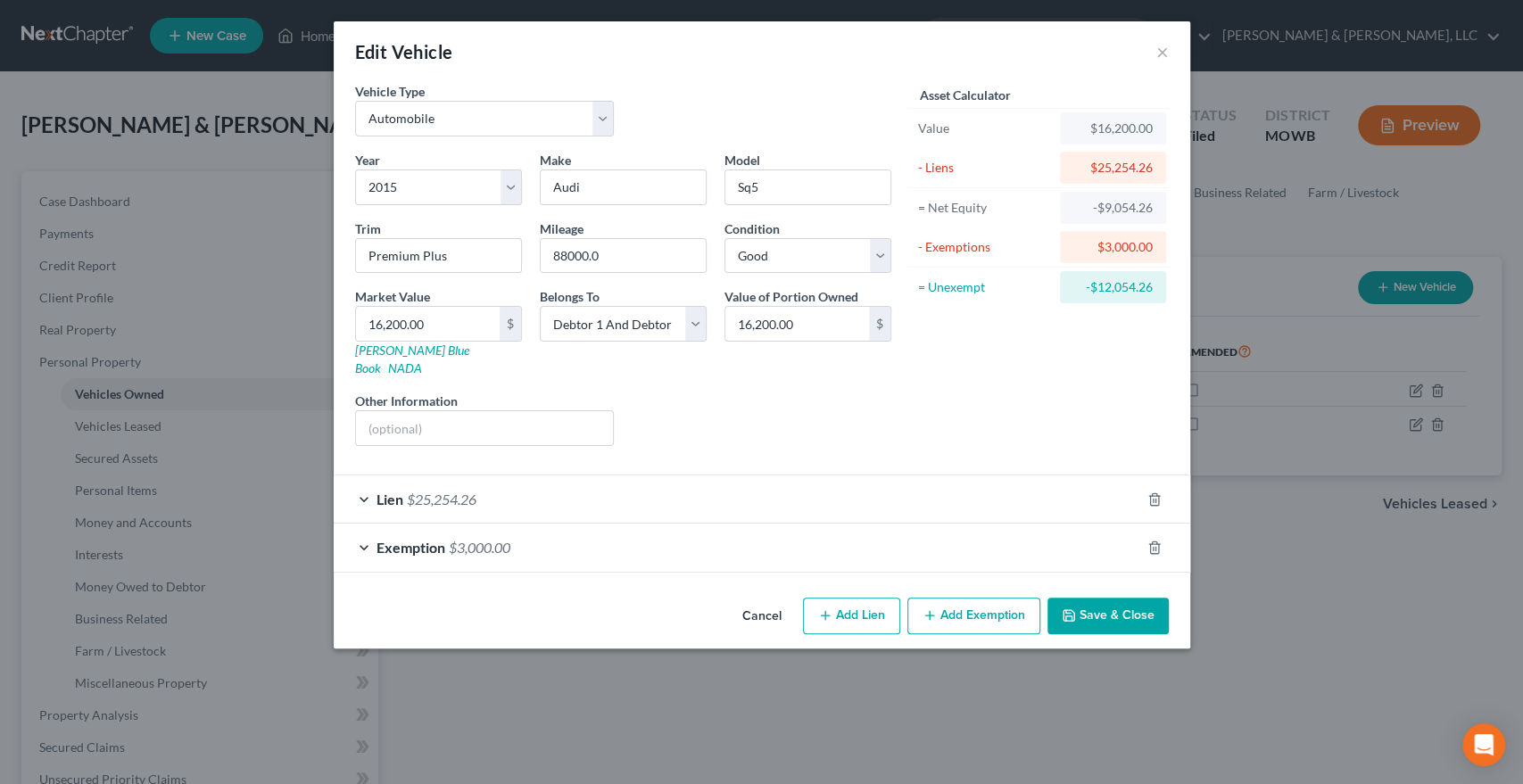
click at [1115, 605] on button "Save & Close" at bounding box center [1108, 616] width 121 height 37
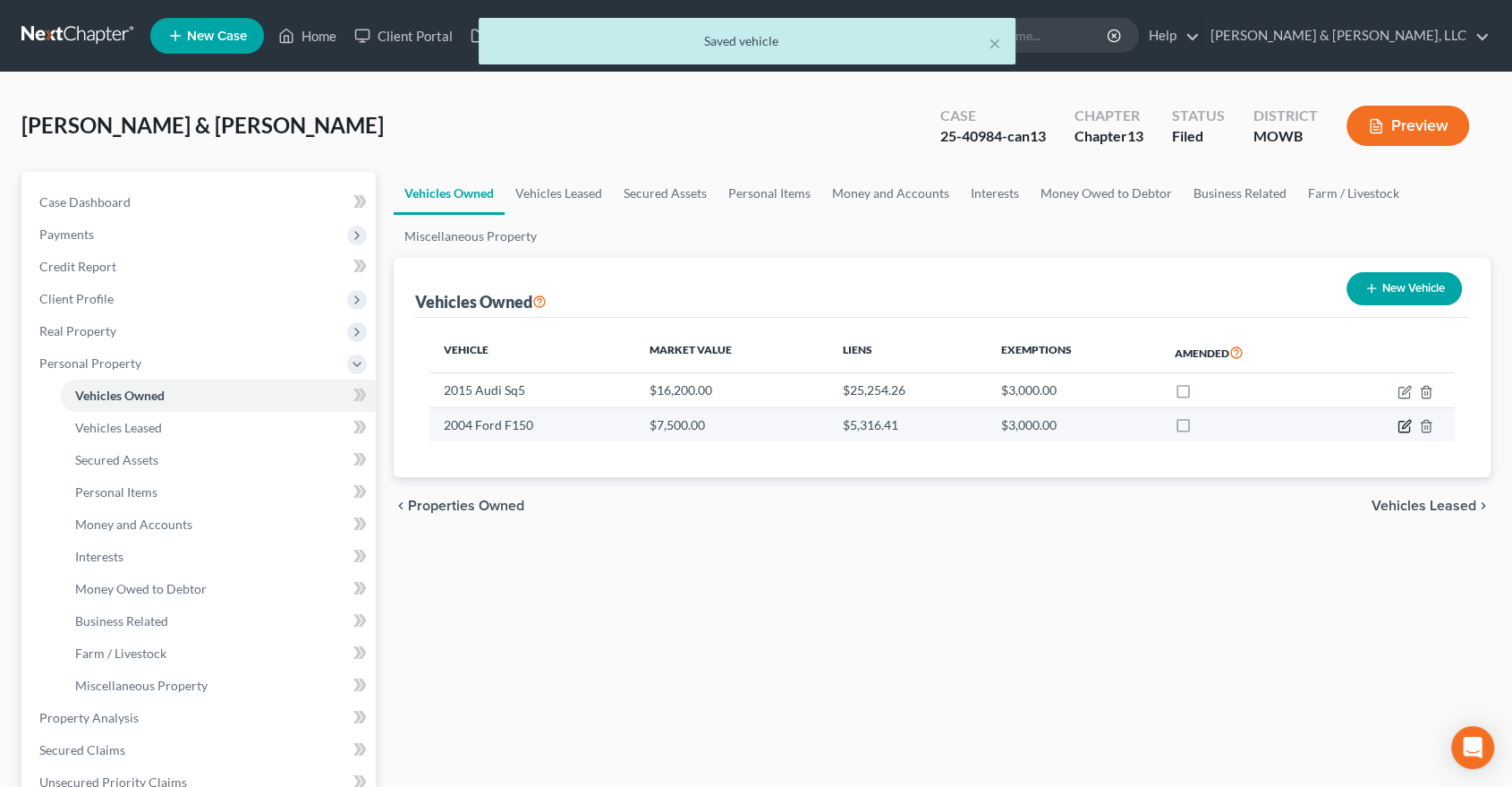
click at [1406, 424] on icon "button" at bounding box center [1406, 424] width 8 height 8
select select "0"
select select "22"
select select "0"
select select "2"
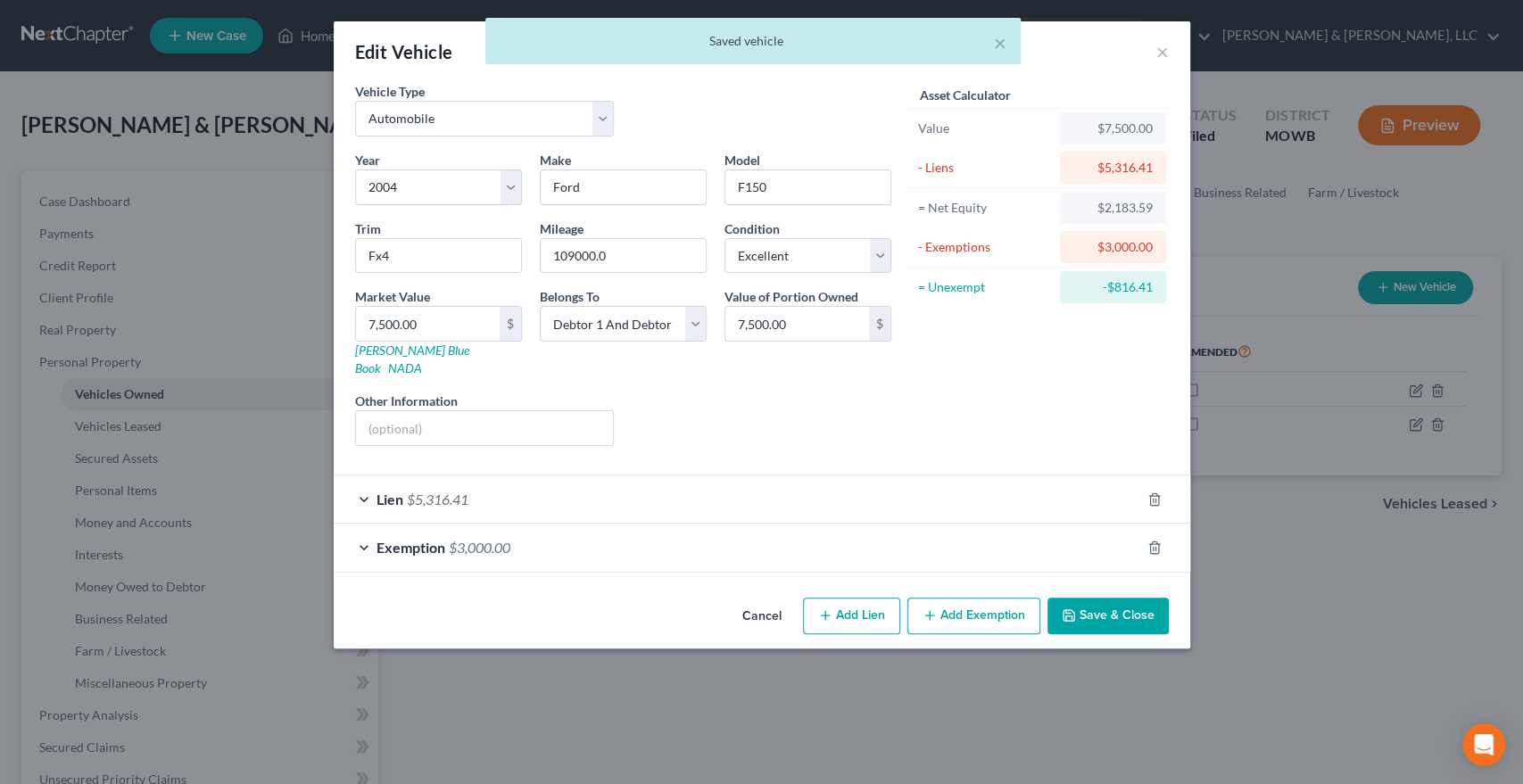
click at [1107, 598] on button "Save & Close" at bounding box center [1108, 616] width 121 height 37
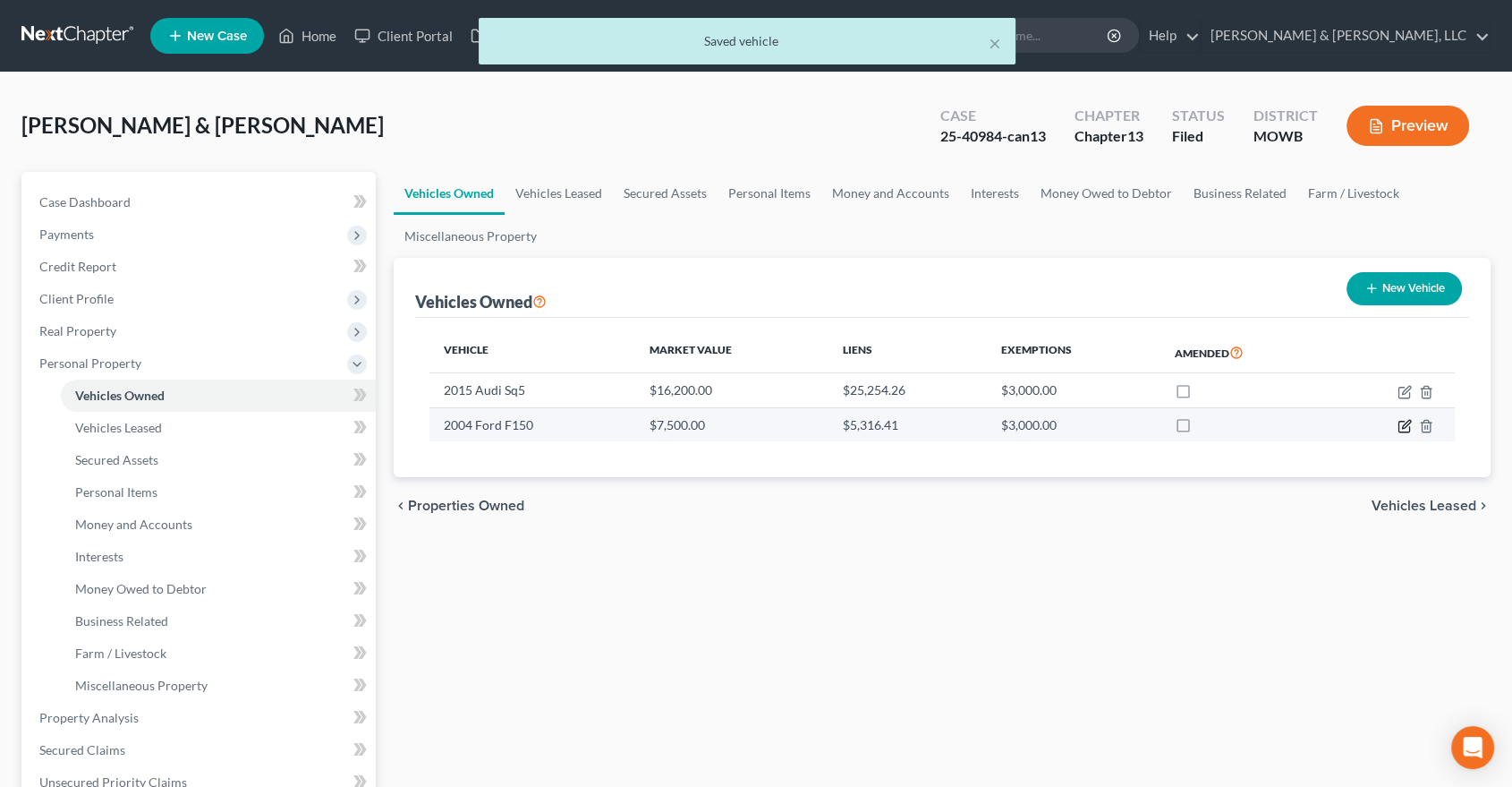
click at [1411, 421] on icon "button" at bounding box center [1406, 424] width 8 height 8
select select "0"
select select "22"
select select "0"
select select "2"
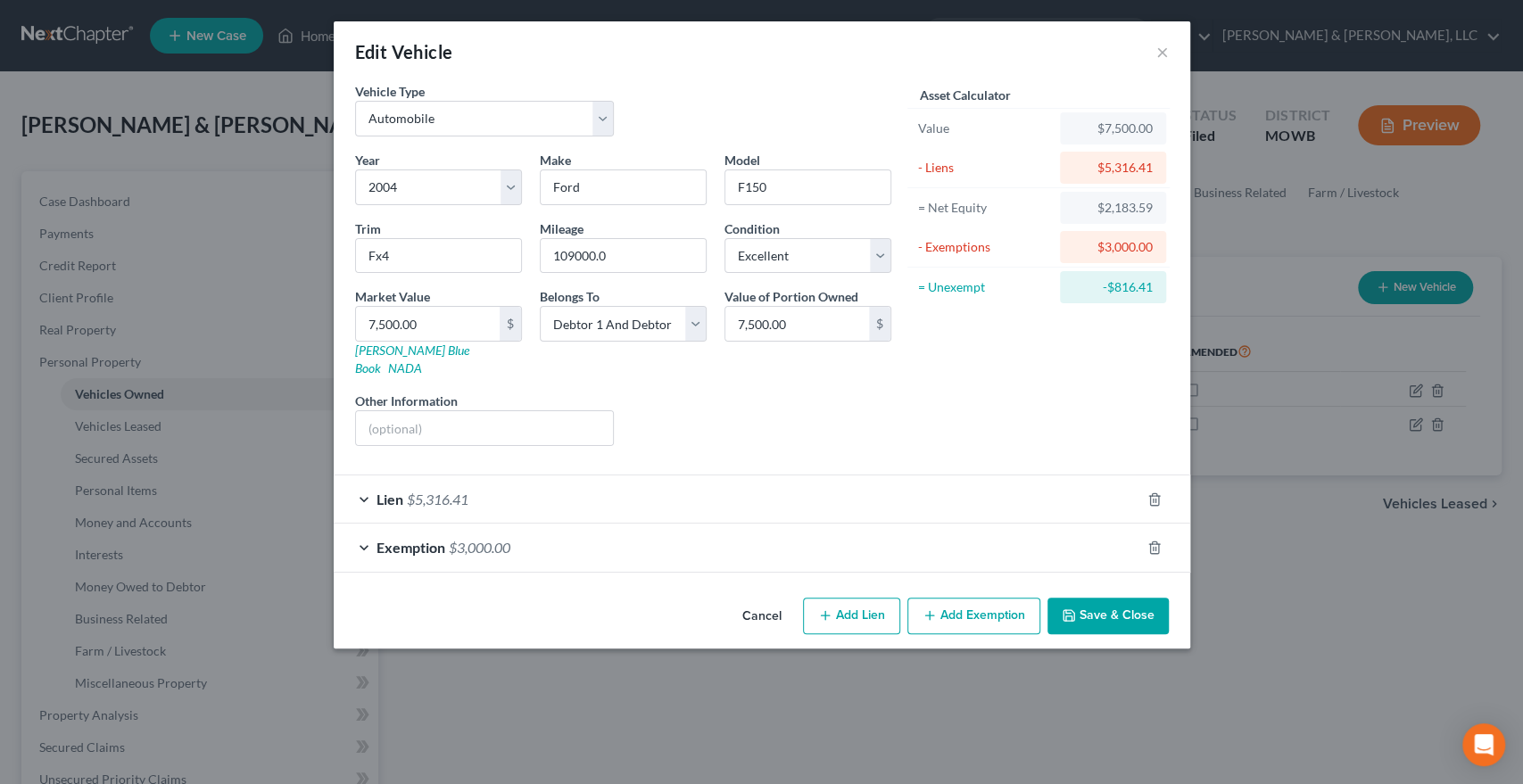
click at [1106, 598] on button "Save & Close" at bounding box center [1108, 616] width 121 height 37
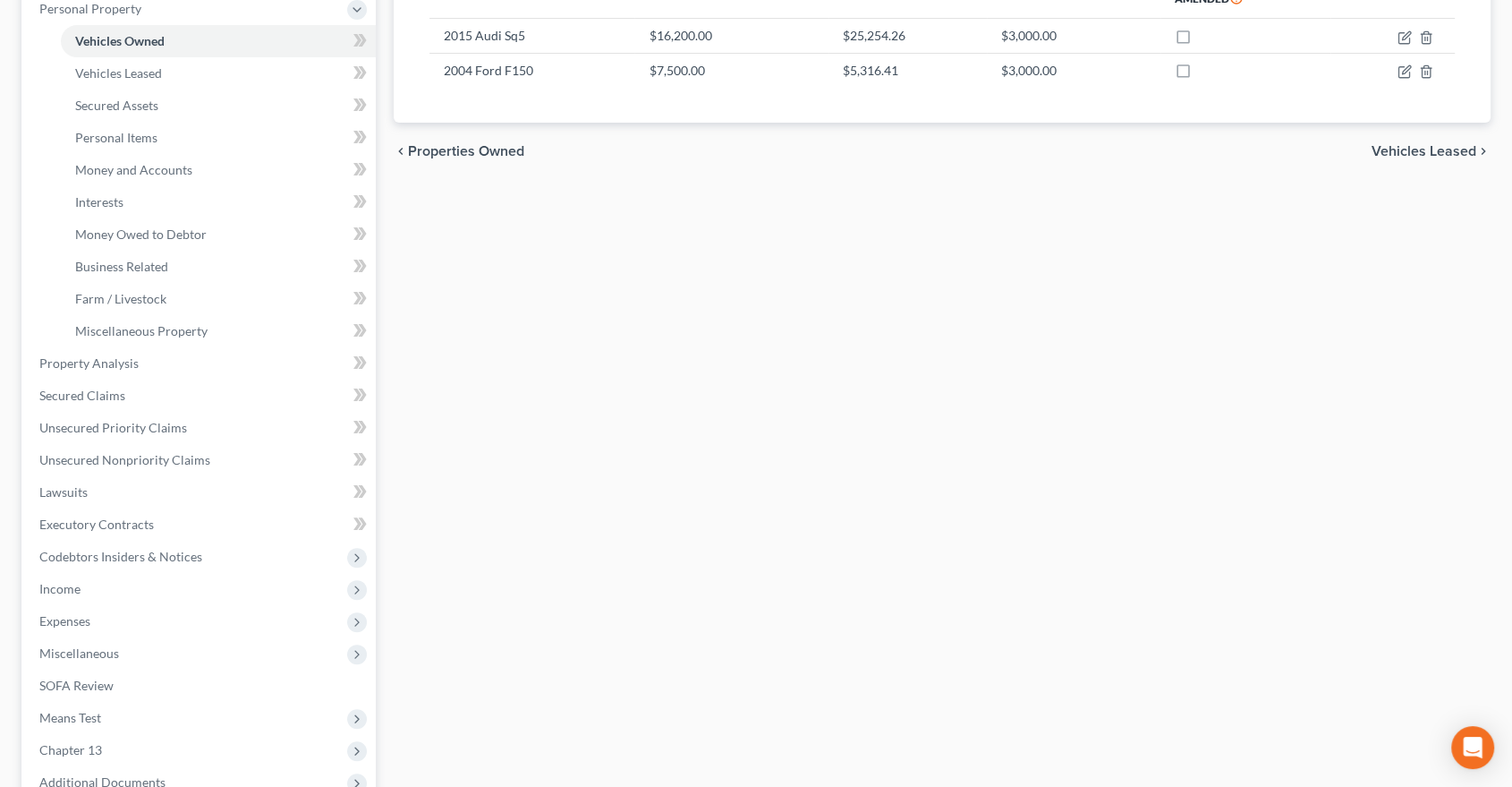
scroll to position [398, 0]
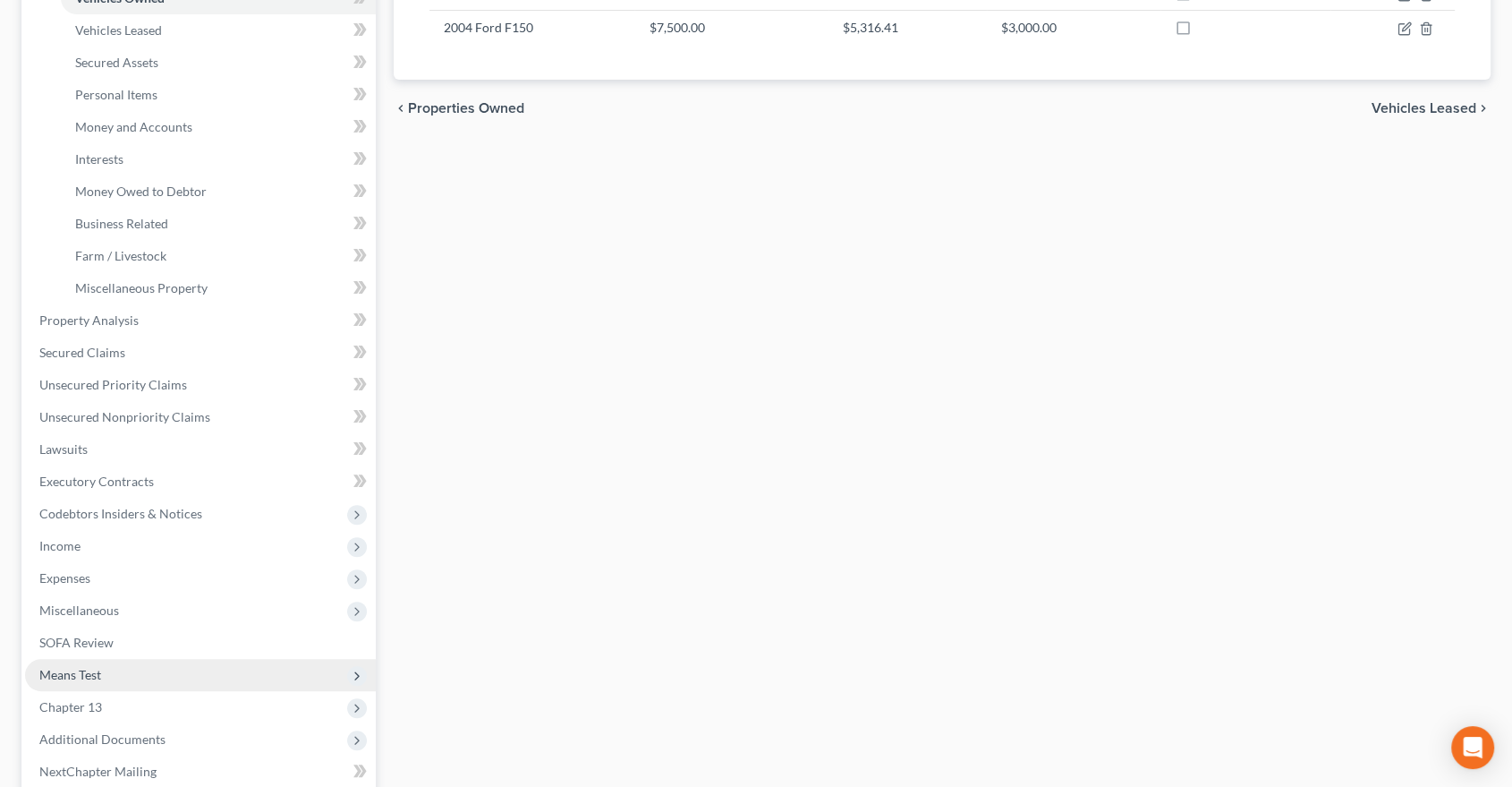
click at [88, 669] on span "Means Test" at bounding box center [70, 674] width 62 height 15
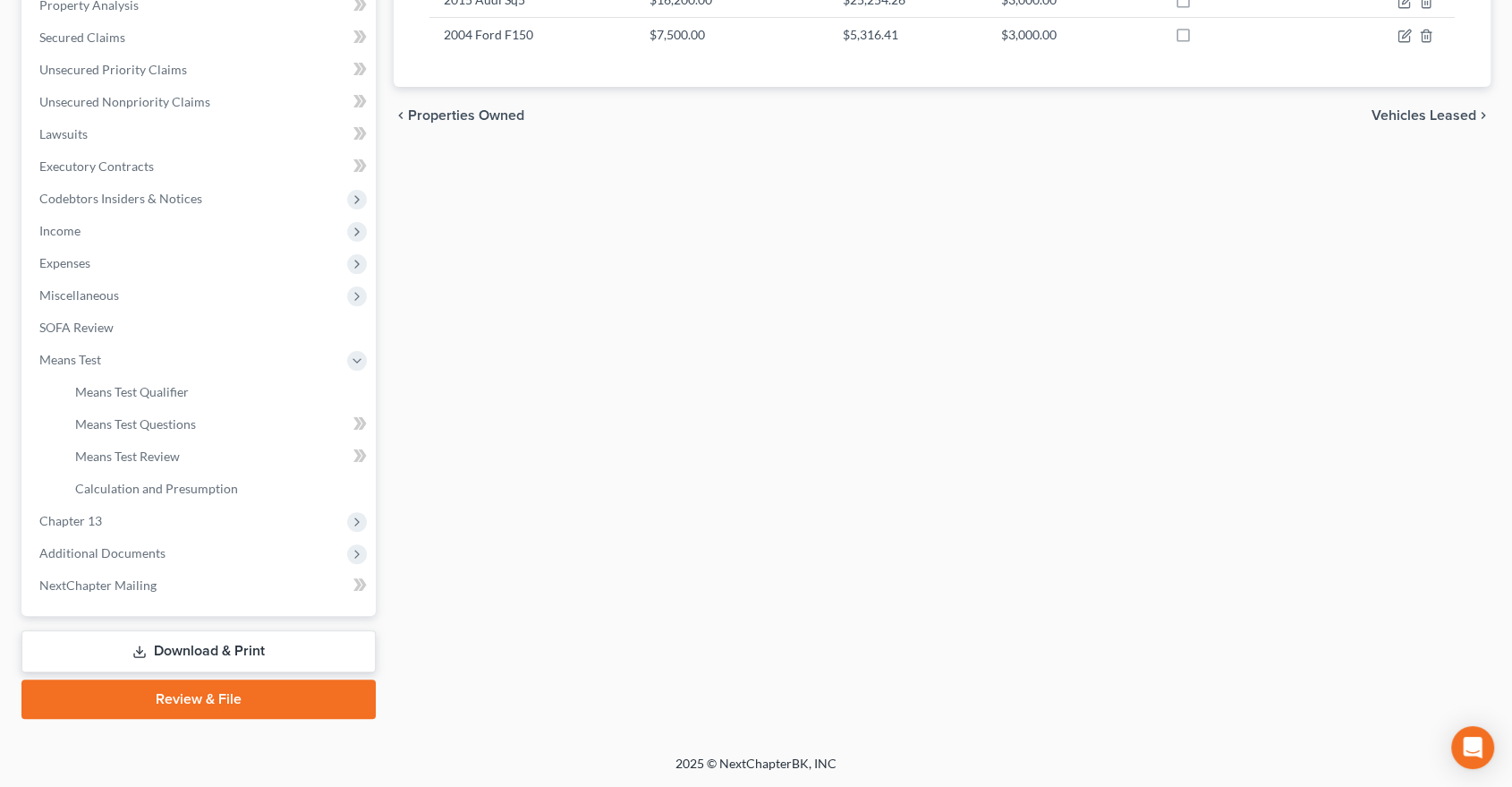
scroll to position [388, 0]
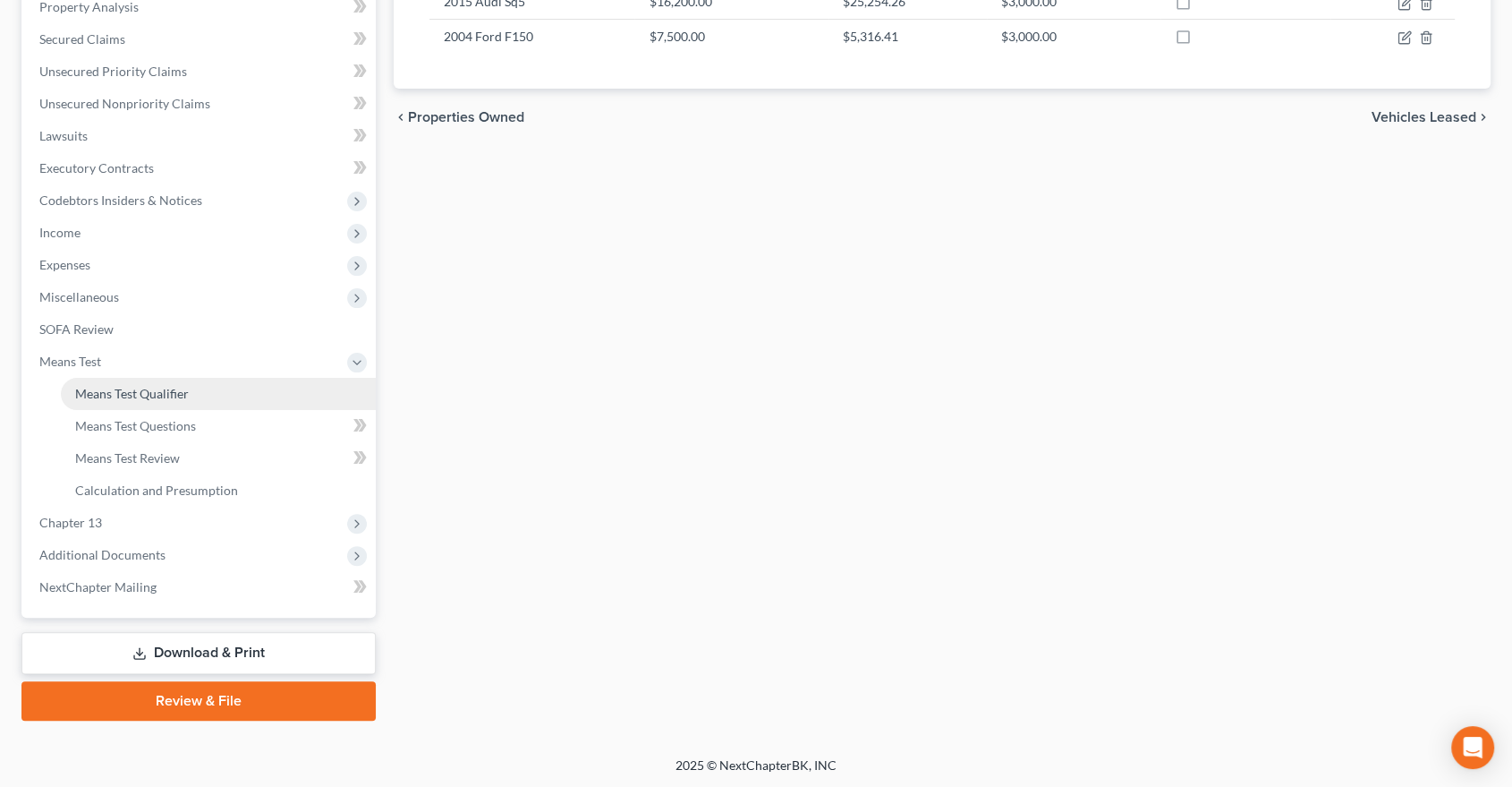
click at [132, 386] on span "Means Test Qualifier" at bounding box center [132, 393] width 114 height 15
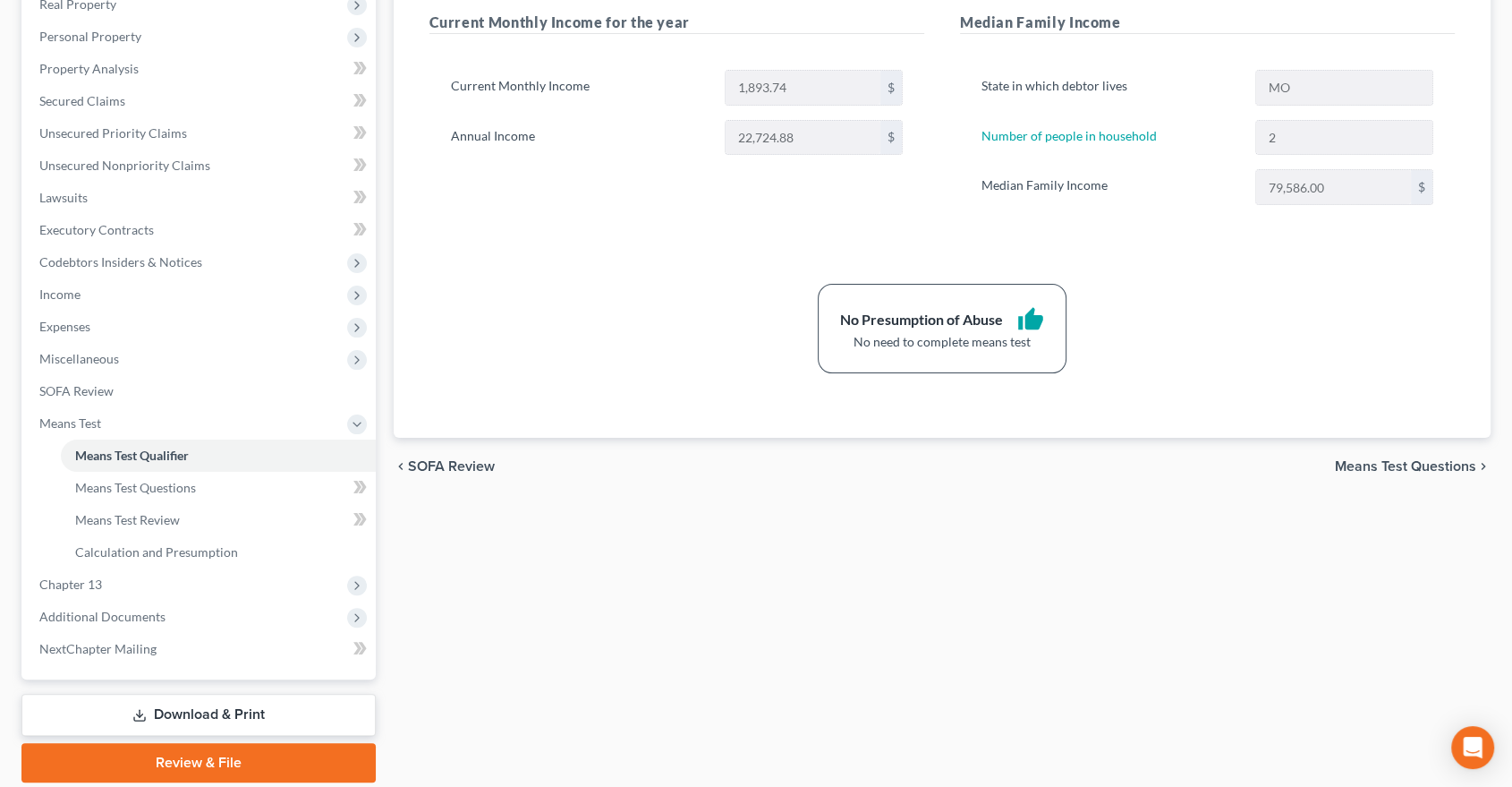
scroll to position [388, 0]
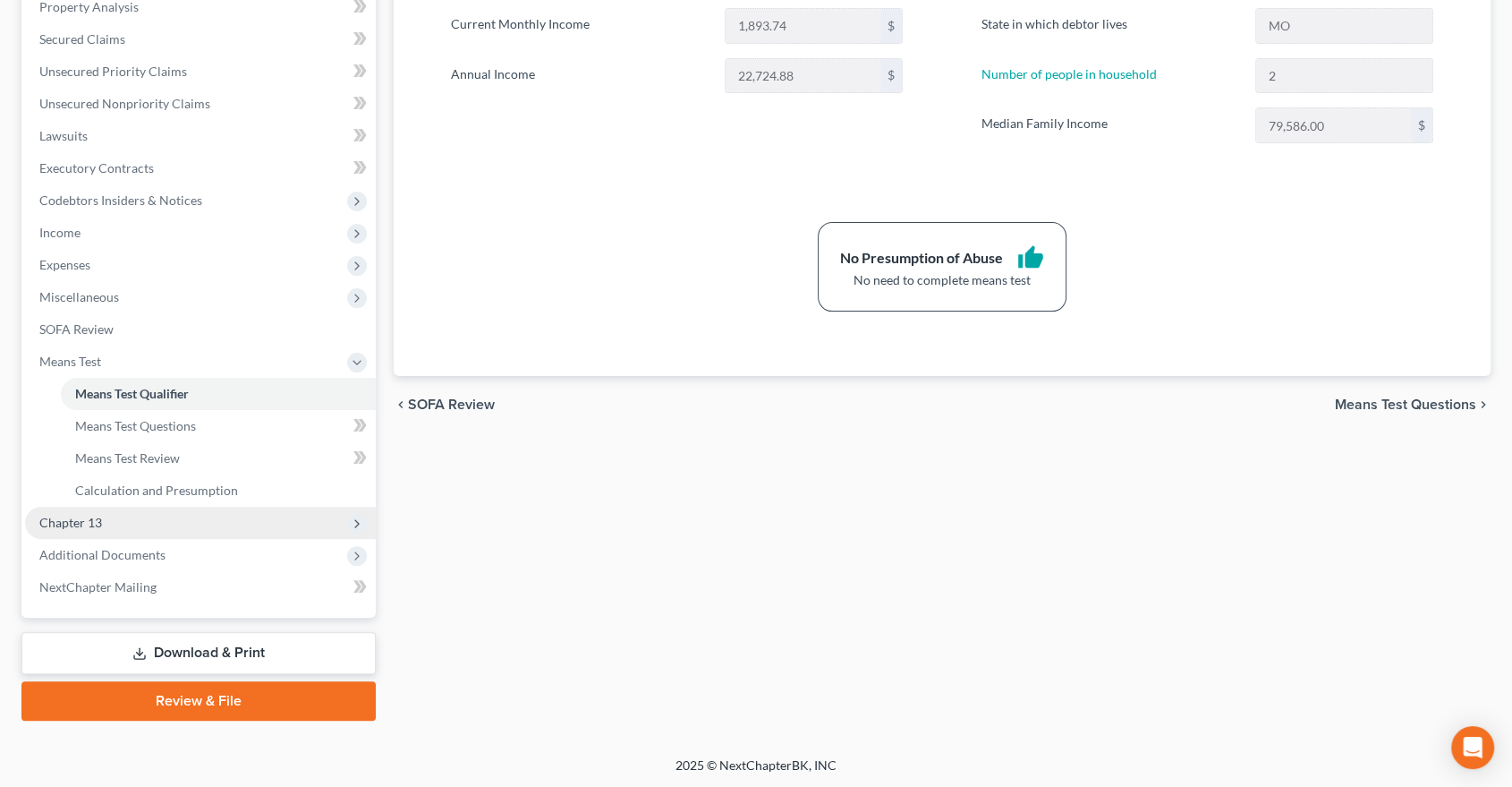
click at [85, 520] on span "Chapter 13" at bounding box center [70, 523] width 63 height 15
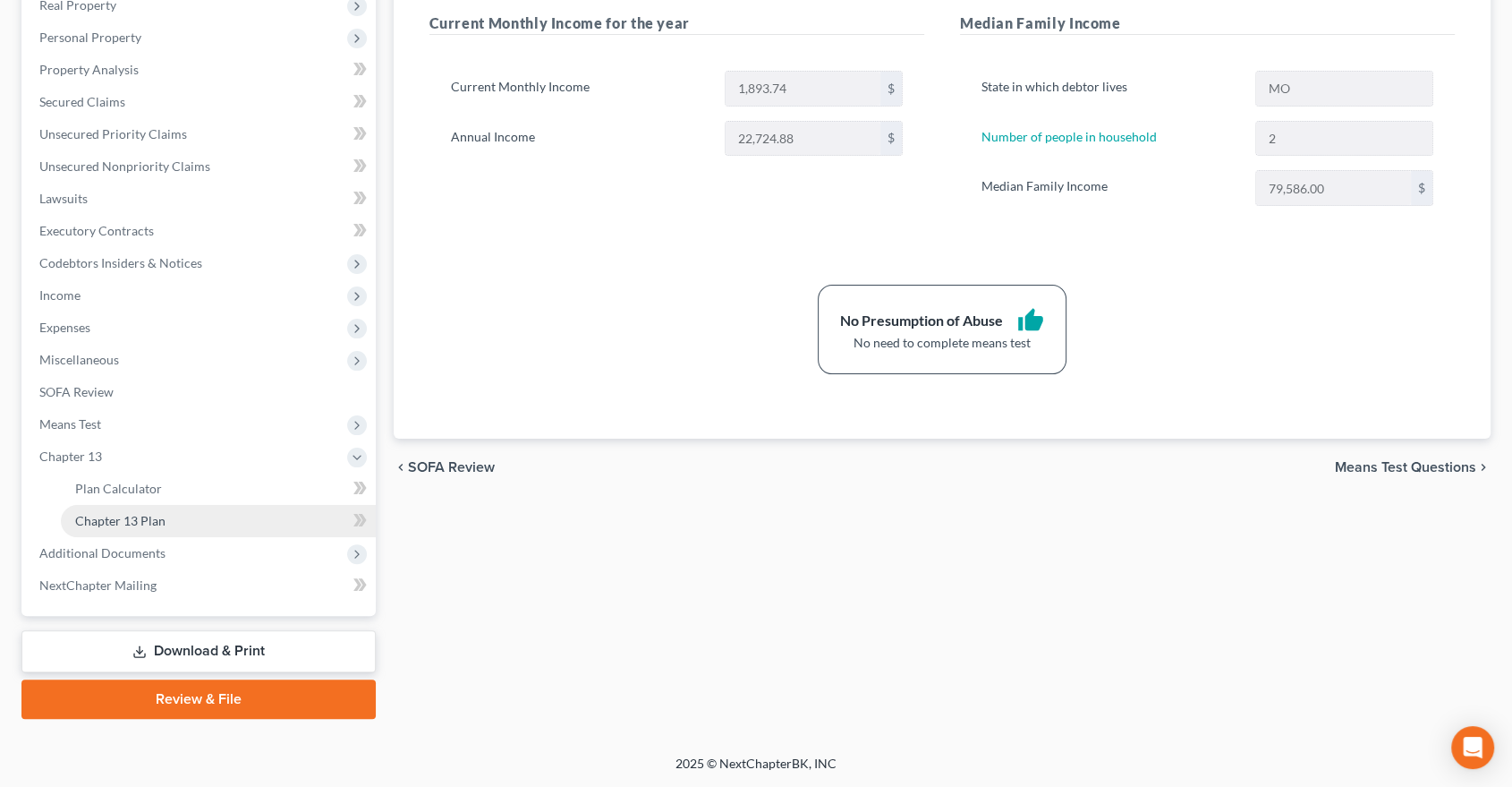
scroll to position [324, 0]
click at [95, 520] on span "Chapter 13 Plan" at bounding box center [120, 523] width 90 height 15
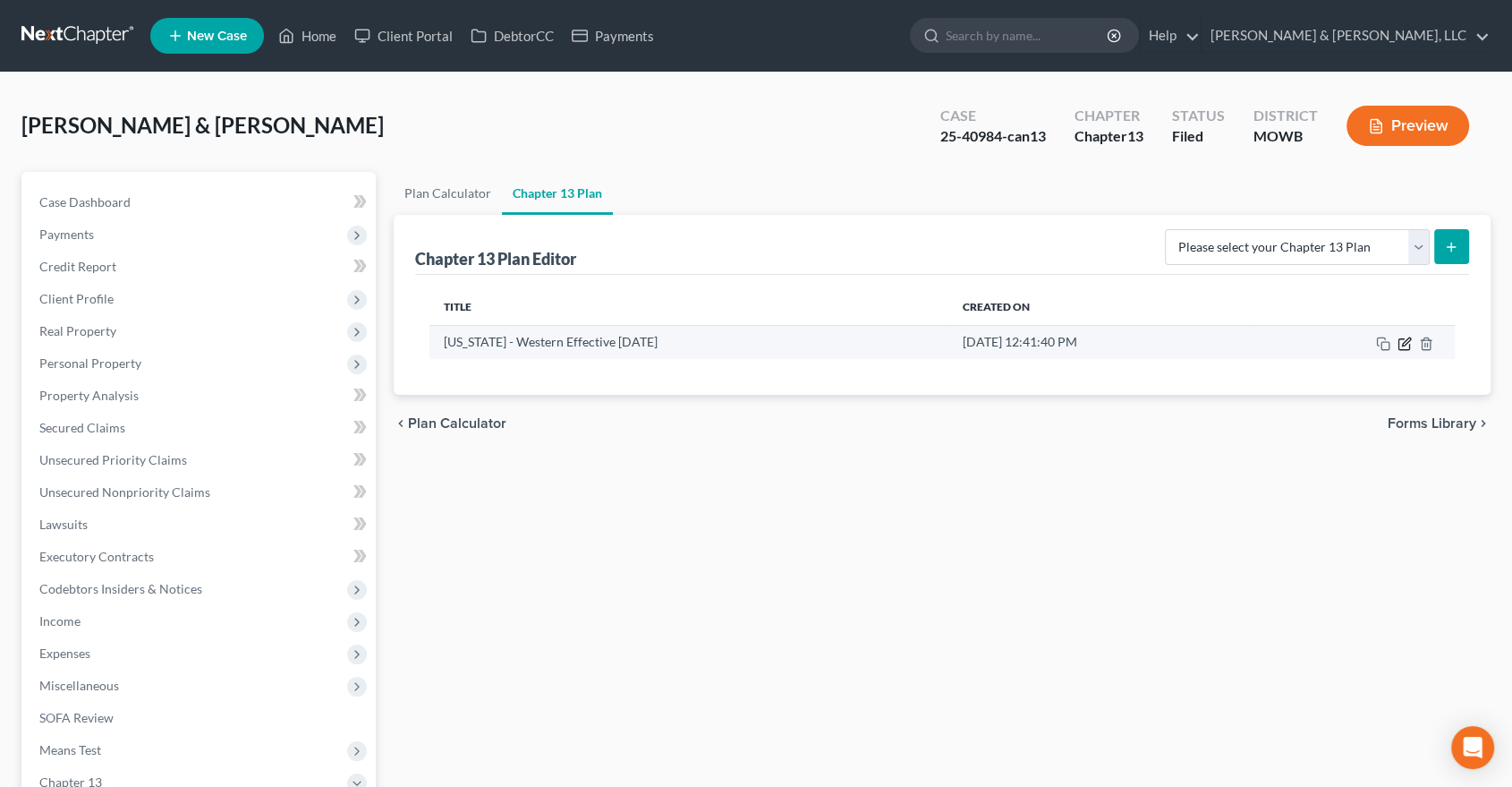
click at [1403, 346] on icon "button" at bounding box center [1404, 343] width 14 height 14
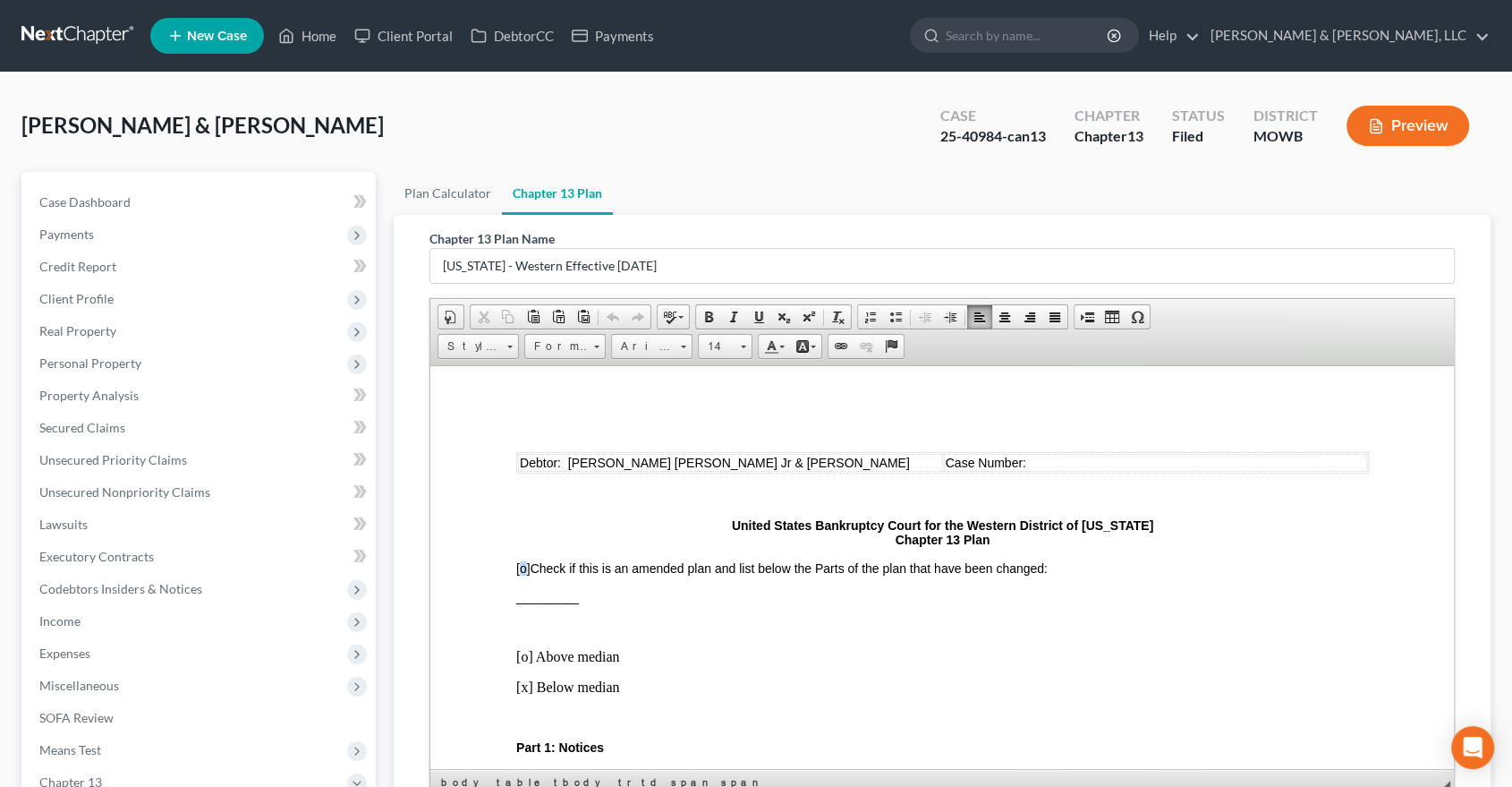
click at [517, 562] on span "[o]" at bounding box center [522, 567] width 14 height 14
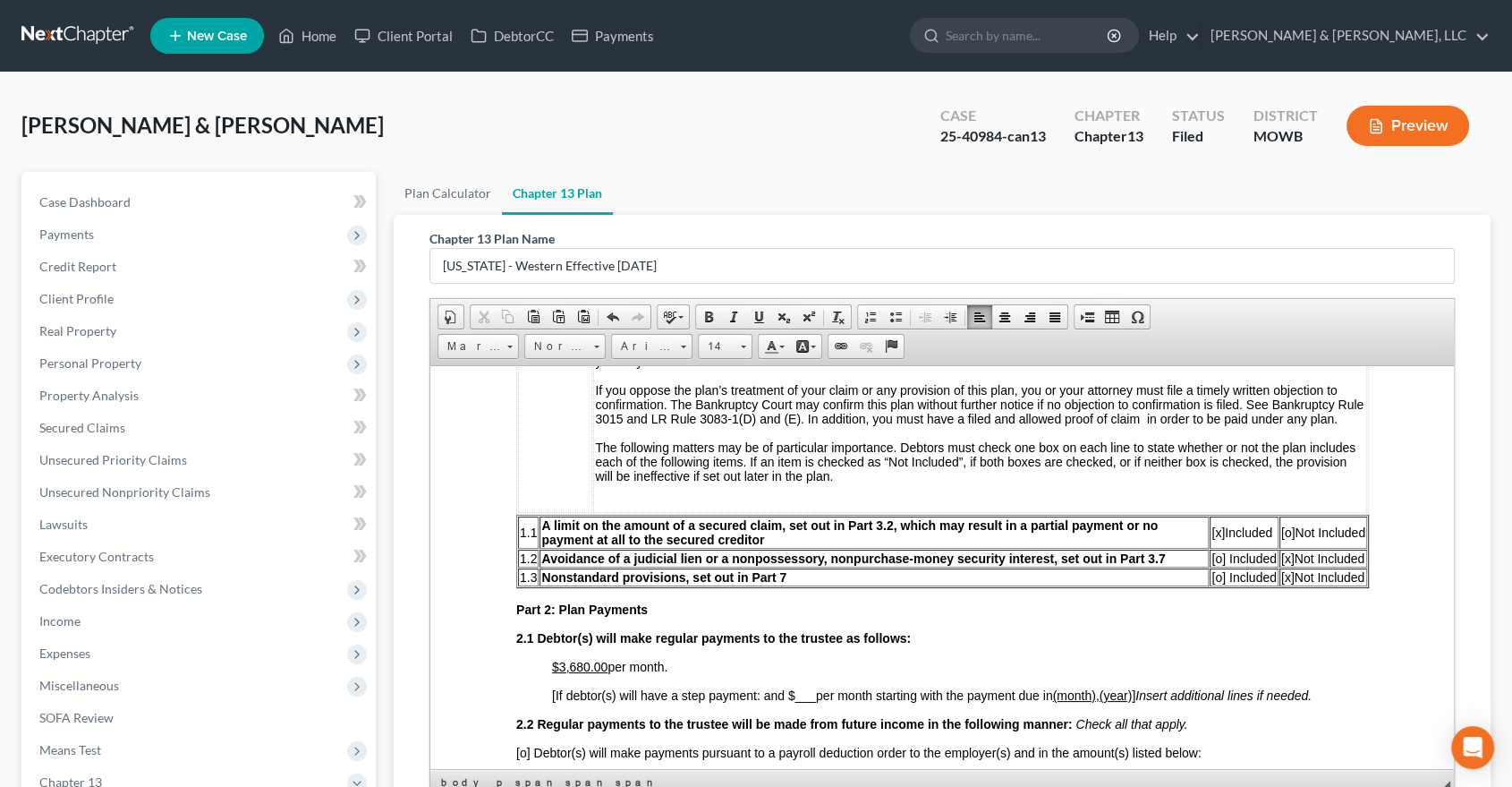
scroll to position [696, 0]
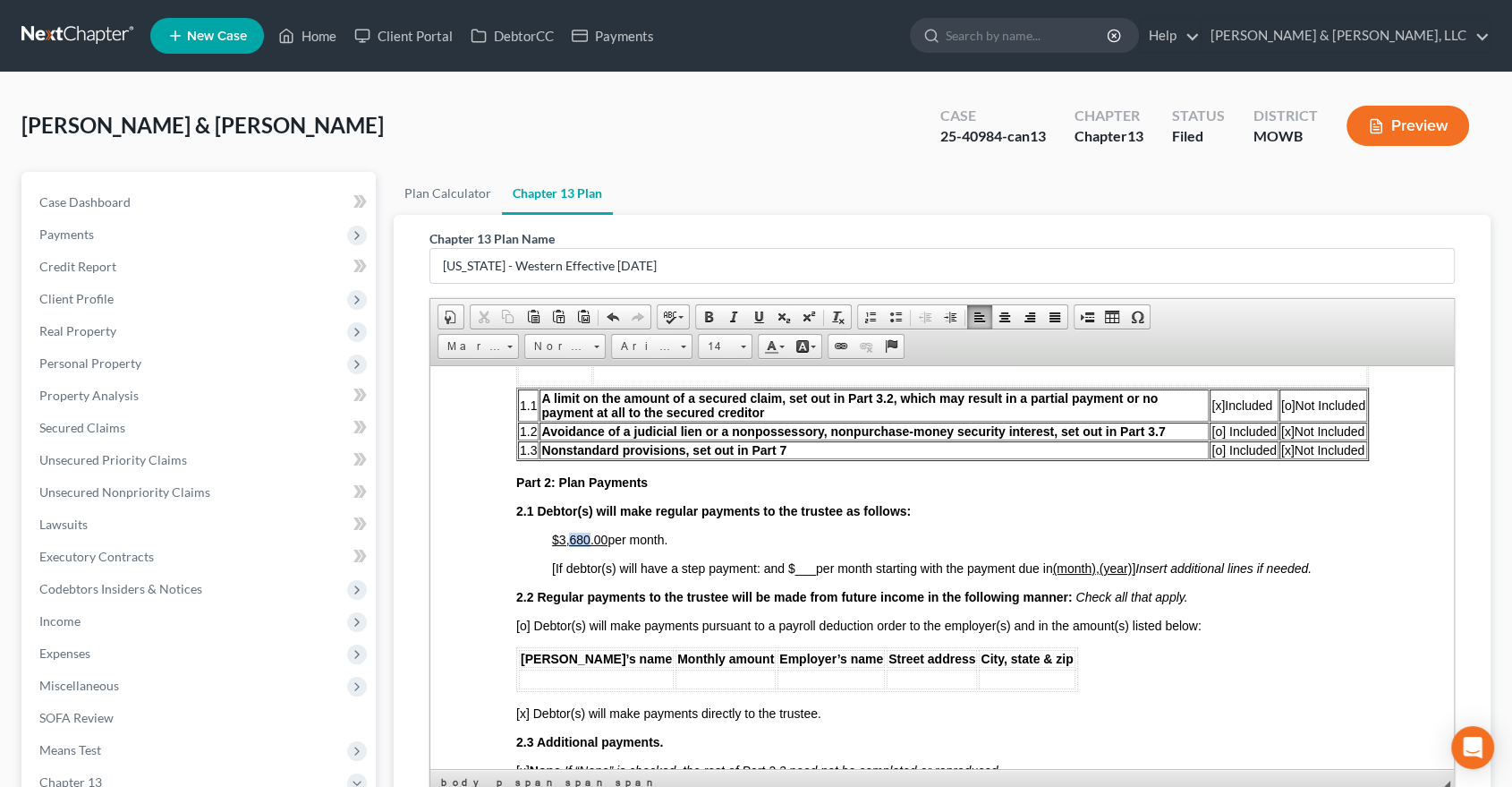
drag, startPoint x: 589, startPoint y: 540, endPoint x: 571, endPoint y: 538, distance: 18.1
click at [571, 538] on u "$3,680.00" at bounding box center [579, 539] width 55 height 14
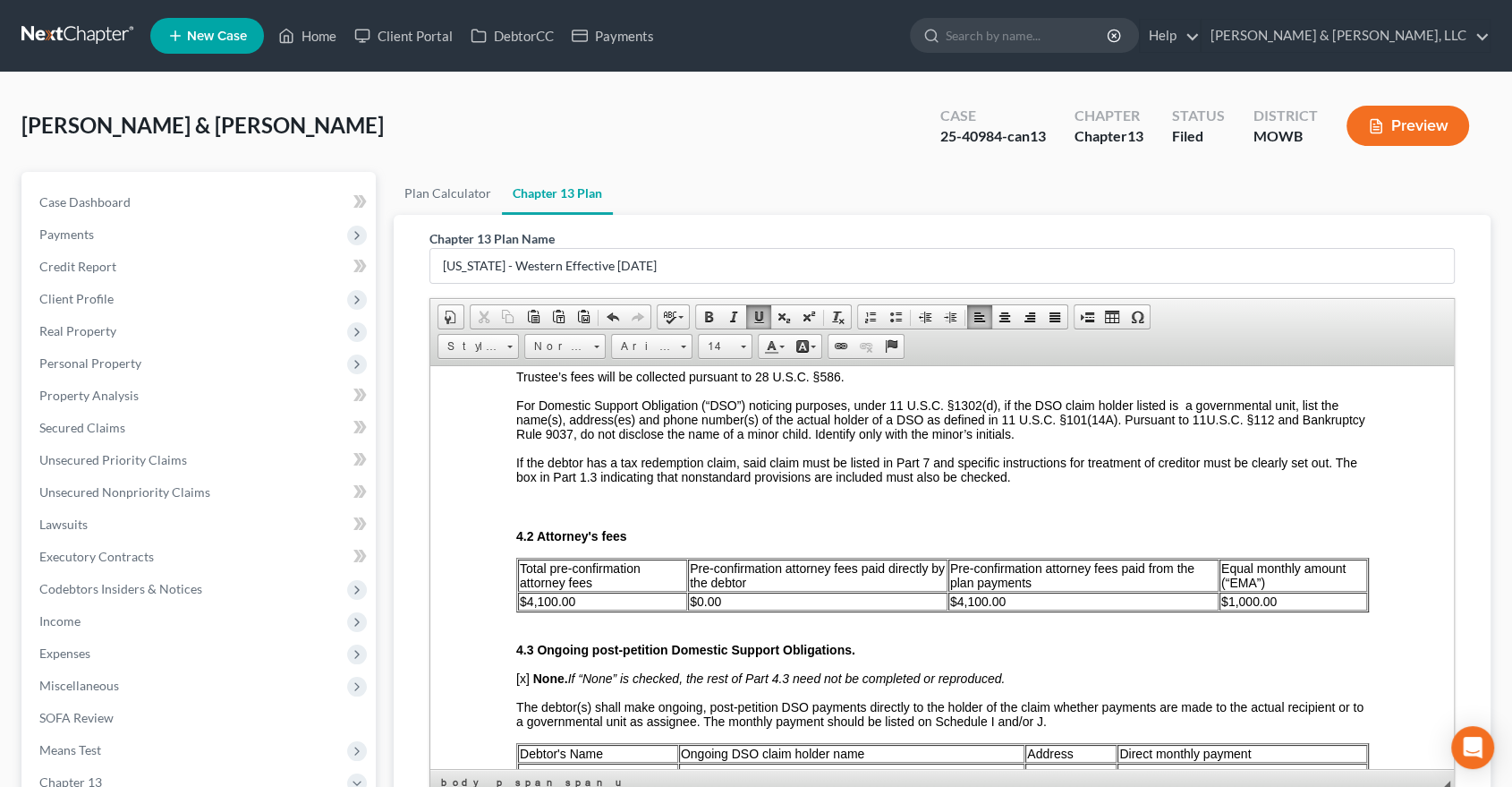
scroll to position [2885, 0]
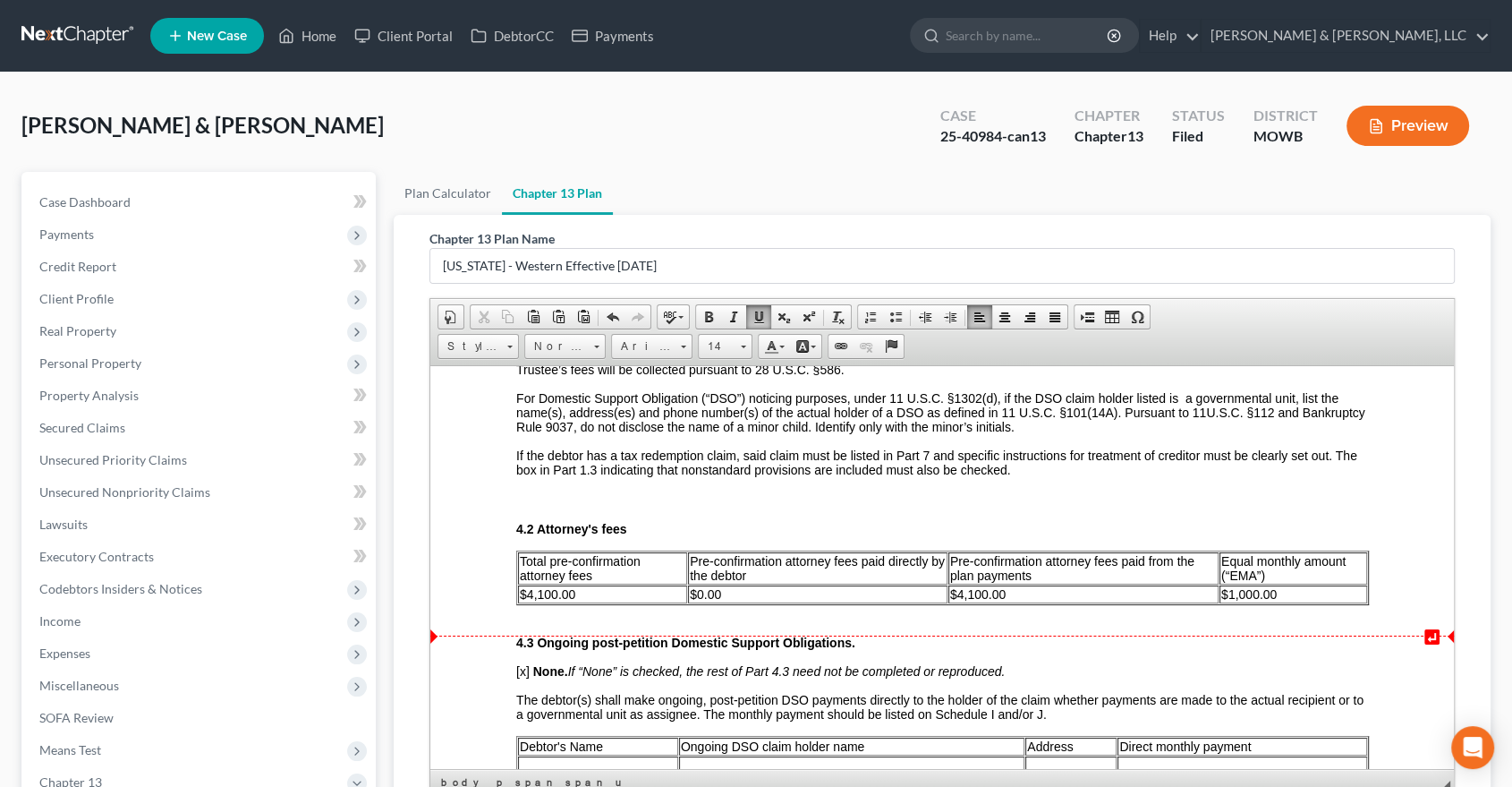
click at [1232, 603] on td "$1,000.00" at bounding box center [1292, 593] width 148 height 18
click at [1231, 601] on span "$1,000.00" at bounding box center [1248, 593] width 55 height 14
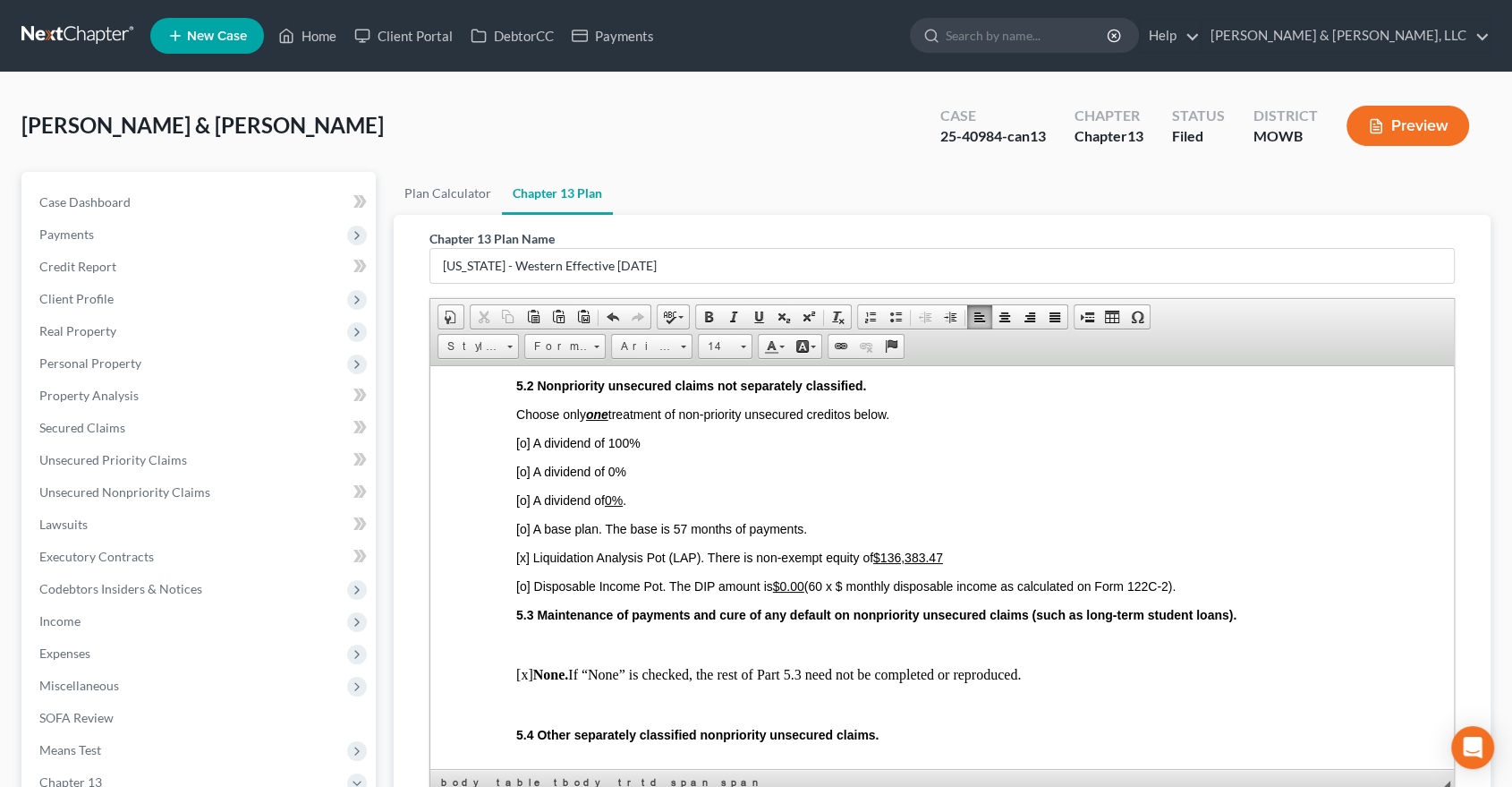
scroll to position [3880, 0]
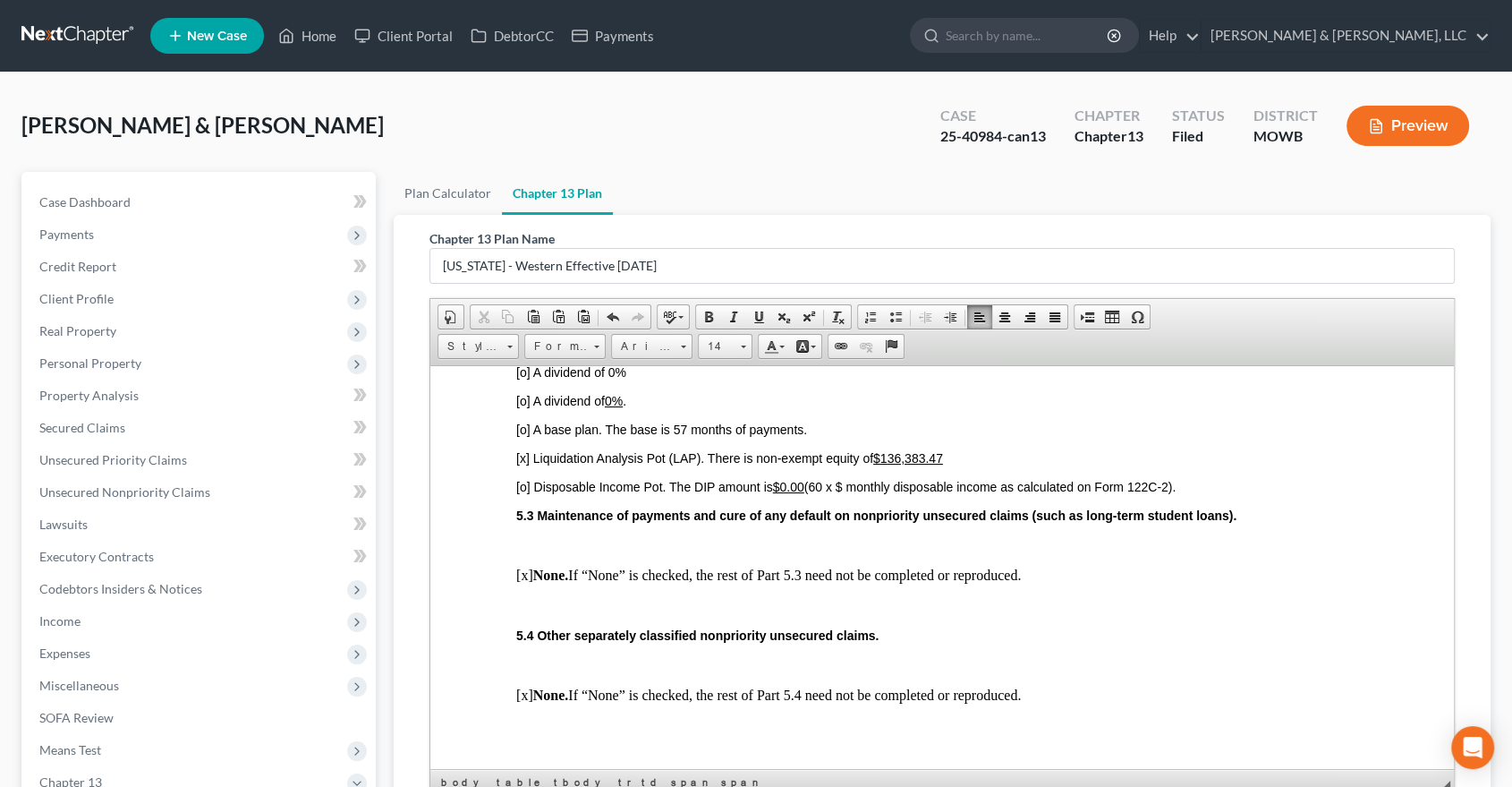
click at [983, 464] on p "[x] Liquidation Analysis Pot (LAP). There is non-exempt equity of $136,383.47​" at bounding box center [941, 457] width 852 height 14
drag, startPoint x: 1270, startPoint y: 489, endPoint x: 1178, endPoint y: 471, distance: 93.7
click at [1275, 464] on p "[x] Liquidation Analysis Pot (LAP). There is non-exempt equity of $136,383.47​ …" at bounding box center [941, 457] width 852 height 14
drag, startPoint x: 1275, startPoint y: 487, endPoint x: 1002, endPoint y: 480, distance: 273.1
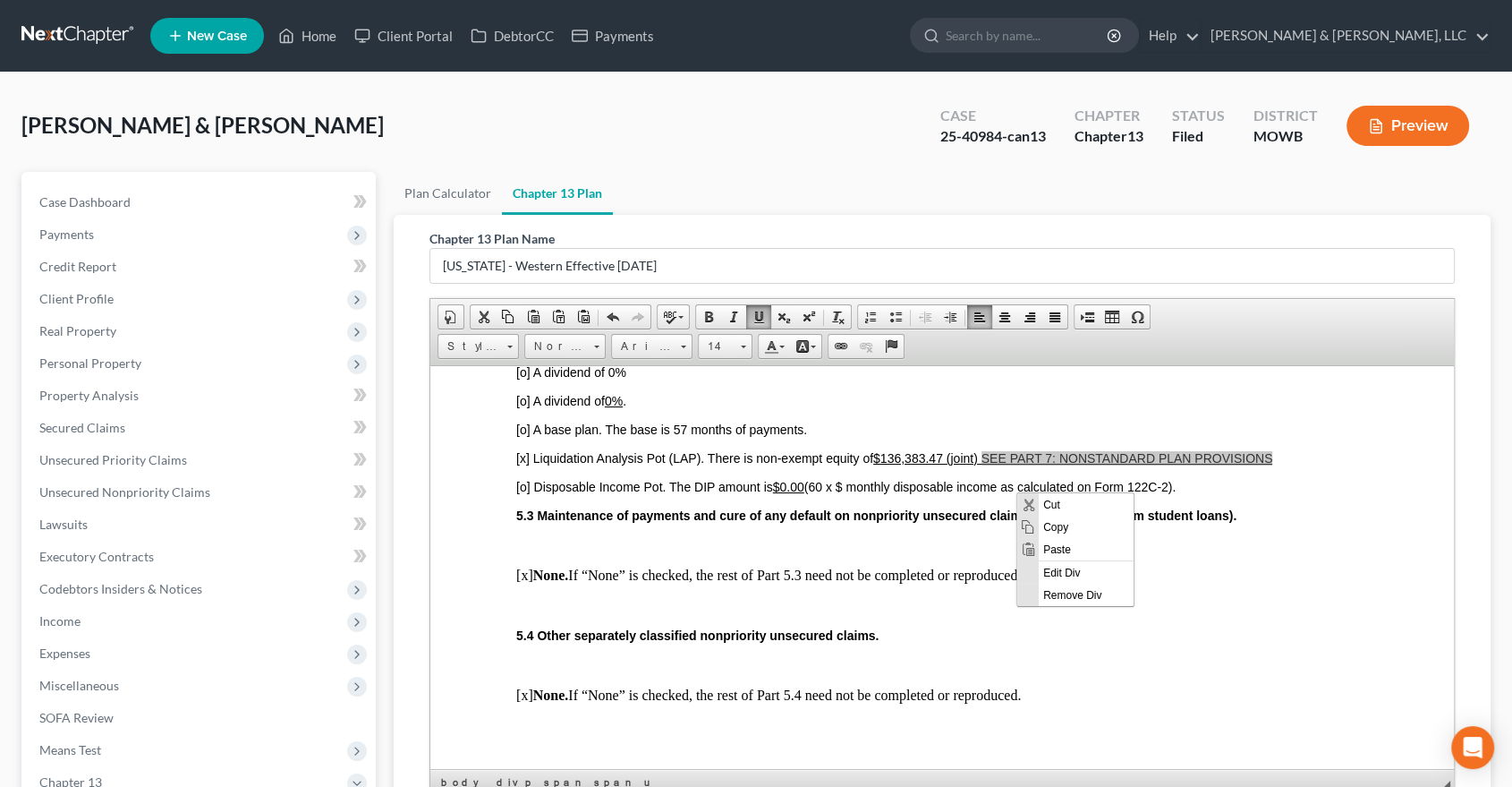
scroll to position [0, 0]
click at [709, 321] on span at bounding box center [709, 316] width 14 height 14
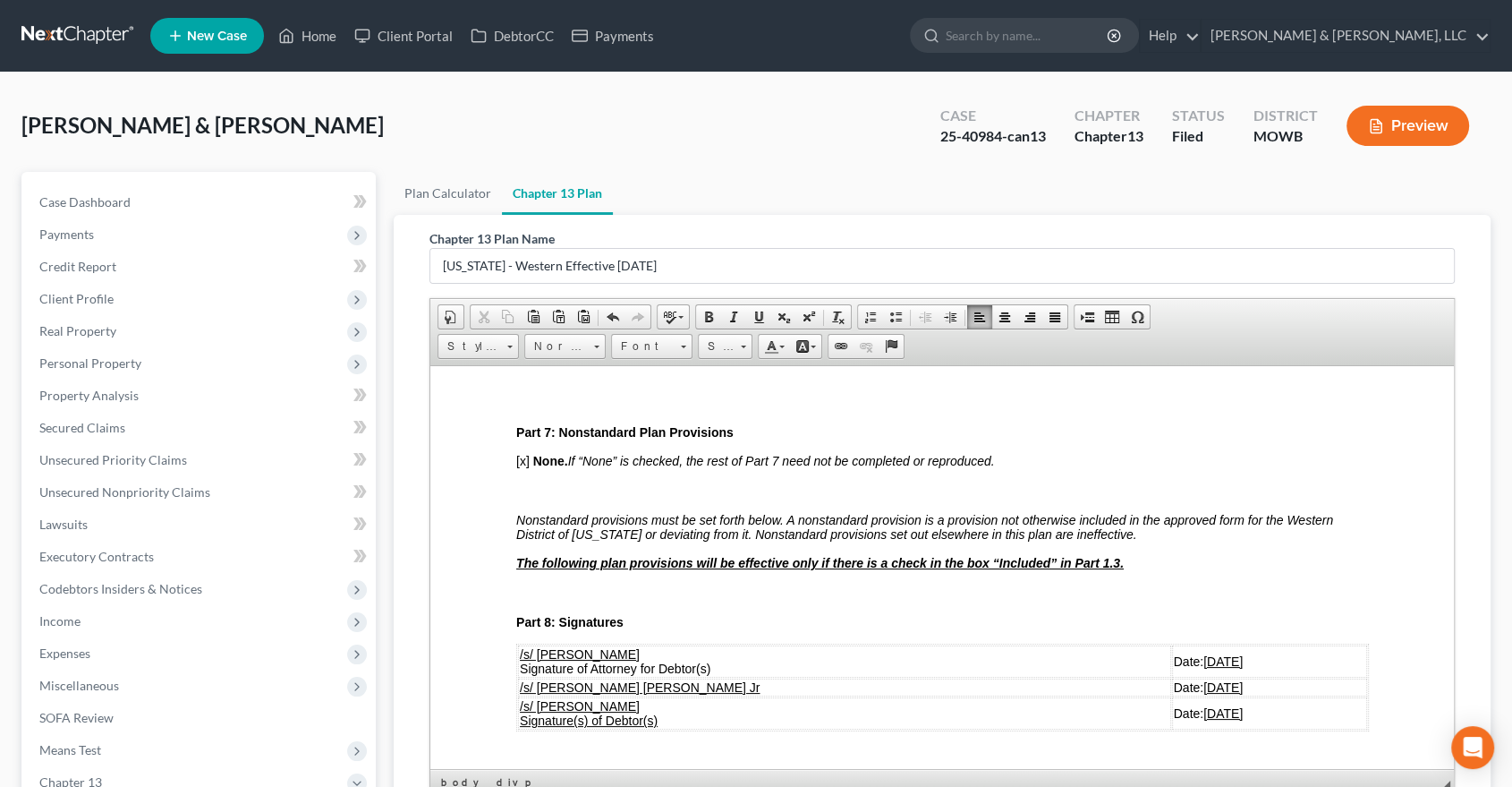
scroll to position [4477, 0]
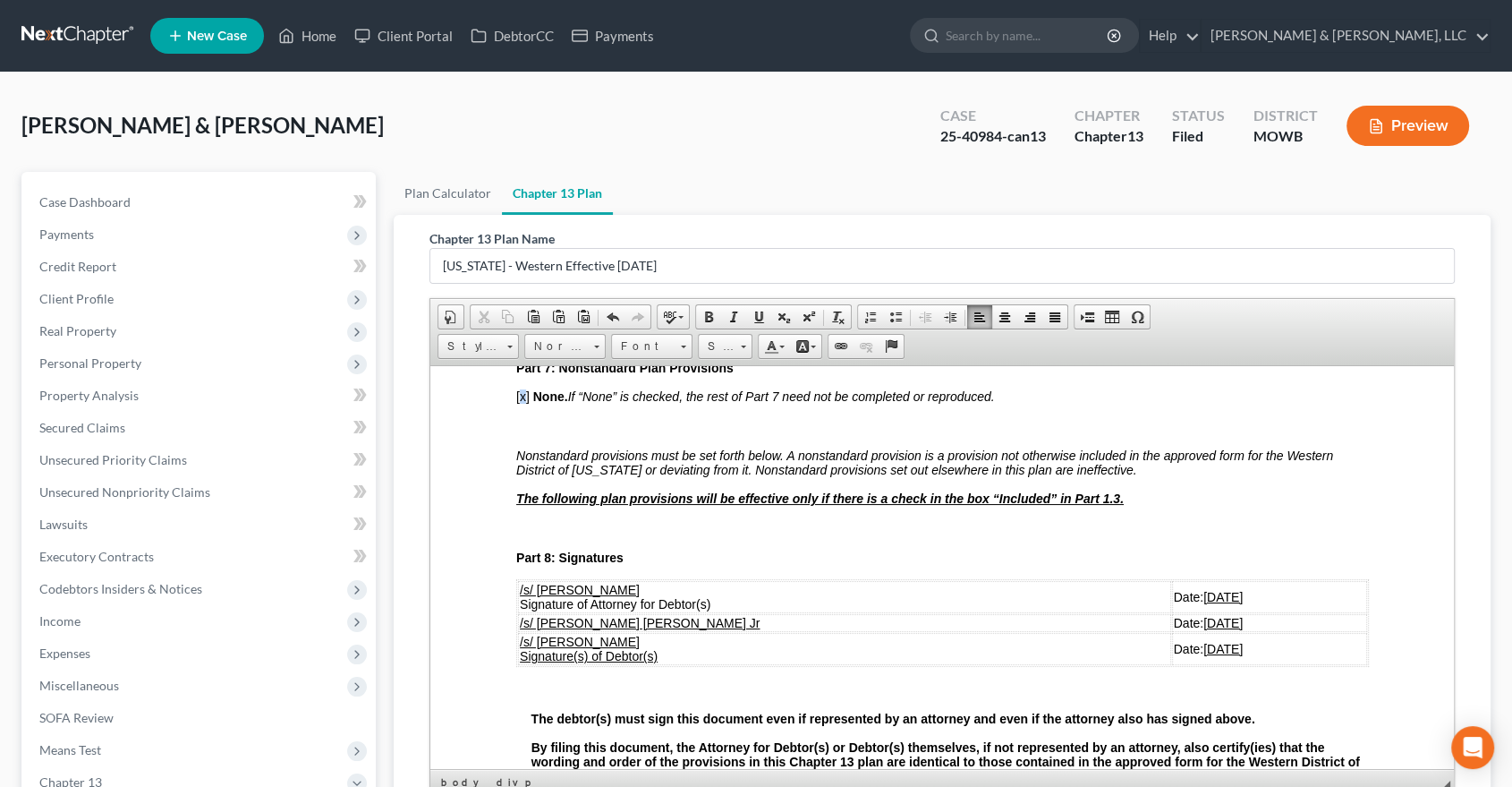
click at [519, 402] on span "[x]" at bounding box center [522, 395] width 13 height 14
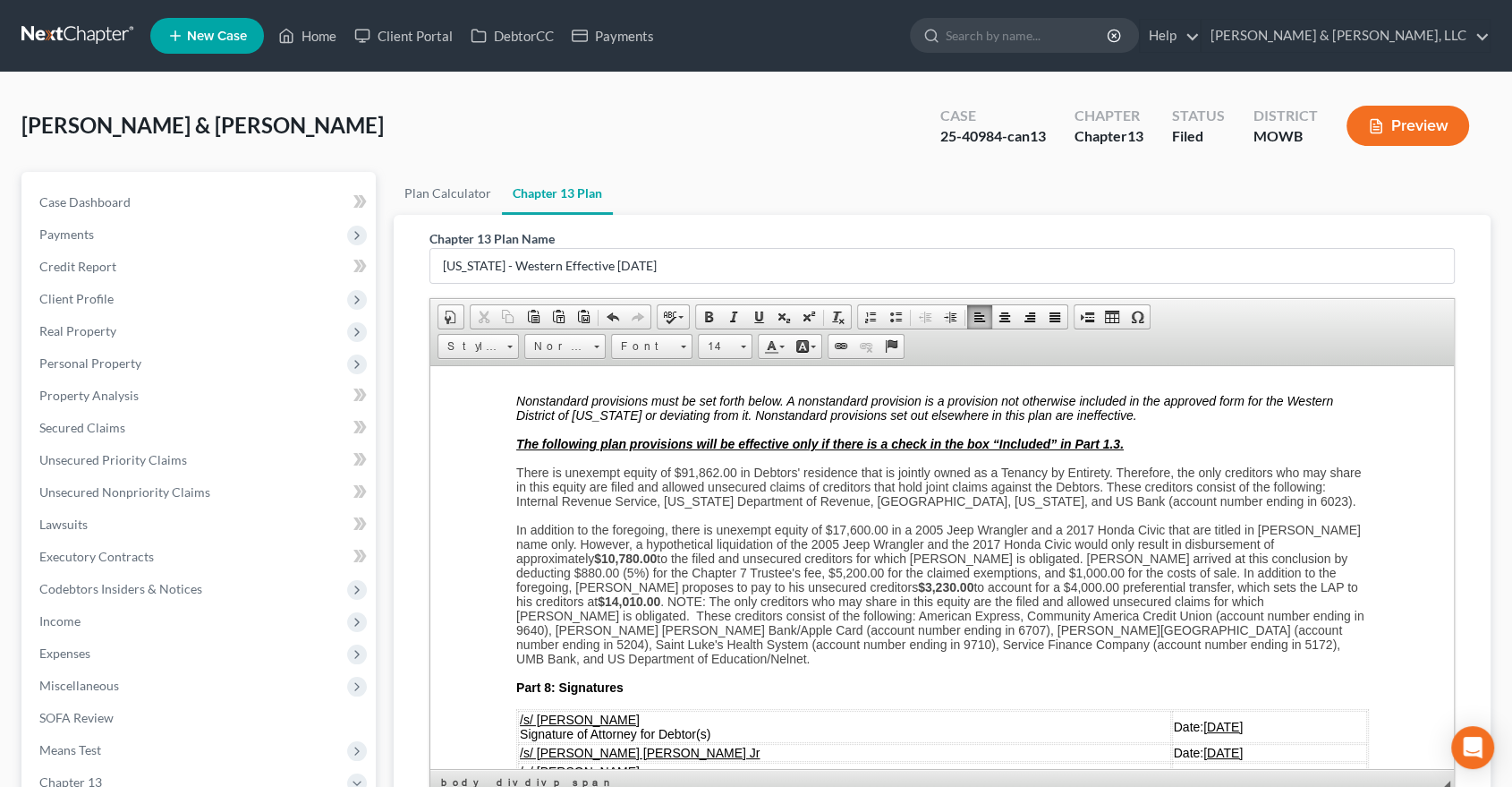
scroll to position [4576, 0]
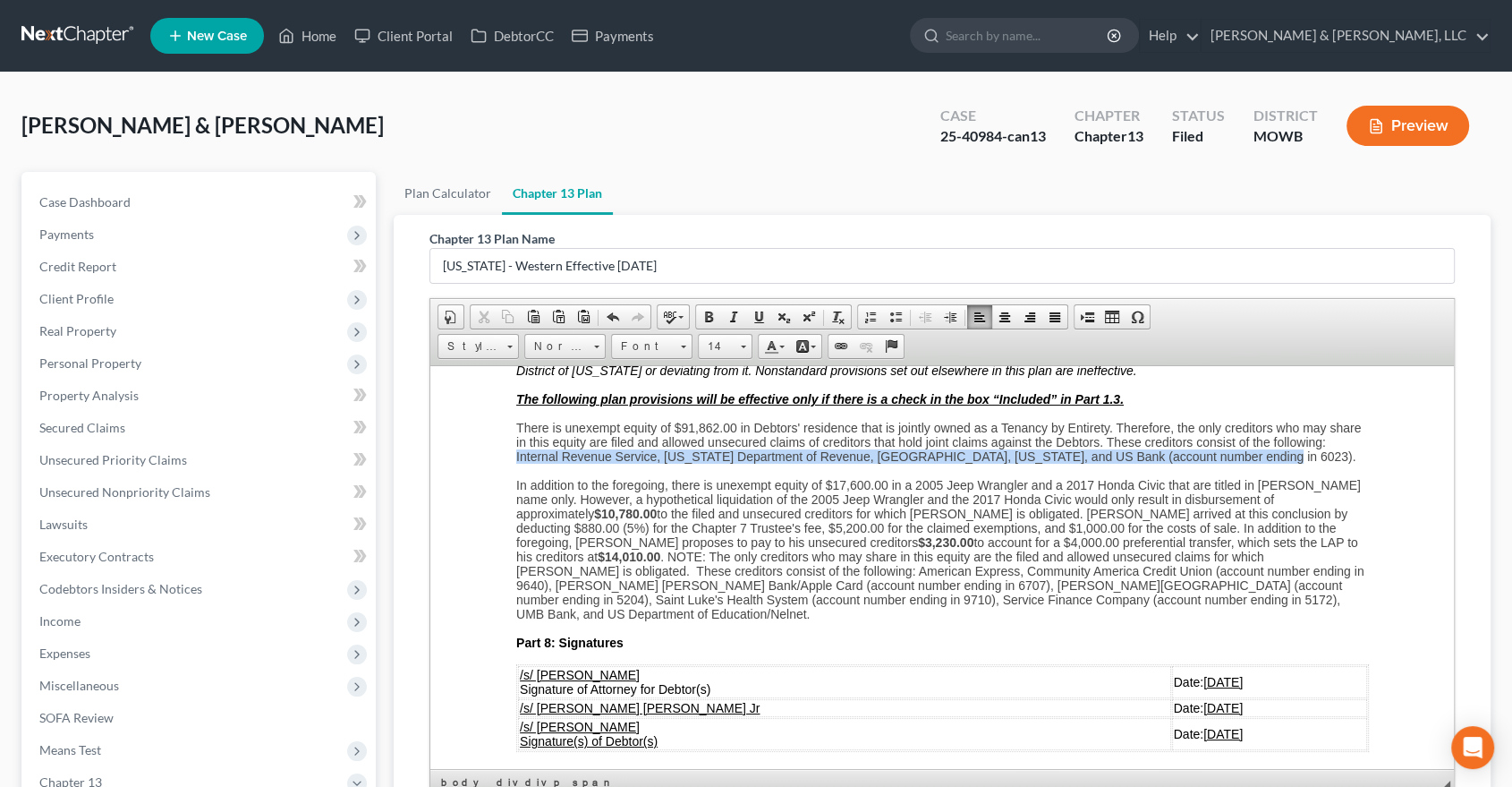
drag, startPoint x: 1308, startPoint y: 492, endPoint x: 570, endPoint y: 502, distance: 738.1
click at [570, 463] on p "There is unexempt equity of $91,862.00 in Debtors' residence that is jointly ow…" at bounding box center [941, 442] width 852 height 43
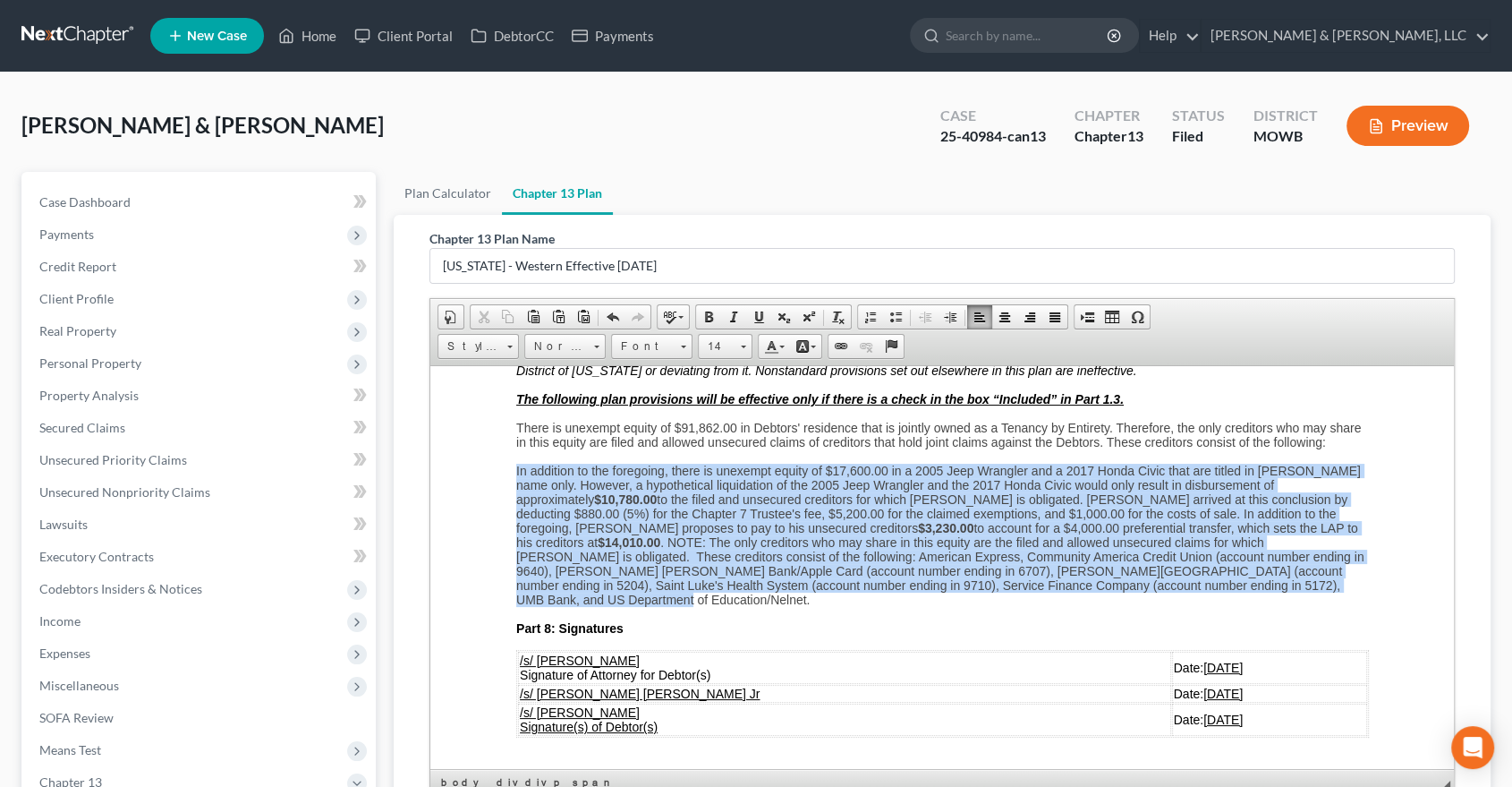
drag, startPoint x: 636, startPoint y: 654, endPoint x: 516, endPoint y: 523, distance: 177.7
click at [516, 523] on p "In addition to the foregoing, there is unexempt equity of $17,600.00 in a 2005 …" at bounding box center [941, 534] width 852 height 143
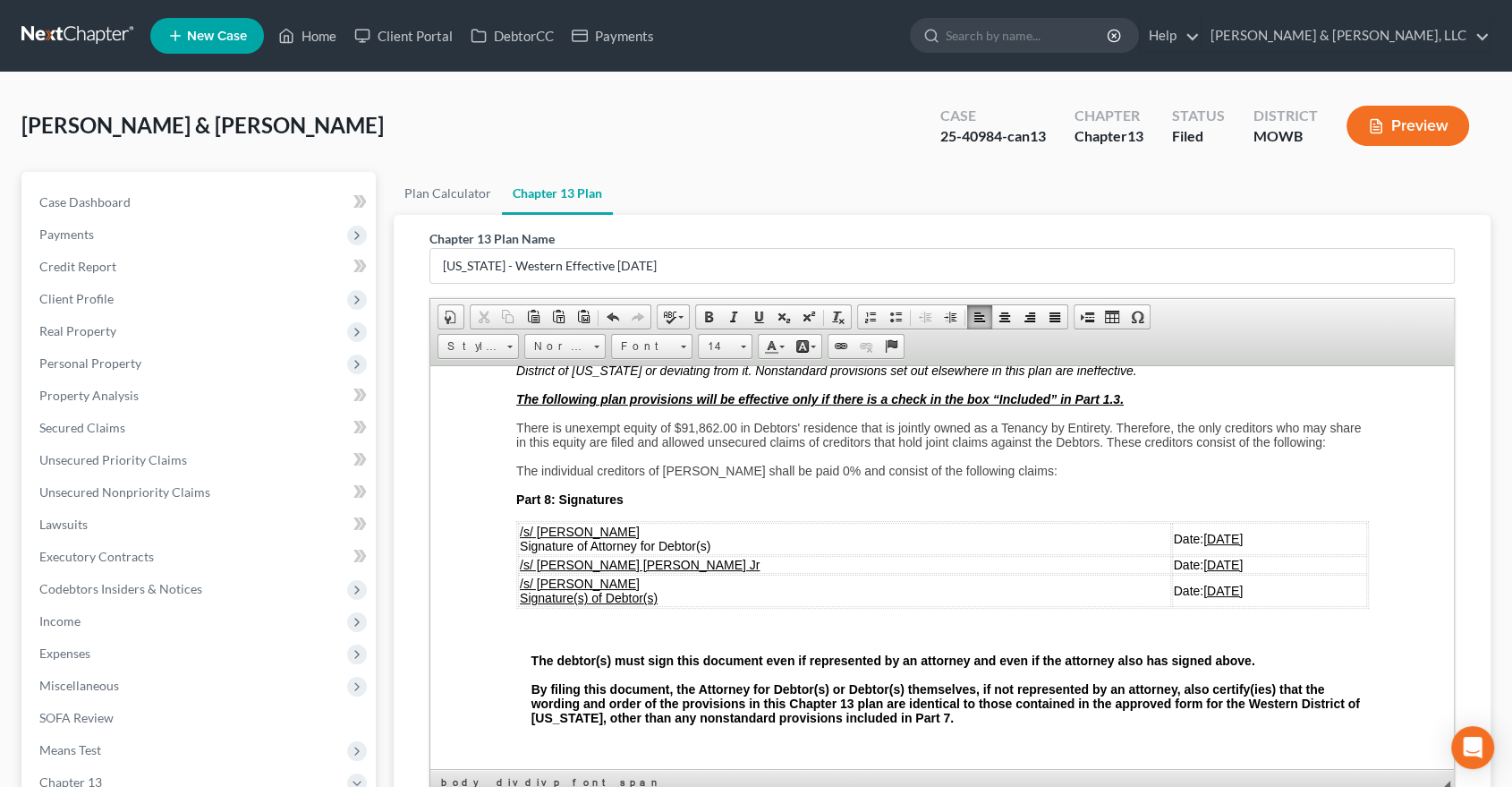
click at [593, 478] on span "The individual creditors of Robert Johnson shall be paid 0% and consist of the …" at bounding box center [786, 469] width 541 height 14
click at [1146, 478] on p "The individual unsecured creditors of Robert Johnson shall be paid 0% and consi…" at bounding box center [941, 469] width 852 height 14
click at [1116, 478] on span "The individual unsecured creditors of Robert Johnson shall be paid 0% and consi…" at bounding box center [853, 469] width 677 height 14
click at [1214, 478] on p "The individual unsecured creditors of Robert Johnson shall be paid 0% and consi…" at bounding box center [941, 469] width 852 height 14
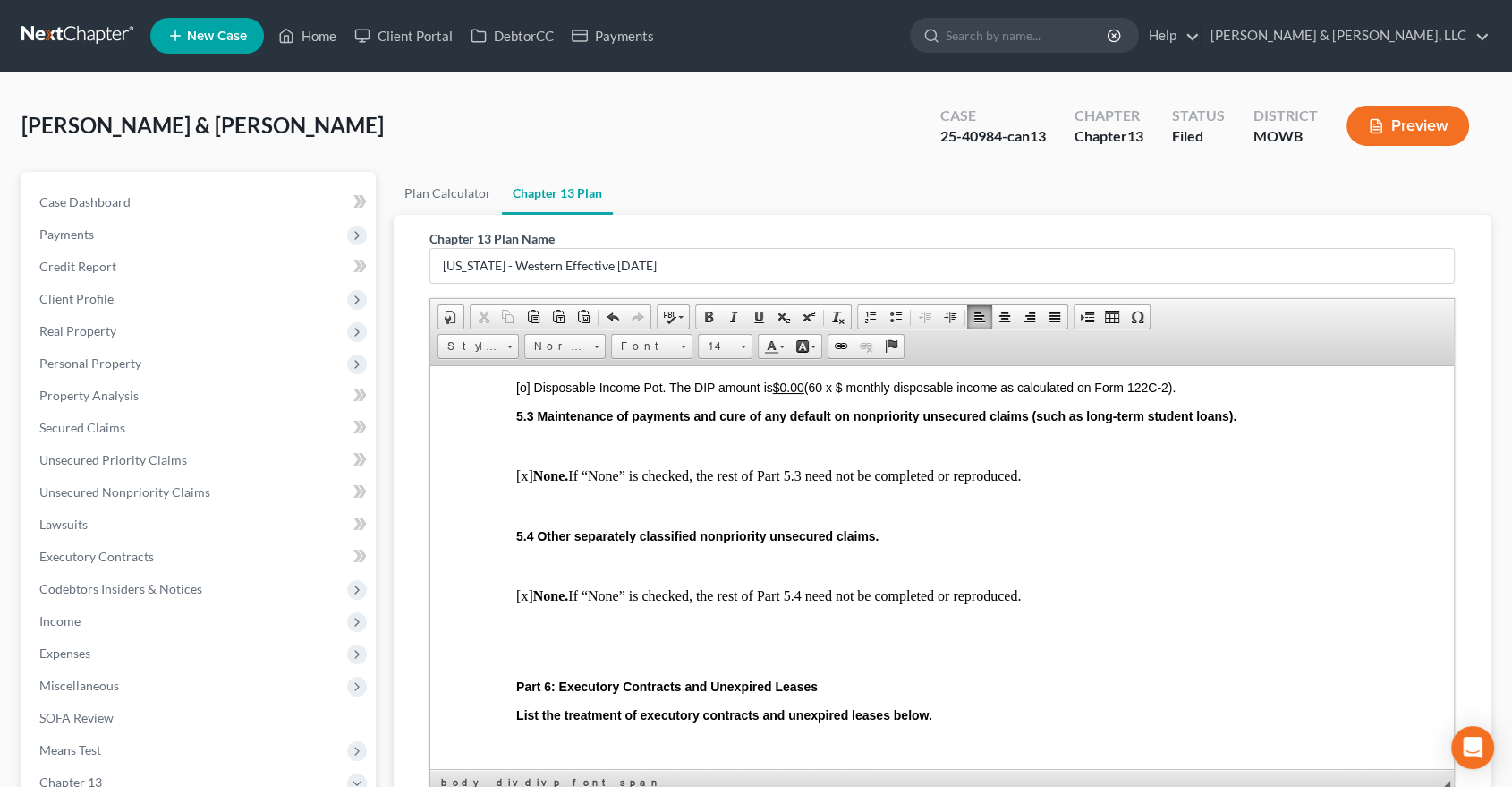
scroll to position [3880, 0]
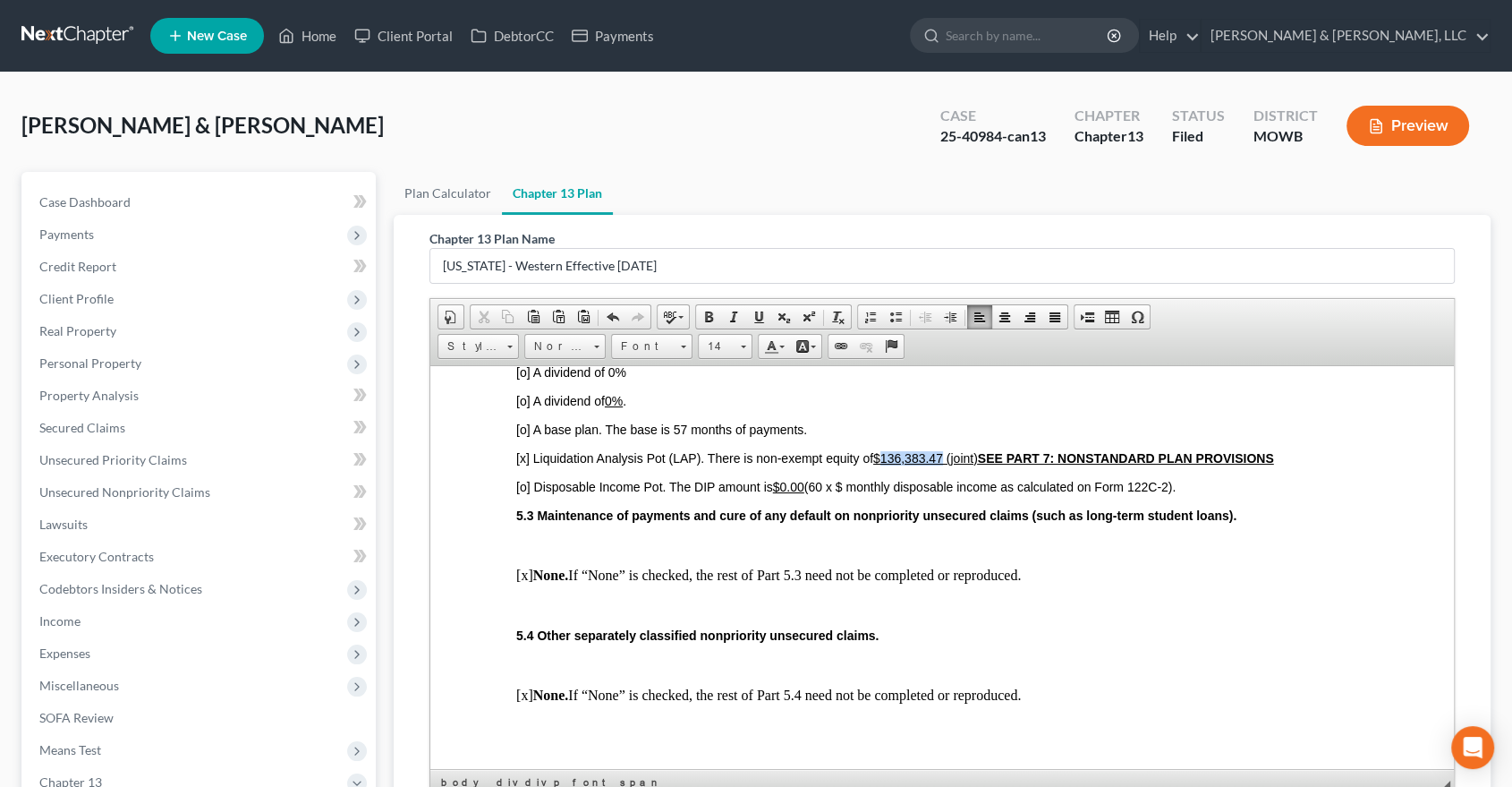
drag, startPoint x: 943, startPoint y: 485, endPoint x: 885, endPoint y: 493, distance: 58.5
click at [885, 464] on u "$136,383.47​ (joint) SEE PART 7: NONSTANDARD PLAN PROVISIONS" at bounding box center [1072, 457] width 401 height 14
click at [936, 515] on span "Copy" at bounding box center [970, 522] width 95 height 23
copy u "136,383.47"
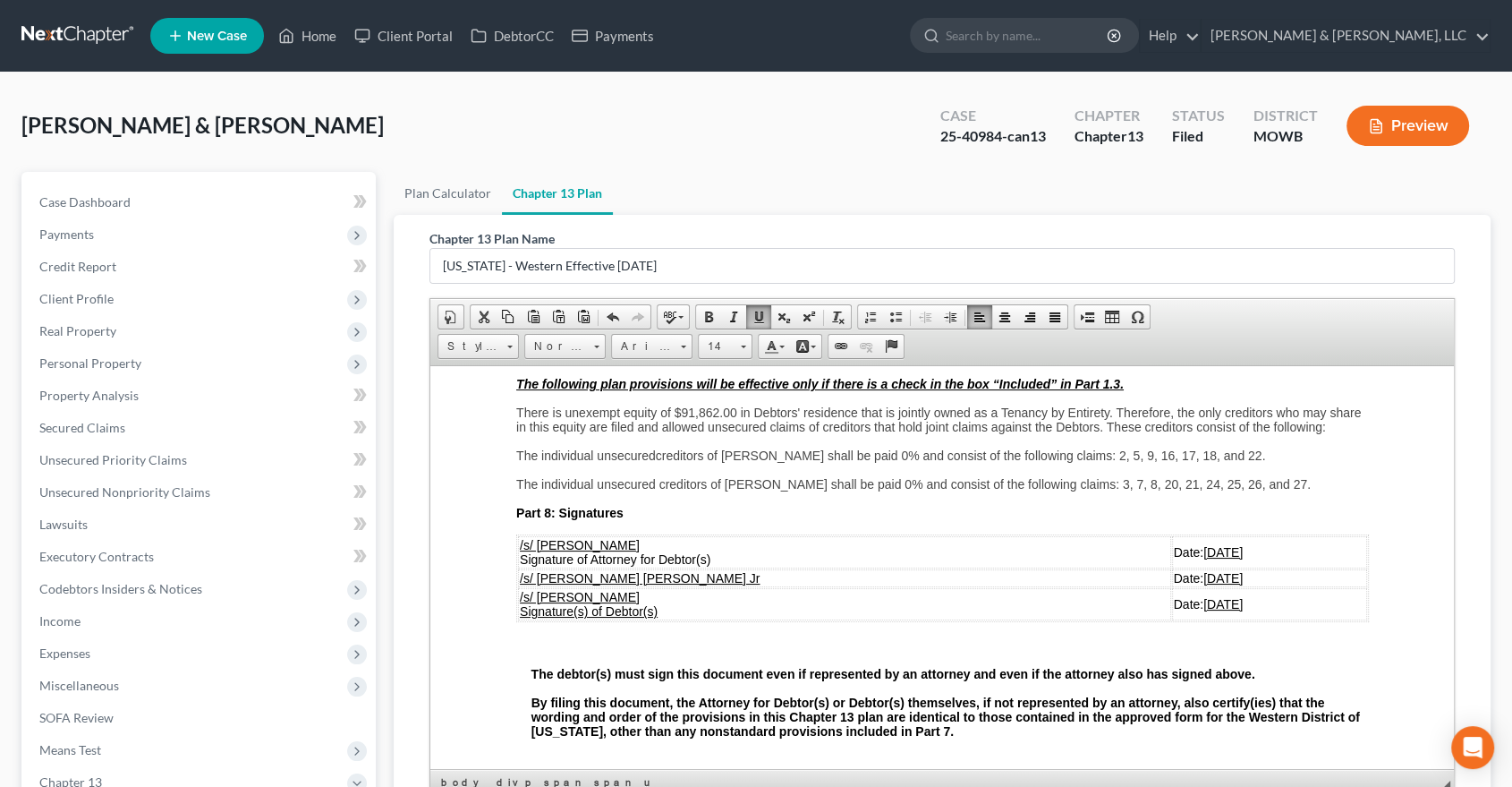
scroll to position [4477, 0]
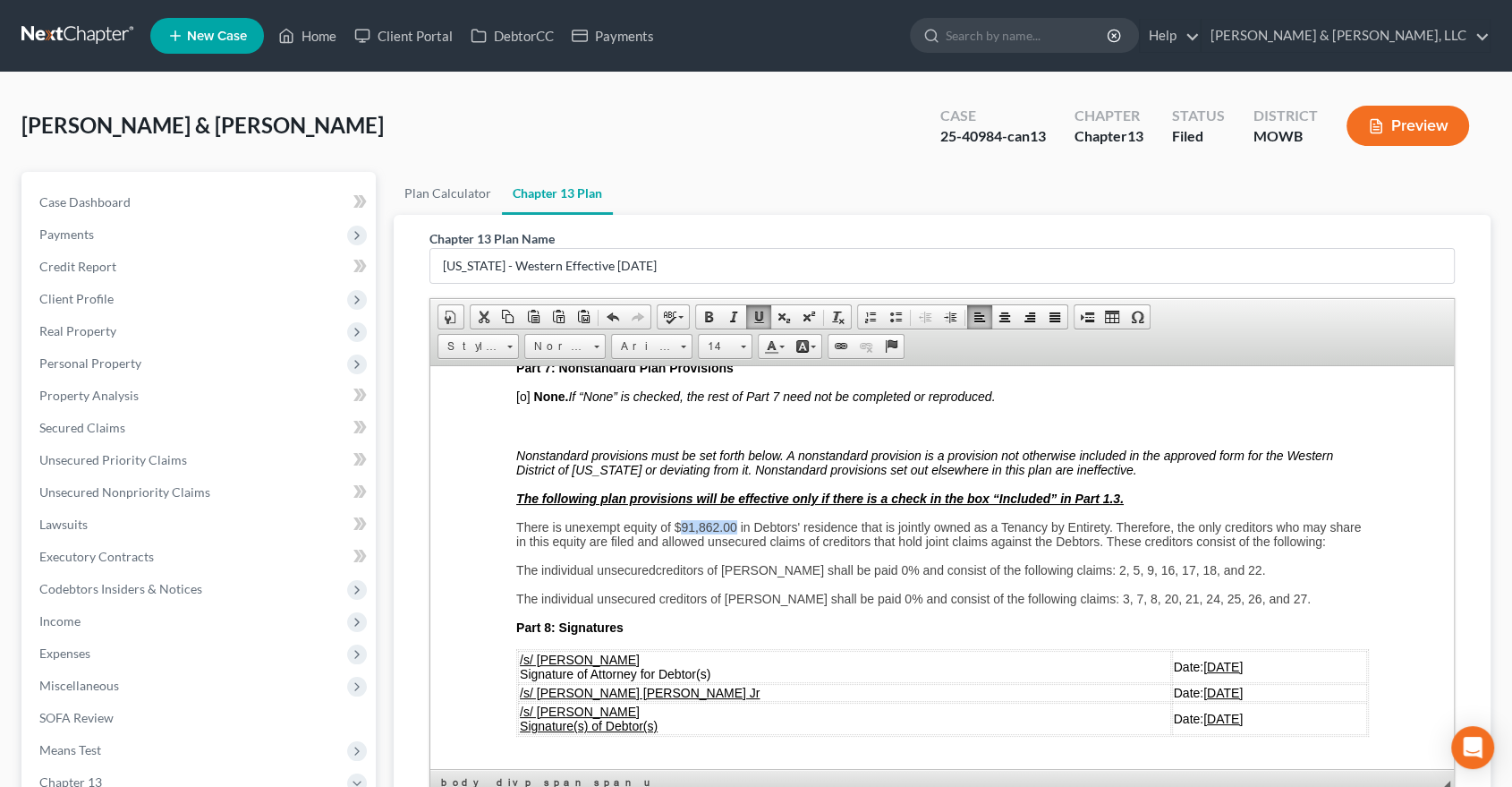
drag, startPoint x: 735, startPoint y: 560, endPoint x: 680, endPoint y: 560, distance: 55.0
click at [680, 548] on span "There is unexempt equity of $91,862.00 in Debtors' residence that is jointly ow…" at bounding box center [937, 533] width 845 height 28
drag, startPoint x: 740, startPoint y: 568, endPoint x: 680, endPoint y: 564, distance: 60.1
click at [680, 534] on u "136,383.47" at bounding box center [711, 526] width 63 height 14
click at [864, 548] on span "in Debtors' residence that is jointly owned as a Tenancy by Entirety. Therefore…" at bounding box center [939, 533] width 849 height 28
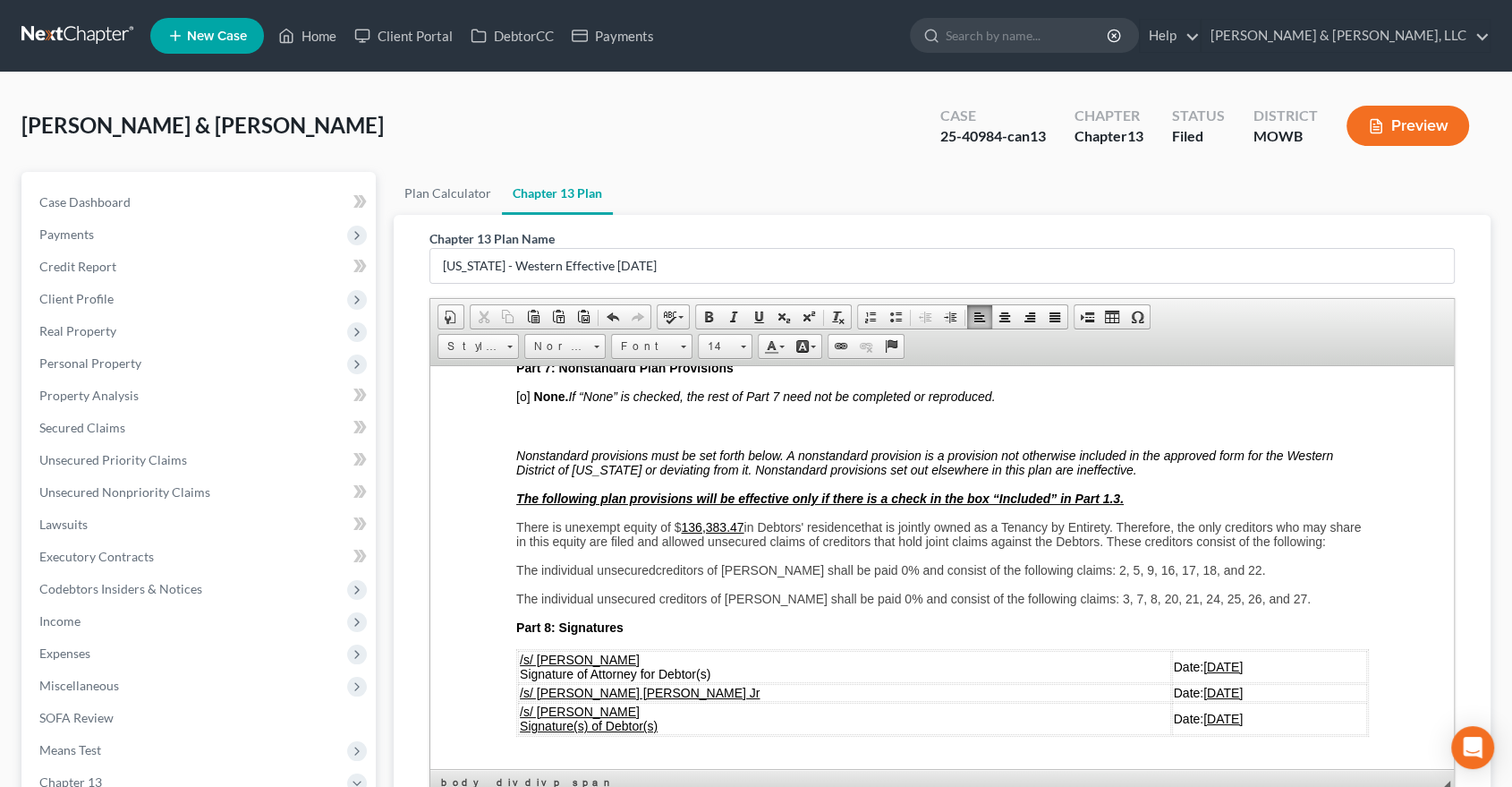
click at [600, 548] on p "There is unexempt equity of $ 136,383.47 in Debtors' residence that is jointly …" at bounding box center [941, 533] width 852 height 28
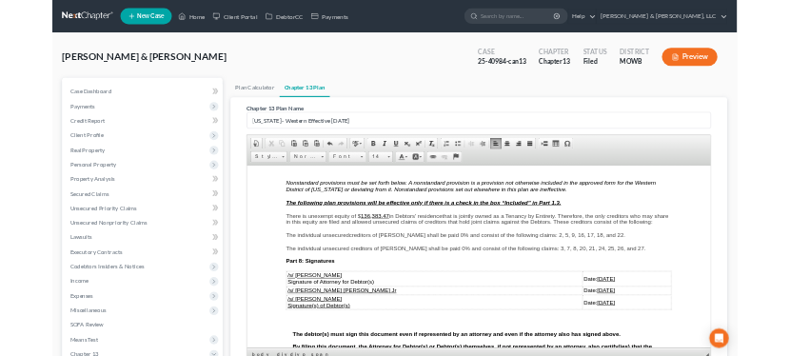
scroll to position [4867, 0]
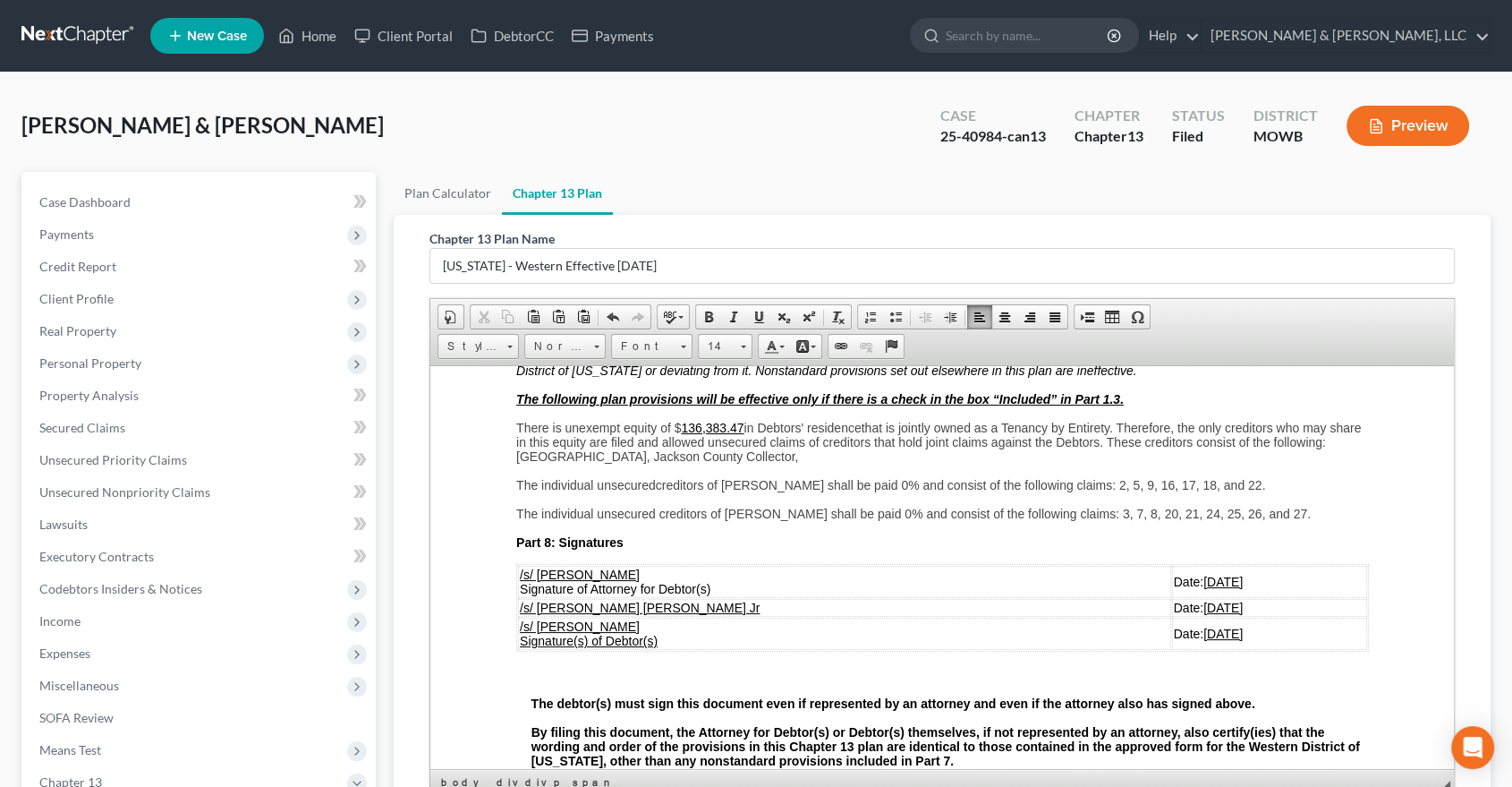
click at [563, 463] on span "in Debtors' residence that is jointly owned as a Tenancy by Entirety. Therefore…" at bounding box center [937, 442] width 845 height 43
click at [1240, 463] on p "There is unexempt equity of $ 136,383.47 in Debtors' residence that is jointly …" at bounding box center [941, 442] width 852 height 43
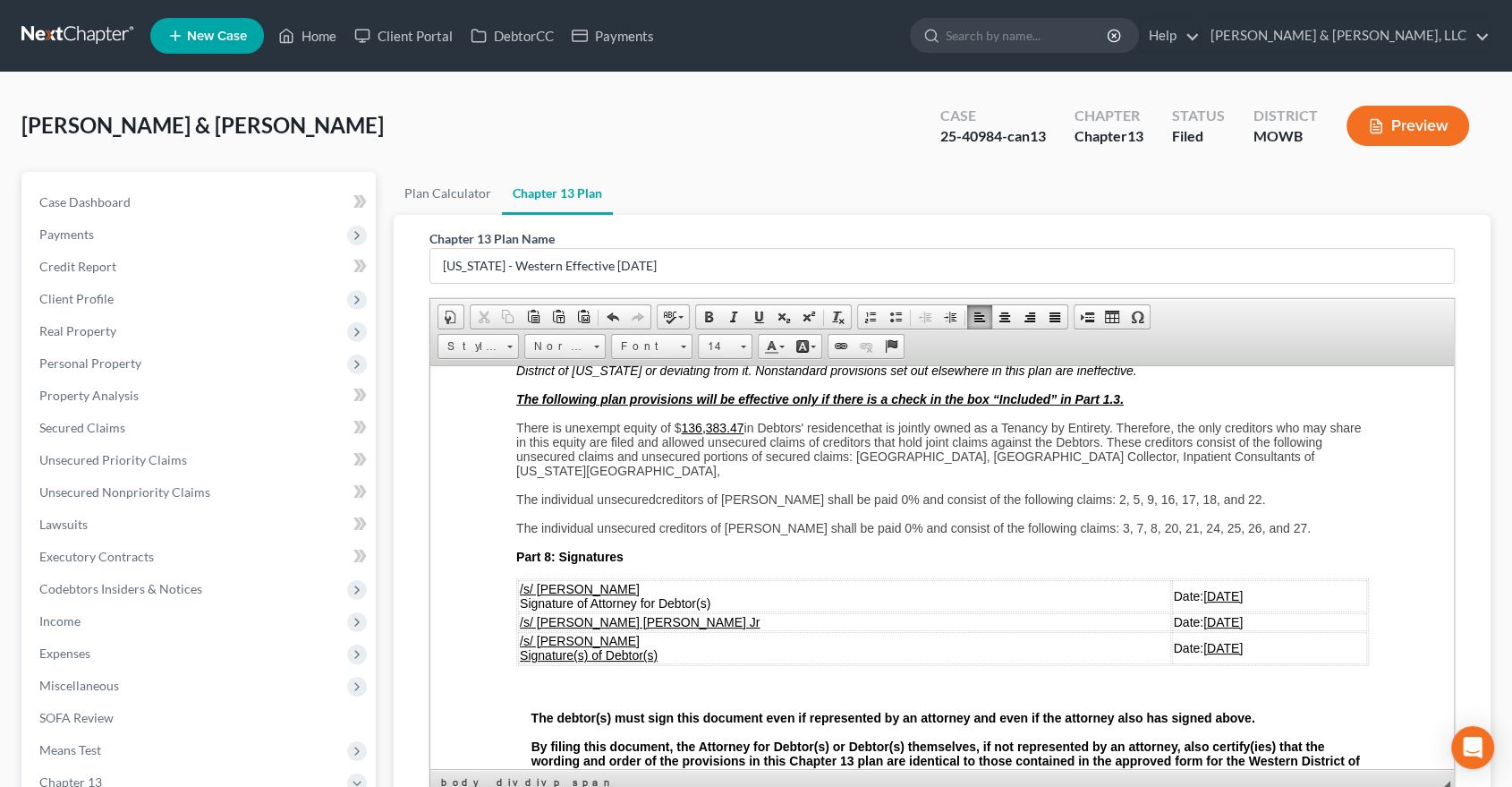
click at [865, 478] on span "in Debtors' residence that is jointly owned as a Tenancy by Entirety. Therefore…" at bounding box center [937, 449] width 845 height 57
click at [627, 478] on span "in Debtors' residence that is jointly owned as a Tenancy by Entirety. Therefore…" at bounding box center [937, 449] width 845 height 57
click at [690, 478] on p "There is unexempt equity of $ 136,383.47 in Debtors' residence that is jointly …" at bounding box center [941, 449] width 852 height 57
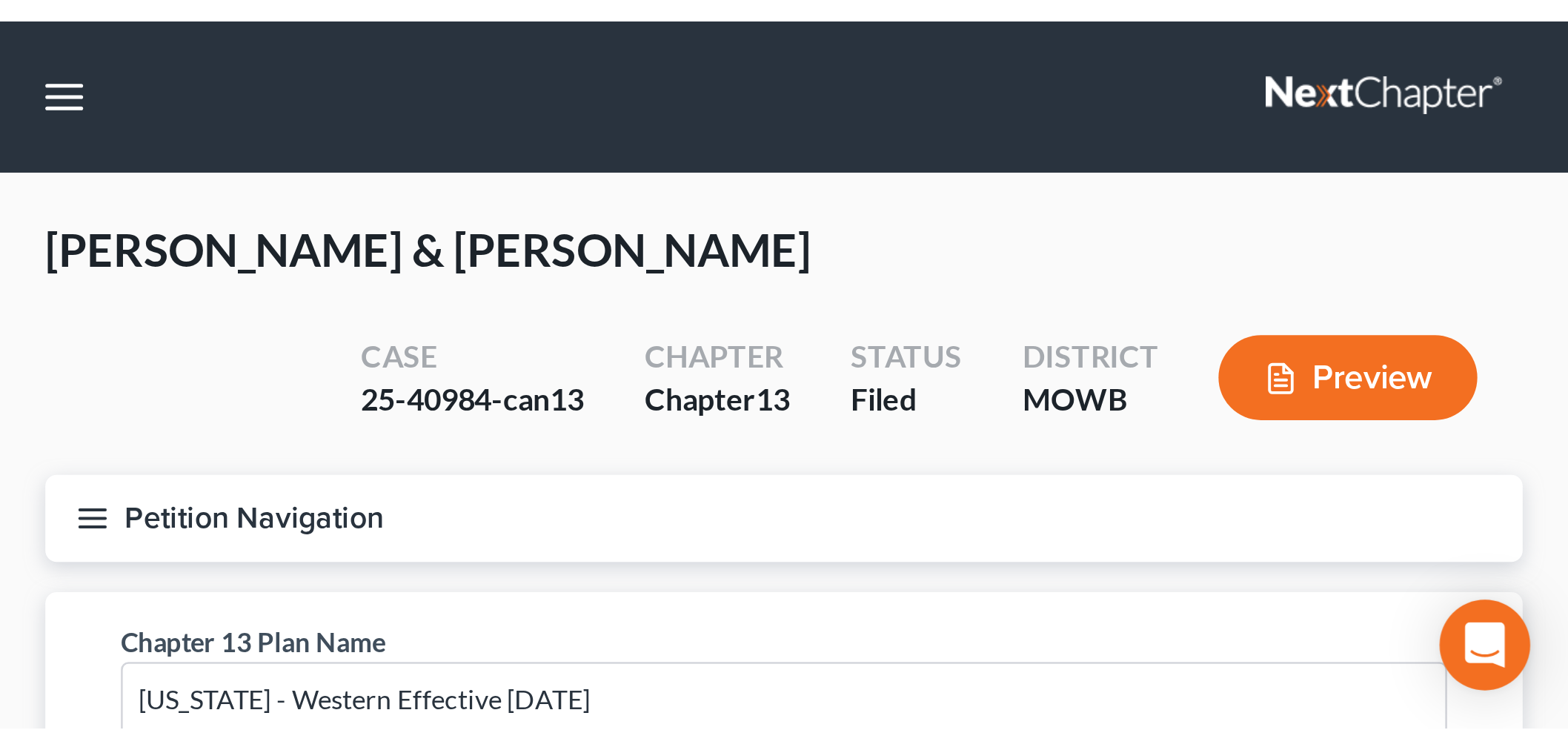
scroll to position [3606, 0]
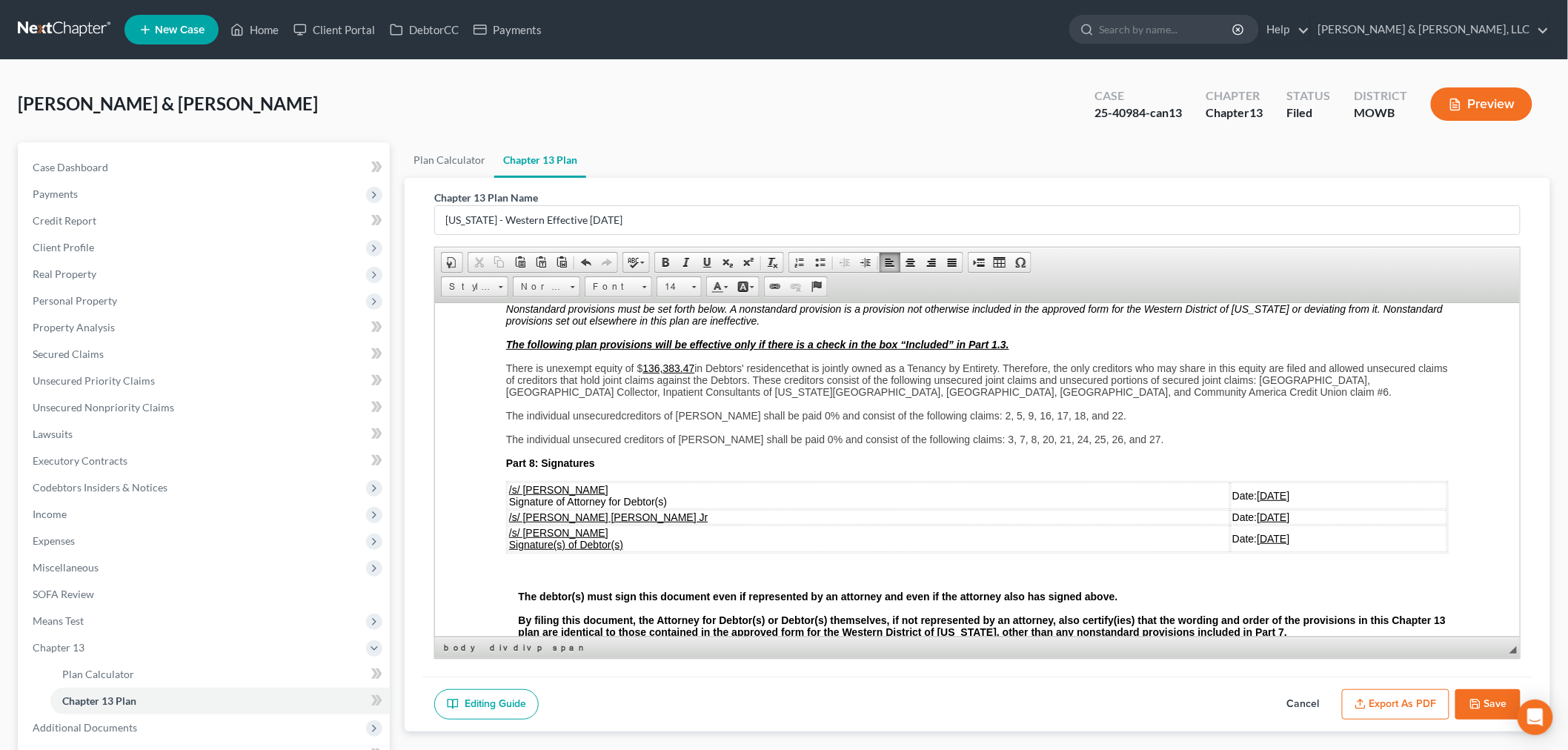
drag, startPoint x: 1131, startPoint y: 408, endPoint x: 1143, endPoint y: 404, distance: 12.6
click at [1131, 433] on span "The individual unsecured creditors of Sheila Johnson shall be paid 0% and consi…" at bounding box center [834, 438] width 658 height 12
drag, startPoint x: 1173, startPoint y: 460, endPoint x: 1151, endPoint y: 461, distance: 22.0
click at [1251, 489] on u "06/24/2025" at bounding box center [1273, 494] width 33 height 12
drag, startPoint x: 1173, startPoint y: 478, endPoint x: 1152, endPoint y: 482, distance: 21.4
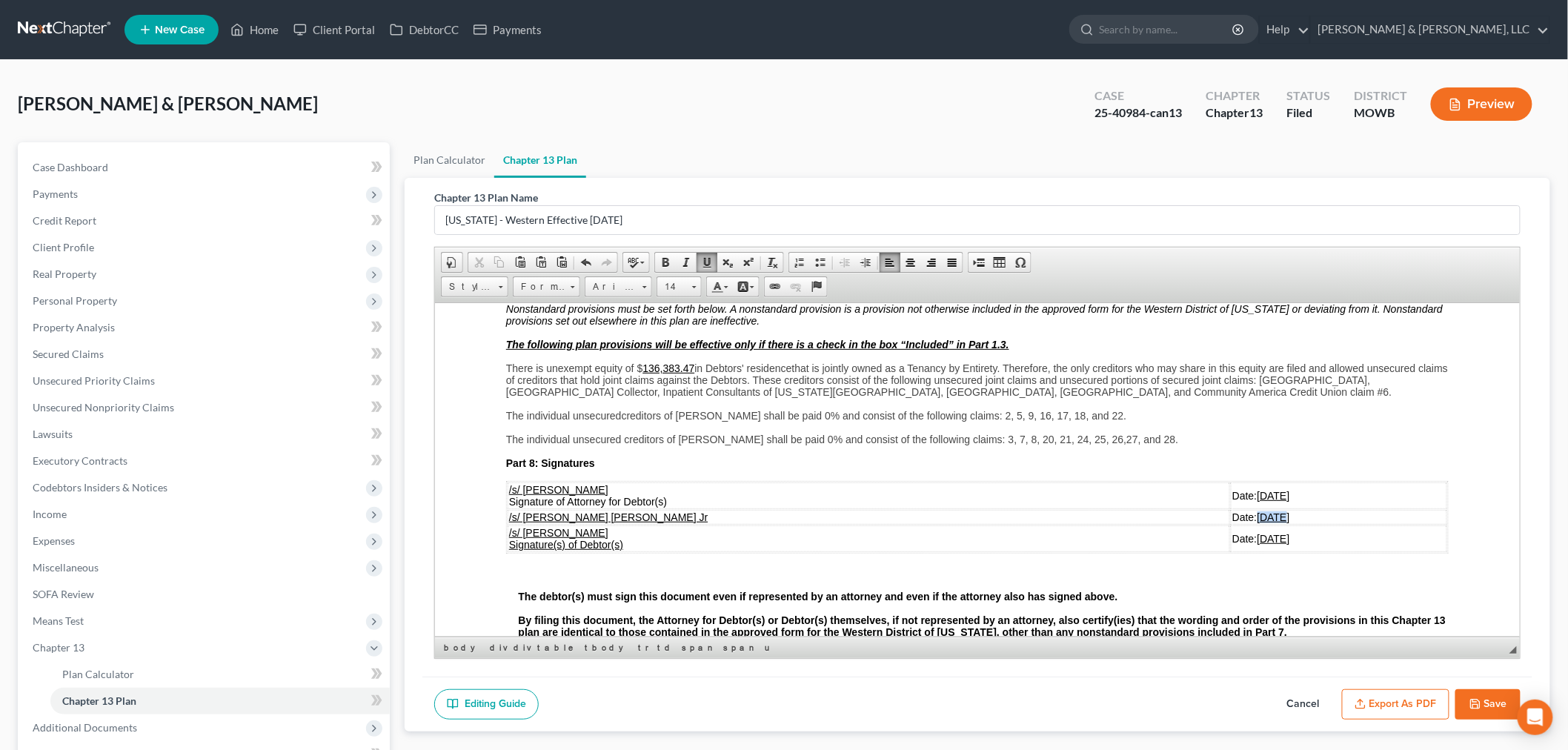
click at [1230, 509] on td "Date: 06/24/2025" at bounding box center [1338, 516] width 216 height 15
drag, startPoint x: 1176, startPoint y: 503, endPoint x: 1151, endPoint y: 503, distance: 25.0
click at [1251, 532] on u "06/24/2025" at bounding box center [1273, 538] width 33 height 12
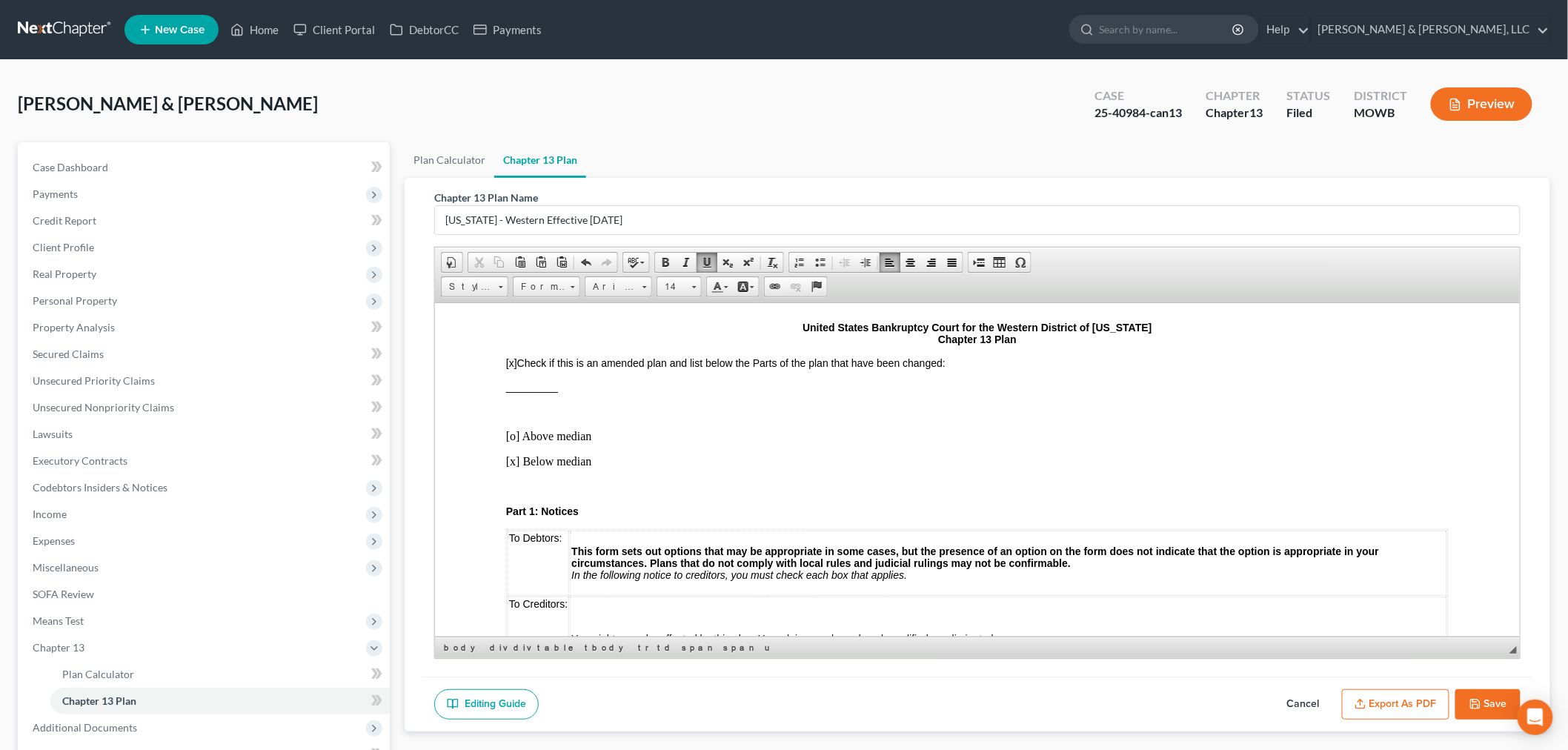
scroll to position [68, 0]
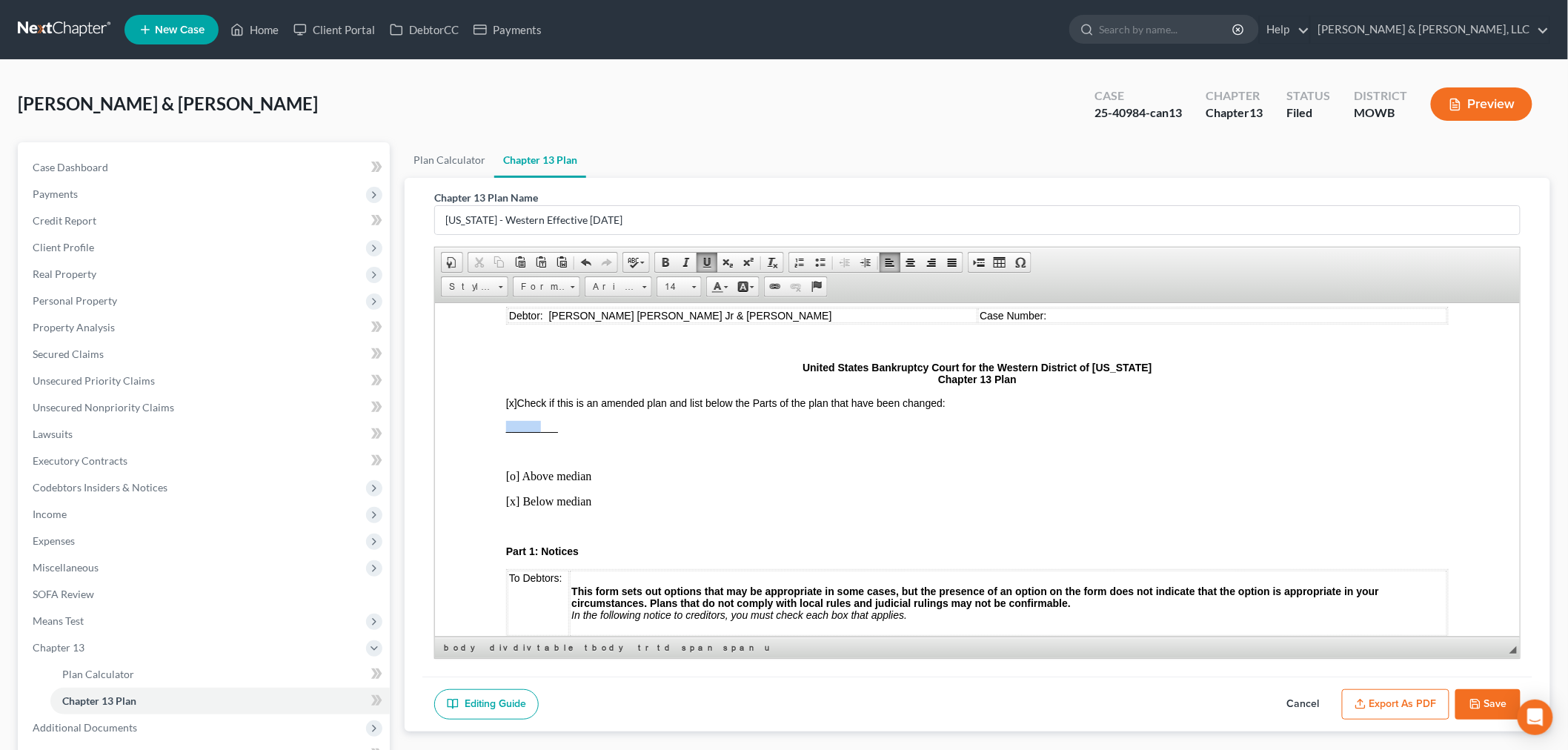
drag, startPoint x: 541, startPoint y: 423, endPoint x: 505, endPoint y: 429, distance: 36.5
click at [505, 429] on span "_________" at bounding box center [531, 426] width 52 height 12
drag, startPoint x: 505, startPoint y: 429, endPoint x: 574, endPoint y: 426, distance: 69.1
click at [574, 426] on span "2.1, 4.2, 5.2, 7___" at bounding box center [547, 426] width 84 height 12
click at [1050, 503] on p "[x] Below median" at bounding box center [976, 500] width 942 height 13
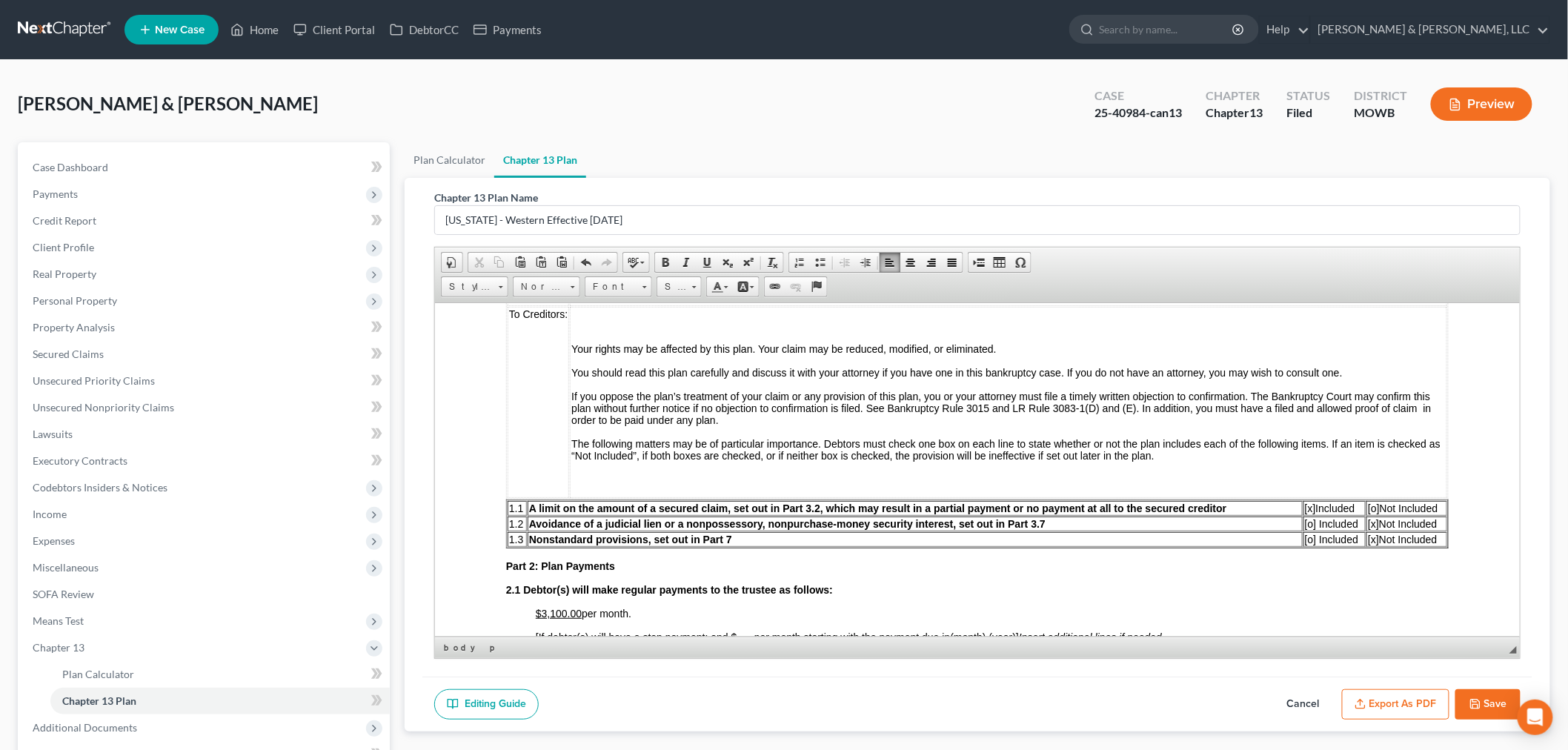
scroll to position [478, 0]
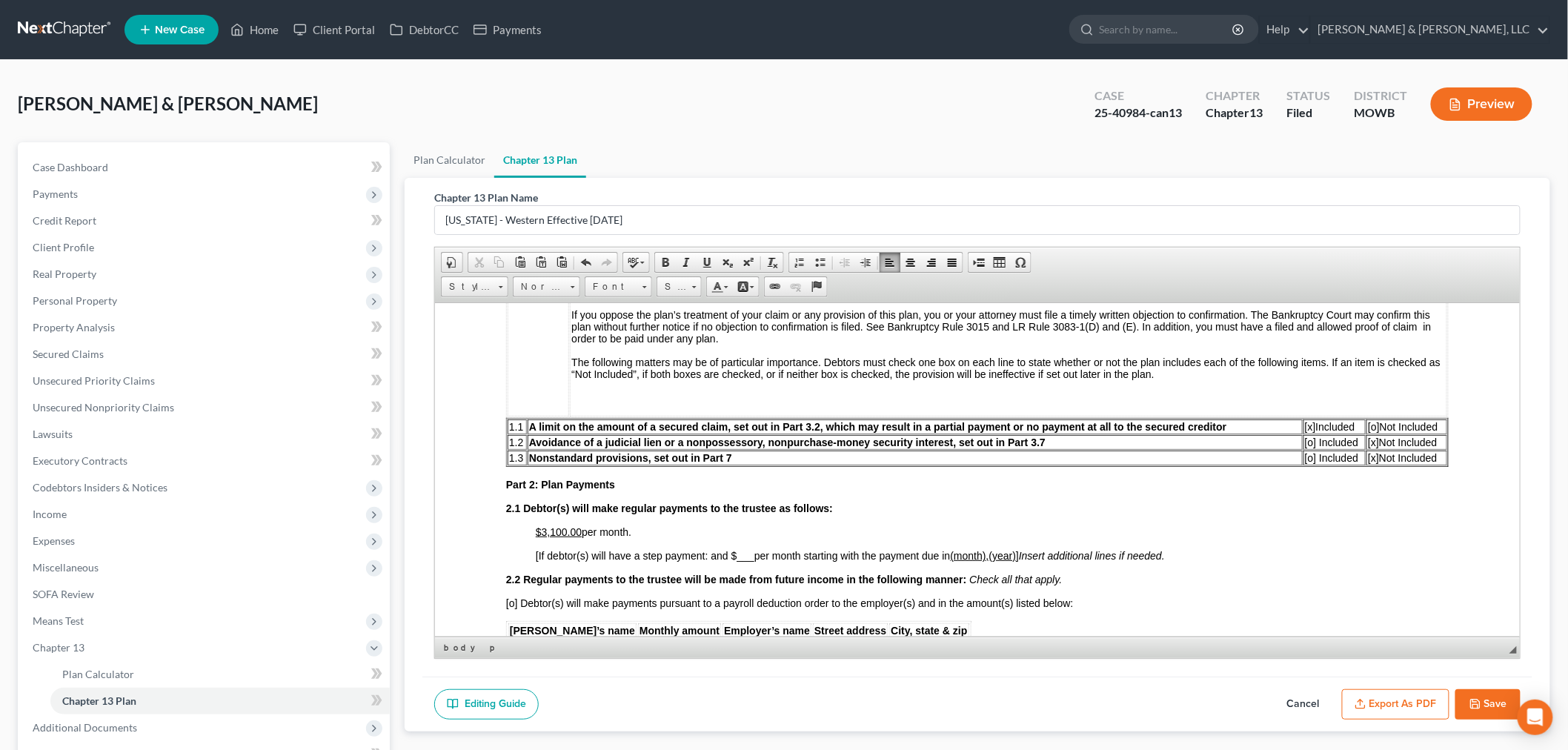
click at [1251, 456] on span "[x]" at bounding box center [1373, 457] width 11 height 12
click at [1251, 458] on span "[x]" at bounding box center [1373, 457] width 11 height 12
click at [1251, 458] on span "[o]" at bounding box center [1310, 457] width 12 height 12
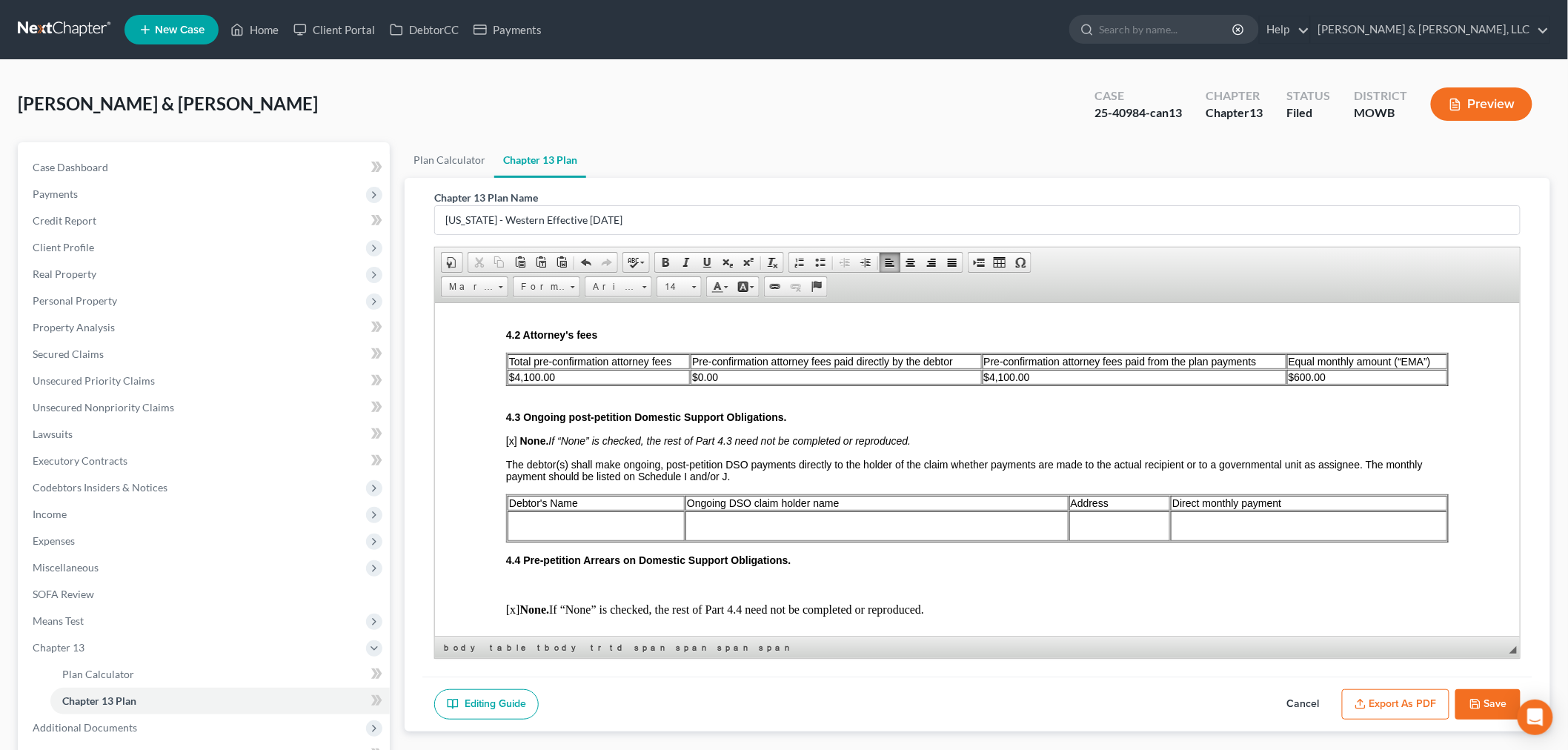
scroll to position [2387, 0]
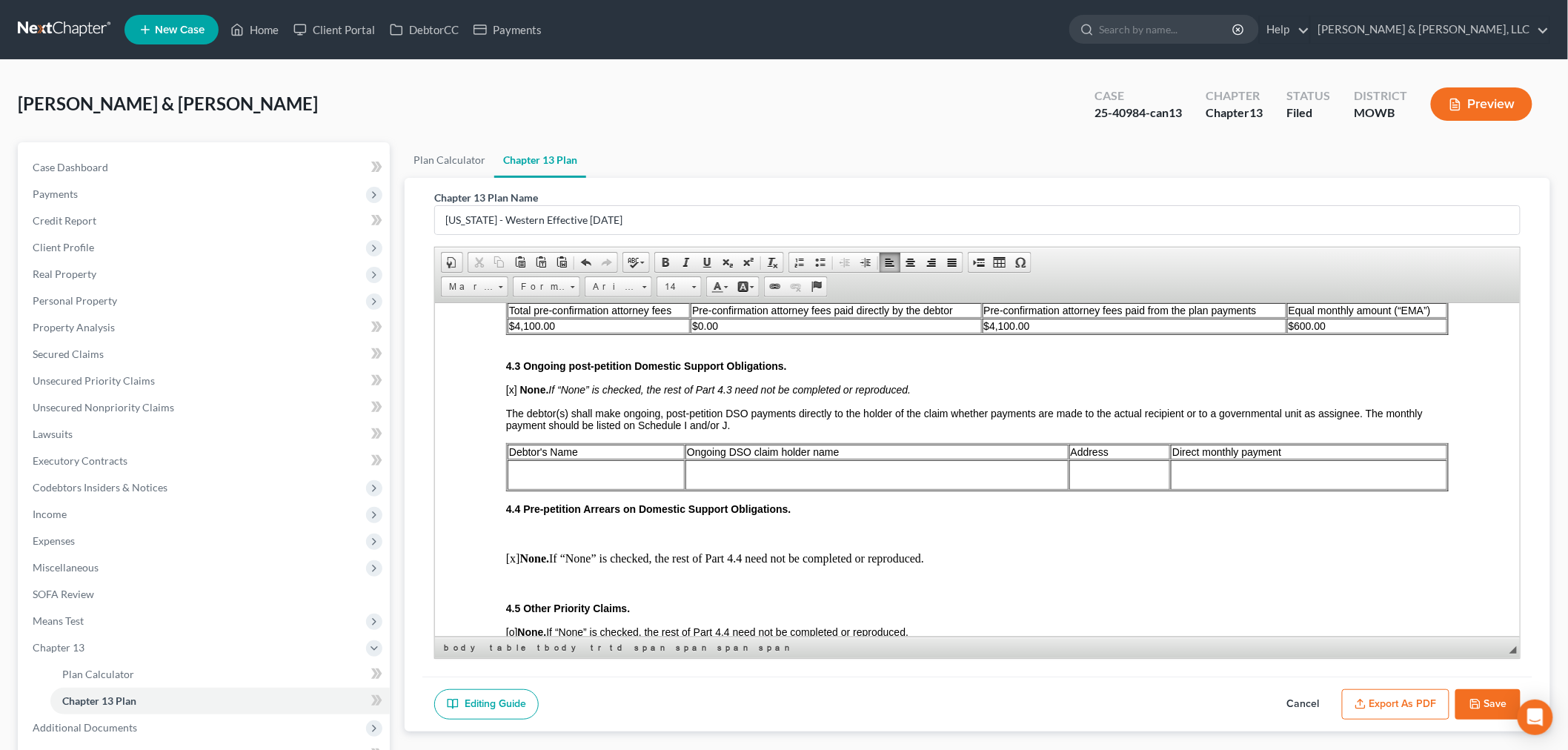
click at [1251, 650] on button "Export as PDF" at bounding box center [1395, 705] width 107 height 31
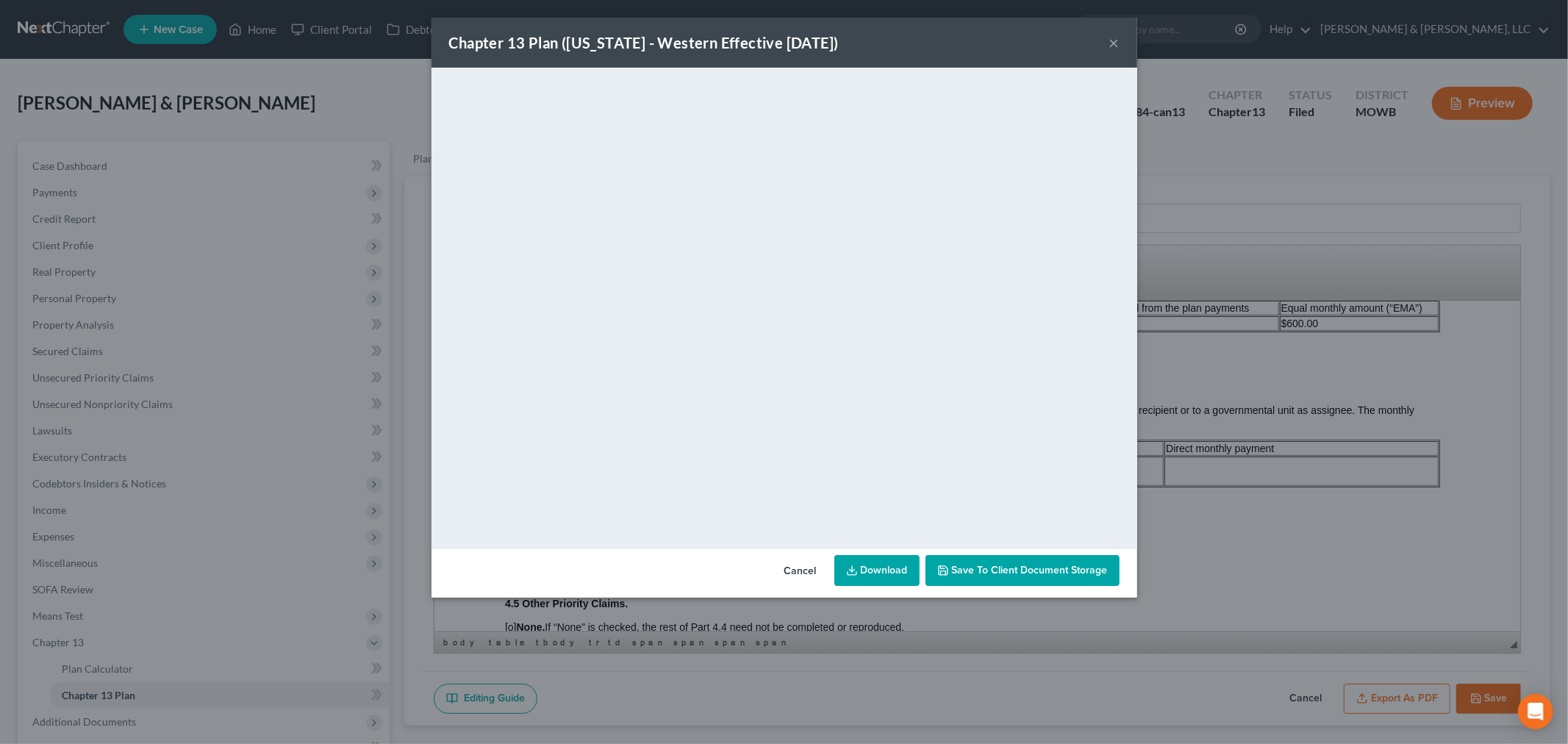
click at [879, 564] on link "Download" at bounding box center [877, 570] width 85 height 31
click at [1114, 41] on button "×" at bounding box center [1114, 42] width 10 height 18
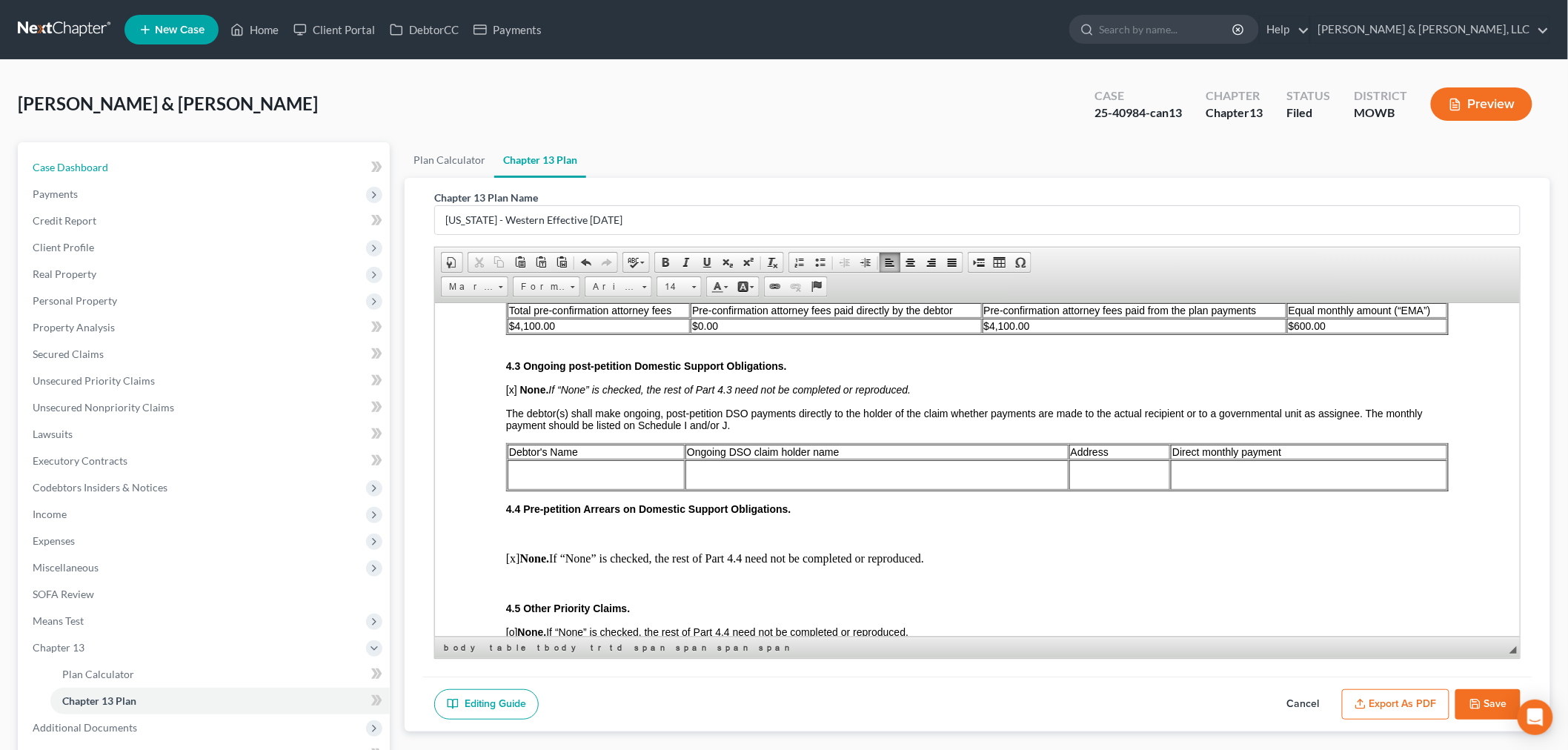
drag, startPoint x: 72, startPoint y: 153, endPoint x: 287, endPoint y: 124, distance: 216.9
click at [72, 154] on link "Case Dashboard" at bounding box center [205, 167] width 369 height 26
select select "2"
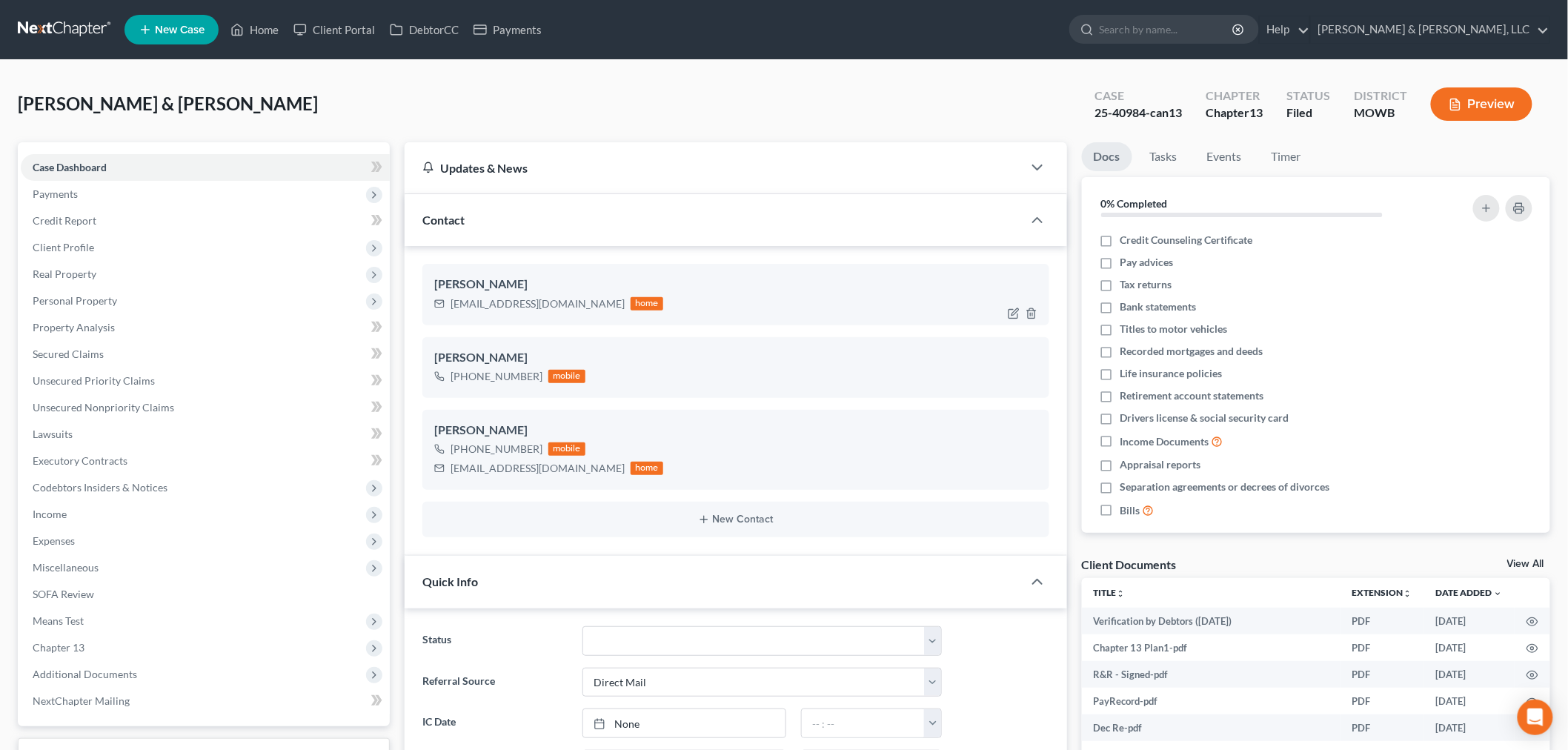
scroll to position [426, 0]
drag, startPoint x: 509, startPoint y: 302, endPoint x: 452, endPoint y: 321, distance: 60.1
click at [452, 321] on div "Robert Johnson Jr rmjjr@att.net home" at bounding box center [736, 294] width 627 height 61
copy div "rmjjr@att.net"
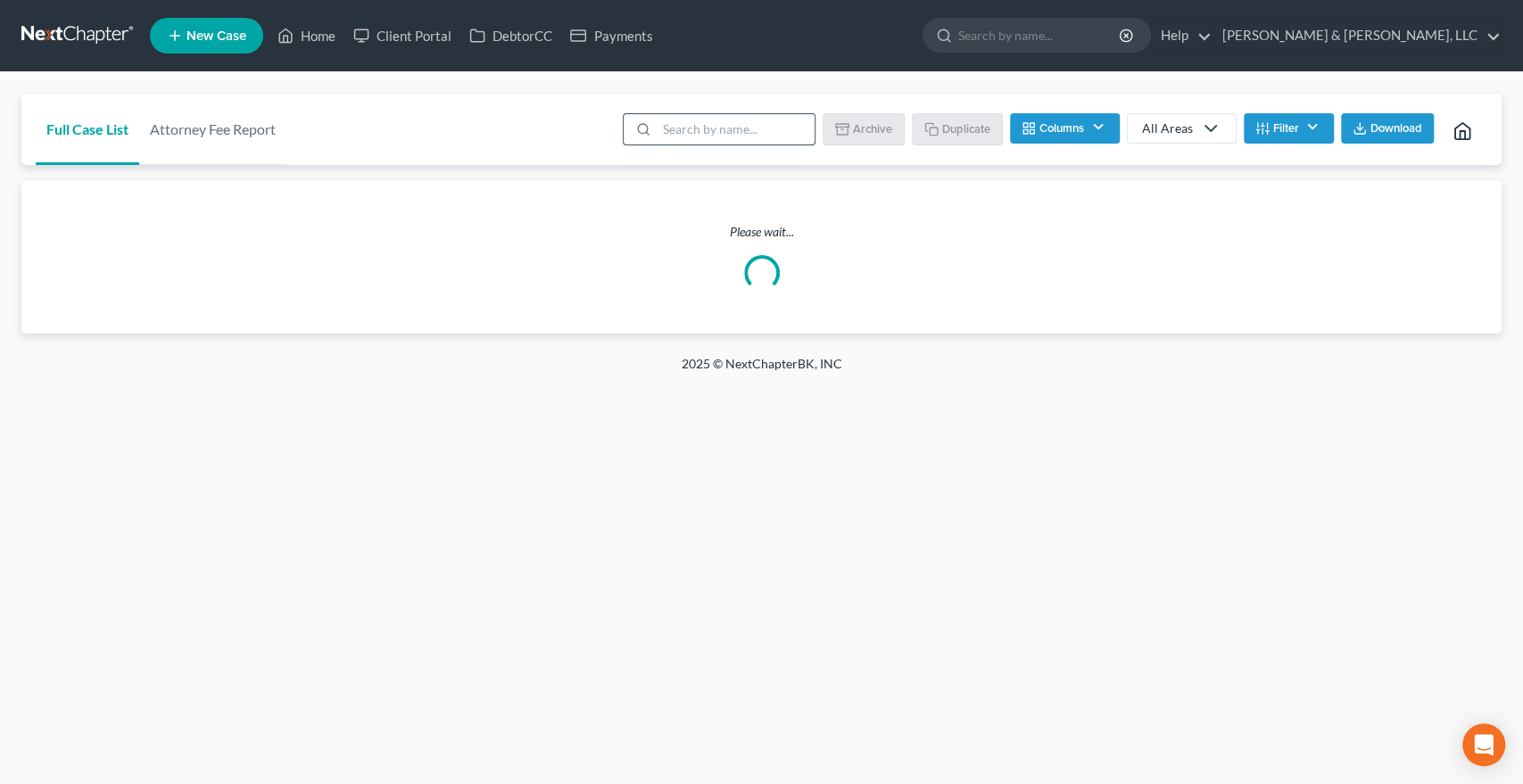
click at [750, 123] on input "search" at bounding box center [736, 129] width 158 height 30
type input "[PERSON_NAME]"
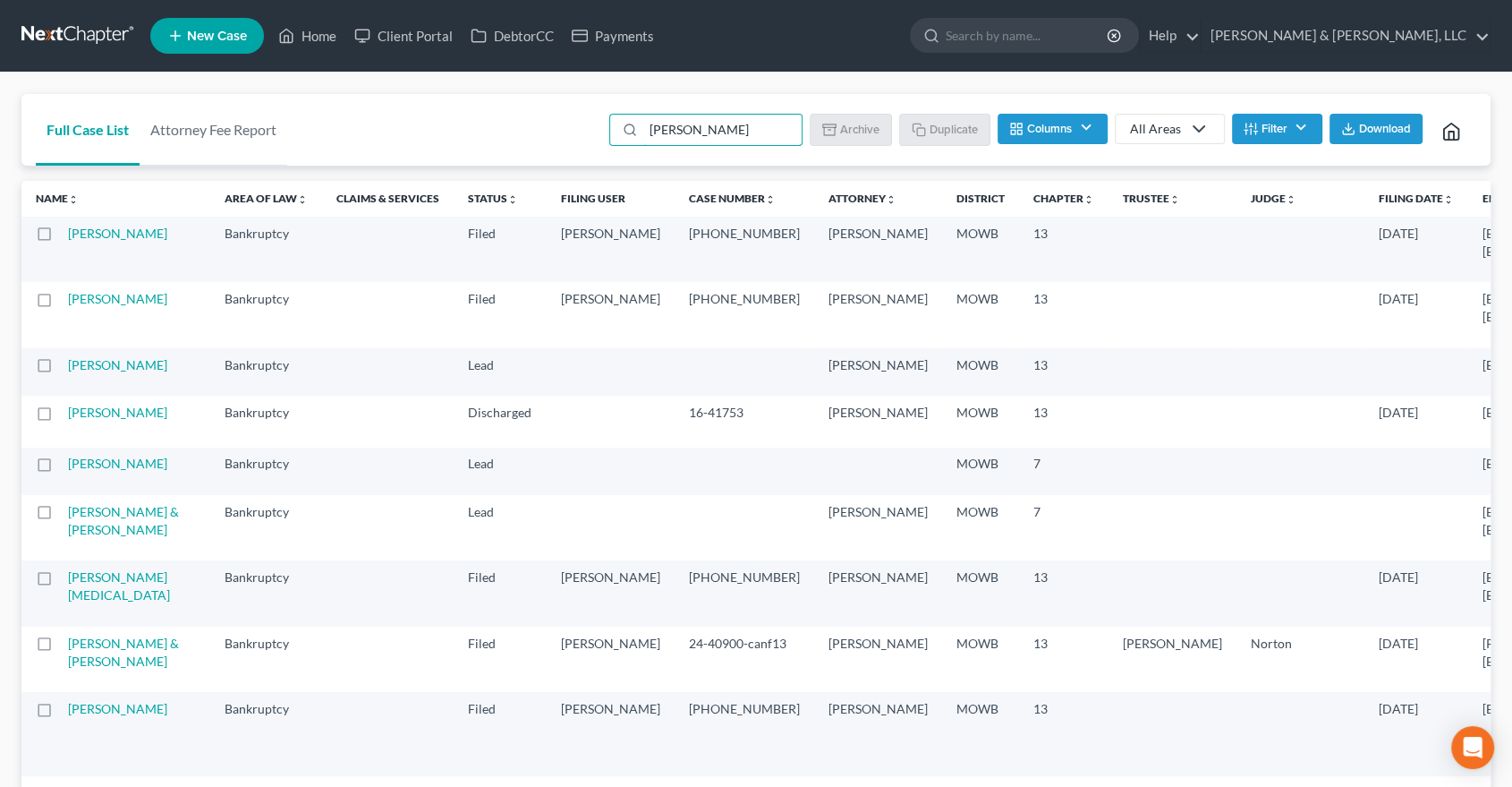
click at [107, 242] on td "[PERSON_NAME]" at bounding box center [138, 249] width 142 height 66
click at [107, 239] on link "[PERSON_NAME]" at bounding box center [117, 233] width 100 height 15
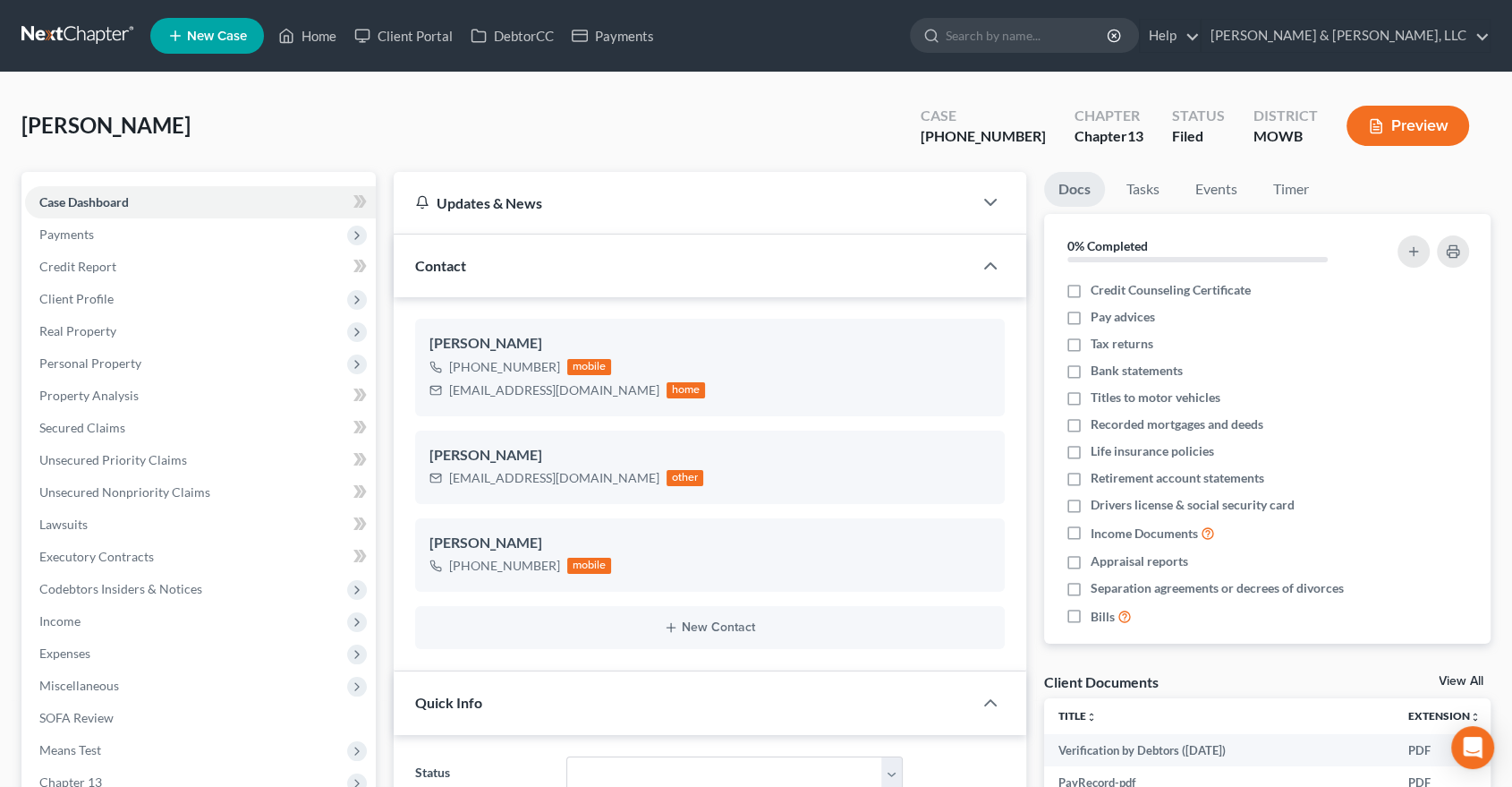
scroll to position [1692, 0]
click at [71, 610] on span "Income" at bounding box center [200, 622] width 351 height 32
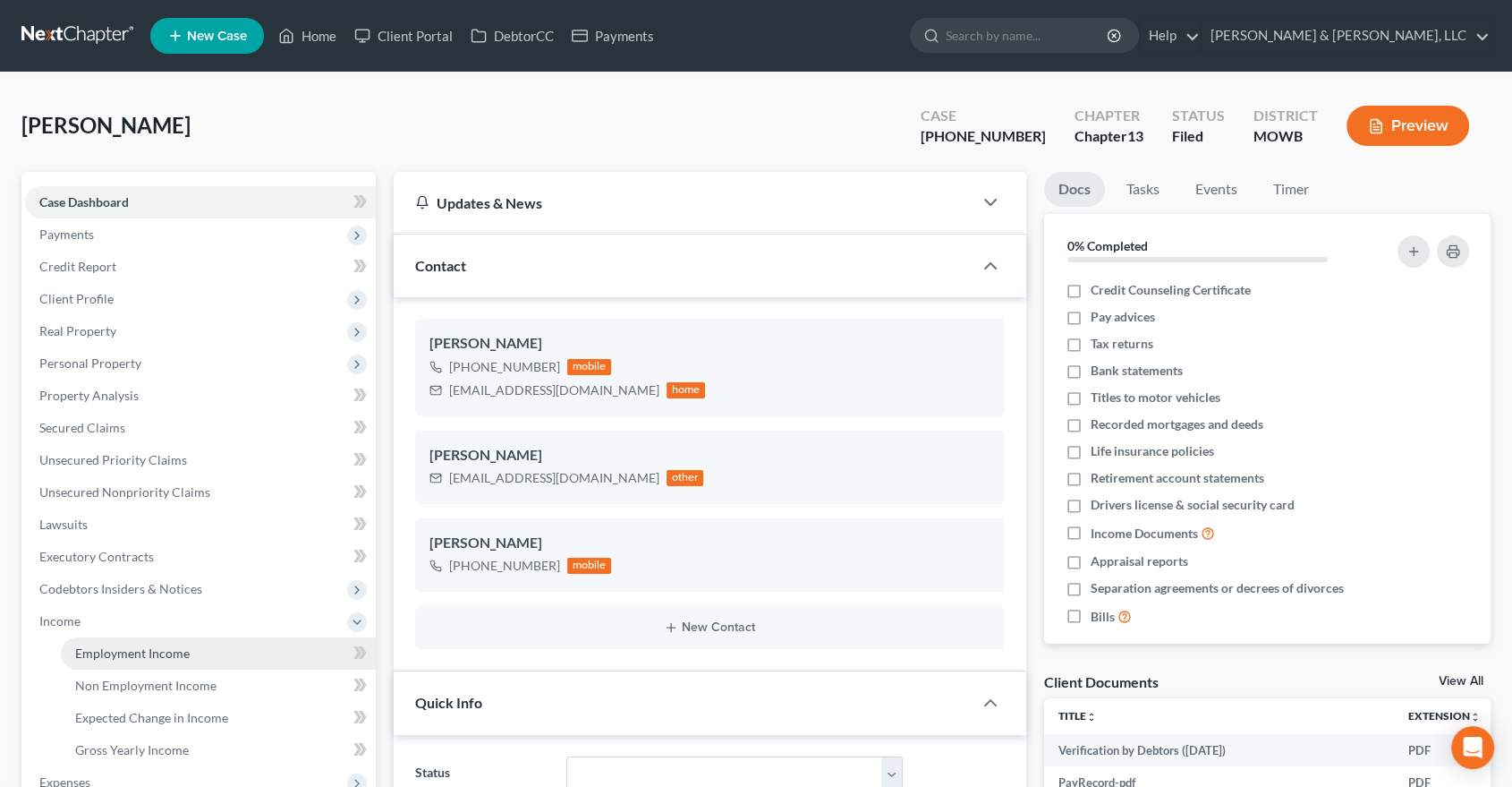
click at [111, 653] on span "Employment Income" at bounding box center [132, 653] width 115 height 15
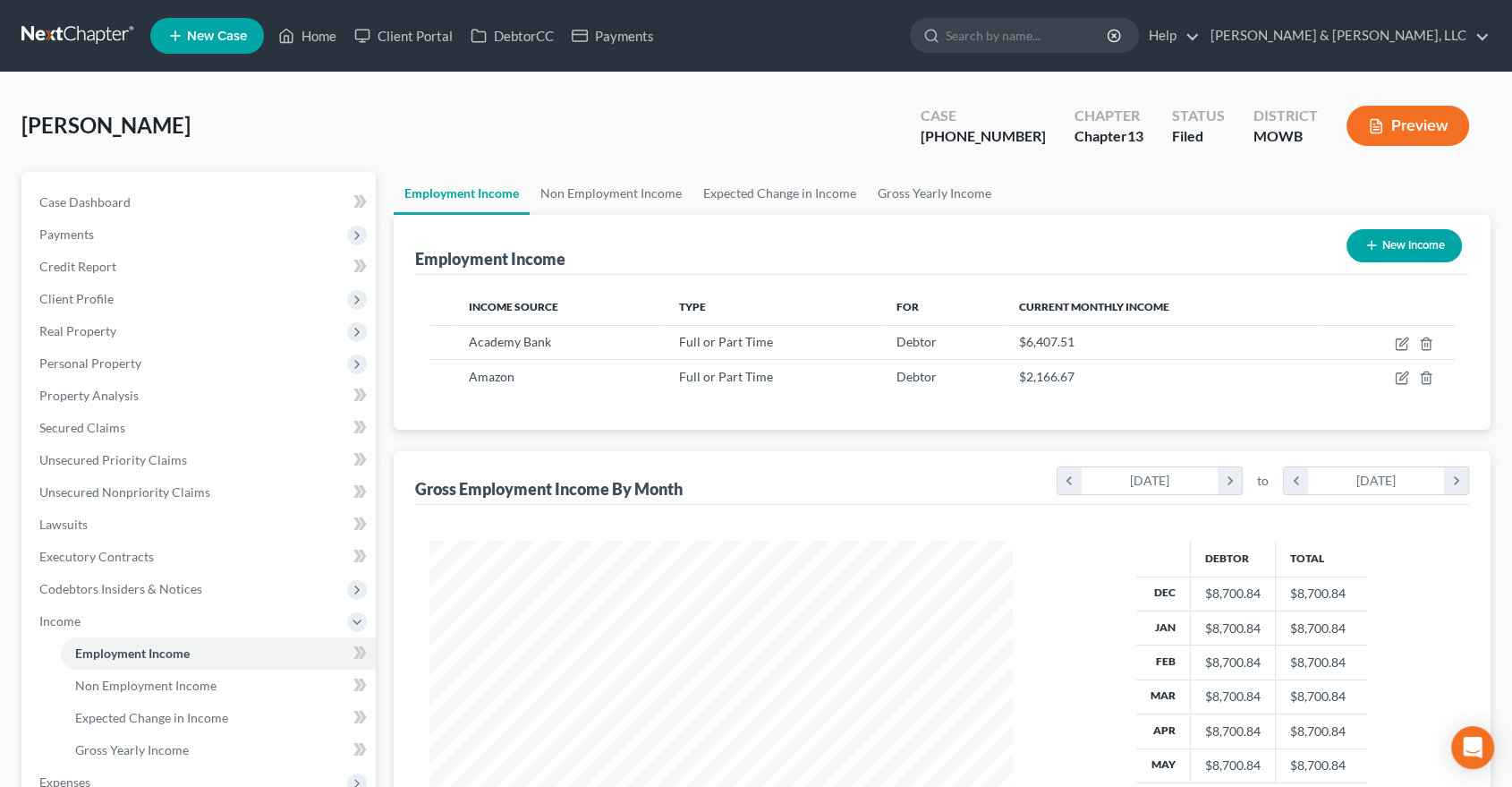
scroll to position [320, 618]
drag, startPoint x: 42, startPoint y: 200, endPoint x: 679, endPoint y: 113, distance: 642.9
click at [42, 200] on span "Case Dashboard" at bounding box center [85, 202] width 91 height 15
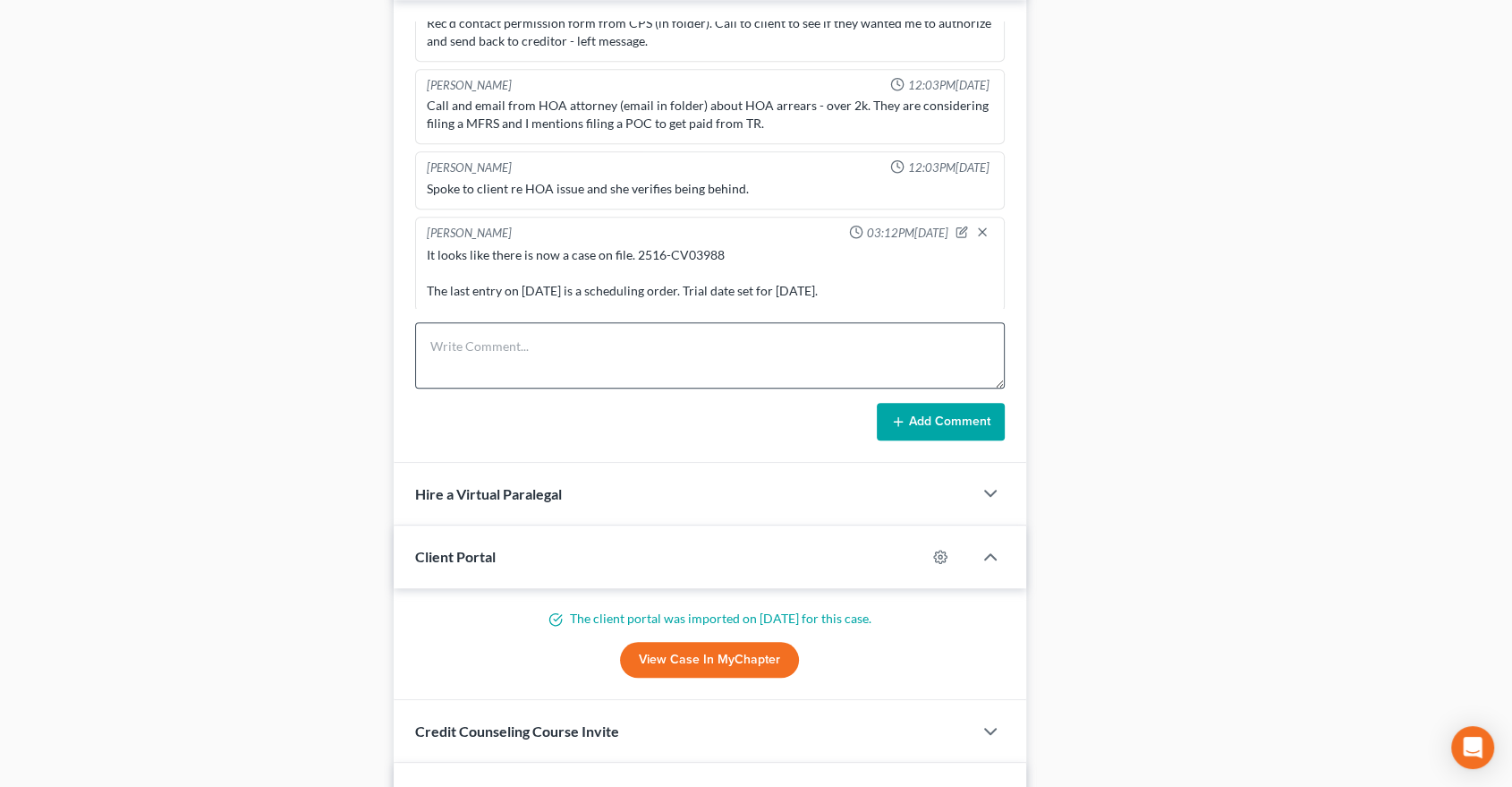
scroll to position [1293, 0]
click at [597, 338] on textarea at bounding box center [710, 354] width 590 height 66
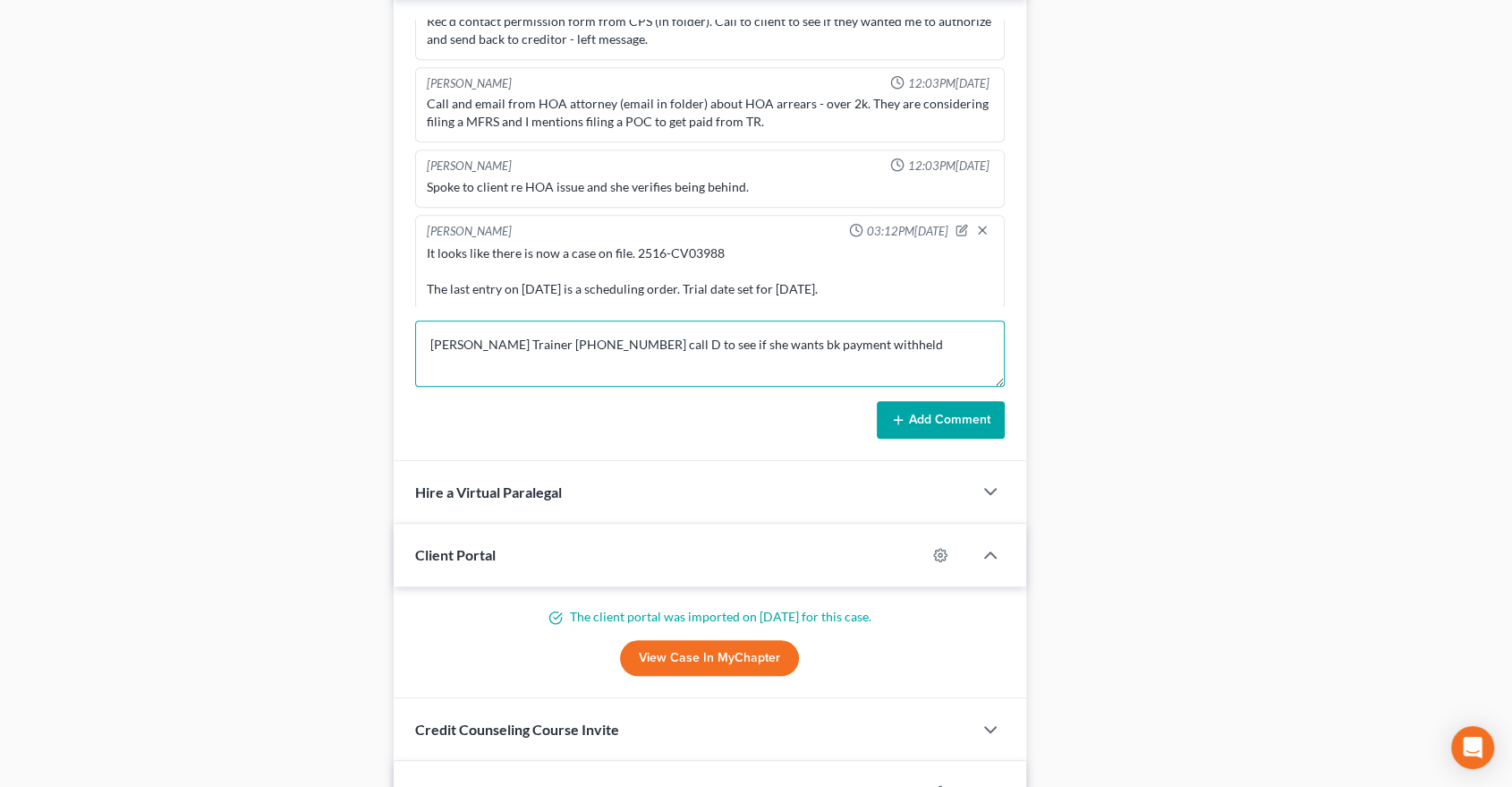
type textarea "Tammy Trainer 816-412-3535 call D to see if she wants bk payment withheld"
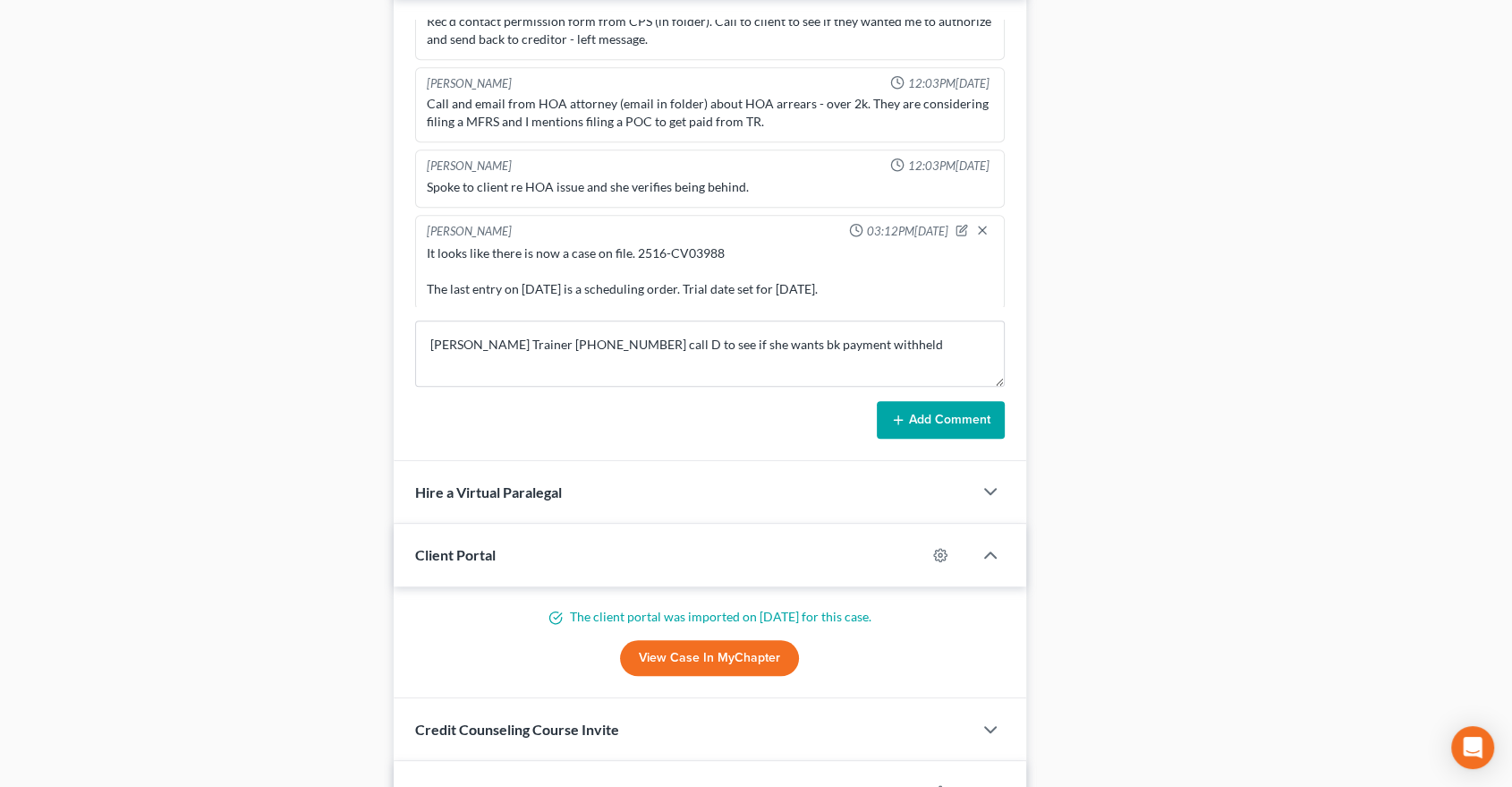
click at [952, 391] on form "Tammy Trainer 816-412-3535 call D to see if she wants bk payment withheld Add C…" at bounding box center [710, 380] width 590 height 118
click at [945, 408] on button "Add Comment" at bounding box center [941, 420] width 128 height 38
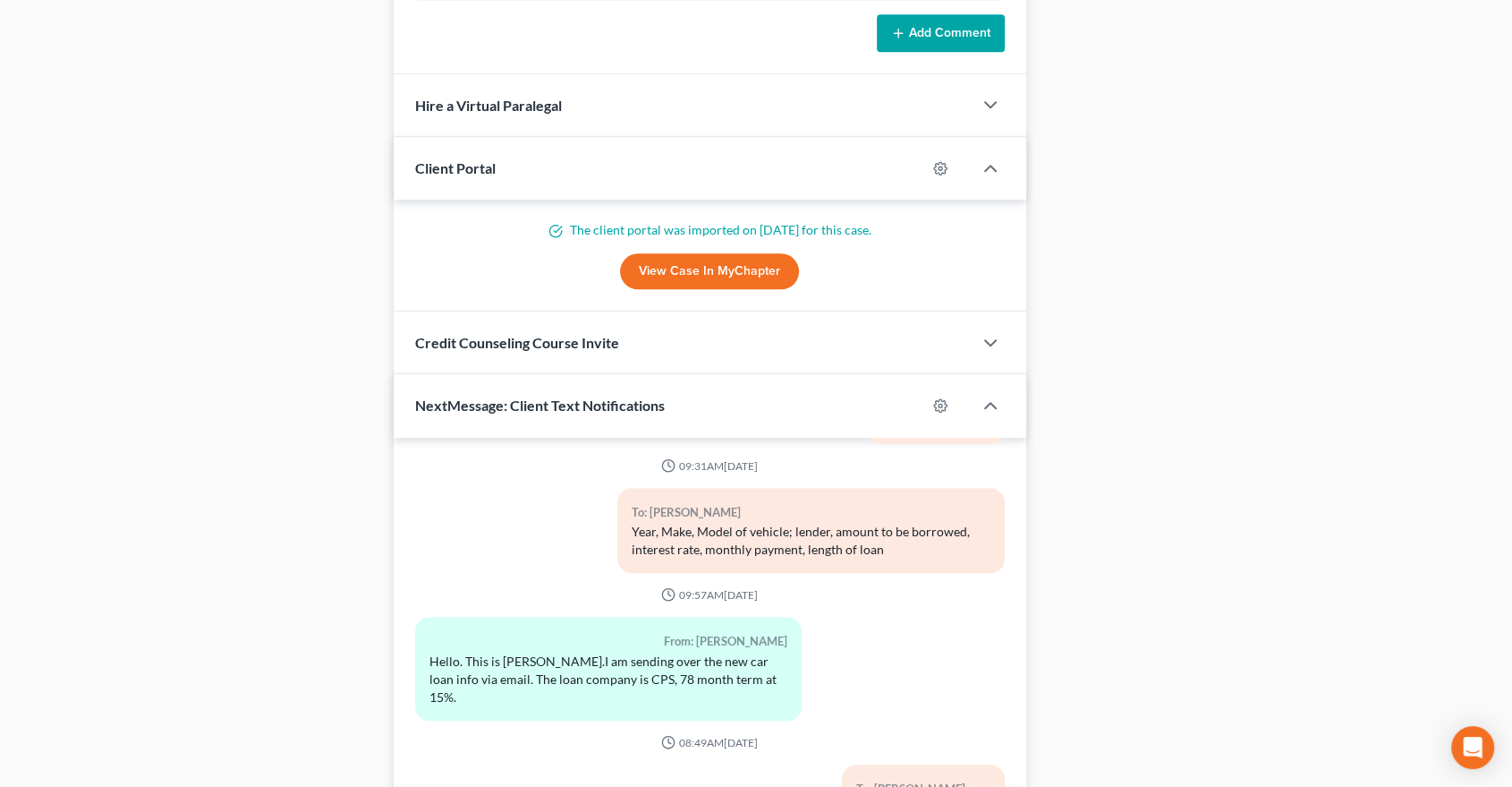
scroll to position [1691, 0]
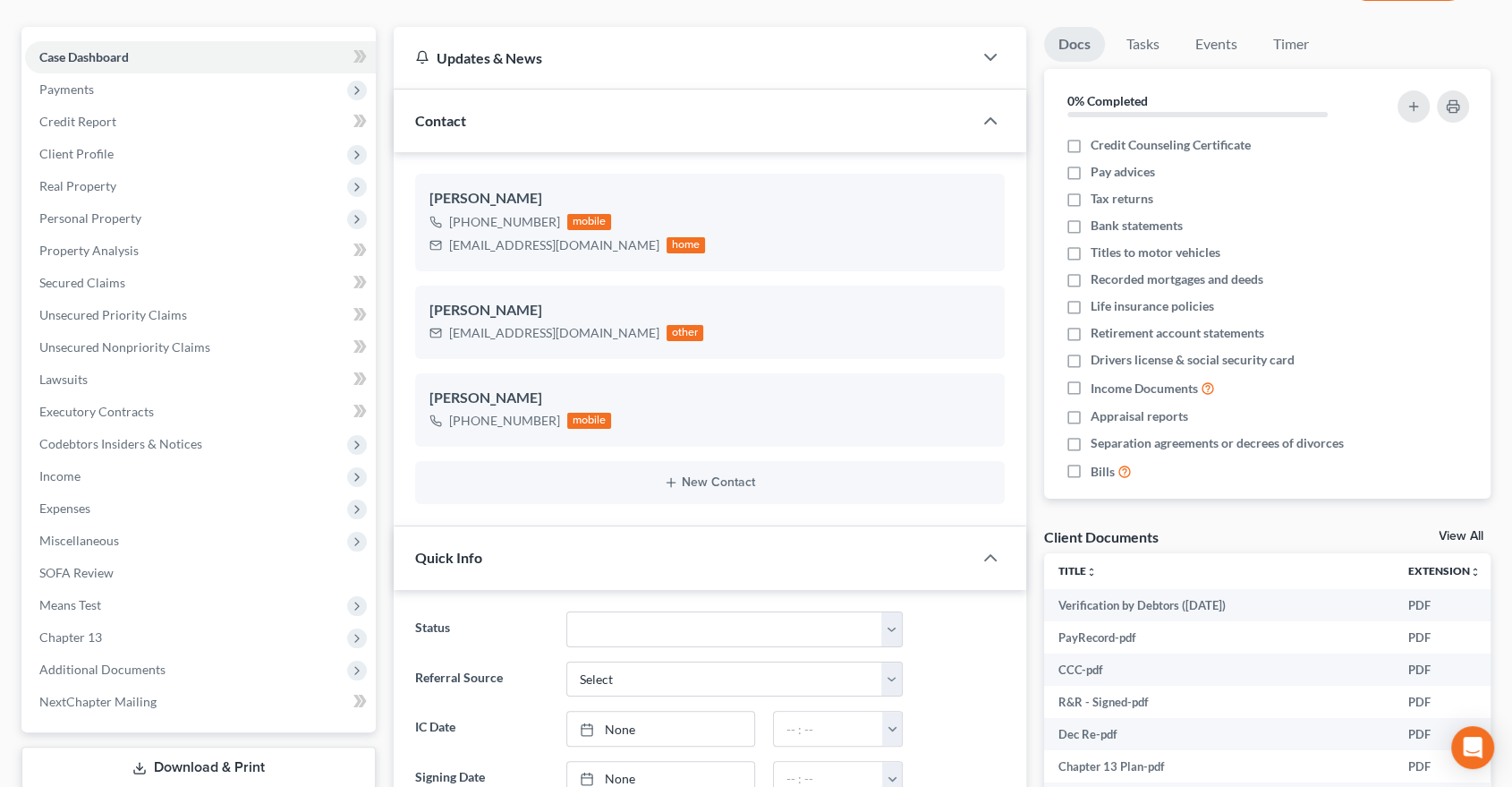
scroll to position [0, 0]
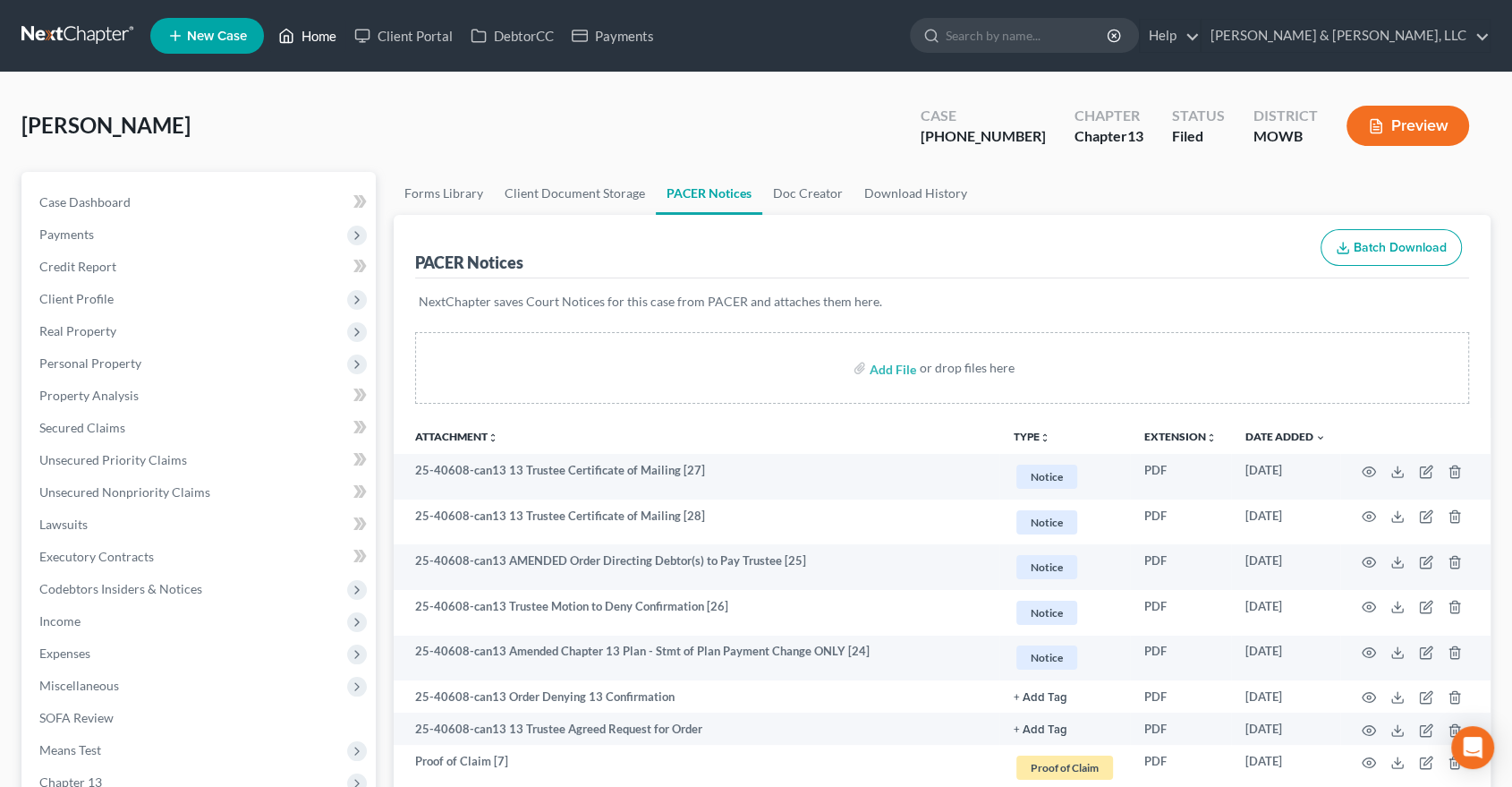
click at [312, 34] on link "Home" at bounding box center [307, 36] width 76 height 32
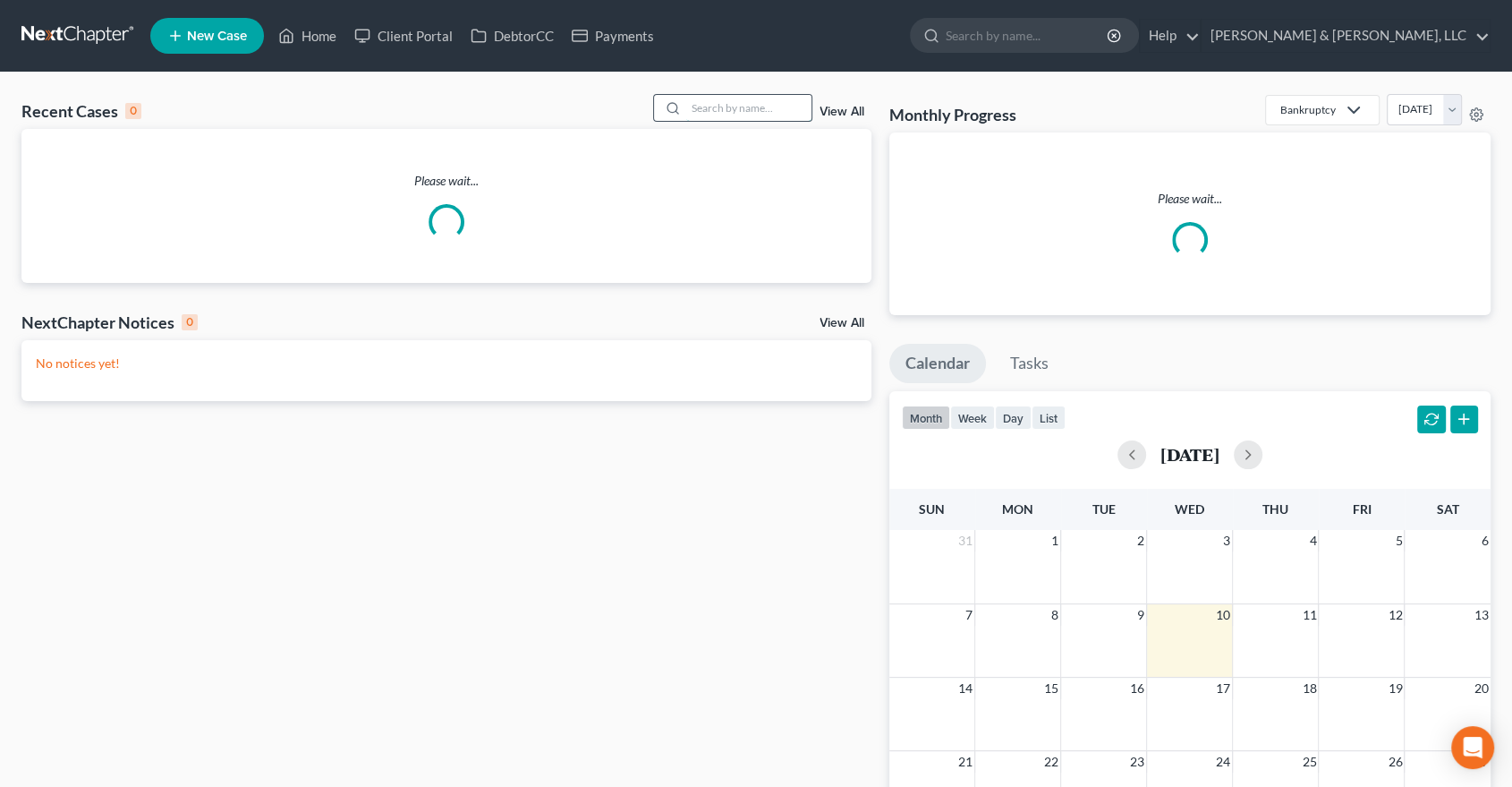
click at [730, 109] on input "search" at bounding box center [748, 108] width 125 height 26
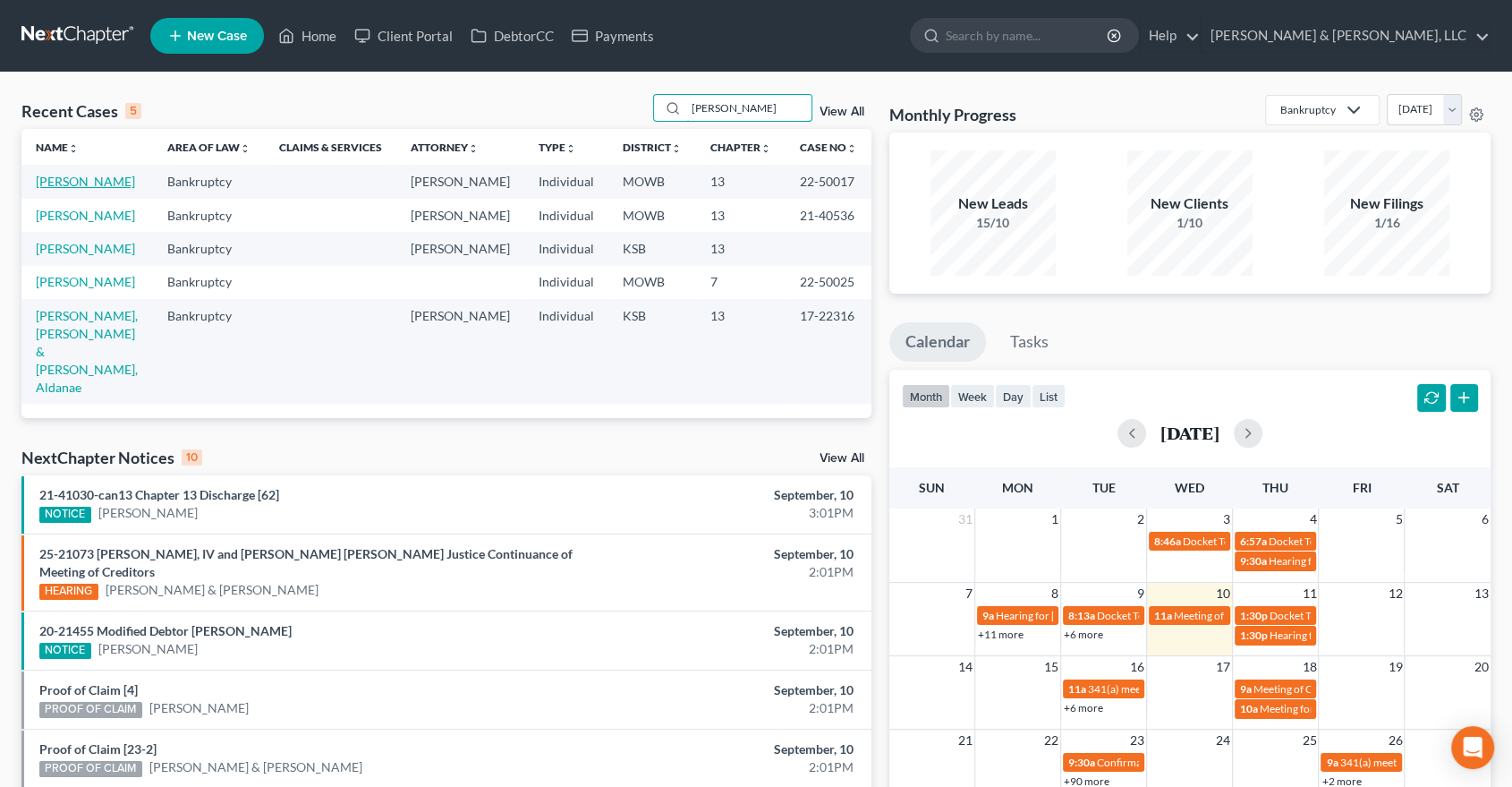
type input "[PERSON_NAME]"
click at [44, 184] on link "[PERSON_NAME]" at bounding box center [86, 181] width 100 height 15
select select "2"
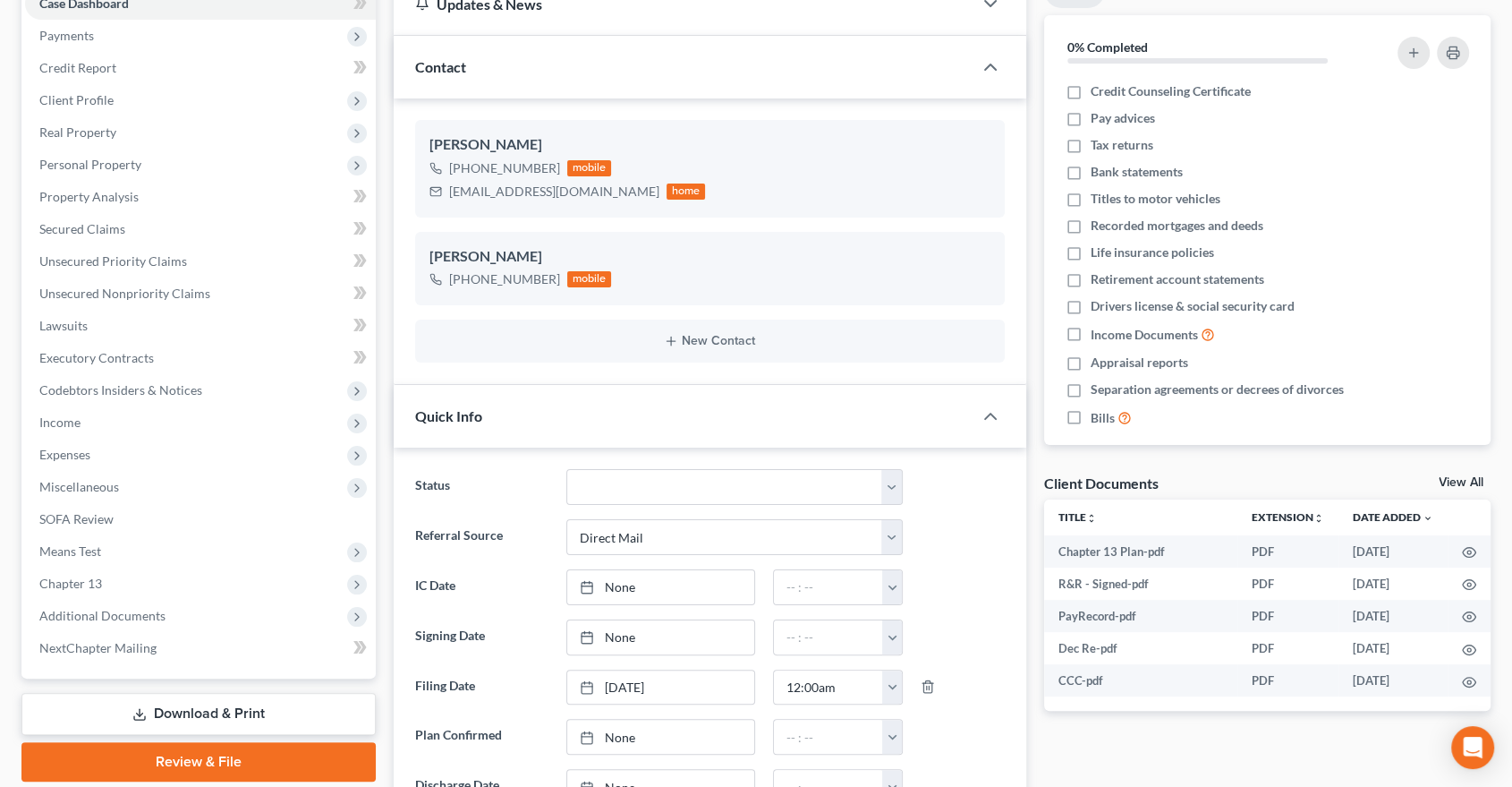
scroll to position [824, 0]
click at [107, 105] on span "Client Profile" at bounding box center [200, 101] width 351 height 32
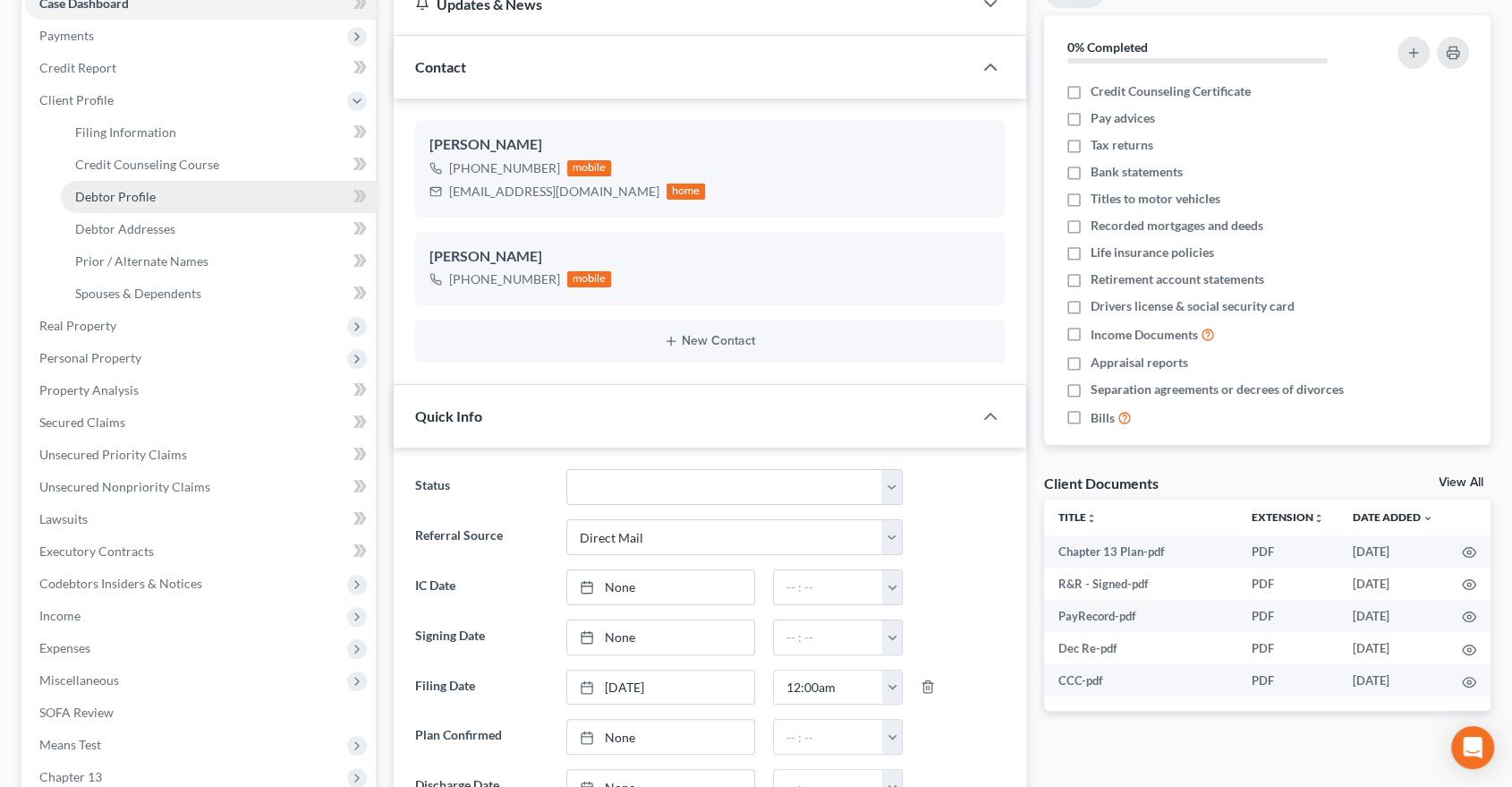
click at [121, 189] on span "Debtor Profile" at bounding box center [116, 197] width 81 height 15
select select "2"
select select "0"
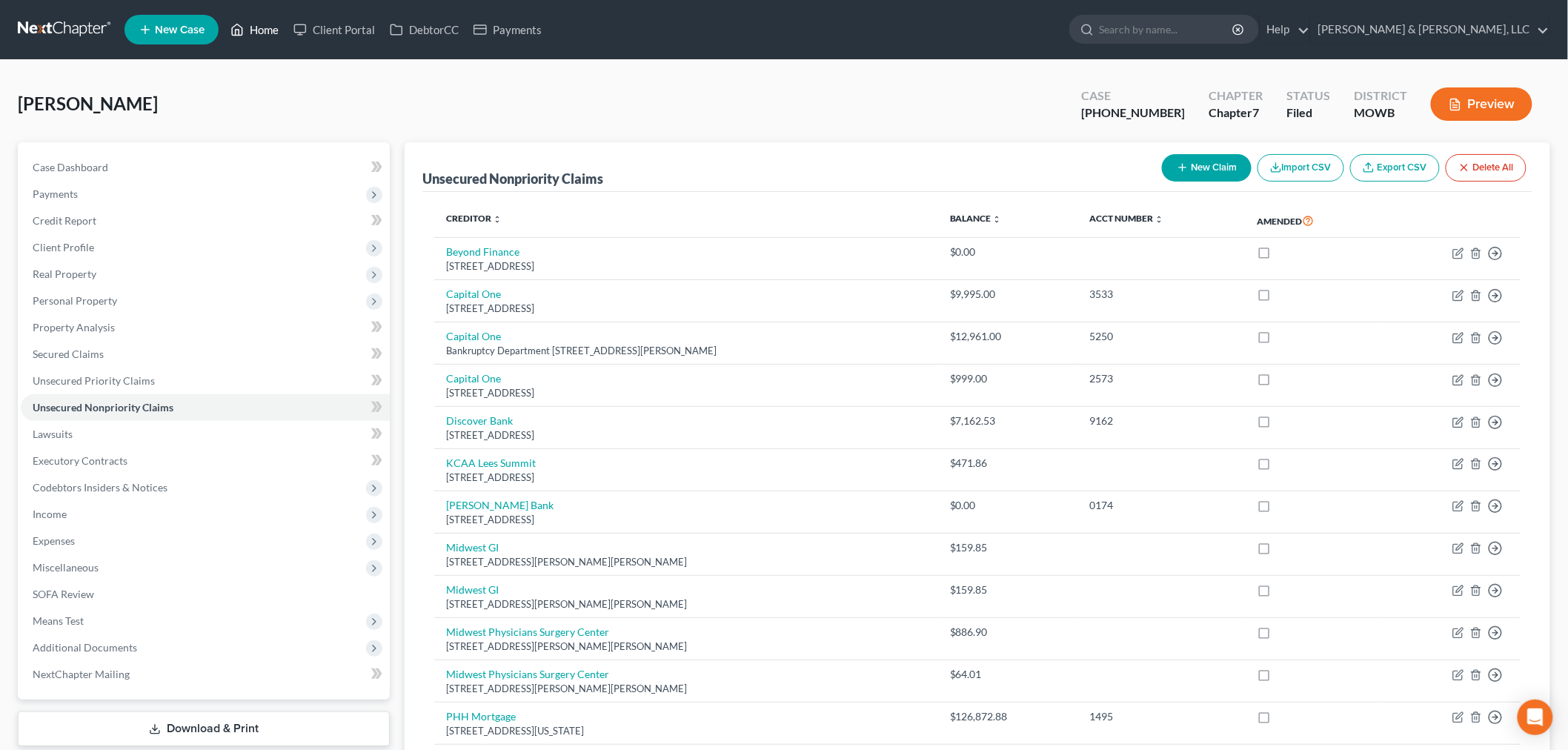
drag, startPoint x: 247, startPoint y: 23, endPoint x: 256, endPoint y: 25, distance: 9.2
click at [247, 23] on link "Home" at bounding box center [254, 30] width 63 height 26
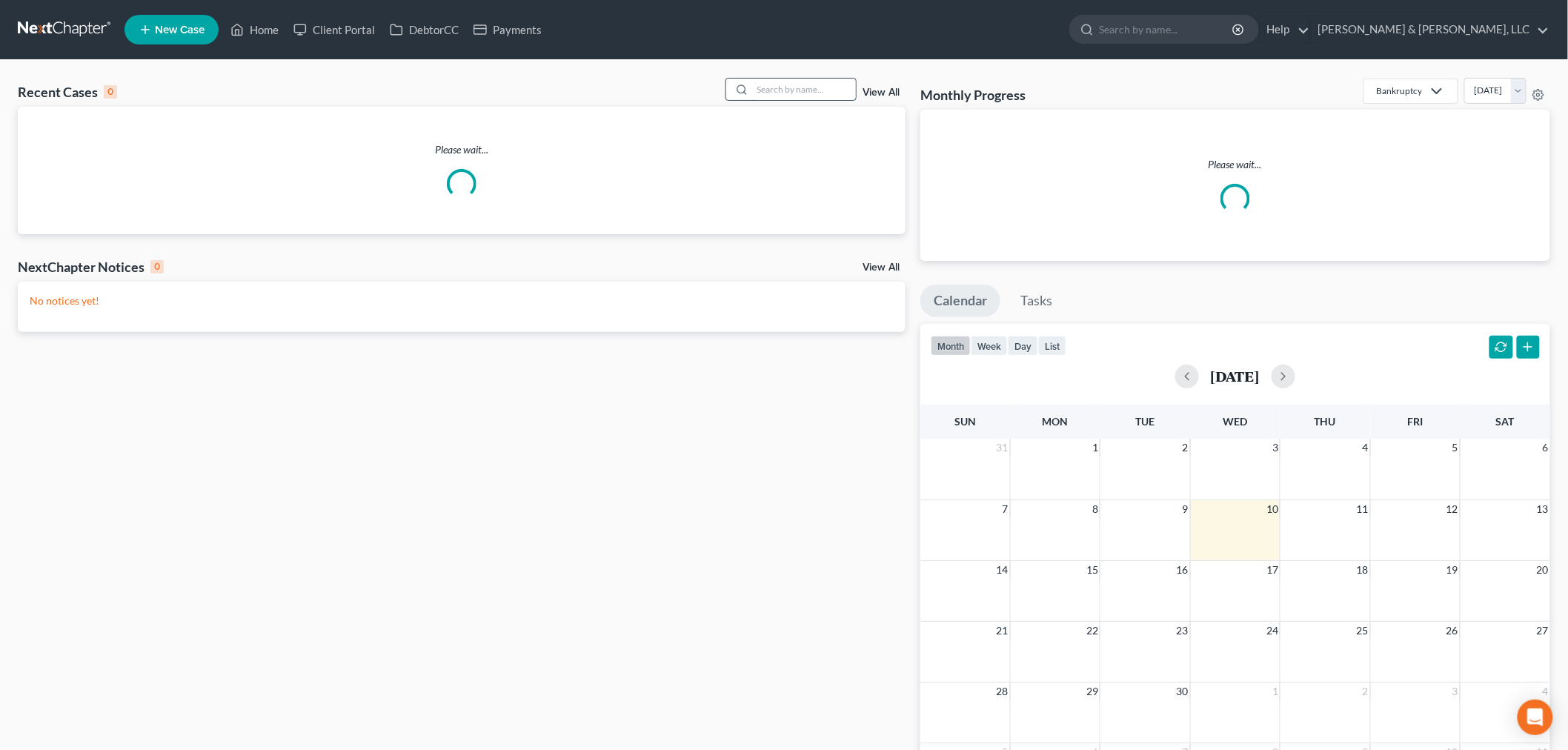
click at [809, 86] on input "search" at bounding box center [803, 89] width 103 height 22
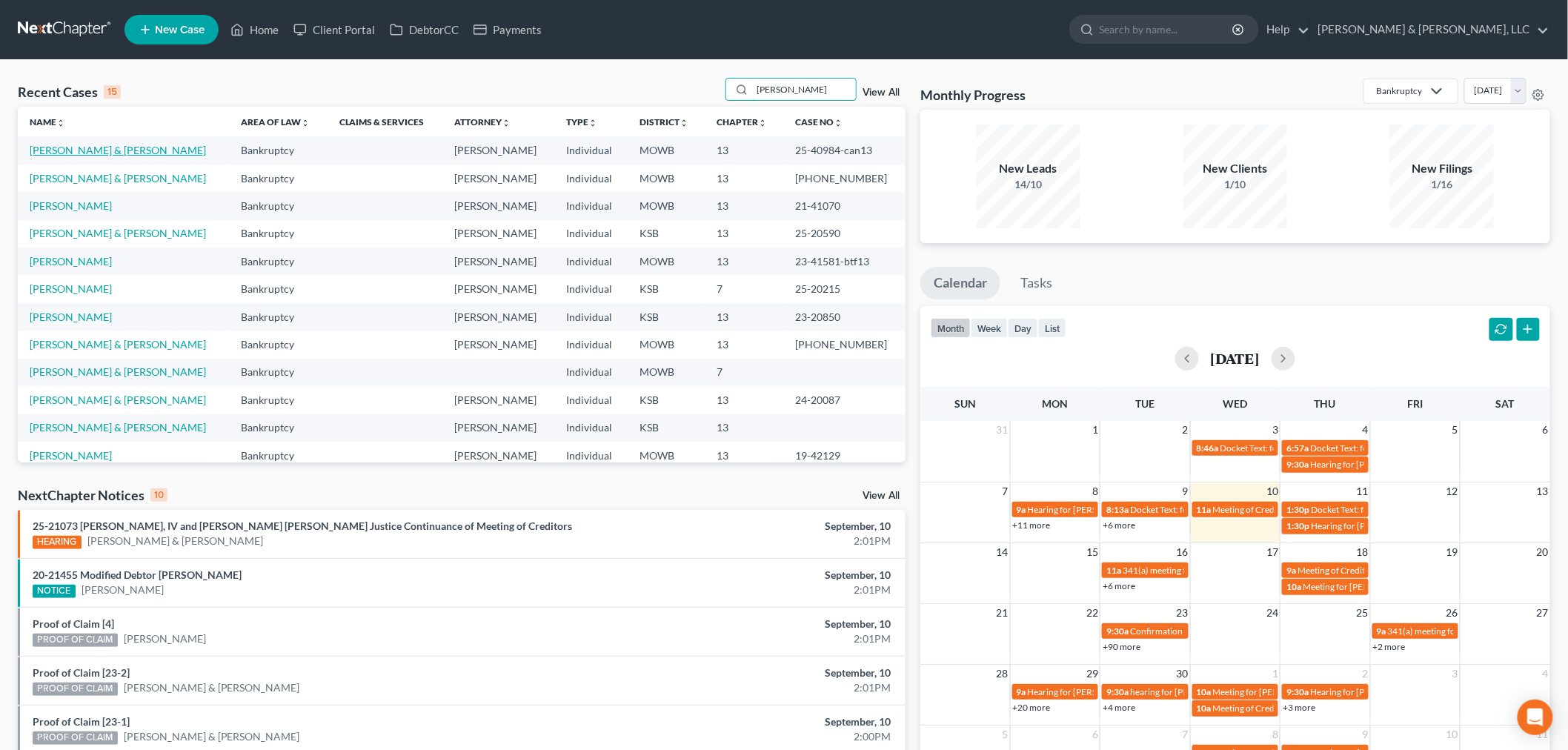
type input "[PERSON_NAME]"
click at [100, 149] on link "[PERSON_NAME] & [PERSON_NAME]" at bounding box center [118, 150] width 177 height 12
select select "2"
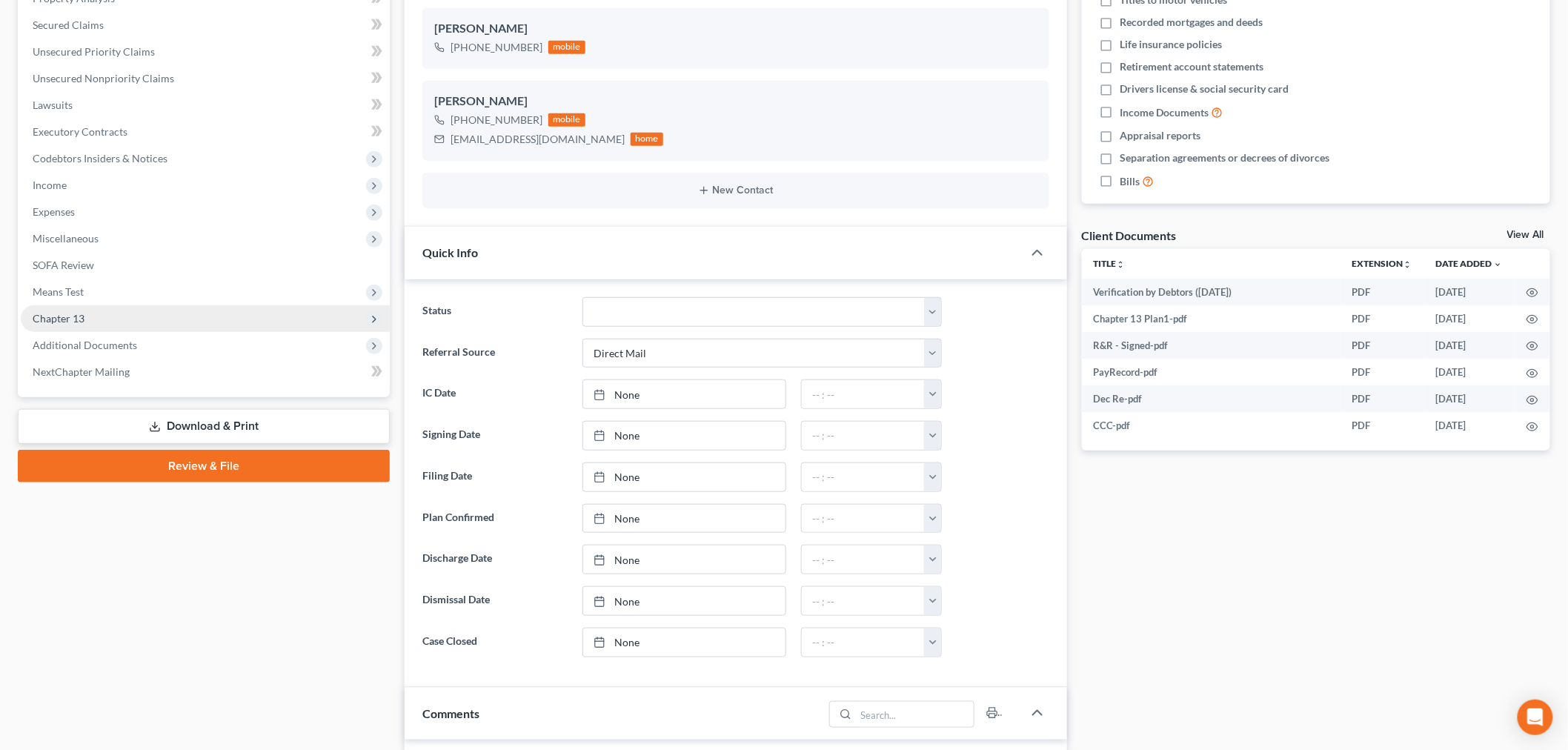
scroll to position [426, 0]
click at [107, 342] on span "Additional Documents" at bounding box center [85, 345] width 104 height 12
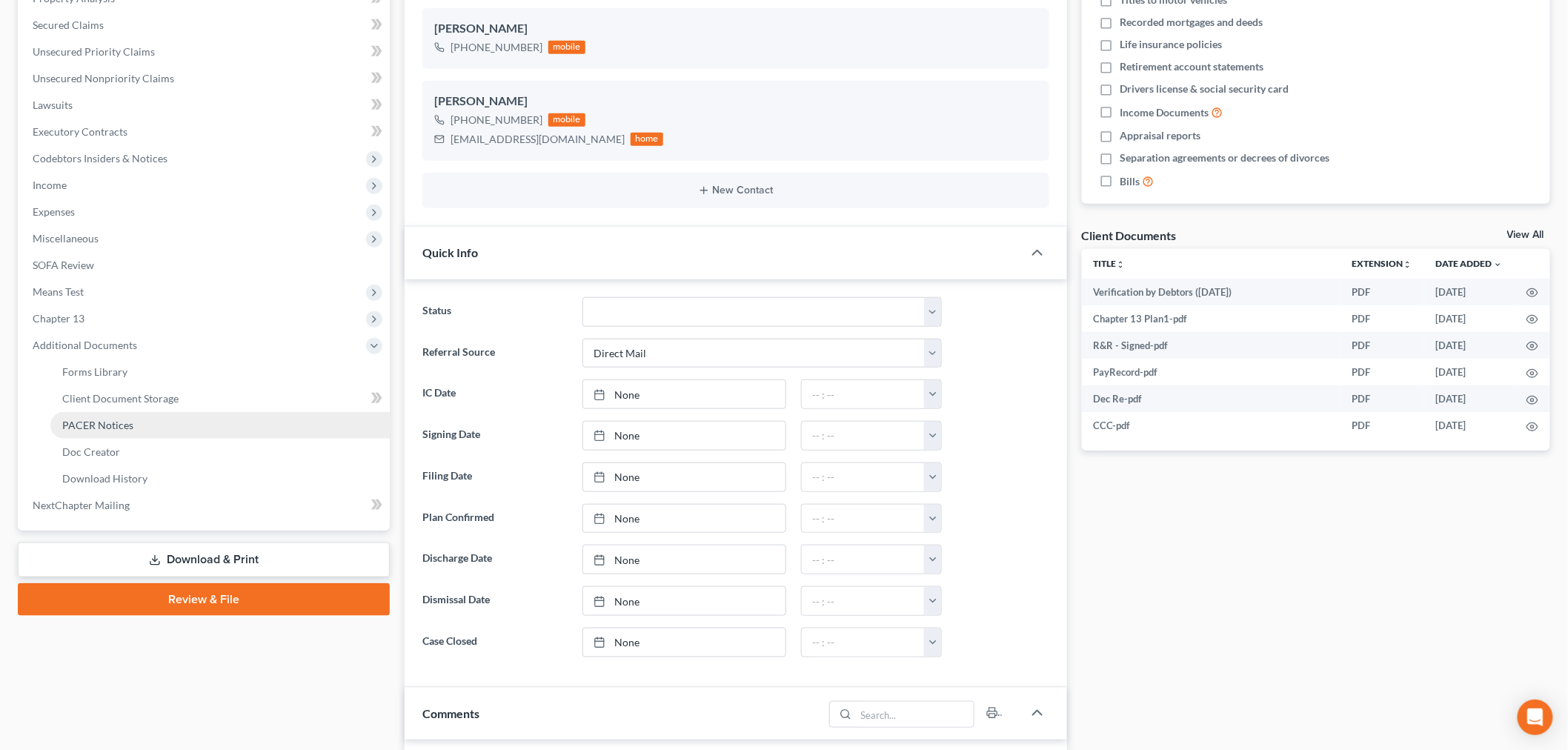
click at [101, 419] on span "PACER Notices" at bounding box center [97, 425] width 71 height 12
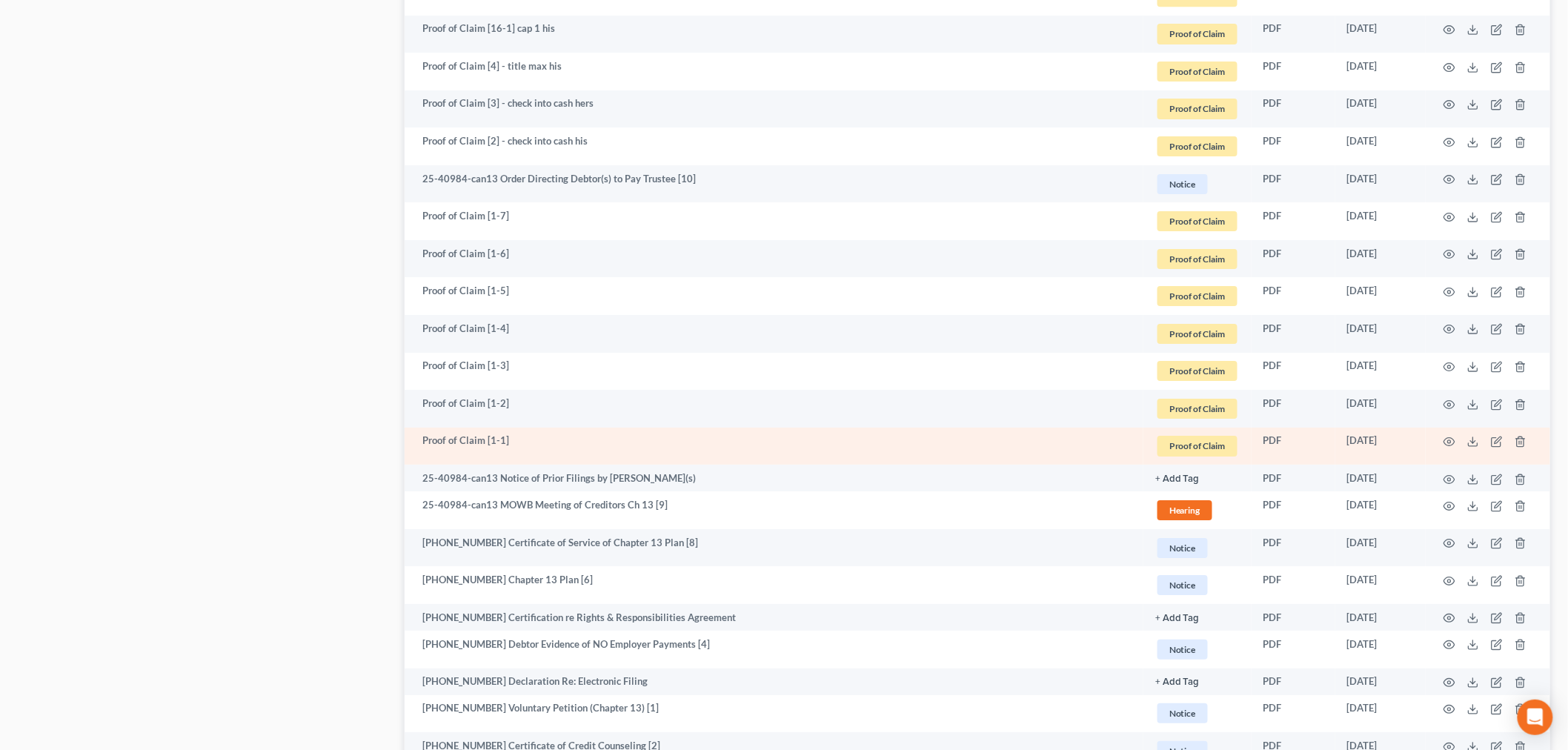
scroll to position [2010, 0]
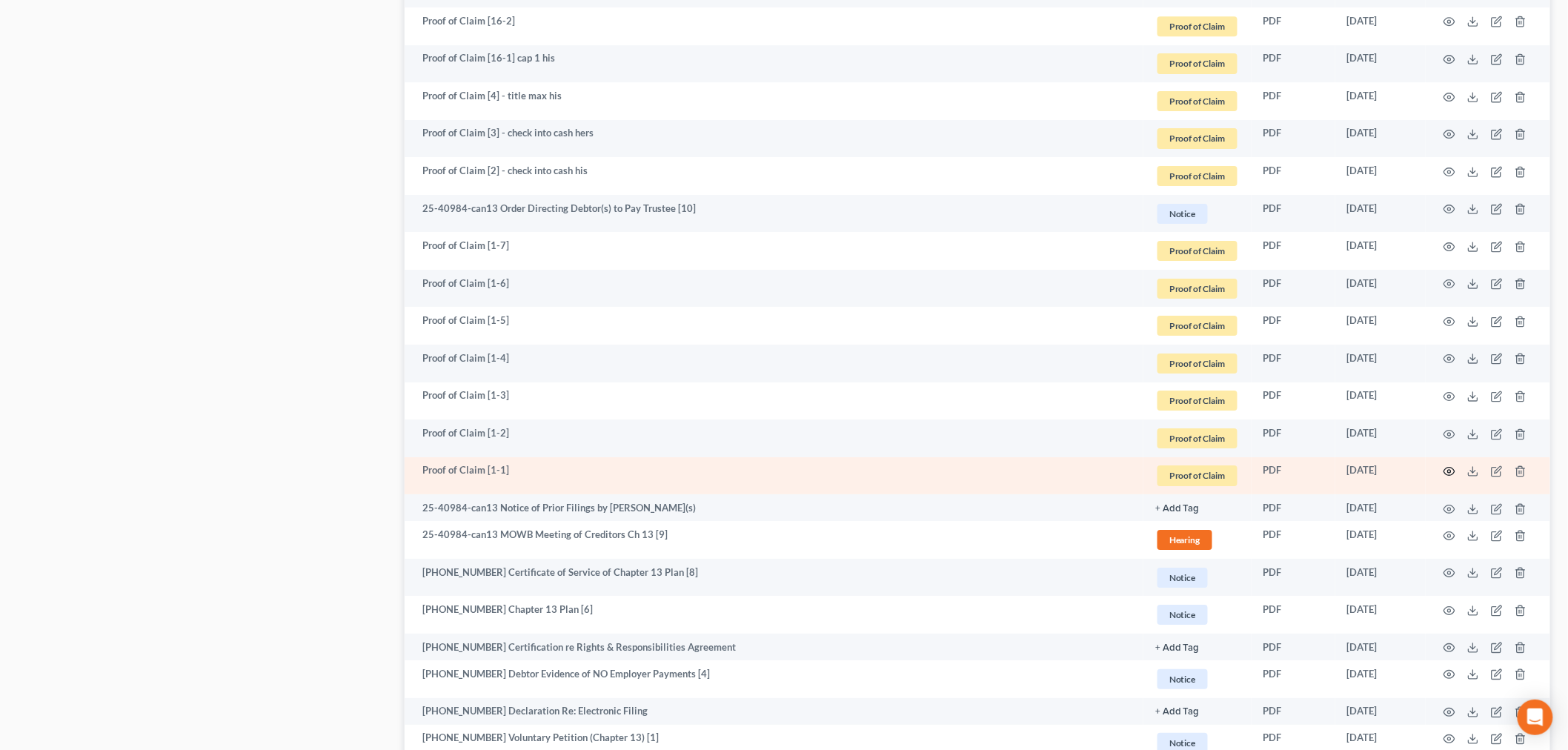
click at [1251, 467] on icon "button" at bounding box center [1449, 471] width 12 height 12
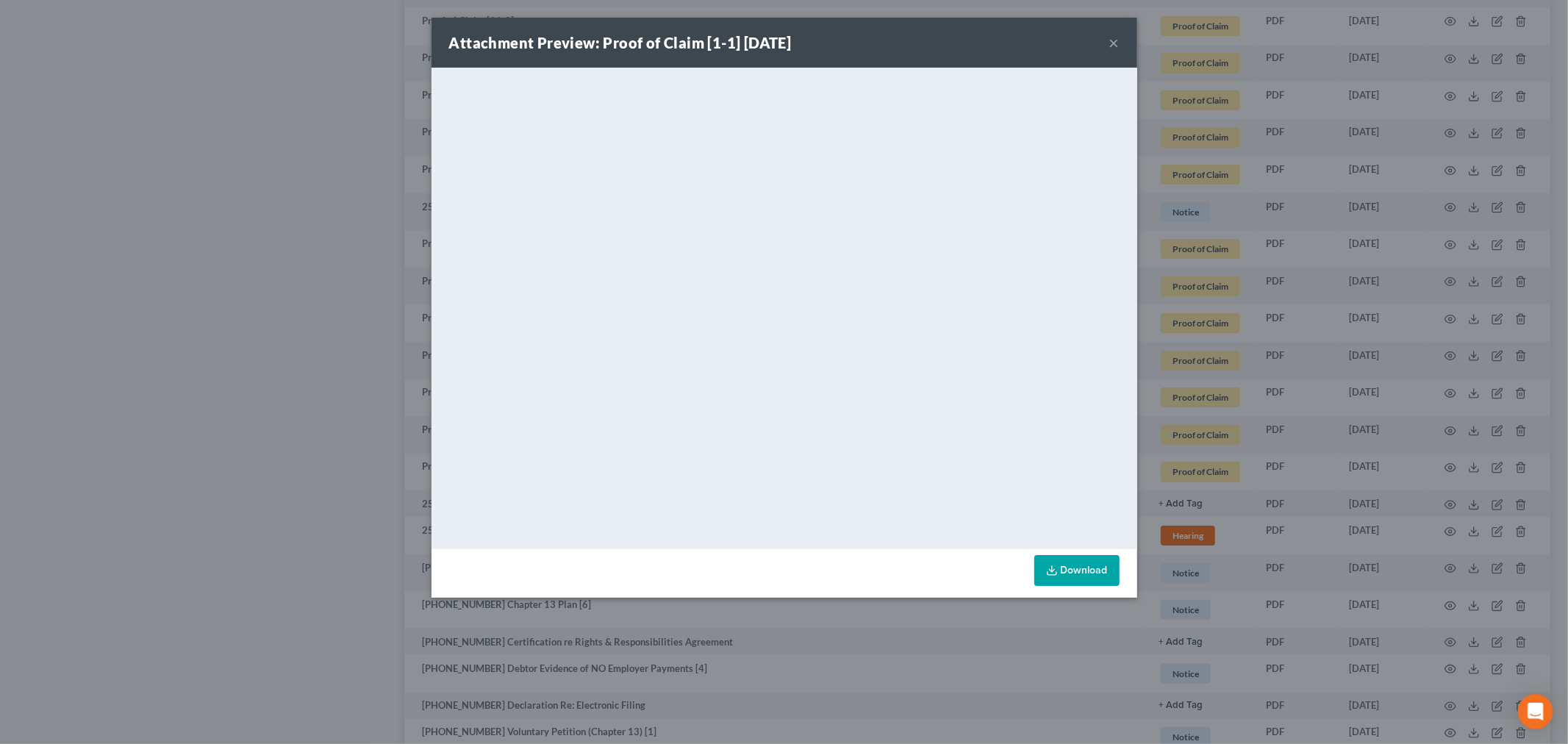
click at [1119, 40] on button "×" at bounding box center [1114, 42] width 10 height 18
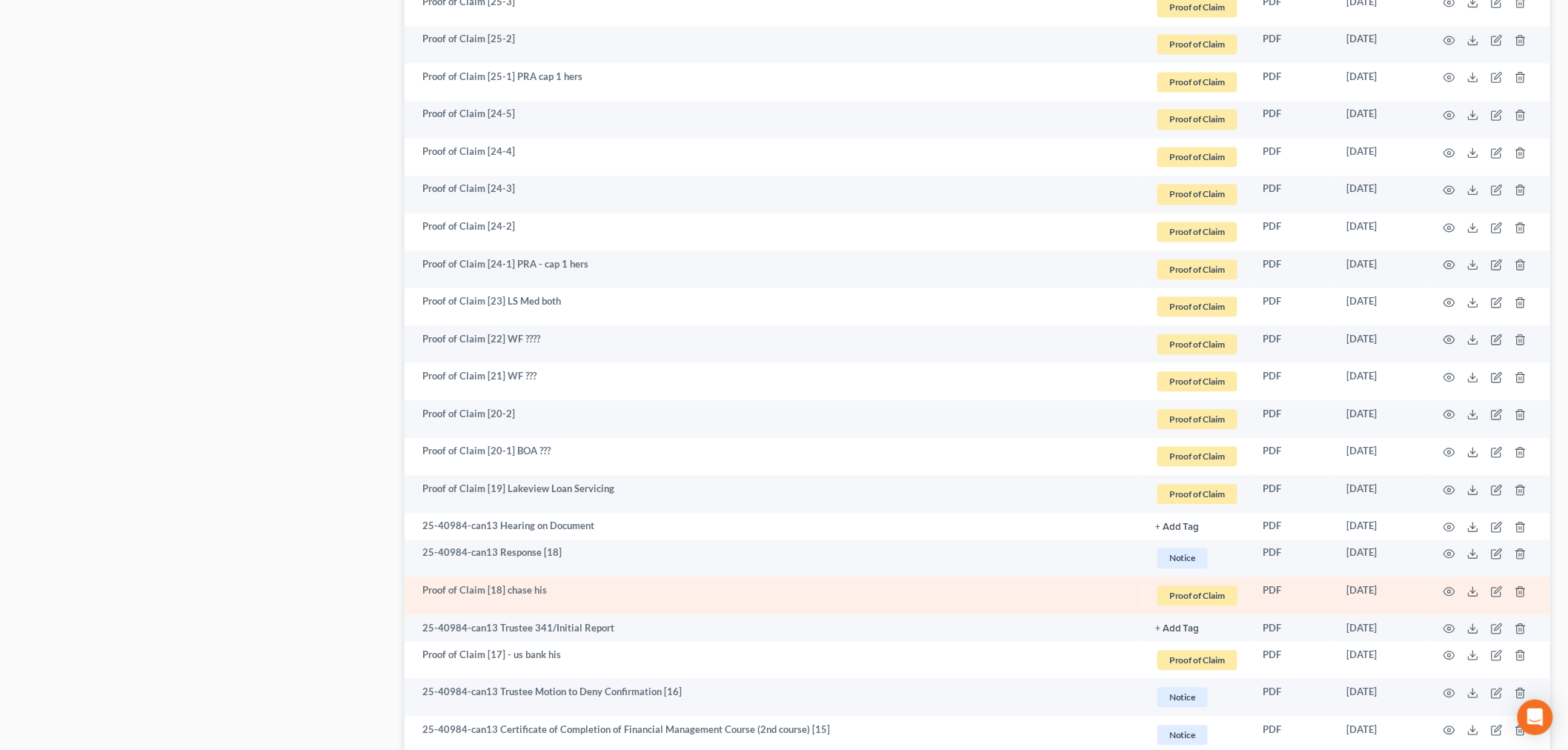
scroll to position [1187, 0]
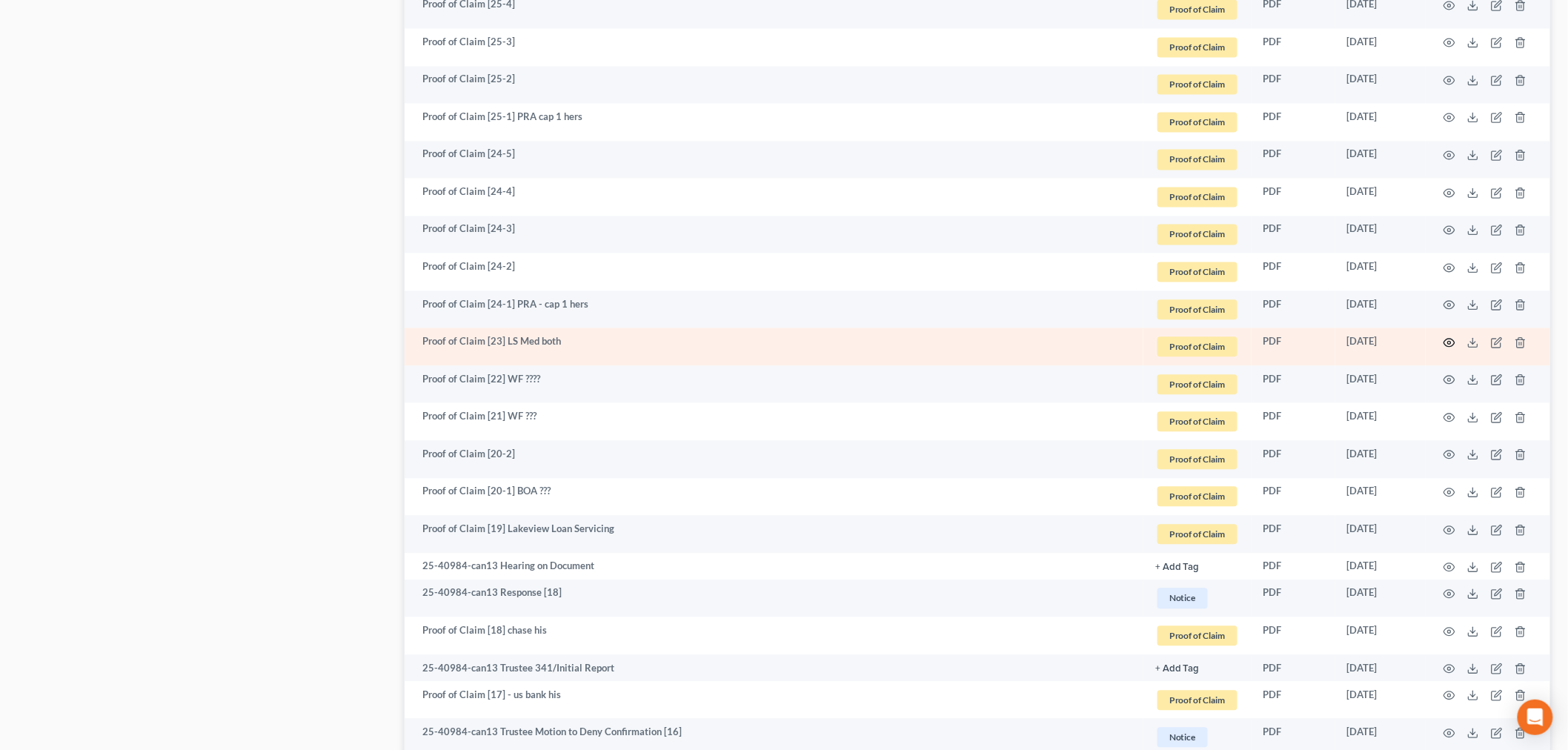
click at [1251, 338] on icon "button" at bounding box center [1449, 342] width 12 height 12
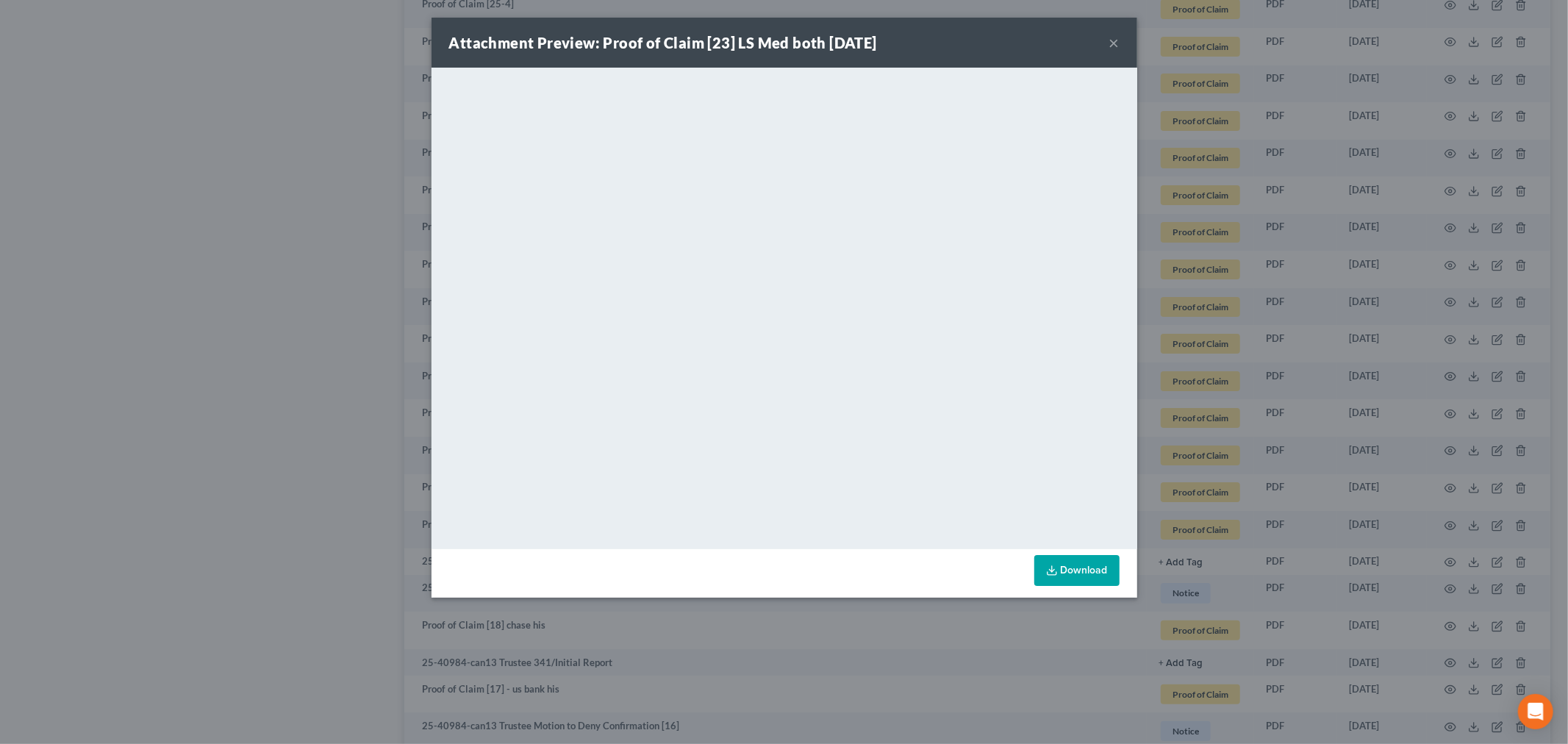
click at [1112, 39] on button "×" at bounding box center [1114, 42] width 10 height 18
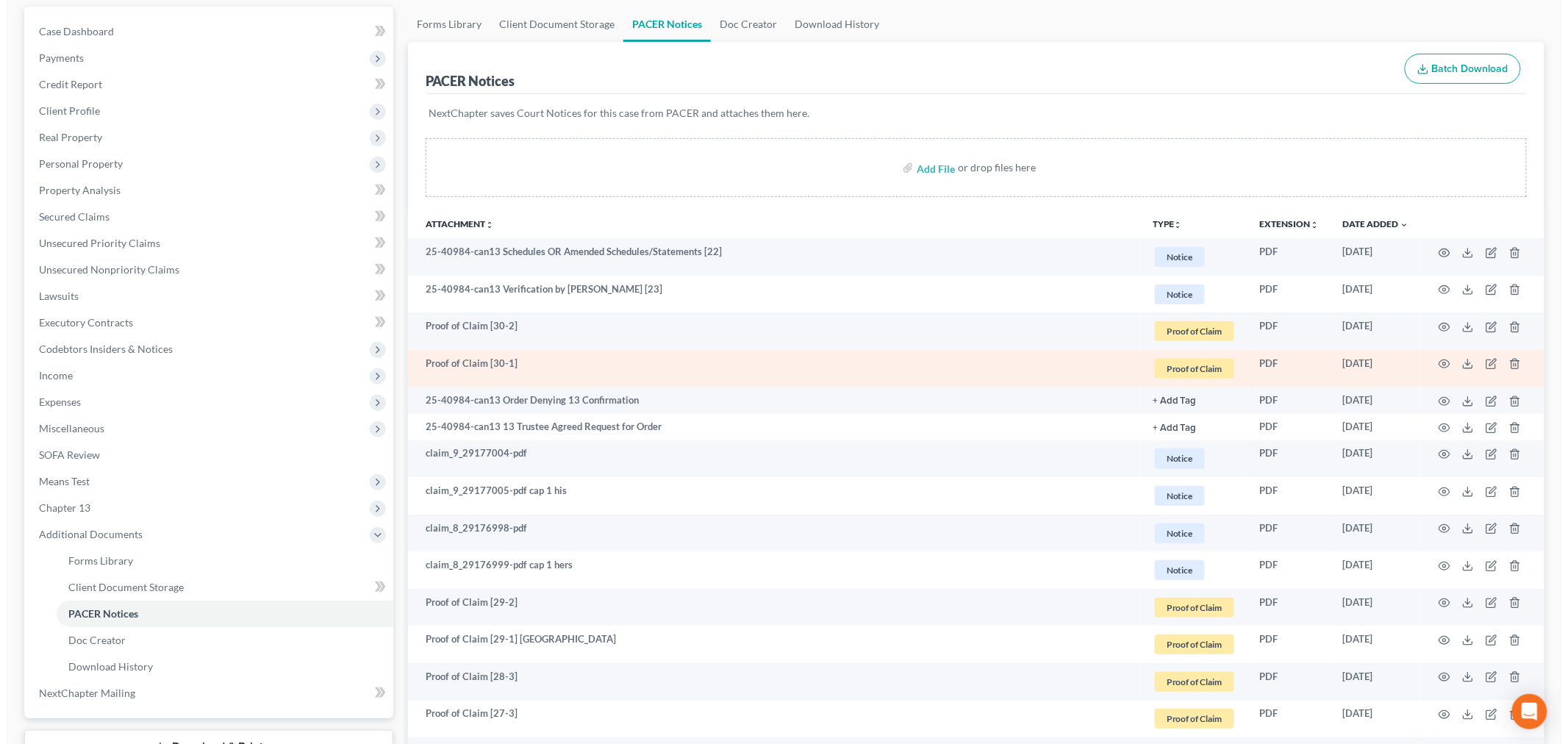
scroll to position [163, 0]
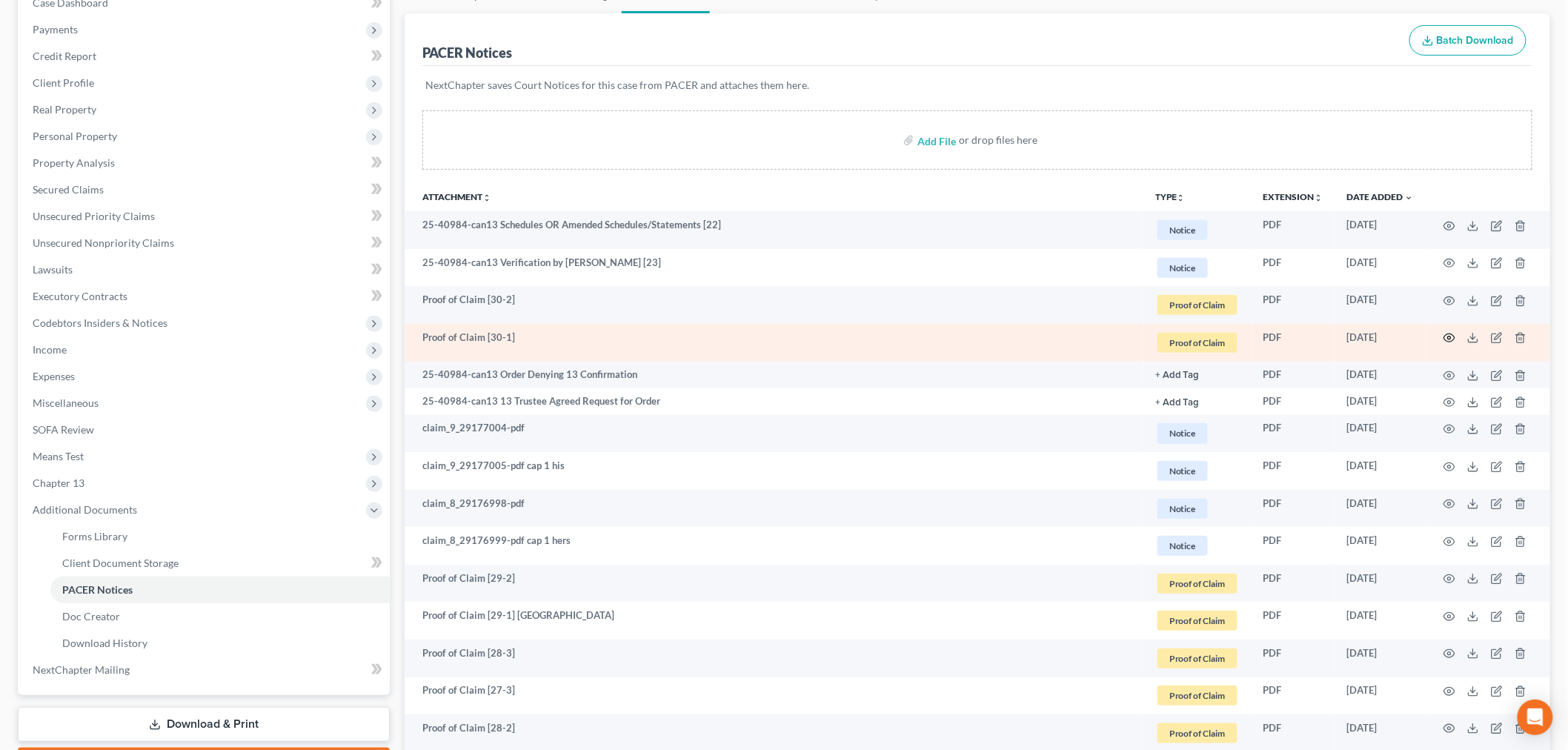
click at [1251, 339] on icon "button" at bounding box center [1450, 338] width 11 height 8
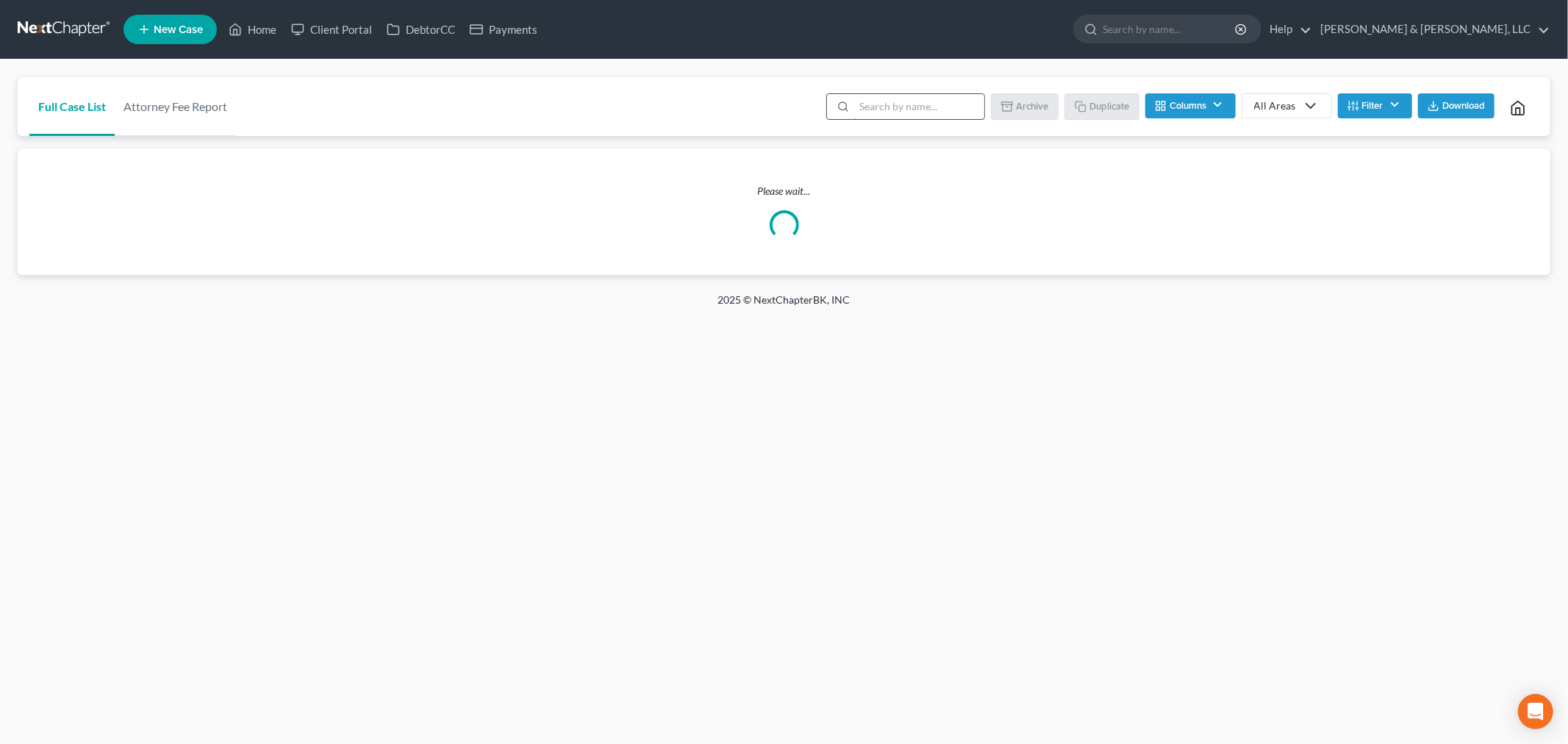
click at [920, 112] on input "search" at bounding box center [919, 107] width 130 height 25
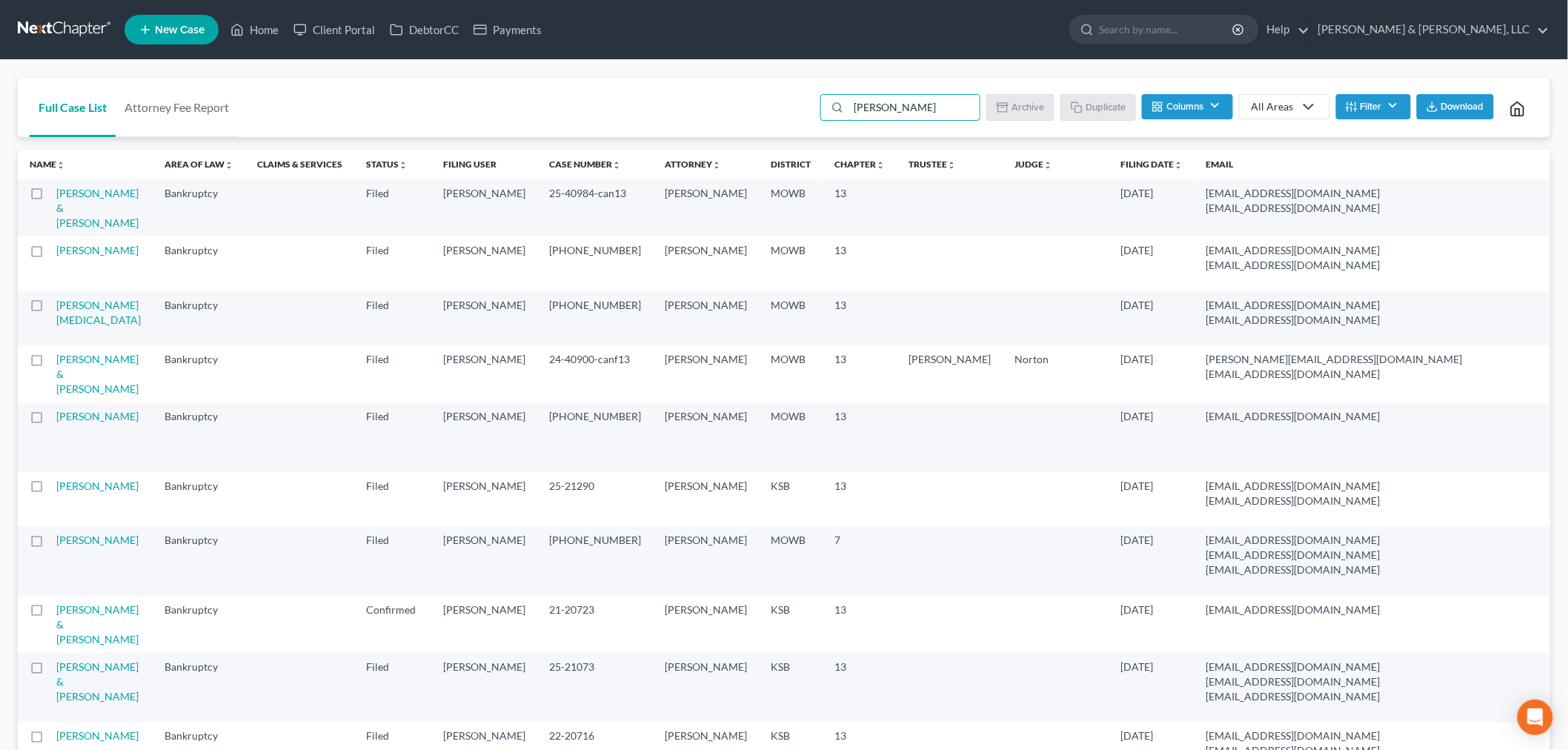
type input "koc"
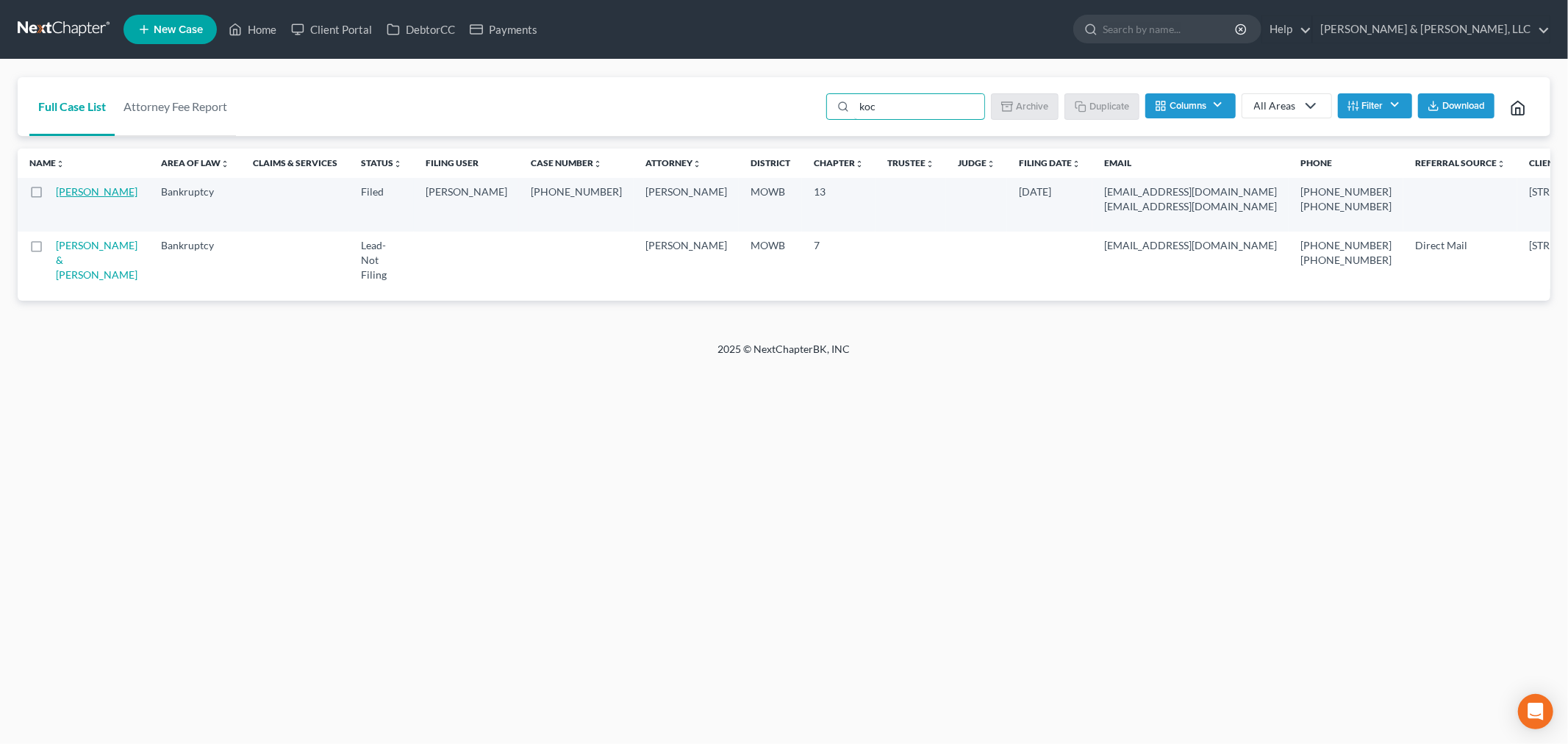
click at [76, 198] on link "[PERSON_NAME]" at bounding box center [97, 191] width 82 height 12
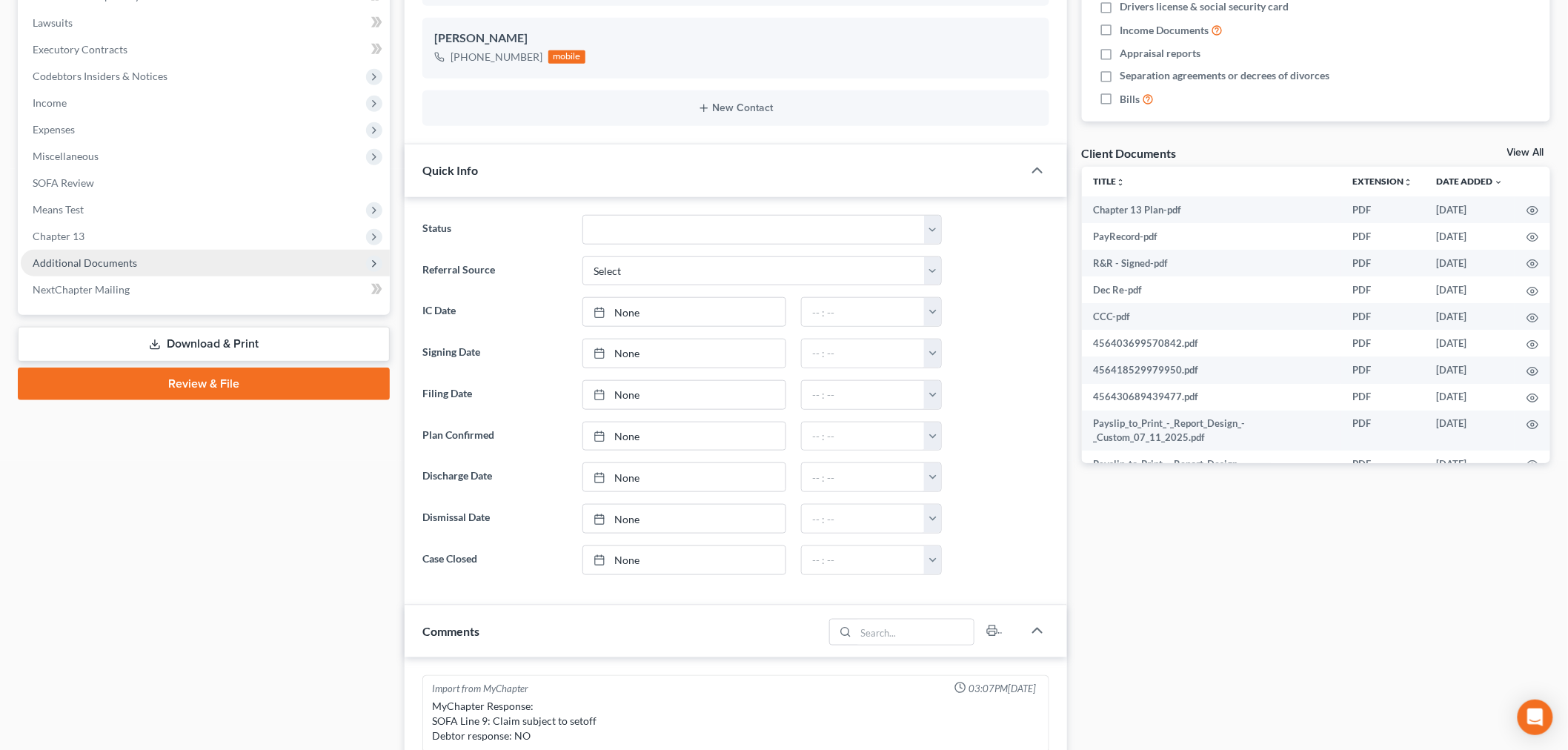
scroll to position [257, 0]
click at [71, 256] on span "Additional Documents" at bounding box center [85, 262] width 104 height 12
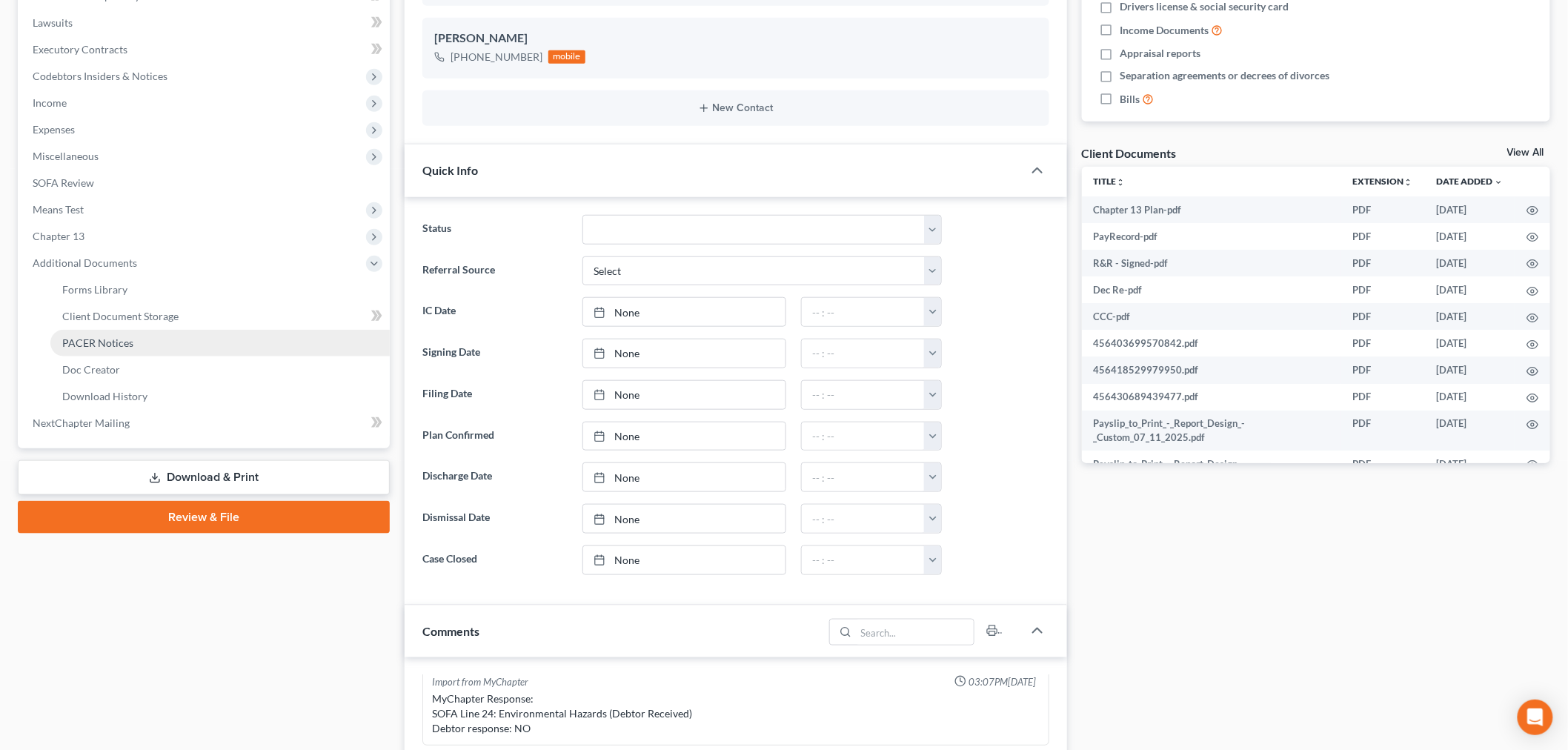
click at [89, 332] on link "PACER Notices" at bounding box center [220, 343] width 339 height 26
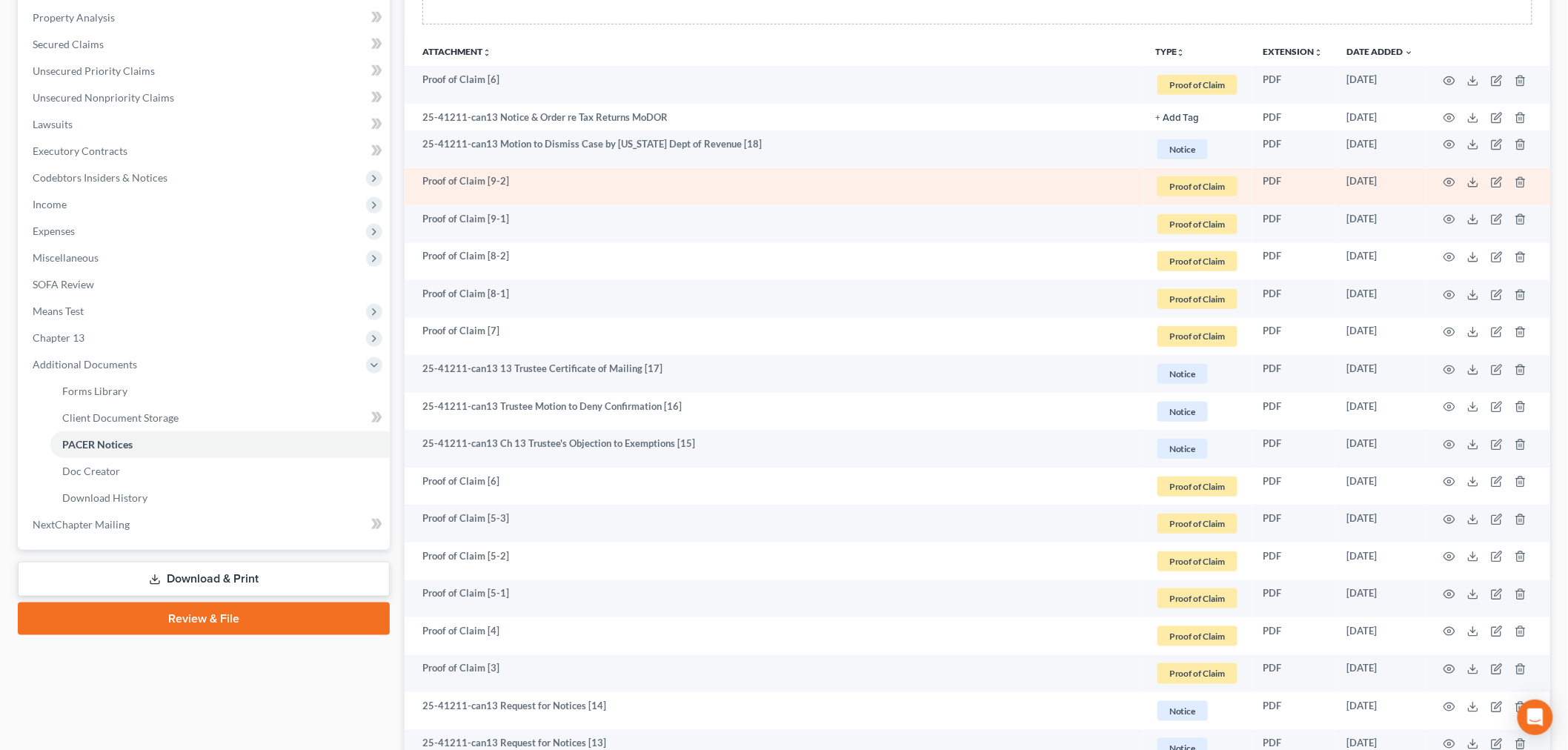
scroll to position [329, 0]
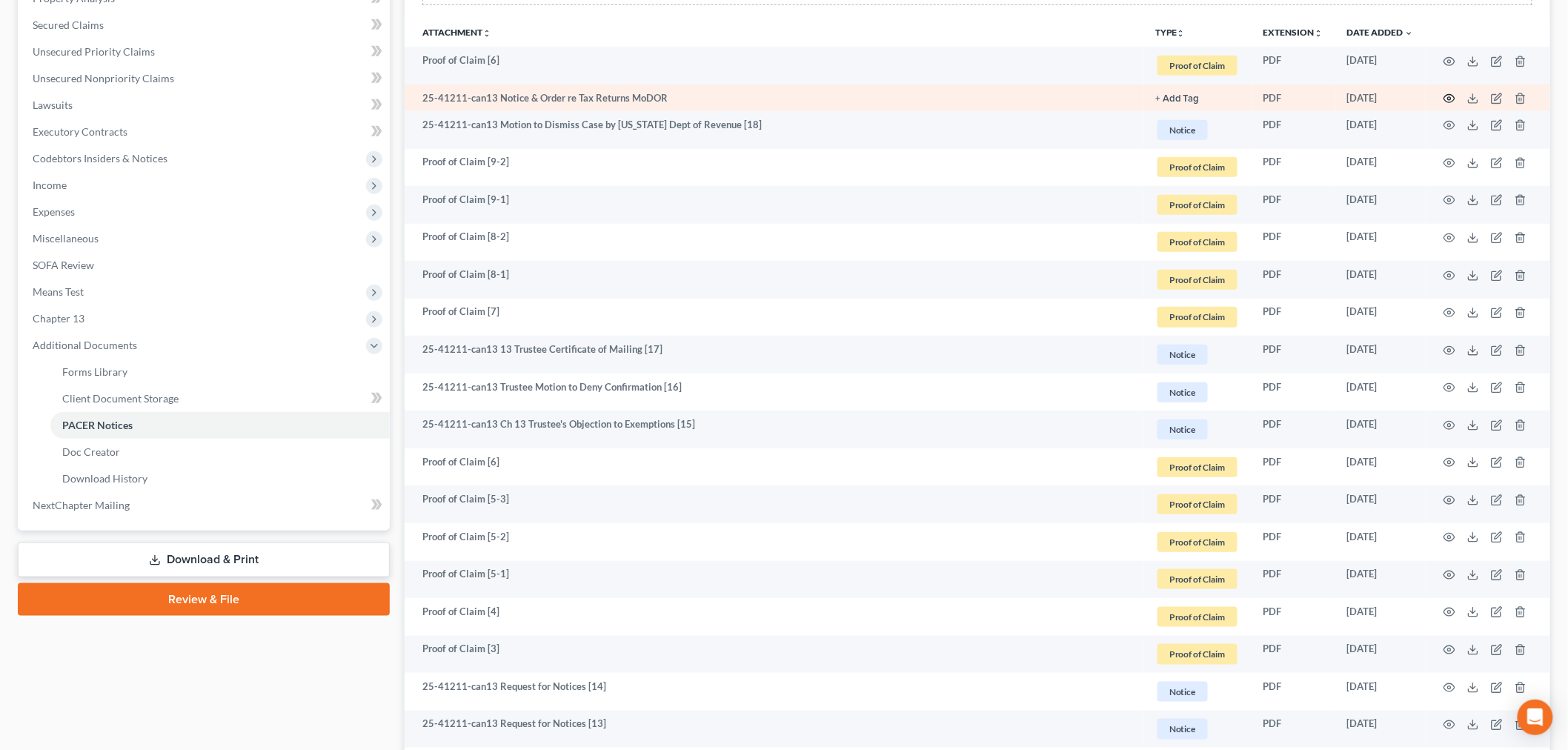
click at [1450, 98] on icon "button" at bounding box center [1449, 98] width 12 height 12
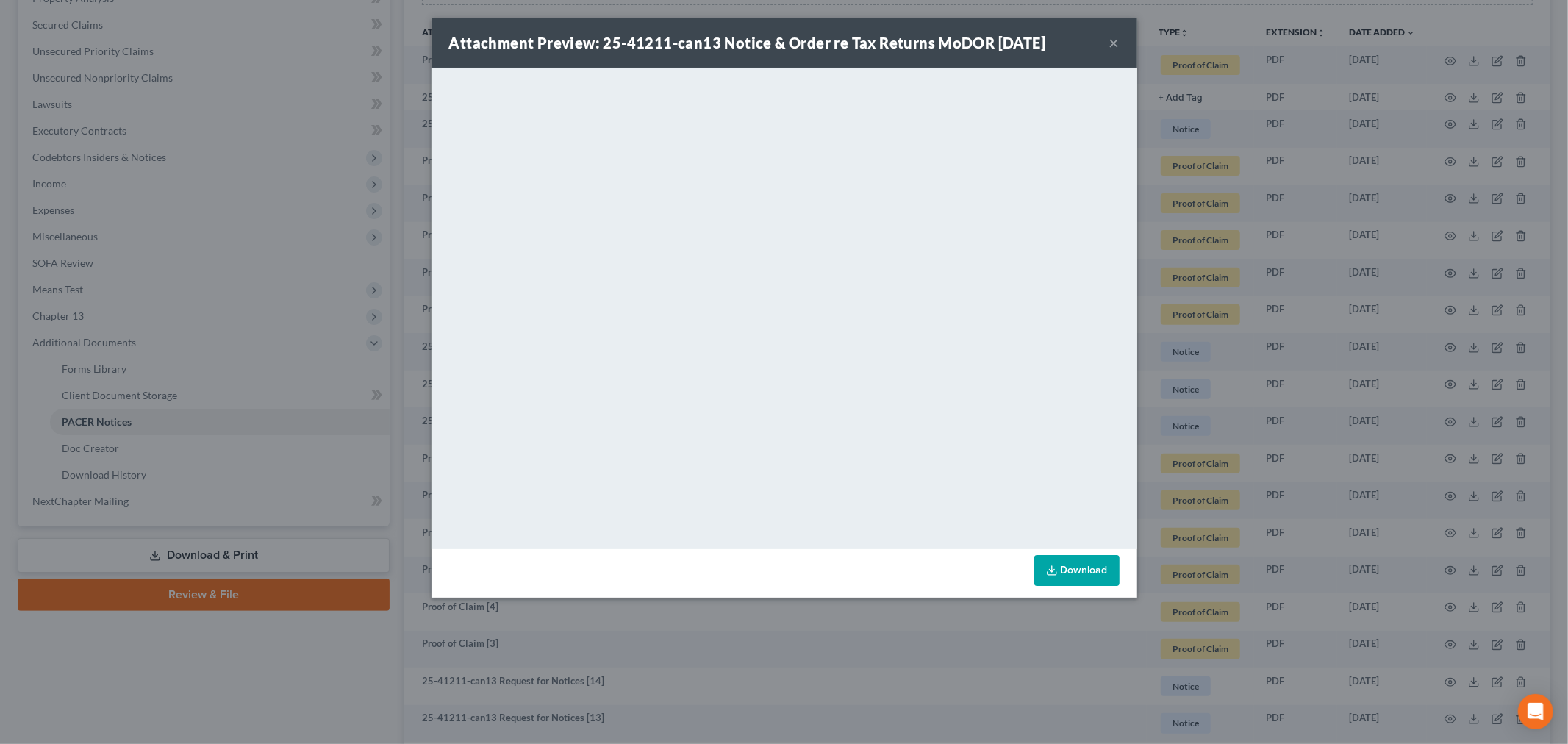
click at [1110, 41] on button "×" at bounding box center [1114, 42] width 10 height 18
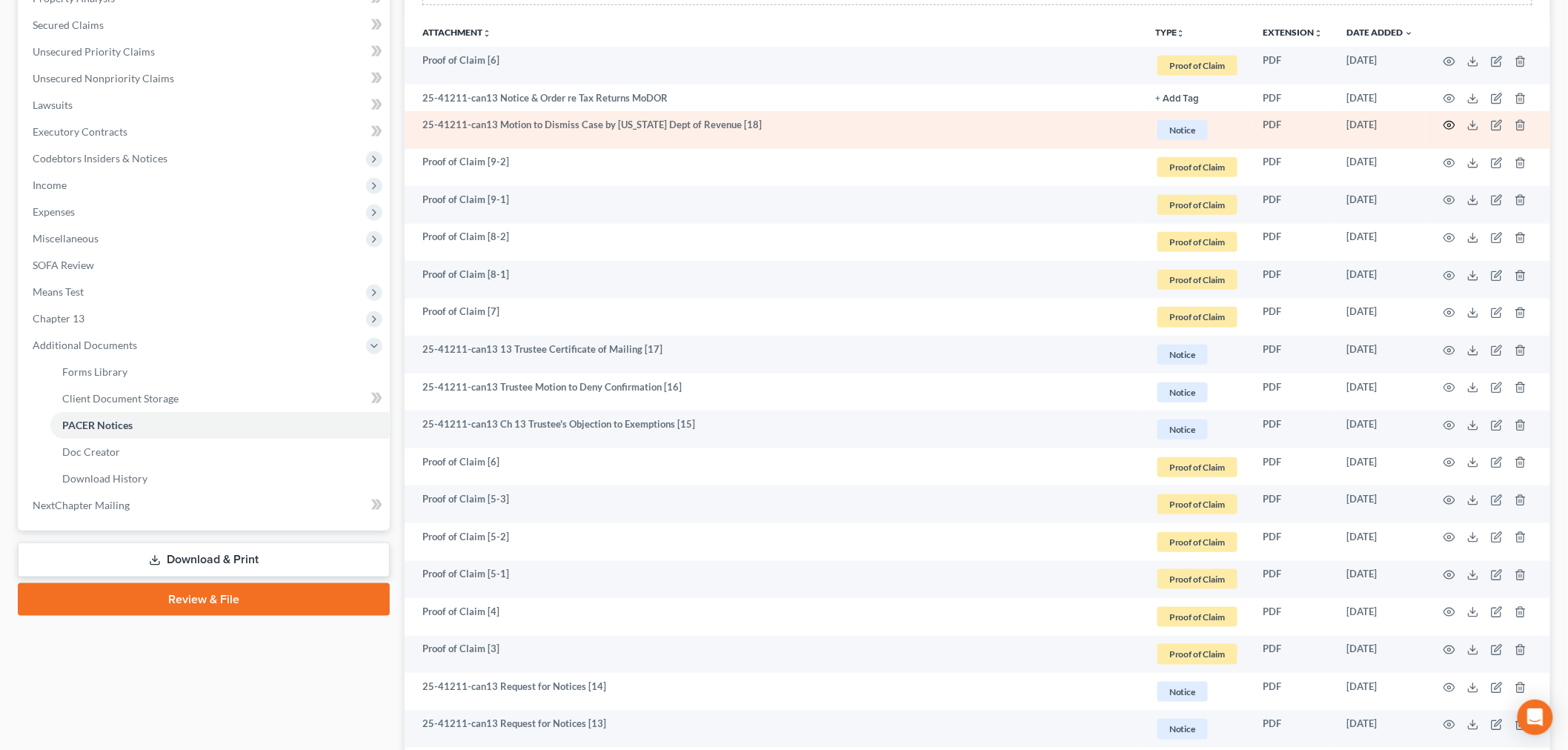
click at [1450, 122] on icon "button" at bounding box center [1449, 124] width 12 height 12
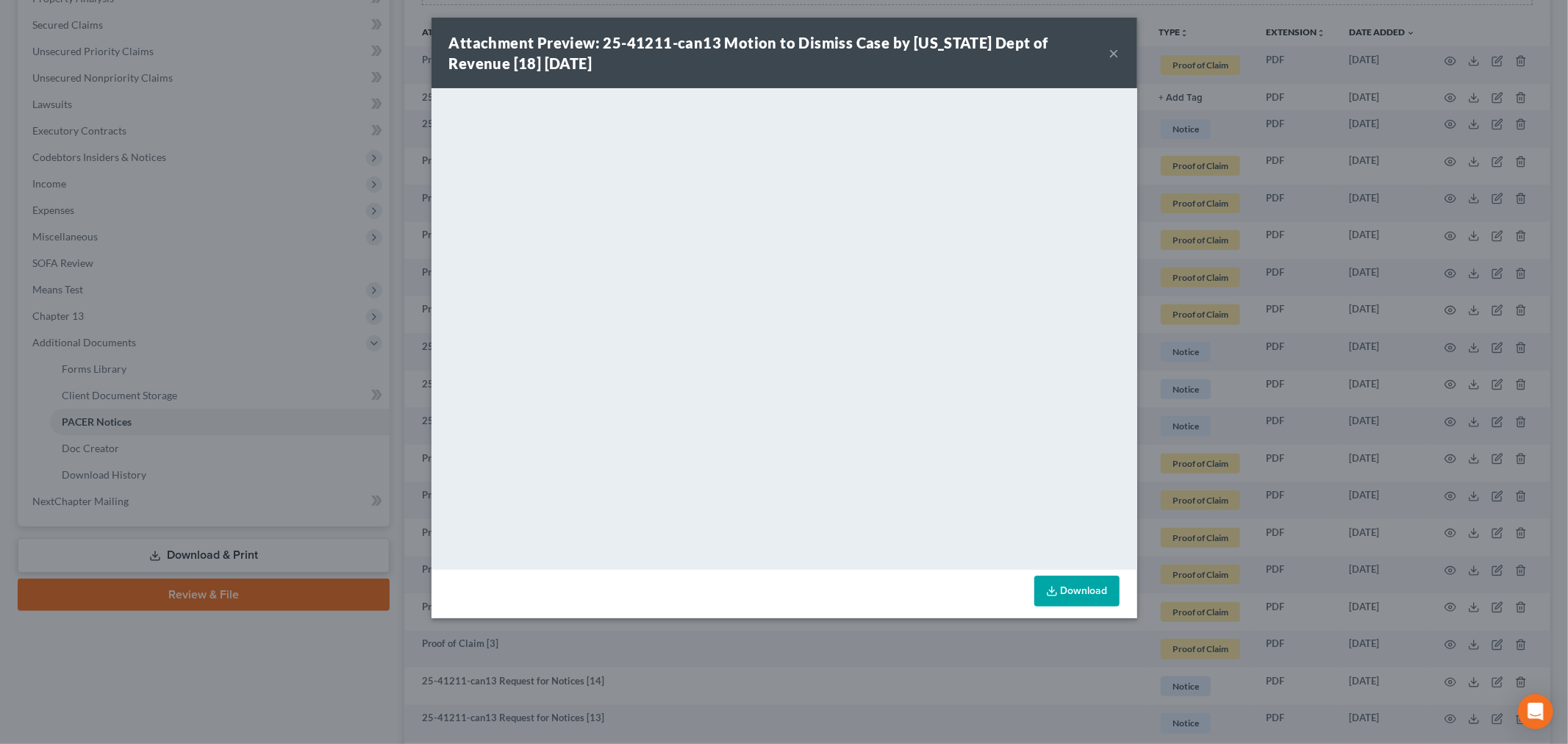
click at [1113, 54] on button "×" at bounding box center [1114, 52] width 10 height 18
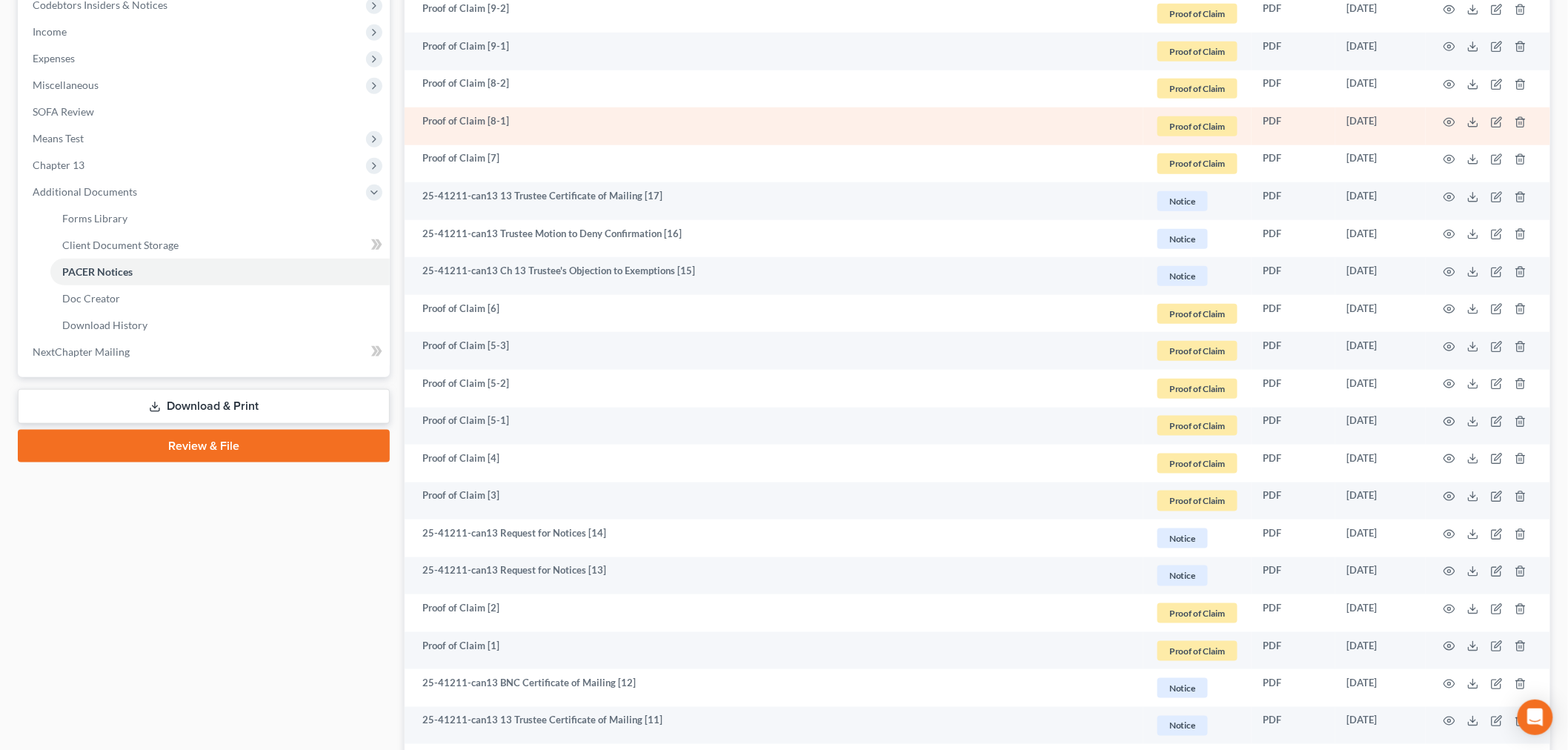
scroll to position [493, 0]
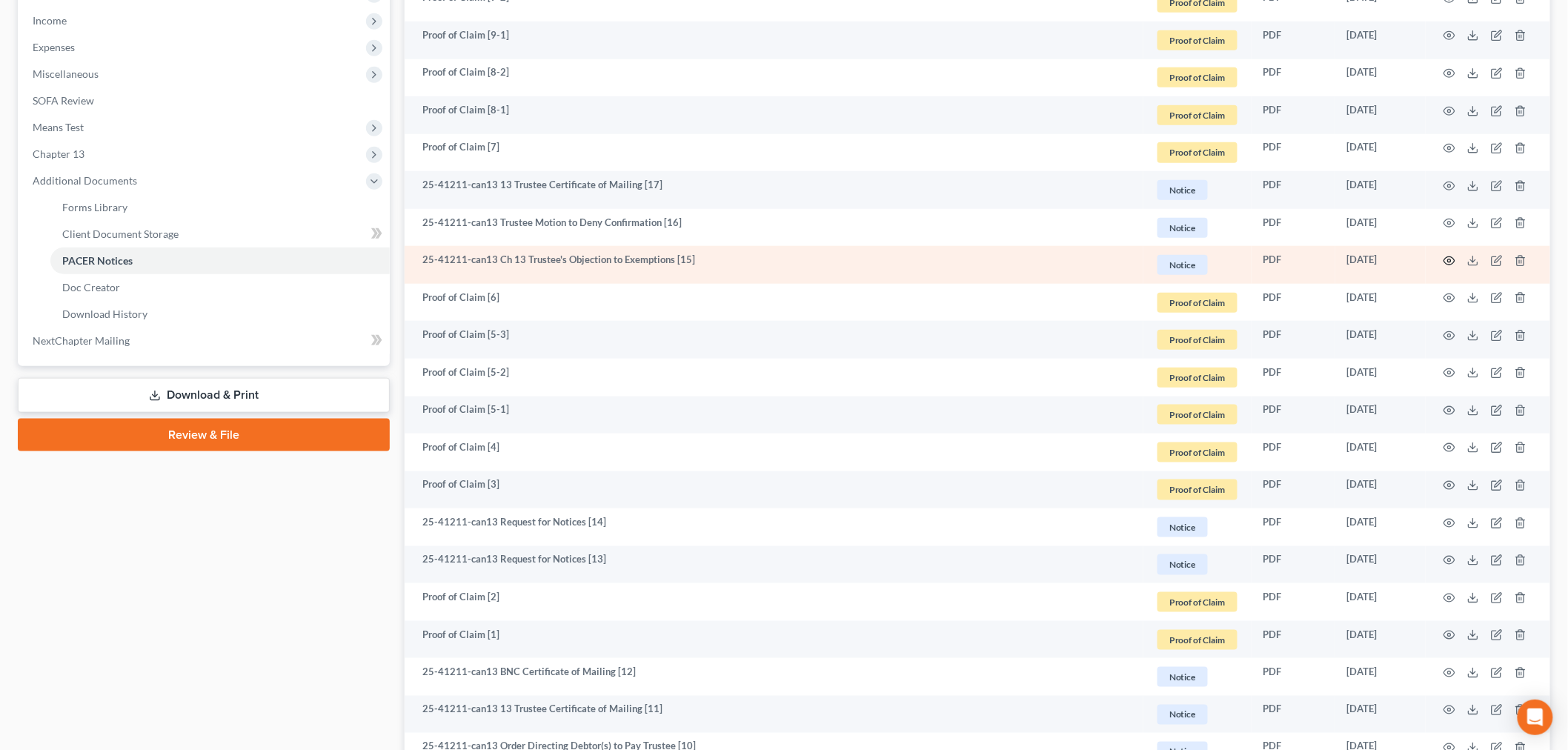
click at [1448, 260] on circle "button" at bounding box center [1450, 261] width 3 height 3
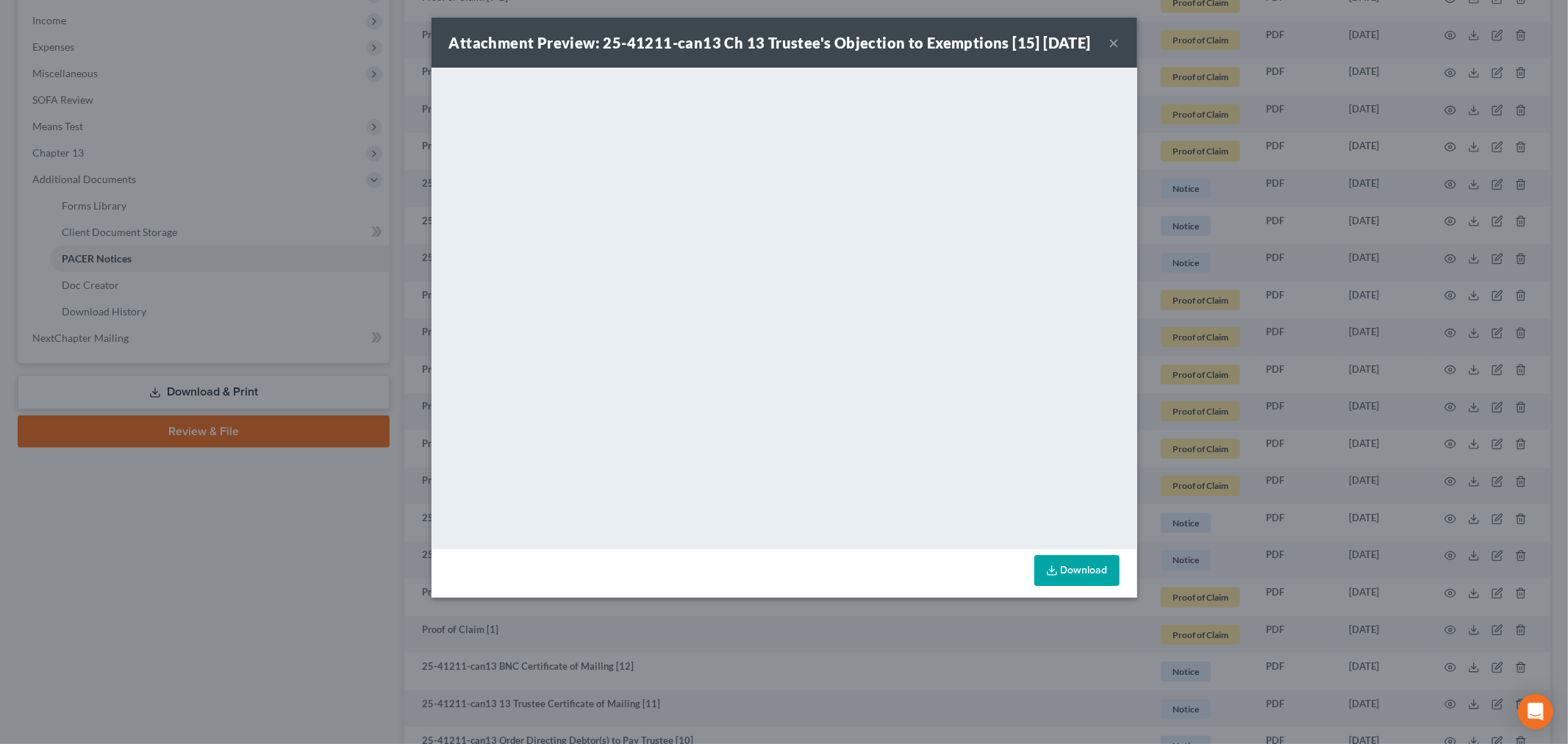
click at [1112, 52] on button "×" at bounding box center [1114, 42] width 10 height 18
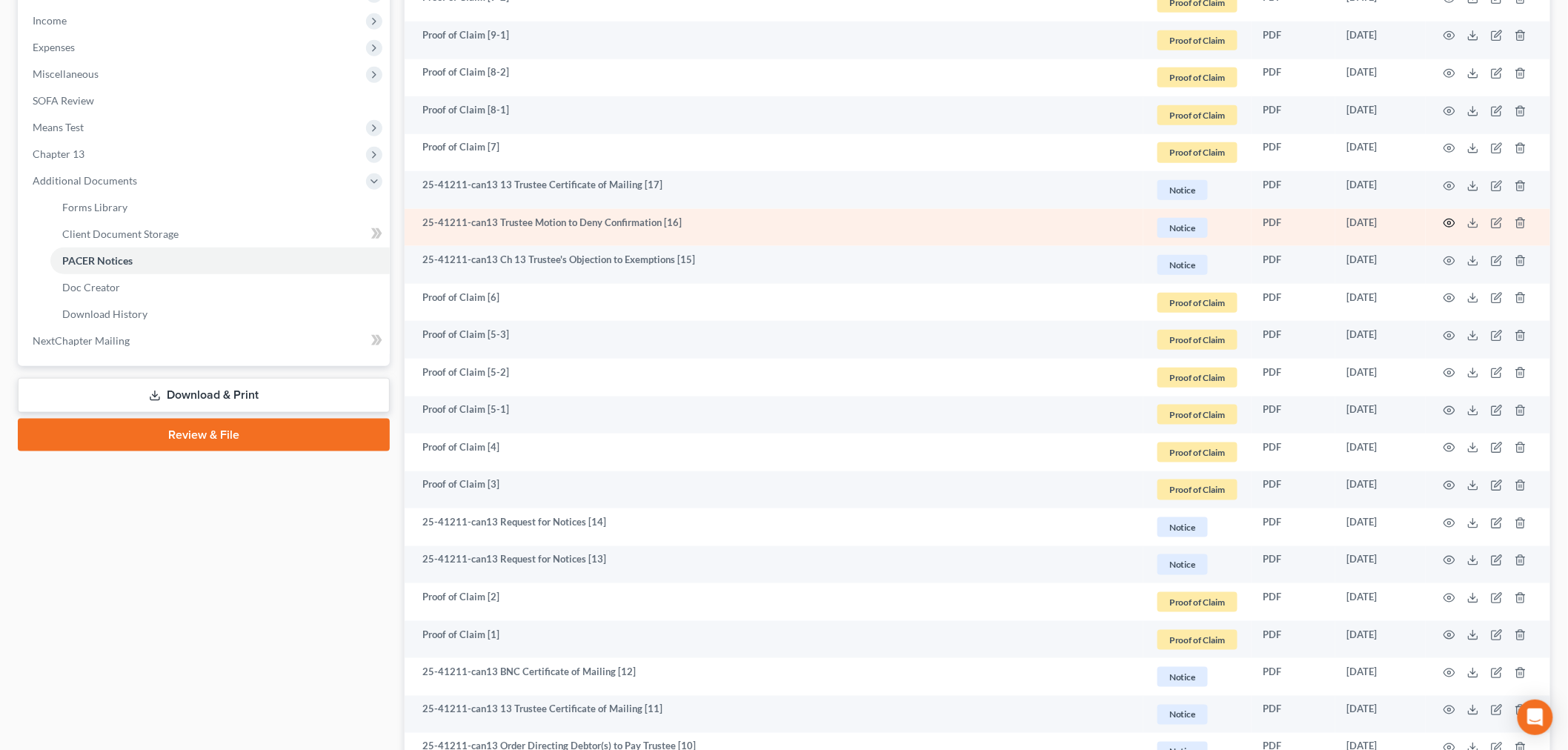
click at [1450, 223] on icon "button" at bounding box center [1449, 223] width 12 height 12
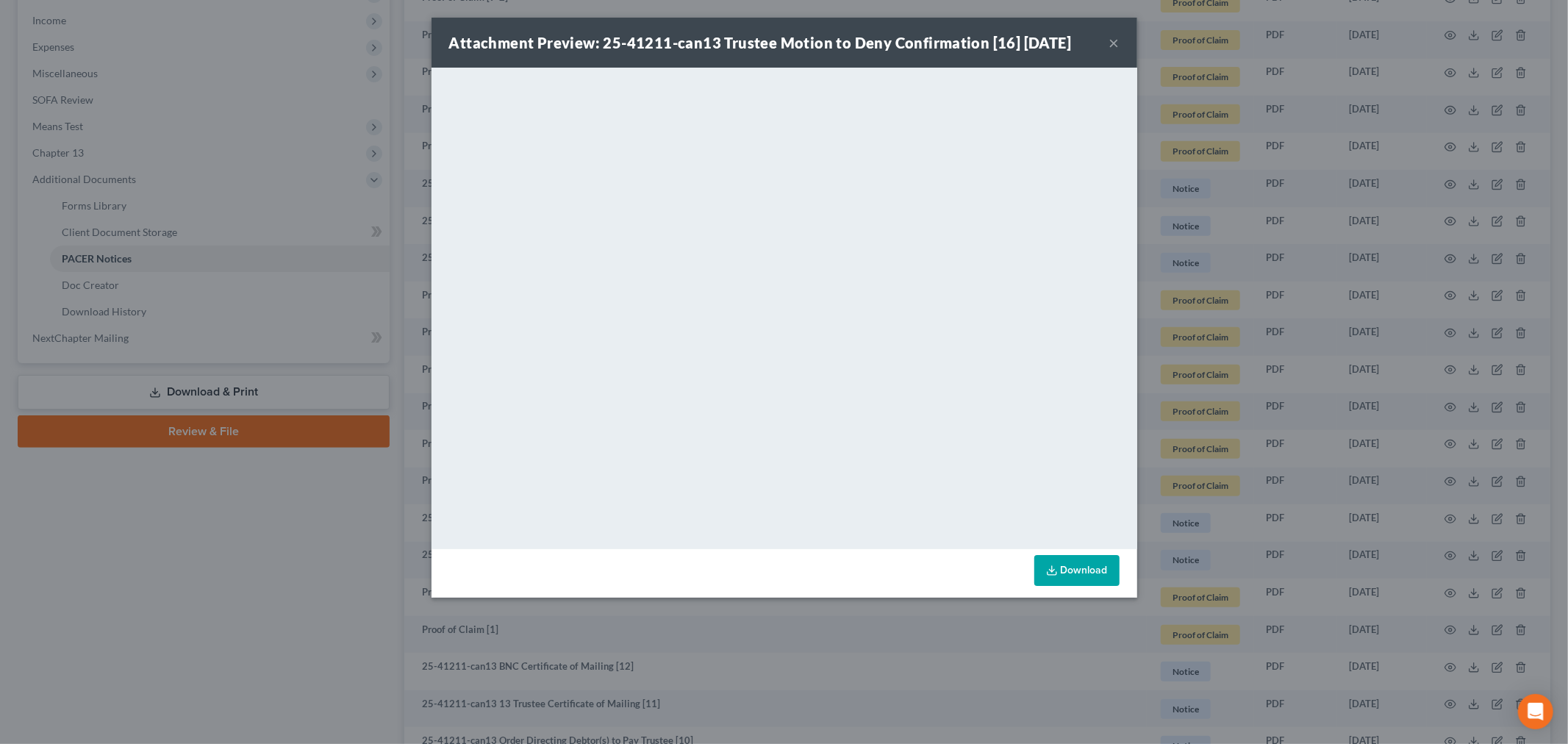
click at [1110, 39] on button "×" at bounding box center [1114, 42] width 10 height 18
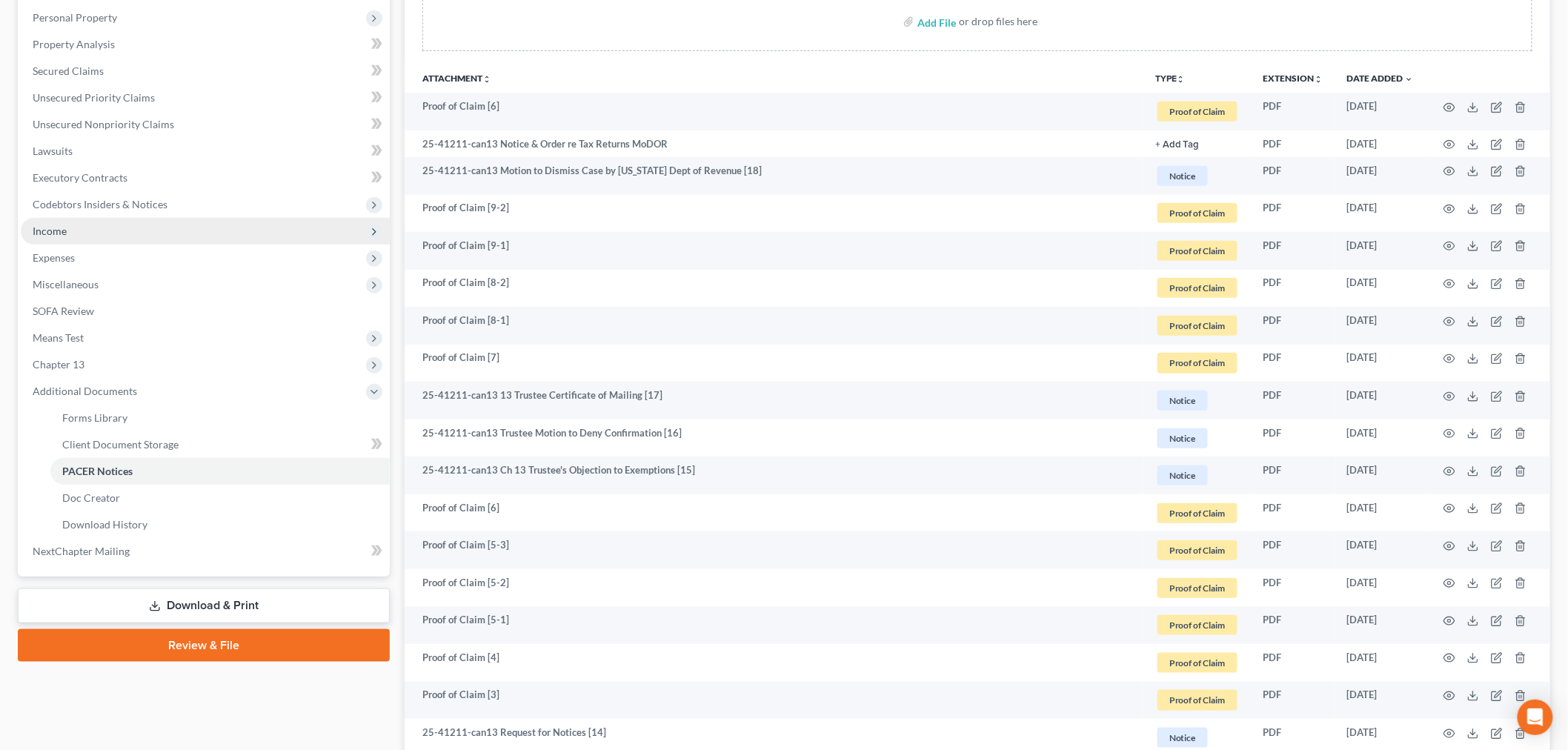
scroll to position [247, 0]
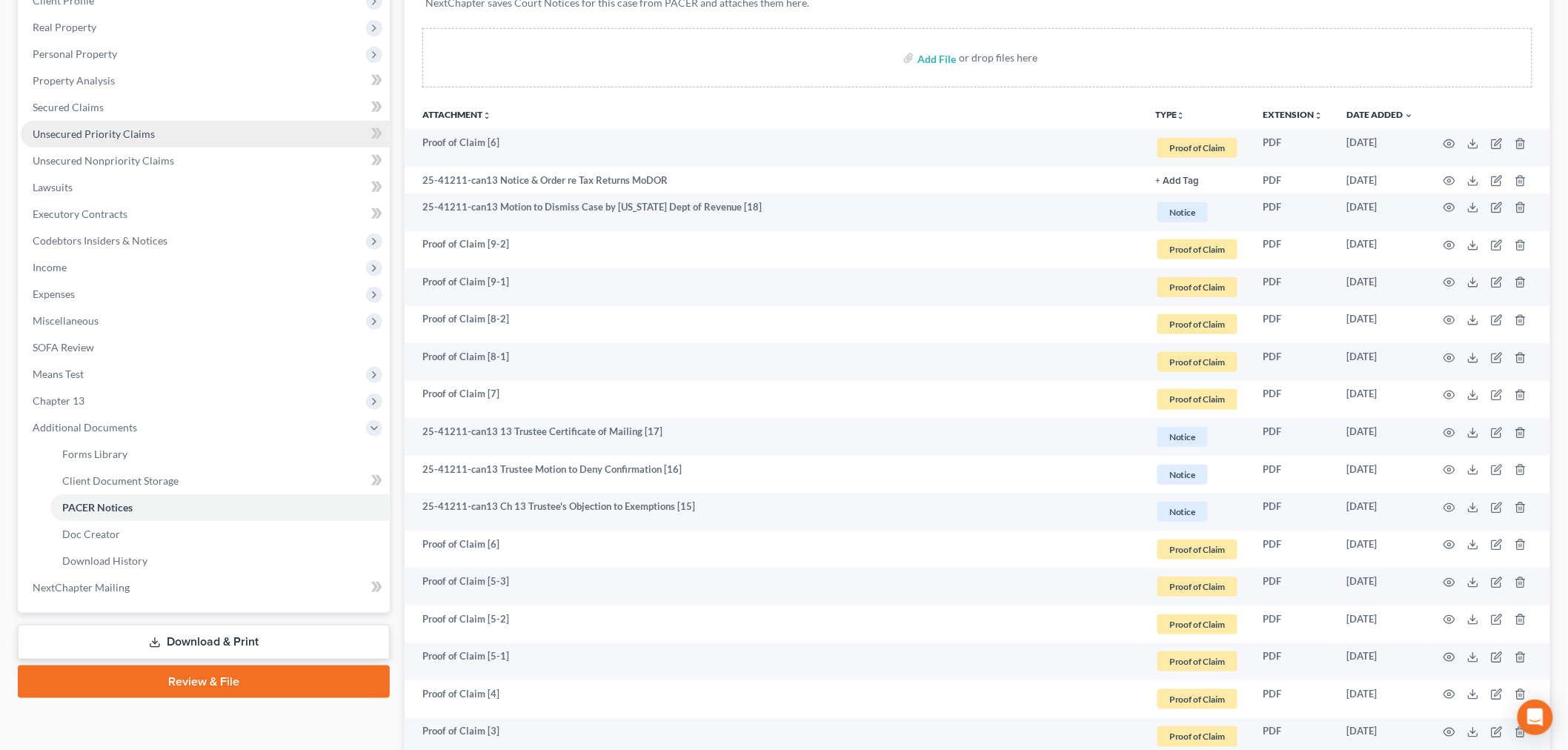
click at [113, 138] on span "Unsecured Priority Claims" at bounding box center [93, 134] width 122 height 12
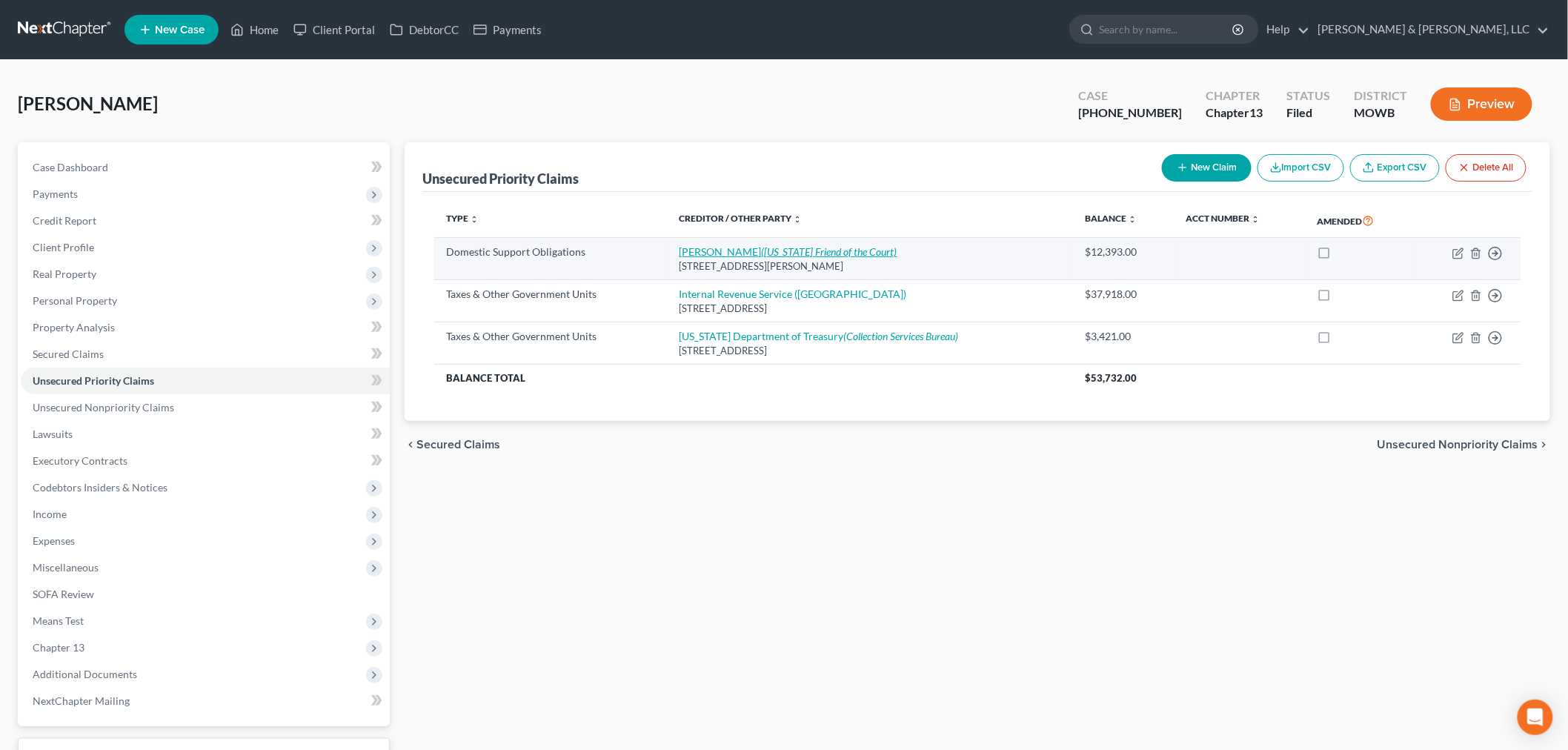
click at [701, 255] on link "Kimberly Goss (Michigan Friend of the Court)" at bounding box center [788, 251] width 218 height 12
select select "23"
select select "0"
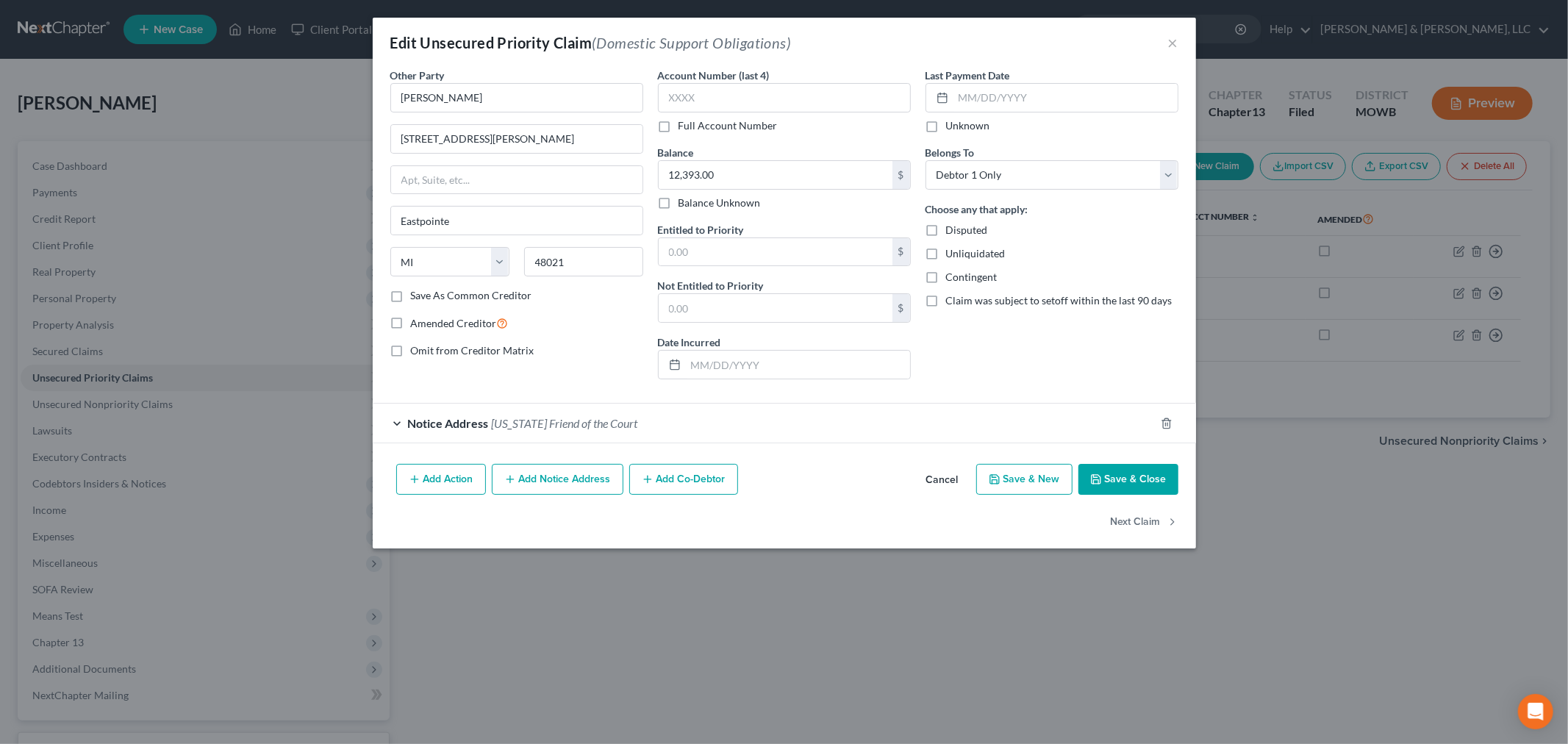
click at [1117, 502] on div "Add Action Add Notice Address Add Co-Debtor Cancel Save & New Save & Close" at bounding box center [784, 482] width 823 height 49
click at [1100, 483] on icon "button" at bounding box center [1096, 479] width 12 height 12
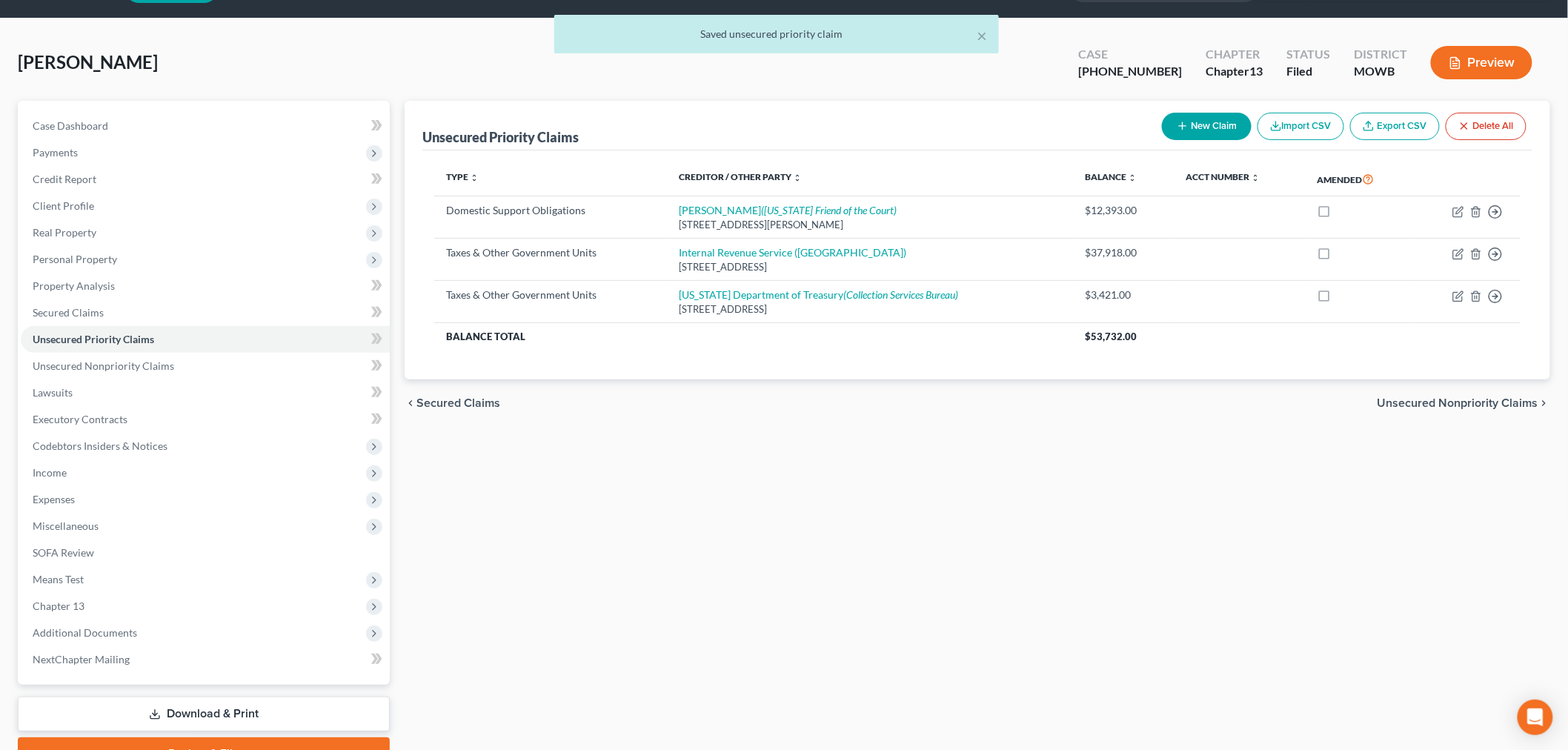
scroll to position [82, 0]
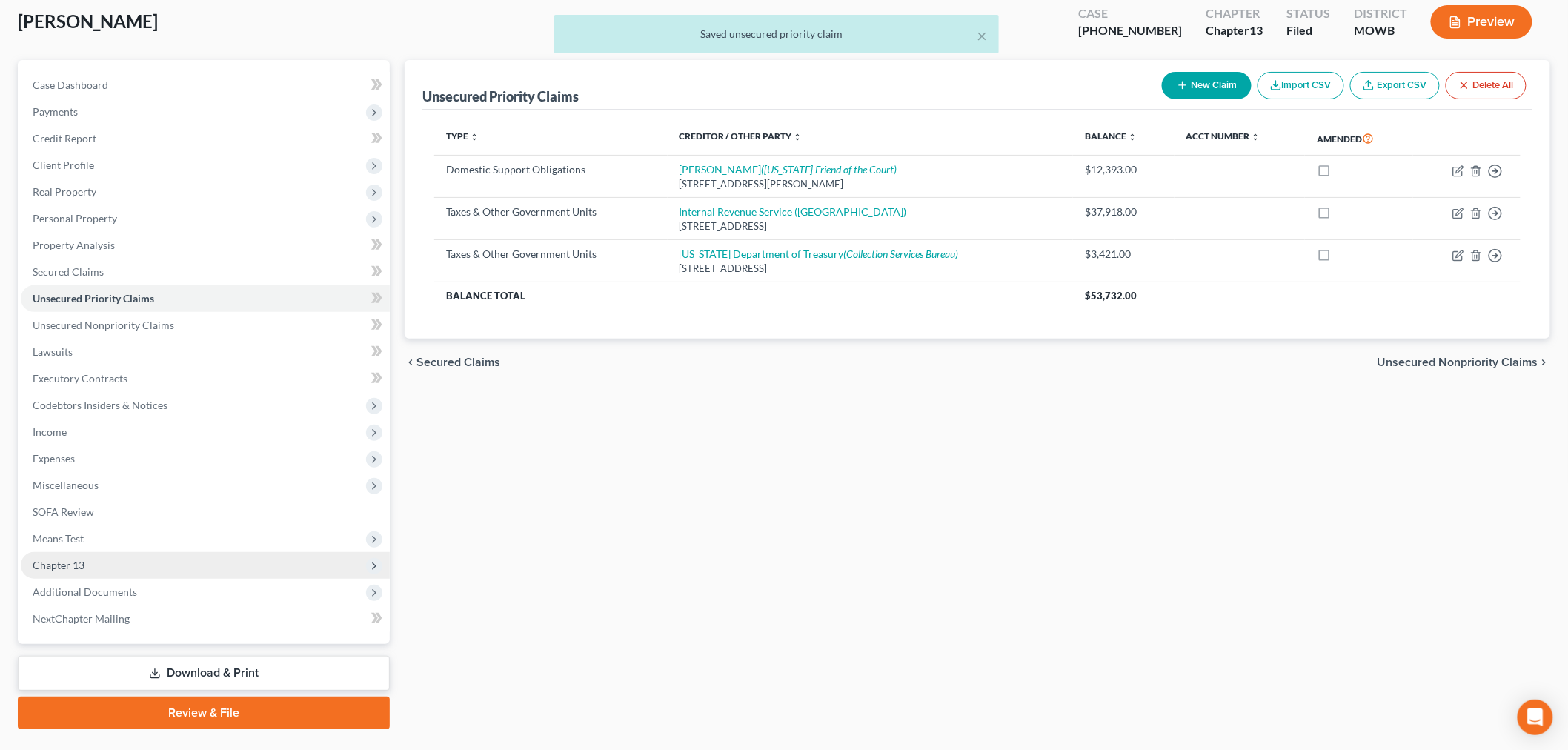
click at [51, 566] on span "Chapter 13" at bounding box center [58, 565] width 52 height 12
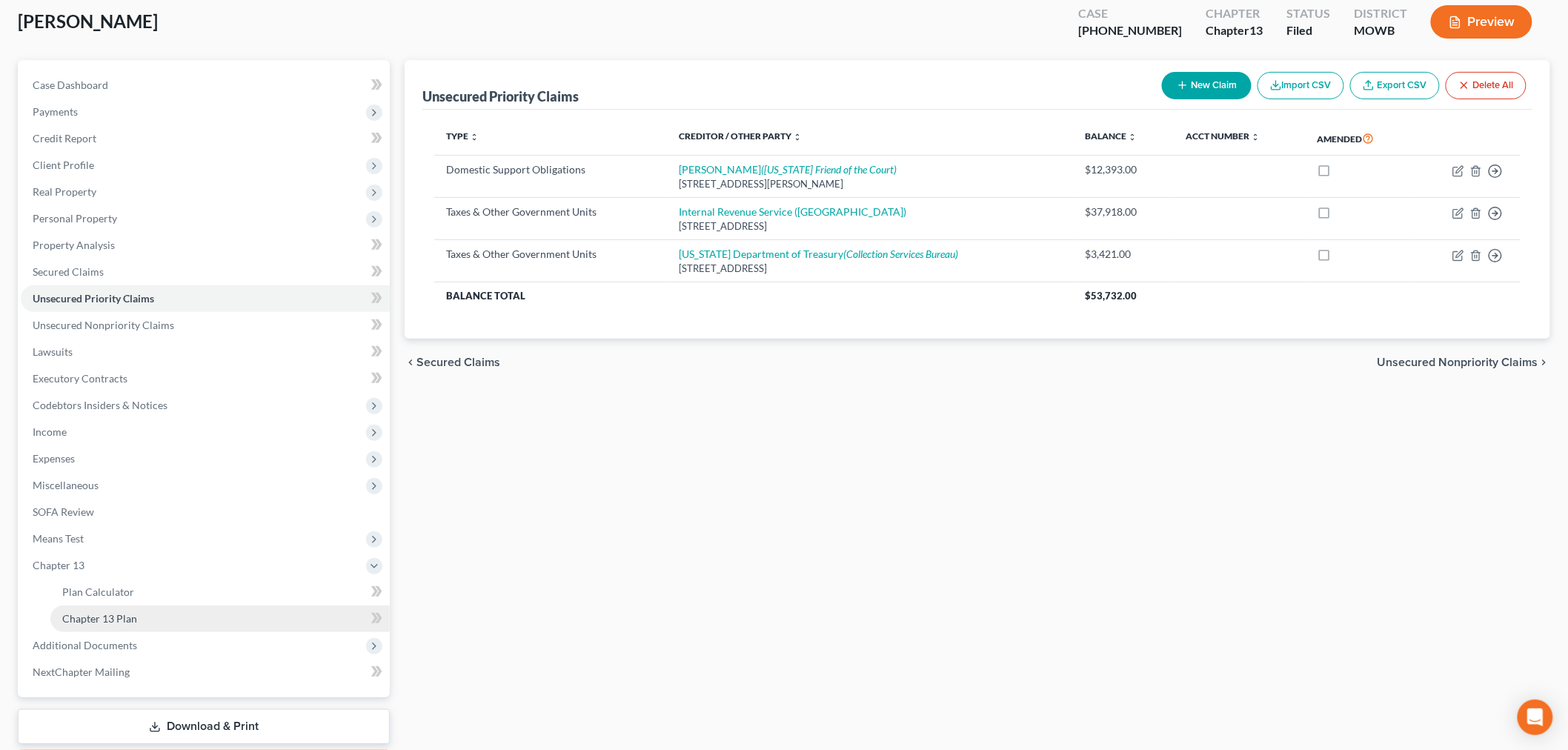
click at [86, 618] on span "Chapter 13 Plan" at bounding box center [100, 619] width 75 height 12
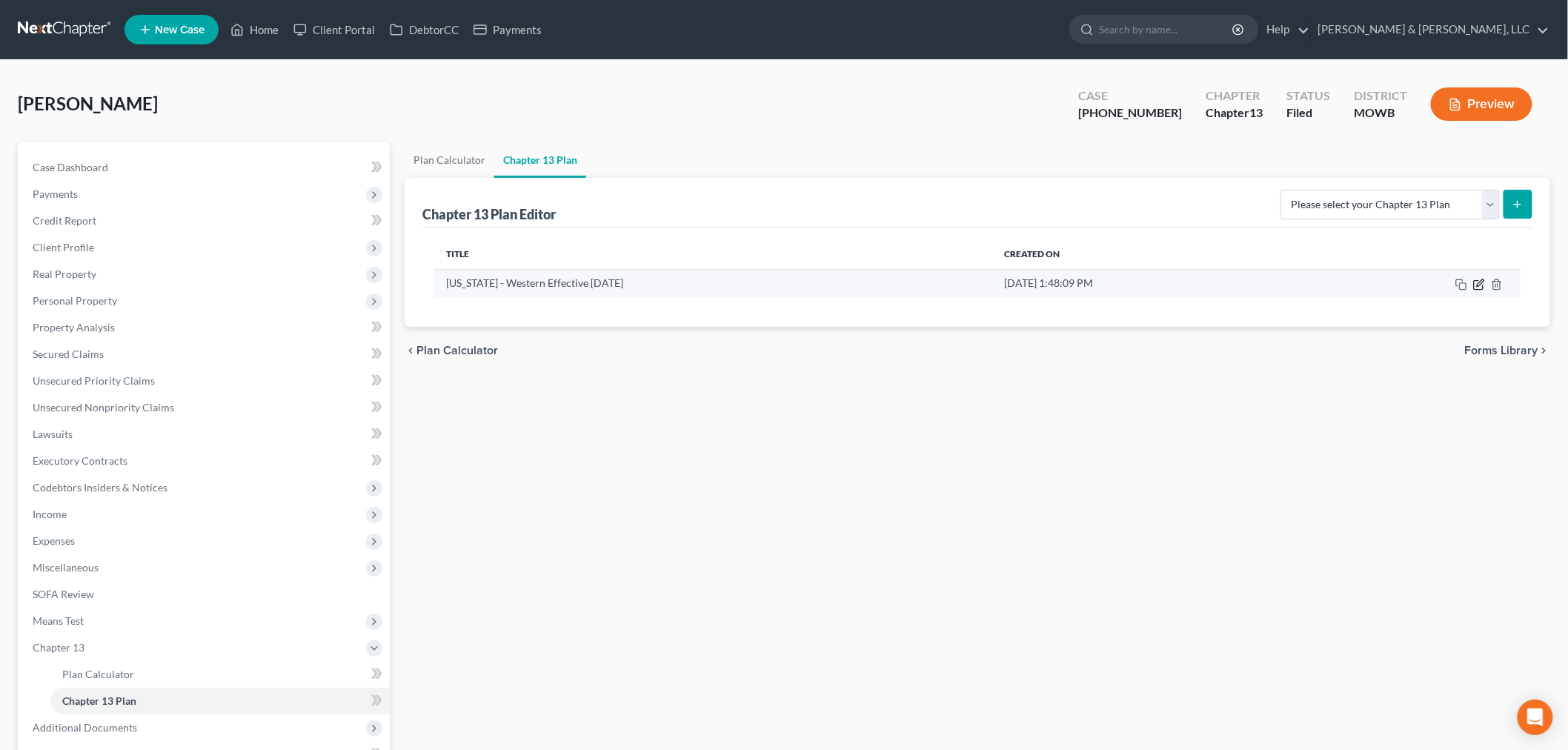
click at [1480, 286] on icon "button" at bounding box center [1479, 284] width 12 height 12
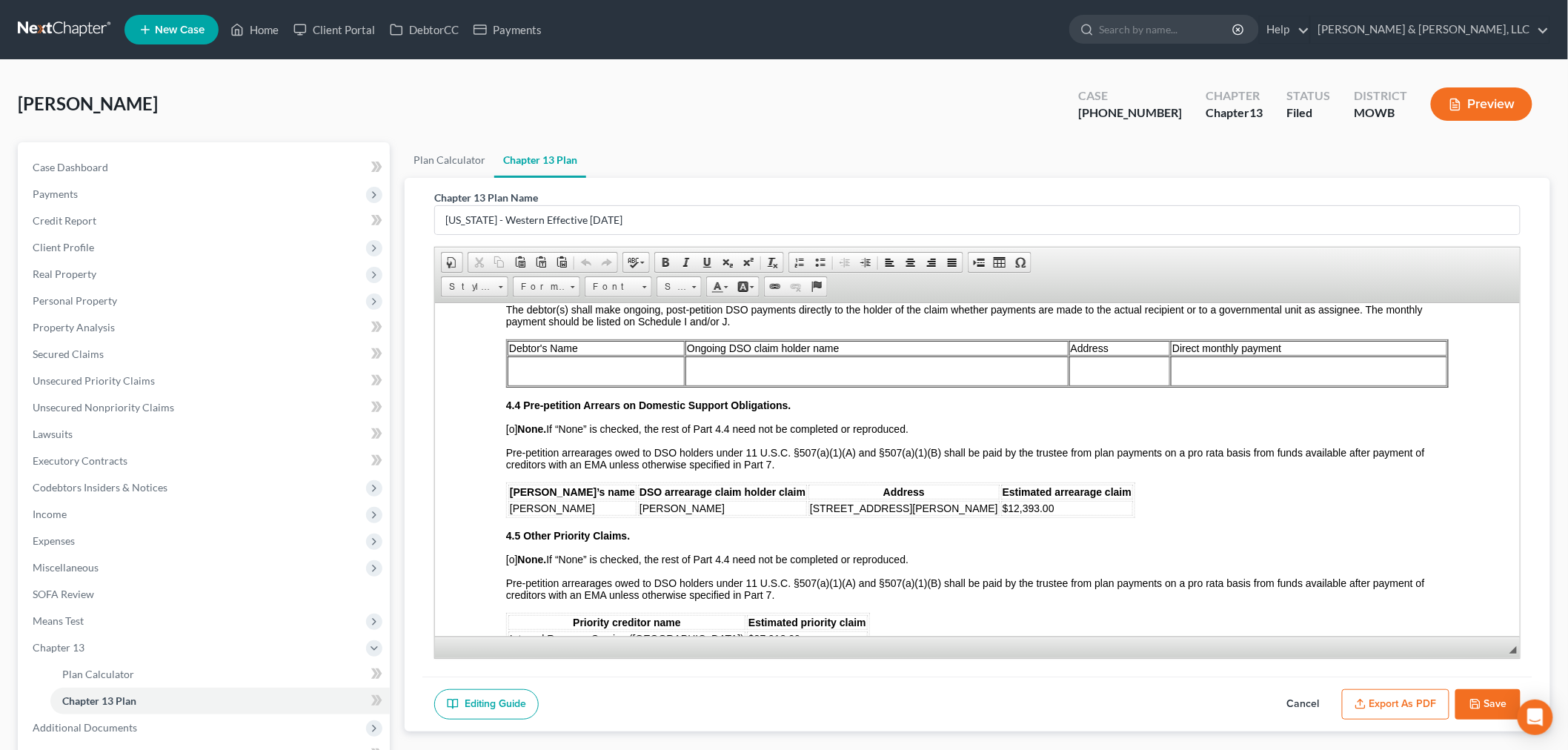
scroll to position [2140, 0]
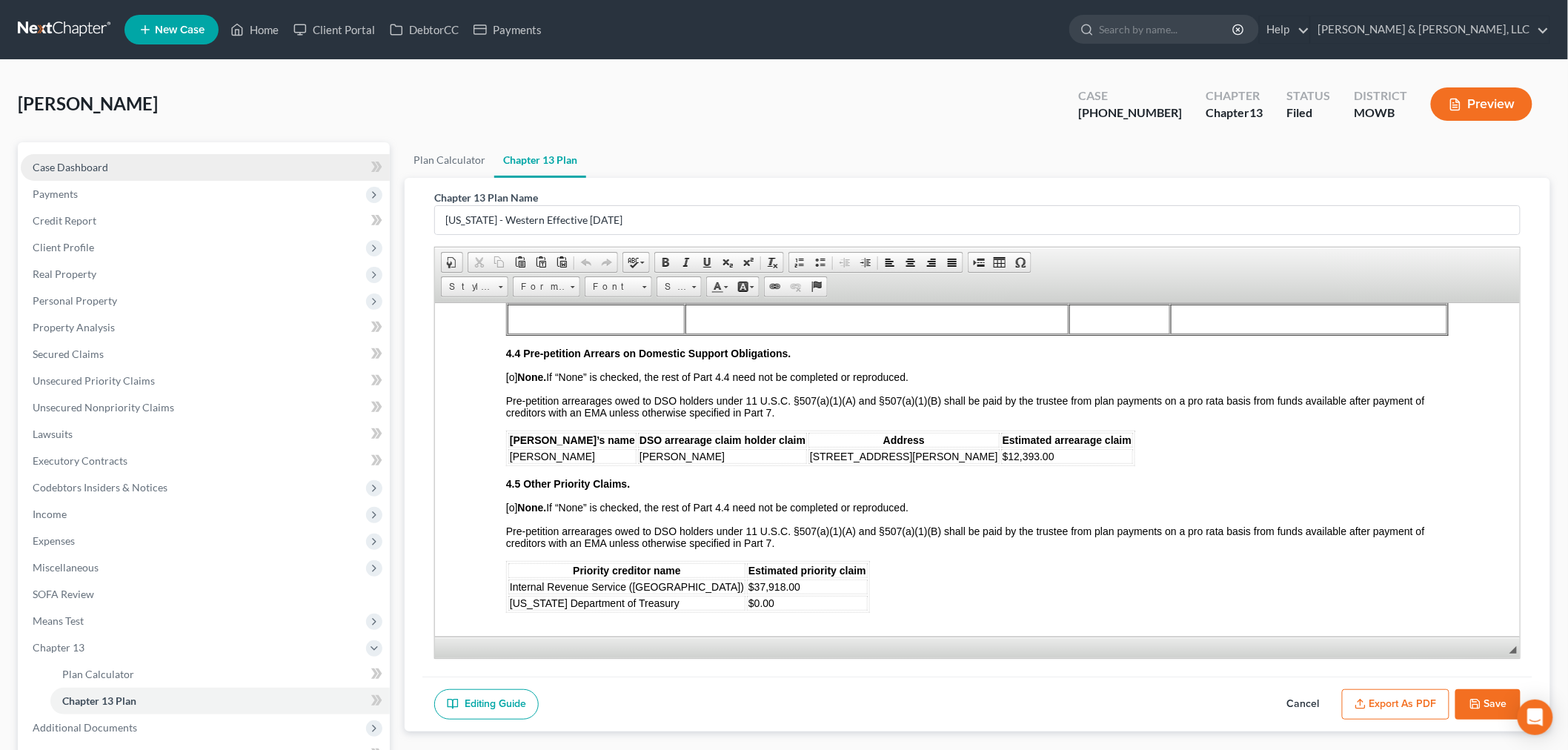
click at [57, 161] on span "Case Dashboard" at bounding box center [70, 167] width 75 height 12
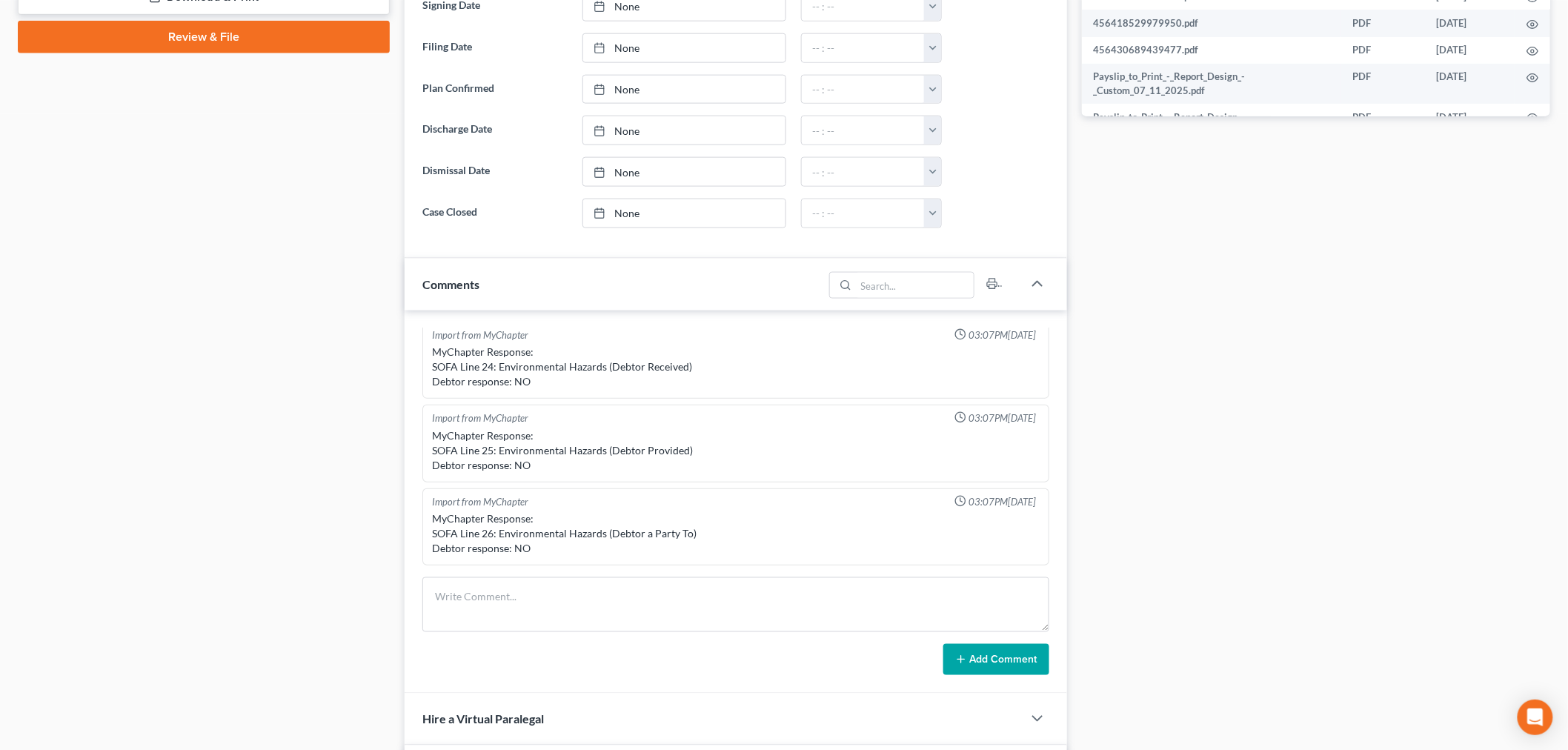
scroll to position [823, 0]
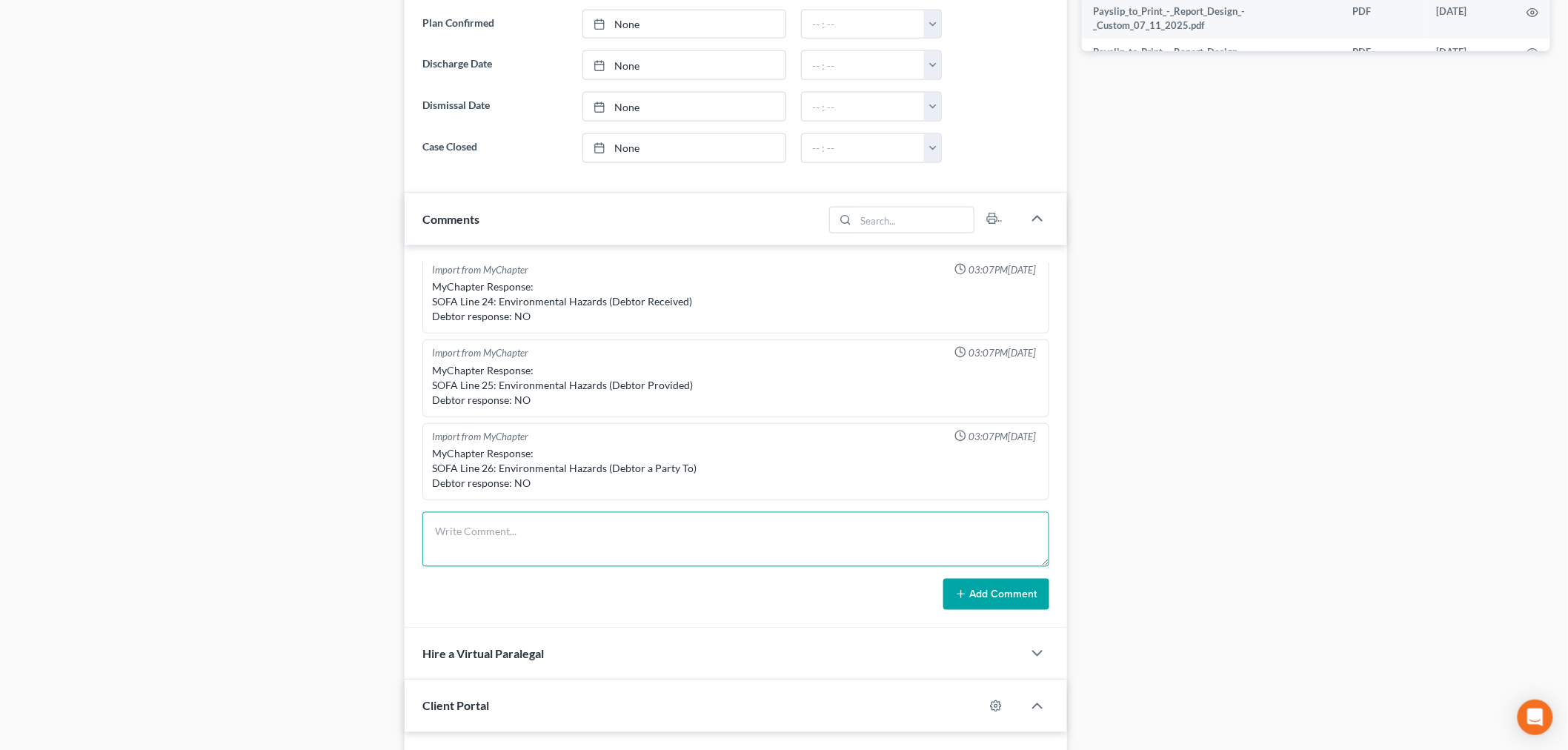
click at [596, 539] on textarea at bounding box center [736, 539] width 627 height 54
click at [802, 529] on textarea "he pays 598 for ongoing and 200 toward arears for child support. he" at bounding box center [736, 539] width 627 height 54
click at [724, 529] on textarea "he pays 598 for ongoing and 200 toward arears for child support. need to put to…" at bounding box center [736, 539] width 627 height 54
click at [1029, 534] on textarea "he pays 598 for ongoing and 200 toward arears for child support - need to amend…" at bounding box center [736, 539] width 627 height 54
type textarea "he pays 598 for ongoing and 200 toward arears for child support - need to amend…"
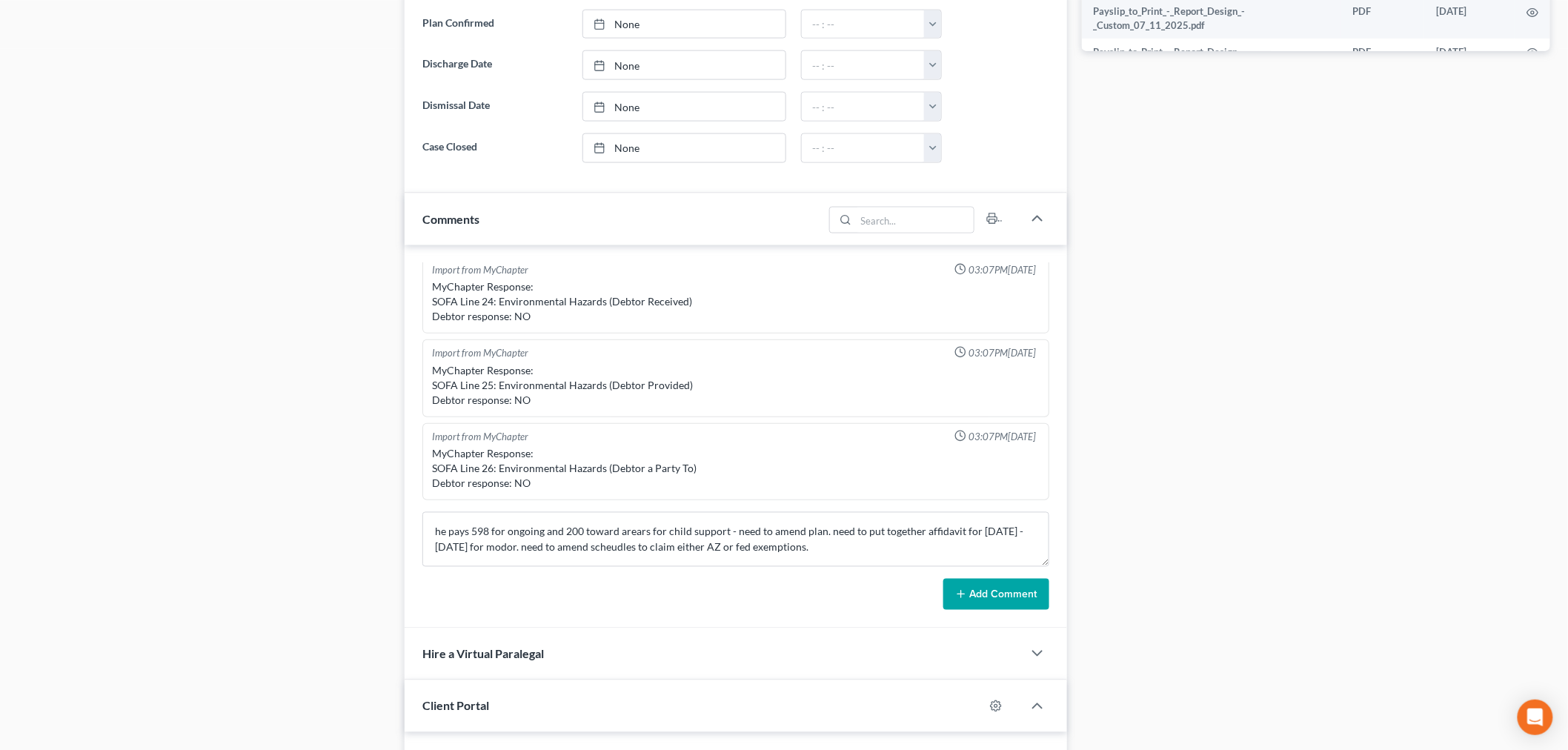
click at [983, 591] on button "Add Comment" at bounding box center [996, 594] width 106 height 31
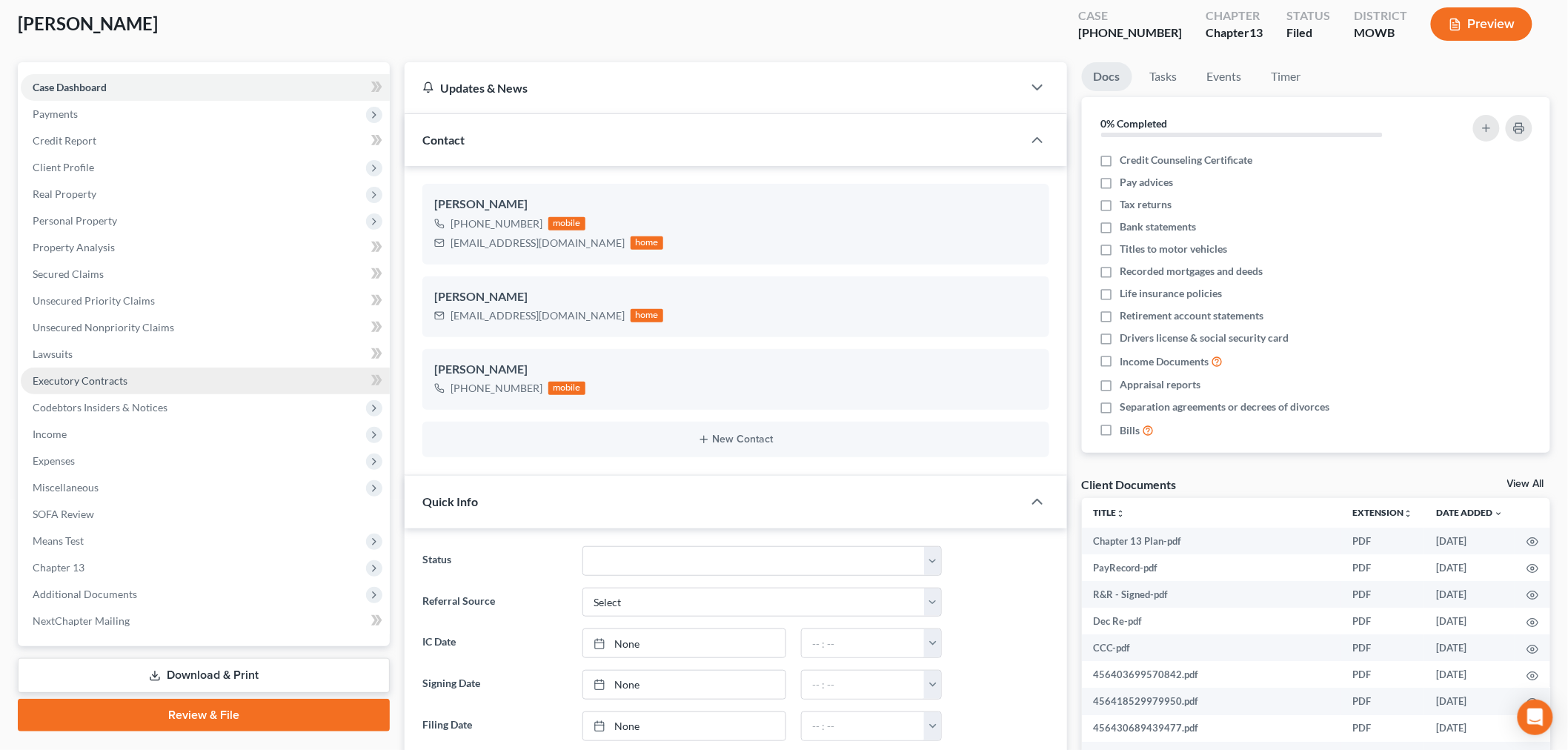
scroll to position [329, 0]
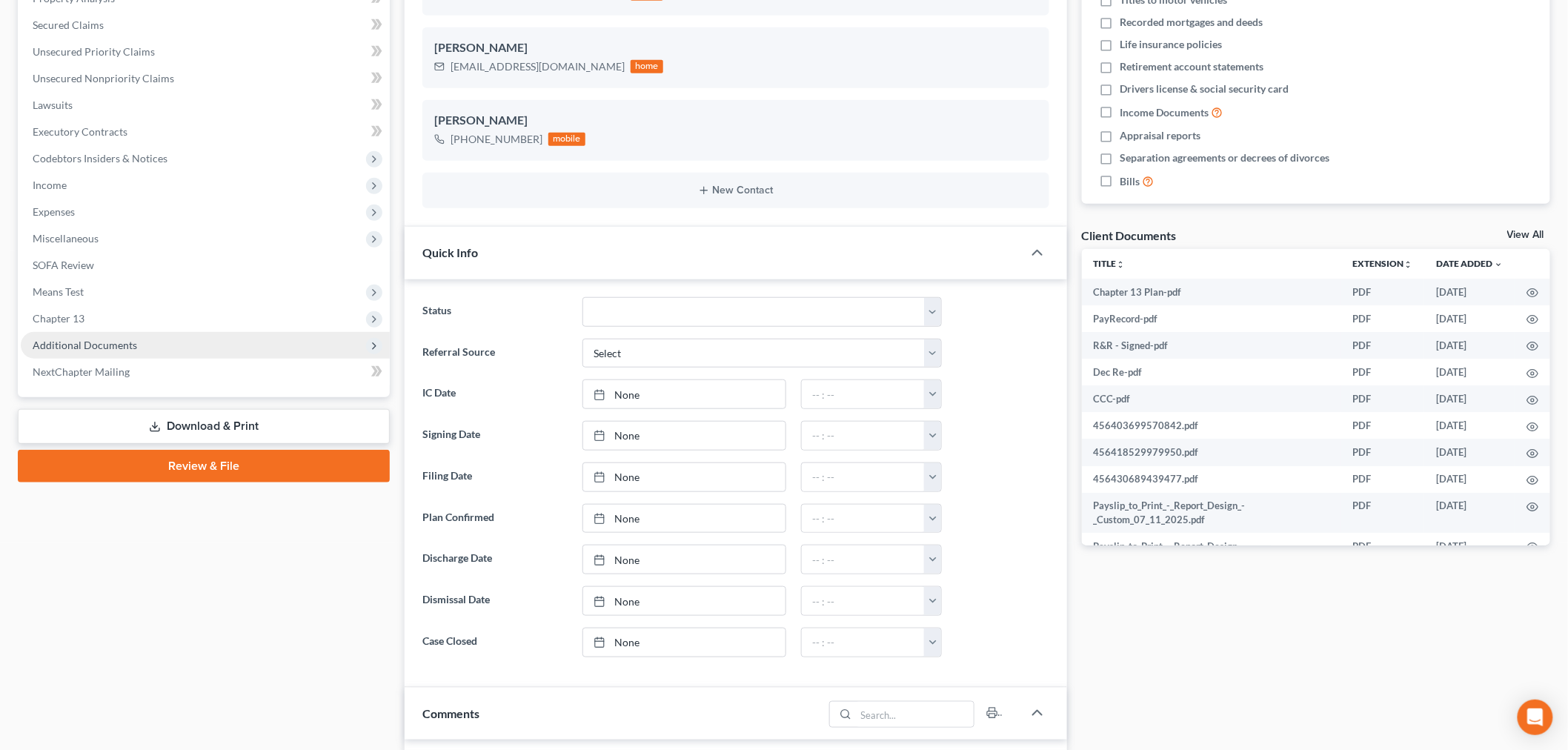
click at [85, 339] on span "Additional Documents" at bounding box center [85, 345] width 104 height 12
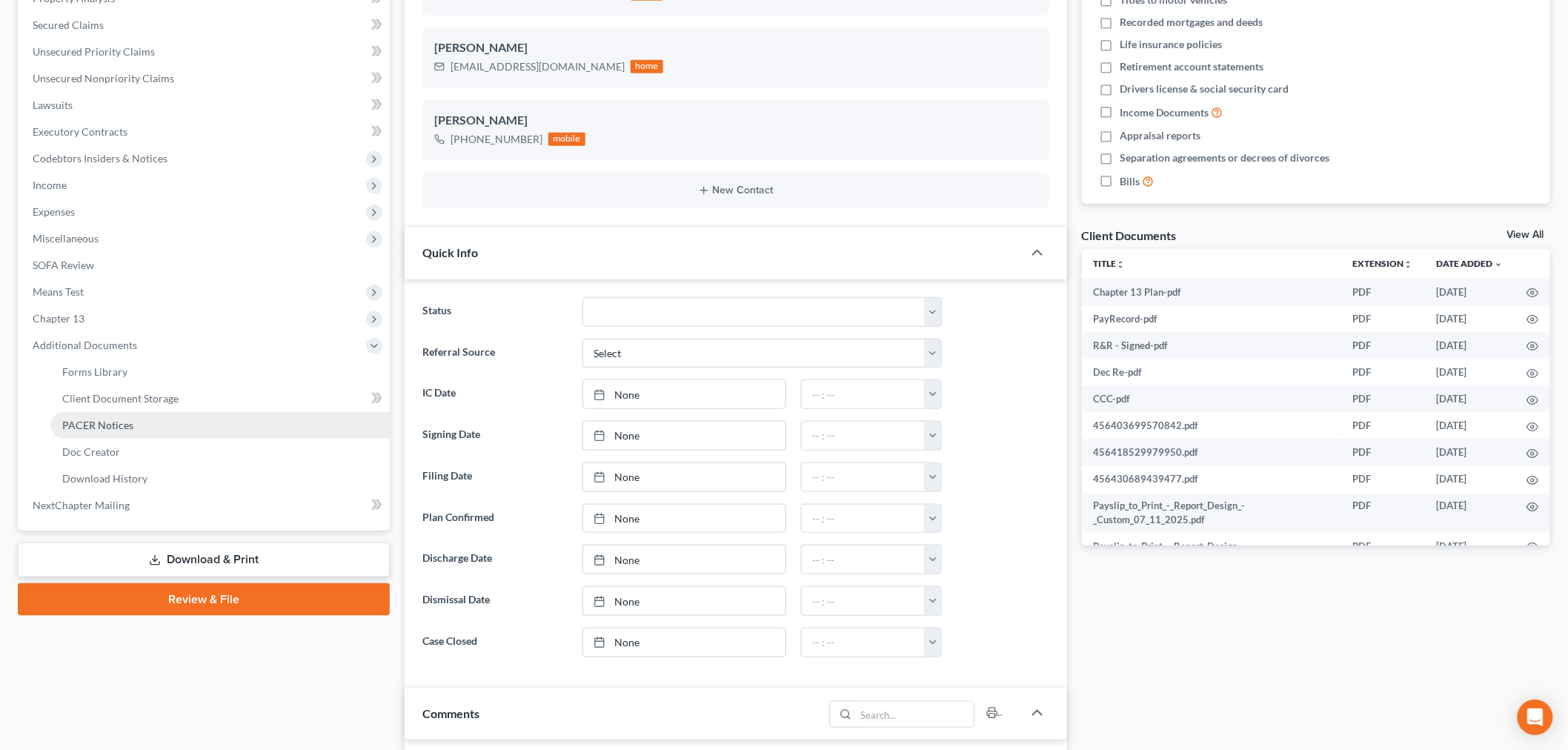
click at [98, 425] on span "PACER Notices" at bounding box center [97, 425] width 71 height 12
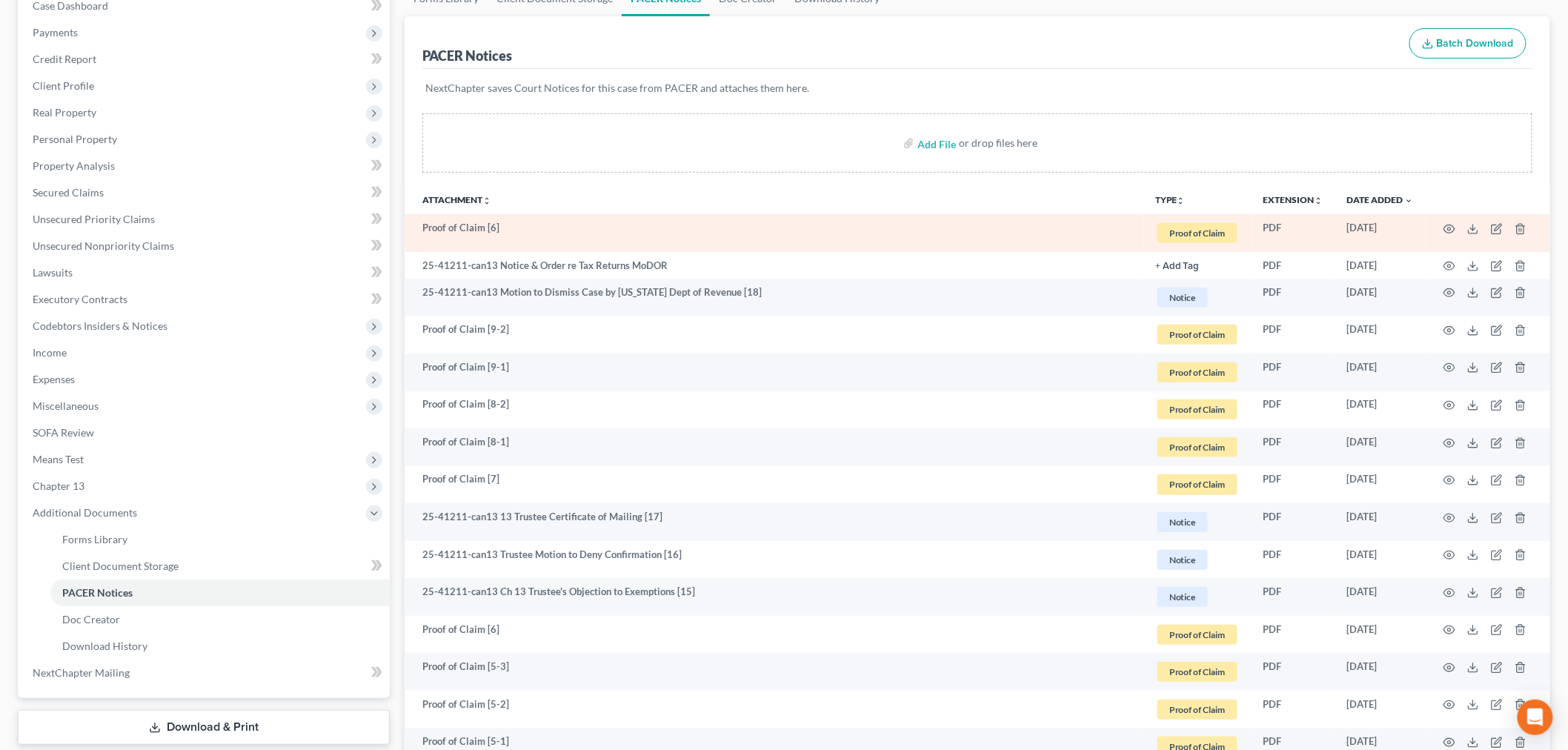
scroll to position [164, 0]
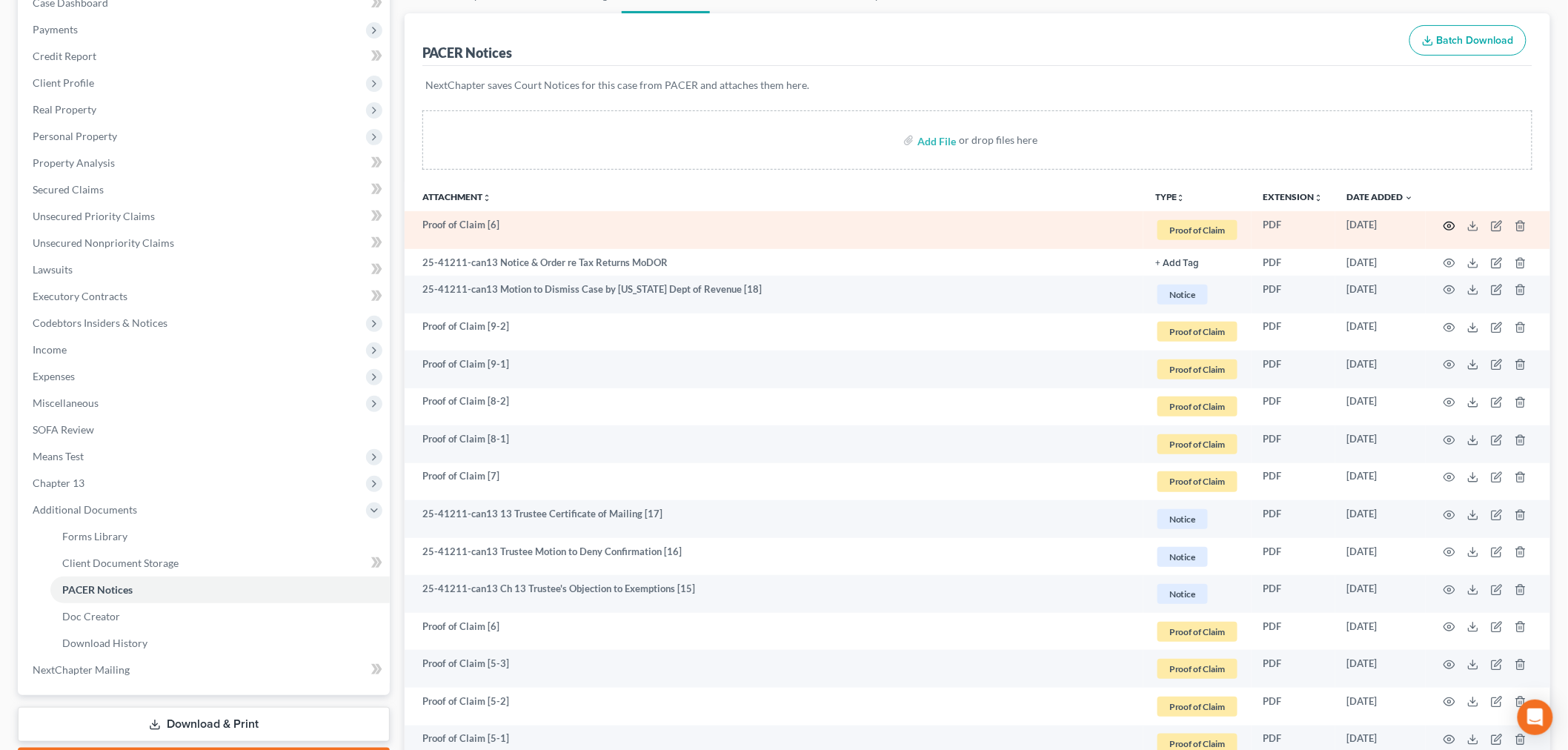
click at [1447, 220] on icon "button" at bounding box center [1449, 226] width 12 height 12
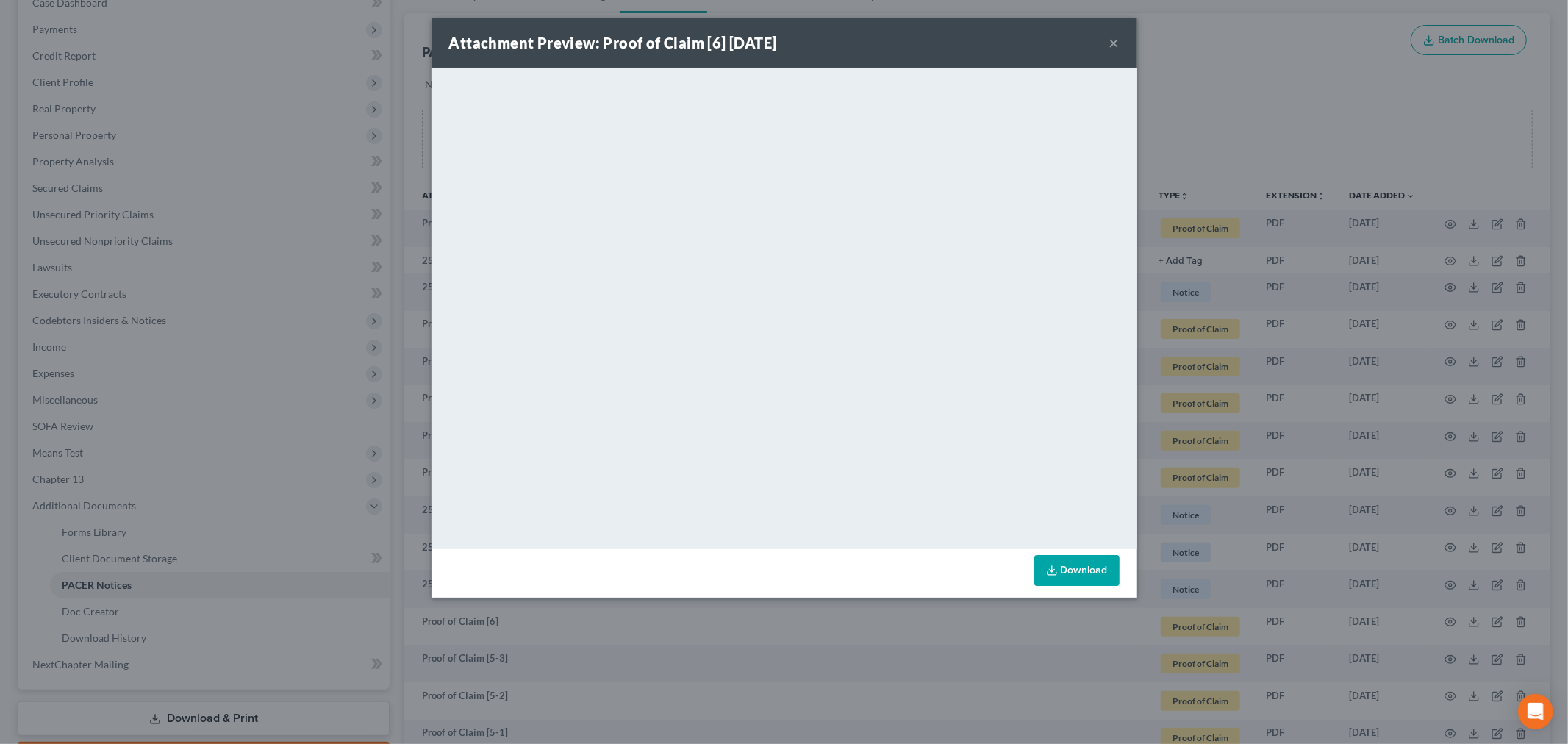
click at [1112, 45] on button "×" at bounding box center [1114, 42] width 10 height 18
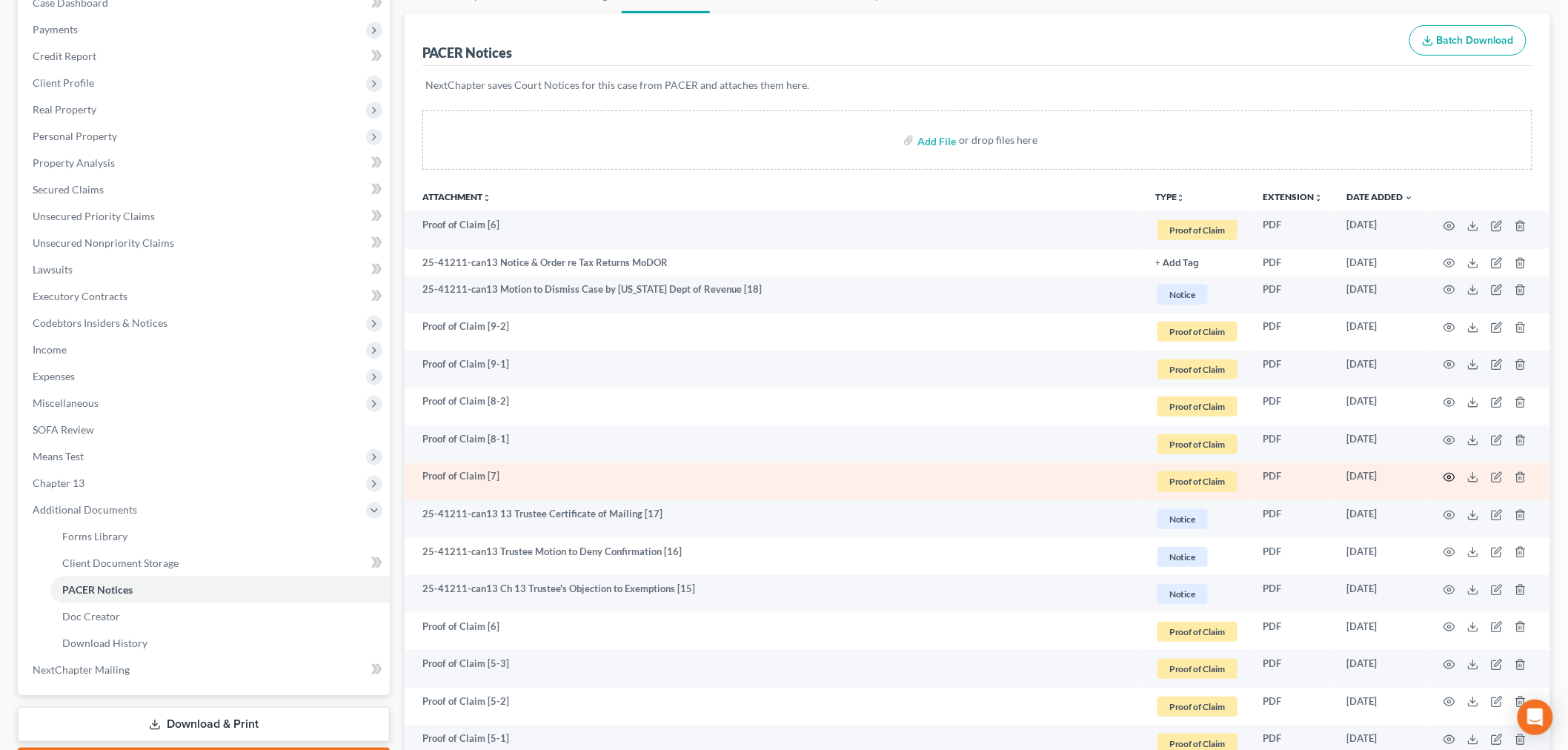
click at [1445, 475] on icon "button" at bounding box center [1450, 477] width 11 height 8
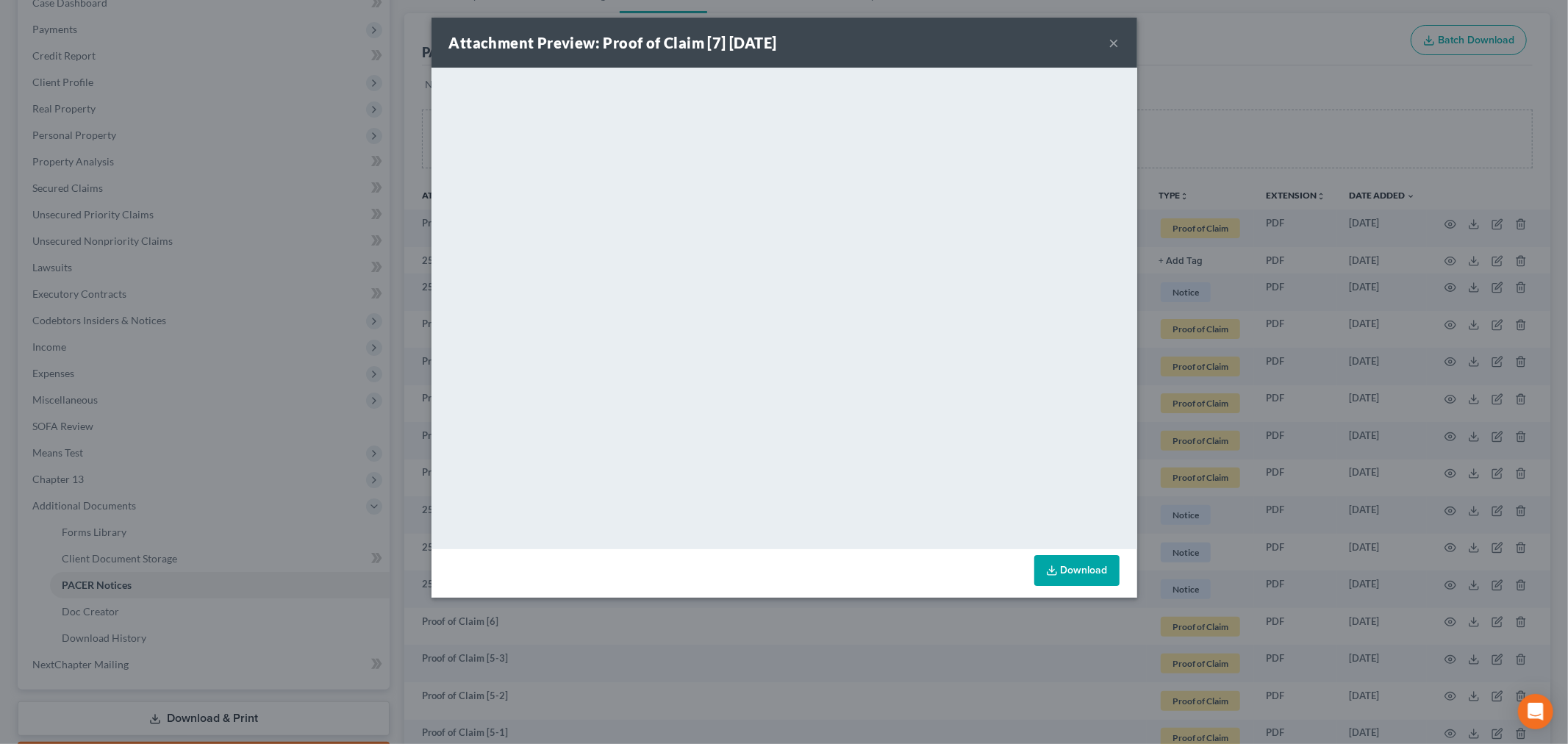
click at [1112, 37] on button "×" at bounding box center [1114, 42] width 10 height 18
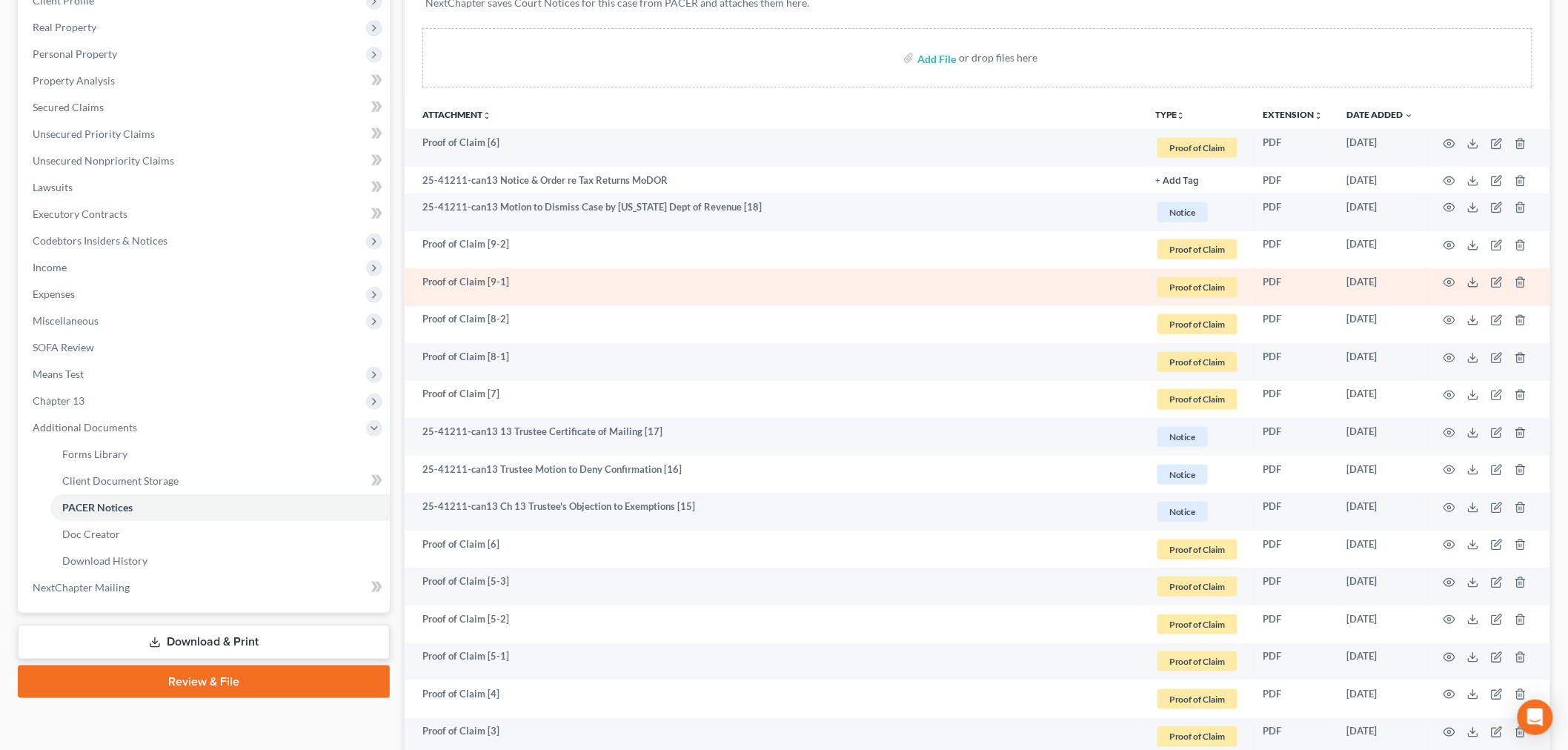
scroll to position [0, 0]
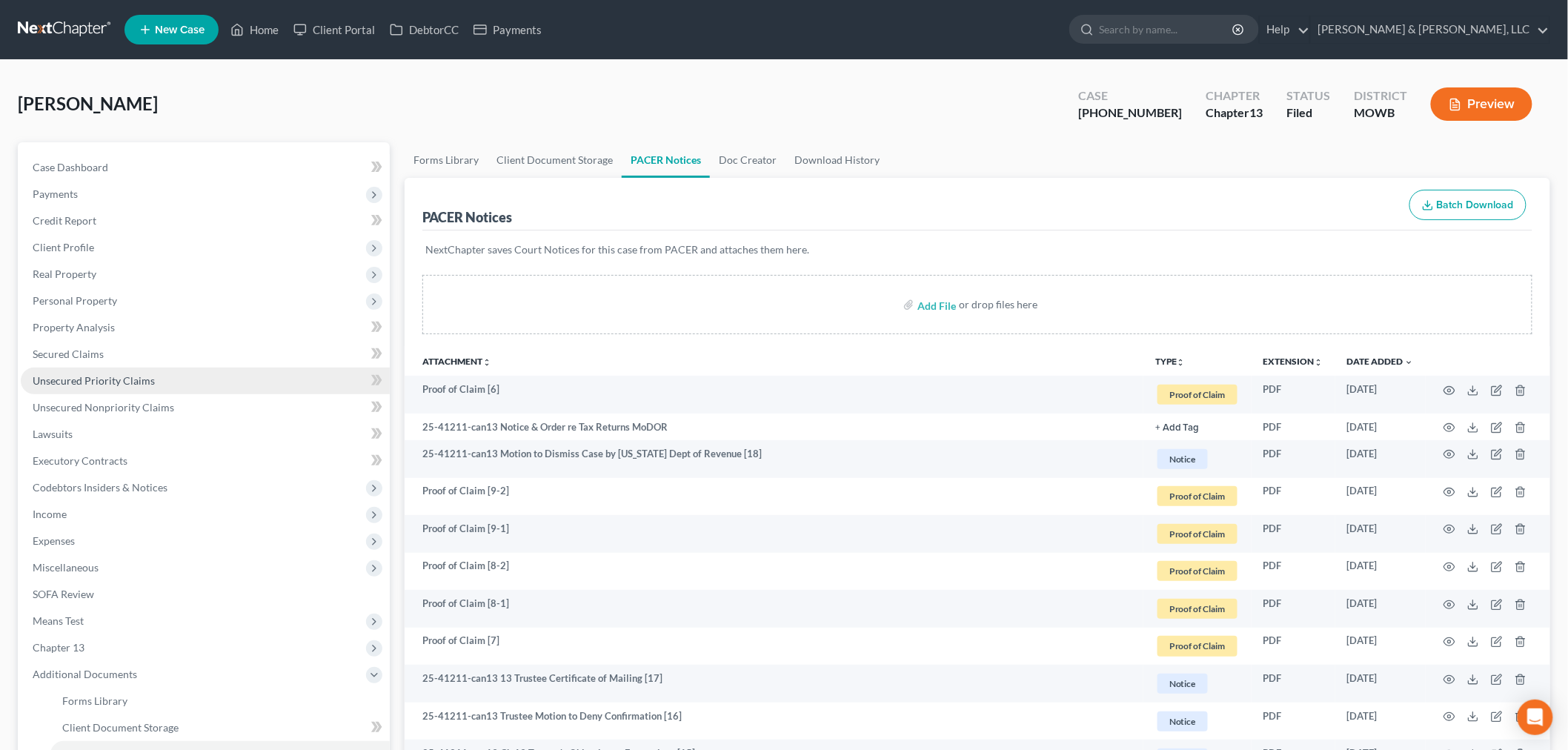
click at [112, 391] on link "Unsecured Priority Claims" at bounding box center [205, 380] width 369 height 26
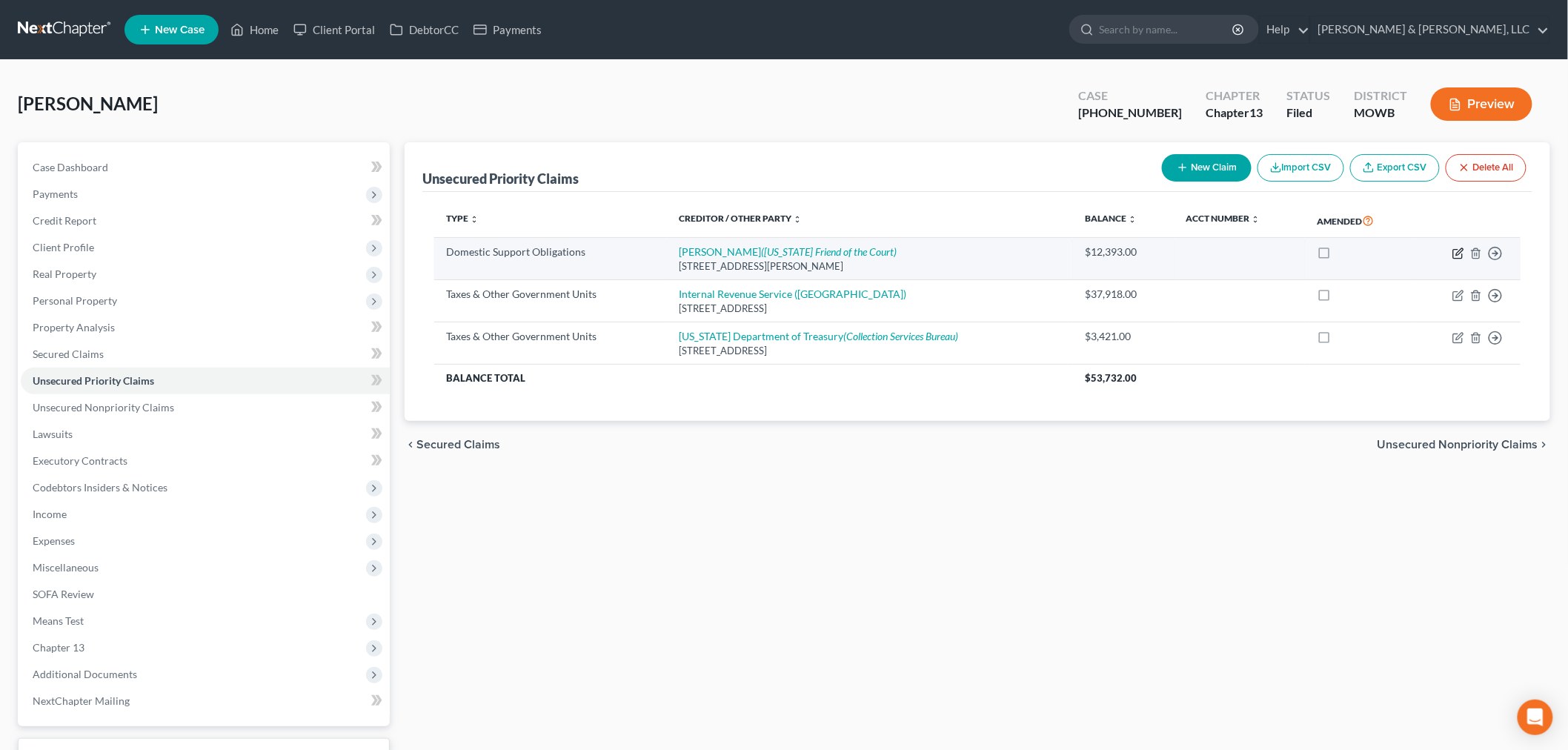
click at [1458, 254] on icon "button" at bounding box center [1459, 251] width 7 height 7
select select "23"
select select "0"
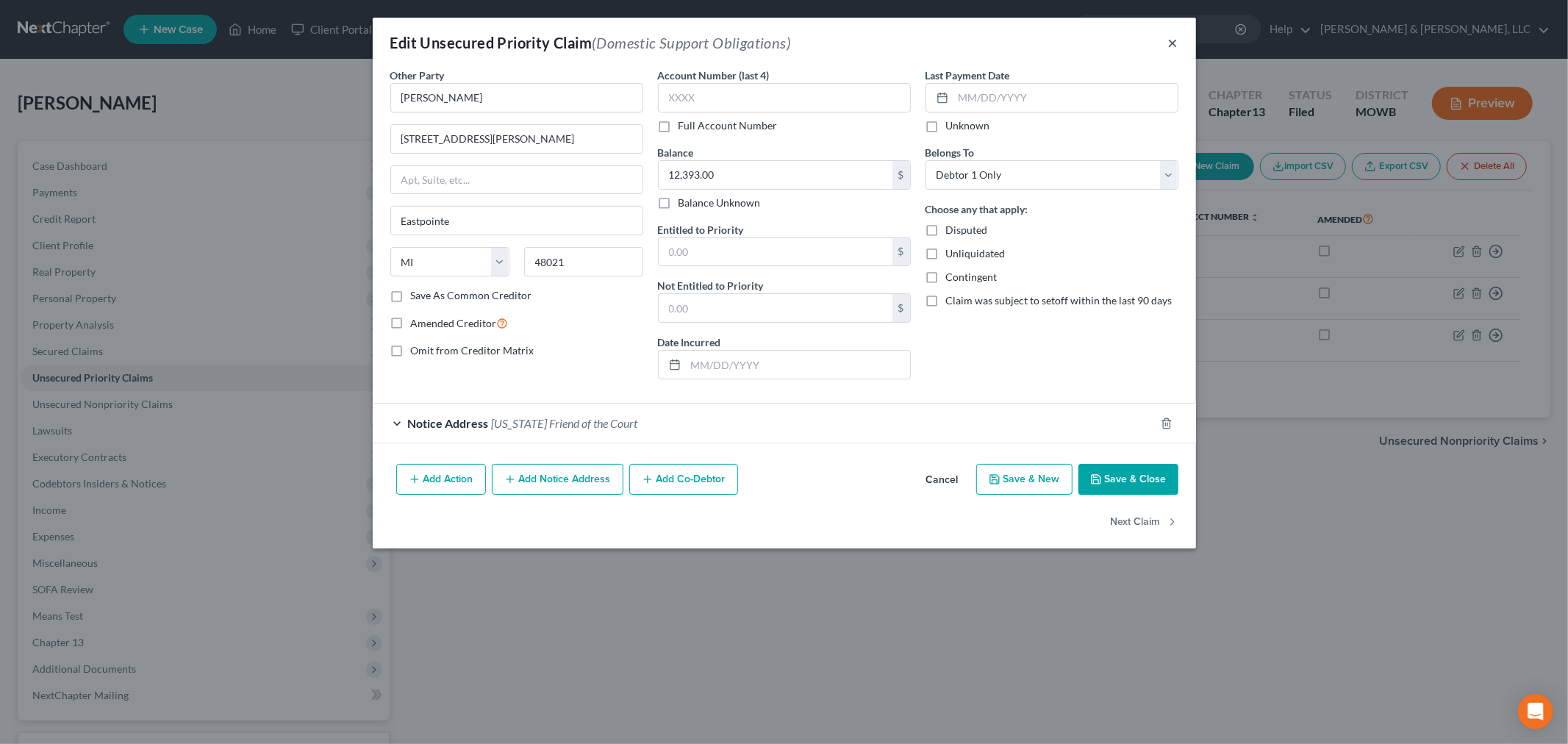
click at [1177, 46] on button "×" at bounding box center [1173, 42] width 10 height 18
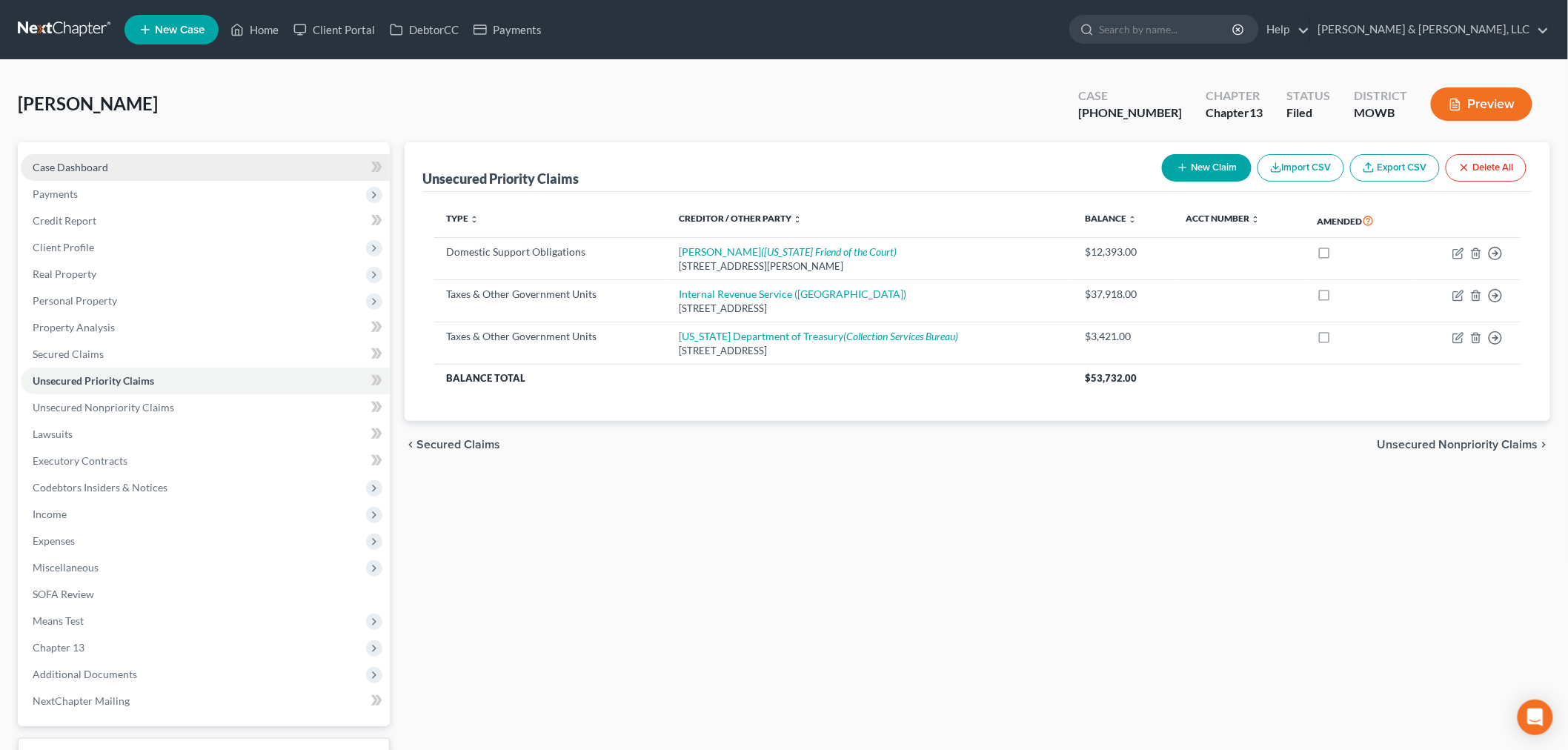
click at [80, 167] on span "Case Dashboard" at bounding box center [70, 167] width 75 height 12
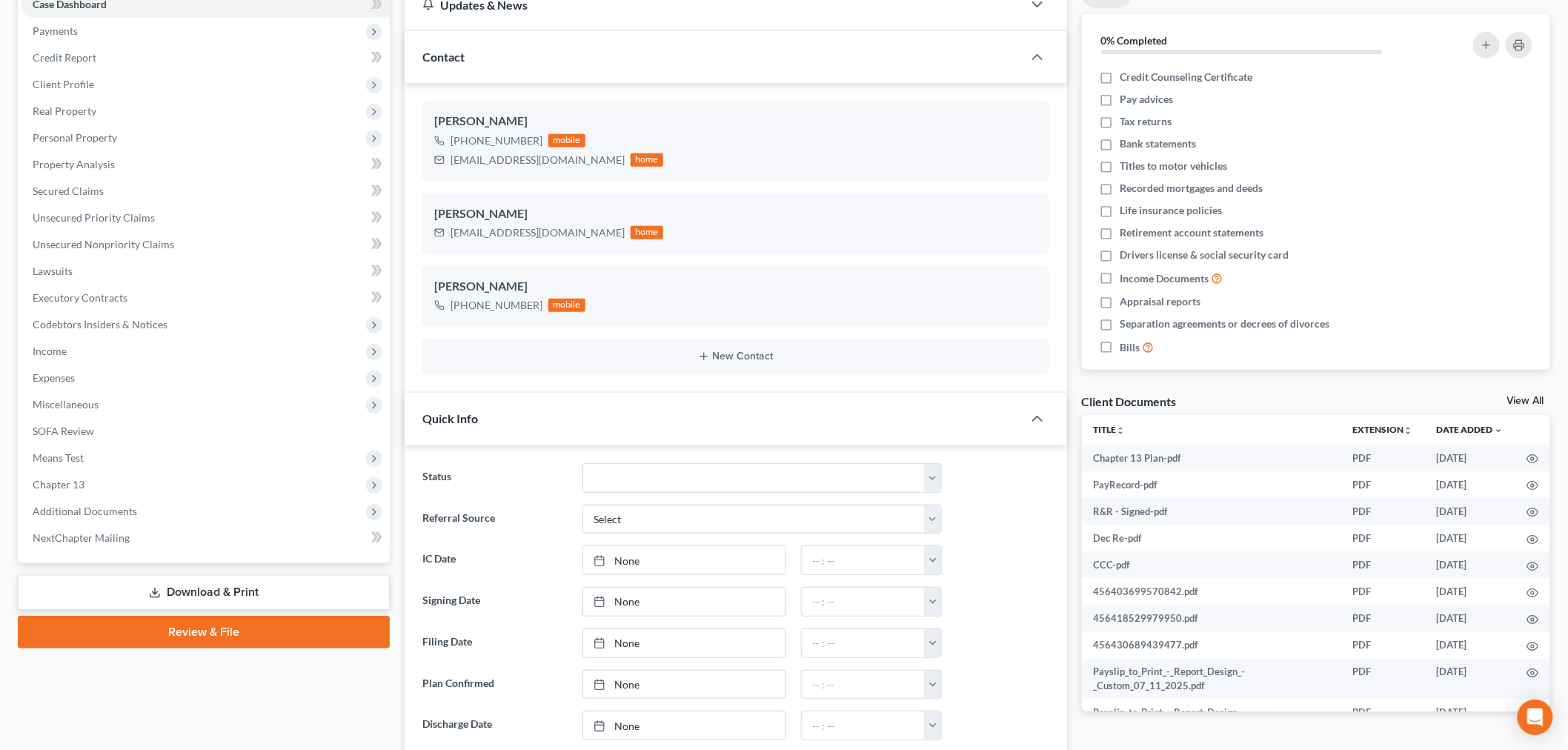
scroll to position [82, 0]
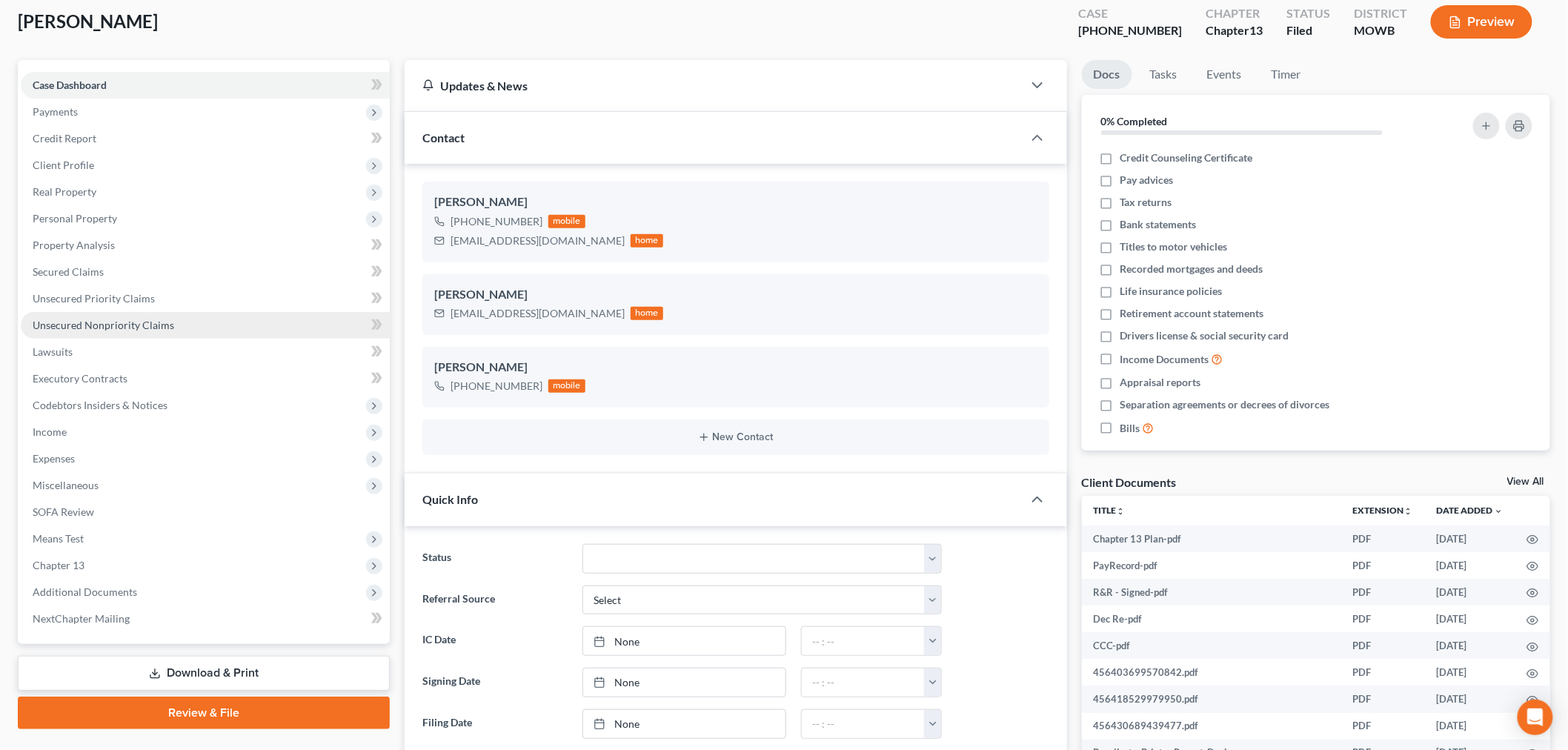
click at [100, 330] on link "Unsecured Nonpriority Claims" at bounding box center [205, 325] width 369 height 26
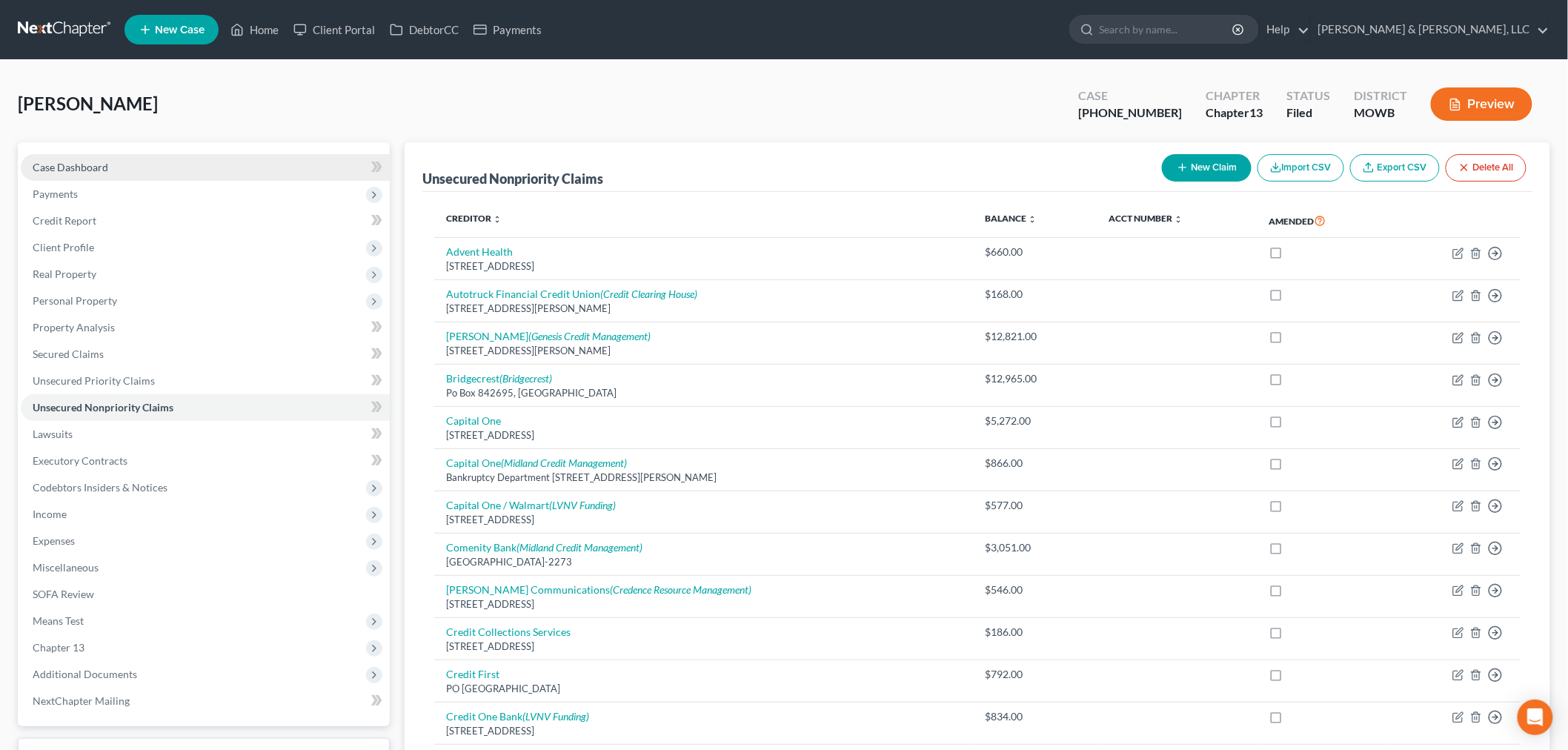
click at [89, 163] on span "Case Dashboard" at bounding box center [70, 167] width 75 height 12
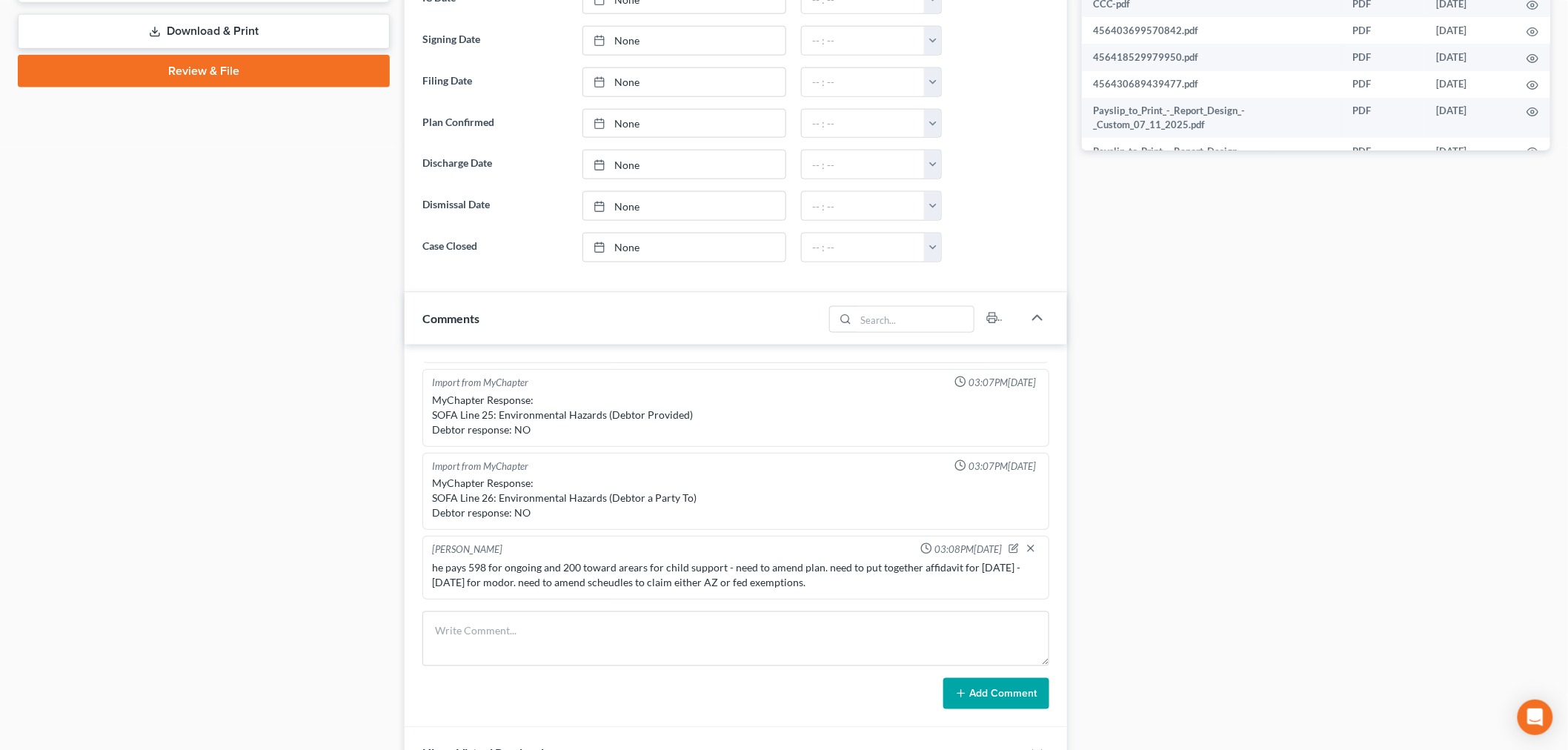
scroll to position [823, 0]
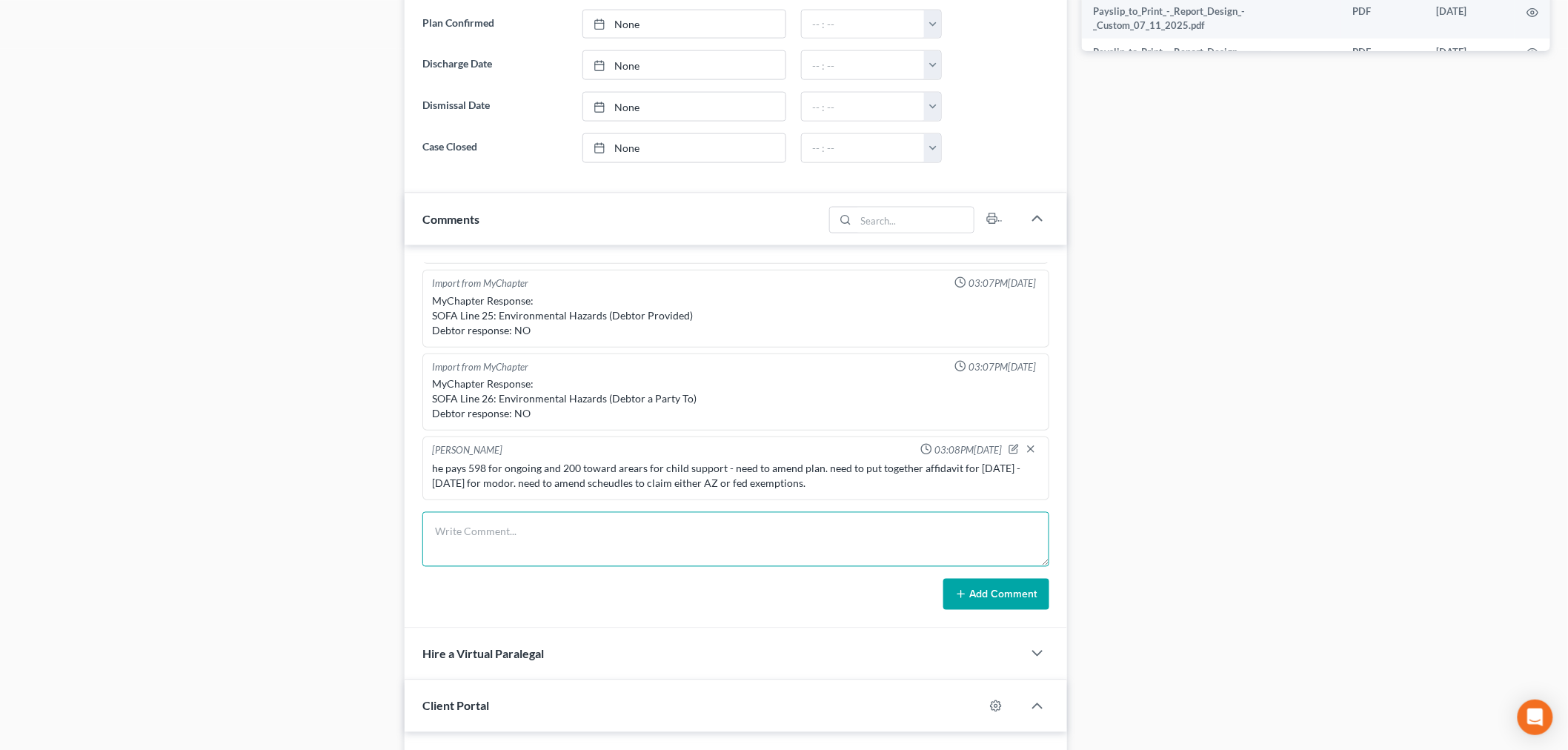
click at [685, 529] on textarea at bounding box center [736, 539] width 627 height 54
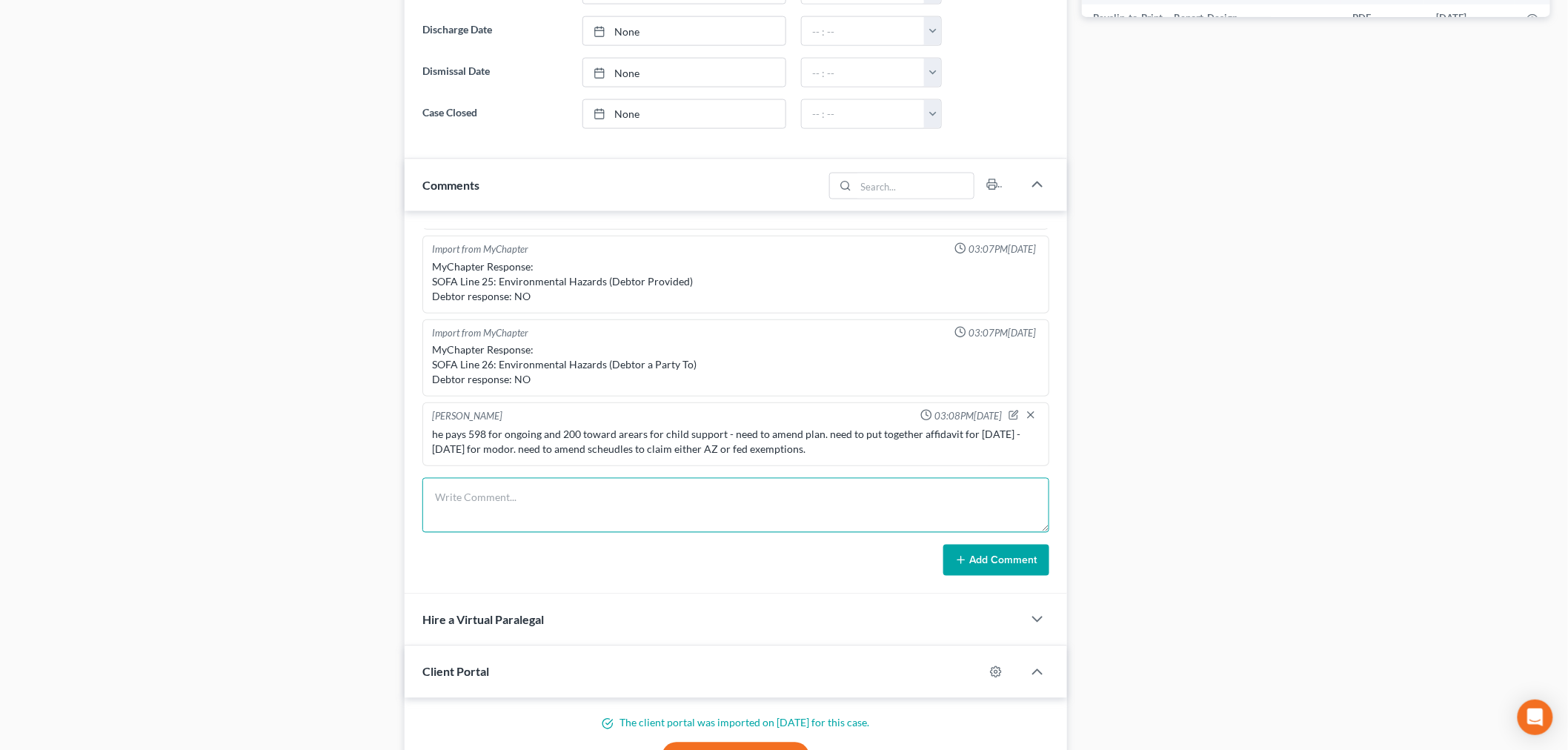
scroll to position [987, 0]
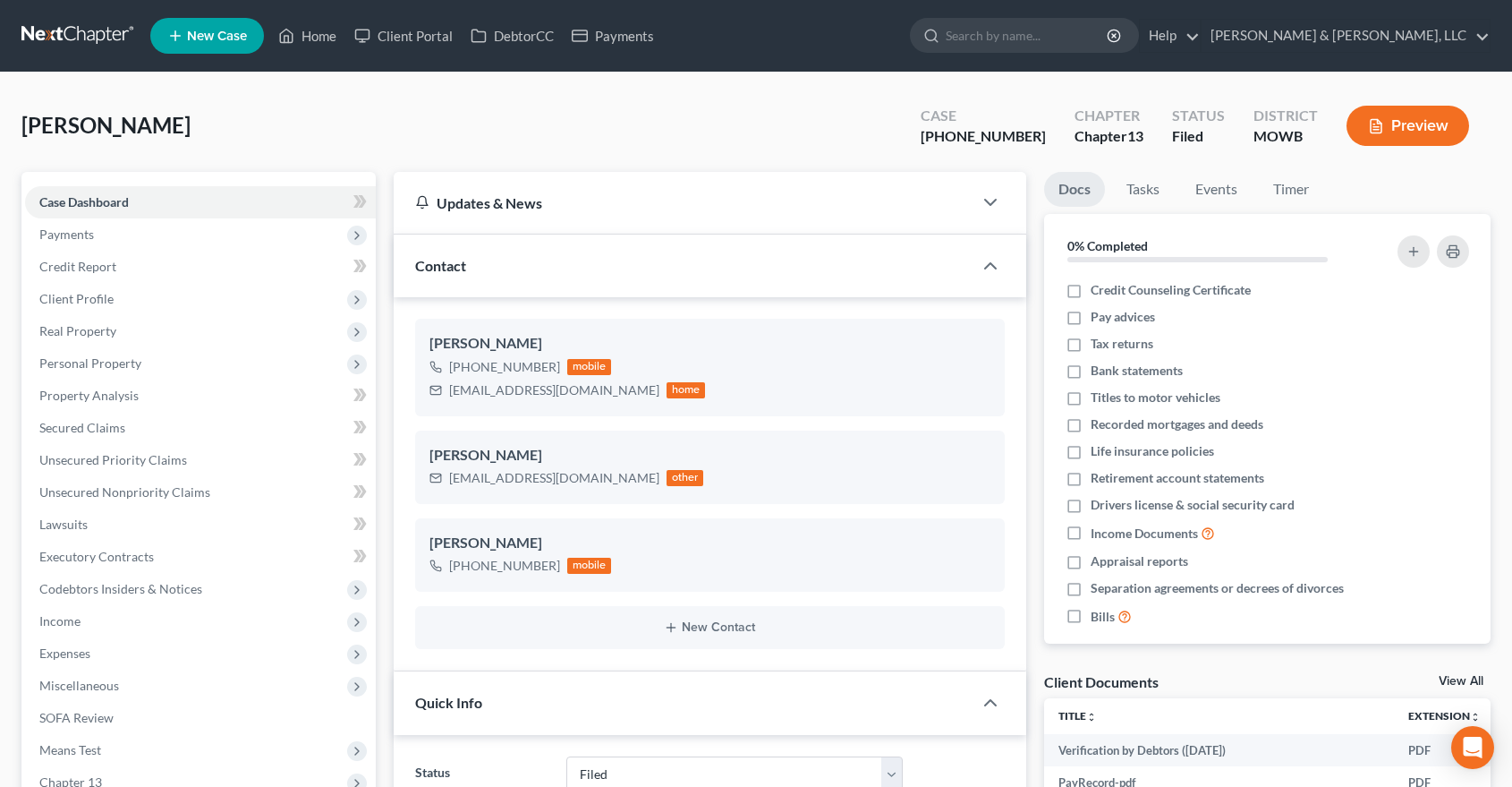
select select "6"
select select "0"
click at [322, 41] on link "Home" at bounding box center [307, 36] width 76 height 32
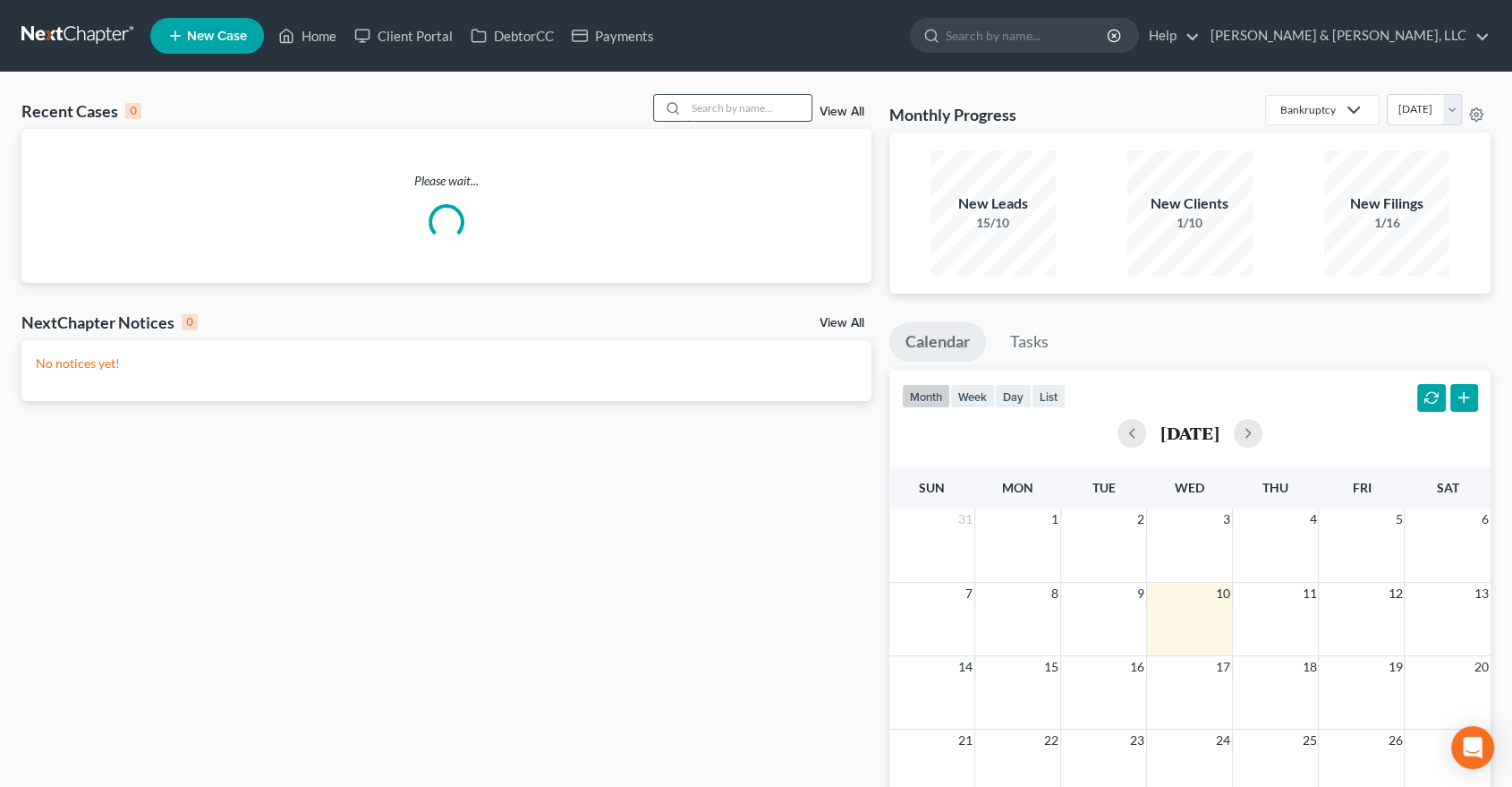
click at [770, 102] on input "search" at bounding box center [748, 108] width 125 height 26
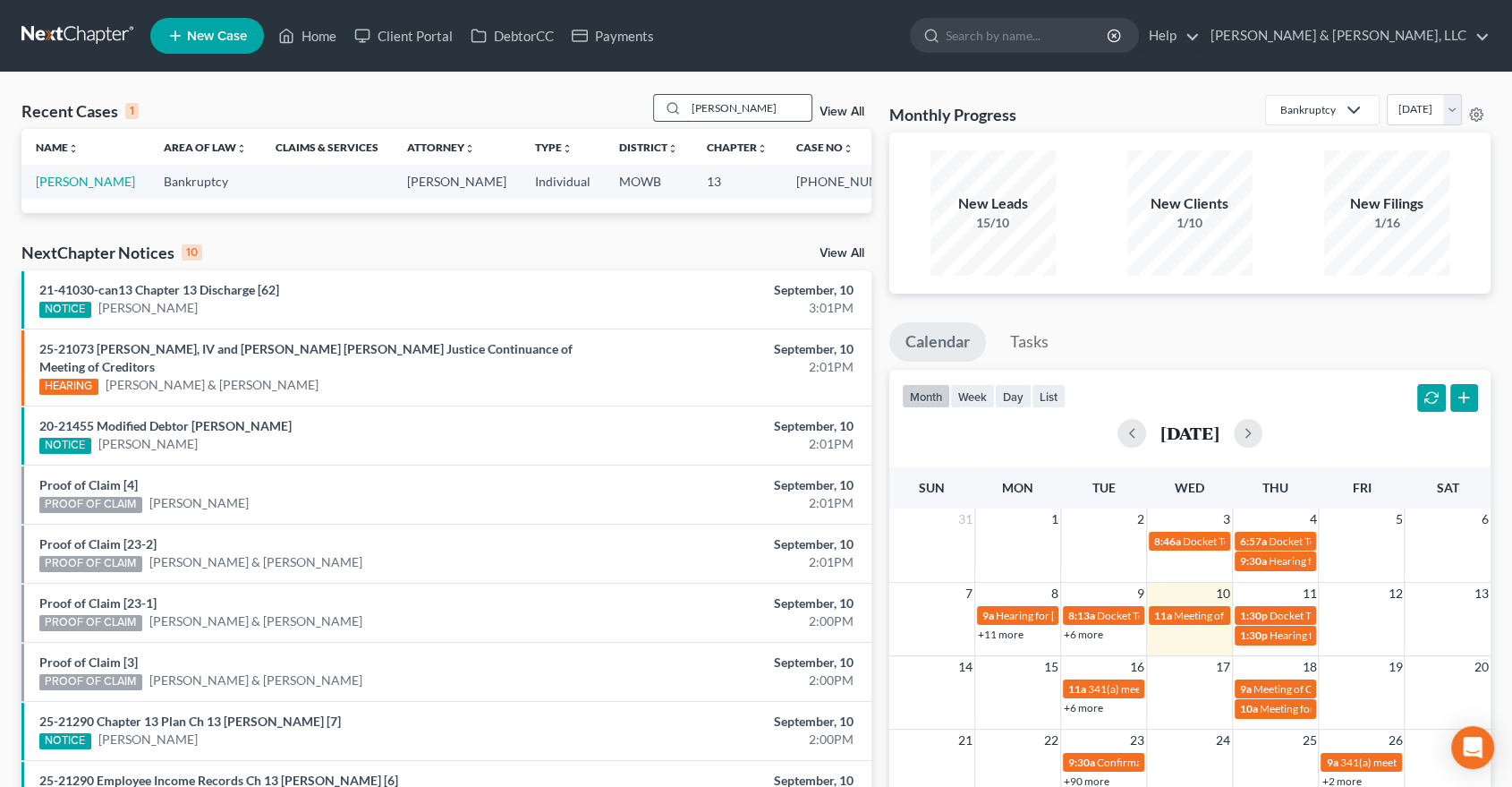
type input "[PERSON_NAME]"
click at [76, 178] on link "[PERSON_NAME]" at bounding box center [86, 181] width 100 height 15
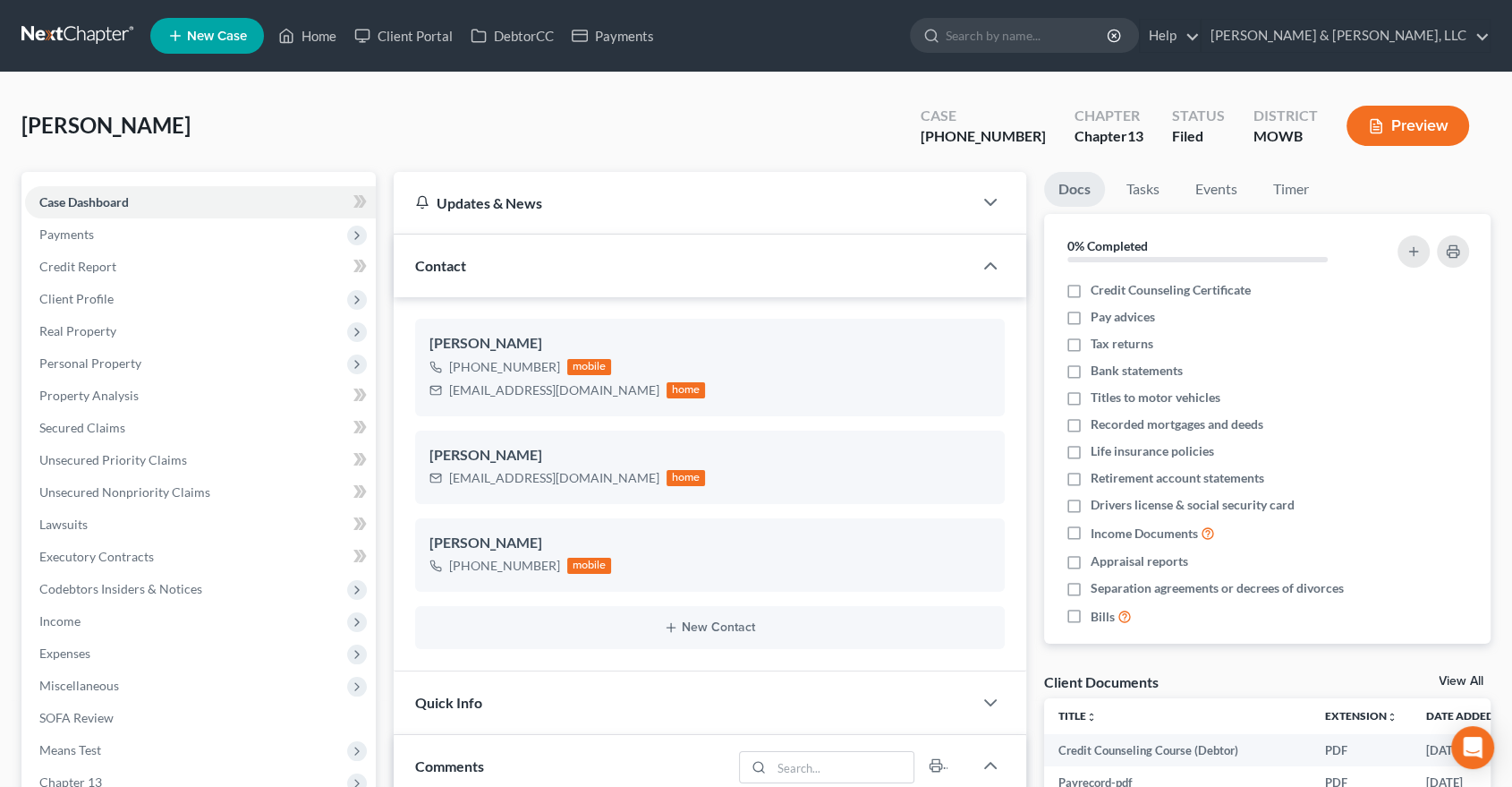
scroll to position [119, 0]
click at [144, 494] on span "Unsecured Nonpriority Claims" at bounding box center [125, 492] width 171 height 15
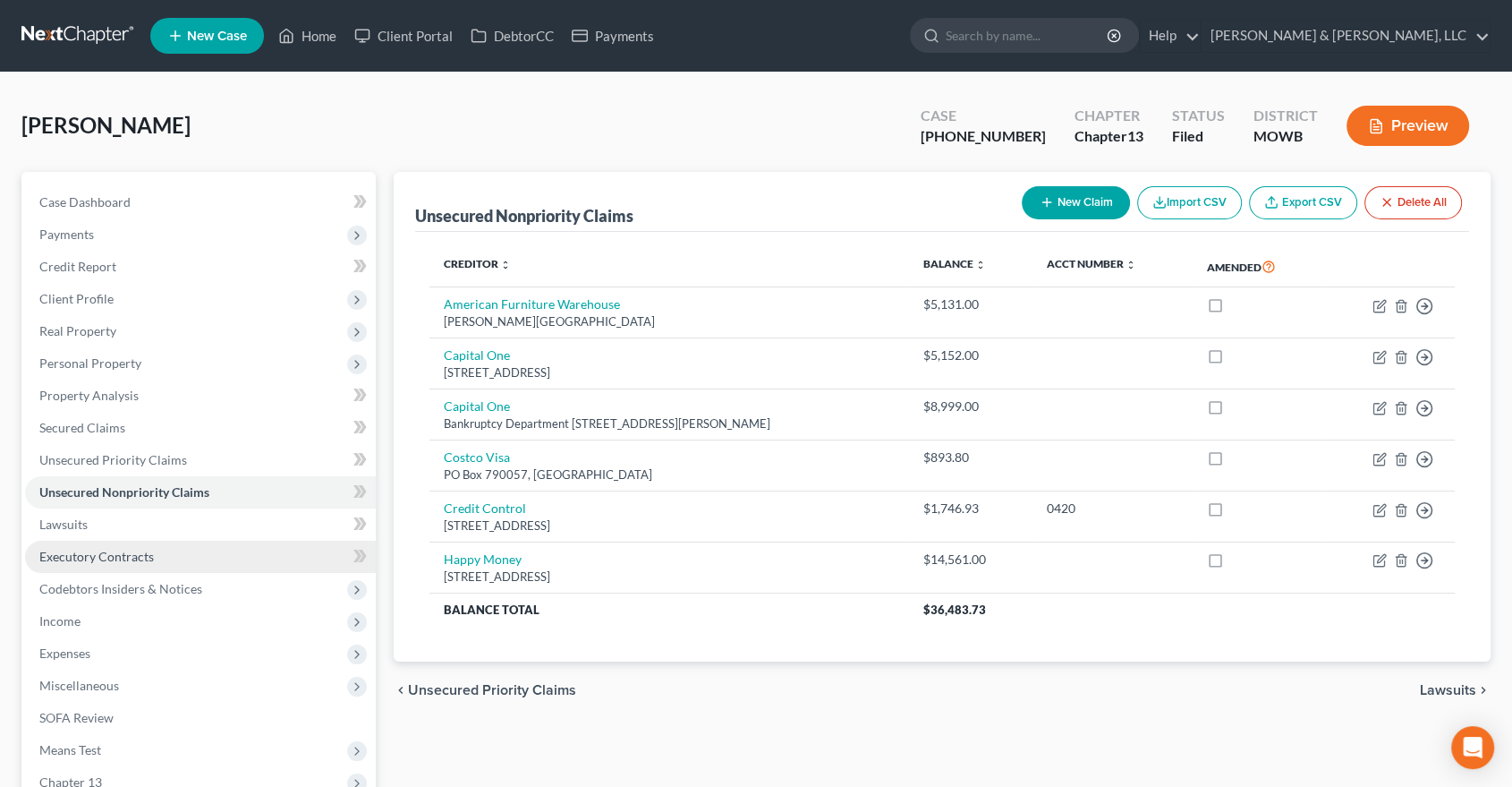
click at [79, 558] on span "Executory Contracts" at bounding box center [97, 557] width 115 height 15
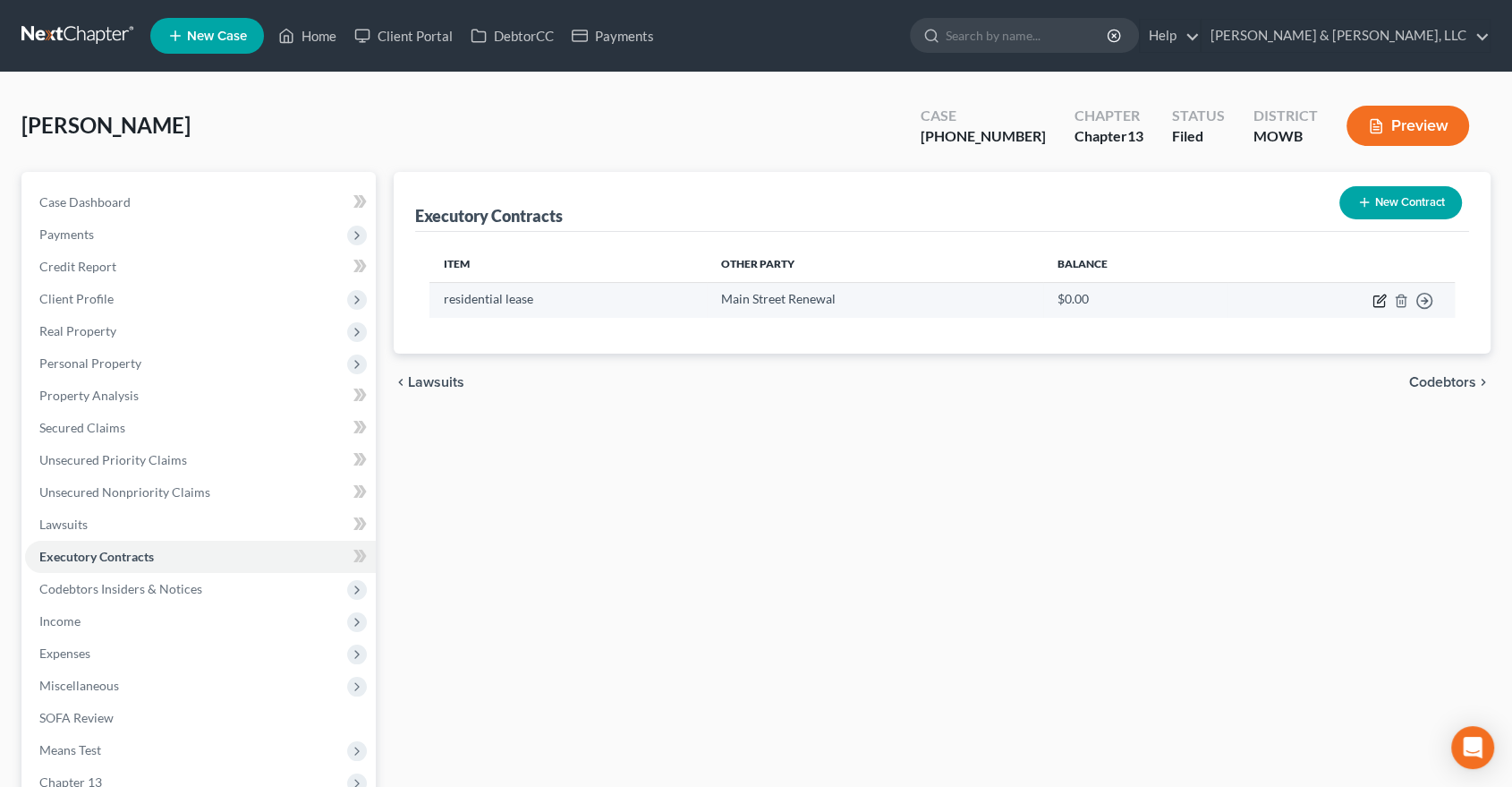
click at [1379, 299] on icon "button" at bounding box center [1380, 298] width 8 height 8
select select "3"
select select "17"
select select "0"
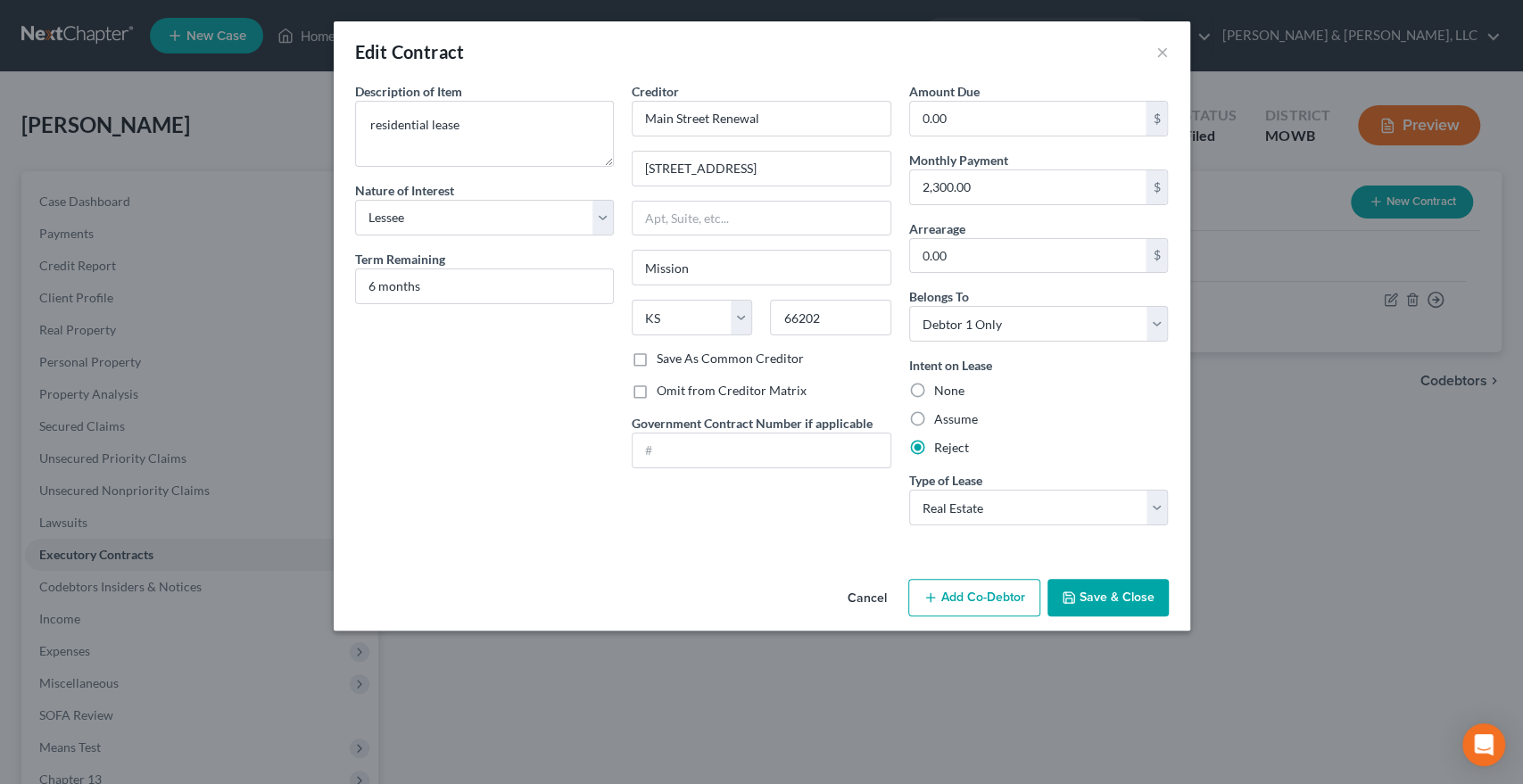
click at [1170, 57] on div "Edit Contract ×" at bounding box center [762, 52] width 857 height 61
click at [1159, 50] on button "×" at bounding box center [1162, 52] width 12 height 22
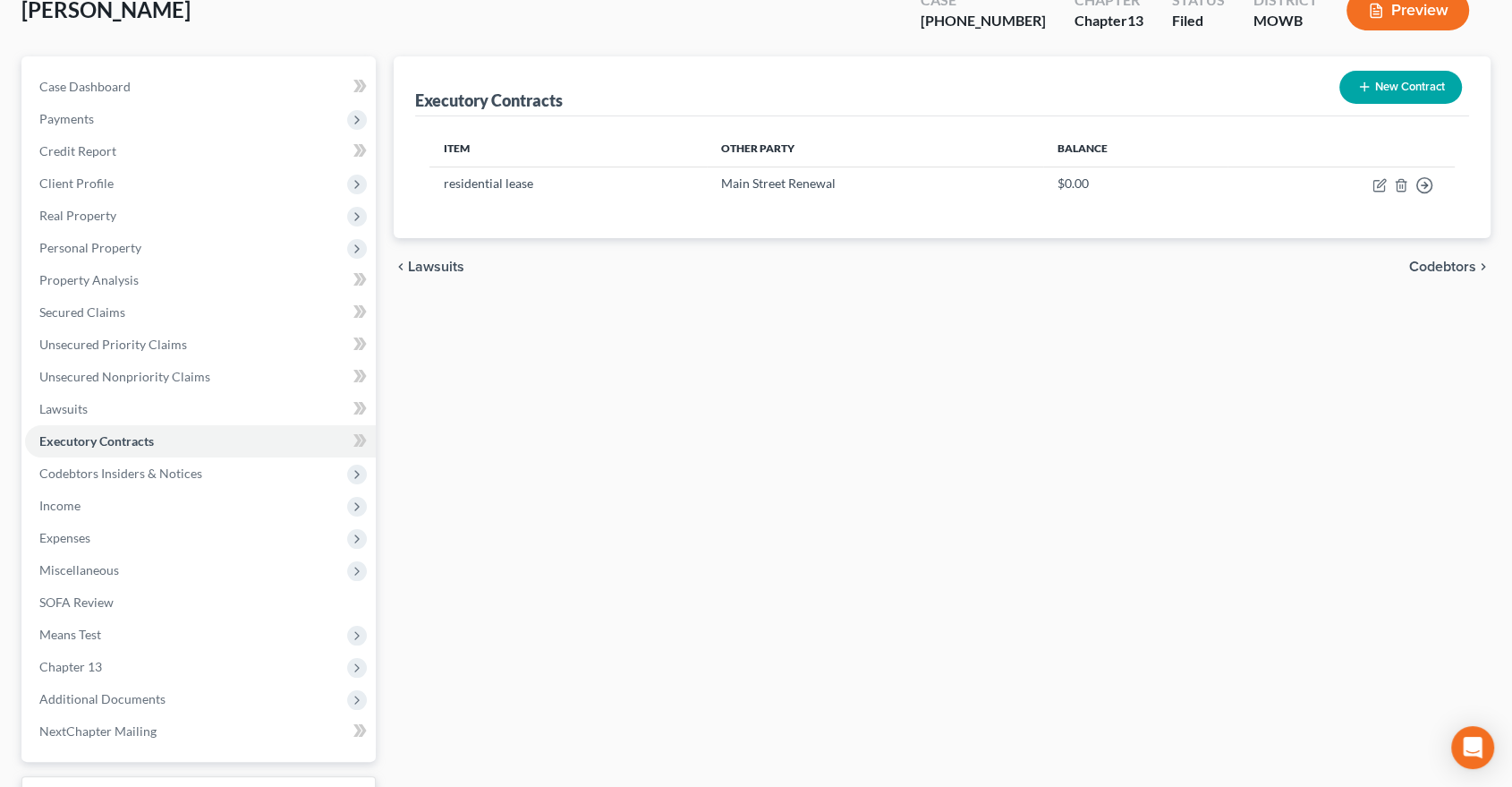
scroll to position [260, 0]
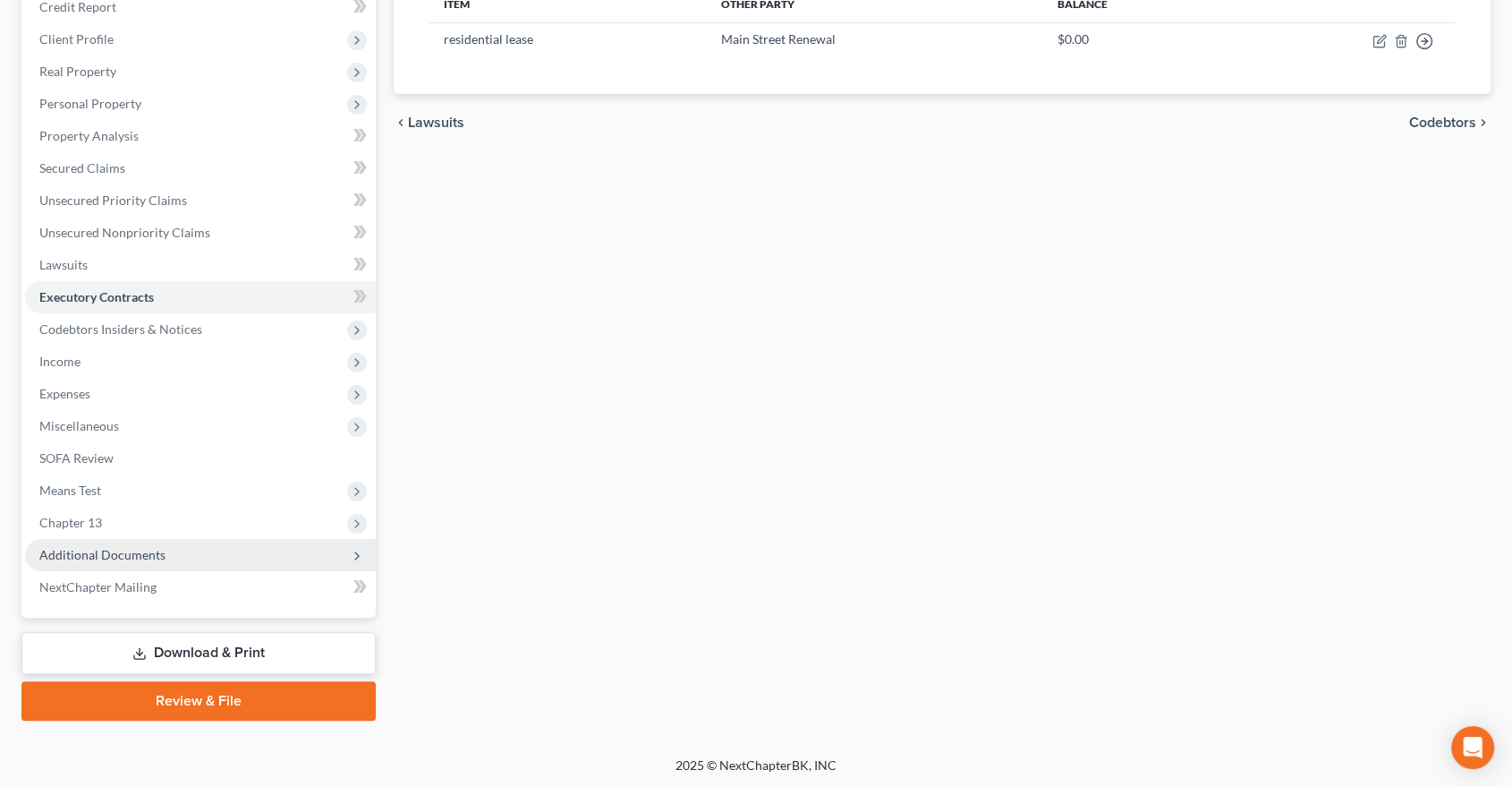
click at [125, 556] on span "Additional Documents" at bounding box center [102, 555] width 126 height 15
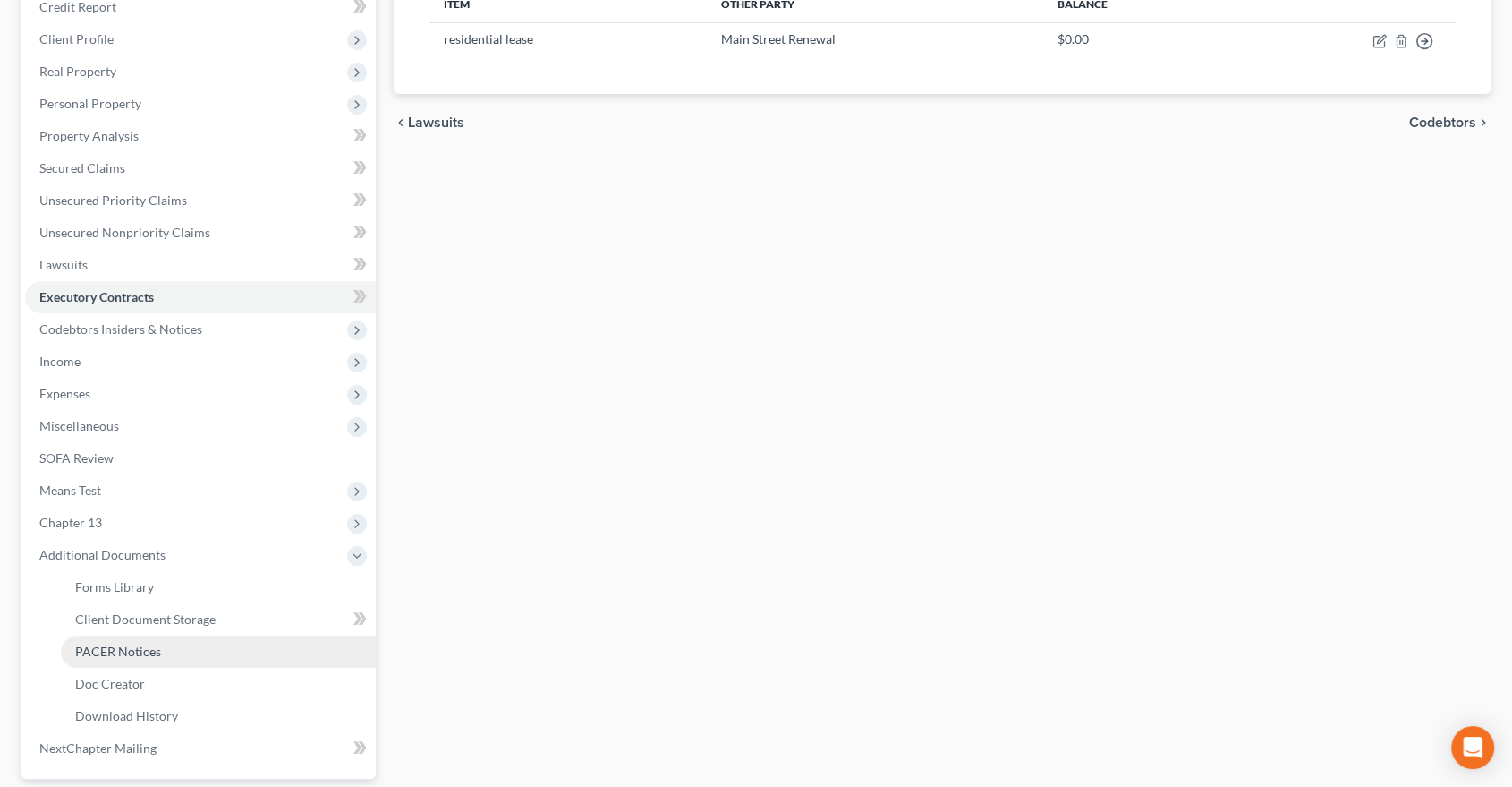
click at [115, 658] on link "PACER Notices" at bounding box center [218, 652] width 315 height 32
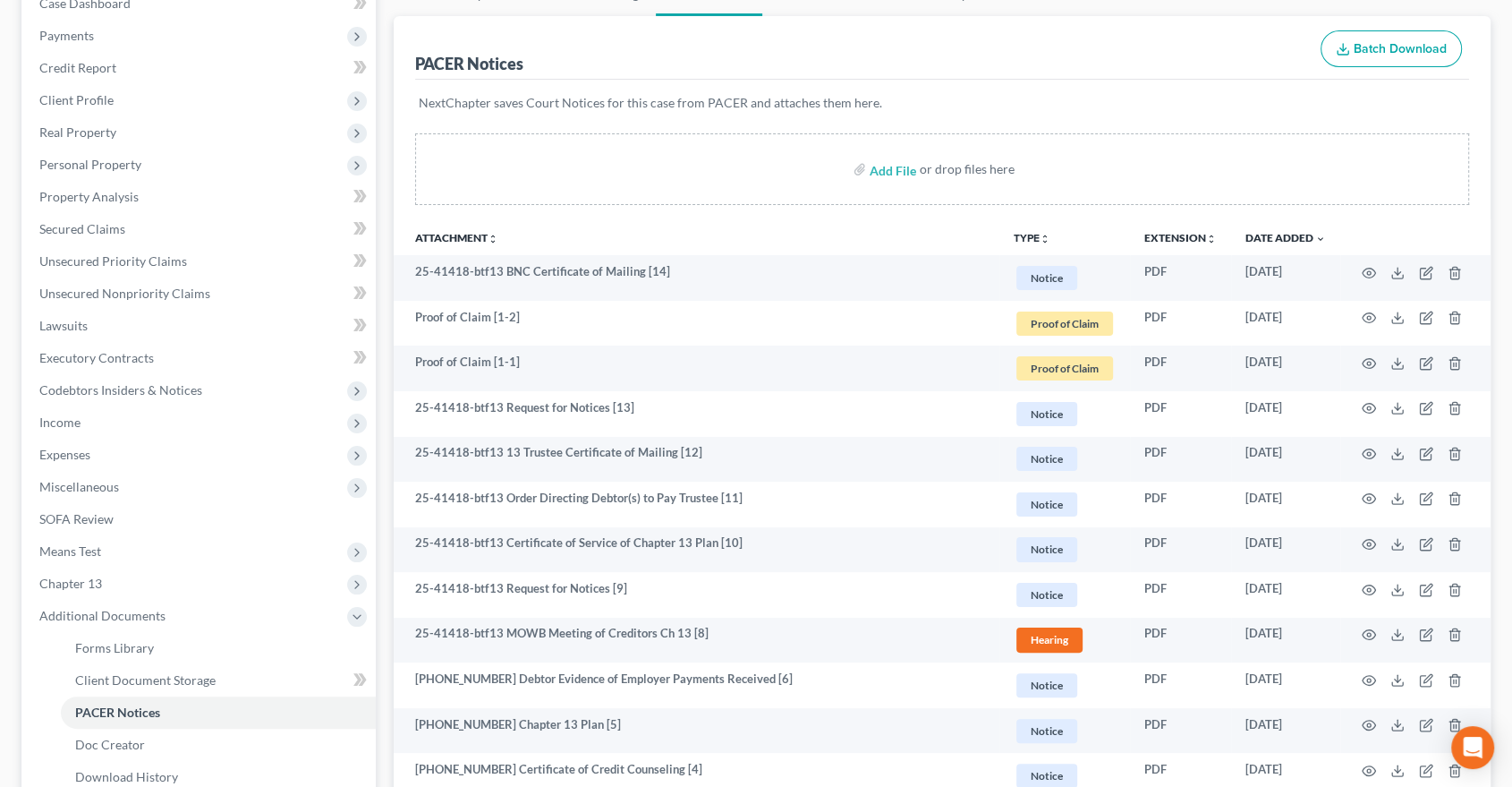
scroll to position [298, 0]
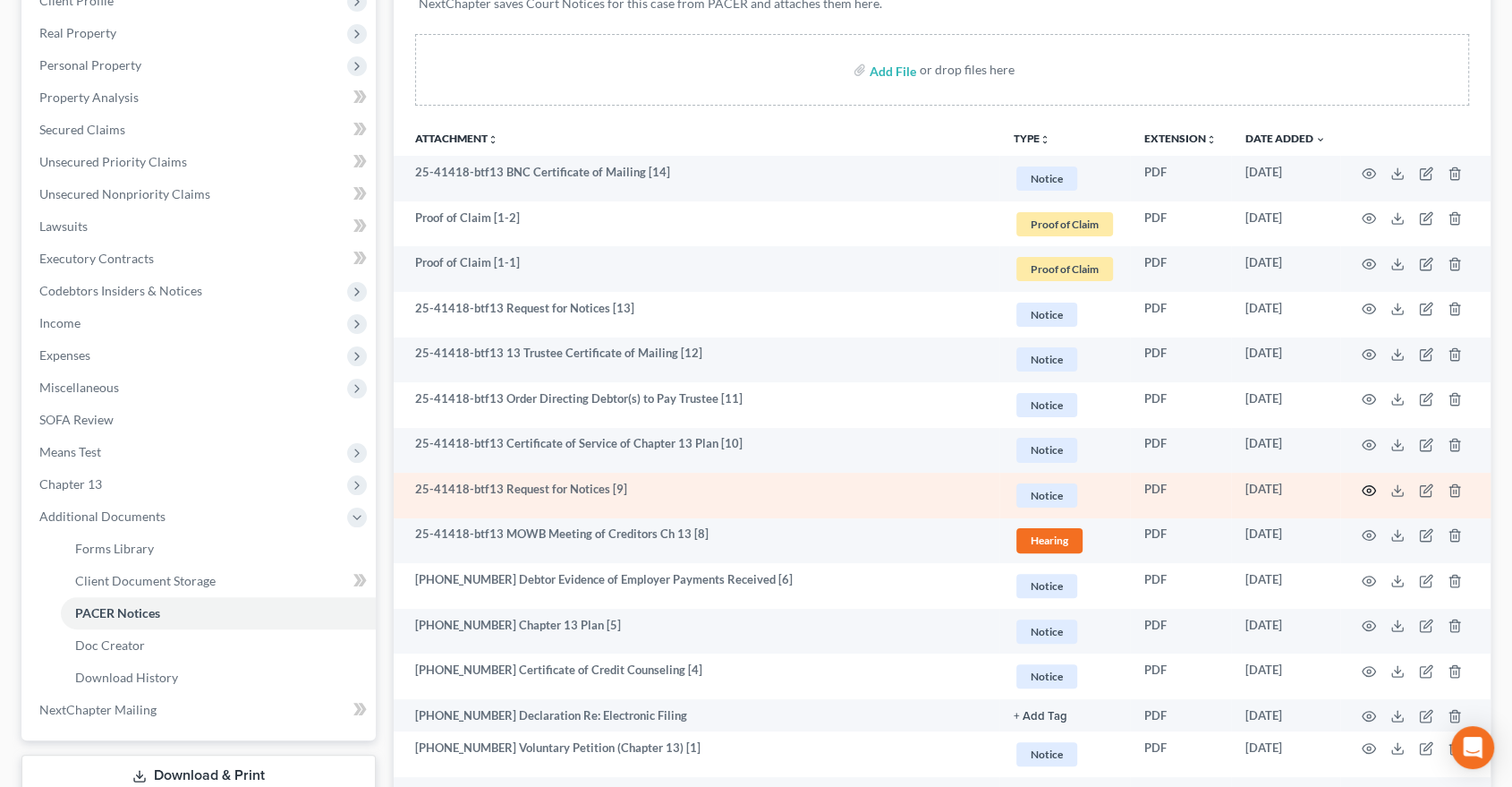
click at [1372, 483] on icon "button" at bounding box center [1368, 490] width 14 height 14
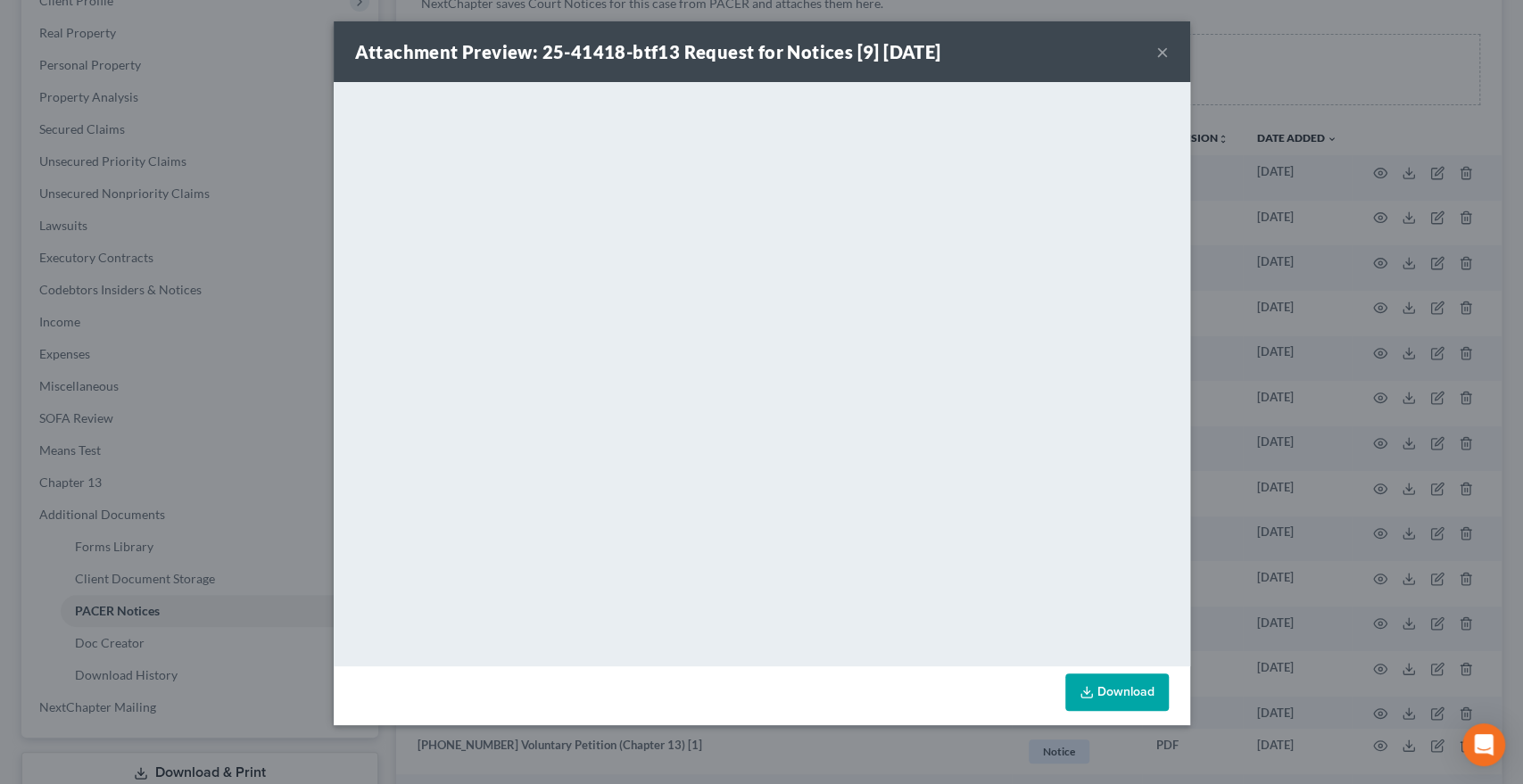
click at [1167, 52] on button "×" at bounding box center [1162, 52] width 12 height 22
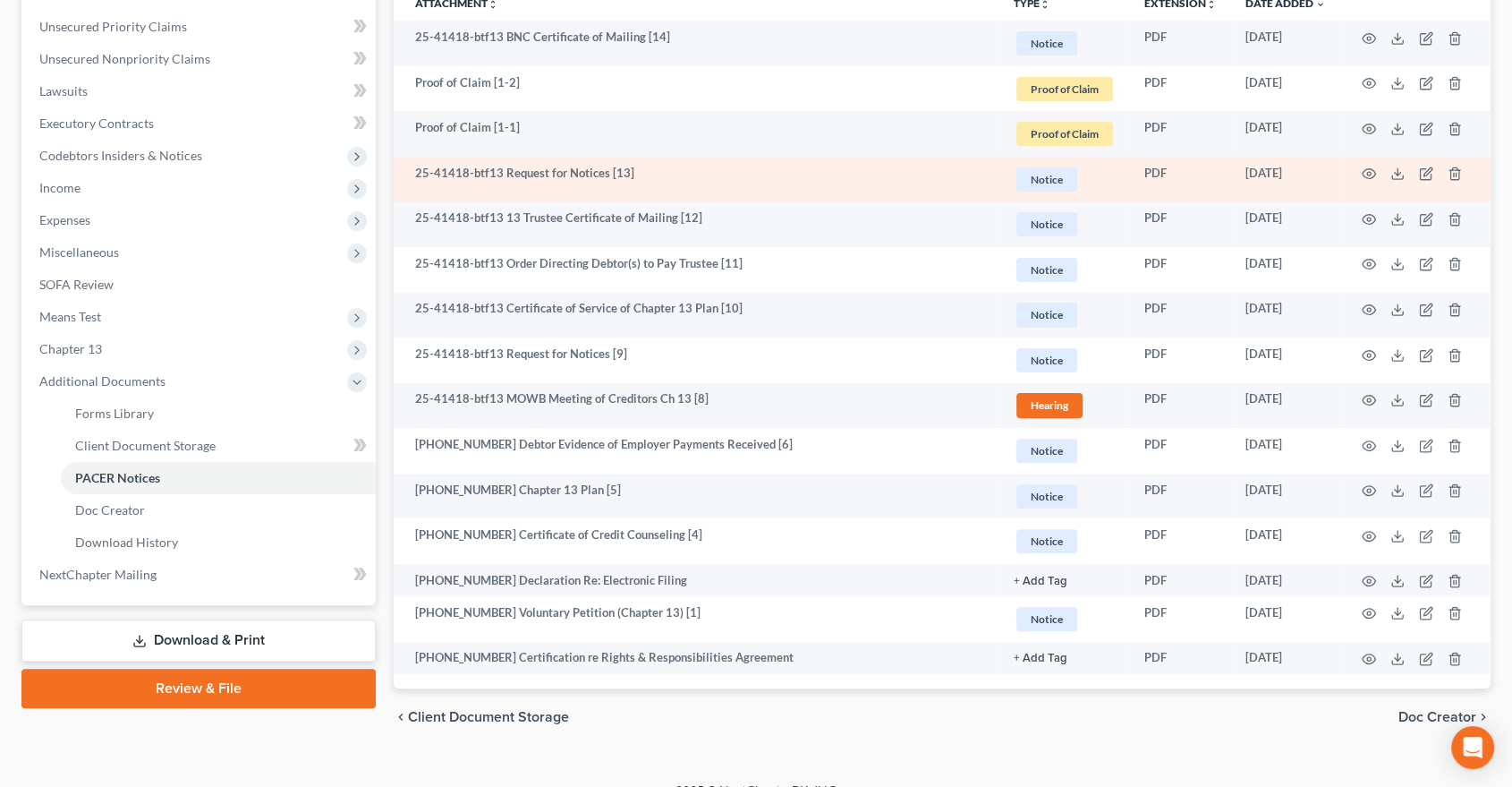
scroll to position [459, 0]
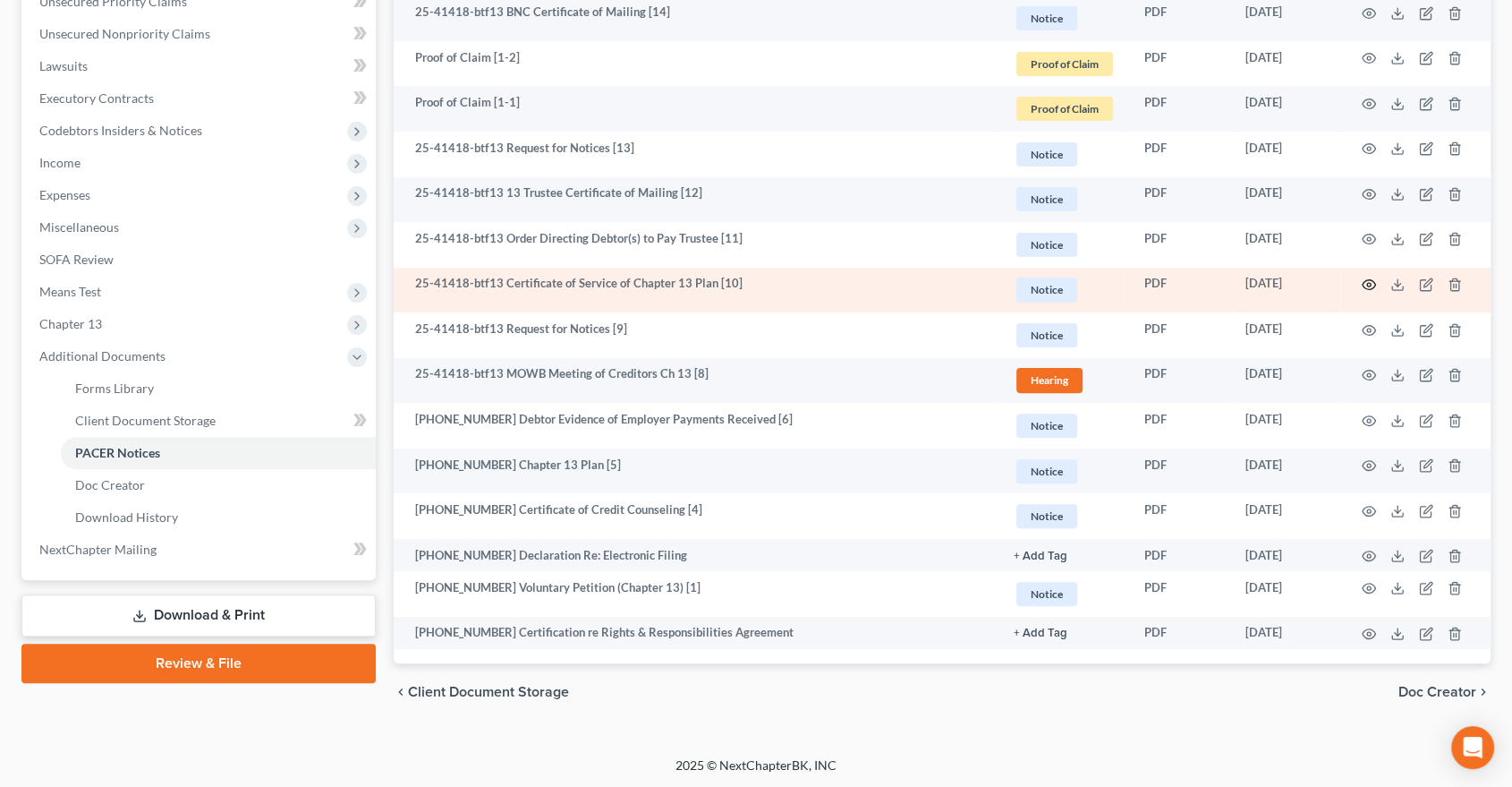
click at [1367, 280] on icon "button" at bounding box center [1368, 284] width 14 height 14
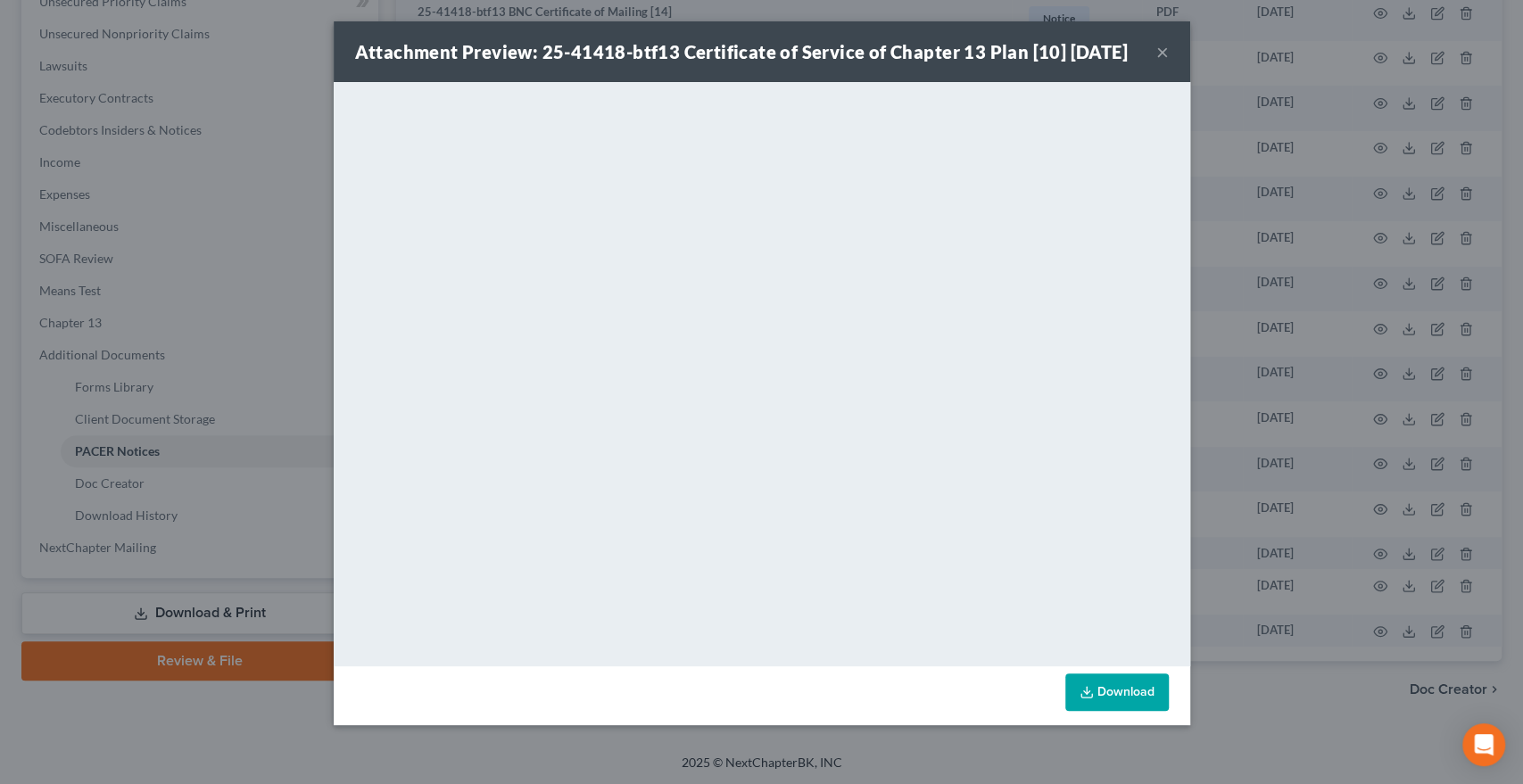
click at [1126, 711] on link "Download" at bounding box center [1117, 692] width 103 height 37
click at [1128, 65] on div "Attachment Preview: 25-41418-btf13 Certificate of Service of Chapter 13 Plan [1…" at bounding box center [741, 52] width 773 height 25
click at [1167, 62] on button "×" at bounding box center [1162, 52] width 12 height 22
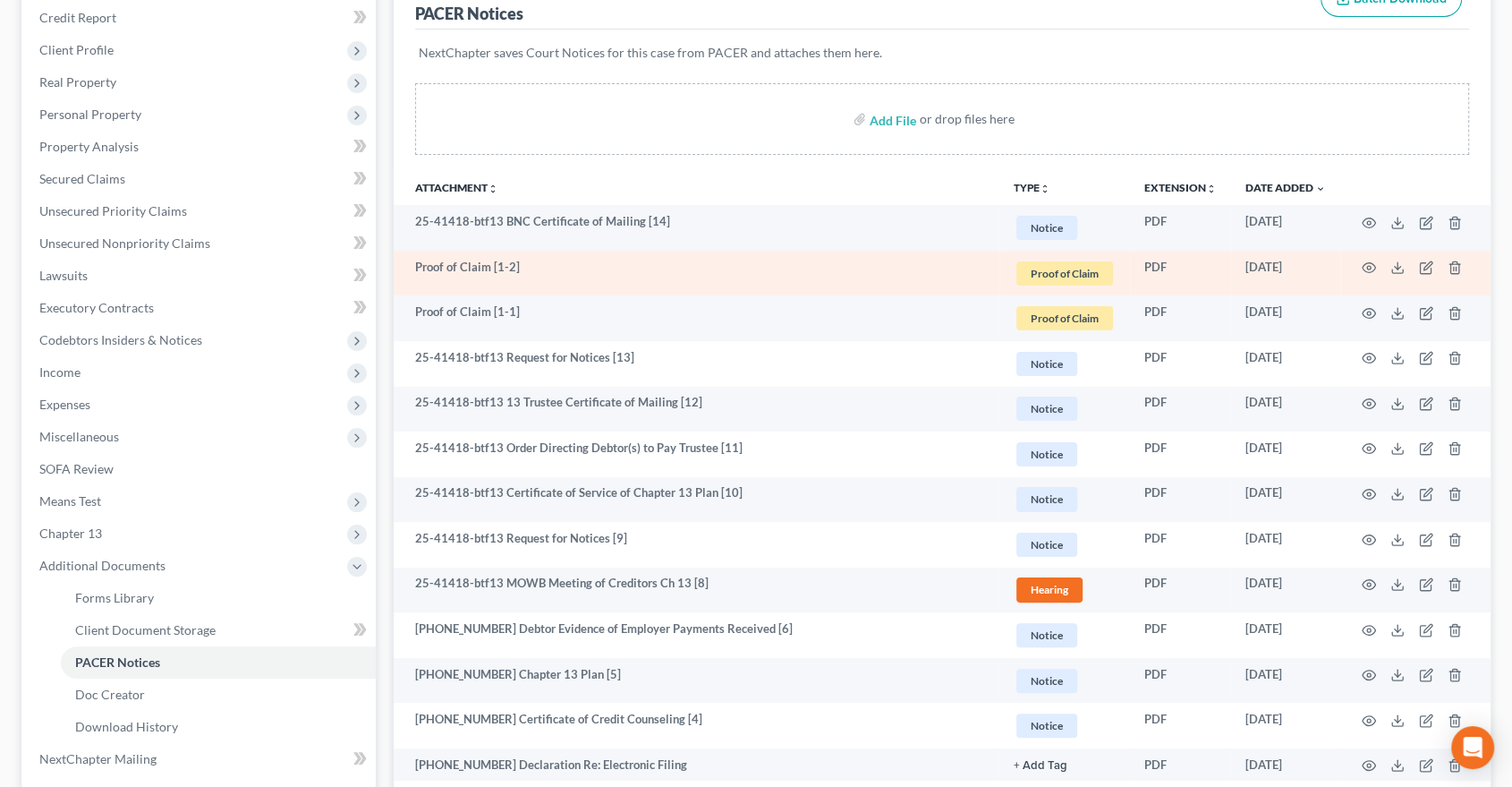
scroll to position [0, 0]
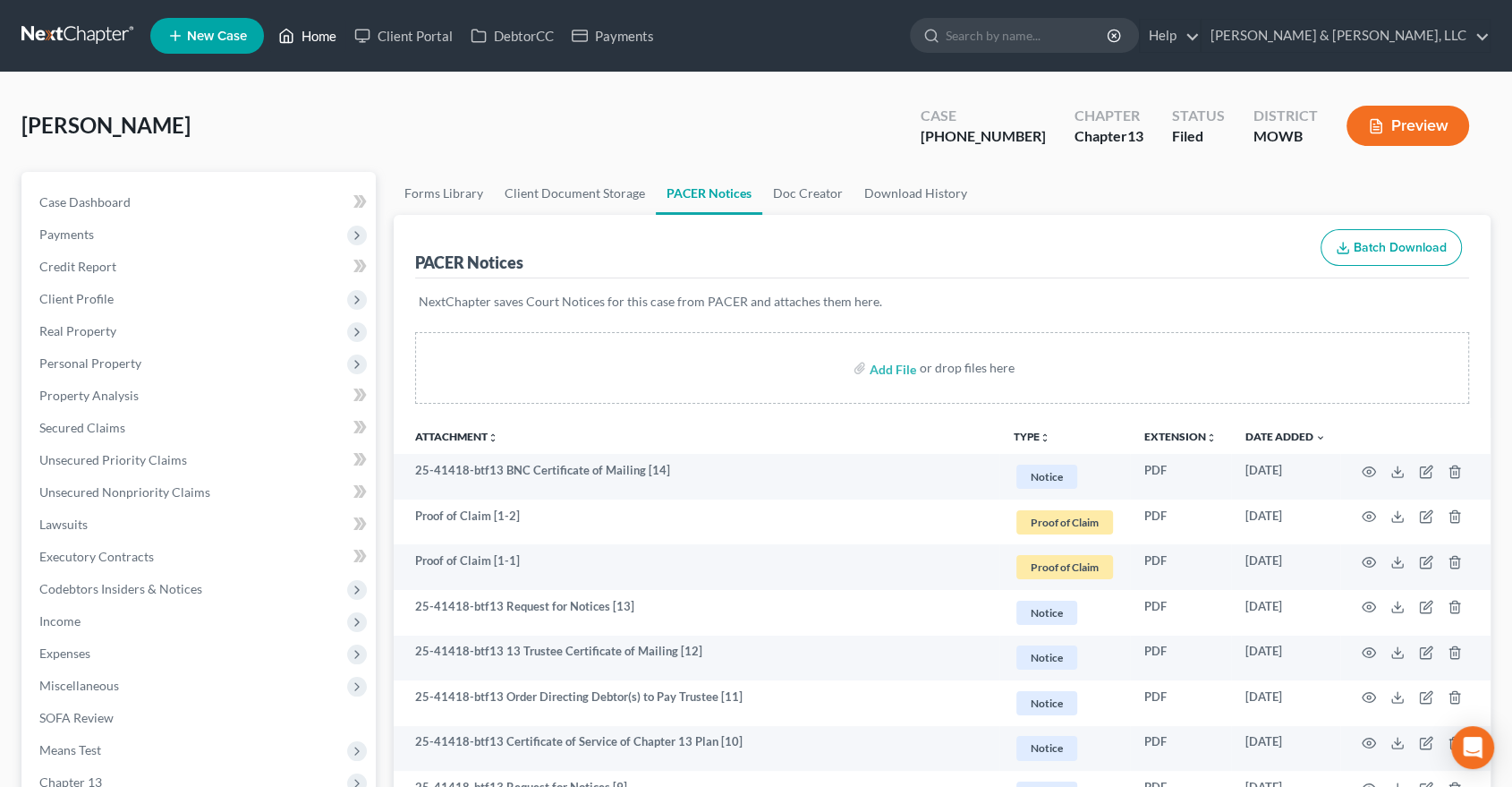
click at [325, 33] on link "Home" at bounding box center [307, 36] width 76 height 32
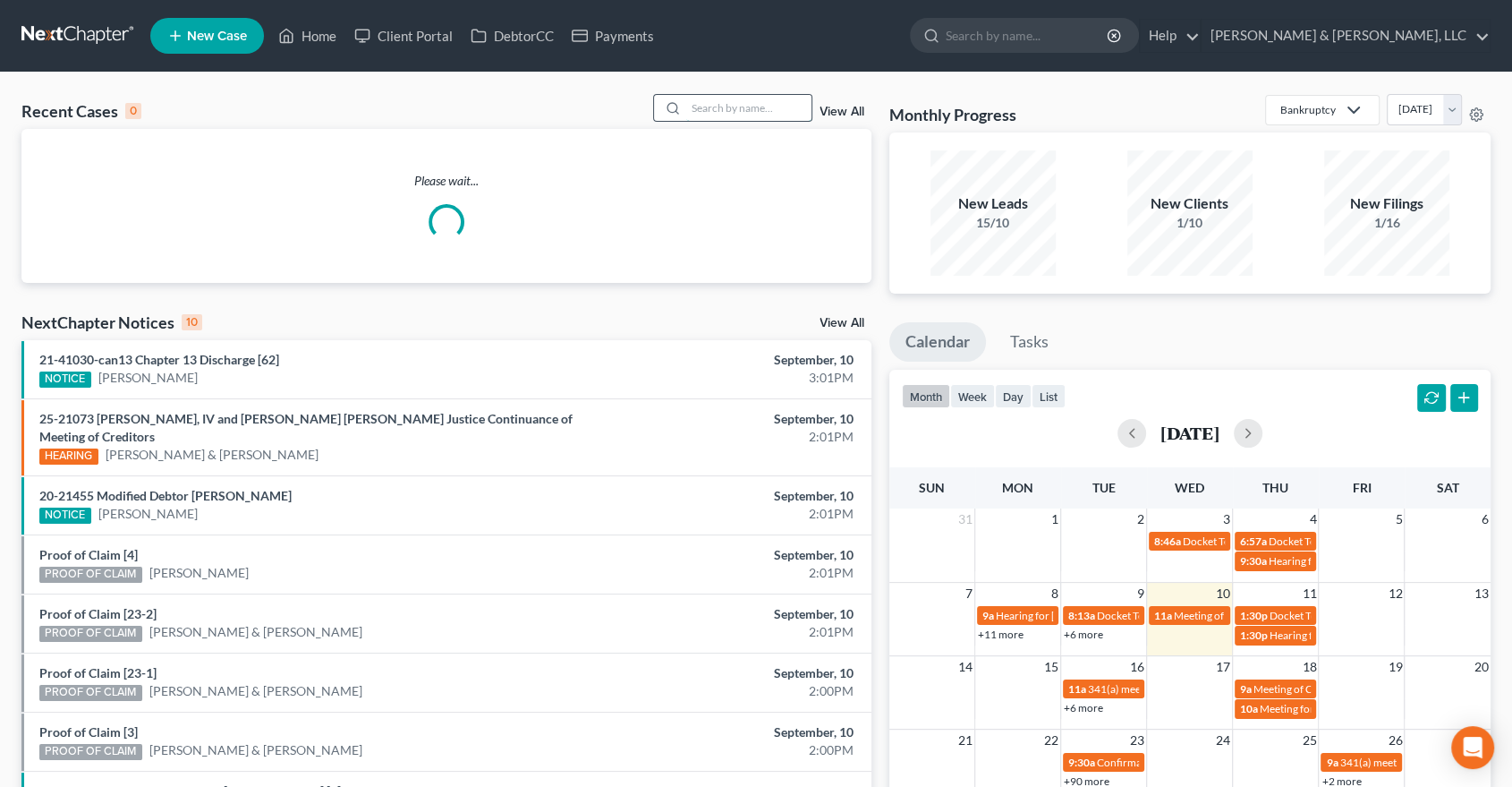
click at [746, 106] on input "search" at bounding box center [748, 108] width 125 height 26
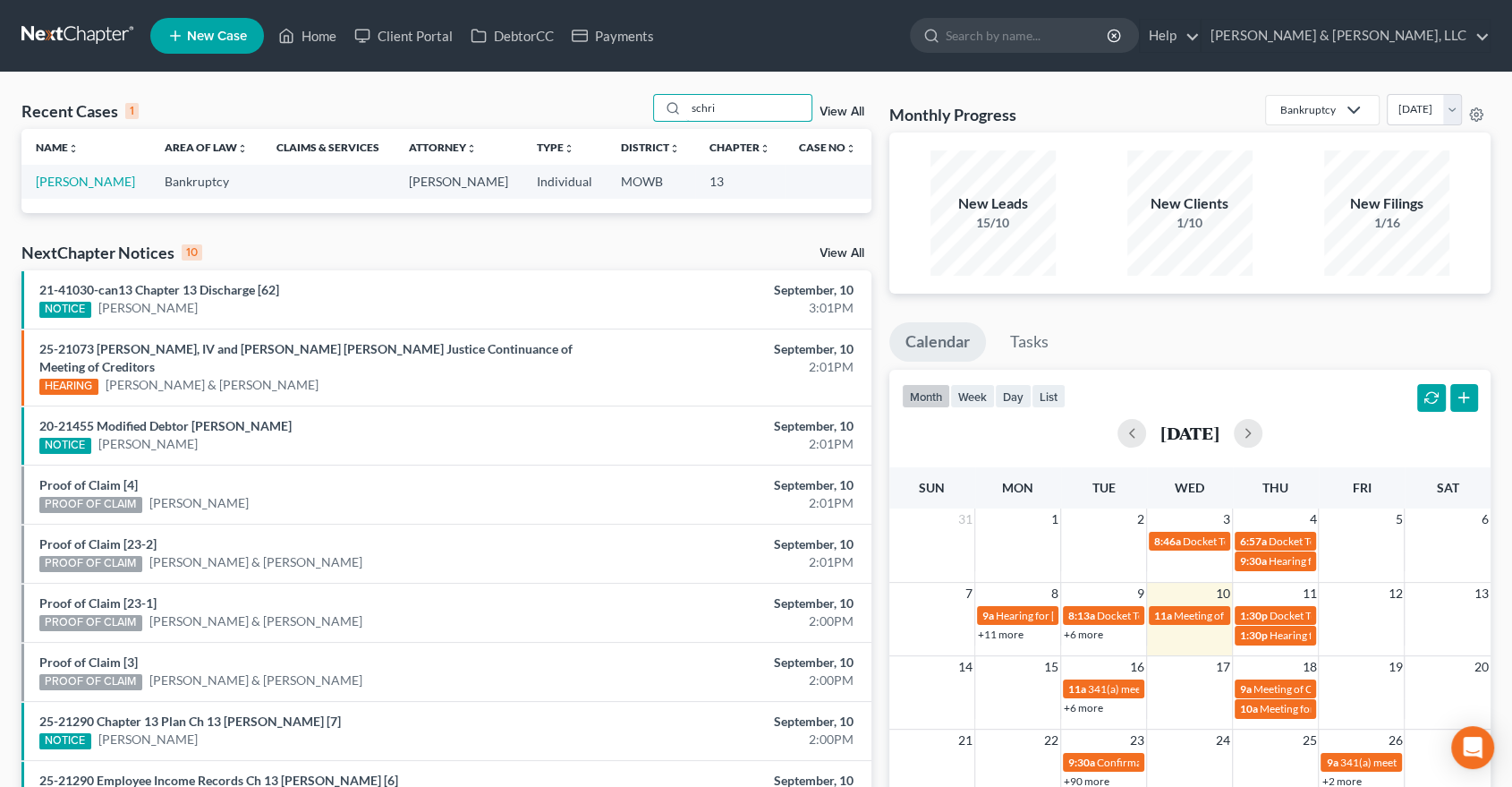
type input "schri"
click at [69, 171] on td "[PERSON_NAME]" at bounding box center [86, 181] width 129 height 33
click at [70, 178] on link "[PERSON_NAME]" at bounding box center [86, 181] width 100 height 15
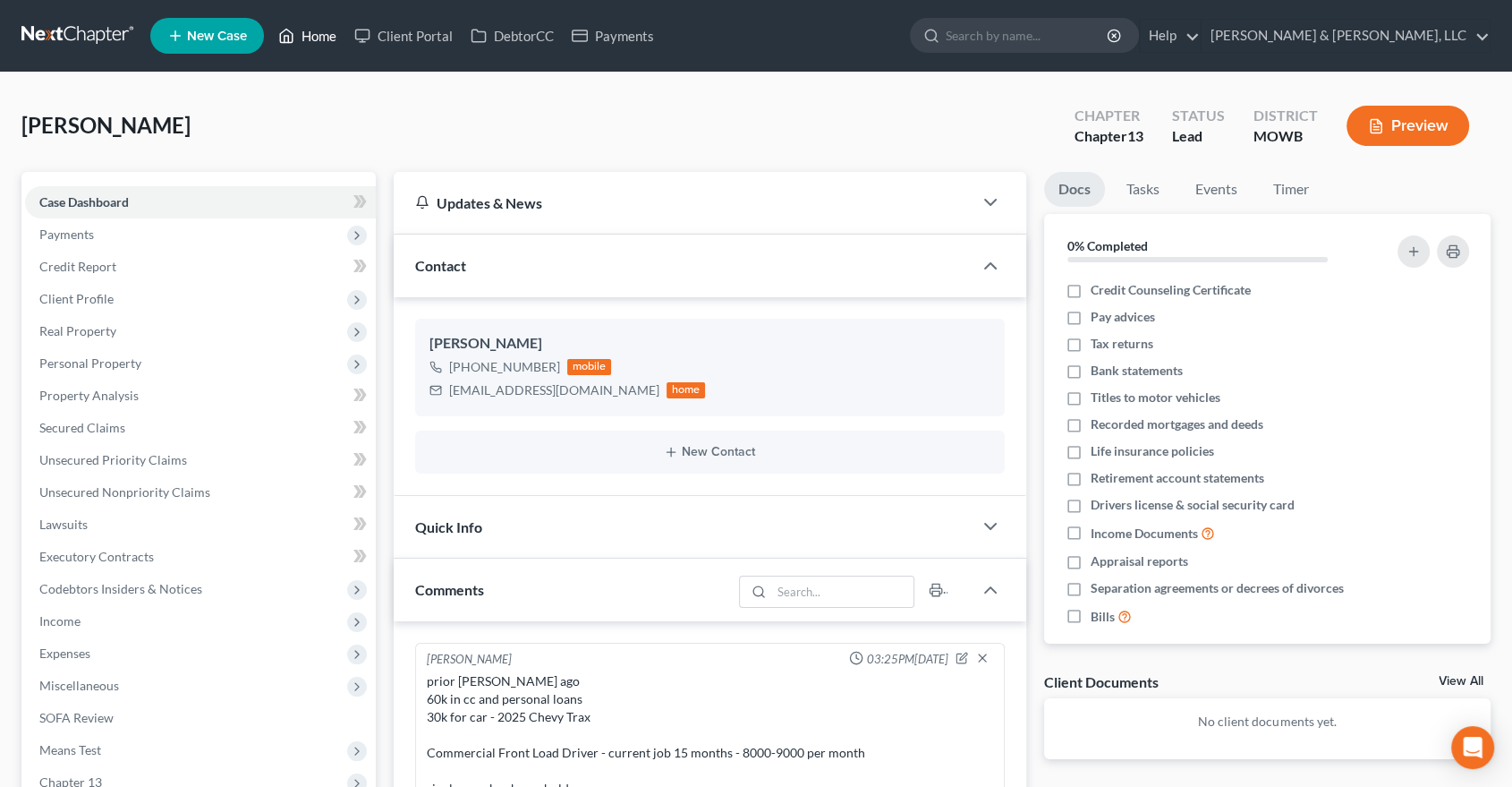
click at [315, 27] on link "Home" at bounding box center [307, 36] width 76 height 32
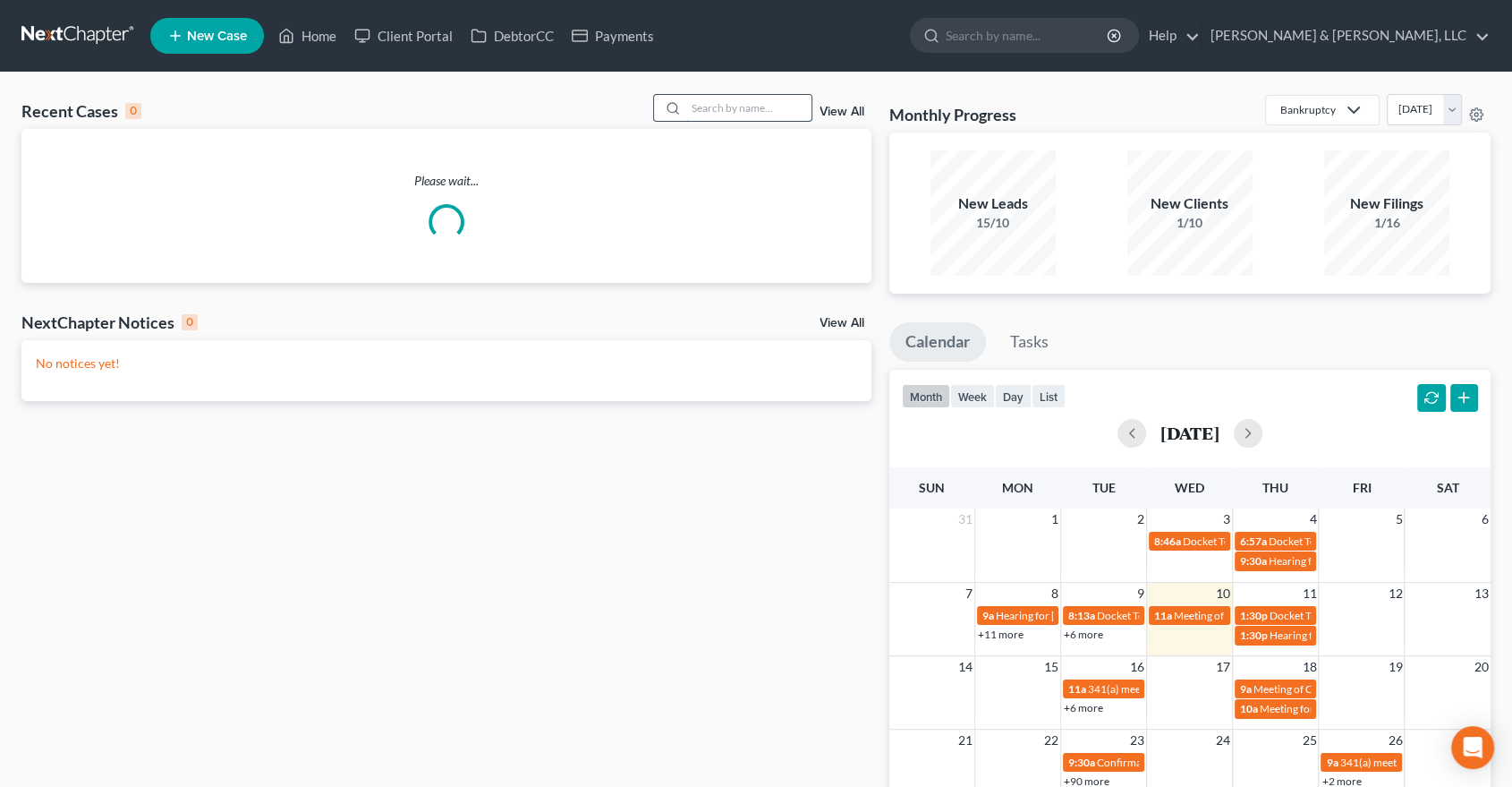
click at [770, 108] on input "search" at bounding box center [748, 108] width 125 height 26
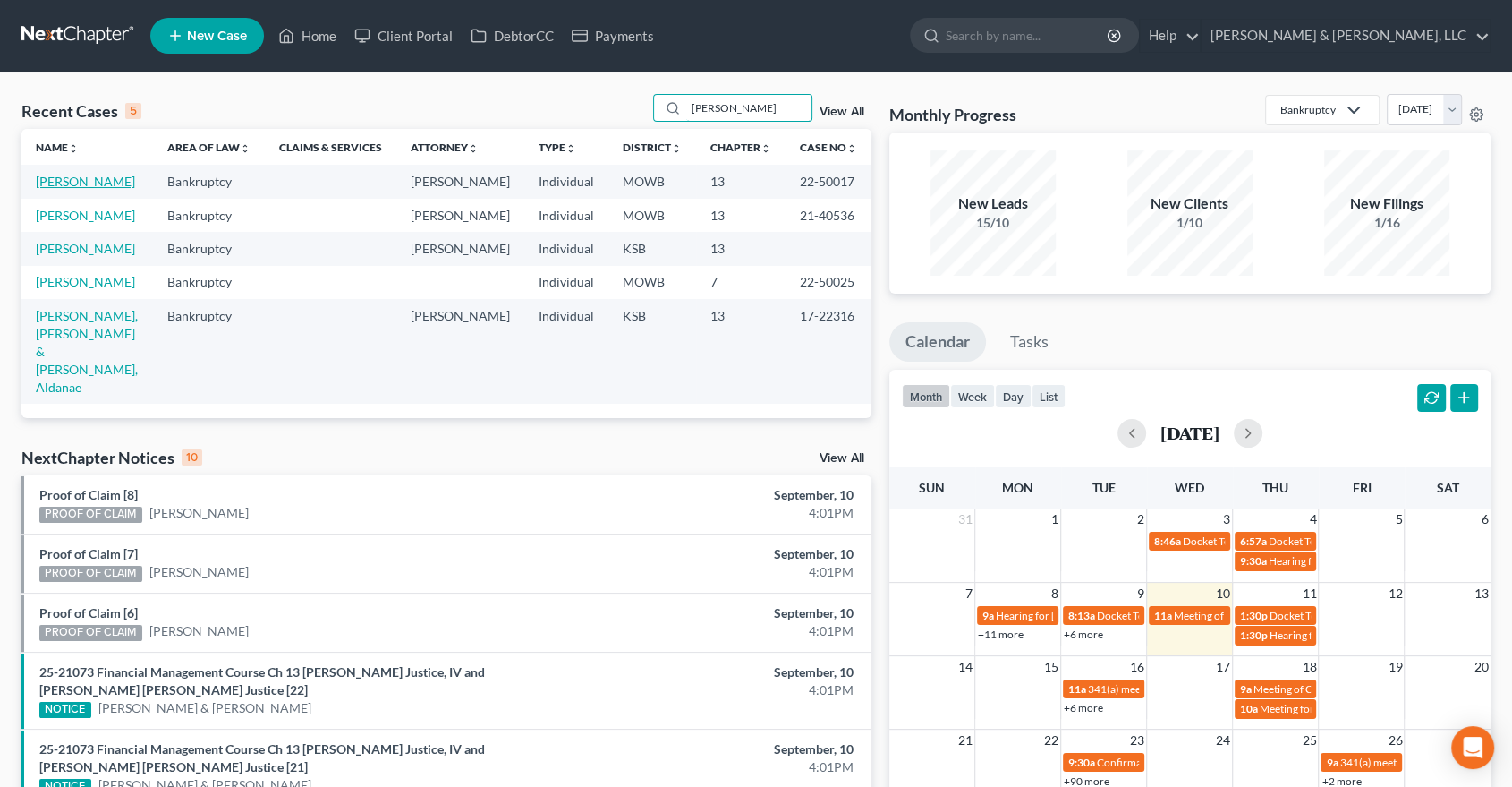
type input "[PERSON_NAME]"
click at [79, 176] on link "[PERSON_NAME]" at bounding box center [86, 181] width 100 height 15
select select "2"
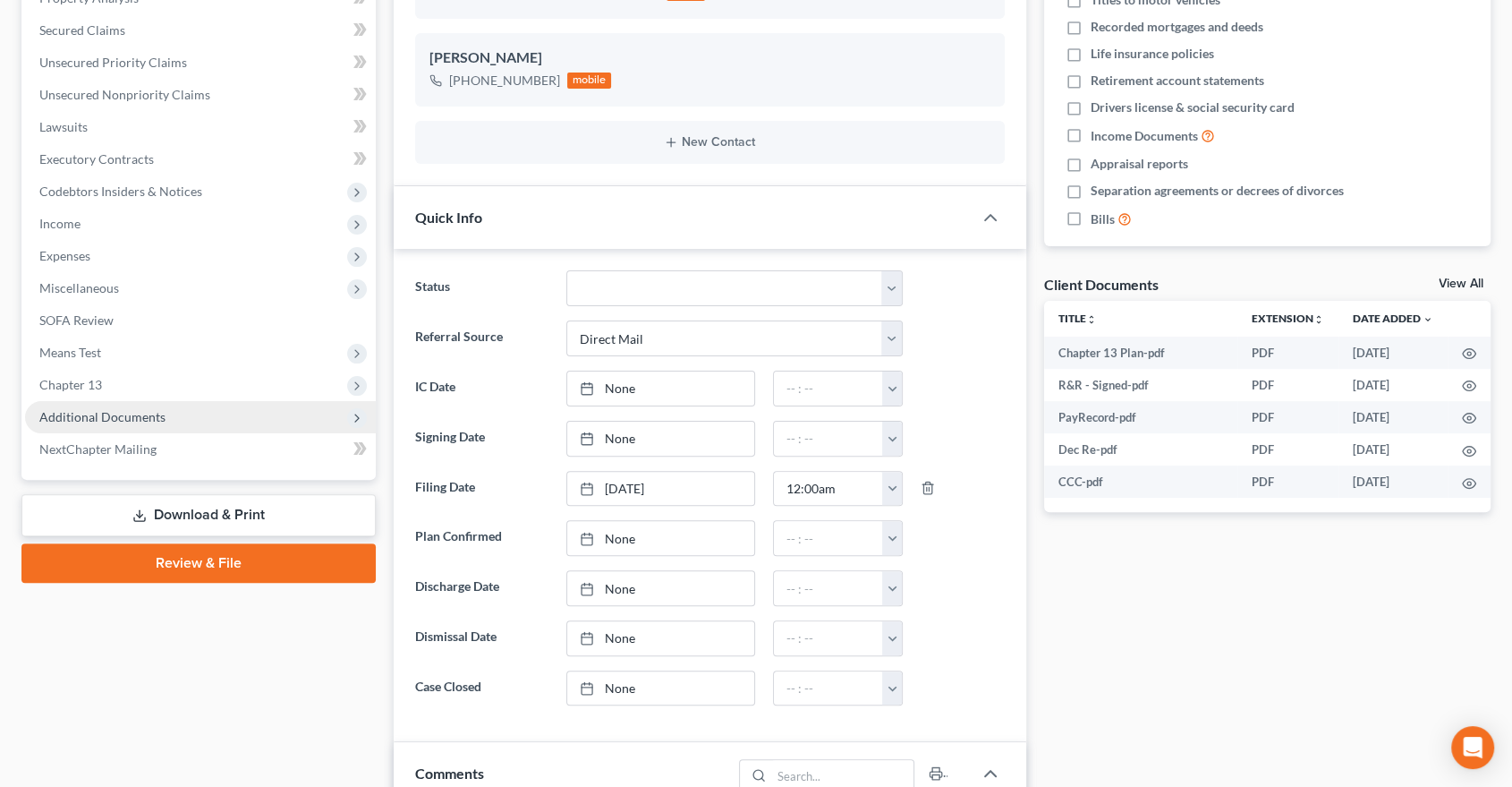
scroll to position [824, 0]
click at [77, 411] on span "Additional Documents" at bounding box center [102, 417] width 126 height 15
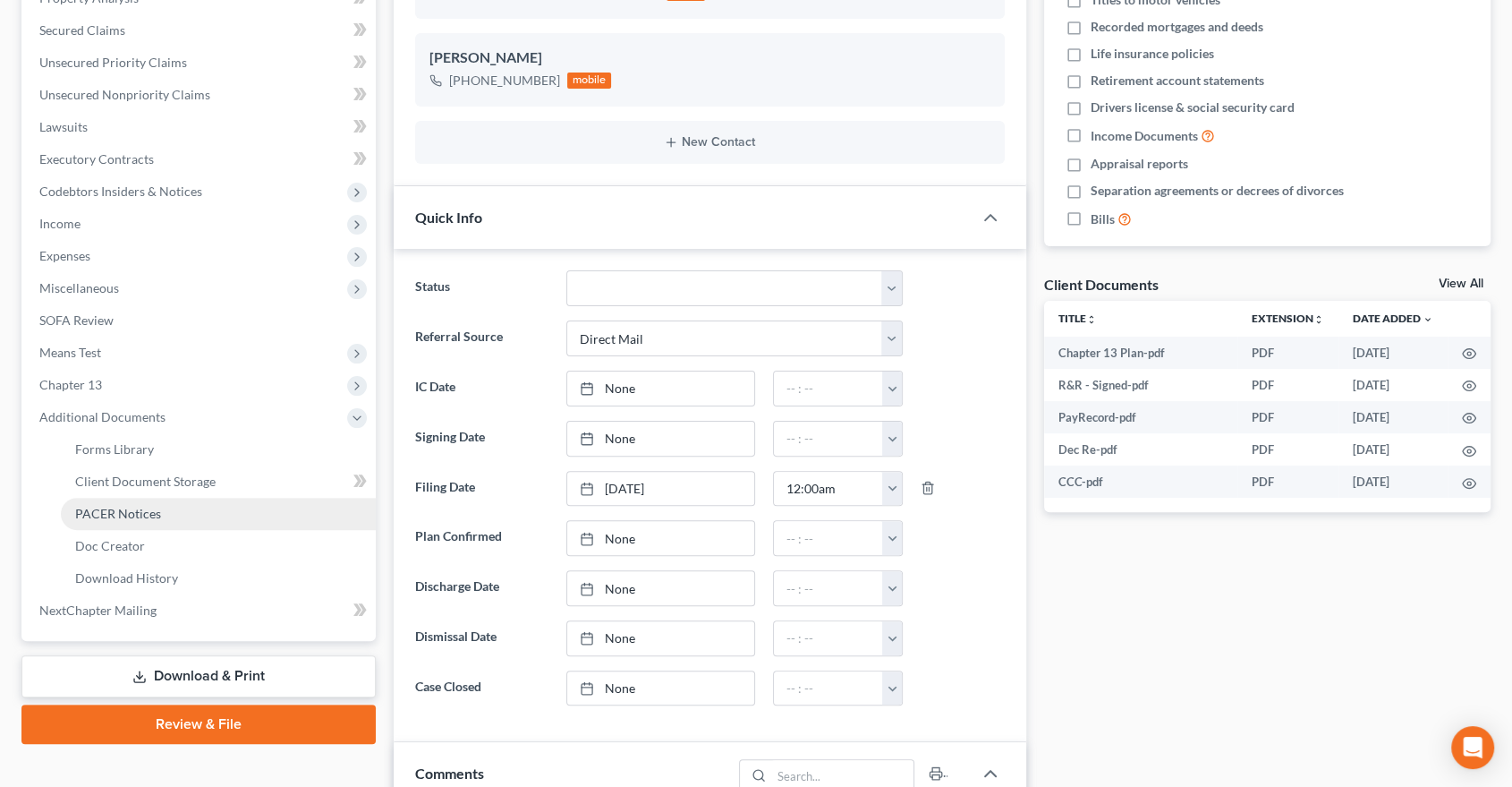
click at [121, 513] on span "PACER Notices" at bounding box center [117, 513] width 86 height 15
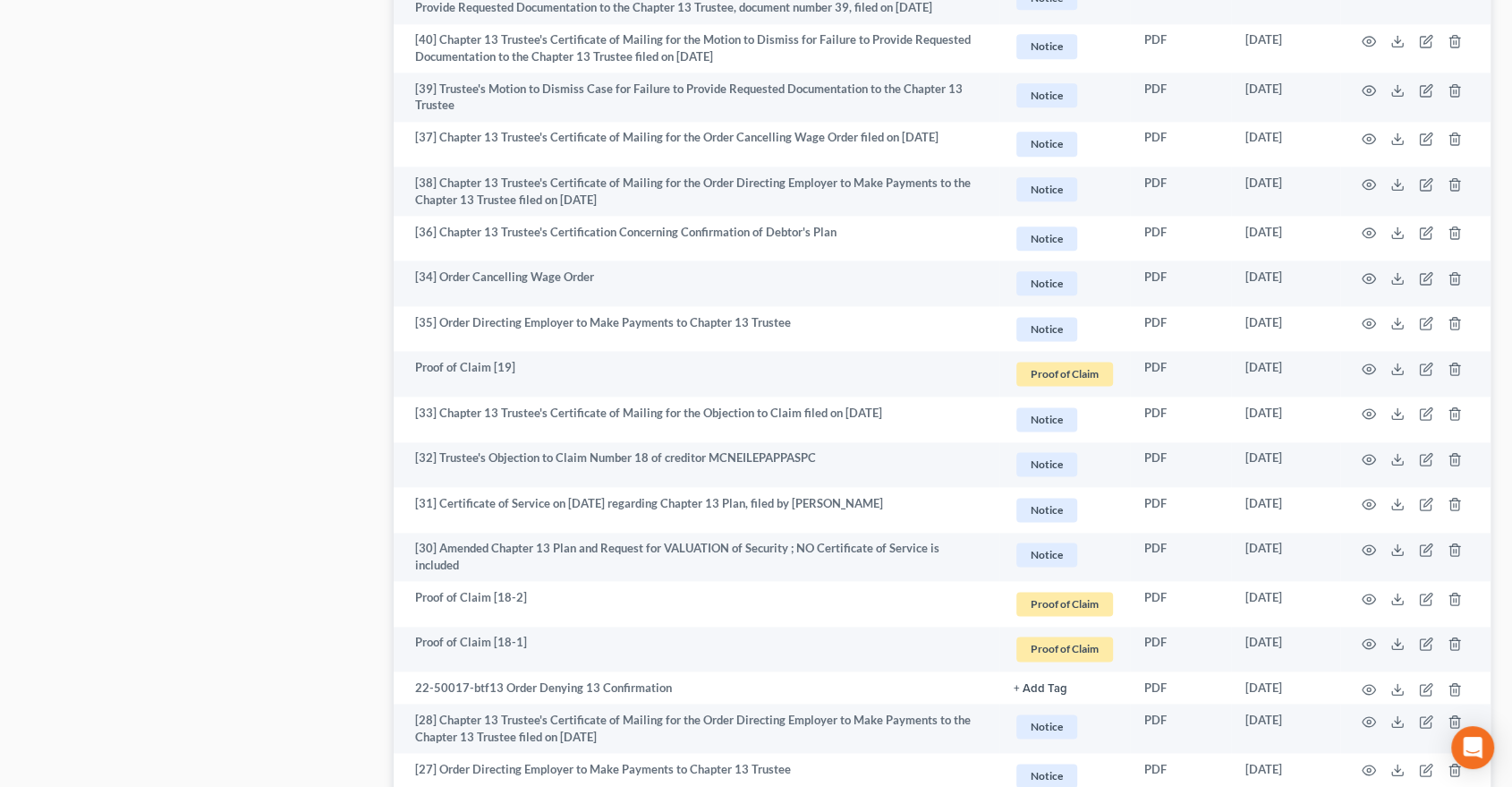
scroll to position [2288, 0]
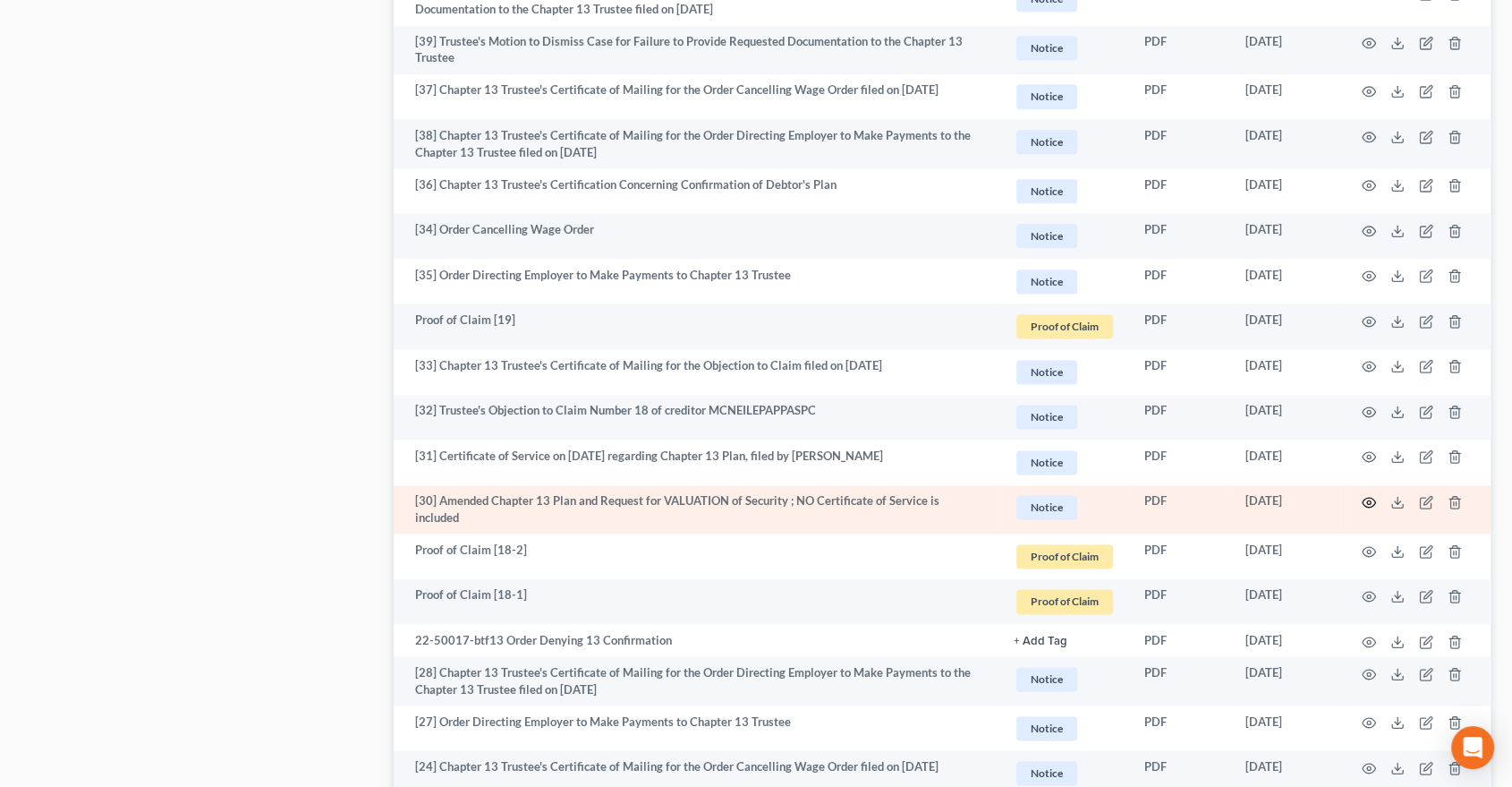
click at [1370, 501] on icon "button" at bounding box center [1368, 502] width 14 height 14
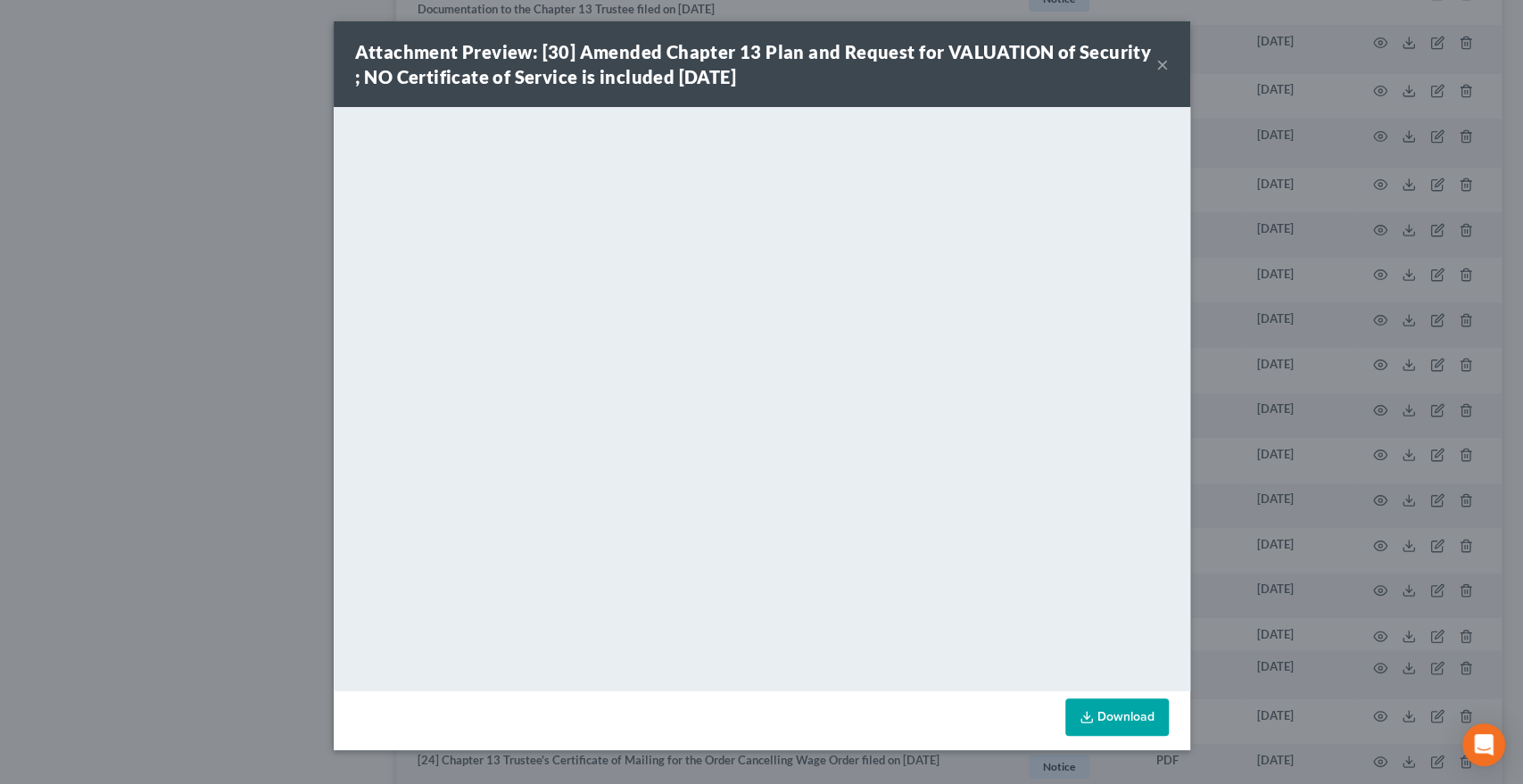
click at [1163, 67] on button "×" at bounding box center [1162, 64] width 12 height 22
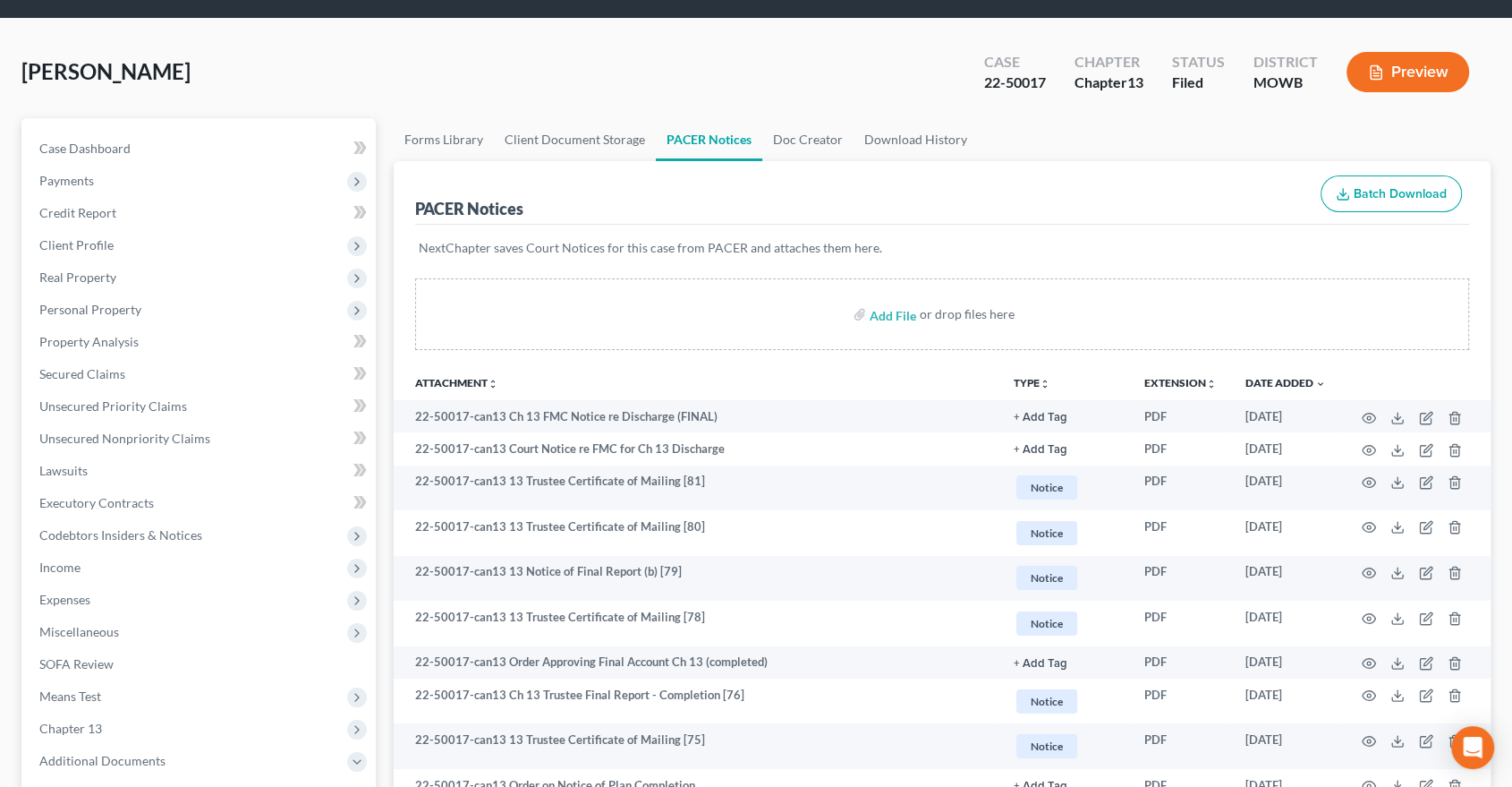
scroll to position [0, 0]
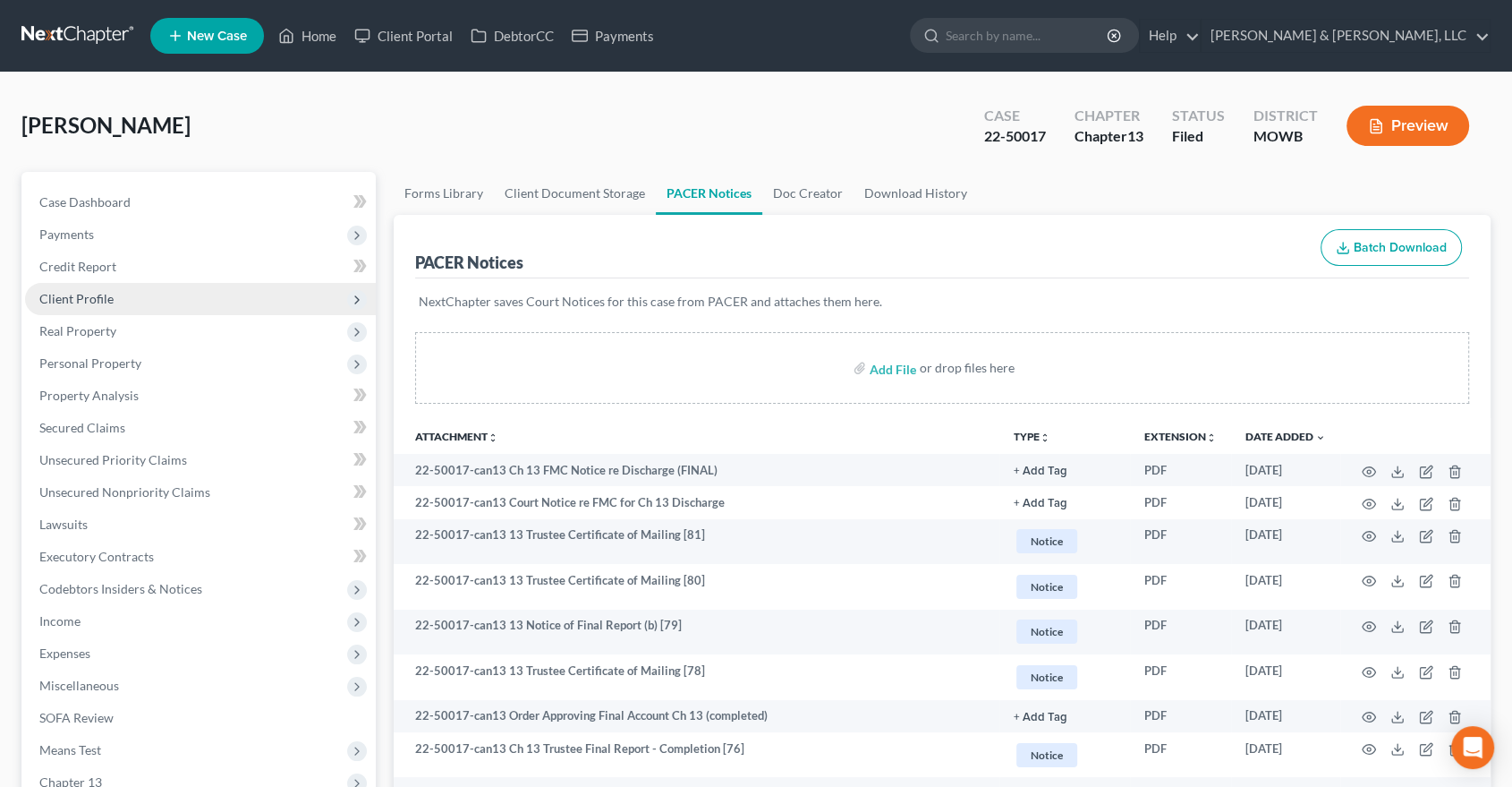
click at [59, 298] on span "Client Profile" at bounding box center [76, 298] width 74 height 15
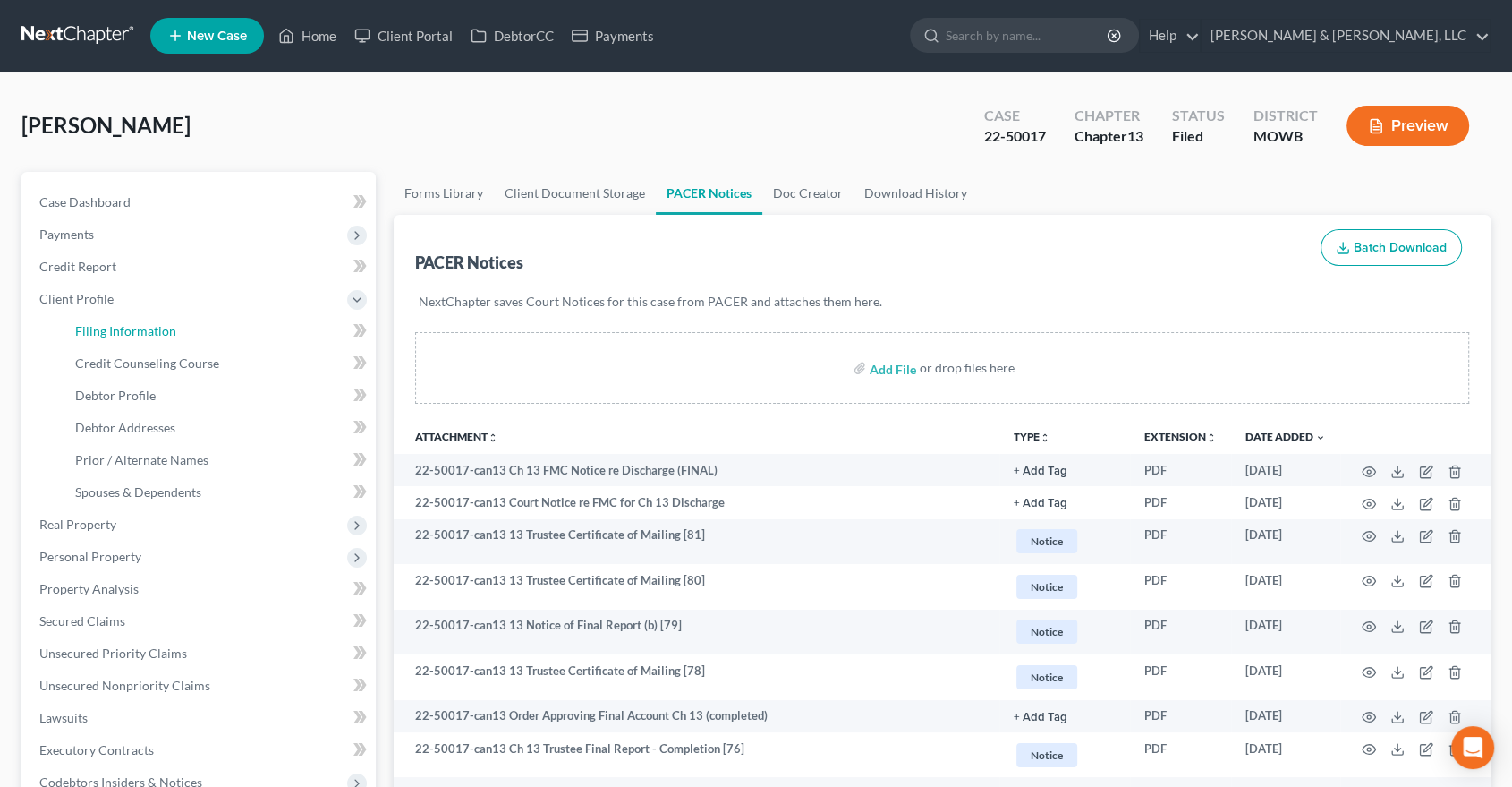
drag, startPoint x: 111, startPoint y: 328, endPoint x: 491, endPoint y: 142, distance: 423.1
click at [112, 328] on span "Filing Information" at bounding box center [126, 331] width 101 height 15
select select "1"
select select "0"
select select "3"
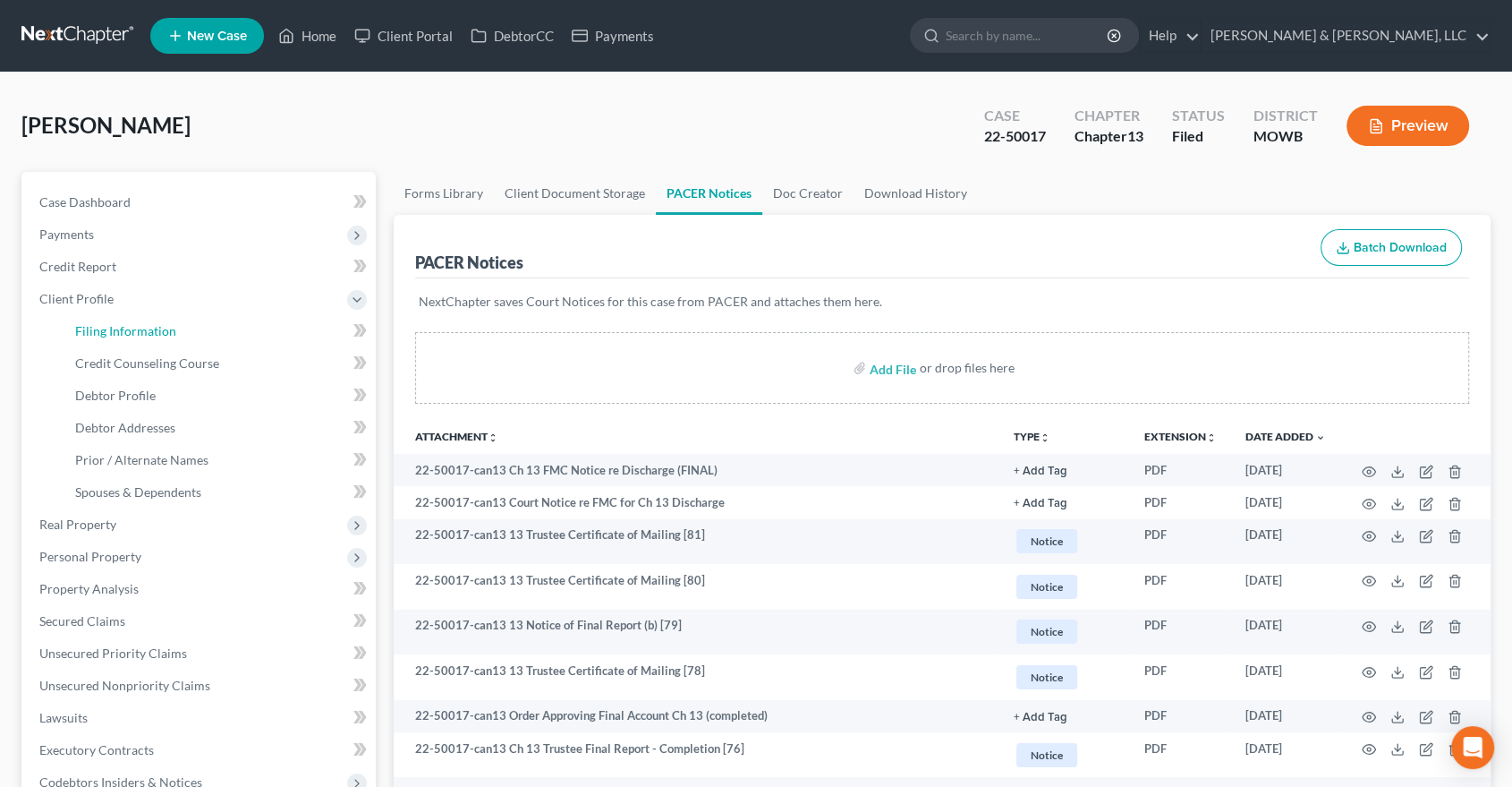
select select "46"
select select "1"
select select "26"
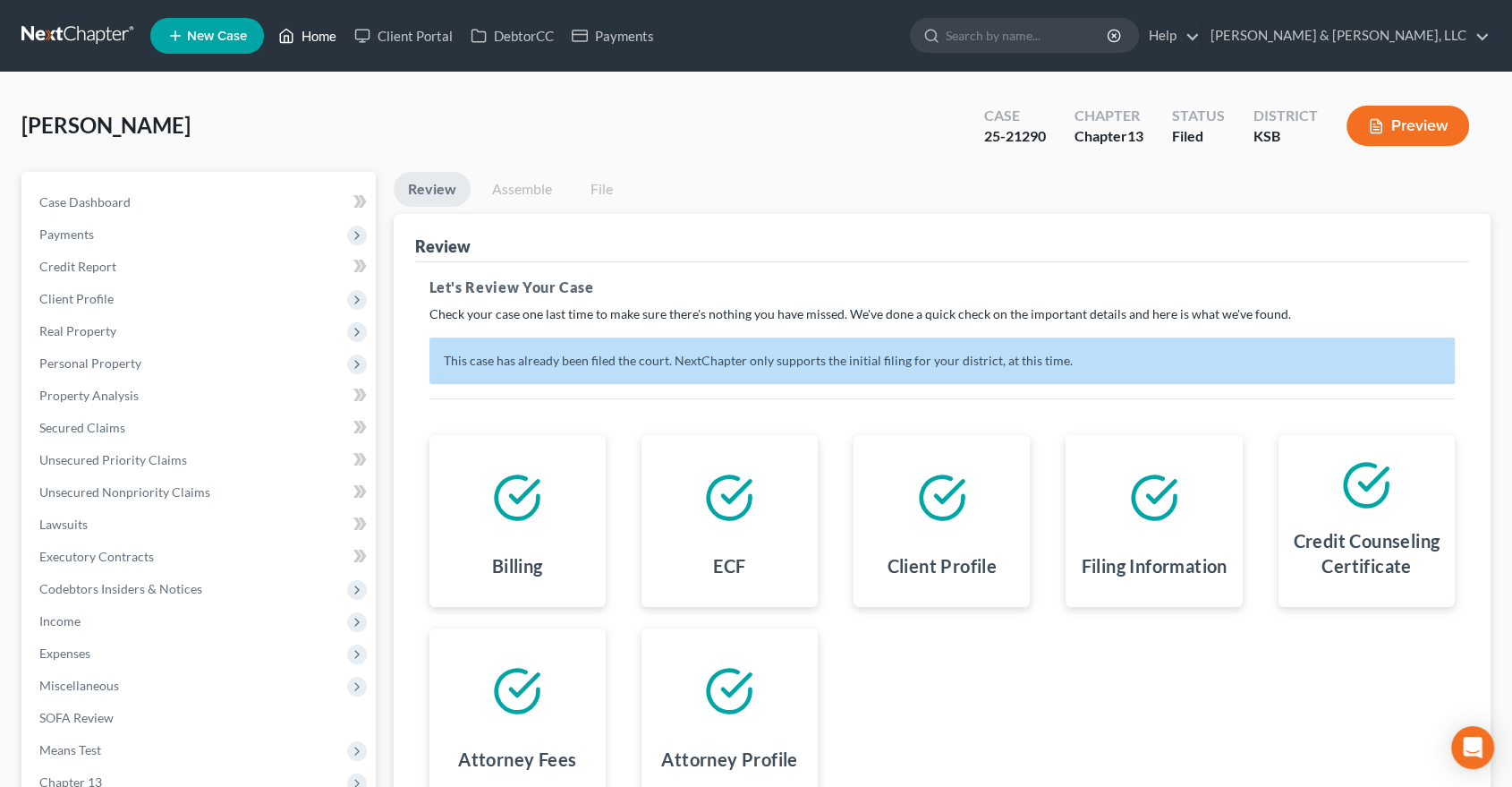
click at [328, 30] on link "Home" at bounding box center [307, 36] width 76 height 32
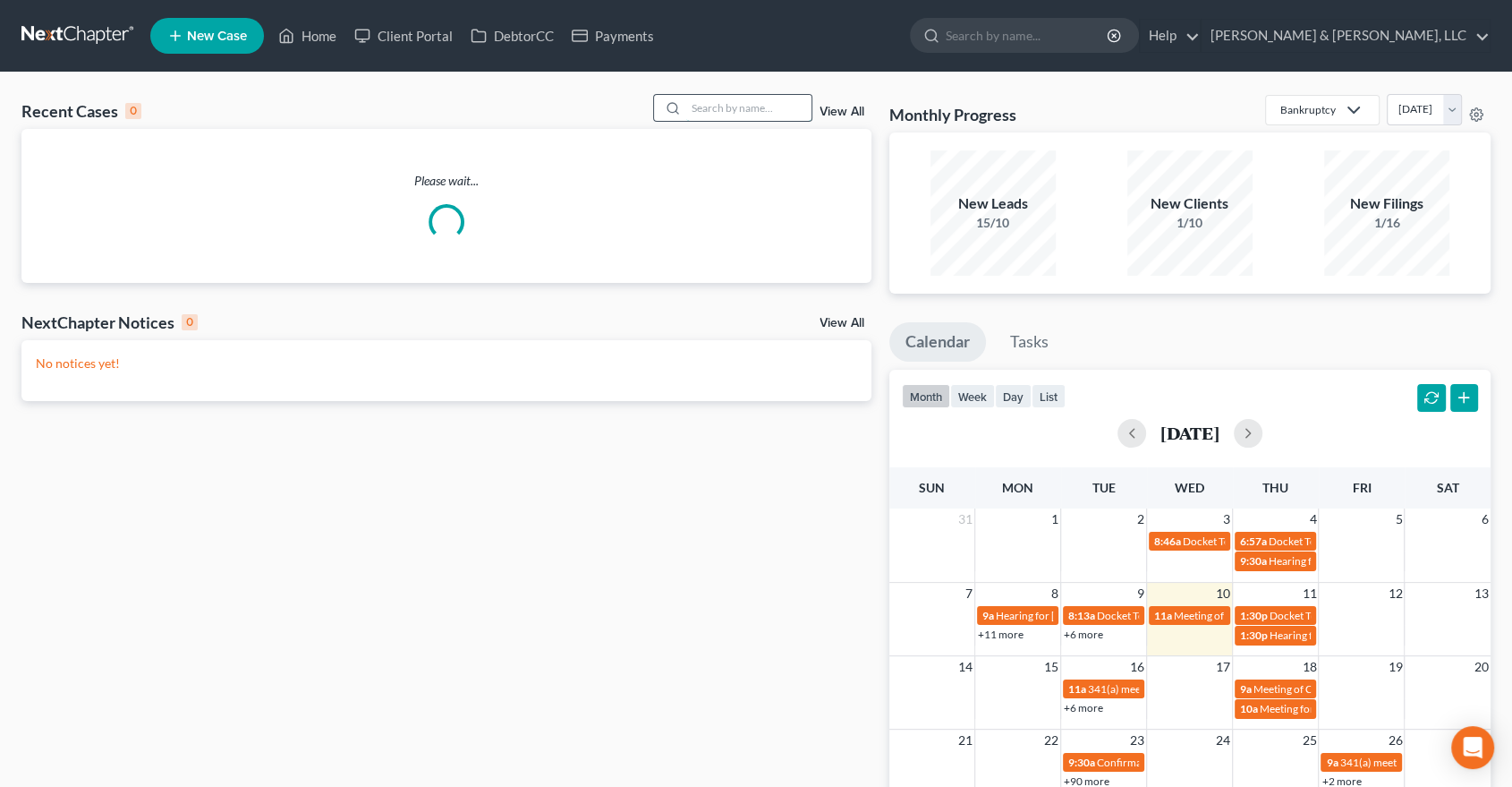
click at [750, 101] on input "search" at bounding box center [748, 108] width 125 height 26
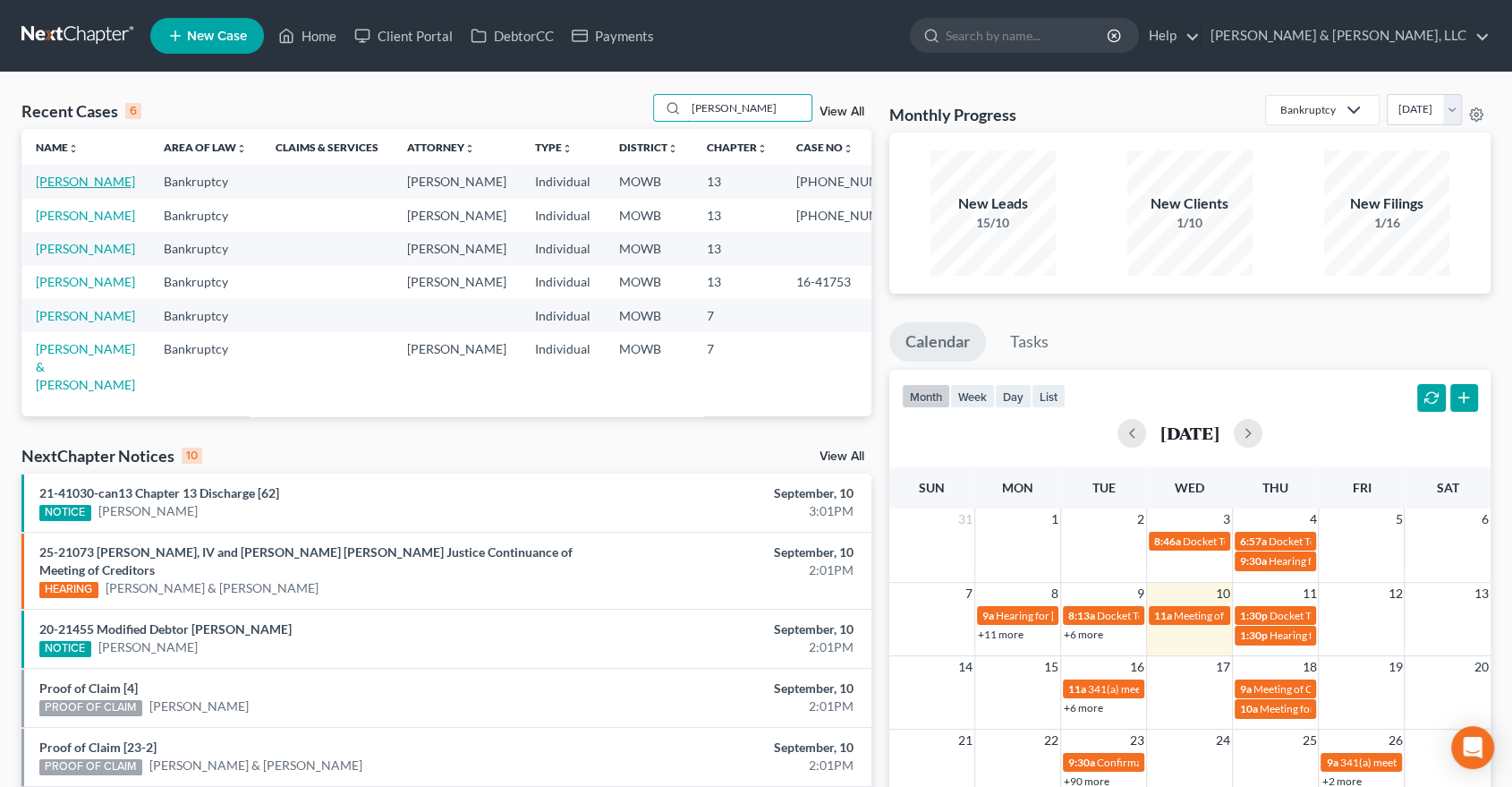
type input "[PERSON_NAME]"
click at [64, 178] on link "[PERSON_NAME]" at bounding box center [86, 181] width 100 height 15
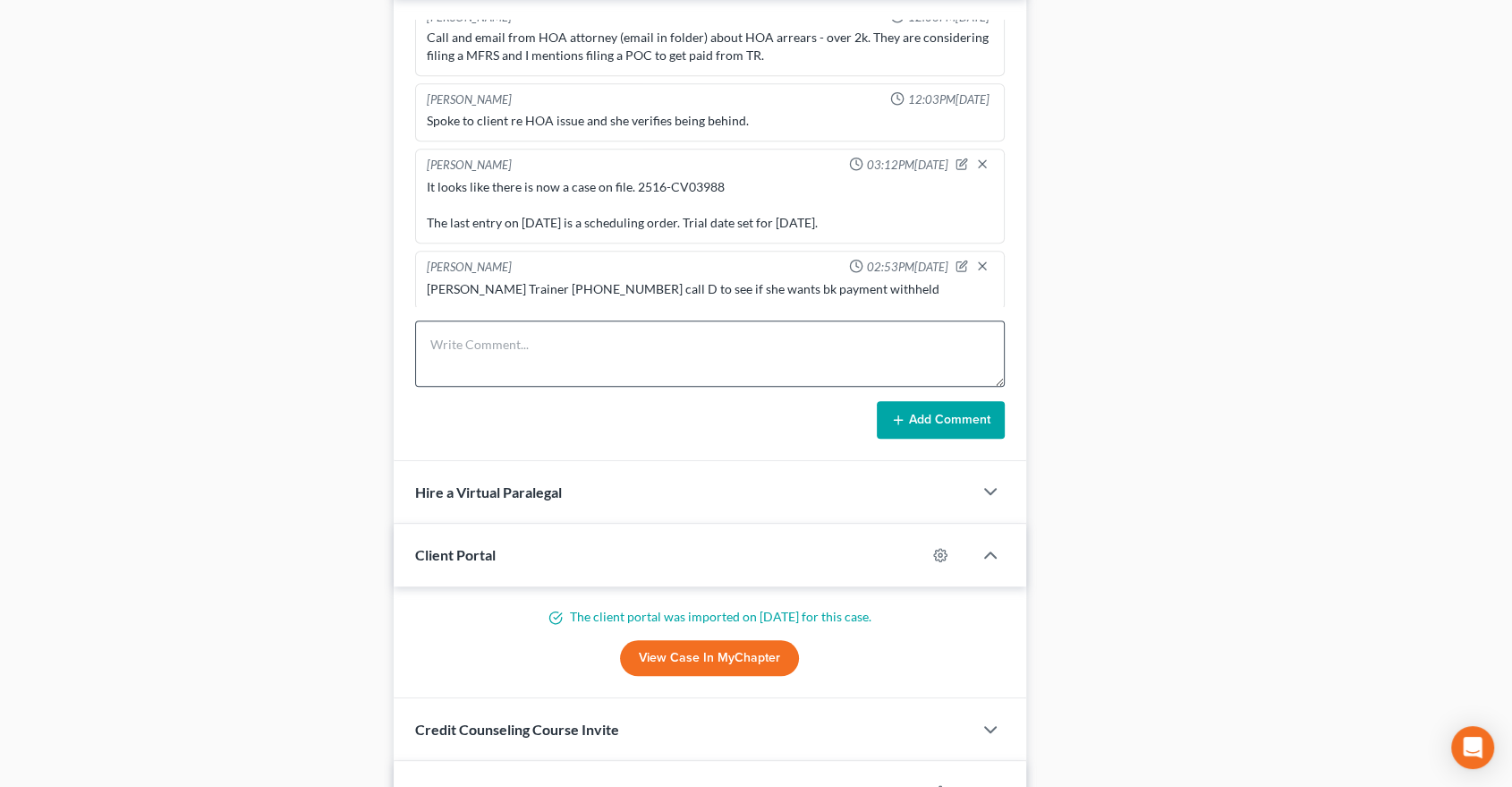
scroll to position [1692, 0]
click at [537, 360] on textarea at bounding box center [710, 354] width 590 height 66
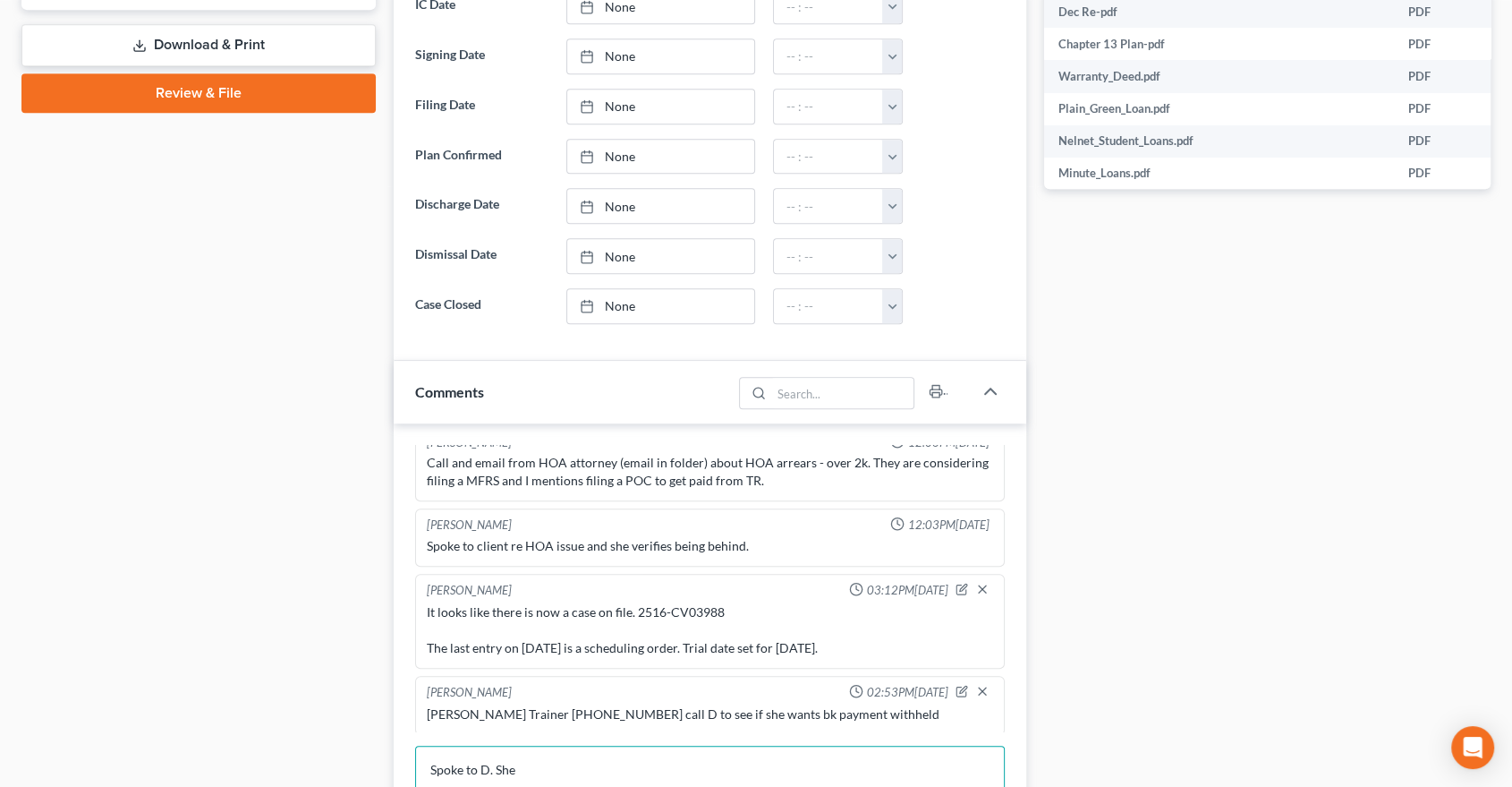
scroll to position [1094, 0]
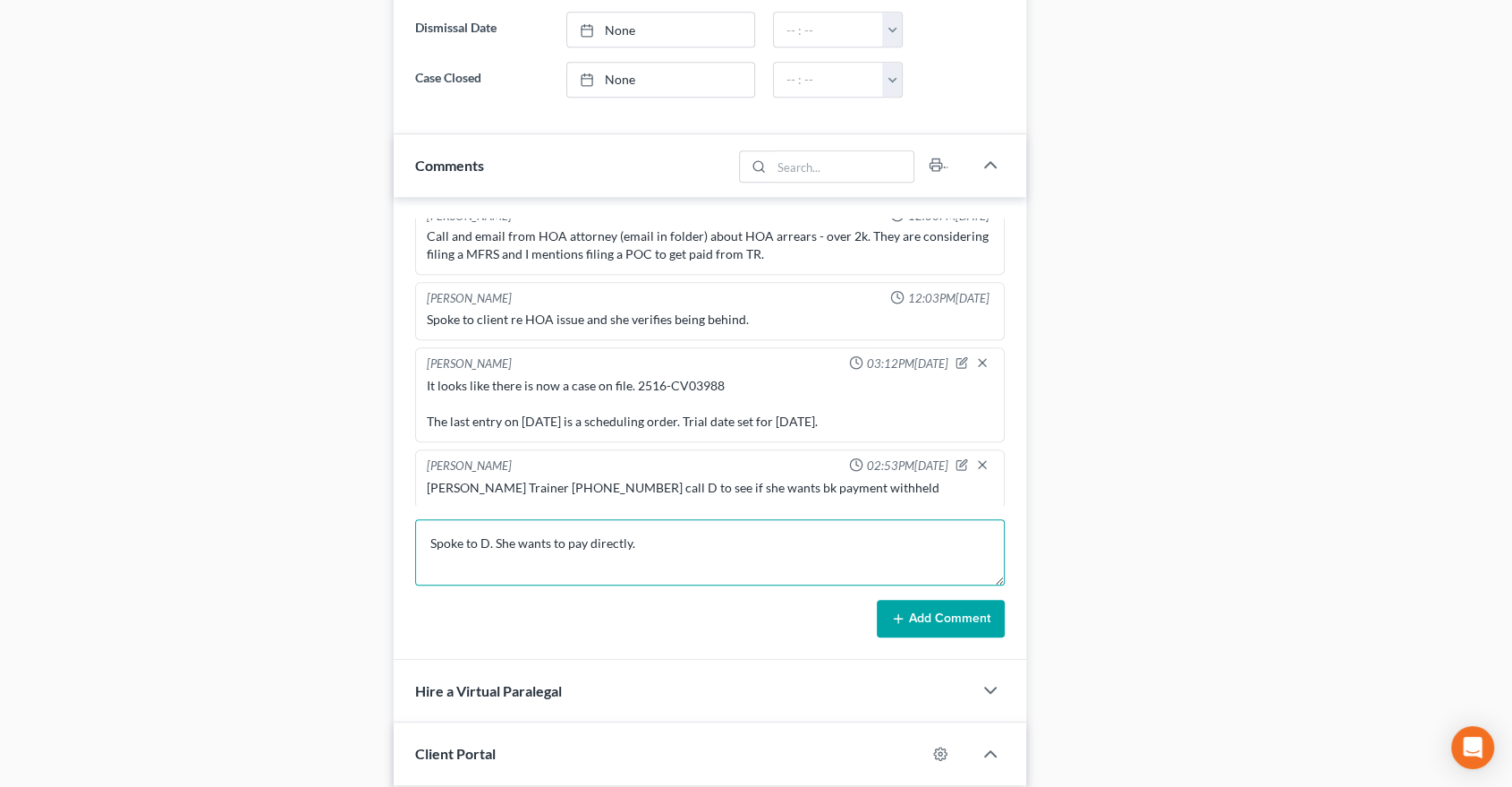
type textarea "Spoke to D. She wants to pay directly."
click at [908, 617] on button "Add Comment" at bounding box center [941, 619] width 128 height 38
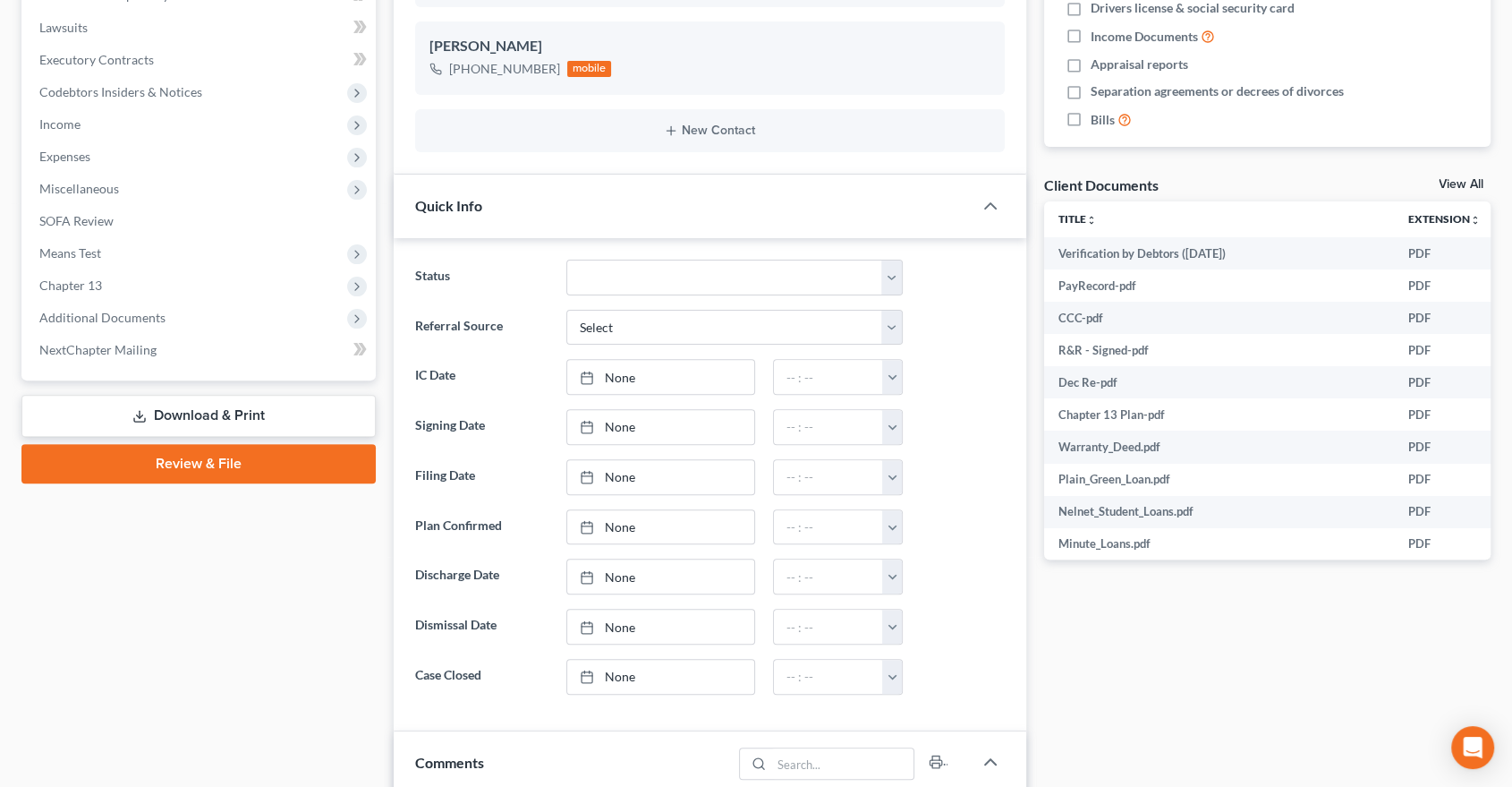
scroll to position [0, 0]
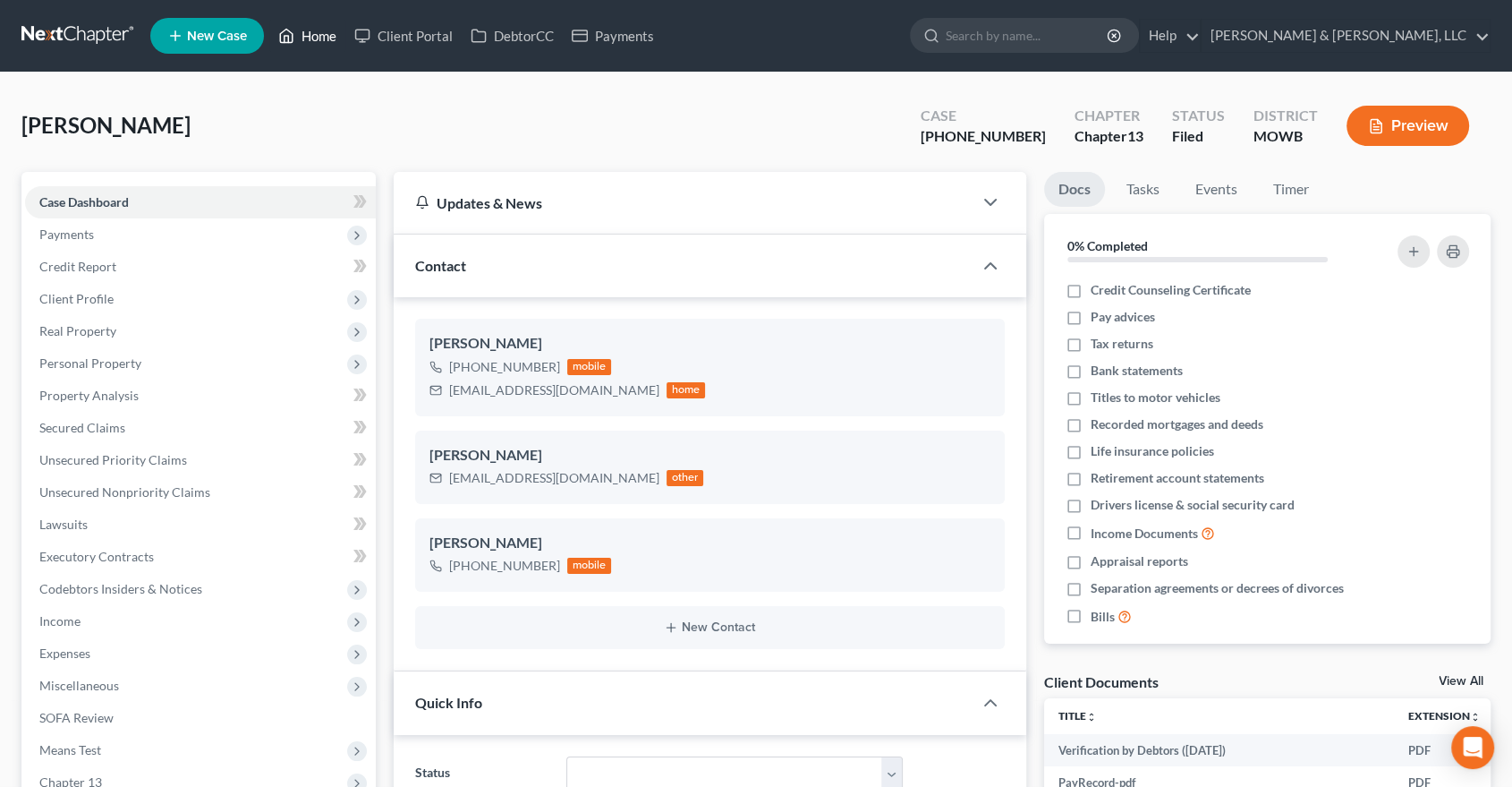
click at [316, 34] on link "Home" at bounding box center [307, 36] width 76 height 32
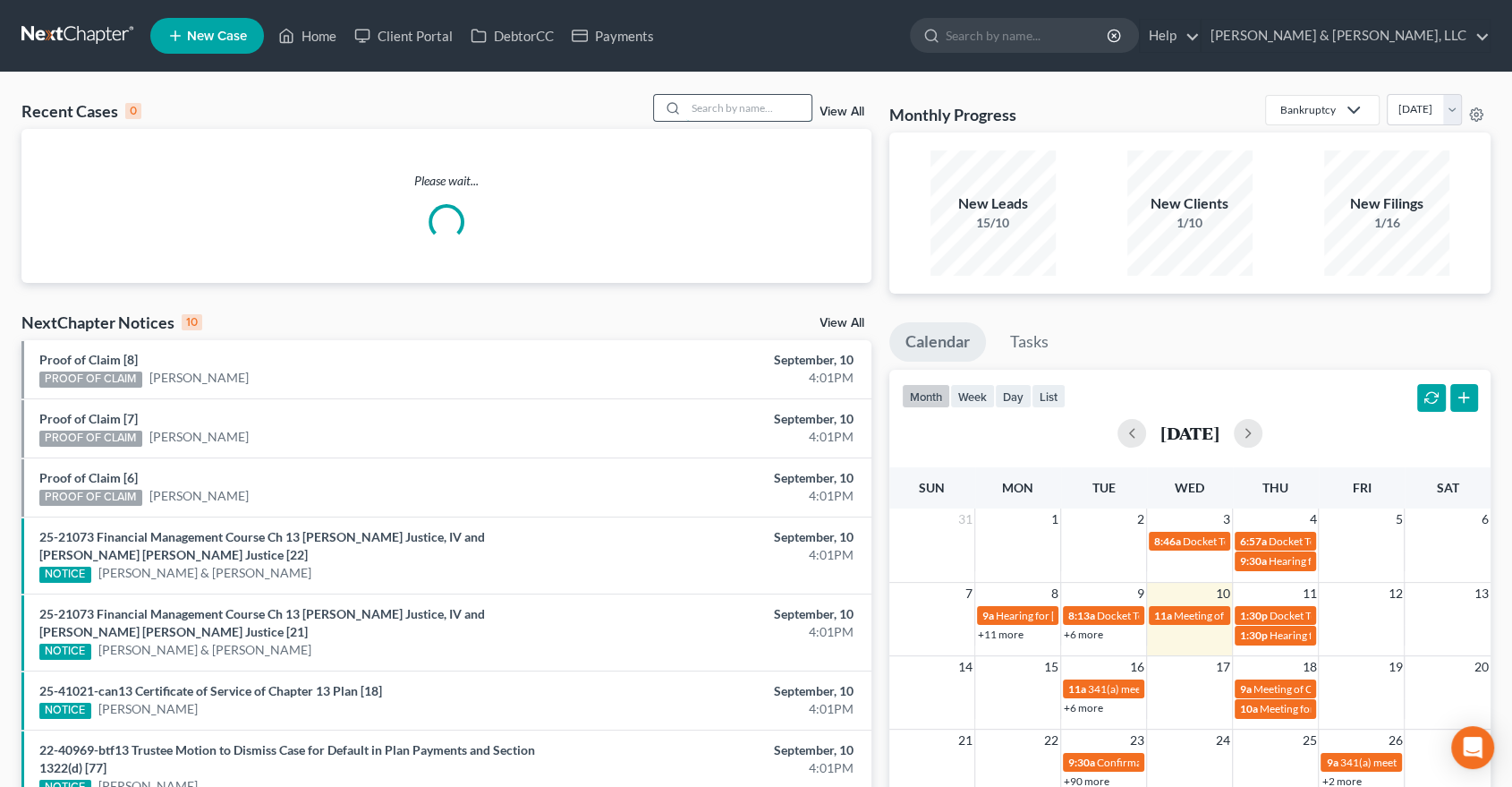
click at [709, 113] on input "search" at bounding box center [748, 108] width 125 height 26
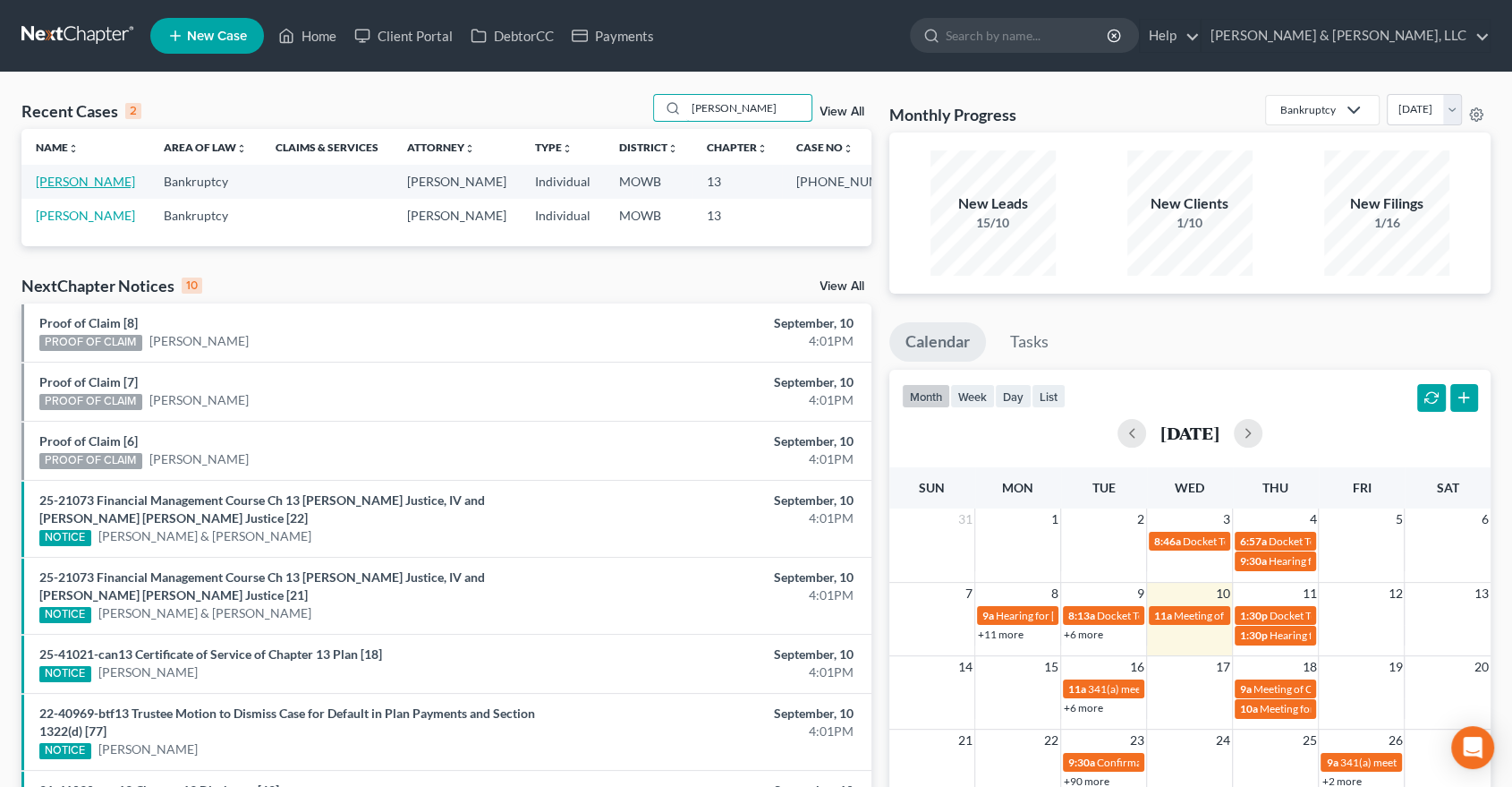
type input "[PERSON_NAME]"
click at [103, 180] on link "[PERSON_NAME]" at bounding box center [86, 181] width 100 height 15
select select "2"
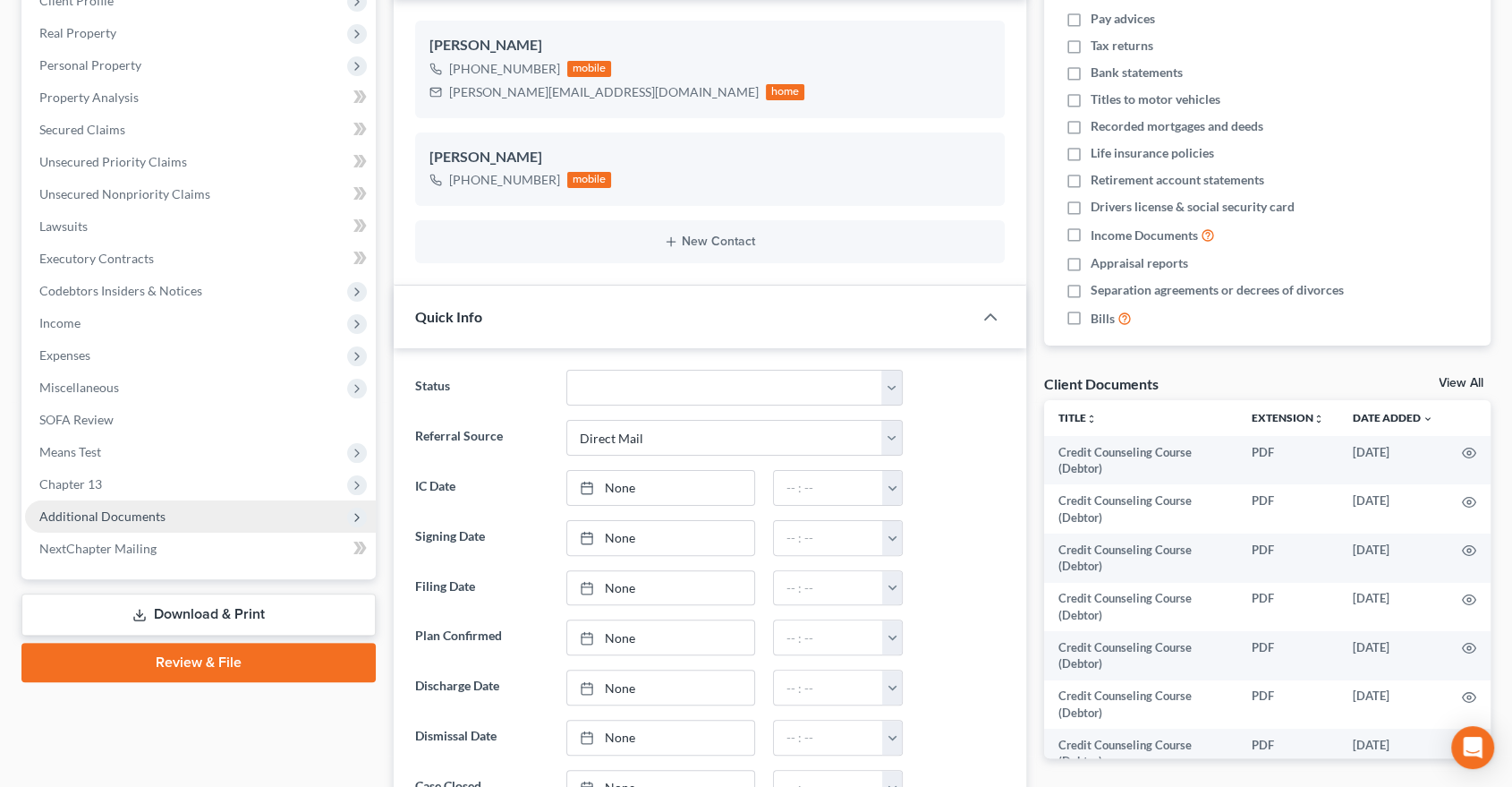
scroll to position [71, 0]
click at [136, 514] on span "Additional Documents" at bounding box center [102, 516] width 126 height 15
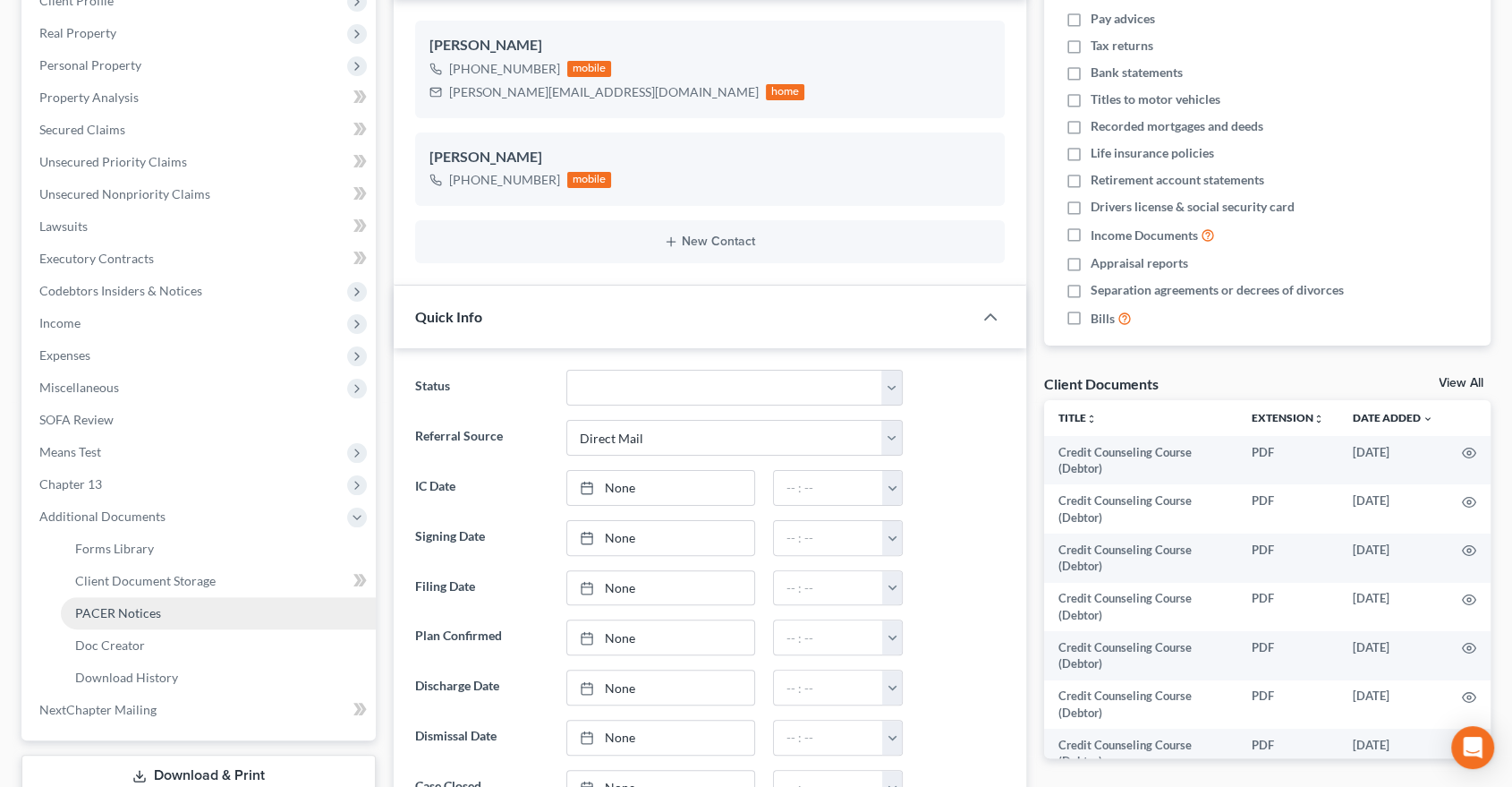
click at [140, 607] on span "PACER Notices" at bounding box center [117, 613] width 86 height 15
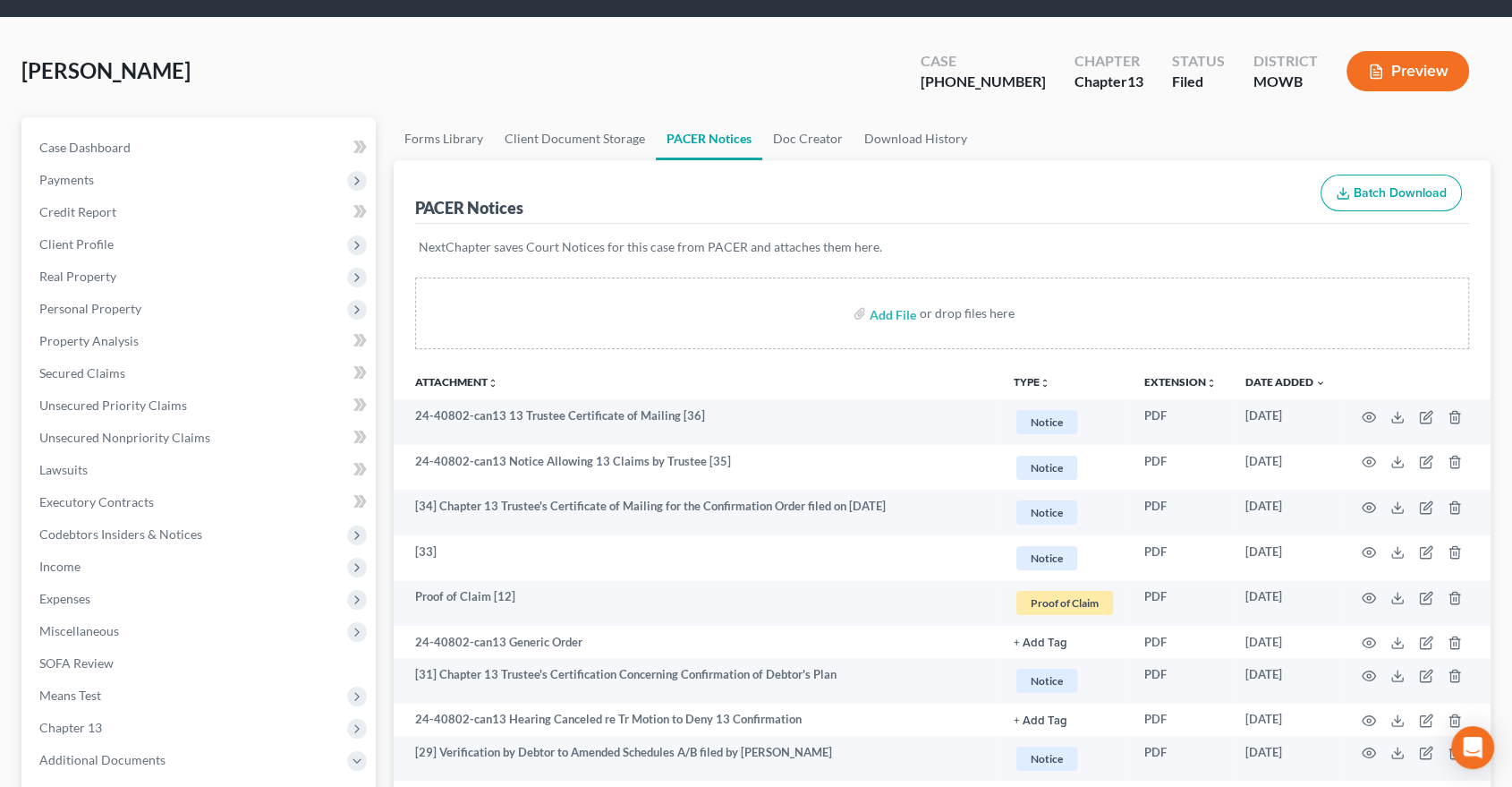
scroll to position [100, 0]
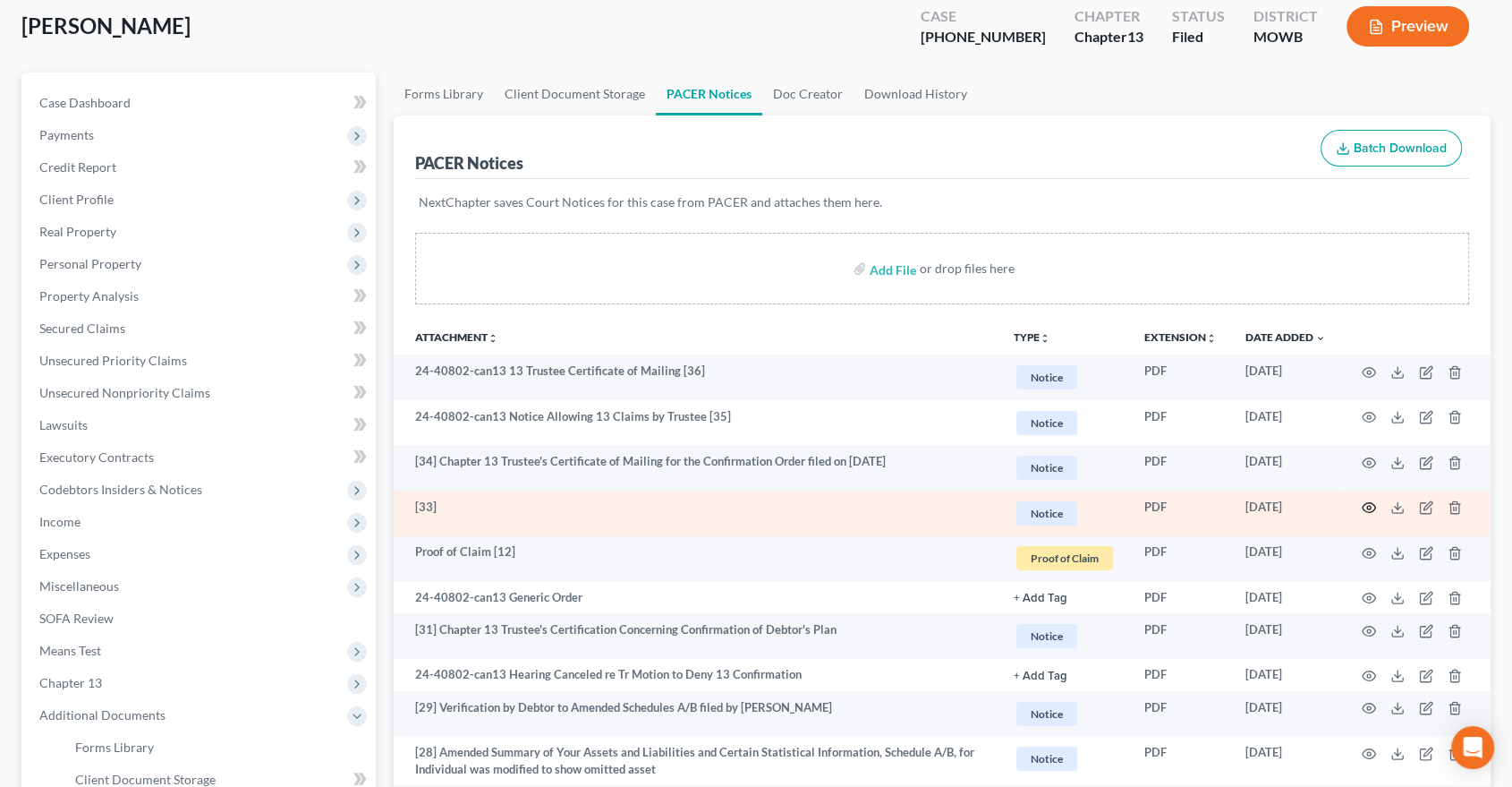
click at [1368, 506] on circle "button" at bounding box center [1369, 508] width 4 height 4
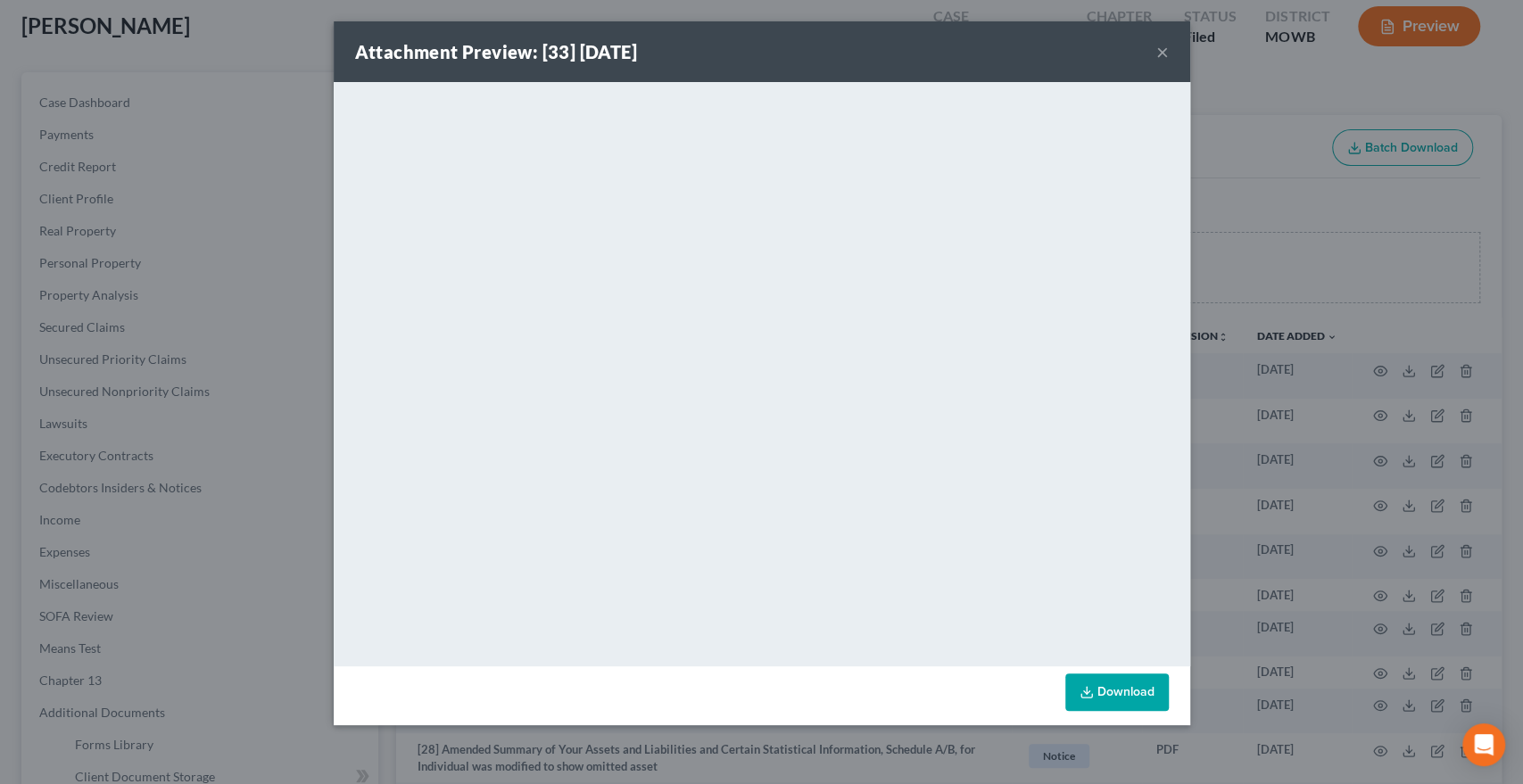
click at [1162, 54] on button "×" at bounding box center [1162, 52] width 12 height 22
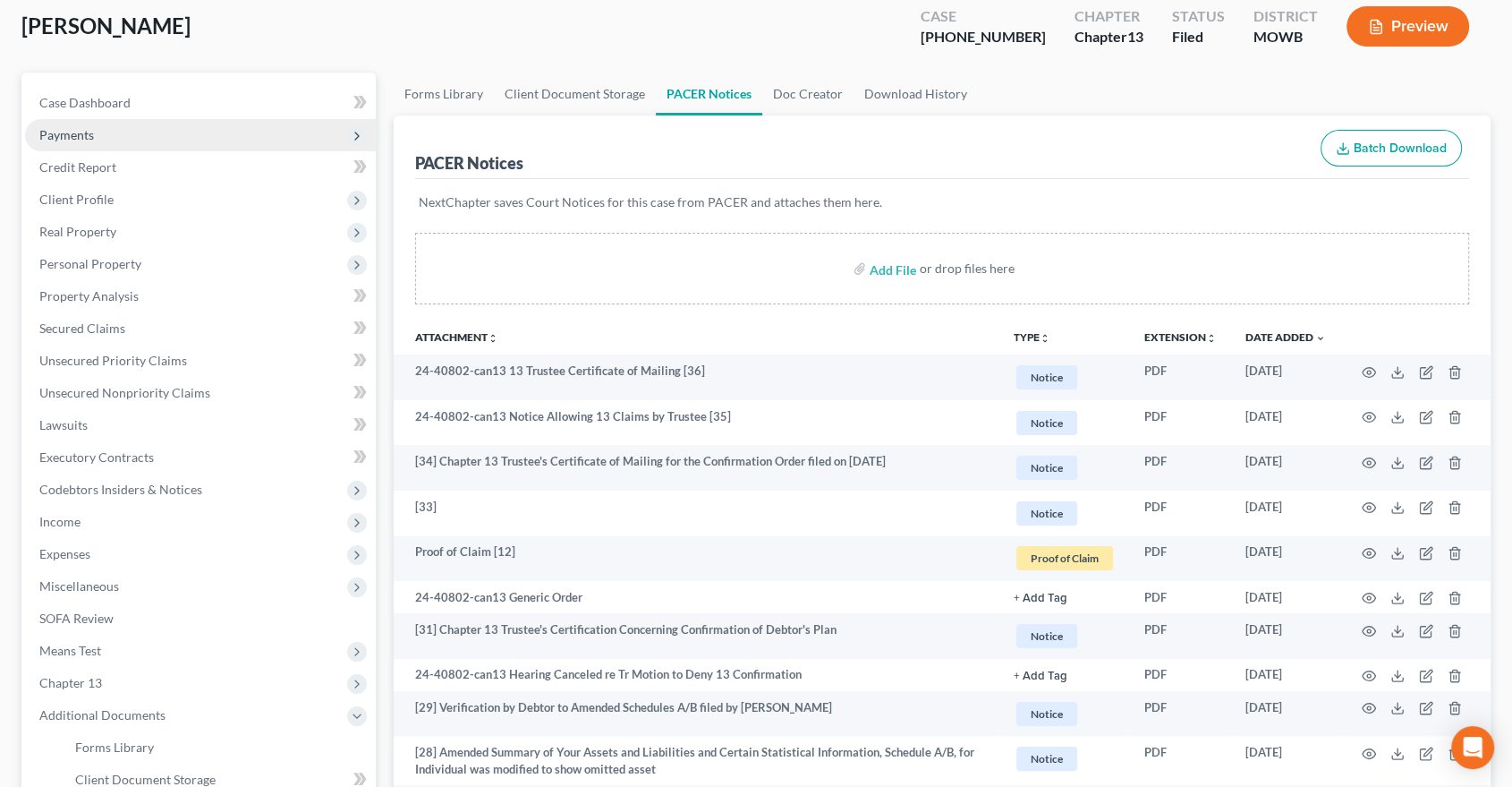
click at [86, 123] on span "Payments" at bounding box center [200, 135] width 351 height 32
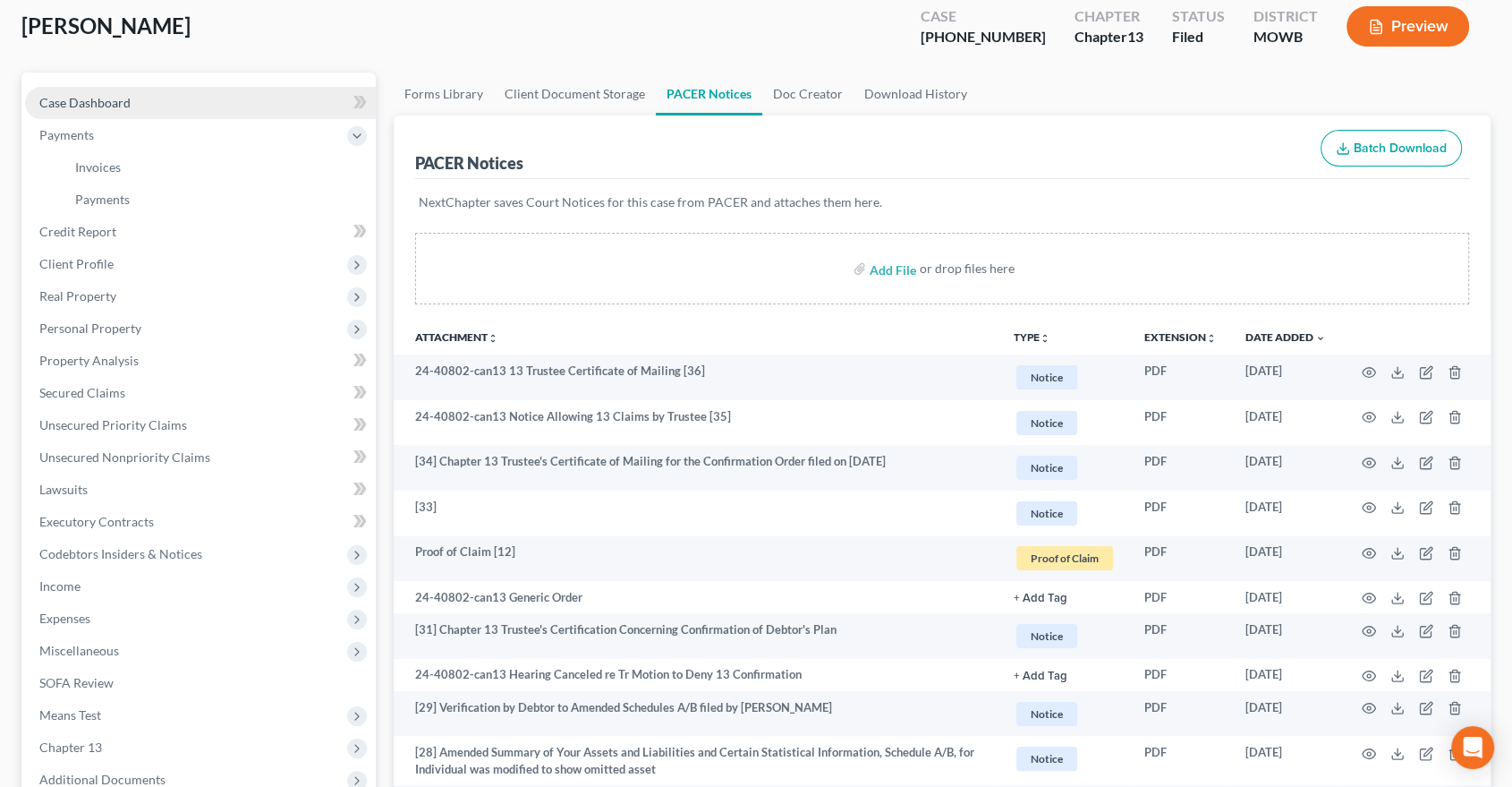
click at [93, 96] on span "Case Dashboard" at bounding box center [85, 102] width 91 height 15
select select "2"
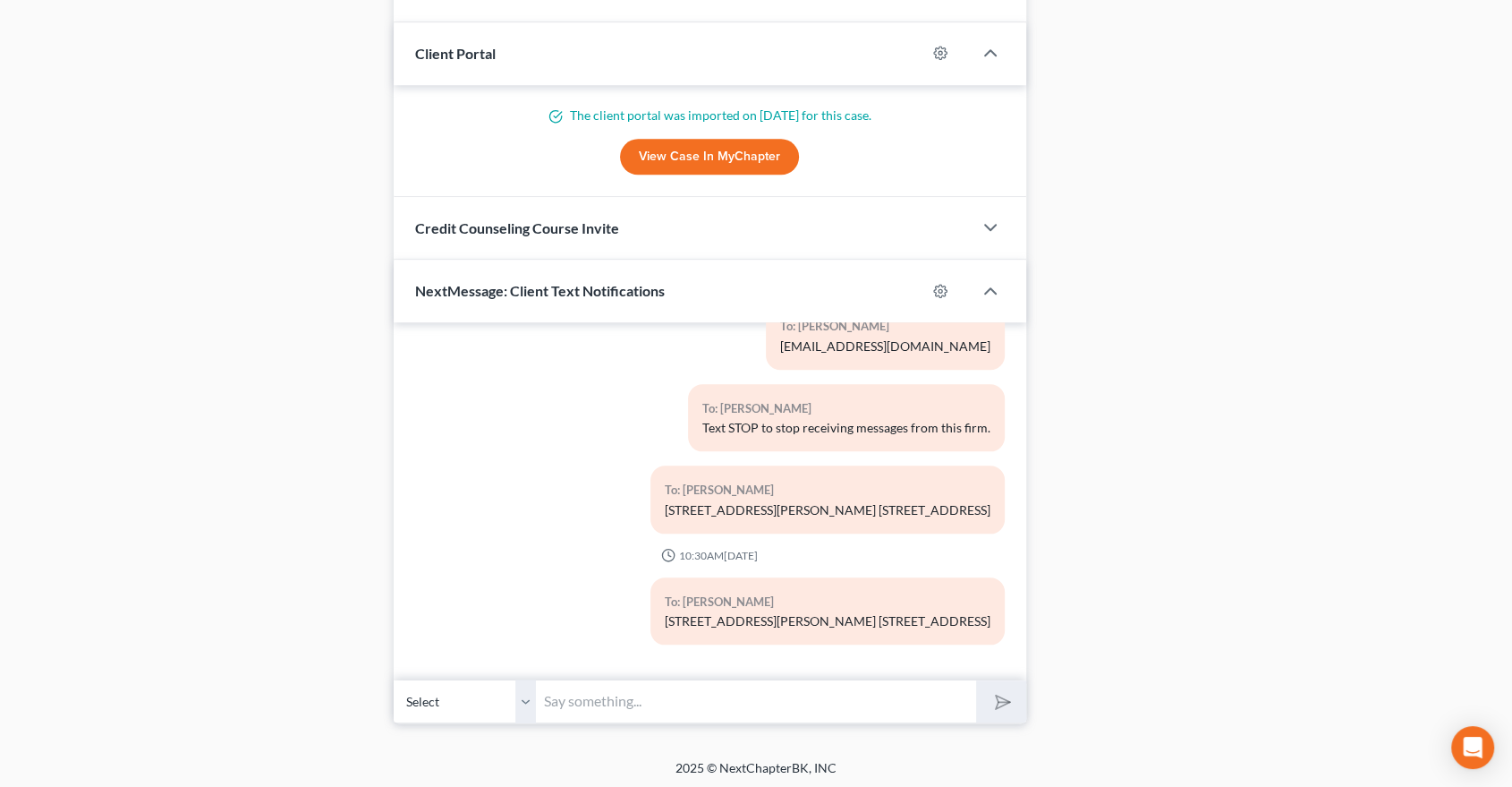
scroll to position [71, 0]
click at [628, 703] on input "text" at bounding box center [756, 701] width 440 height 44
type input "admin@pattondean.com"
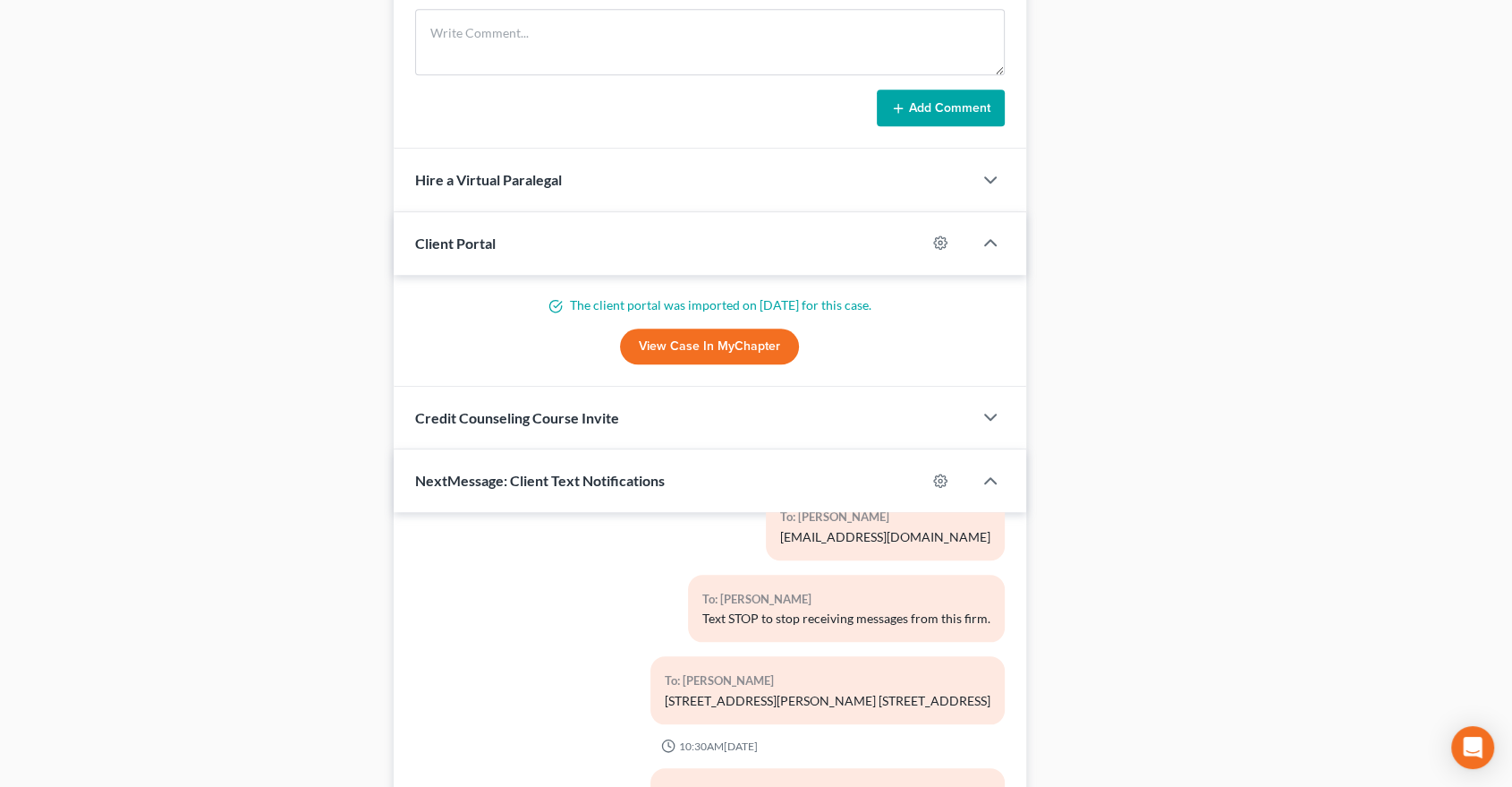
scroll to position [1707, 0]
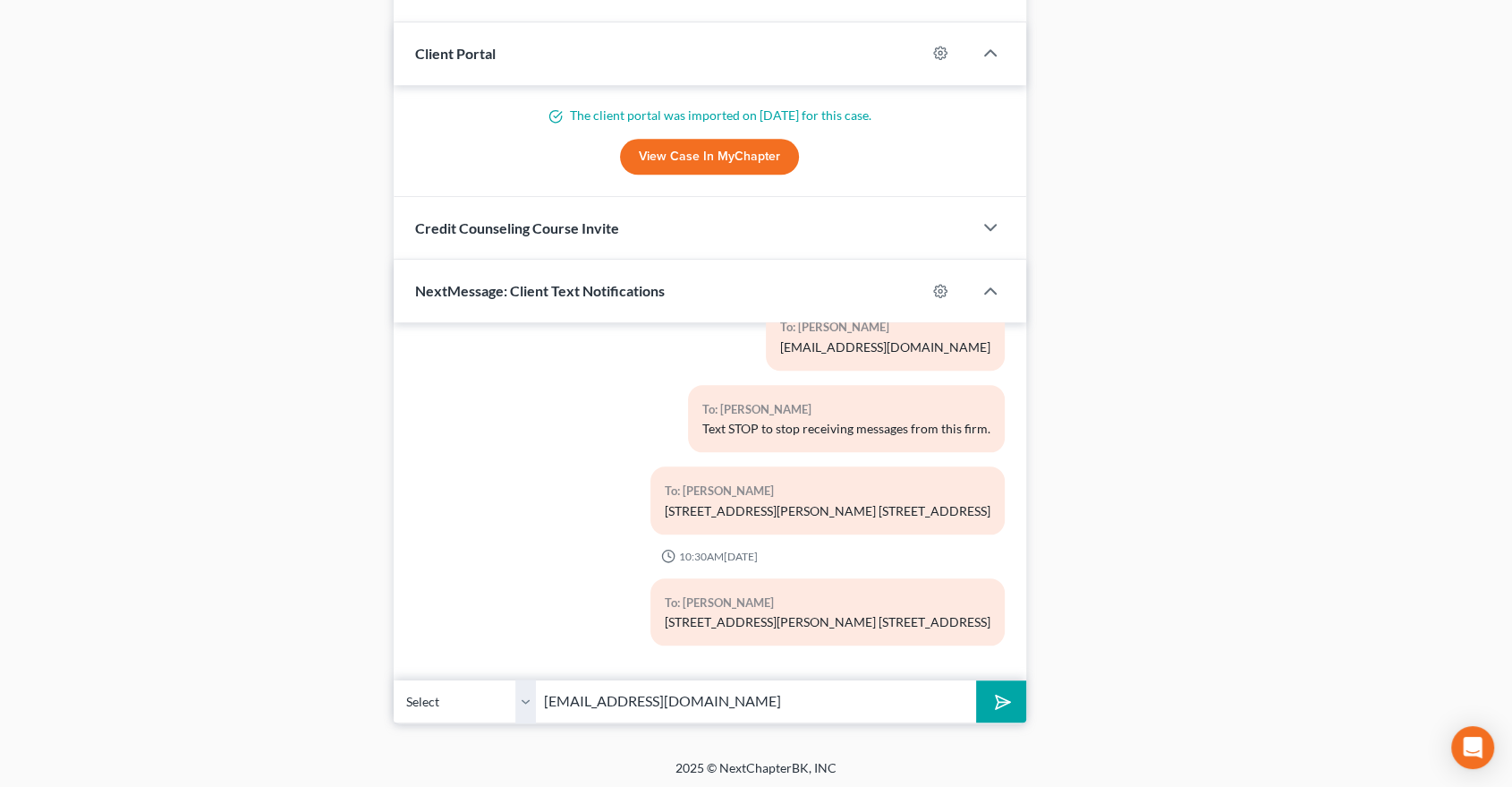
click at [995, 681] on button "submit" at bounding box center [1001, 701] width 49 height 42
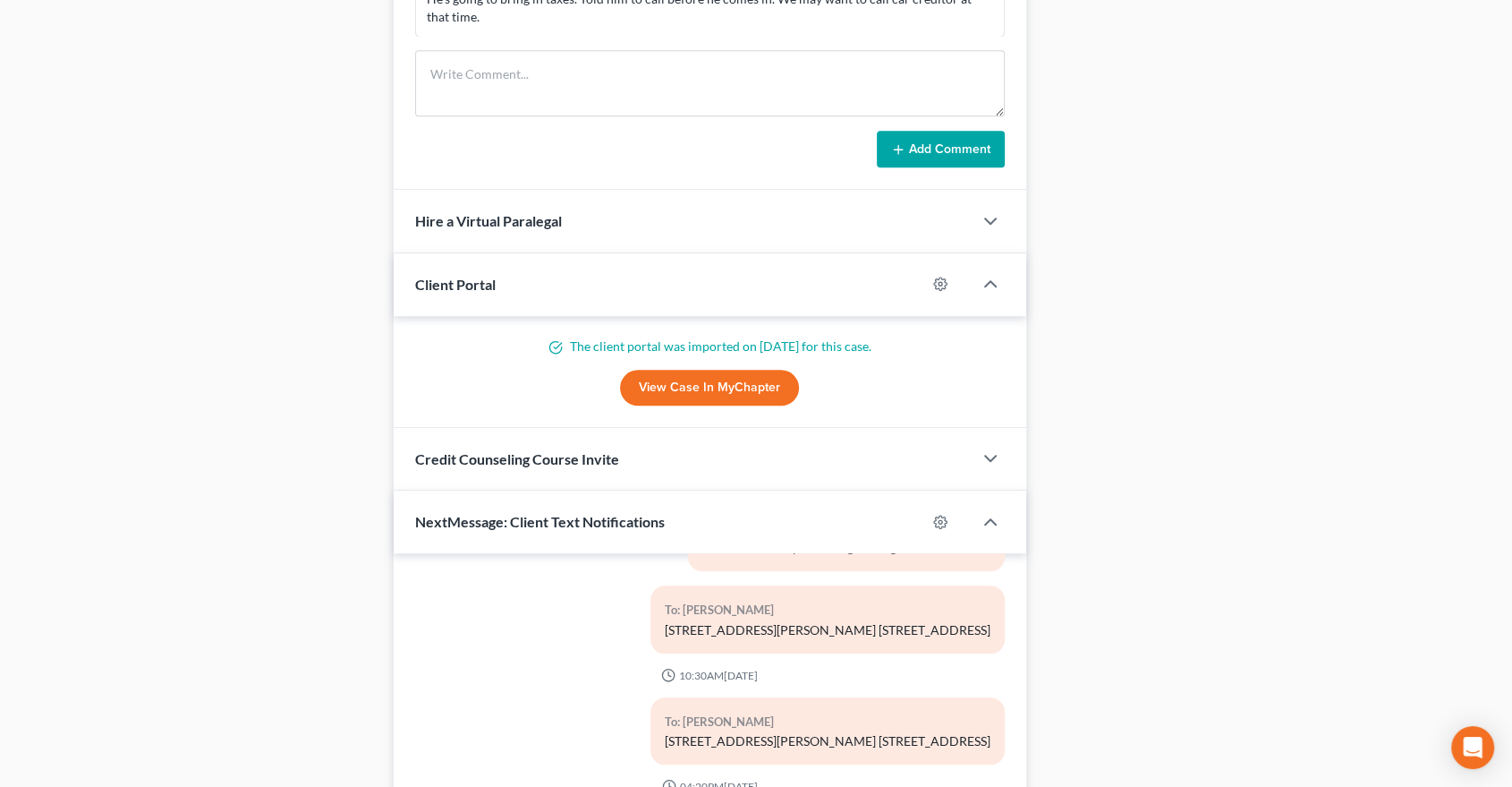
scroll to position [1209, 0]
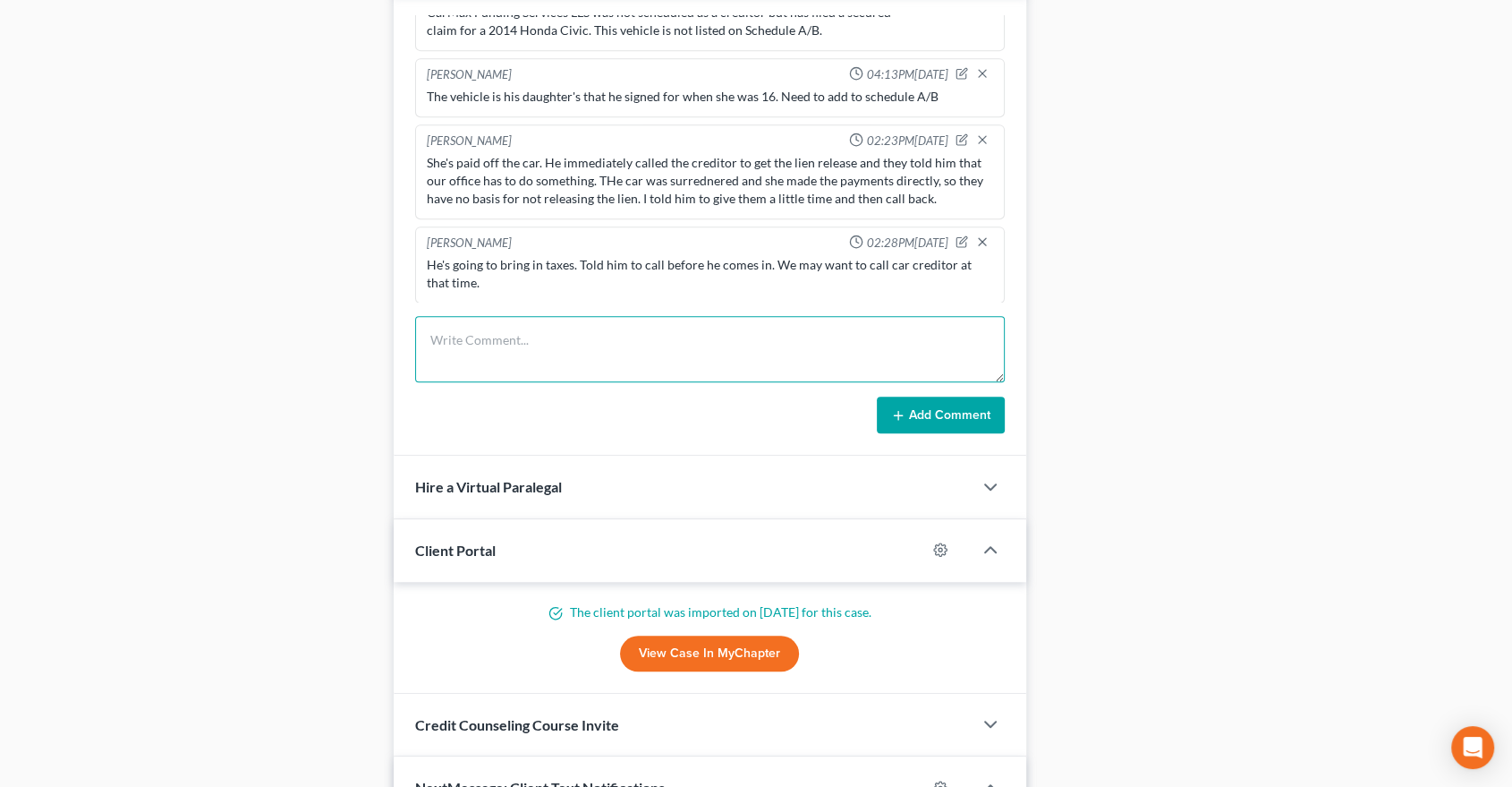
click at [546, 340] on textarea at bounding box center [710, 349] width 590 height 66
type textarea "he will email us a statement regarding his mortgage."
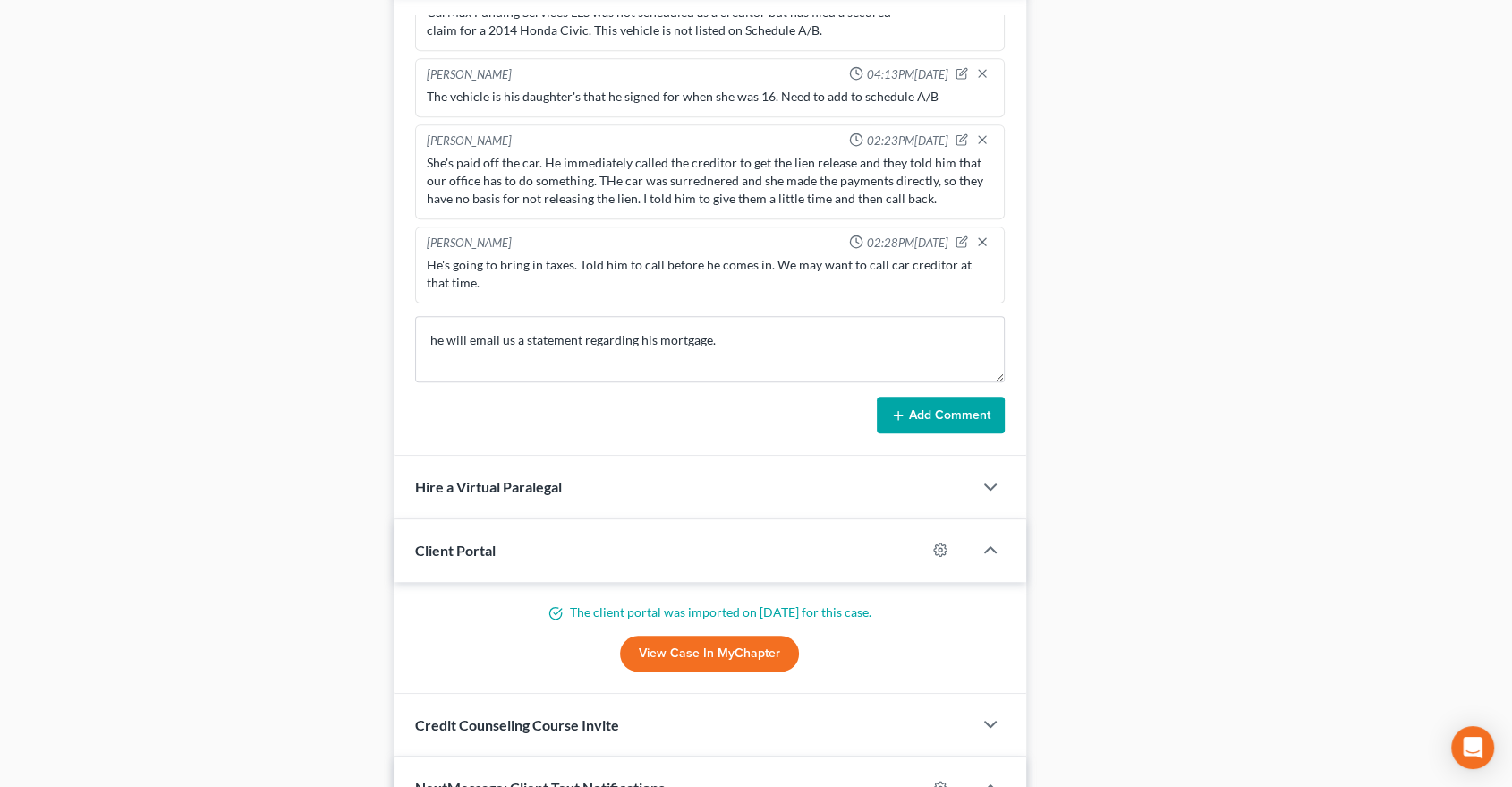
click at [959, 409] on button "Add Comment" at bounding box center [941, 416] width 128 height 38
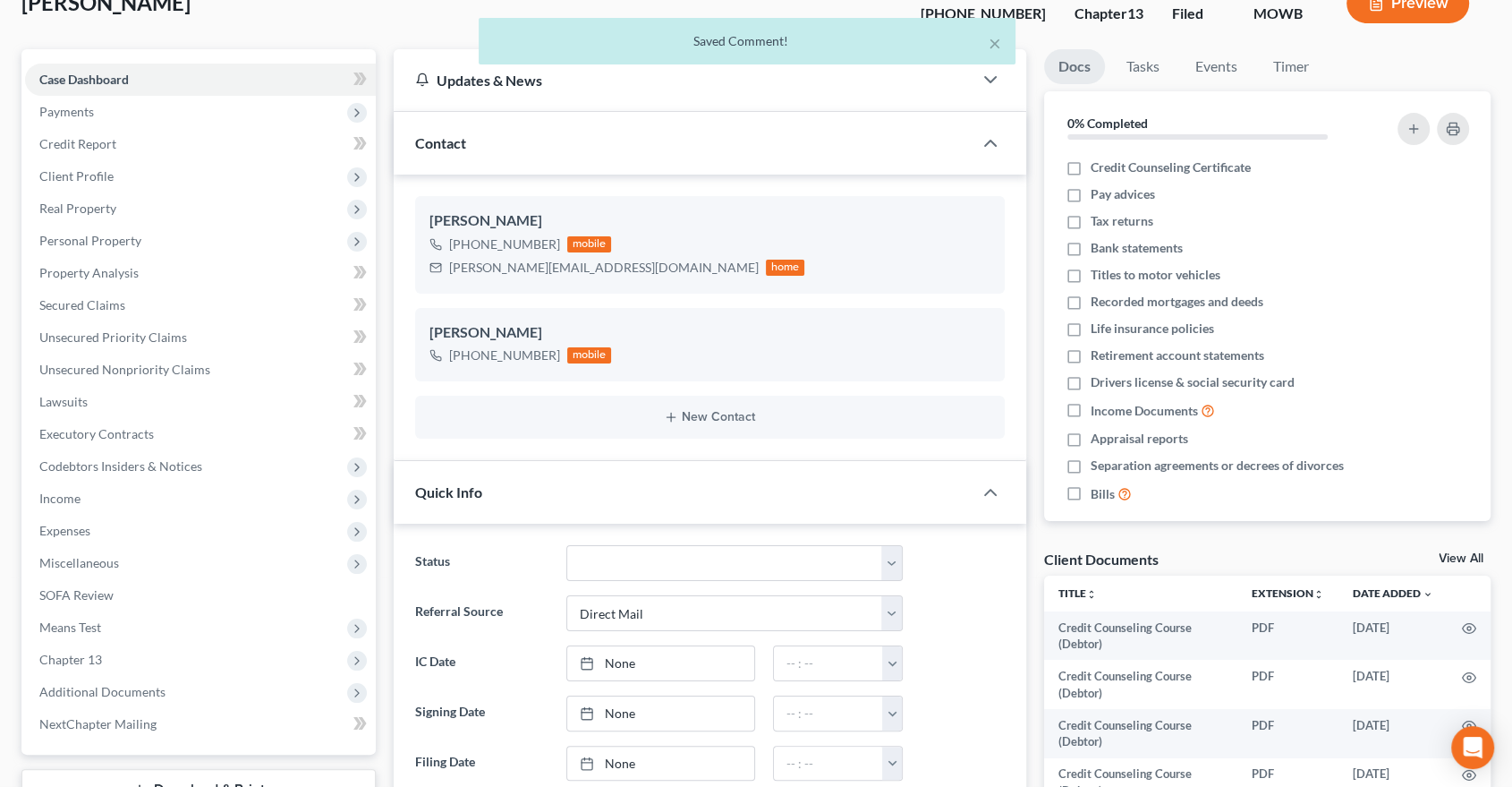
scroll to position [0, 0]
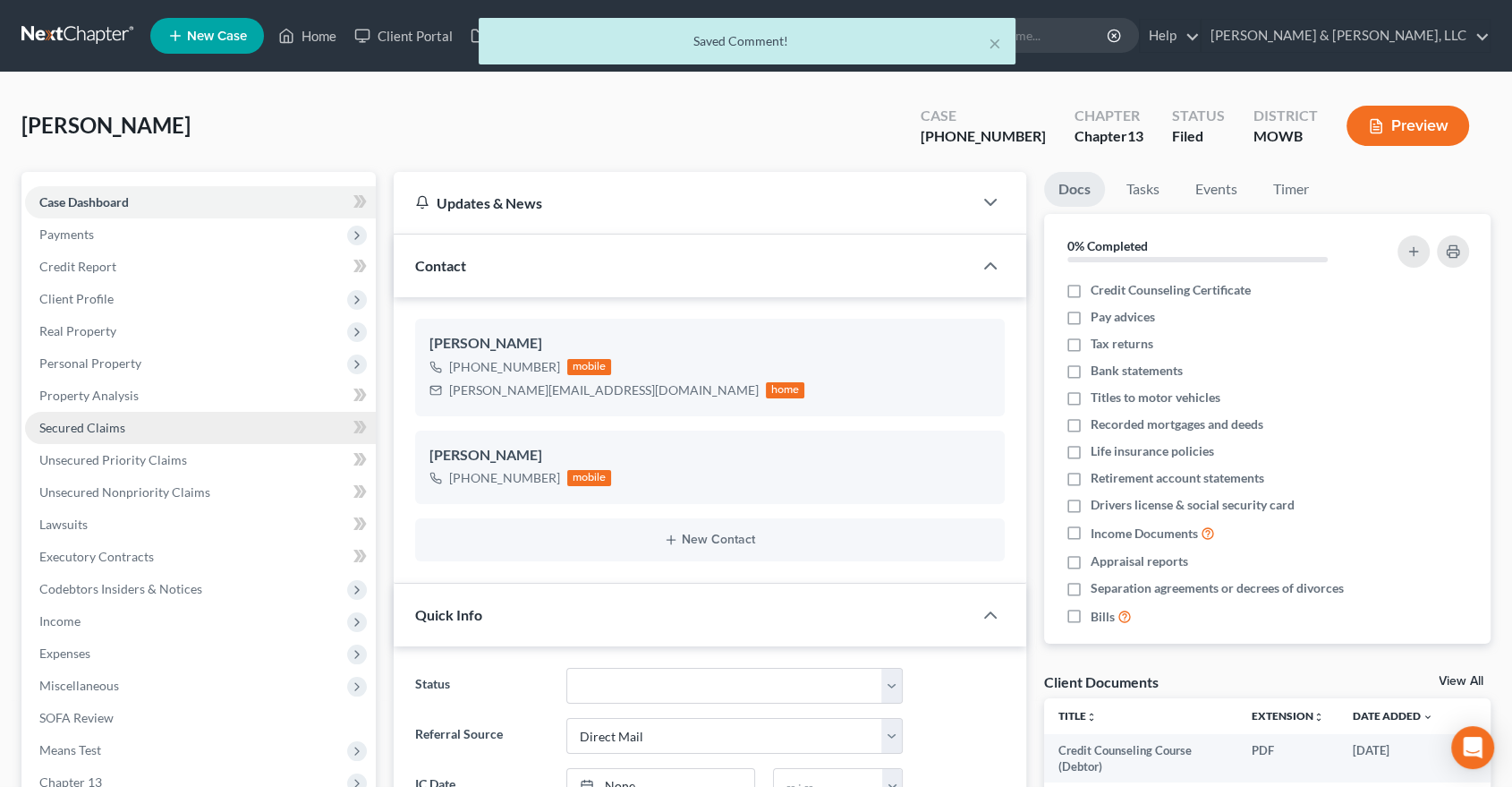
click at [57, 426] on span "Secured Claims" at bounding box center [82, 428] width 86 height 15
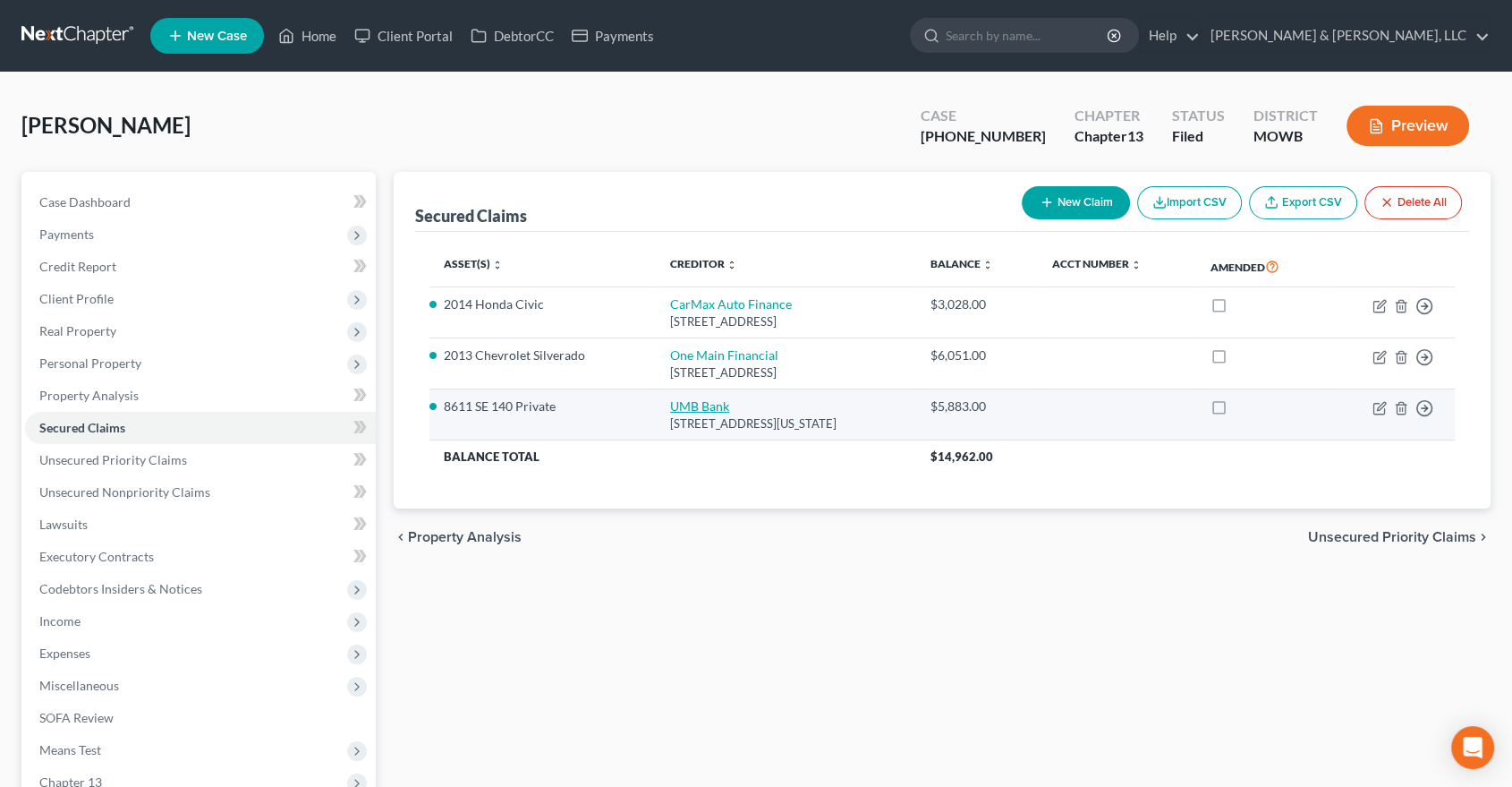
click at [672, 405] on link "UMB Bank" at bounding box center [699, 406] width 59 height 15
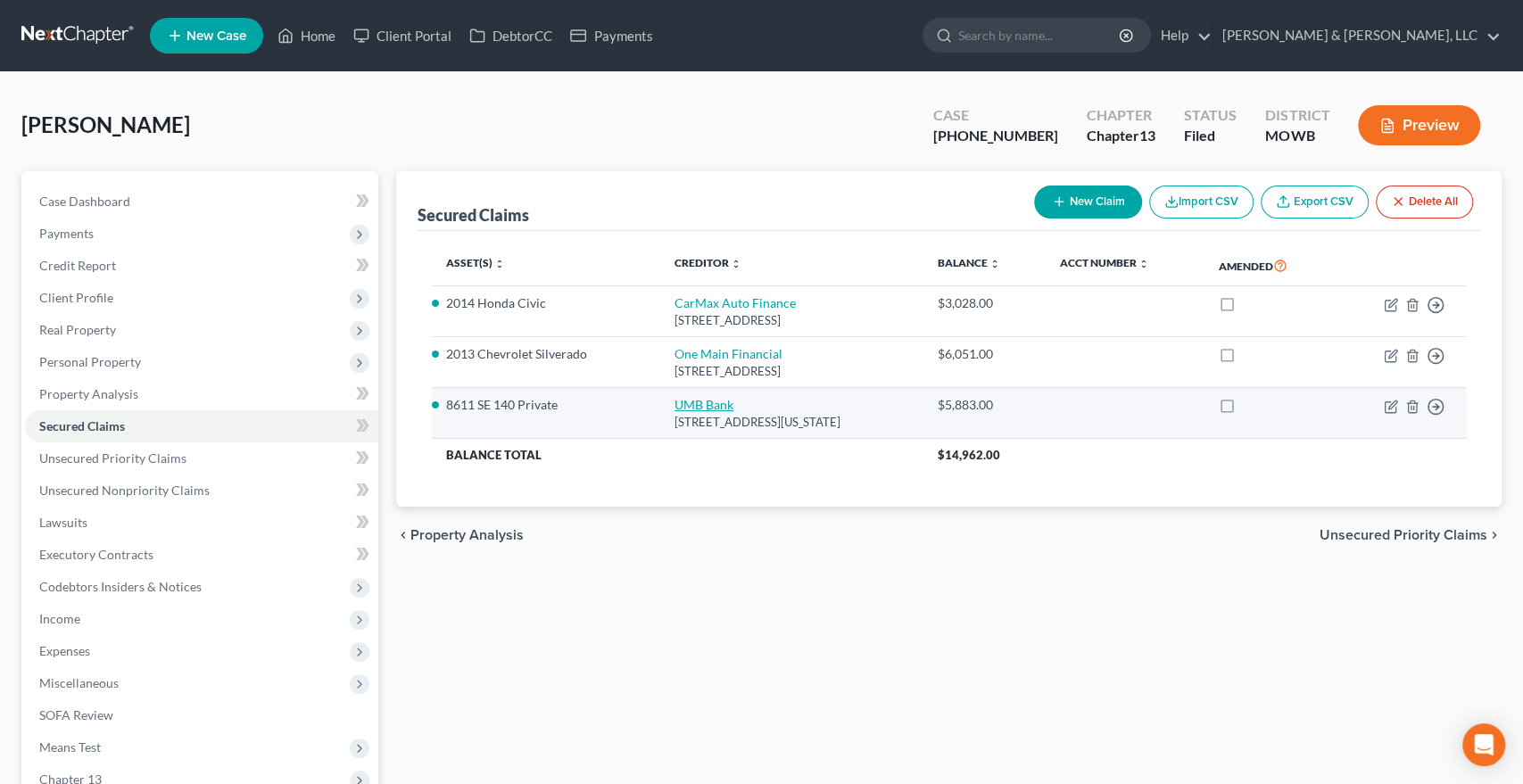
select select "26"
select select "2"
select select "0"
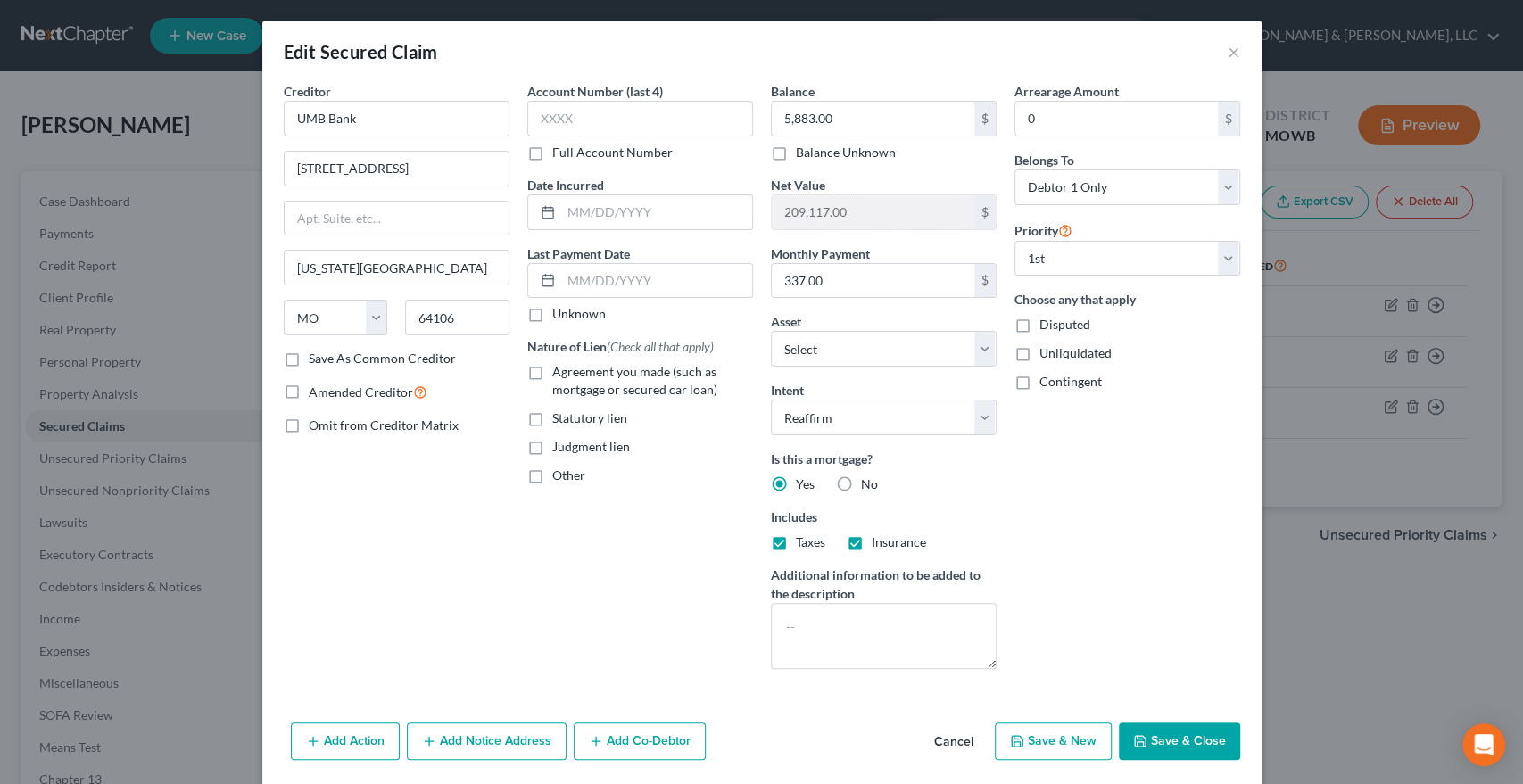
click at [1167, 734] on button "Save & Close" at bounding box center [1179, 741] width 121 height 37
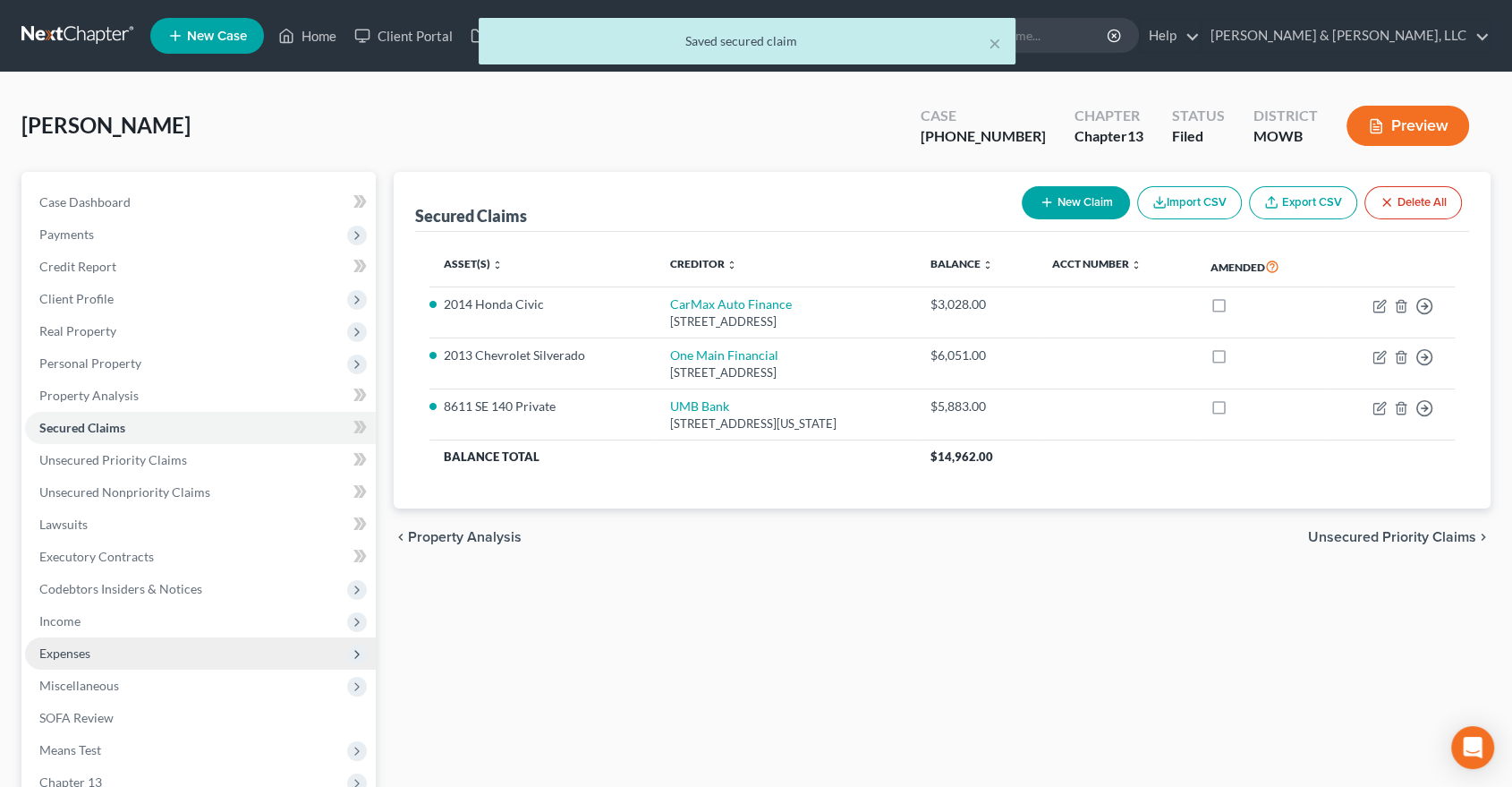
click at [82, 648] on span "Expenses" at bounding box center [65, 653] width 51 height 15
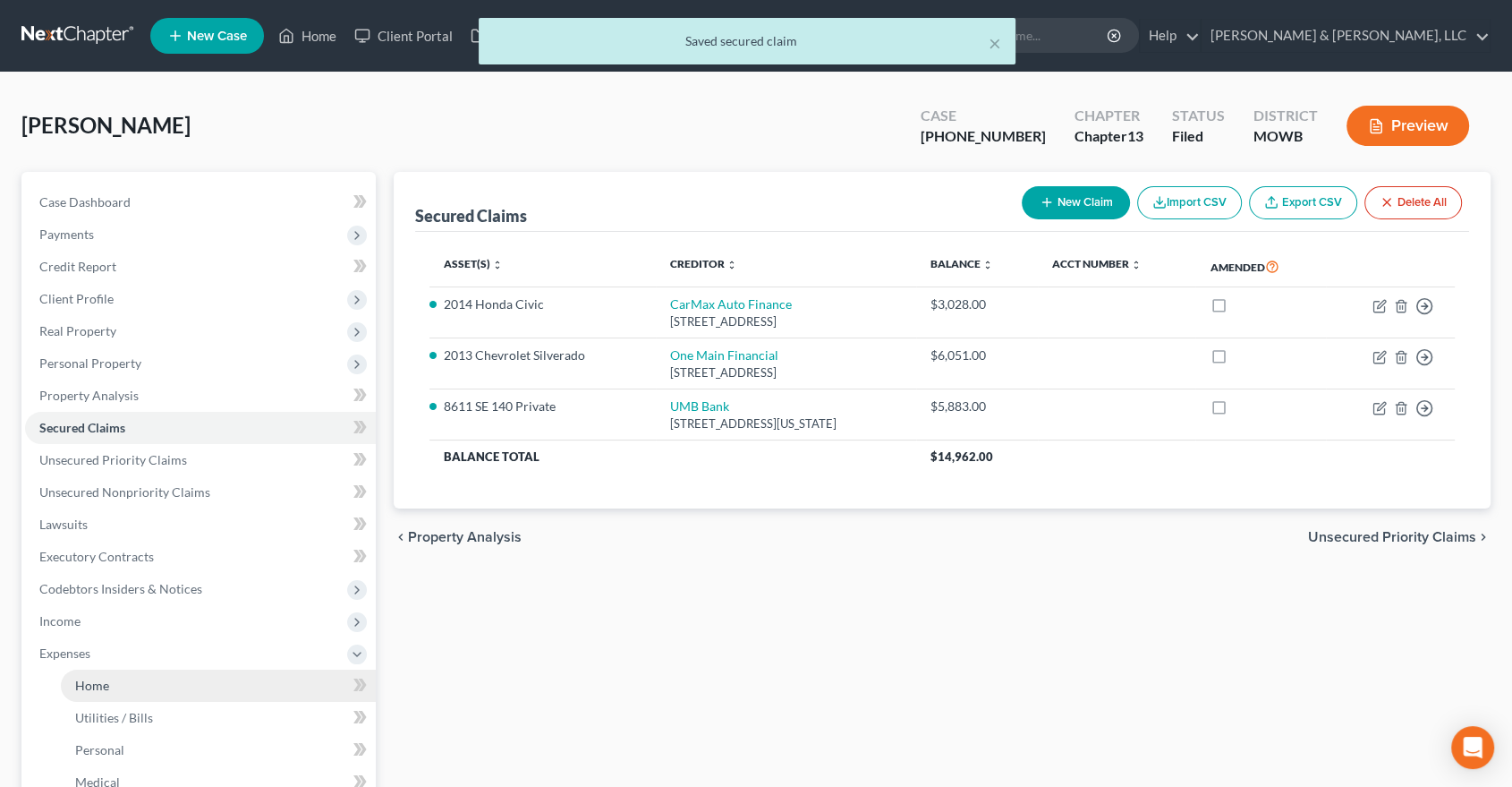
click at [95, 683] on span "Home" at bounding box center [92, 685] width 34 height 15
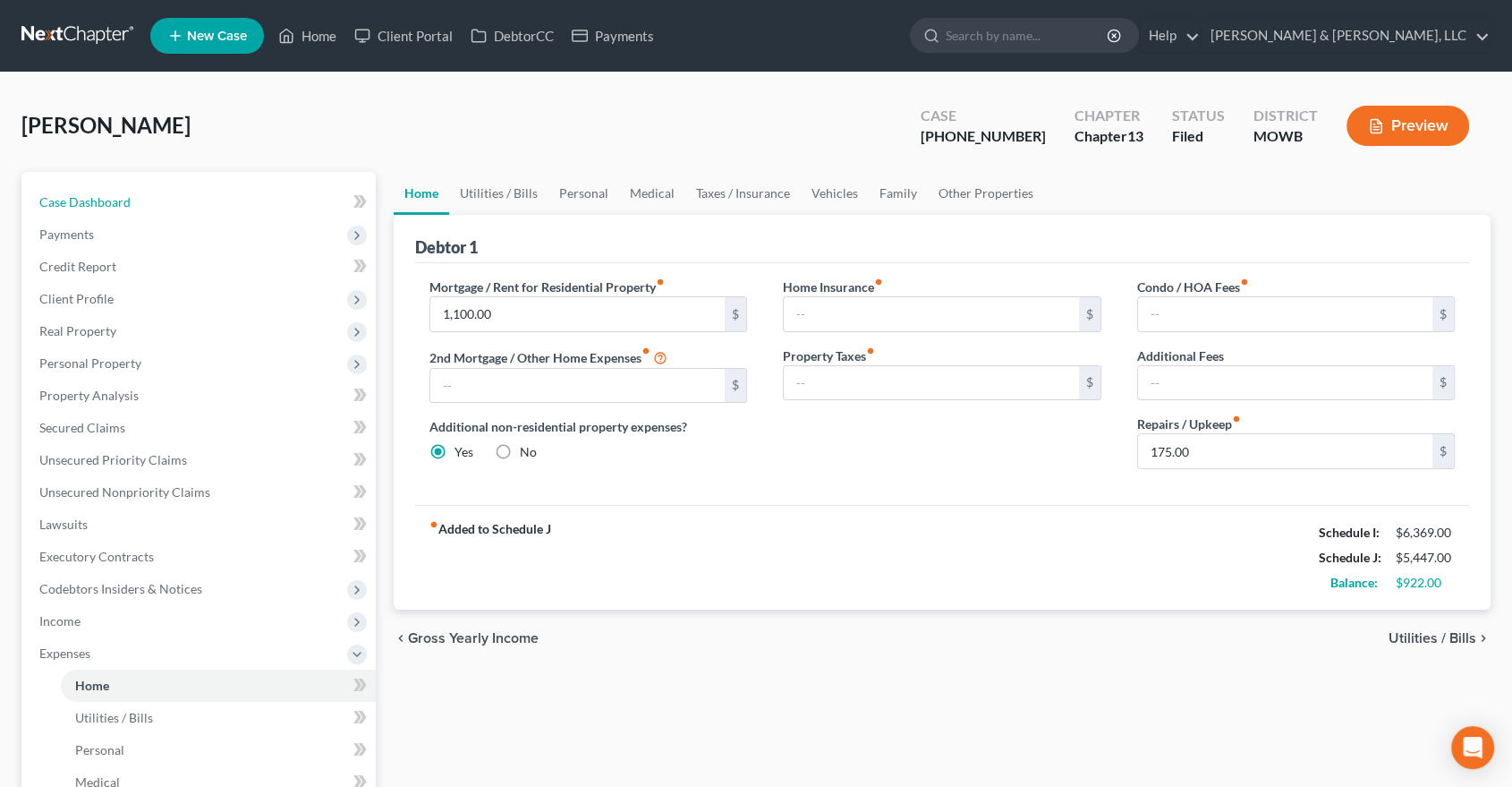
drag, startPoint x: 92, startPoint y: 198, endPoint x: 708, endPoint y: 143, distance: 618.5
click at [92, 198] on span "Case Dashboard" at bounding box center [85, 202] width 91 height 15
select select "2"
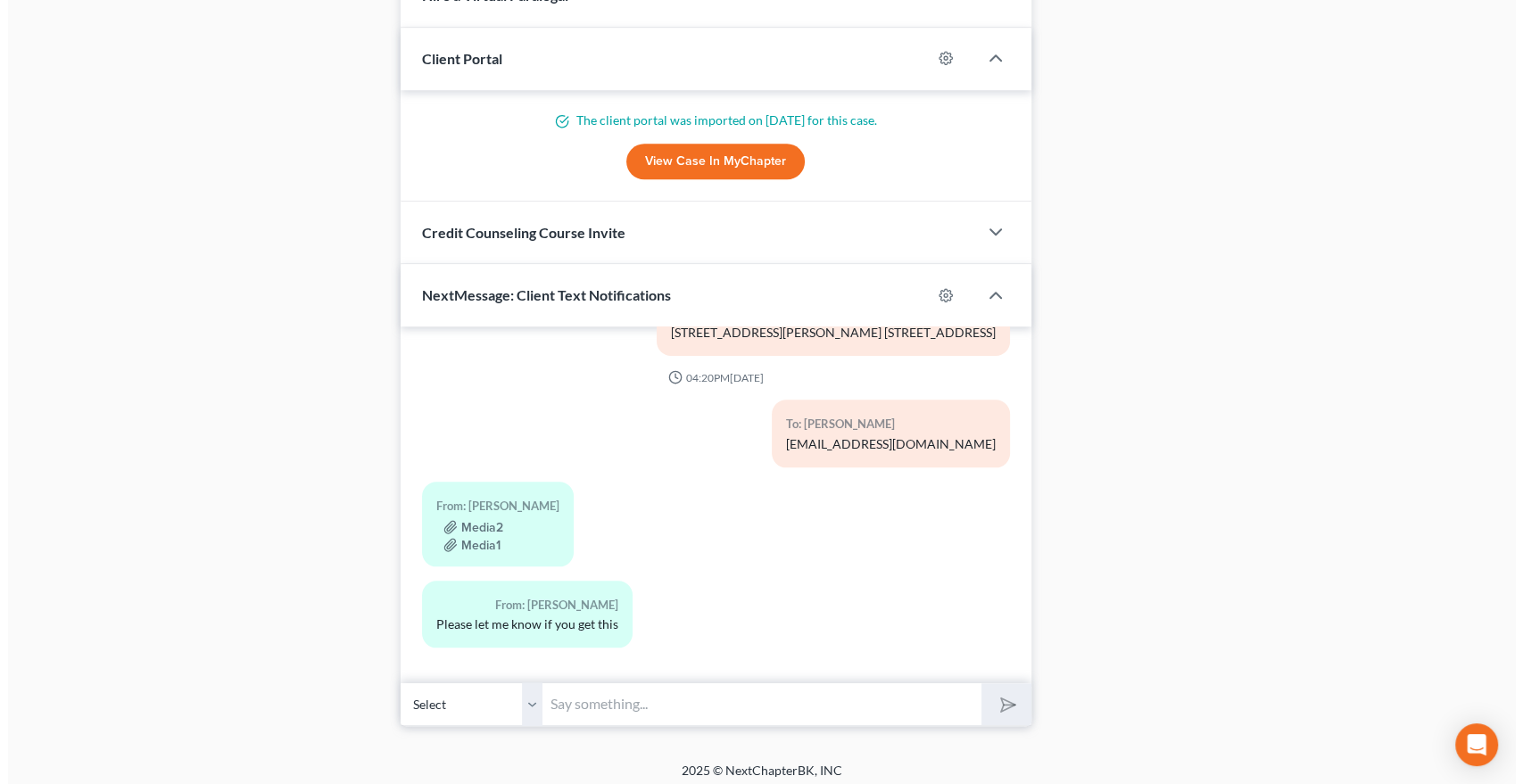
scroll to position [1700, 0]
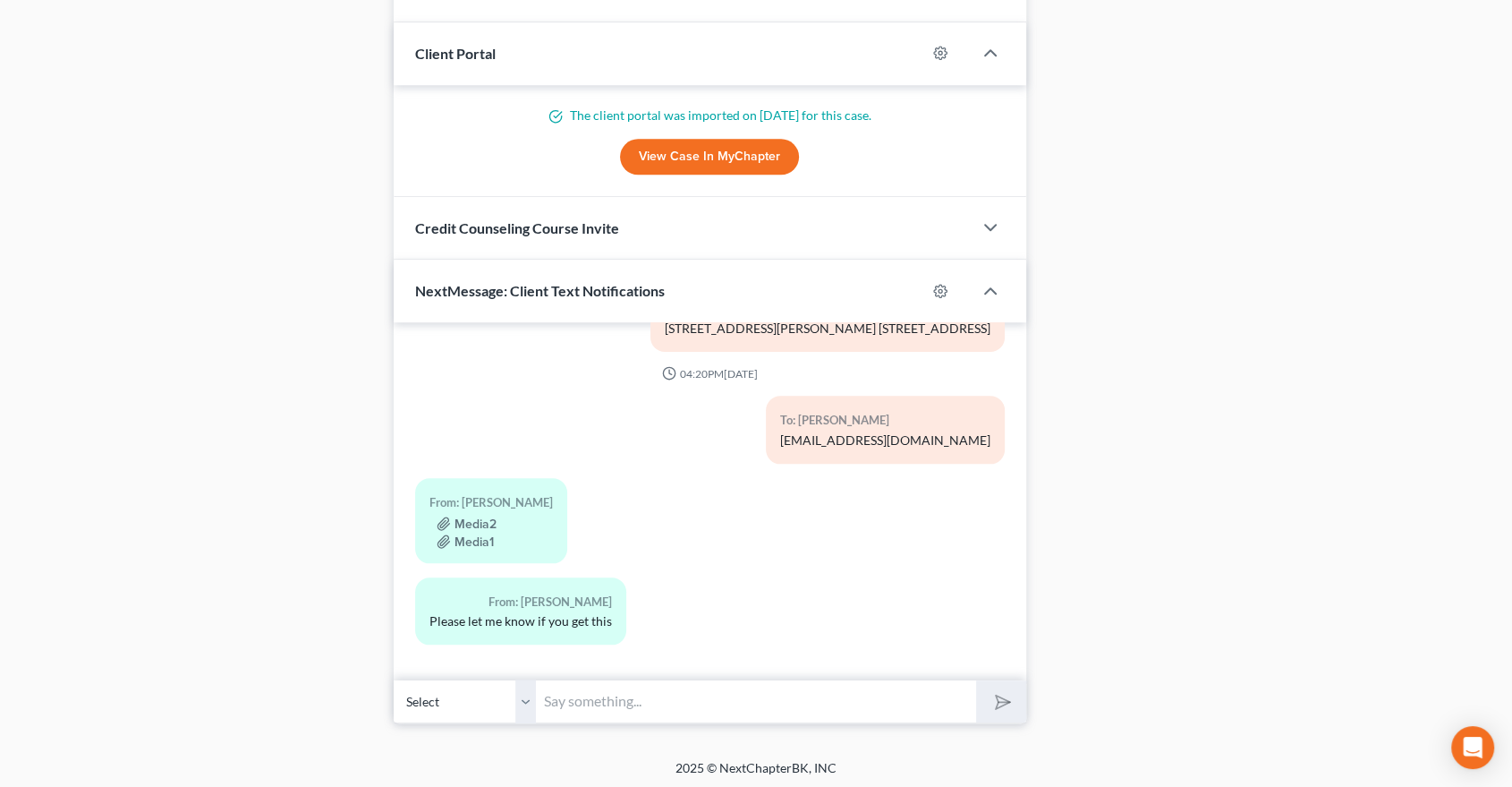
click at [496, 534] on div "Media1" at bounding box center [491, 540] width 123 height 18
click at [460, 526] on button "Media2" at bounding box center [467, 523] width 60 height 14
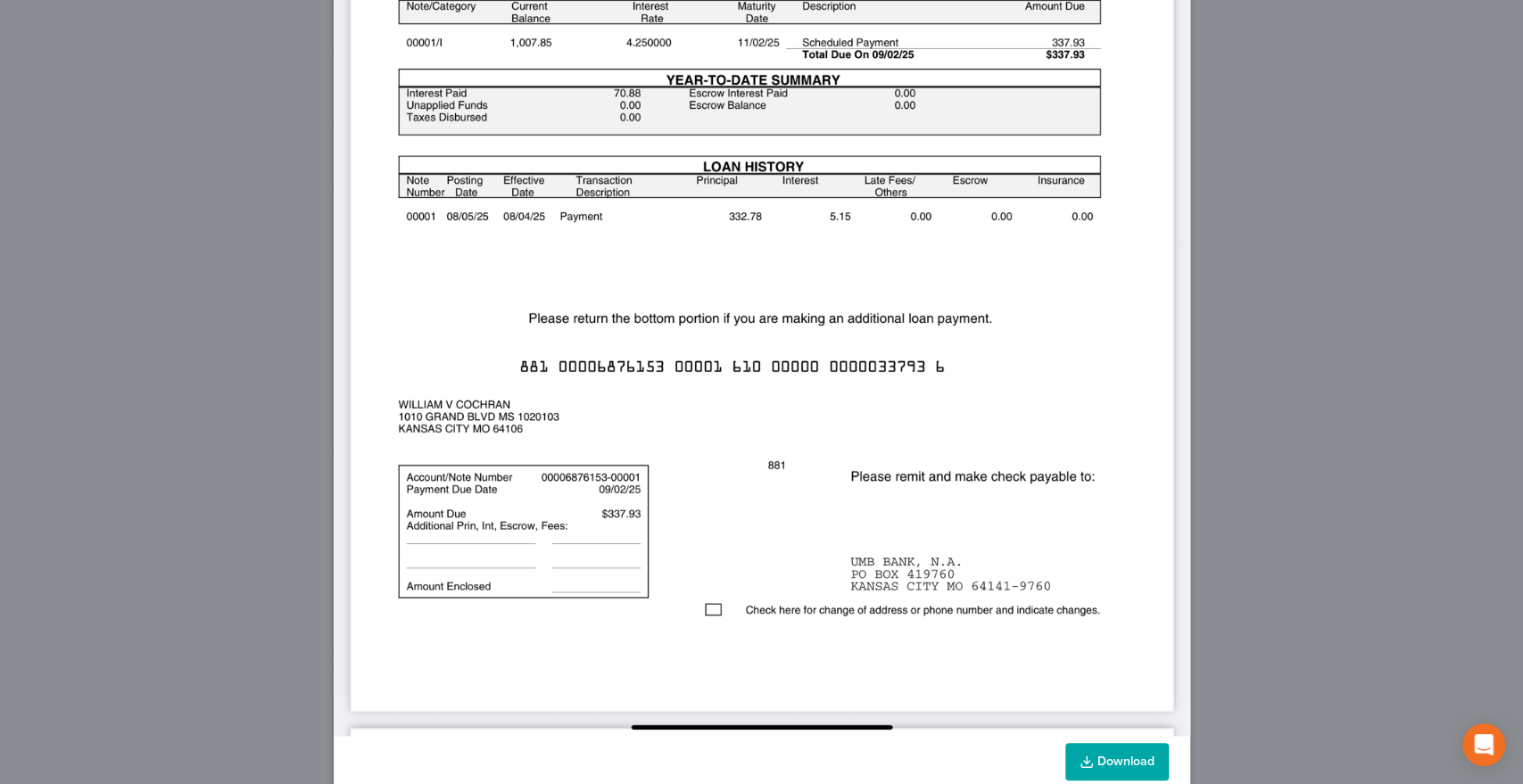
scroll to position [539, 0]
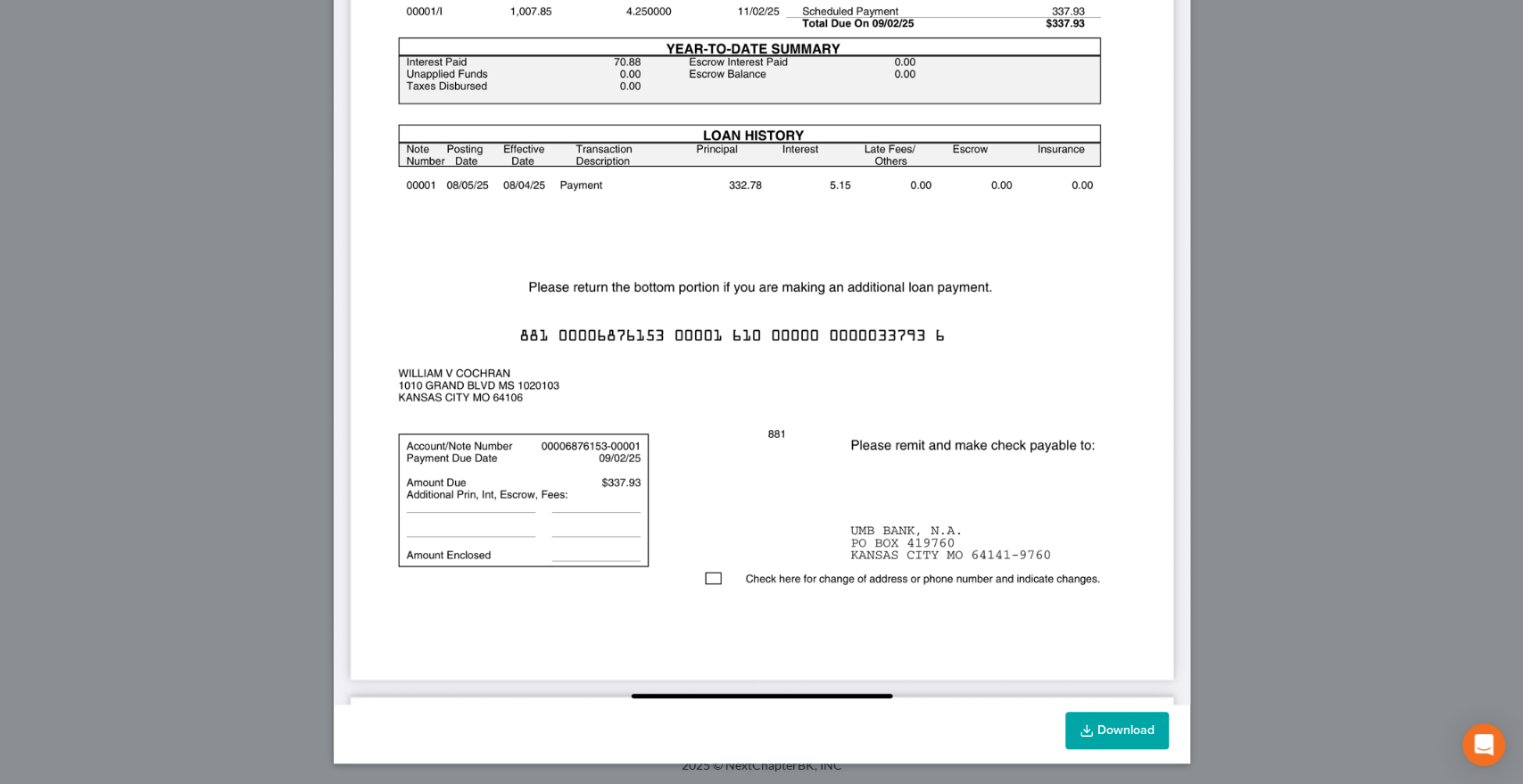
click at [1083, 726] on icon at bounding box center [1086, 730] width 14 height 14
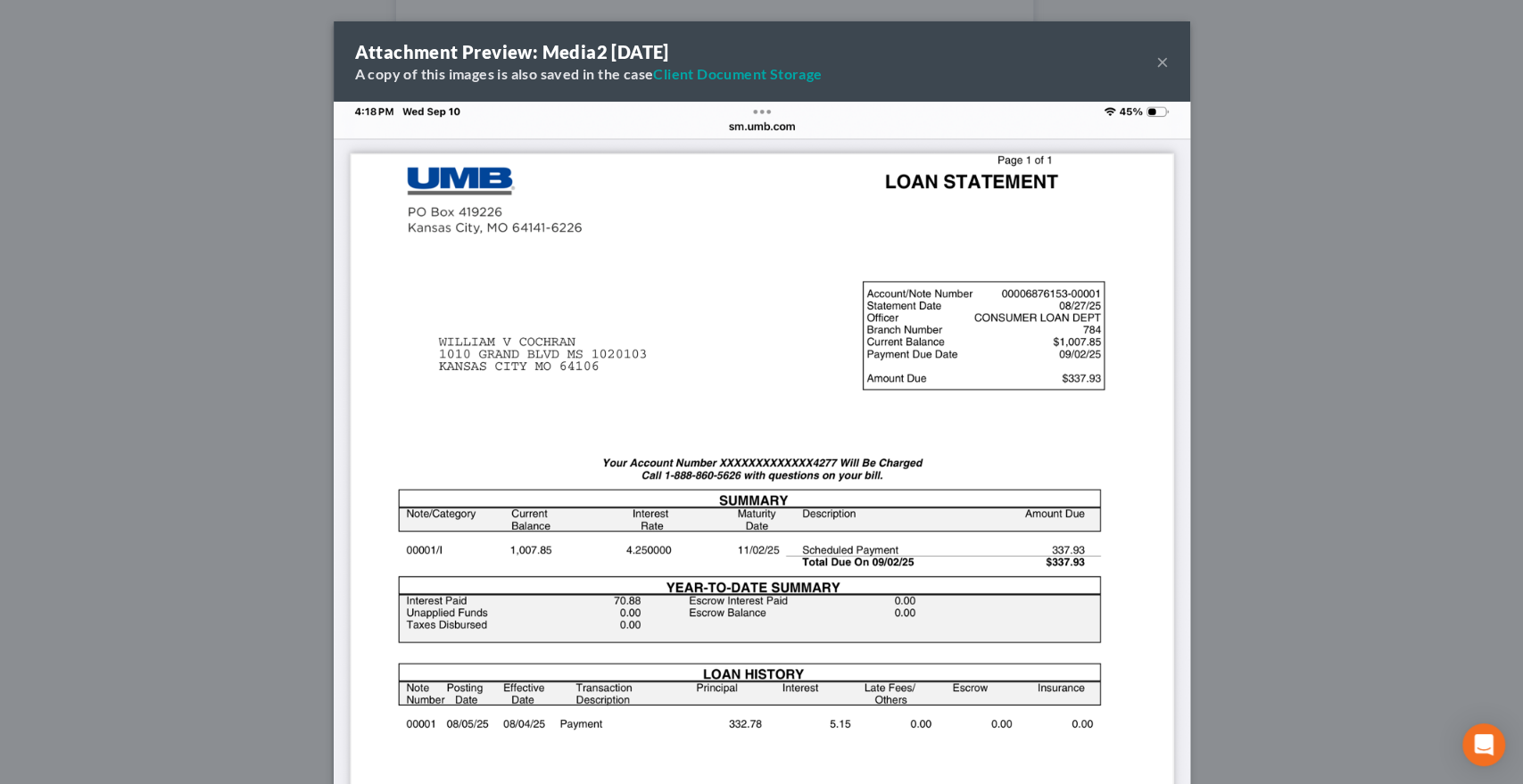
drag, startPoint x: 1146, startPoint y: 59, endPoint x: 1156, endPoint y: 63, distance: 10.8
click at [1154, 63] on div "Attachment Preview: Media2 09/10/2025 A copy of this images is also saved in th…" at bounding box center [762, 62] width 857 height 81
click at [1157, 63] on button "×" at bounding box center [1162, 61] width 12 height 22
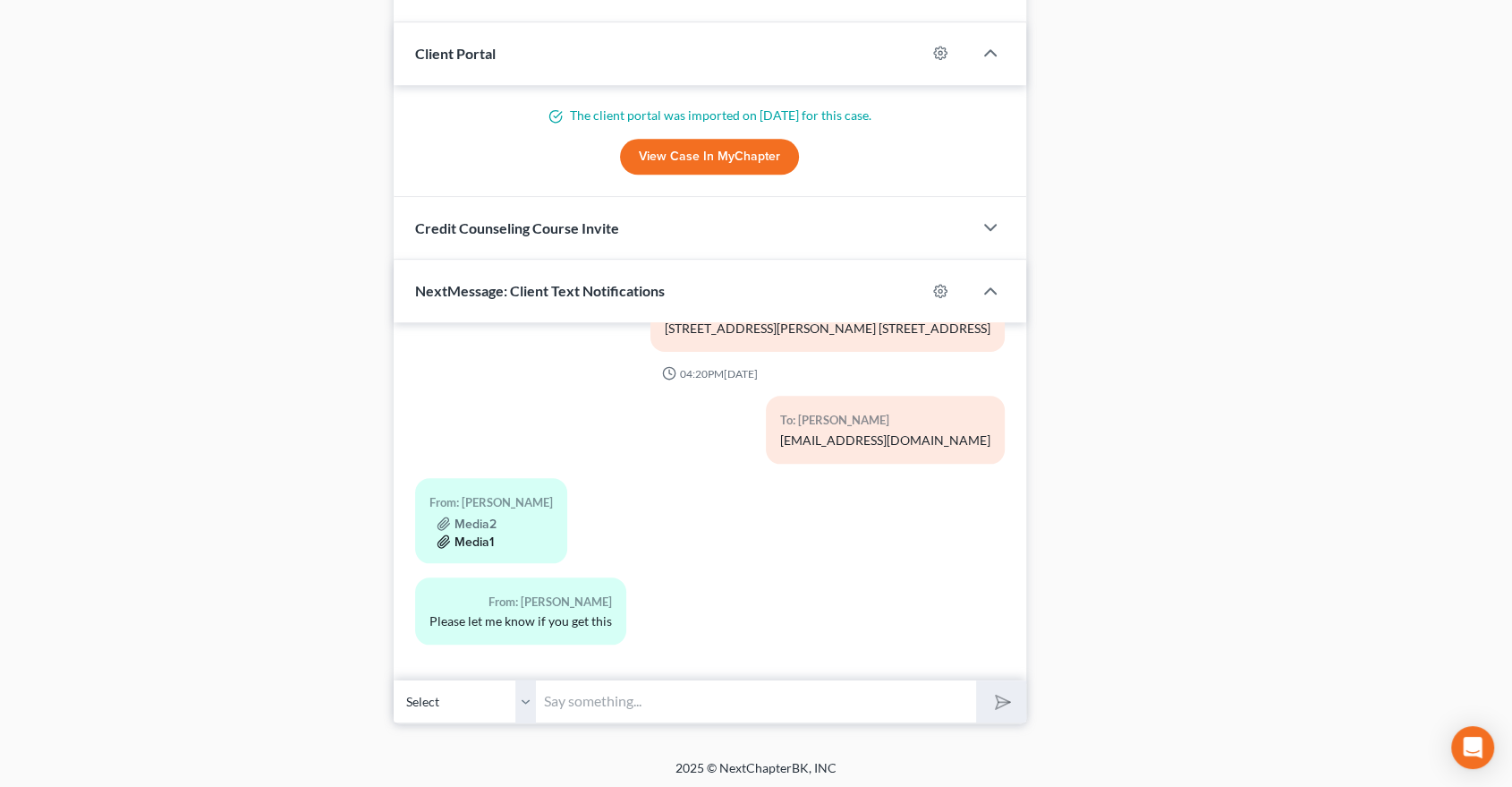
click at [461, 534] on button "Media1" at bounding box center [465, 541] width 57 height 14
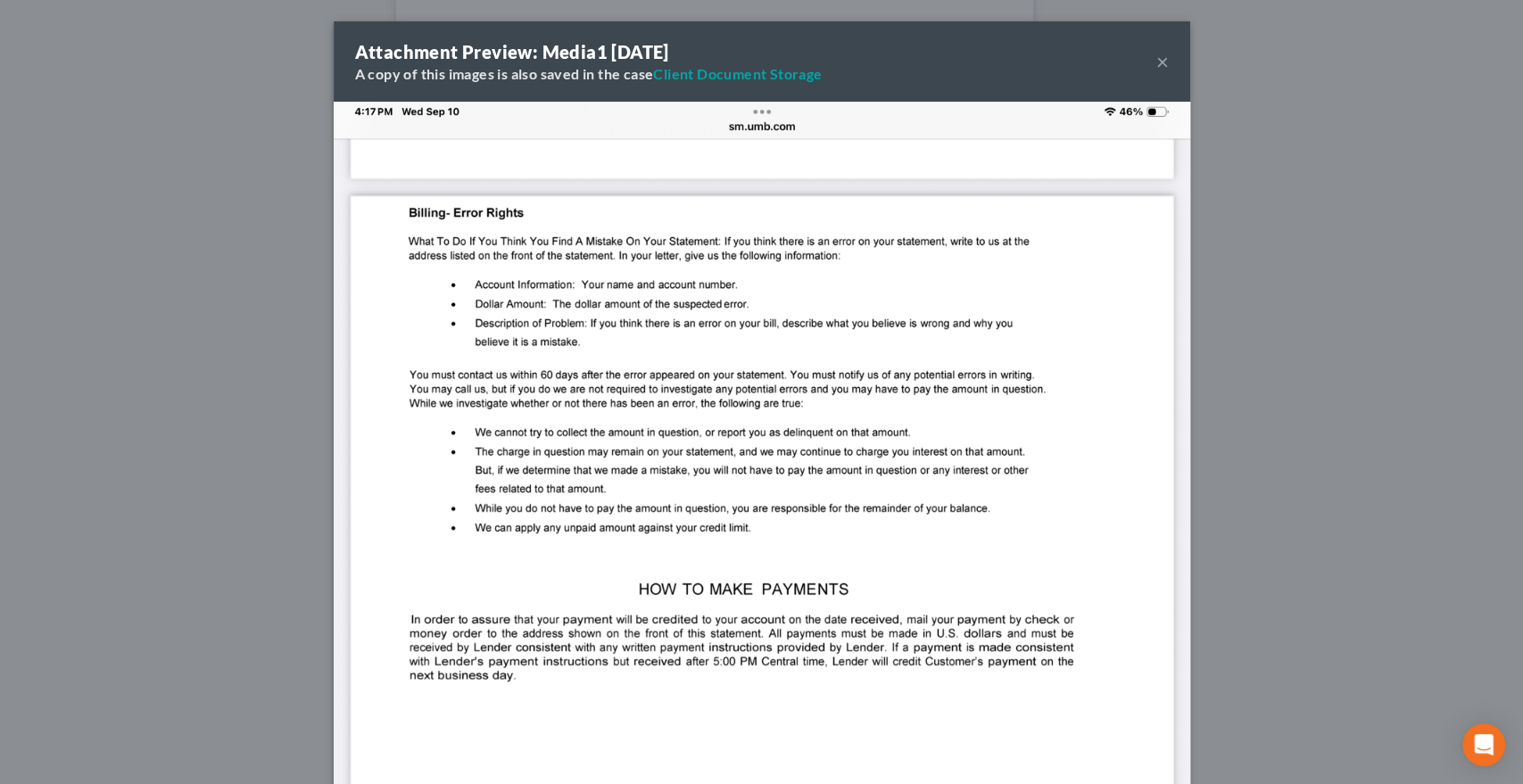
click at [1157, 62] on button "×" at bounding box center [1162, 61] width 12 height 22
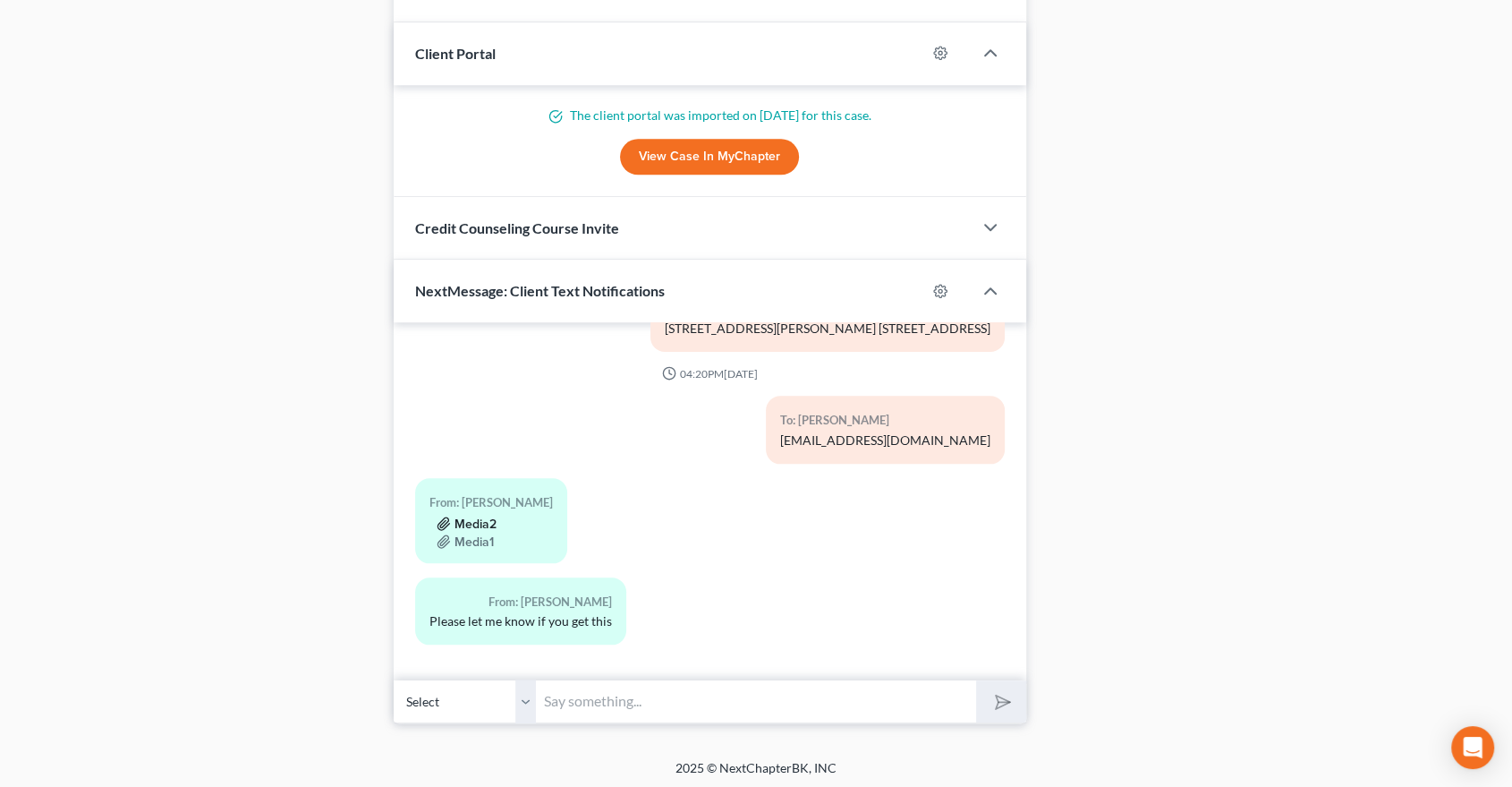
click at [460, 517] on button "Media2" at bounding box center [467, 523] width 60 height 14
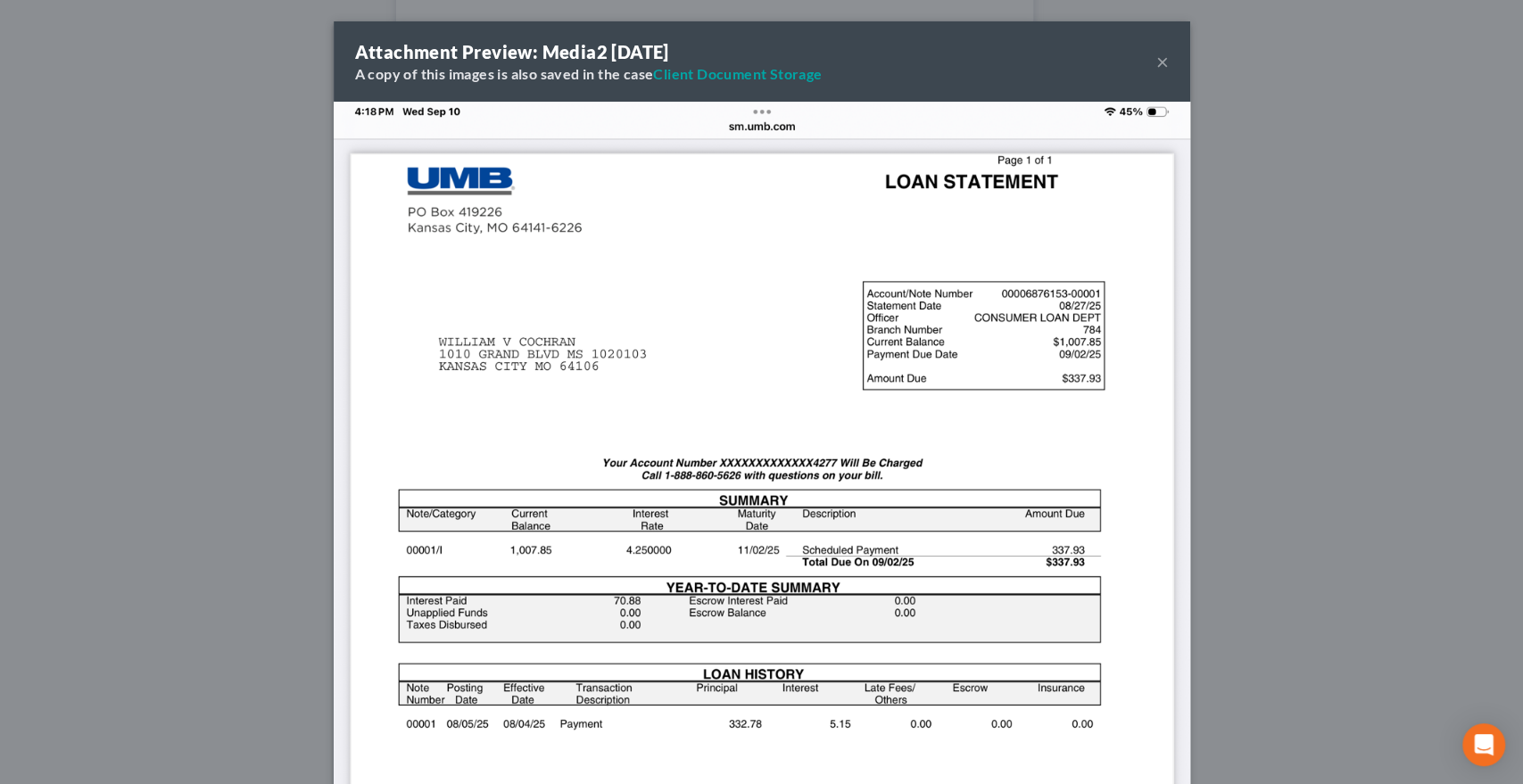
click at [1157, 63] on button "×" at bounding box center [1162, 61] width 12 height 22
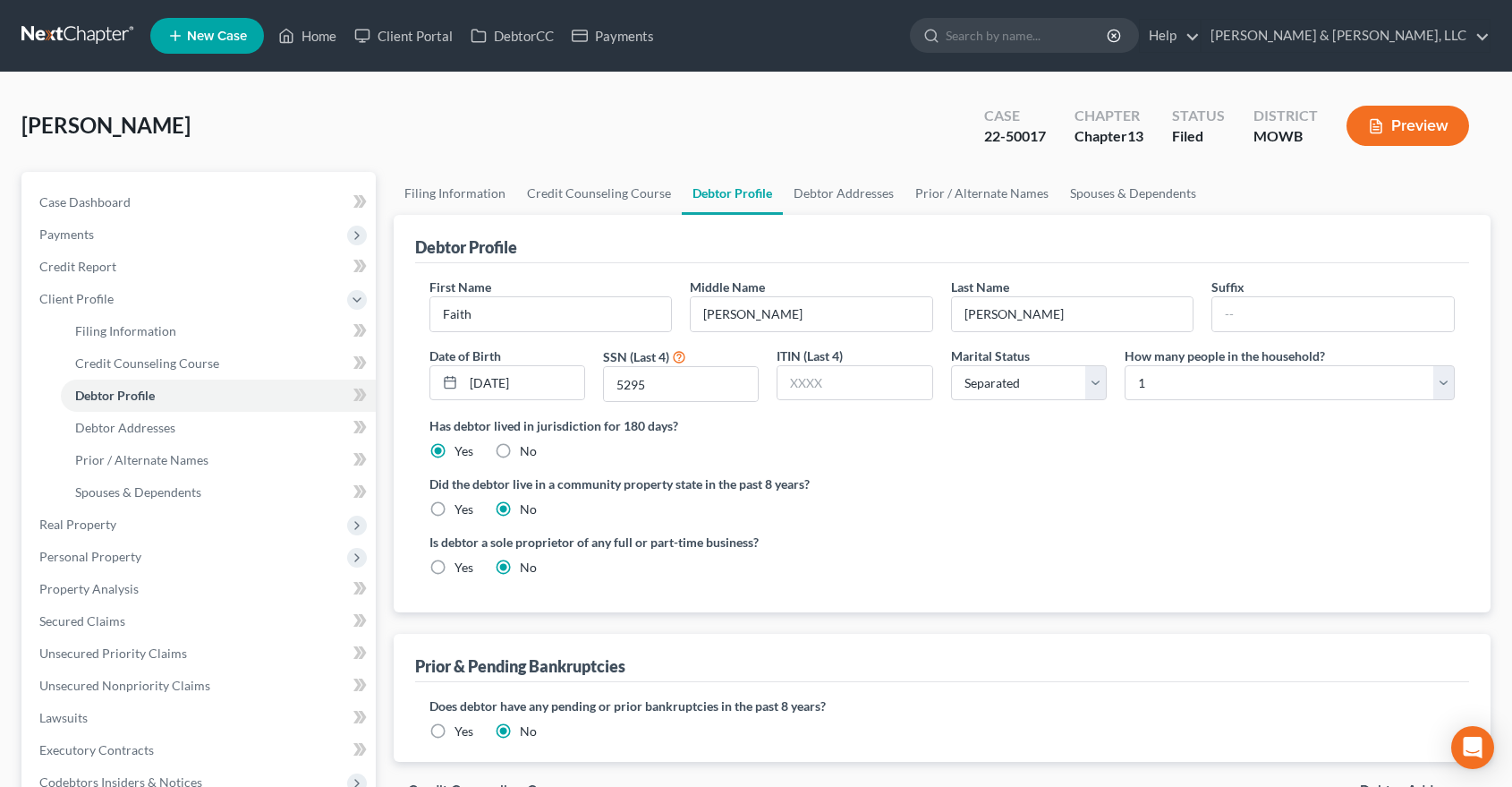
select select "2"
select select "0"
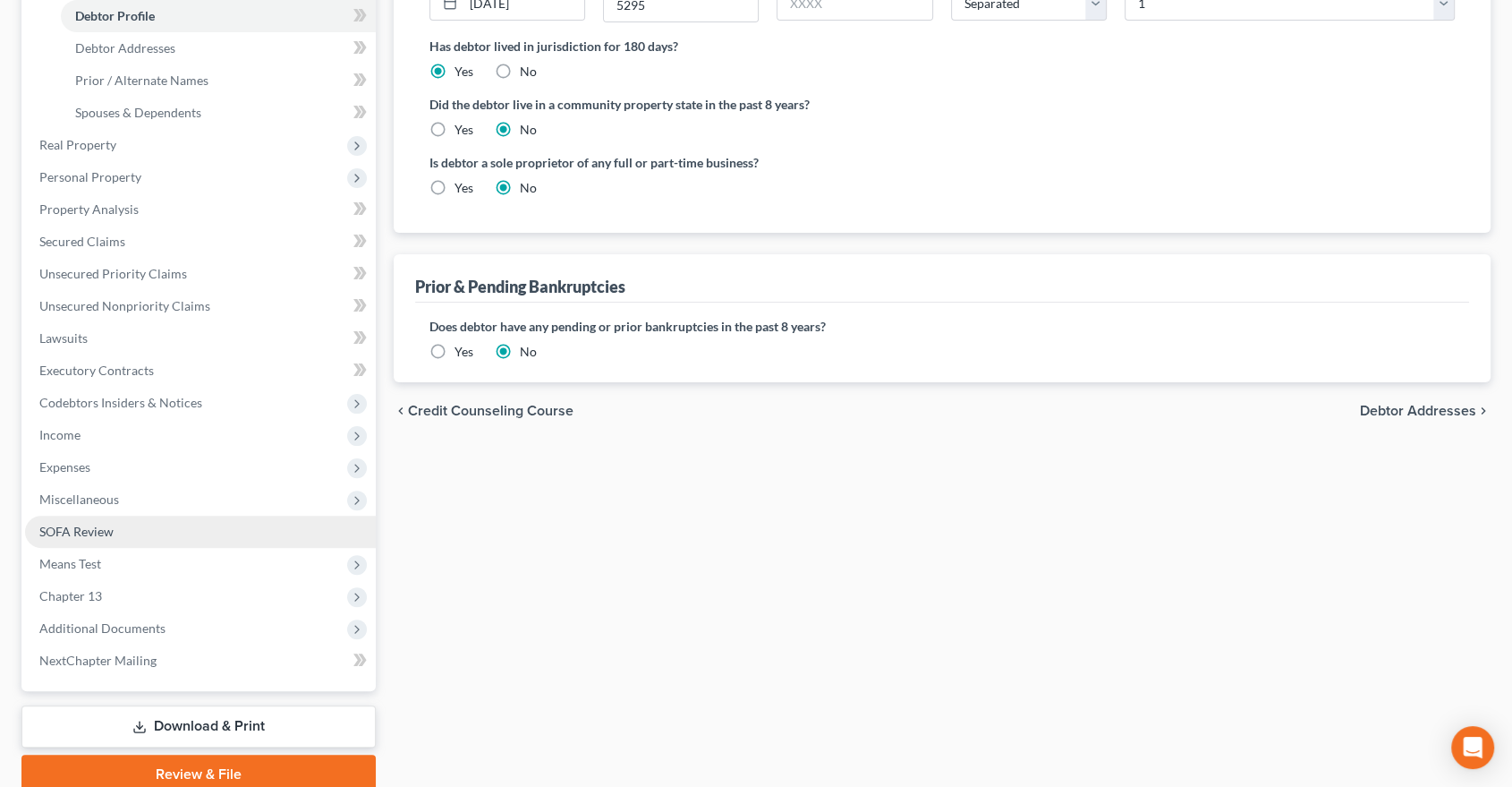
scroll to position [453, 0]
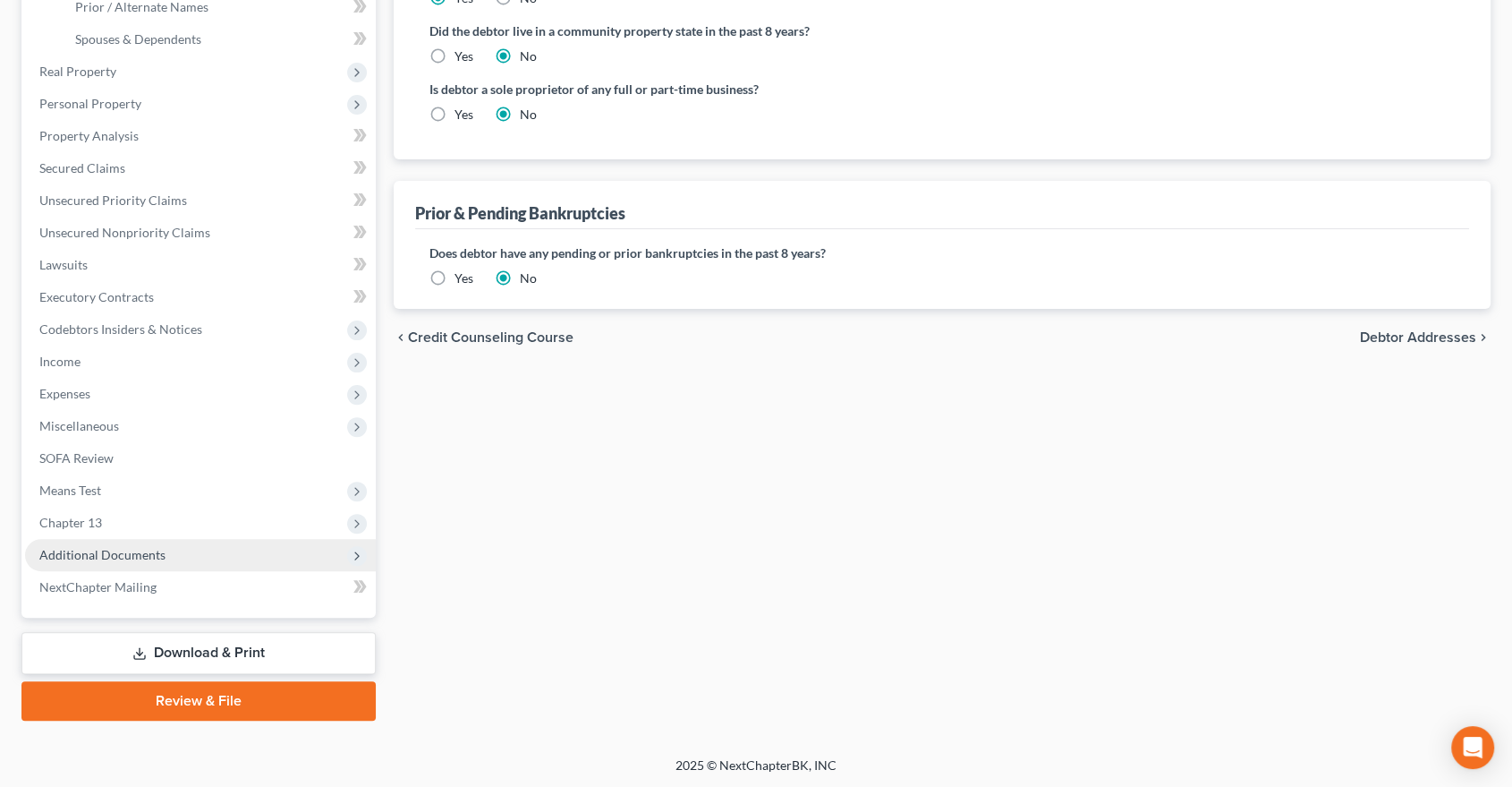
click at [101, 547] on span "Additional Documents" at bounding box center [102, 555] width 126 height 15
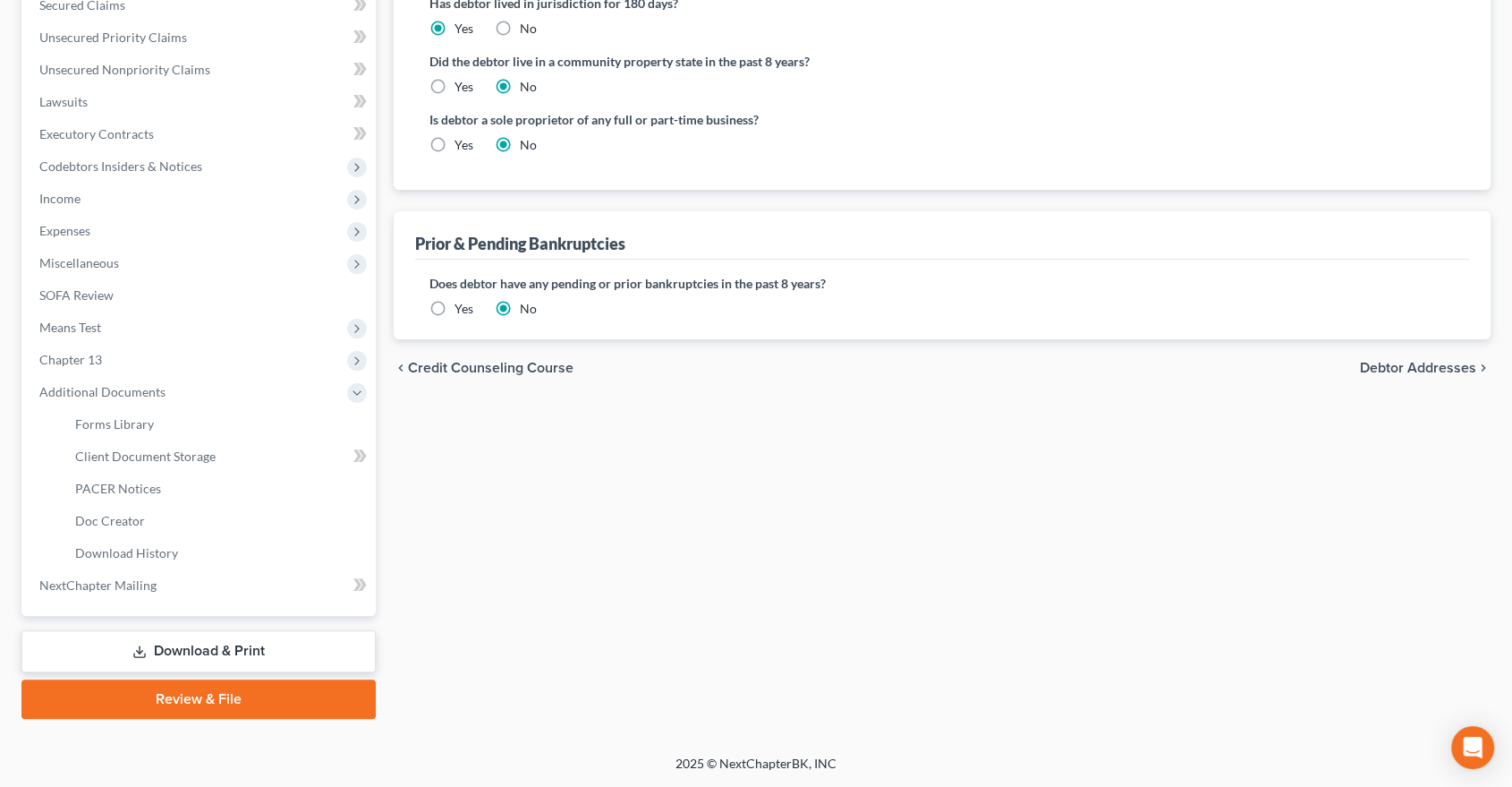
scroll to position [421, 0]
click at [144, 493] on span "PACER Notices" at bounding box center [117, 489] width 86 height 15
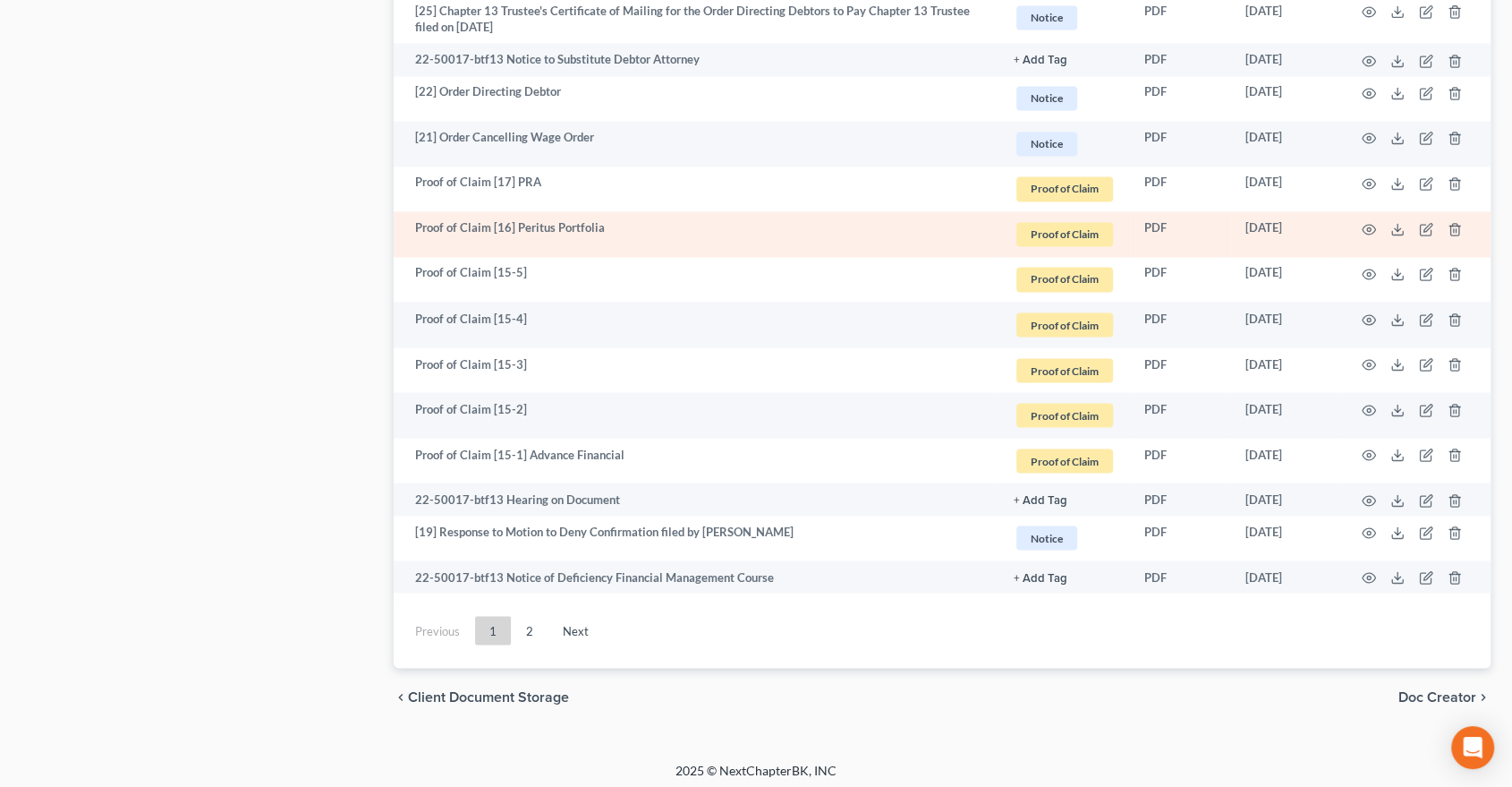
scroll to position [3090, 0]
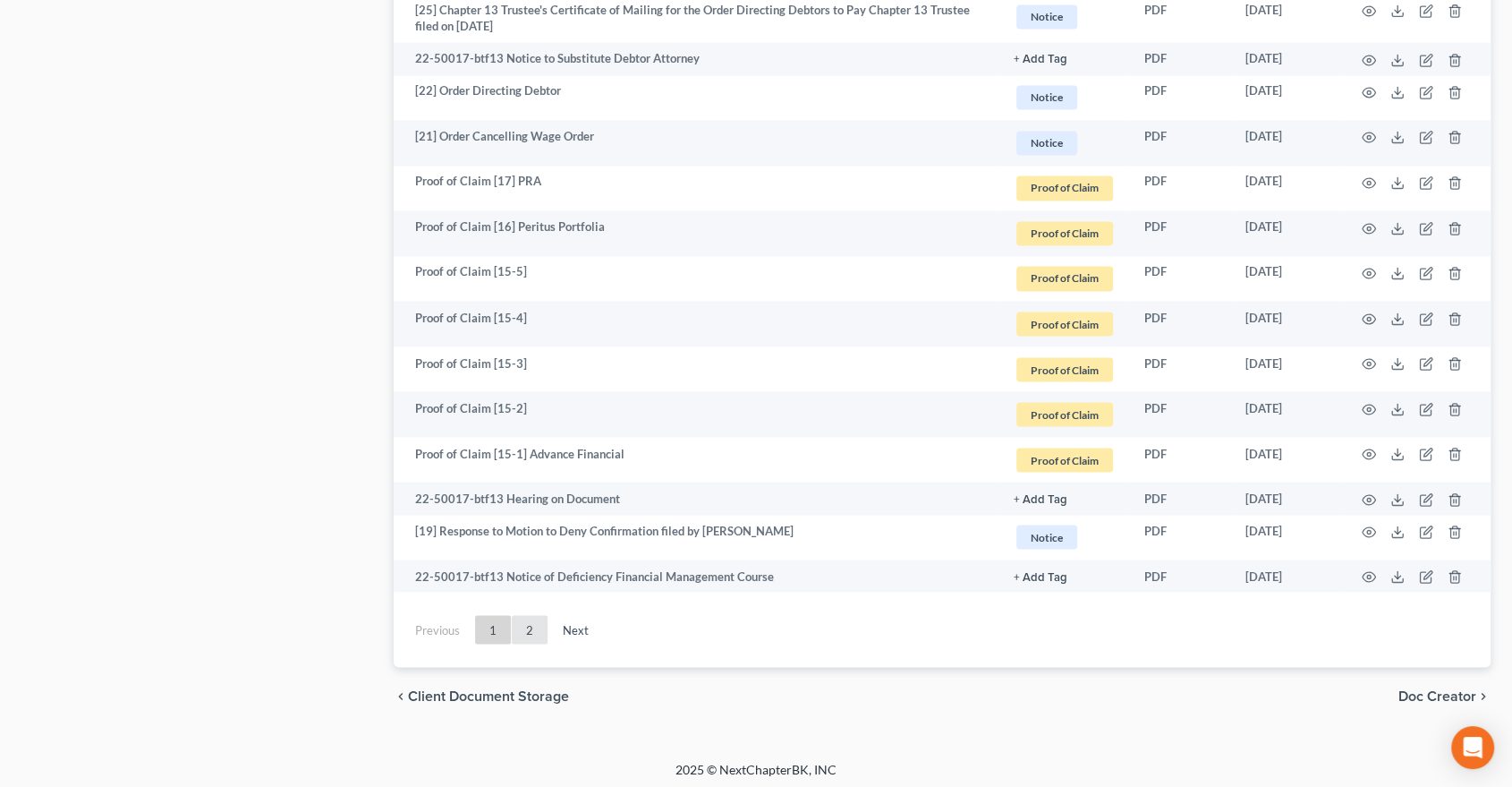
click at [539, 618] on link "2" at bounding box center [530, 629] width 36 height 28
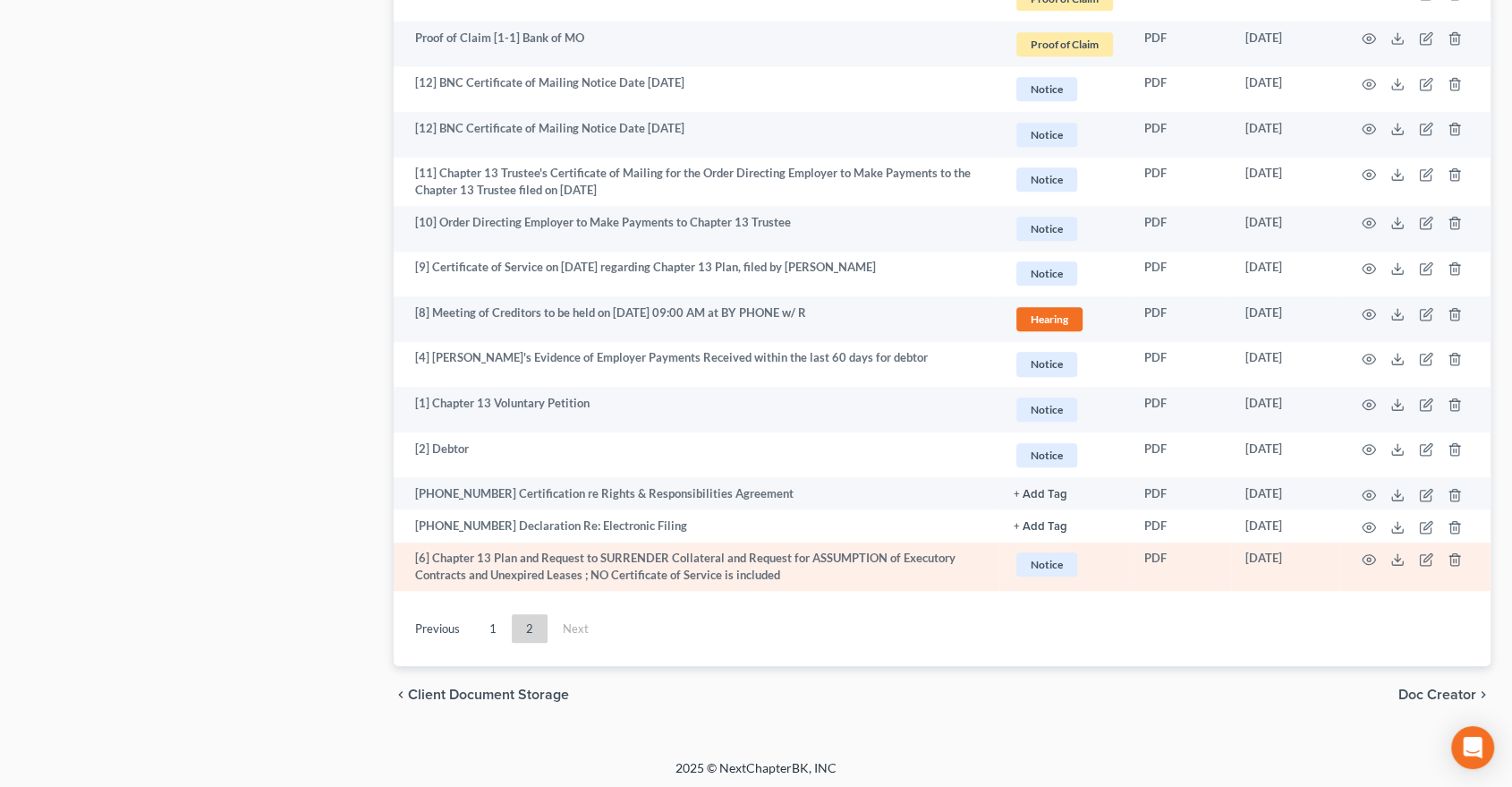
scroll to position [1301, 0]
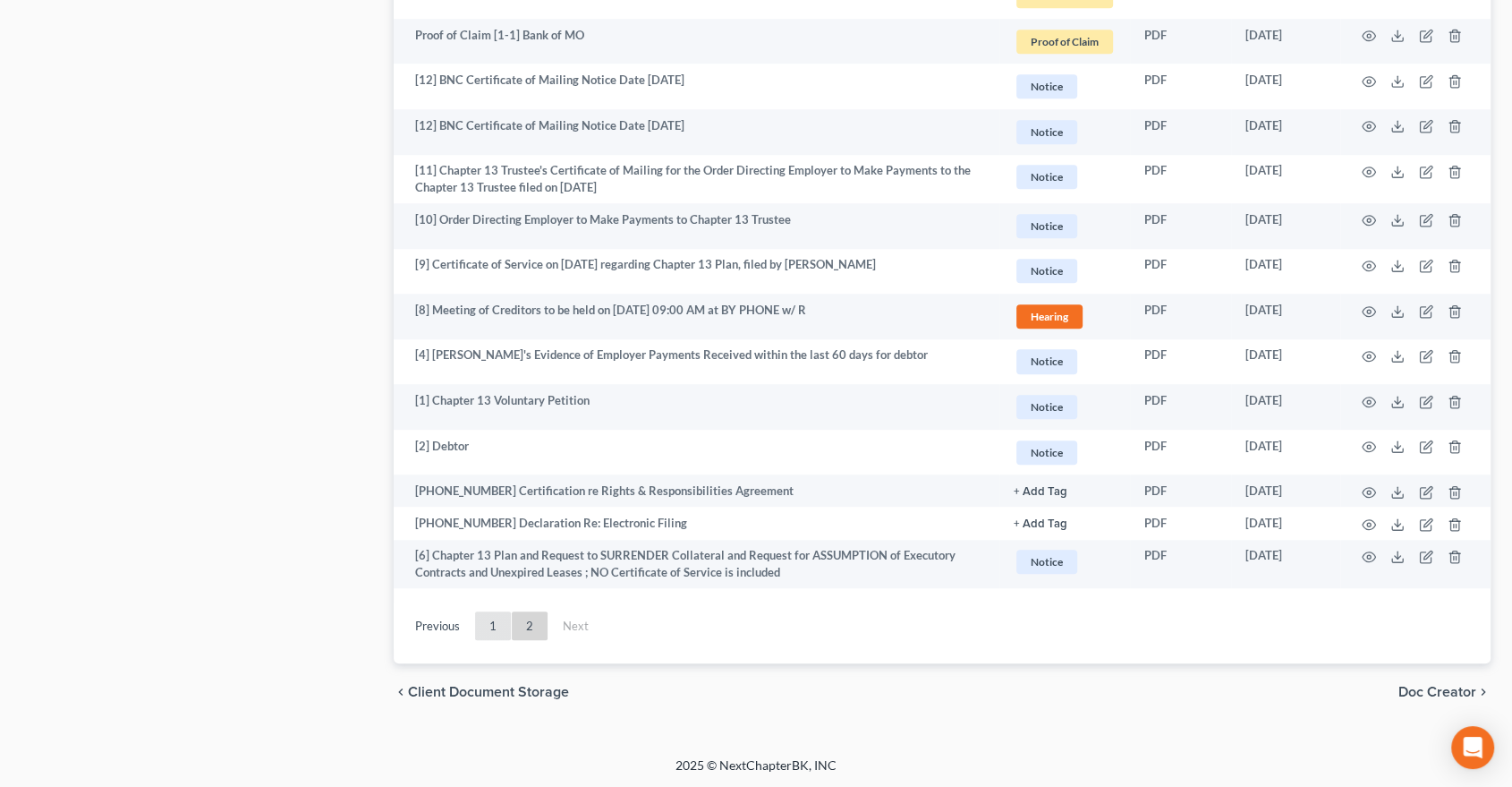
click at [497, 627] on link "1" at bounding box center [493, 625] width 36 height 28
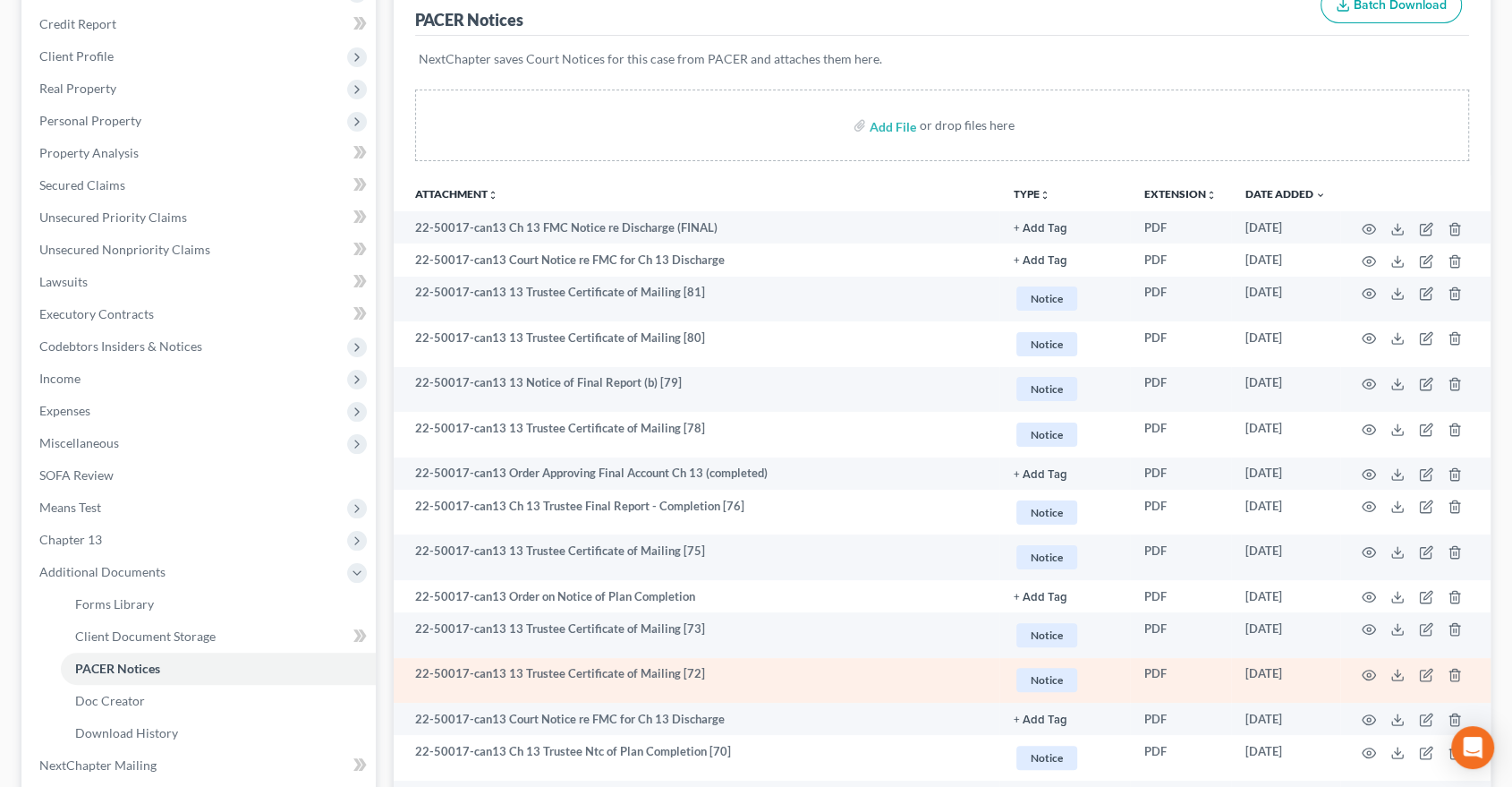
scroll to position [8, 0]
